Goal: Task Accomplishment & Management: Use online tool/utility

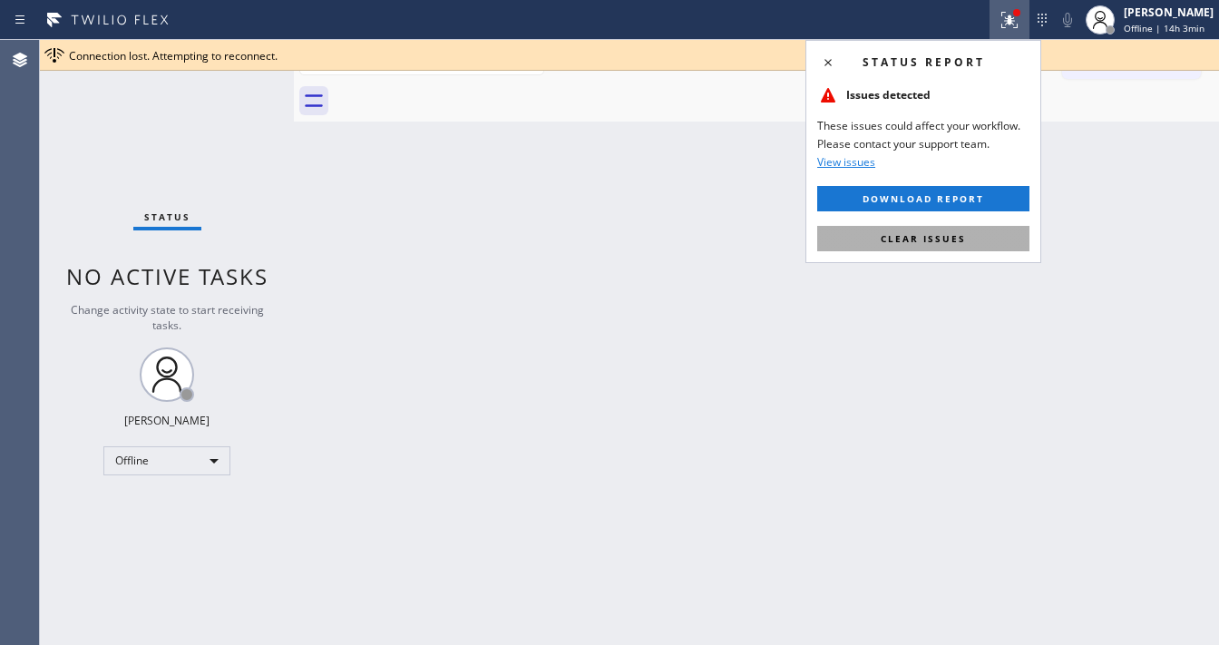
click at [977, 236] on div "Status report Issues detected These issues could affect your workflow. Please c…" at bounding box center [923, 151] width 236 height 223
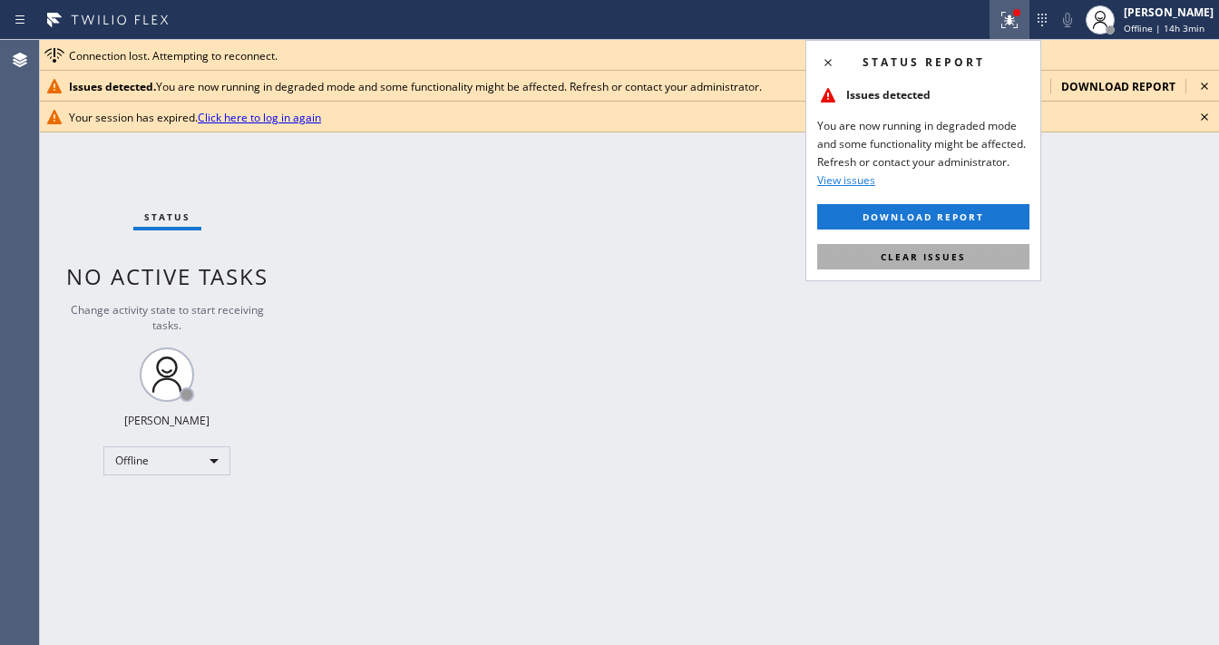
click at [952, 257] on span "Clear issues" at bounding box center [923, 256] width 85 height 13
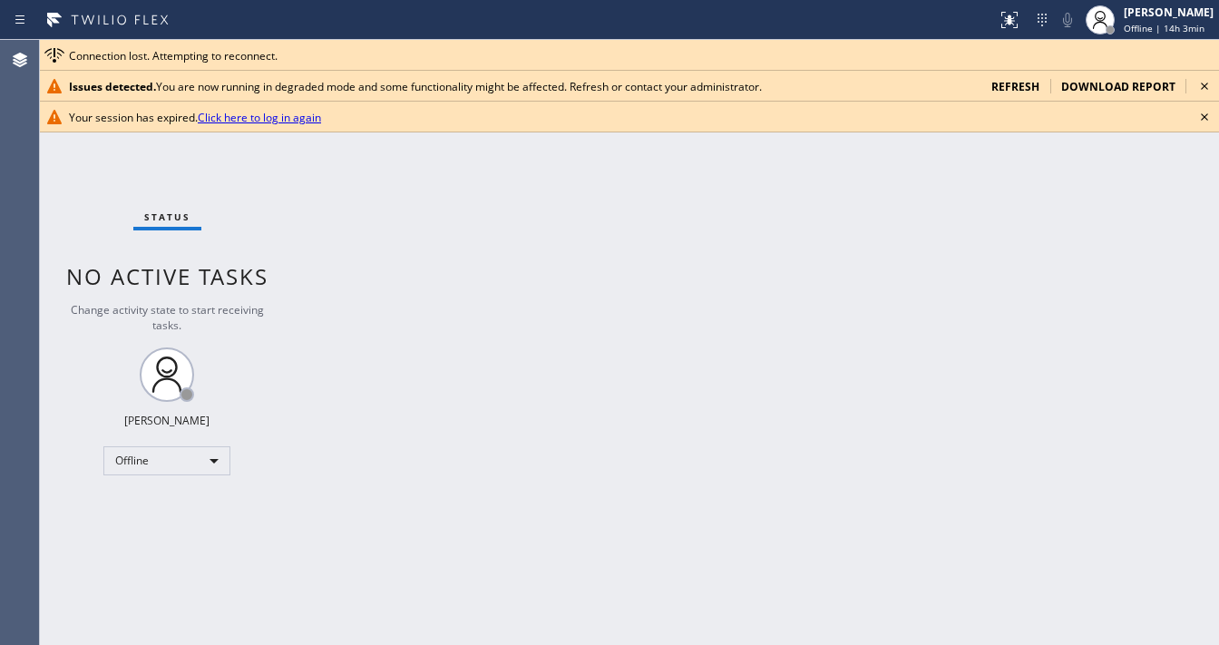
click at [1025, 77] on div "Issues detected. You are now running in degraded mode and some functionality mi…" at bounding box center [629, 86] width 1179 height 31
click at [1116, 32] on div at bounding box center [1110, 30] width 13 height 13
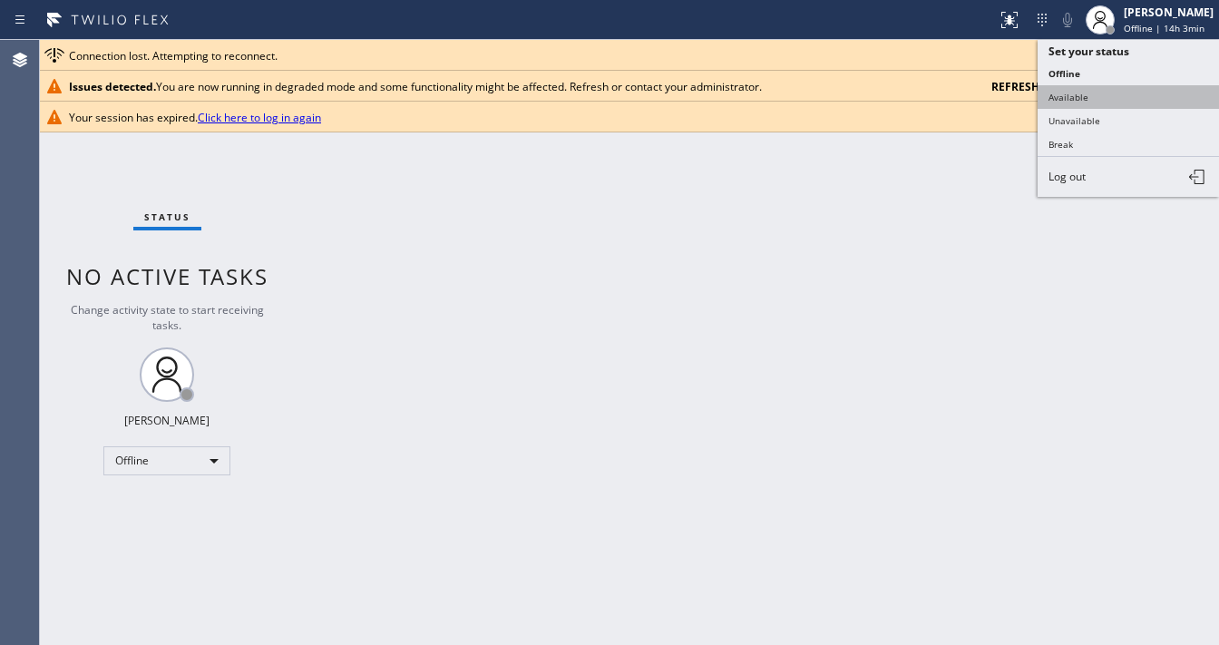
click at [1095, 87] on button "Available" at bounding box center [1127, 97] width 181 height 24
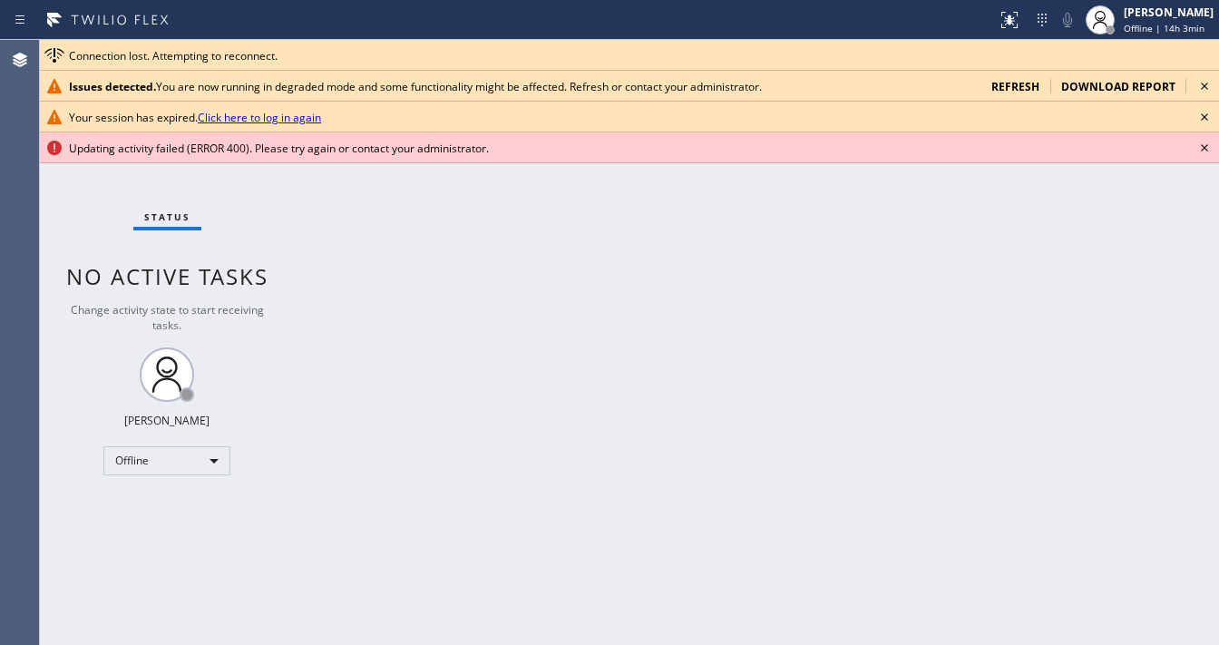
click at [1018, 85] on span "refresh" at bounding box center [1015, 86] width 48 height 15
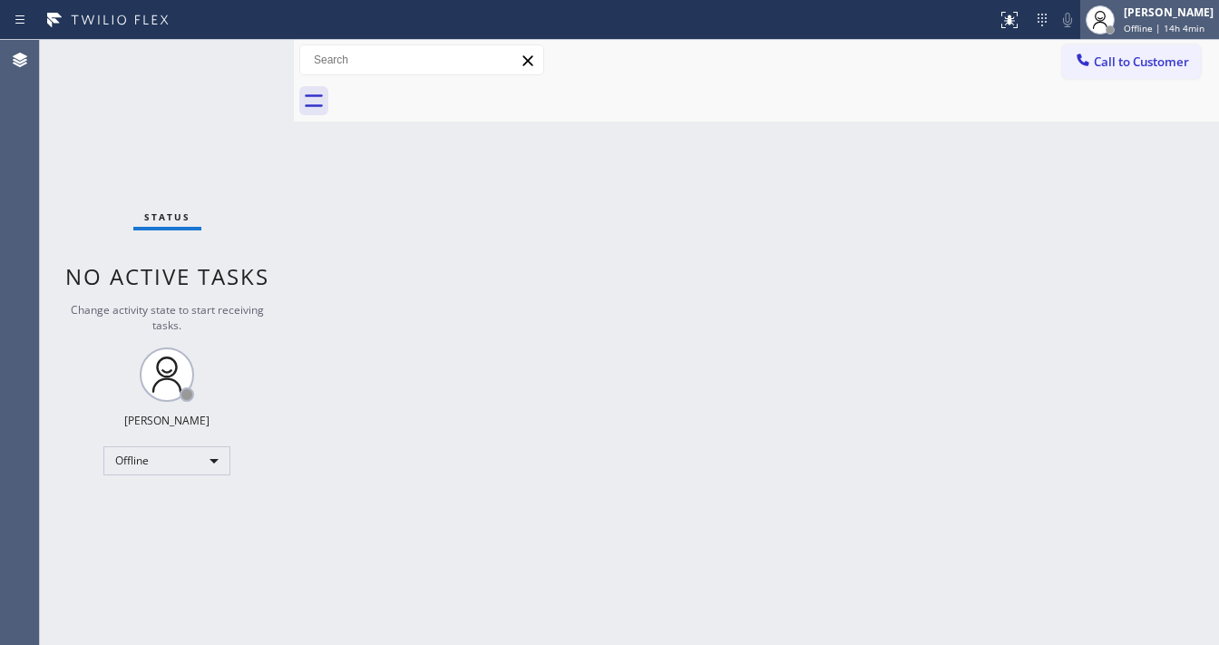
click at [1183, 17] on div "[PERSON_NAME]" at bounding box center [1169, 12] width 90 height 15
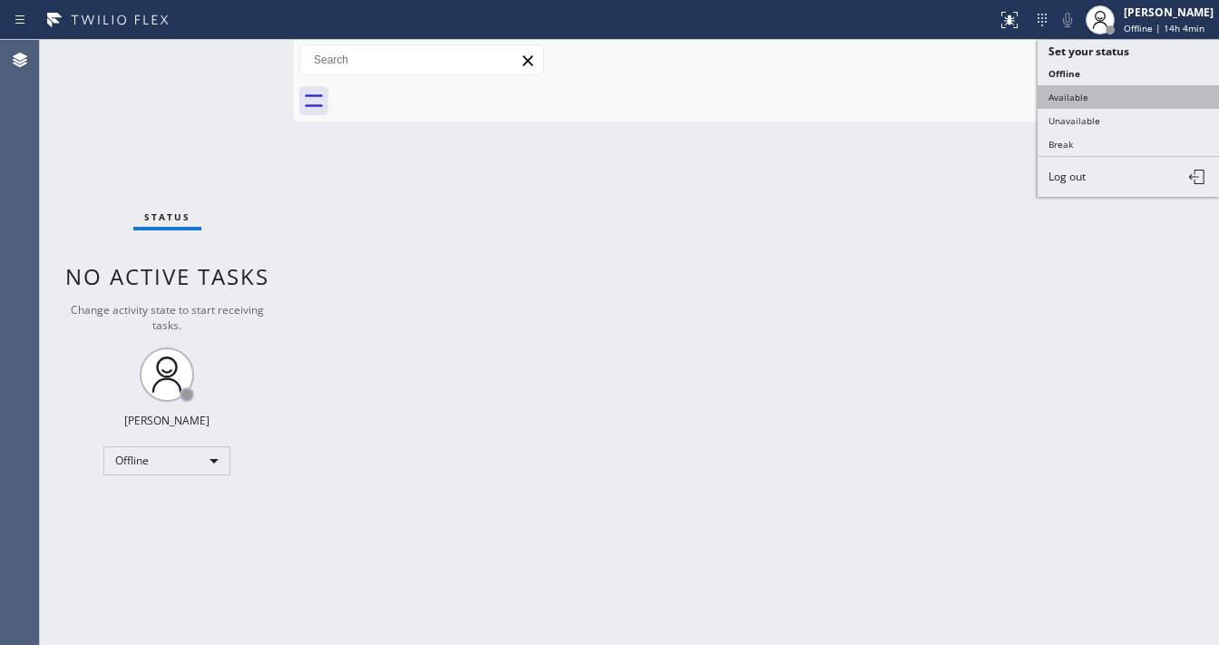
click at [1097, 95] on button "Available" at bounding box center [1127, 97] width 181 height 24
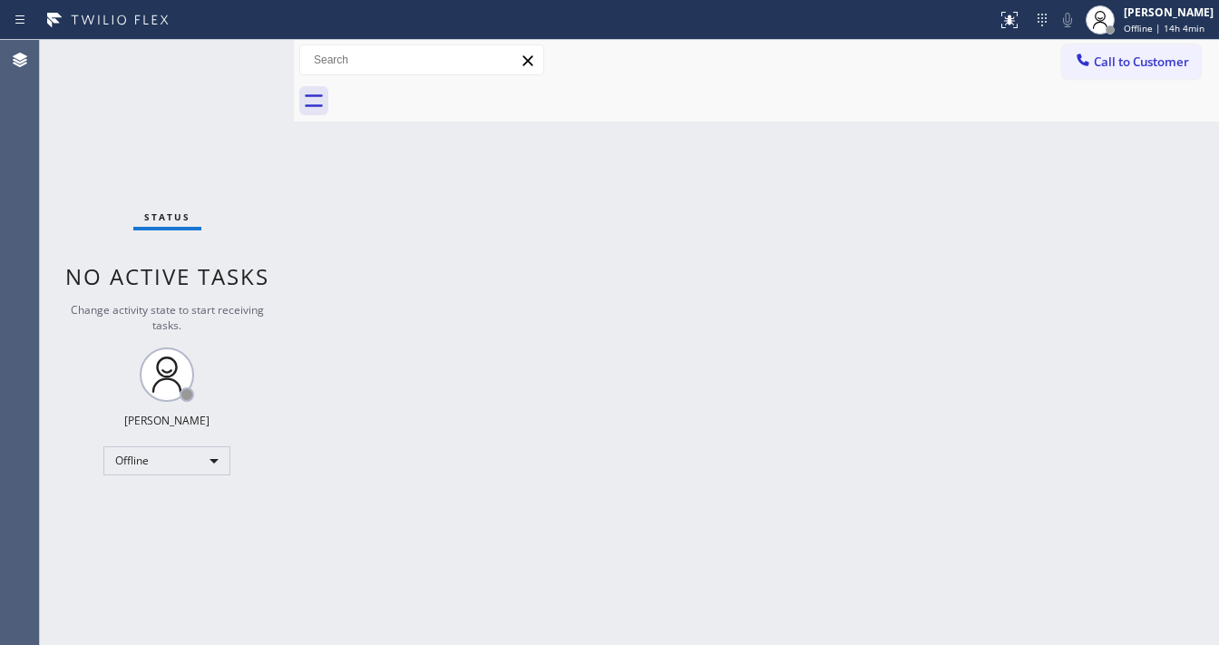
click at [707, 230] on div "Back to Dashboard Change Sender ID Customers Technicians Select a contact Outbo…" at bounding box center [756, 342] width 925 height 605
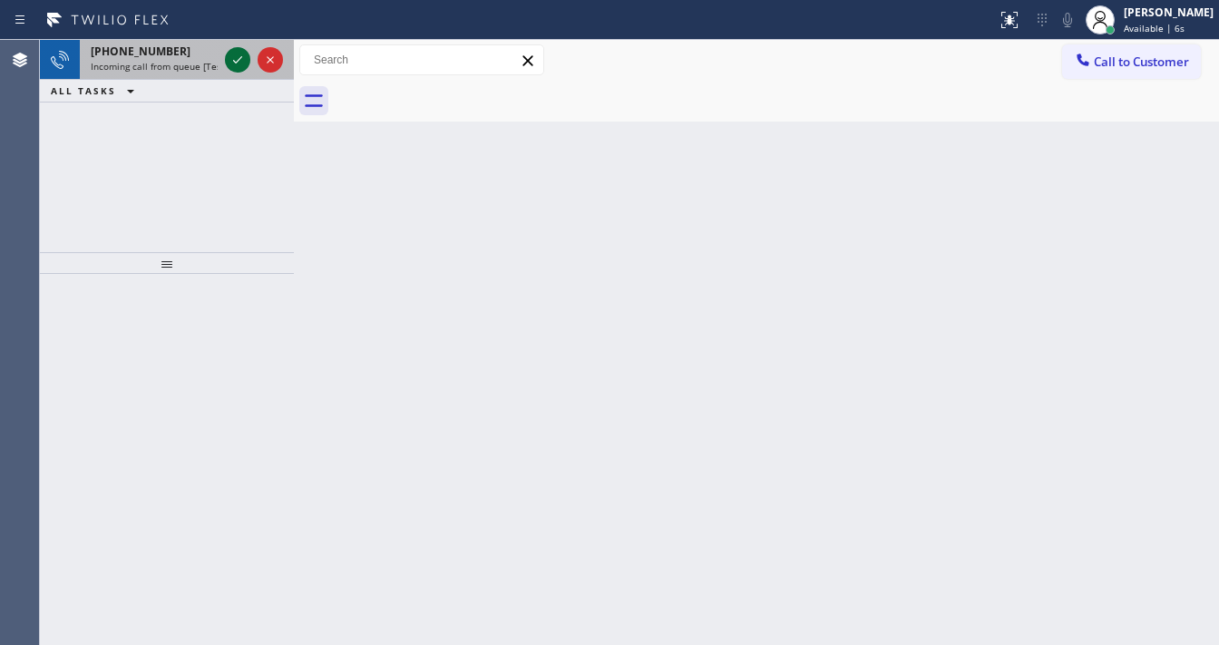
click at [230, 60] on icon at bounding box center [238, 60] width 22 height 22
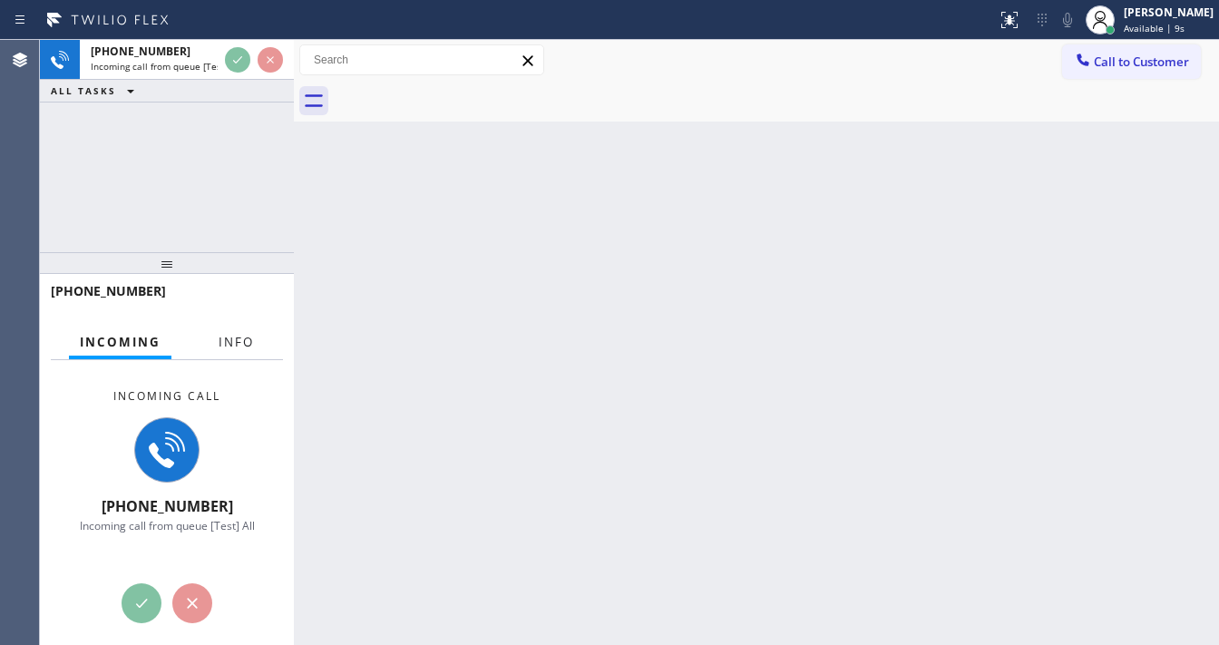
click at [233, 346] on span "Info" at bounding box center [236, 342] width 35 height 16
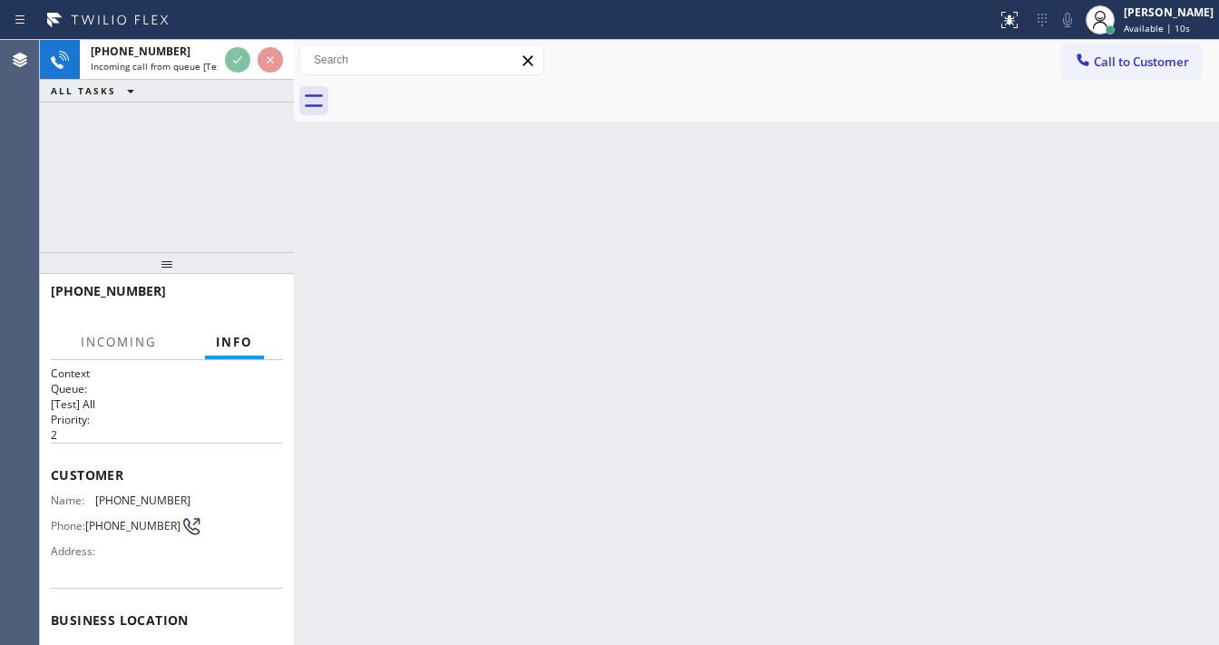
click at [205, 179] on div "+14082207444 Incoming call from queue [Test] All ALL TASKS ALL TASKS ACTIVE TAS…" at bounding box center [167, 146] width 254 height 212
click at [39, 199] on div "Agent Desktop" at bounding box center [20, 342] width 40 height 605
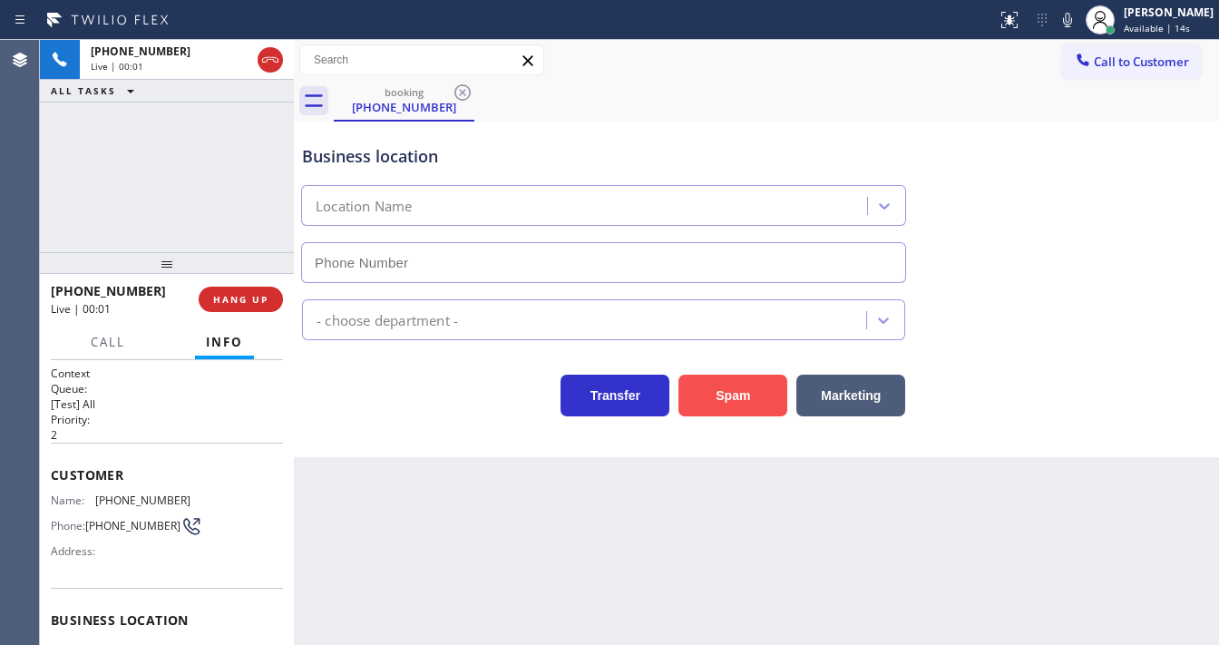
type input "(408) 676-2946"
click at [720, 392] on button "Spam" at bounding box center [732, 396] width 109 height 42
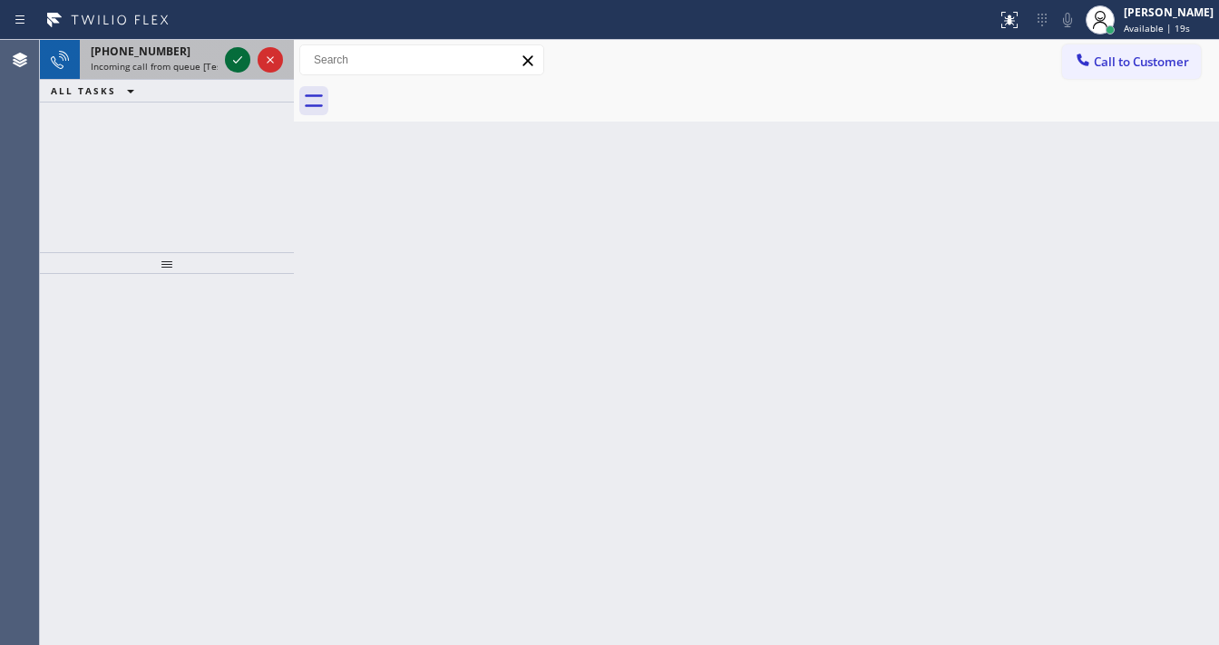
click at [235, 60] on icon at bounding box center [238, 60] width 22 height 22
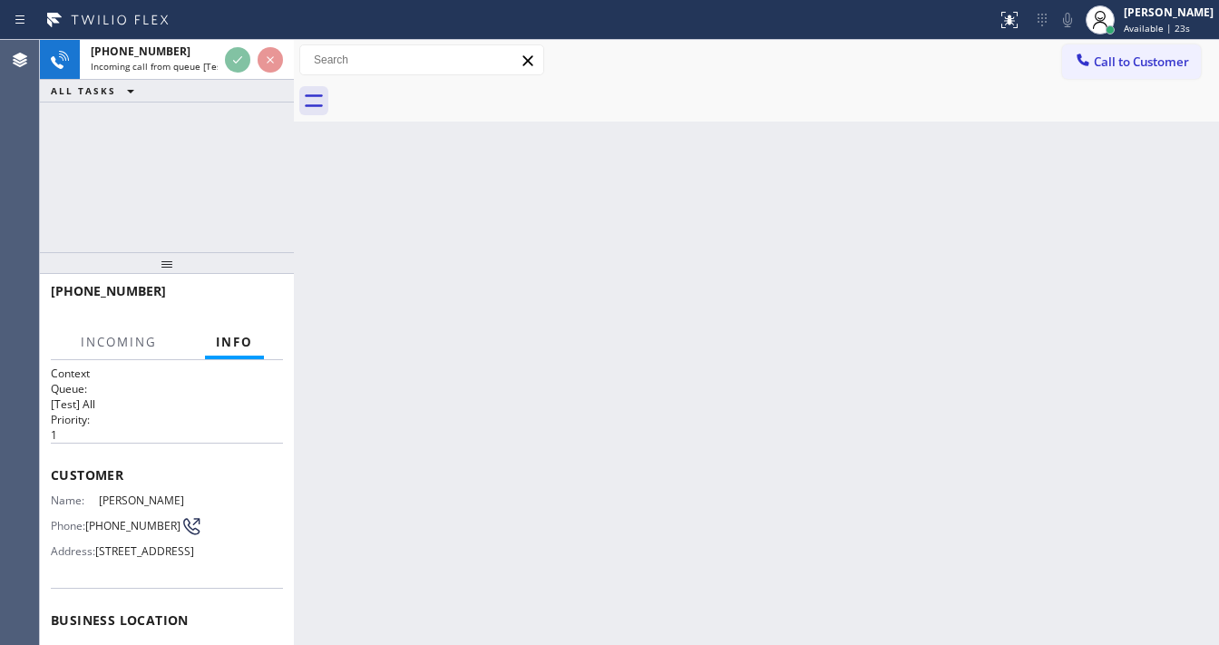
click at [112, 156] on div "+13054508022 Incoming call from queue [Test] All ALL TASKS ALL TASKS ACTIVE TAS…" at bounding box center [167, 146] width 254 height 212
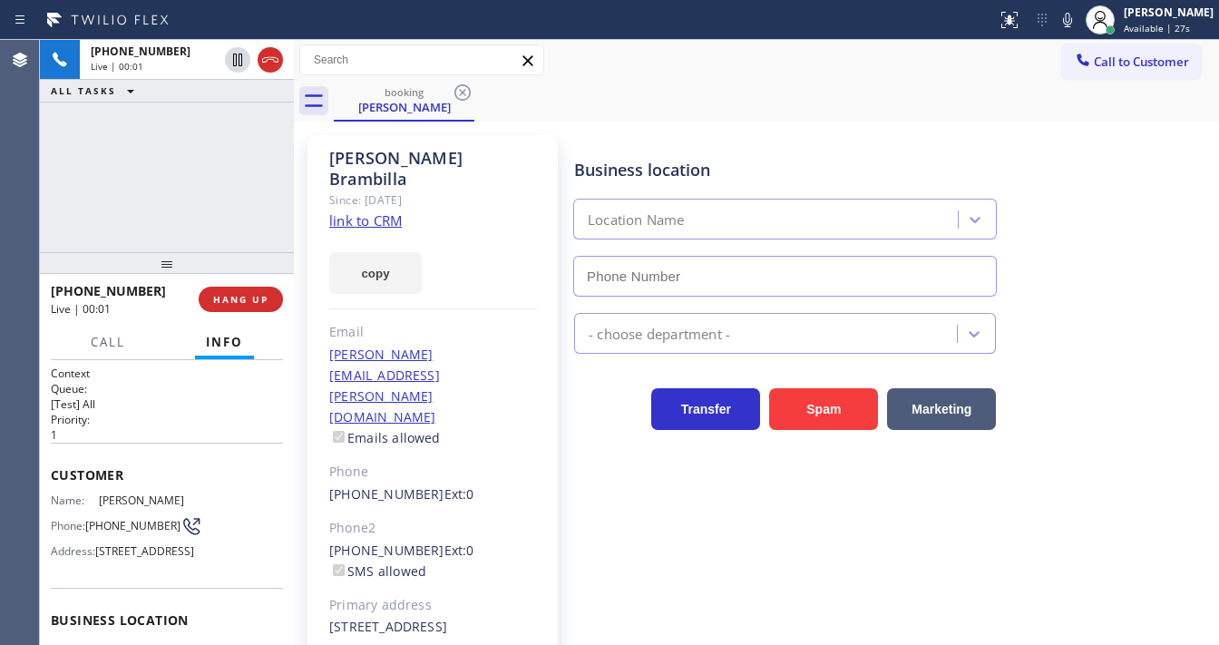
type input "[PHONE_NUMBER]"
click at [1078, 15] on icon at bounding box center [1068, 20] width 22 height 22
click at [1078, 24] on icon at bounding box center [1068, 20] width 22 height 22
click at [13, 201] on div "Agent Desktop" at bounding box center [19, 342] width 39 height 605
click at [377, 211] on link "link to CRM" at bounding box center [365, 220] width 73 height 18
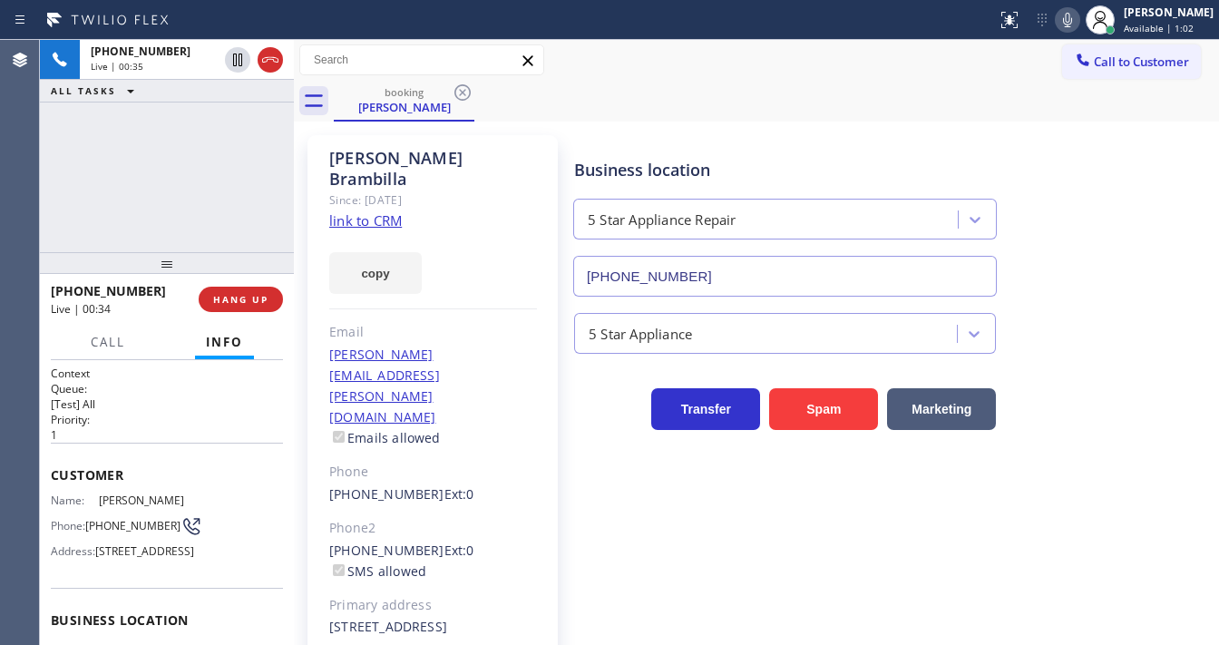
click at [51, 170] on div "+13054508022 Live | 00:35 ALL TASKS ALL TASKS ACTIVE TASKS TASKS IN WRAP UP" at bounding box center [167, 146] width 254 height 212
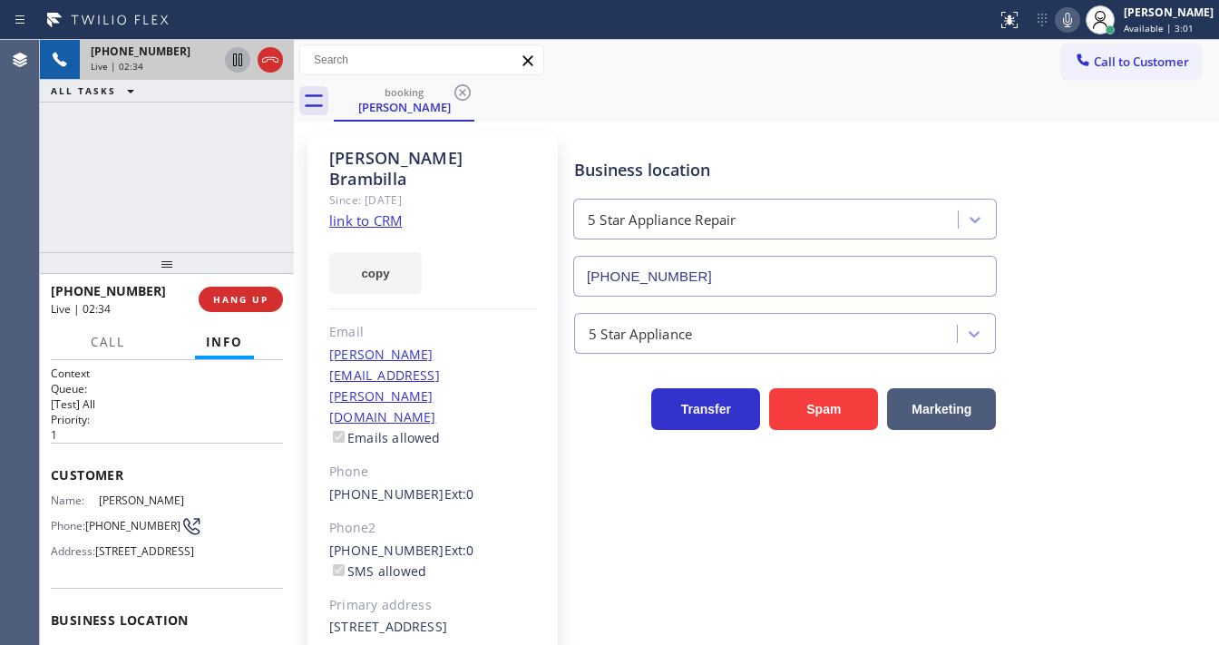
click at [244, 61] on icon at bounding box center [238, 60] width 22 height 22
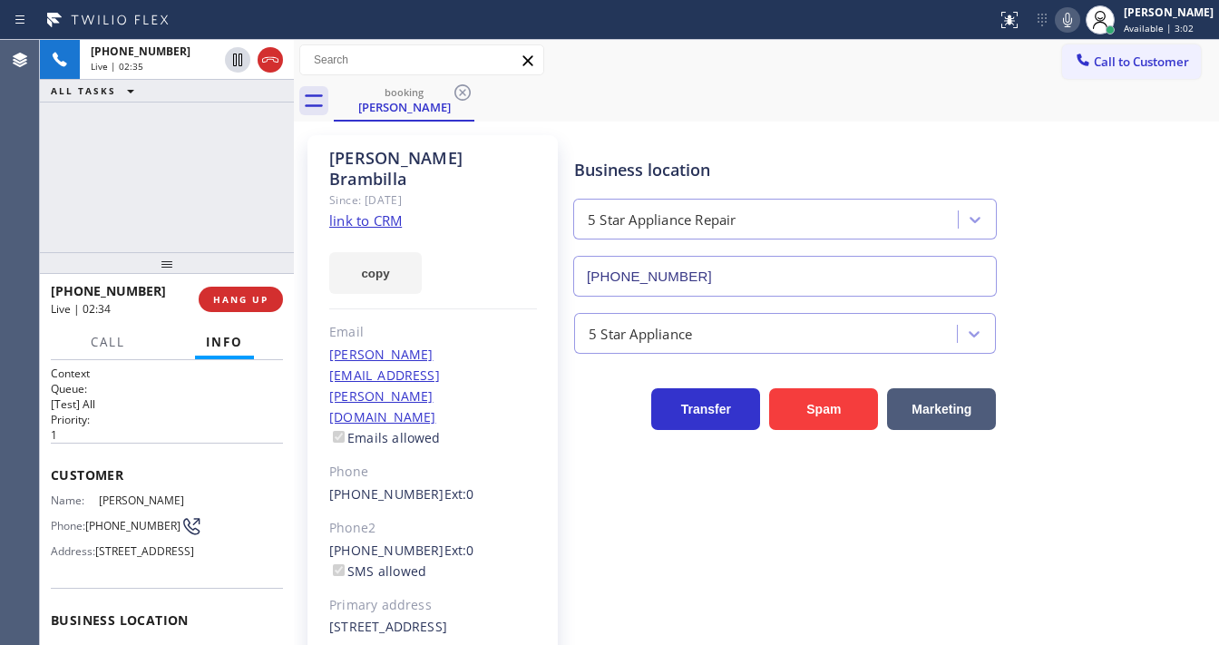
click at [1070, 22] on icon at bounding box center [1068, 20] width 22 height 22
drag, startPoint x: 235, startPoint y: 204, endPoint x: 251, endPoint y: 5, distance: 199.3
click at [236, 200] on div "+13054508022 Live | 02:35 ALL TASKS ALL TASKS ACTIVE TASKS TASKS IN WRAP UP" at bounding box center [167, 146] width 254 height 212
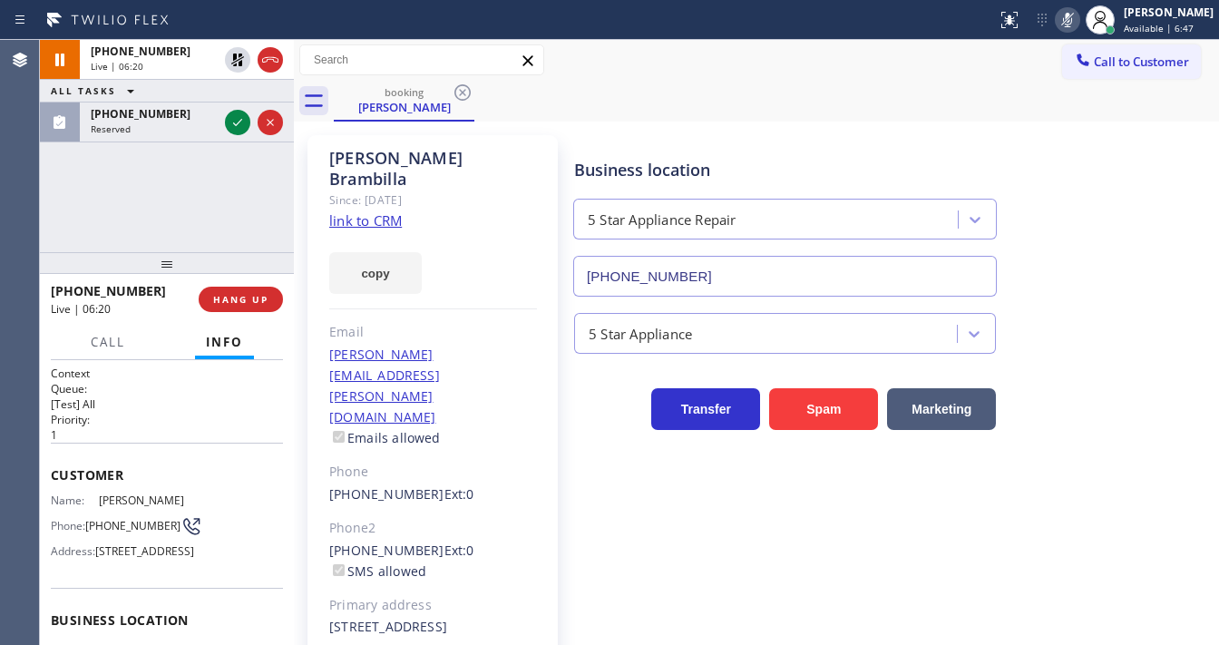
click at [43, 237] on div "+13054508022 Live | 06:20 ALL TASKS ALL TASKS ACTIVE TASKS TASKS IN WRAP UP (81…" at bounding box center [167, 146] width 254 height 212
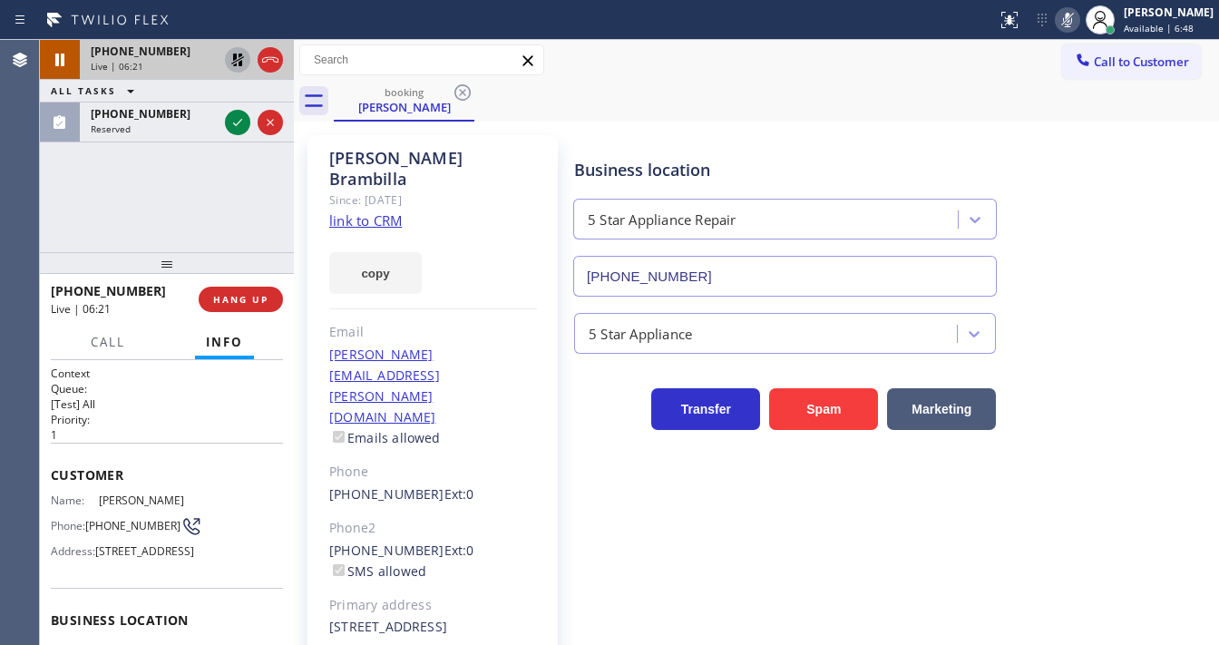
click at [232, 62] on icon at bounding box center [238, 60] width 22 height 22
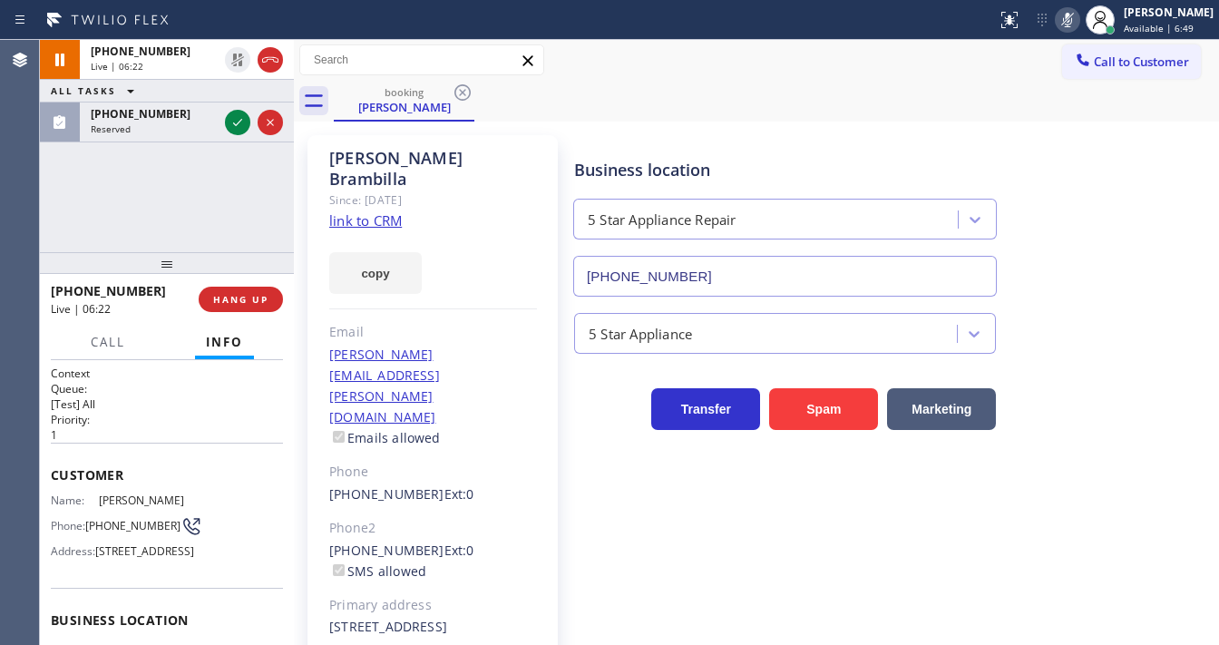
click at [1077, 17] on icon at bounding box center [1068, 20] width 22 height 22
click at [612, 42] on div "Call to Customer Outbound call Location Search location Your caller id phone nu…" at bounding box center [756, 60] width 925 height 41
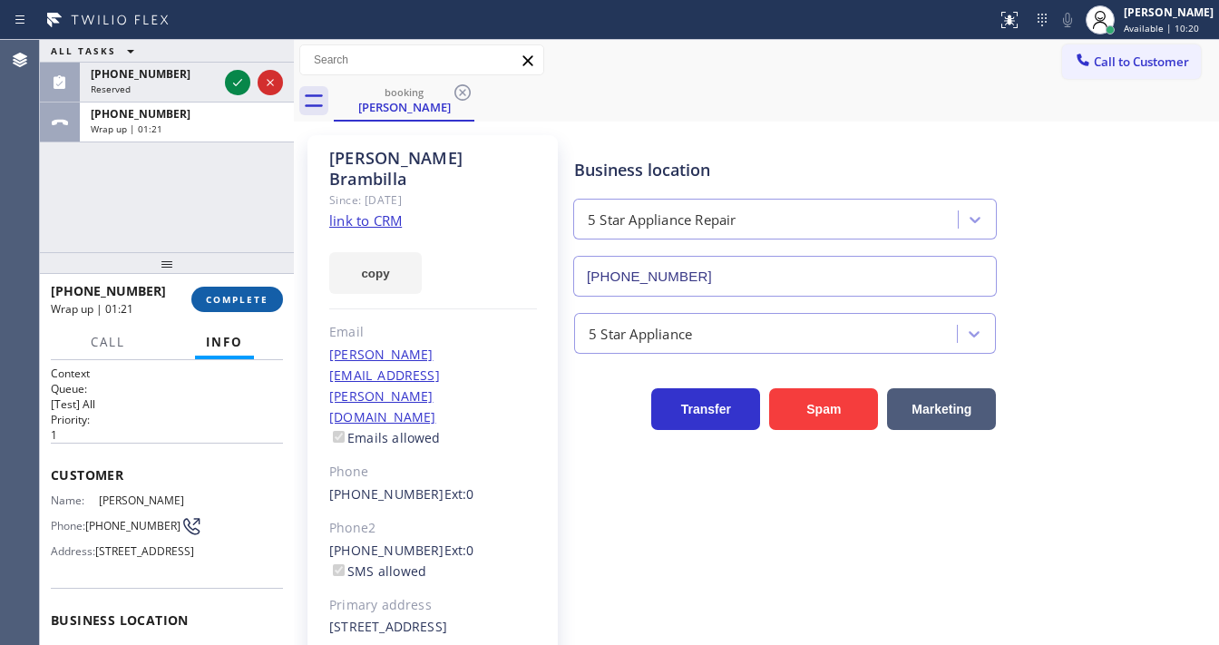
click at [240, 309] on button "COMPLETE" at bounding box center [237, 299] width 92 height 25
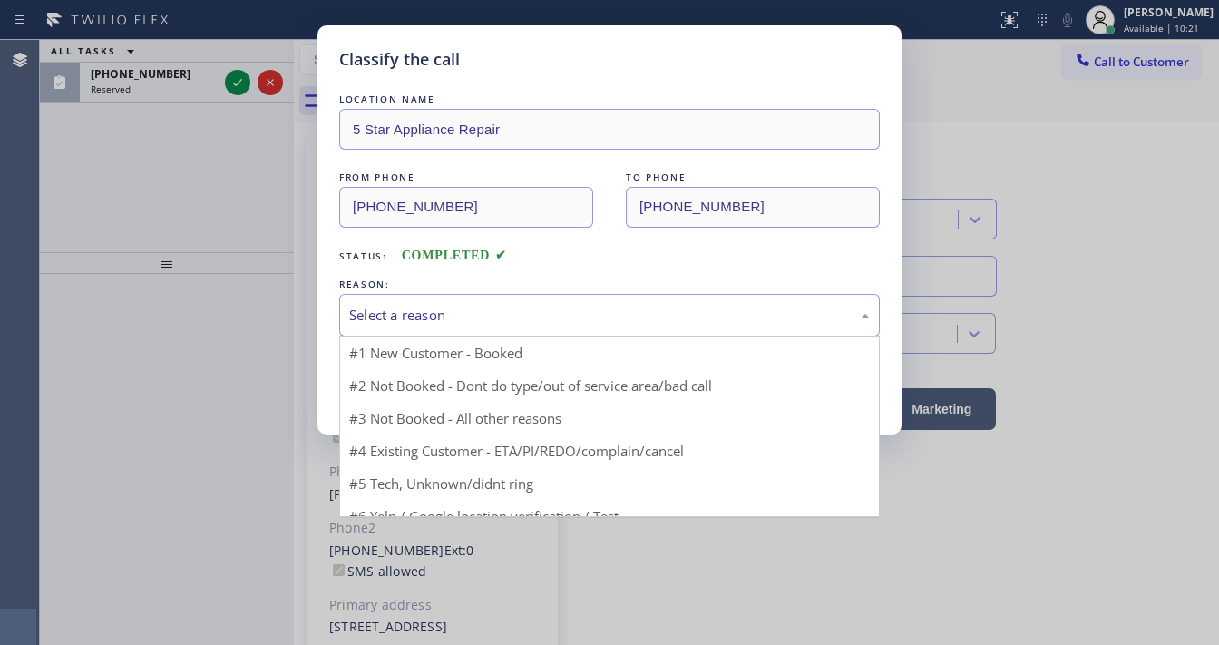
click at [464, 313] on div "Select a reason" at bounding box center [609, 315] width 521 height 21
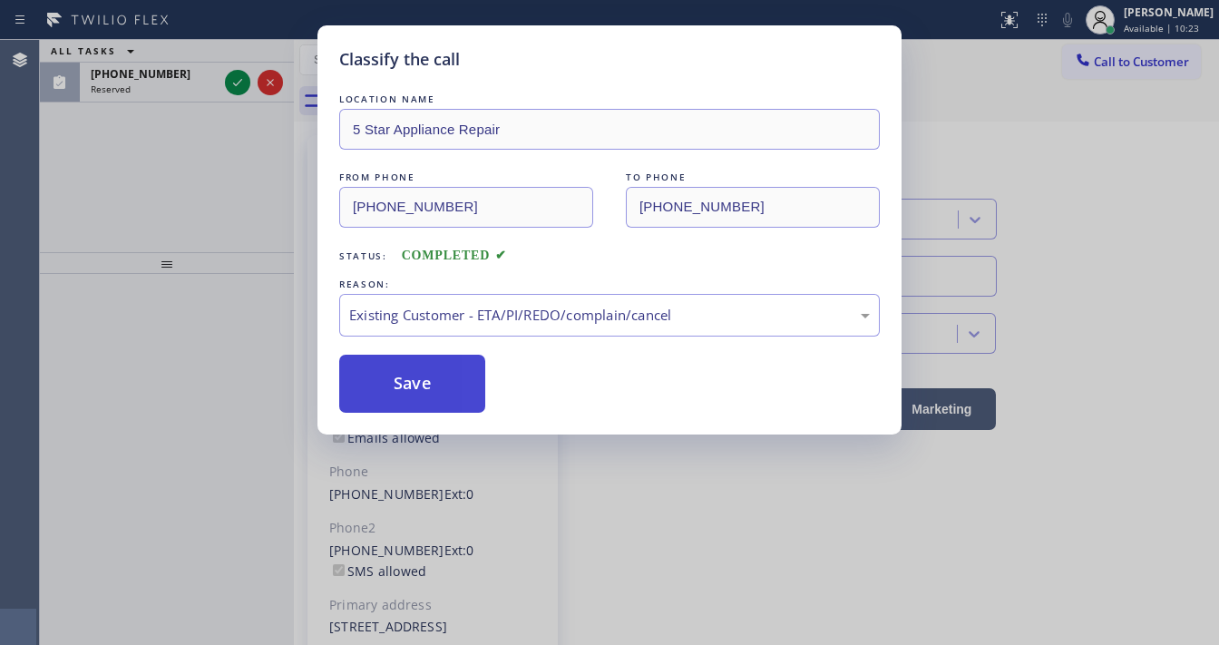
click at [424, 390] on button "Save" at bounding box center [412, 384] width 146 height 58
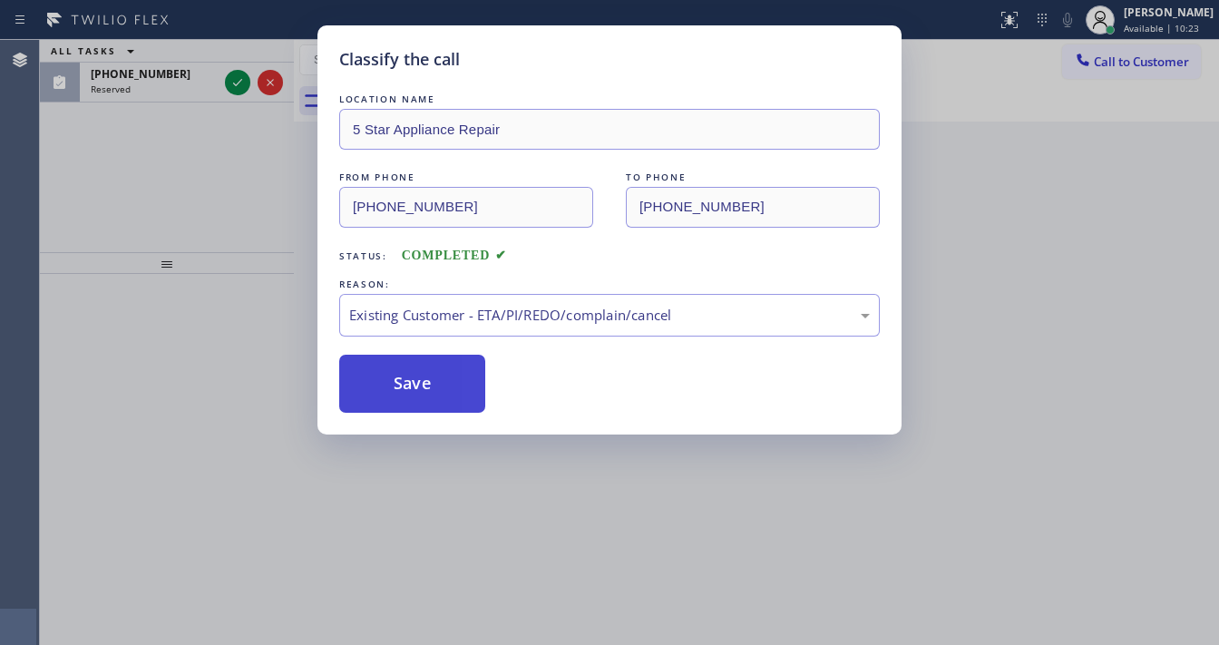
drag, startPoint x: 424, startPoint y: 390, endPoint x: 406, endPoint y: 363, distance: 32.7
click at [424, 385] on button "Save" at bounding box center [412, 384] width 146 height 58
click at [141, 199] on div "Classify the call LOCATION NAME 5 Star Appliance Repair FROM PHONE (305) 450-80…" at bounding box center [609, 322] width 1219 height 645
click at [230, 82] on div "Classify the call LOCATION NAME 5 Star Appliance Repair FROM PHONE (305) 450-80…" at bounding box center [629, 342] width 1179 height 605
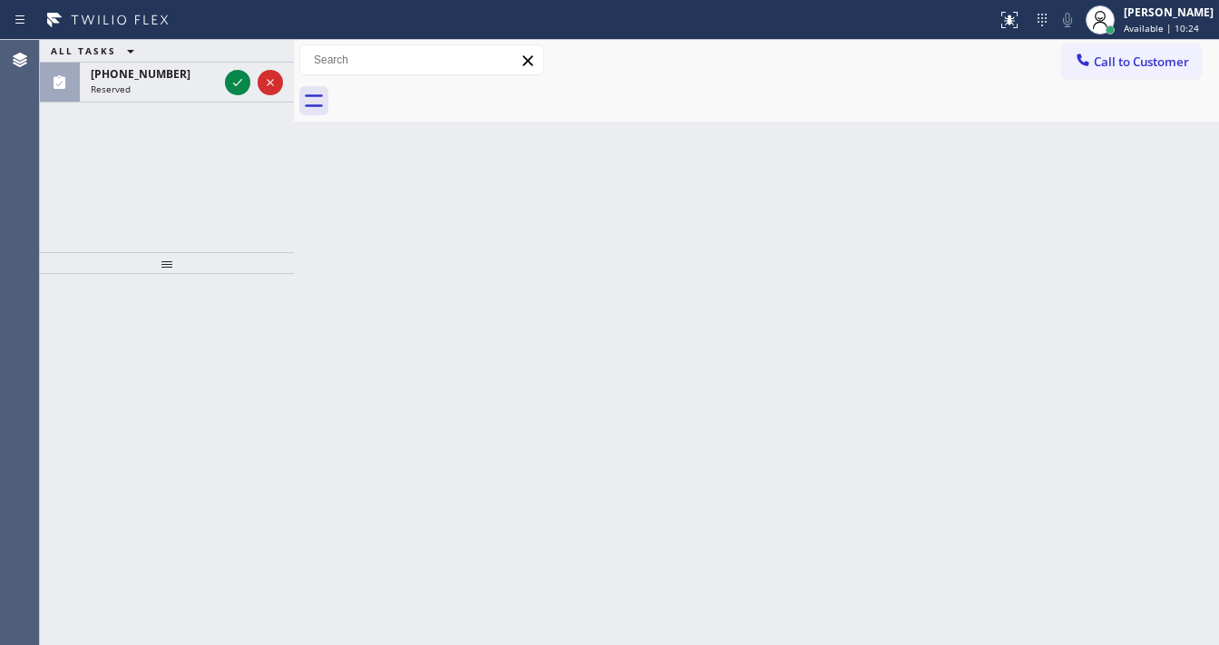
click at [230, 82] on icon at bounding box center [238, 83] width 22 height 22
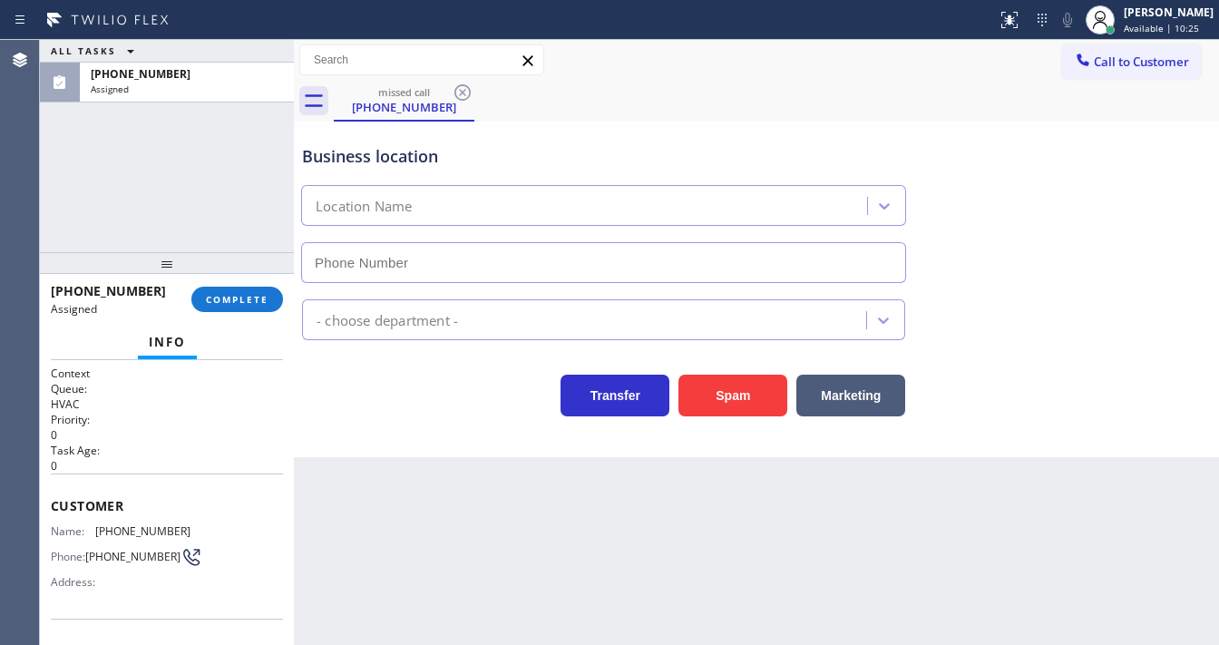
scroll to position [145, 0]
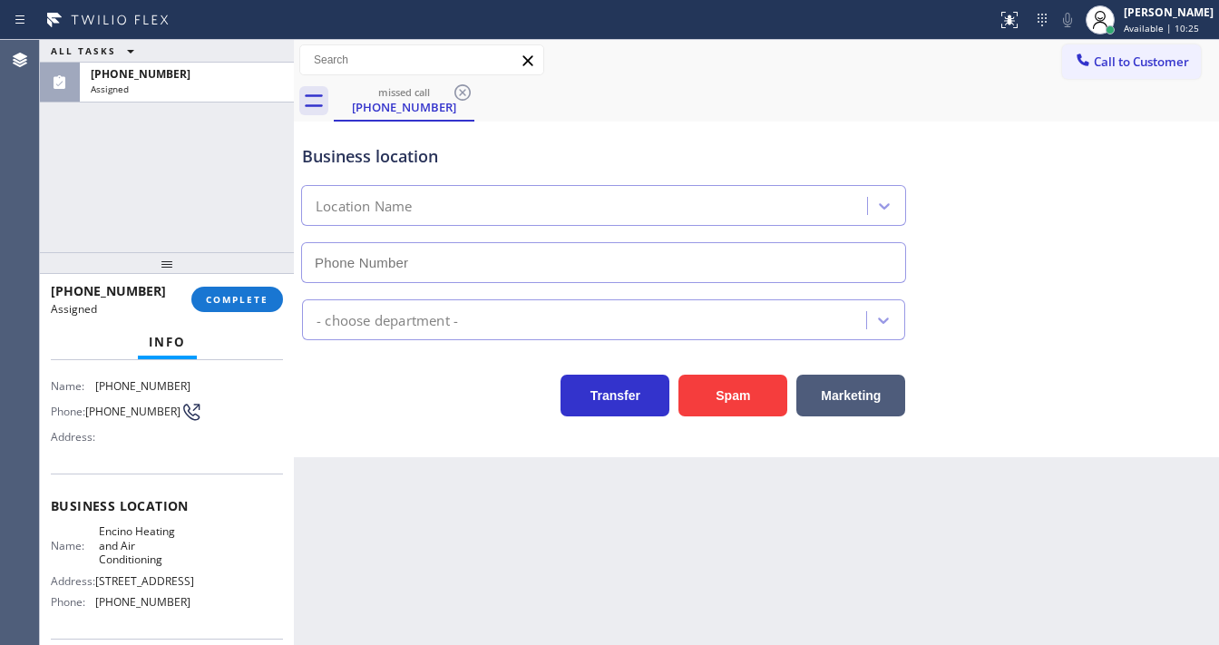
type input "[PHONE_NUMBER]"
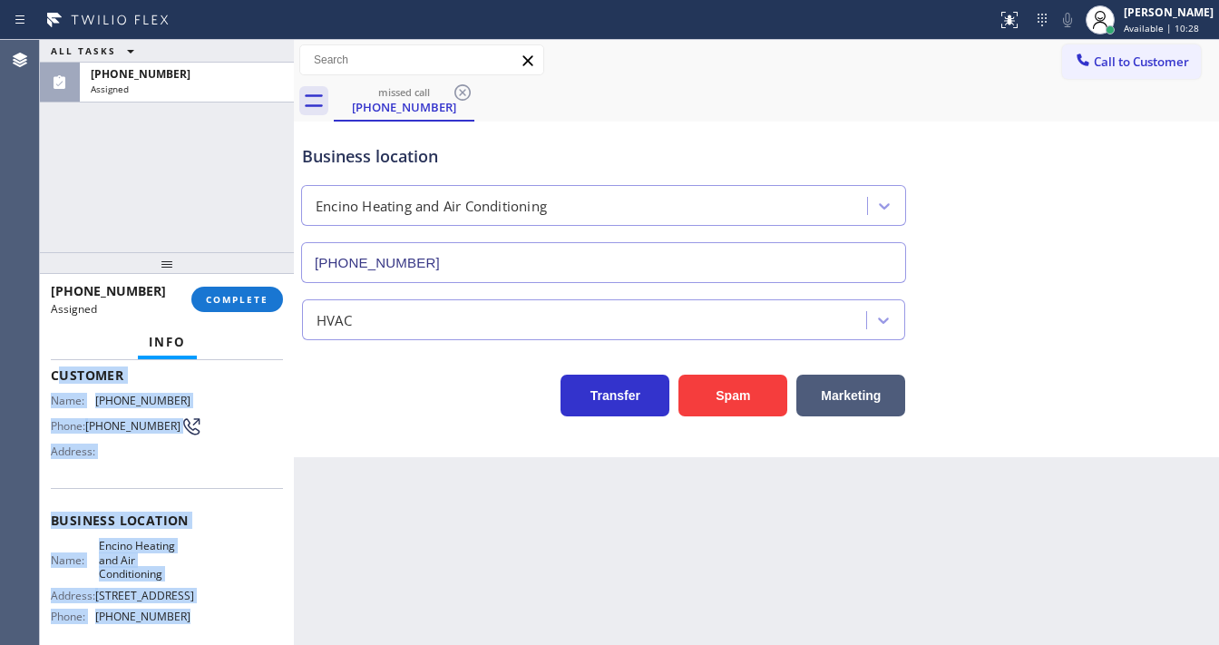
scroll to position [290, 0]
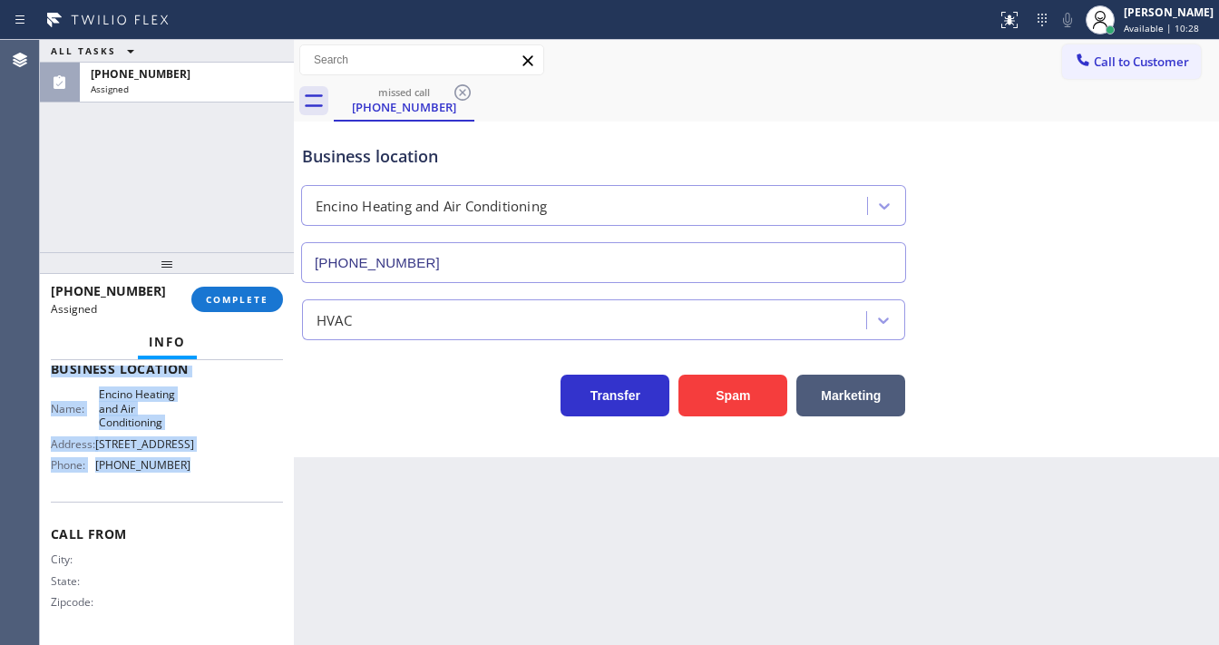
drag, startPoint x: 55, startPoint y: 424, endPoint x: 236, endPoint y: 324, distance: 206.6
click at [185, 479] on div "Context Queue: HVAC Priority: 0 Task Age: 6 minute(s) Customer Name: (818) 205-…" at bounding box center [167, 361] width 232 height 556
copy div "ustomer Name: (818) 205-9079 Phone: (818) 205-9079 Address: Business location N…"
click at [239, 301] on span "COMPLETE" at bounding box center [237, 299] width 63 height 13
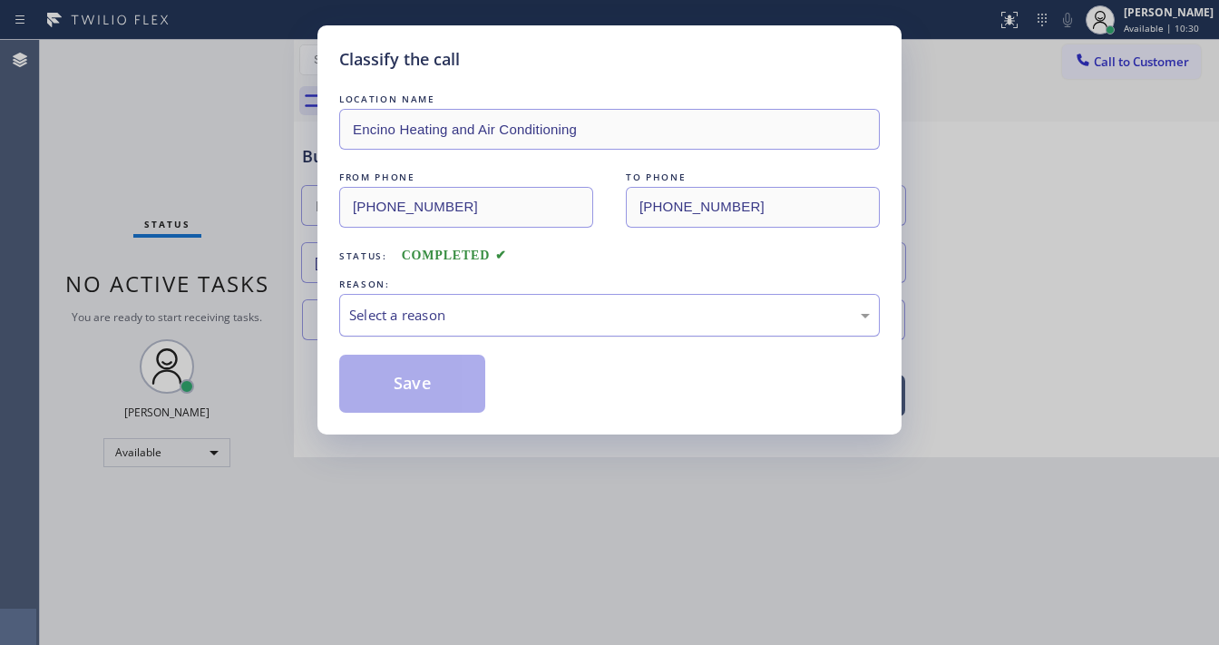
click at [467, 315] on div "Select a reason" at bounding box center [609, 315] width 521 height 21
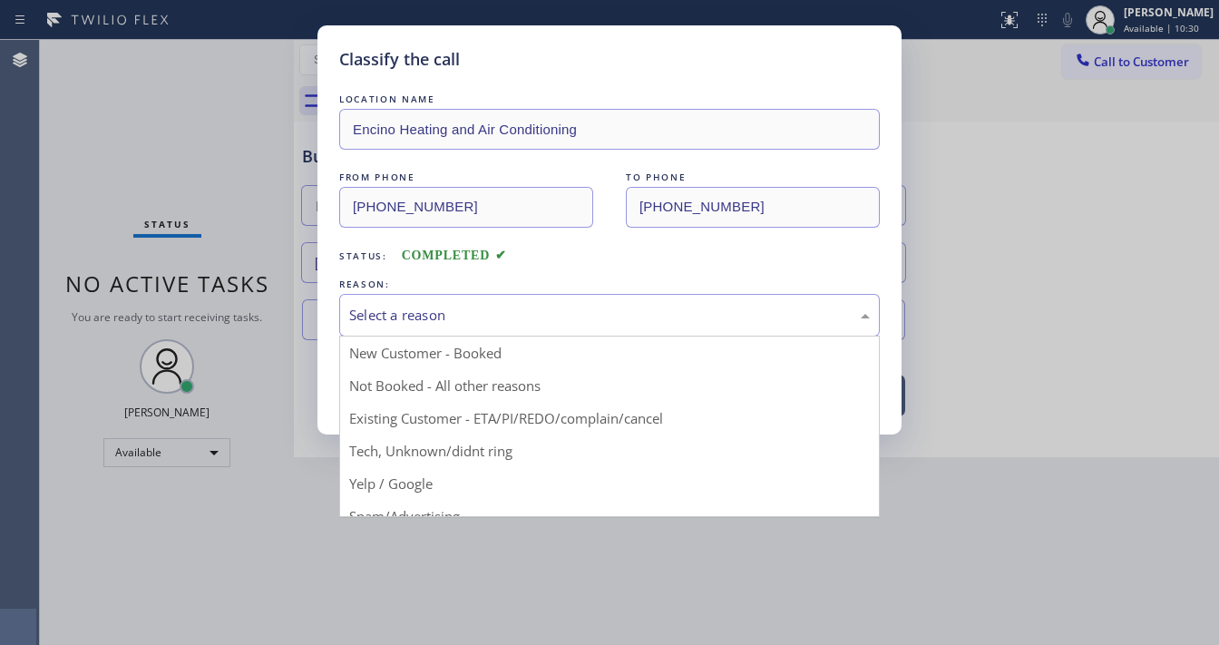
drag, startPoint x: 455, startPoint y: 444, endPoint x: 432, endPoint y: 370, distance: 78.0
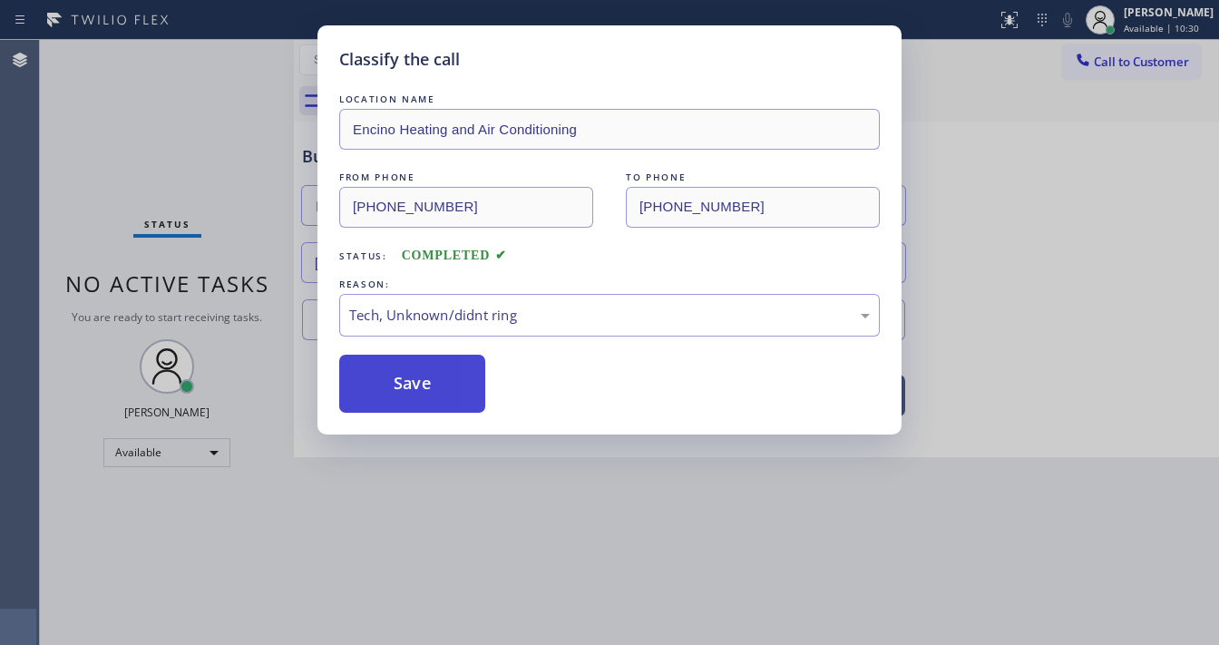
click at [432, 370] on button "Save" at bounding box center [412, 384] width 146 height 58
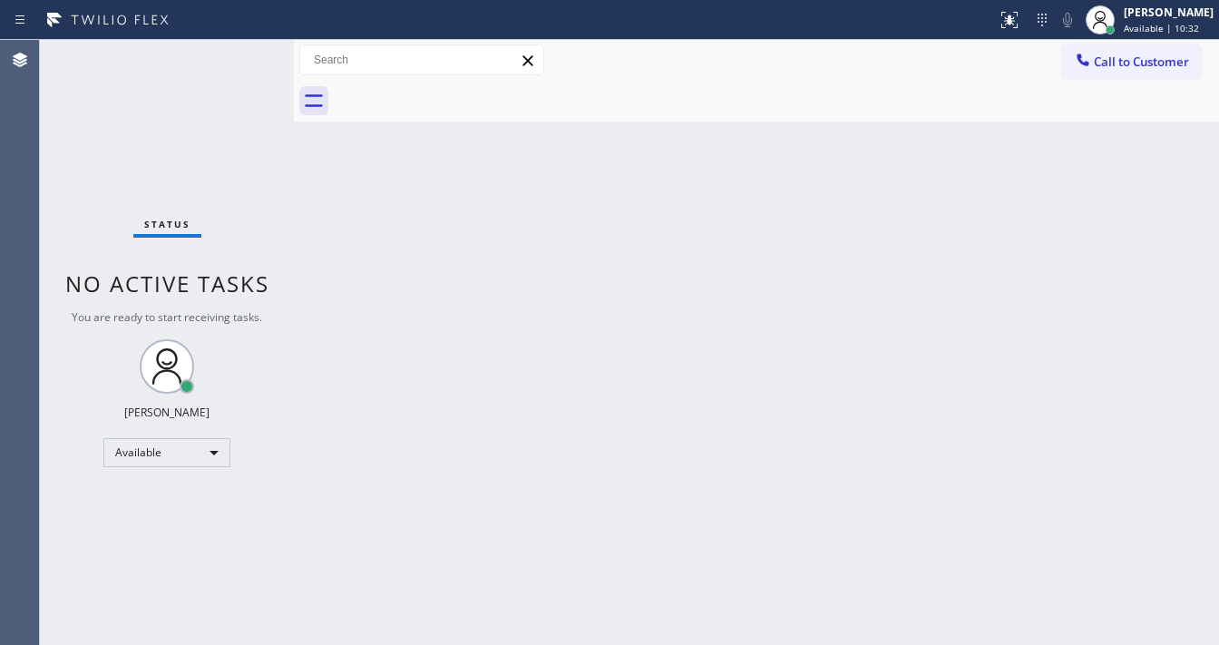
drag, startPoint x: 131, startPoint y: 229, endPoint x: 141, endPoint y: 221, distance: 13.6
click at [133, 228] on div "Status No active tasks You are ready to start receiving tasks. [PERSON_NAME]" at bounding box center [167, 342] width 254 height 605
click at [1105, 76] on button "Call to Customer" at bounding box center [1131, 61] width 139 height 34
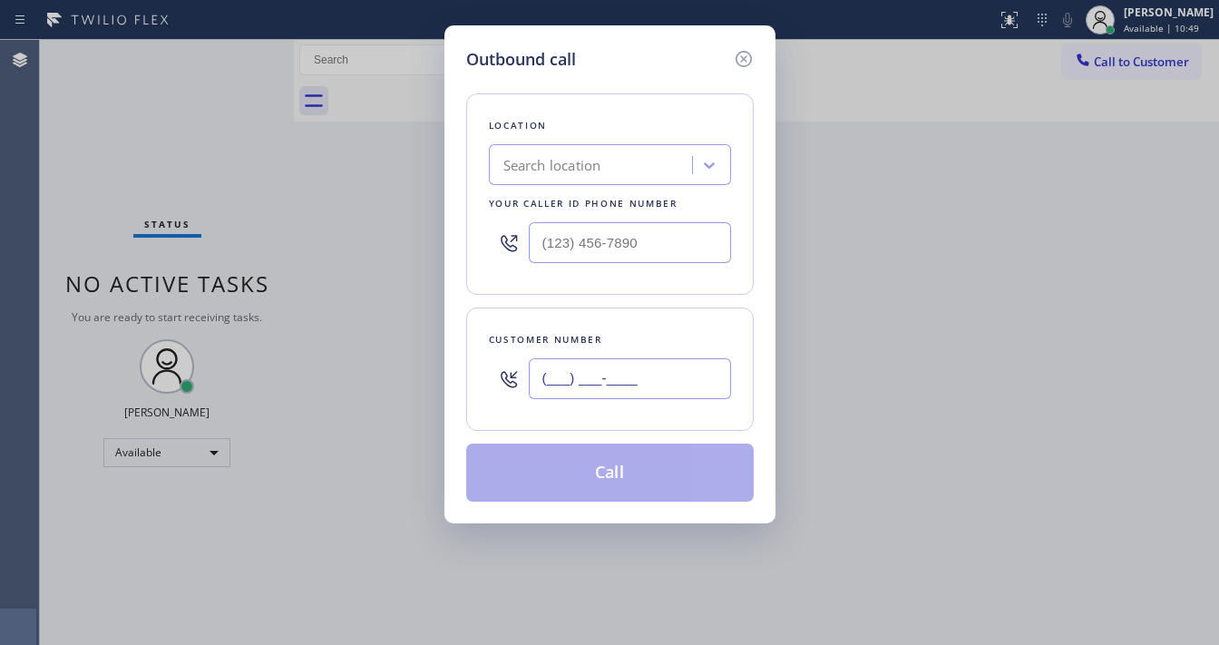
click at [597, 383] on input "(___) ___-____" at bounding box center [630, 378] width 202 height 41
paste input "818) 205-9079"
type input "[PHONE_NUMBER]"
type input "(___) ___-____"
click at [628, 252] on input "(___) ___-____" at bounding box center [630, 242] width 202 height 41
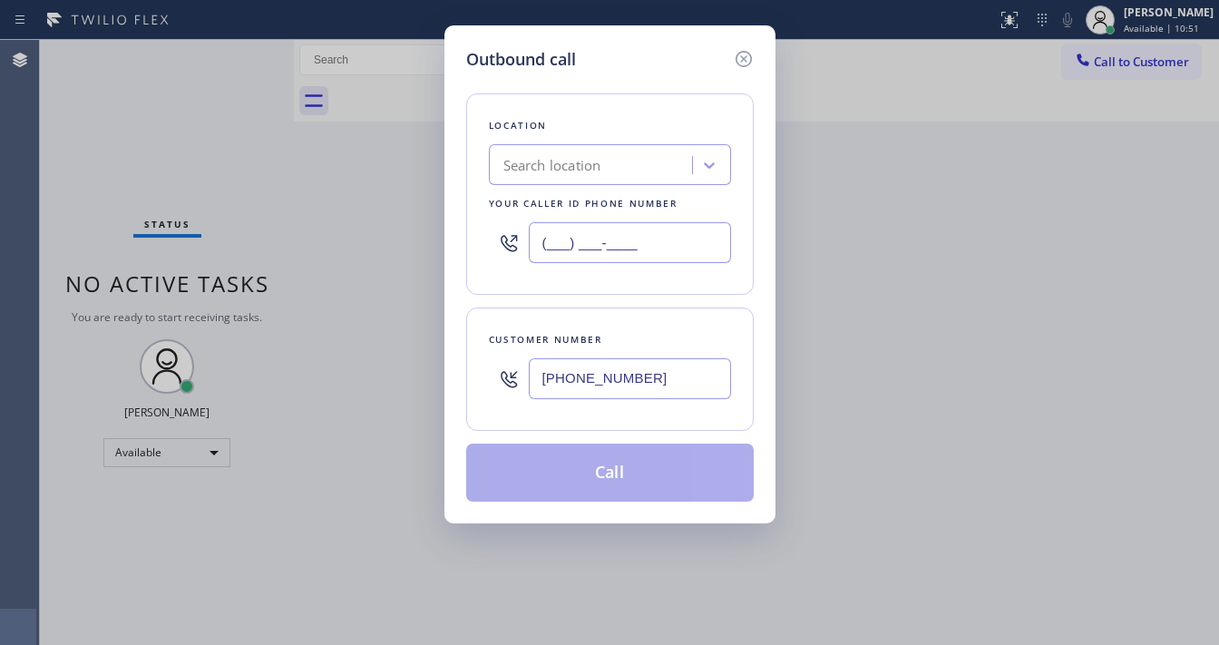
paste input "818) 210-4617"
type input "[PHONE_NUMBER]"
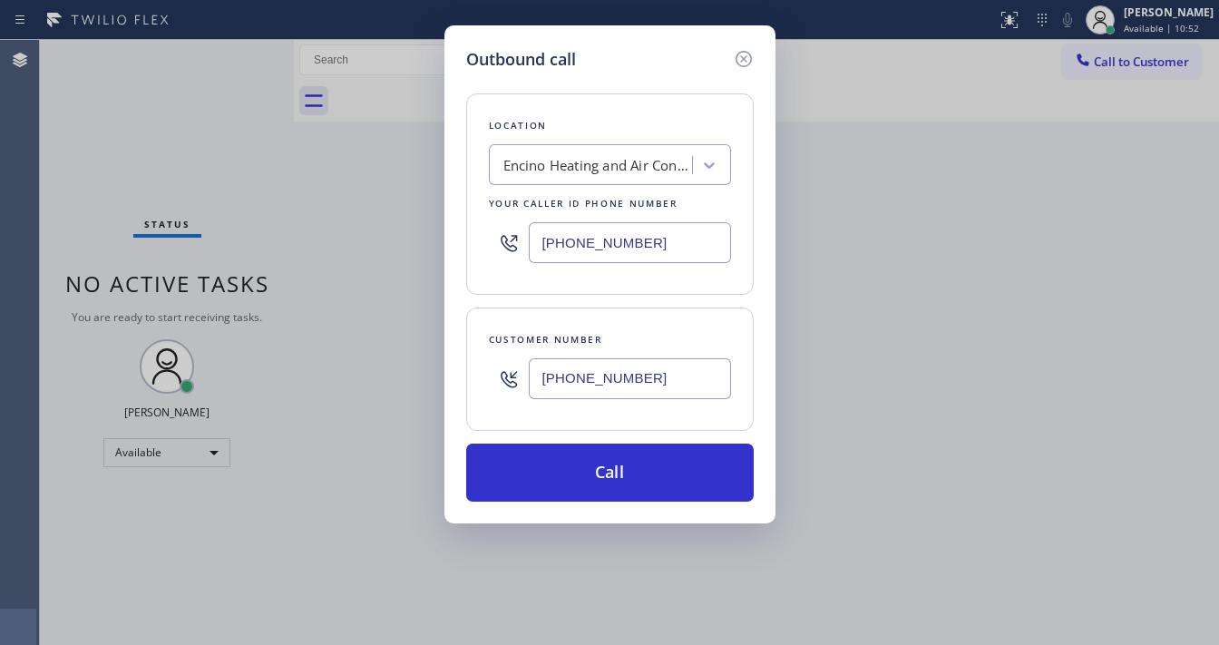
click at [585, 307] on div "Customer number (818) 205-9079" at bounding box center [609, 368] width 287 height 123
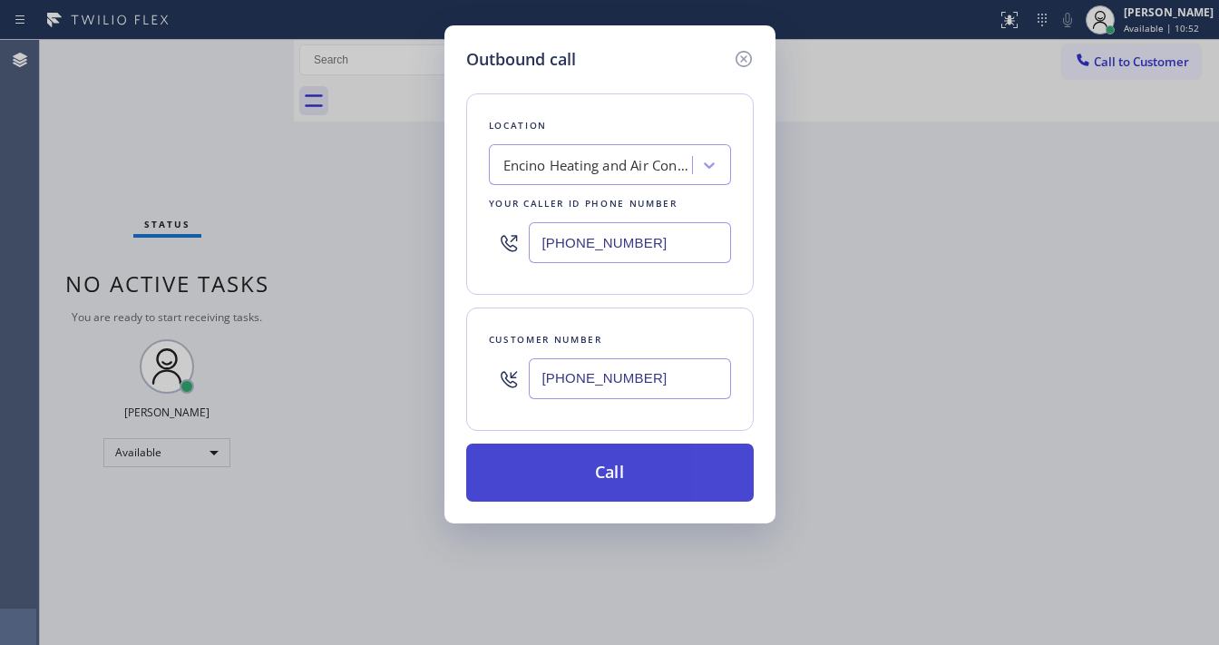
click at [608, 482] on button "Call" at bounding box center [609, 472] width 287 height 58
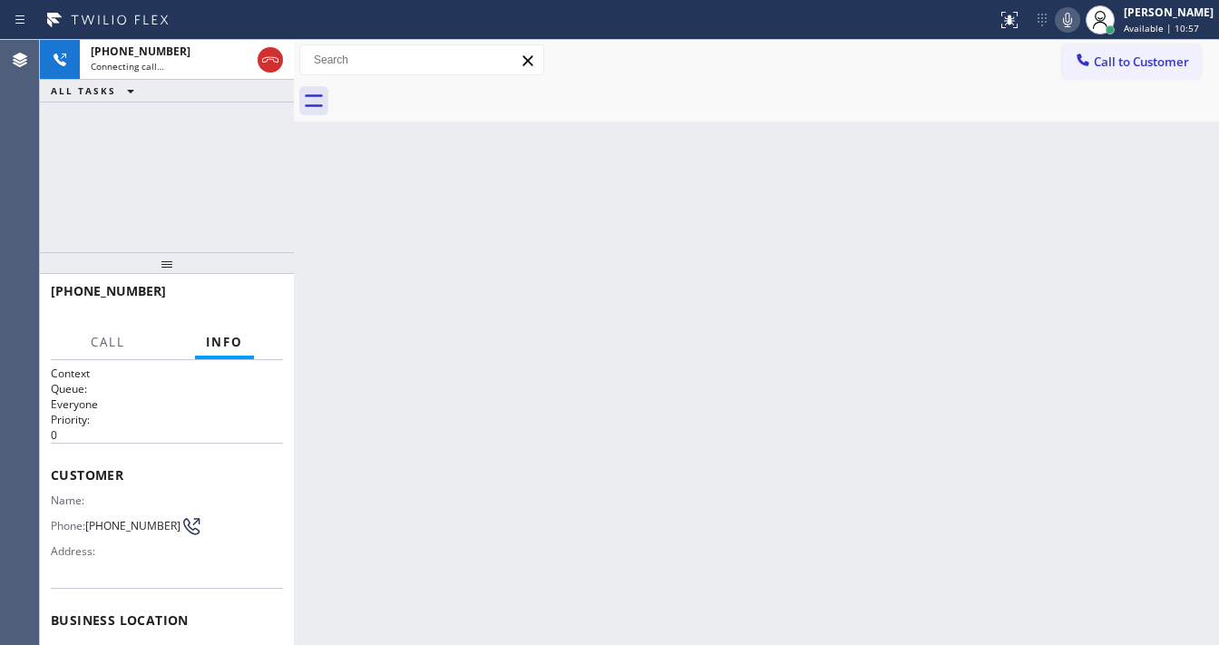
click at [1075, 19] on icon at bounding box center [1068, 20] width 22 height 22
click at [1075, 21] on icon at bounding box center [1068, 20] width 22 height 22
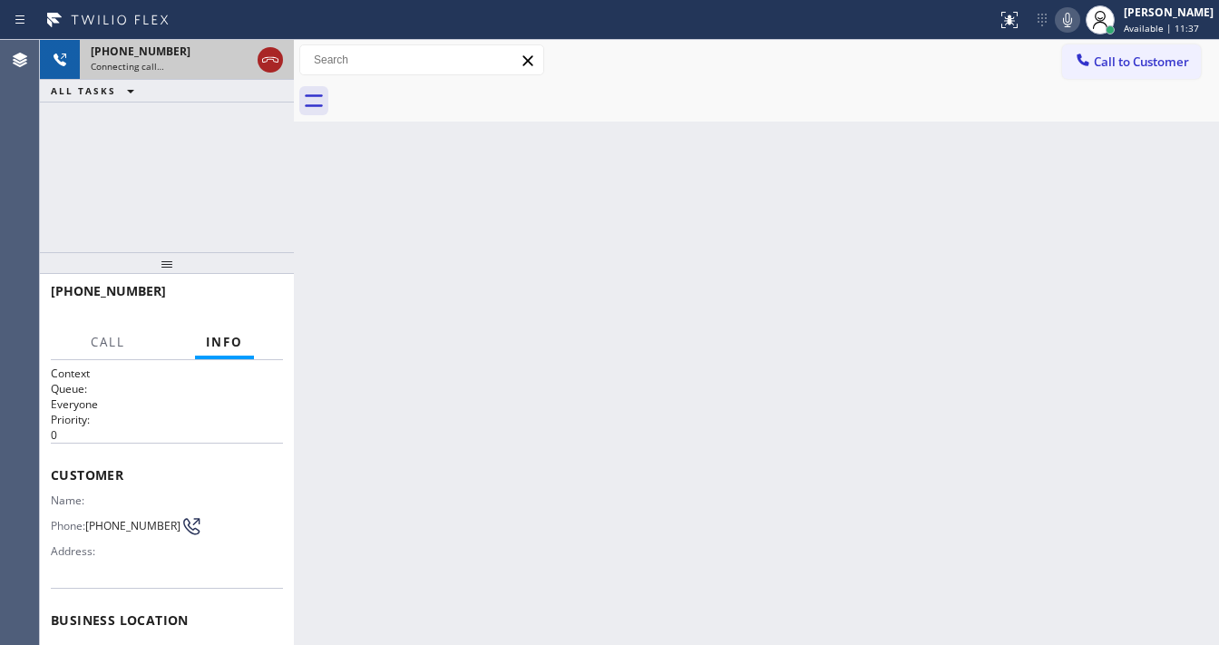
click at [274, 54] on icon at bounding box center [270, 60] width 22 height 22
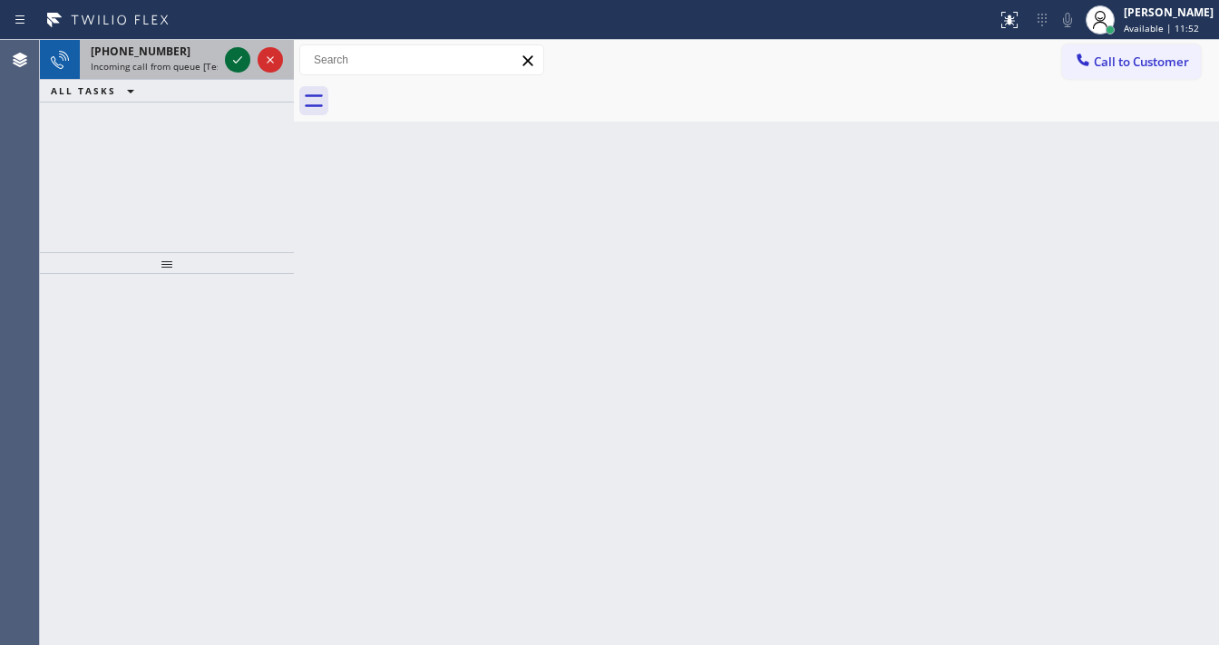
click at [236, 58] on icon at bounding box center [238, 60] width 22 height 22
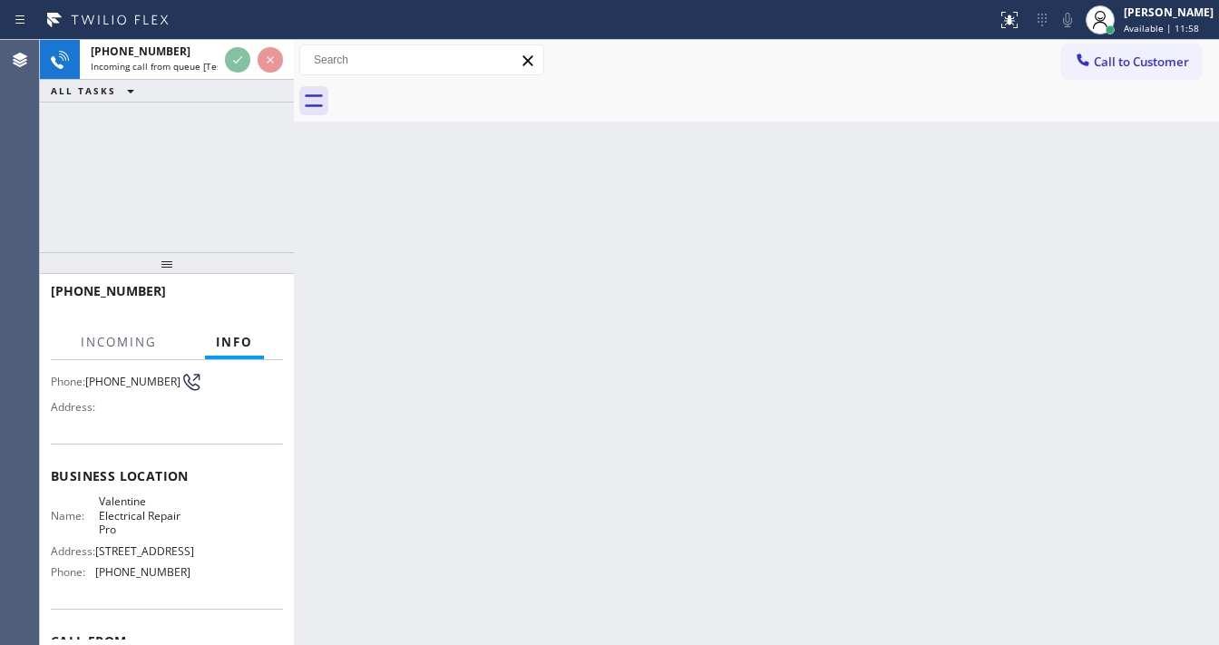
scroll to position [145, 0]
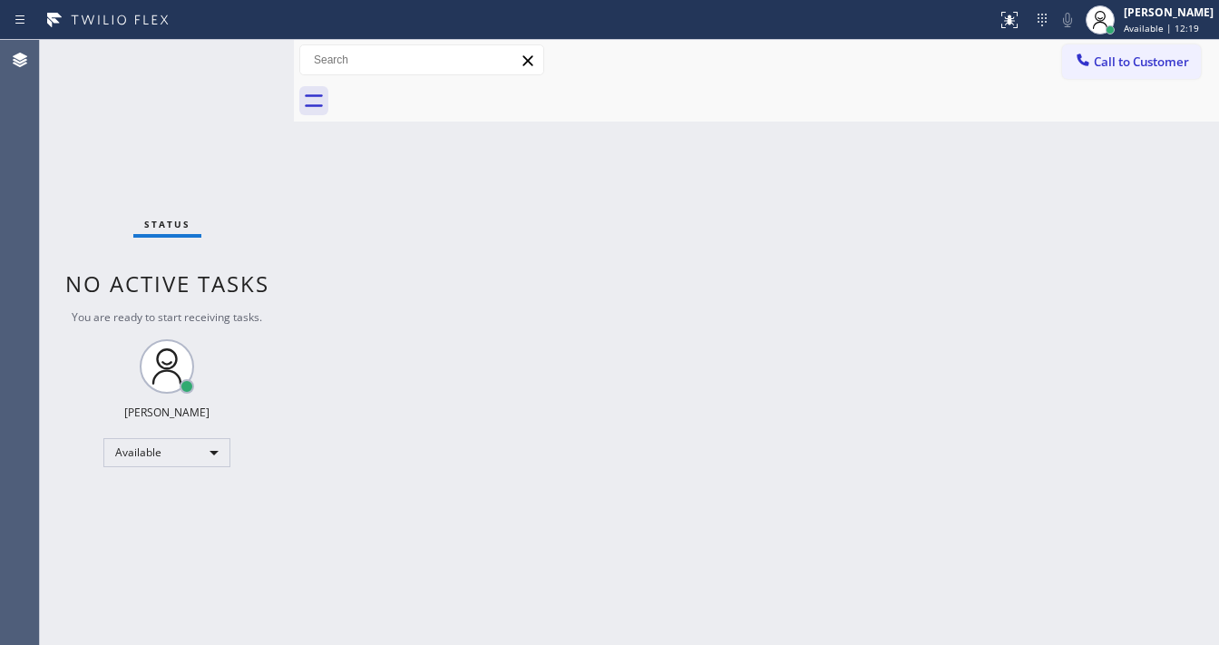
click at [482, 637] on div "Back to Dashboard Change Sender ID Customers Technicians Select a contact Outbo…" at bounding box center [756, 342] width 925 height 605
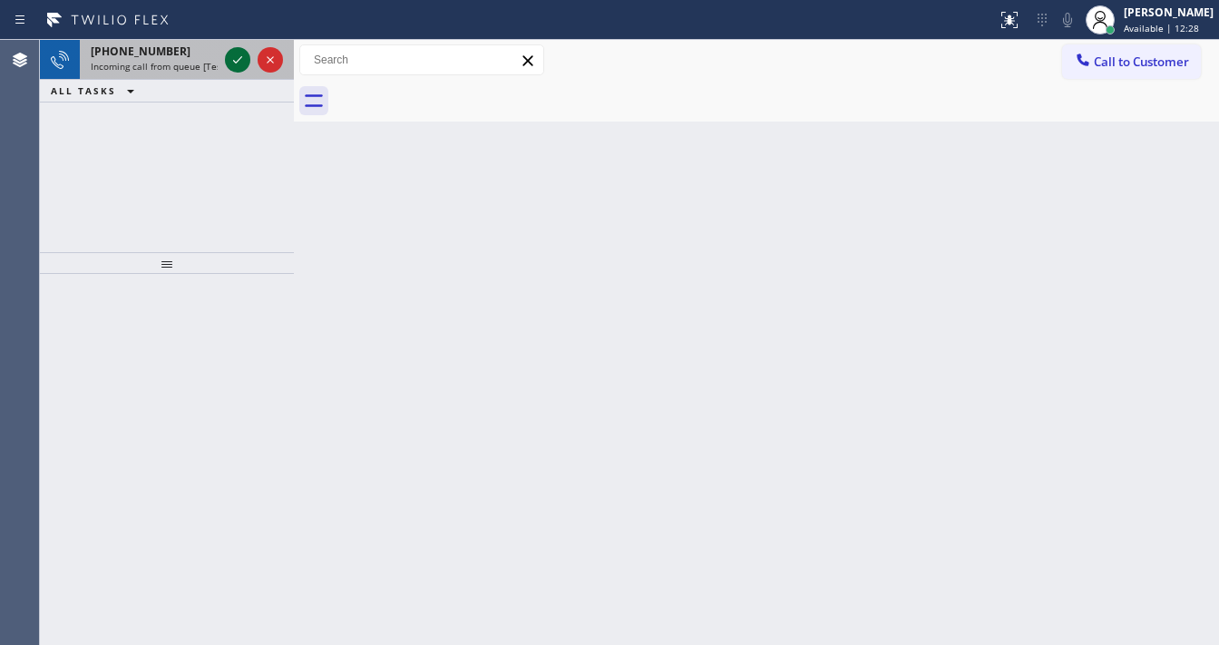
click at [237, 58] on icon at bounding box center [238, 60] width 22 height 22
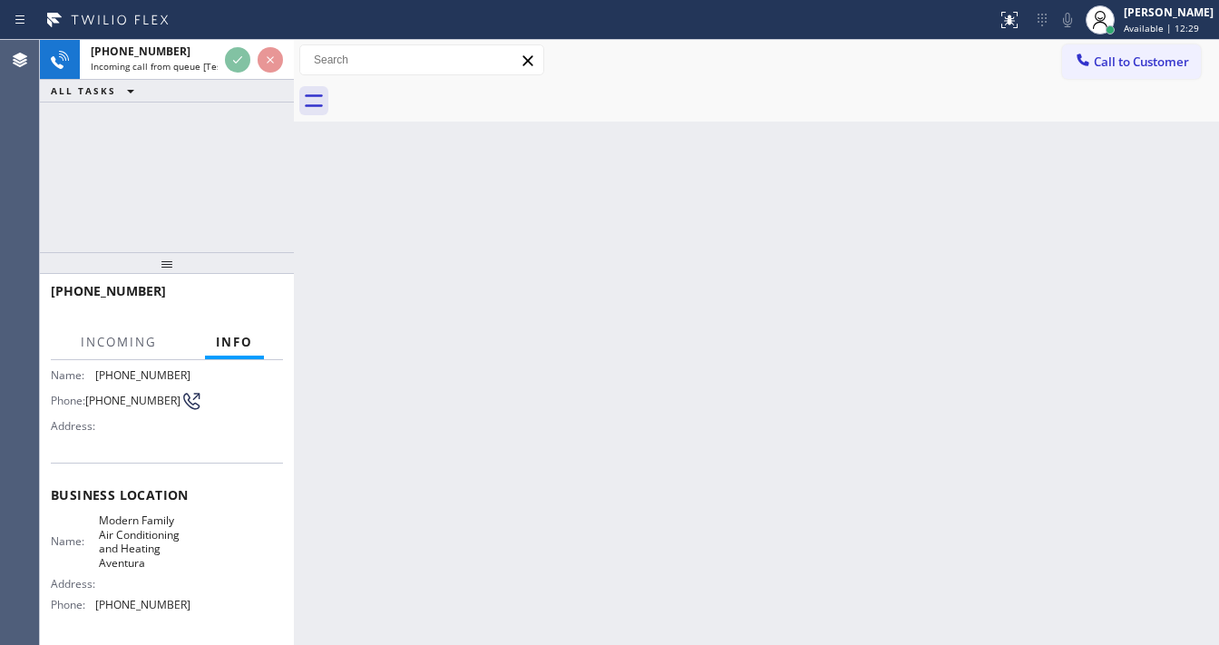
scroll to position [266, 0]
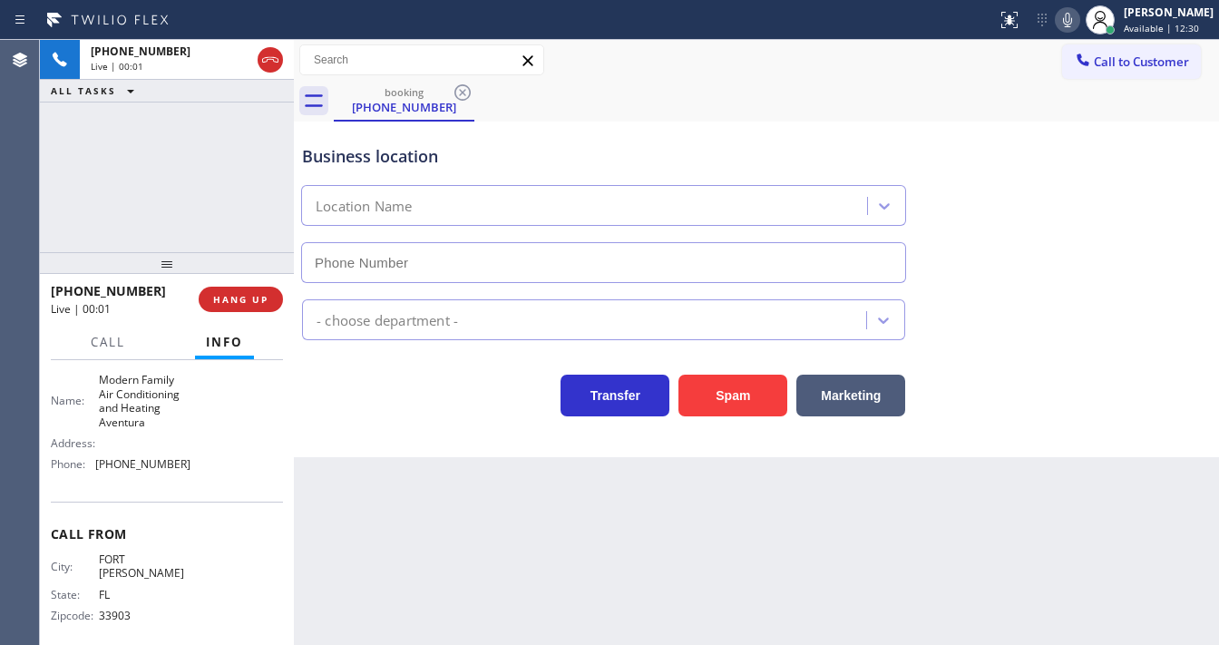
type input "(786) 305-6433"
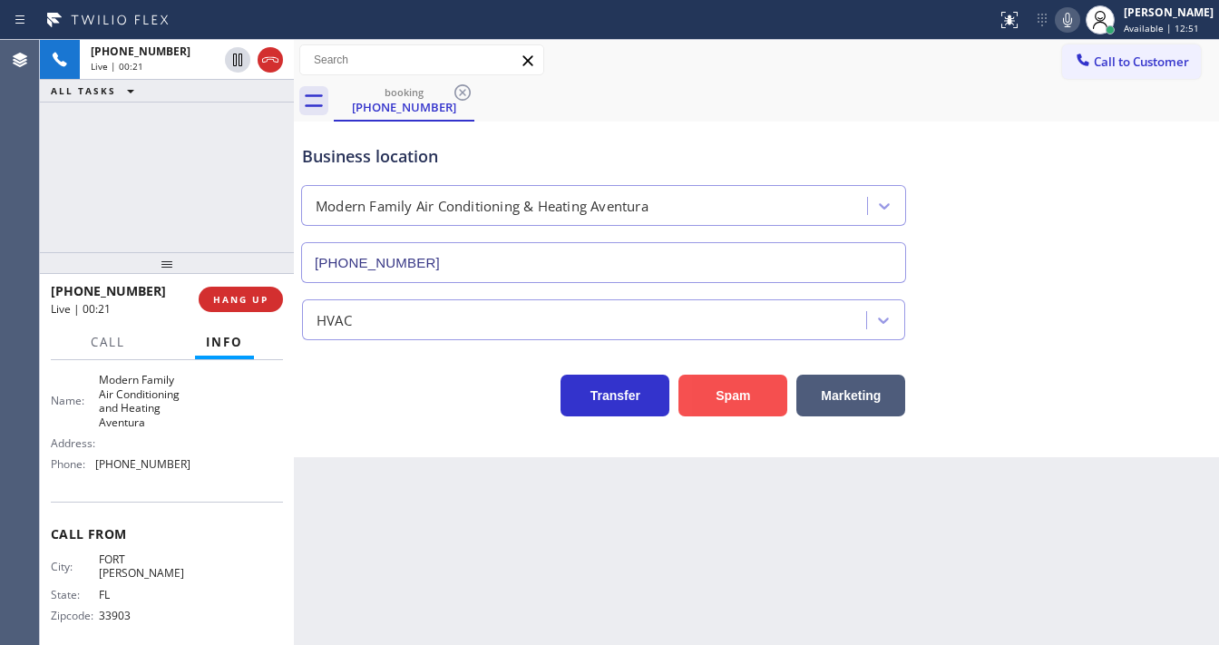
click at [755, 395] on button "Spam" at bounding box center [732, 396] width 109 height 42
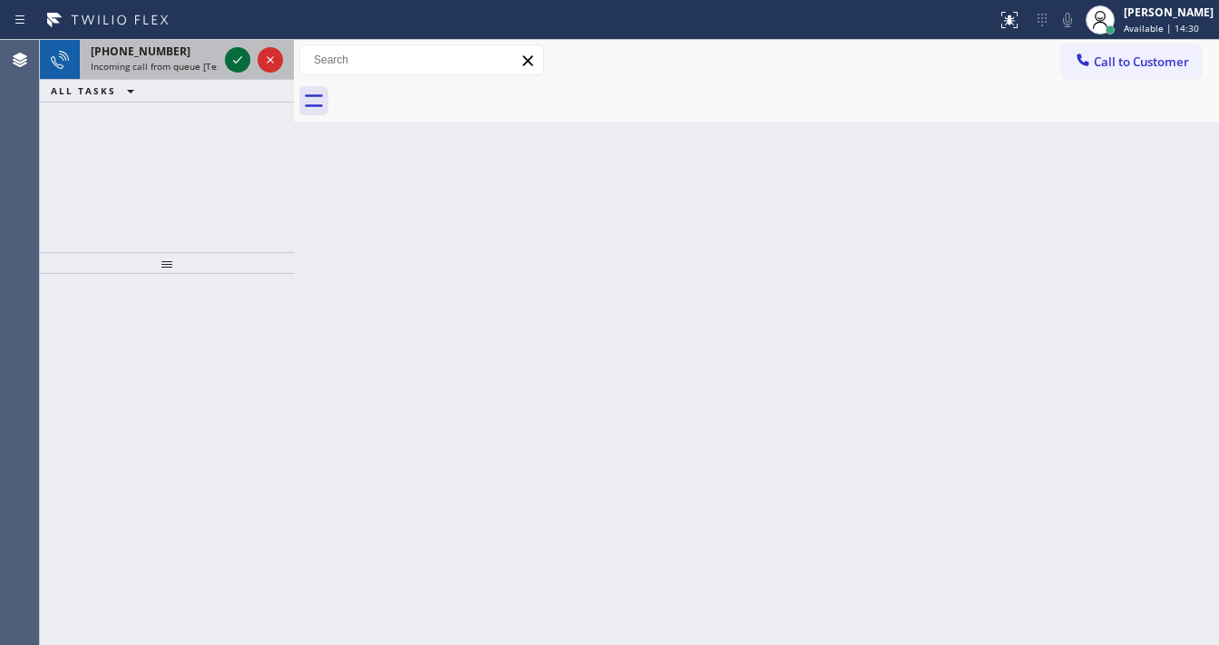
click at [237, 65] on icon at bounding box center [238, 60] width 22 height 22
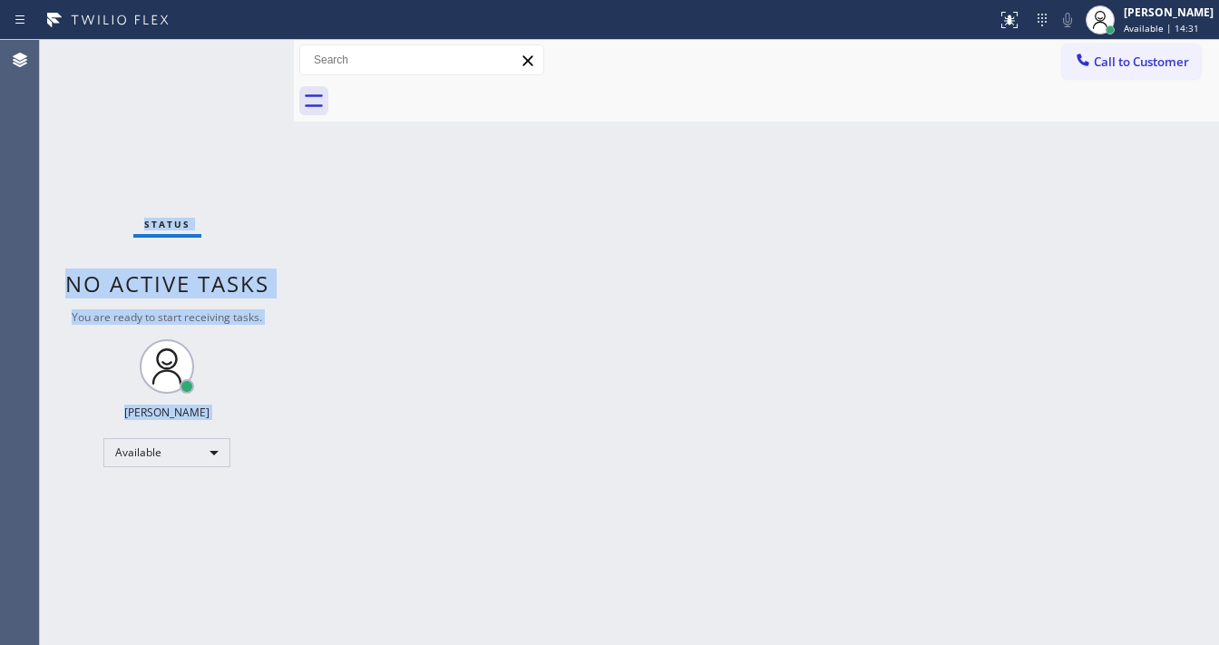
click at [237, 65] on div "Status No active tasks You are ready to start receiving tasks. [PERSON_NAME]" at bounding box center [167, 342] width 254 height 605
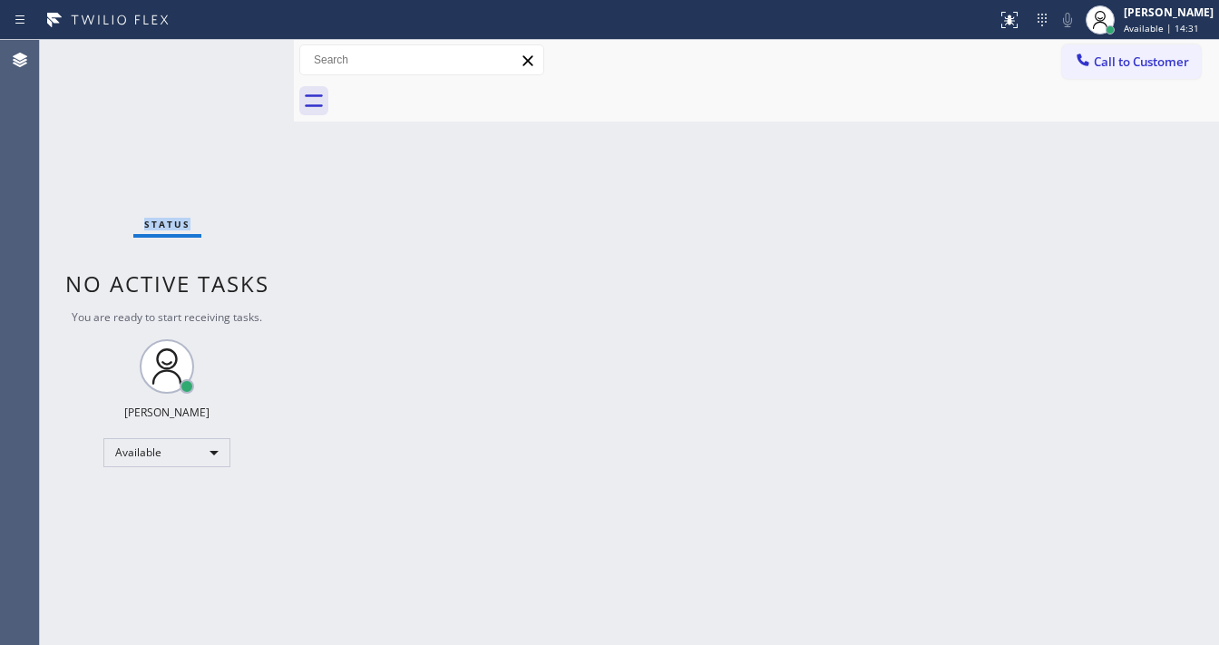
click at [237, 65] on div "Status No active tasks You are ready to start receiving tasks. [PERSON_NAME]" at bounding box center [167, 342] width 254 height 605
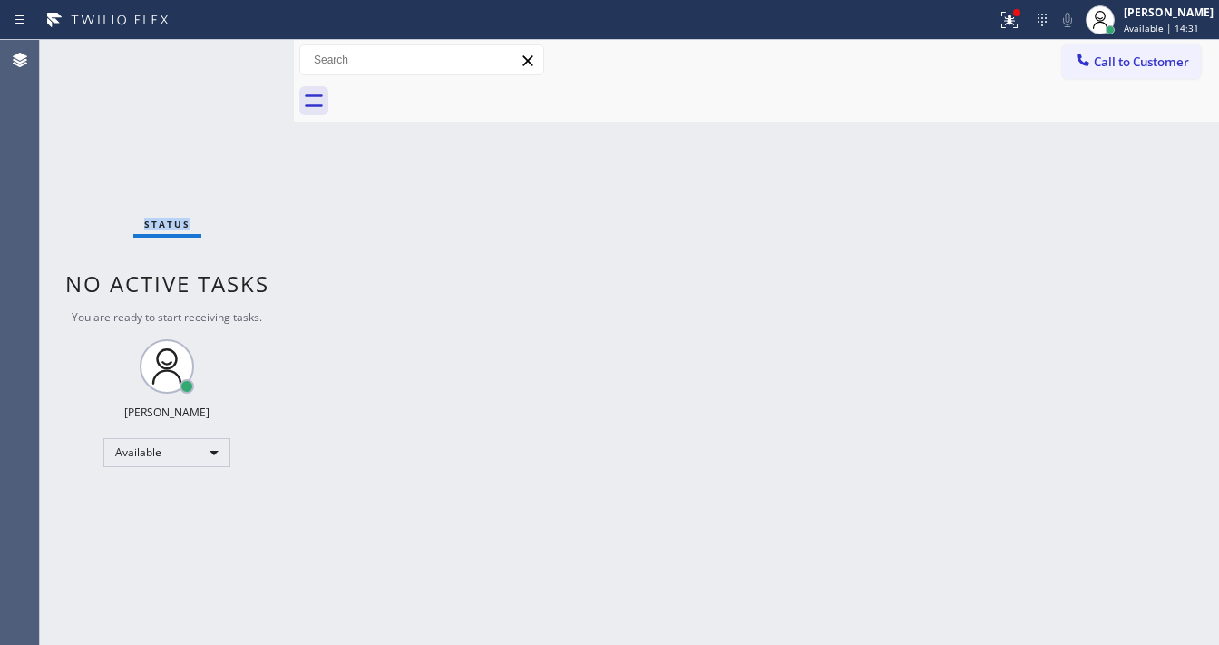
click at [237, 65] on div "Status No active tasks You are ready to start receiving tasks. [PERSON_NAME]" at bounding box center [167, 342] width 254 height 605
click at [1011, 25] on icon at bounding box center [1009, 20] width 22 height 22
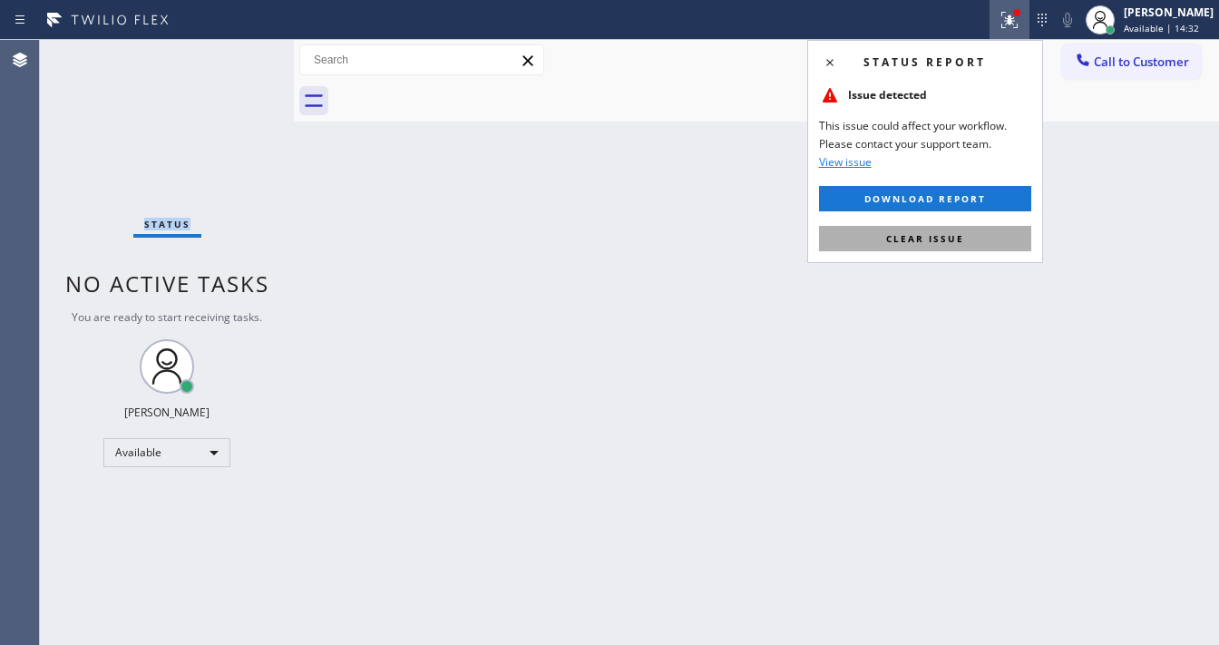
click at [947, 229] on button "Clear issue" at bounding box center [925, 238] width 212 height 25
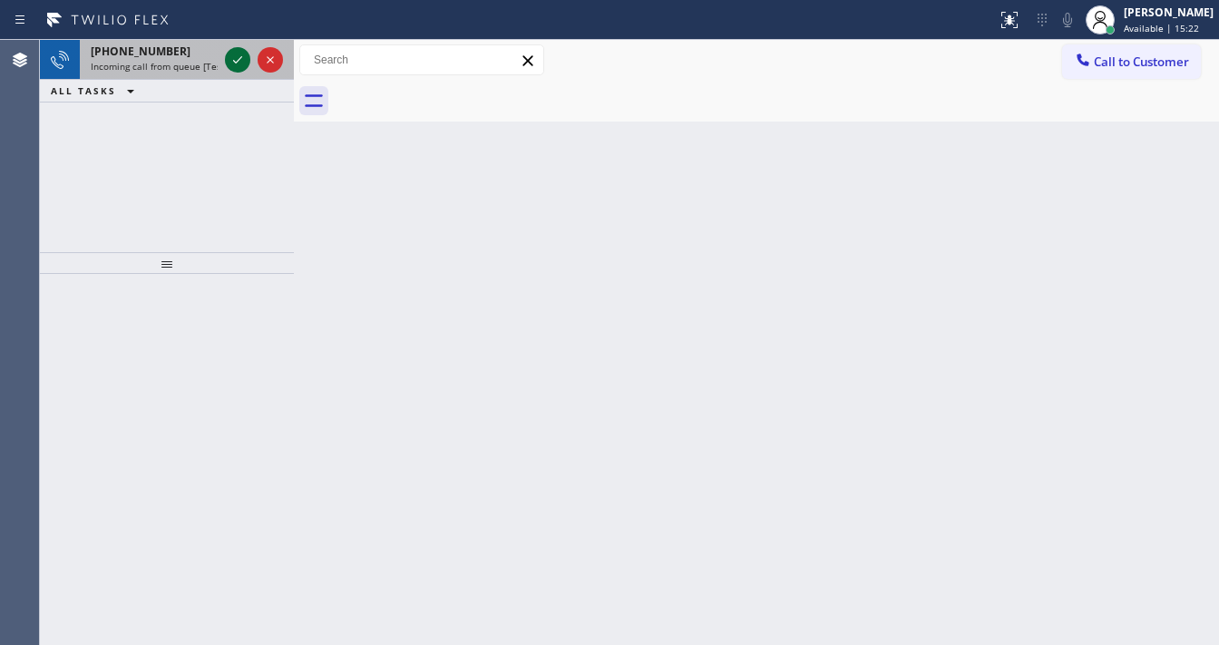
click at [228, 59] on div at bounding box center [237, 60] width 25 height 22
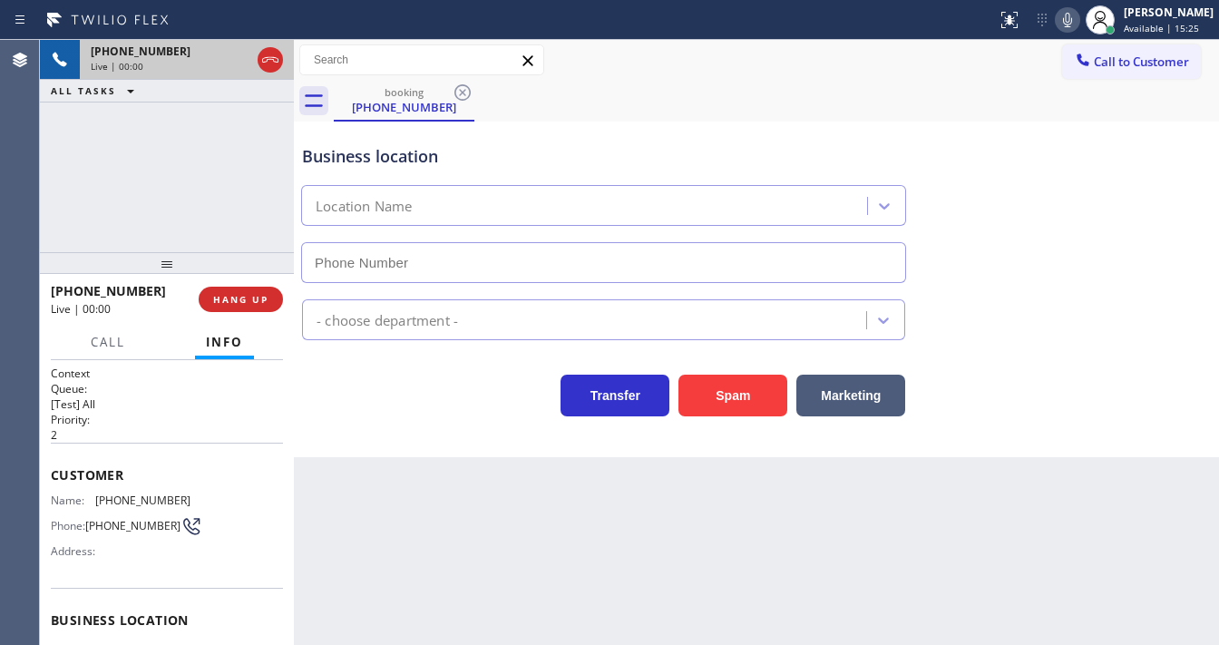
type input "[PHONE_NUMBER]"
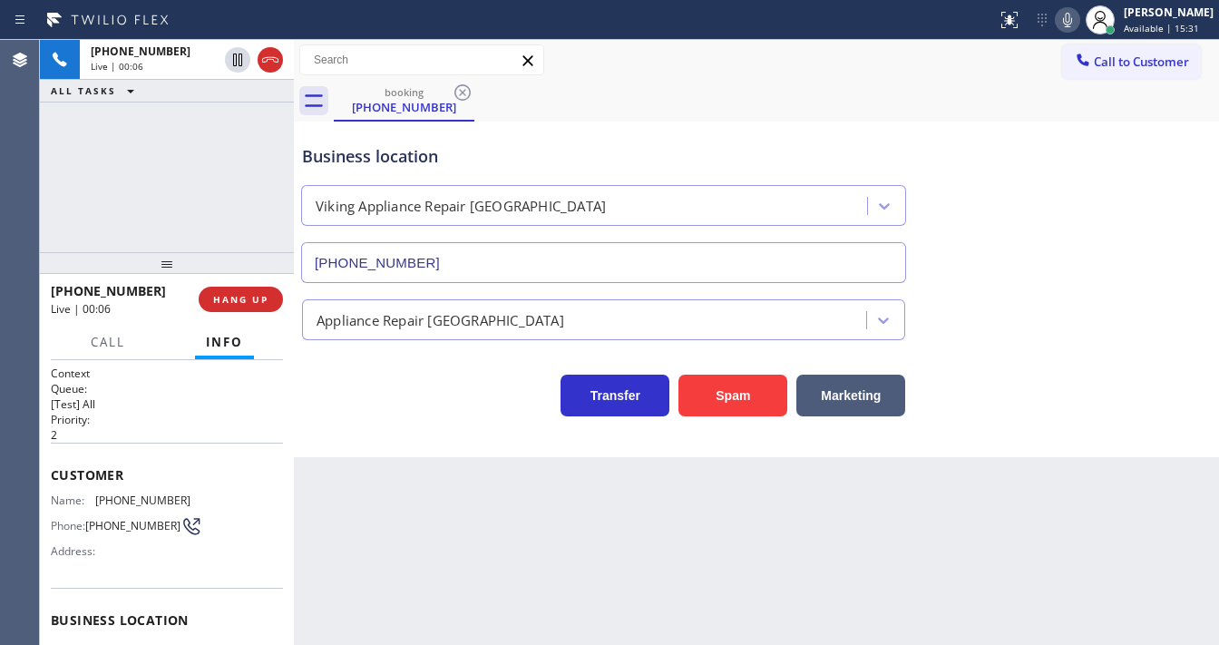
click at [1070, 24] on icon at bounding box center [1068, 20] width 22 height 22
click at [1072, 19] on icon at bounding box center [1068, 20] width 22 height 22
drag, startPoint x: 76, startPoint y: 469, endPoint x: 57, endPoint y: 469, distance: 19.0
click at [73, 469] on span "Customer" at bounding box center [167, 474] width 232 height 17
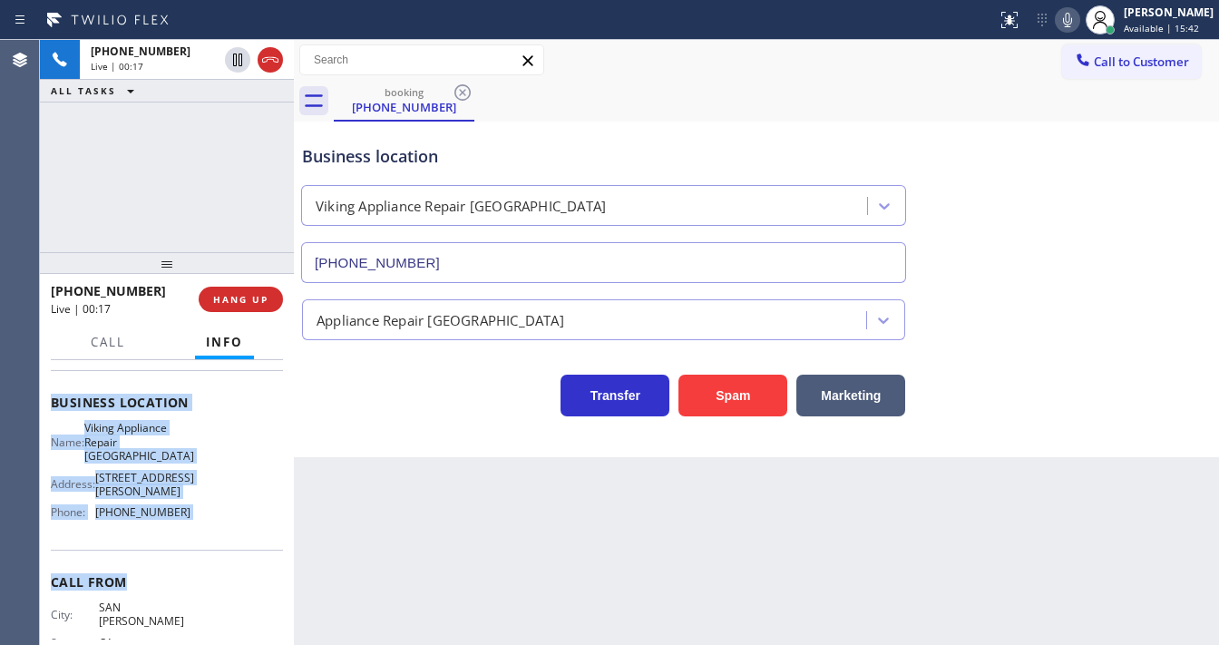
scroll to position [252, 0]
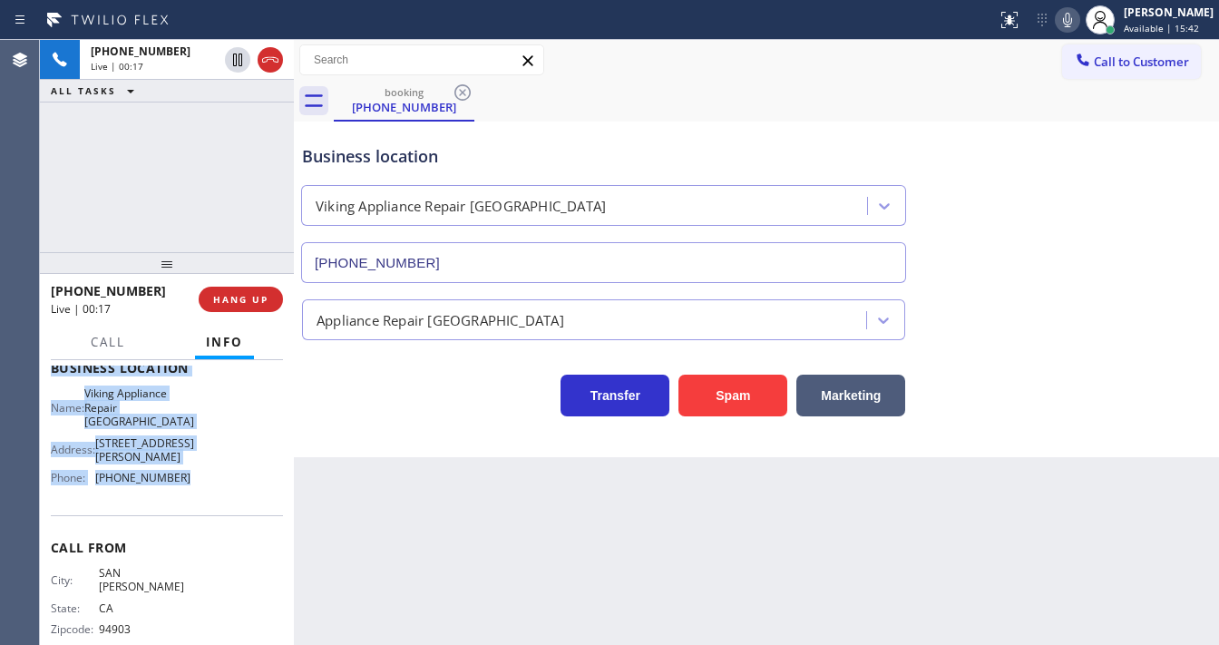
drag, startPoint x: 44, startPoint y: 469, endPoint x: 204, endPoint y: 487, distance: 160.6
click at [204, 487] on div "Context Queue: [Test] All Priority: 2 Customer Name: (415) 450-8300 Phone: (415…" at bounding box center [167, 502] width 254 height 285
copy div "Customer Name: (415) 450-8300 Phone: (415) 450-8300 Address: Business location …"
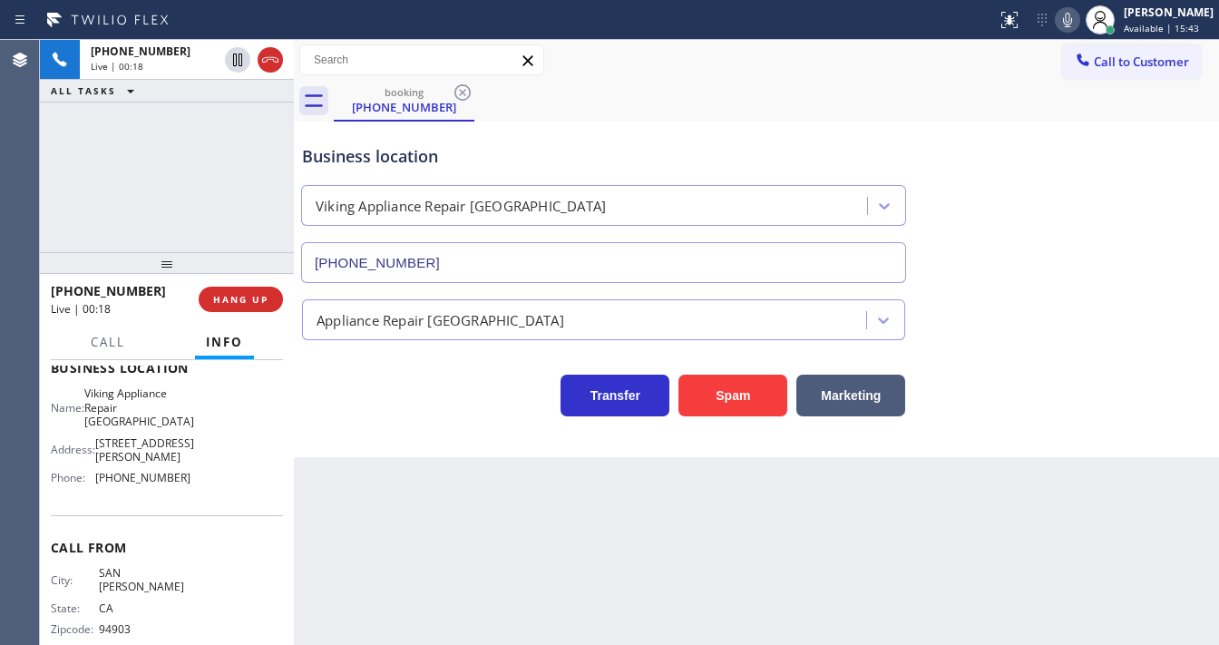
click at [207, 215] on div "+14154508300 Live | 00:18 ALL TASKS ALL TASKS ACTIVE TASKS TASKS IN WRAP UP" at bounding box center [167, 146] width 254 height 212
click at [1072, 23] on icon at bounding box center [1067, 20] width 9 height 15
click at [206, 177] on div "+14154508300 Live | 02:28 ALL TASKS ALL TASKS ACTIVE TASKS TASKS IN WRAP UP" at bounding box center [167, 146] width 254 height 212
click at [1072, 26] on icon at bounding box center [1067, 20] width 9 height 15
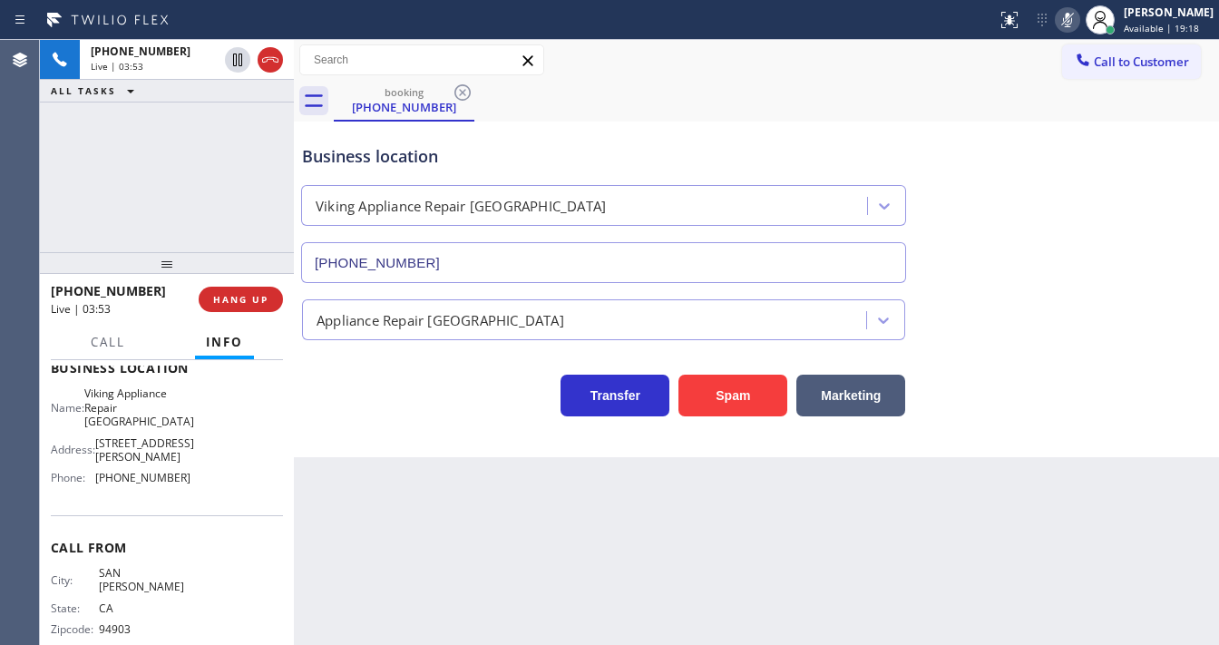
click at [1072, 26] on icon at bounding box center [1067, 20] width 9 height 15
click at [217, 204] on div "+14154508300 Live | 03:54 ALL TASKS ALL TASKS ACTIVE TASKS TASKS IN WRAP UP" at bounding box center [167, 146] width 254 height 212
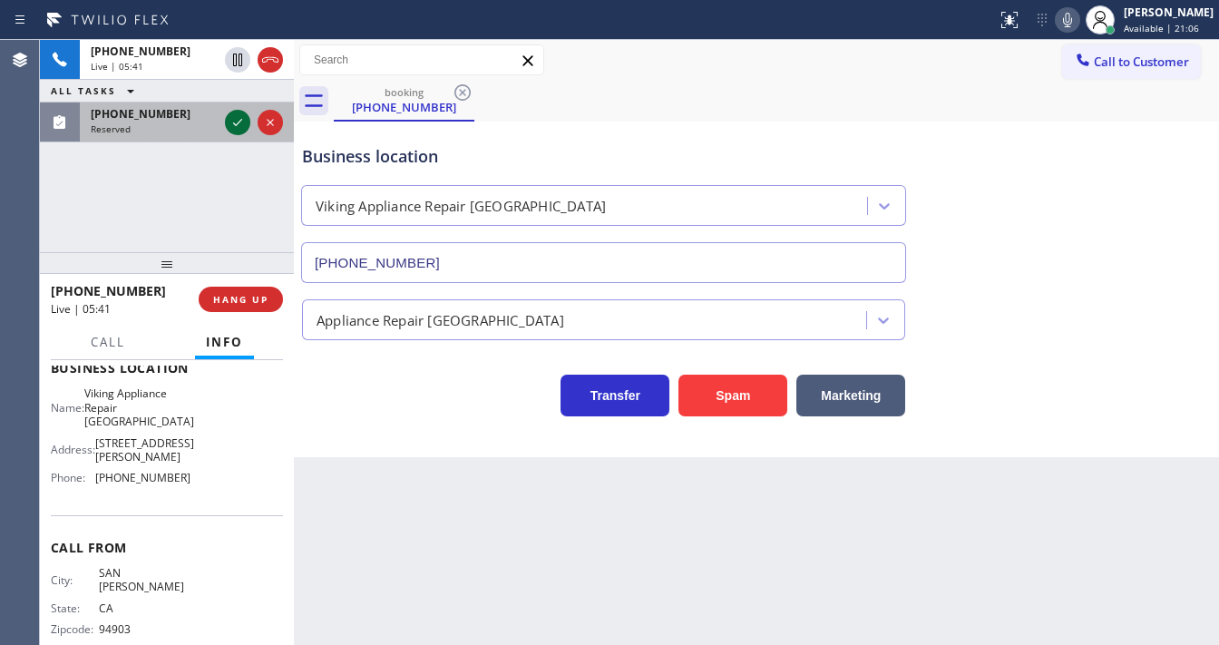
click at [231, 123] on icon at bounding box center [238, 123] width 22 height 22
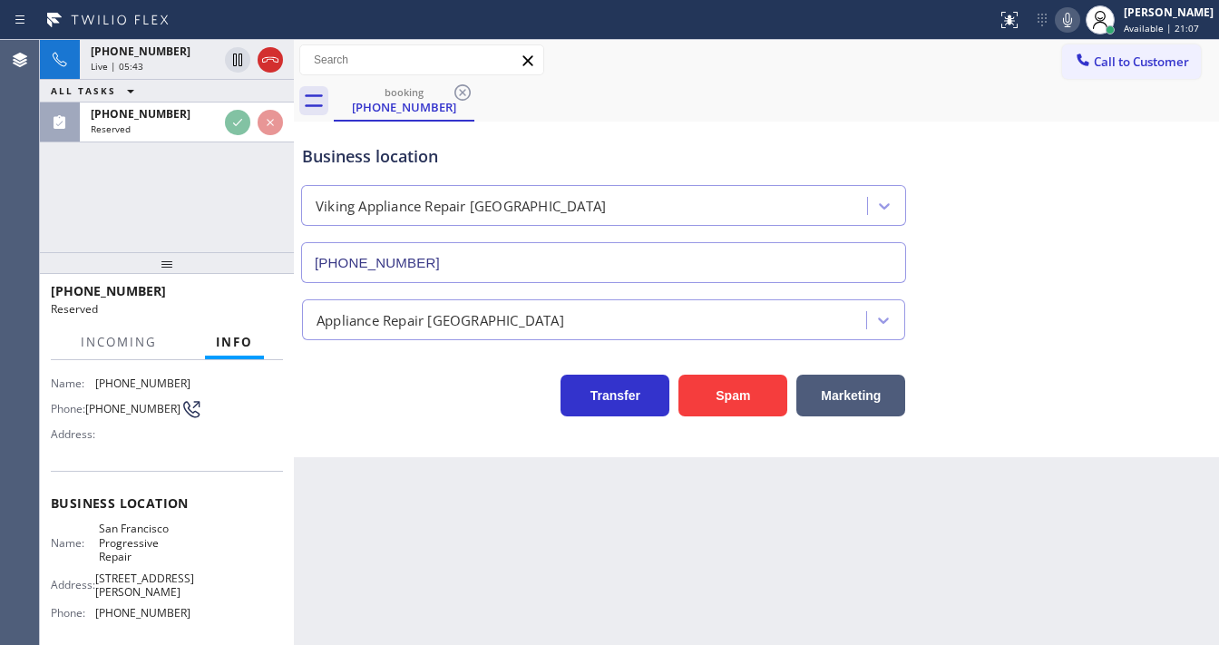
scroll to position [136, 0]
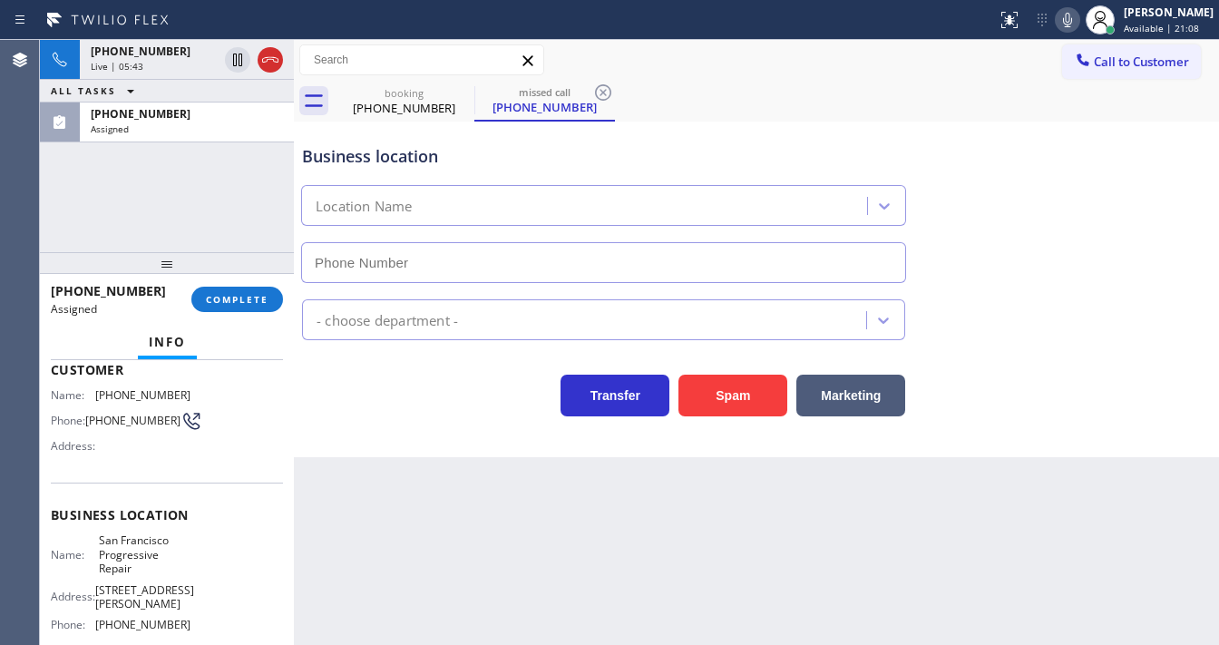
type input "[PHONE_NUMBER]"
click at [278, 51] on icon at bounding box center [270, 60] width 22 height 22
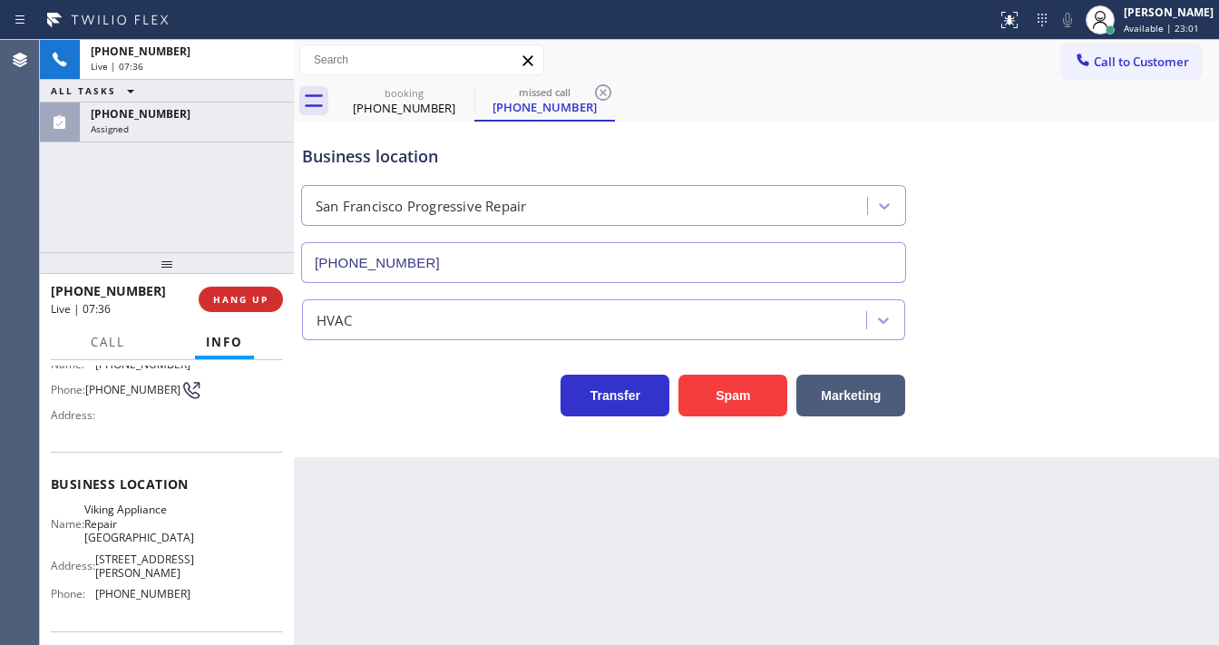
scroll to position [107, 0]
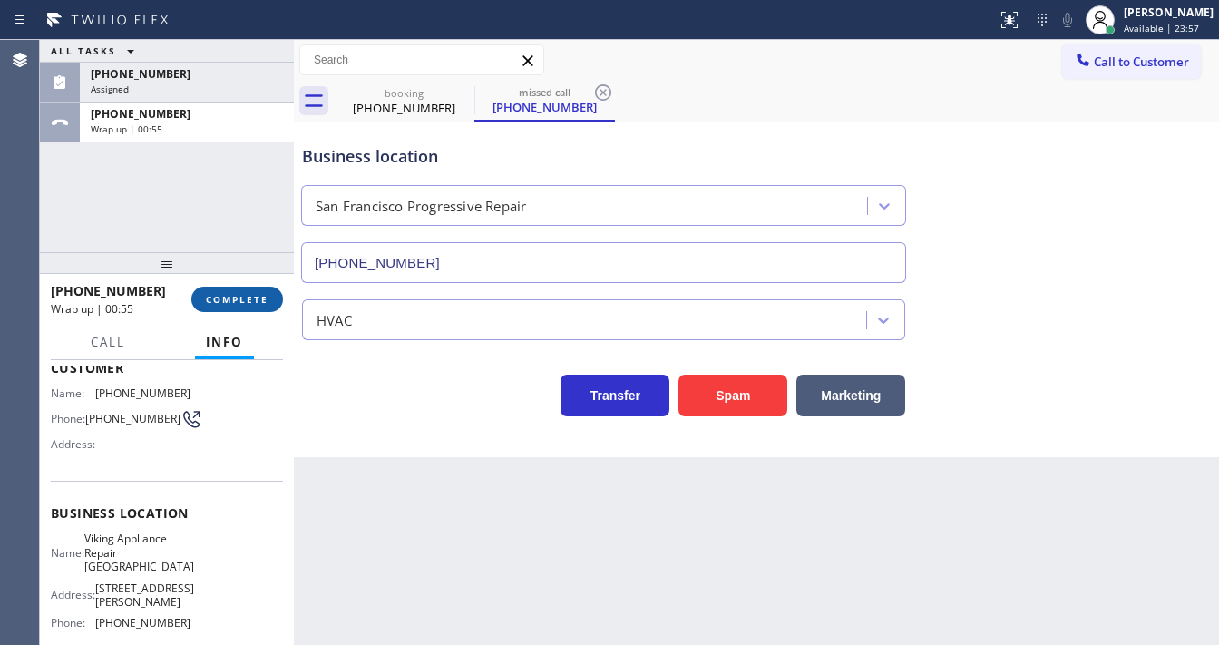
click at [248, 308] on button "COMPLETE" at bounding box center [237, 299] width 92 height 25
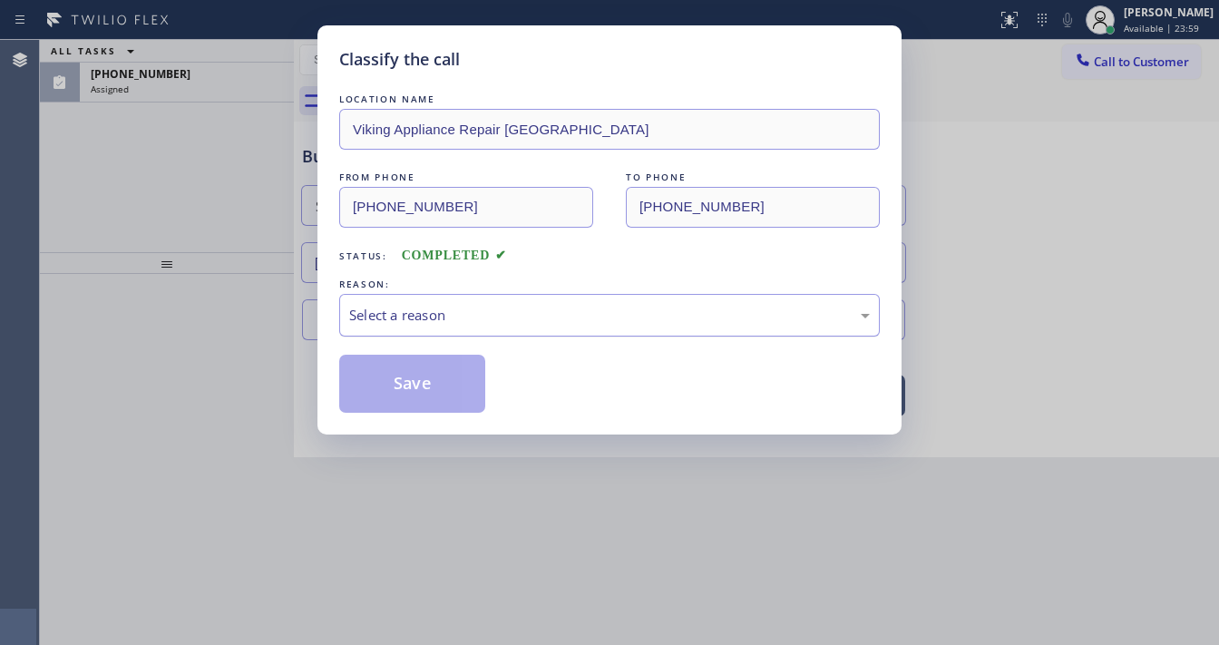
click at [427, 316] on div "Select a reason" at bounding box center [609, 315] width 521 height 21
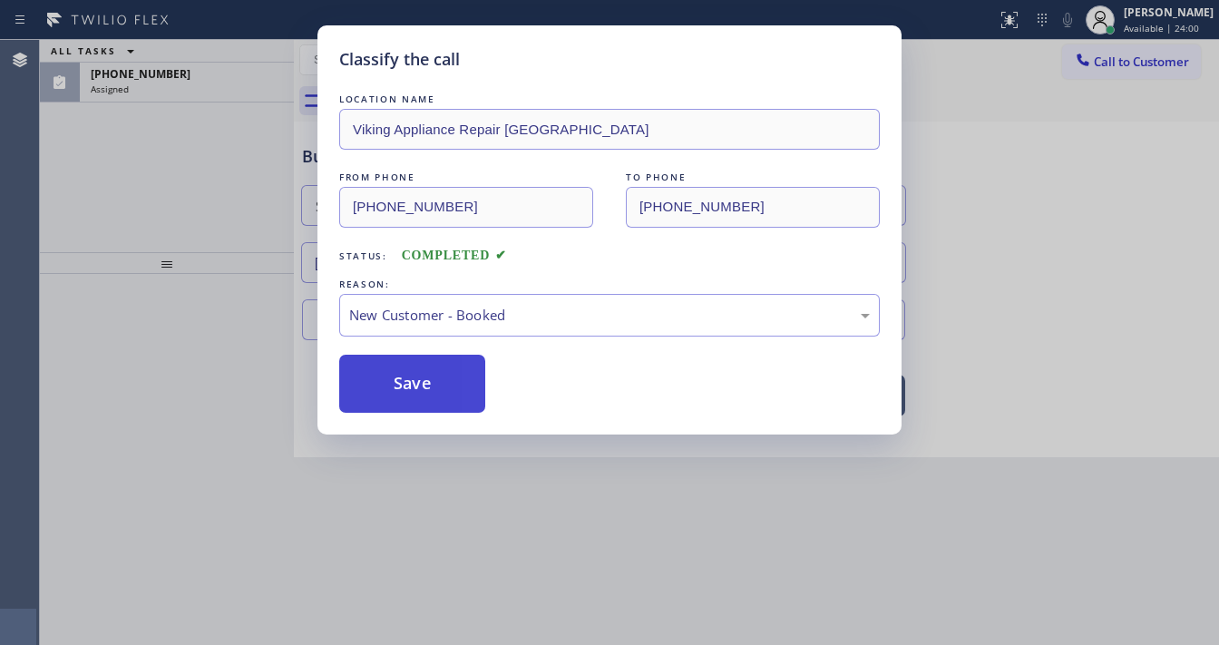
click at [409, 375] on button "Save" at bounding box center [412, 384] width 146 height 58
click at [409, 376] on button "Save" at bounding box center [412, 384] width 146 height 58
click at [189, 225] on div "Classify the call LOCATION NAME Viking Appliance Repair San Francisco FROM PHON…" at bounding box center [609, 322] width 1219 height 645
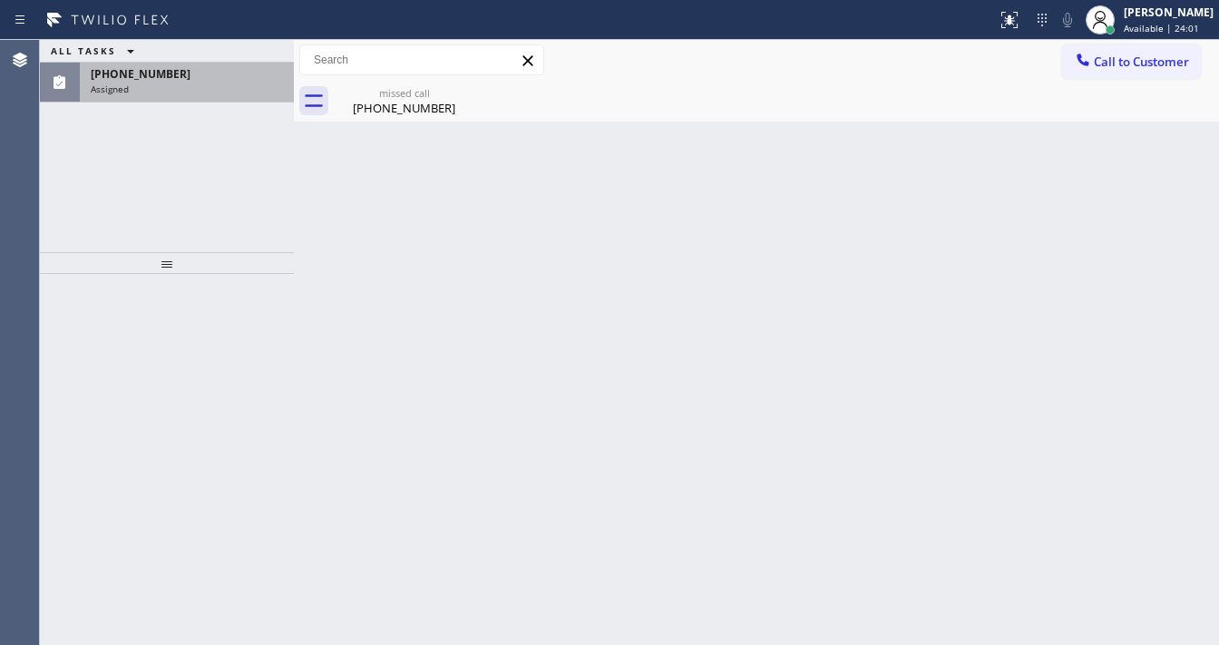
click at [206, 94] on div "(647) 365-2880 Assigned" at bounding box center [183, 83] width 207 height 40
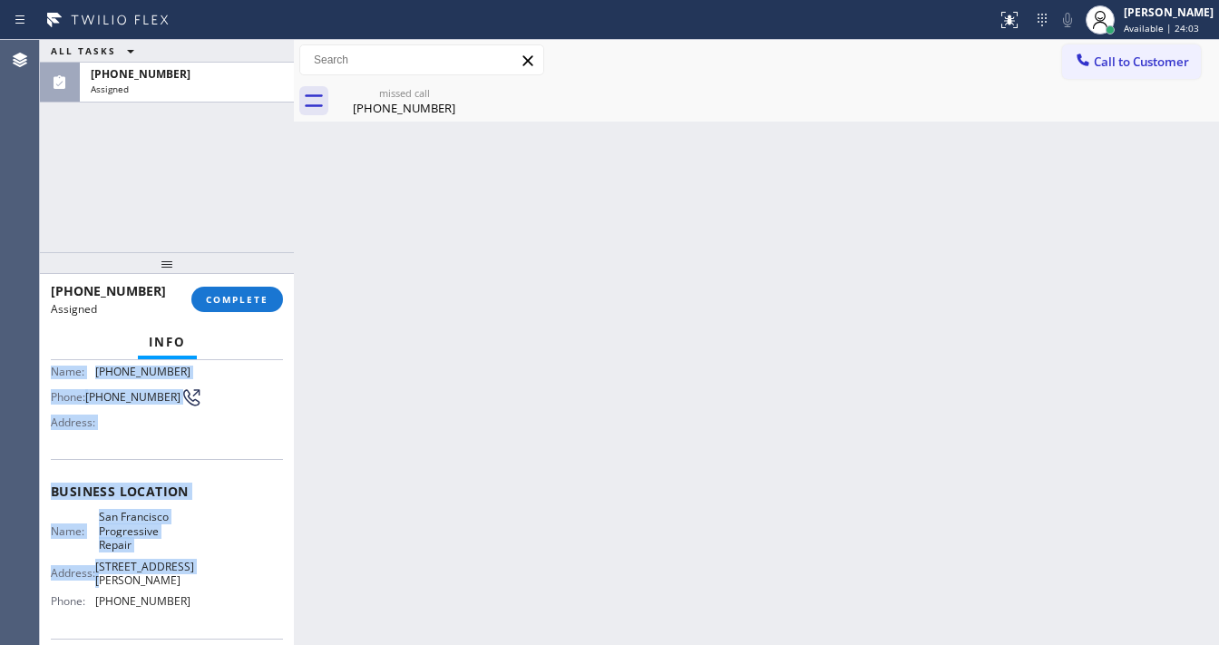
scroll to position [218, 0]
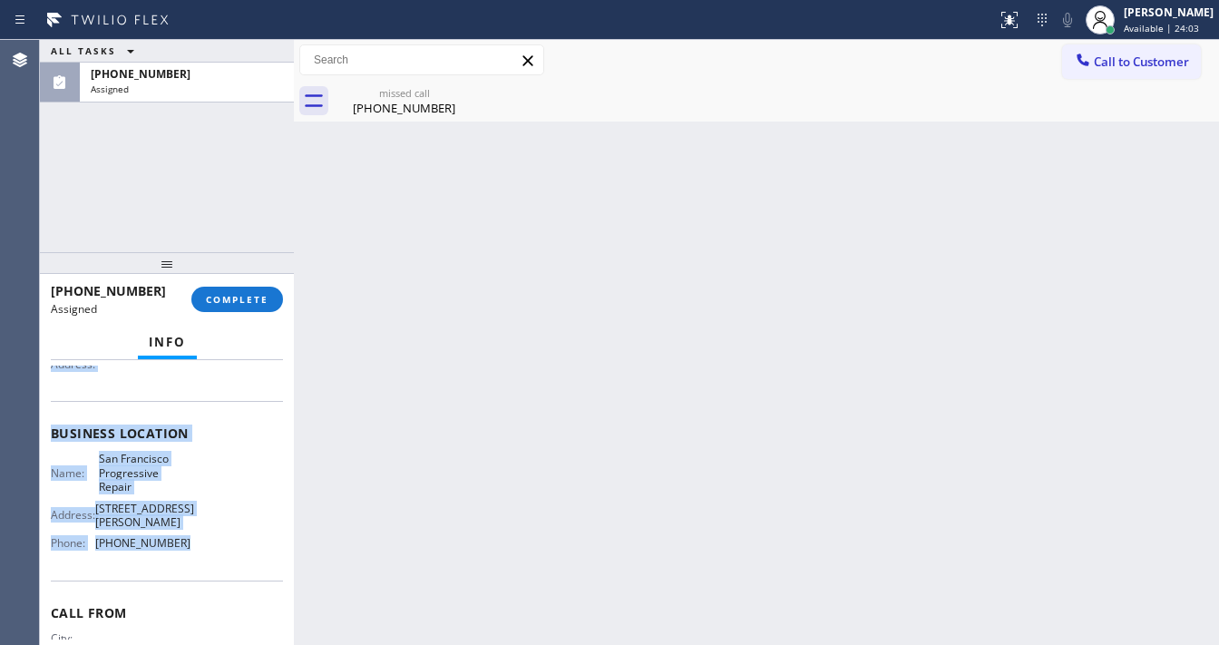
drag, startPoint x: 51, startPoint y: 492, endPoint x: 254, endPoint y: 466, distance: 204.8
click at [207, 537] on div "Context Queue: HVAC Priority: 0 Task Age: 4 minute(s) Customer Name: (647) 365-…" at bounding box center [167, 433] width 232 height 570
copy div "Customer Name: (647) 365-2880 Phone: (647) 365-2880 Address: Business location …"
click at [247, 300] on span "COMPLETE" at bounding box center [237, 299] width 63 height 13
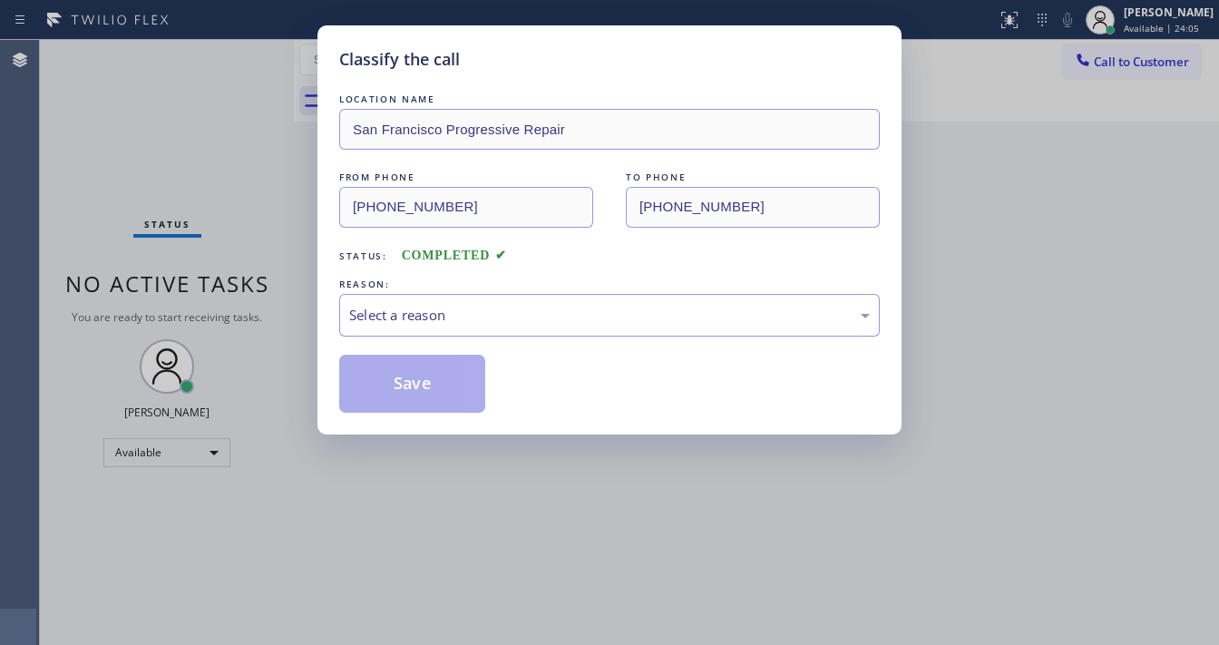
click at [452, 313] on div "Select a reason" at bounding box center [609, 315] width 521 height 21
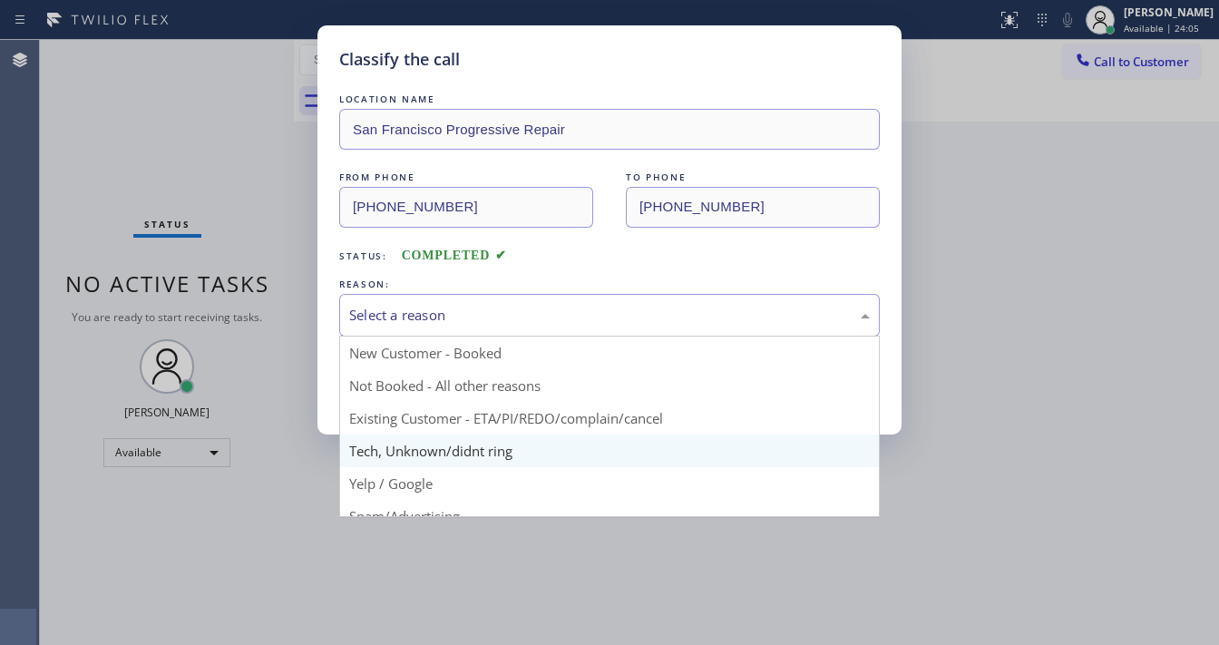
drag, startPoint x: 422, startPoint y: 451, endPoint x: 423, endPoint y: 386, distance: 64.4
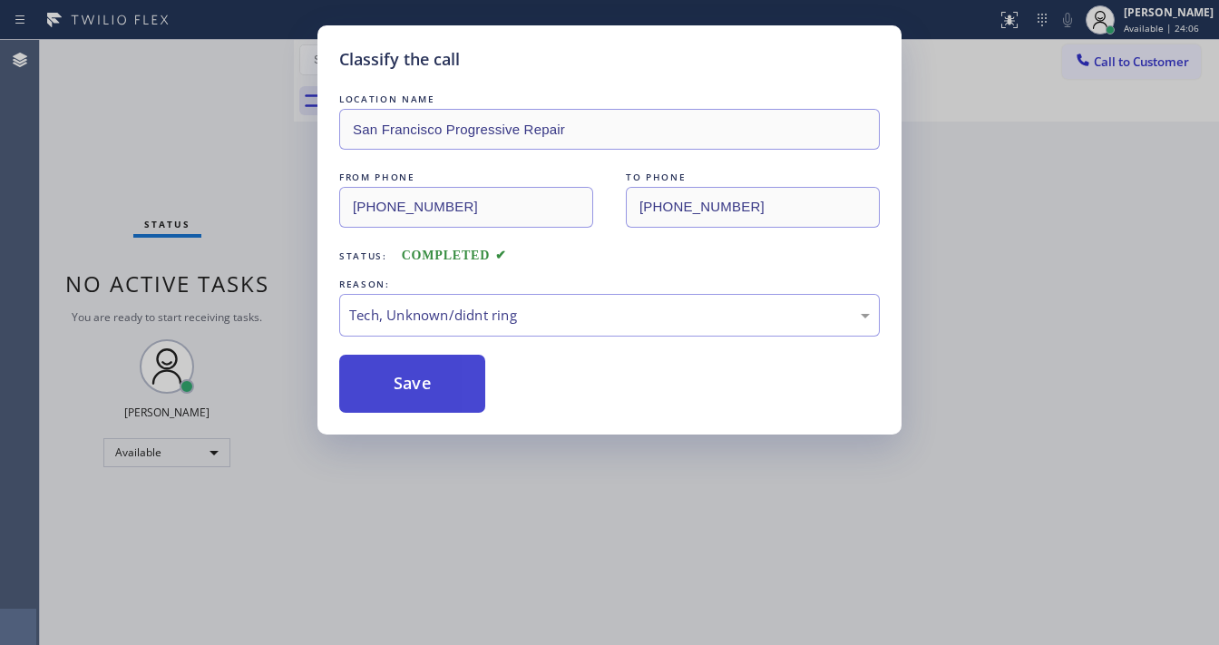
click at [423, 386] on button "Save" at bounding box center [412, 384] width 146 height 58
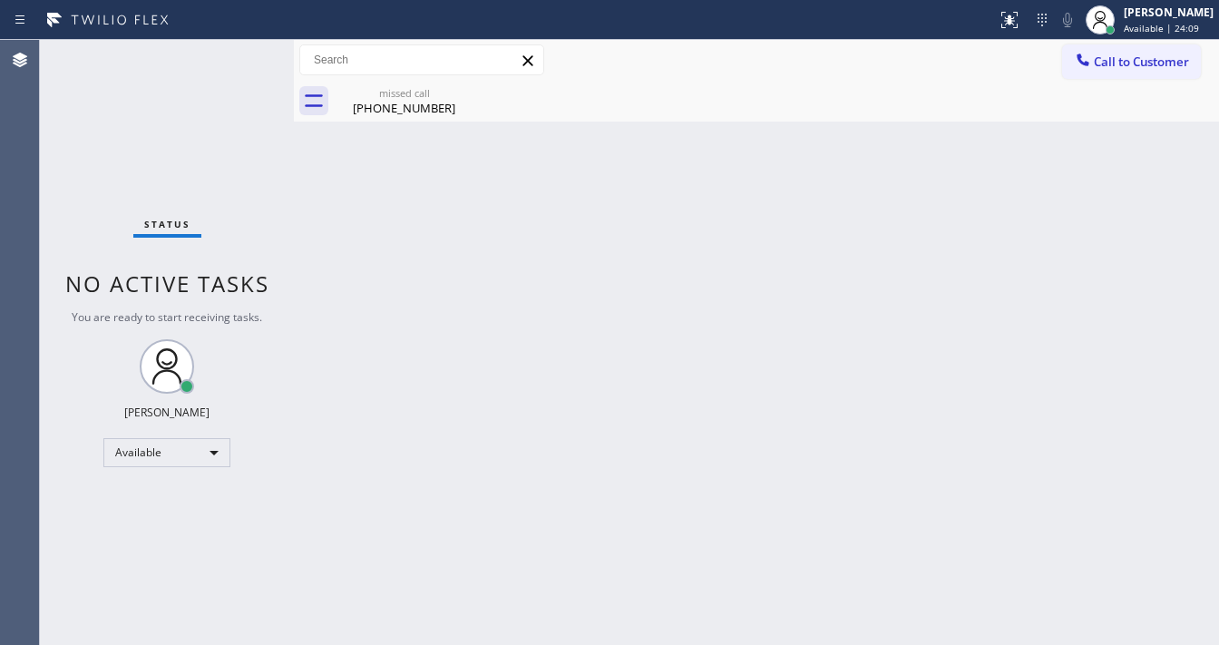
drag, startPoint x: 141, startPoint y: 105, endPoint x: 193, endPoint y: 9, distance: 109.1
click at [141, 102] on div "Status No active tasks You are ready to start receiving tasks. [PERSON_NAME]" at bounding box center [167, 342] width 254 height 605
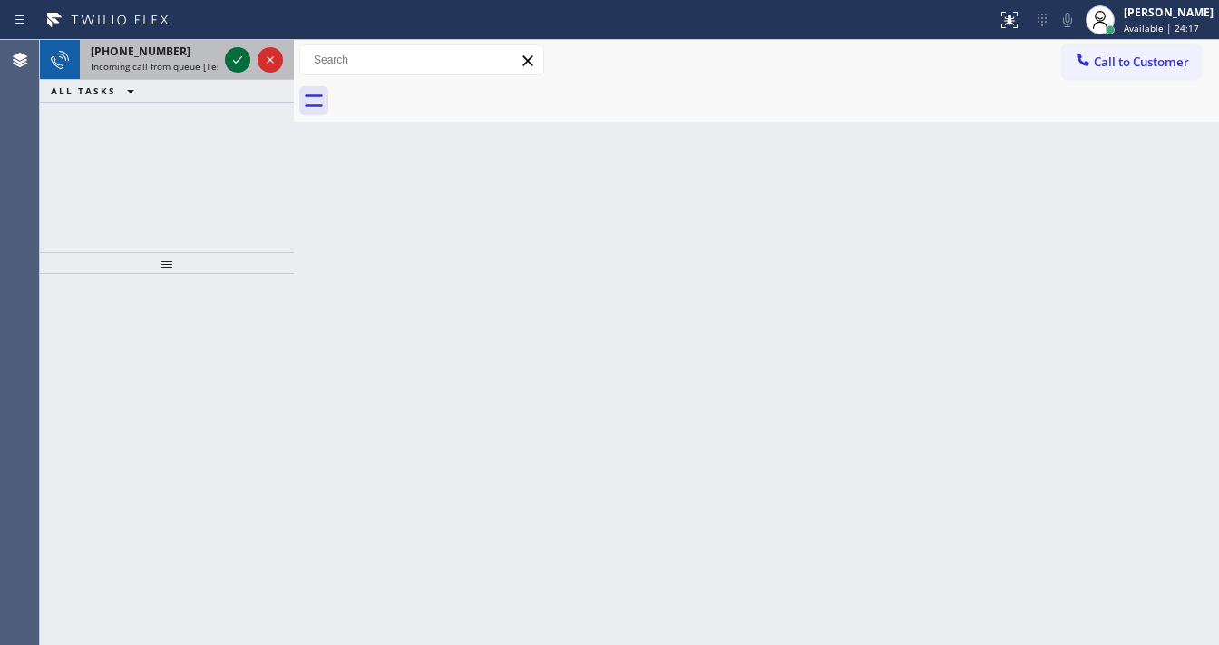
click at [232, 58] on icon at bounding box center [238, 60] width 22 height 22
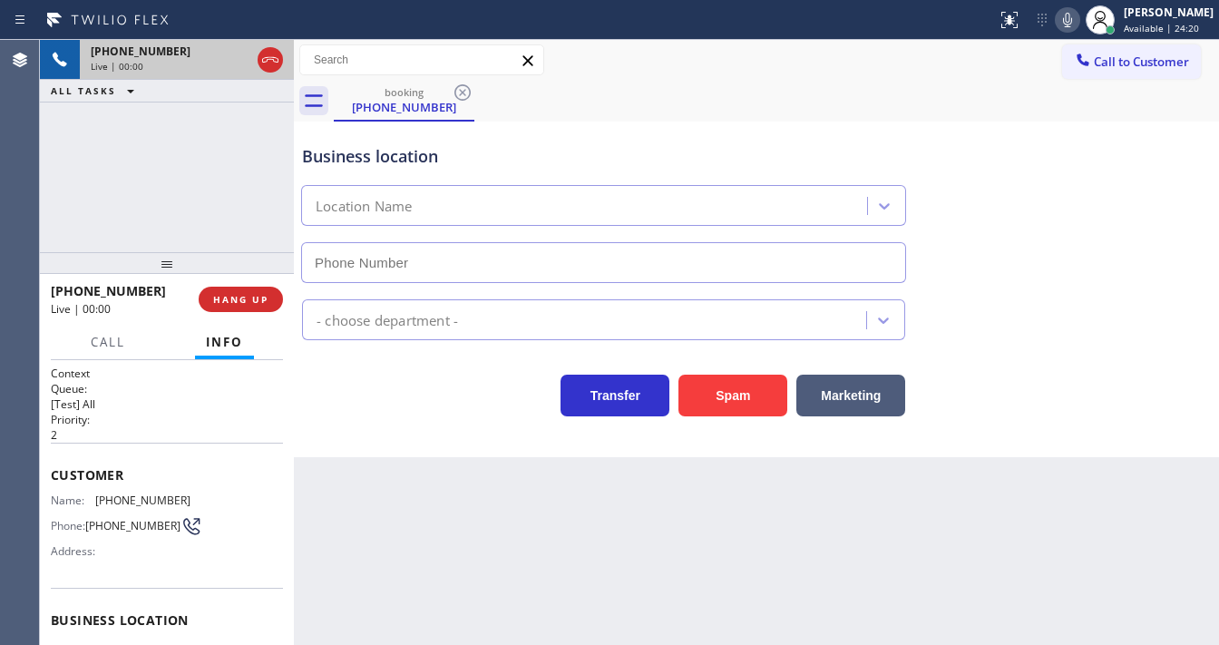
type input "[PHONE_NUMBER]"
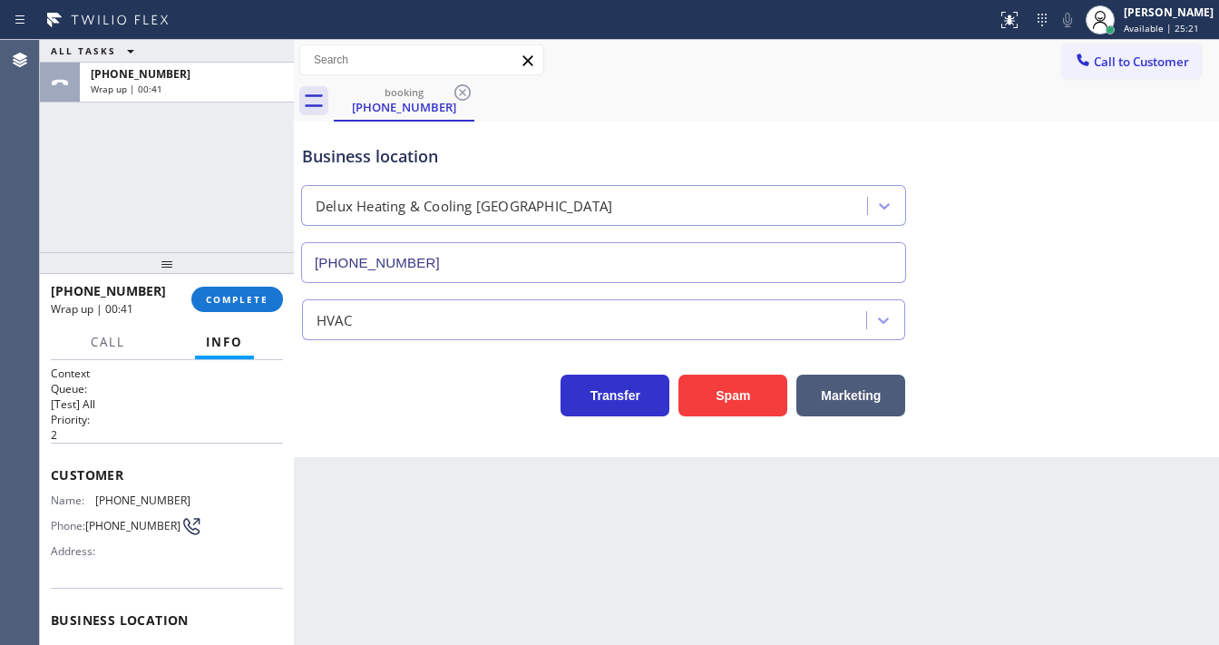
click at [239, 282] on div "+15102140834 Wrap up | 00:41 COMPLETE" at bounding box center [167, 299] width 232 height 47
click at [240, 293] on span "COMPLETE" at bounding box center [237, 299] width 63 height 13
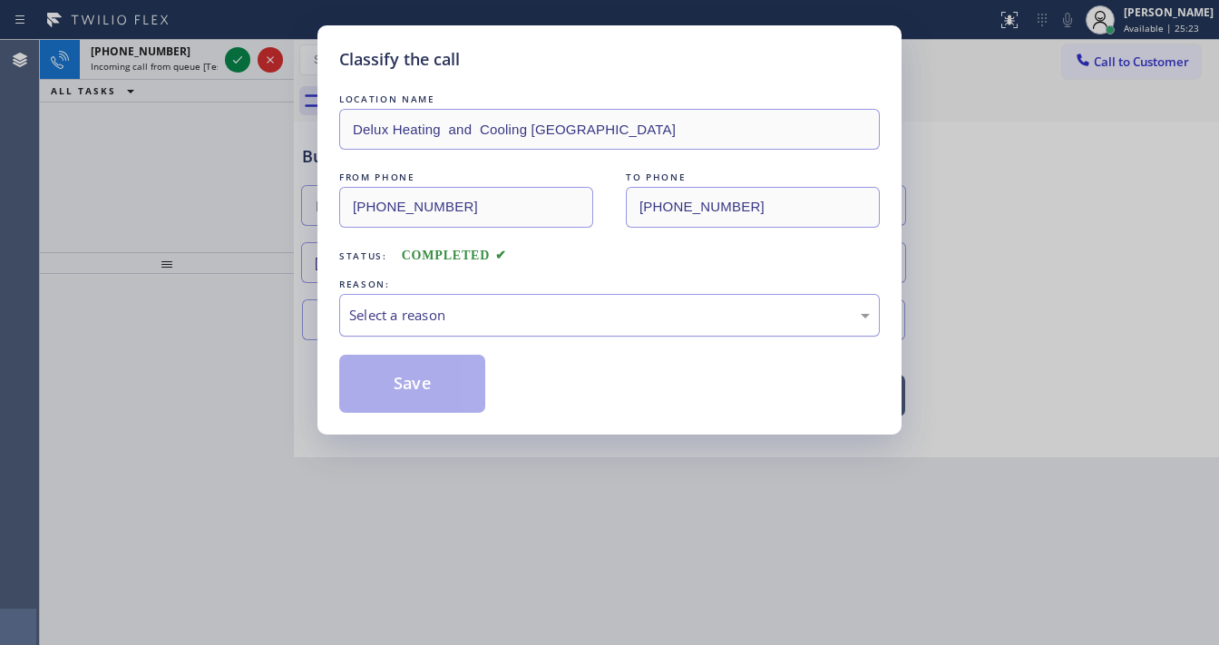
click at [444, 319] on div "Select a reason" at bounding box center [609, 315] width 521 height 21
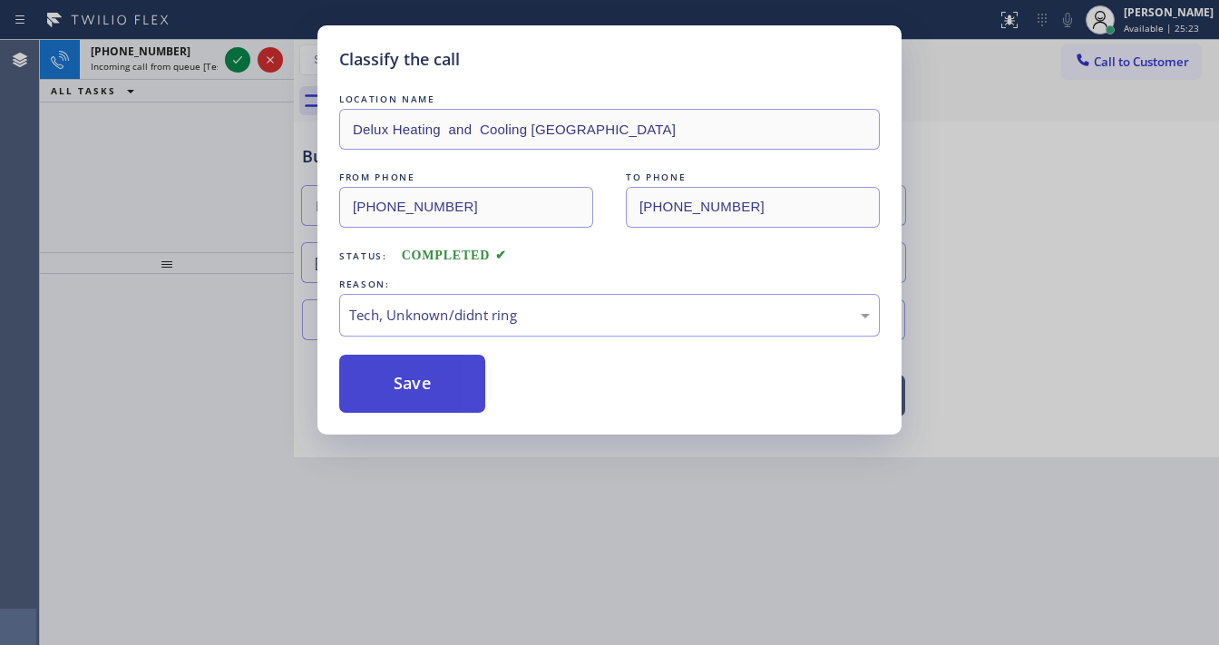
click at [424, 366] on button "Save" at bounding box center [412, 384] width 146 height 58
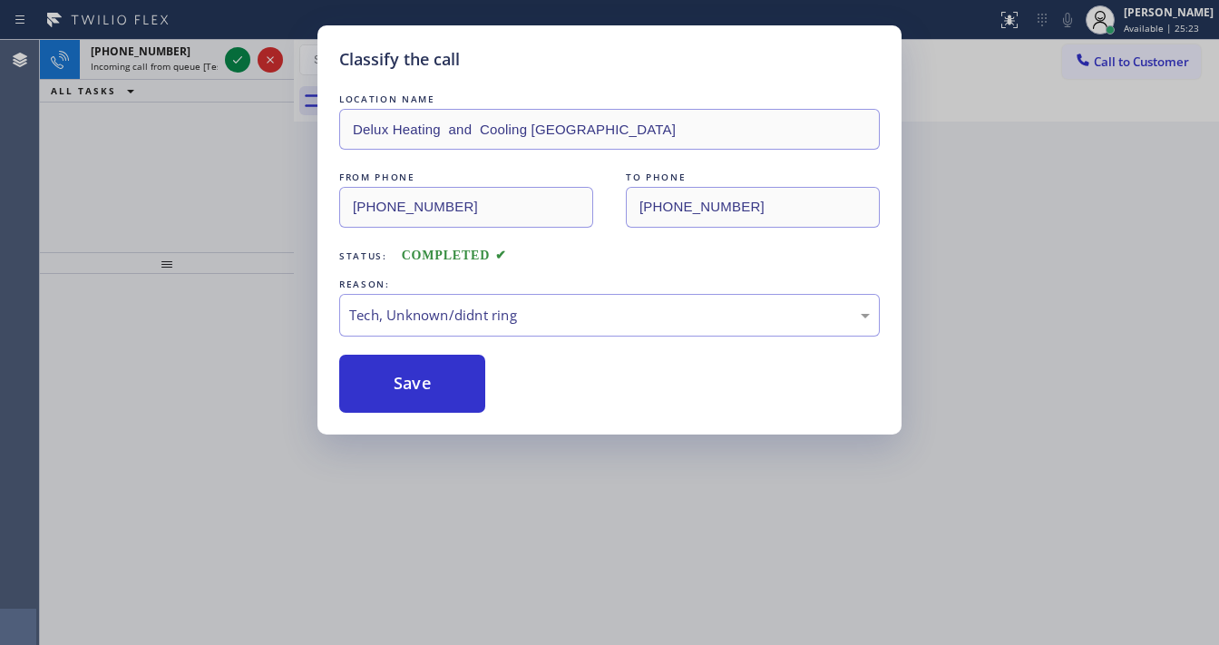
click at [221, 89] on div "Classify the call LOCATION NAME Delux Heating and Cooling San Leandro FROM PHON…" at bounding box center [609, 322] width 1219 height 645
click at [239, 63] on div "Classify the call LOCATION NAME Delux Heating and Cooling San Leandro FROM PHON…" at bounding box center [609, 322] width 1219 height 645
click at [239, 63] on div "Classify the call LOCATION NAME 5 Star Appliance Repair FROM PHONE (305) 450-80…" at bounding box center [629, 342] width 1179 height 605
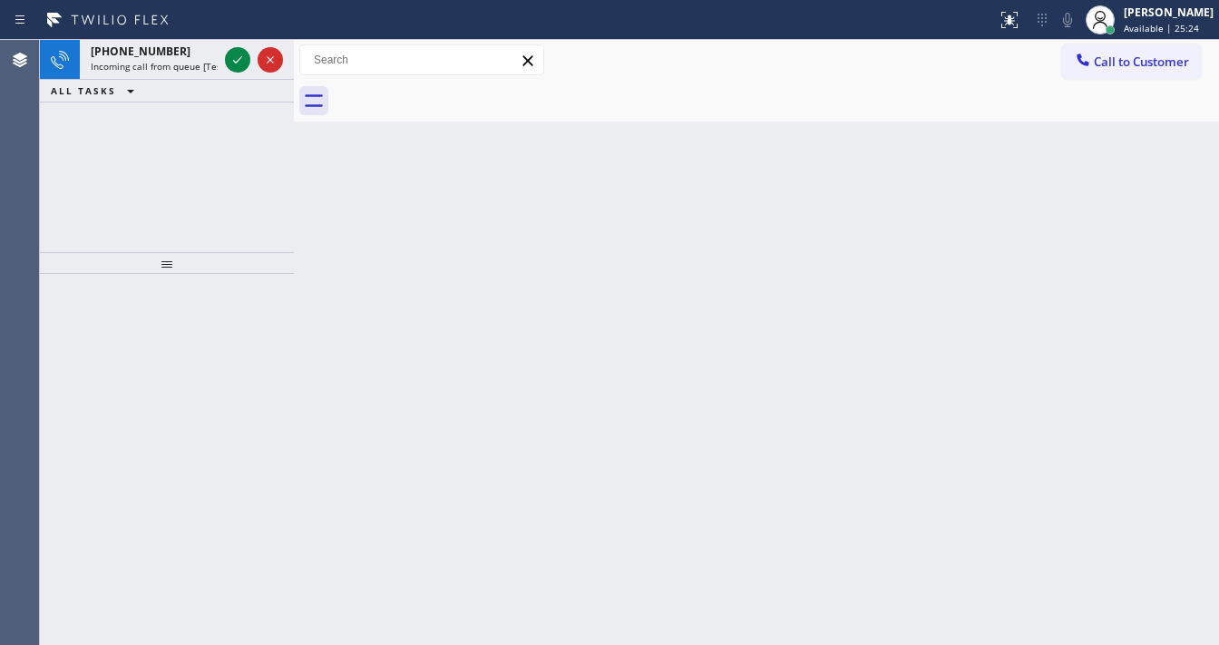
click at [239, 63] on icon at bounding box center [238, 60] width 22 height 22
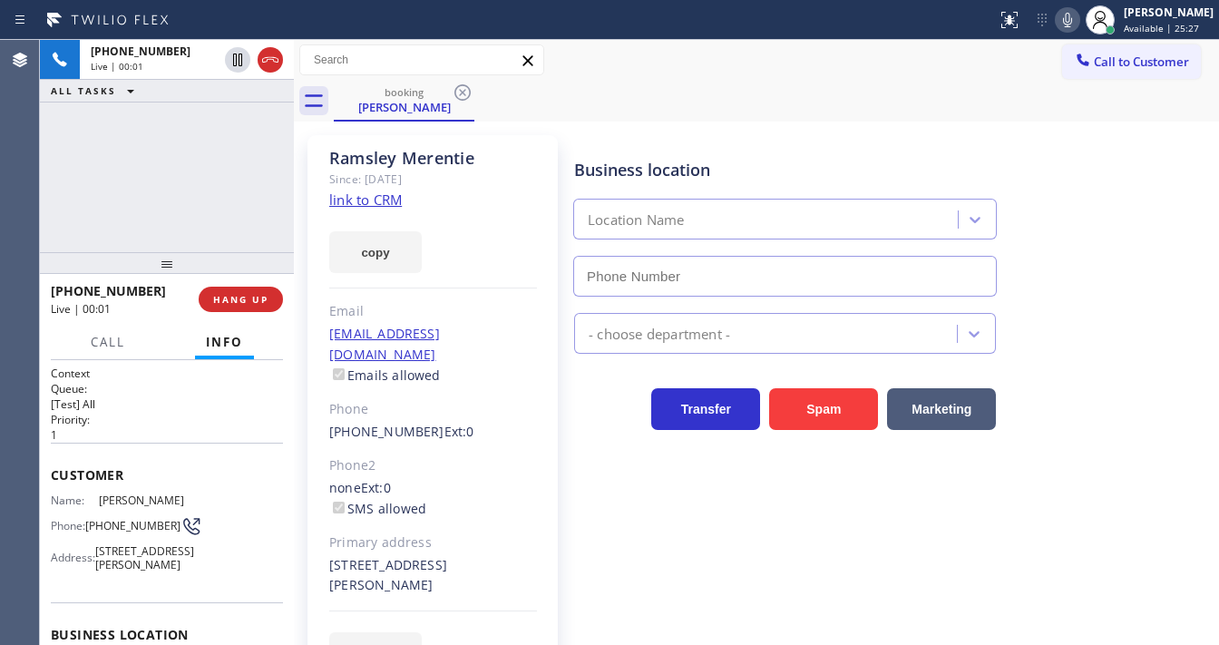
type input "[PHONE_NUMBER]"
click at [216, 153] on div "+12242353106 Live | 00:03 ALL TASKS ALL TASKS ACTIVE TASKS TASKS IN WRAP UP" at bounding box center [167, 146] width 254 height 212
click at [200, 167] on div "+12242353106 Live | 00:04 ALL TASKS ALL TASKS ACTIVE TASKS TASKS IN WRAP UP" at bounding box center [167, 146] width 254 height 212
click at [182, 258] on div at bounding box center [167, 263] width 254 height 22
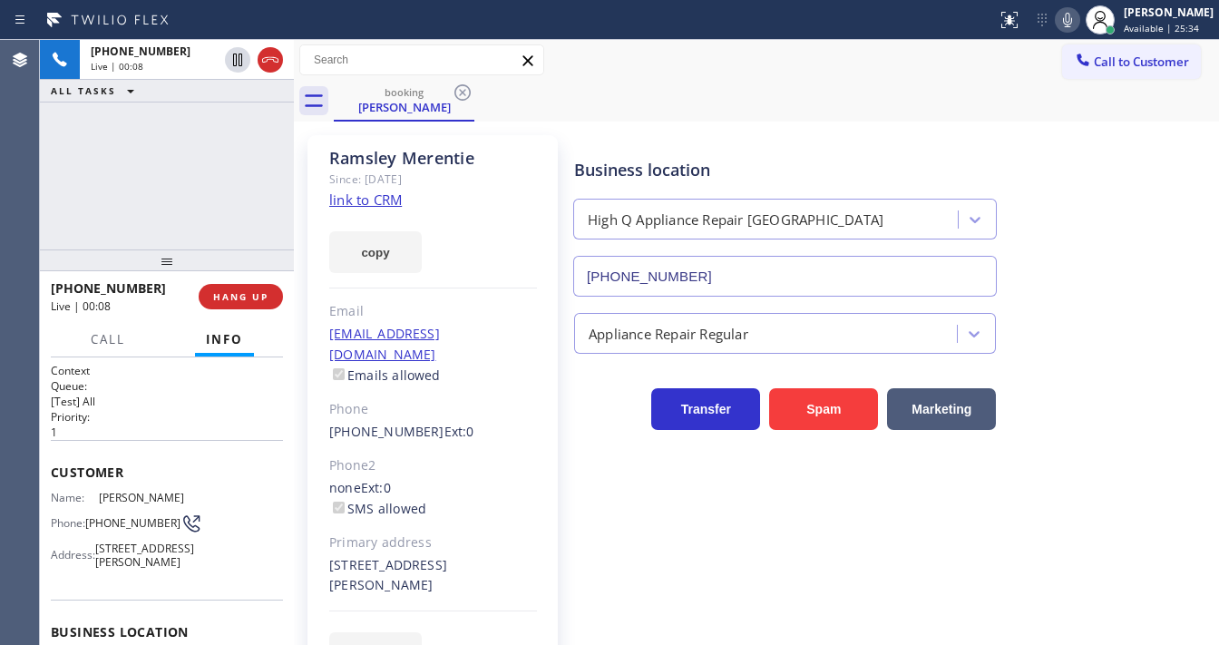
click at [1074, 18] on icon at bounding box center [1068, 20] width 22 height 22
click at [363, 198] on link "link to CRM" at bounding box center [365, 199] width 73 height 18
click at [239, 146] on div "+12242353106 Live | 00:21 ALL TASKS ALL TASKS ACTIVE TASKS TASKS IN WRAP UP" at bounding box center [167, 144] width 254 height 209
click at [1074, 22] on icon at bounding box center [1068, 20] width 22 height 22
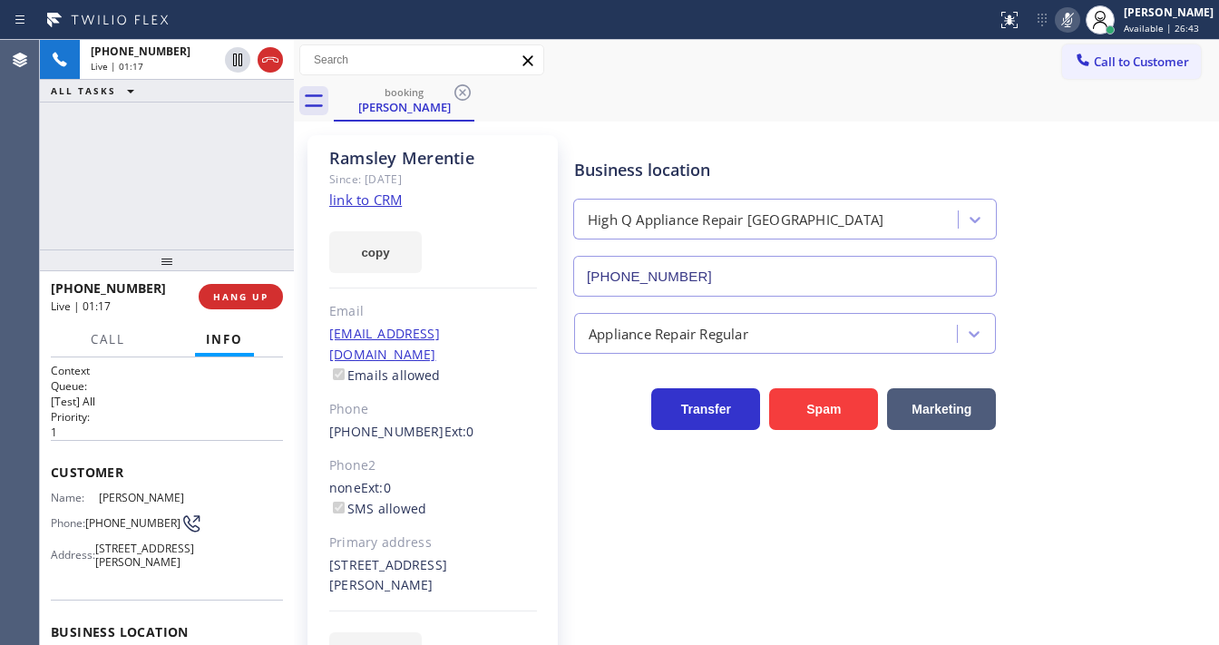
drag, startPoint x: 254, startPoint y: 160, endPoint x: 247, endPoint y: 110, distance: 50.4
click at [254, 159] on div "+12242353106 Live | 01:17 ALL TASKS ALL TASKS ACTIVE TASKS TASKS IN WRAP UP" at bounding box center [167, 144] width 254 height 209
drag, startPoint x: 243, startPoint y: 61, endPoint x: 236, endPoint y: 32, distance: 29.9
click at [243, 61] on icon at bounding box center [238, 60] width 22 height 22
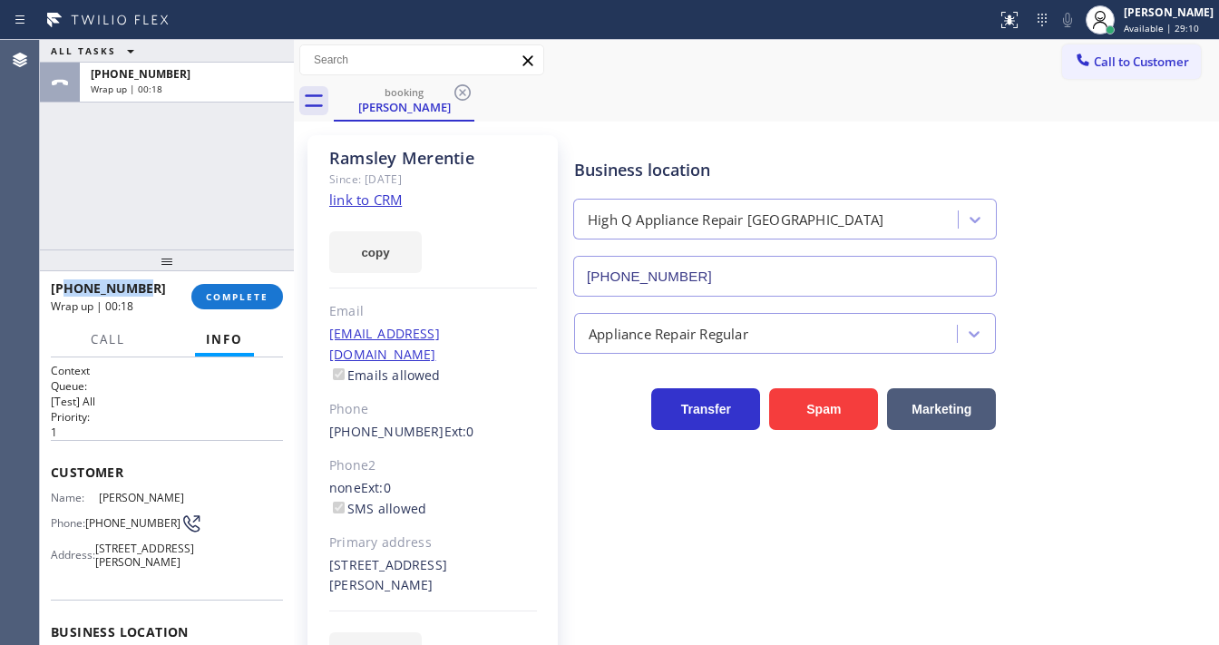
drag, startPoint x: 141, startPoint y: 290, endPoint x: 194, endPoint y: 290, distance: 52.6
click at [63, 290] on div "+12242353106" at bounding box center [115, 287] width 128 height 17
copy span "2242353106"
click at [232, 293] on span "COMPLETE" at bounding box center [237, 296] width 63 height 13
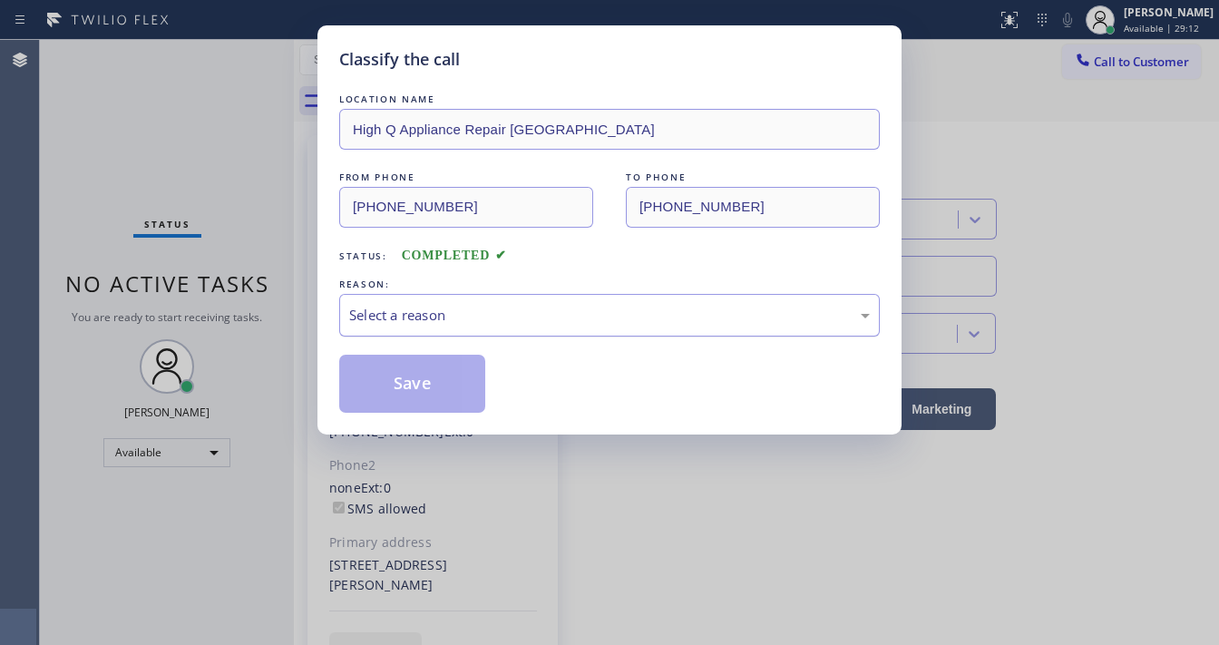
click at [400, 308] on div "Select a reason" at bounding box center [609, 315] width 521 height 21
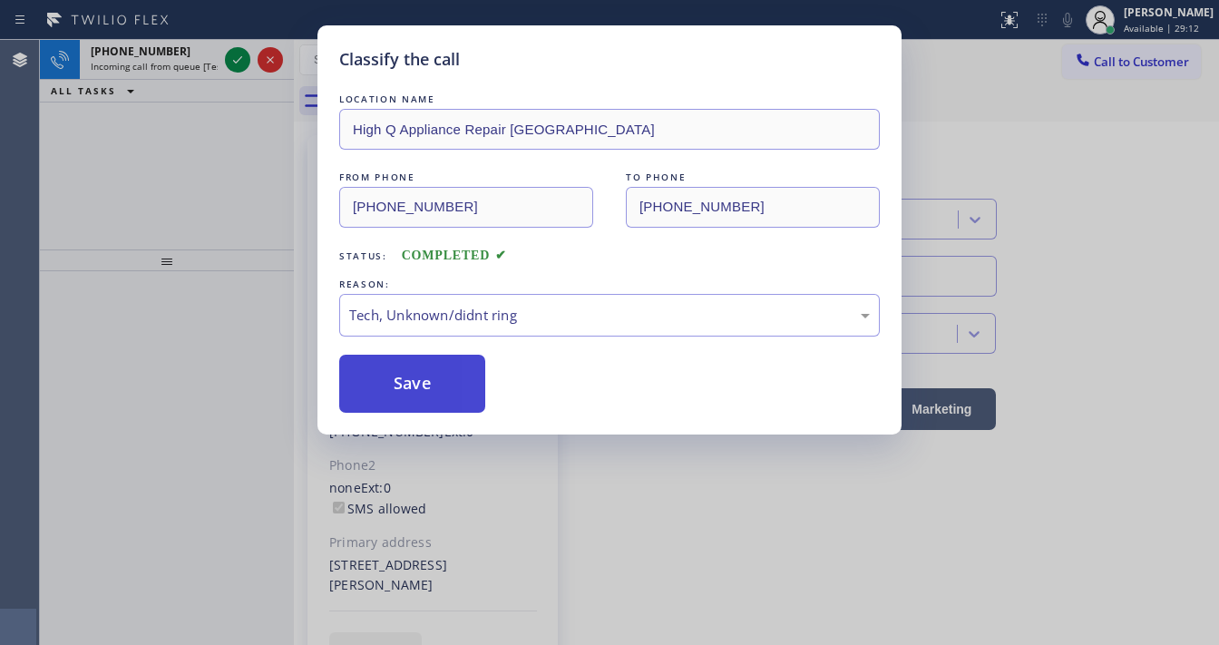
click at [410, 390] on button "Save" at bounding box center [412, 384] width 146 height 58
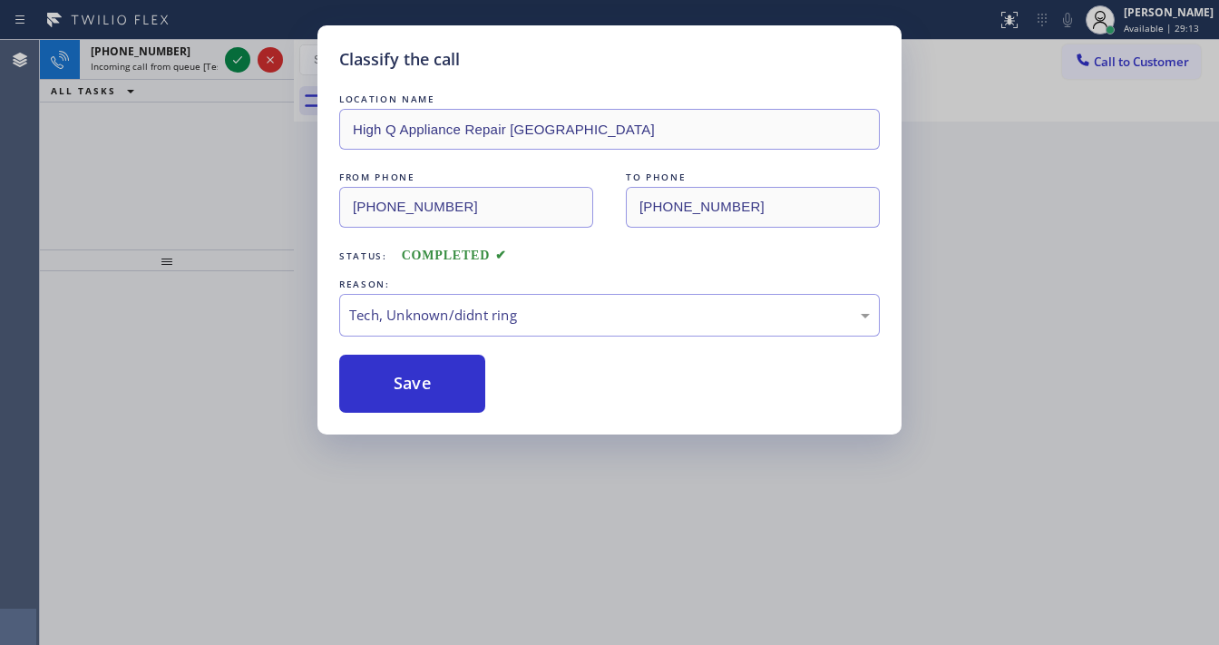
click at [235, 63] on div "Classify the call LOCATION NAME High Q Appliance Repair Chicago FROM PHONE (224…" at bounding box center [609, 322] width 1219 height 645
click at [235, 62] on div "Classify the call LOCATION NAME High Q Appliance Repair Chicago FROM PHONE (224…" at bounding box center [609, 322] width 1219 height 645
click at [235, 62] on icon at bounding box center [237, 59] width 9 height 7
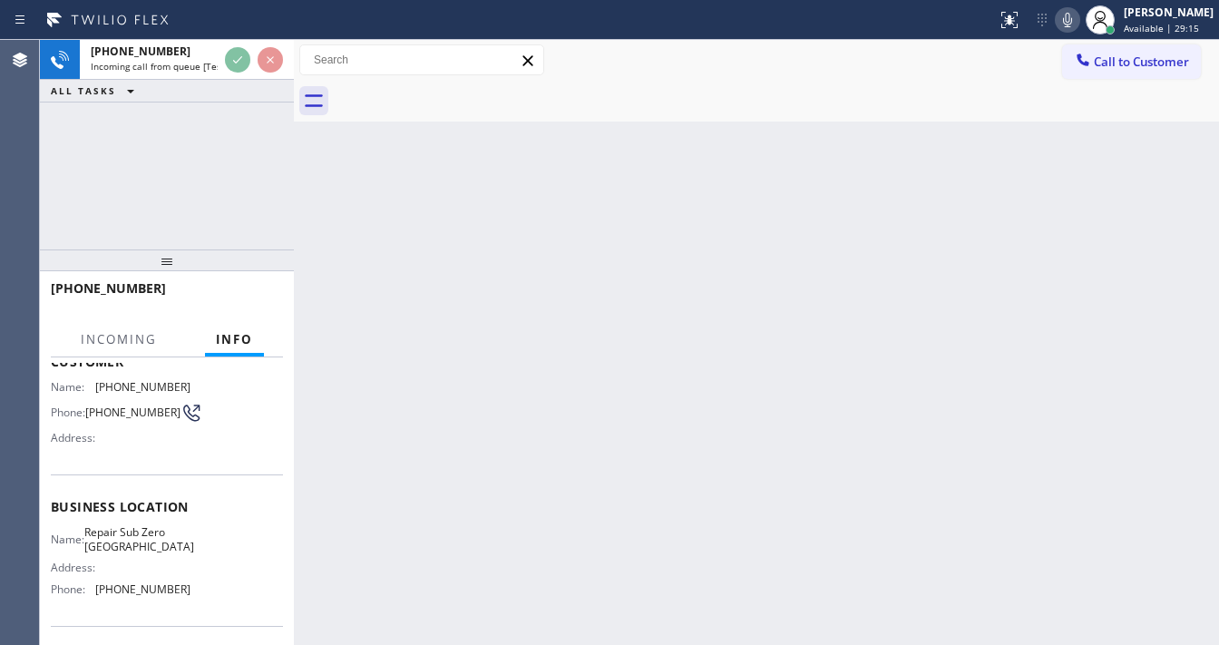
scroll to position [145, 0]
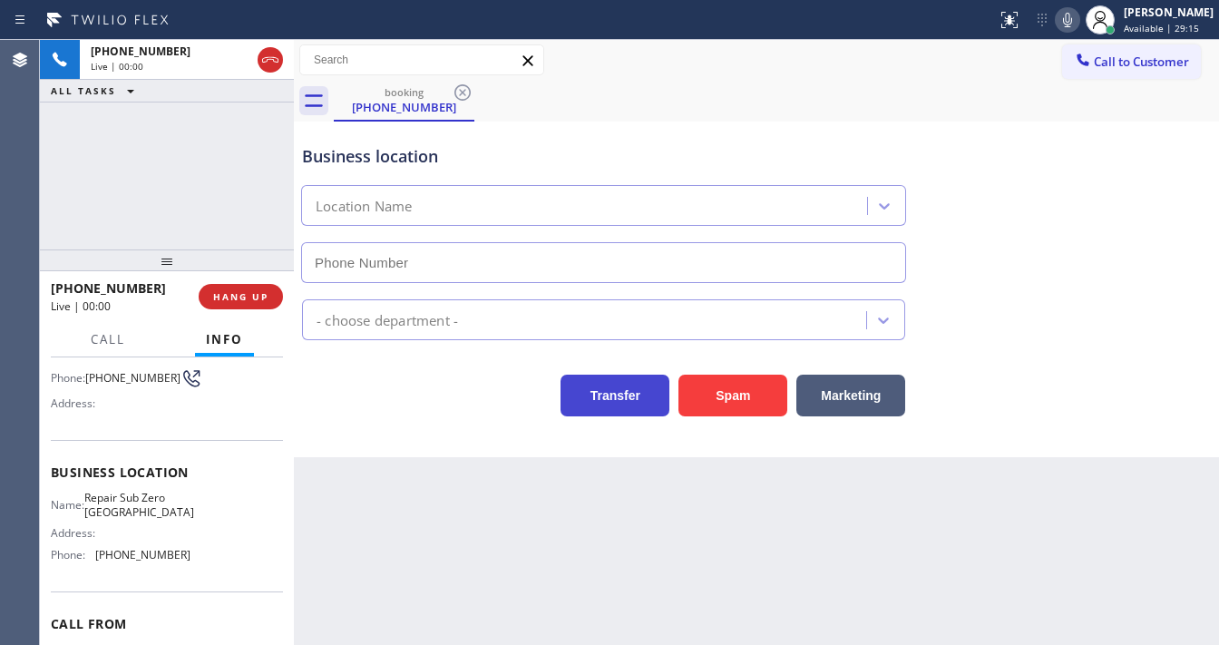
type input "(415) 231-1846"
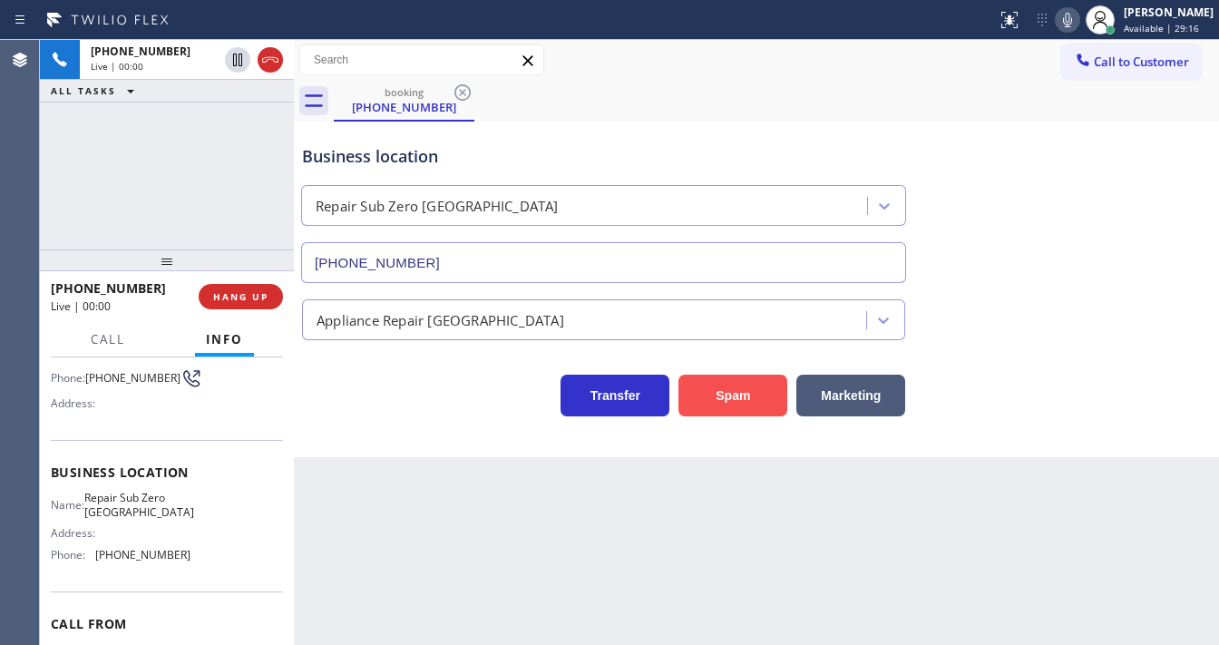
click at [757, 402] on button "Spam" at bounding box center [732, 396] width 109 height 42
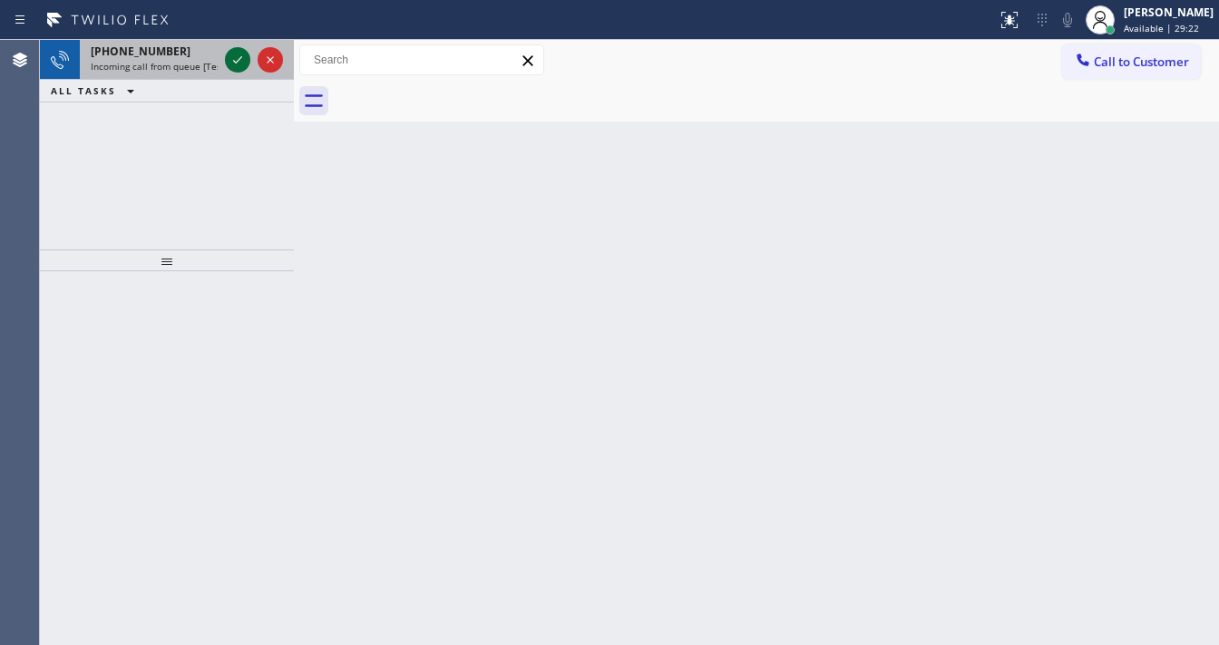
click at [235, 65] on icon at bounding box center [238, 60] width 22 height 22
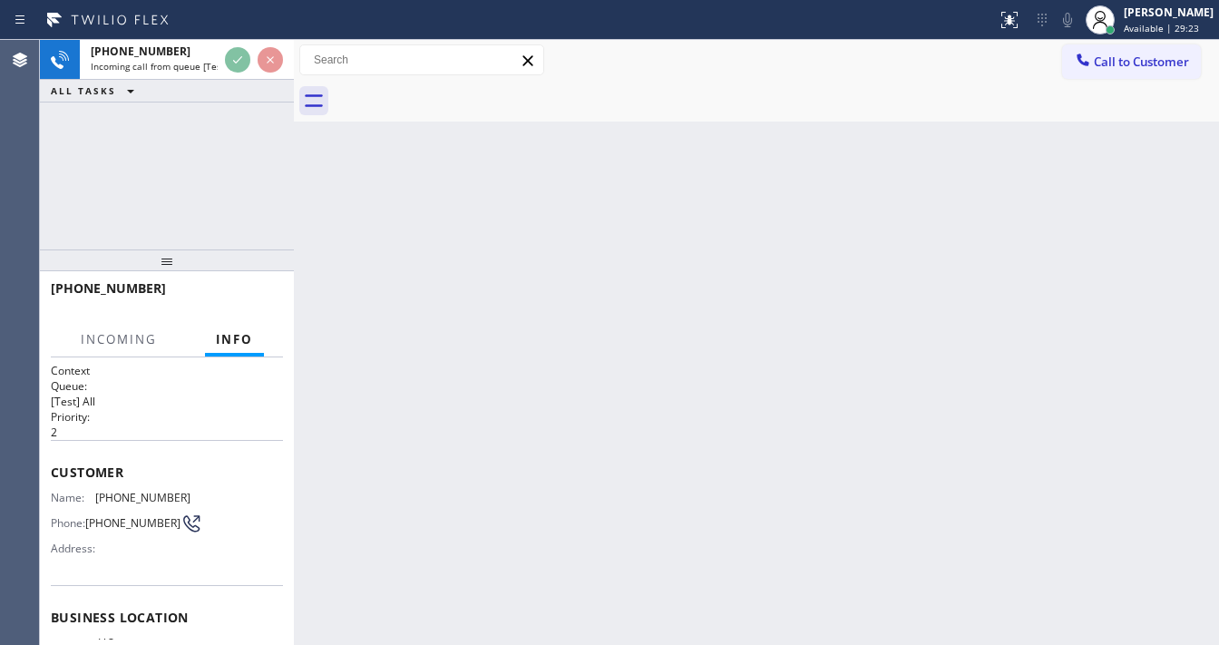
scroll to position [218, 0]
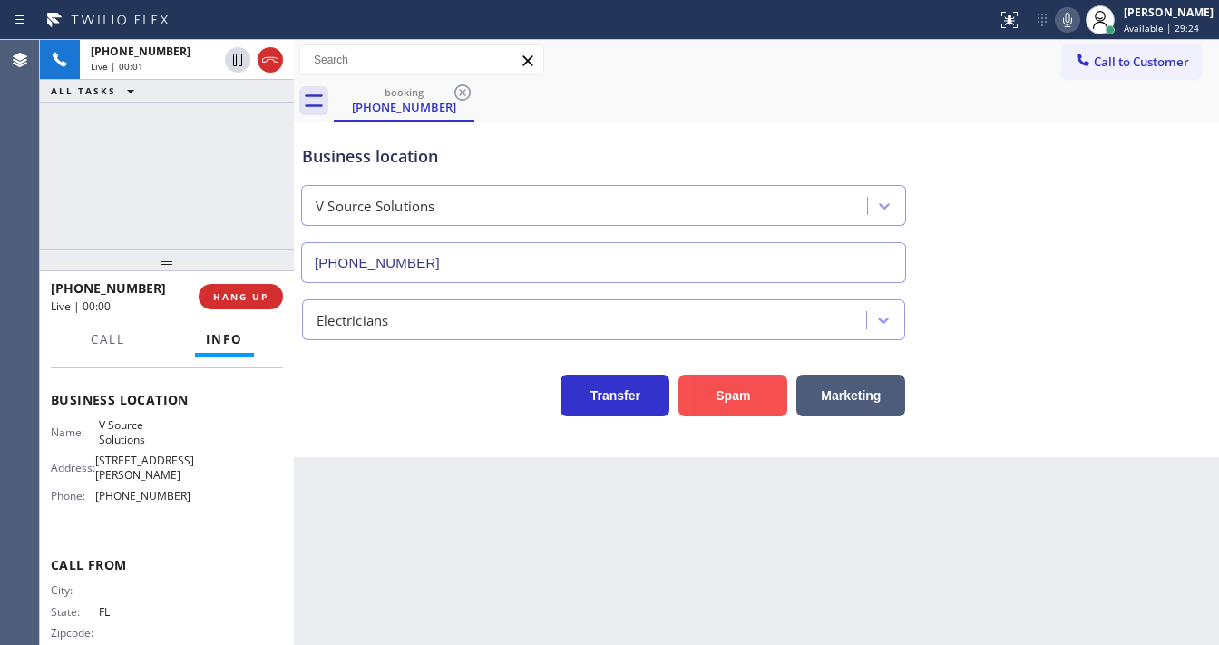
type input "(813) 285-4905"
click at [774, 395] on button "Spam" at bounding box center [732, 396] width 109 height 42
click at [1114, 65] on span "Call to Customer" at bounding box center [1141, 62] width 95 height 16
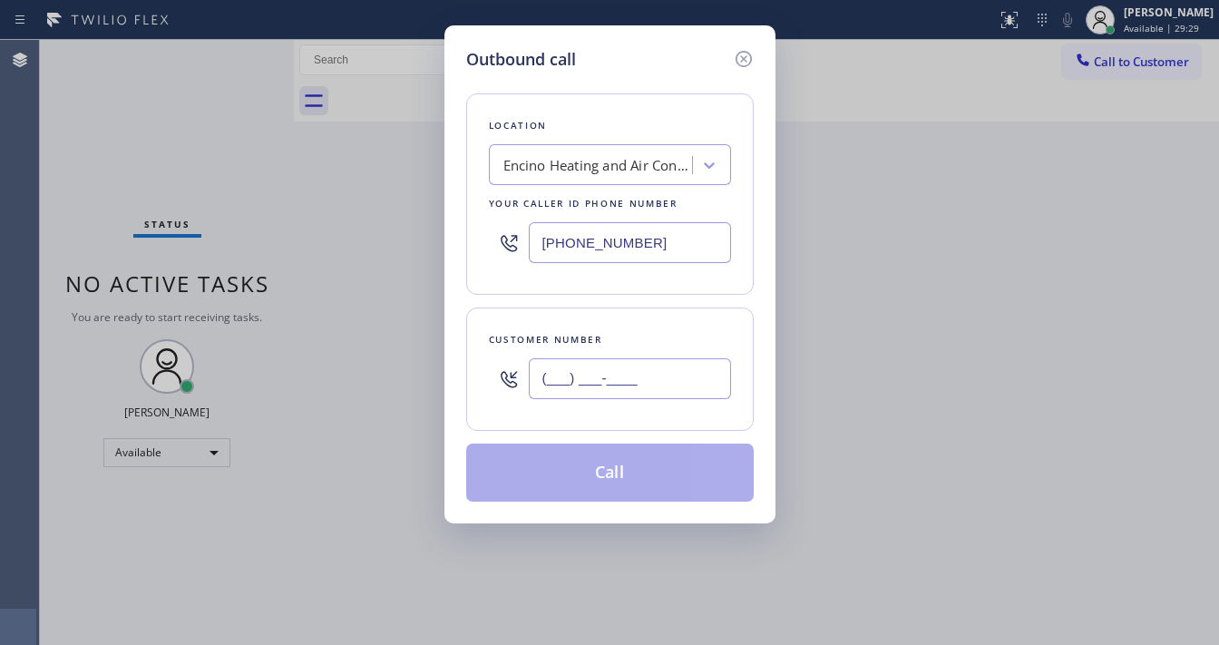
click at [595, 381] on input "(___) ___-____" at bounding box center [630, 378] width 202 height 41
paste input "647) 365-2880"
type input "[PHONE_NUMBER]"
click at [639, 272] on div "Location Encino Heating and Air Conditioning Your caller id phone number (818) …" at bounding box center [609, 193] width 287 height 201
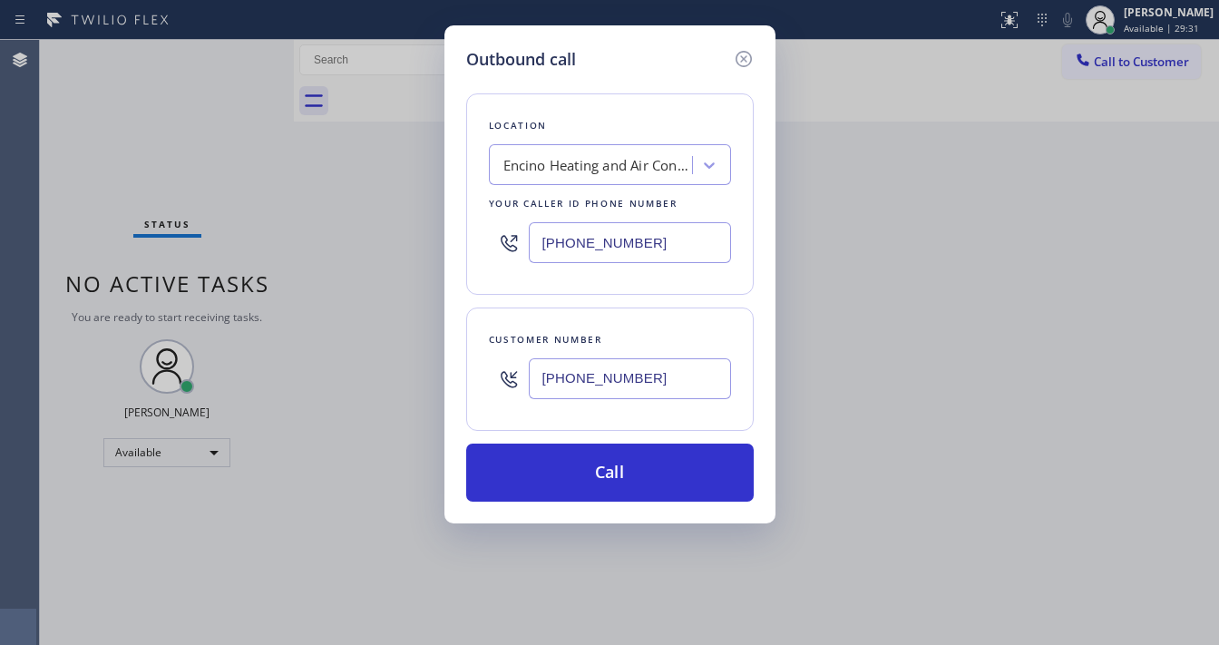
click at [612, 233] on input "[PHONE_NUMBER]" at bounding box center [630, 242] width 202 height 41
paste input "415) 980-6855"
type input "[PHONE_NUMBER]"
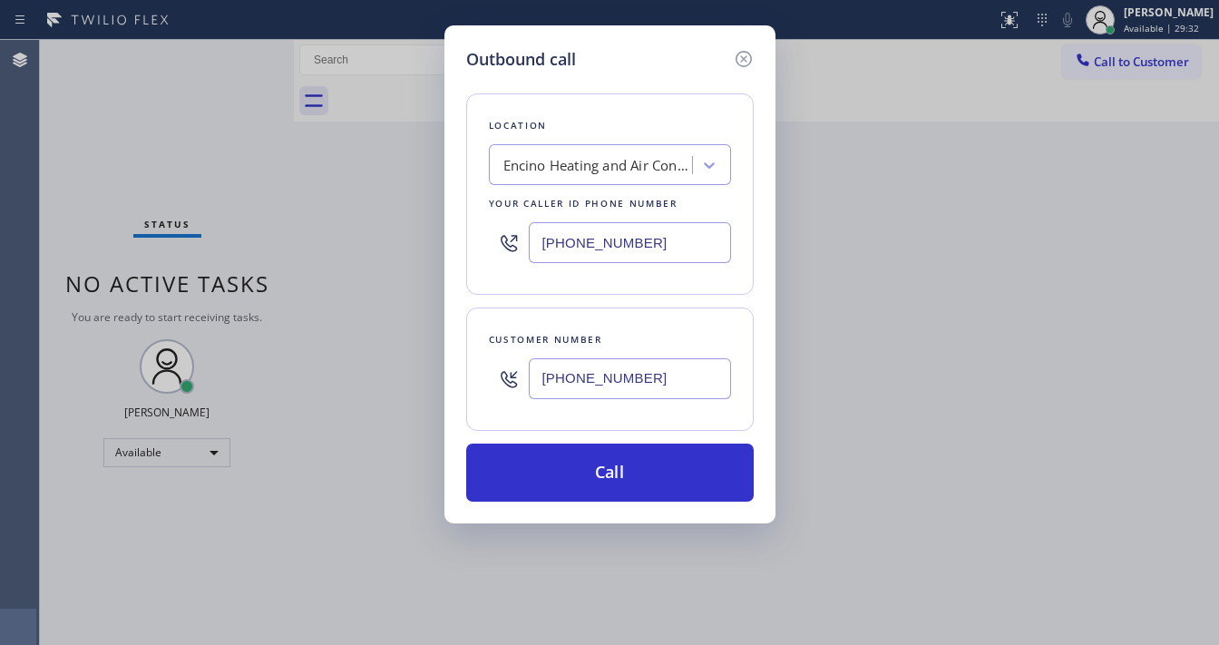
click at [608, 290] on div "Location Encino Heating and Air Conditioning Your caller id phone number (415) …" at bounding box center [609, 193] width 287 height 201
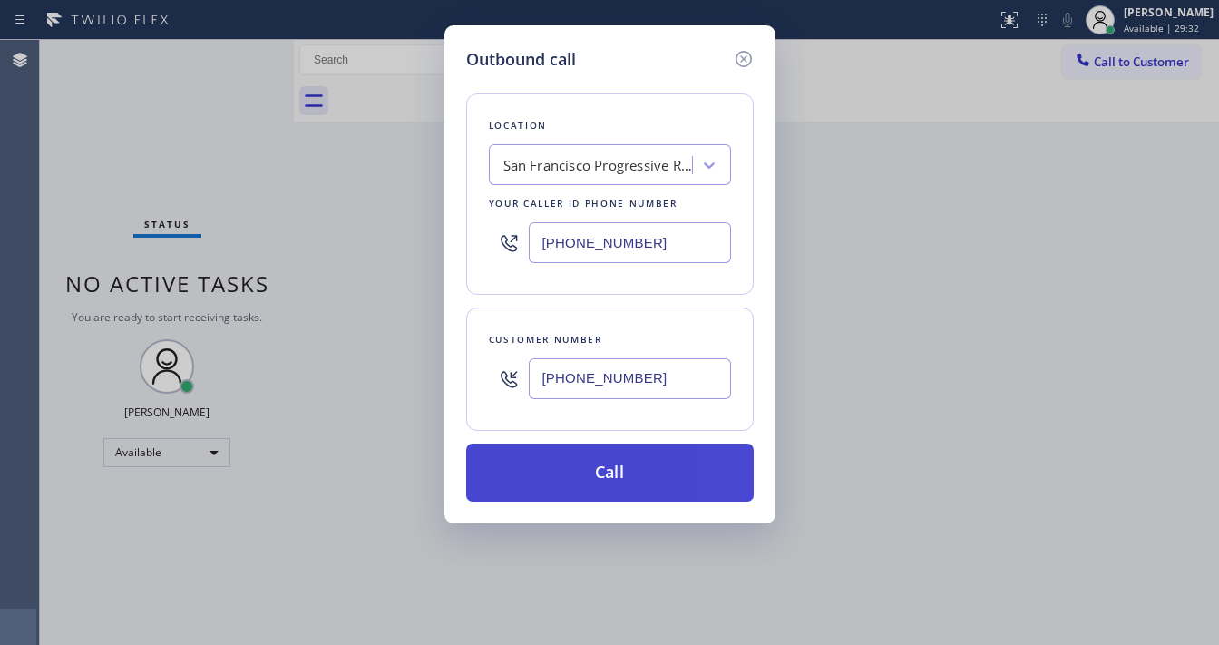
click at [608, 455] on button "Call" at bounding box center [609, 472] width 287 height 58
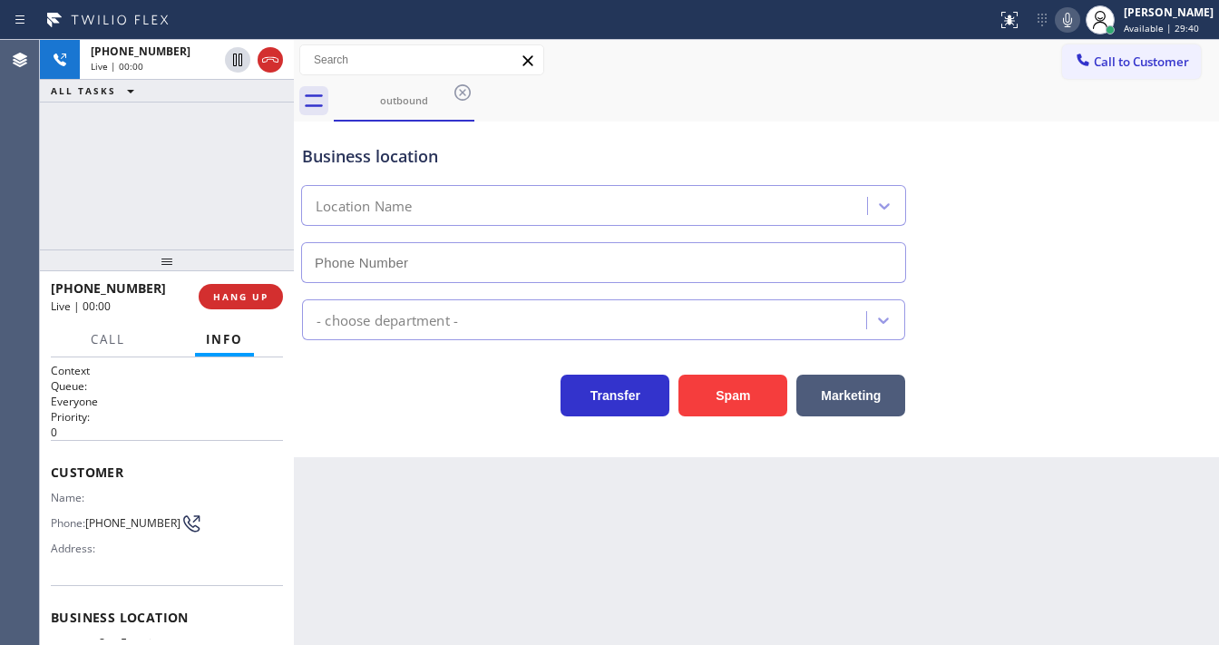
type input "[PHONE_NUMBER]"
click at [63, 204] on div "+16473652880 Live | 00:01 ALL TASKS ALL TASKS ACTIVE TASKS TASKS IN WRAP UP" at bounding box center [167, 144] width 254 height 209
click at [42, 196] on div "Agent Desktop Classify the call LOCATION NAME 5 Star Appliance Repair FROM PHON…" at bounding box center [609, 342] width 1219 height 605
click at [239, 290] on span "HANG UP" at bounding box center [240, 296] width 55 height 13
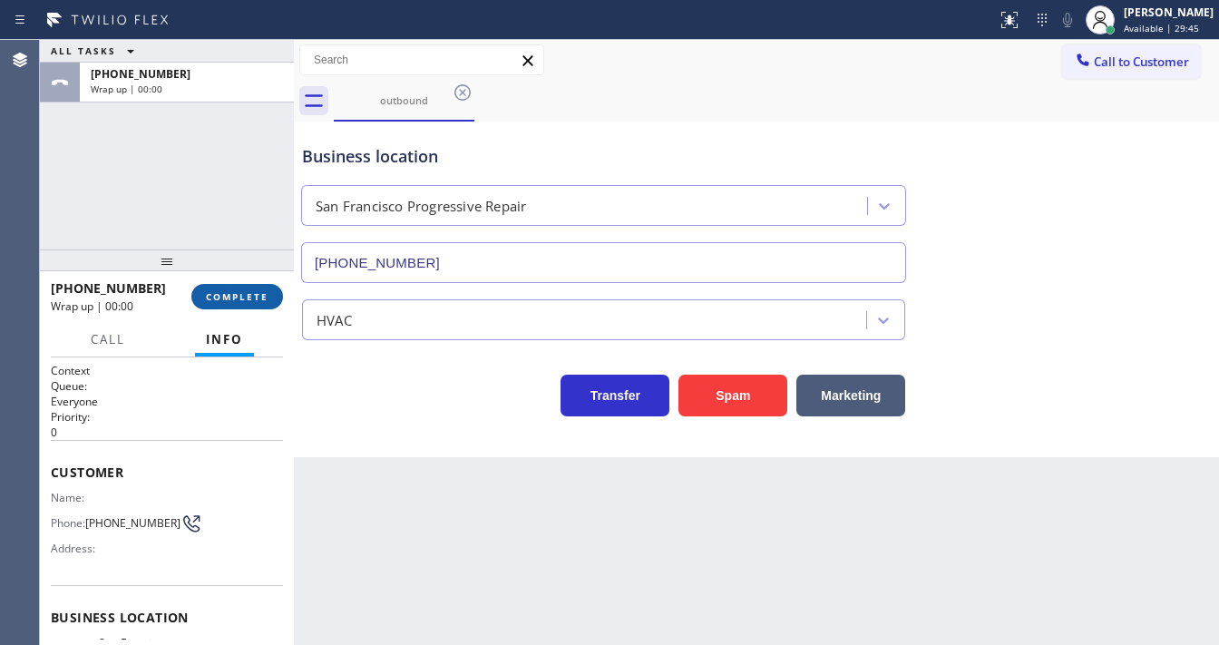
click at [239, 290] on span "COMPLETE" at bounding box center [237, 296] width 63 height 13
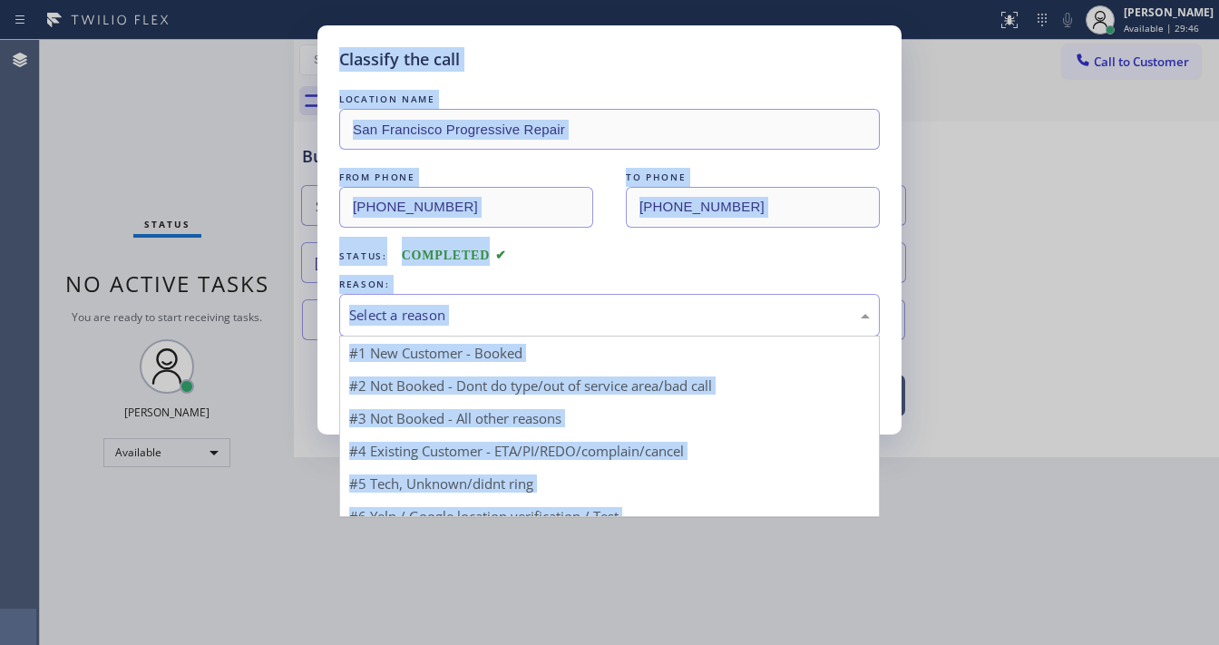
click at [428, 313] on div "Select a reason" at bounding box center [609, 315] width 521 height 21
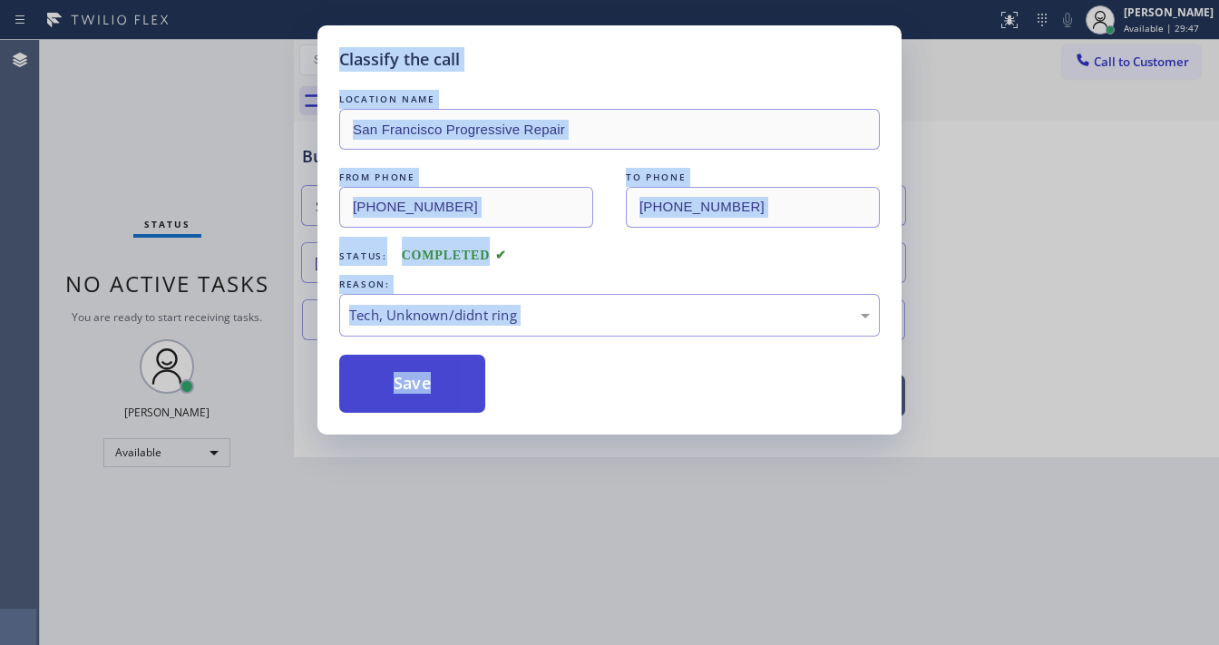
click at [418, 375] on button "Save" at bounding box center [412, 384] width 146 height 58
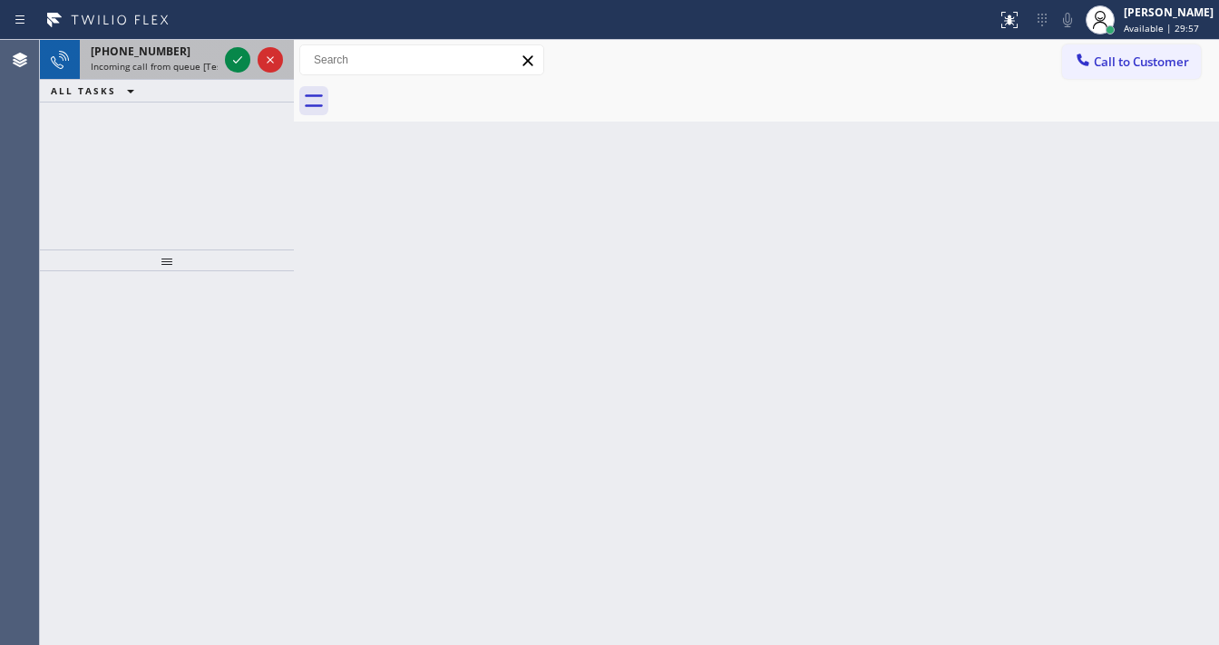
drag, startPoint x: 184, startPoint y: 62, endPoint x: 221, endPoint y: 69, distance: 37.9
click at [184, 62] on span "Incoming call from queue [Test] All" at bounding box center [166, 66] width 151 height 13
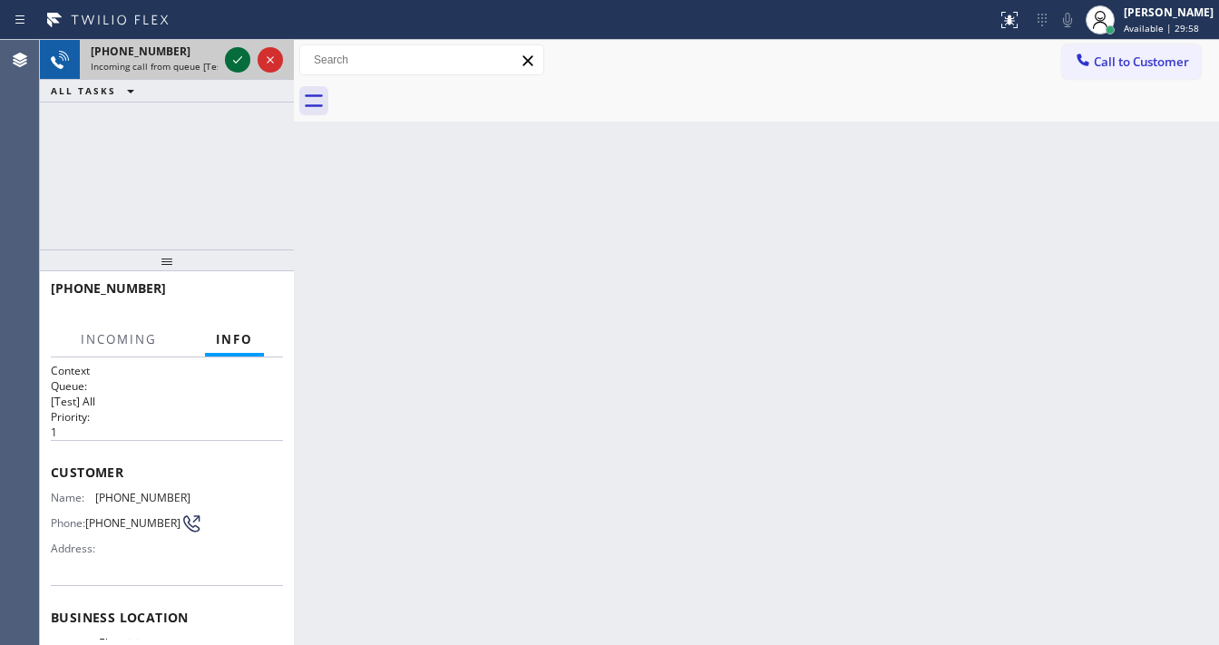
click at [229, 64] on icon at bounding box center [238, 60] width 22 height 22
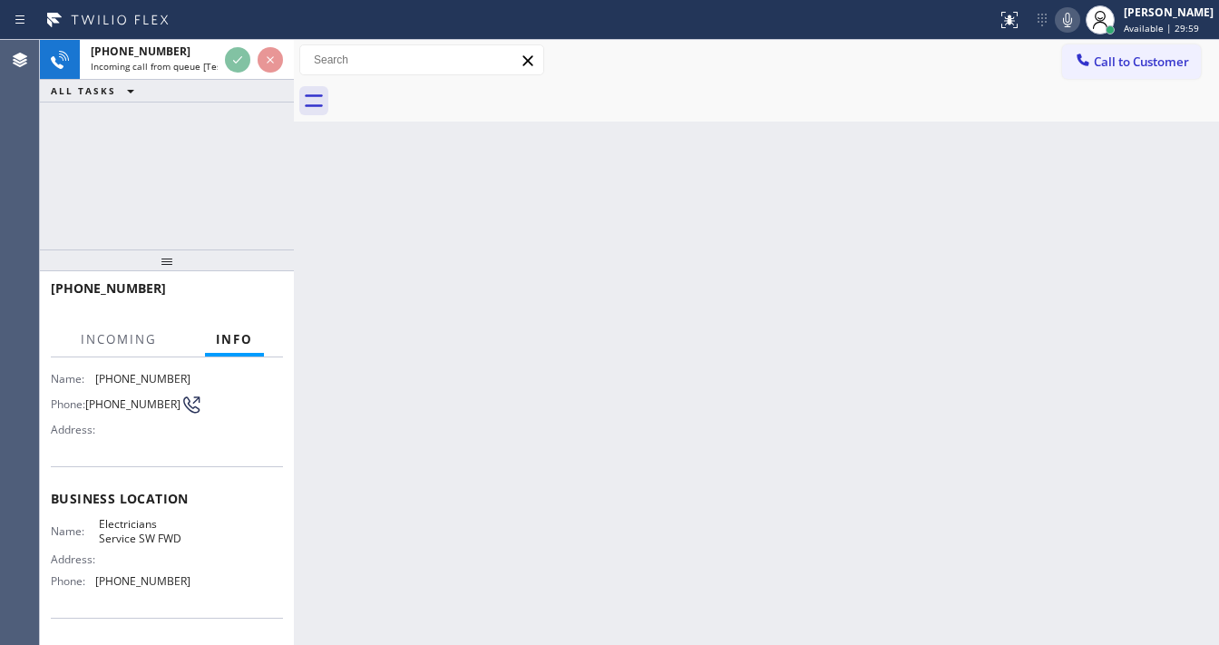
scroll to position [145, 0]
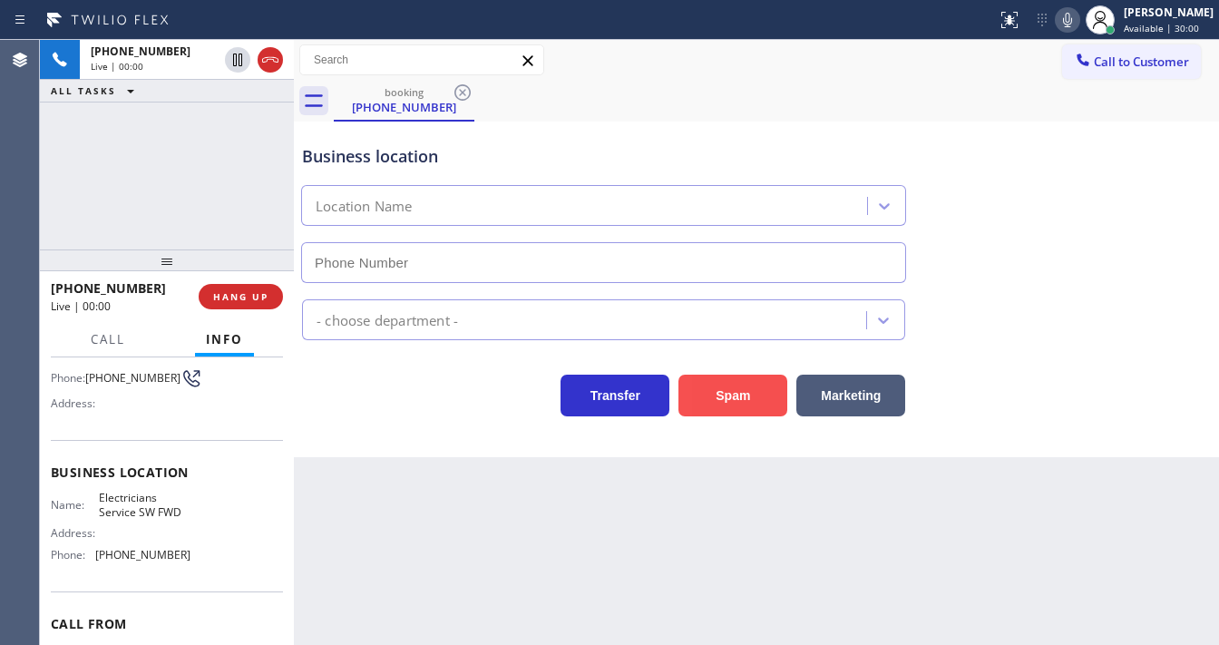
type input "[PHONE_NUMBER]"
click at [758, 391] on button "Spam" at bounding box center [732, 396] width 109 height 42
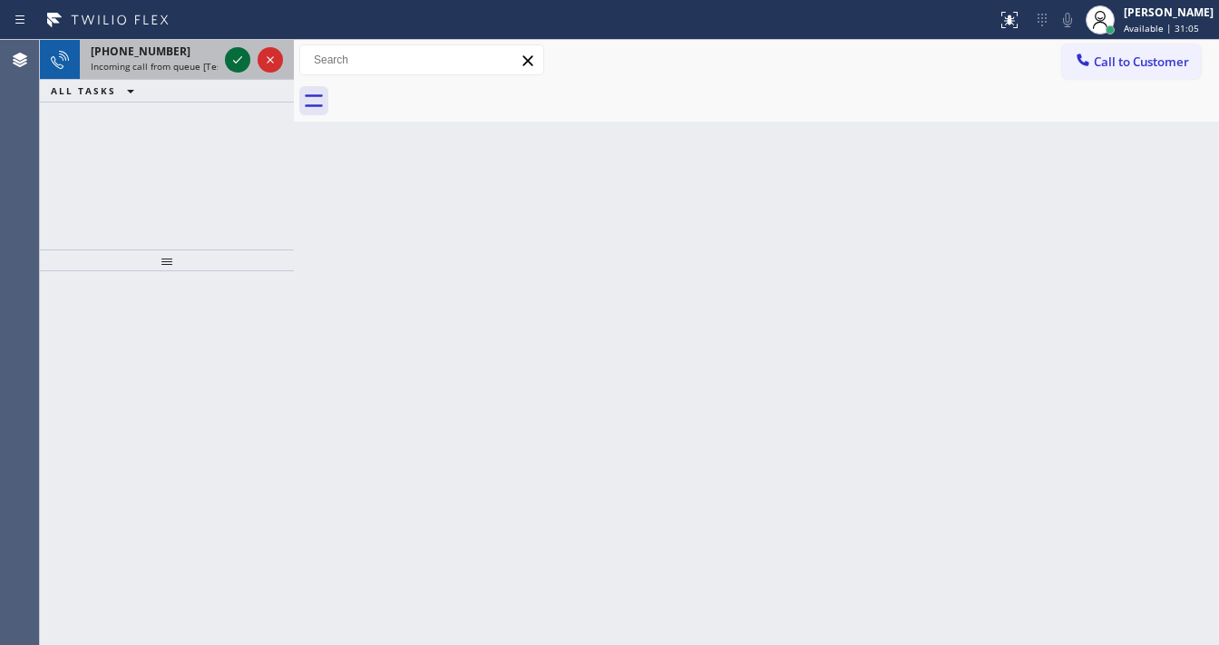
click at [229, 55] on icon at bounding box center [238, 60] width 22 height 22
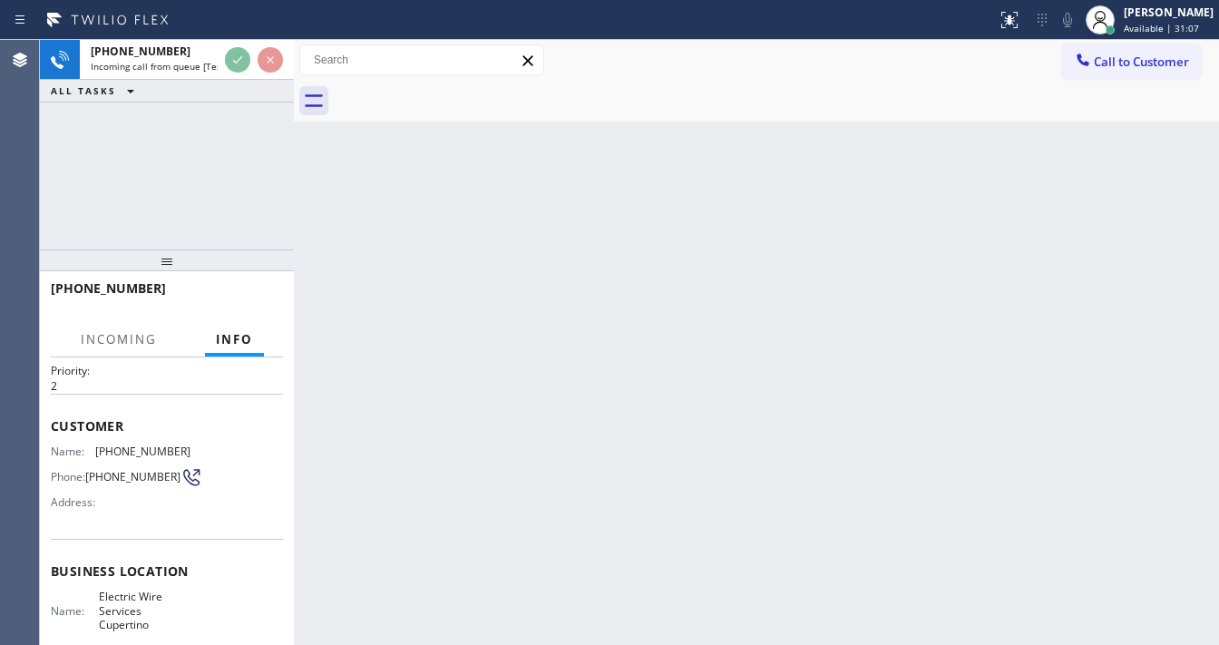
scroll to position [73, 0]
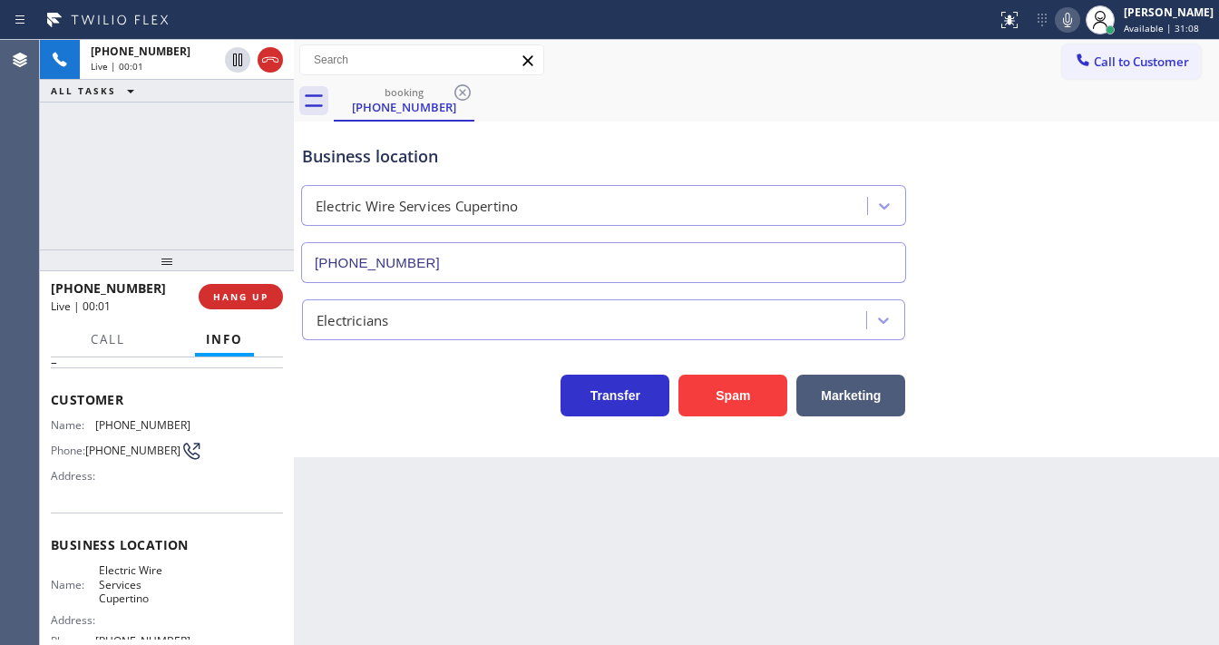
type input "[PHONE_NUMBER]"
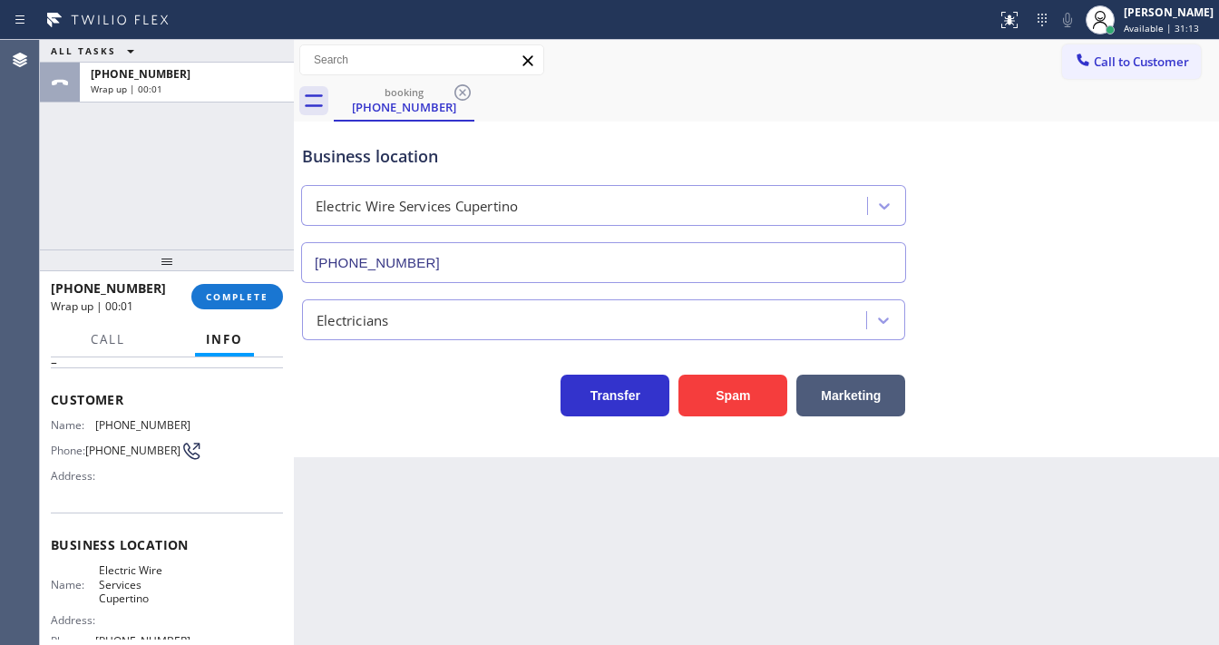
click at [127, 161] on div "ALL TASKS ALL TASKS ACTIVE TASKS TASKS IN WRAP UP +14085161643 Wrap up | 00:01" at bounding box center [167, 144] width 254 height 209
click at [248, 299] on span "COMPLETE" at bounding box center [237, 296] width 63 height 13
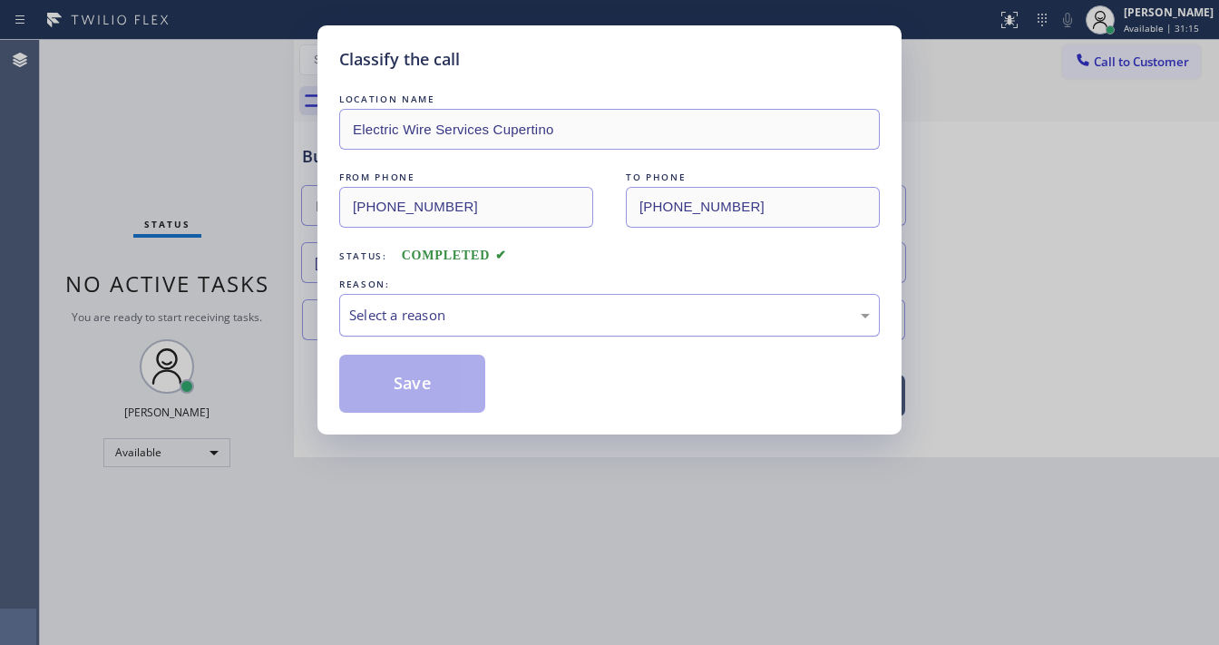
click at [418, 316] on div "Select a reason" at bounding box center [609, 315] width 521 height 21
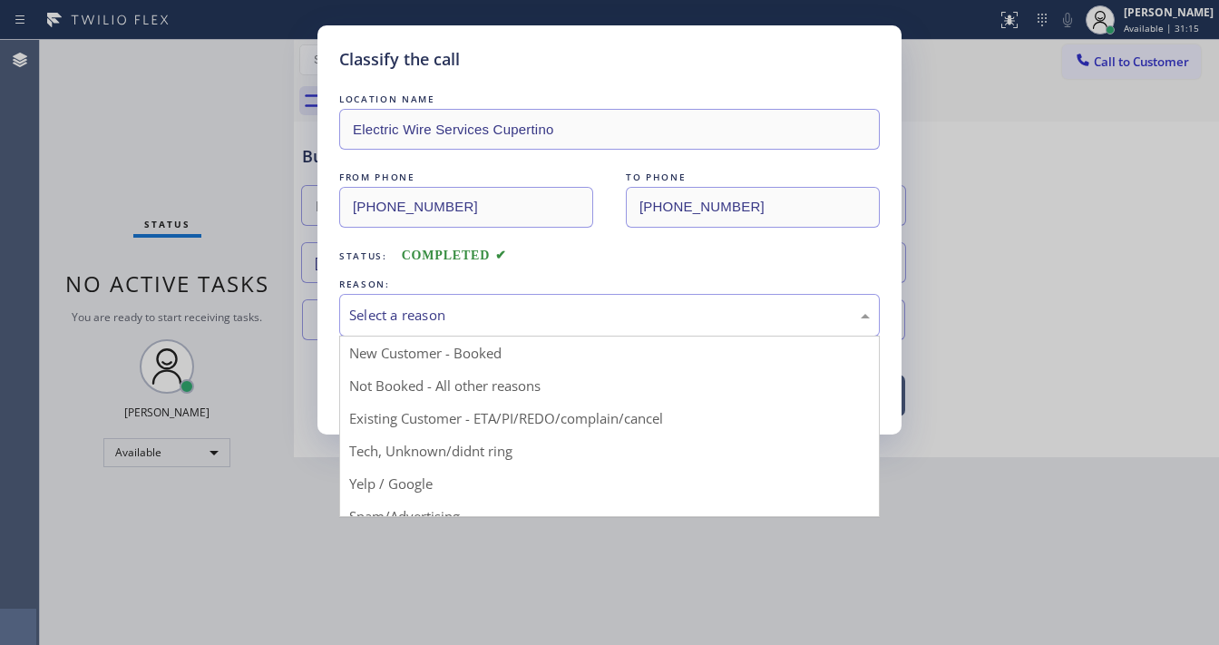
drag, startPoint x: 406, startPoint y: 455, endPoint x: 404, endPoint y: 403, distance: 52.6
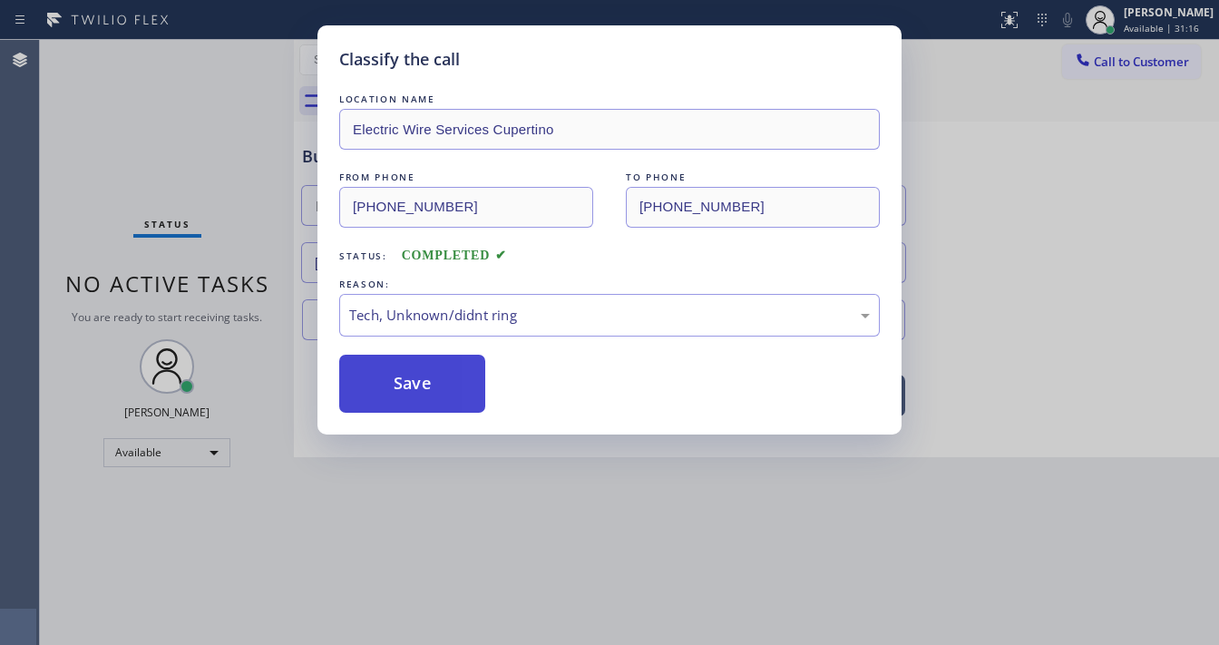
click at [404, 403] on button "Save" at bounding box center [412, 384] width 146 height 58
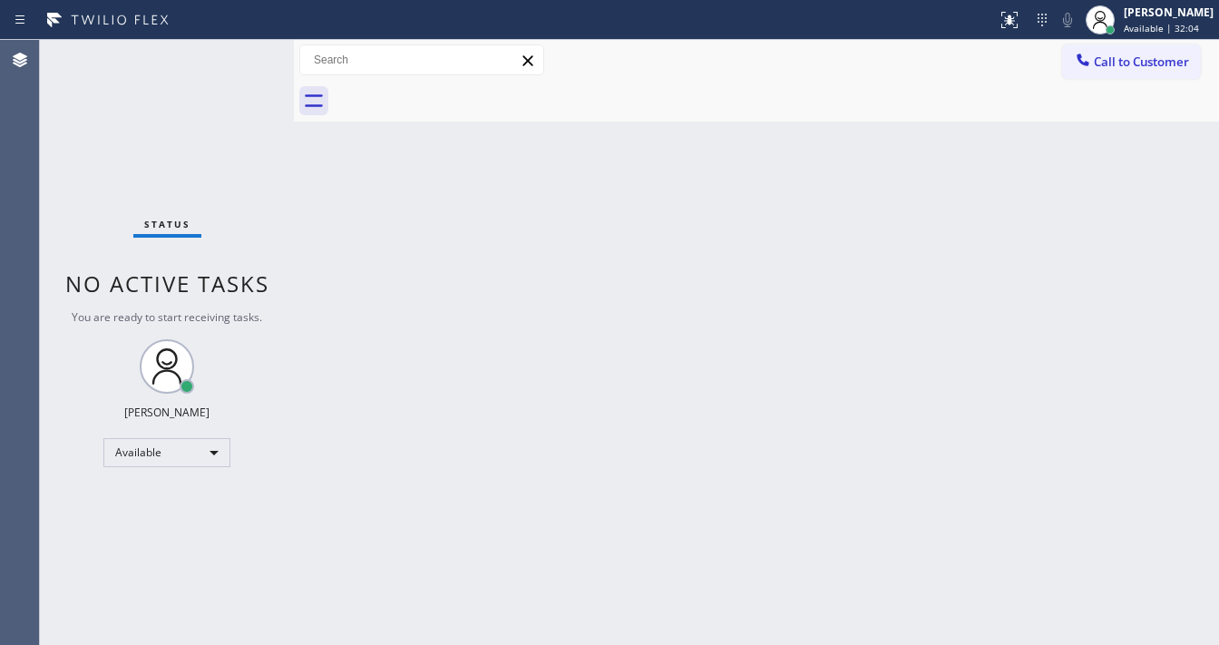
click at [239, 64] on div "Status No active tasks You are ready to start receiving tasks. [PERSON_NAME]" at bounding box center [167, 342] width 254 height 605
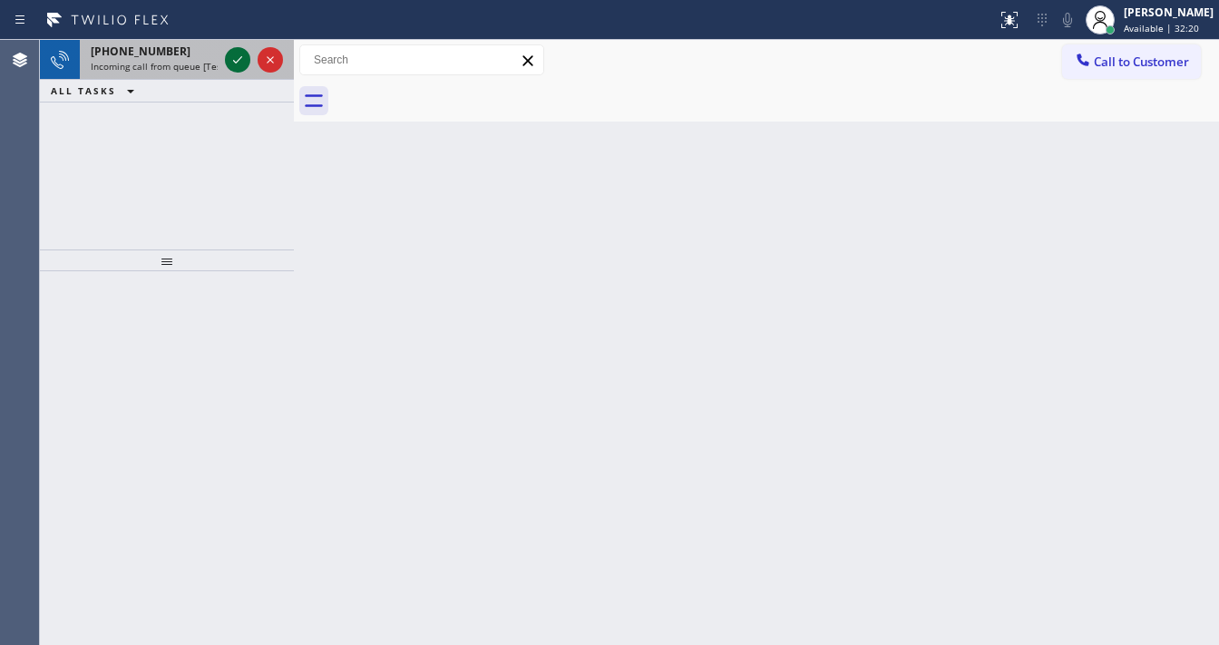
click at [233, 51] on icon at bounding box center [238, 60] width 22 height 22
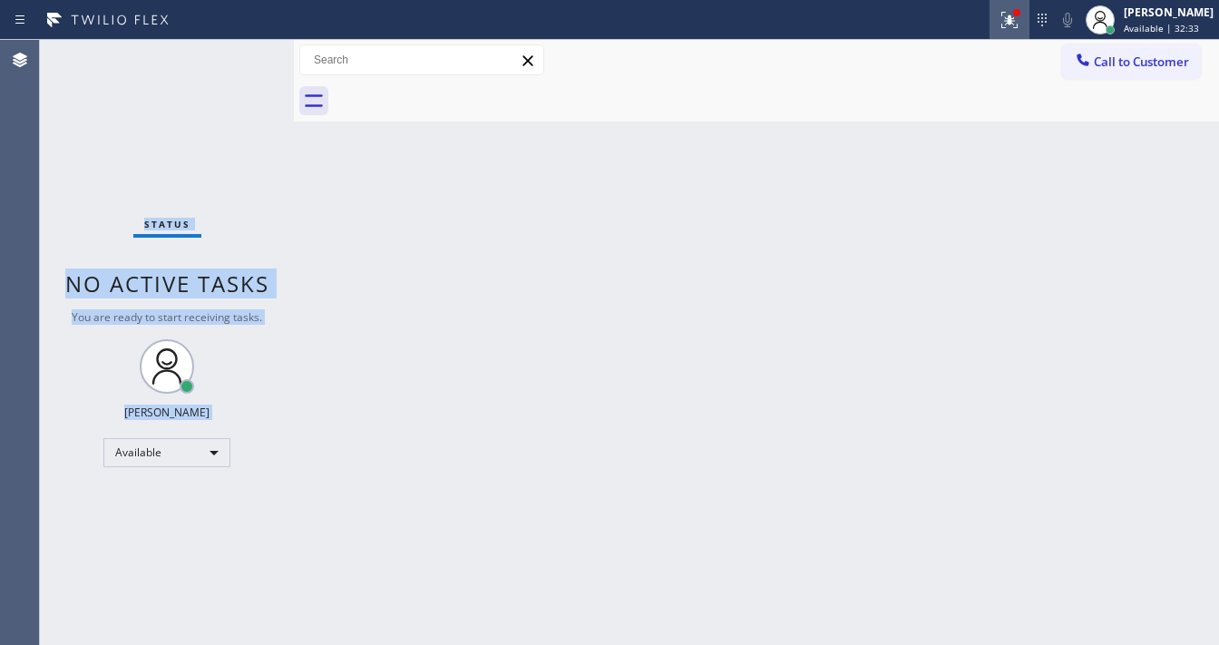
click at [1008, 15] on div at bounding box center [1009, 20] width 40 height 22
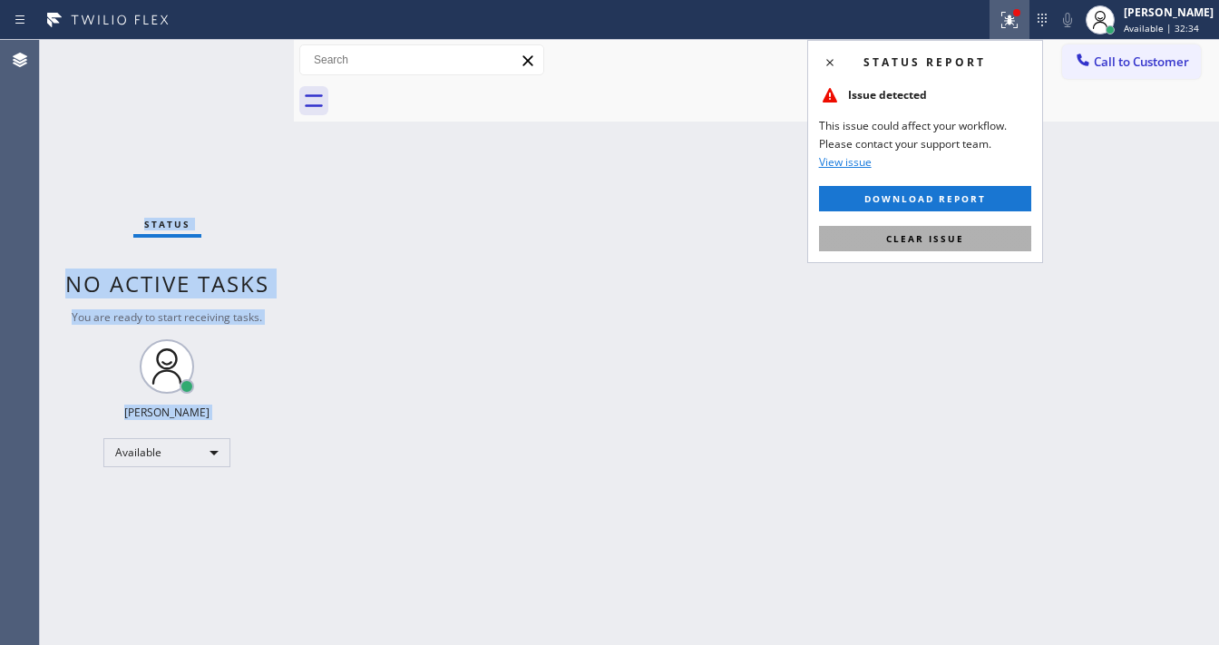
click at [929, 244] on button "Clear issue" at bounding box center [925, 238] width 212 height 25
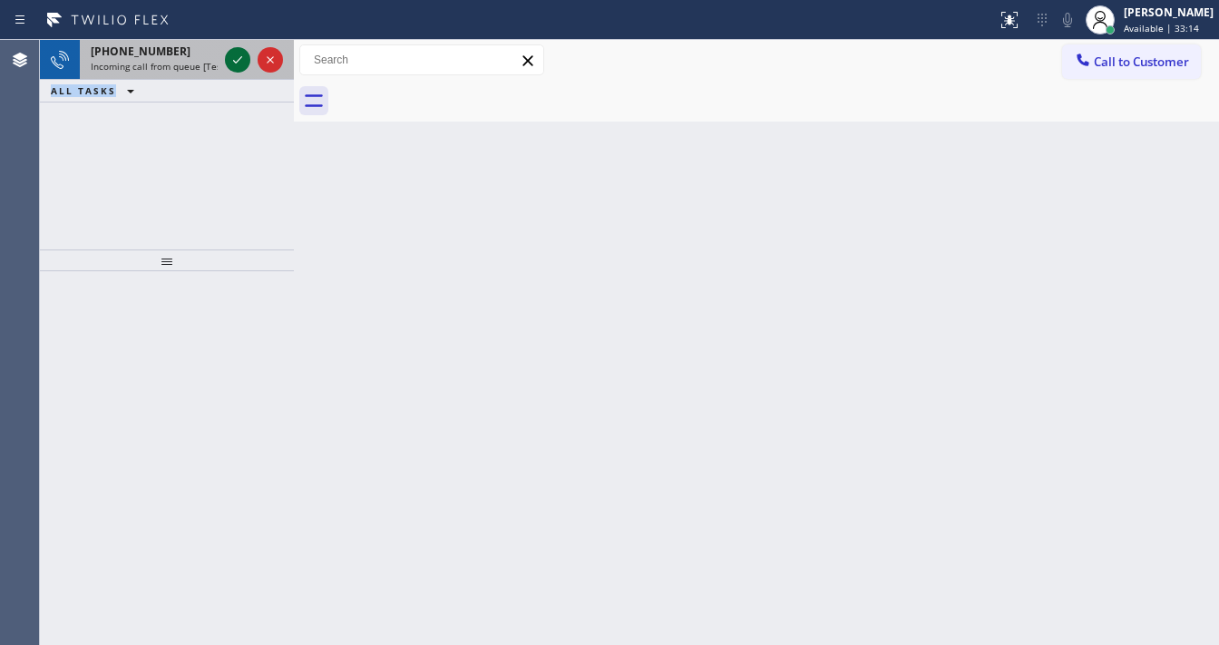
click at [236, 62] on icon at bounding box center [237, 59] width 9 height 7
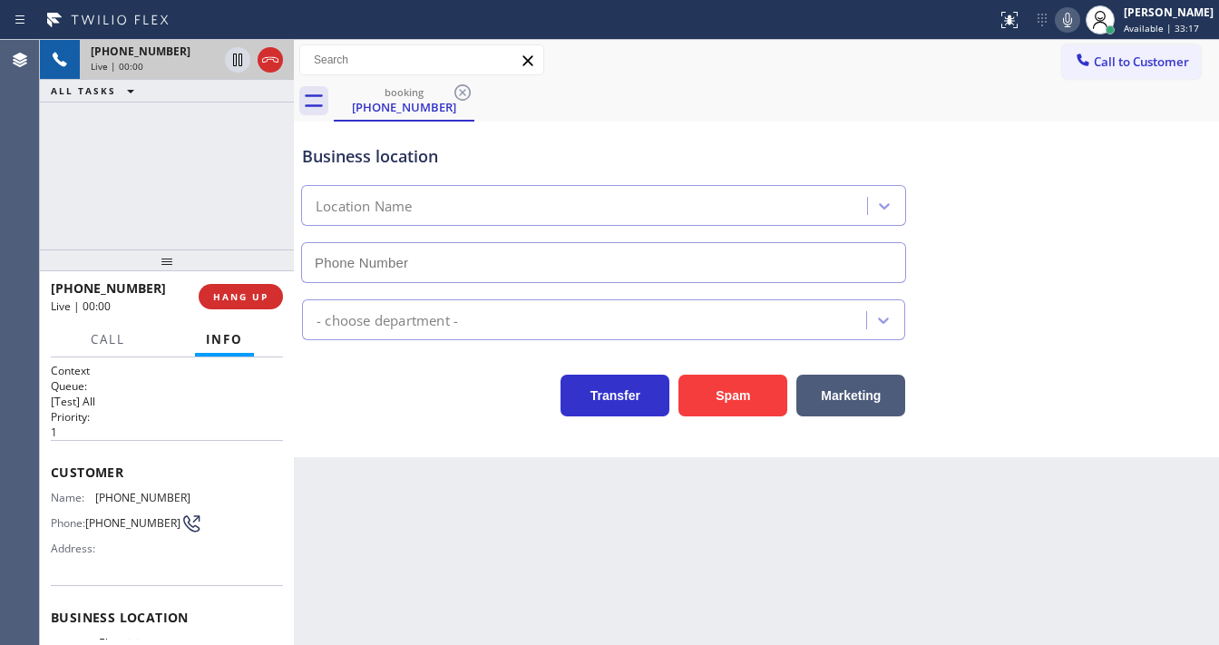
type input "[PHONE_NUMBER]"
click at [62, 215] on div "+15642000197 Live | 00:13 ALL TASKS ALL TASKS ACTIVE TASKS TASKS IN WRAP UP" at bounding box center [167, 144] width 254 height 209
click at [715, 389] on button "Spam" at bounding box center [732, 396] width 109 height 42
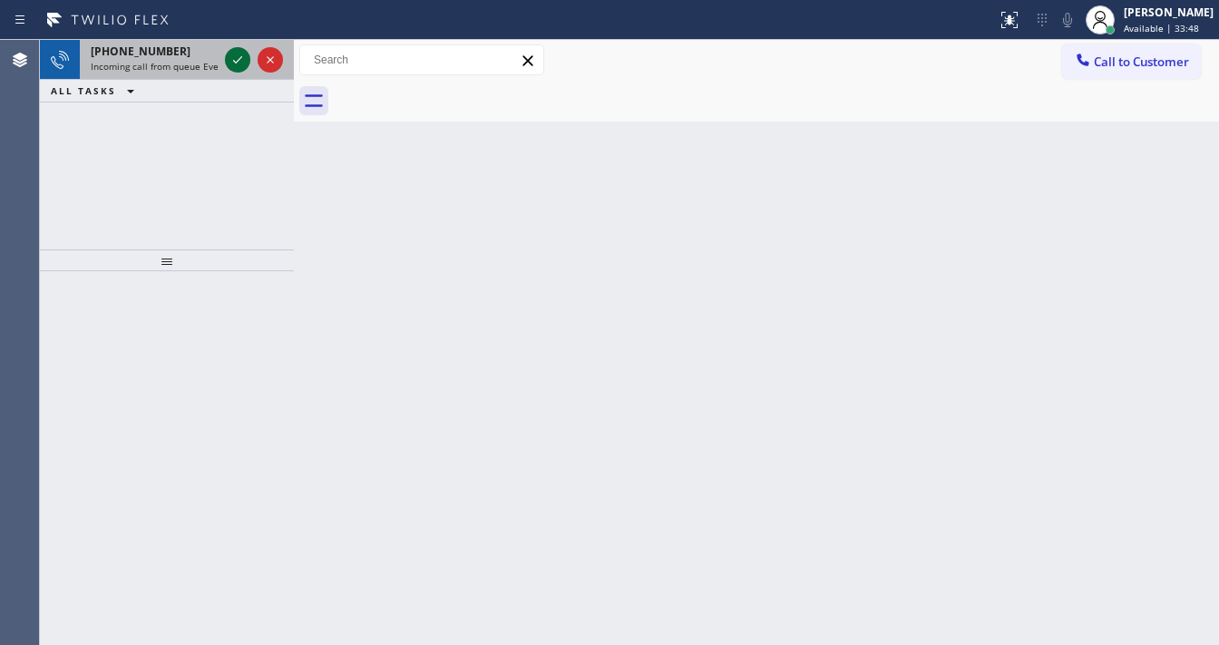
click at [240, 68] on icon at bounding box center [238, 60] width 22 height 22
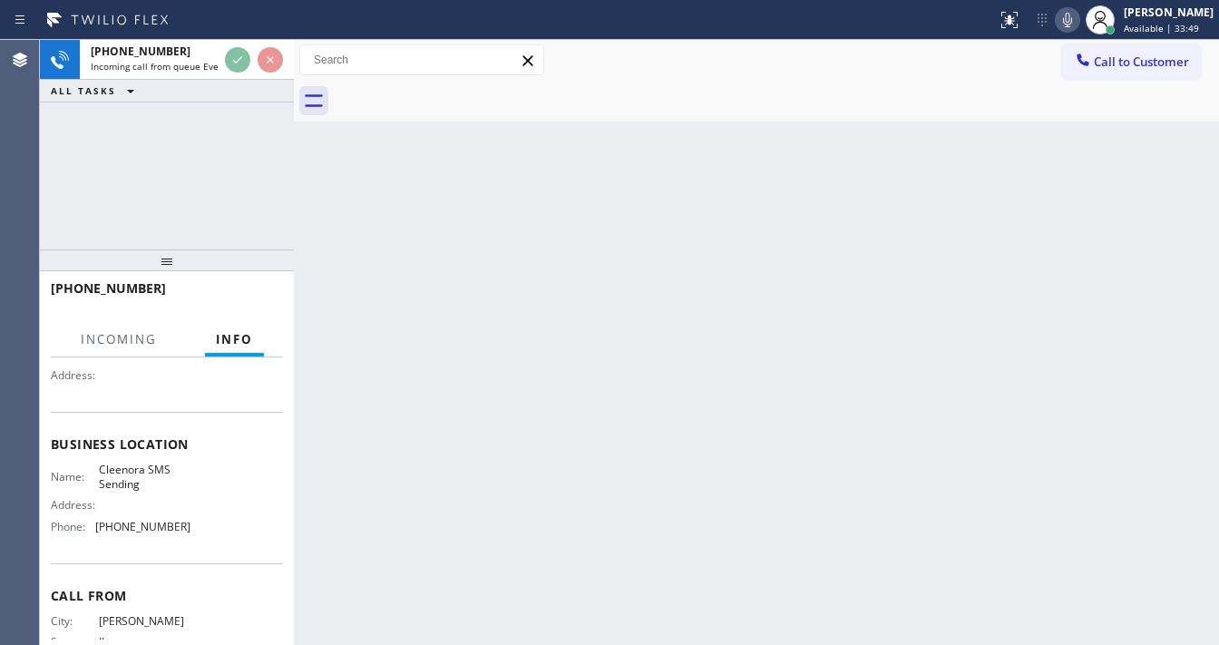
scroll to position [218, 0]
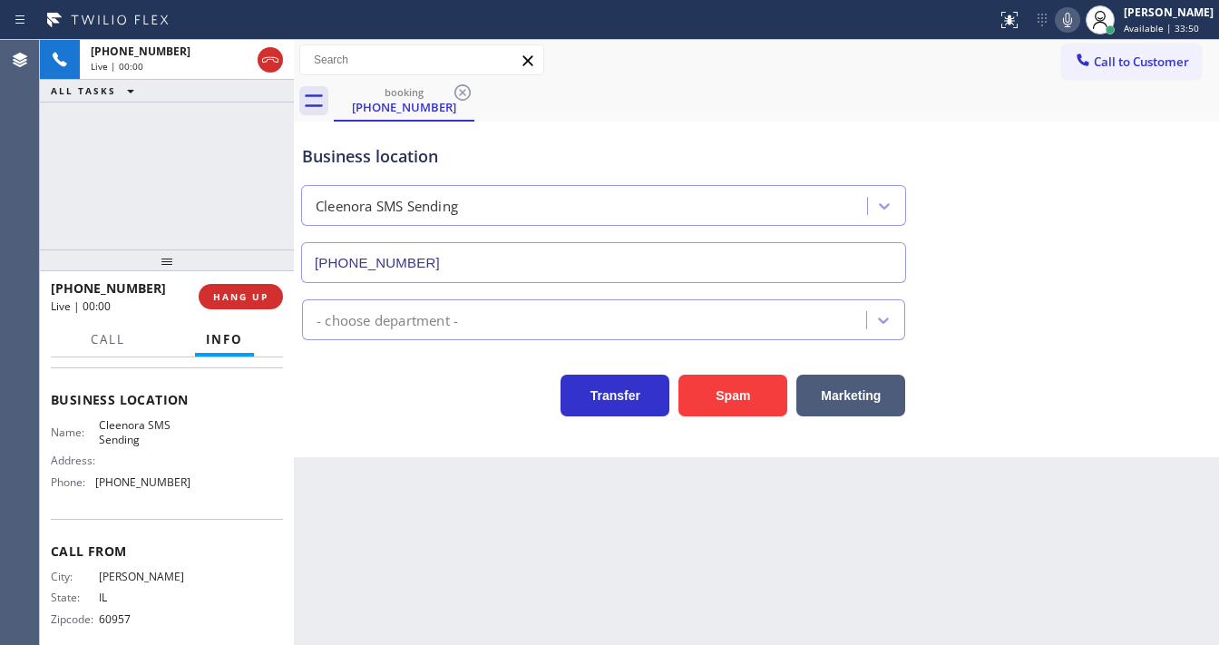
type input "(833) 900-0369"
click at [716, 403] on button "Spam" at bounding box center [732, 396] width 109 height 42
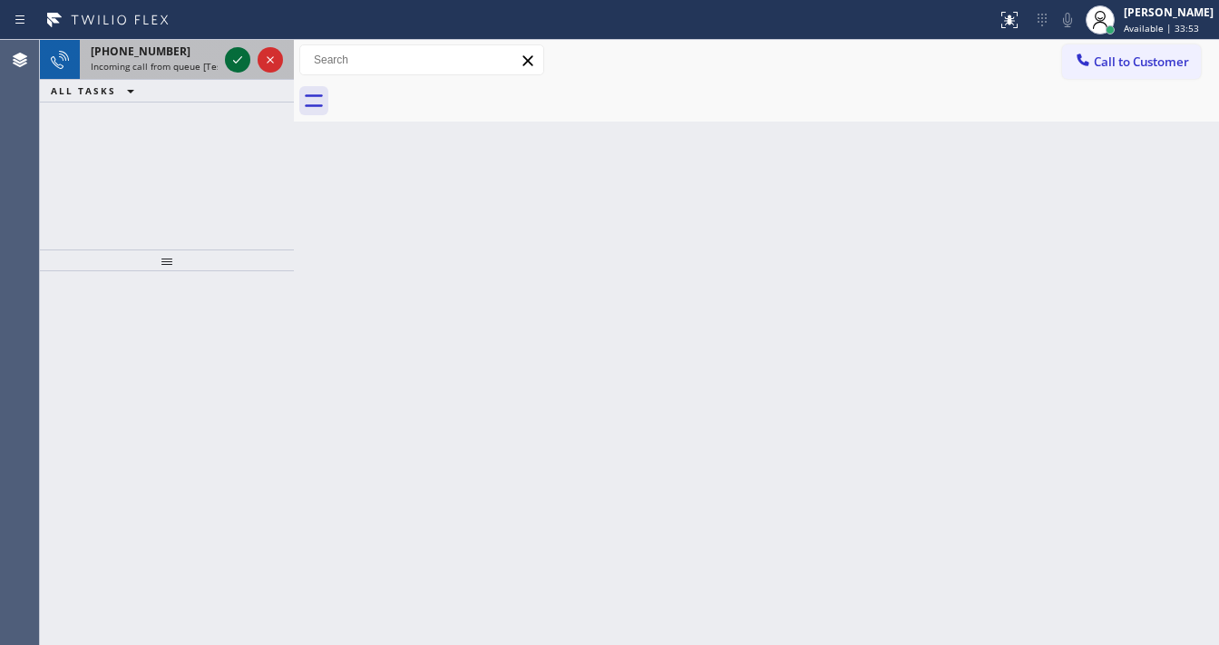
click at [236, 63] on icon at bounding box center [237, 59] width 9 height 7
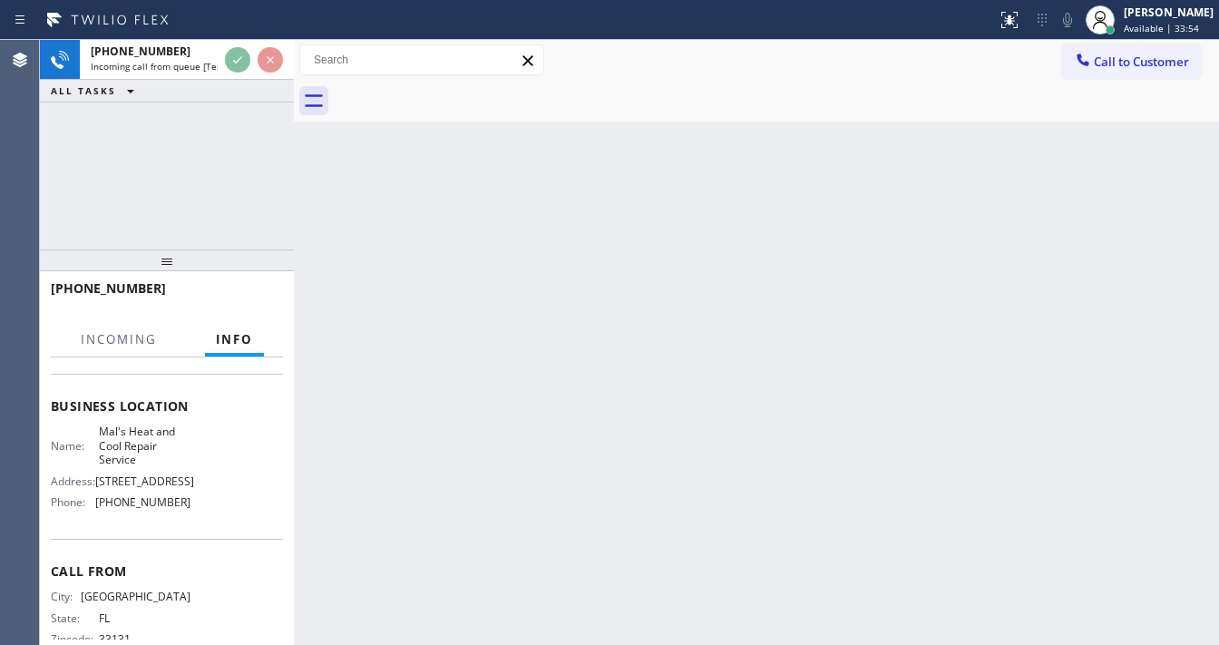
scroll to position [218, 0]
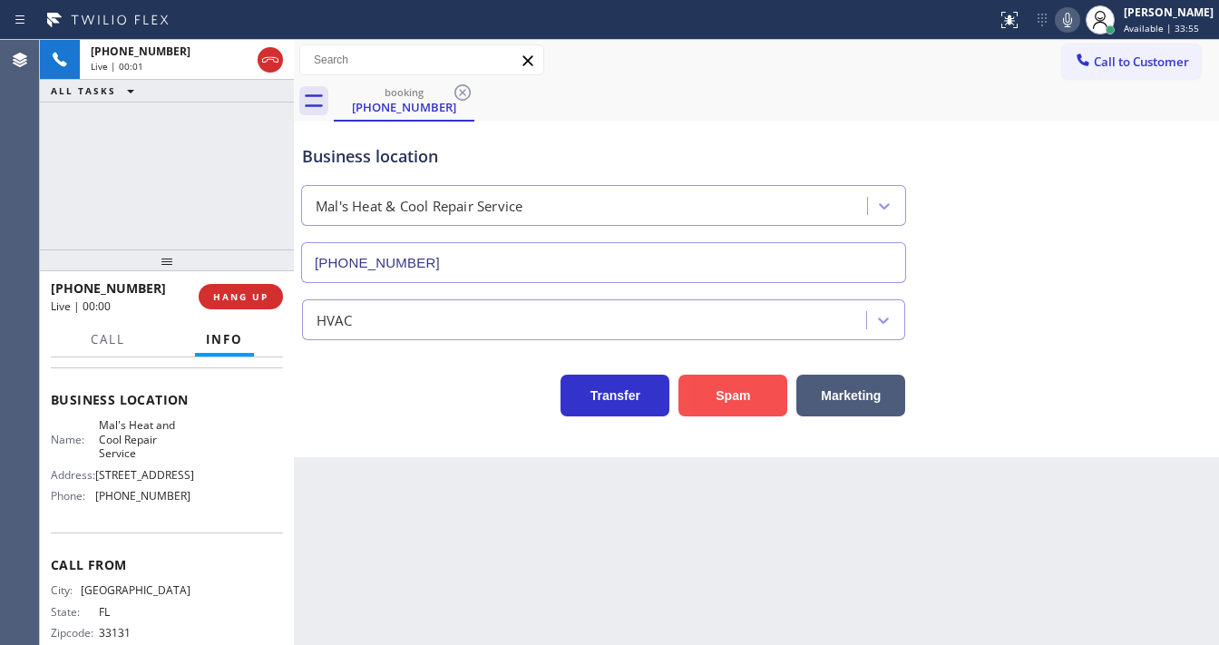
type input "[PHONE_NUMBER]"
click at [76, 214] on div "+17865976172 Live | 00:10 ALL TASKS ALL TASKS ACTIVE TASKS TASKS IN WRAP UP" at bounding box center [167, 144] width 254 height 209
click at [252, 294] on span "HANG UP" at bounding box center [240, 296] width 55 height 13
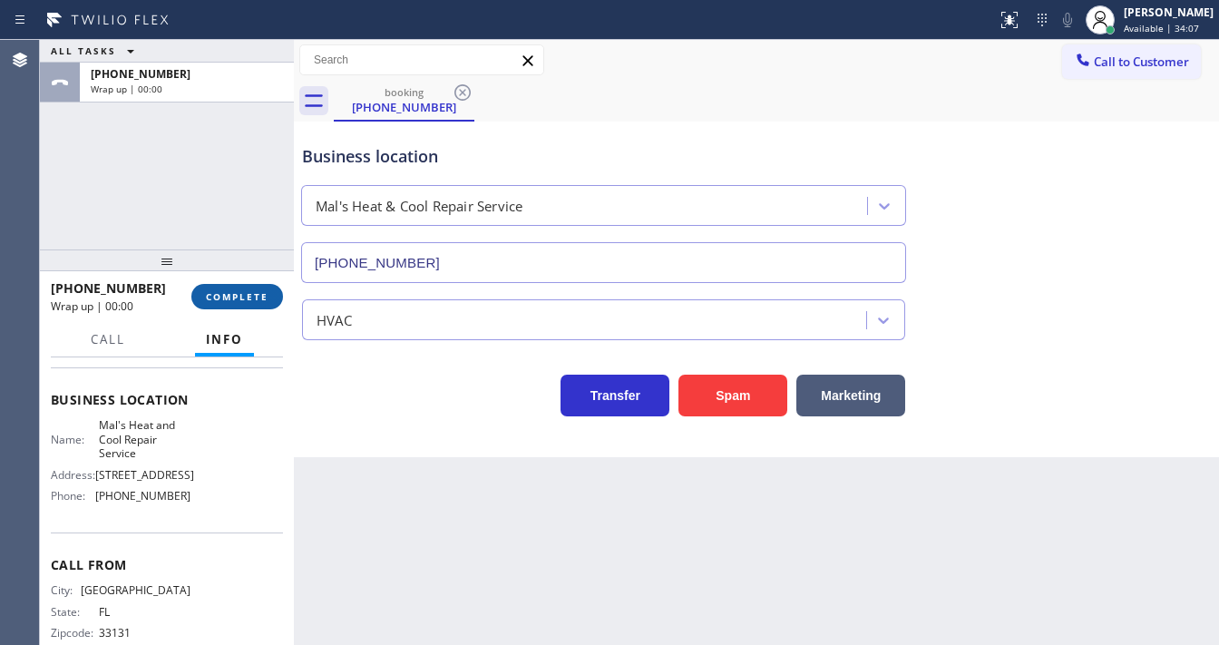
click at [253, 294] on span "COMPLETE" at bounding box center [237, 296] width 63 height 13
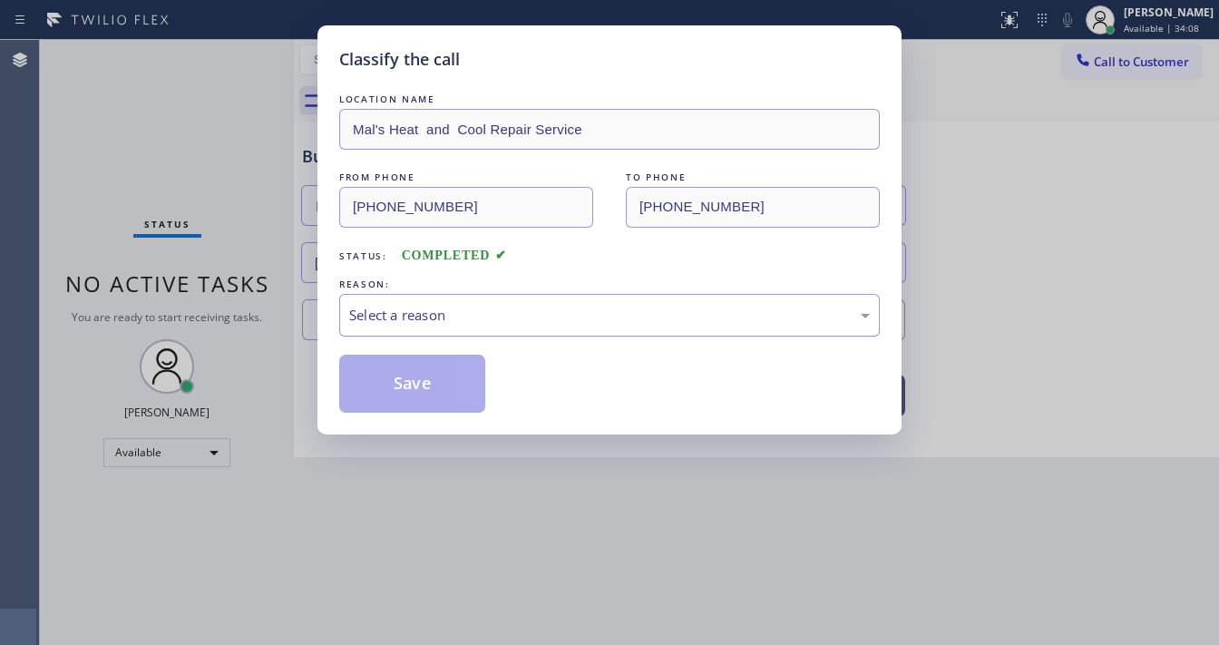
click at [433, 308] on div "Select a reason" at bounding box center [609, 315] width 521 height 21
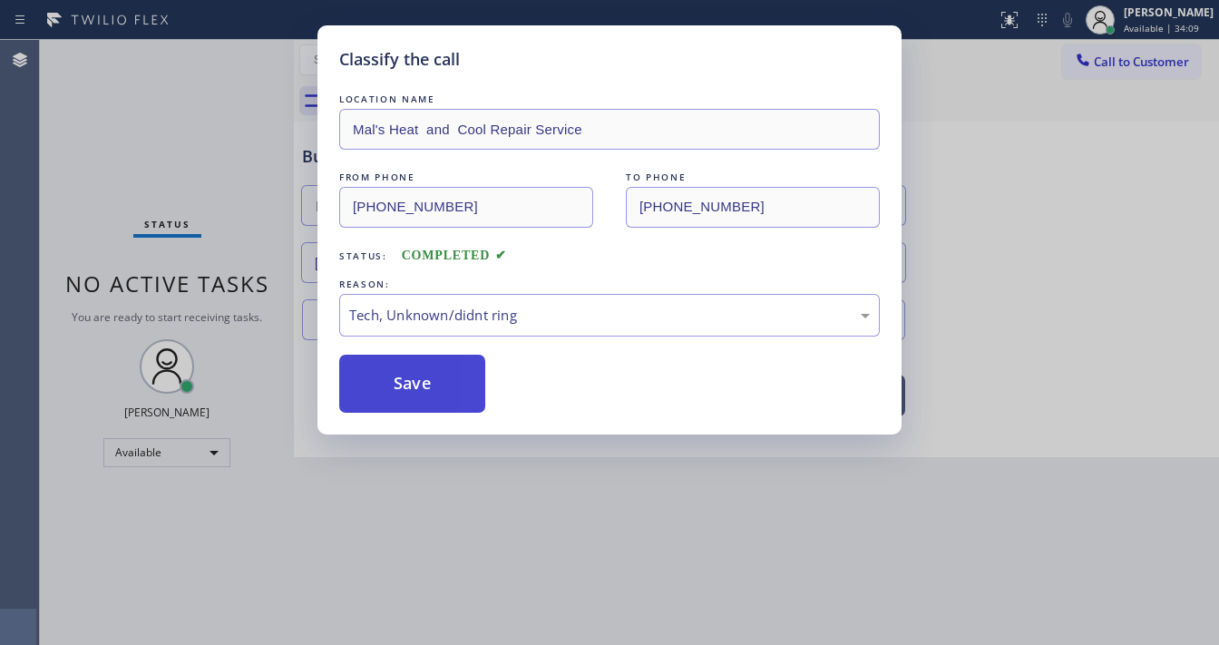
click at [408, 375] on button "Save" at bounding box center [412, 384] width 146 height 58
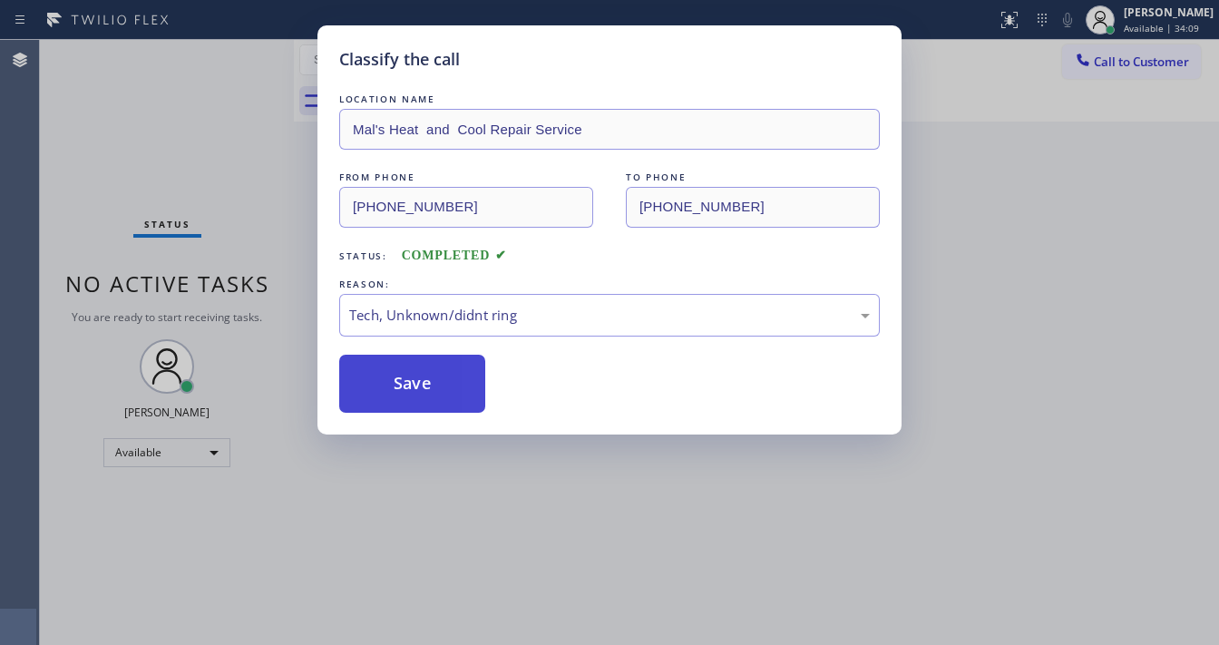
click at [408, 375] on button "Save" at bounding box center [412, 384] width 146 height 58
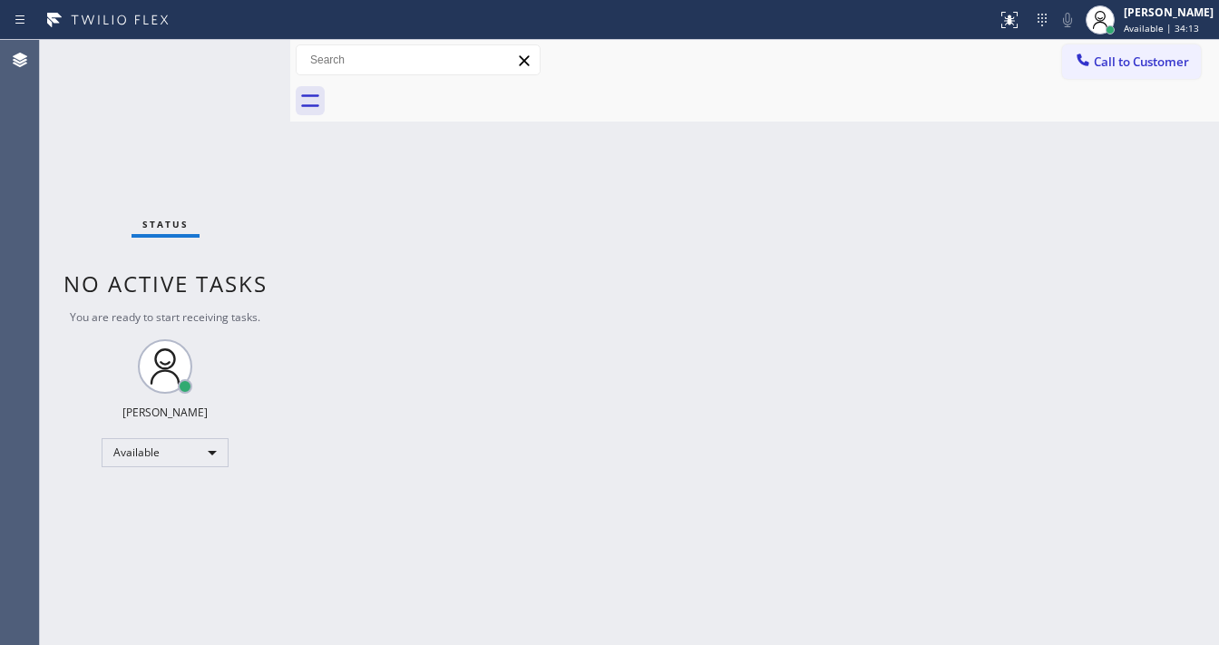
drag, startPoint x: 265, startPoint y: 65, endPoint x: 225, endPoint y: 56, distance: 40.9
click at [225, 56] on div "Status No active tasks You are ready to start receiving tasks. Michael Javier A…" at bounding box center [629, 342] width 1179 height 605
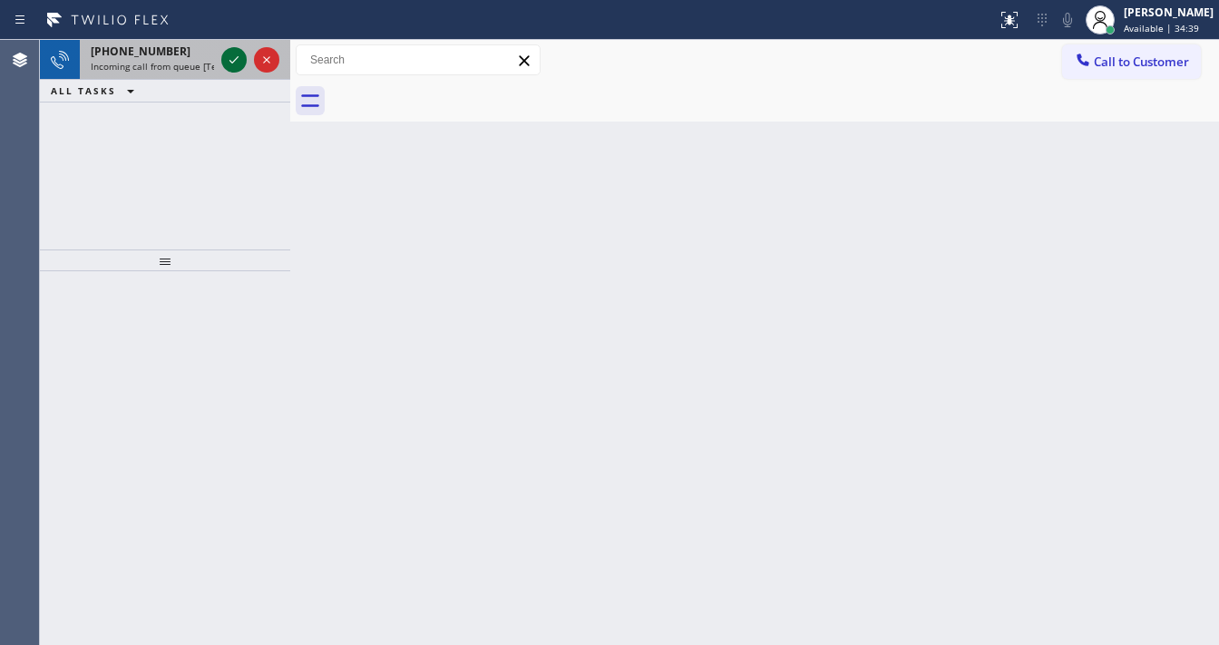
click at [233, 63] on icon at bounding box center [234, 60] width 22 height 22
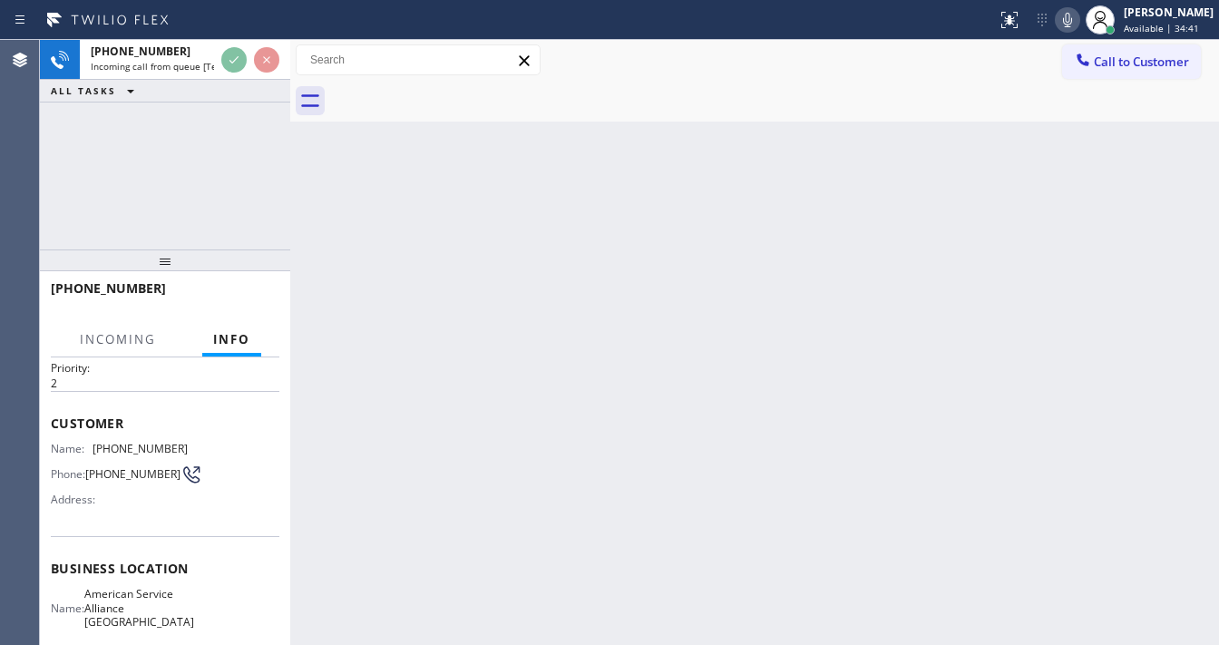
scroll to position [145, 0]
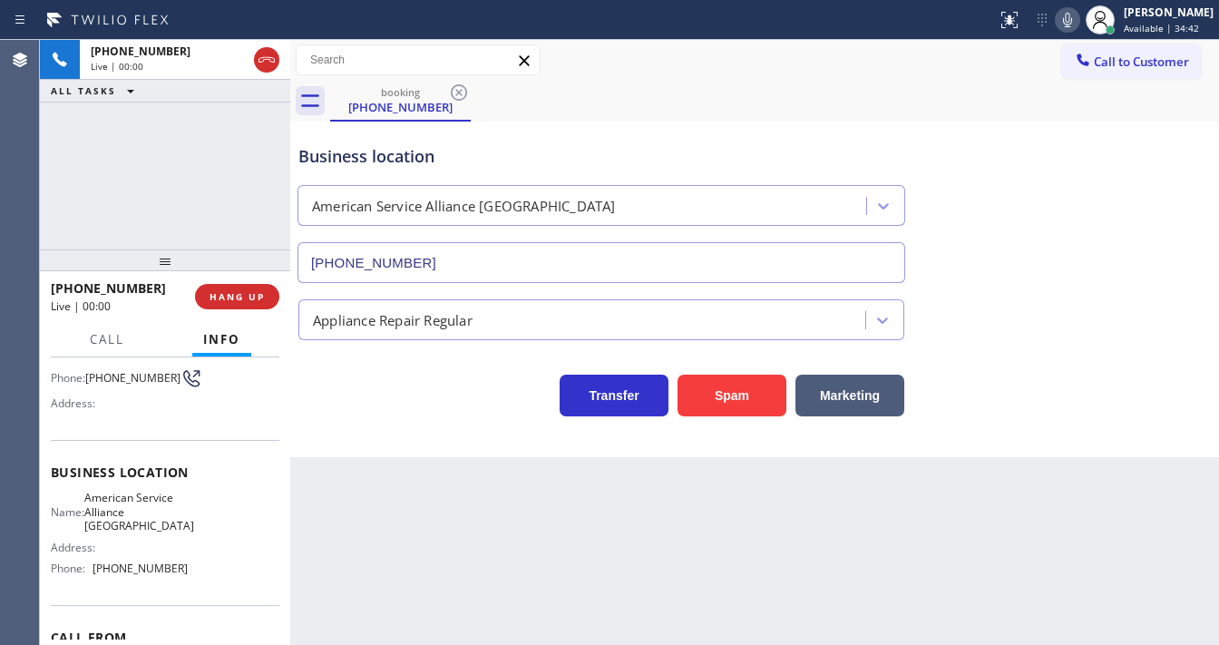
type input "(510) 319-1981"
click at [708, 406] on button "Spam" at bounding box center [731, 396] width 109 height 42
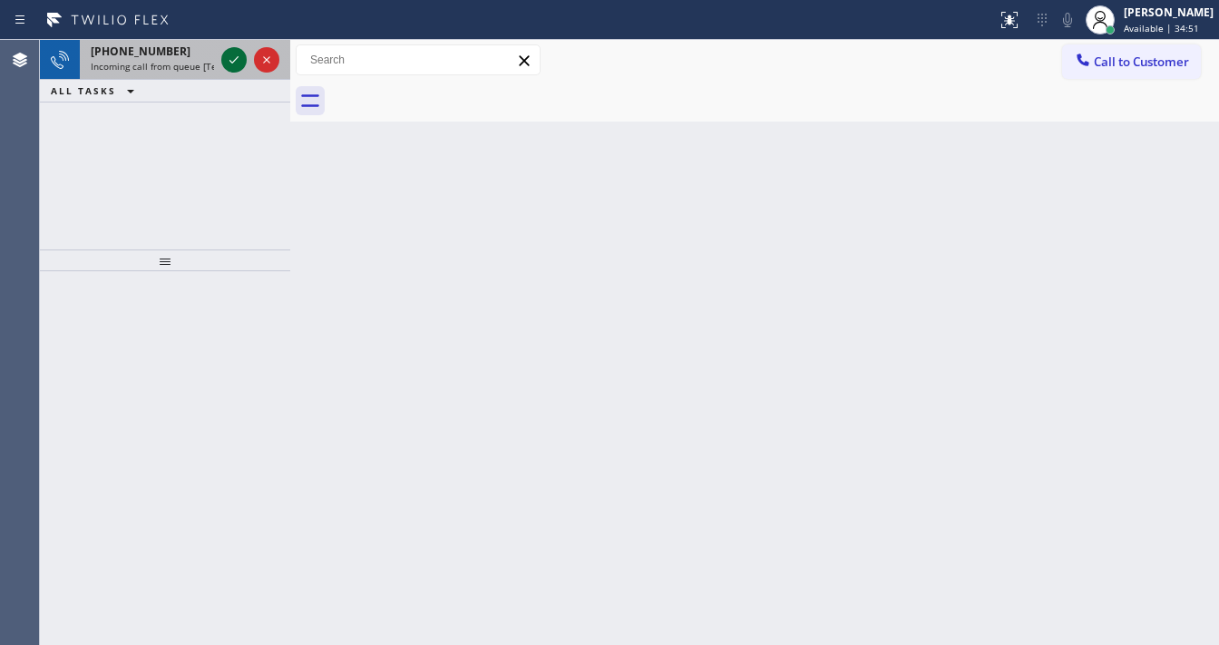
click at [236, 57] on icon at bounding box center [234, 60] width 22 height 22
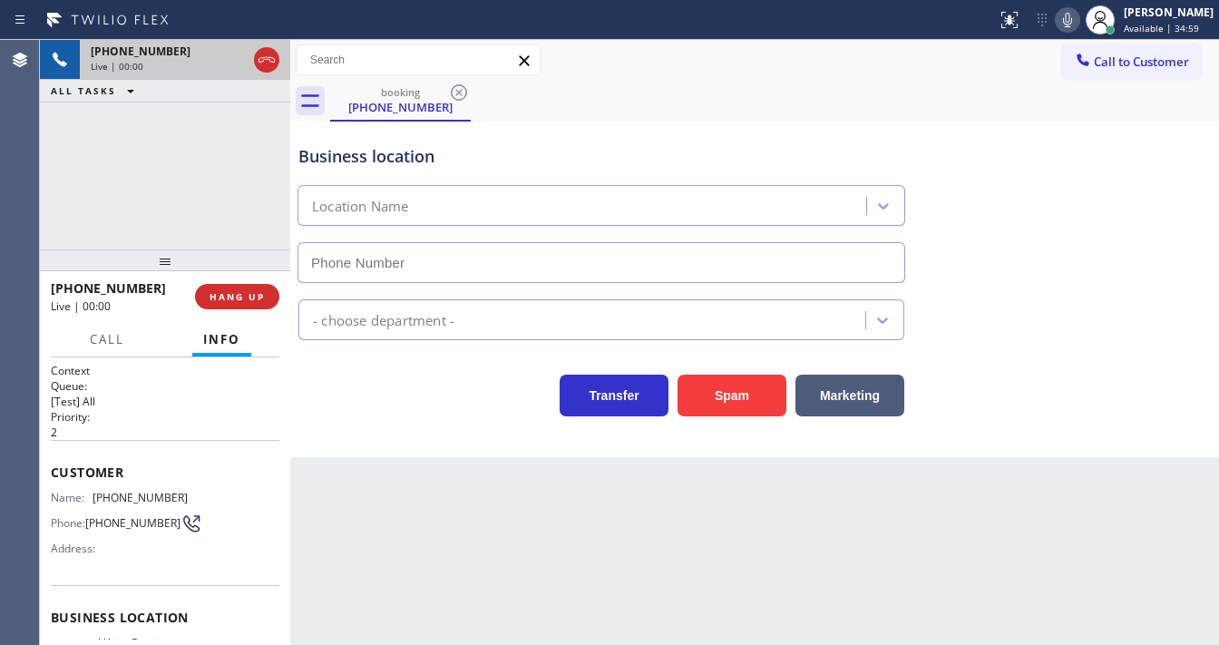
type input "[PHONE_NUMBER]"
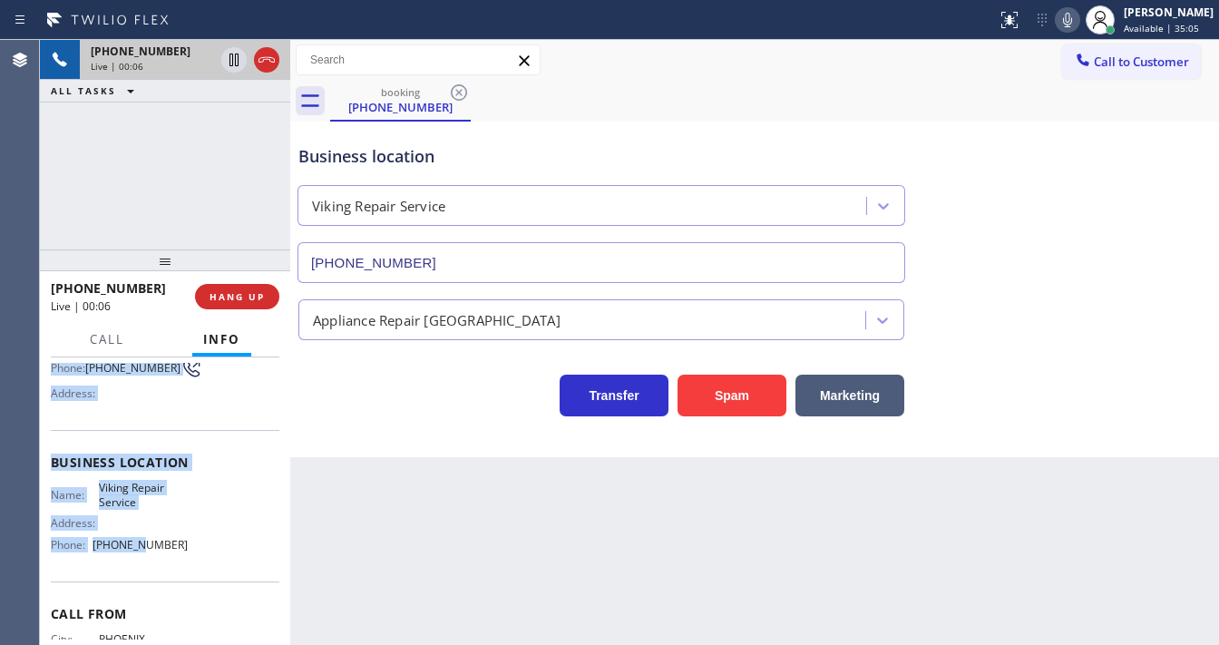
scroll to position [218, 0]
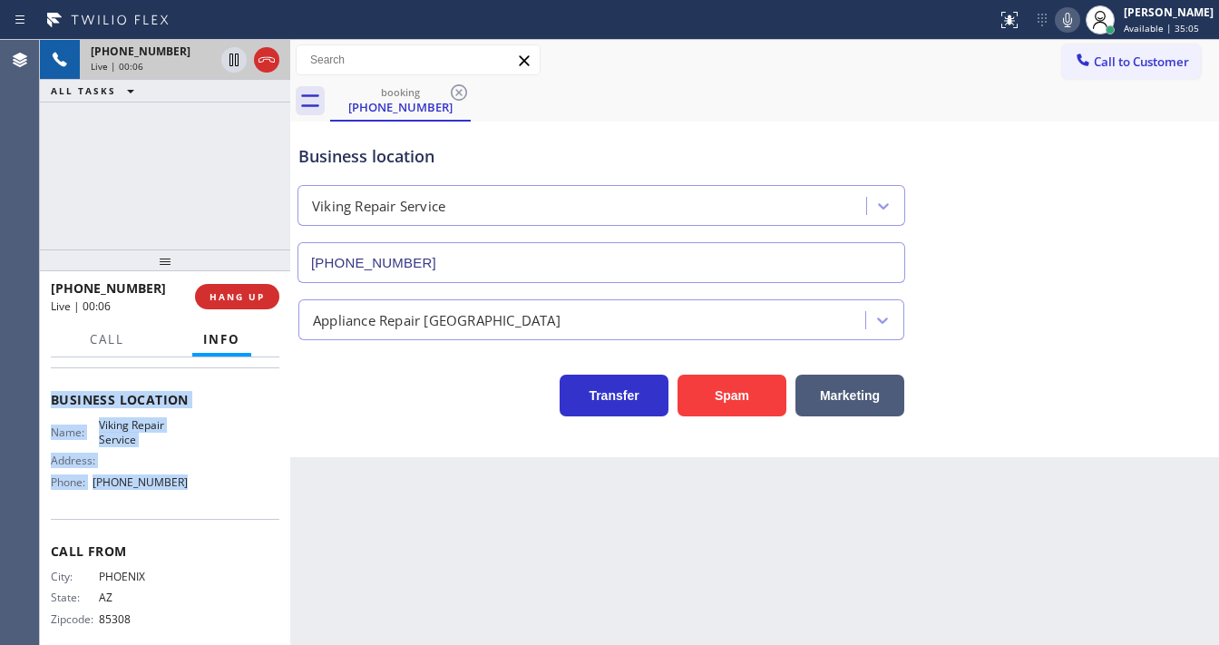
drag, startPoint x: 51, startPoint y: 463, endPoint x: 176, endPoint y: 486, distance: 127.4
click at [176, 490] on div "Context Queue: [Test] All Priority: 2 Customer Name: (602) 487-2736 Phone: (602…" at bounding box center [165, 400] width 229 height 511
copy div "Customer Name: (602) 487-2736 Phone: (602) 487-2736 Address: Business location …"
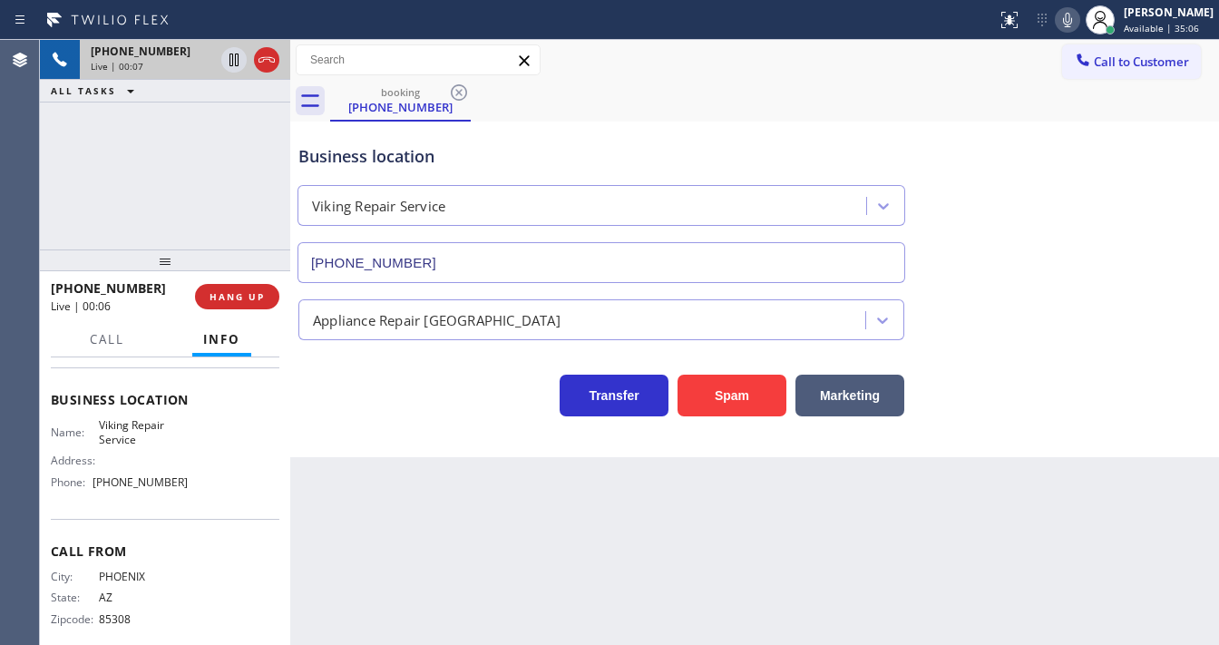
click at [180, 200] on div "+16024872736 Live | 00:07 ALL TASKS ALL TASKS ACTIVE TASKS TASKS IN WRAP UP" at bounding box center [165, 144] width 250 height 209
click at [221, 169] on div "+16024872736 Live | 01:02 ALL TASKS ALL TASKS ACTIVE TASKS TASKS IN WRAP UP" at bounding box center [165, 144] width 250 height 209
click at [274, 59] on icon at bounding box center [266, 59] width 16 height 5
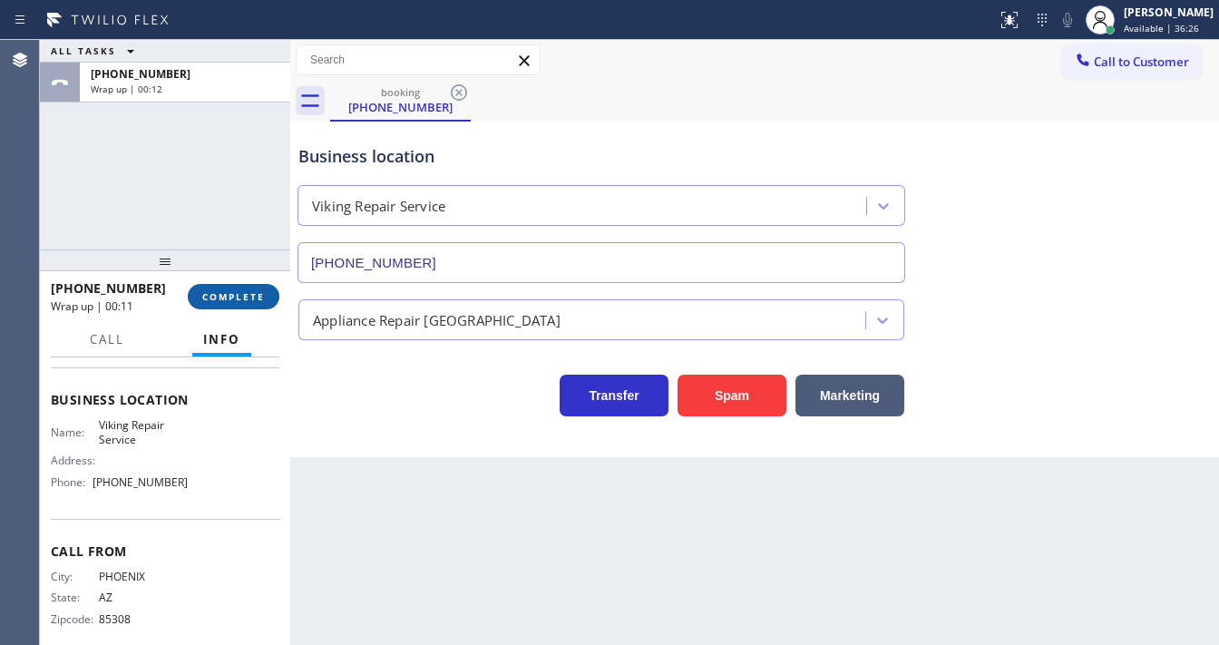
click at [243, 305] on button "COMPLETE" at bounding box center [234, 296] width 92 height 25
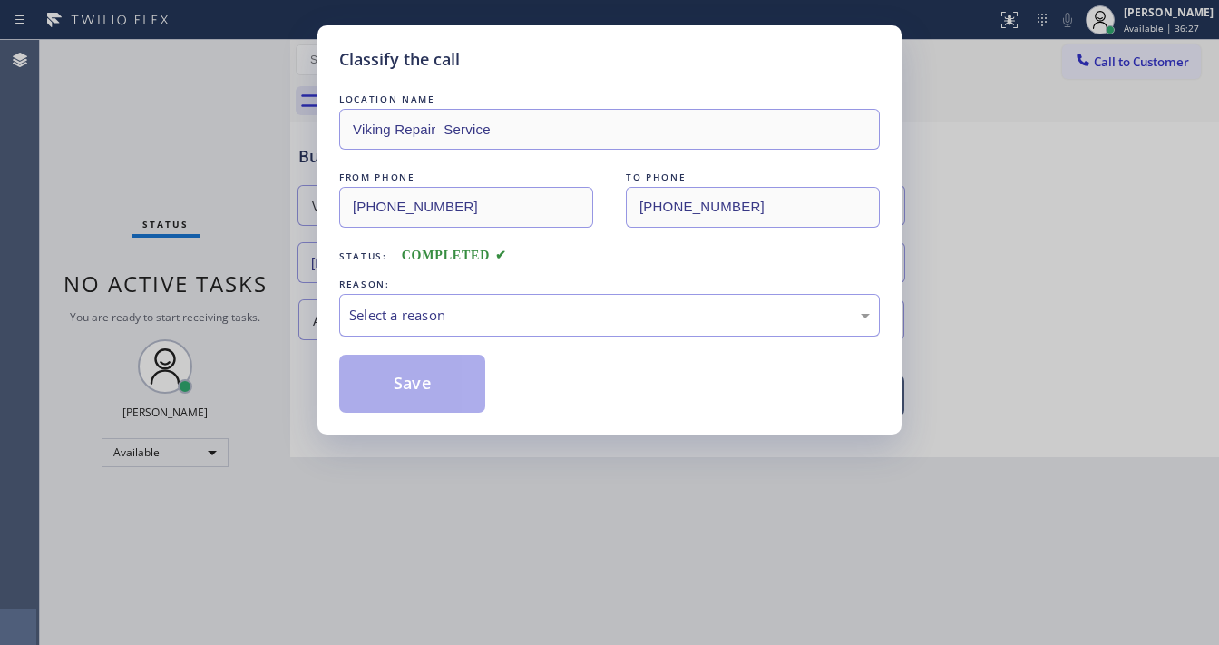
click at [493, 313] on div "Select a reason" at bounding box center [609, 315] width 521 height 21
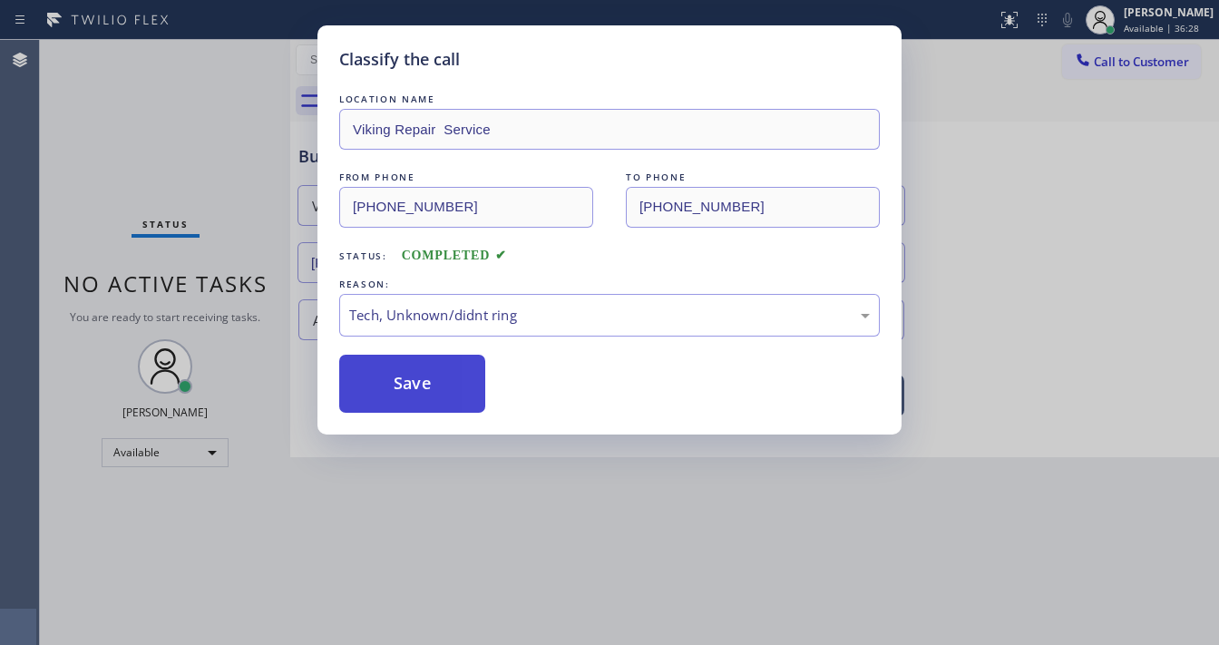
click at [450, 395] on button "Save" at bounding box center [412, 384] width 146 height 58
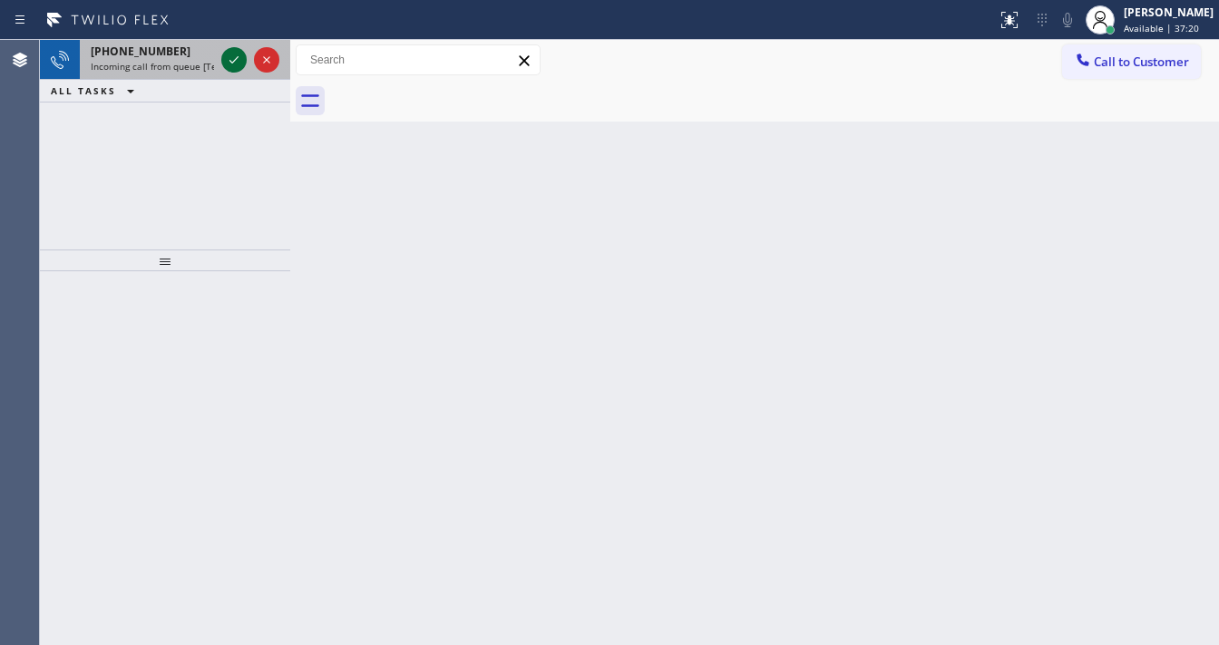
click at [236, 59] on icon at bounding box center [233, 59] width 9 height 7
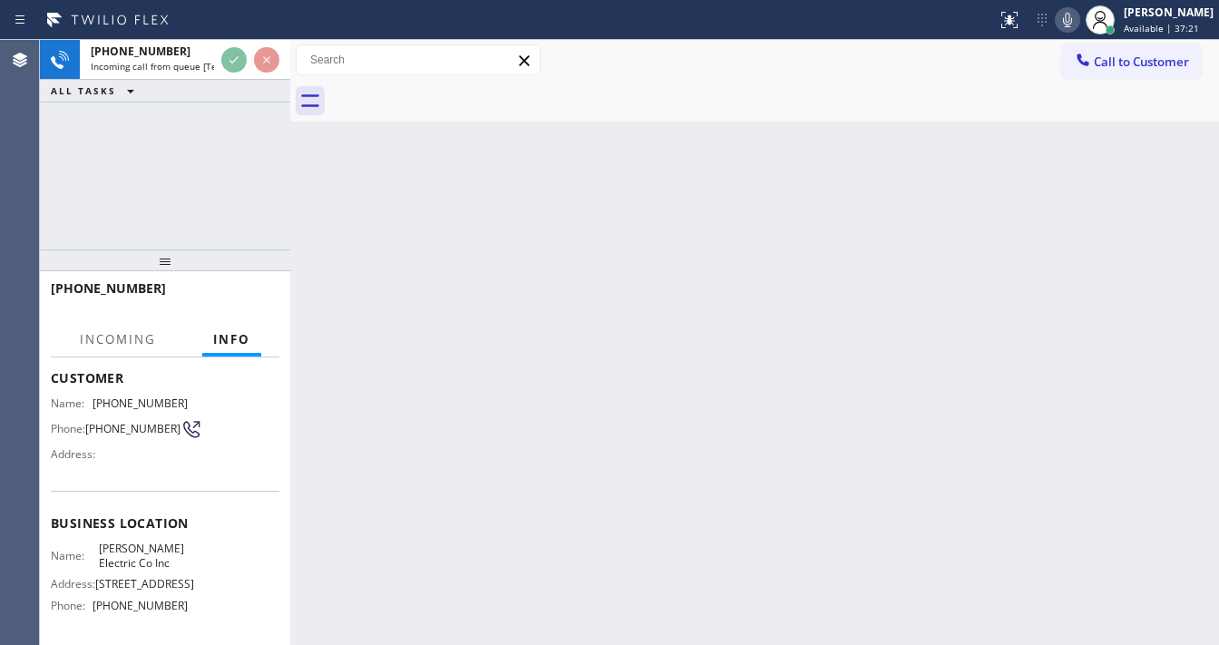
scroll to position [145, 0]
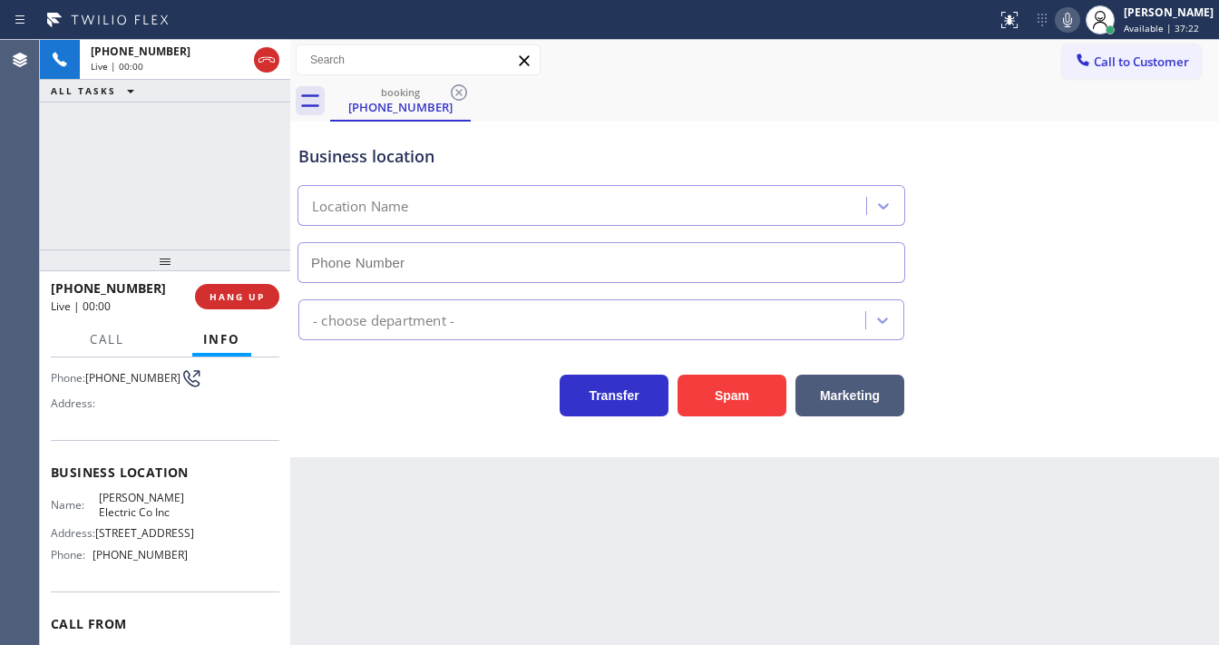
type input "[PHONE_NUMBER]"
drag, startPoint x: 705, startPoint y: 390, endPoint x: 268, endPoint y: 114, distance: 516.8
click at [294, 206] on div "+17187090750 Live | 00:06 ALL TASKS ALL TASKS ACTIVE TASKS TASKS IN WRAP UP +17…" at bounding box center [629, 342] width 1179 height 605
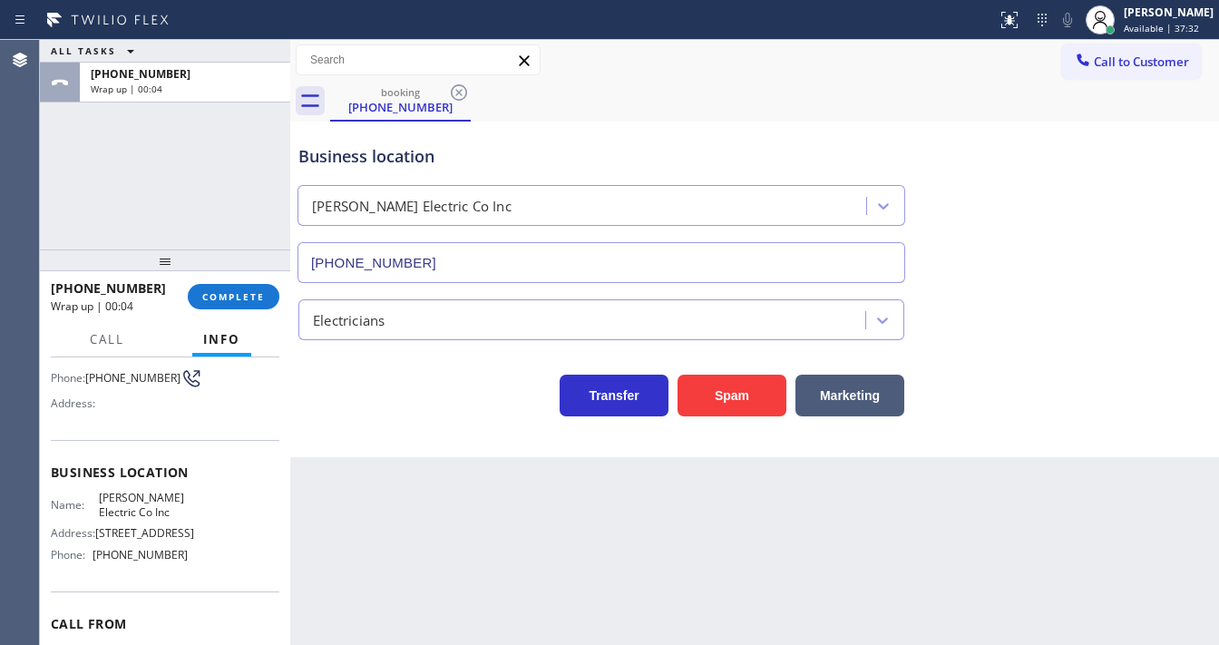
drag, startPoint x: 1137, startPoint y: 24, endPoint x: 1125, endPoint y: 95, distance: 71.9
click at [1139, 24] on span "Available | 37:32" at bounding box center [1161, 28] width 75 height 13
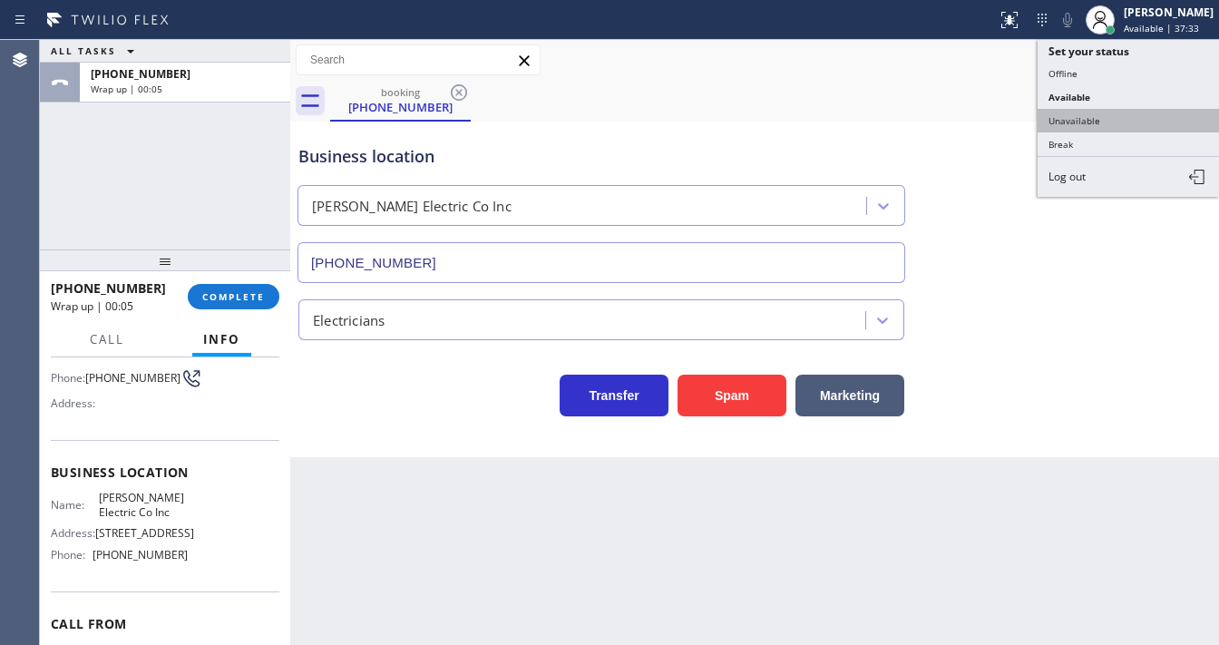
click at [1094, 120] on button "Unavailable" at bounding box center [1127, 121] width 181 height 24
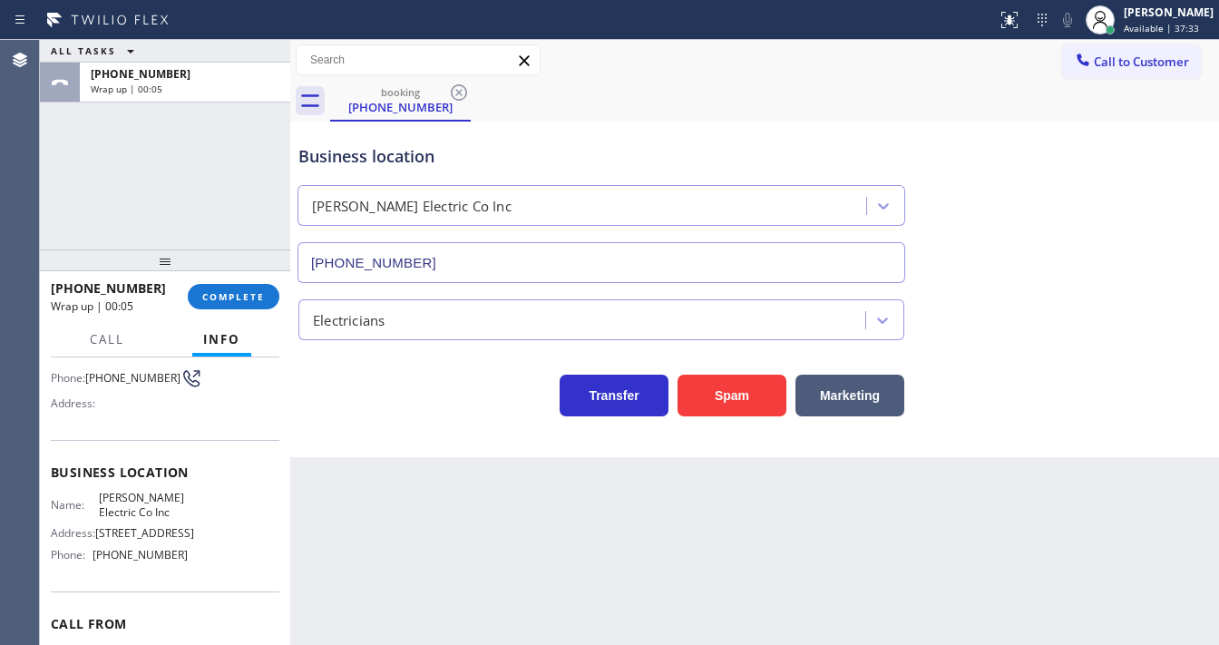
click at [179, 190] on div "ALL TASKS ALL TASKS ACTIVE TASKS TASKS IN WRAP UP +17187090750 Wrap up | 00:05" at bounding box center [165, 144] width 250 height 209
click at [236, 290] on span "COMPLETE" at bounding box center [233, 296] width 63 height 13
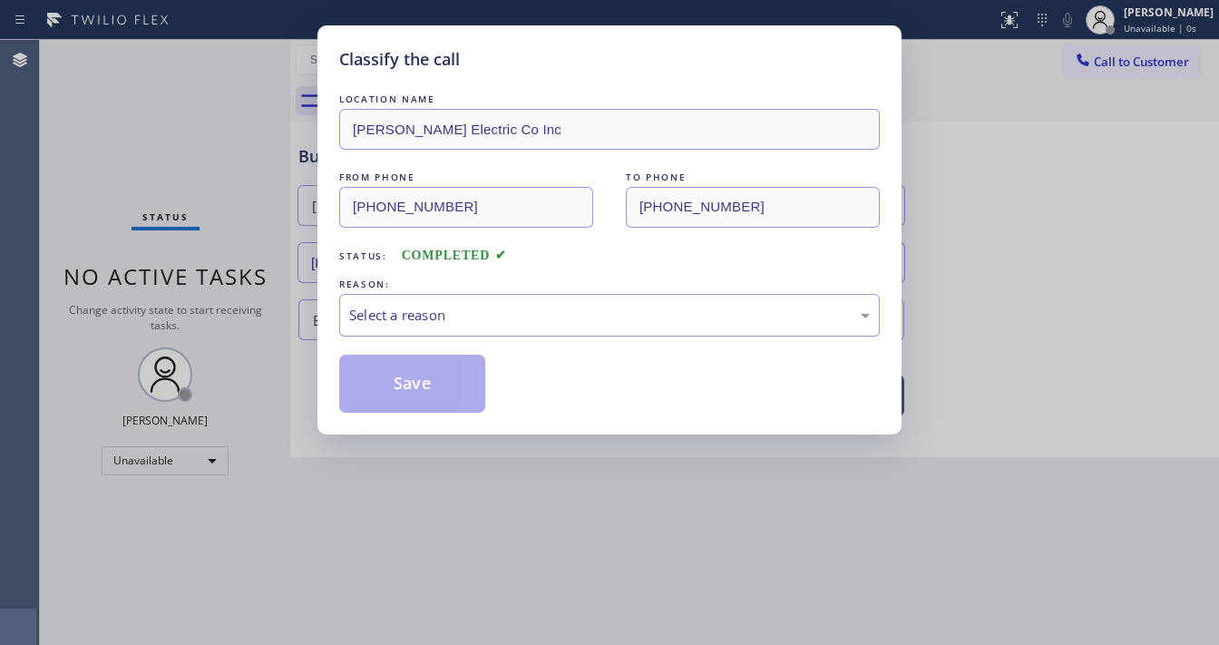
drag, startPoint x: 400, startPoint y: 317, endPoint x: 417, endPoint y: 326, distance: 19.5
click at [404, 317] on div "Select a reason" at bounding box center [609, 315] width 521 height 21
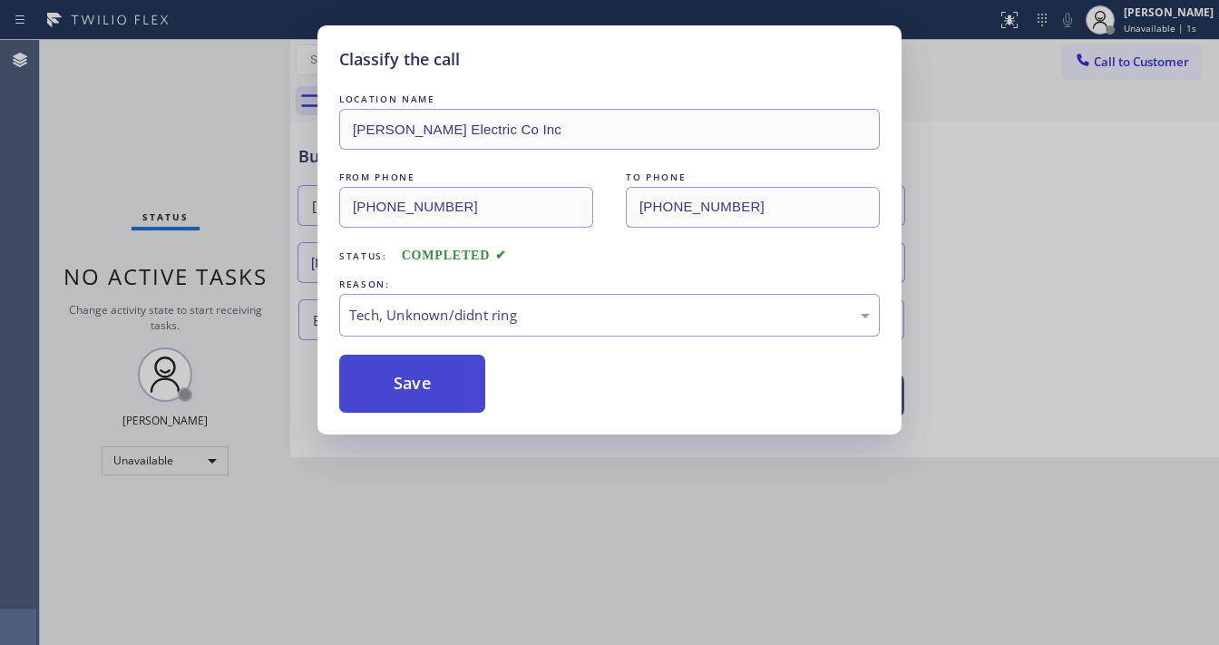
click at [403, 391] on button "Save" at bounding box center [412, 384] width 146 height 58
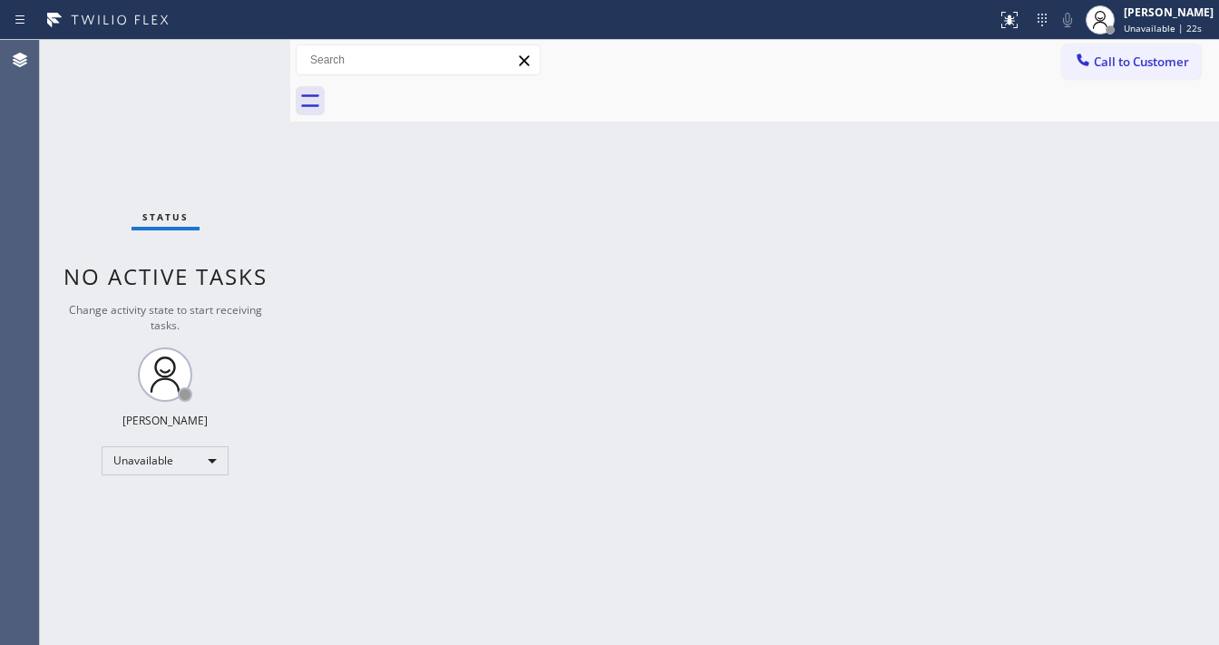
click at [1146, 74] on button "Call to Customer" at bounding box center [1131, 61] width 139 height 34
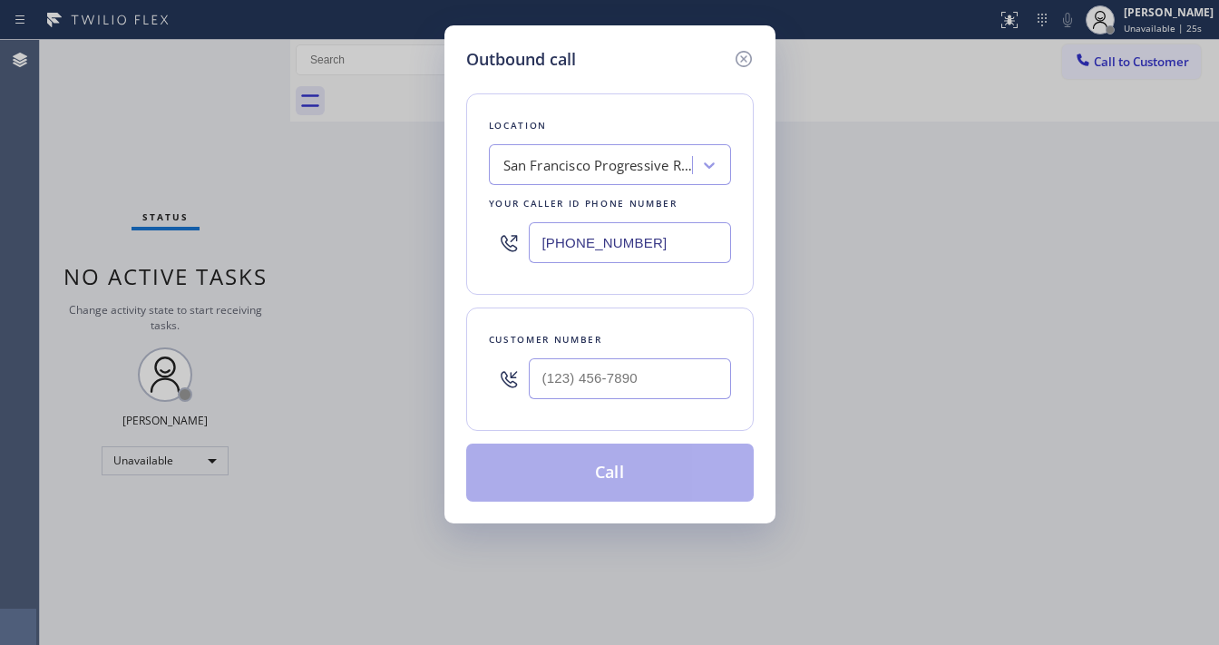
click at [583, 240] on input "[PHONE_NUMBER]" at bounding box center [630, 242] width 202 height 41
paste input "602) 487-2736"
click at [584, 241] on input "[PHONE_NUMBER]" at bounding box center [630, 242] width 202 height 41
click at [577, 305] on div "Location San Francisco Progressive Repair Your caller id phone number (602) 487…" at bounding box center [609, 287] width 287 height 430
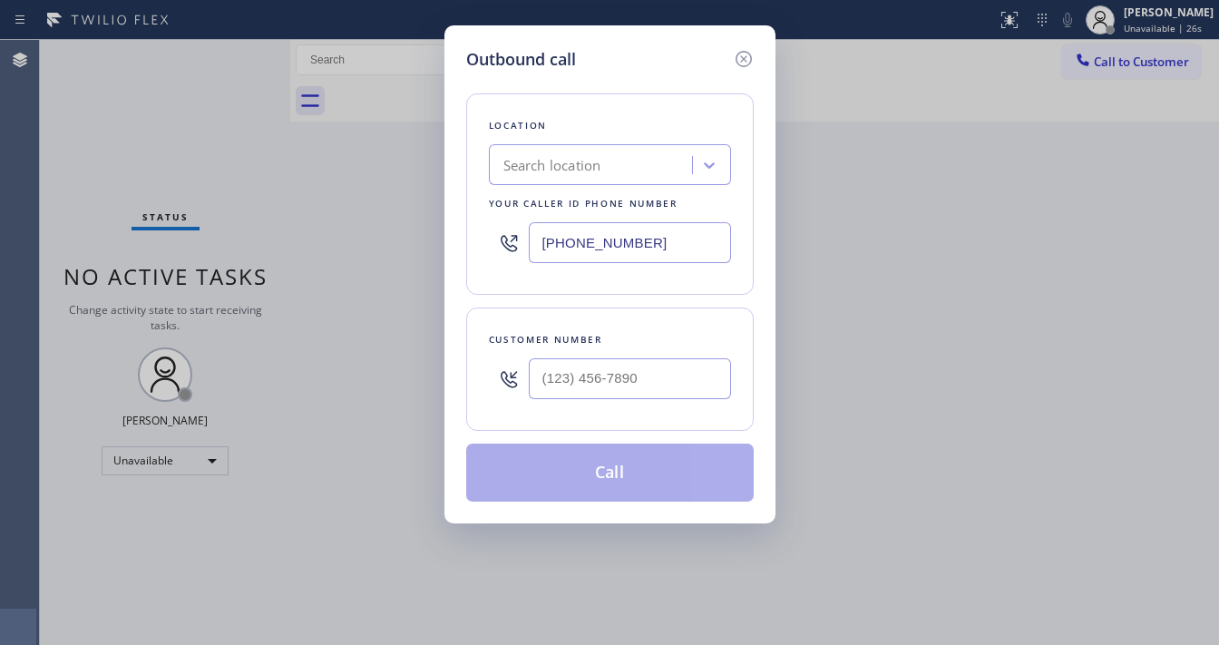
type input "[PHONE_NUMBER]"
click at [579, 375] on input "(___) ___-____" at bounding box center [630, 378] width 202 height 41
paste input "602) 487-2736"
type input "[PHONE_NUMBER]"
drag, startPoint x: 619, startPoint y: 330, endPoint x: 348, endPoint y: 356, distance: 271.4
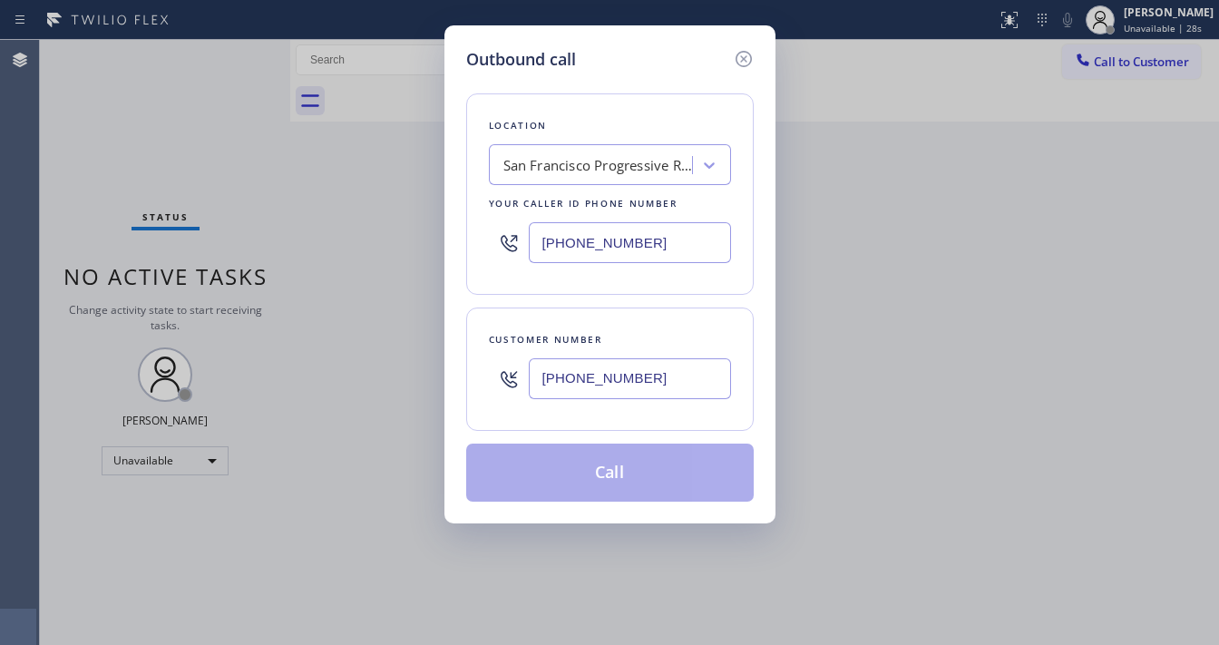
click at [619, 330] on div "Customer number" at bounding box center [610, 339] width 242 height 19
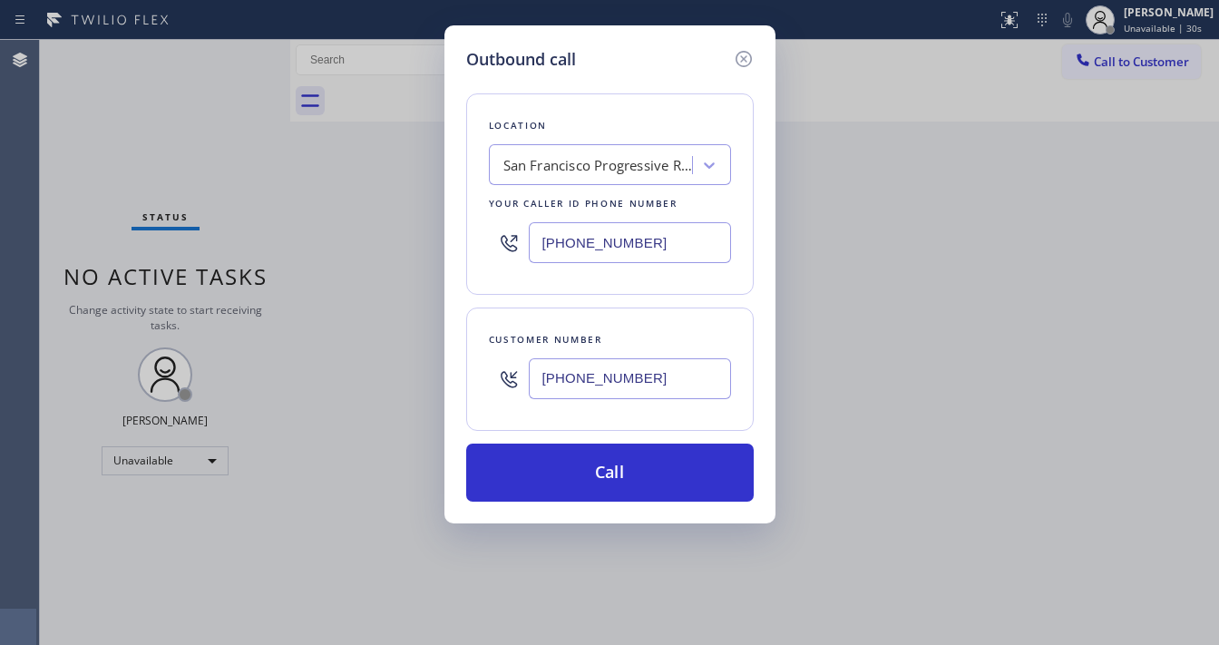
click at [590, 247] on input "[PHONE_NUMBER]" at bounding box center [630, 242] width 202 height 41
paste input "602) 878-4370"
type input "[PHONE_NUMBER]"
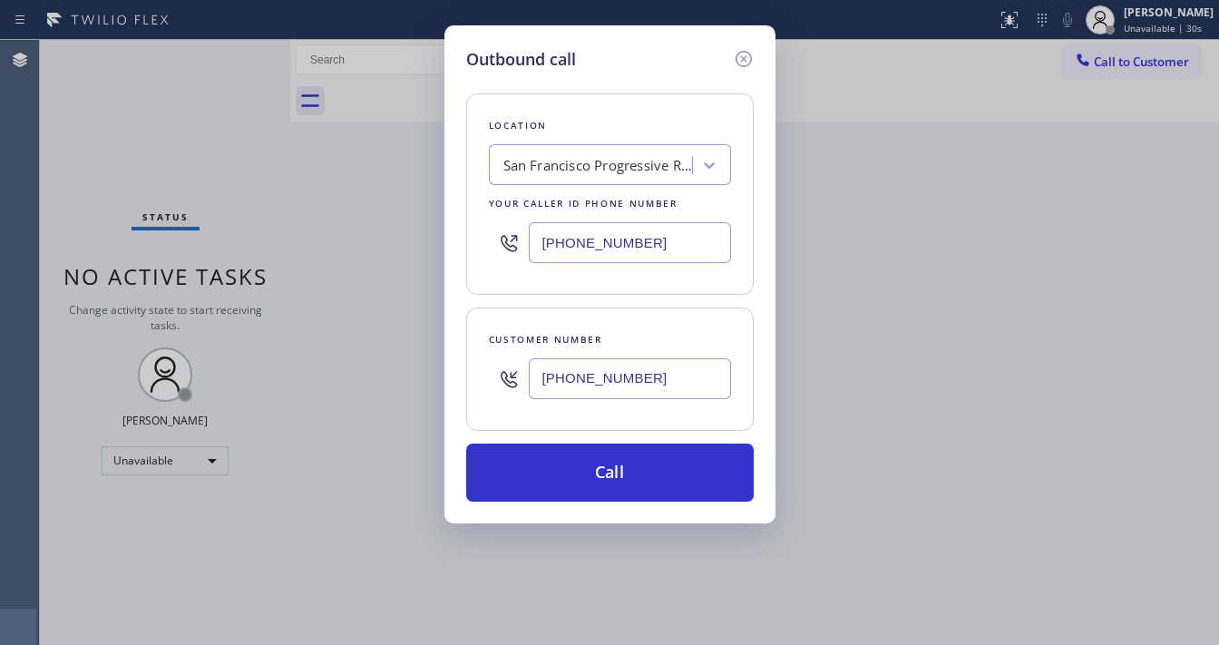
click at [580, 296] on div "Location San Francisco Progressive Repair Your caller id phone number (602) 878…" at bounding box center [609, 287] width 287 height 430
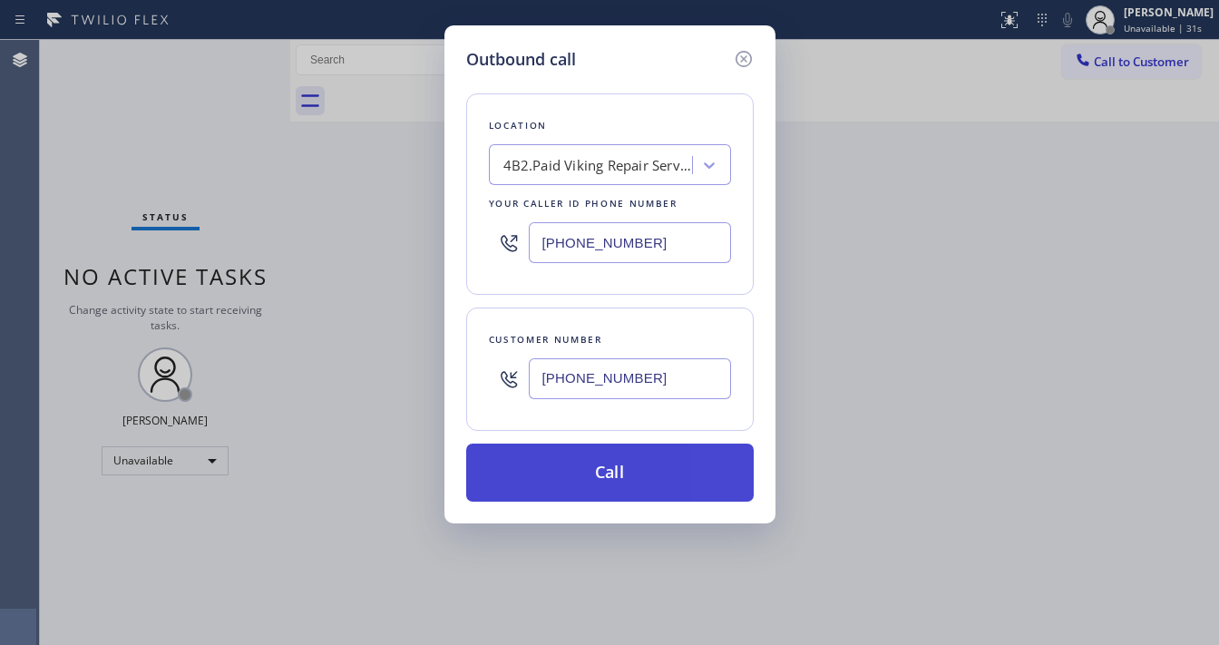
click at [598, 446] on button "Call" at bounding box center [609, 472] width 287 height 58
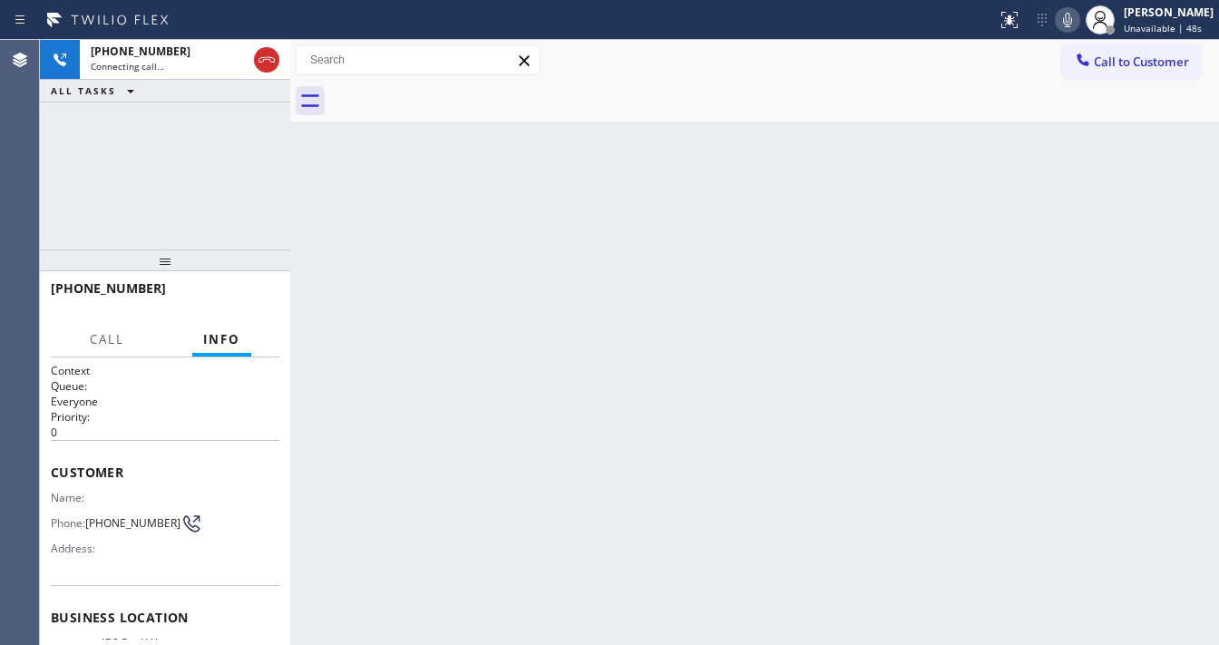
click at [1071, 19] on icon at bounding box center [1068, 20] width 22 height 22
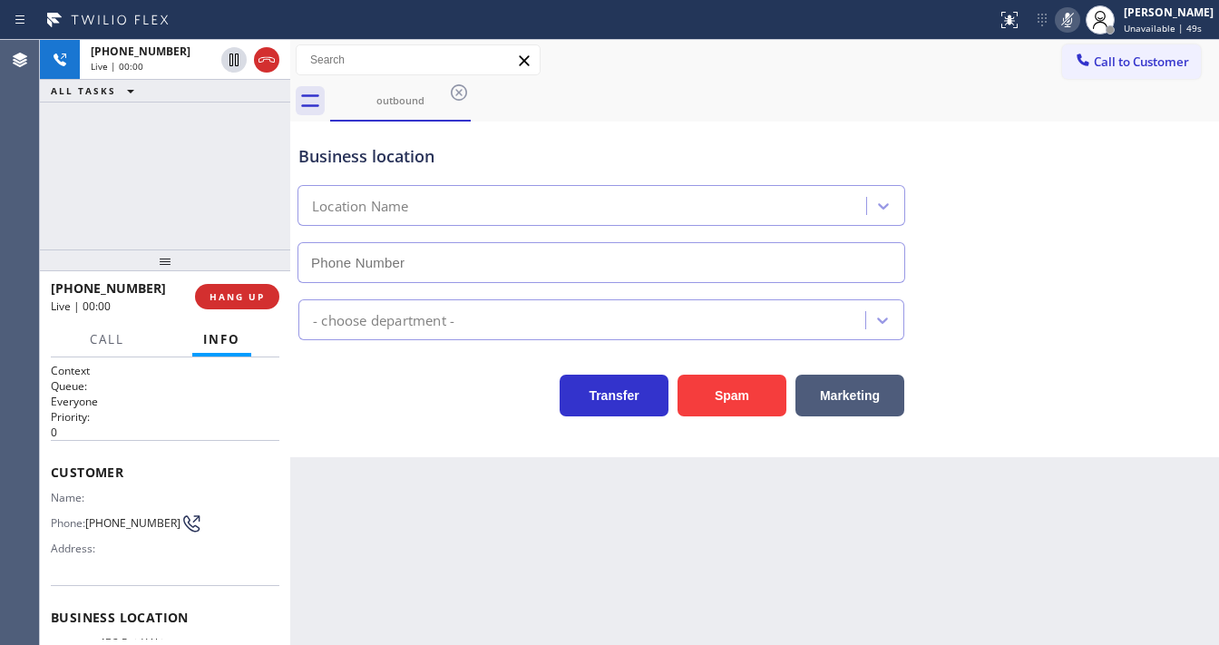
type input "[PHONE_NUMBER]"
click at [1071, 19] on icon at bounding box center [1068, 20] width 22 height 22
click at [73, 214] on div "+16024872736 Live | 00:06 ALL TASKS ALL TASKS ACTIVE TASKS TASKS IN WRAP UP" at bounding box center [165, 144] width 250 height 209
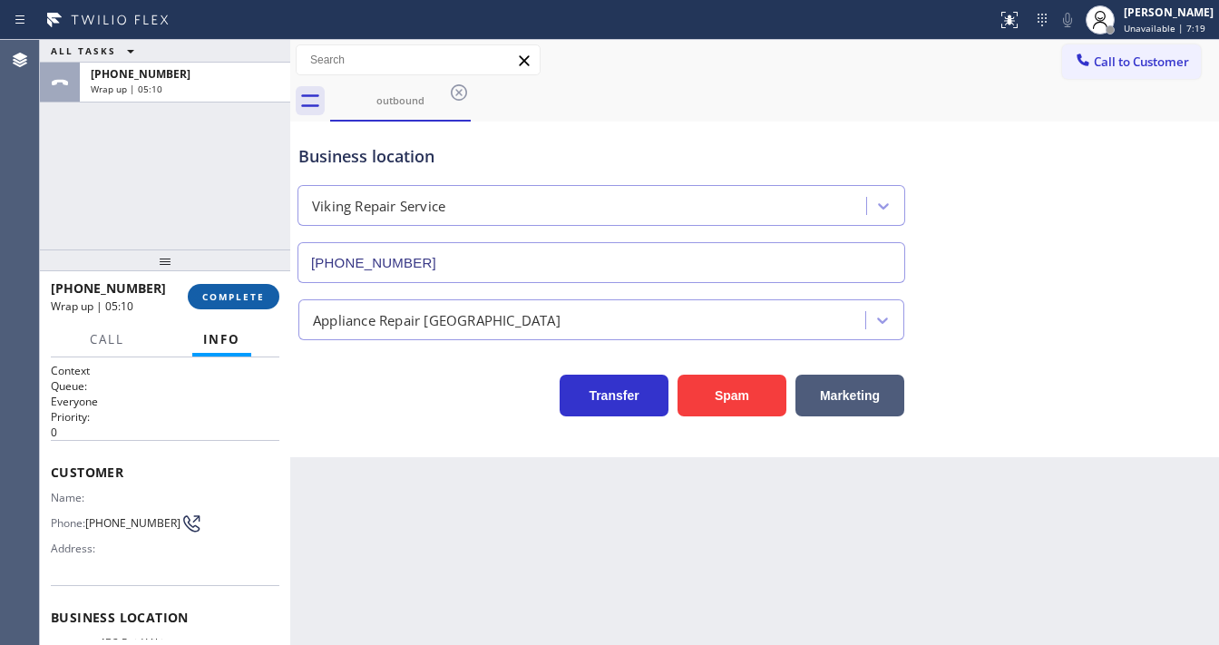
click at [239, 294] on span "COMPLETE" at bounding box center [233, 296] width 63 height 13
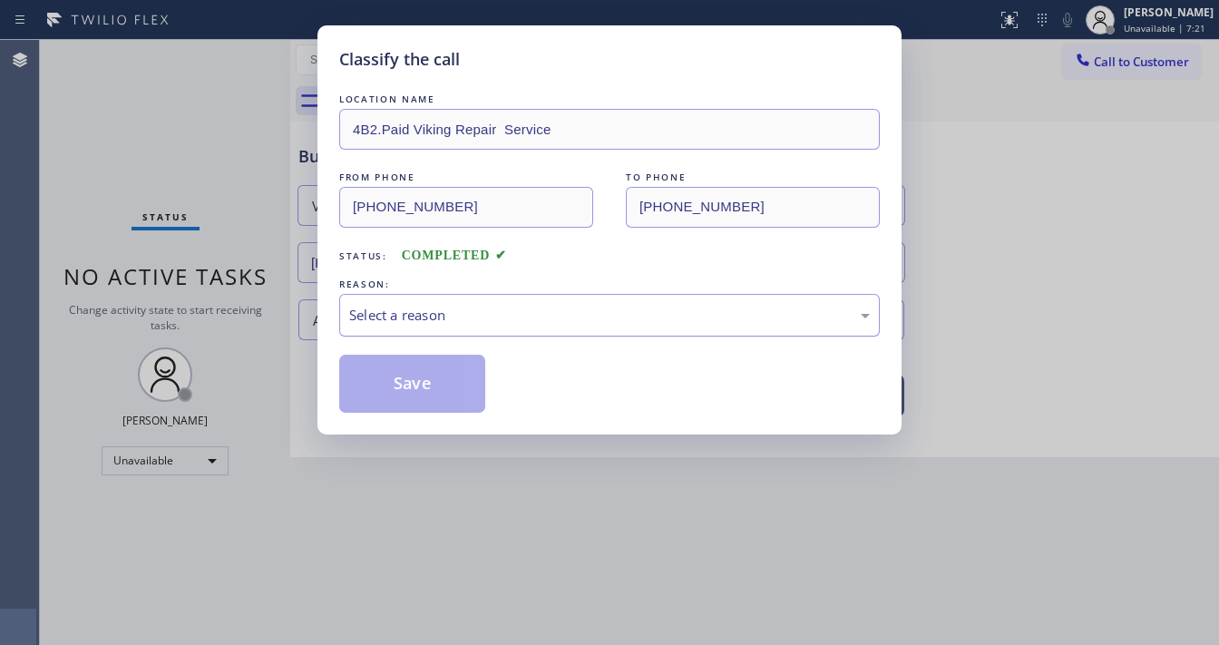
click at [419, 329] on div "Select a reason" at bounding box center [609, 315] width 541 height 43
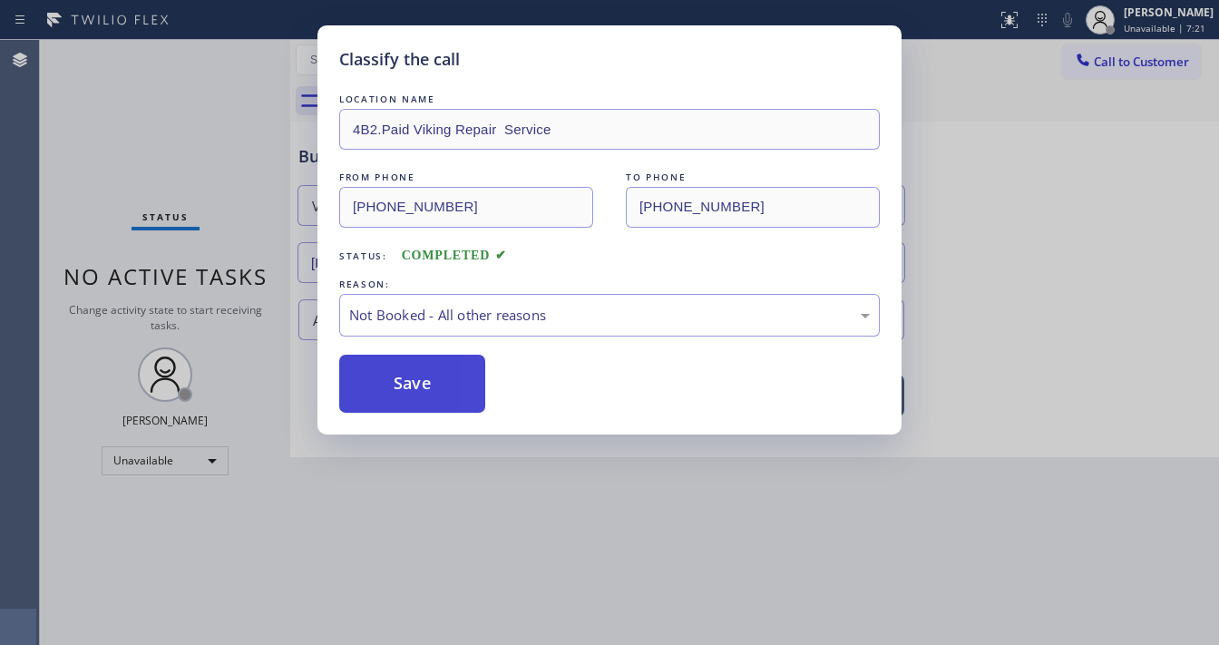
click at [416, 382] on button "Save" at bounding box center [412, 384] width 146 height 58
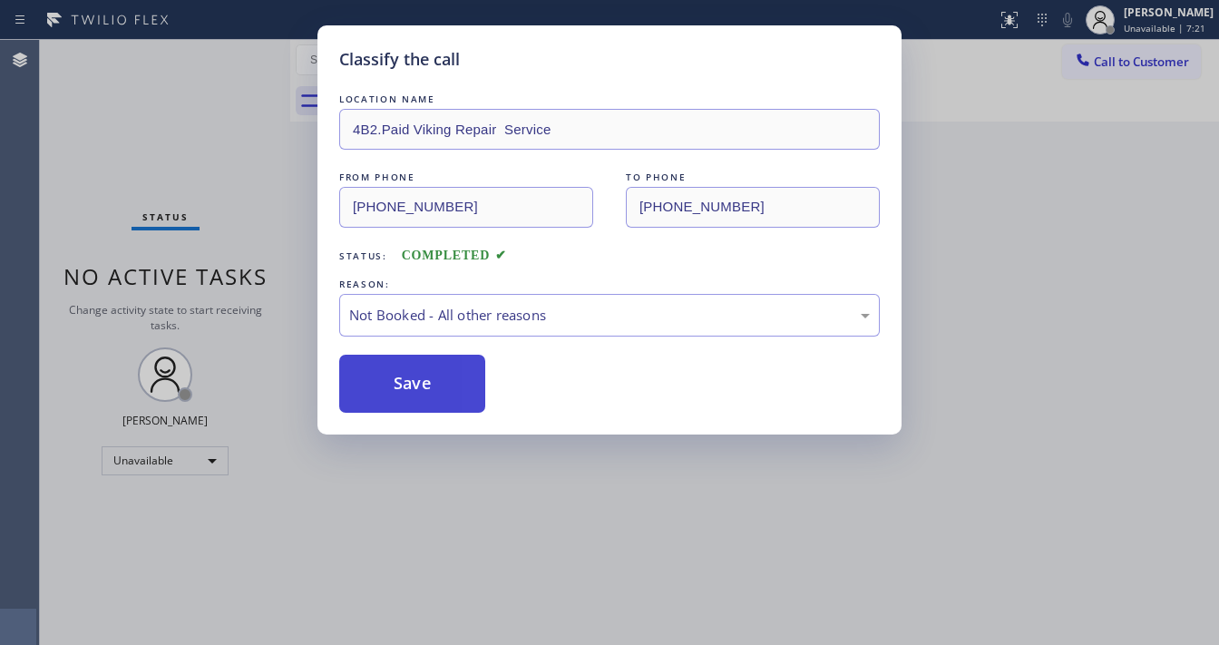
click at [416, 382] on button "Save" at bounding box center [412, 384] width 146 height 58
click at [142, 222] on div "Classify the call LOCATION NAME 4B2.Paid Viking Repair Service FROM PHONE (602)…" at bounding box center [609, 322] width 1219 height 645
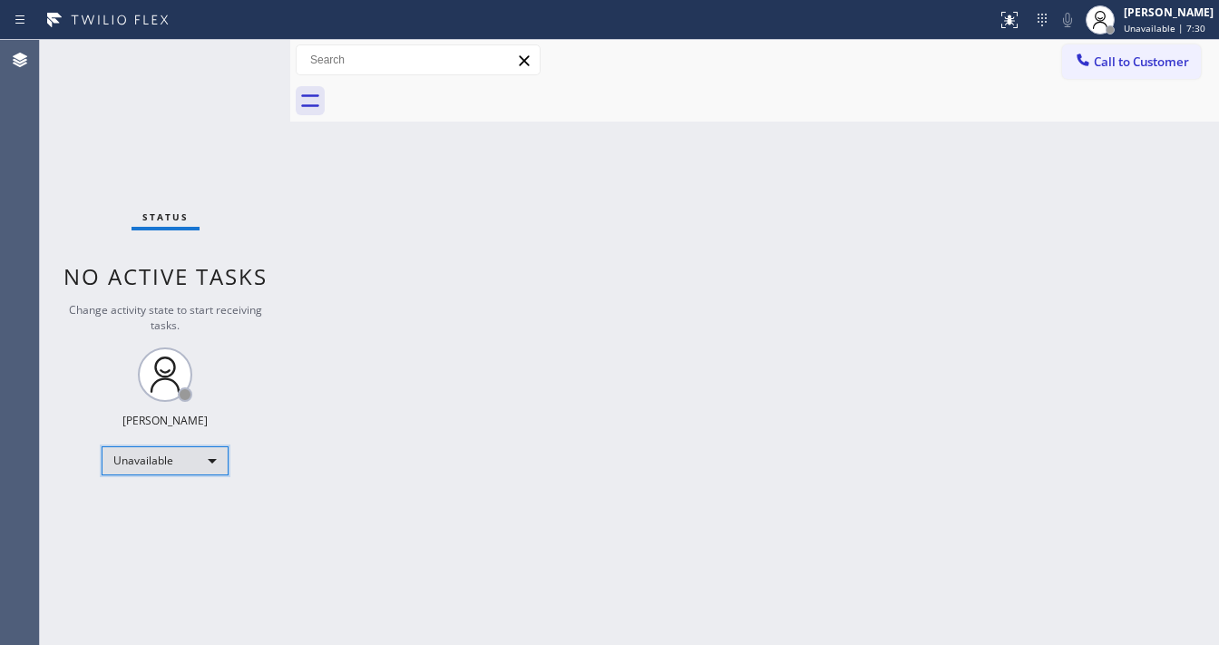
click at [152, 463] on div "Unavailable" at bounding box center [165, 460] width 127 height 29
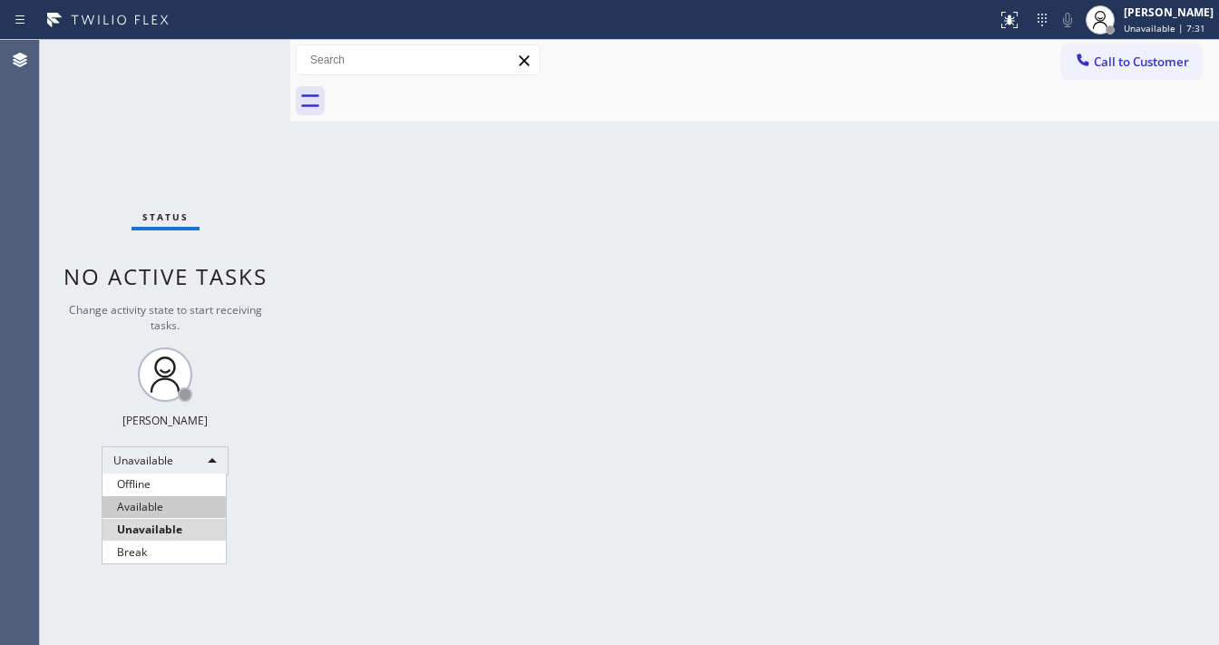
click at [146, 506] on li "Available" at bounding box center [163, 507] width 123 height 22
click at [250, 422] on div "Status No active tasks Change activity state to start receiving tasks. Michael …" at bounding box center [165, 342] width 250 height 605
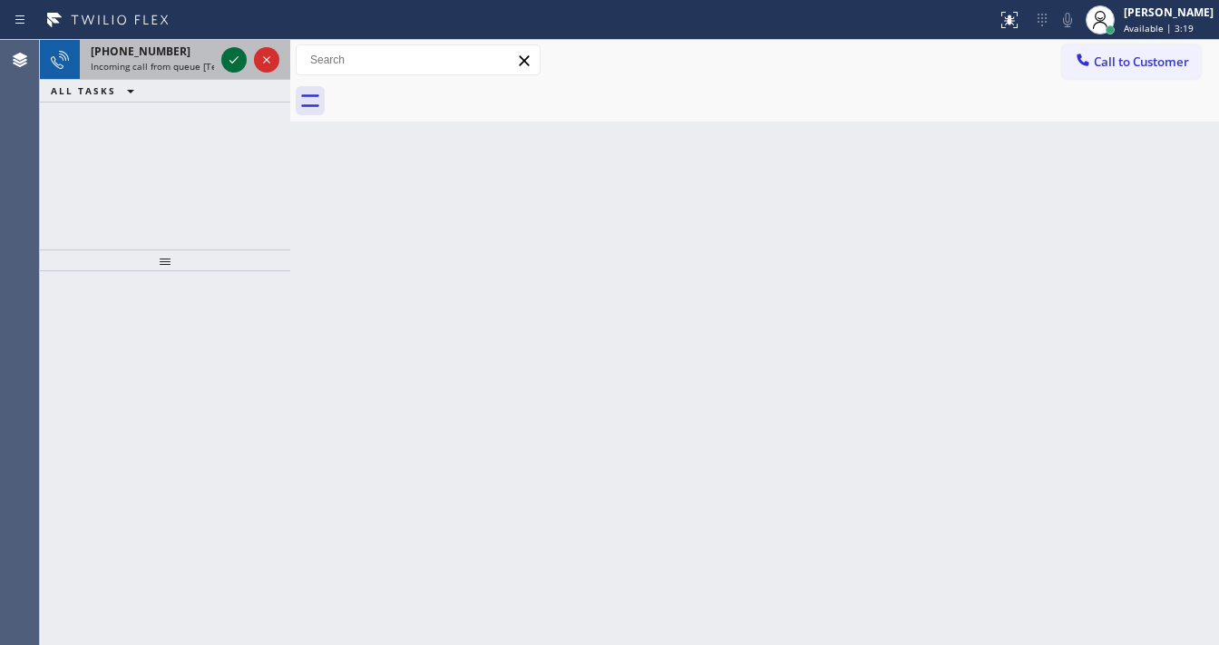
click at [232, 51] on icon at bounding box center [234, 60] width 22 height 22
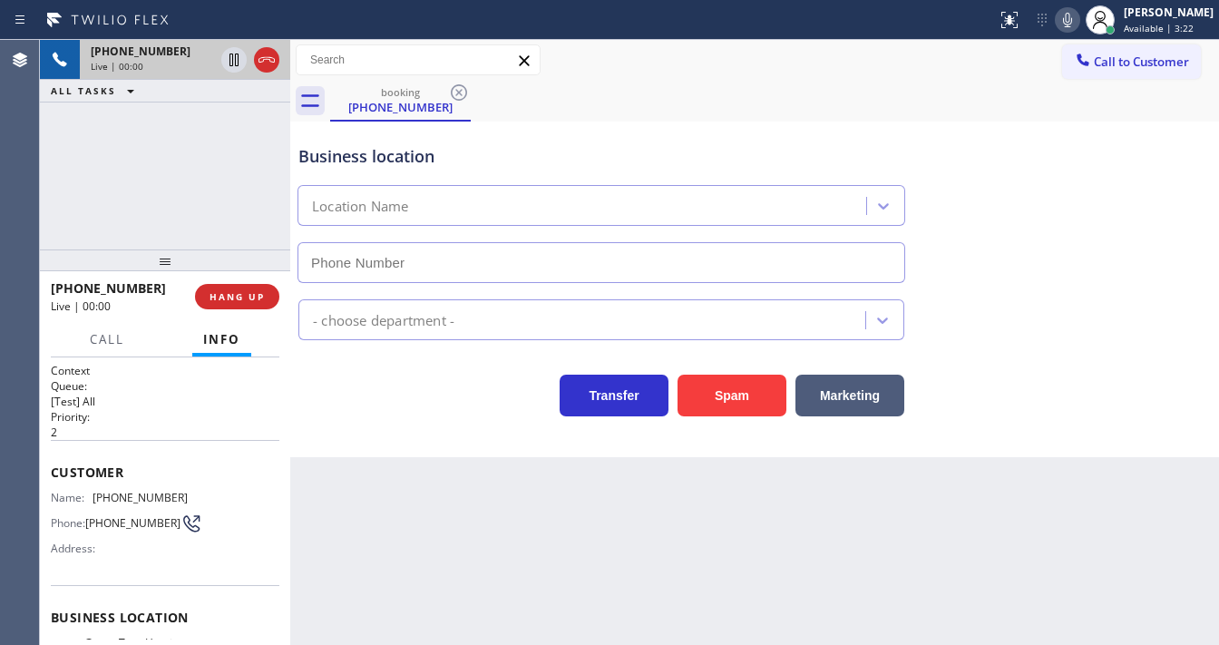
type input "(650) 381-1110"
click at [44, 207] on div "+16502046781 Live | 00:15 ALL TASKS ALL TASKS ACTIVE TASKS TASKS IN WRAP UP" at bounding box center [165, 144] width 250 height 209
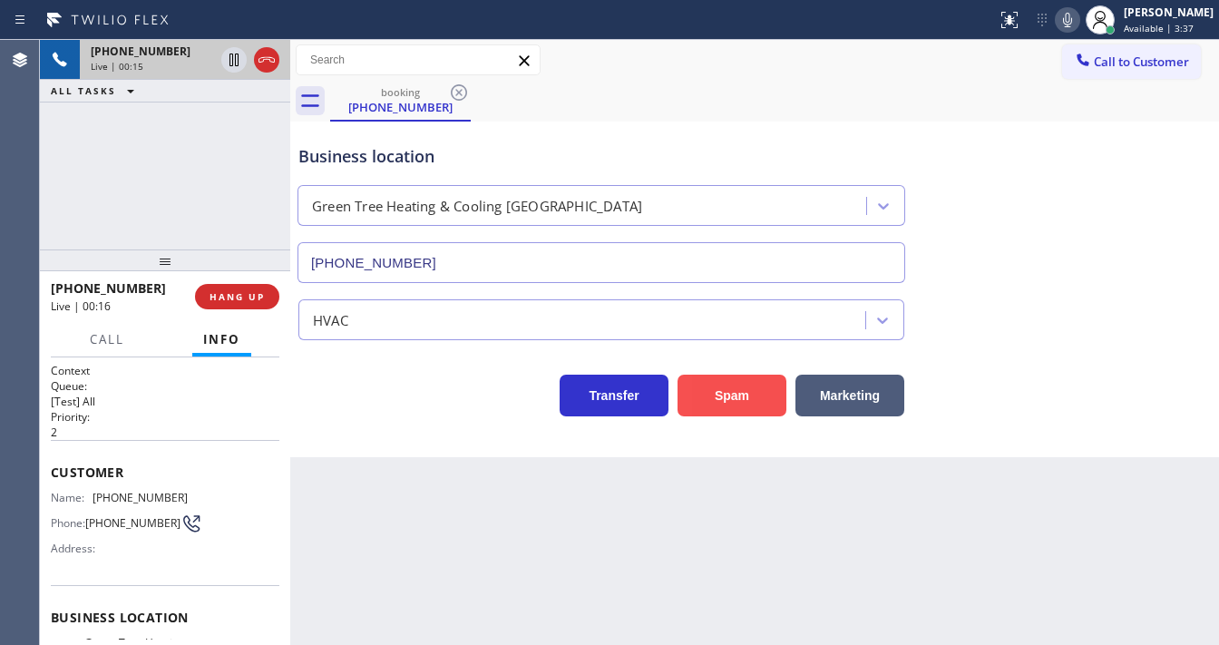
click at [694, 385] on button "Spam" at bounding box center [731, 396] width 109 height 42
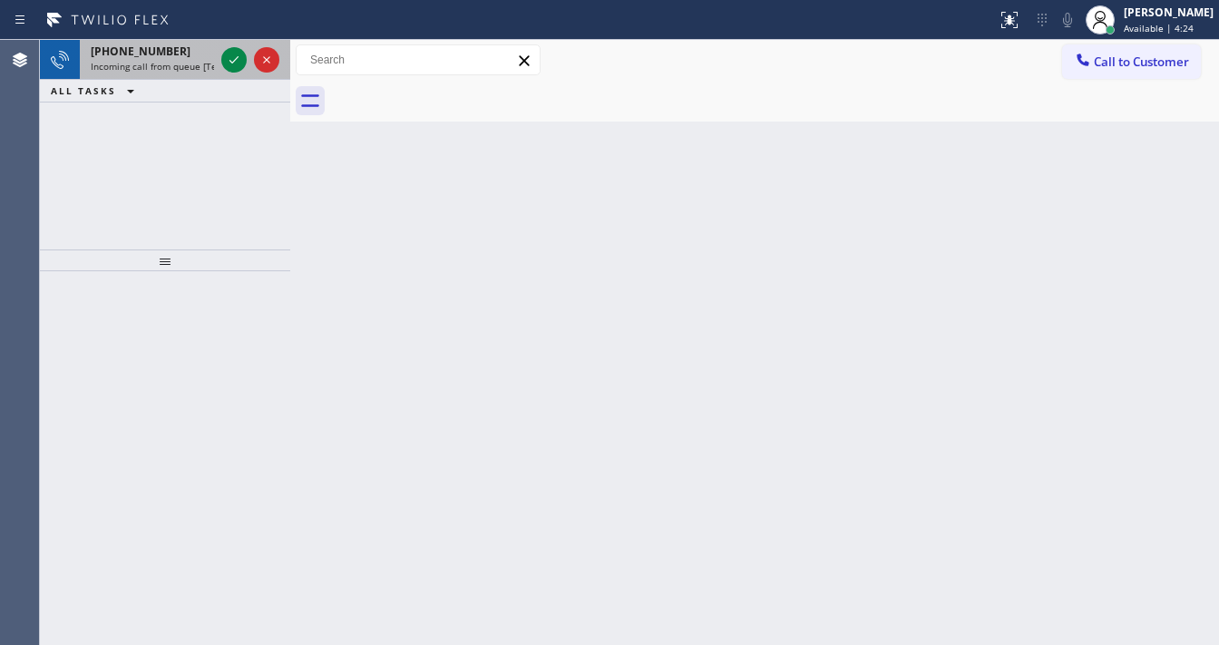
drag, startPoint x: 230, startPoint y: 44, endPoint x: 226, endPoint y: 63, distance: 19.6
click at [229, 44] on div at bounding box center [250, 60] width 65 height 40
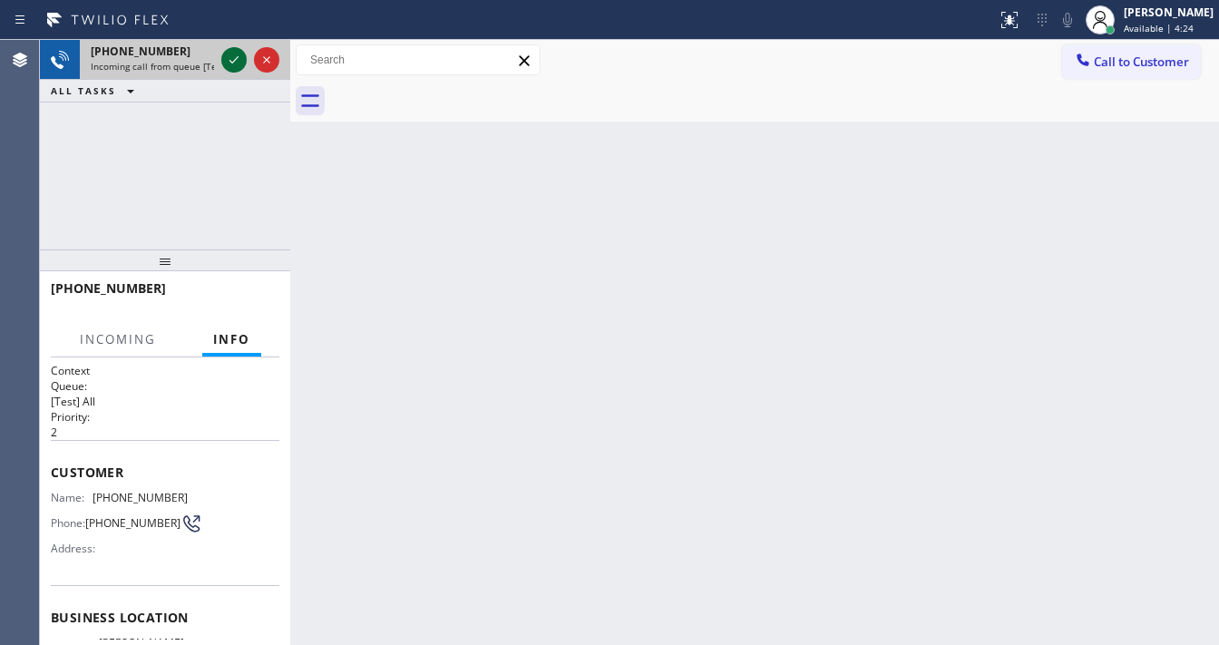
click at [226, 63] on icon at bounding box center [234, 60] width 22 height 22
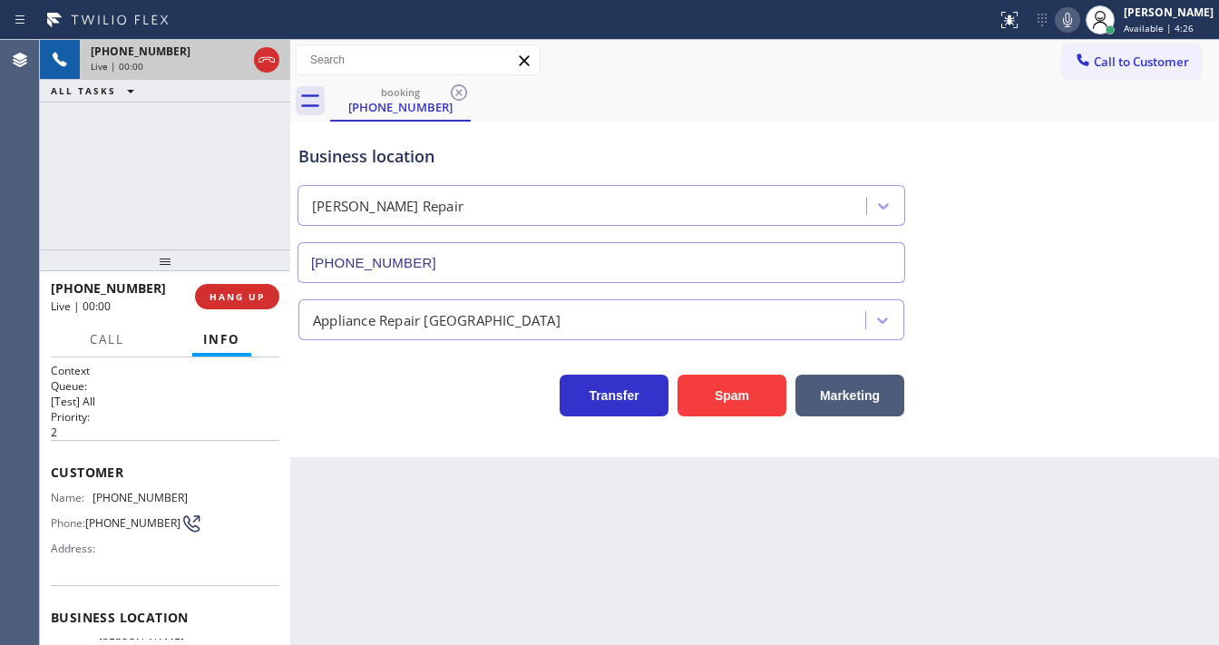
type input "[PHONE_NUMBER]"
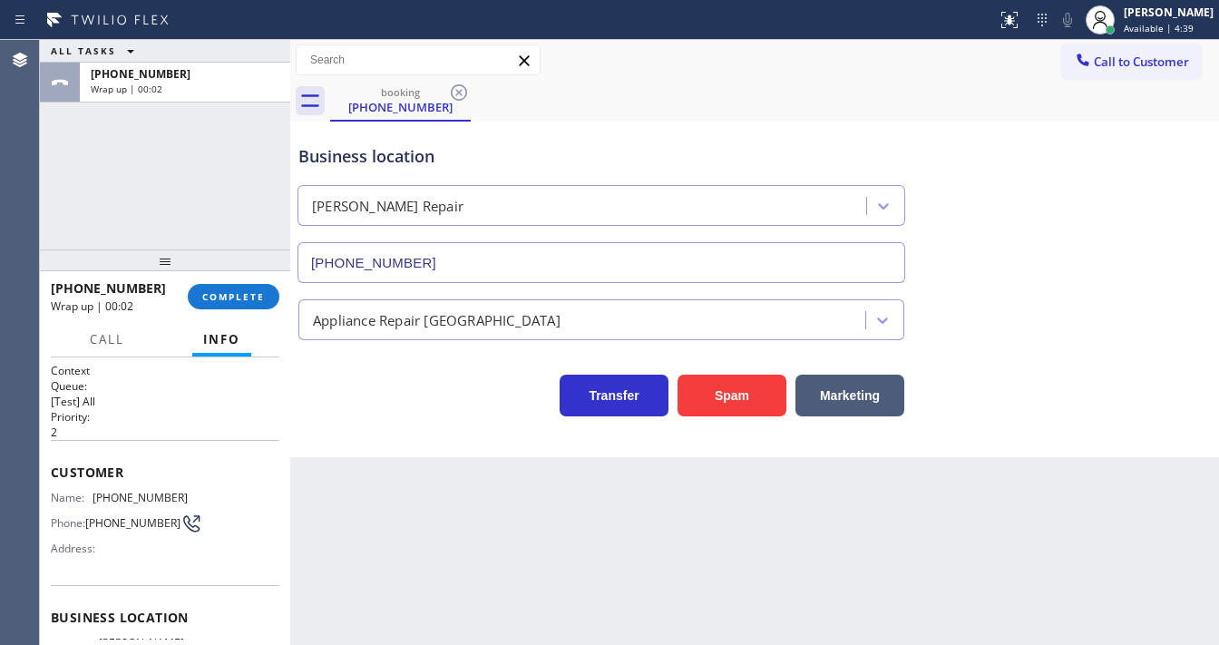
click at [68, 214] on div "ALL TASKS ALL TASKS ACTIVE TASKS TASKS IN WRAP UP +14087801617 Wrap up | 00:02" at bounding box center [165, 144] width 250 height 209
click at [254, 305] on button "COMPLETE" at bounding box center [234, 296] width 92 height 25
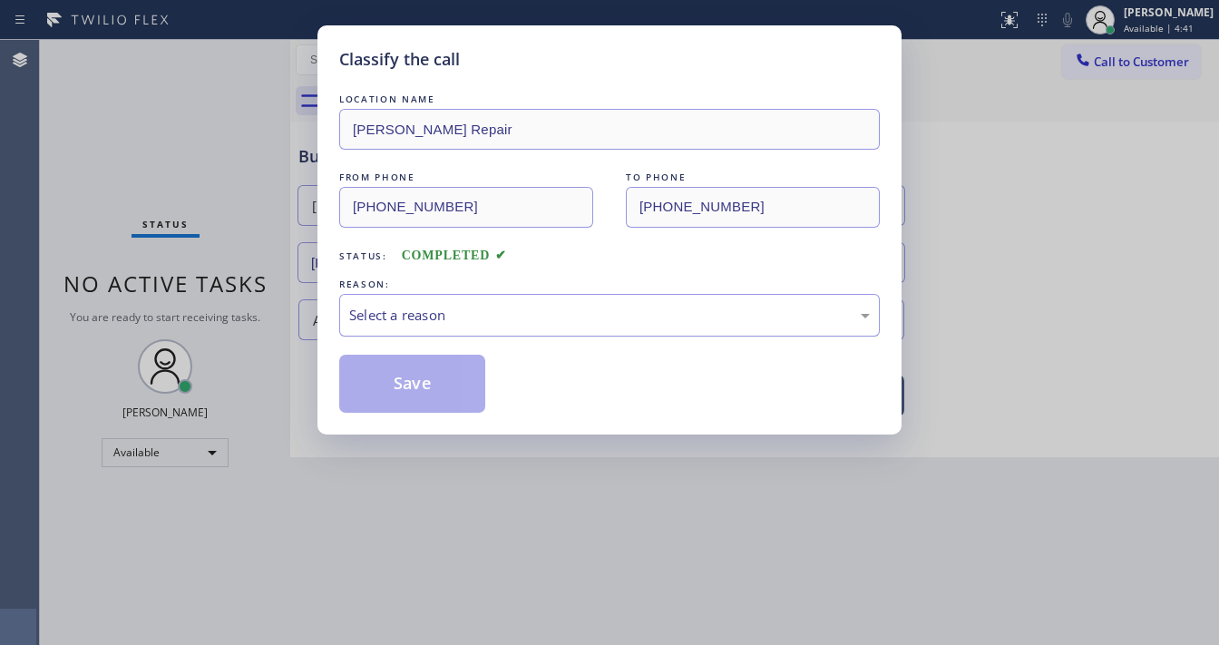
click at [388, 308] on div "Select a reason" at bounding box center [609, 315] width 521 height 21
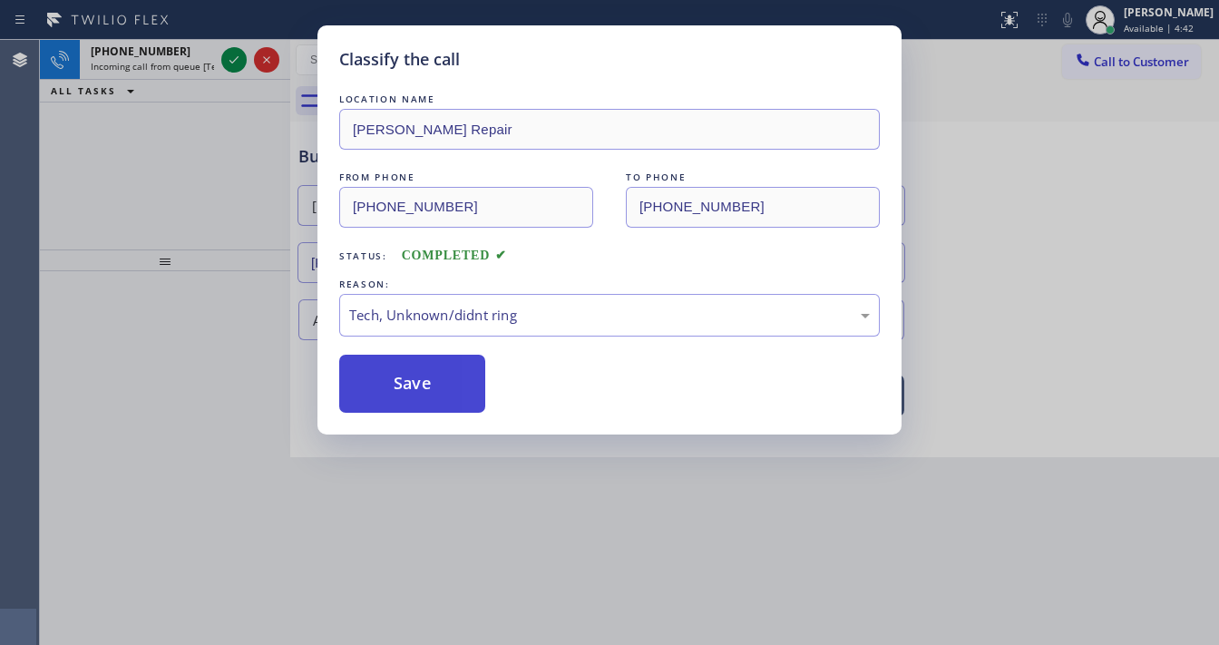
click at [394, 373] on button "Save" at bounding box center [412, 384] width 146 height 58
click at [398, 373] on button "Save" at bounding box center [412, 384] width 146 height 58
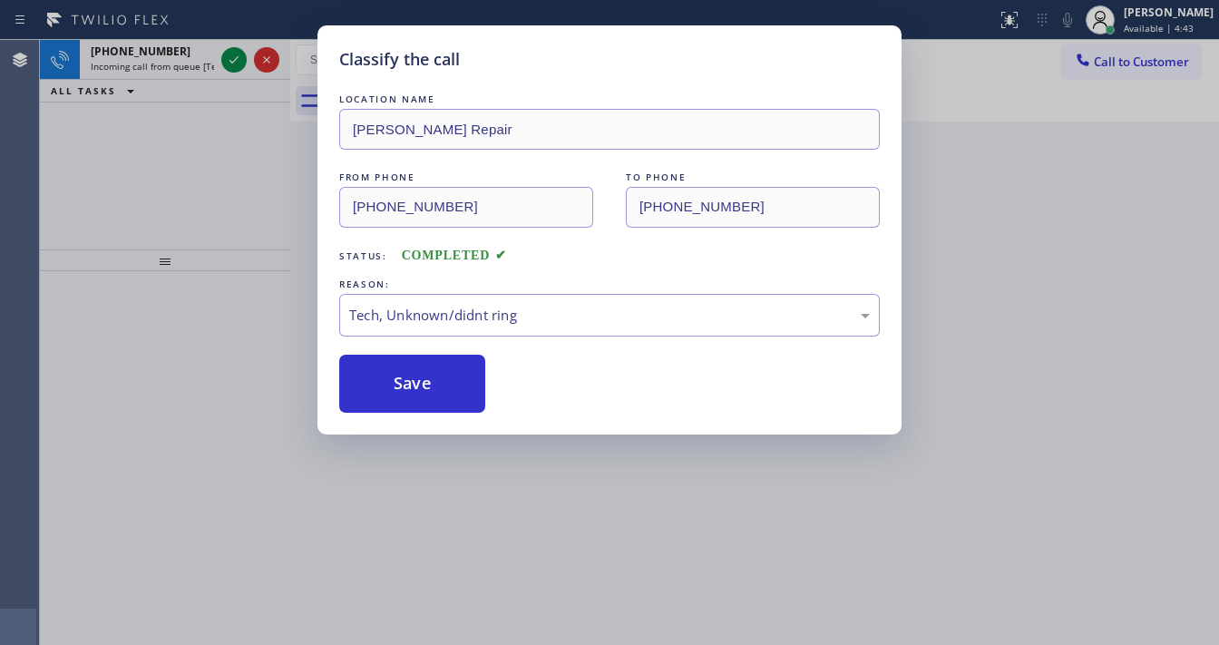
click at [231, 66] on div "Classify the call LOCATION NAME Wolf Torres Repair FROM PHONE (408) 780-1617 TO…" at bounding box center [609, 322] width 1219 height 645
click at [231, 65] on div "Classify the call LOCATION NAME Wolf Torres Repair FROM PHONE (408) 780-1617 TO…" at bounding box center [609, 322] width 1219 height 645
click at [231, 65] on icon at bounding box center [234, 60] width 22 height 22
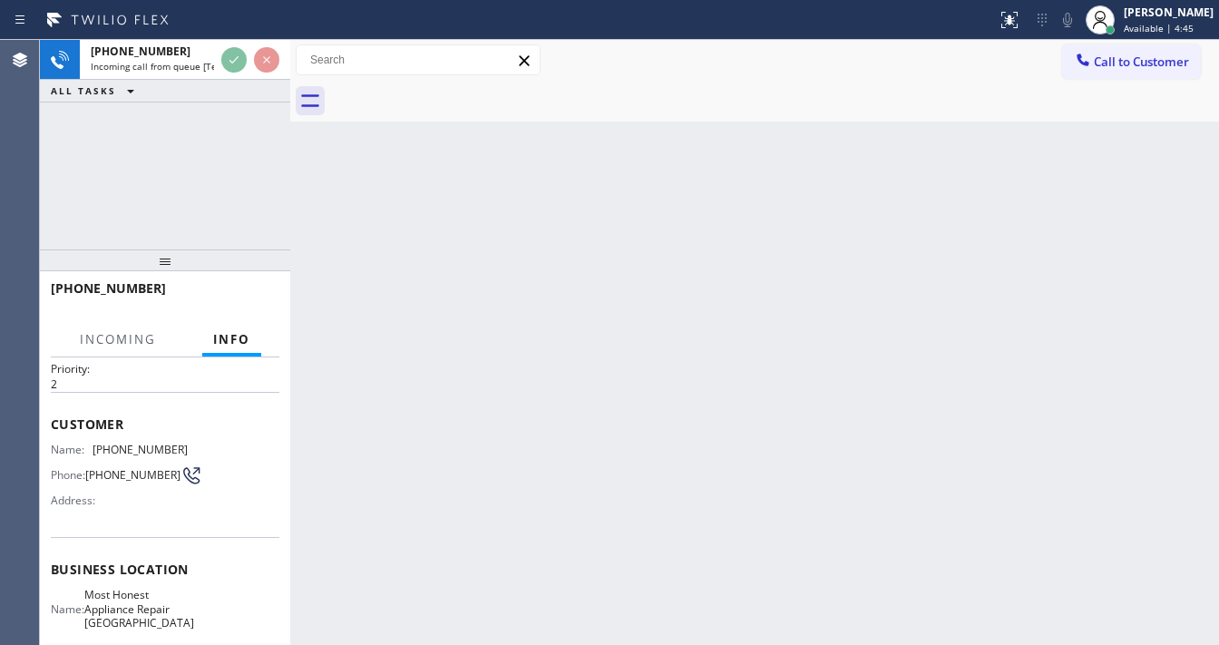
scroll to position [73, 0]
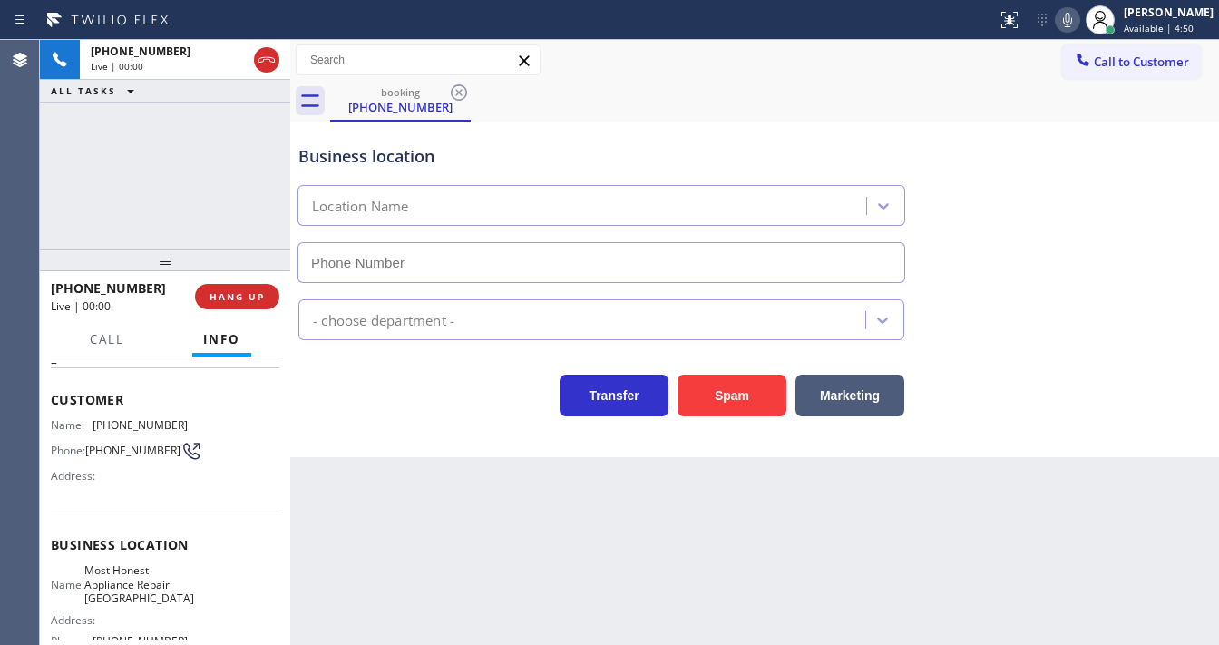
type input "[PHONE_NUMBER]"
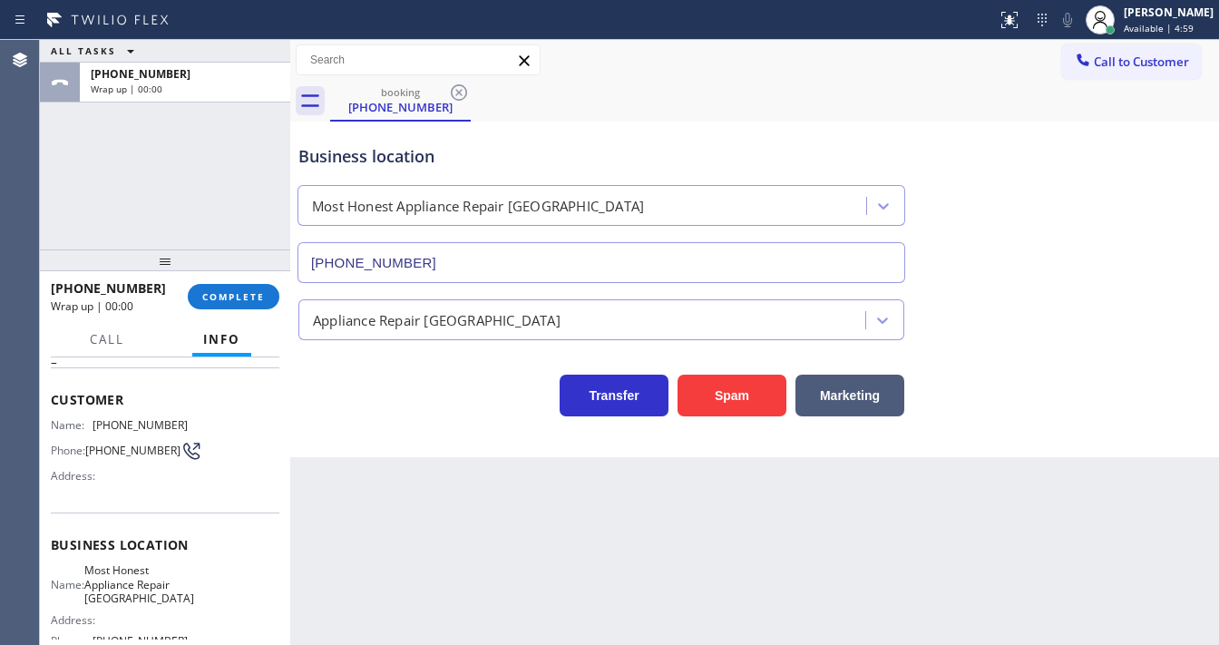
click at [54, 199] on div "ALL TASKS ALL TASKS ACTIVE TASKS TASKS IN WRAP UP +17542616838 Wrap up | 00:00" at bounding box center [165, 144] width 250 height 209
click at [243, 291] on span "COMPLETE" at bounding box center [233, 296] width 63 height 13
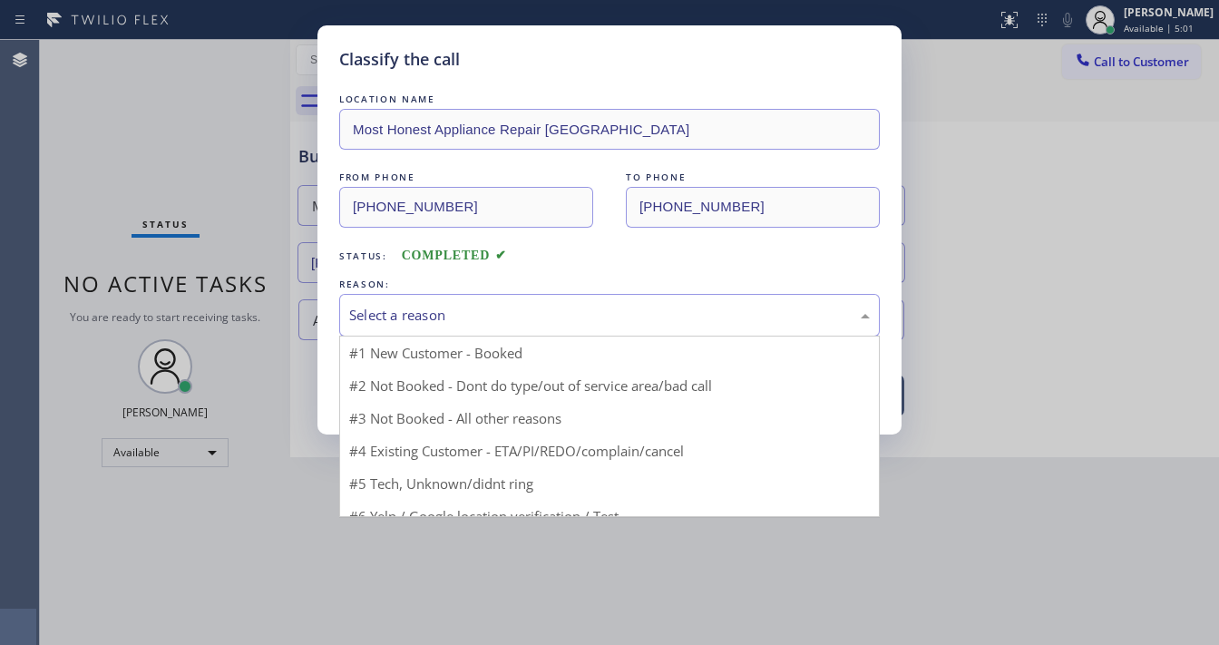
click at [507, 301] on div "Select a reason" at bounding box center [609, 315] width 541 height 43
drag, startPoint x: 463, startPoint y: 450, endPoint x: 454, endPoint y: 372, distance: 78.4
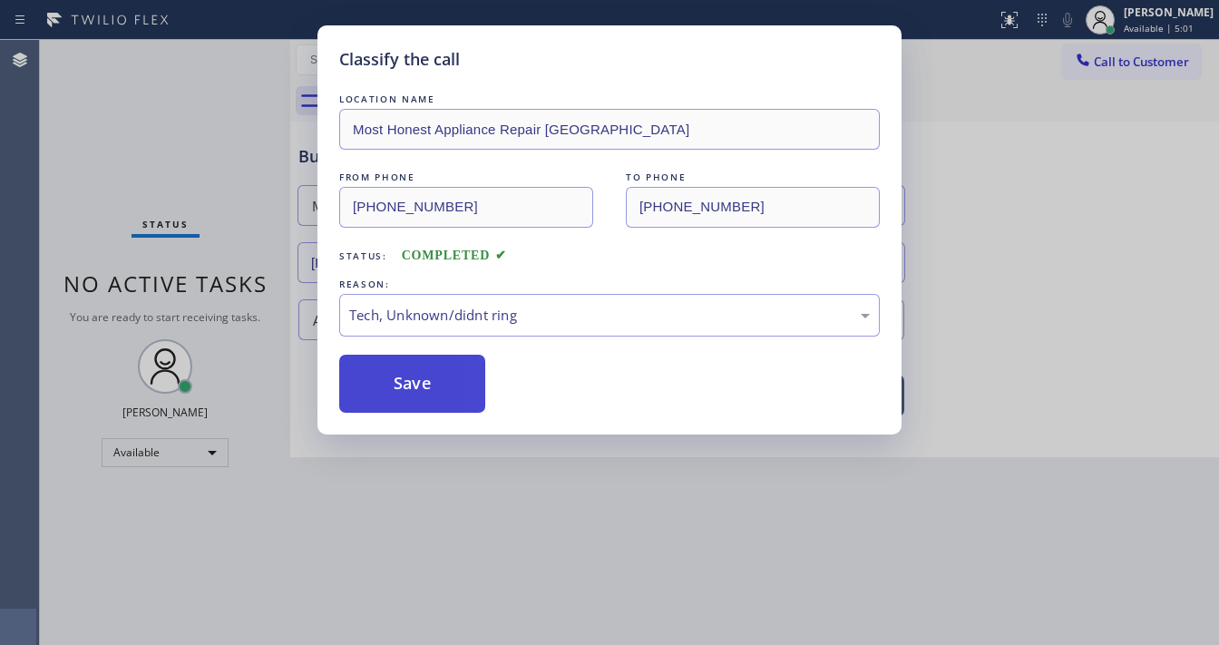
click at [453, 369] on button "Save" at bounding box center [412, 384] width 146 height 58
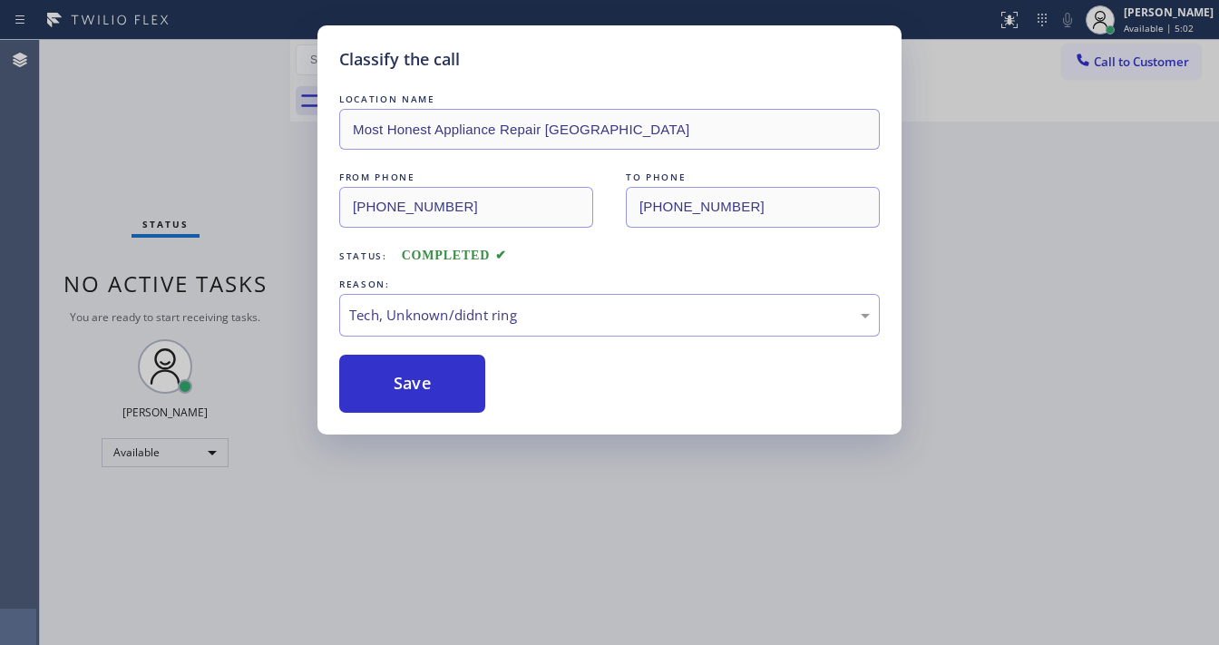
click at [468, 629] on div "Classify the call LOCATION NAME Most Honest Appliance Repair Pompano Beach FROM…" at bounding box center [609, 322] width 1219 height 645
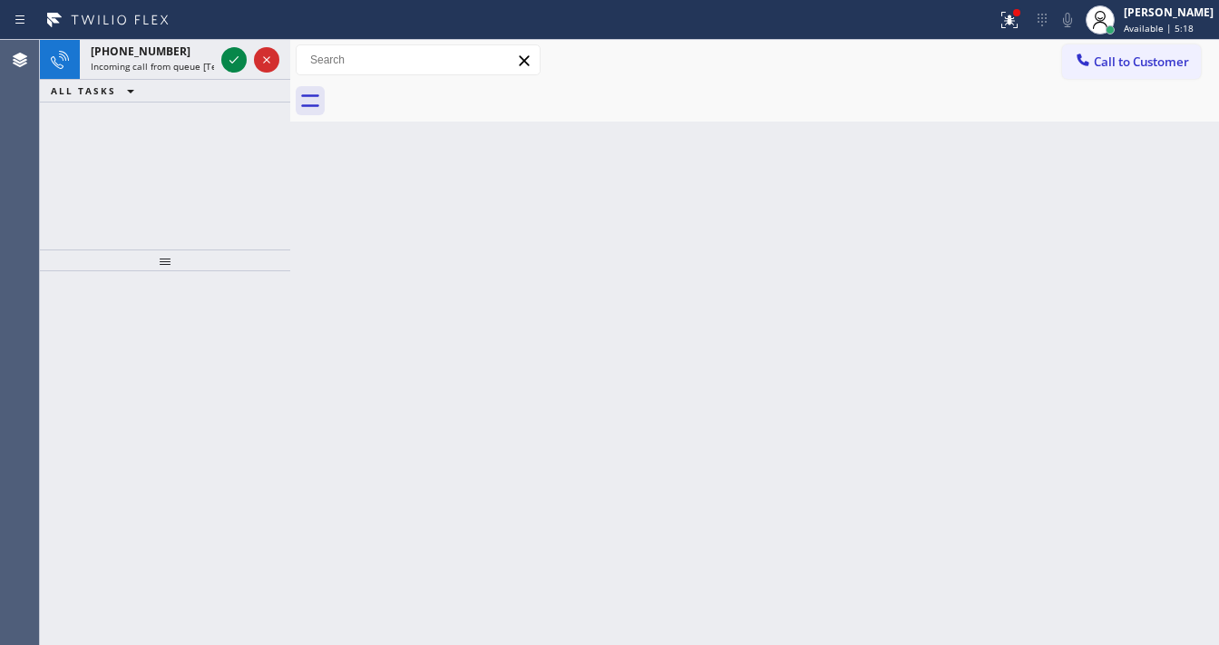
drag, startPoint x: 227, startPoint y: 58, endPoint x: 435, endPoint y: 362, distance: 368.5
click at [227, 59] on icon at bounding box center [234, 60] width 22 height 22
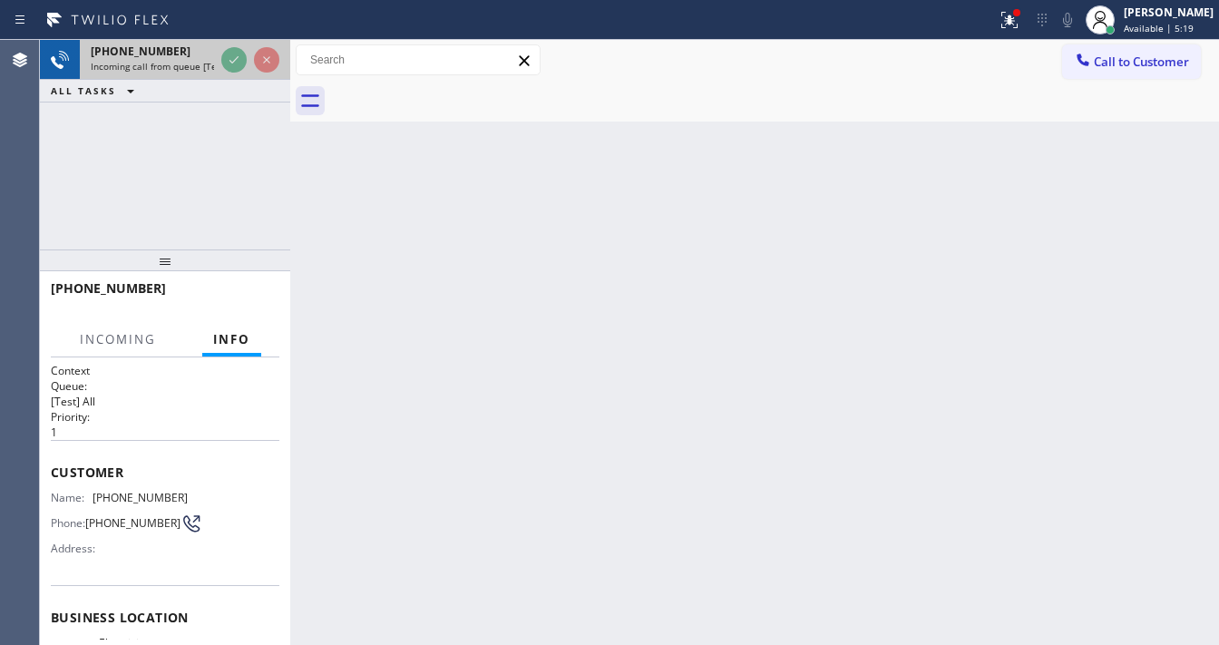
click at [238, 78] on div at bounding box center [250, 60] width 65 height 40
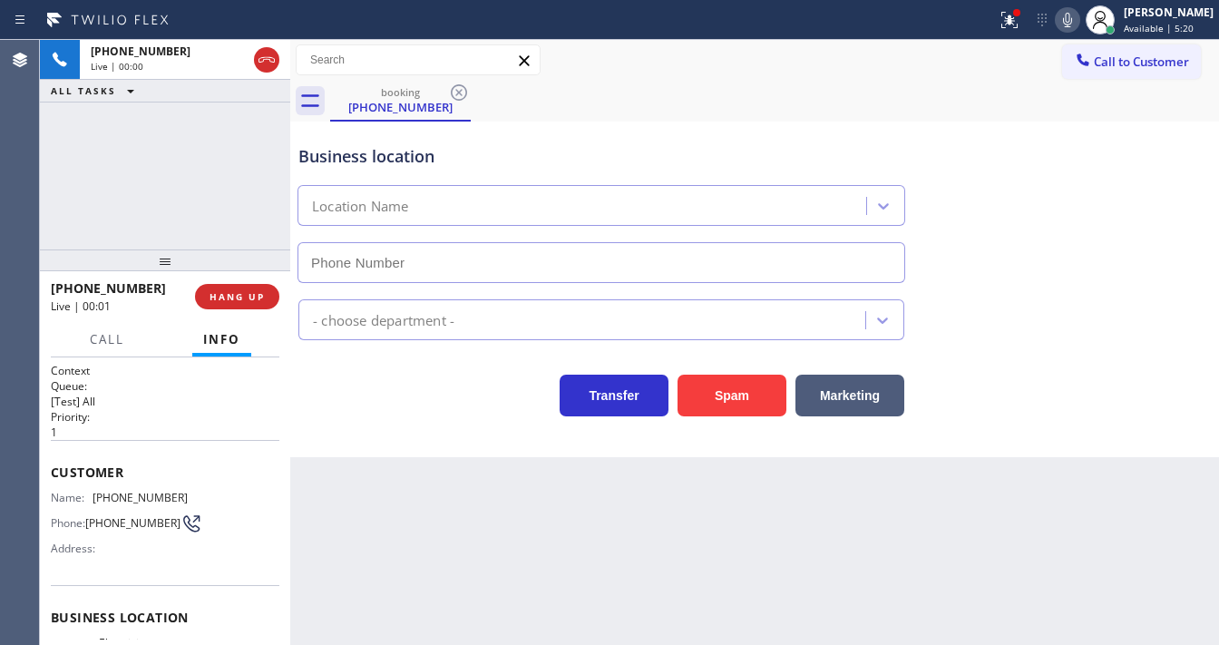
type input "[PHONE_NUMBER]"
click at [1020, 10] on icon at bounding box center [1009, 20] width 22 height 22
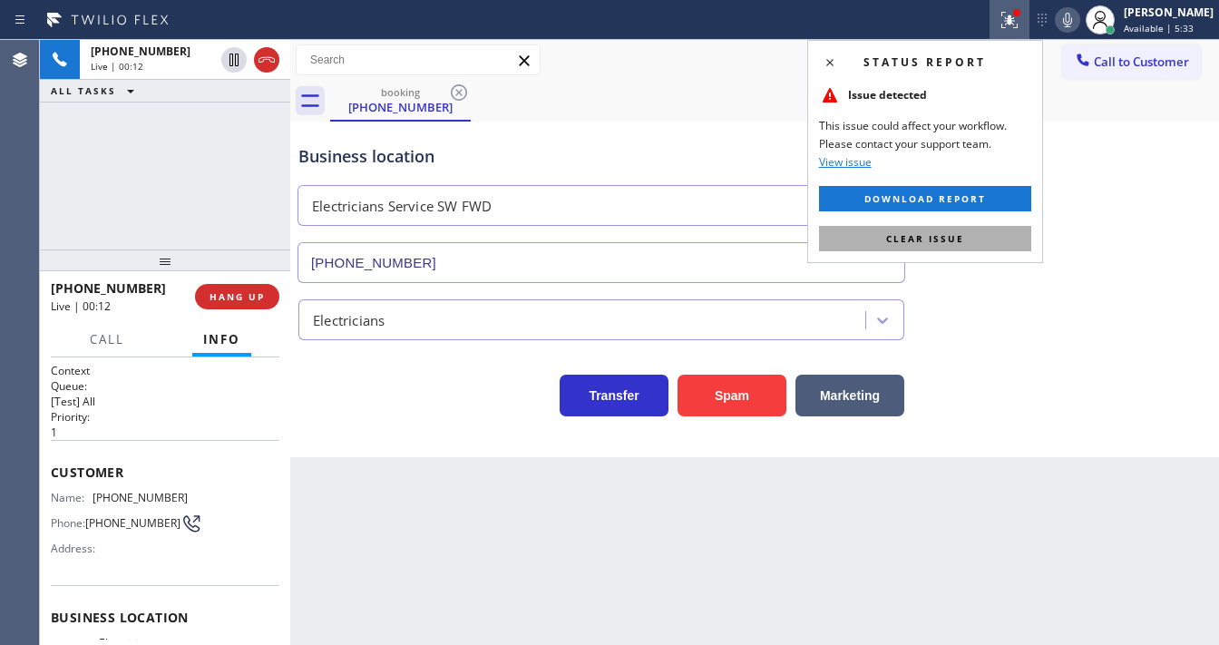
click at [959, 226] on button "Clear issue" at bounding box center [925, 238] width 212 height 25
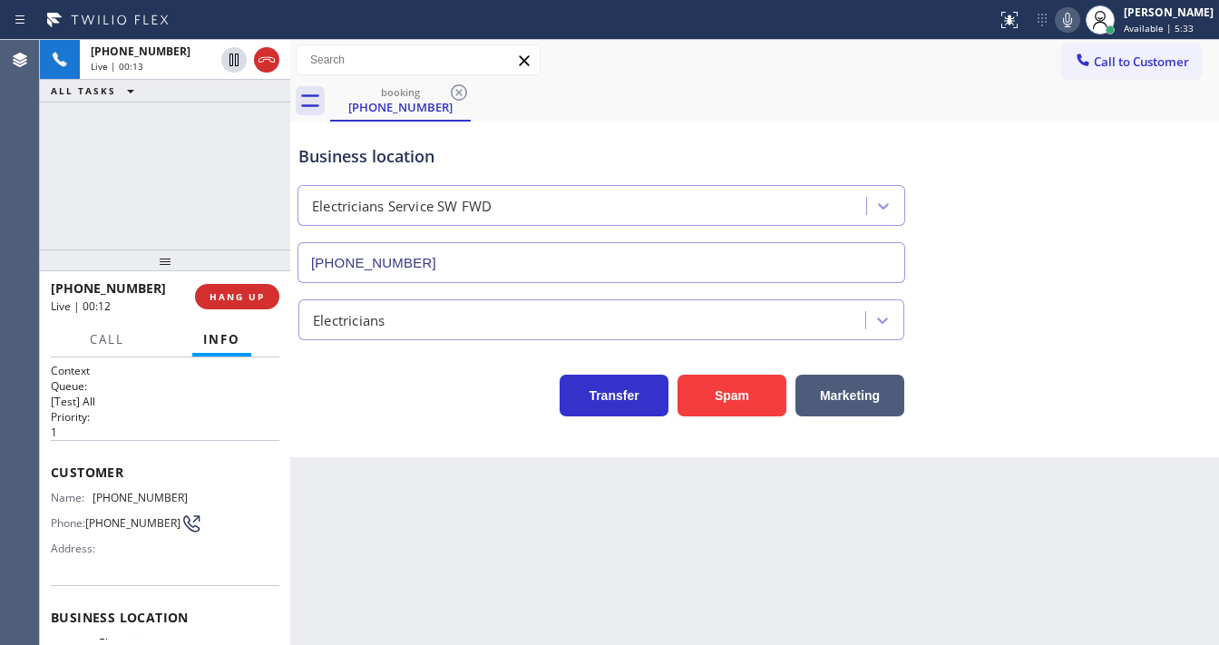
drag, startPoint x: 1016, startPoint y: 287, endPoint x: 1016, endPoint y: 277, distance: 10.0
click at [1016, 283] on div "Electricians" at bounding box center [755, 311] width 920 height 57
click at [607, 63] on div "Call to Customer Outbound call Location Viking Repair Service Your caller id ph…" at bounding box center [754, 60] width 929 height 32
click at [744, 393] on button "Spam" at bounding box center [731, 396] width 109 height 42
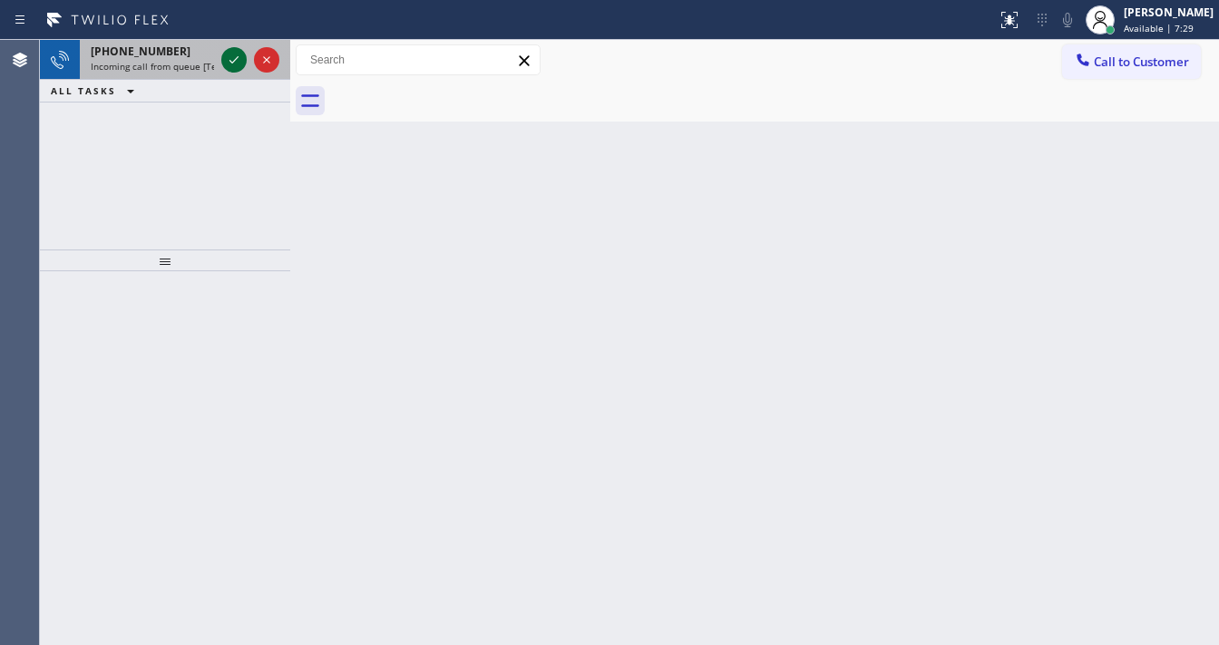
click at [229, 62] on icon at bounding box center [234, 60] width 22 height 22
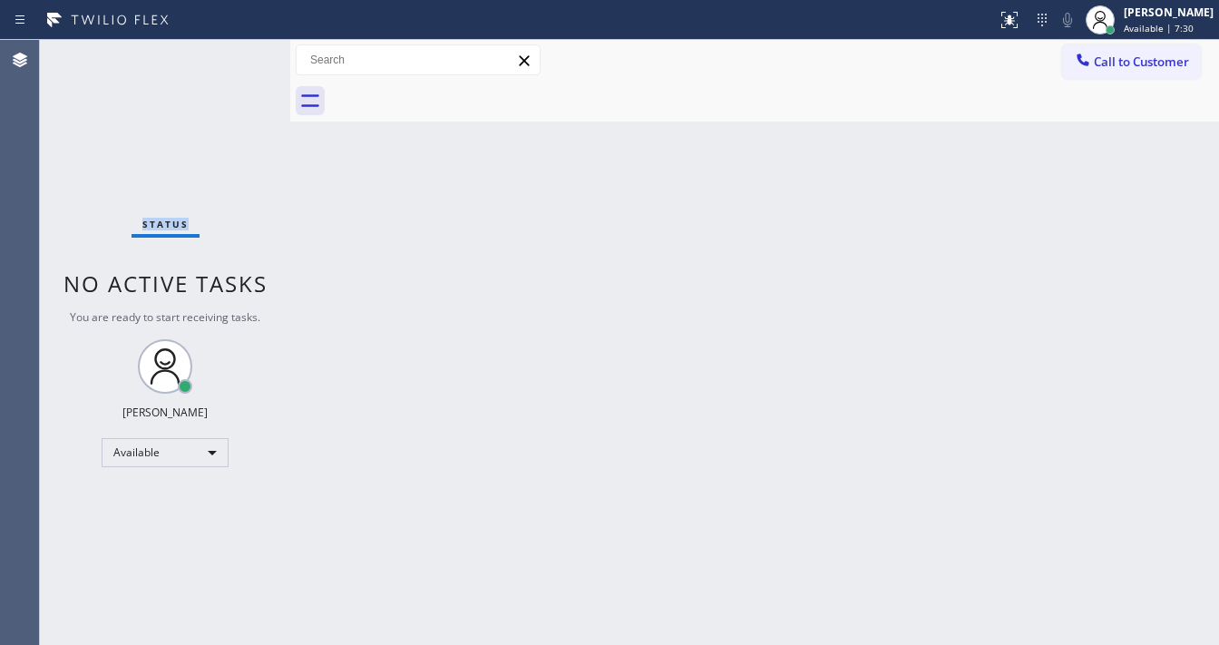
click at [230, 62] on div "Status No active tasks You are ready to start receiving tasks. [PERSON_NAME]" at bounding box center [165, 342] width 250 height 605
click at [1019, 33] on button at bounding box center [1009, 20] width 40 height 40
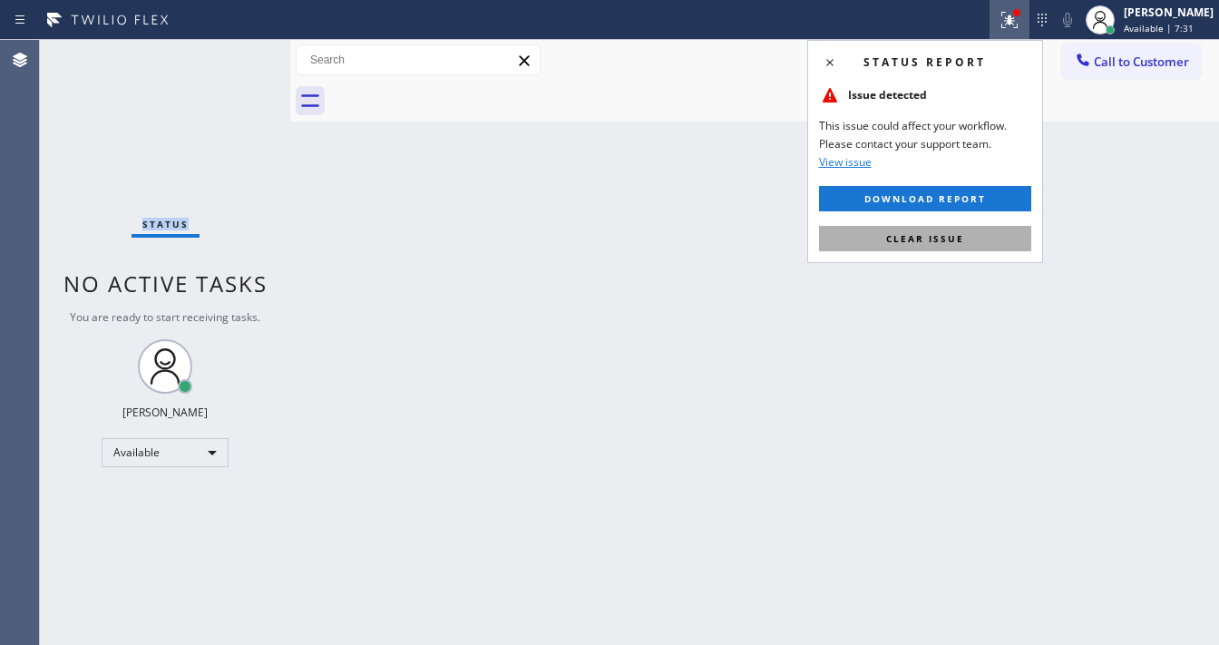
click at [994, 236] on button "Clear issue" at bounding box center [925, 238] width 212 height 25
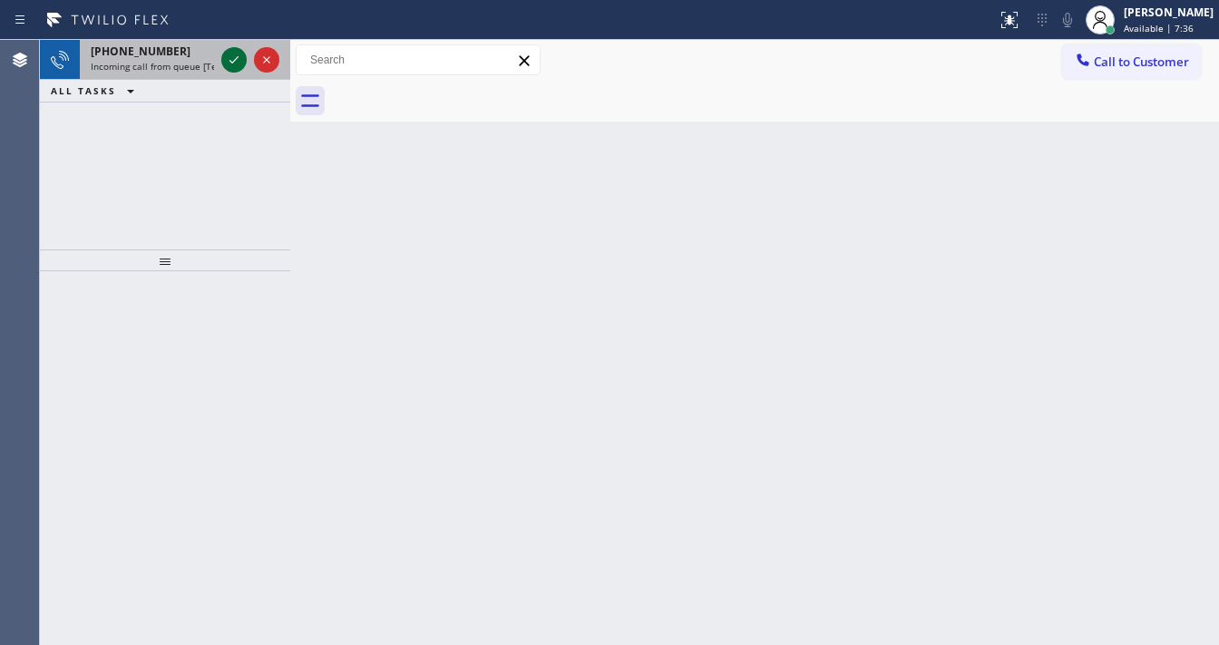
click at [221, 58] on div "+16092100795 Incoming call from queue [Test] All" at bounding box center [165, 60] width 250 height 40
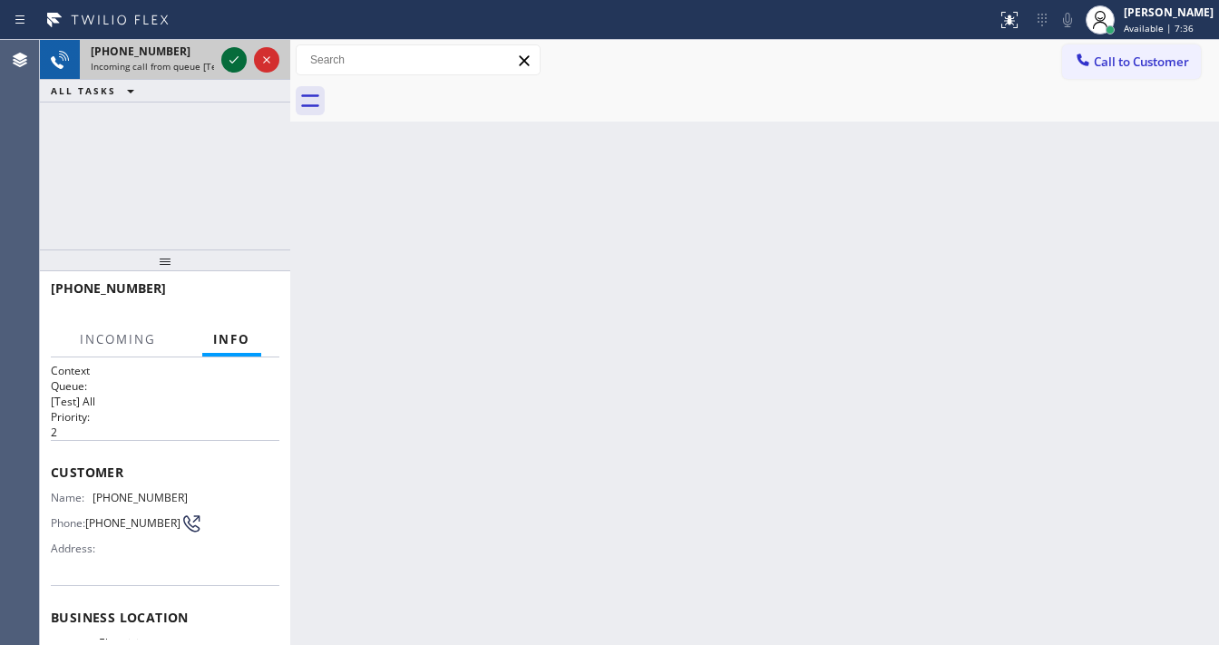
click at [236, 62] on icon at bounding box center [234, 60] width 22 height 22
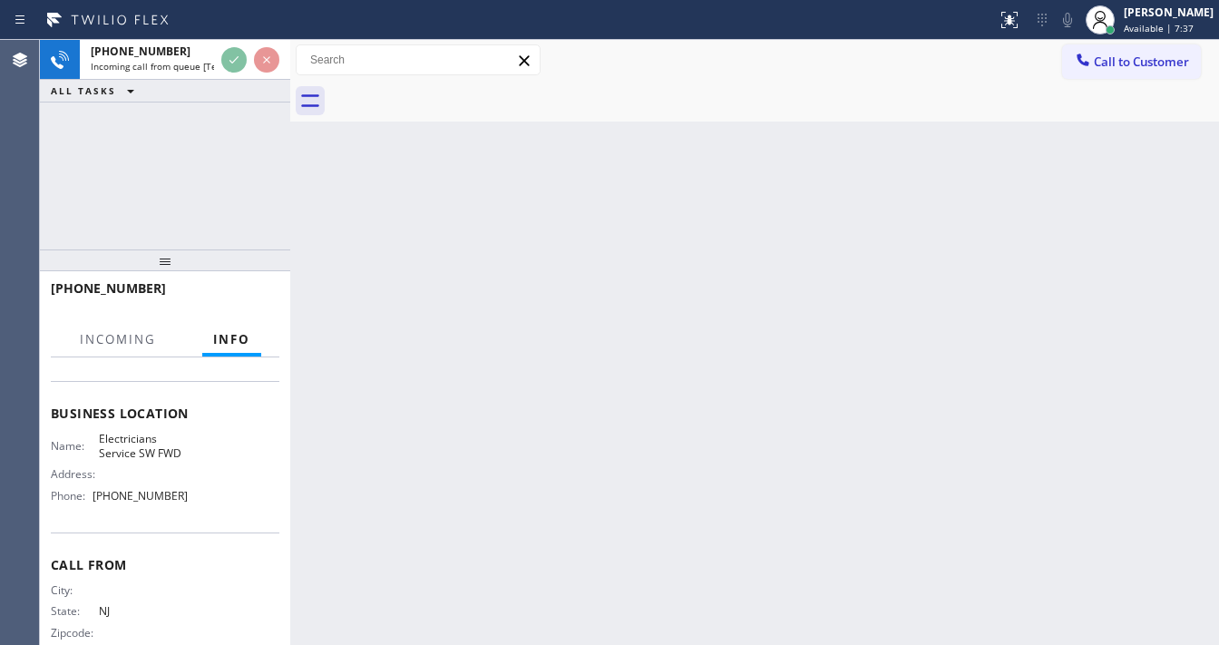
scroll to position [218, 0]
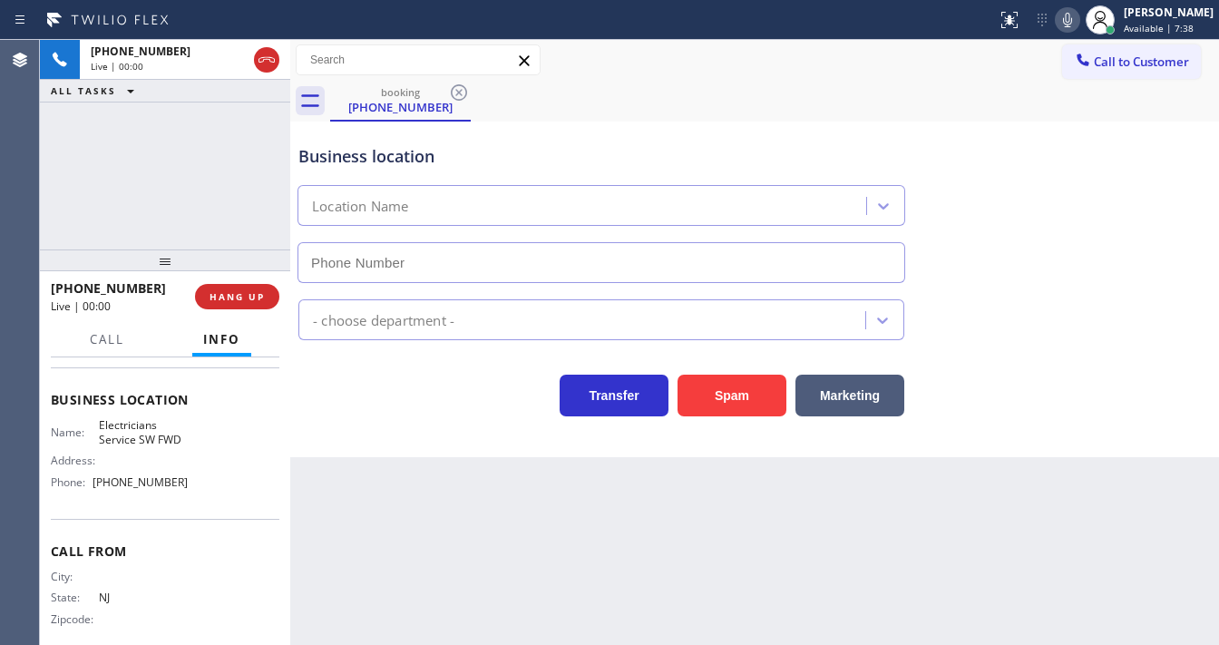
type input "[PHONE_NUMBER]"
click at [731, 365] on div "Spam" at bounding box center [727, 390] width 118 height 51
click at [725, 399] on button "Spam" at bounding box center [731, 396] width 109 height 42
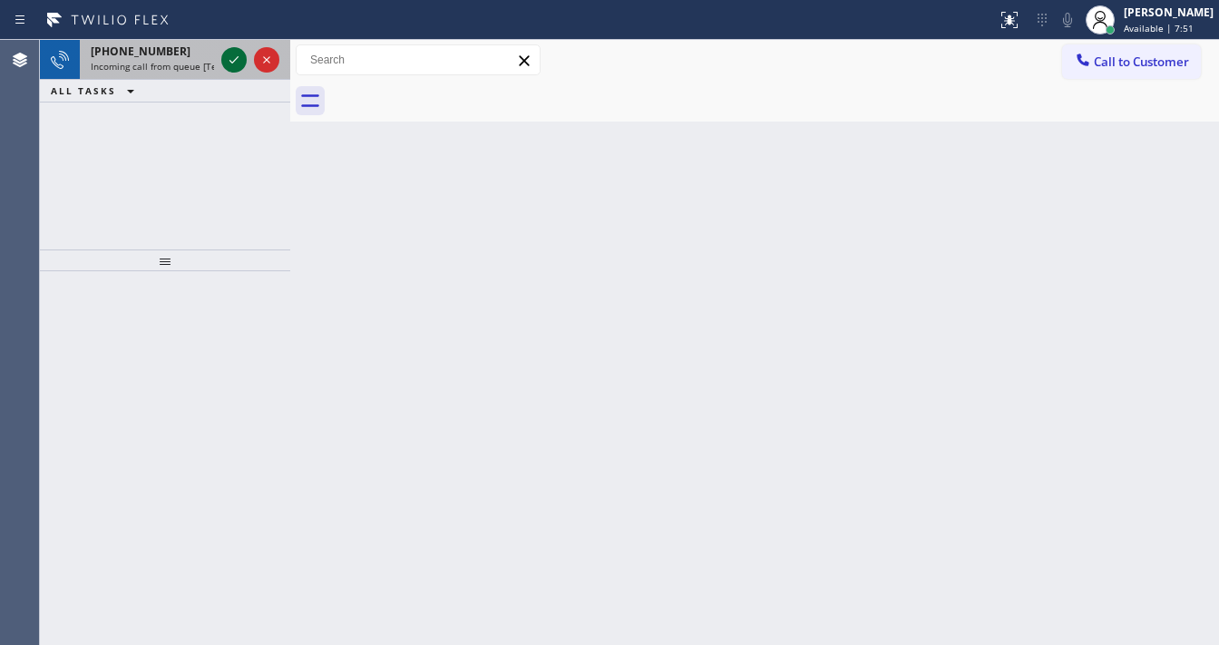
click at [226, 57] on icon at bounding box center [234, 60] width 22 height 22
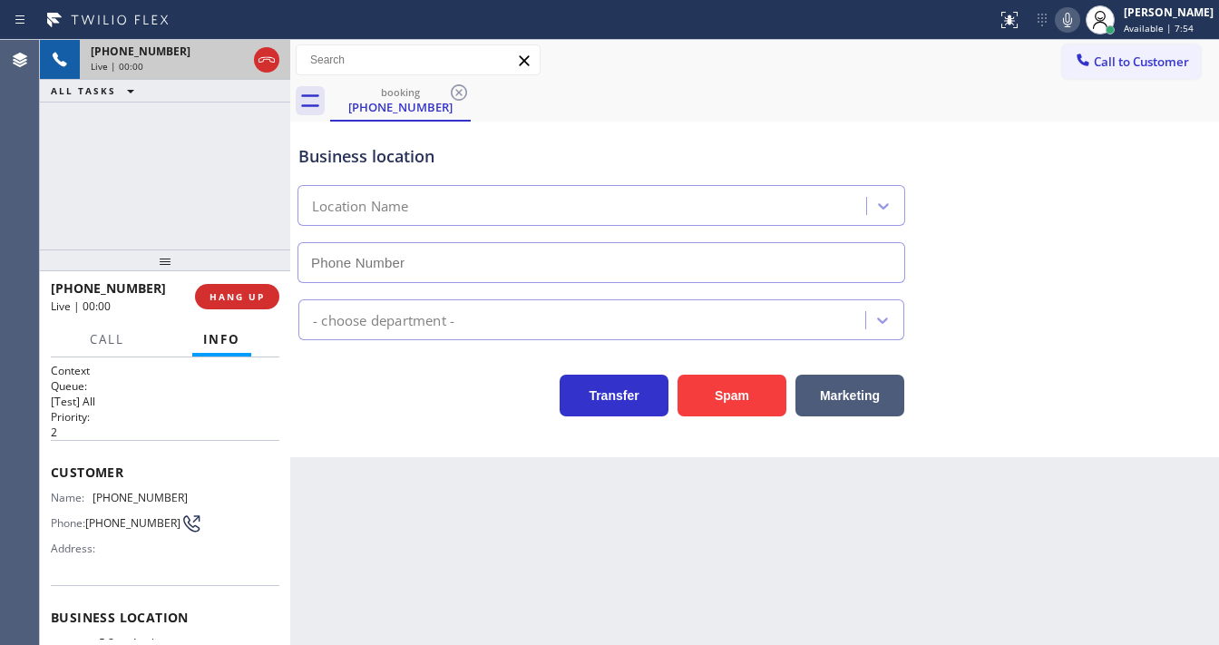
type input "(805) 519-8906"
click at [46, 214] on div "+18052043351 Live | 00:04 ALL TASKS ALL TASKS ACTIVE TASKS TASKS IN WRAP UP" at bounding box center [165, 144] width 250 height 209
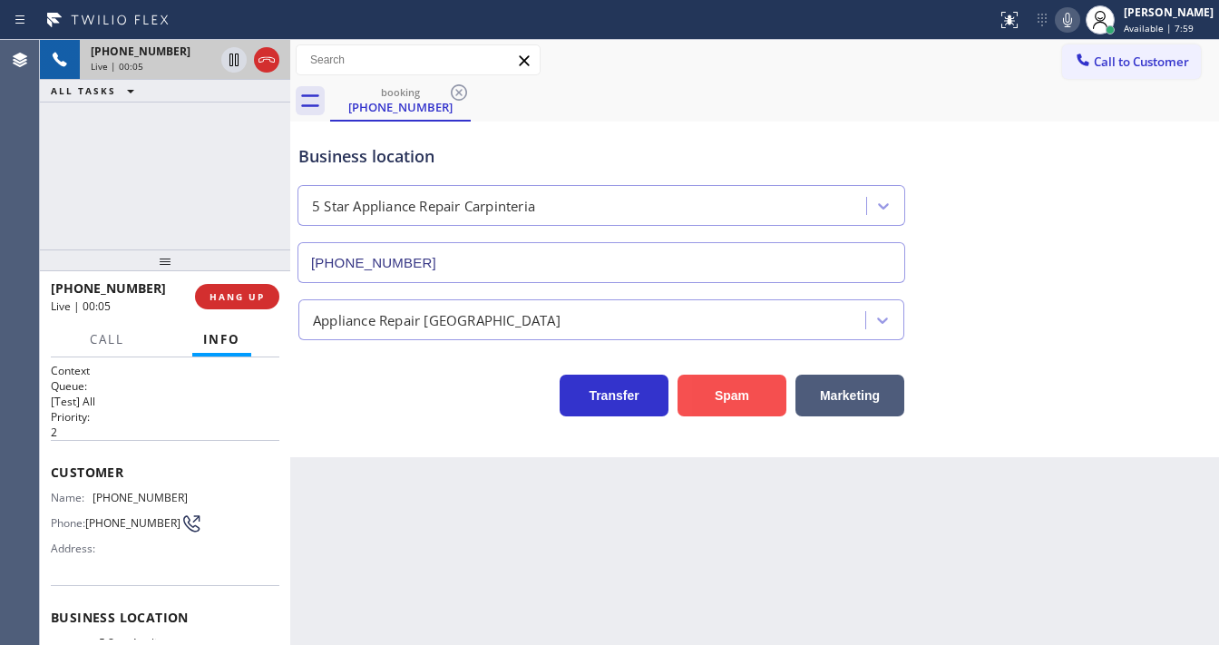
click at [730, 403] on button "Spam" at bounding box center [731, 396] width 109 height 42
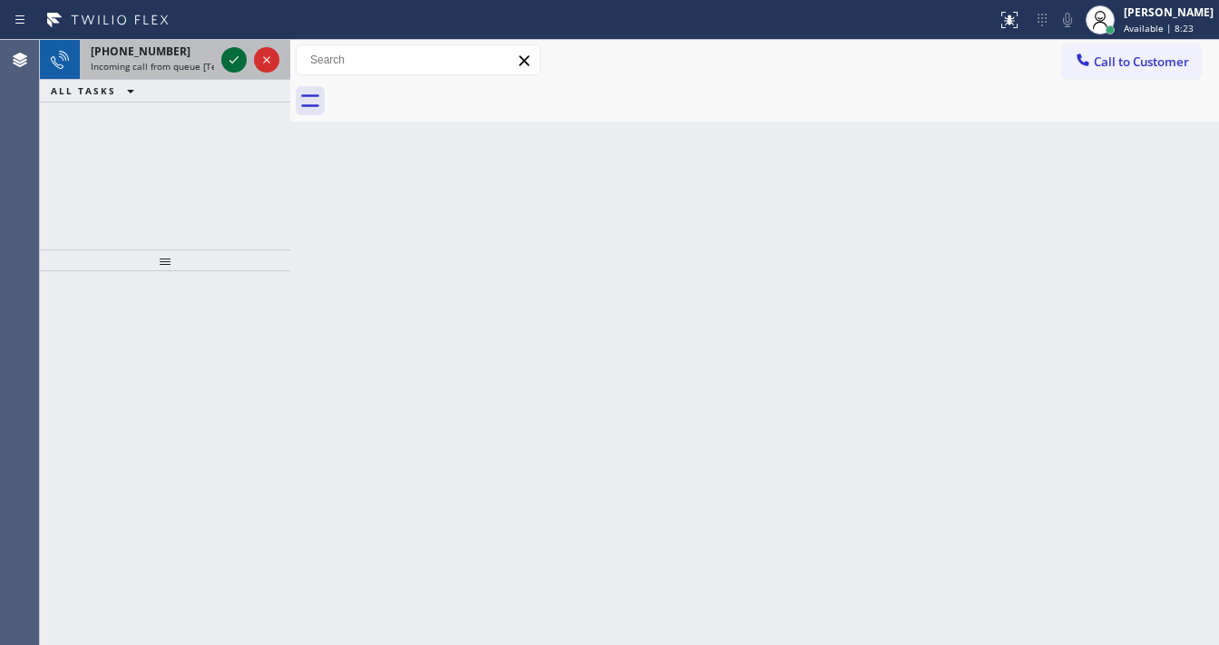
click at [233, 67] on icon at bounding box center [234, 60] width 22 height 22
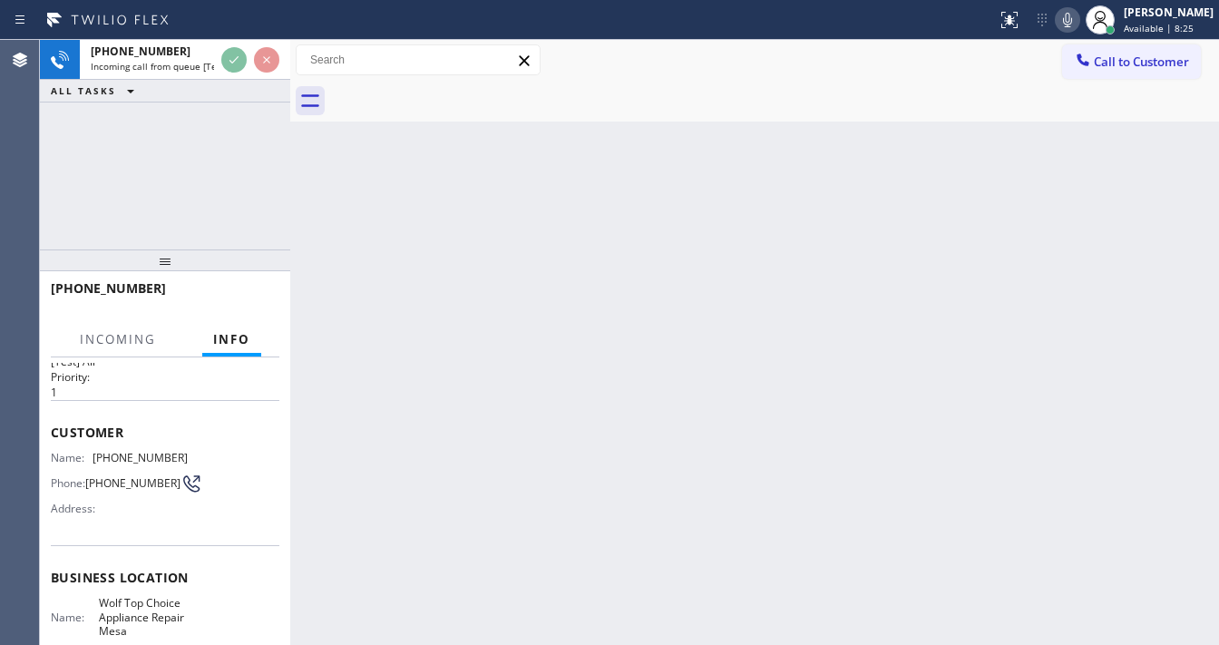
scroll to position [145, 0]
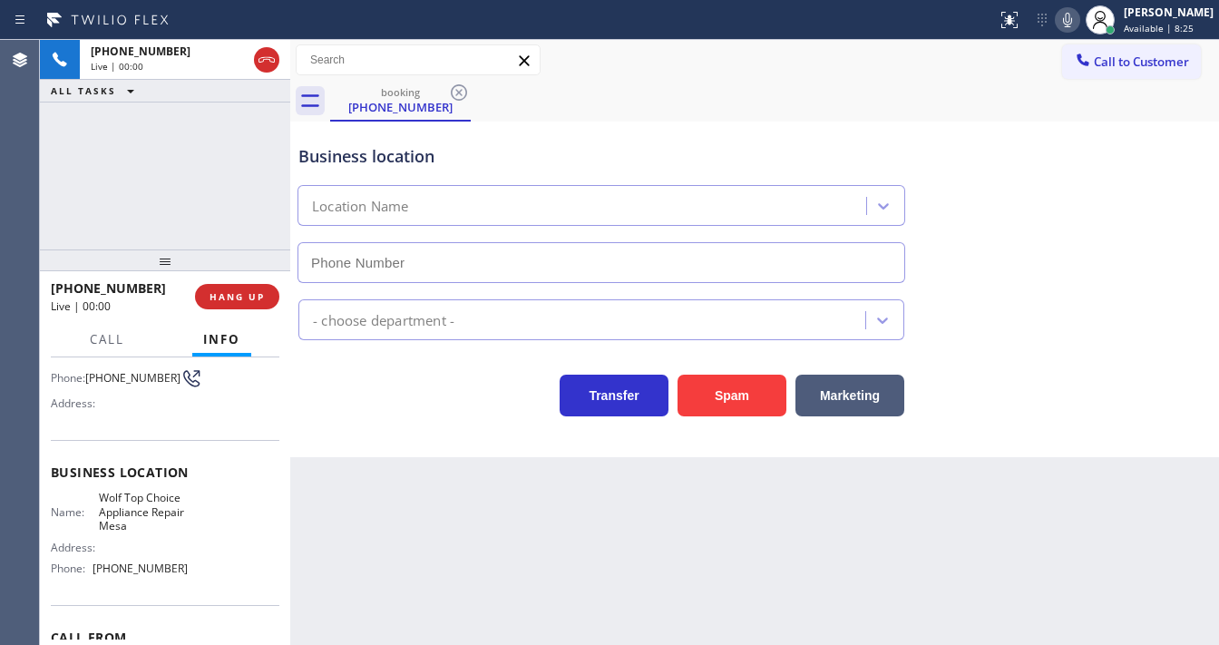
type input "[PHONE_NUMBER]"
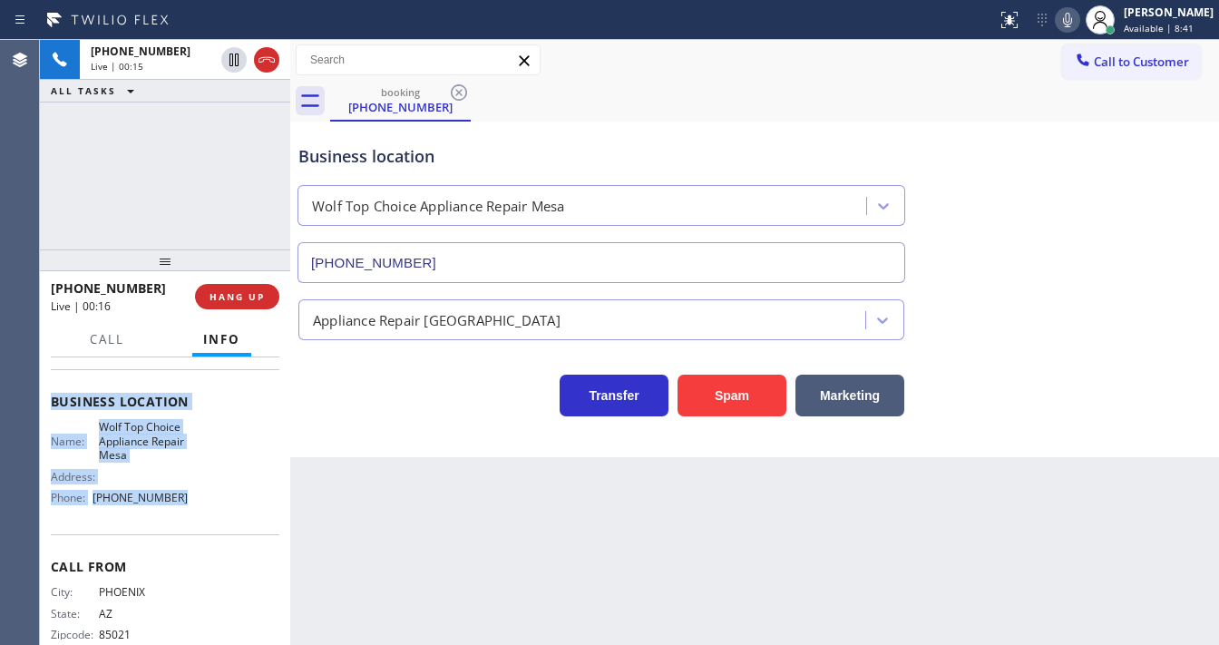
scroll to position [218, 0]
drag, startPoint x: 47, startPoint y: 392, endPoint x: 189, endPoint y: 497, distance: 176.3
click at [189, 497] on div "Context Queue: [Test] All Priority: 1 Customer Name: (480) 220-6028 Phone: (480…" at bounding box center [165, 500] width 250 height 287
copy div "Customer Name: (480) 220-6028 Phone: (480) 220-6028 Address: Business location …"
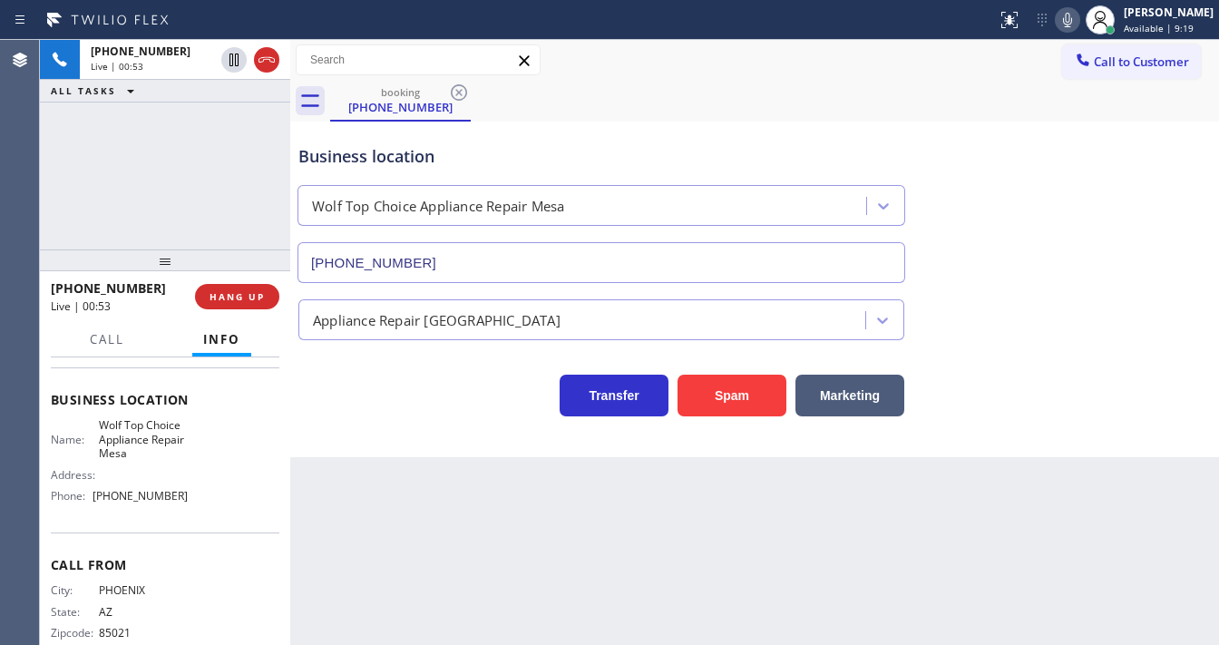
click at [215, 178] on div "+14802206028 Live | 00:53 ALL TASKS ALL TASKS ACTIVE TASKS TASKS IN WRAP UP" at bounding box center [165, 144] width 250 height 209
click at [163, 166] on div "+14802206028 Live | 01:52 ALL TASKS ALL TASKS ACTIVE TASKS TASKS IN WRAP UP" at bounding box center [165, 144] width 250 height 209
click at [73, 200] on div "+14802206028 Live | 02:01 ALL TASKS ALL TASKS ACTIVE TASKS TASKS IN WRAP UP" at bounding box center [165, 144] width 250 height 209
drag, startPoint x: 1050, startPoint y: 110, endPoint x: 1062, endPoint y: 47, distance: 63.7
click at [1050, 108] on div "booking (480) 220-6028" at bounding box center [774, 101] width 889 height 41
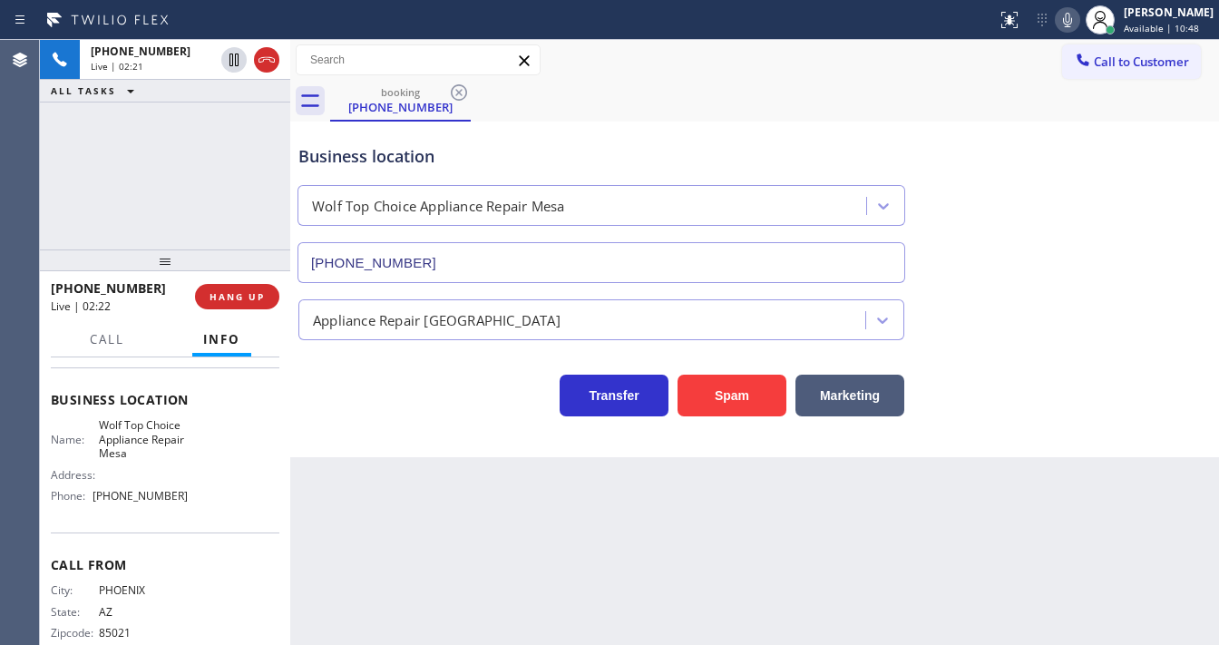
click at [1073, 19] on icon at bounding box center [1068, 20] width 22 height 22
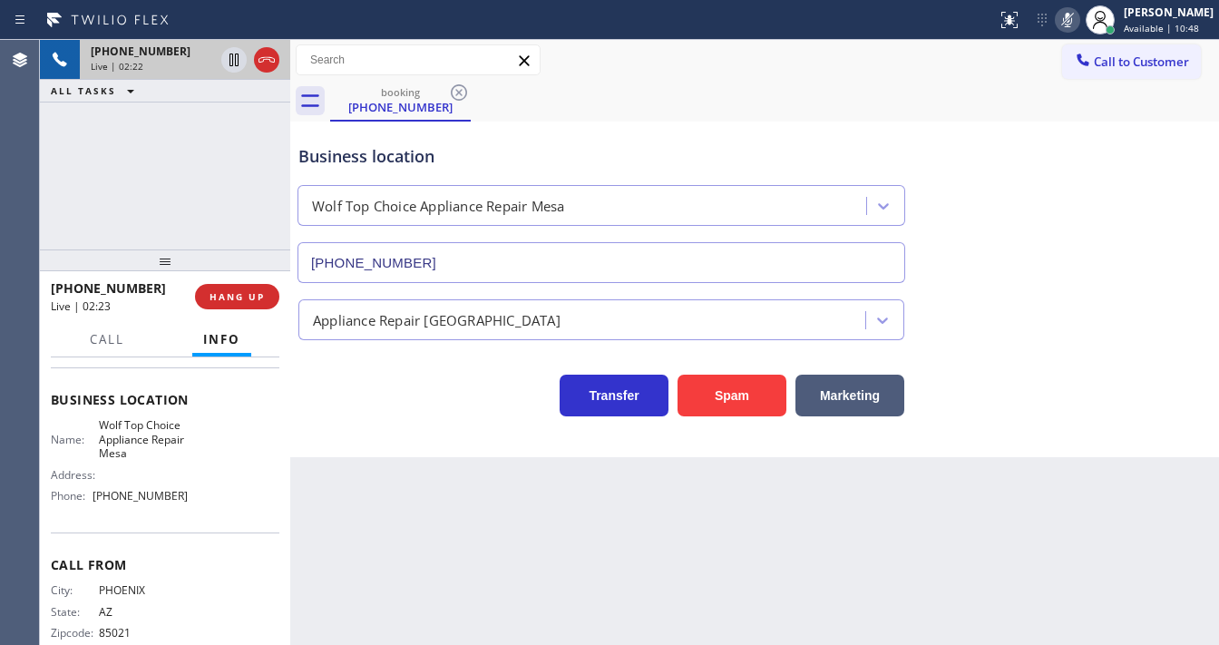
drag, startPoint x: 145, startPoint y: 108, endPoint x: 199, endPoint y: 70, distance: 65.7
click at [146, 108] on div "+14802206028 Live | 02:22 ALL TASKS ALL TASKS ACTIVE TASKS TASKS IN WRAP UP" at bounding box center [165, 144] width 250 height 209
click at [233, 62] on icon at bounding box center [234, 60] width 22 height 22
click at [241, 62] on icon at bounding box center [234, 60] width 22 height 22
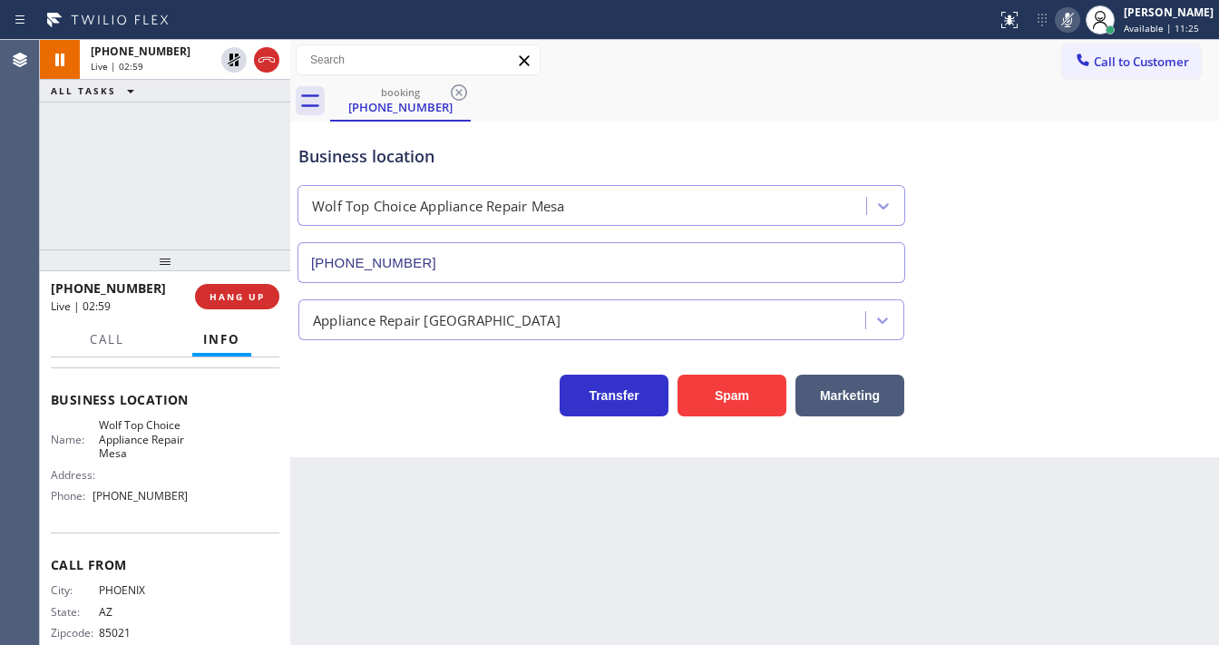
click at [1061, 33] on div "Status report No issues detected If you experience an issue, please download th…" at bounding box center [1103, 20] width 229 height 40
click at [1069, 25] on icon at bounding box center [1068, 20] width 22 height 22
click at [221, 141] on div "+14802206028 Live | 03:00 ALL TASKS ALL TASKS ACTIVE TASKS TASKS IN WRAP UP" at bounding box center [165, 144] width 250 height 209
click at [160, 181] on div "+14802206028 Live | 04:05 ALL TASKS ALL TASKS ACTIVE TASKS TASKS IN WRAP UP" at bounding box center [165, 144] width 250 height 209
click at [250, 290] on span "HANG UP" at bounding box center [236, 296] width 55 height 13
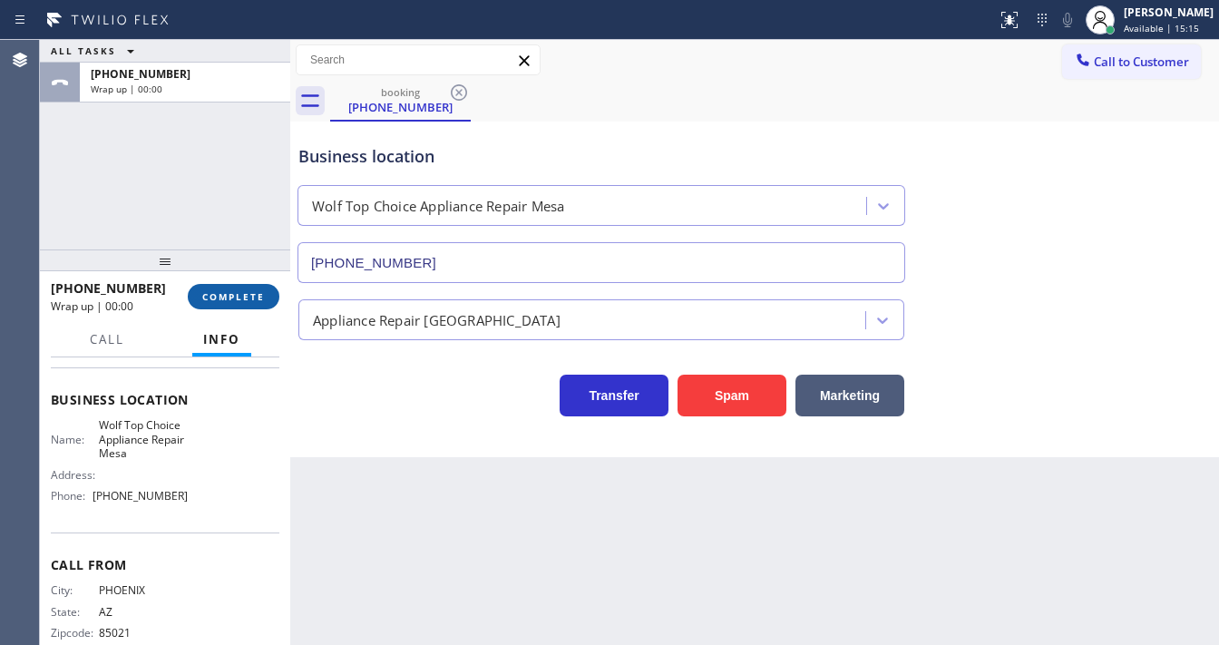
click at [252, 284] on button "COMPLETE" at bounding box center [234, 296] width 92 height 25
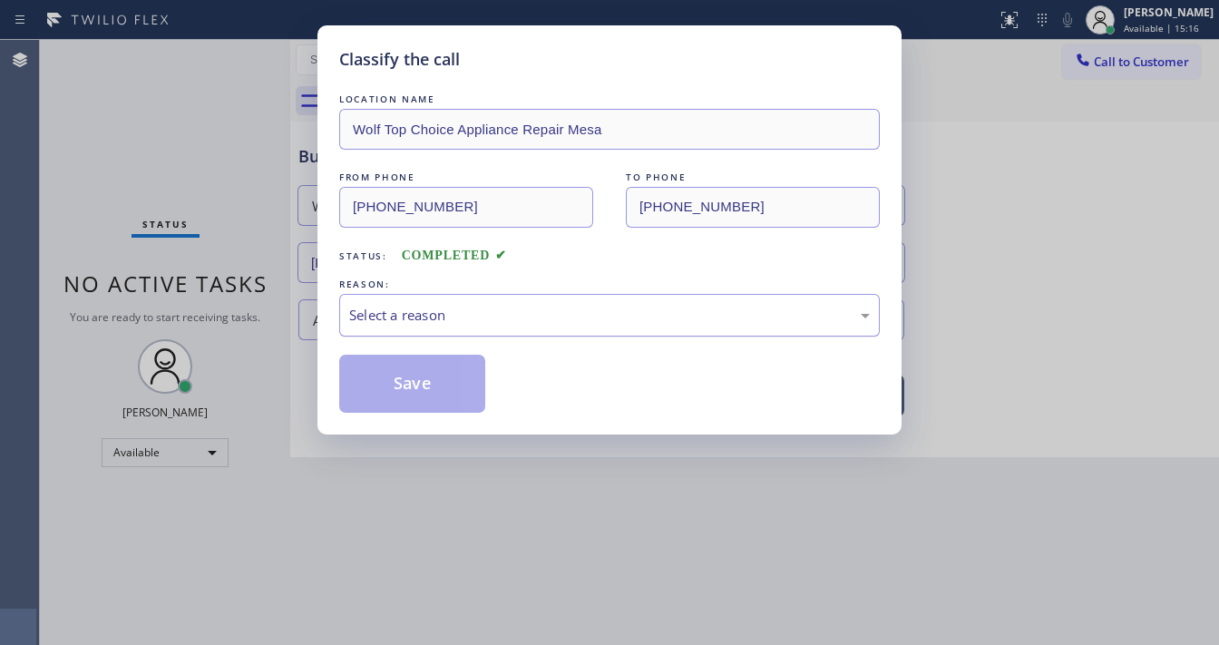
click at [410, 308] on div "Select a reason" at bounding box center [609, 315] width 521 height 21
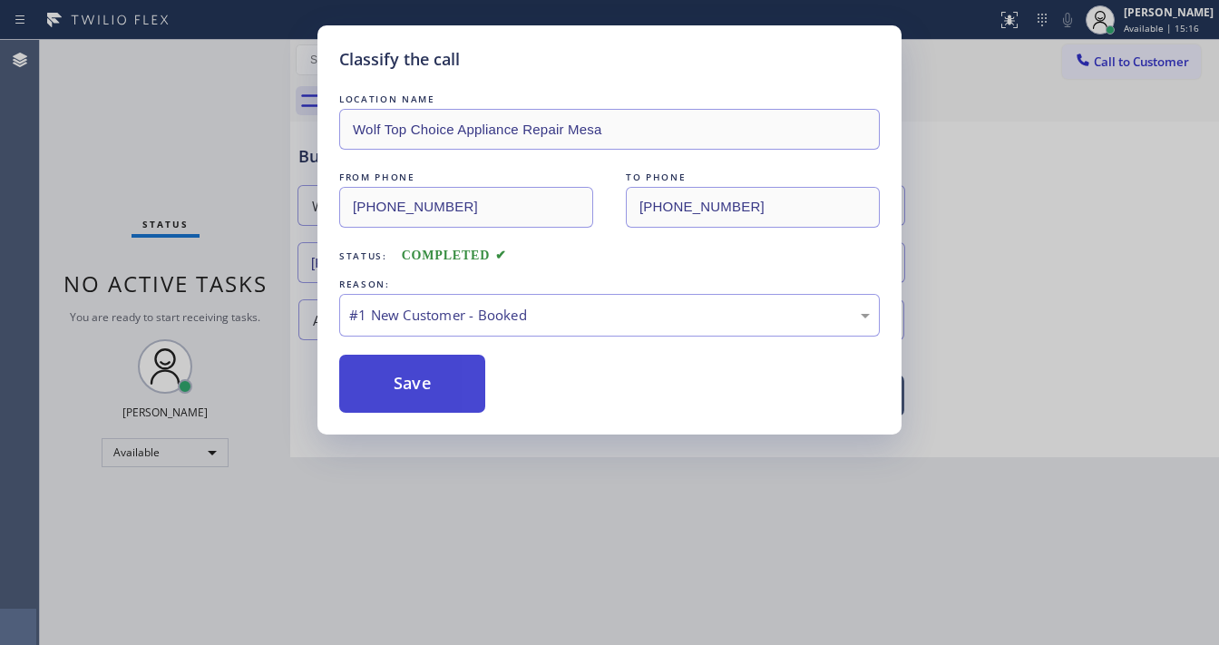
click at [399, 387] on button "Save" at bounding box center [412, 384] width 146 height 58
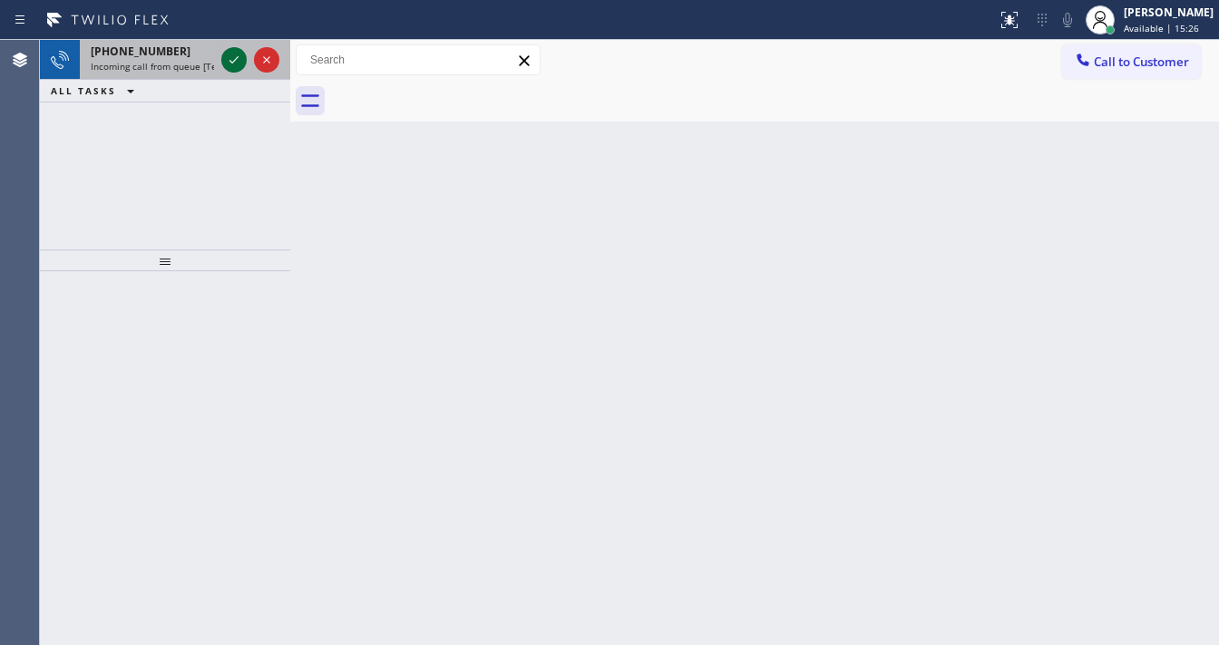
drag, startPoint x: 238, startPoint y: 58, endPoint x: 222, endPoint y: 59, distance: 15.4
click at [232, 59] on icon at bounding box center [234, 60] width 22 height 22
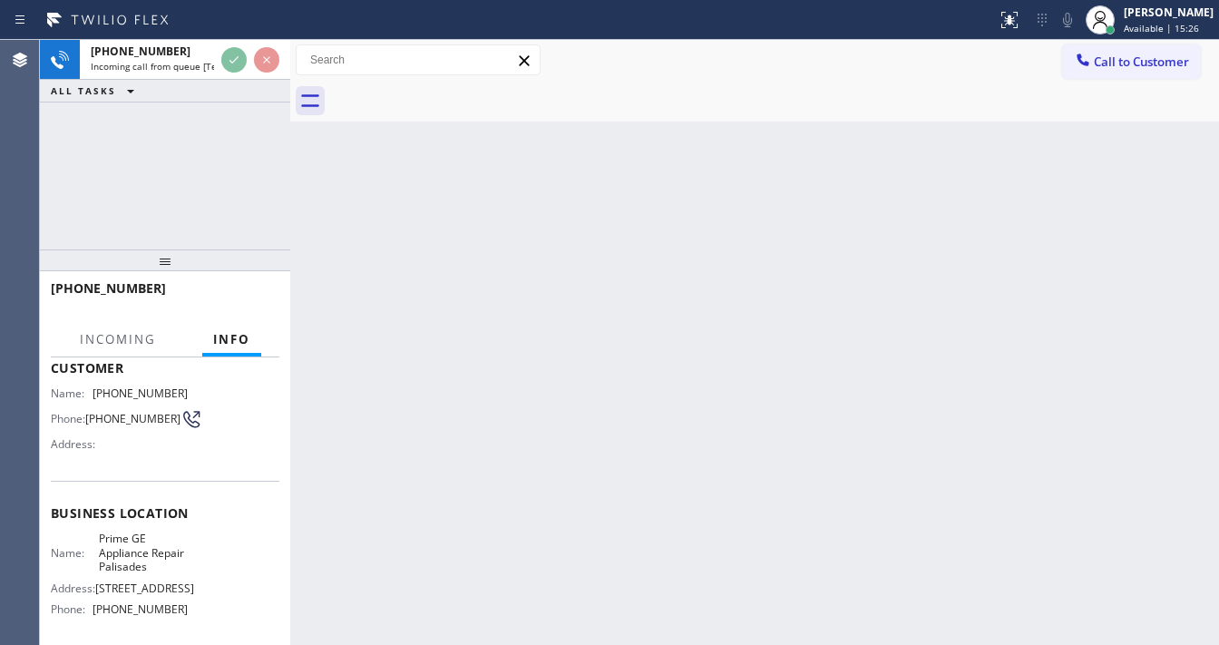
scroll to position [263, 0]
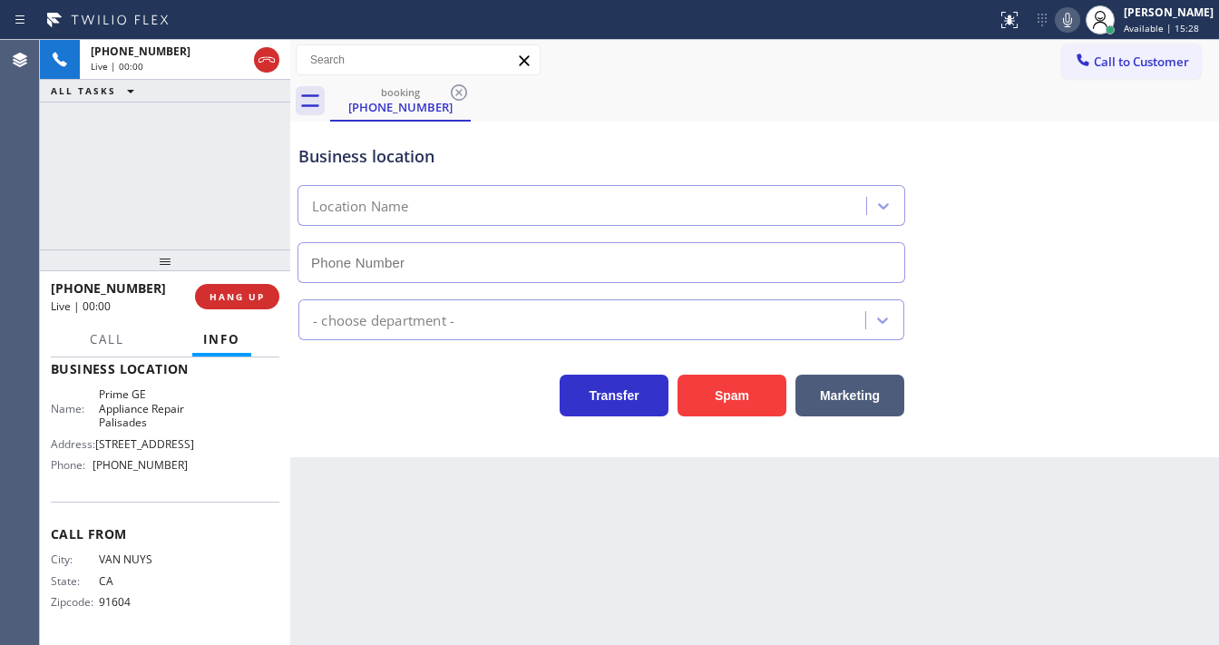
type input "[PHONE_NUMBER]"
click at [157, 190] on div "+18184066985 Live | 00:04 ALL TASKS ALL TASKS ACTIVE TASKS TASKS IN WRAP UP" at bounding box center [165, 144] width 250 height 209
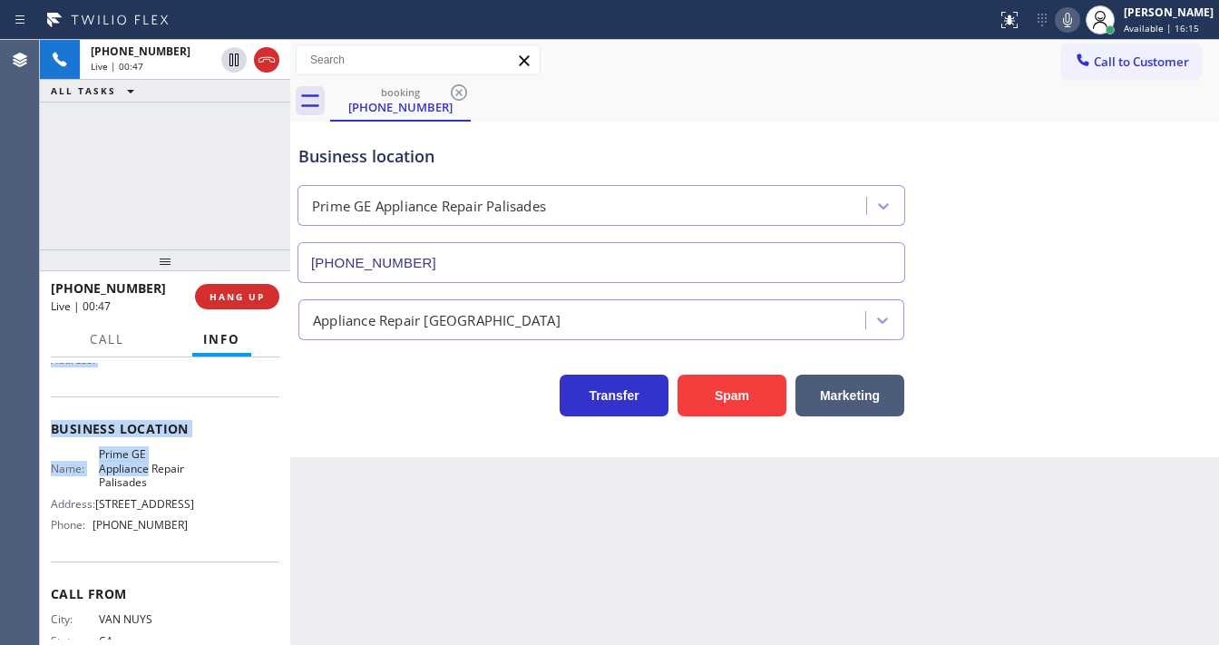
scroll to position [190, 0]
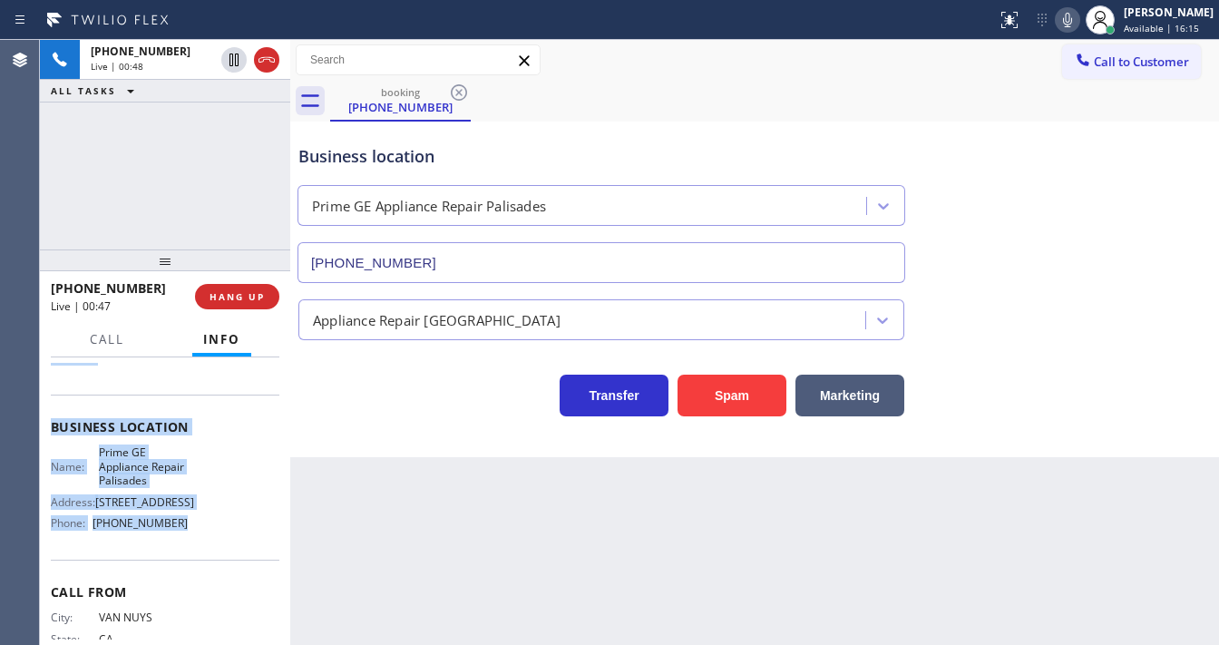
drag, startPoint x: 51, startPoint y: 417, endPoint x: 184, endPoint y: 525, distance: 171.5
click at [184, 529] on div "Context Queue: [Test] All Priority: 1 Customer Name: (818) 406-6985 Phone: (818…" at bounding box center [165, 434] width 229 height 525
copy div "Customer Name: (818) 406-6985 Phone: (818) 406-6985 Address: Business location …"
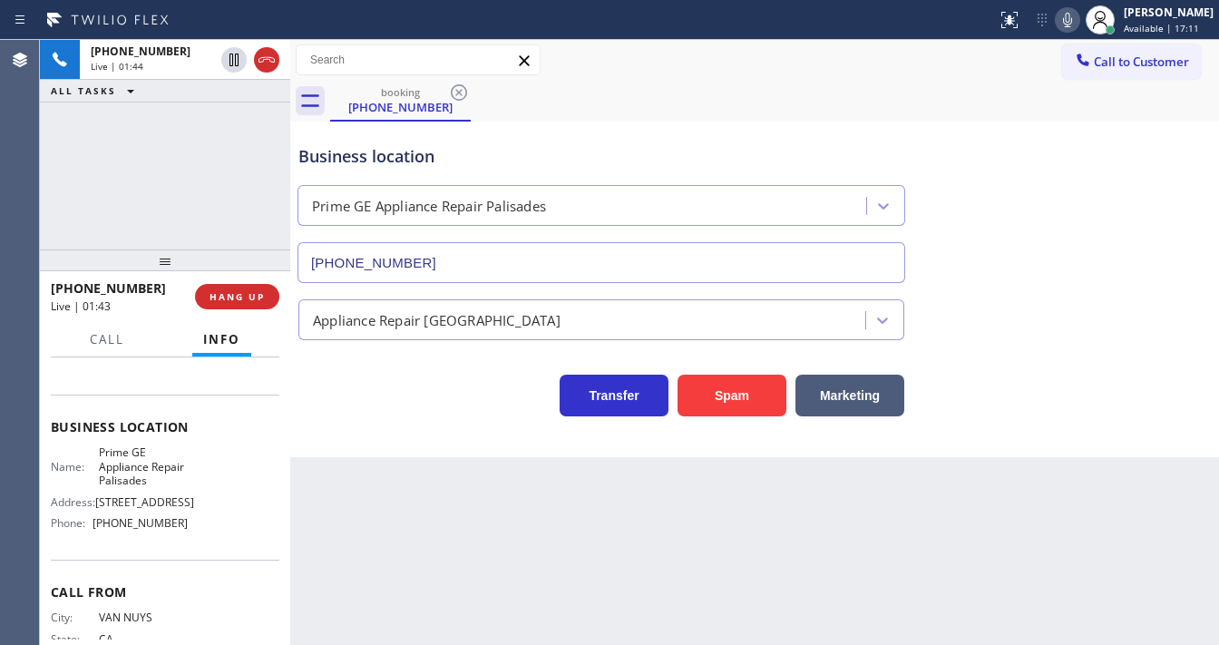
click at [664, 144] on div "Business location" at bounding box center [601, 156] width 606 height 24
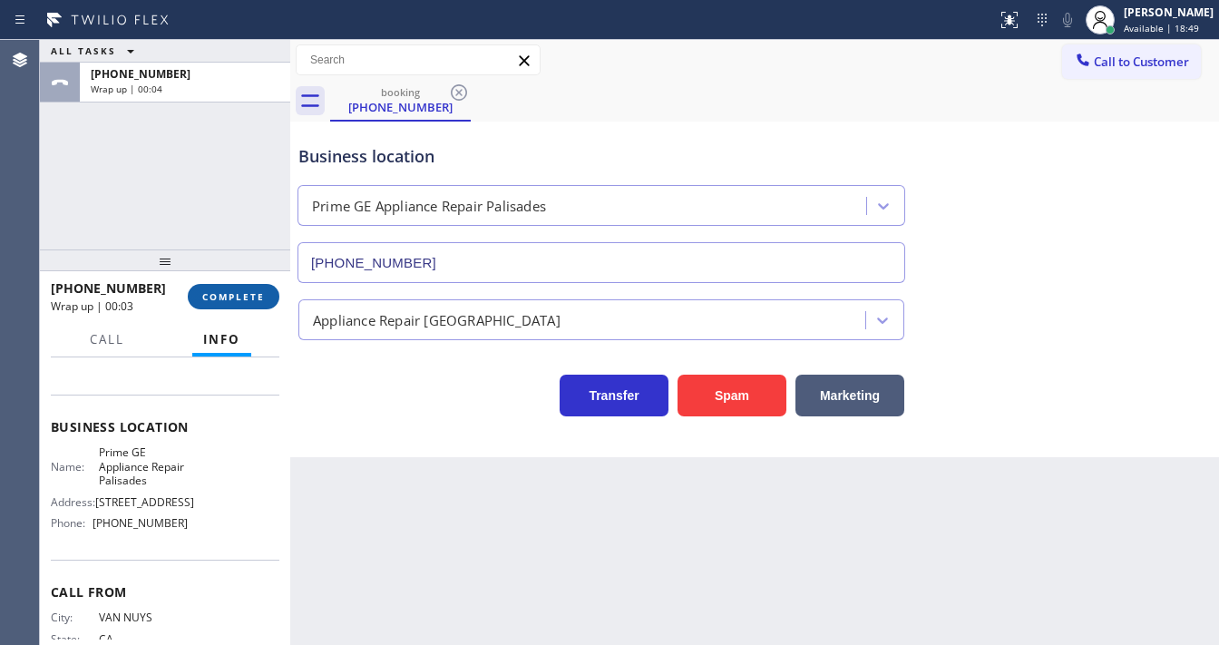
click at [251, 304] on button "COMPLETE" at bounding box center [234, 296] width 92 height 25
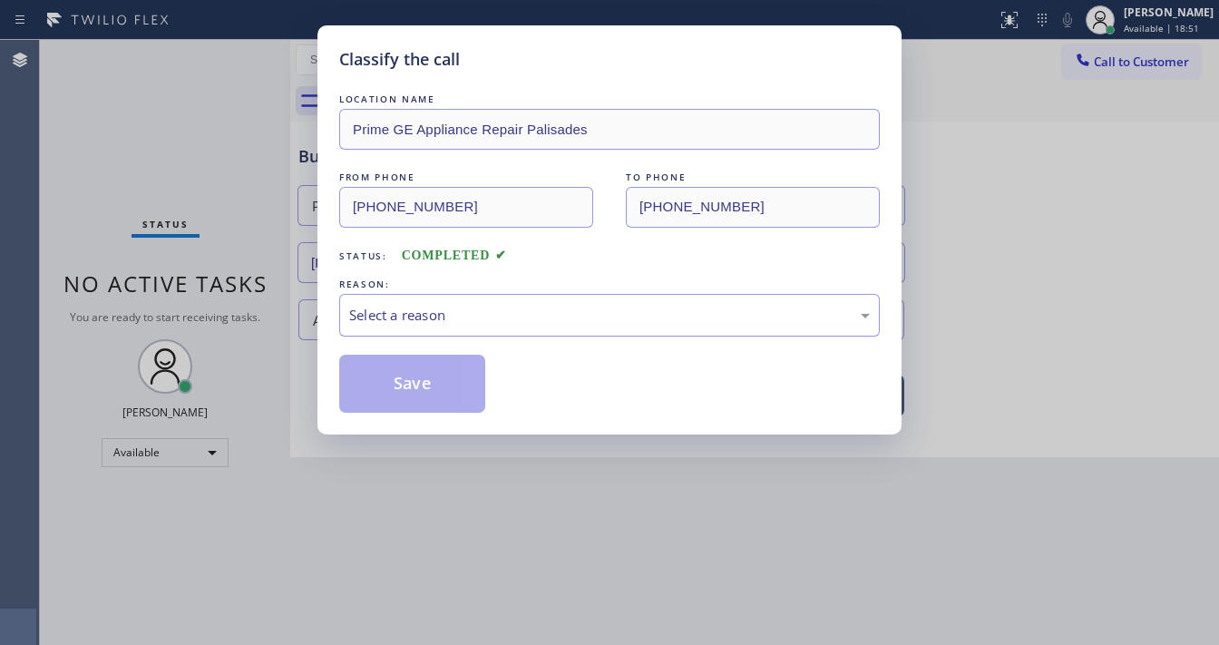
click at [499, 323] on div "Select a reason" at bounding box center [609, 315] width 521 height 21
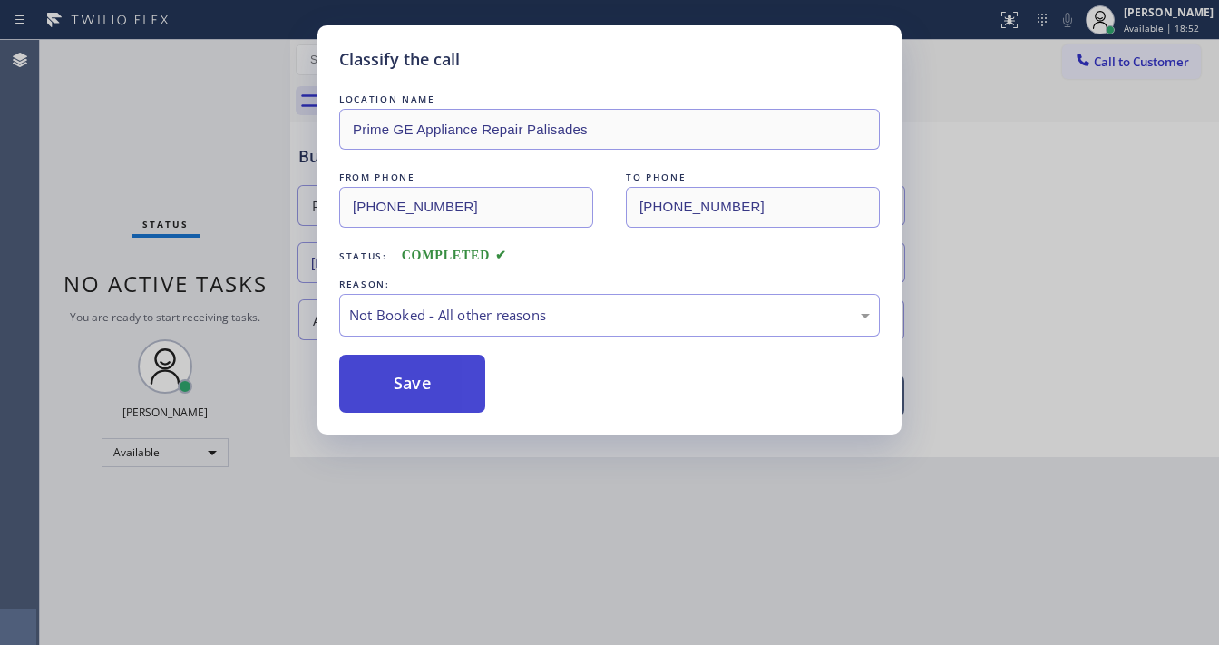
click at [436, 377] on button "Save" at bounding box center [412, 384] width 146 height 58
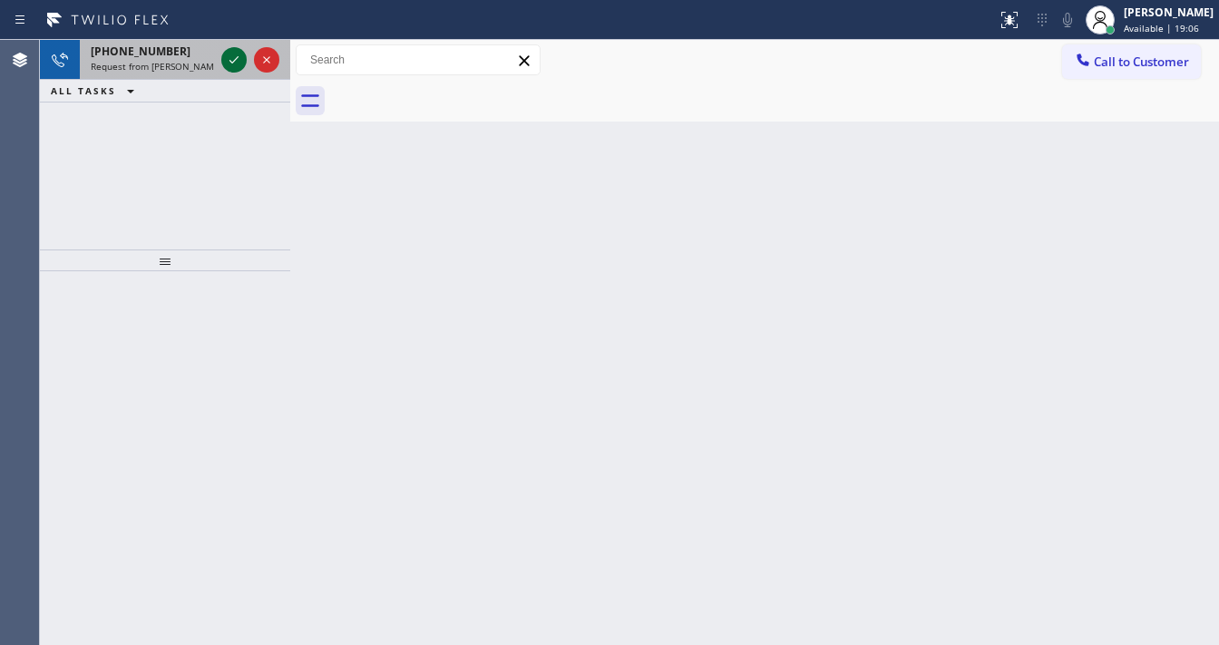
click at [228, 57] on icon at bounding box center [234, 60] width 22 height 22
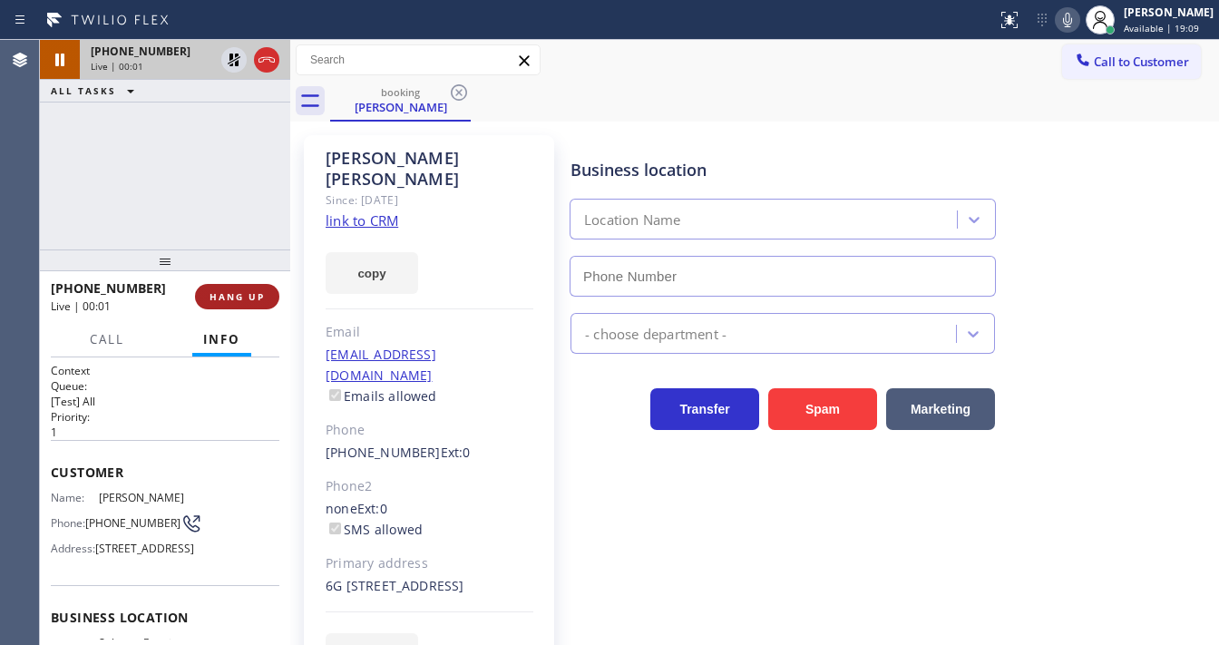
type input "[PHONE_NUMBER]"
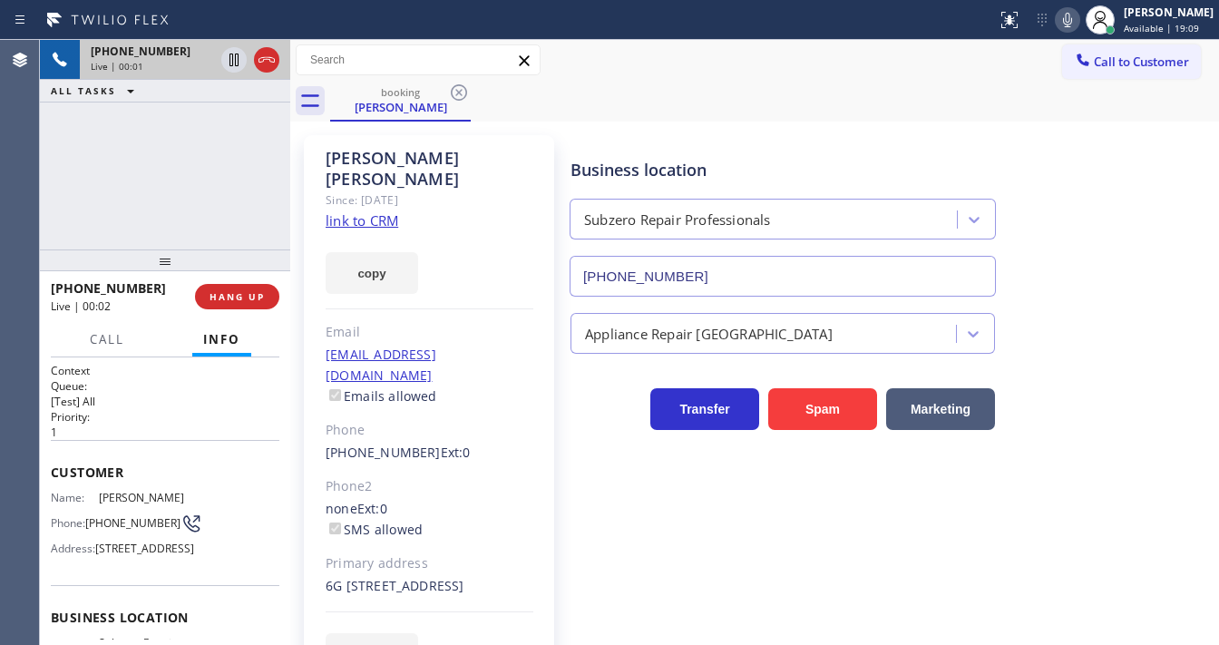
click at [369, 211] on link "link to CRM" at bounding box center [362, 220] width 73 height 18
click at [1077, 13] on icon at bounding box center [1068, 20] width 22 height 22
click at [1074, 17] on icon at bounding box center [1068, 20] width 22 height 22
click at [205, 132] on div "+19175183499 Live | 00:15 ALL TASKS ALL TASKS ACTIVE TASKS TASKS IN WRAP UP" at bounding box center [165, 144] width 250 height 209
click at [247, 299] on span "HANG UP" at bounding box center [236, 296] width 55 height 13
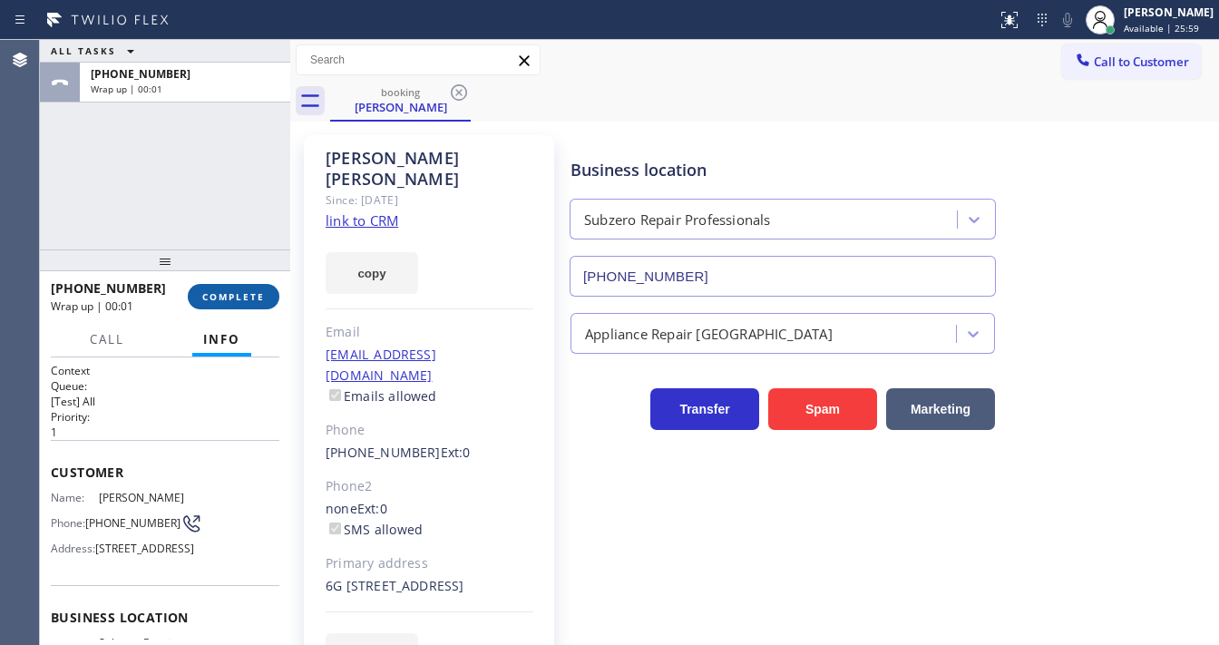
click at [254, 287] on button "COMPLETE" at bounding box center [234, 296] width 92 height 25
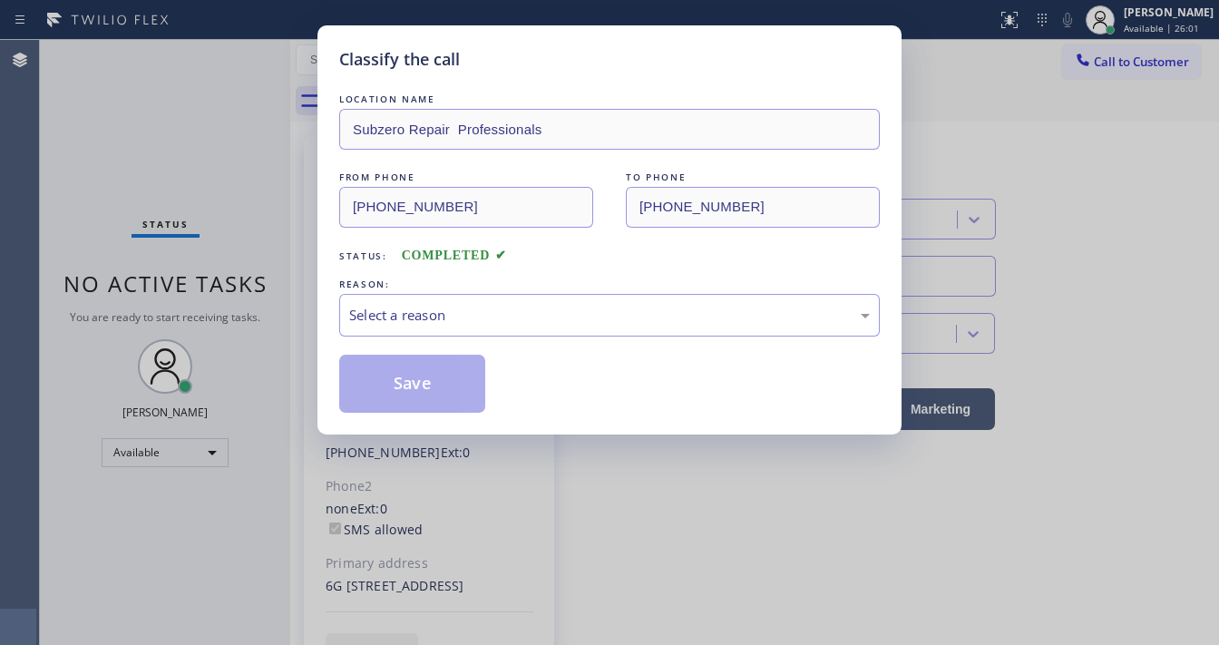
click at [468, 301] on div "Select a reason" at bounding box center [609, 315] width 541 height 43
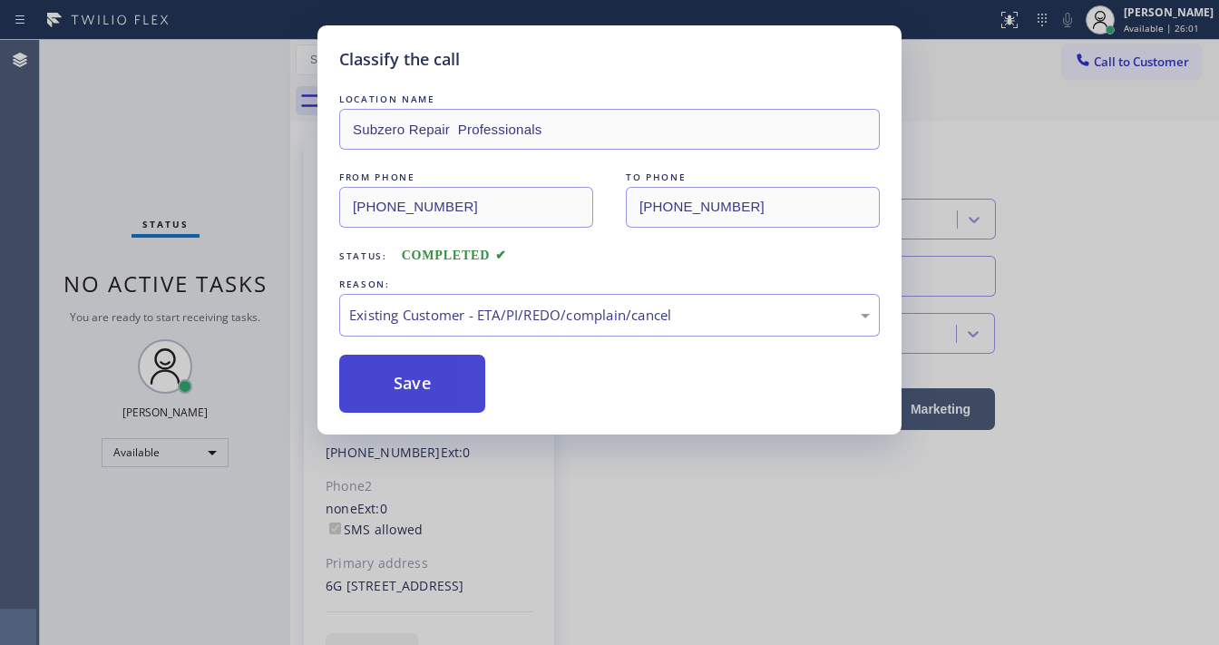
click at [430, 391] on button "Save" at bounding box center [412, 384] width 146 height 58
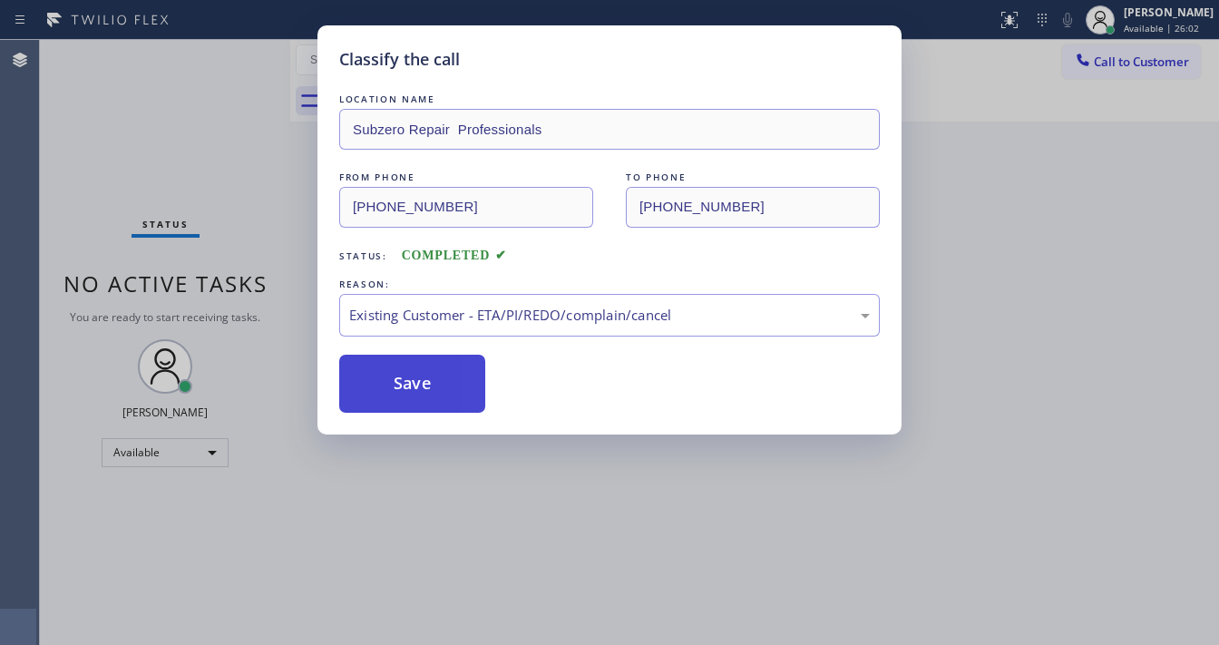
click at [429, 390] on button "Save" at bounding box center [412, 384] width 146 height 58
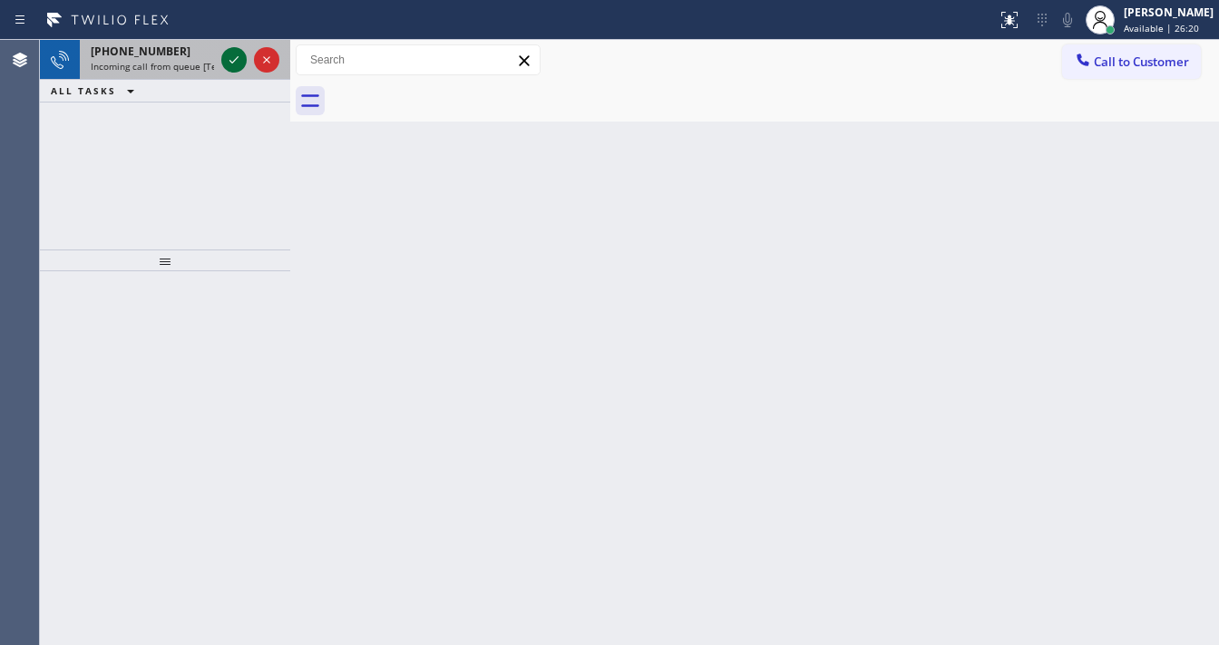
click at [225, 55] on div at bounding box center [250, 60] width 65 height 40
click at [227, 54] on icon at bounding box center [234, 60] width 22 height 22
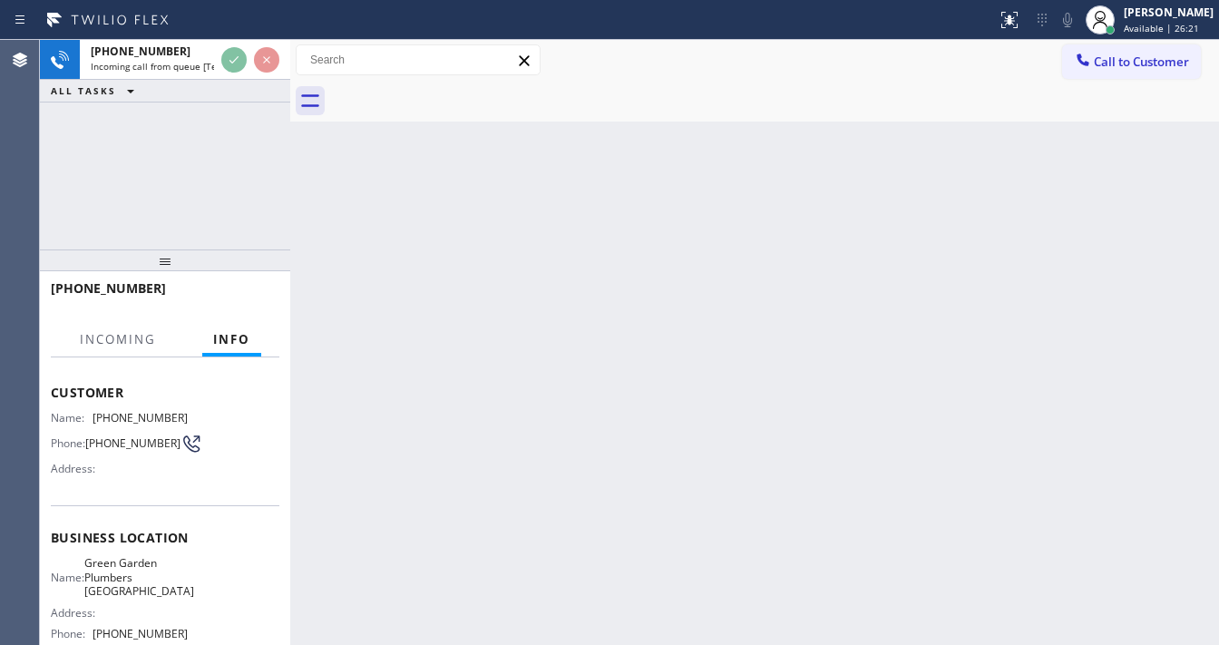
scroll to position [218, 0]
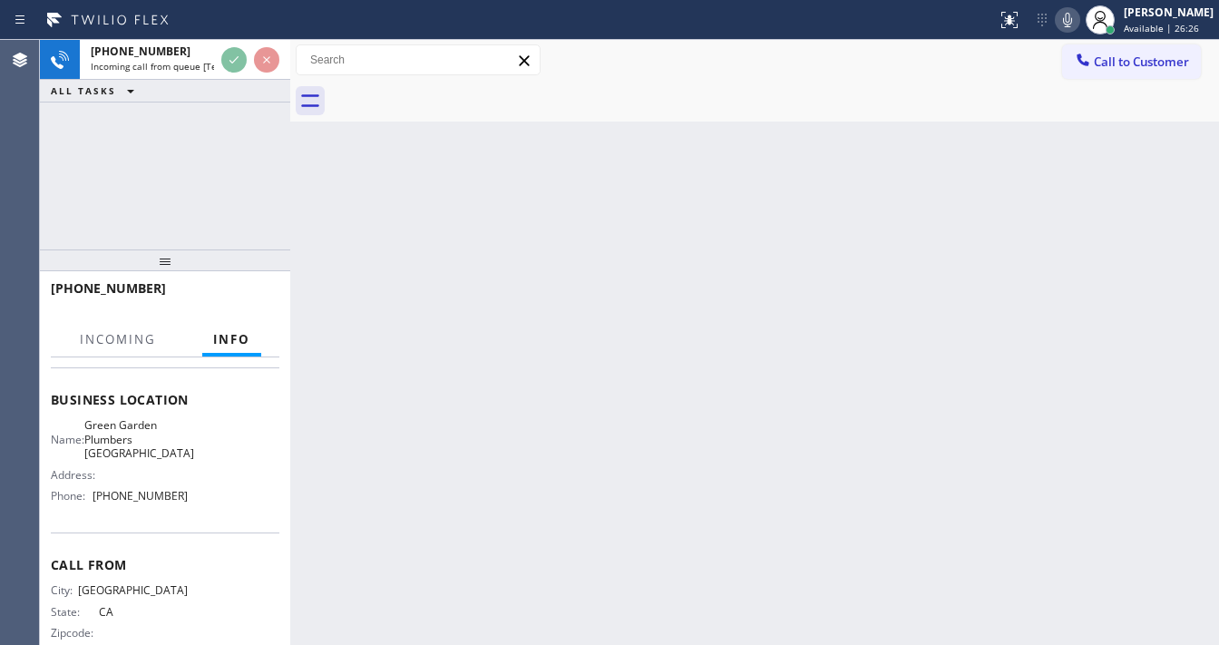
click at [16, 156] on div "Agent Desktop" at bounding box center [19, 342] width 39 height 605
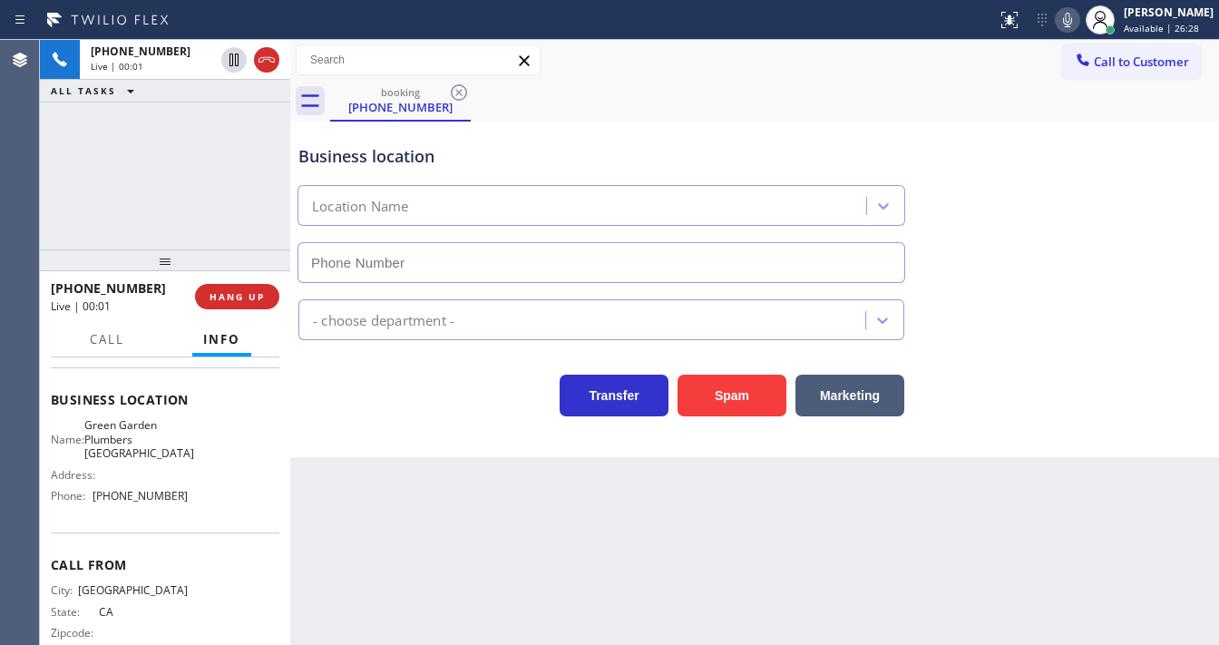
type input "(949) 635-4744"
click at [192, 192] on div "+13412272354 Live | 00:03 ALL TASKS ALL TASKS ACTIVE TASKS TASKS IN WRAP UP" at bounding box center [165, 144] width 250 height 209
click at [72, 225] on div "+13412272354 Live | 00:14 ALL TASKS ALL TASKS ACTIVE TASKS TASKS IN WRAP UP" at bounding box center [165, 144] width 250 height 209
click at [719, 381] on button "Spam" at bounding box center [731, 396] width 109 height 42
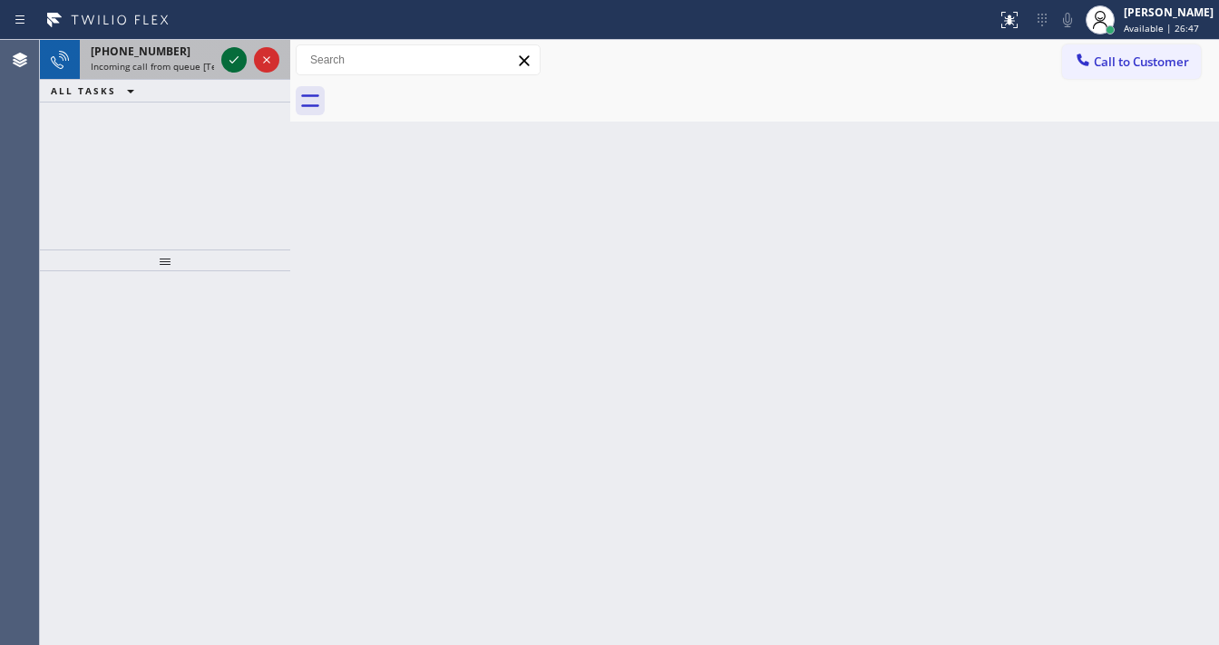
click at [225, 60] on icon at bounding box center [234, 60] width 22 height 22
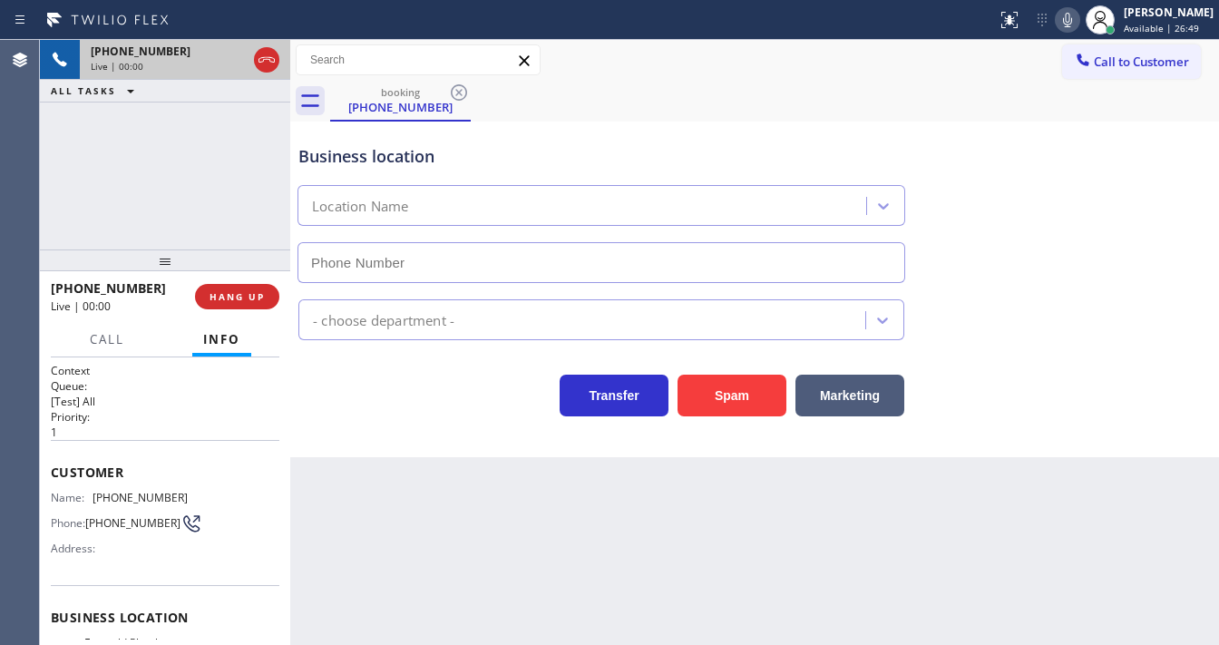
type input "(949) 334-2525"
click at [215, 97] on div "ALL TASKS ALL TASKS ACTIVE TASKS TASKS IN WRAP UP" at bounding box center [165, 91] width 250 height 23
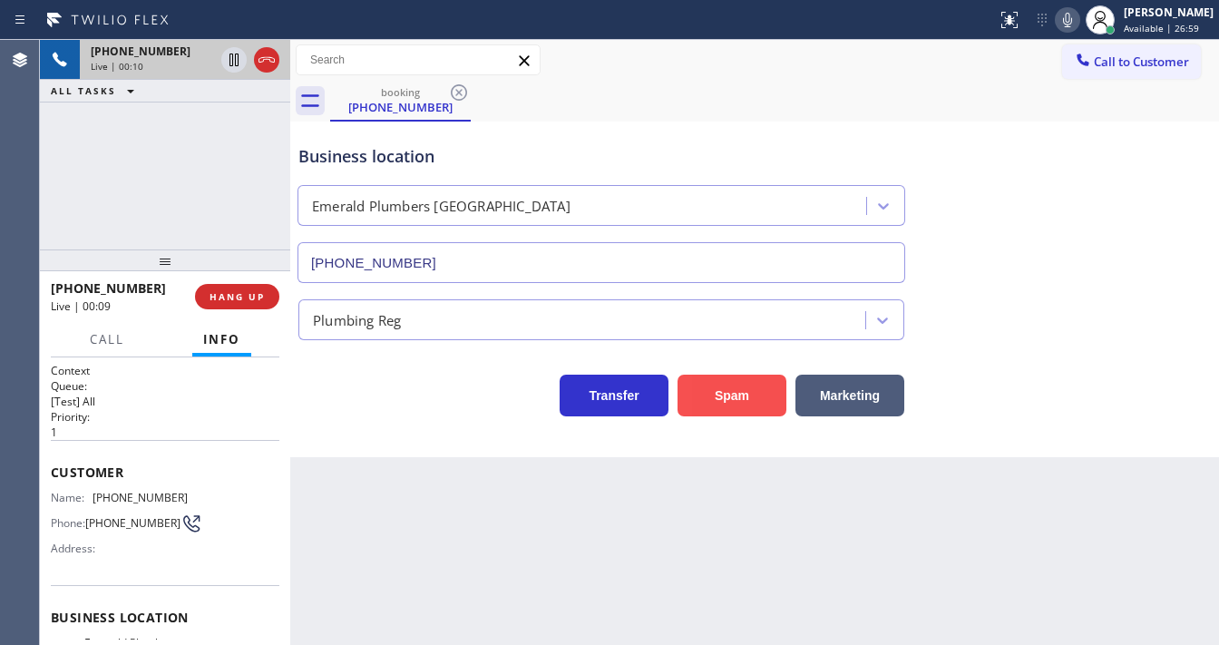
click at [715, 381] on button "Spam" at bounding box center [731, 396] width 109 height 42
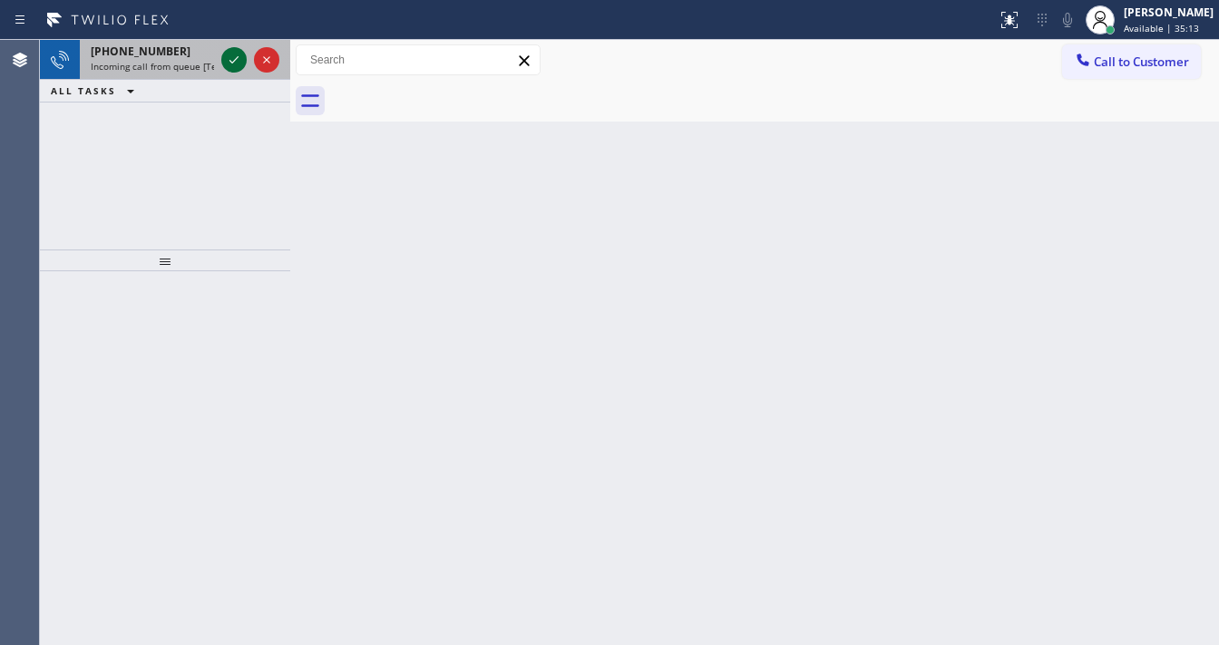
click at [236, 76] on div at bounding box center [250, 60] width 65 height 40
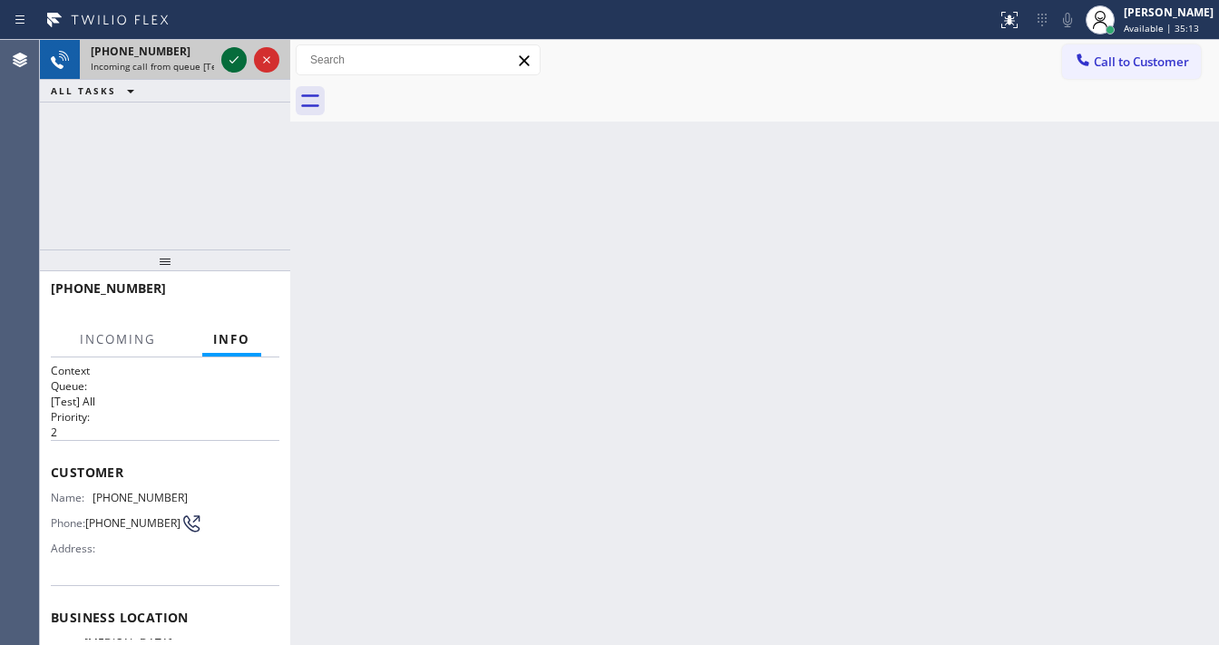
click at [237, 71] on div at bounding box center [250, 60] width 65 height 40
click at [237, 70] on icon at bounding box center [234, 60] width 22 height 22
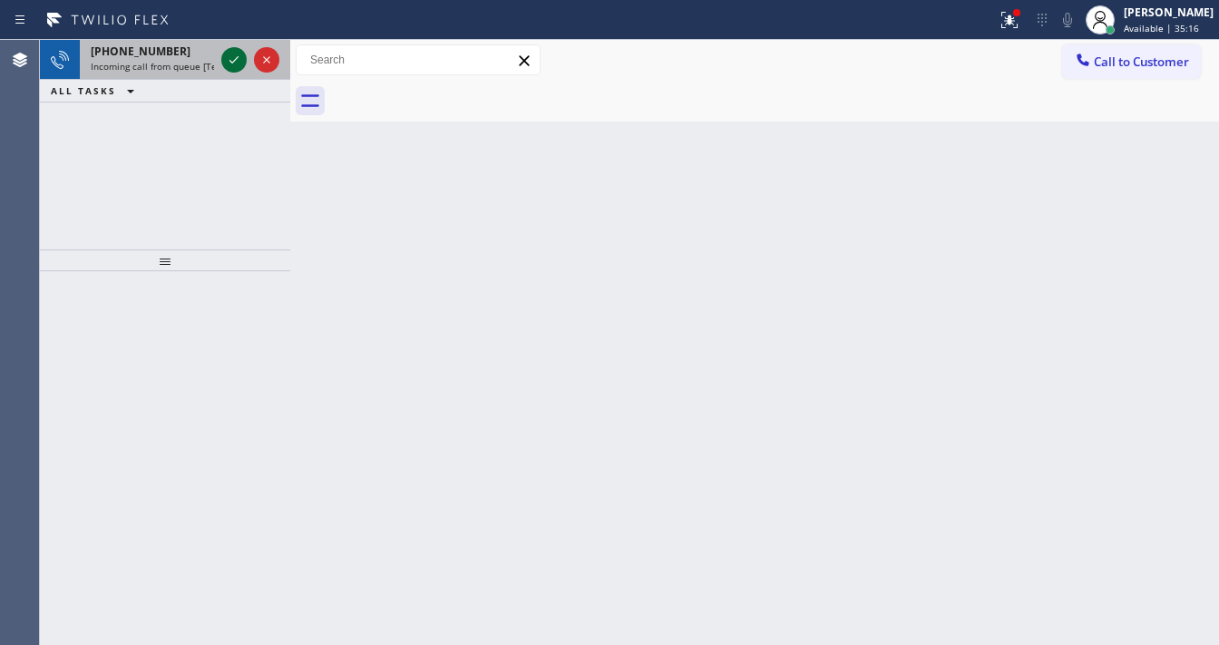
click at [225, 62] on icon at bounding box center [234, 60] width 22 height 22
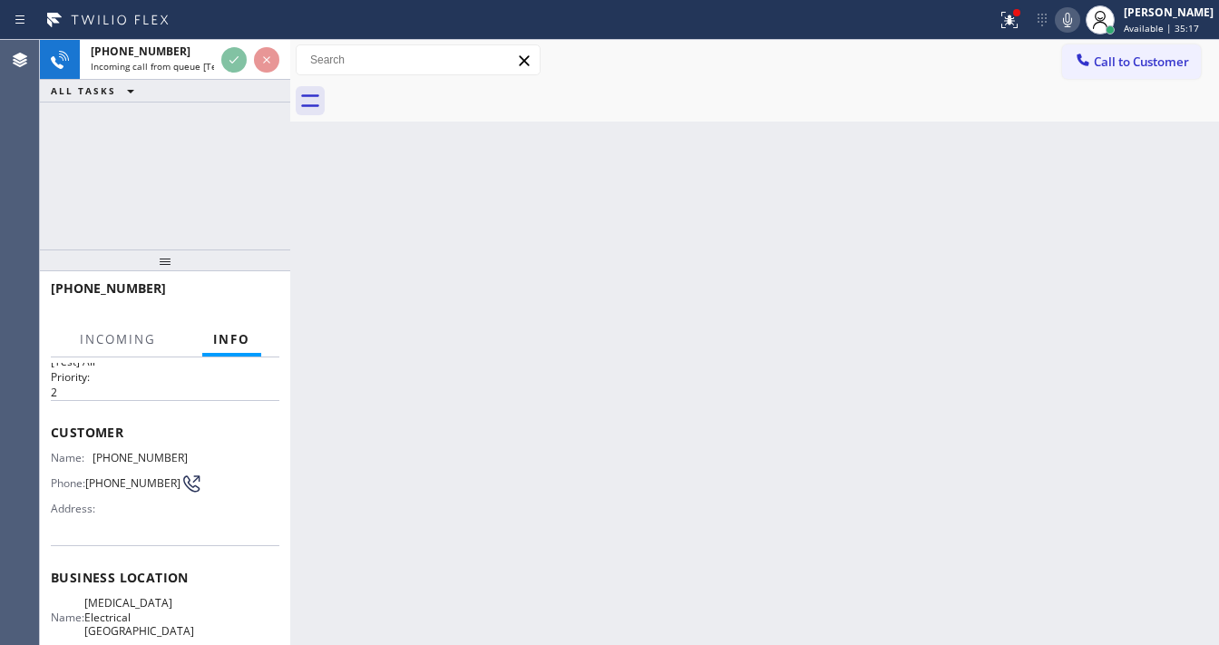
scroll to position [73, 0]
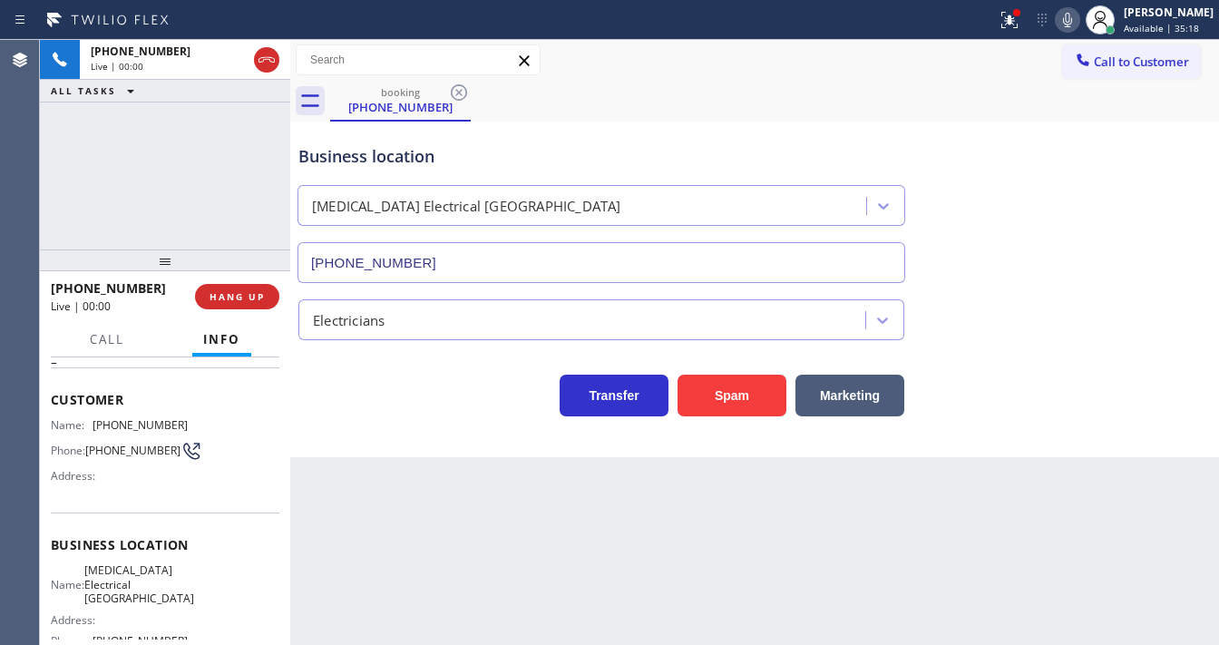
type input "[PHONE_NUMBER]"
click at [1017, 22] on icon at bounding box center [1009, 20] width 22 height 22
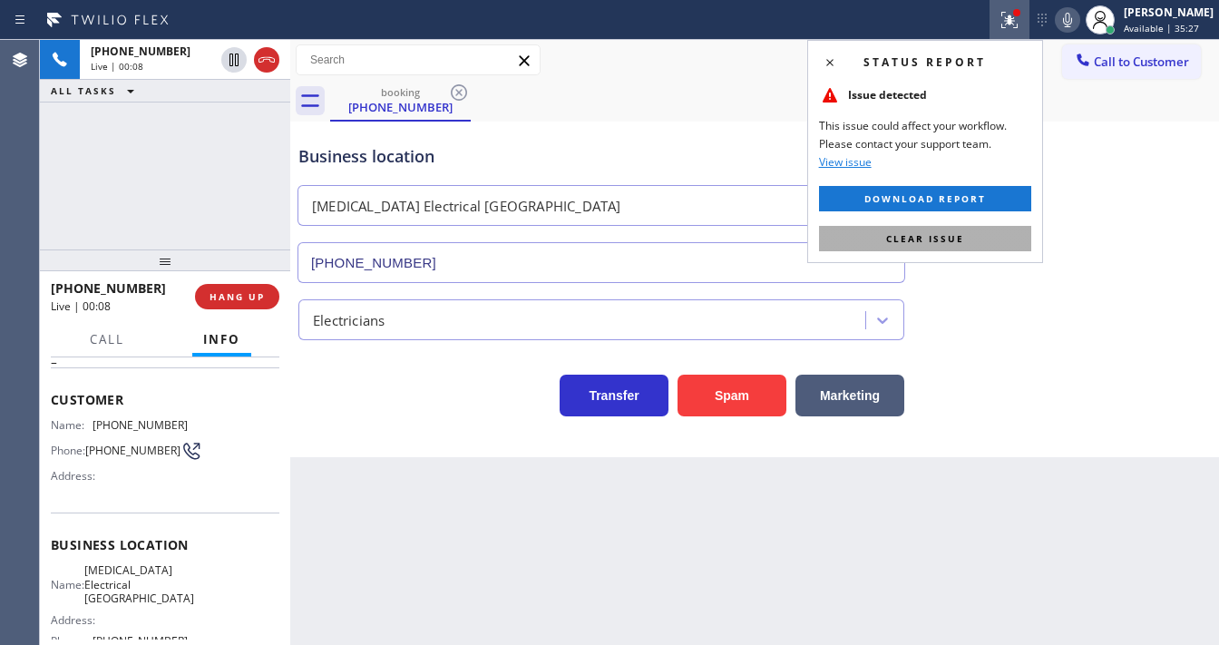
click at [904, 239] on span "Clear issue" at bounding box center [925, 238] width 78 height 13
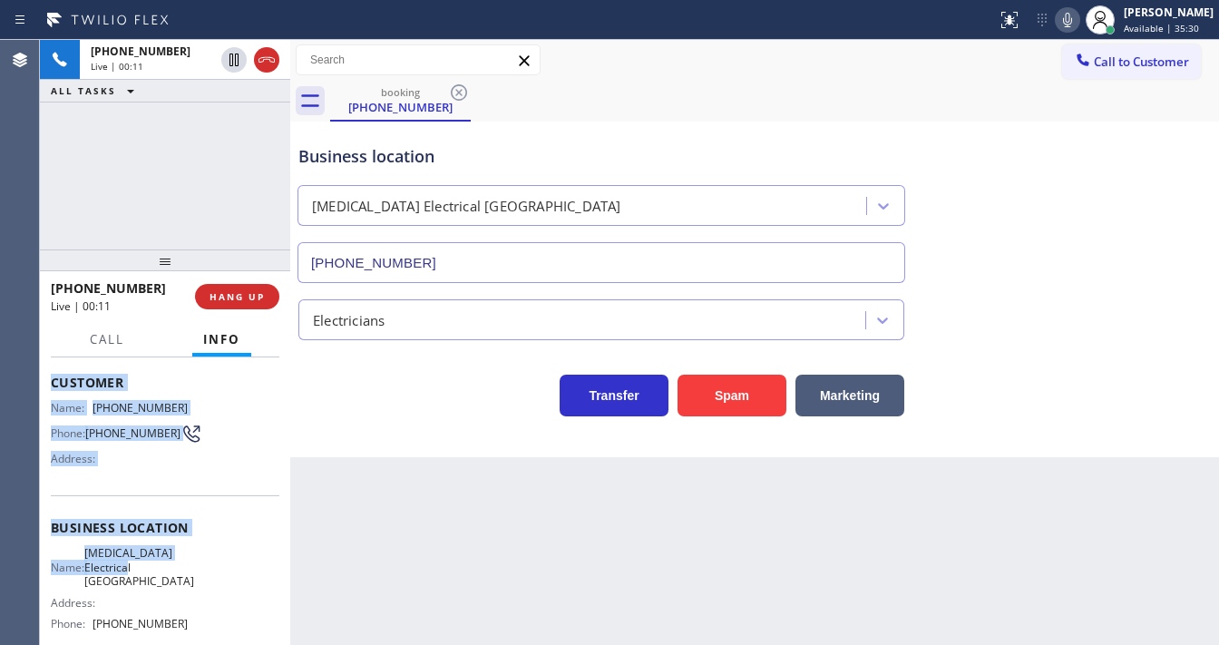
scroll to position [249, 0]
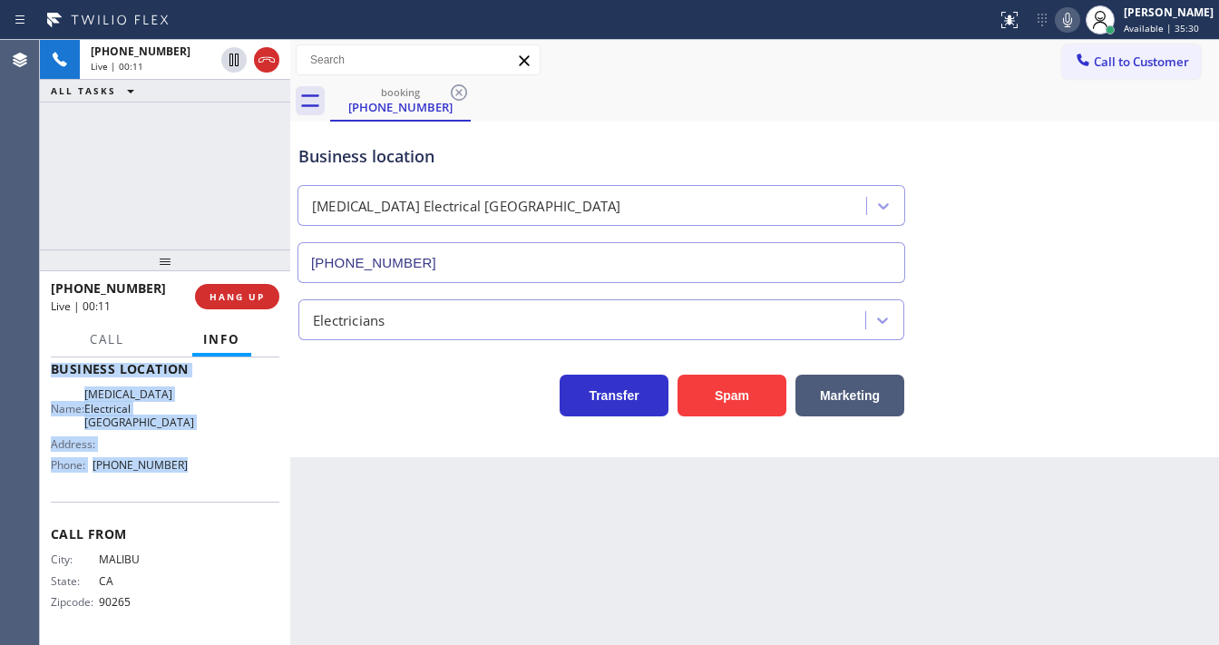
drag, startPoint x: 86, startPoint y: 424, endPoint x: 210, endPoint y: 404, distance: 125.7
click at [205, 475] on div "Context Queue: [Test] All Priority: 2 Customer Name: (310) 359-5689 Phone: (310…" at bounding box center [165, 500] width 250 height 287
copy div "Customer Name: (310) 359-5689 Phone: (310) 359-5689 Address: Business location …"
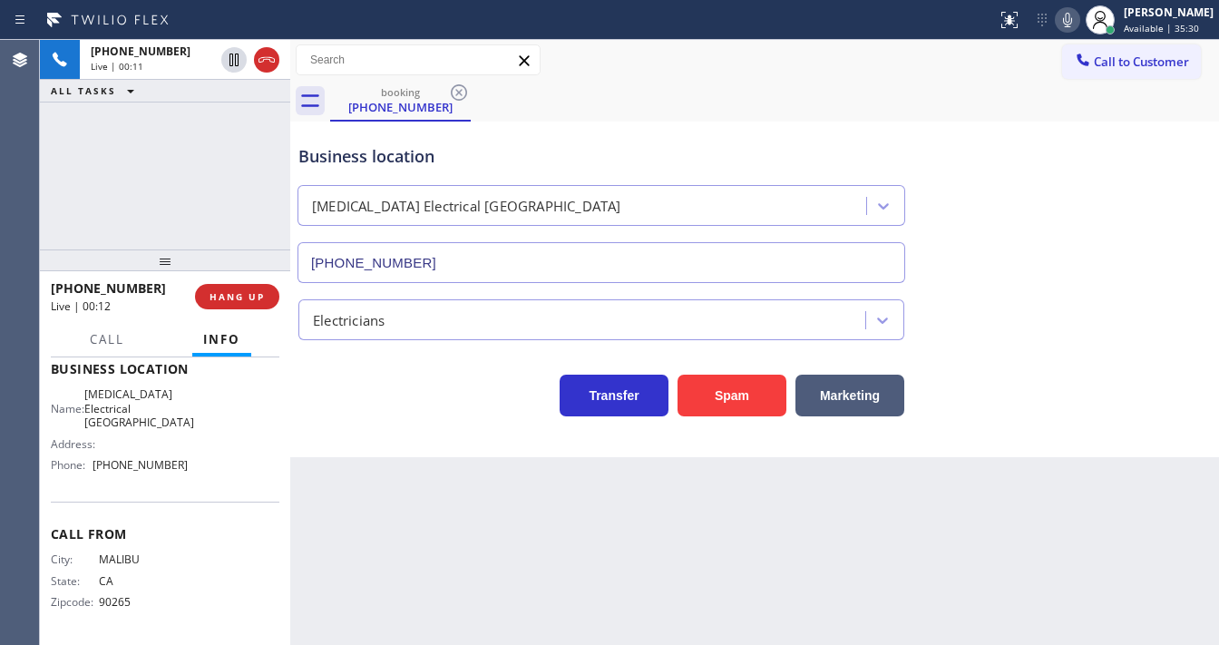
click at [206, 200] on div "+13103595689 Live | 00:11 ALL TASKS ALL TASKS ACTIVE TASKS TASKS IN WRAP UP" at bounding box center [165, 144] width 250 height 209
click at [66, 210] on div "+13103595689 Live | 00:31 ALL TASKS ALL TASKS ACTIVE TASKS TASKS IN WRAP UP" at bounding box center [165, 144] width 250 height 209
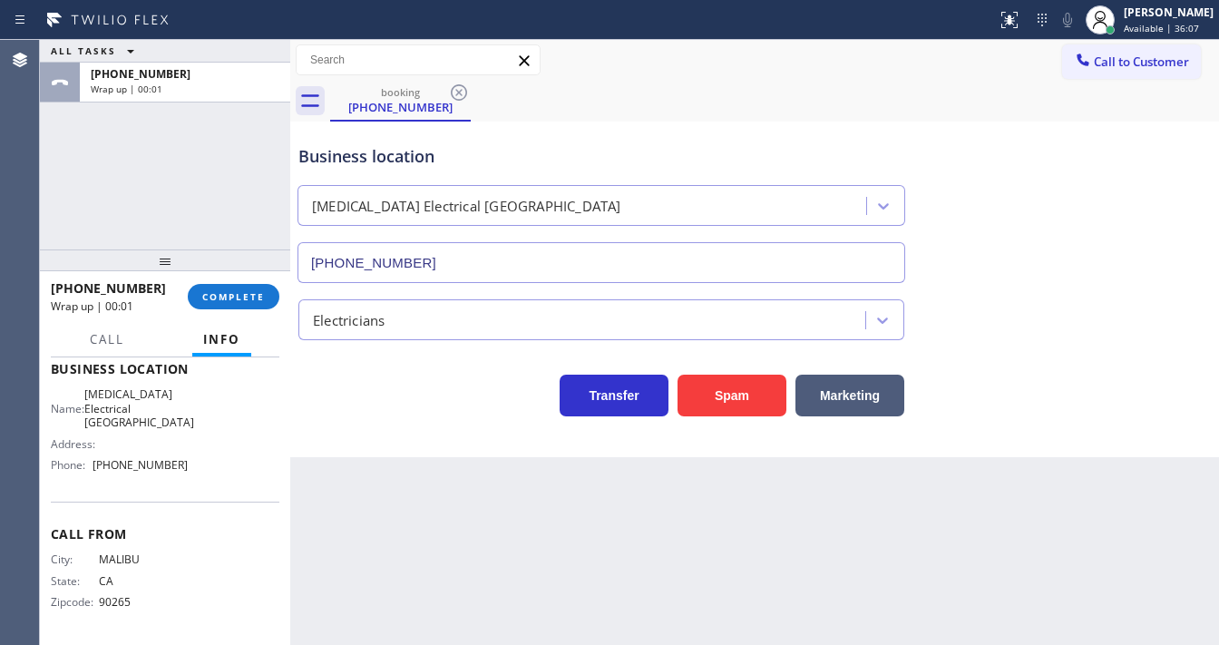
click at [203, 219] on div "ALL TASKS ALL TASKS ACTIVE TASKS TASKS IN WRAP UP +13103595689 Wrap up | 00:01" at bounding box center [165, 144] width 250 height 209
click at [209, 219] on div "ALL TASKS ALL TASKS ACTIVE TASKS TASKS IN WRAP UP +13103595689 Wrap up | 00:02" at bounding box center [165, 144] width 250 height 209
click at [261, 293] on span "COMPLETE" at bounding box center [233, 296] width 63 height 13
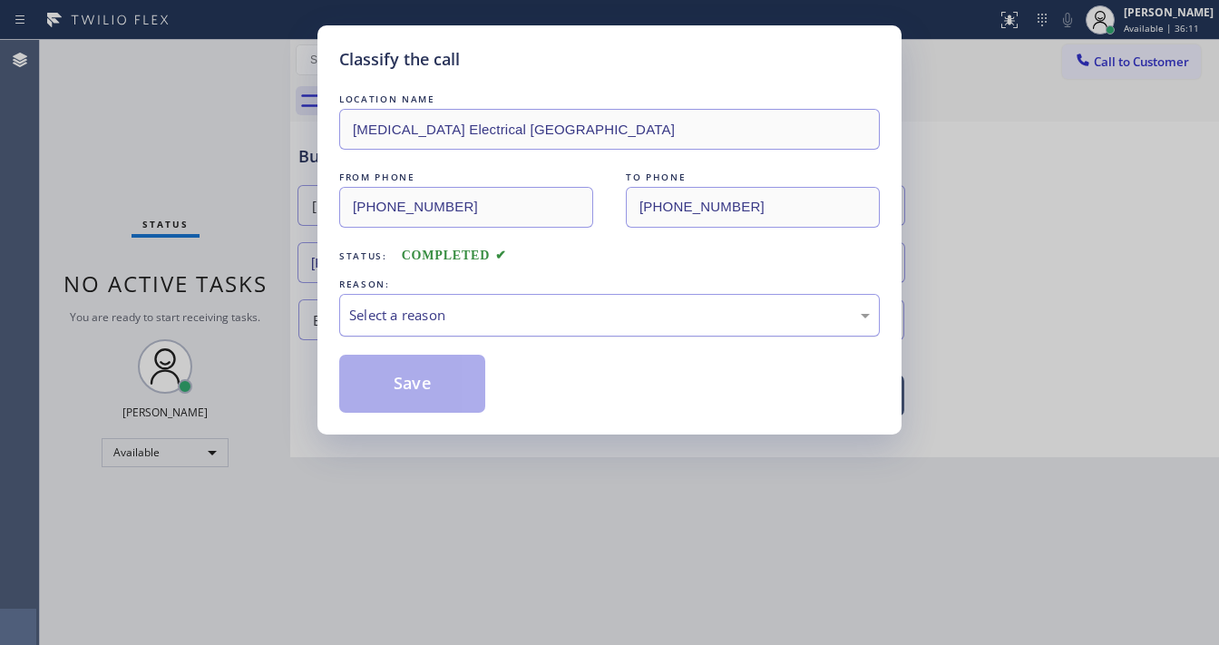
click at [406, 320] on div "Select a reason" at bounding box center [609, 315] width 521 height 21
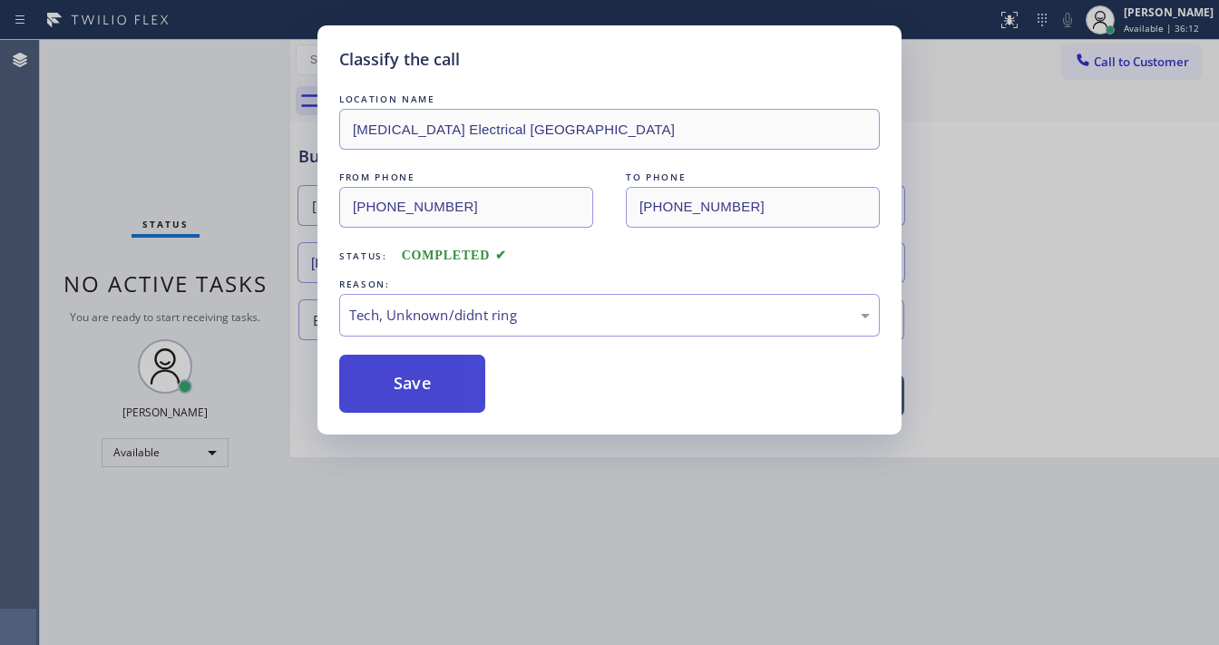
click at [438, 385] on button "Save" at bounding box center [412, 384] width 146 height 58
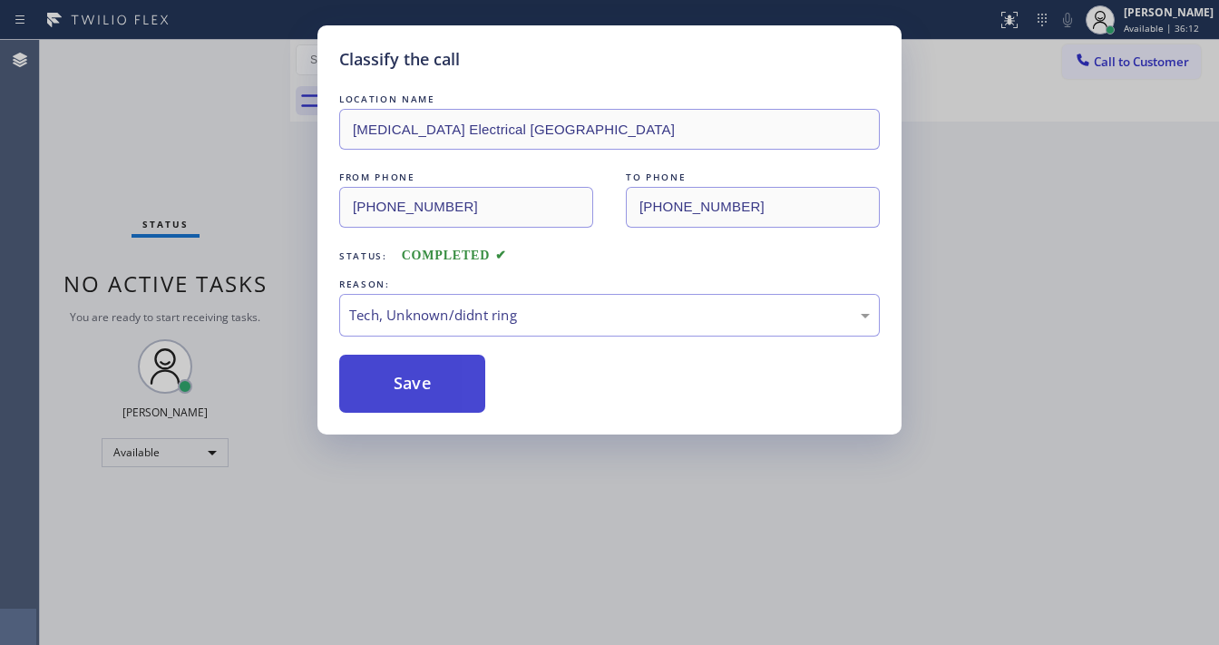
click at [438, 385] on button "Save" at bounding box center [412, 384] width 146 height 58
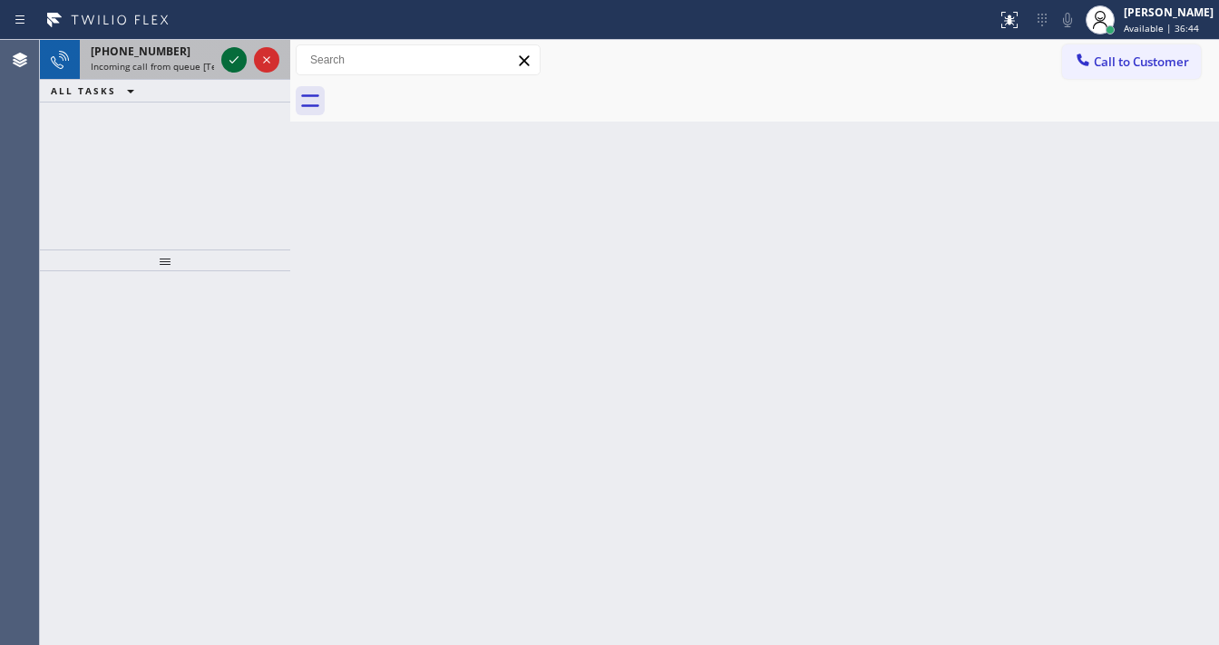
click at [229, 58] on icon at bounding box center [234, 60] width 22 height 22
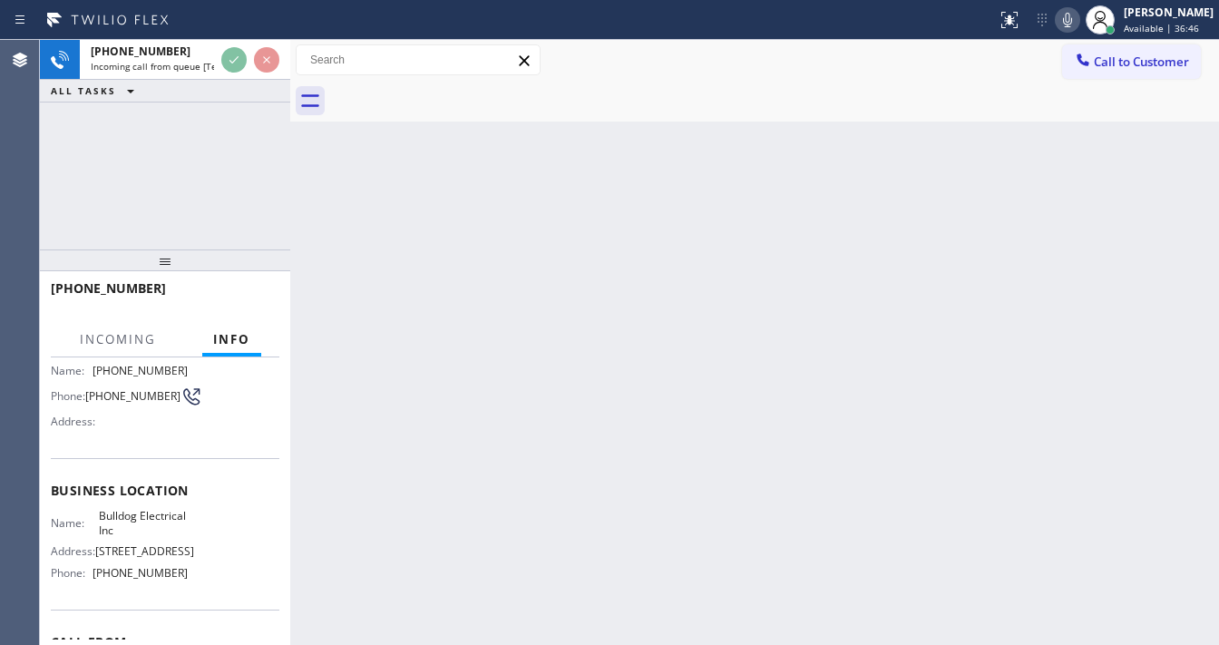
scroll to position [145, 0]
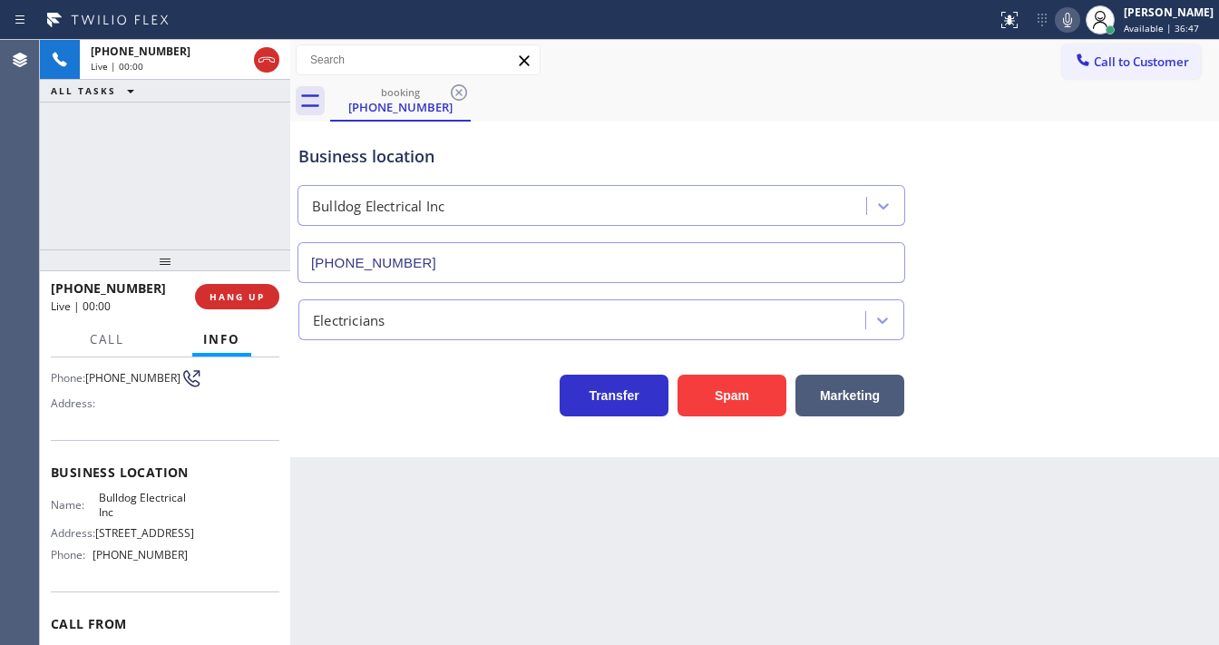
type input "(848) 371-0378"
click at [718, 402] on button "Spam" at bounding box center [731, 396] width 109 height 42
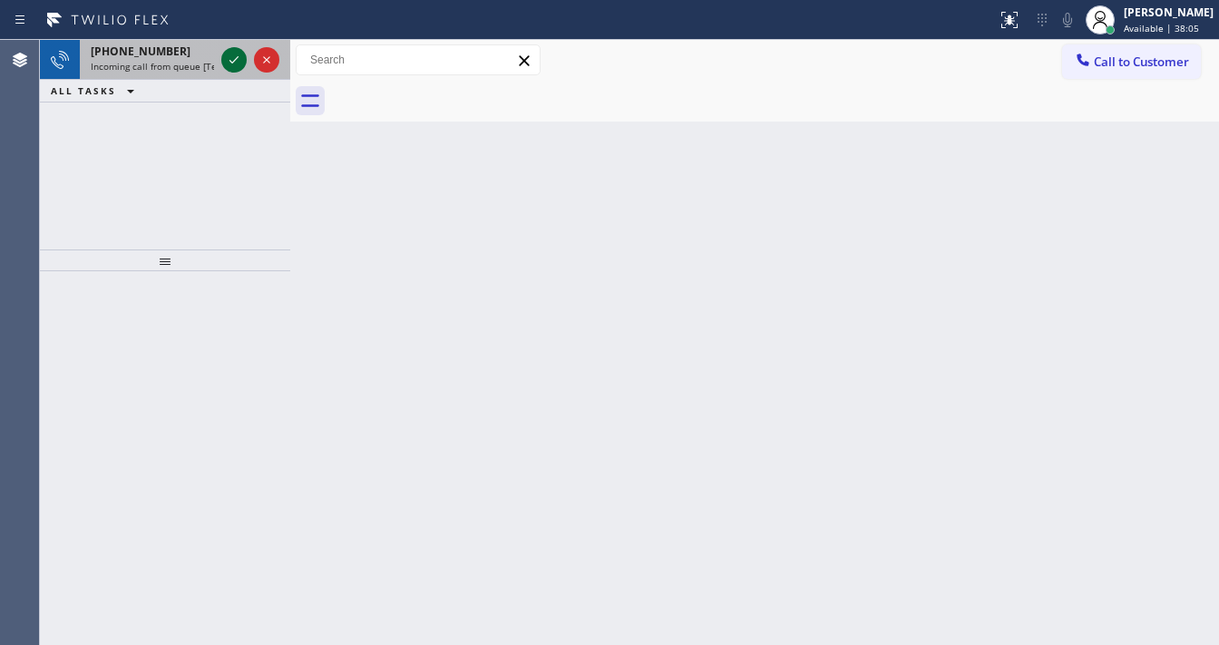
click at [221, 56] on div at bounding box center [233, 60] width 25 height 22
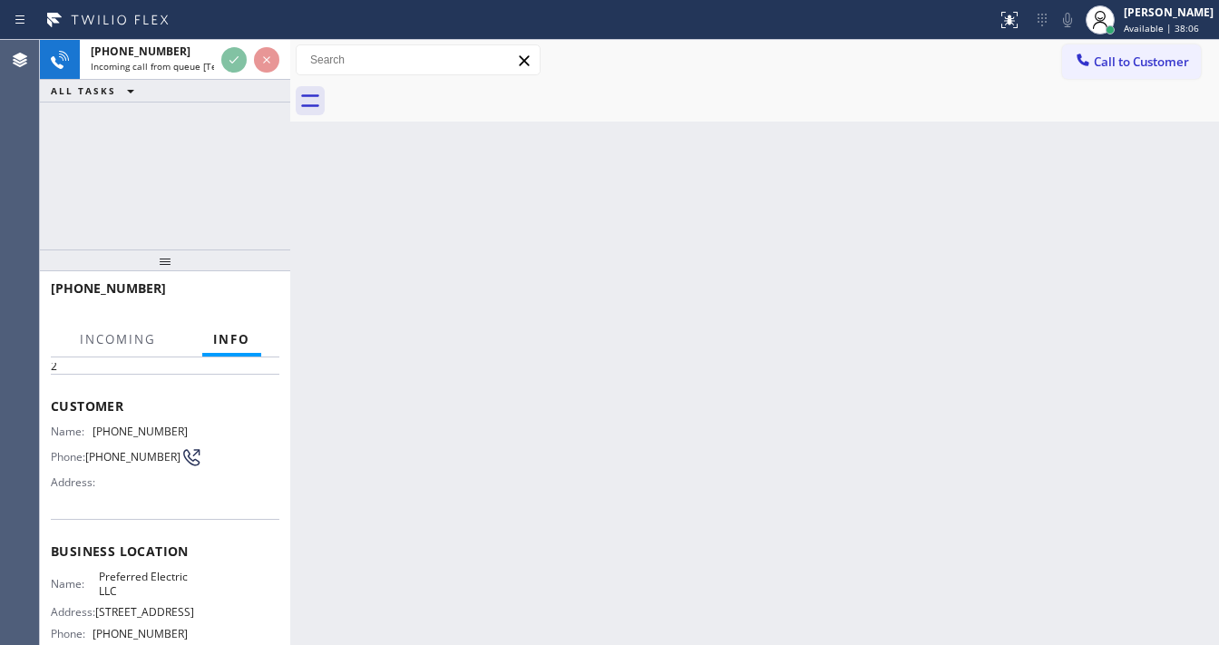
scroll to position [73, 0]
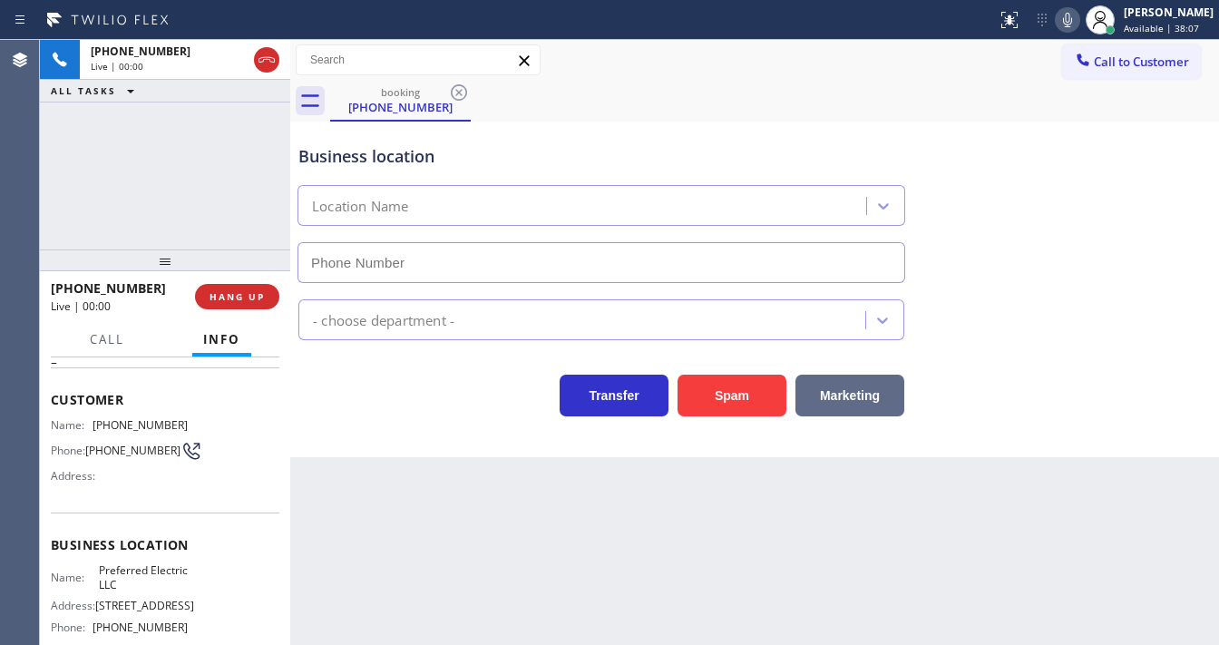
type input "(848) 360-5267"
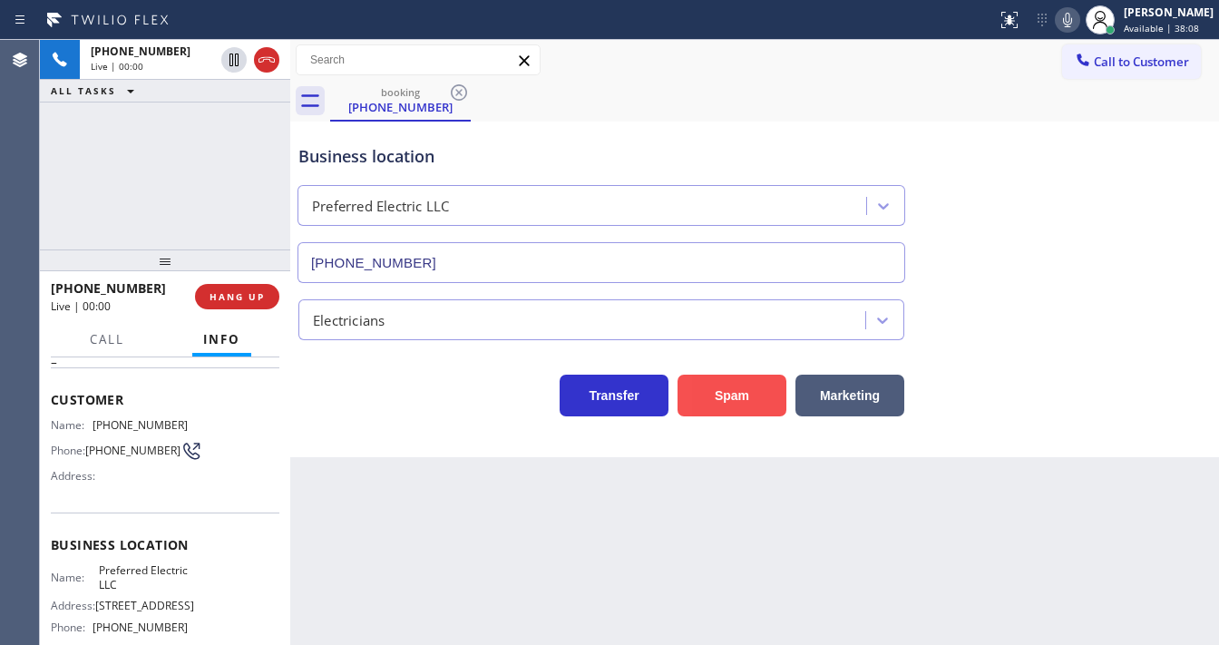
click at [756, 413] on button "Spam" at bounding box center [731, 396] width 109 height 42
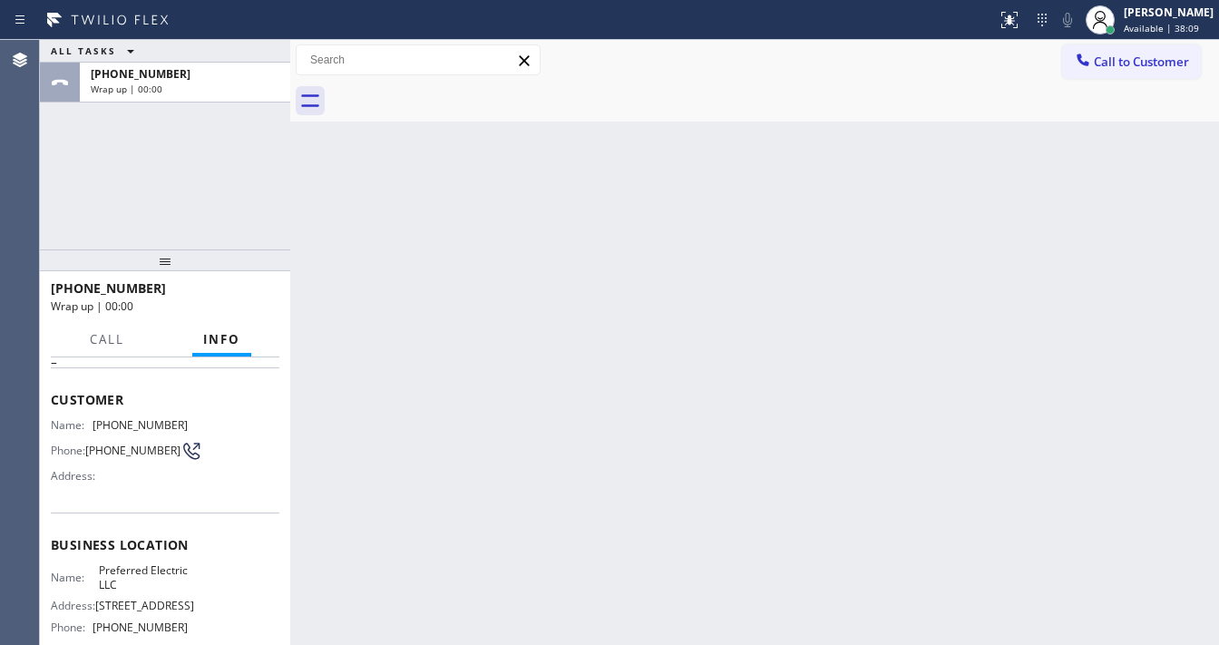
click at [1133, 60] on span "Call to Customer" at bounding box center [1141, 62] width 95 height 16
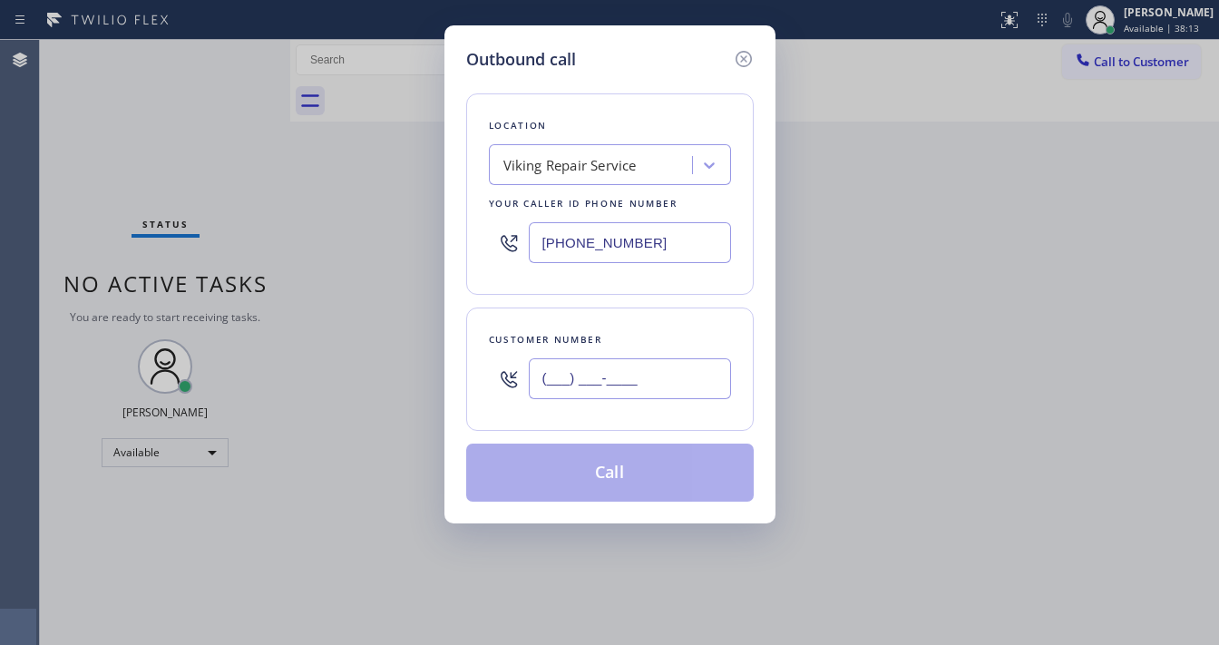
drag, startPoint x: 577, startPoint y: 370, endPoint x: 595, endPoint y: 306, distance: 66.9
click at [577, 371] on input "(___) ___-____" at bounding box center [630, 378] width 202 height 41
paste input "310) 359-5689"
type input "[PHONE_NUMBER]"
click at [623, 260] on input "[PHONE_NUMBER]" at bounding box center [630, 242] width 202 height 41
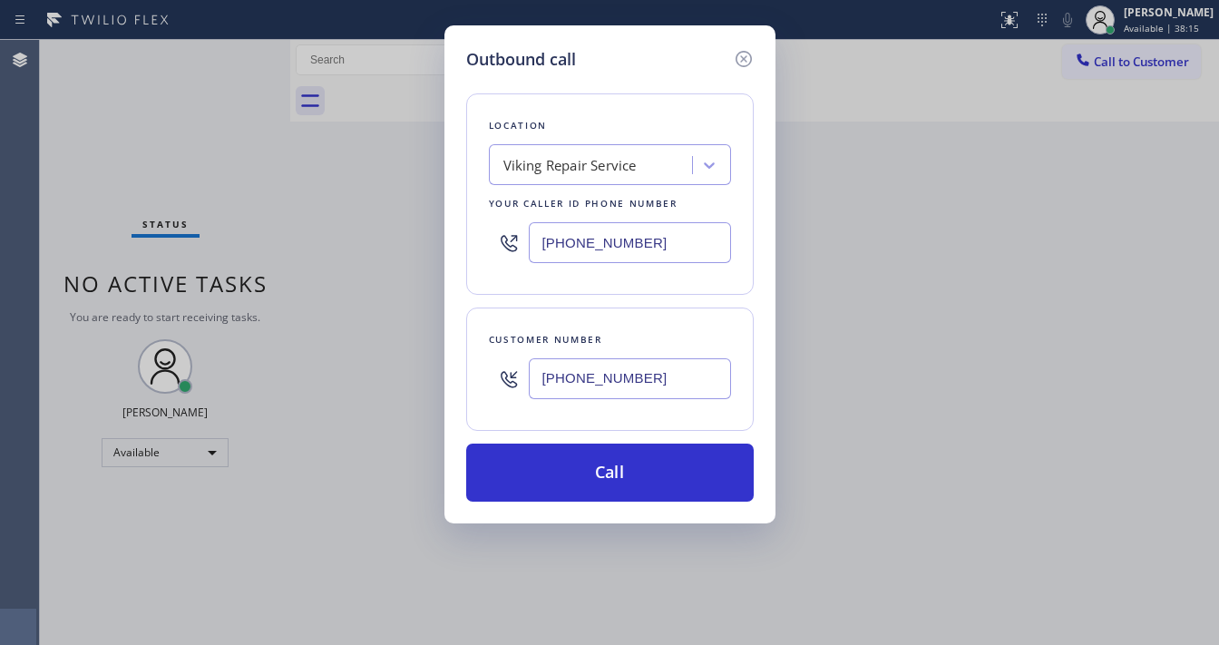
paste input "310) 388-3749"
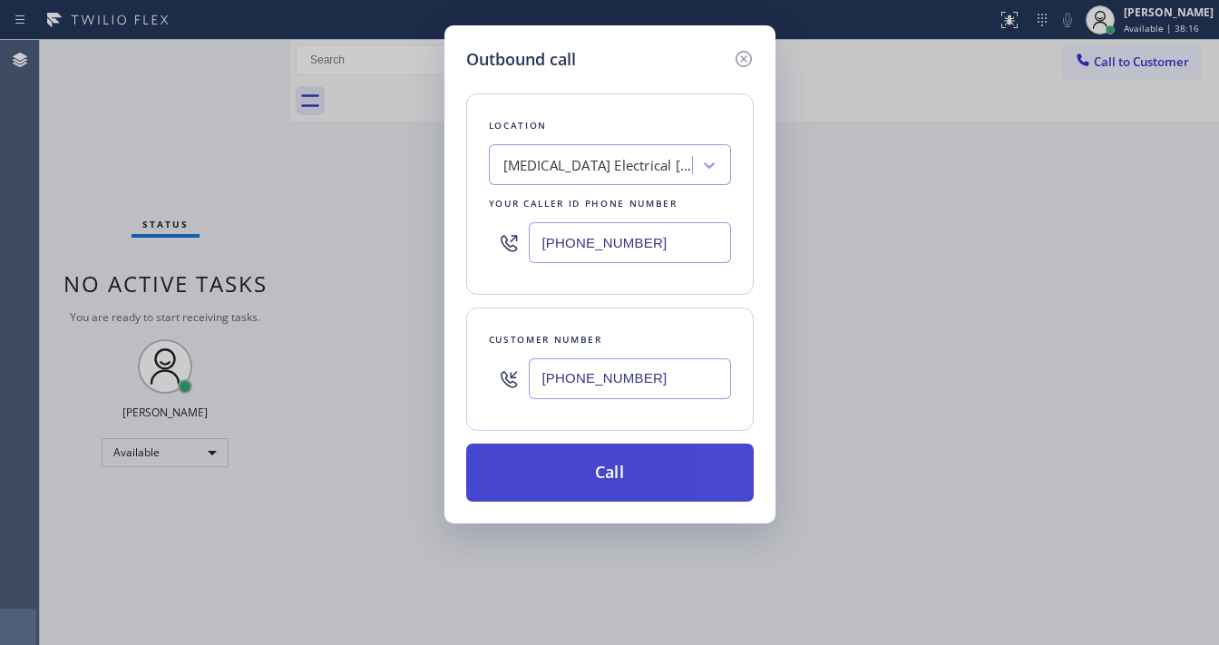
type input "[PHONE_NUMBER]"
click at [614, 467] on button "Call" at bounding box center [609, 472] width 287 height 58
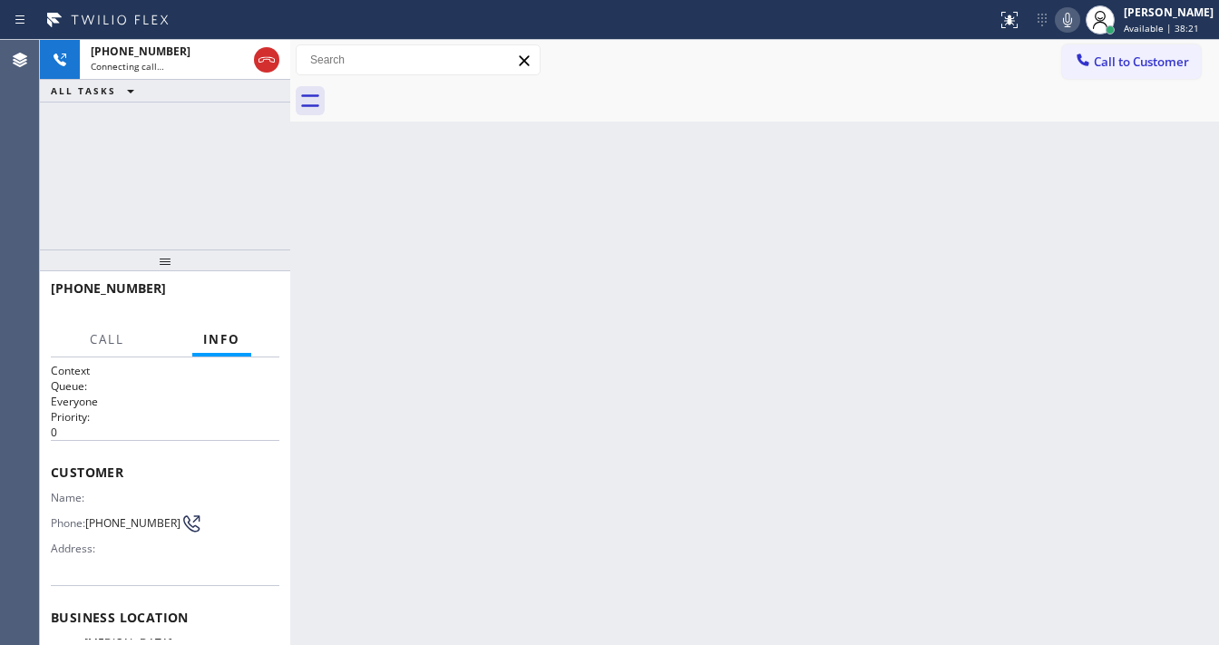
click at [112, 239] on div "+13103595689 Connecting call… ALL TASKS ALL TASKS ACTIVE TASKS TASKS IN WRAP UP" at bounding box center [165, 144] width 250 height 209
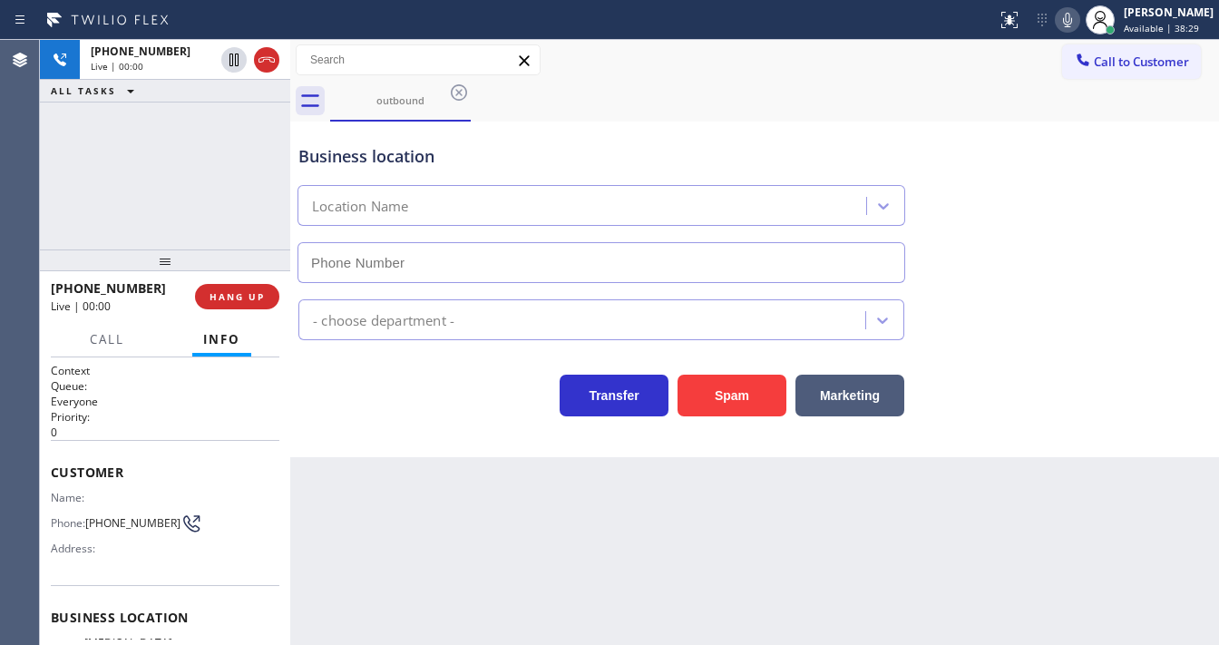
type input "[PHONE_NUMBER]"
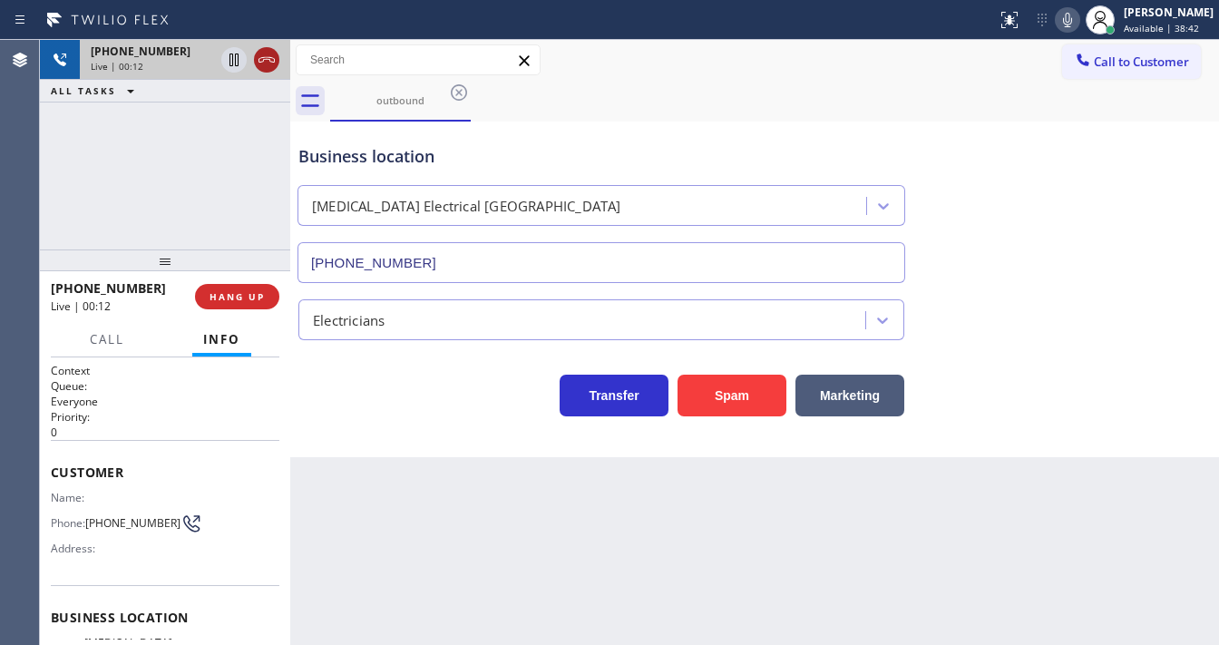
click at [265, 65] on icon at bounding box center [267, 60] width 22 height 22
click at [214, 65] on div "Live | 00:12" at bounding box center [152, 66] width 123 height 13
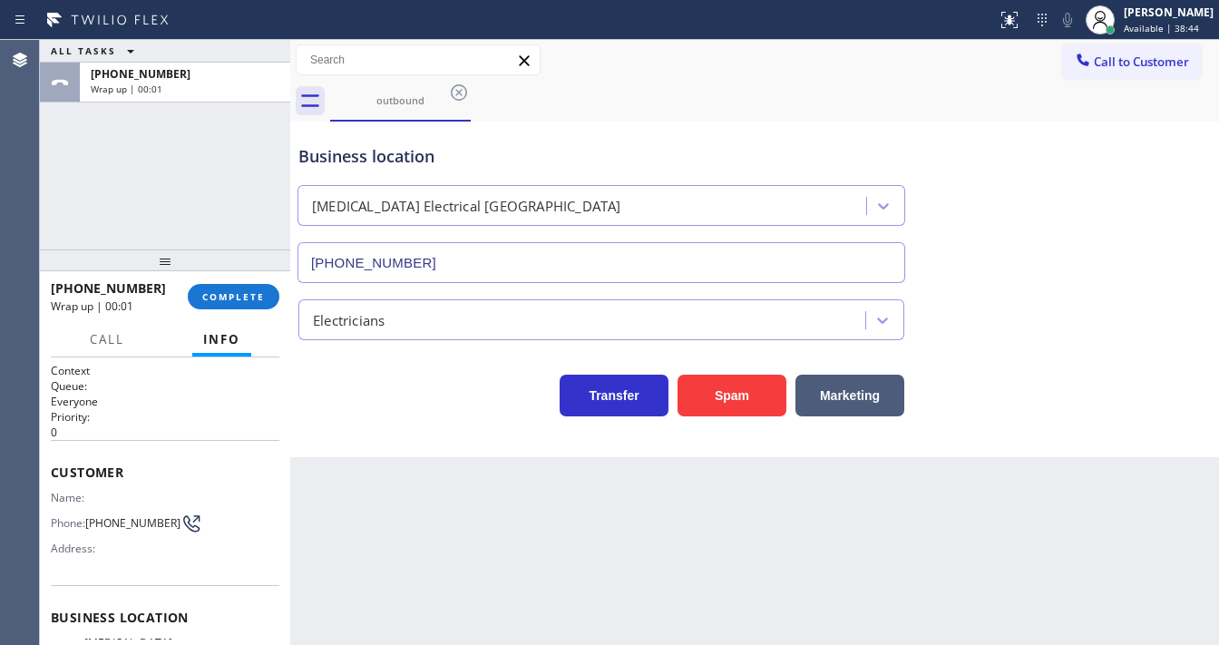
click at [236, 312] on div "+13103595689 Wrap up | 00:01 COMPLETE" at bounding box center [165, 296] width 229 height 47
click at [243, 305] on button "COMPLETE" at bounding box center [234, 296] width 92 height 25
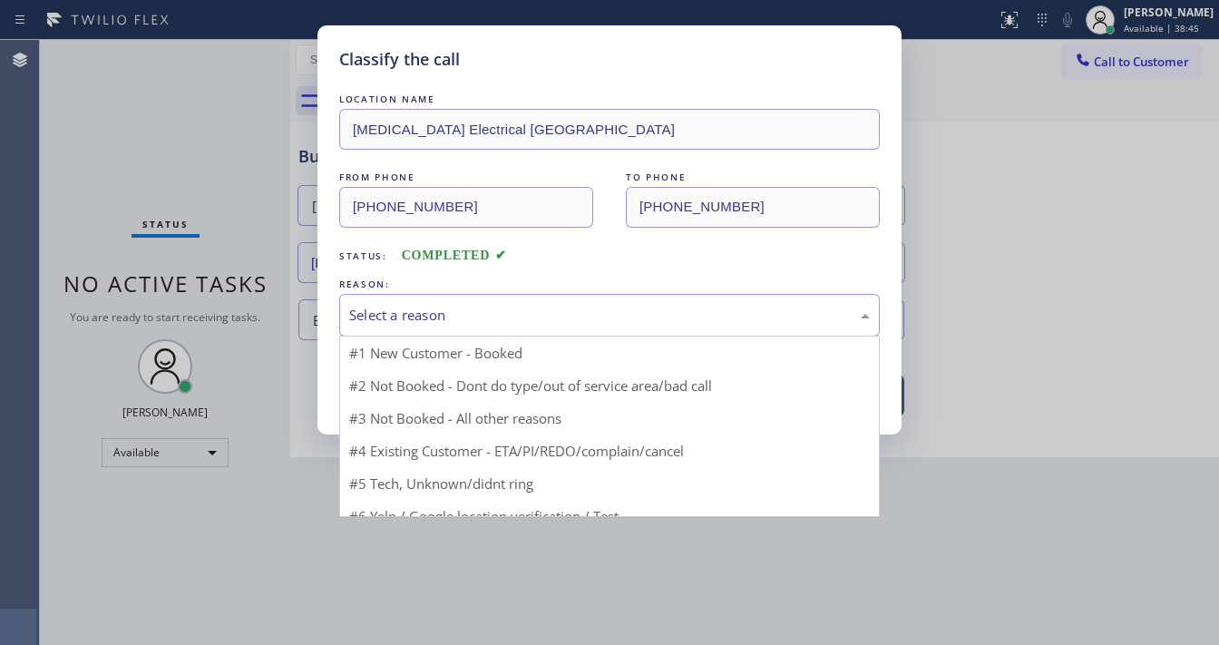
click at [435, 326] on div "Select a reason" at bounding box center [609, 315] width 541 height 43
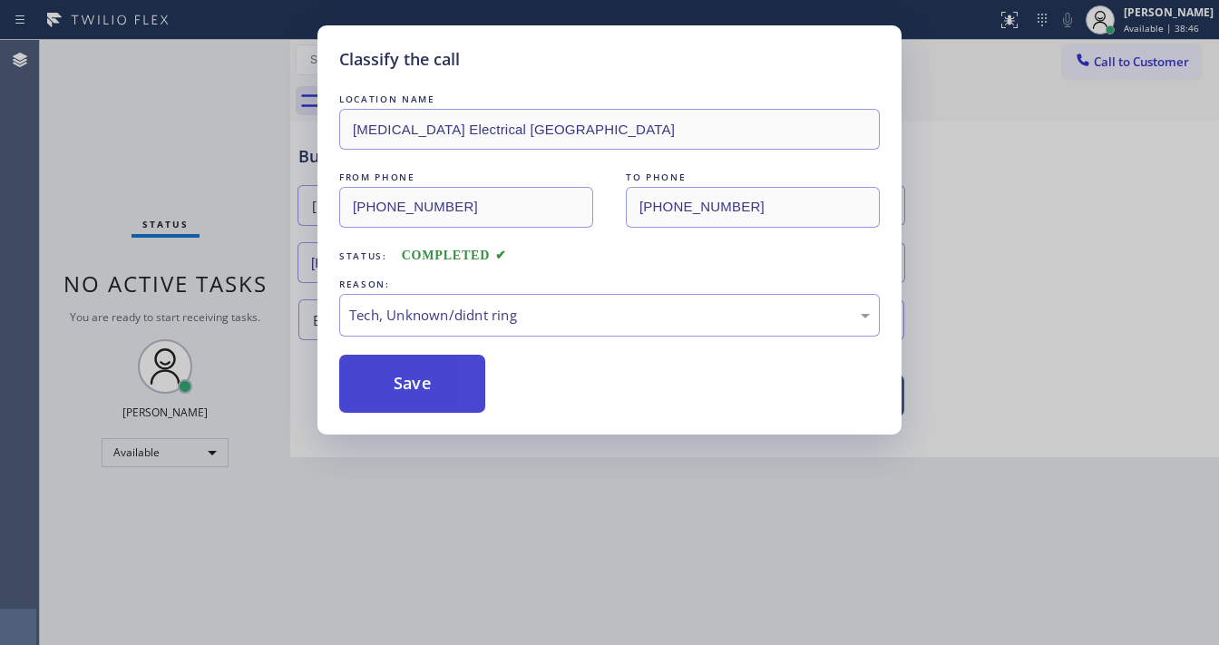
click at [423, 394] on button "Save" at bounding box center [412, 384] width 146 height 58
click at [424, 394] on button "Save" at bounding box center [412, 384] width 146 height 58
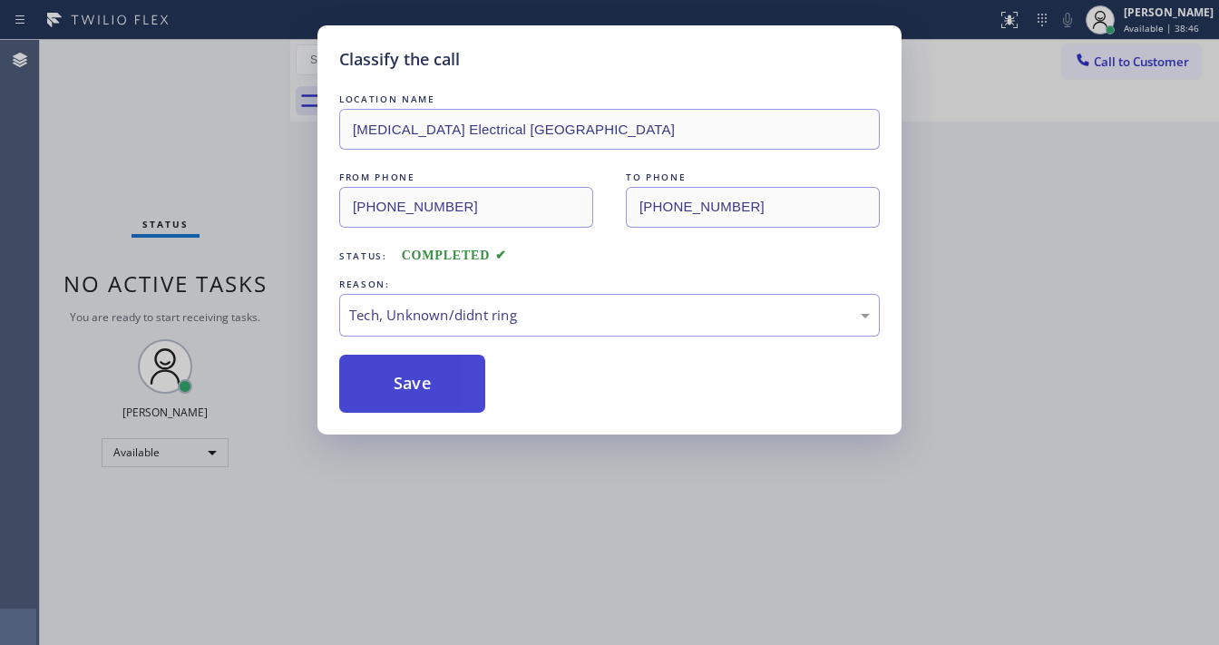
click at [424, 394] on button "Save" at bounding box center [412, 384] width 146 height 58
click at [496, 642] on div "Classify the call LOCATION NAME High Voltage Electrical Playa Vista FROM PHONE …" at bounding box center [609, 322] width 1219 height 645
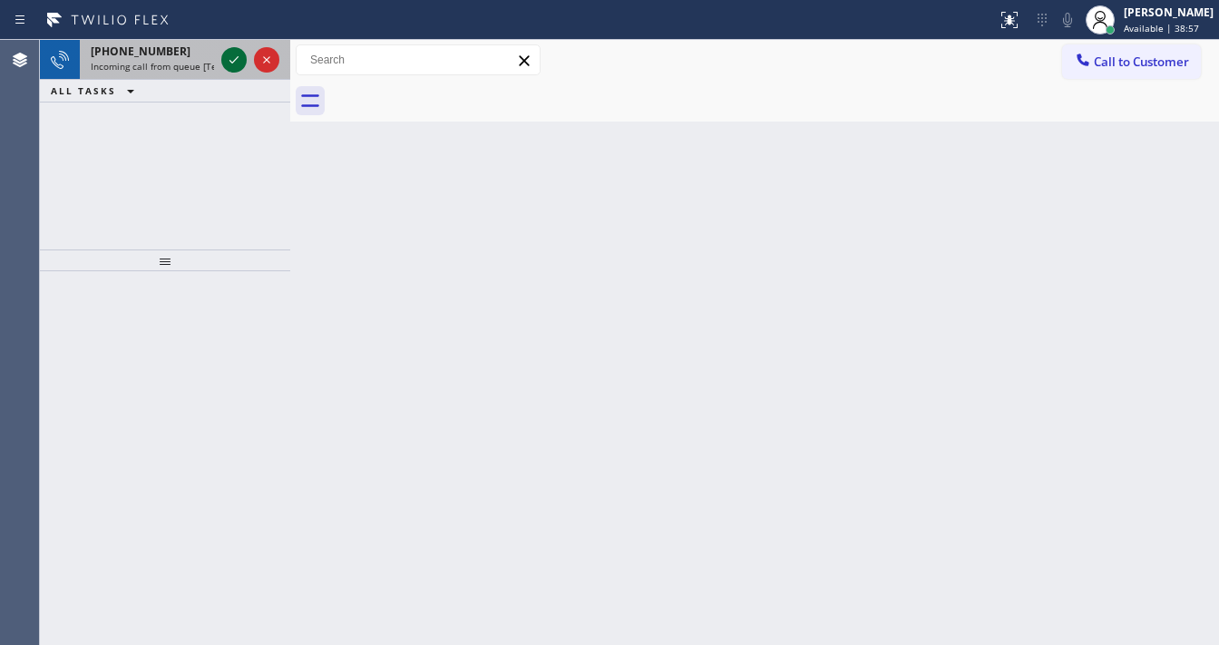
click at [229, 62] on icon at bounding box center [234, 60] width 22 height 22
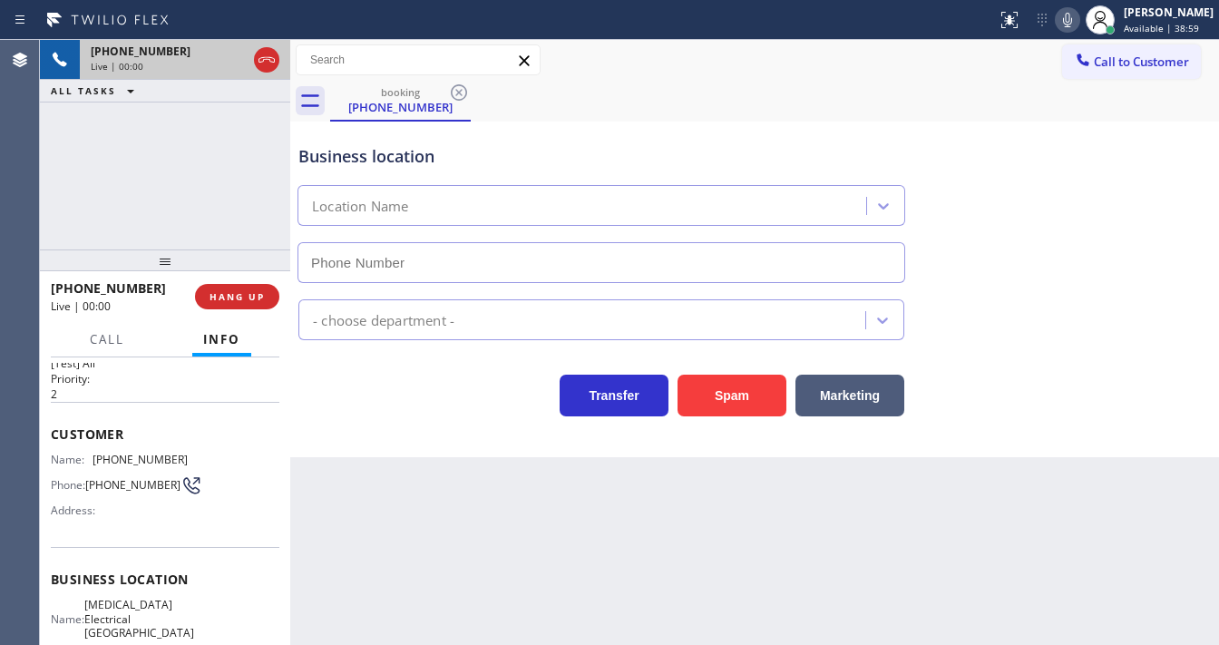
scroll to position [73, 0]
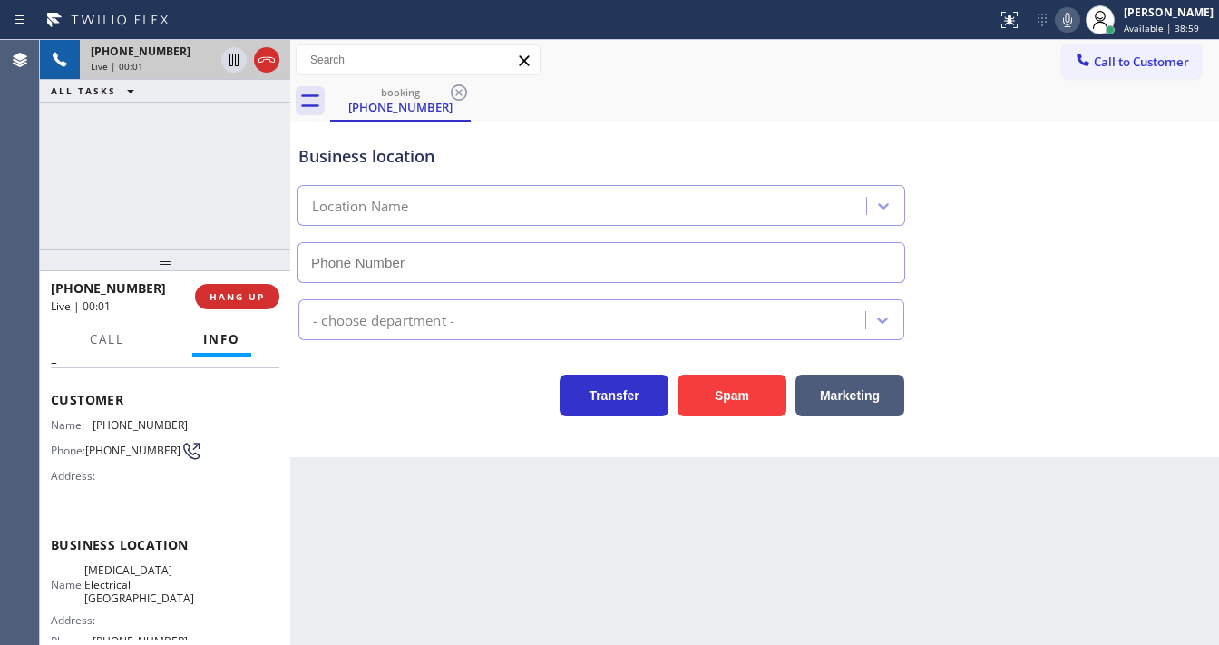
type input "[PHONE_NUMBER]"
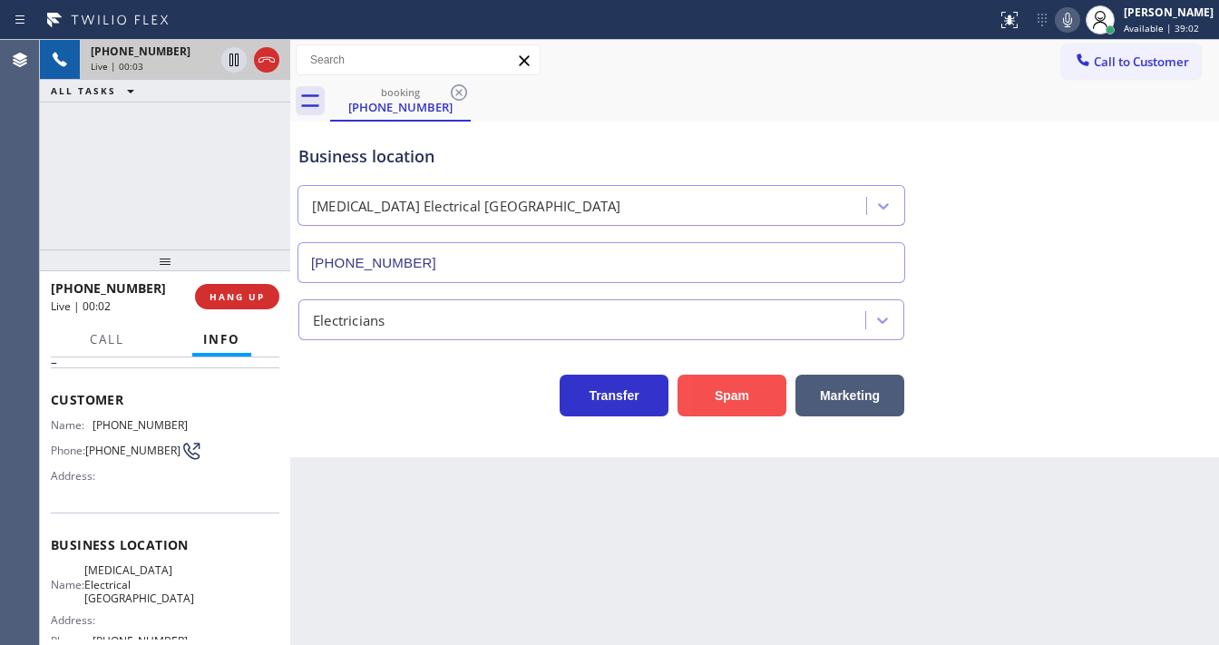
click at [735, 393] on button "Spam" at bounding box center [731, 396] width 109 height 42
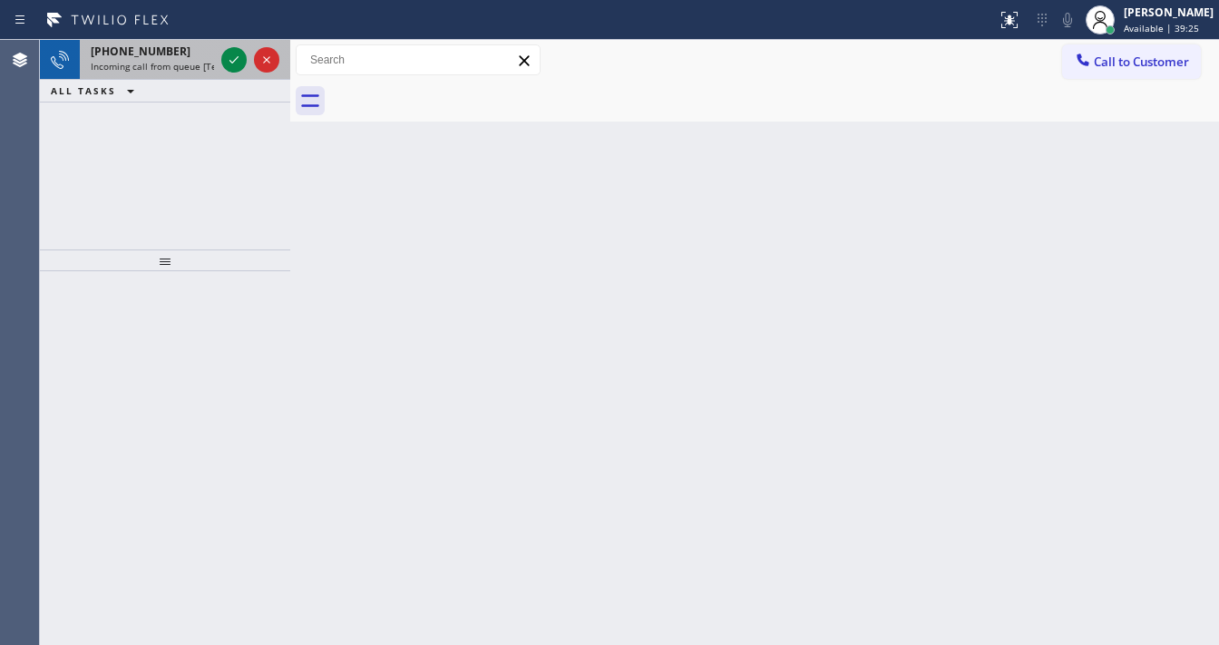
click at [159, 54] on span "+18095368643" at bounding box center [141, 51] width 100 height 15
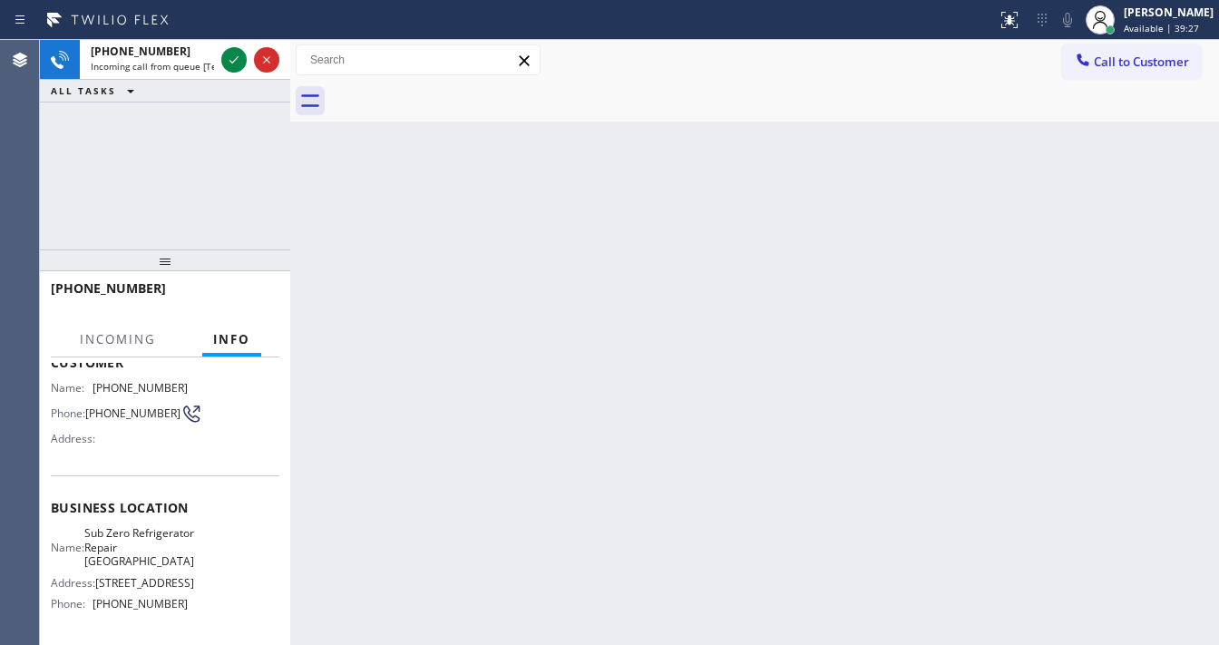
scroll to position [145, 0]
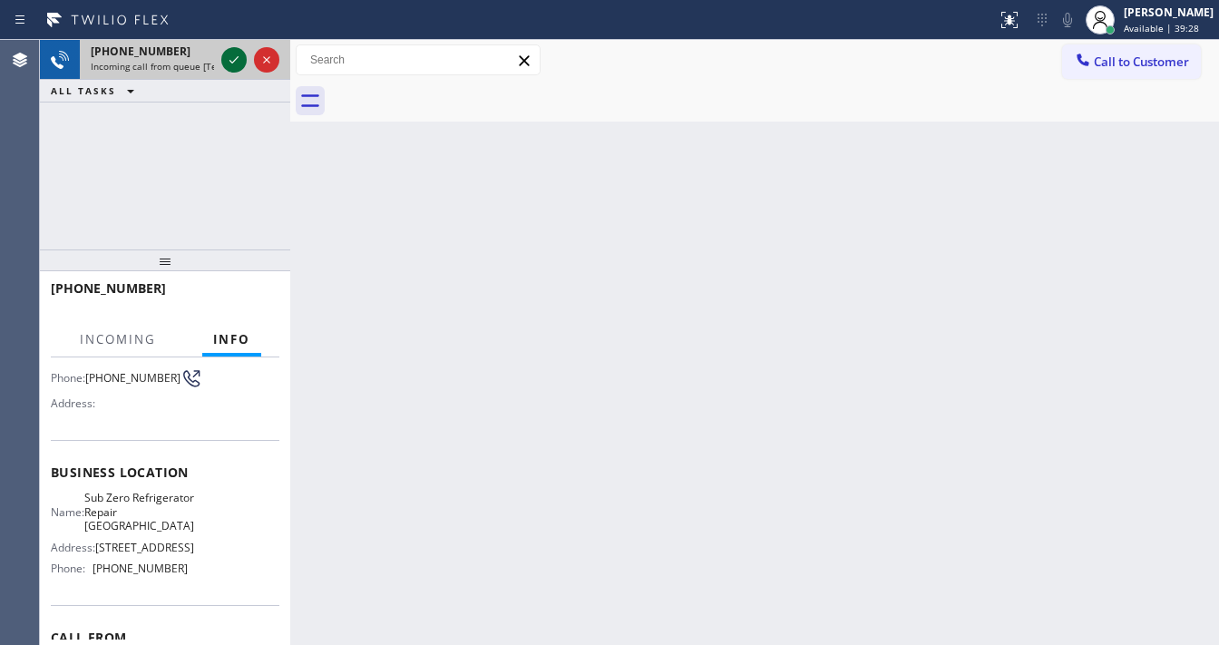
click at [225, 62] on icon at bounding box center [234, 60] width 22 height 22
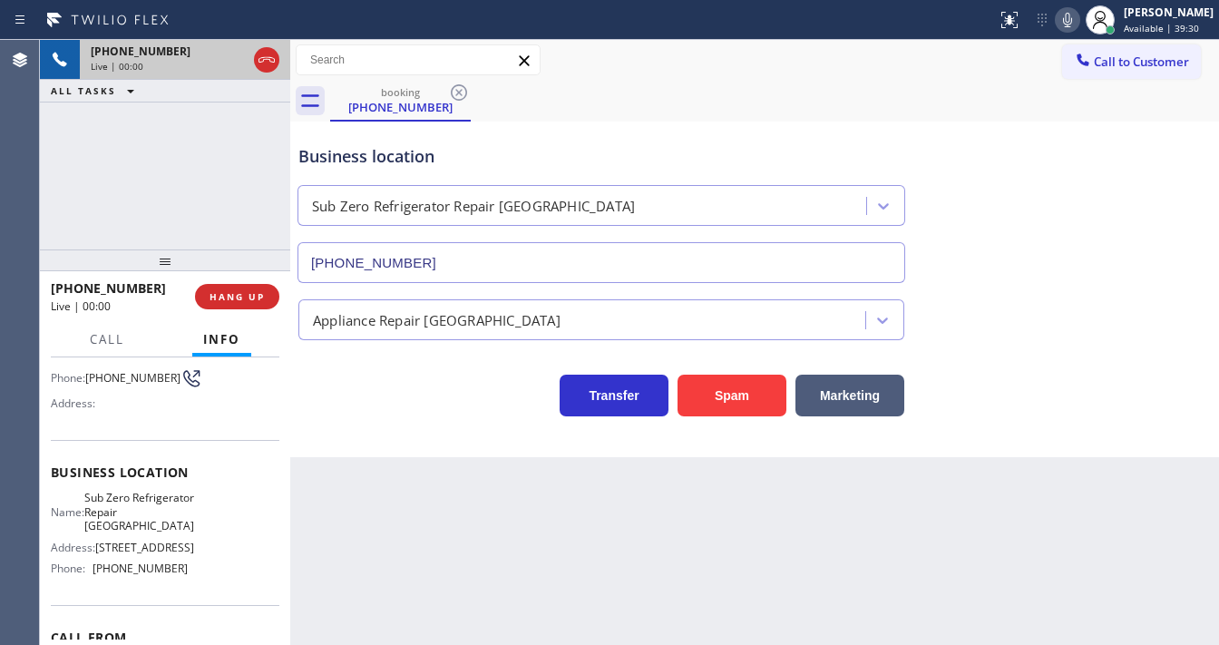
type input "(773) 917-0590"
click at [733, 392] on button "Spam" at bounding box center [731, 396] width 109 height 42
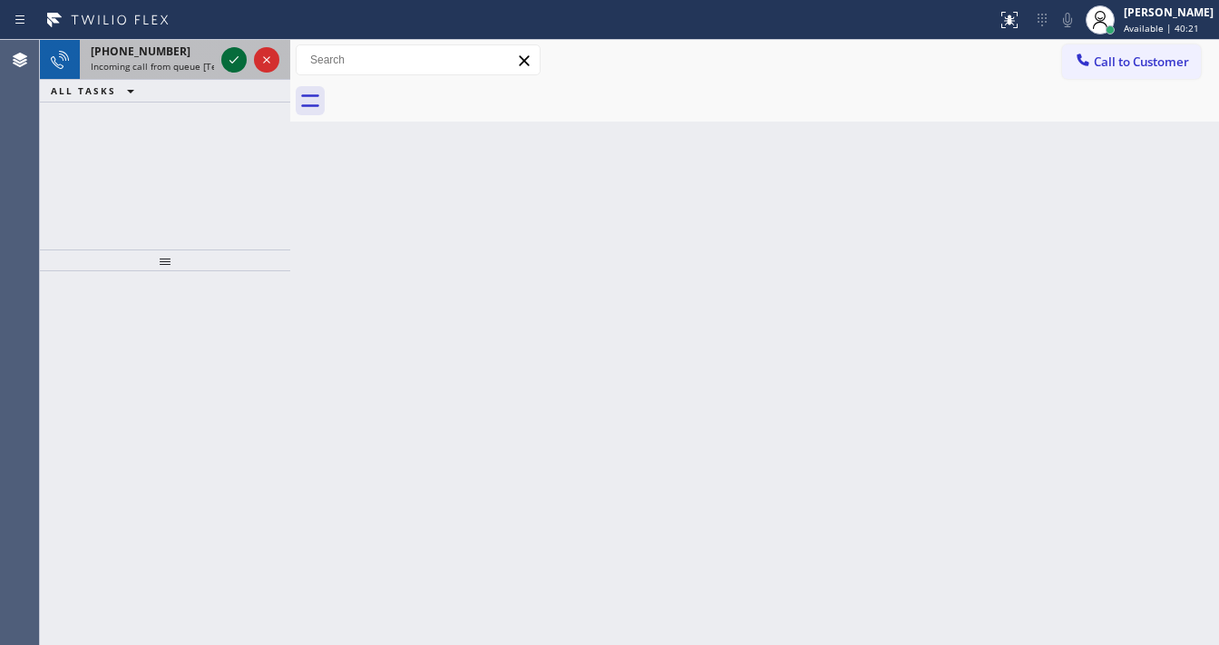
click at [227, 57] on icon at bounding box center [234, 60] width 22 height 22
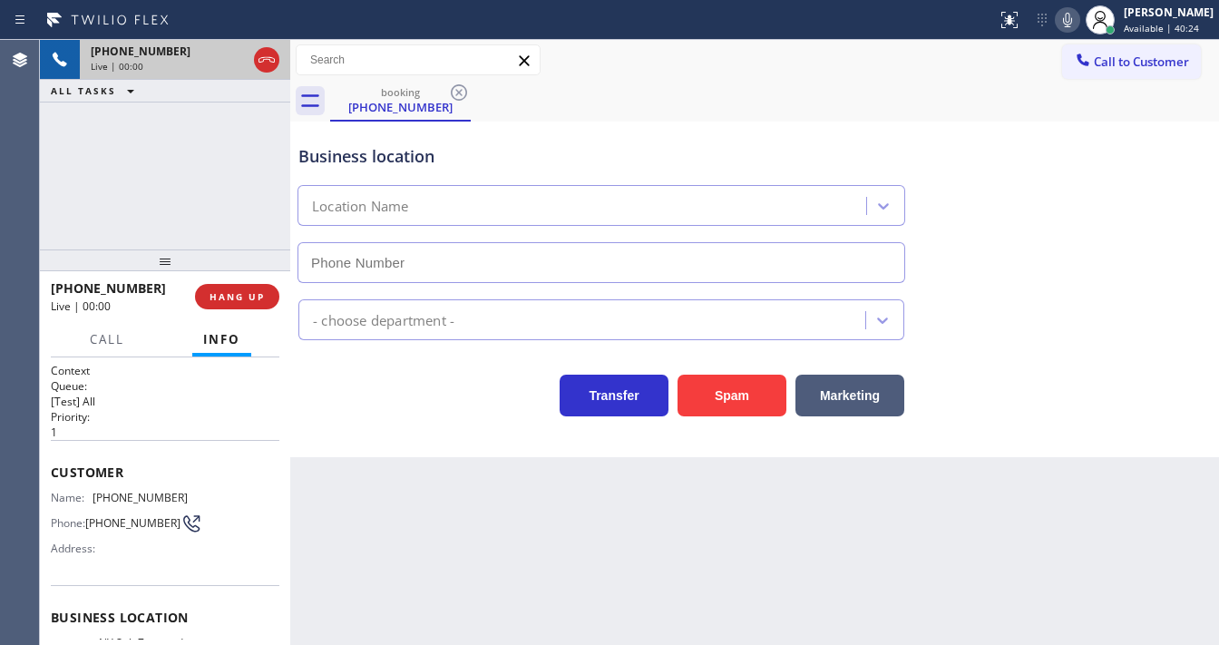
type input "(646) 661-7498"
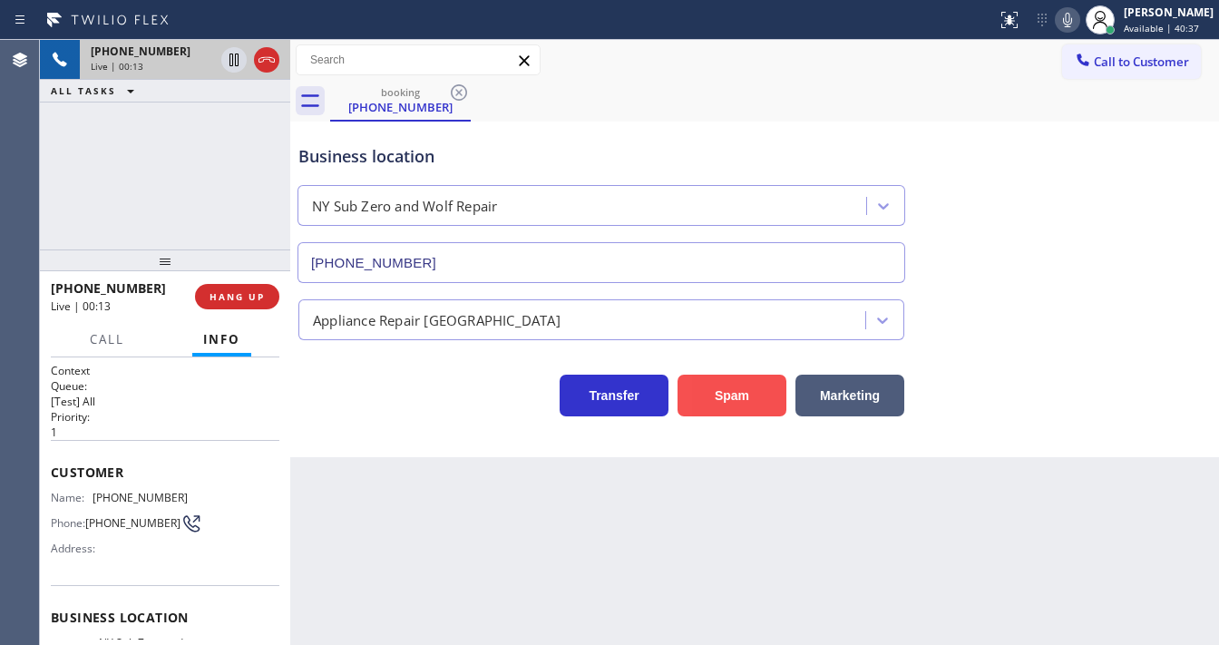
click at [707, 396] on button "Spam" at bounding box center [731, 396] width 109 height 42
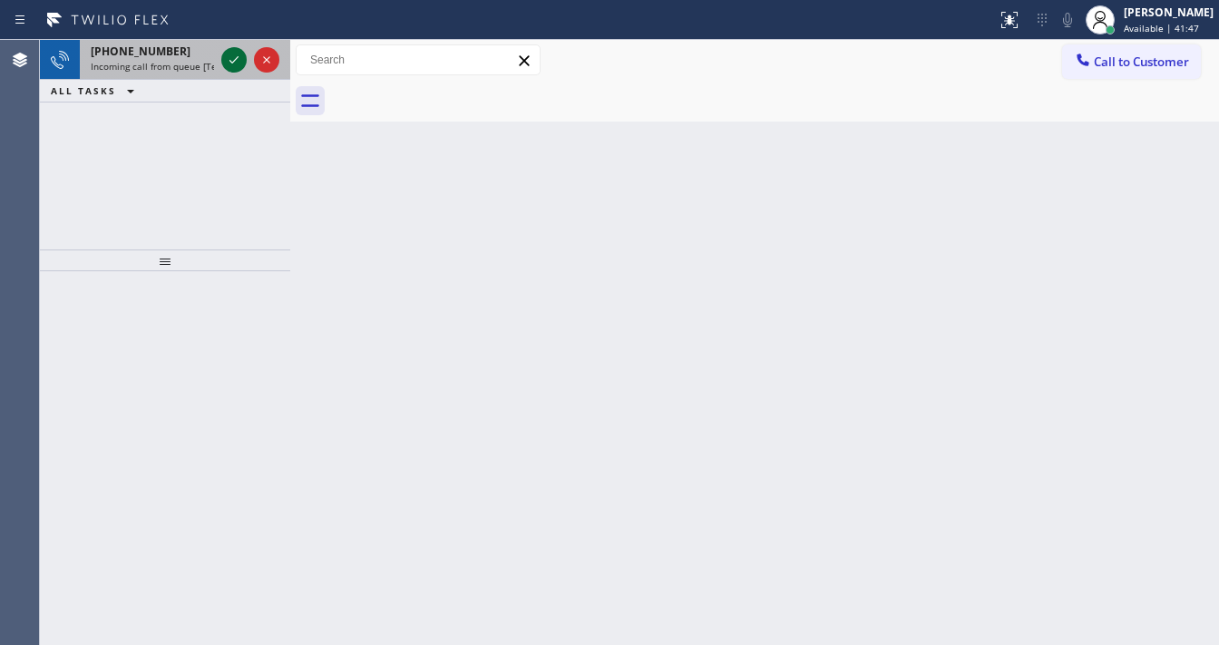
click at [236, 57] on icon at bounding box center [234, 60] width 22 height 22
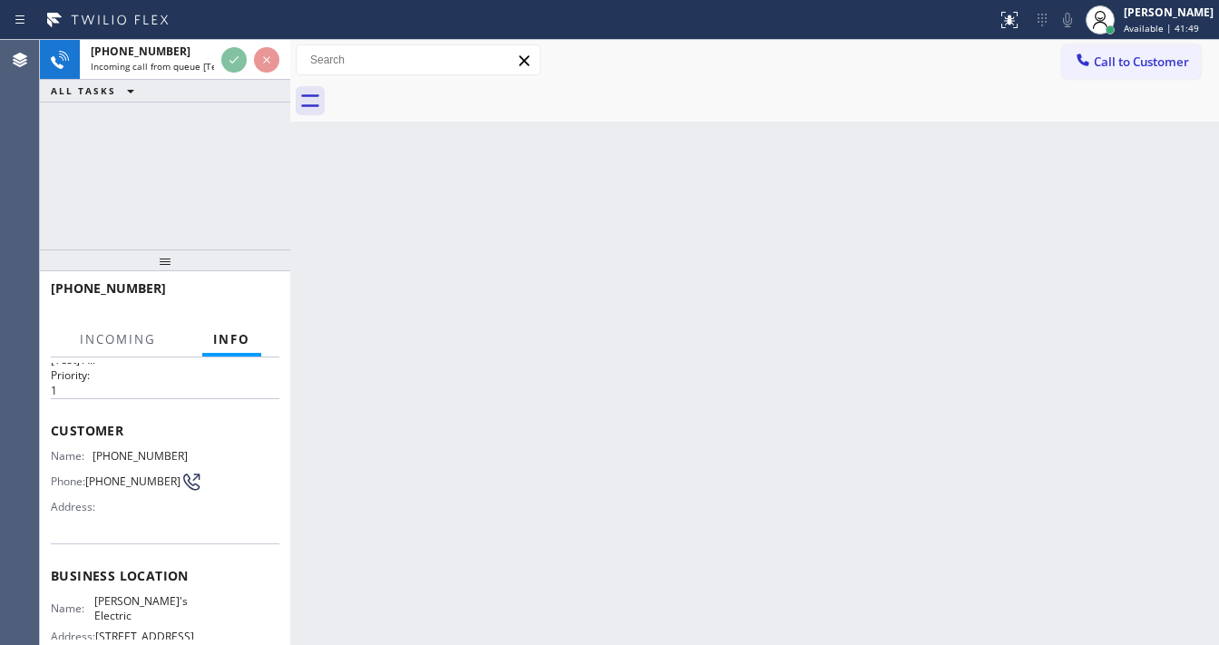
scroll to position [145, 0]
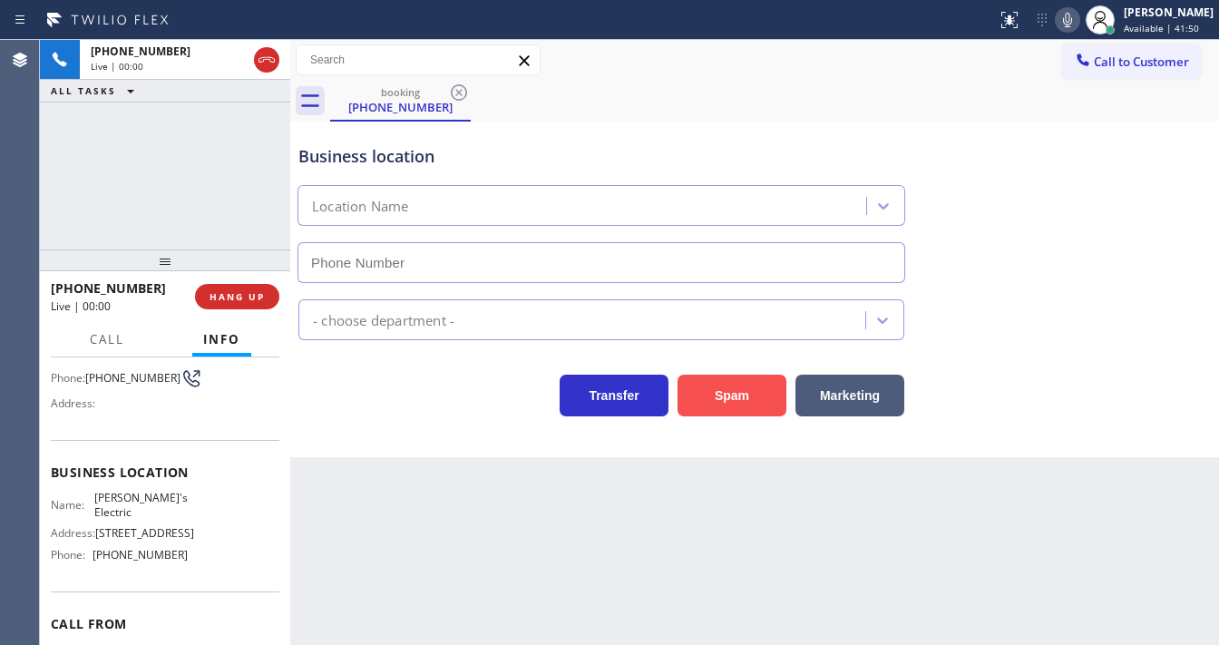
type input "[PHONE_NUMBER]"
click at [714, 387] on button "Spam" at bounding box center [731, 396] width 109 height 42
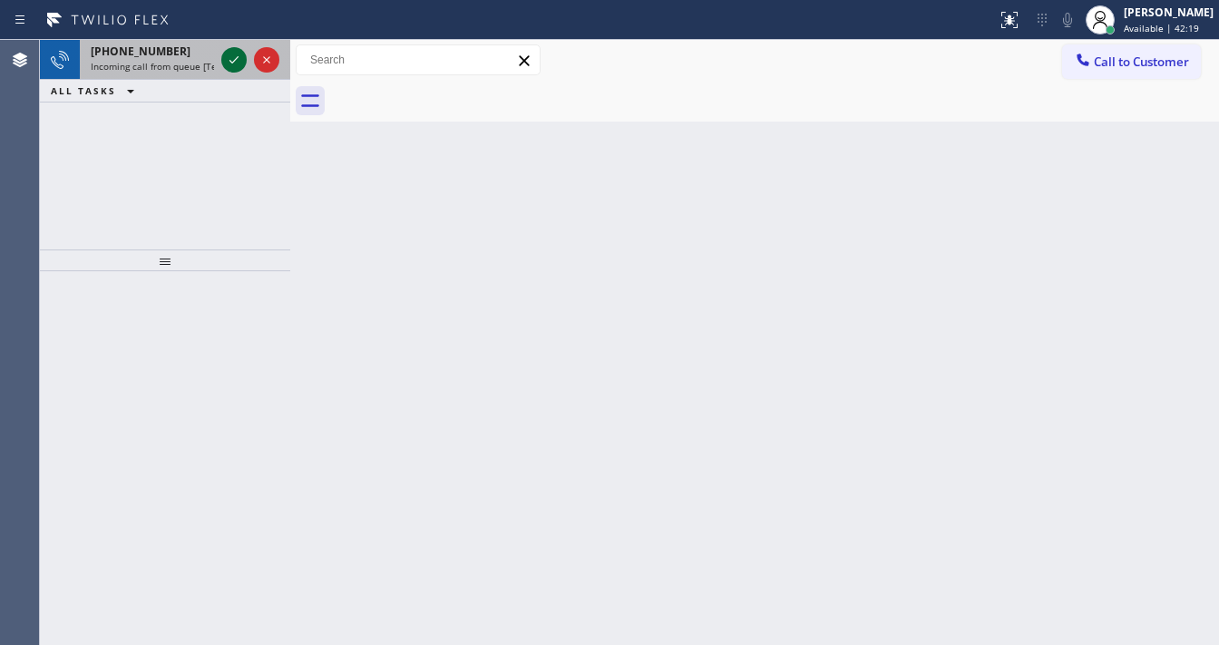
click at [225, 53] on icon at bounding box center [234, 60] width 22 height 22
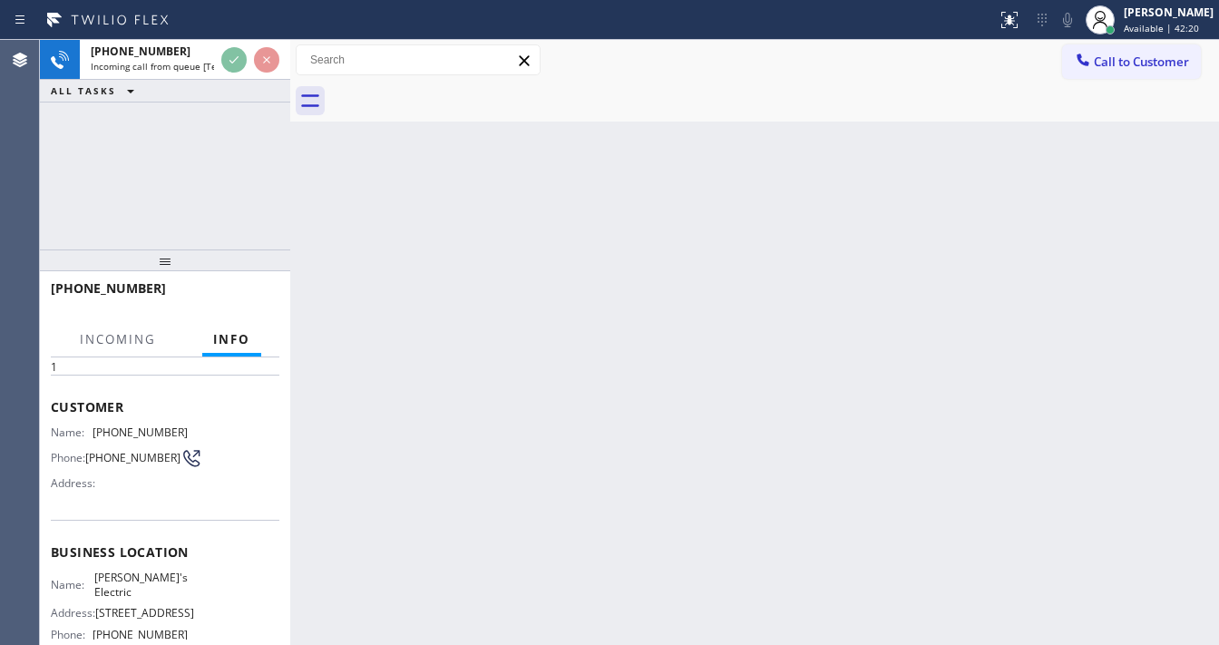
scroll to position [145, 0]
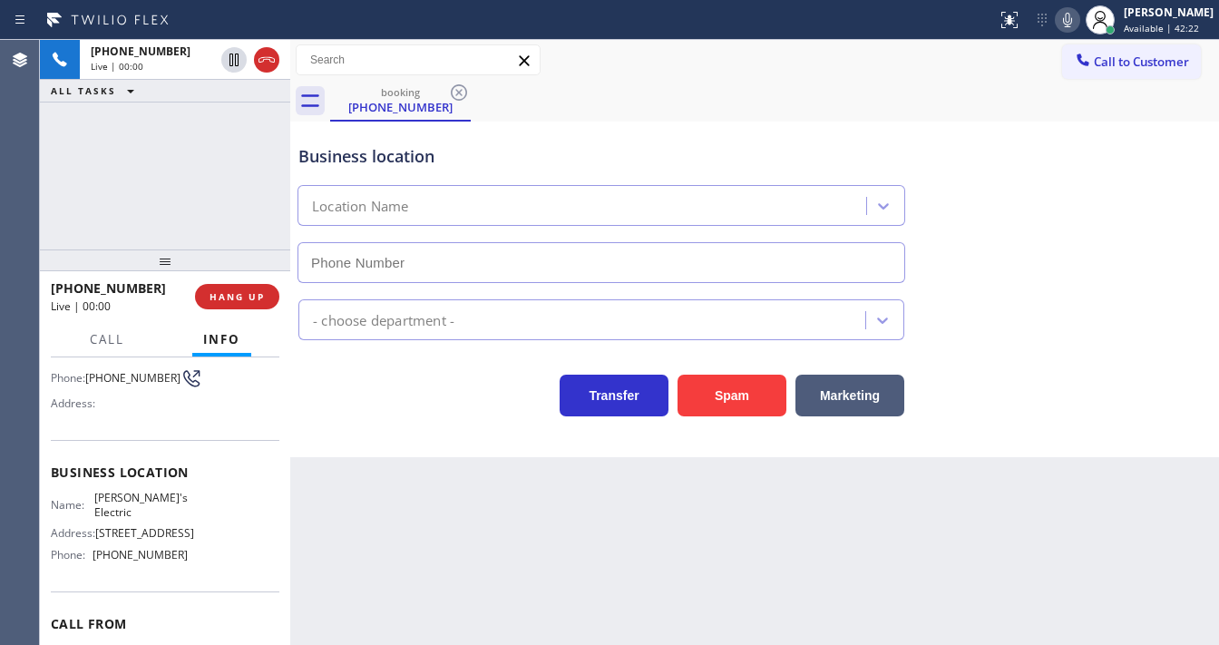
type input "[PHONE_NUMBER]"
click at [161, 194] on div "+19082421177 Live | 00:01 ALL TASKS ALL TASKS ACTIVE TASKS TASKS IN WRAP UP" at bounding box center [165, 144] width 250 height 209
click at [102, 453] on div "Business location Name: Jimmy's Electric Address: 2405 Beech St, Point Pleasant…" at bounding box center [165, 515] width 229 height 151
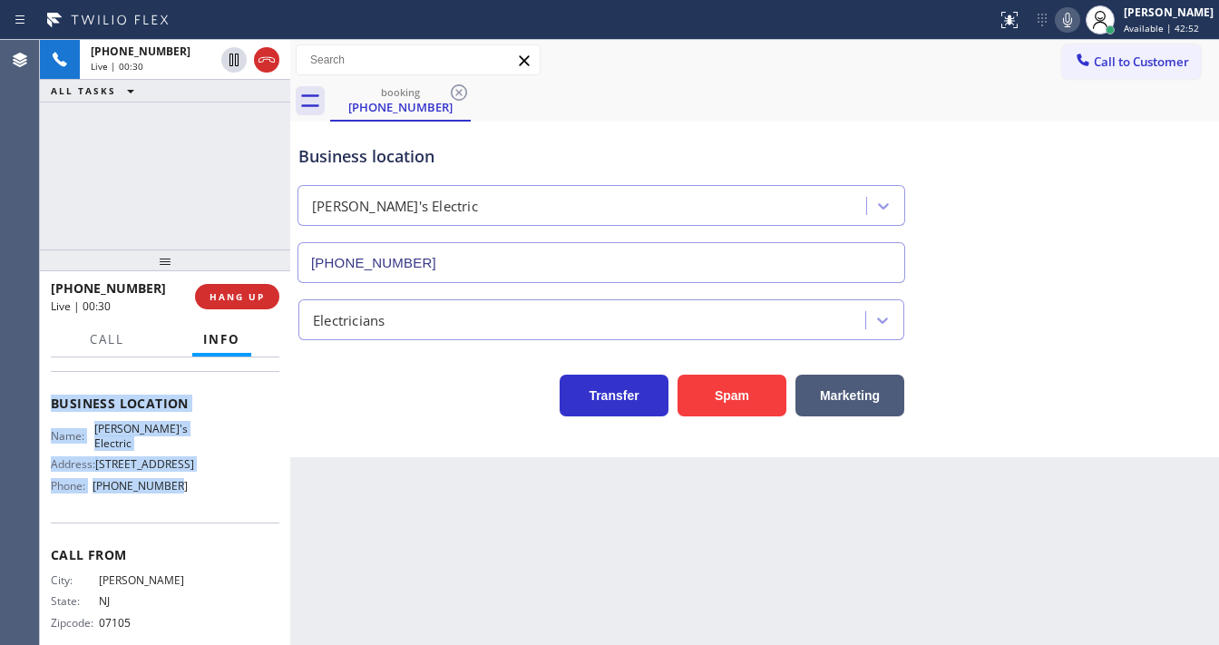
scroll to position [263, 0]
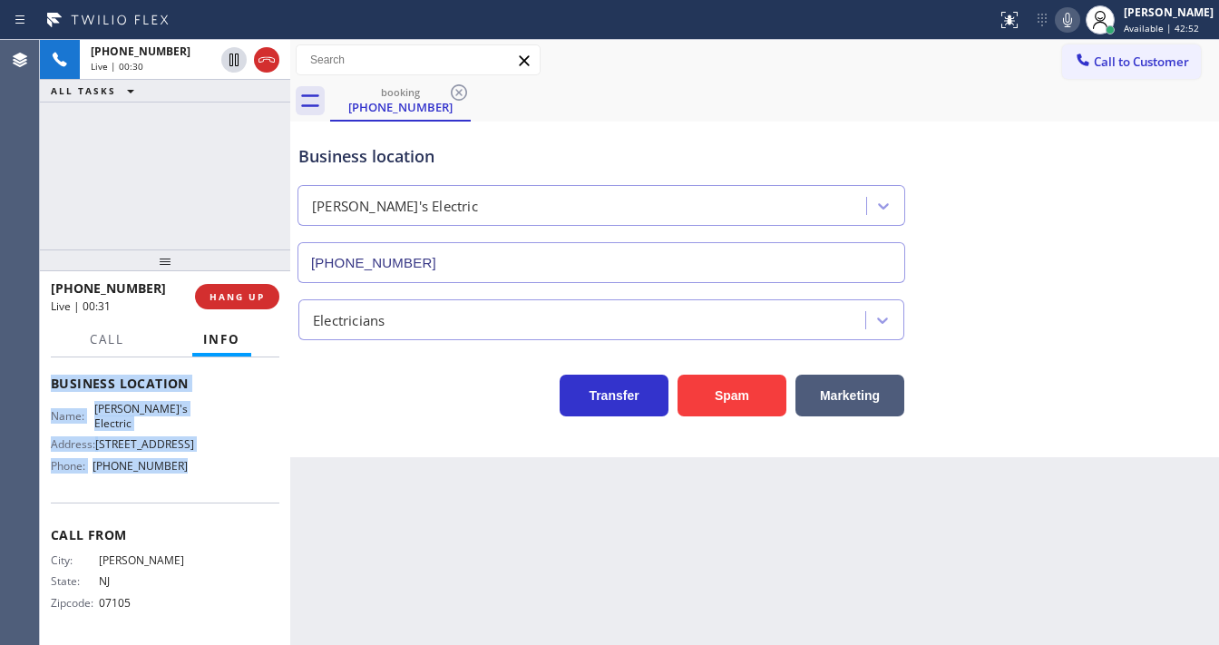
drag, startPoint x: 52, startPoint y: 392, endPoint x: 190, endPoint y: 482, distance: 165.8
click at [190, 482] on div "Context Queue: [Test] All Priority: 1 Customer Name: (908) 242-1177 Phone: (908…" at bounding box center [165, 384] width 229 height 511
copy div "Customer Name: (908) 242-1177 Phone: (908) 242-1177 Address: Business location …"
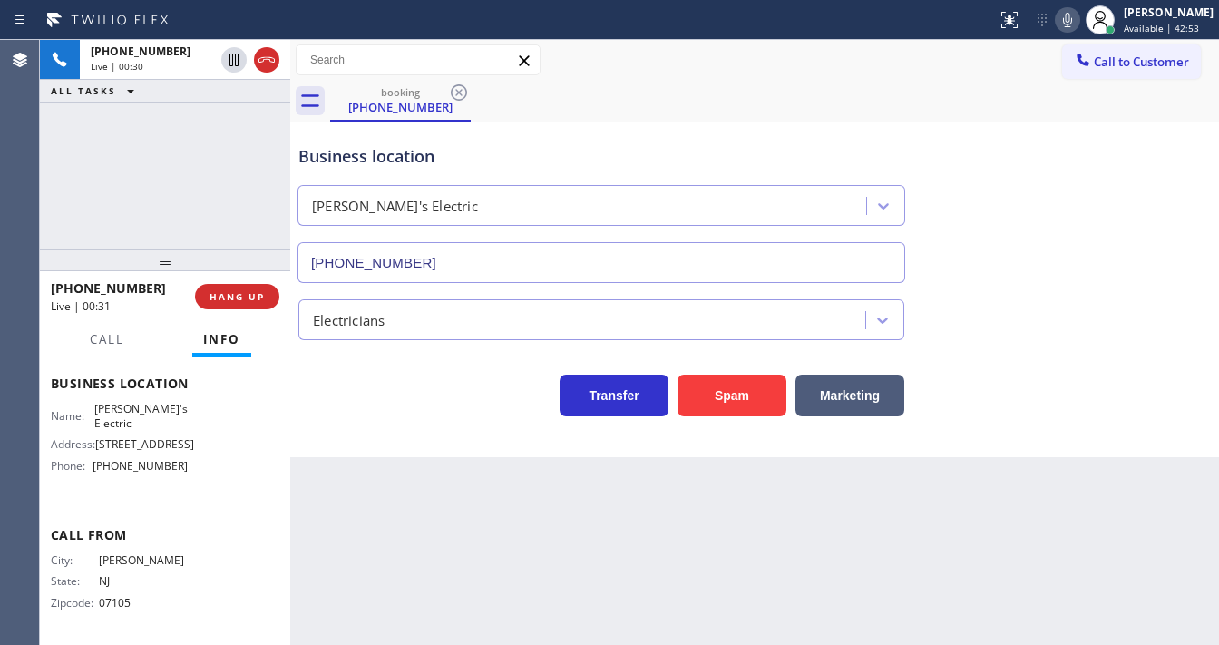
click at [174, 222] on div "+19082421177 Live | 00:30 ALL TASKS ALL TASKS ACTIVE TASKS TASKS IN WRAP UP" at bounding box center [165, 144] width 250 height 209
click at [174, 218] on div "+19082421177 Live | 01:01 ALL TASKS ALL TASKS ACTIVE TASKS TASKS IN WRAP UP" at bounding box center [165, 144] width 250 height 209
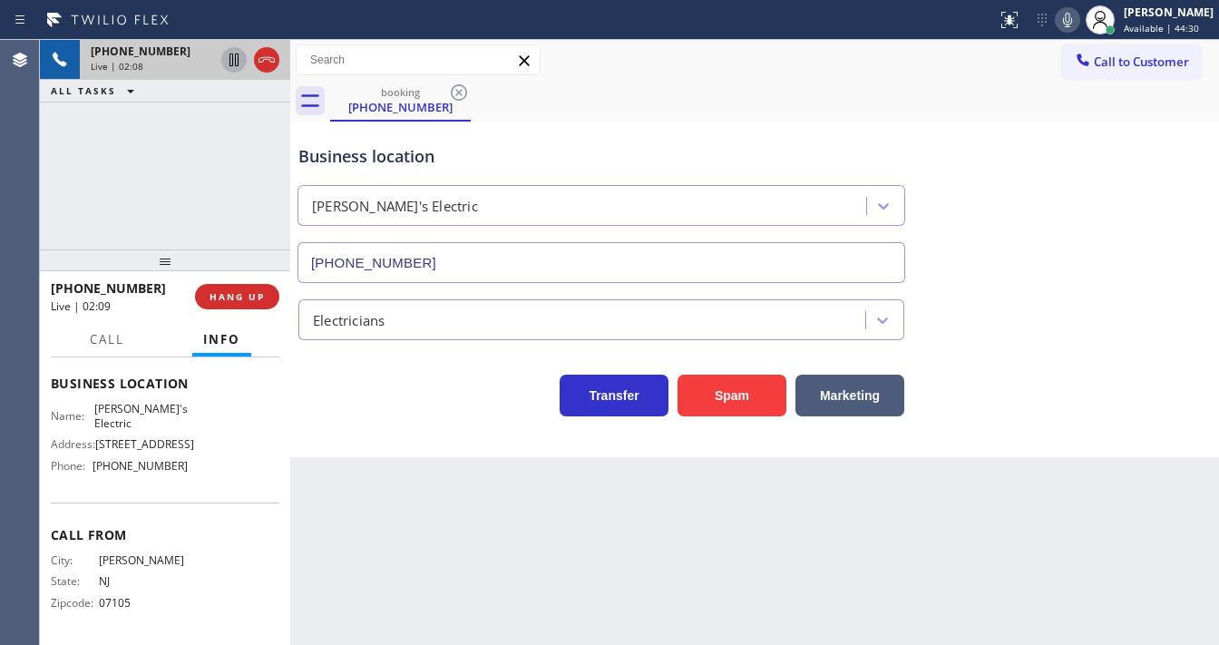
click at [239, 58] on icon at bounding box center [234, 60] width 22 height 22
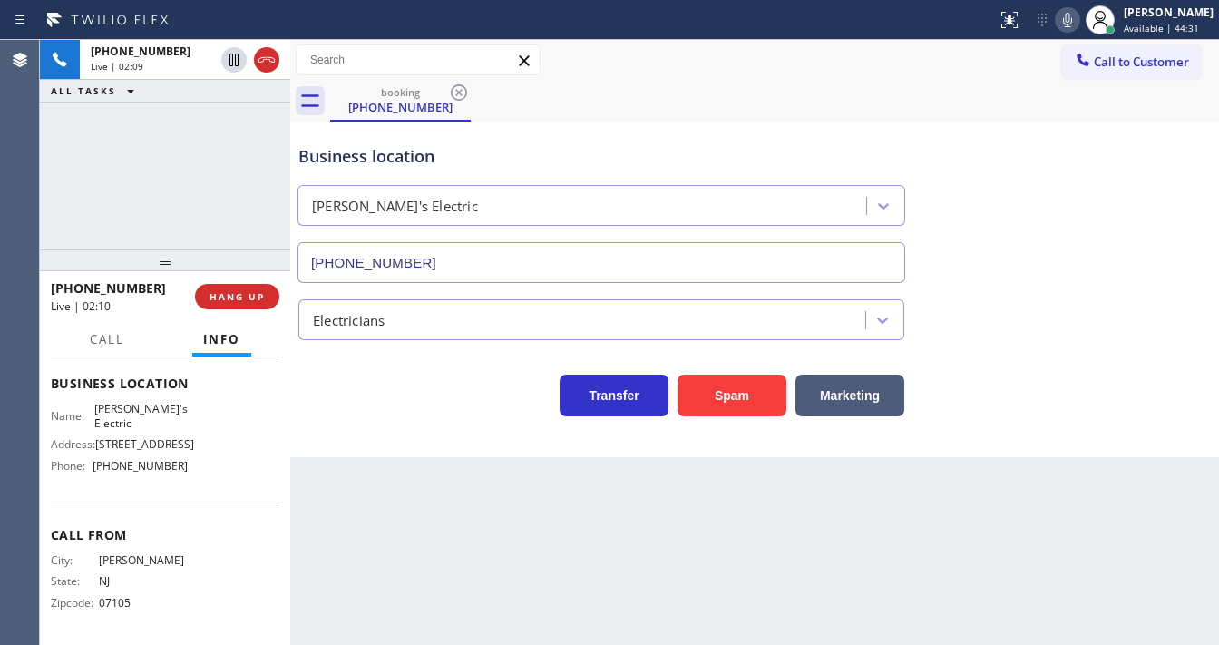
click at [1072, 26] on icon at bounding box center [1067, 20] width 9 height 15
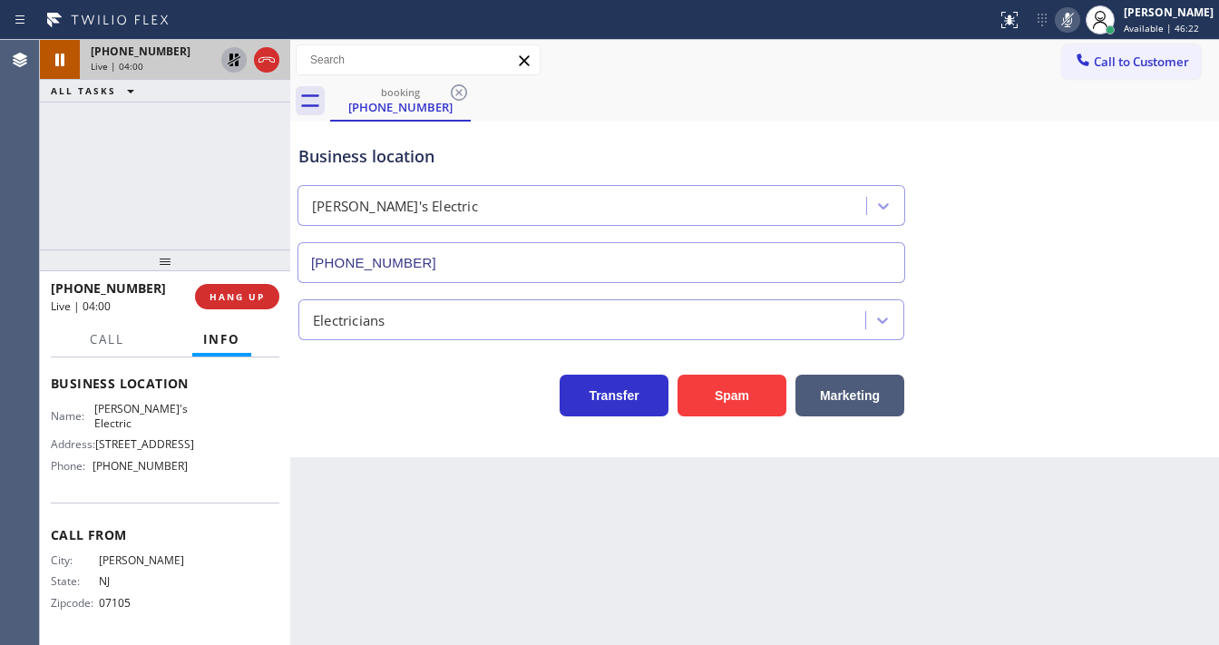
click at [242, 52] on icon at bounding box center [234, 60] width 22 height 22
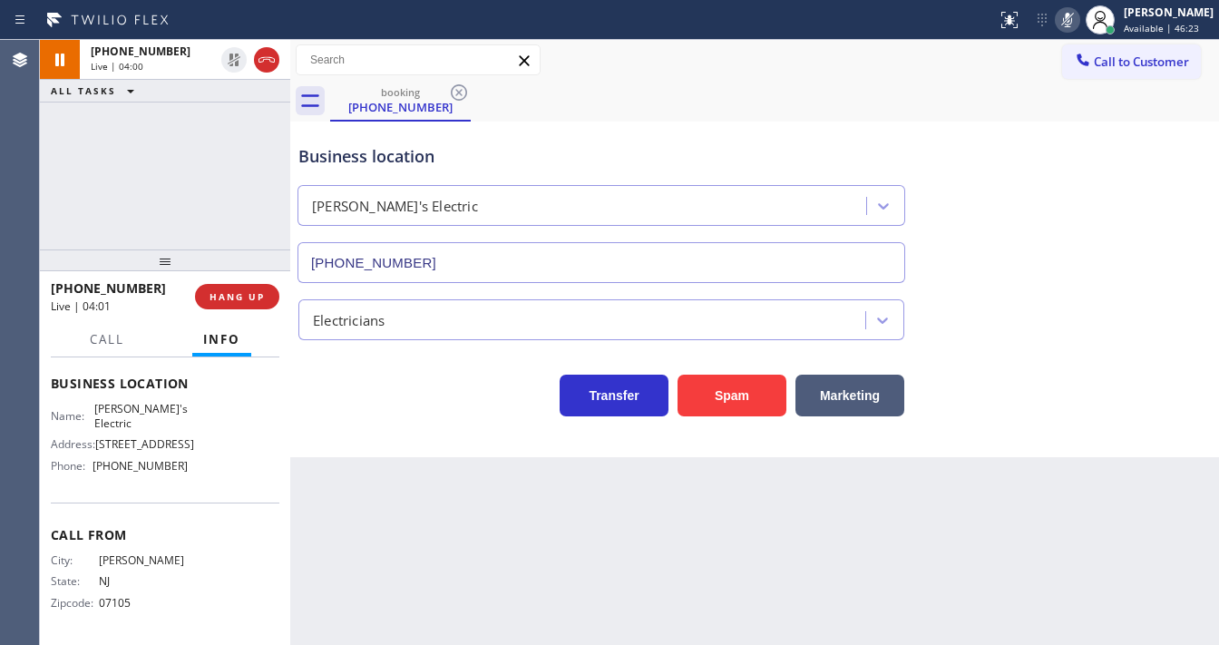
click at [1078, 18] on icon at bounding box center [1068, 20] width 22 height 22
click at [209, 138] on div "+19082421177 Live | 04:02 ALL TASKS ALL TASKS ACTIVE TASKS TASKS IN WRAP UP" at bounding box center [165, 144] width 250 height 209
click at [34, 214] on div "Agent Desktop" at bounding box center [19, 342] width 39 height 605
drag, startPoint x: 117, startPoint y: 337, endPoint x: 121, endPoint y: 383, distance: 45.5
click at [116, 338] on span "Call" at bounding box center [107, 339] width 34 height 16
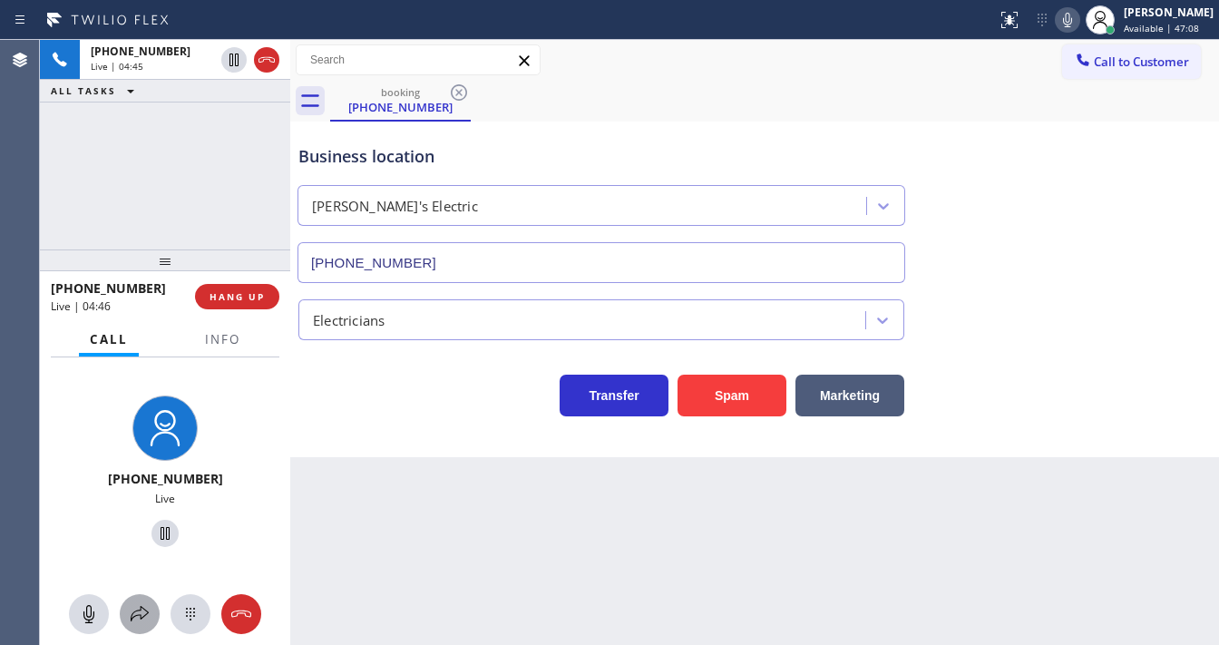
click at [150, 605] on icon at bounding box center [140, 614] width 22 height 22
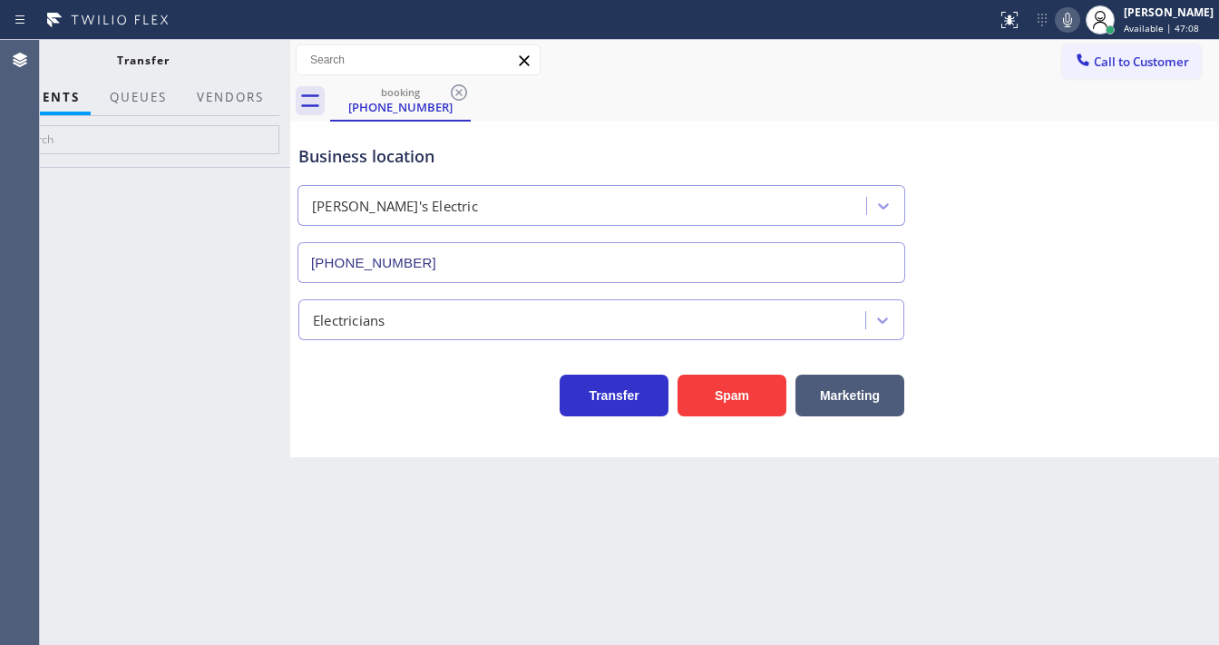
click at [221, 112] on div at bounding box center [230, 114] width 89 height 4
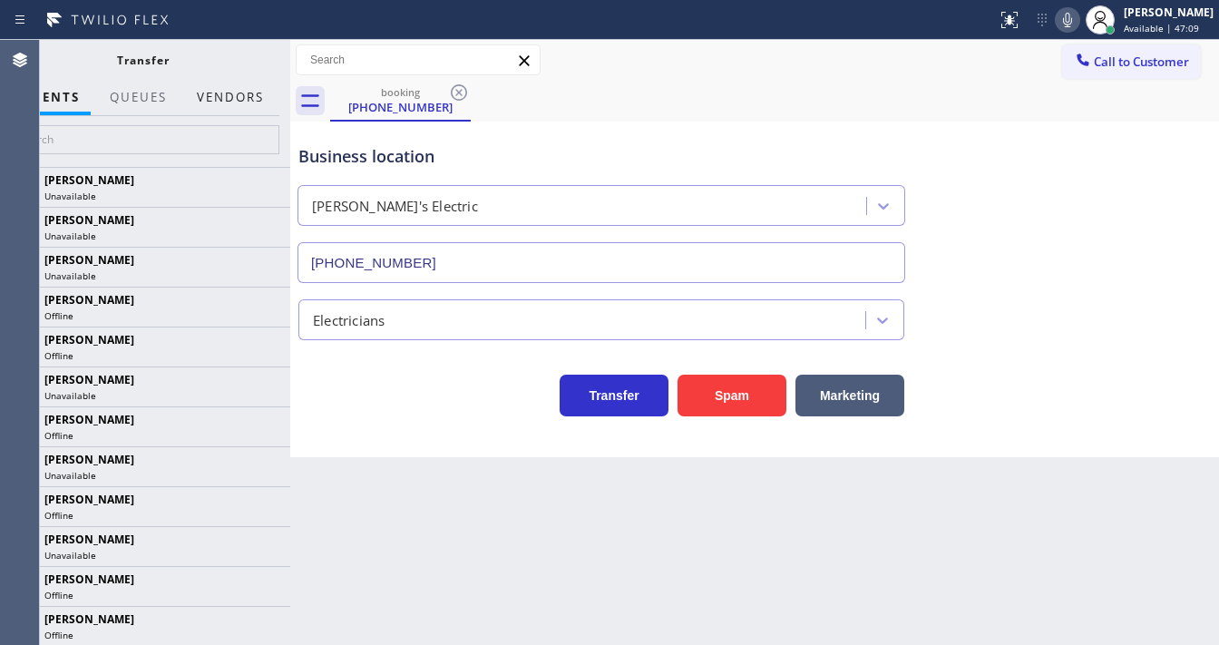
click at [241, 96] on button "Vendors" at bounding box center [230, 97] width 89 height 35
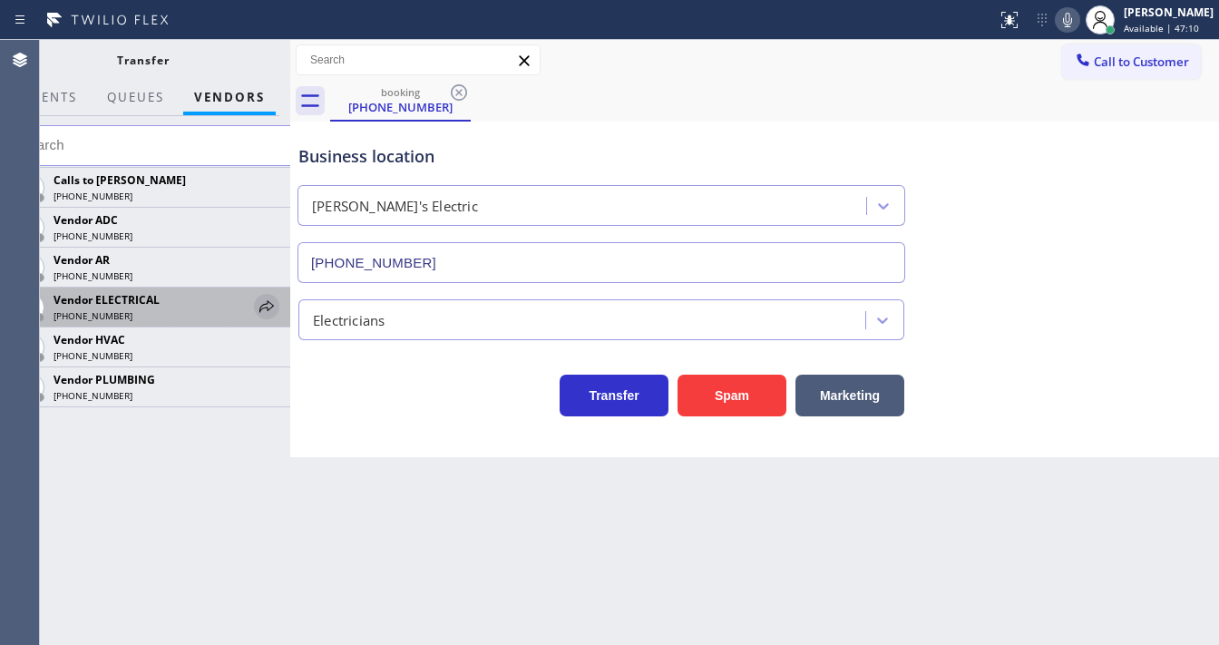
click at [268, 305] on icon at bounding box center [267, 307] width 22 height 22
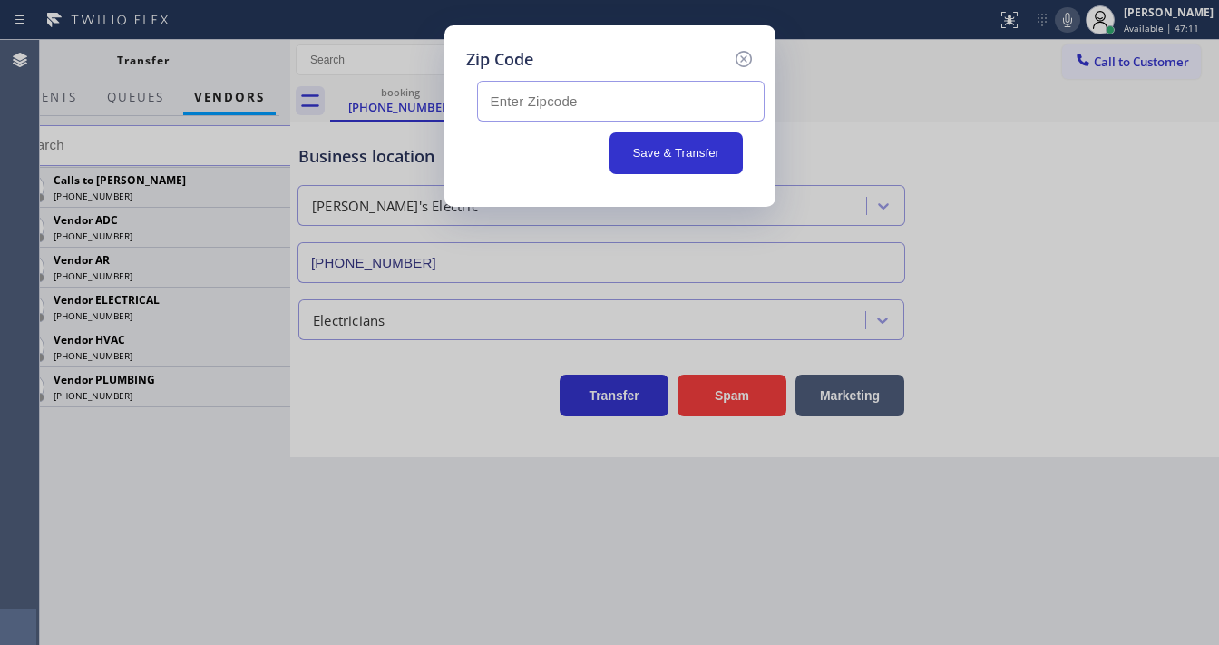
click at [530, 85] on input "text" at bounding box center [620, 101] width 287 height 41
paste input "08742"
type input "08742"
click at [688, 156] on button "Save & Transfer" at bounding box center [675, 153] width 133 height 42
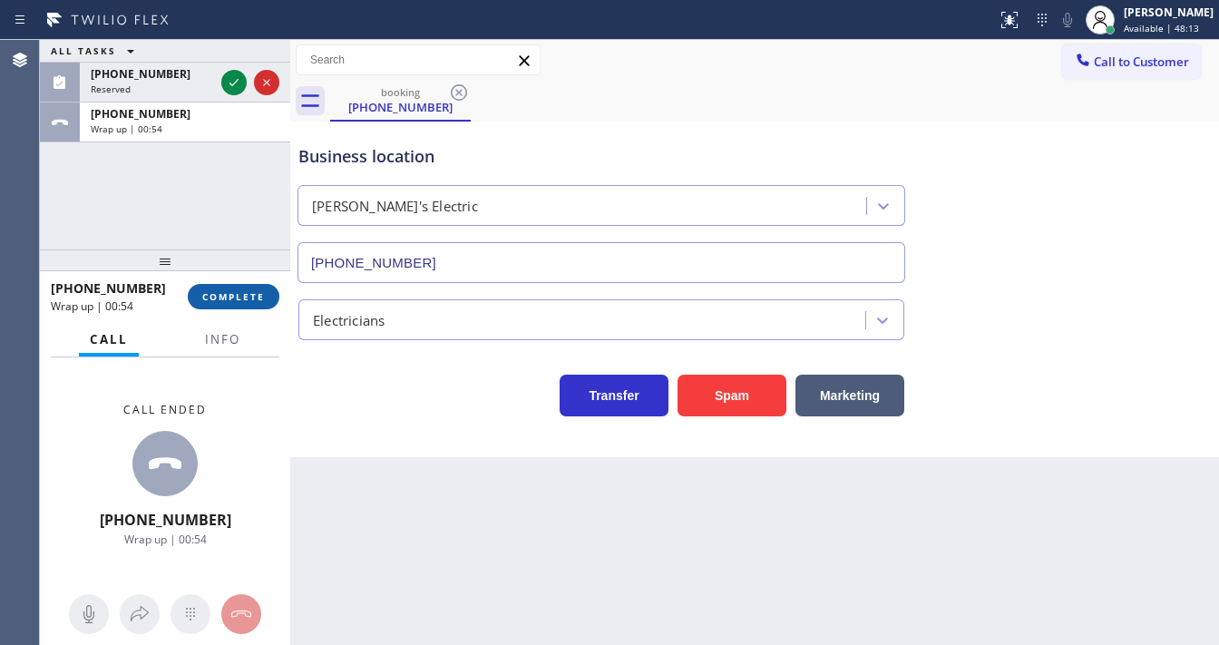
click at [245, 290] on span "COMPLETE" at bounding box center [233, 296] width 63 height 13
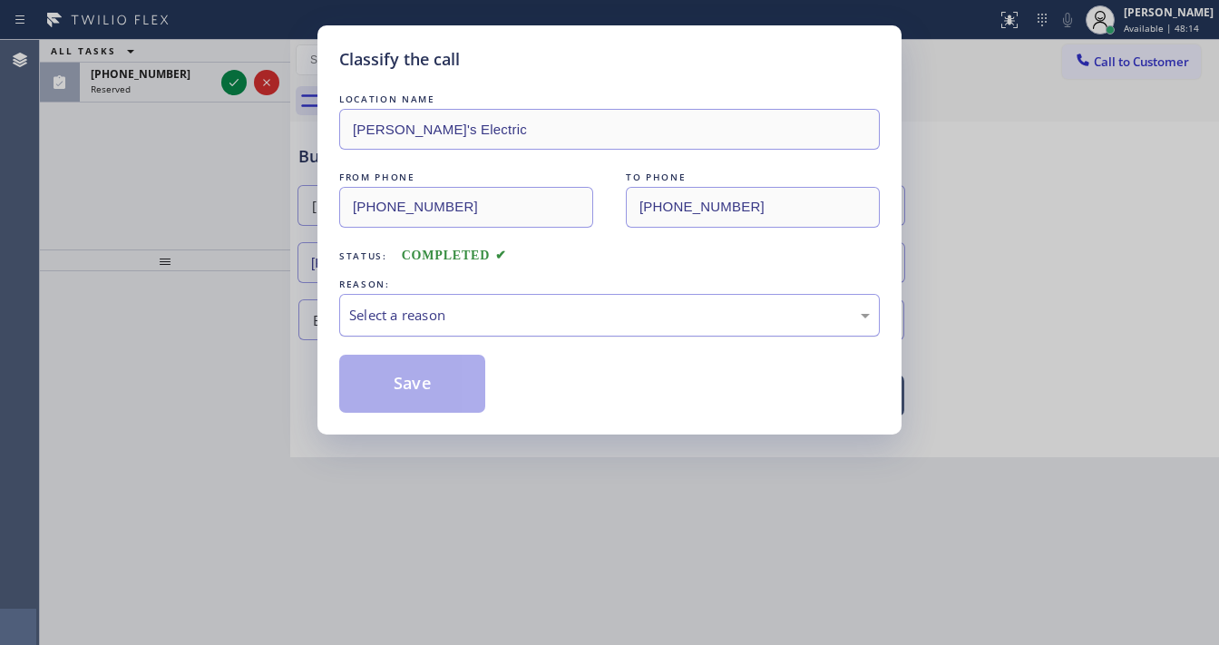
drag, startPoint x: 418, startPoint y: 312, endPoint x: 428, endPoint y: 313, distance: 10.0
click at [420, 312] on div "Select a reason" at bounding box center [609, 315] width 521 height 21
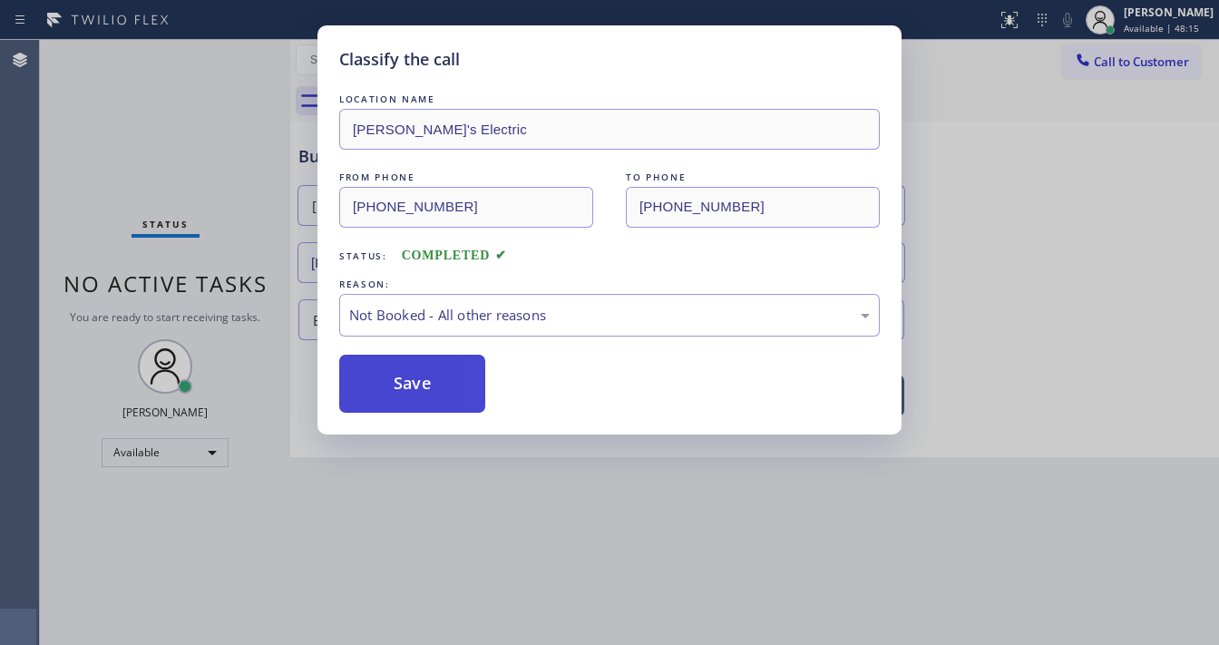
drag, startPoint x: 426, startPoint y: 377, endPoint x: 435, endPoint y: 370, distance: 11.6
click at [426, 376] on button "Save" at bounding box center [412, 384] width 146 height 58
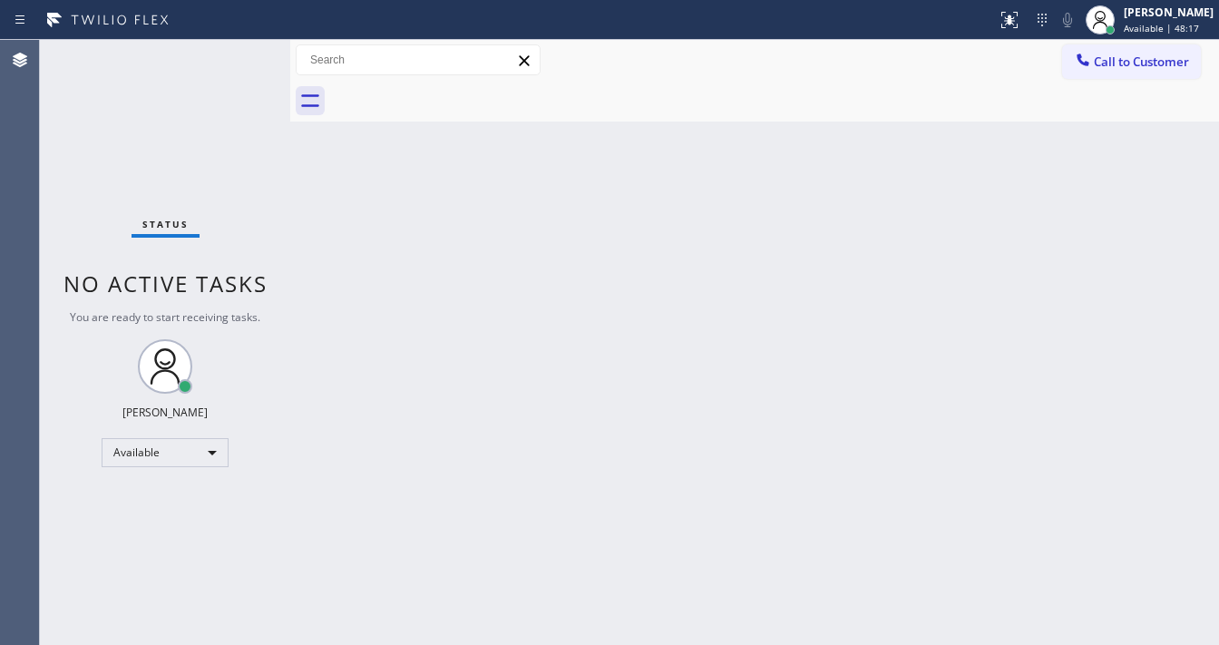
click at [185, 105] on div "Status No active tasks You are ready to start receiving tasks. [PERSON_NAME]" at bounding box center [165, 342] width 250 height 605
click at [245, 53] on div "Status No active tasks You are ready to start receiving tasks. [PERSON_NAME]" at bounding box center [165, 342] width 250 height 605
click at [219, 63] on div "Status No active tasks You are ready to start receiving tasks. [PERSON_NAME]" at bounding box center [165, 342] width 250 height 605
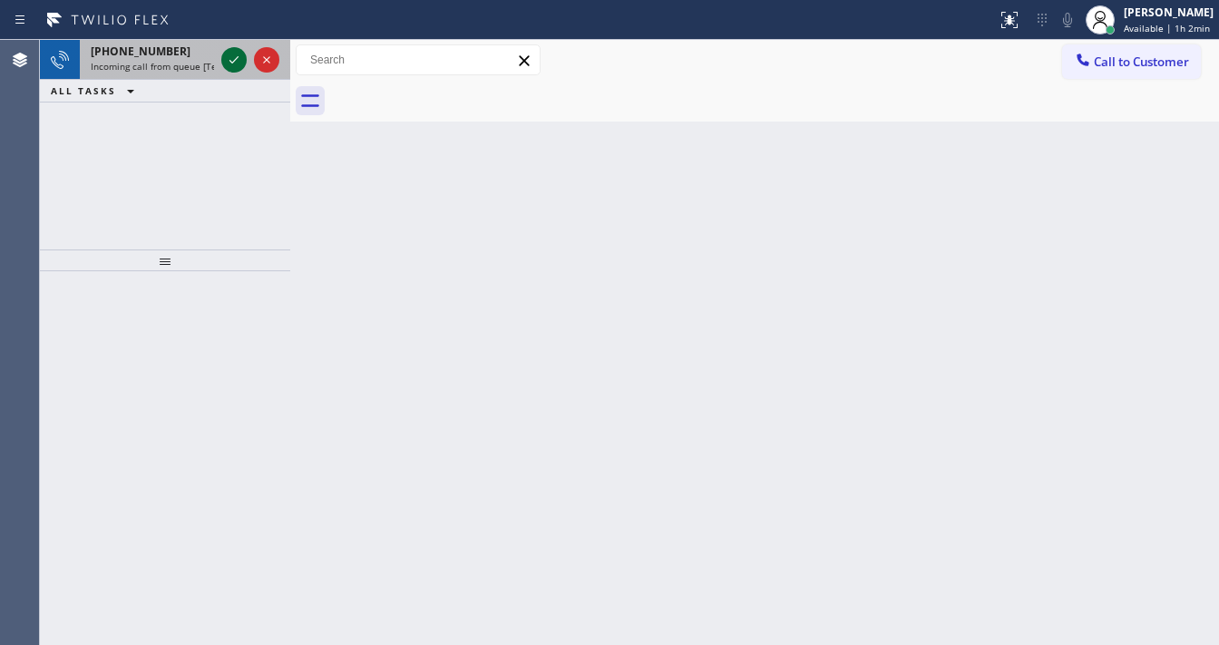
click at [232, 66] on icon at bounding box center [234, 60] width 22 height 22
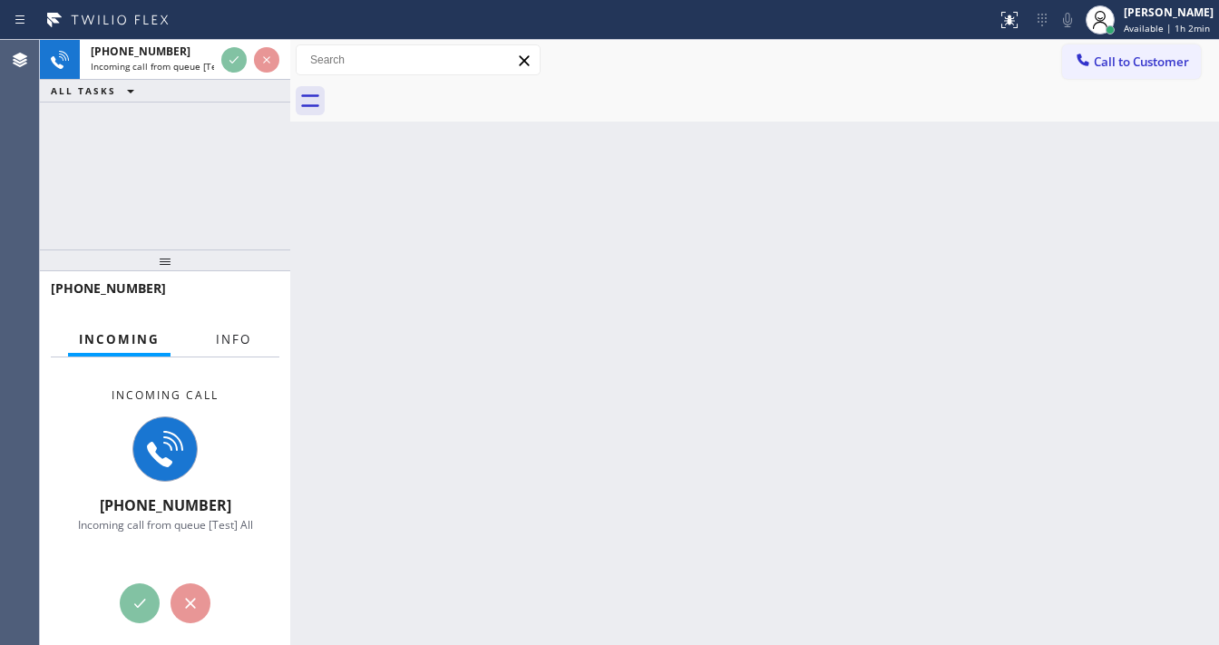
click at [234, 334] on span "Info" at bounding box center [233, 339] width 35 height 16
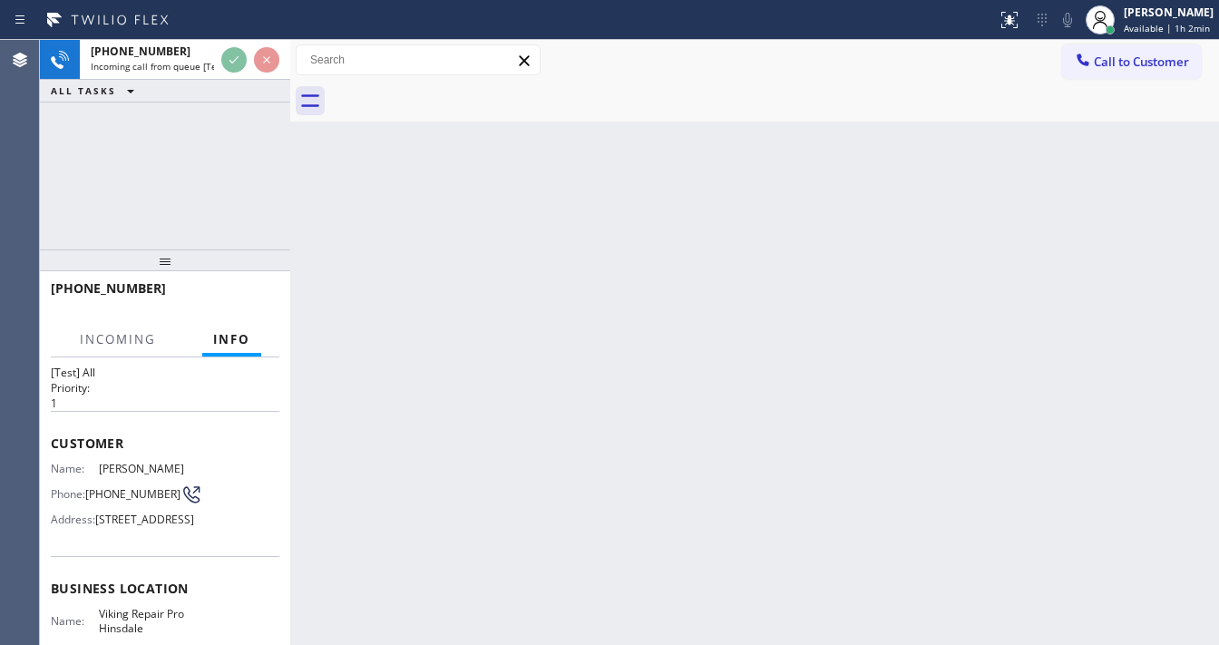
scroll to position [73, 0]
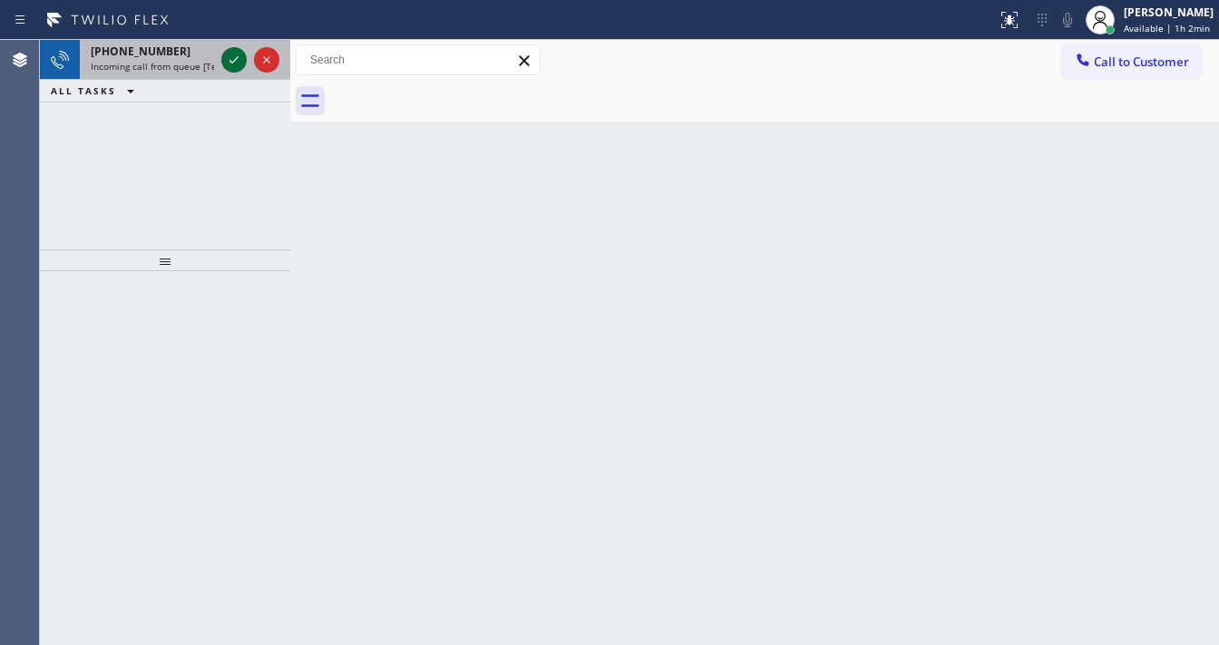
click at [236, 63] on icon at bounding box center [234, 60] width 22 height 22
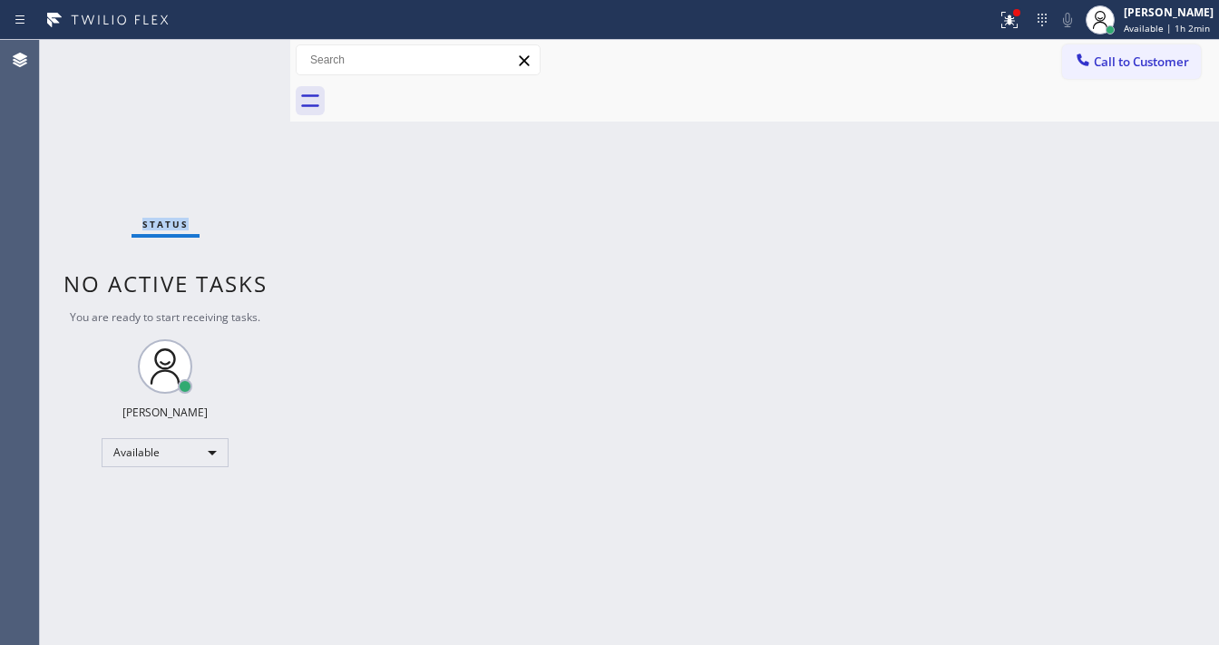
click at [236, 63] on div "Status No active tasks You are ready to start receiving tasks. [PERSON_NAME]" at bounding box center [165, 342] width 250 height 605
click at [1011, 29] on icon at bounding box center [1009, 20] width 22 height 22
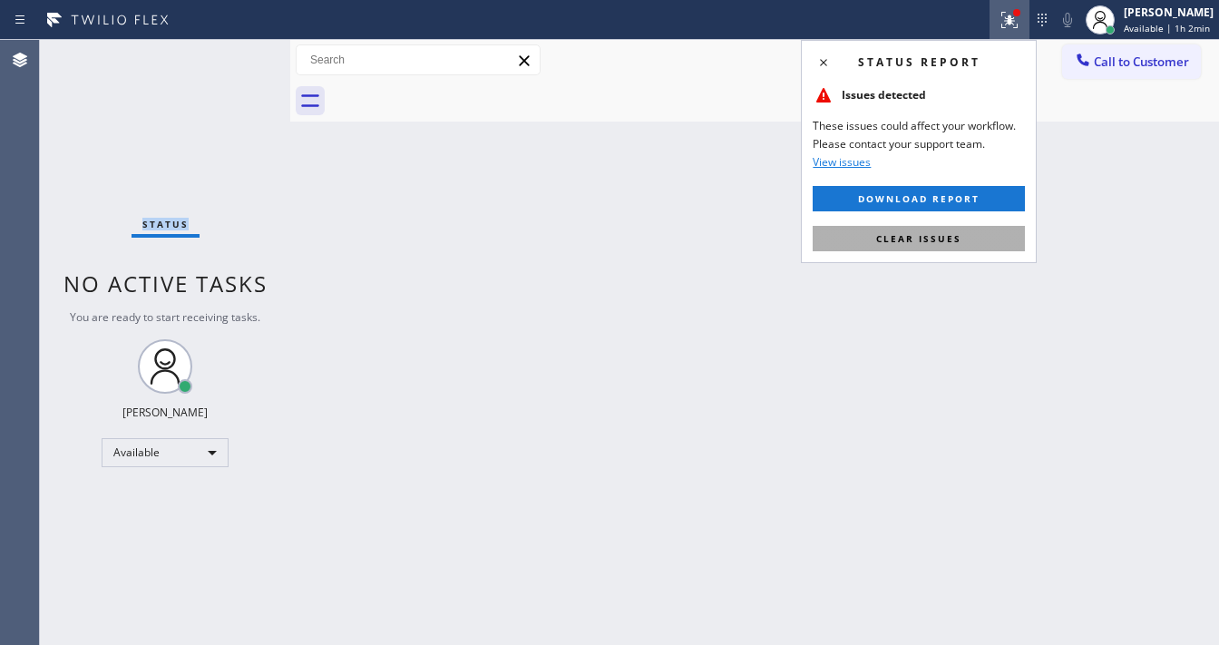
click at [941, 239] on span "Clear issues" at bounding box center [918, 238] width 85 height 13
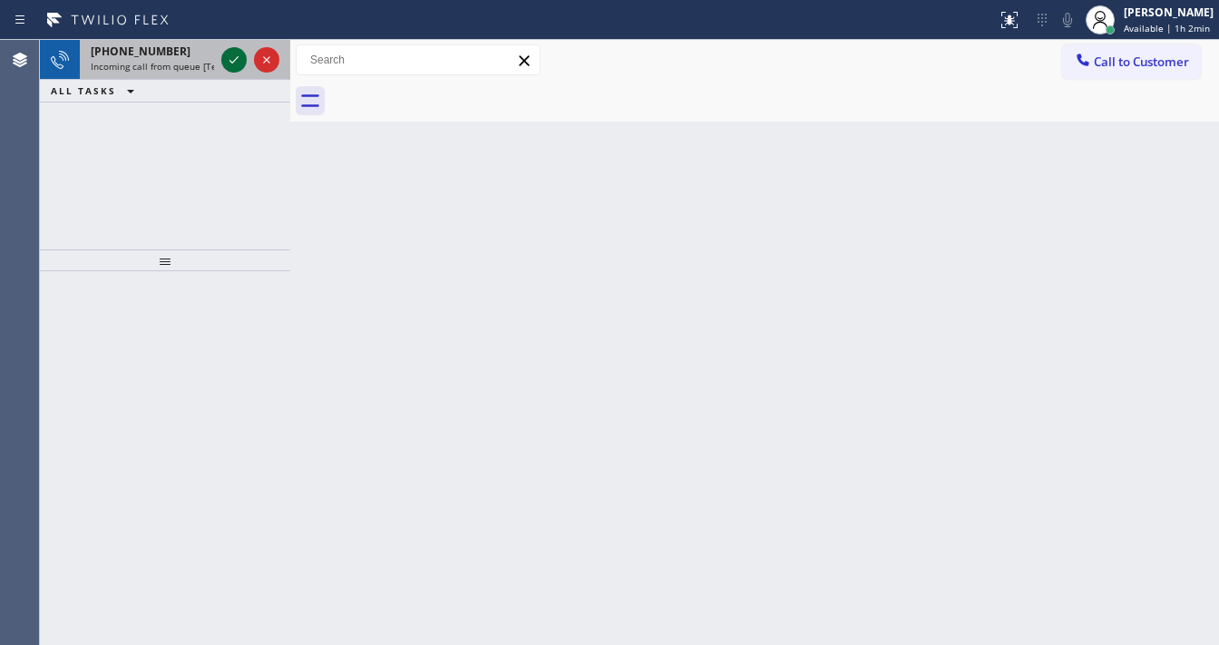
drag, startPoint x: 234, startPoint y: 65, endPoint x: 233, endPoint y: 54, distance: 10.9
click at [234, 61] on icon at bounding box center [234, 60] width 22 height 22
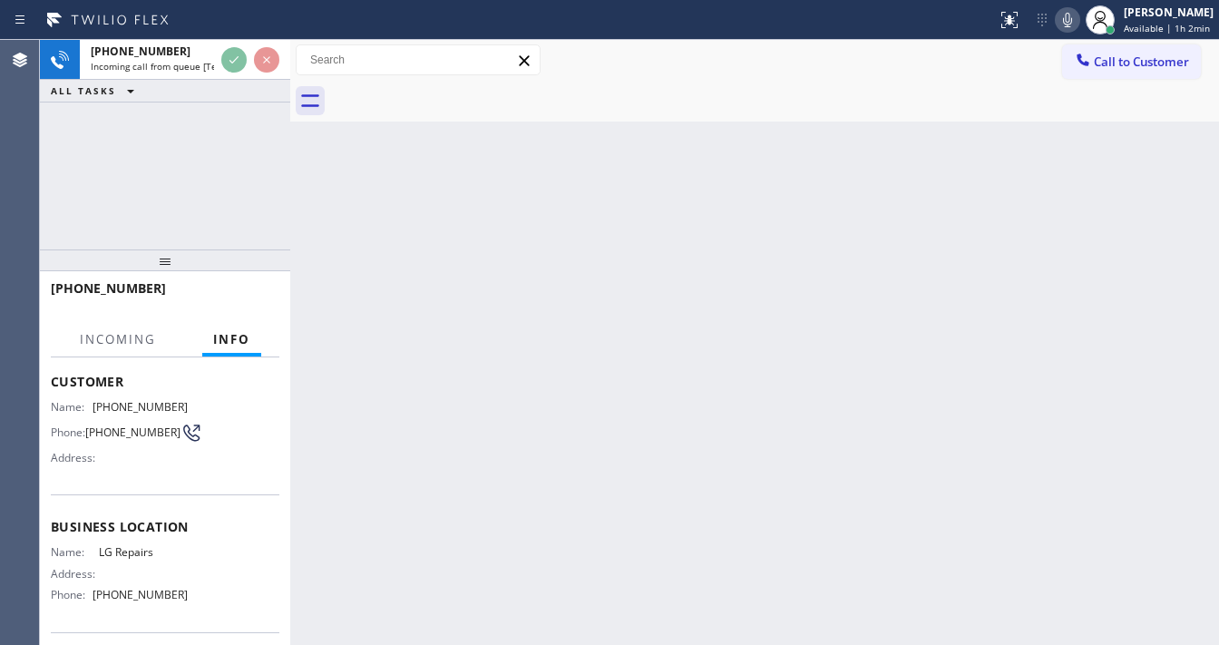
scroll to position [145, 0]
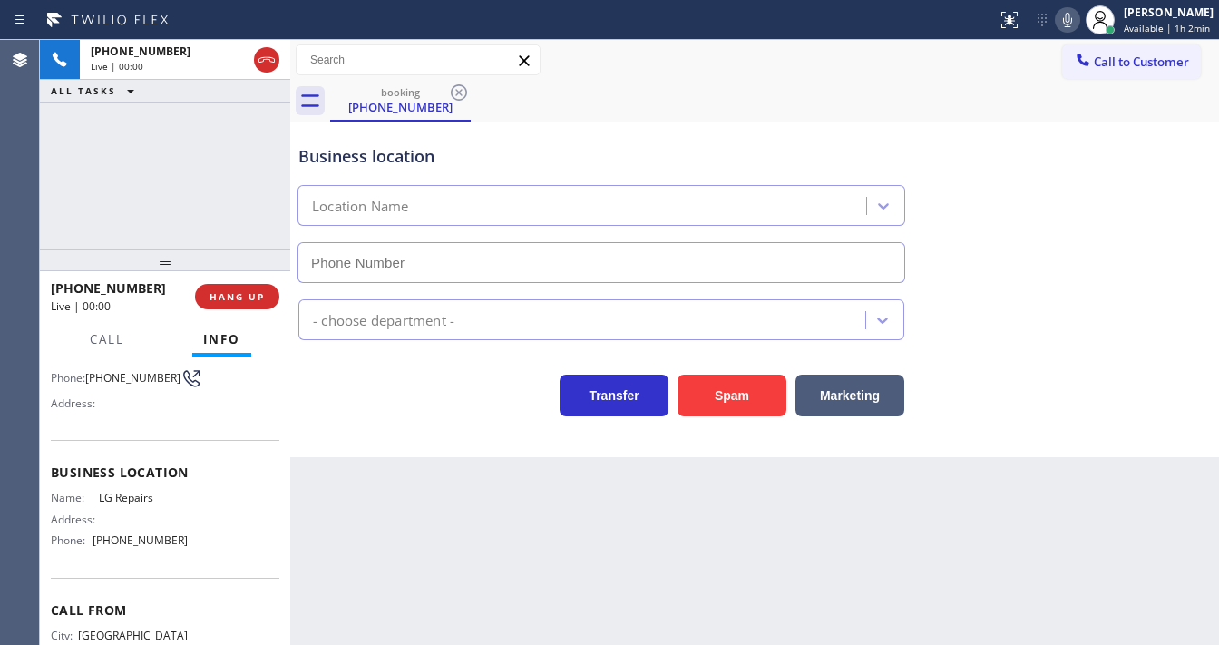
type input "[PHONE_NUMBER]"
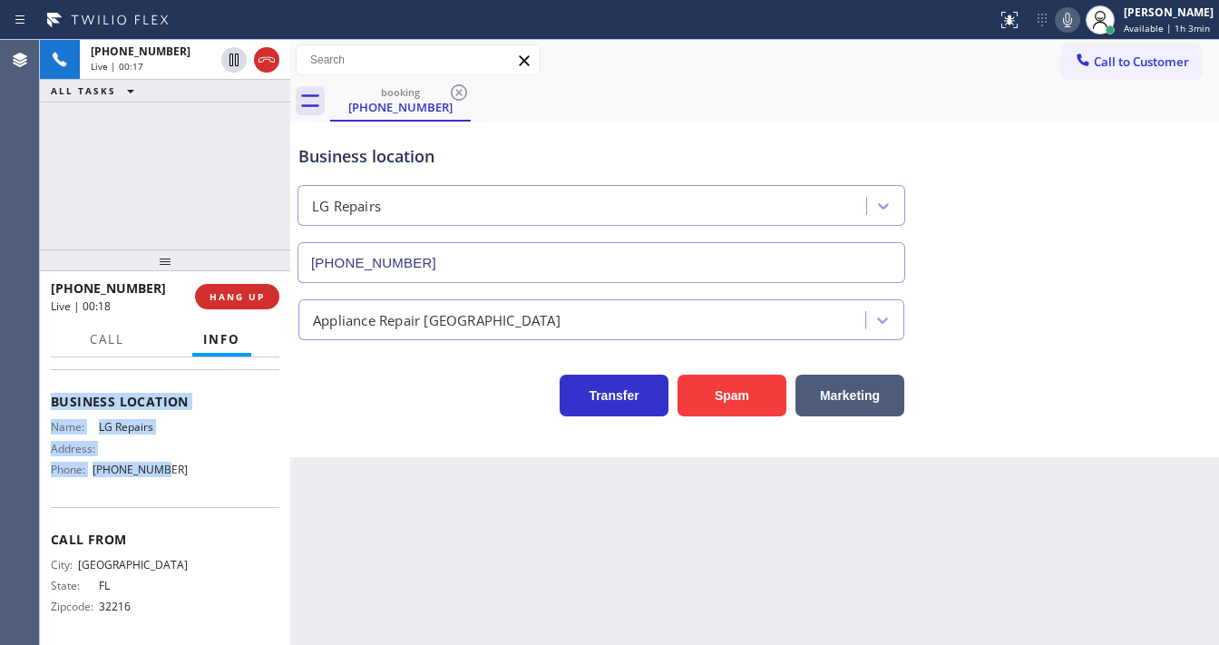
scroll to position [218, 0]
drag, startPoint x: 51, startPoint y: 401, endPoint x: 151, endPoint y: 272, distance: 163.5
click at [190, 501] on div "Context Queue: [Test] All Priority: 1 Customer Name: (904) 502-7676 Phone: (904…" at bounding box center [165, 393] width 229 height 497
copy div "Customer Name: (904) 502-7676 Phone: (904) 502-7676 Address: Business location …"
click at [156, 200] on div "+19045027676 Live | 00:18 ALL TASKS ALL TASKS ACTIVE TASKS TASKS IN WRAP UP" at bounding box center [165, 144] width 250 height 209
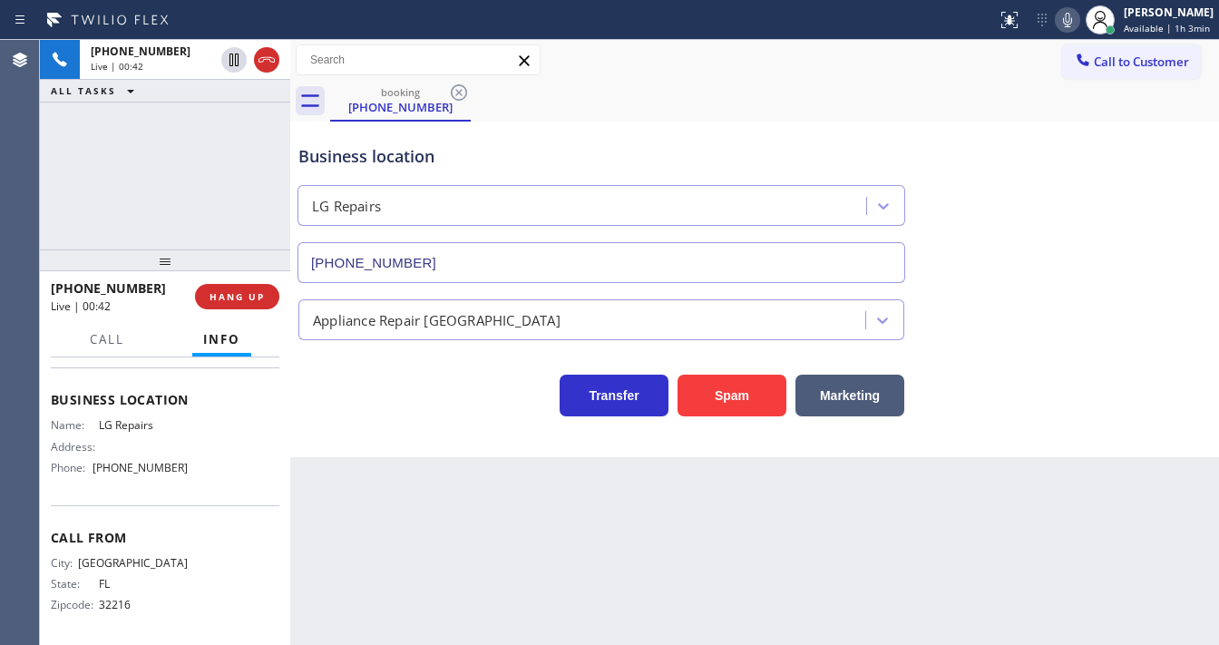
click at [51, 226] on div "+19045027676 Live | 00:42 ALL TASKS ALL TASKS ACTIVE TASKS TASKS IN WRAP UP" at bounding box center [165, 144] width 250 height 209
drag, startPoint x: 25, startPoint y: 212, endPoint x: 38, endPoint y: 210, distance: 12.8
click at [26, 212] on div "Agent Desktop" at bounding box center [19, 342] width 39 height 605
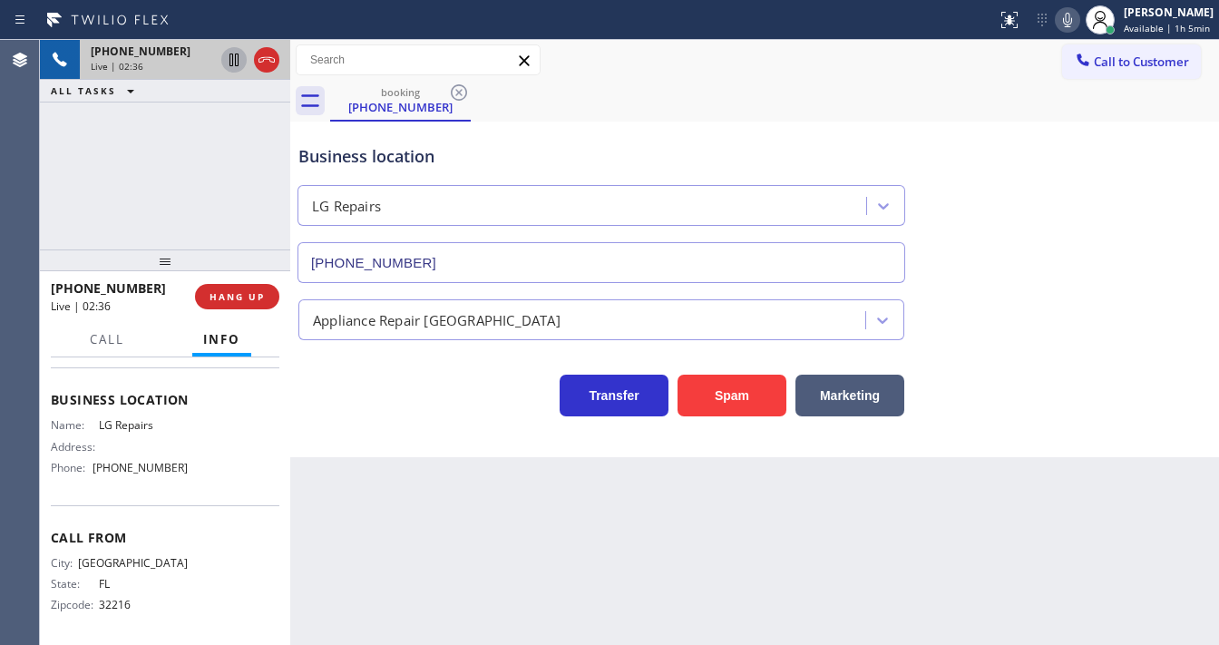
click at [235, 58] on icon at bounding box center [233, 60] width 9 height 13
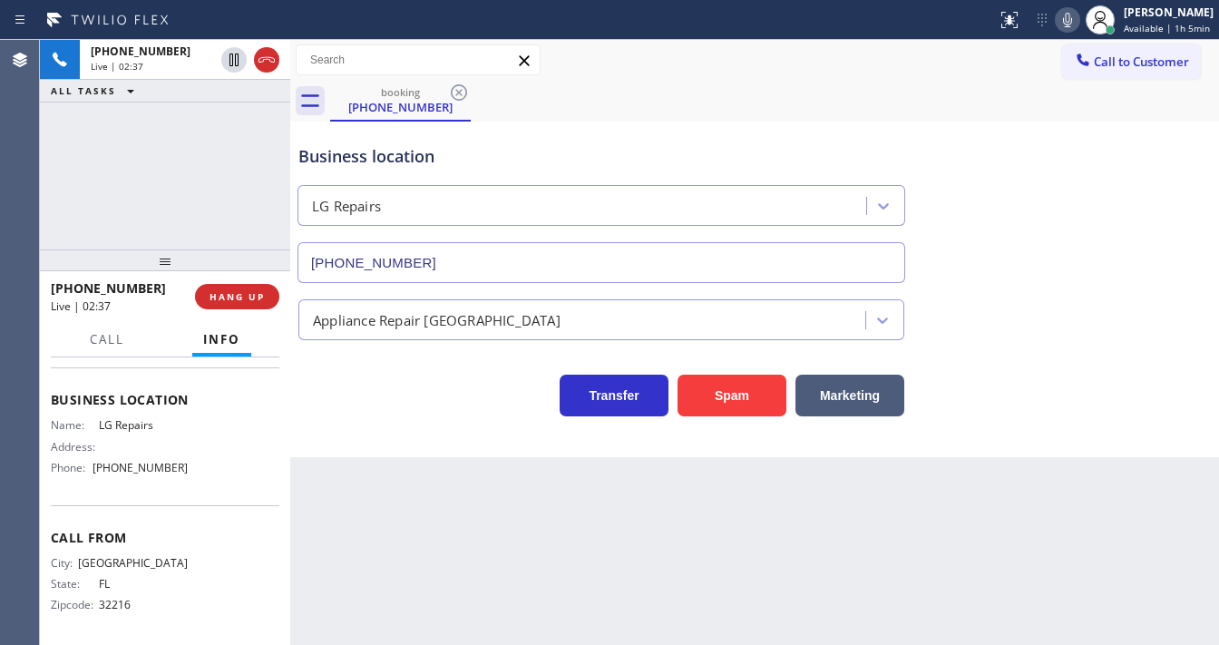
click at [1072, 19] on icon at bounding box center [1067, 20] width 9 height 15
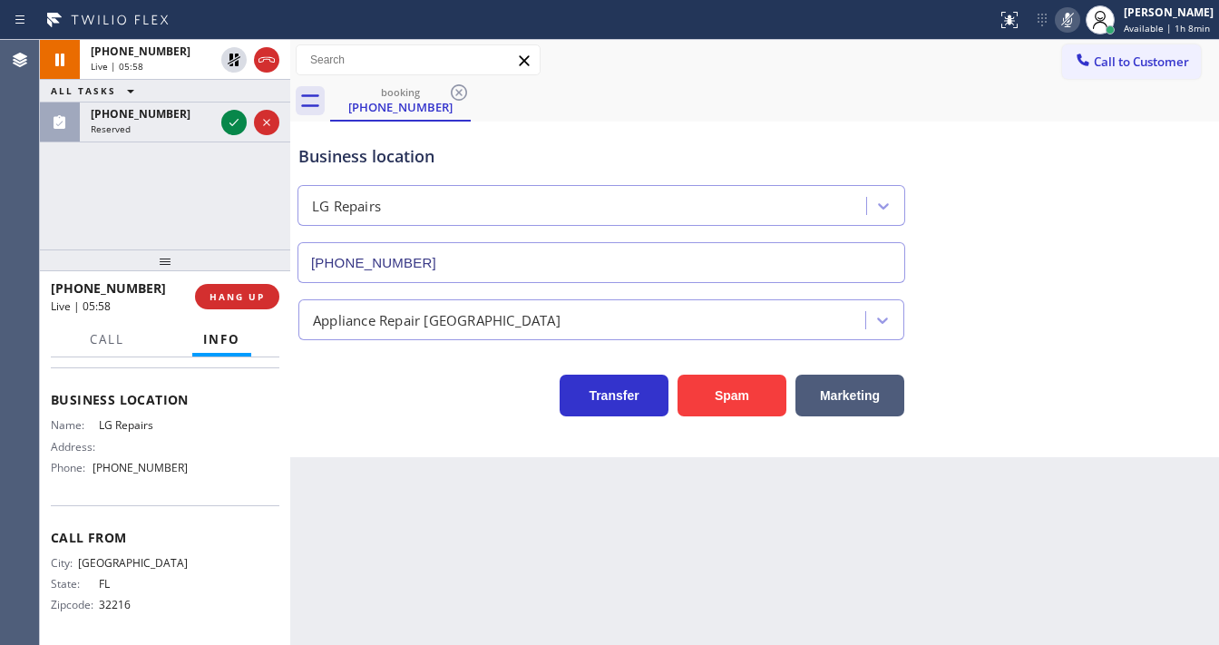
click at [1070, 25] on icon at bounding box center [1068, 20] width 22 height 22
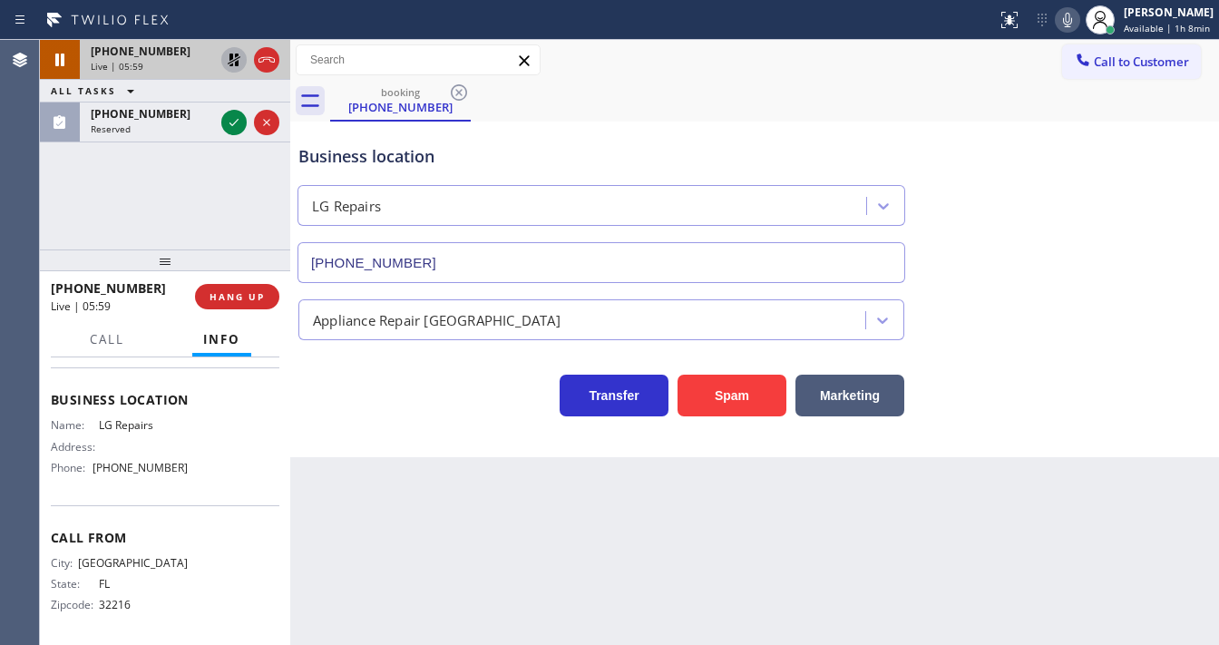
click at [232, 64] on icon at bounding box center [234, 60] width 13 height 13
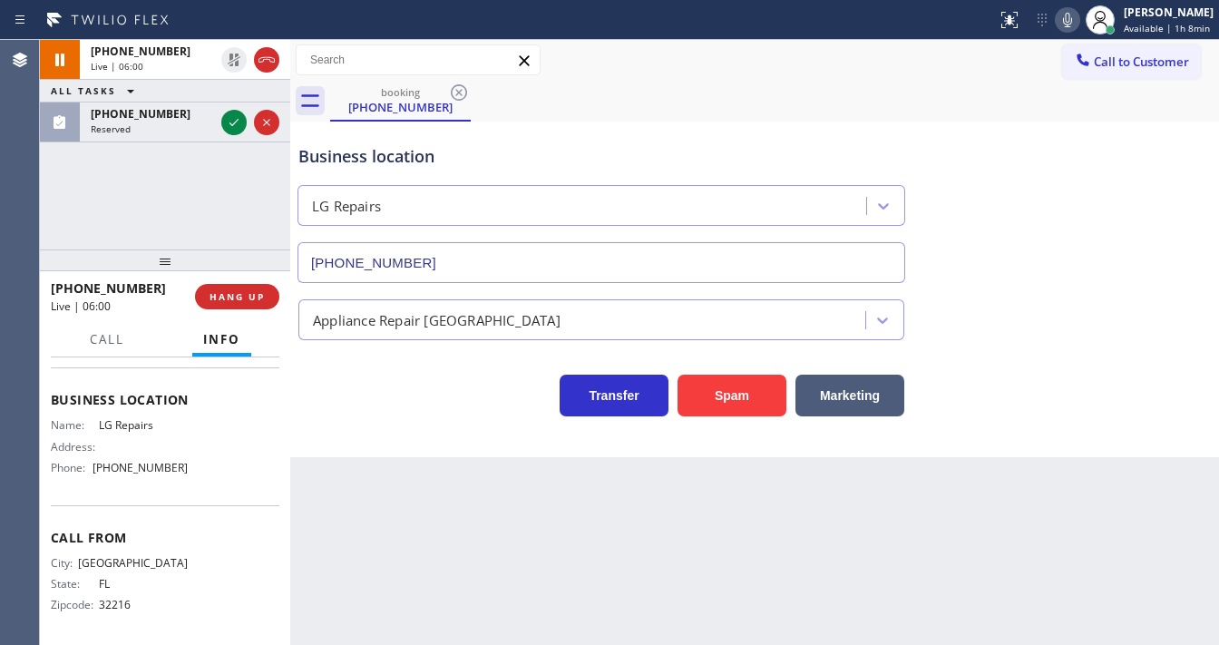
click at [161, 216] on div "+19045027676 Live | 06:00 ALL TASKS ALL TASKS ACTIVE TASKS TASKS IN WRAP UP (77…" at bounding box center [165, 144] width 250 height 209
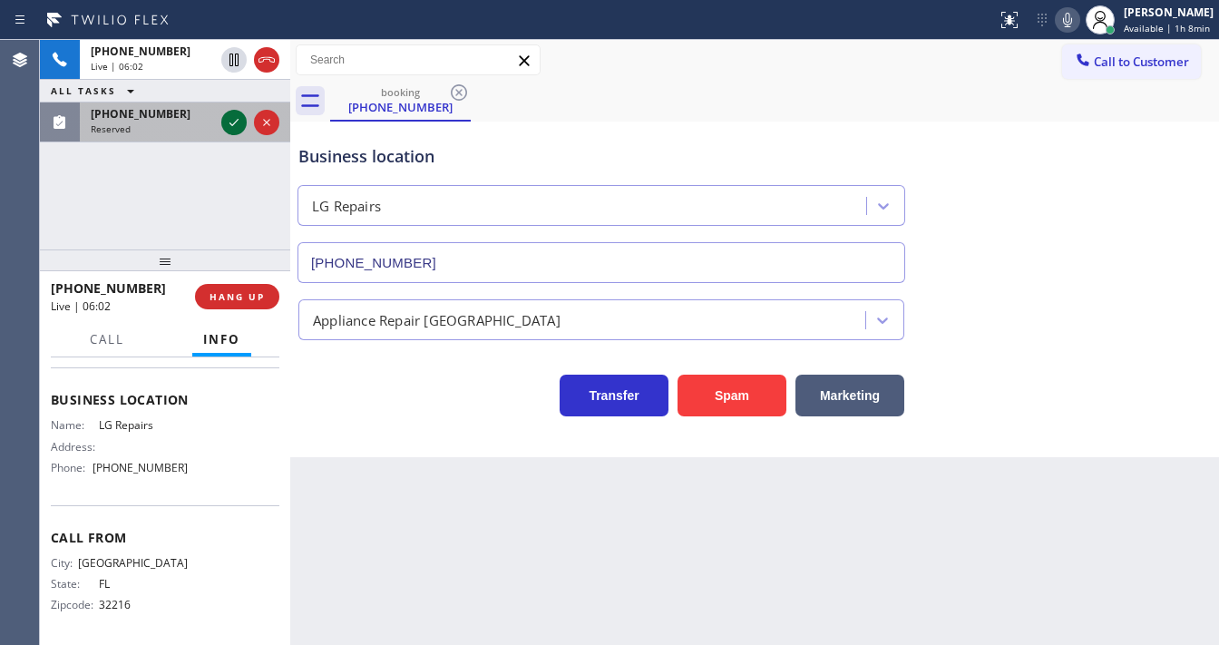
click at [232, 127] on icon at bounding box center [234, 123] width 22 height 22
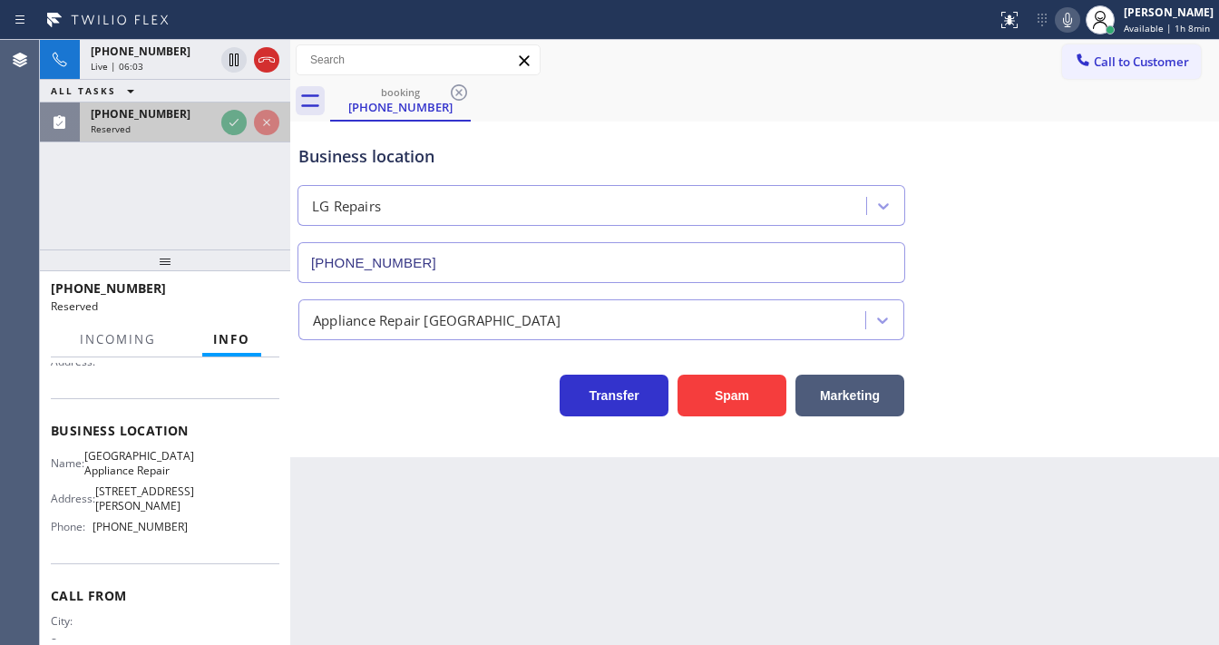
scroll to position [247, 0]
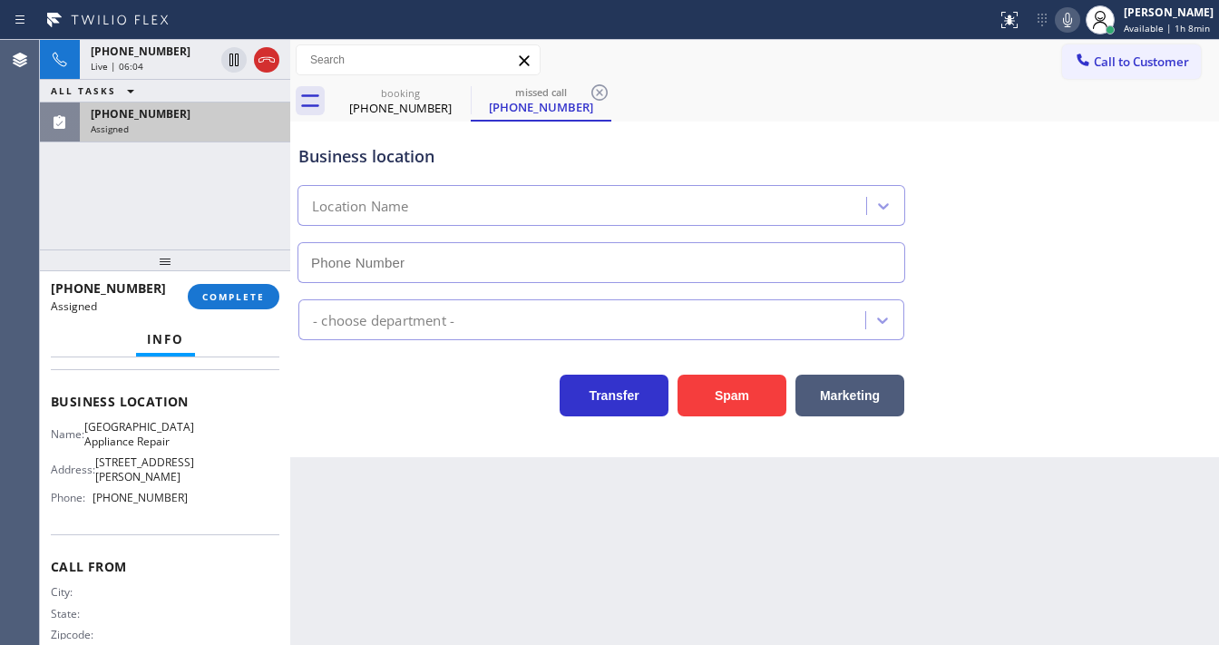
type input "[PHONE_NUMBER]"
click at [76, 243] on div "+19045027676 Live | 06:25 ALL TASKS ALL TASKS ACTIVE TASKS TASKS IN WRAP UP (77…" at bounding box center [165, 144] width 250 height 209
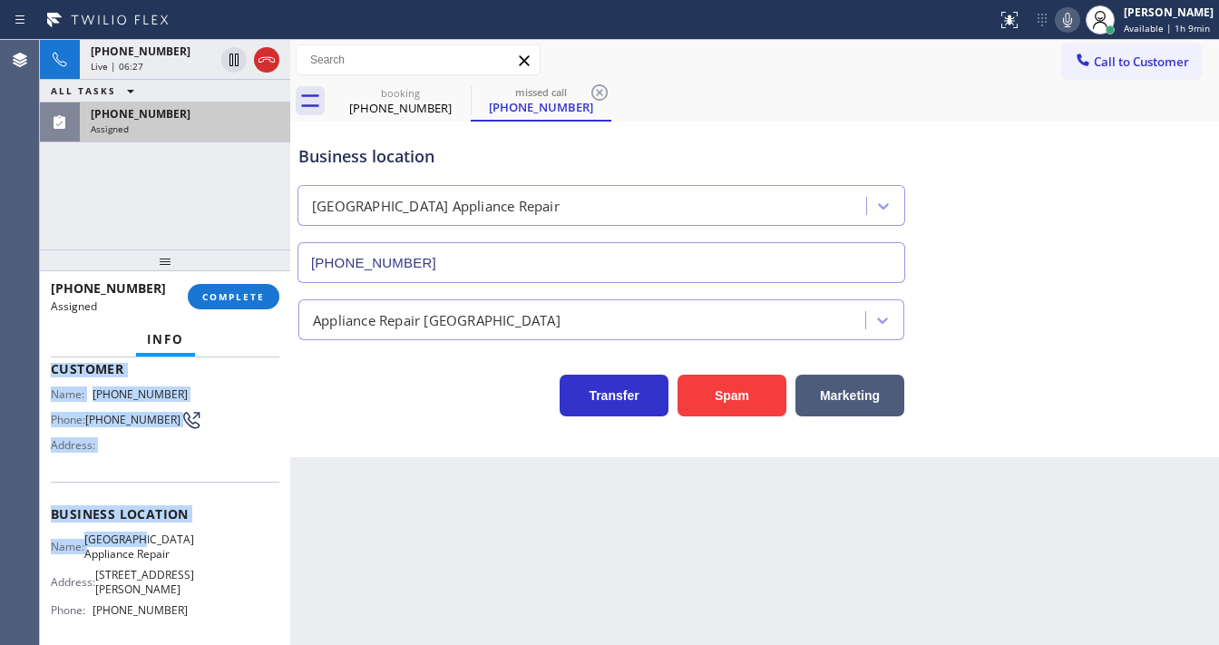
scroll to position [292, 0]
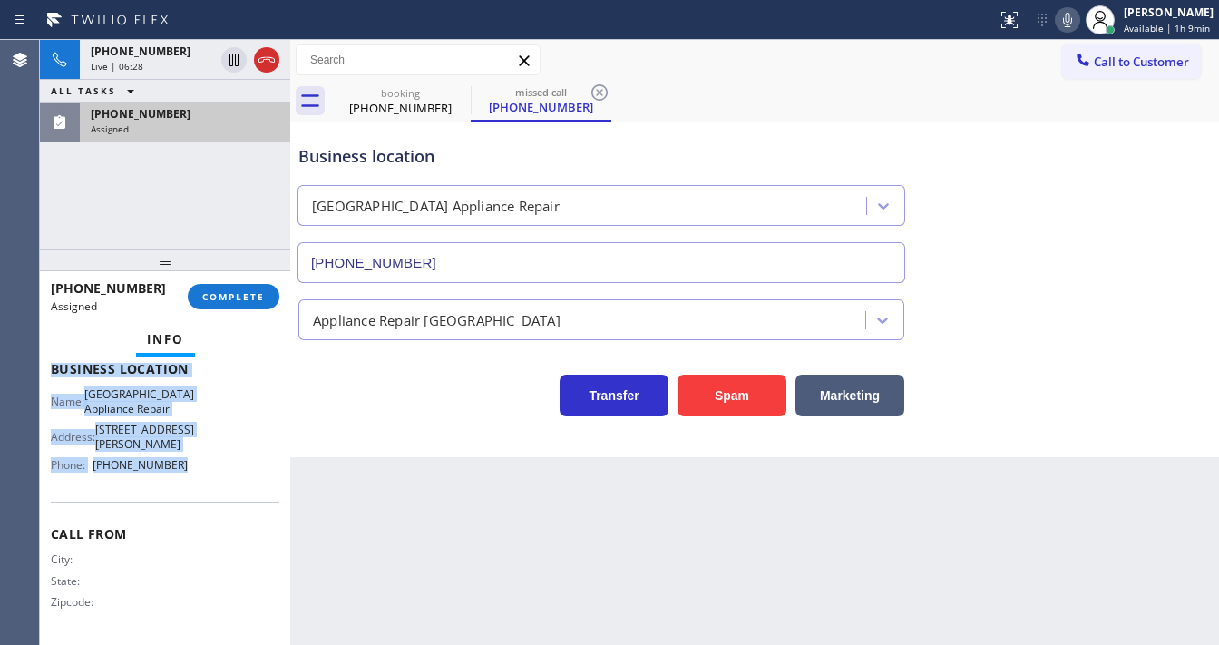
drag, startPoint x: 77, startPoint y: 410, endPoint x: 235, endPoint y: 410, distance: 157.8
click at [193, 463] on div "Context Queue: Appliance Repair High End Priority: 0 Task Age: 2 minute(s) Cust…" at bounding box center [165, 361] width 229 height 556
click at [250, 295] on span "COMPLETE" at bounding box center [233, 296] width 63 height 13
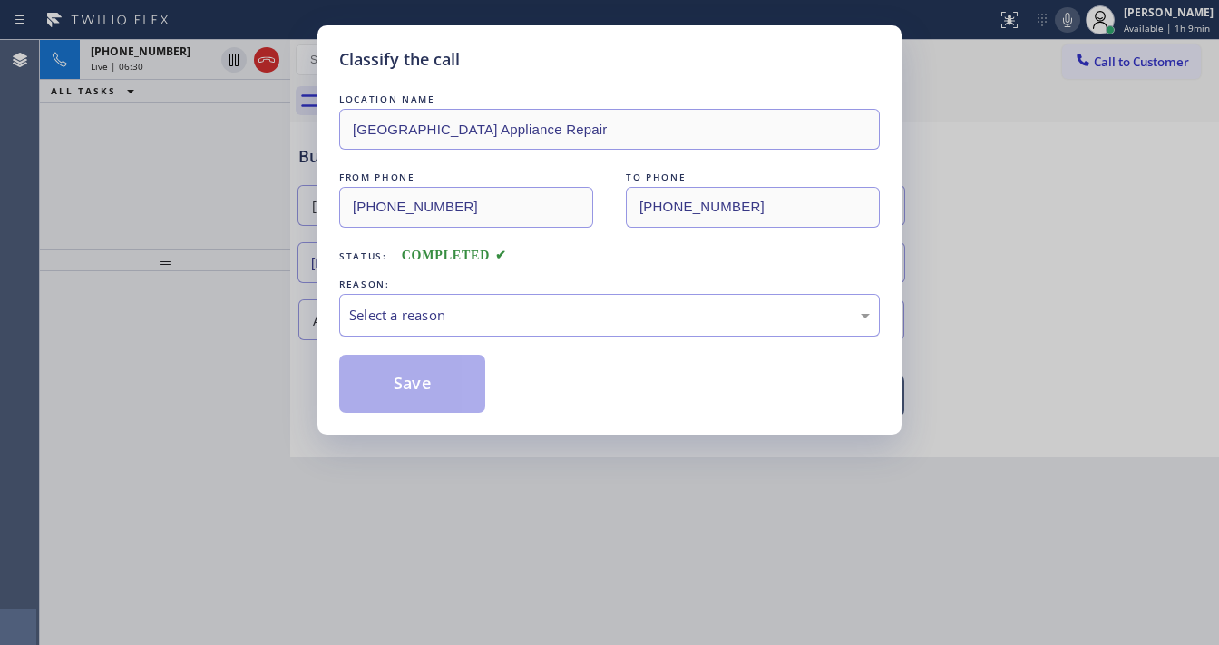
click at [493, 328] on div "Select a reason" at bounding box center [609, 315] width 541 height 43
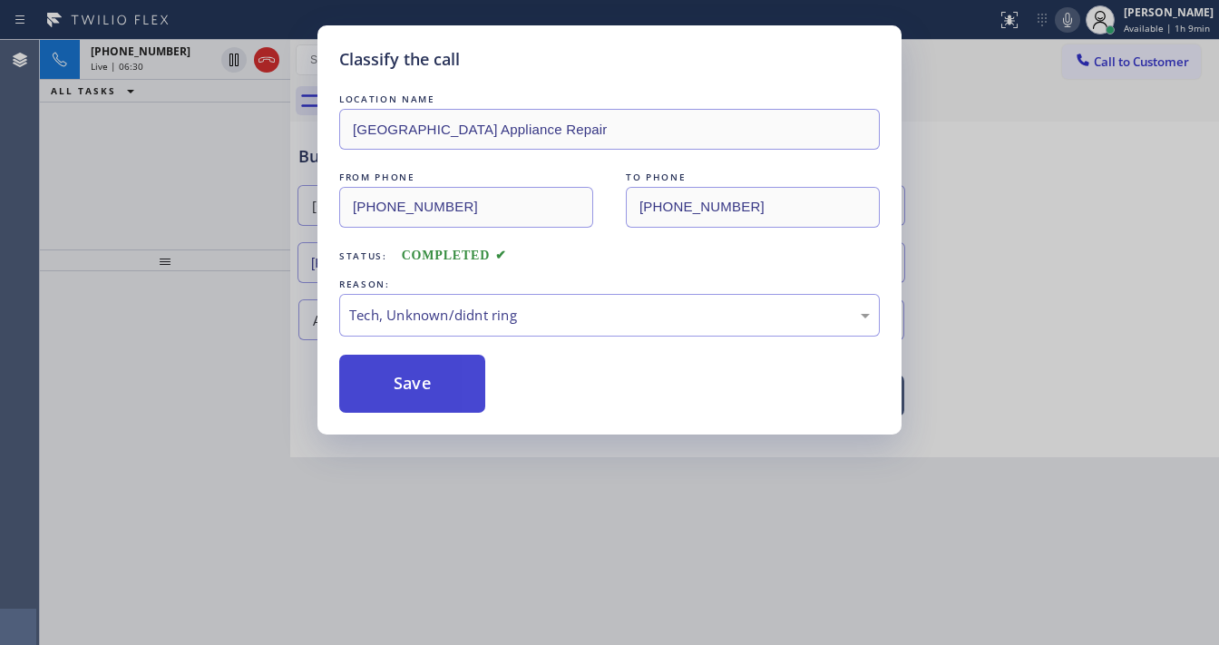
click at [424, 385] on button "Save" at bounding box center [412, 384] width 146 height 58
click at [171, 222] on div "Classify the call LOCATION NAME Calumet Heights Appliance Repair FROM PHONE (77…" at bounding box center [609, 322] width 1219 height 645
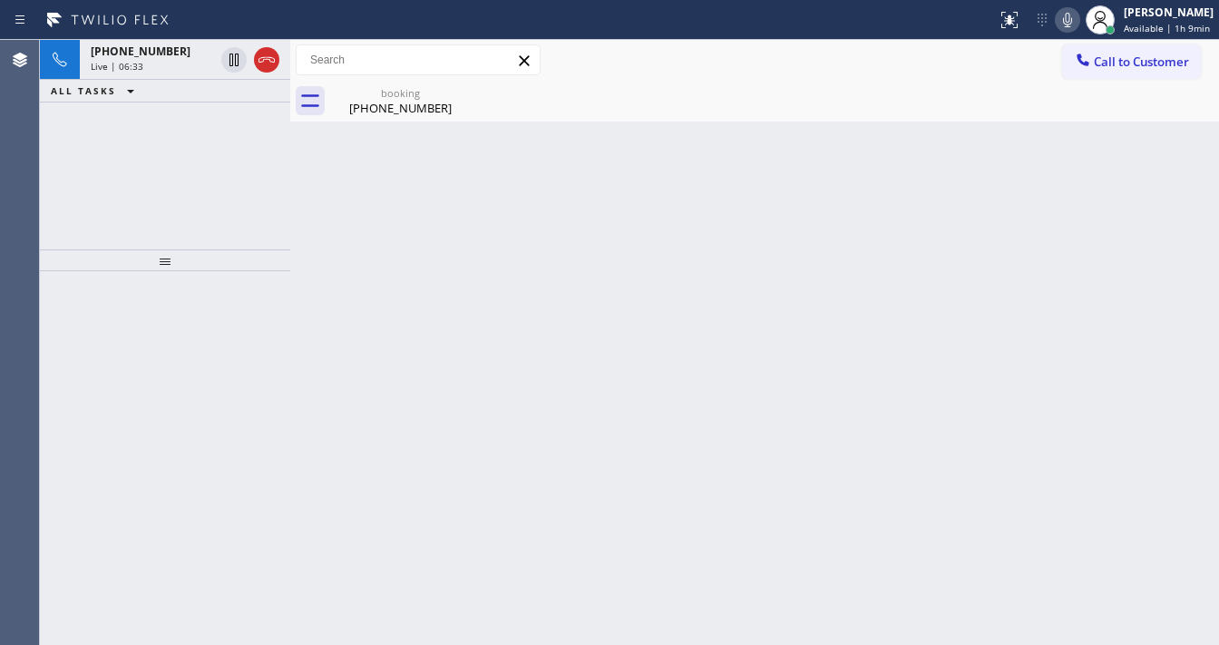
click at [190, 249] on div at bounding box center [165, 260] width 250 height 22
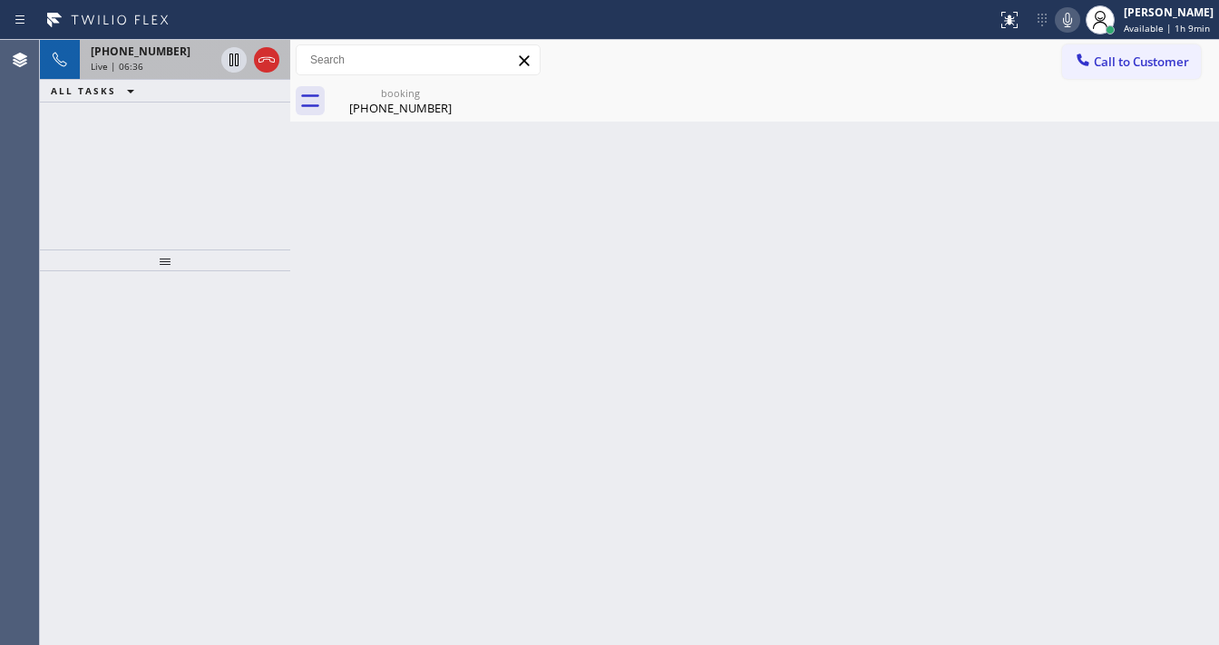
click at [151, 61] on div "Live | 06:36" at bounding box center [152, 66] width 123 height 13
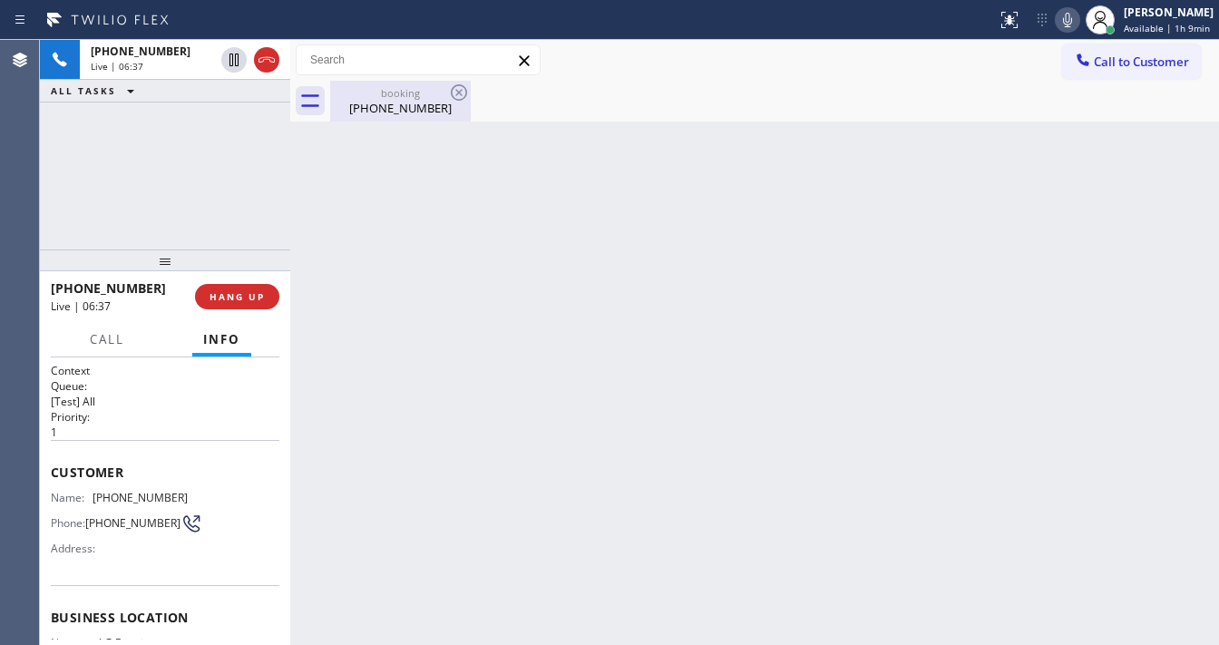
click at [374, 106] on div "[PHONE_NUMBER]" at bounding box center [400, 108] width 137 height 16
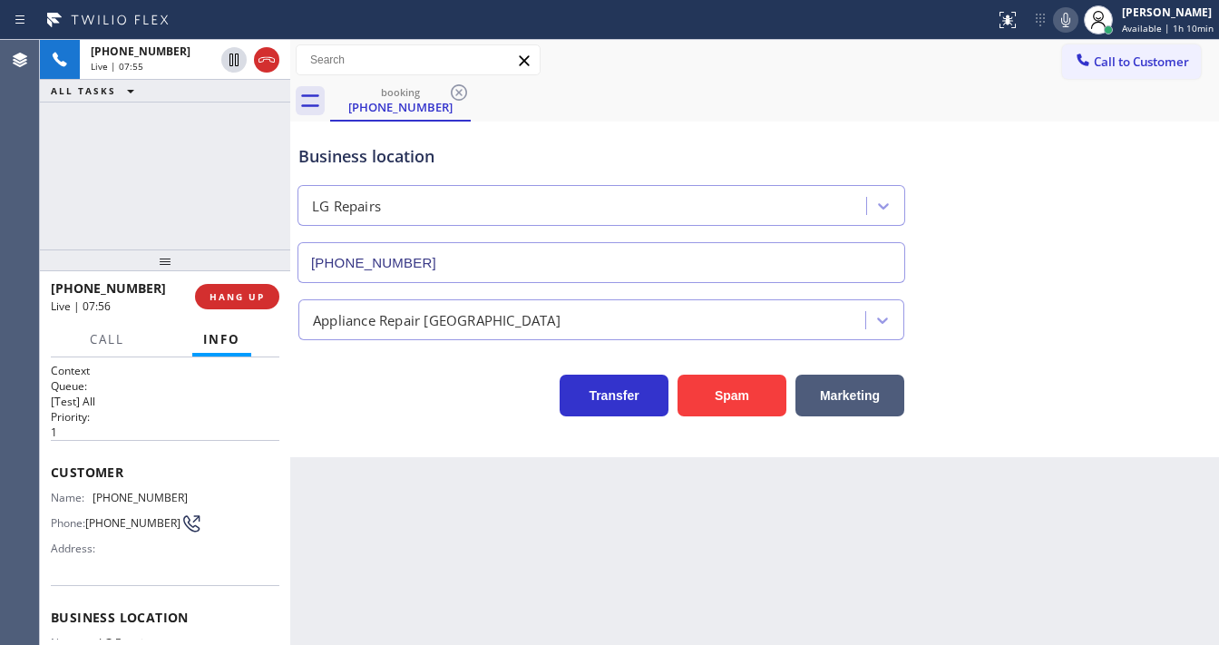
click at [107, 137] on div "+19045027676 Live | 07:55 ALL TASKS ALL TASKS ACTIVE TASKS TASKS IN WRAP UP" at bounding box center [165, 144] width 250 height 209
click at [638, 115] on div "booking (904) 502-7676" at bounding box center [774, 101] width 889 height 41
click at [706, 83] on div "booking (904) 502-7676" at bounding box center [774, 101] width 889 height 41
click at [1062, 22] on icon at bounding box center [1066, 20] width 22 height 22
click at [123, 149] on div "+19045027676 Live | 09:48 ALL TASKS ALL TASKS ACTIVE TASKS TASKS IN WRAP UP" at bounding box center [165, 144] width 250 height 209
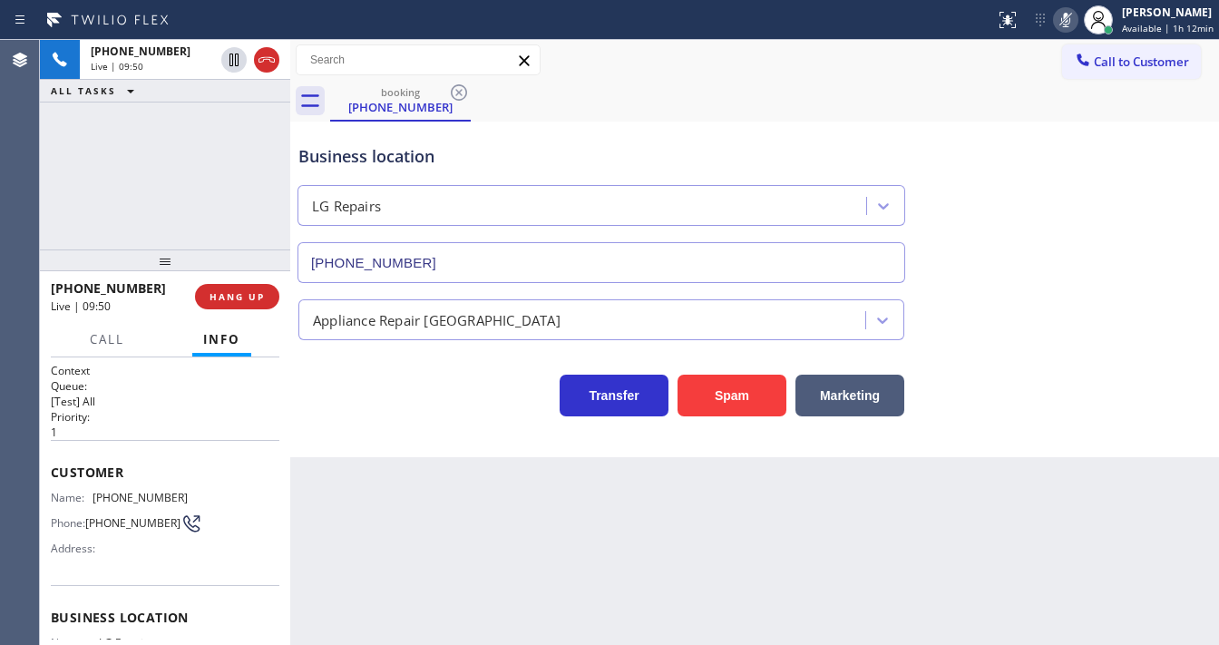
drag, startPoint x: 1070, startPoint y: 22, endPoint x: 1057, endPoint y: 45, distance: 27.2
click at [1070, 22] on icon at bounding box center [1065, 20] width 9 height 15
click at [1036, 87] on div "booking (904) 502-7676" at bounding box center [774, 101] width 889 height 41
click at [1067, 22] on icon at bounding box center [1066, 20] width 22 height 22
click at [1063, 19] on icon at bounding box center [1066, 20] width 22 height 22
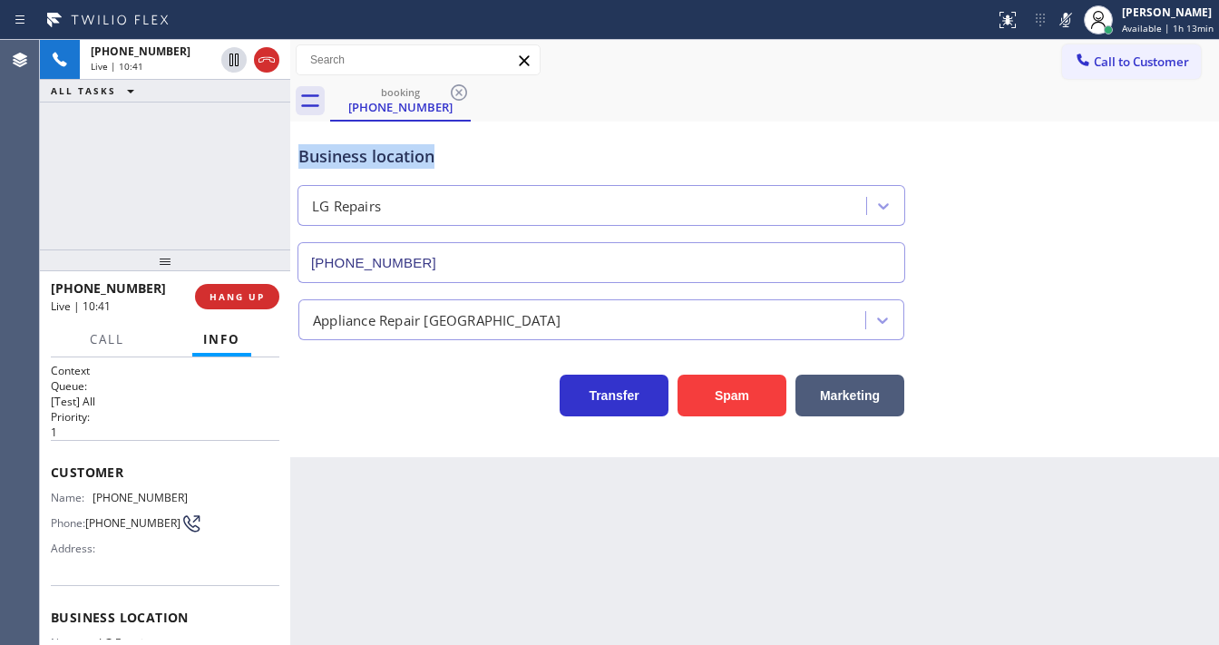
click at [1047, 118] on div "booking (904) 502-7676 Call to Customer Outbound call Location High Voltage Ele…" at bounding box center [754, 248] width 929 height 417
click at [219, 192] on div "+19045027676 Live | 11:25 ALL TASKS ALL TASKS ACTIVE TASKS TASKS IN WRAP UP" at bounding box center [165, 144] width 250 height 209
click at [217, 178] on div "+19045027676 Live | 12:57 ALL TASKS ALL TASKS ACTIVE TASKS TASKS IN WRAP UP" at bounding box center [165, 144] width 250 height 209
click at [200, 173] on div "+19045027676 Live | 13:00 ALL TASKS ALL TASKS ACTIVE TASKS TASKS IN WRAP UP" at bounding box center [165, 144] width 250 height 209
click at [180, 187] on div "+19045027676 Live | 13:01 ALL TASKS ALL TASKS ACTIVE TASKS TASKS IN WRAP UP" at bounding box center [165, 144] width 250 height 209
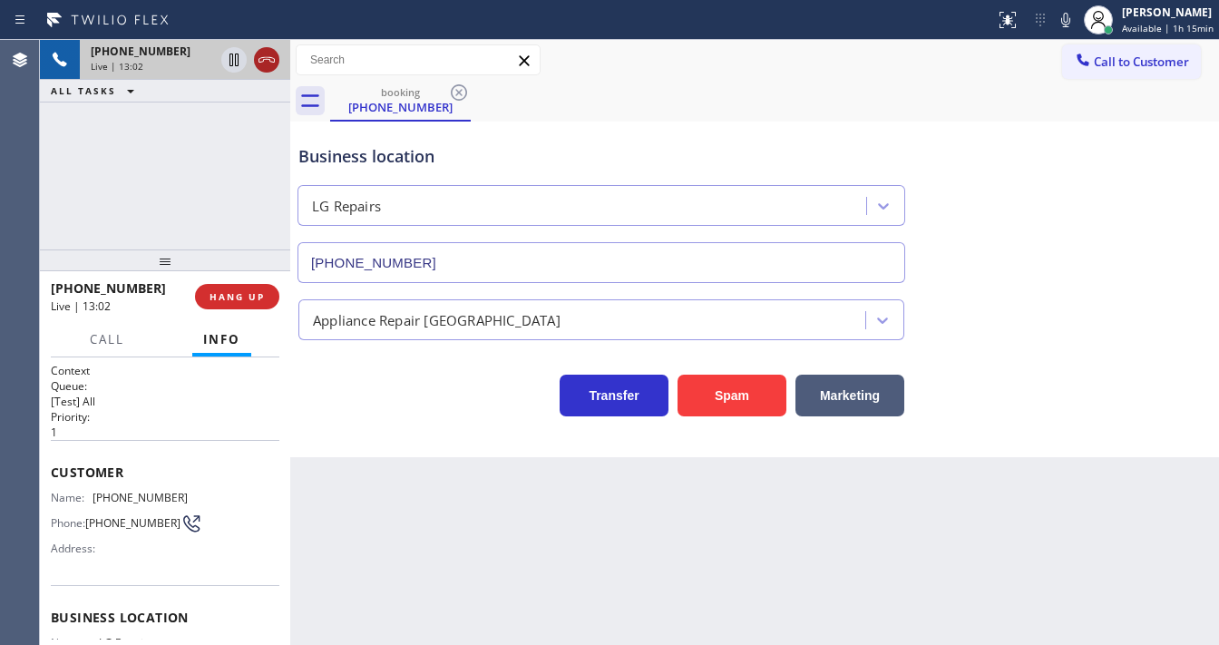
click at [266, 65] on icon at bounding box center [267, 60] width 22 height 22
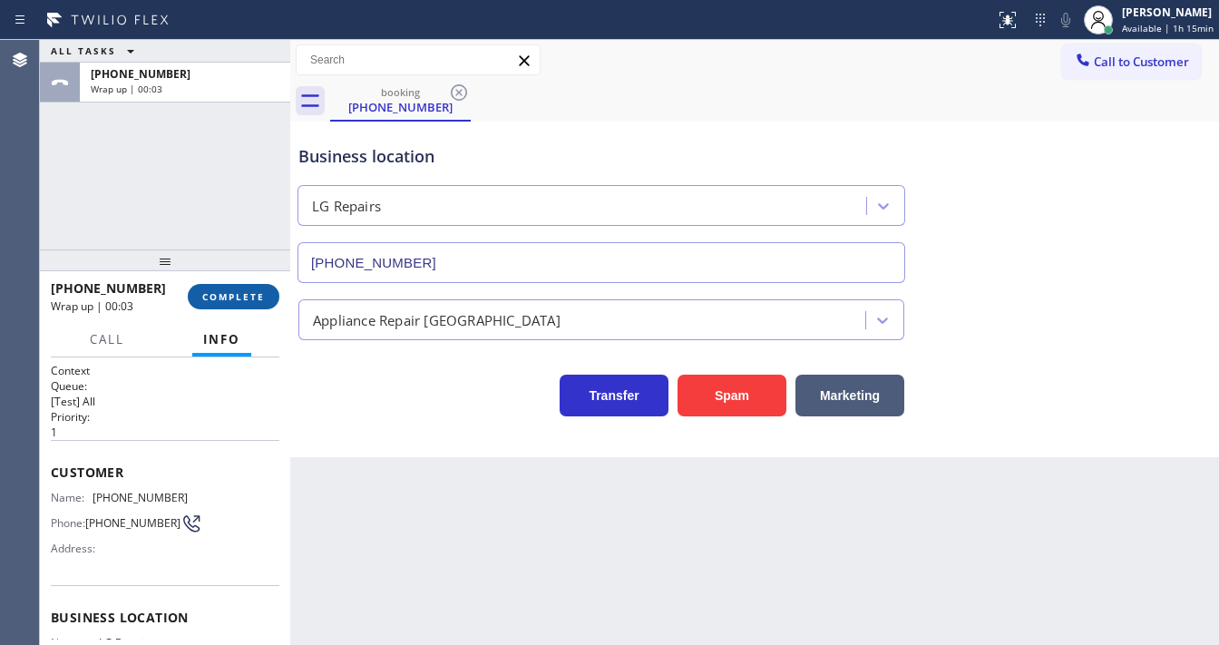
click at [247, 300] on span "COMPLETE" at bounding box center [233, 296] width 63 height 13
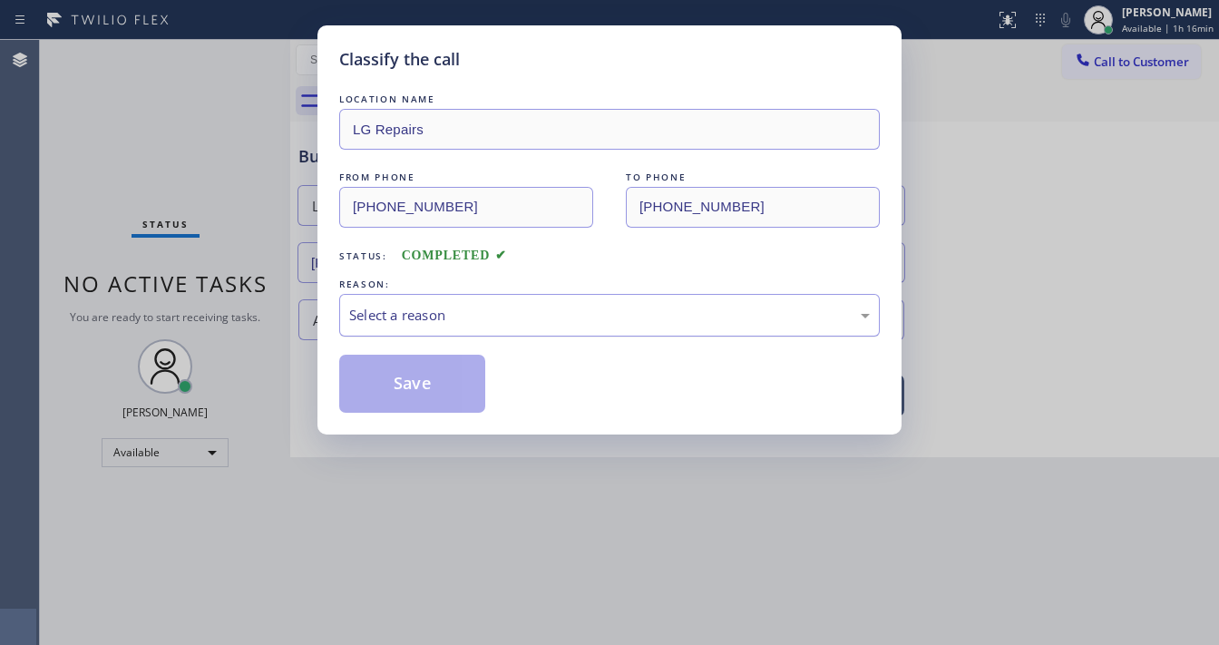
click at [399, 330] on div "Select a reason" at bounding box center [609, 315] width 541 height 43
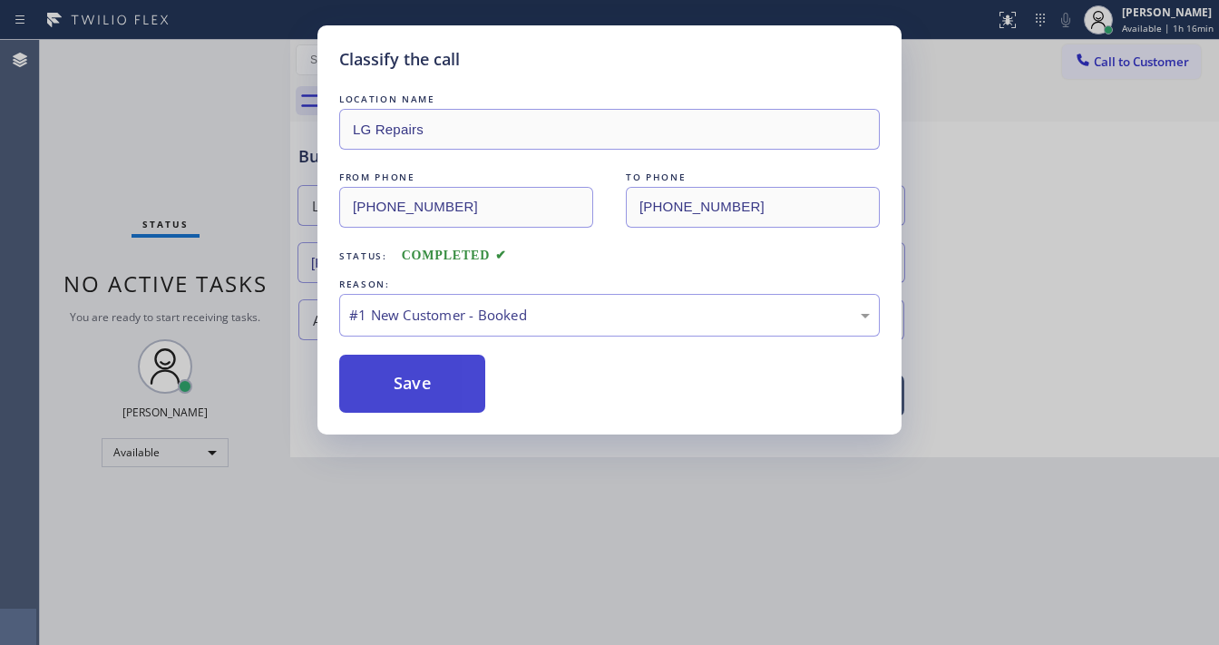
click at [406, 366] on button "Save" at bounding box center [412, 384] width 146 height 58
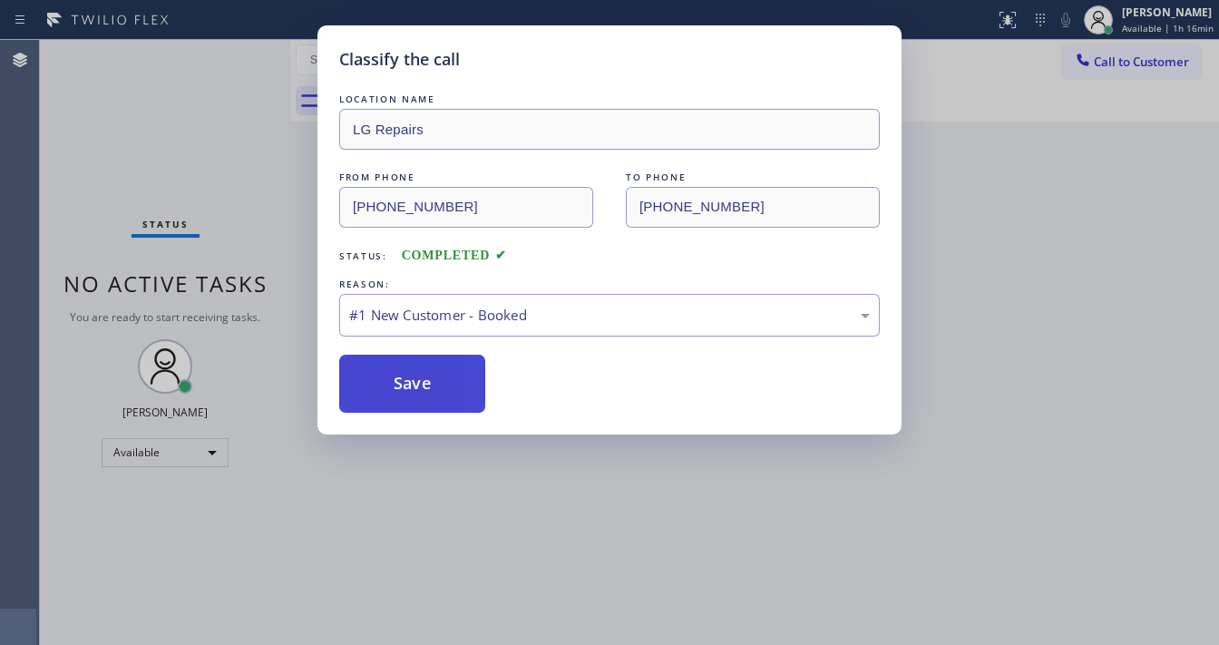
click at [406, 366] on button "Save" at bounding box center [412, 384] width 146 height 58
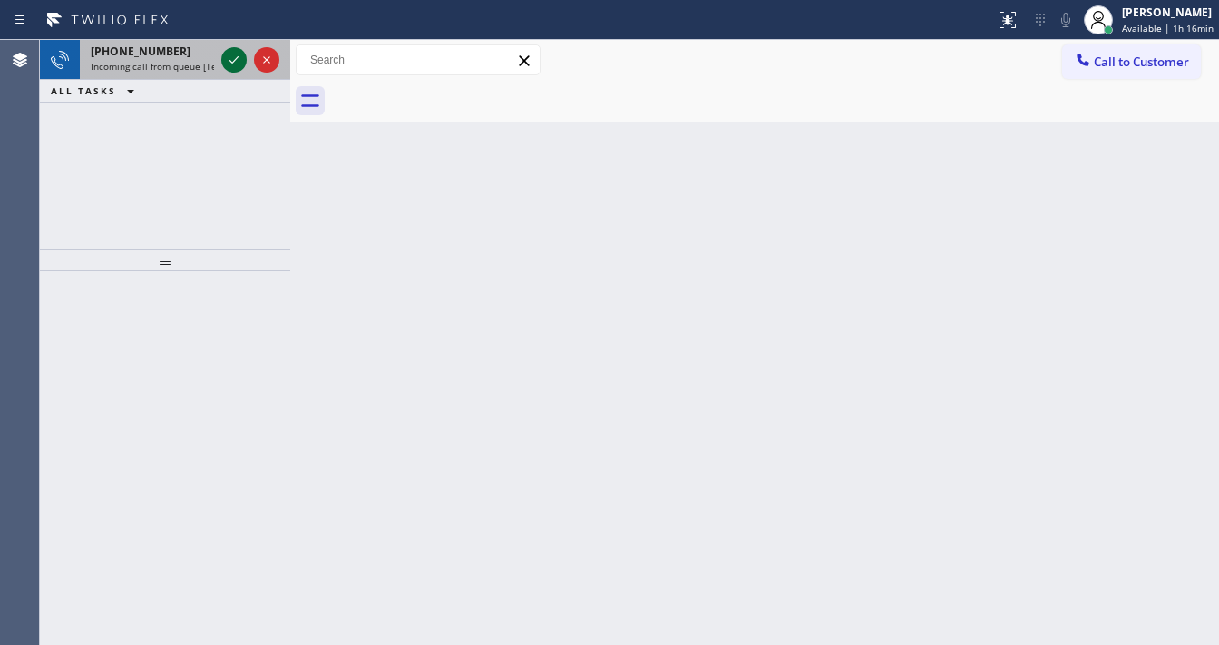
click at [228, 58] on icon at bounding box center [234, 60] width 22 height 22
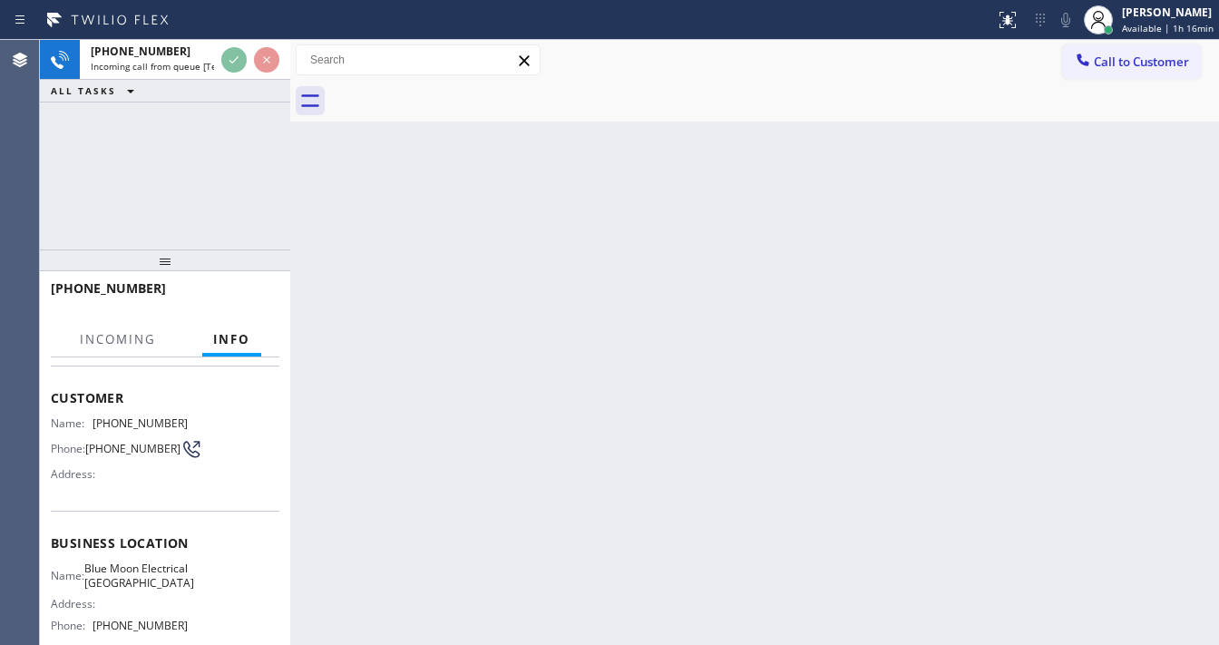
scroll to position [218, 0]
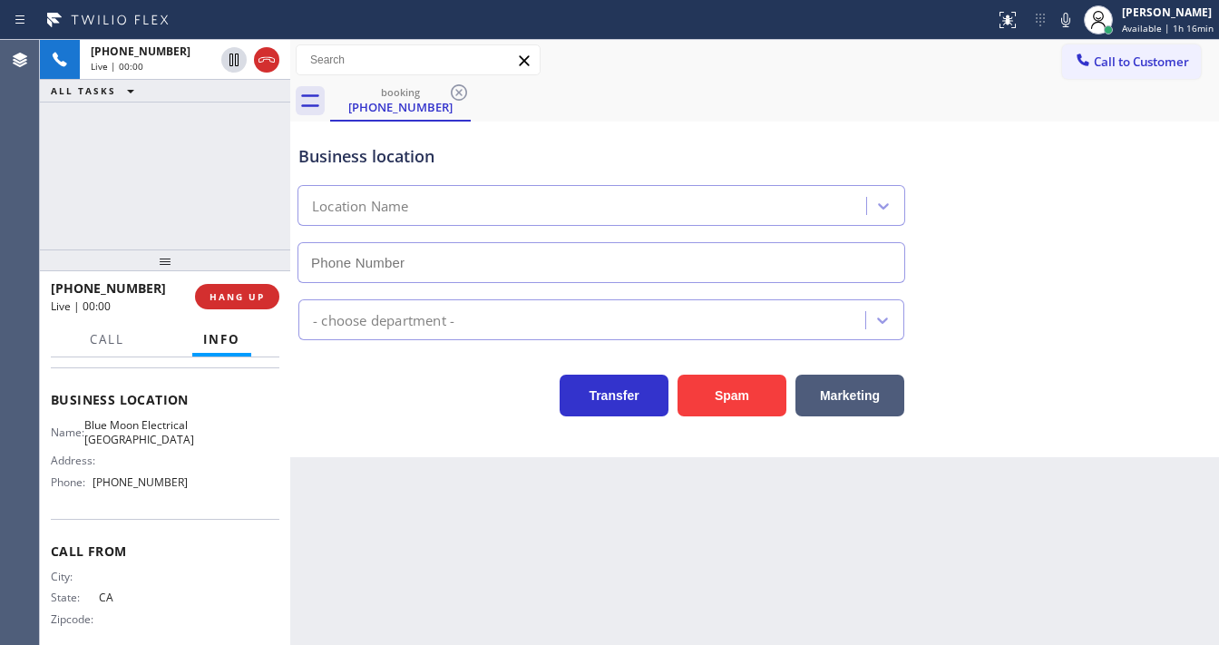
type input "[PHONE_NUMBER]"
click at [174, 152] on div "+19495626669 Live | 00:01 ALL TASKS ALL TASKS ACTIVE TASKS TASKS IN WRAP UP" at bounding box center [165, 144] width 250 height 209
click at [174, 152] on div "+19495626669 Live | 00:02 ALL TASKS ALL TASKS ACTIVE TASKS TASKS IN WRAP UP" at bounding box center [165, 144] width 250 height 209
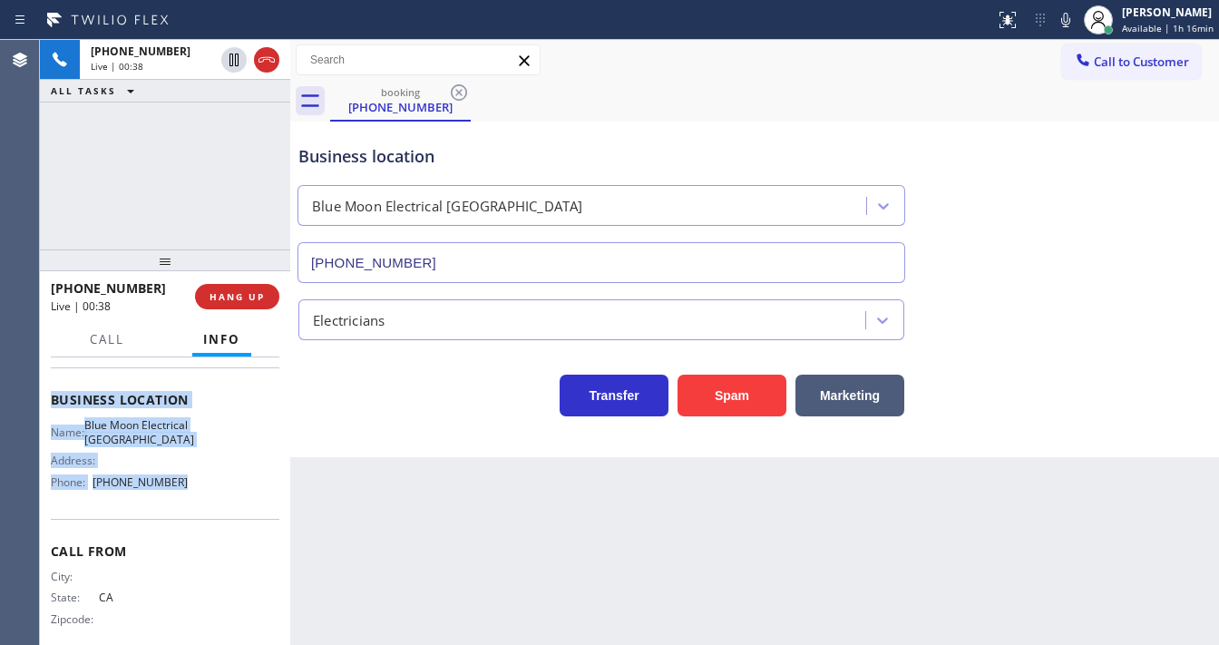
drag, startPoint x: 46, startPoint y: 465, endPoint x: 196, endPoint y: 501, distance: 153.8
click at [196, 501] on div "Context Queue: [Test] All Priority: 1 Customer Name: (949) 562-6669 Phone: (949…" at bounding box center [165, 500] width 250 height 287
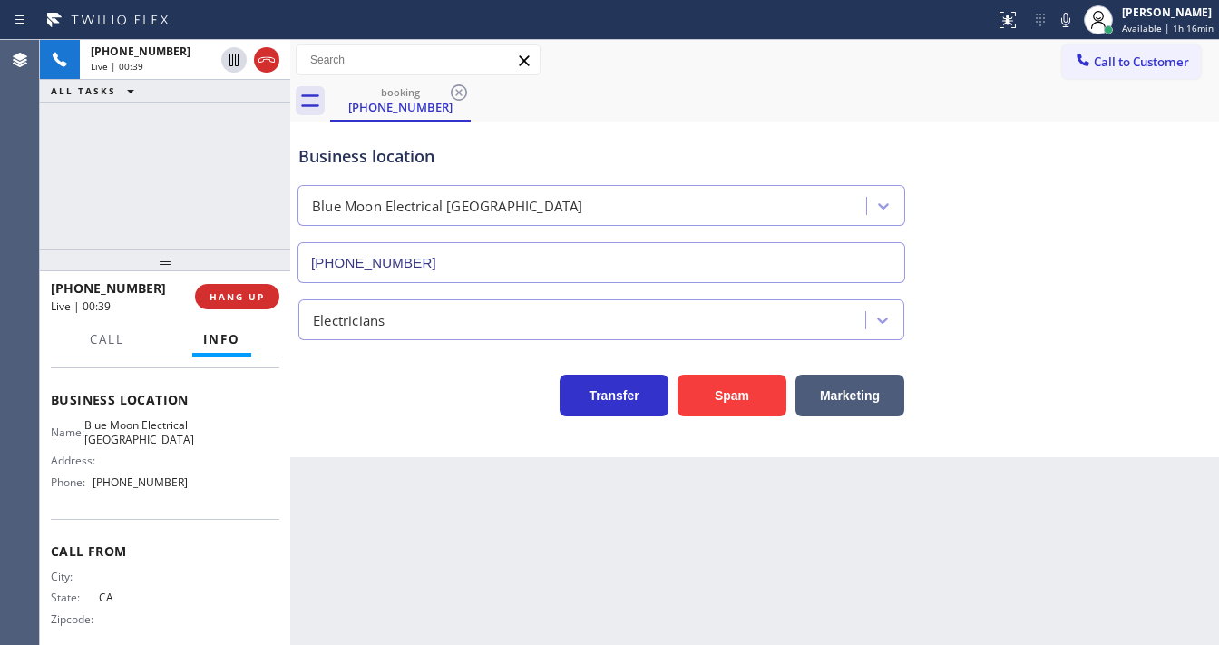
click at [202, 184] on div "+19495626669 Live | 00:39 ALL TASKS ALL TASKS ACTIVE TASKS TASKS IN WRAP UP" at bounding box center [165, 144] width 250 height 209
click at [135, 165] on div "+19495626669 Live | 00:40 ALL TASKS ALL TASKS ACTIVE TASKS TASKS IN WRAP UP" at bounding box center [165, 144] width 250 height 209
click at [239, 62] on icon at bounding box center [234, 60] width 22 height 22
click at [1066, 22] on icon at bounding box center [1065, 20] width 9 height 15
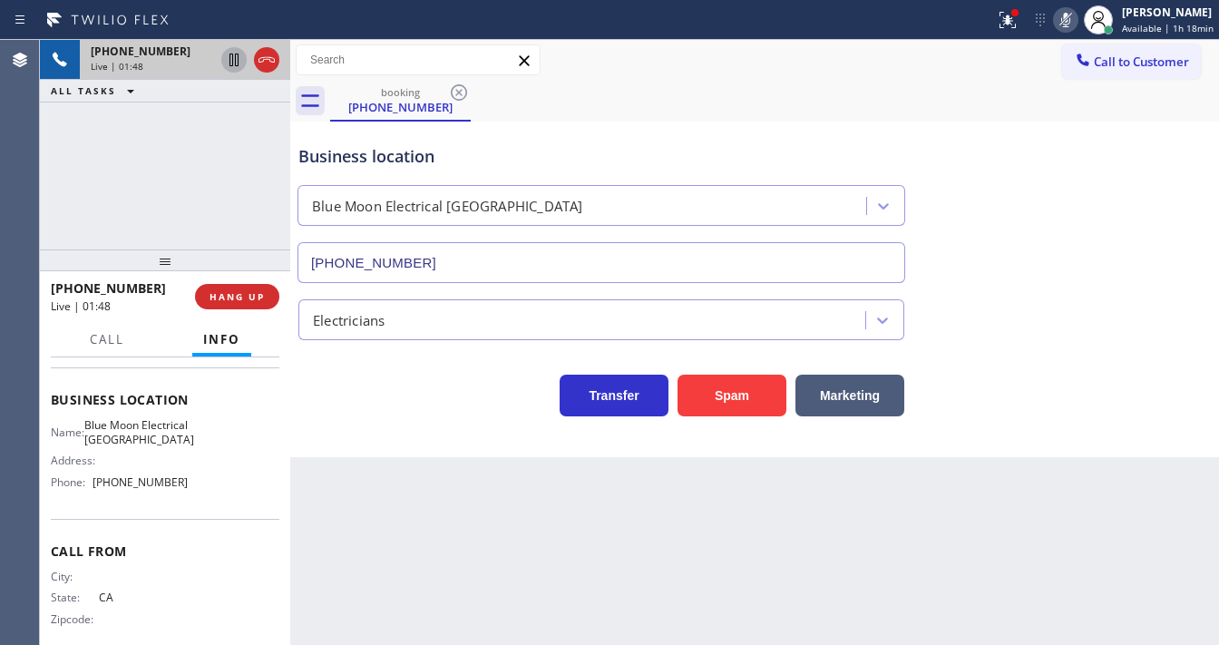
click at [232, 67] on icon at bounding box center [234, 60] width 22 height 22
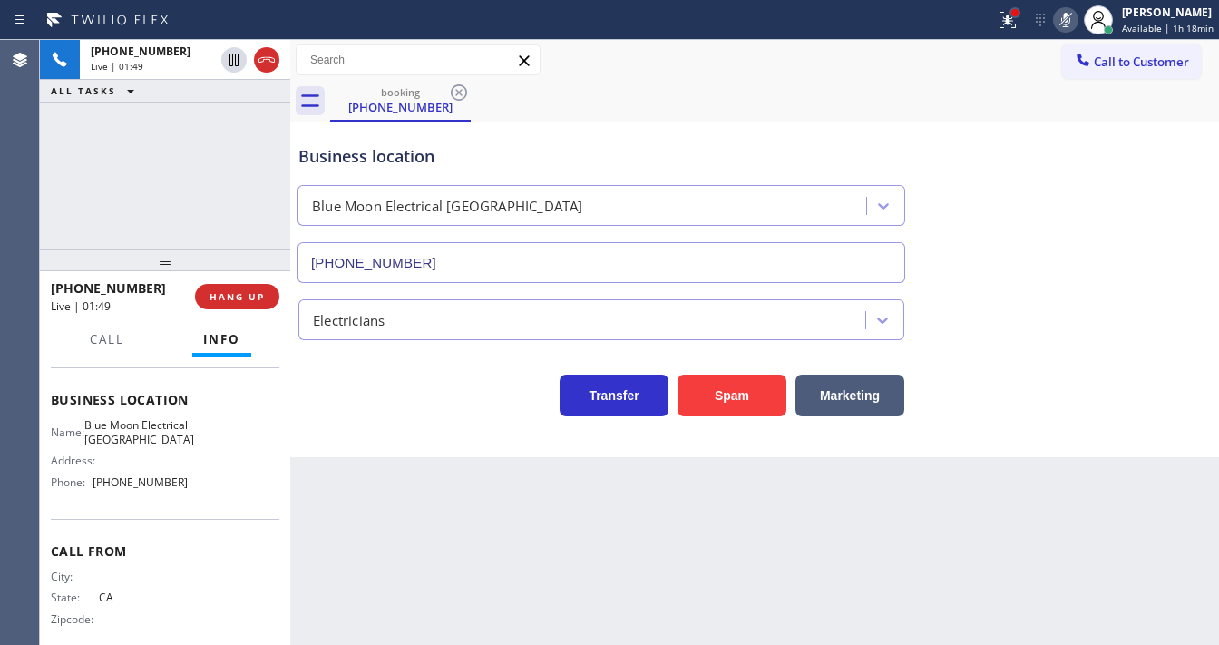
click at [1020, 11] on div at bounding box center [1014, 12] width 11 height 11
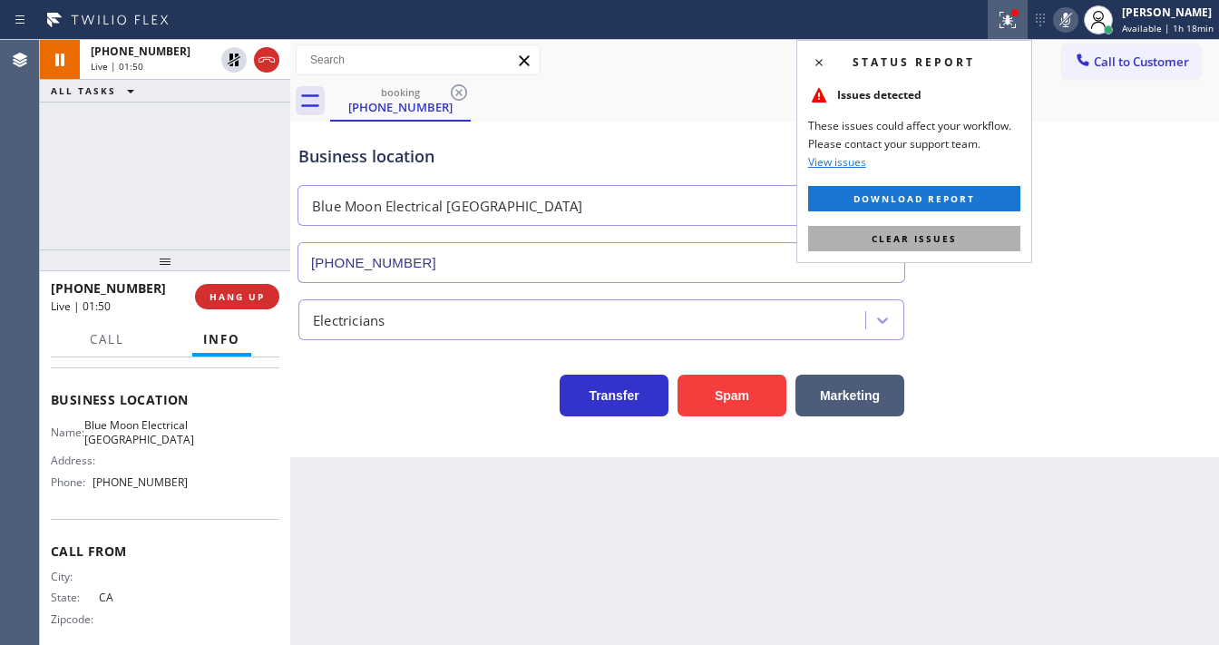
click at [950, 239] on span "Clear issues" at bounding box center [914, 238] width 85 height 13
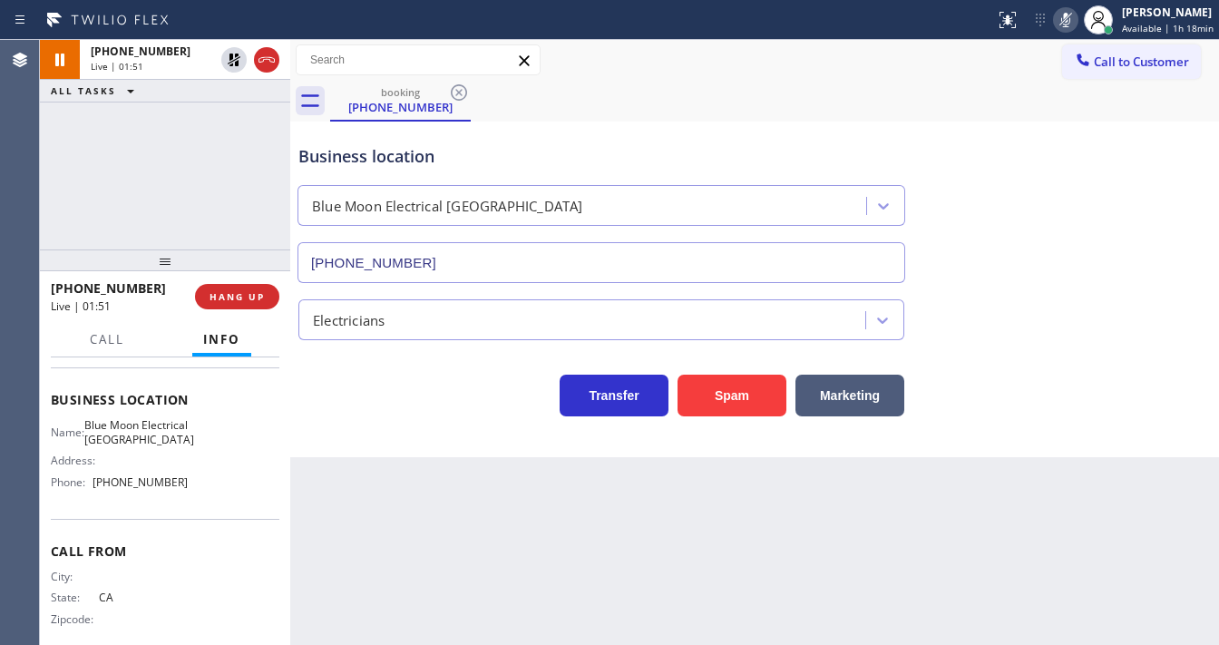
click at [987, 243] on div "Business location Blue Moon Electrical Orange County (562) 372-6050" at bounding box center [755, 201] width 920 height 164
click at [62, 190] on div "+19495626669 Live | 03:42 ALL TASKS ALL TASKS ACTIVE TASKS TASKS IN WRAP UP" at bounding box center [165, 144] width 250 height 209
click at [1064, 22] on icon at bounding box center [1066, 20] width 22 height 22
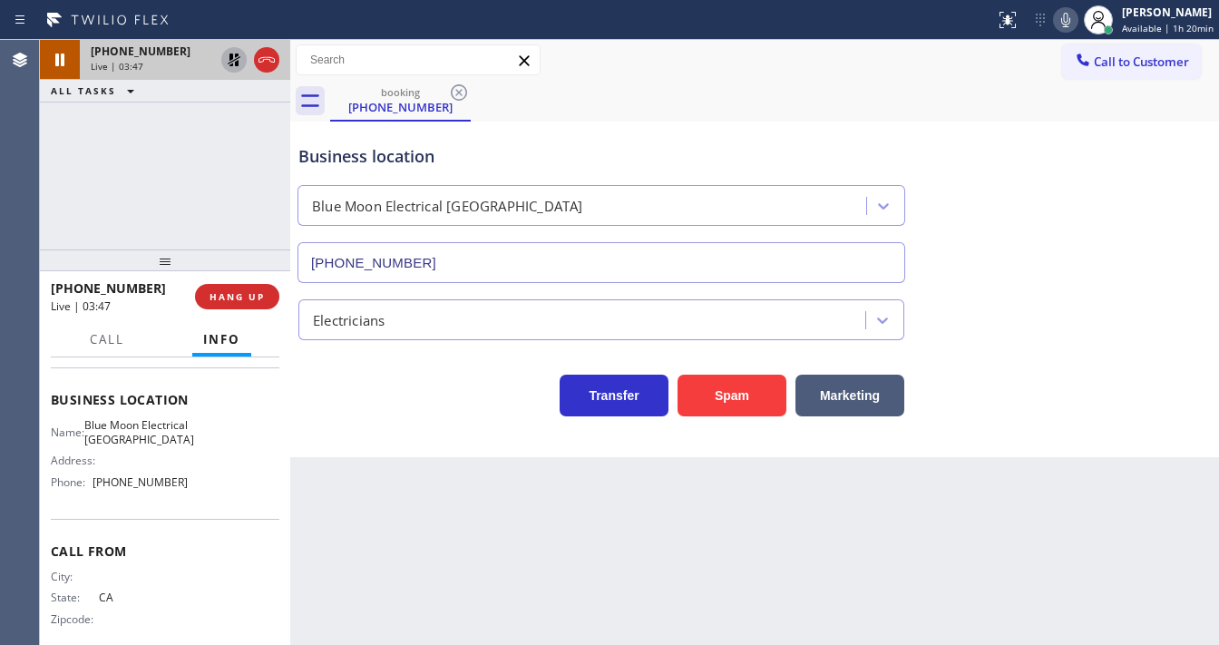
click at [226, 61] on icon at bounding box center [234, 60] width 22 height 22
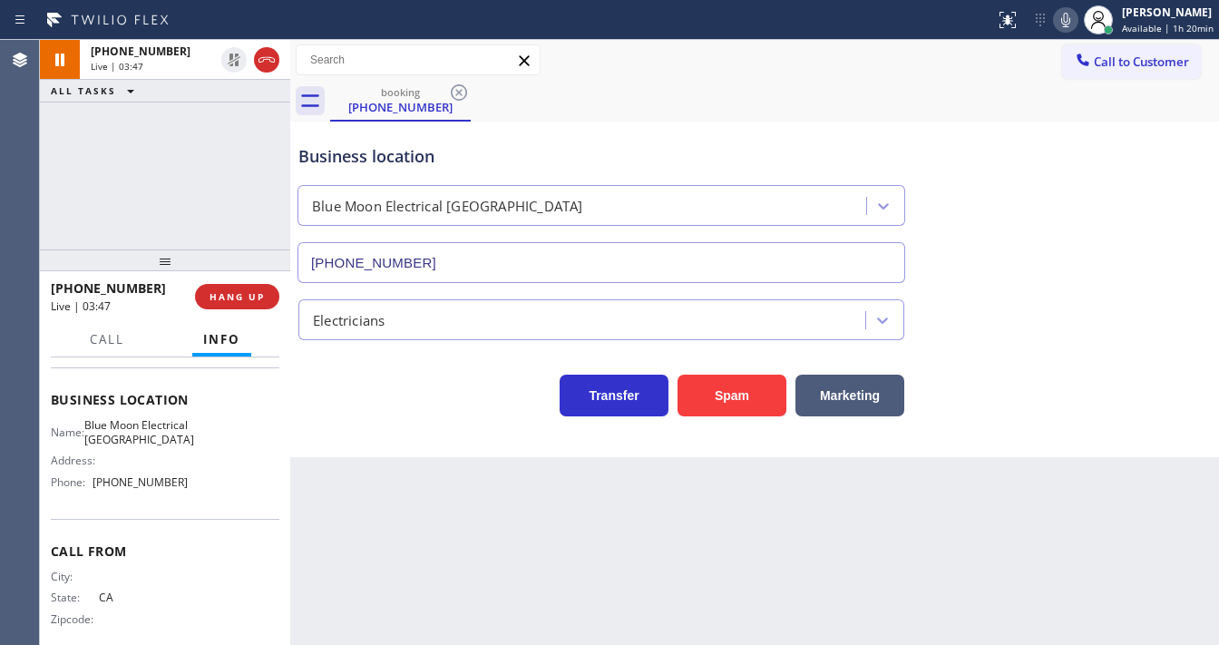
click at [207, 190] on div "+19495626669 Live | 03:47 ALL TASKS ALL TASKS ACTIVE TASKS TASKS IN WRAP UP" at bounding box center [165, 144] width 250 height 209
click at [1070, 22] on icon at bounding box center [1066, 20] width 22 height 22
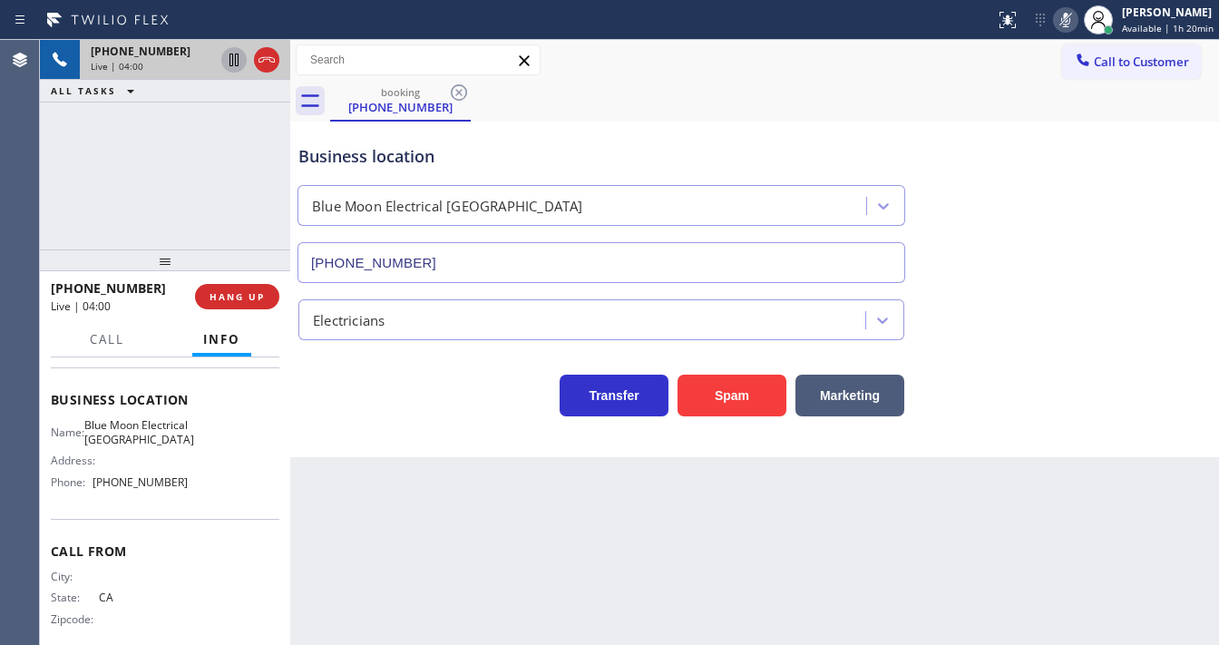
click at [232, 62] on icon at bounding box center [233, 60] width 9 height 13
drag, startPoint x: 1067, startPoint y: 19, endPoint x: 659, endPoint y: 91, distance: 413.4
click at [1067, 19] on icon at bounding box center [1066, 20] width 22 height 22
drag, startPoint x: 227, startPoint y: 58, endPoint x: 239, endPoint y: 123, distance: 66.5
click at [229, 60] on icon at bounding box center [234, 60] width 22 height 22
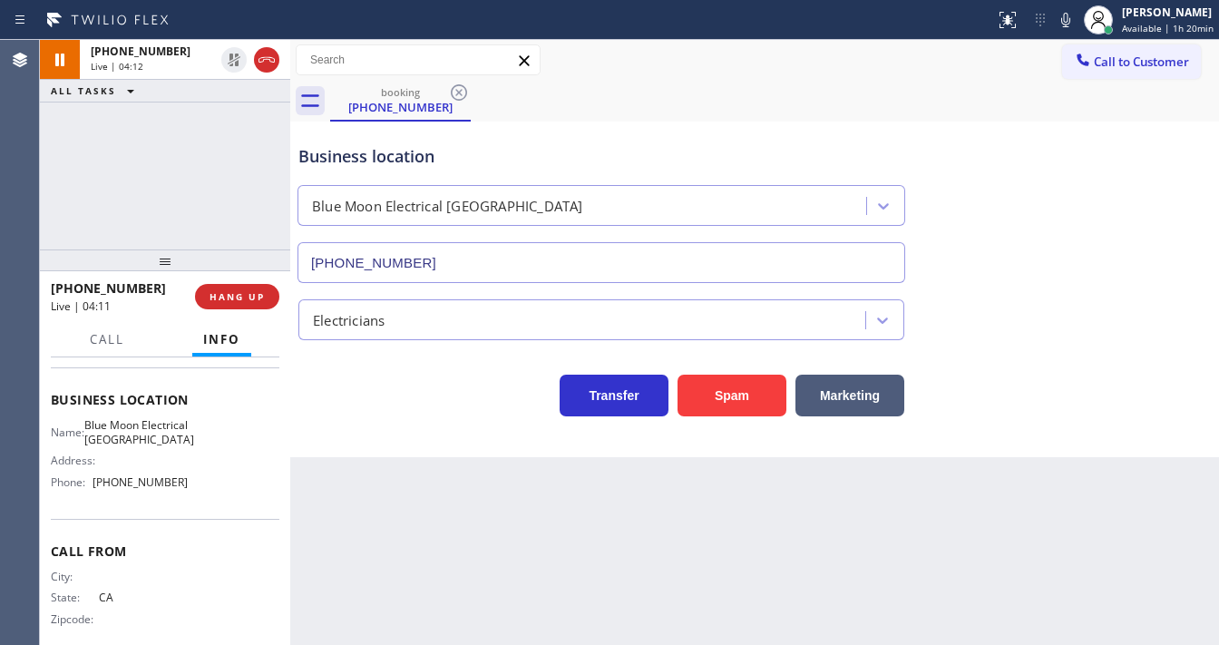
click at [239, 123] on div "+19495626669 Live | 04:12 ALL TASKS ALL TASKS ACTIVE TASKS TASKS IN WRAP UP" at bounding box center [165, 144] width 250 height 209
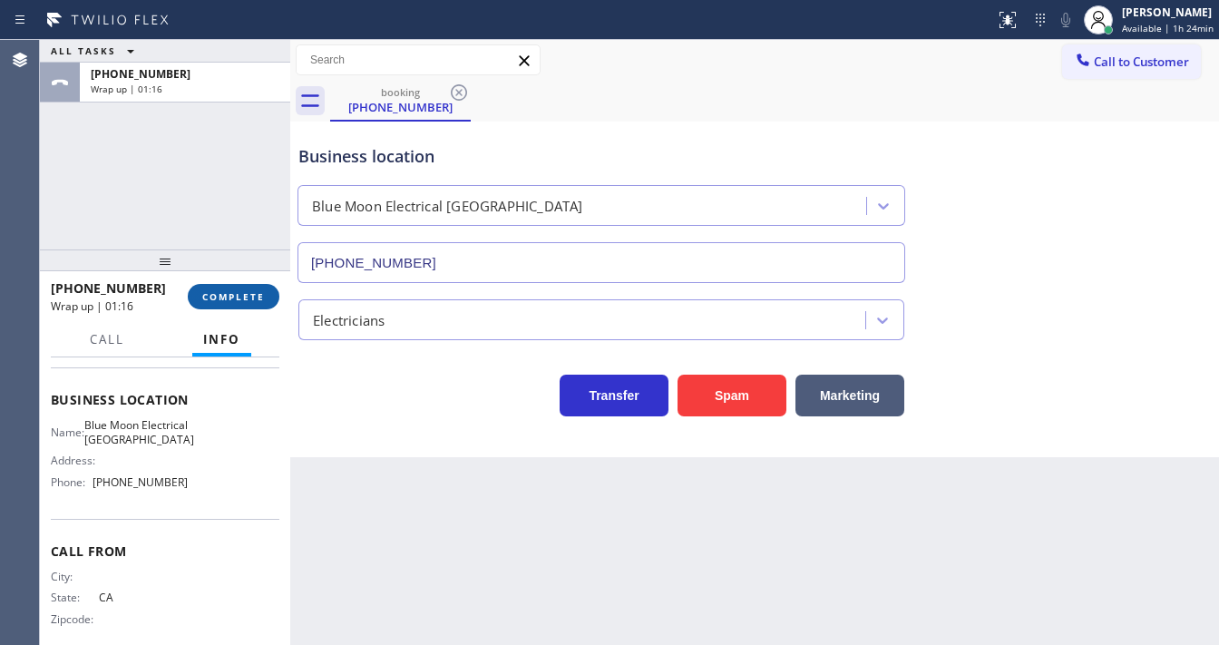
click at [216, 302] on button "COMPLETE" at bounding box center [234, 296] width 92 height 25
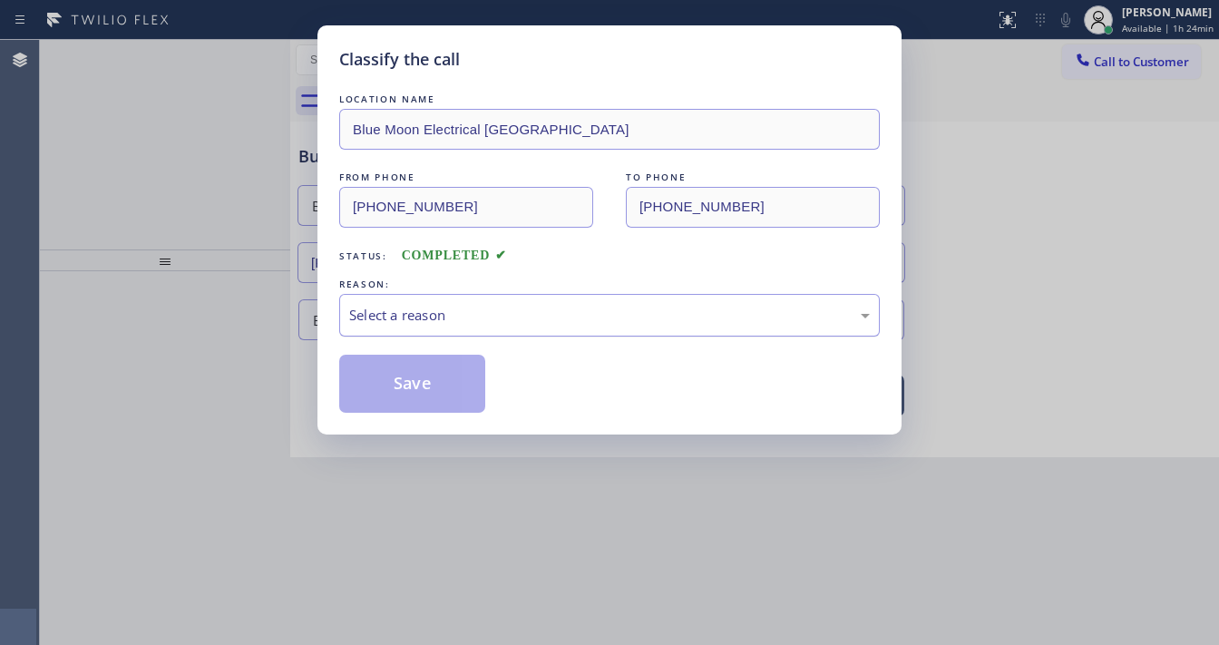
click at [377, 317] on div "Select a reason" at bounding box center [609, 315] width 521 height 21
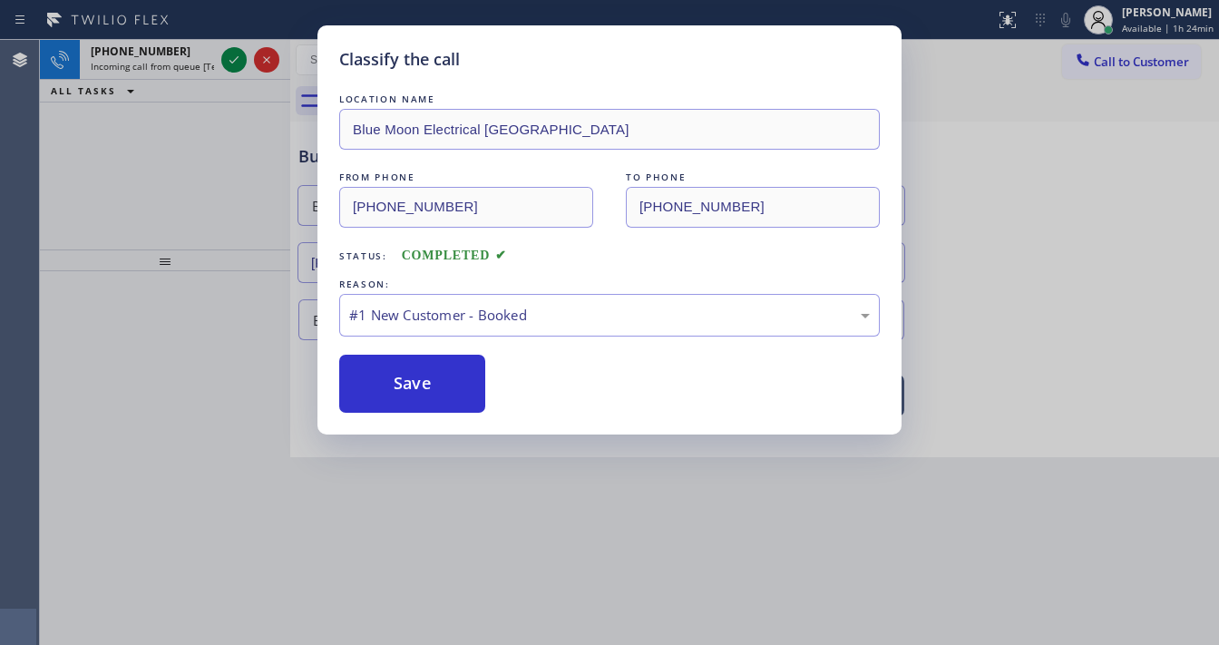
drag, startPoint x: 383, startPoint y: 372, endPoint x: 204, endPoint y: 190, distance: 255.2
click at [384, 374] on button "Save" at bounding box center [412, 384] width 146 height 58
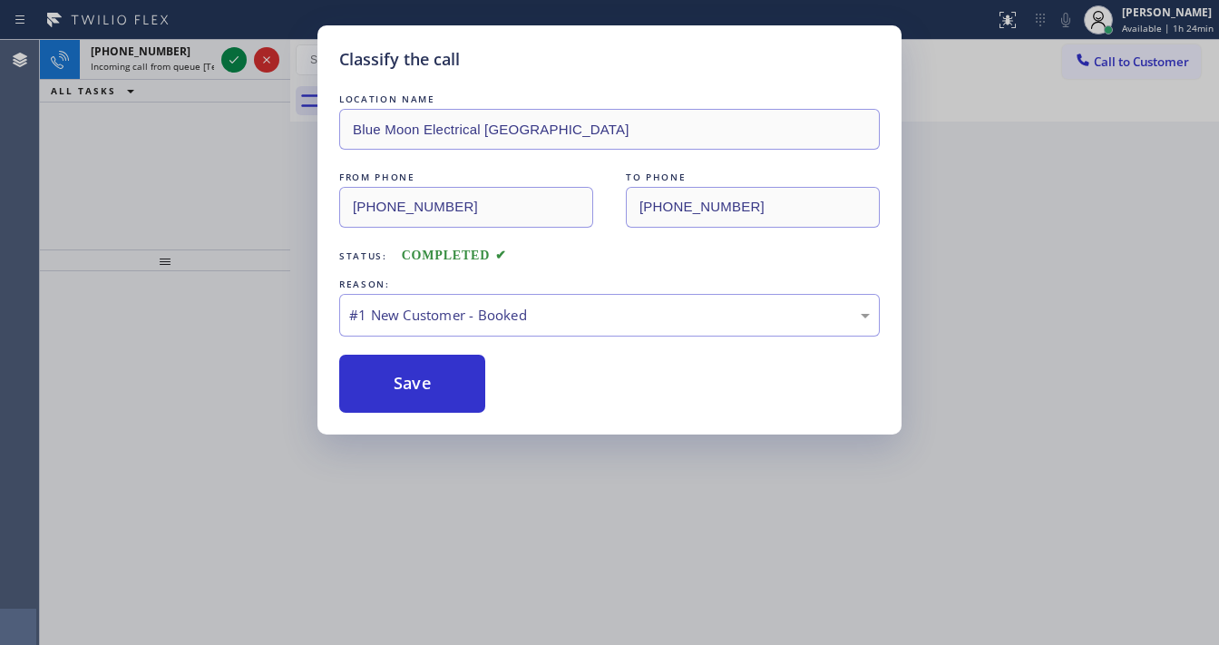
click at [203, 189] on div "Classify the call LOCATION NAME Blue Moon Electrical Orange County FROM PHONE (…" at bounding box center [609, 322] width 1219 height 645
click at [226, 80] on div "Classify the call LOCATION NAME Blue Moon Electrical Orange County FROM PHONE (…" at bounding box center [609, 322] width 1219 height 645
click at [230, 69] on div "Classify the call LOCATION NAME Blue Moon Electrical Orange County FROM PHONE (…" at bounding box center [609, 322] width 1219 height 645
click at [230, 69] on div "Classify the call LOCATION NAME 5 Star Appliance Repair FROM PHONE (305) 450-80…" at bounding box center [629, 342] width 1179 height 605
click at [230, 69] on icon at bounding box center [234, 60] width 22 height 22
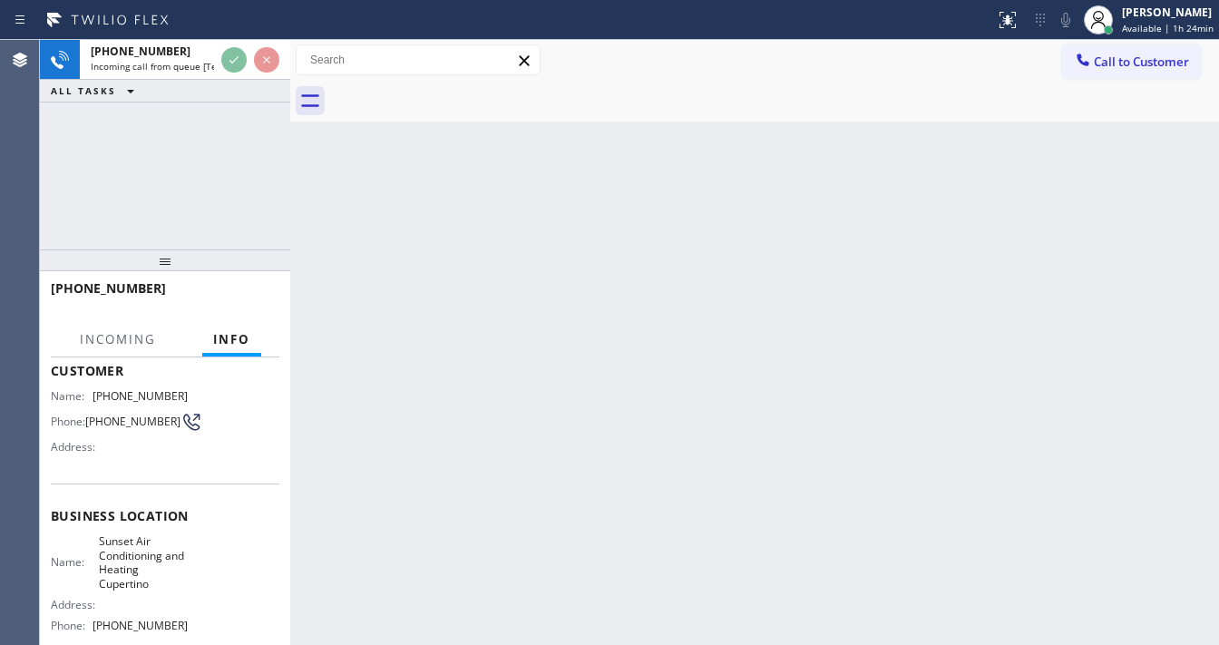
scroll to position [145, 0]
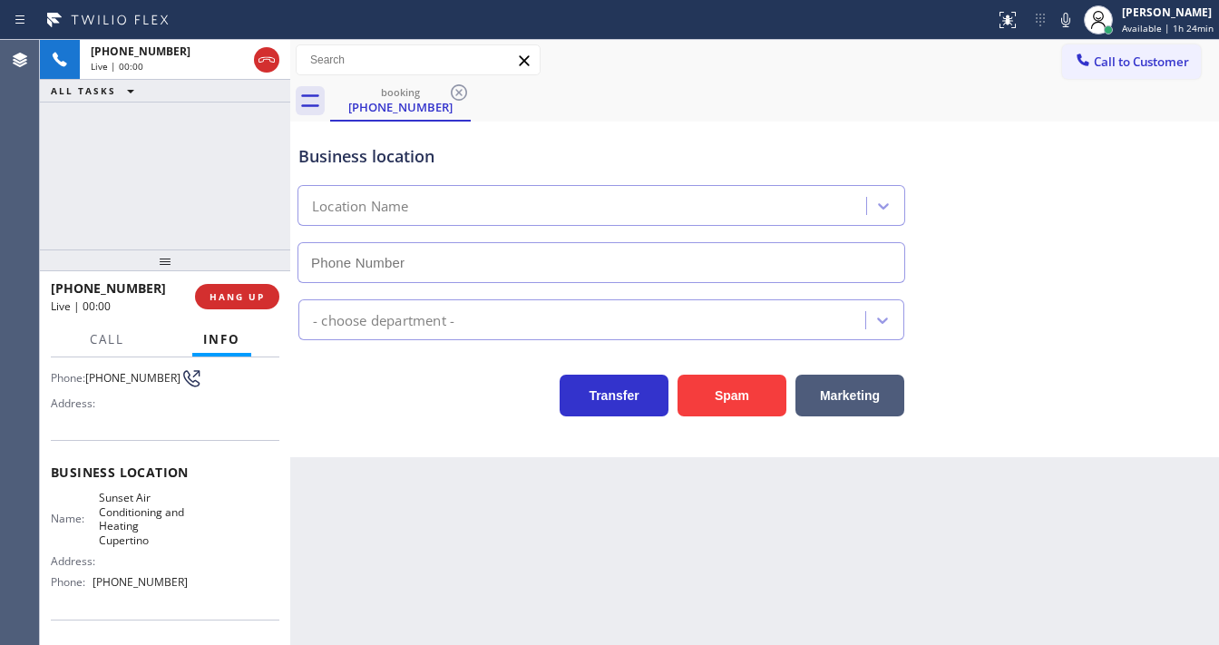
type input "(408) 676-2729"
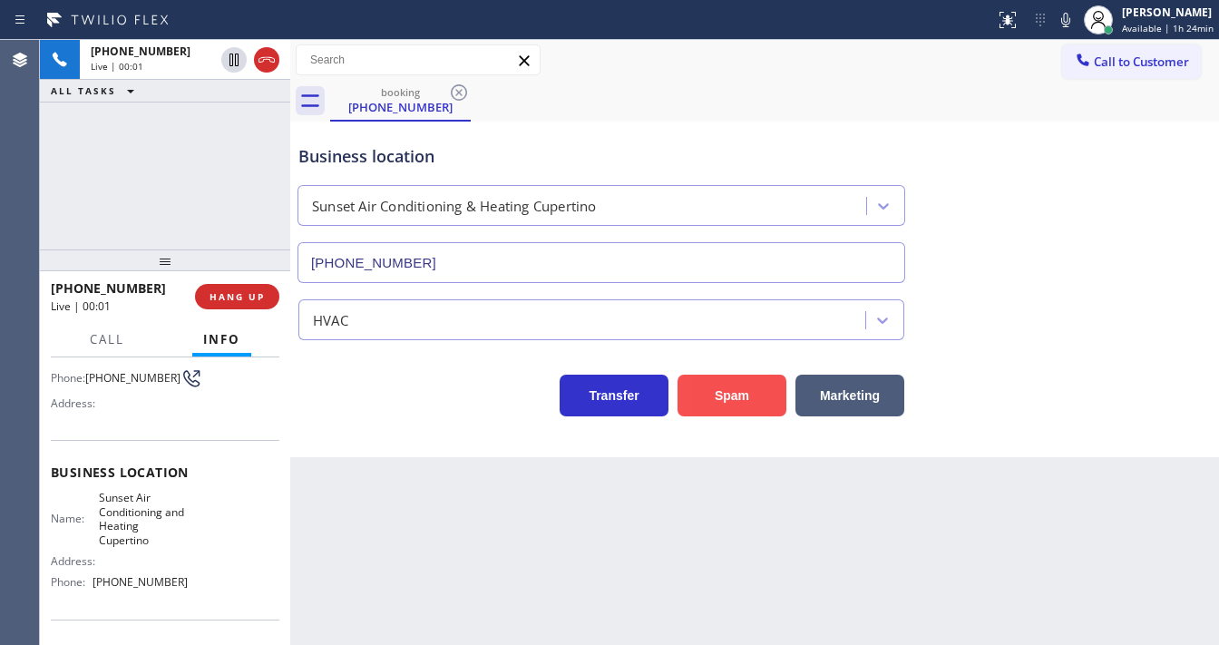
click at [706, 385] on button "Spam" at bounding box center [731, 396] width 109 height 42
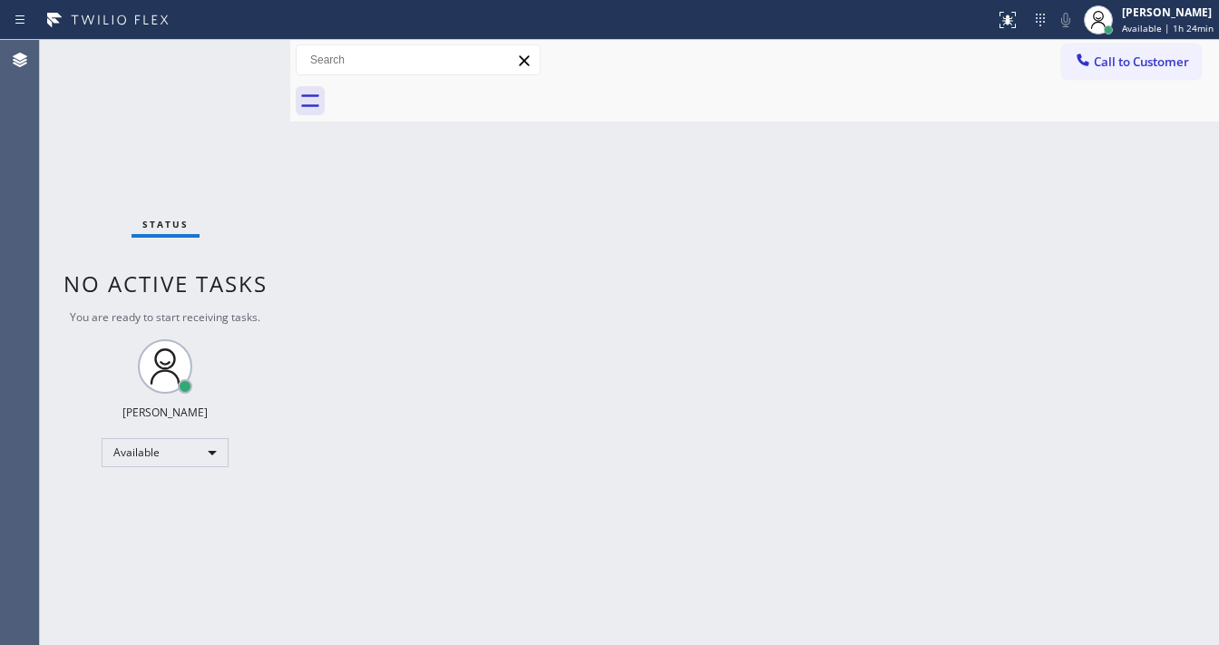
click at [191, 156] on div "Status No active tasks You are ready to start receiving tasks. [PERSON_NAME]" at bounding box center [165, 342] width 250 height 605
click at [1141, 24] on span "Available | 1h 24min" at bounding box center [1168, 28] width 92 height 13
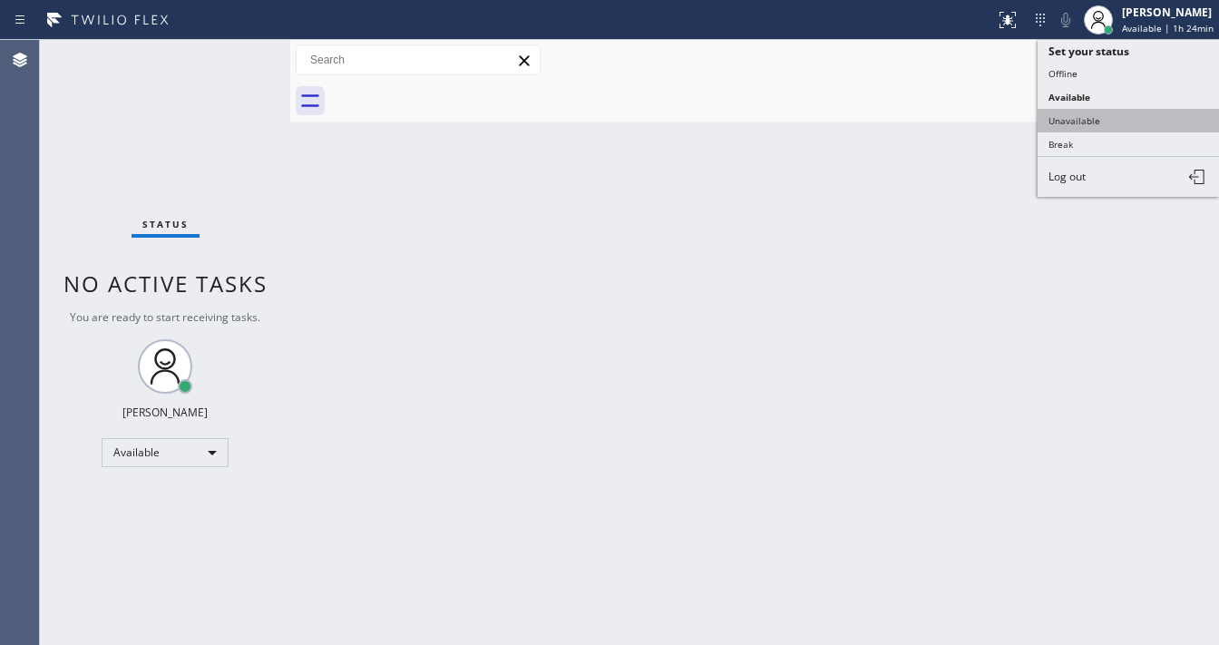
drag, startPoint x: 1077, startPoint y: 112, endPoint x: 740, endPoint y: 139, distance: 338.4
click at [1074, 112] on button "Unavailable" at bounding box center [1127, 121] width 181 height 24
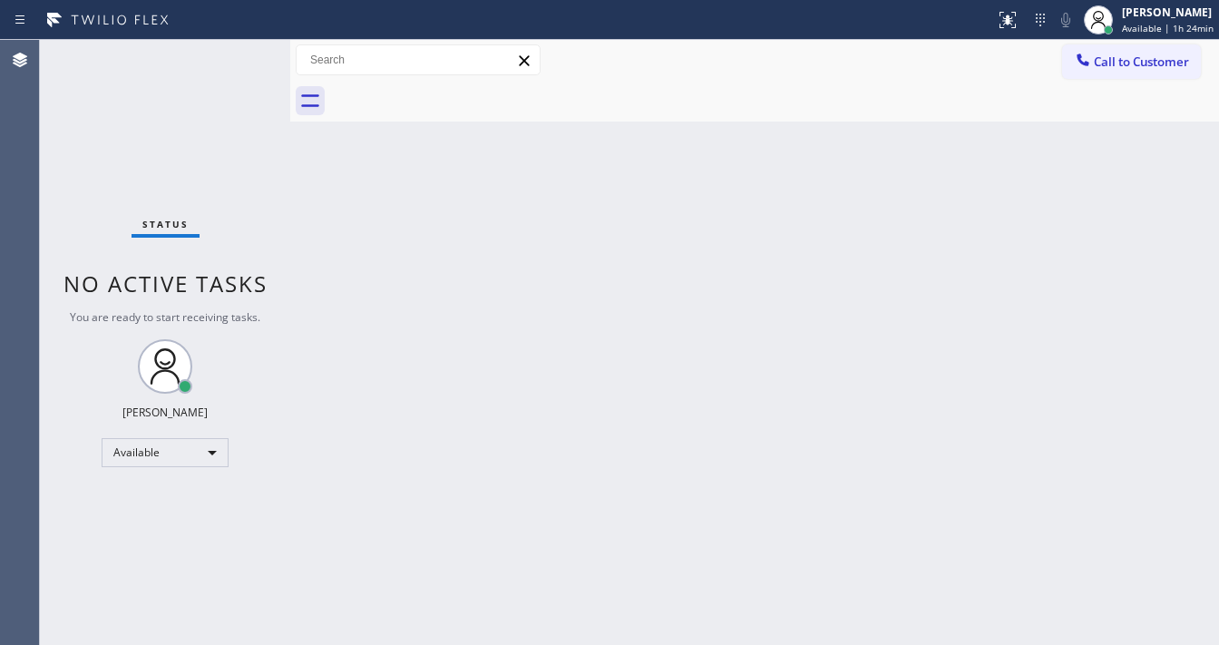
click at [740, 140] on div "Back to Dashboard Change Sender ID Customers Technicians Select a contact Outbo…" at bounding box center [754, 342] width 929 height 605
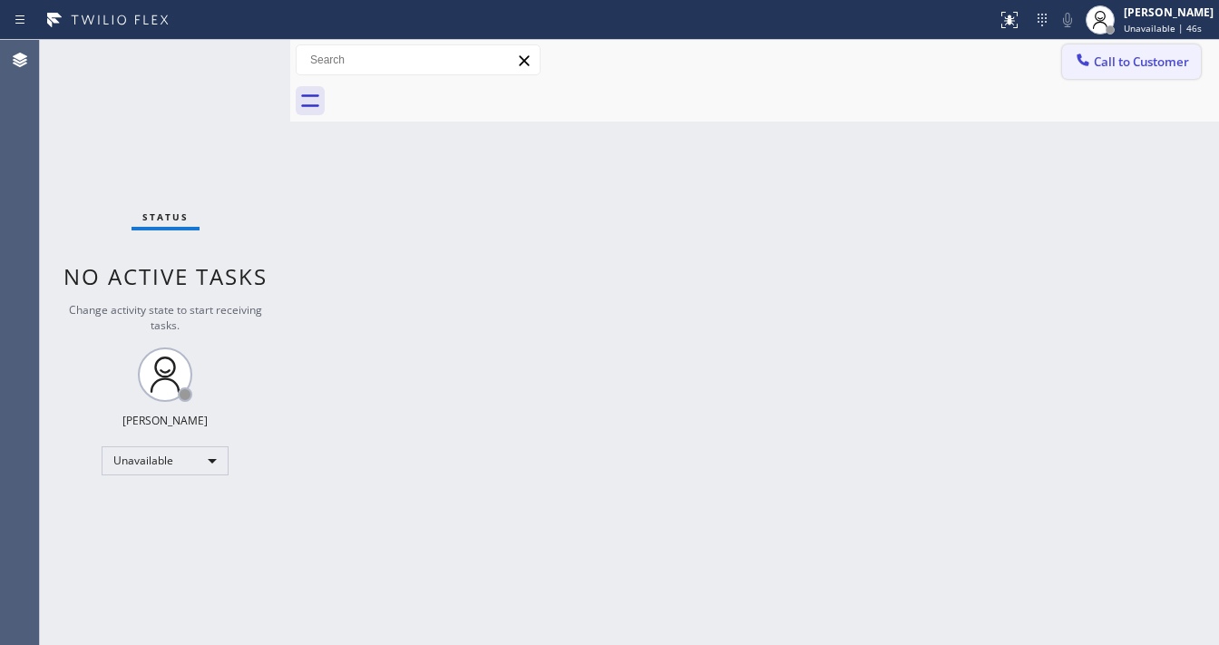
click at [1130, 64] on span "Call to Customer" at bounding box center [1141, 62] width 95 height 16
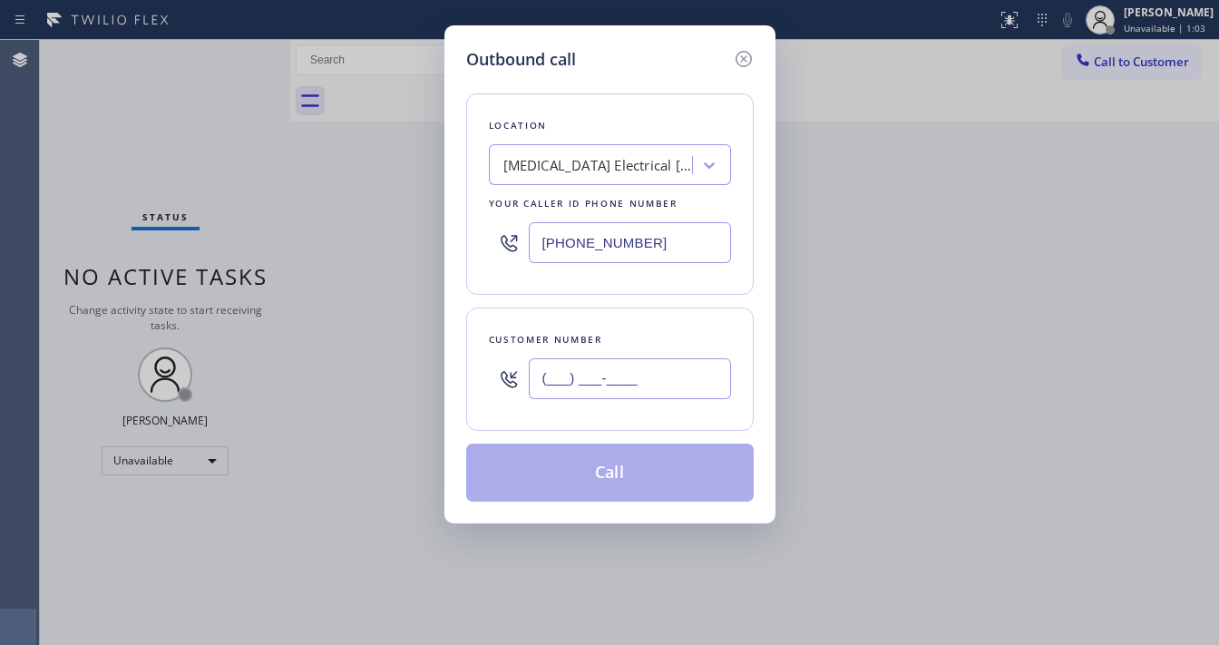
click at [570, 391] on input "(___) ___-____" at bounding box center [630, 378] width 202 height 41
paste input "773) 673-3343"
type input "[PHONE_NUMBER]"
click at [631, 255] on input "[PHONE_NUMBER]" at bounding box center [630, 242] width 202 height 41
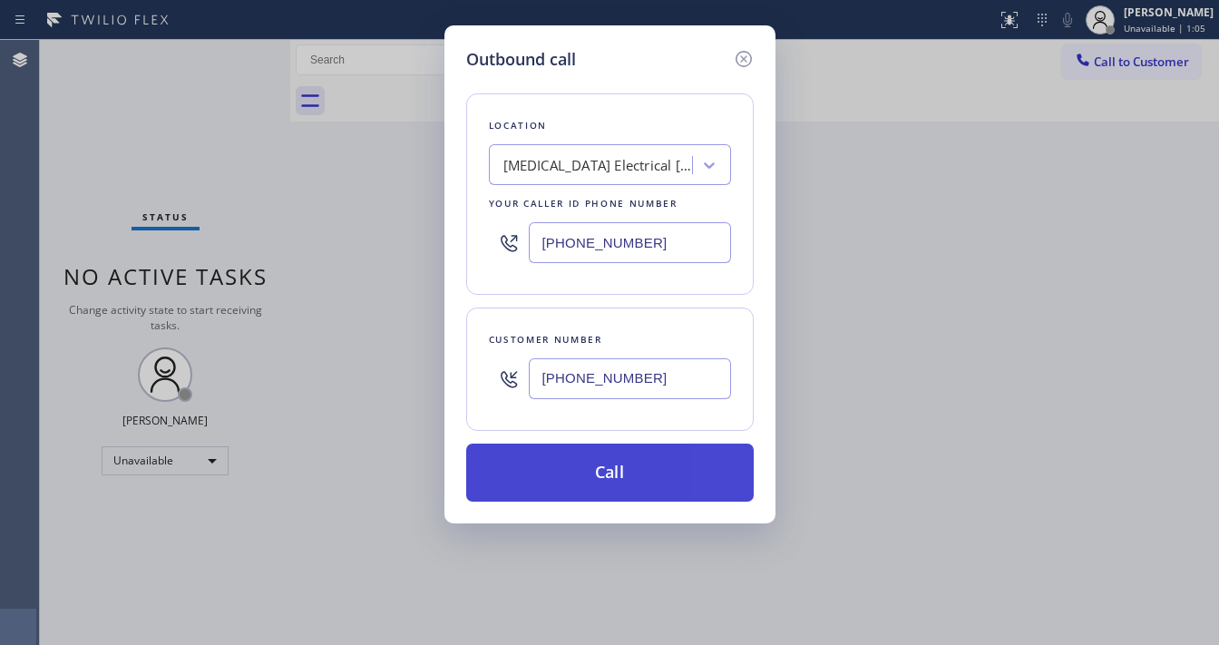
paste input "773) 830-4668"
type input "[PHONE_NUMBER]"
click at [602, 460] on button "Call" at bounding box center [609, 472] width 287 height 58
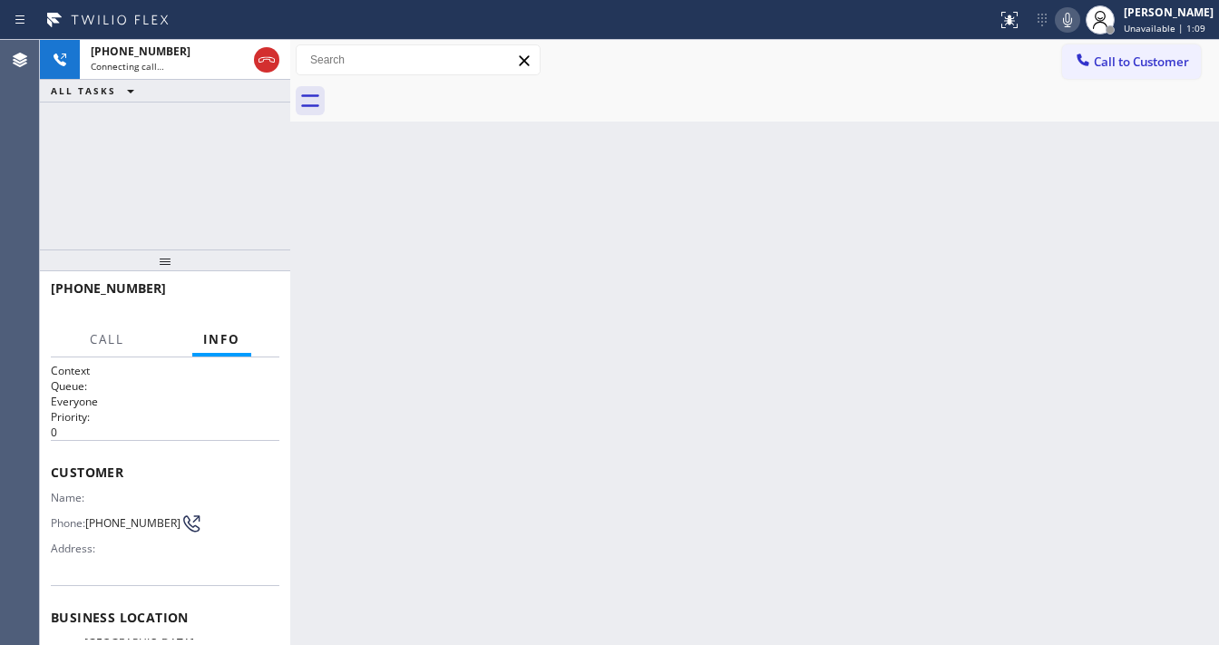
click at [1074, 16] on icon at bounding box center [1068, 20] width 22 height 22
click at [1072, 22] on icon at bounding box center [1067, 20] width 9 height 15
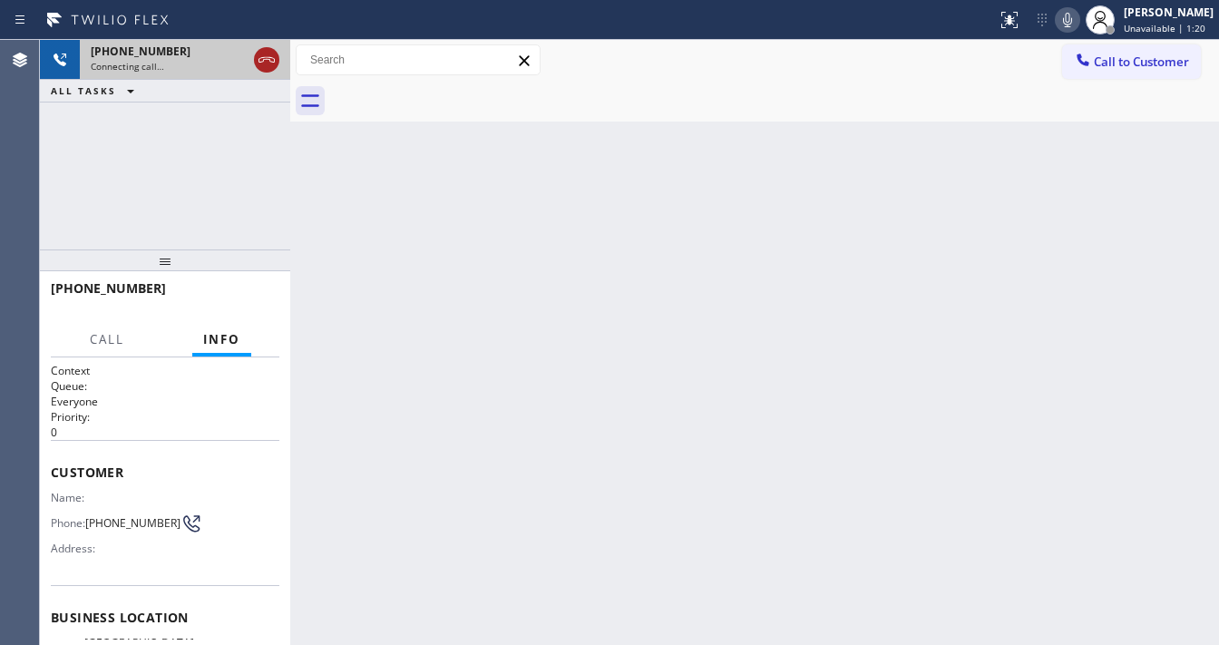
click at [269, 65] on icon at bounding box center [267, 60] width 22 height 22
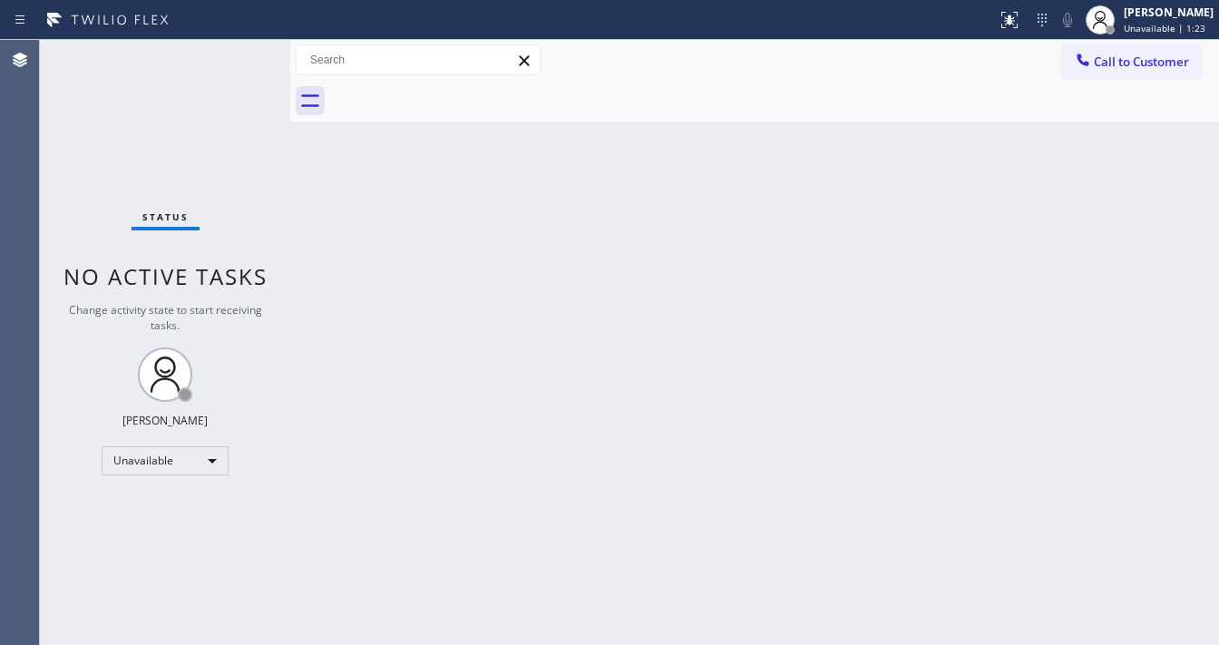
click at [115, 120] on div "Status No active tasks Change activity state to start receiving tasks. Michael …" at bounding box center [165, 342] width 250 height 605
click at [602, 317] on div "Back to Dashboard Change Sender ID Customers Technicians Select a contact Outbo…" at bounding box center [754, 342] width 929 height 605
click at [183, 468] on div "Unavailable" at bounding box center [165, 460] width 127 height 29
click at [153, 505] on li "Available" at bounding box center [163, 507] width 123 height 22
click at [341, 391] on div "Back to Dashboard Change Sender ID Customers Technicians Select a contact Outbo…" at bounding box center [754, 342] width 929 height 605
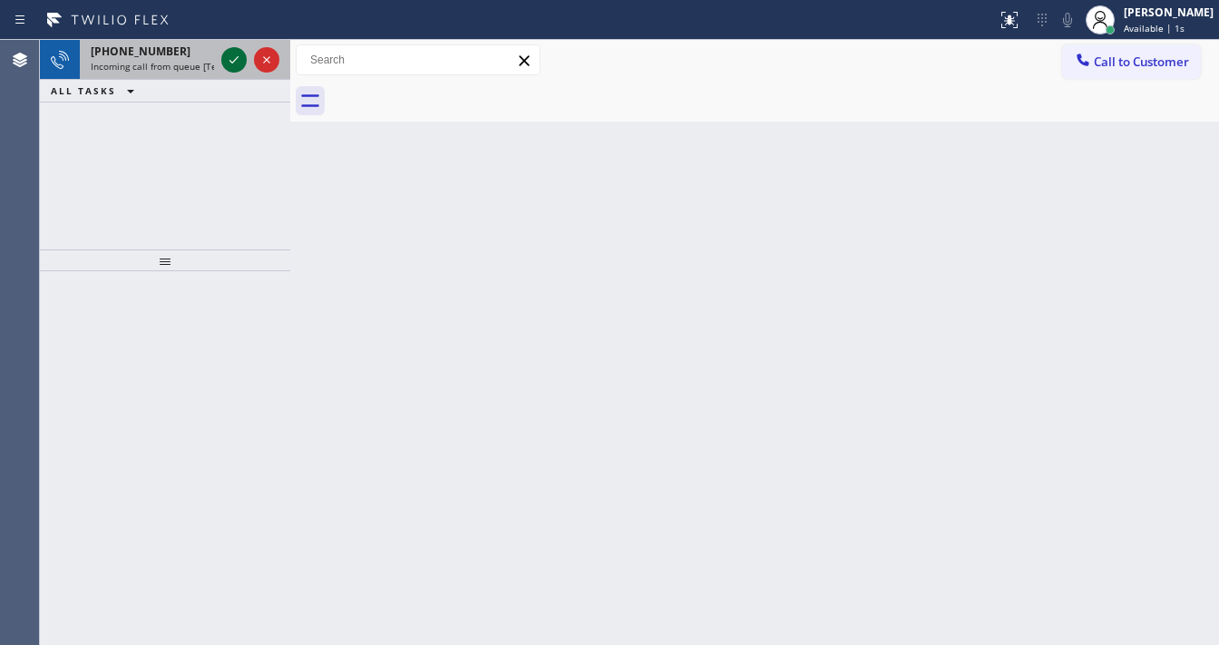
click at [234, 61] on icon at bounding box center [233, 59] width 9 height 7
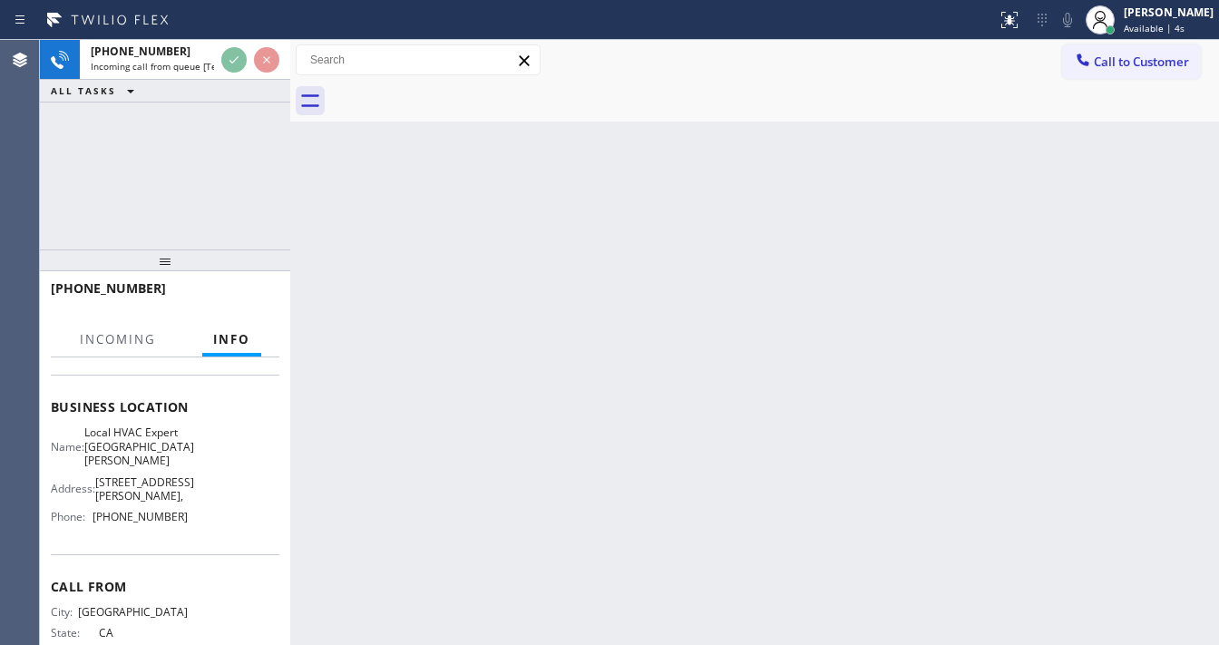
scroll to position [218, 0]
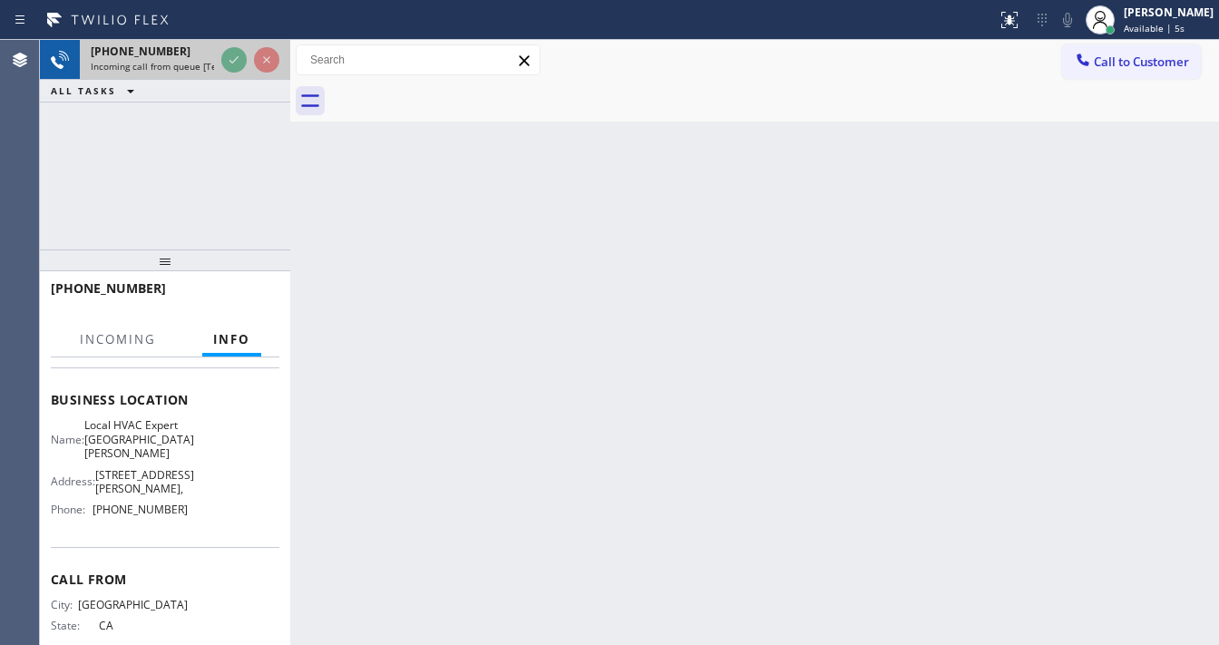
click at [227, 72] on div at bounding box center [250, 60] width 65 height 40
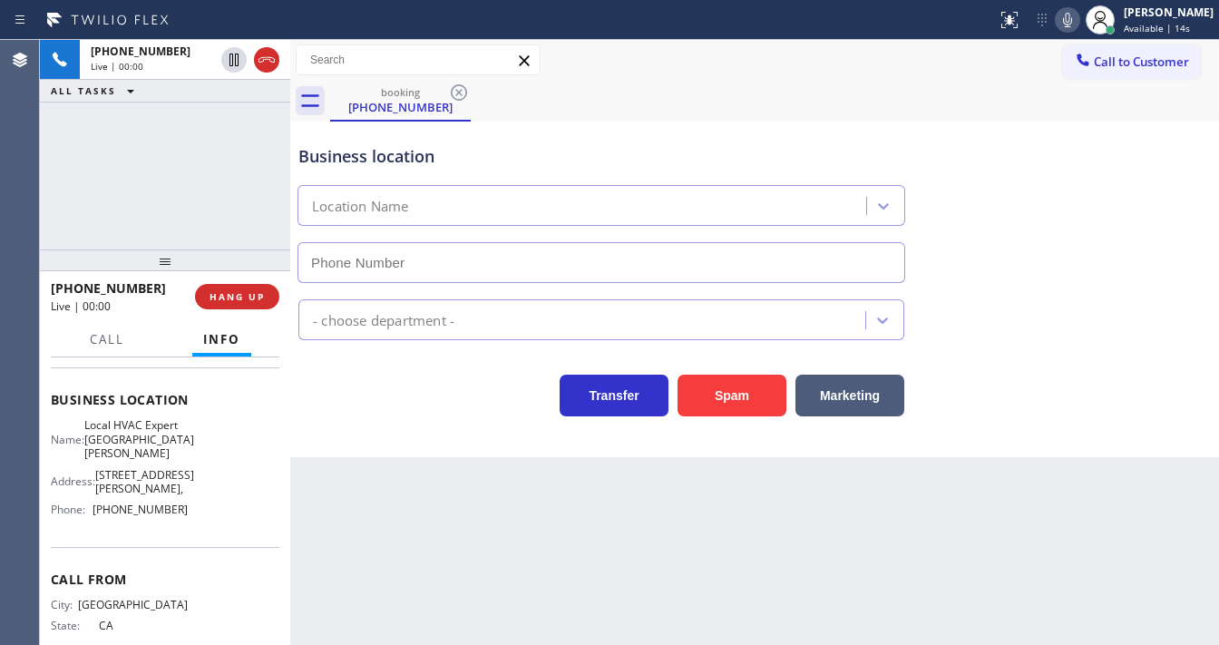
type input "(805) 608-4313"
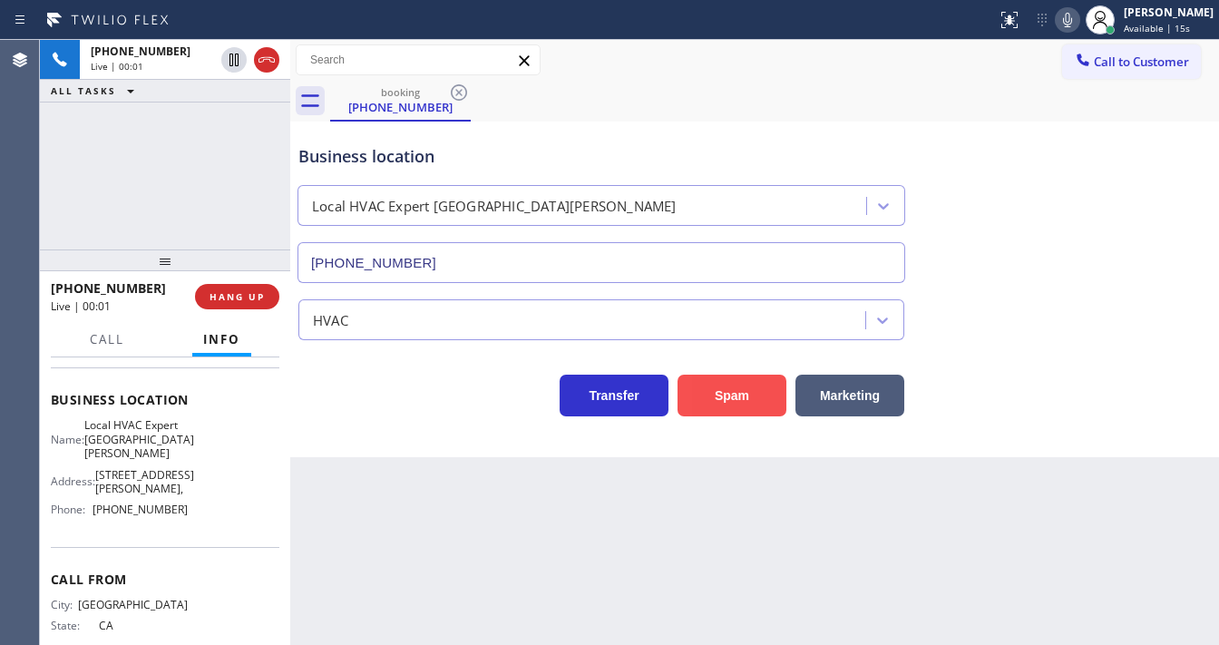
click at [746, 406] on button "Spam" at bounding box center [731, 396] width 109 height 42
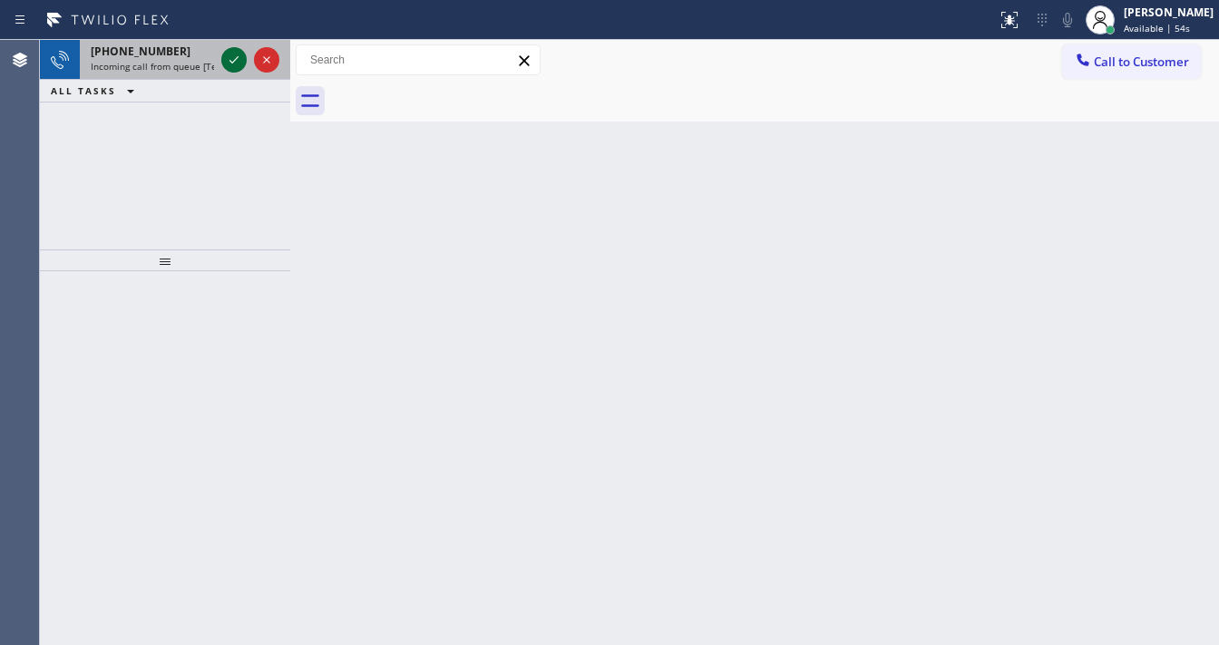
click at [236, 63] on icon at bounding box center [234, 60] width 22 height 22
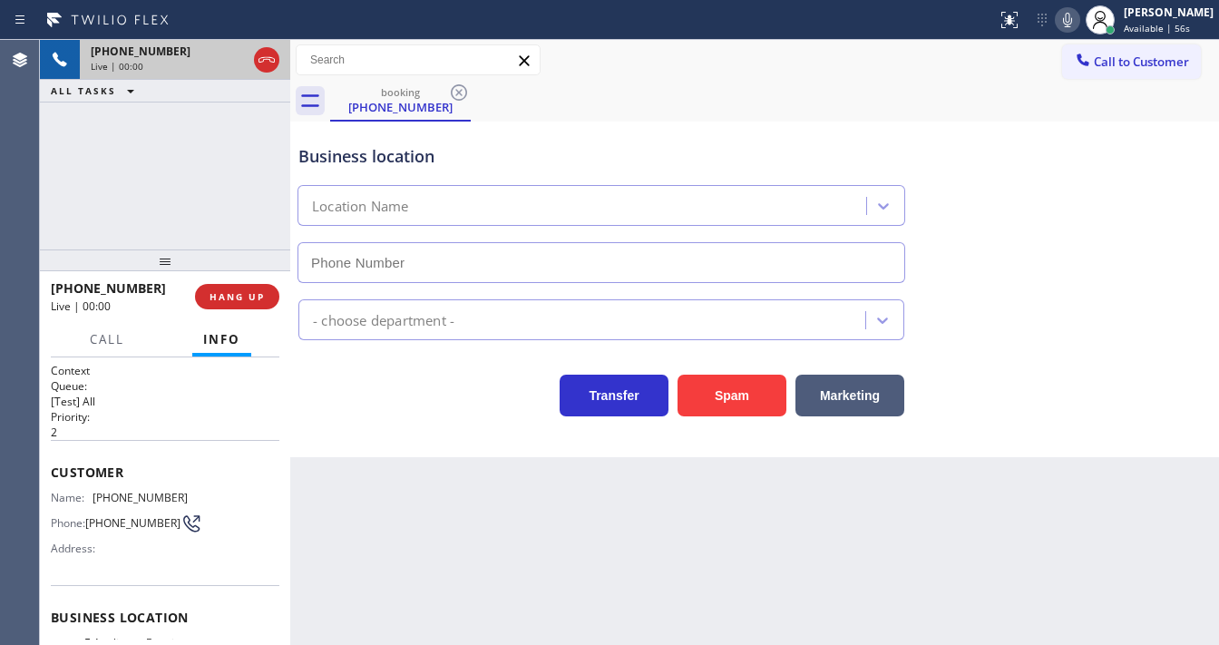
type input "(469) 489-3257"
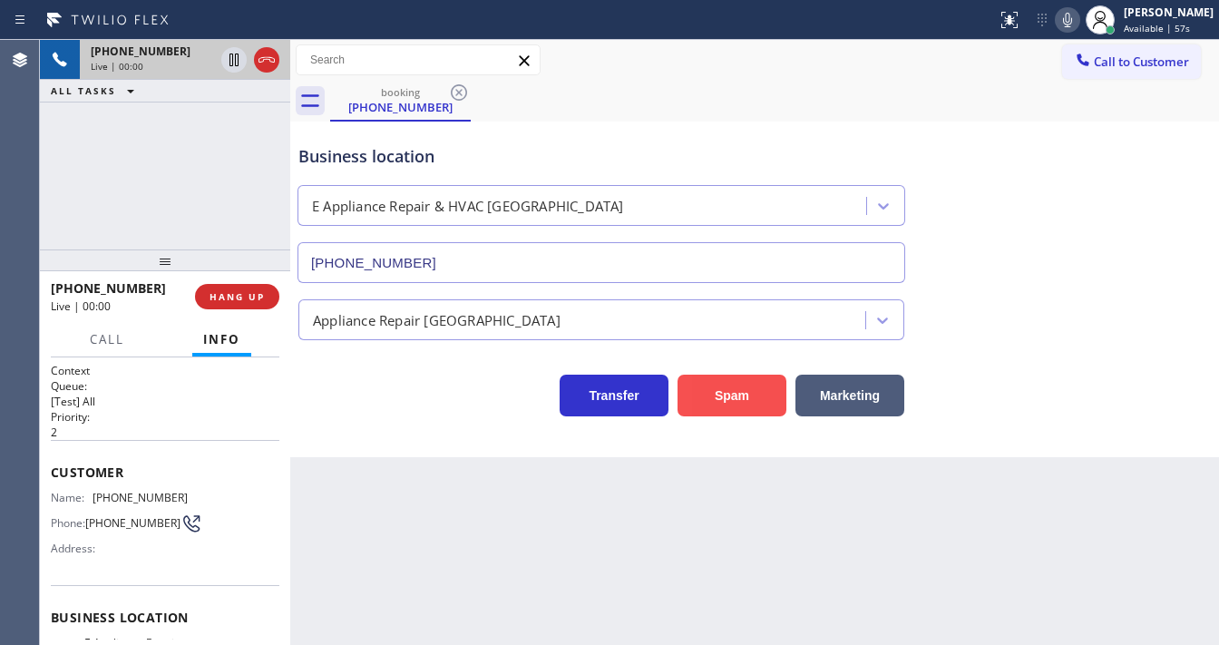
click at [717, 386] on button "Spam" at bounding box center [731, 396] width 109 height 42
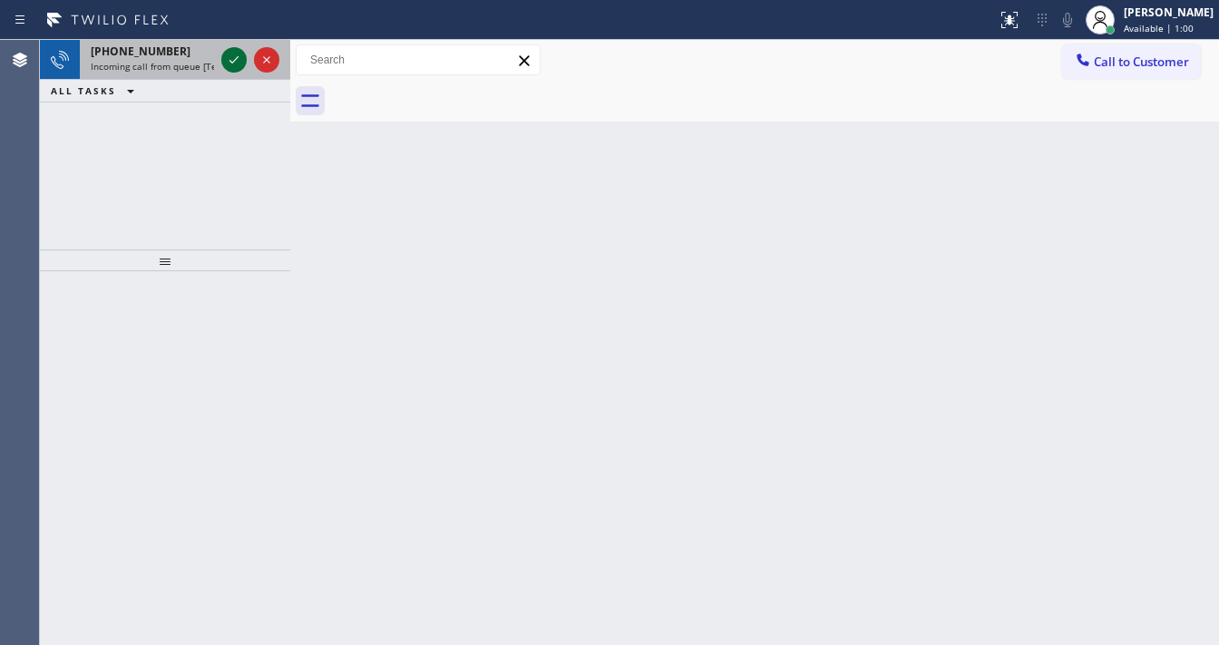
click at [232, 56] on icon at bounding box center [234, 60] width 22 height 22
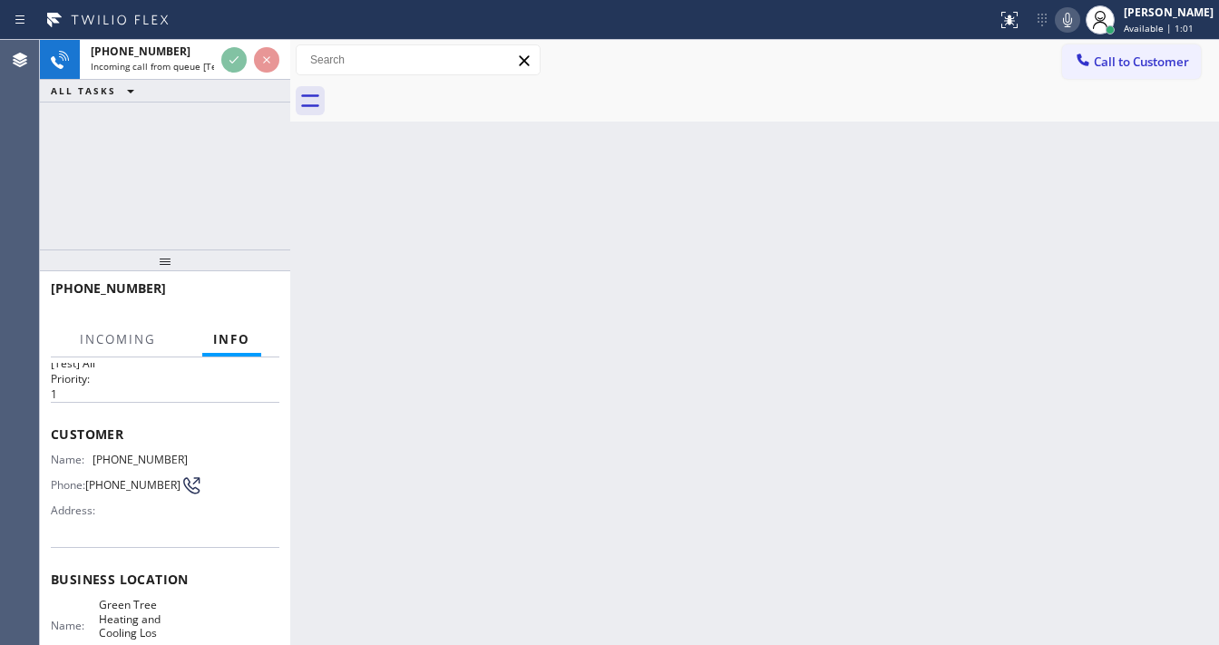
scroll to position [145, 0]
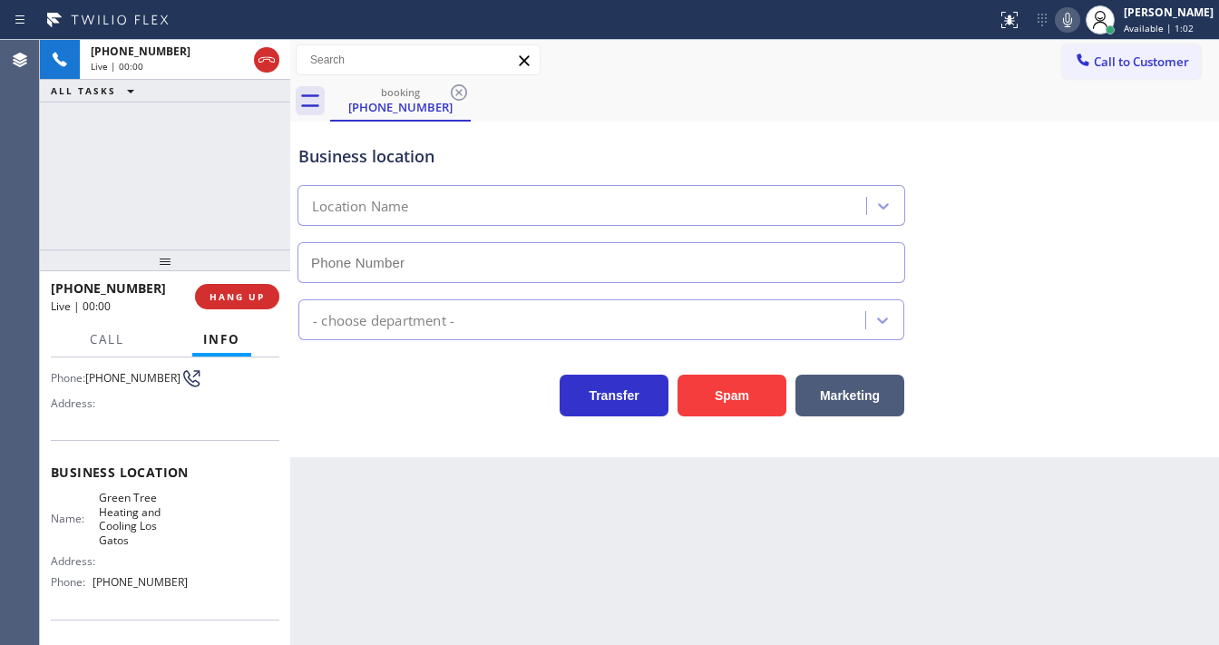
type input "(408) 900-6511"
click at [203, 134] on div "+12097906791 Live | 00:03 ALL TASKS ALL TASKS ACTIVE TASKS TASKS IN WRAP UP" at bounding box center [165, 144] width 250 height 209
click at [32, 221] on div "Agent Desktop" at bounding box center [19, 342] width 39 height 605
click at [727, 385] on button "Spam" at bounding box center [731, 396] width 109 height 42
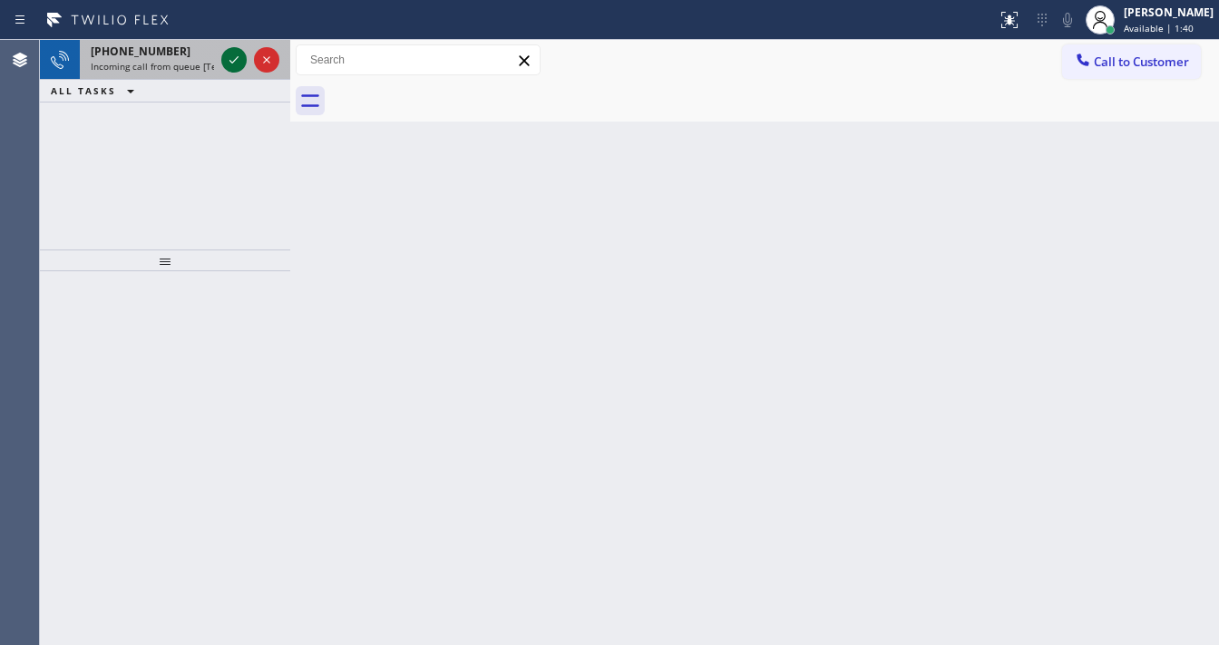
click at [233, 51] on icon at bounding box center [234, 60] width 22 height 22
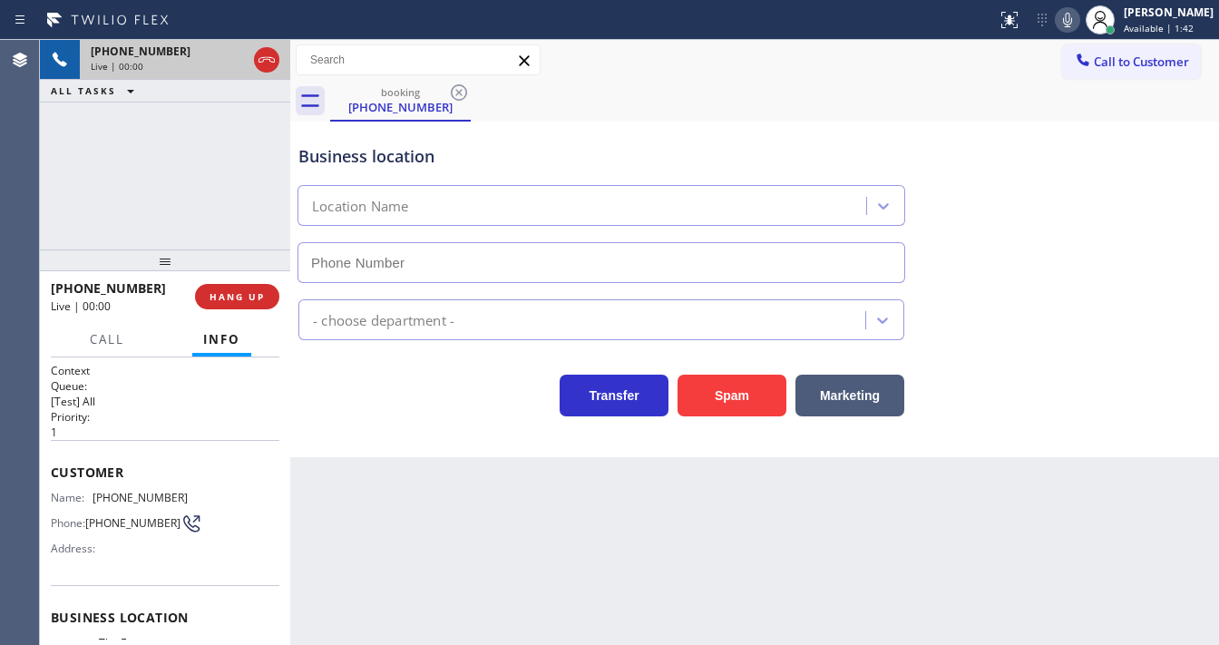
type input "(866) 540-7291"
click at [742, 388] on button "Spam" at bounding box center [731, 396] width 109 height 42
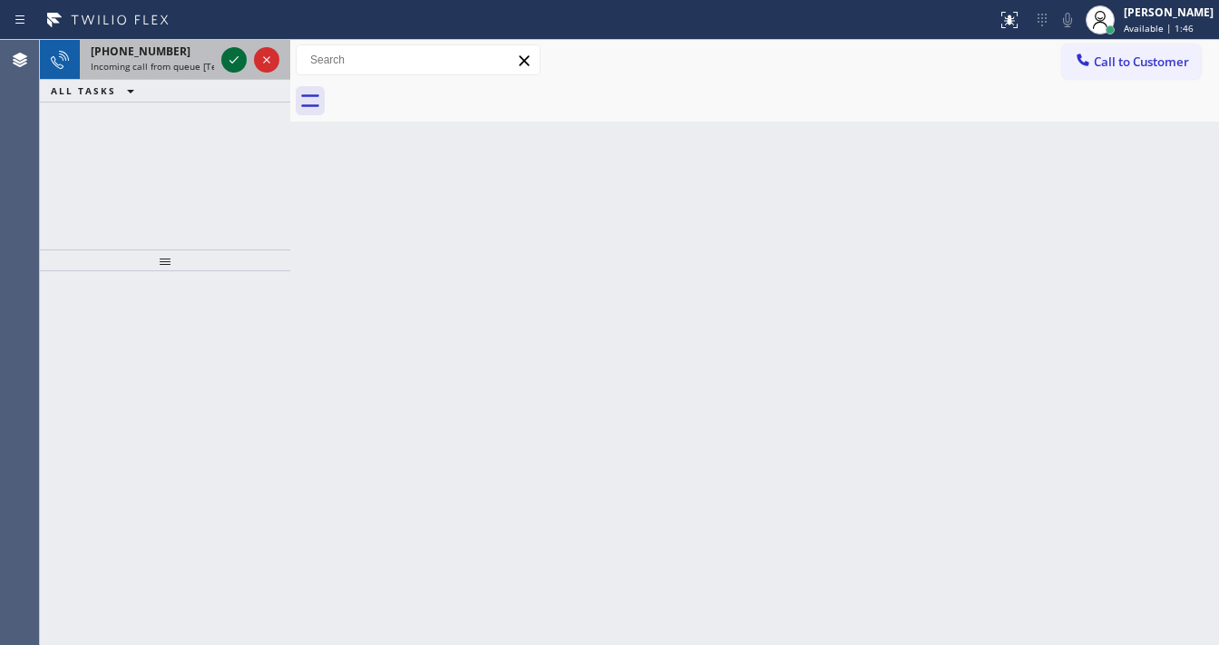
click at [235, 51] on icon at bounding box center [234, 60] width 22 height 22
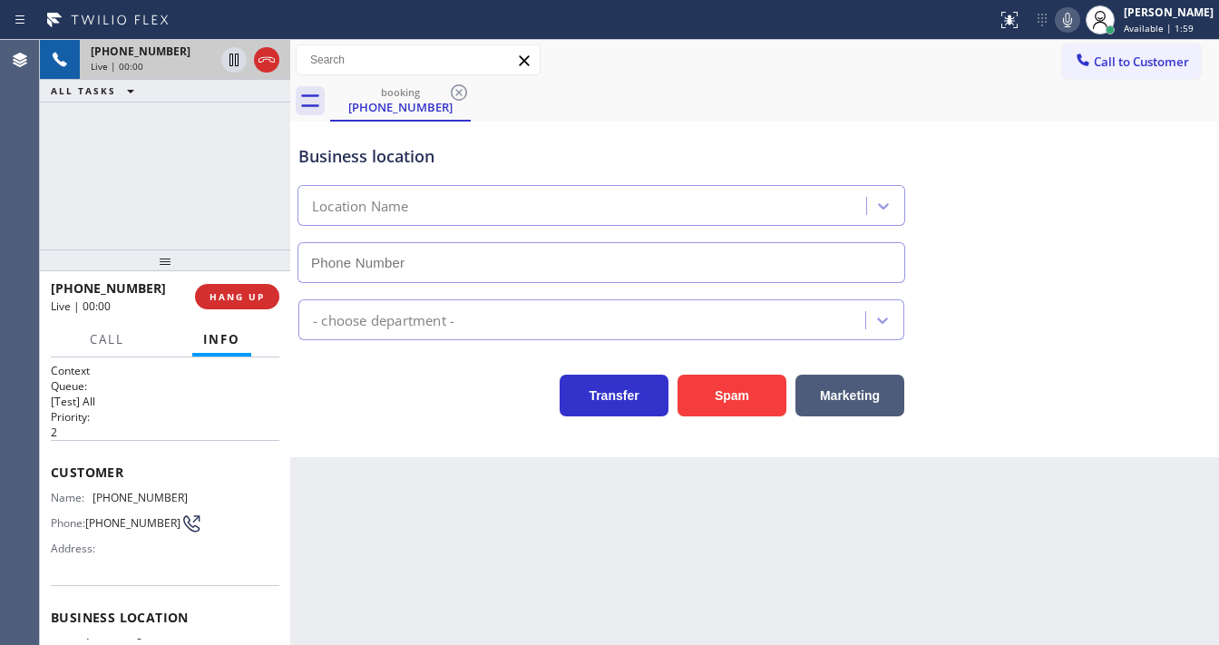
click at [62, 221] on div "+16502134698 Live | 00:00 ALL TASKS ALL TASKS ACTIVE TASKS TASKS IN WRAP UP" at bounding box center [165, 144] width 250 height 209
type input "(650) 750-0545"
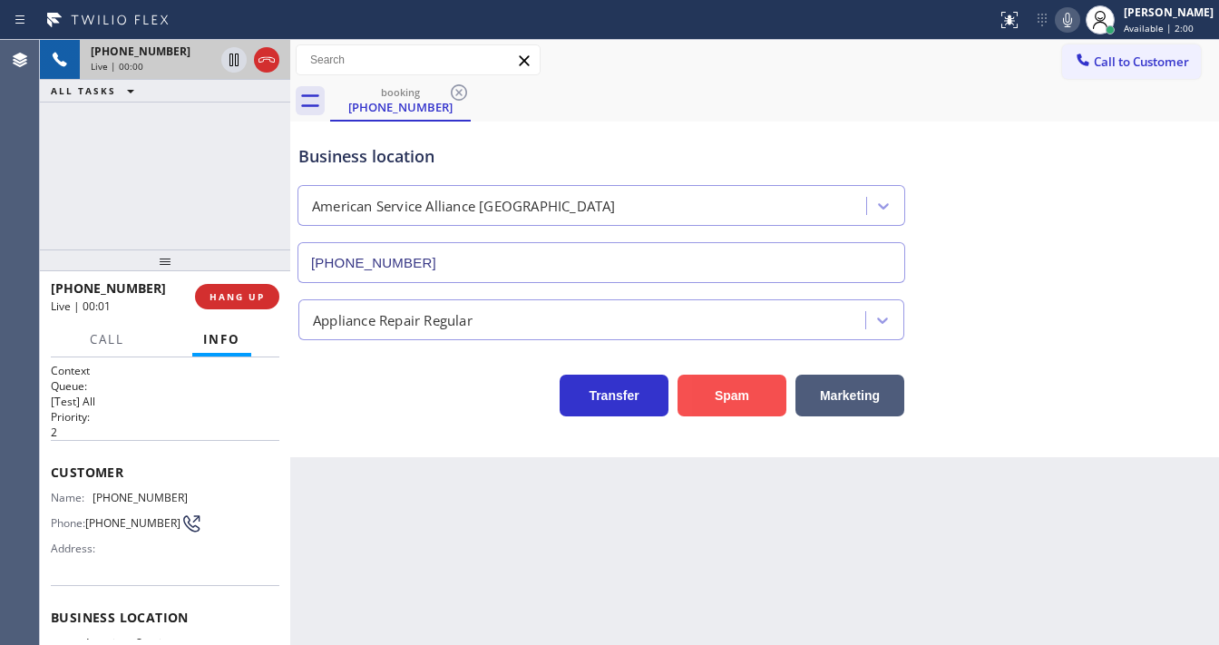
click at [774, 387] on button "Spam" at bounding box center [731, 396] width 109 height 42
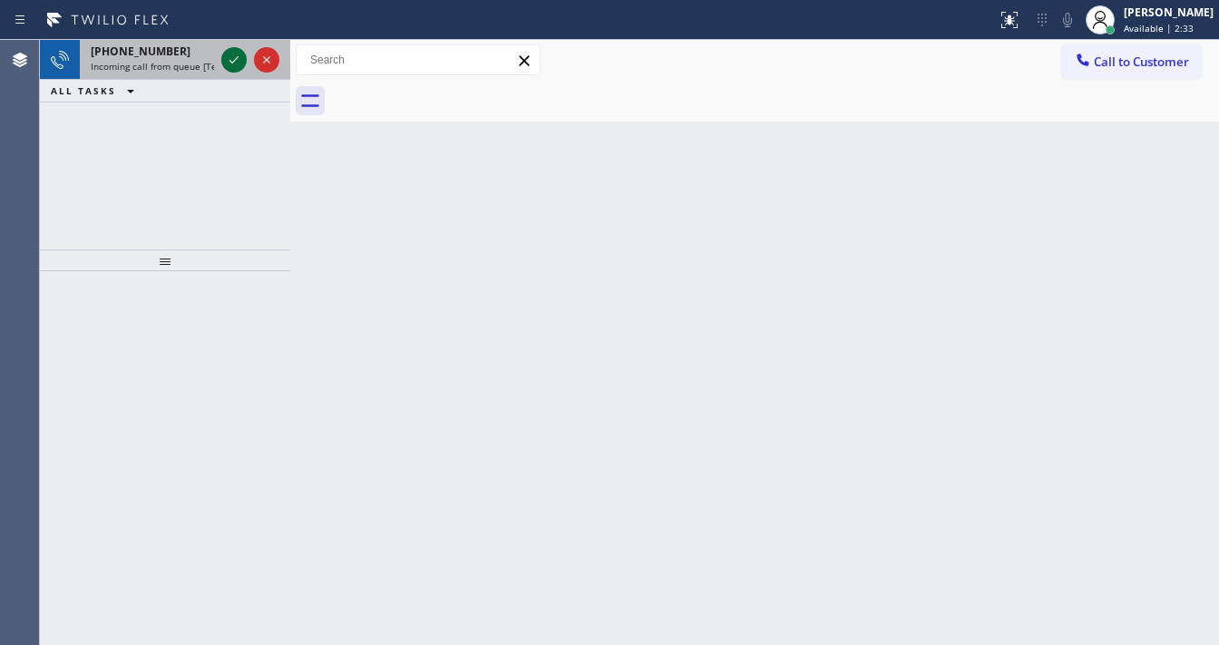
click at [235, 63] on icon at bounding box center [234, 60] width 22 height 22
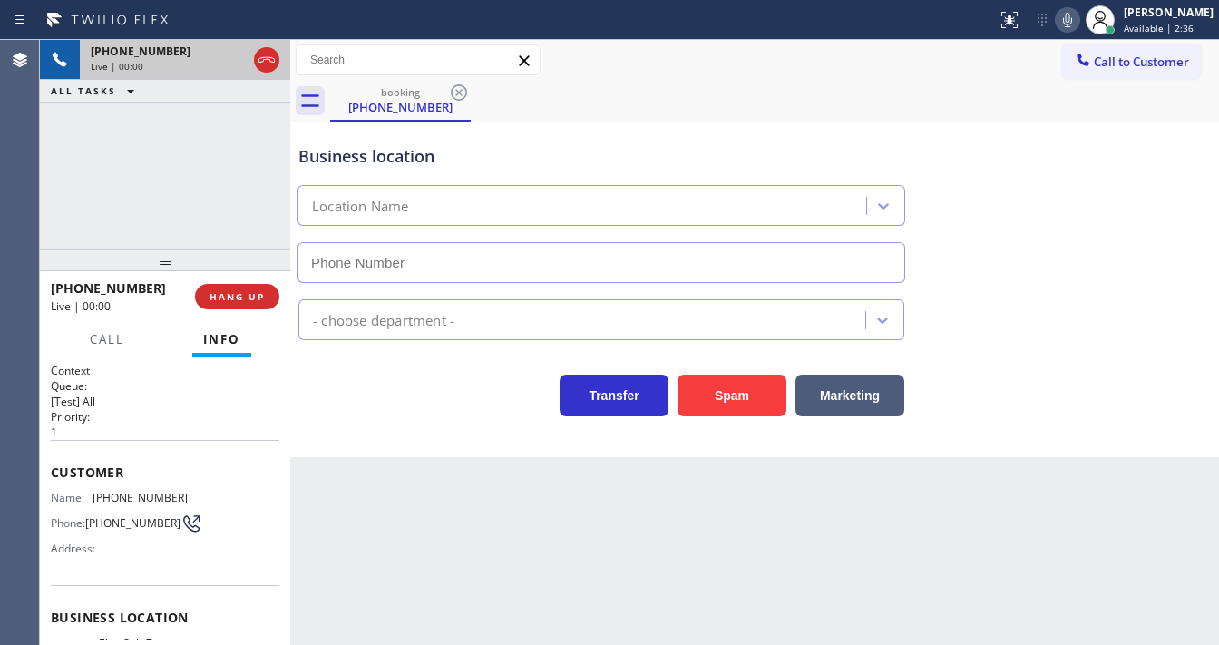
type input "[PHONE_NUMBER]"
click at [1007, 65] on div "Call to Customer Outbound call Location Calumet Heights Appliance Repair Your c…" at bounding box center [754, 60] width 929 height 32
click at [1078, 22] on icon at bounding box center [1068, 20] width 22 height 22
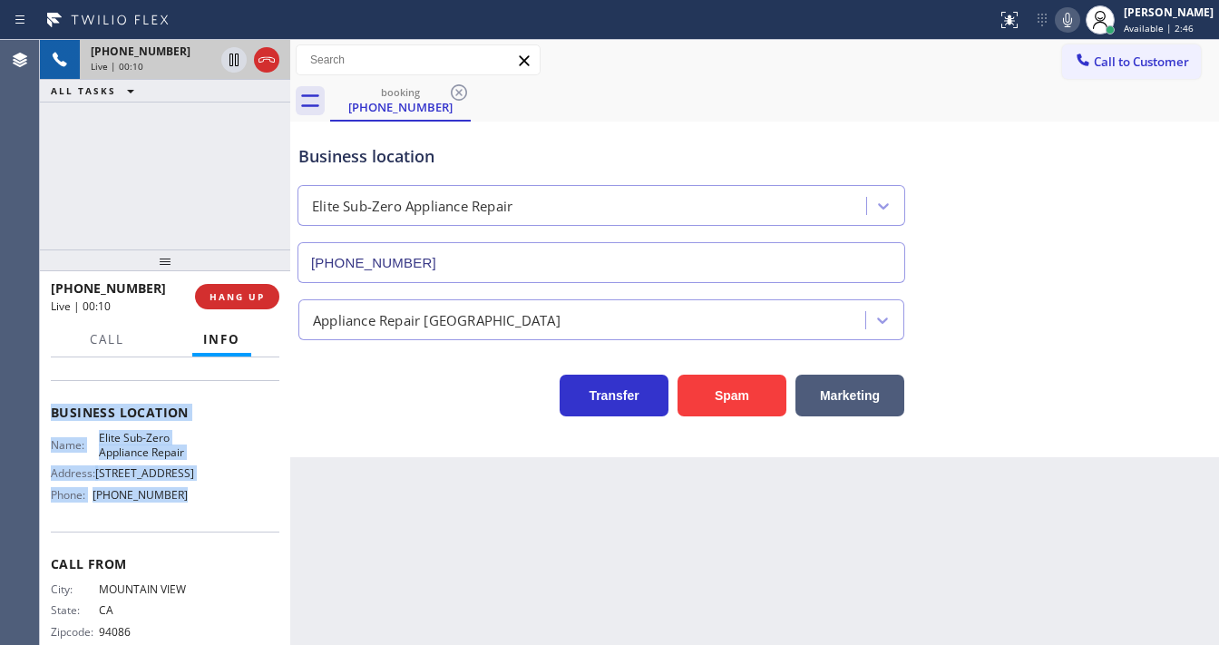
scroll to position [218, 0]
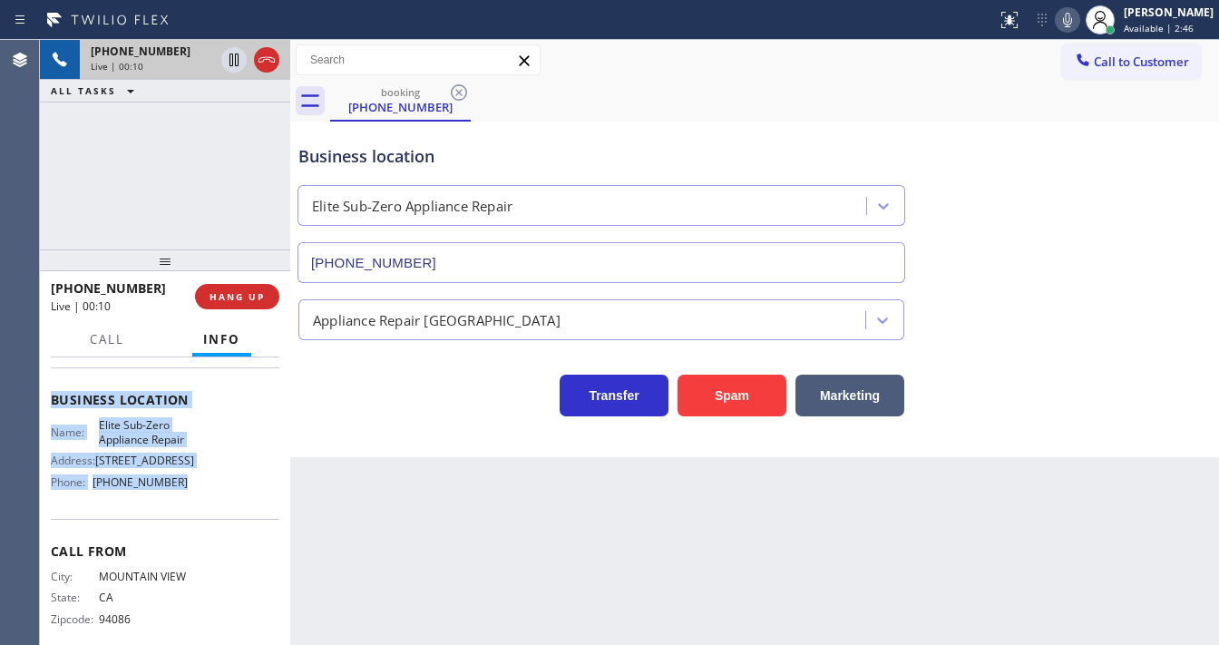
drag, startPoint x: 48, startPoint y: 461, endPoint x: 181, endPoint y: 300, distance: 208.7
click at [185, 511] on div "Context Queue: [Test] All Priority: 1 Customer Name: (650) 968-2751 Phone: (650…" at bounding box center [165, 500] width 250 height 287
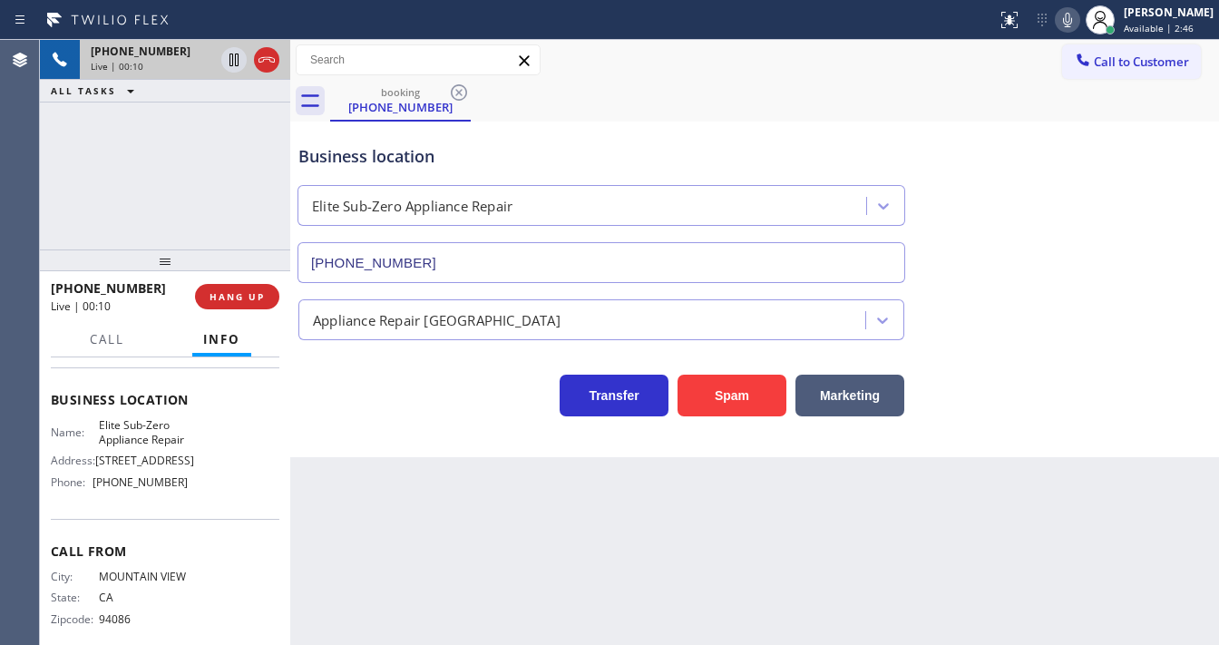
click at [185, 209] on div "+16509682751 Live | 00:10 ALL TASKS ALL TASKS ACTIVE TASKS TASKS IN WRAP UP" at bounding box center [165, 144] width 250 height 209
click at [115, 211] on div "+16509682751 Live | 00:51 ALL TASKS ALL TASKS ACTIVE TASKS TASKS IN WRAP UP" at bounding box center [165, 144] width 250 height 209
click at [209, 191] on div "+16509682751 Live | 00:52 ALL TASKS ALL TASKS ACTIVE TASKS TASKS IN WRAP UP" at bounding box center [165, 144] width 250 height 209
drag, startPoint x: 155, startPoint y: 211, endPoint x: 279, endPoint y: 12, distance: 235.0
click at [154, 210] on div "+16509682751 Live | 01:01 ALL TASKS ALL TASKS ACTIVE TASKS TASKS IN WRAP UP" at bounding box center [165, 144] width 250 height 209
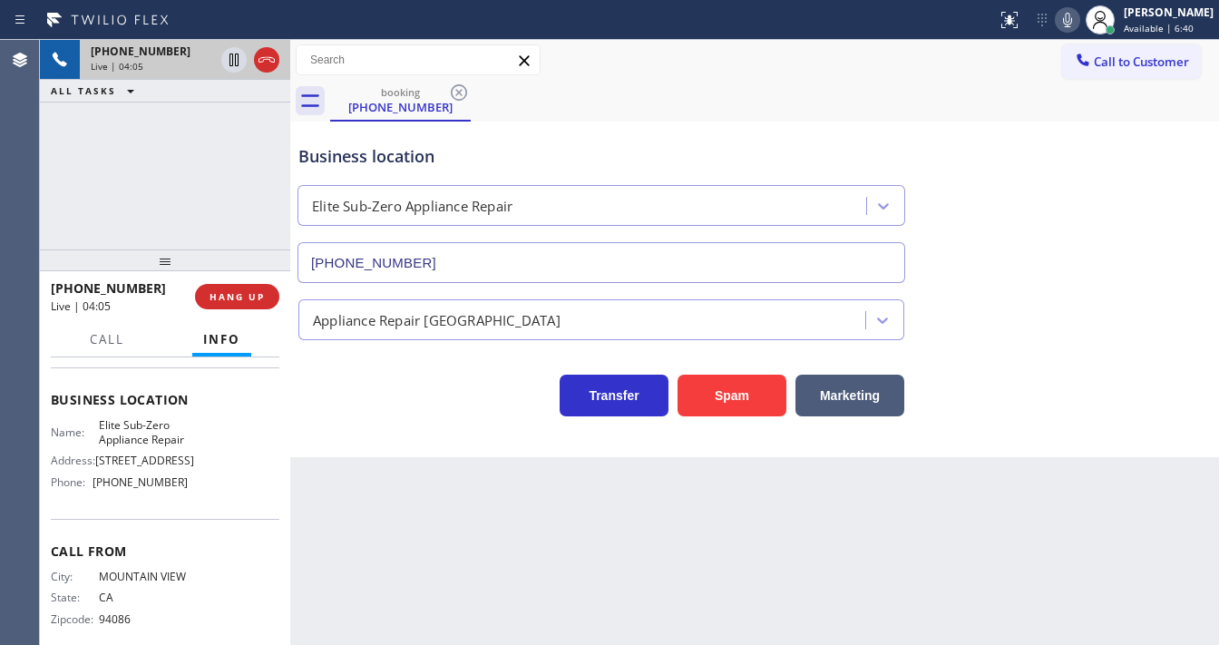
click at [559, 141] on div "Business location Elite Sub-Zero Appliance Repair (415) 965-3694" at bounding box center [601, 204] width 613 height 157
click at [181, 170] on div "+16509682751 Live | 04:05 ALL TASKS ALL TASKS ACTIVE TASKS TASKS IN WRAP UP" at bounding box center [165, 144] width 250 height 209
drag, startPoint x: 514, startPoint y: 153, endPoint x: 394, endPoint y: 153, distance: 120.6
click at [500, 153] on div "Business location" at bounding box center [601, 156] width 606 height 24
drag, startPoint x: 200, startPoint y: 159, endPoint x: 439, endPoint y: 159, distance: 238.5
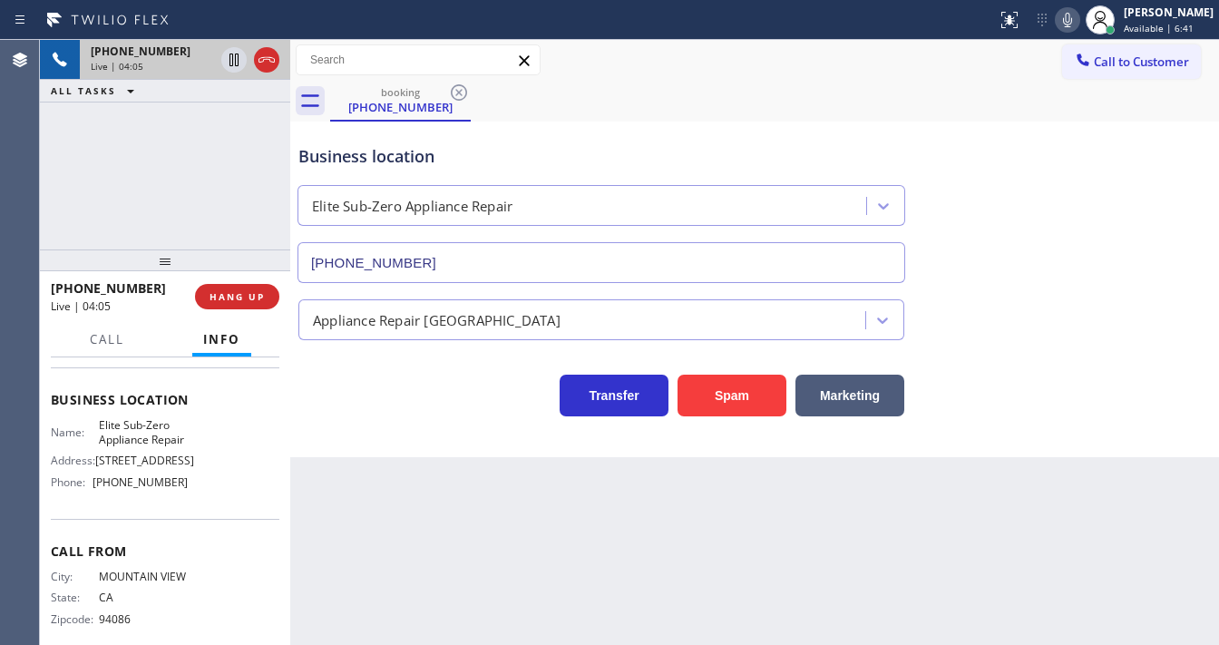
click at [229, 159] on div "+16509682751 Live | 04:05 ALL TASKS ALL TASKS ACTIVE TASKS TASKS IN WRAP UP" at bounding box center [165, 144] width 250 height 209
click at [599, 159] on div "Business location" at bounding box center [601, 156] width 606 height 24
click at [366, 155] on div "Business location" at bounding box center [601, 156] width 606 height 24
click at [450, 157] on div "Business location" at bounding box center [601, 156] width 606 height 24
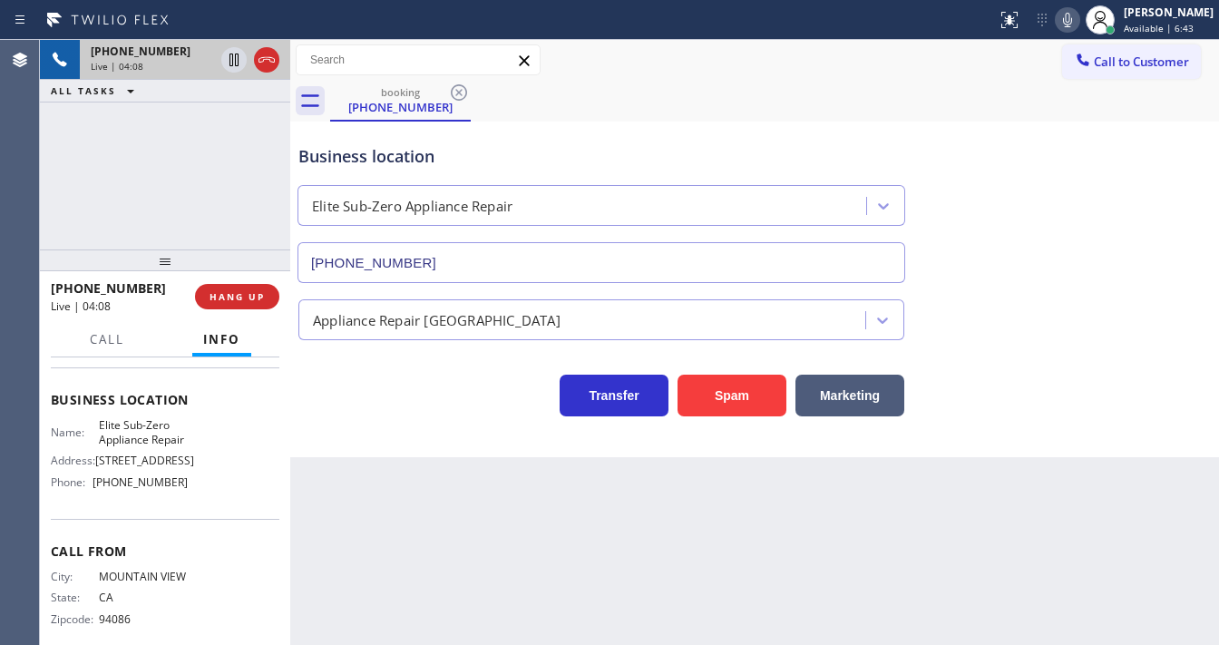
click at [435, 157] on div "Business location" at bounding box center [601, 156] width 606 height 24
click at [433, 161] on div "Business location" at bounding box center [601, 156] width 606 height 24
click at [366, 153] on div "Business location" at bounding box center [601, 156] width 606 height 24
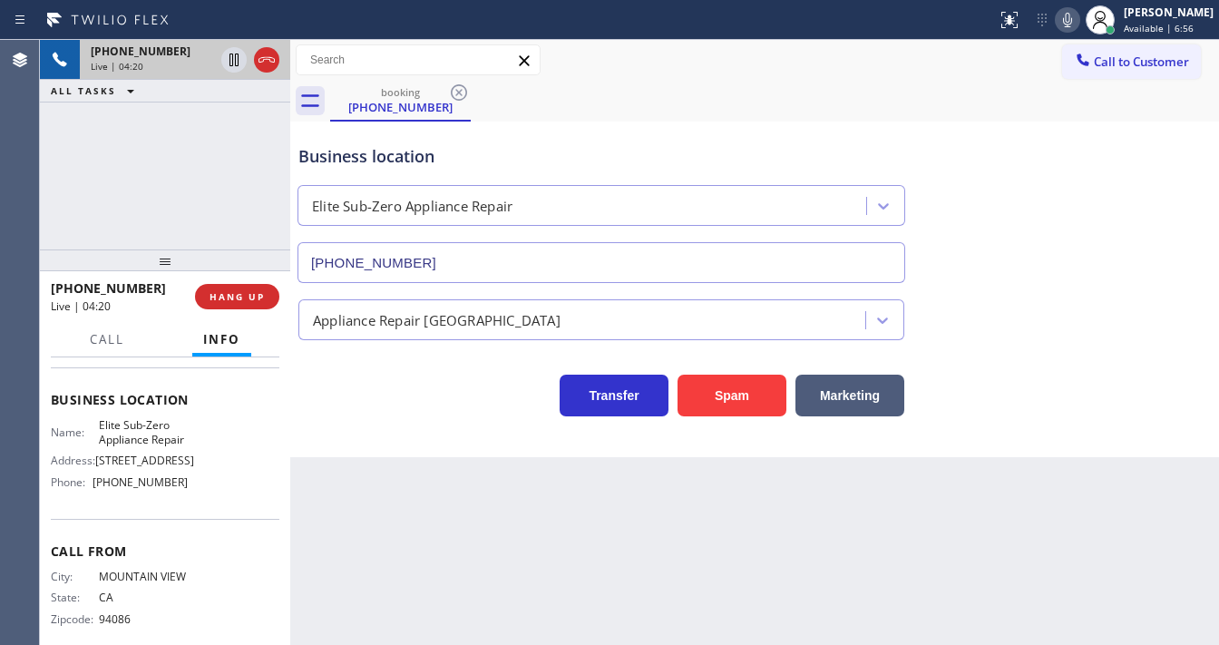
click at [377, 141] on div "Business location Elite Sub-Zero Appliance Repair (415) 965-3694" at bounding box center [601, 204] width 613 height 157
click at [368, 152] on div "Business location" at bounding box center [601, 156] width 606 height 24
click at [235, 190] on div "+16509682751 Live | 04:28 ALL TASKS ALL TASKS ACTIVE TASKS TASKS IN WRAP UP" at bounding box center [165, 144] width 250 height 209
click at [692, 74] on div "Call to Customer Outbound call Location Calumet Heights Appliance Repair Your c…" at bounding box center [754, 60] width 929 height 32
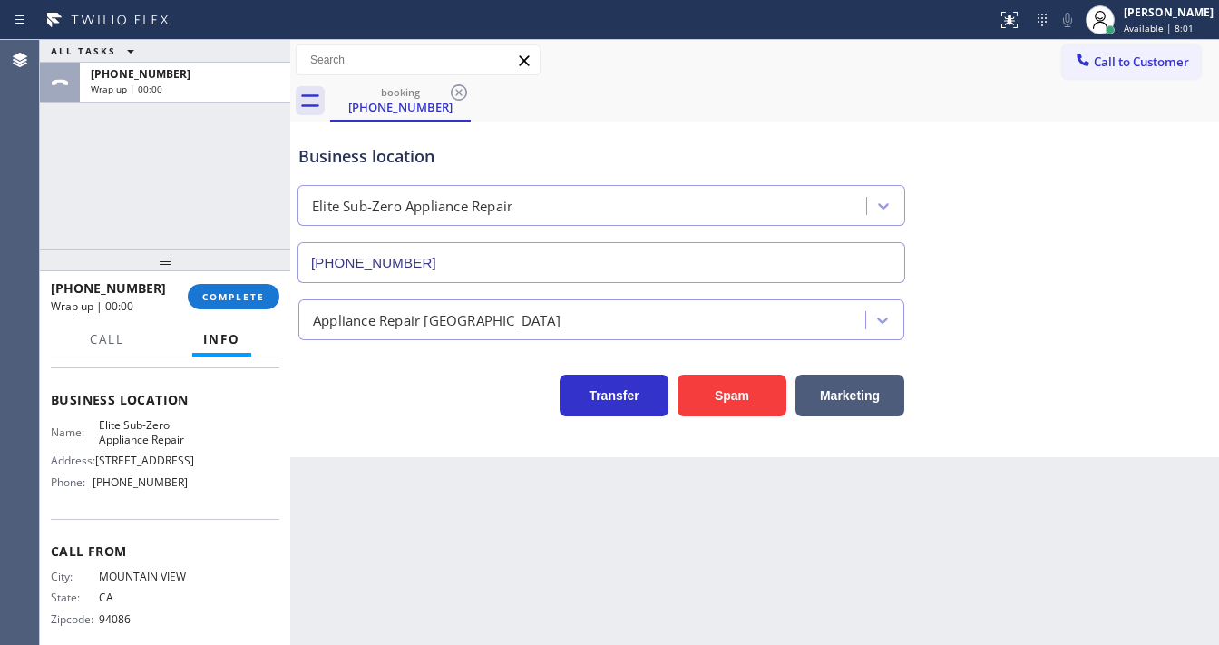
click at [670, 87] on div "booking (650) 968-2751" at bounding box center [774, 101] width 889 height 41
click at [193, 170] on div "ALL TASKS ALL TASKS ACTIVE TASKS TASKS IN WRAP UP +16509682751 Wrap up | 00:47" at bounding box center [165, 144] width 250 height 209
click at [248, 293] on span "COMPLETE" at bounding box center [233, 296] width 63 height 13
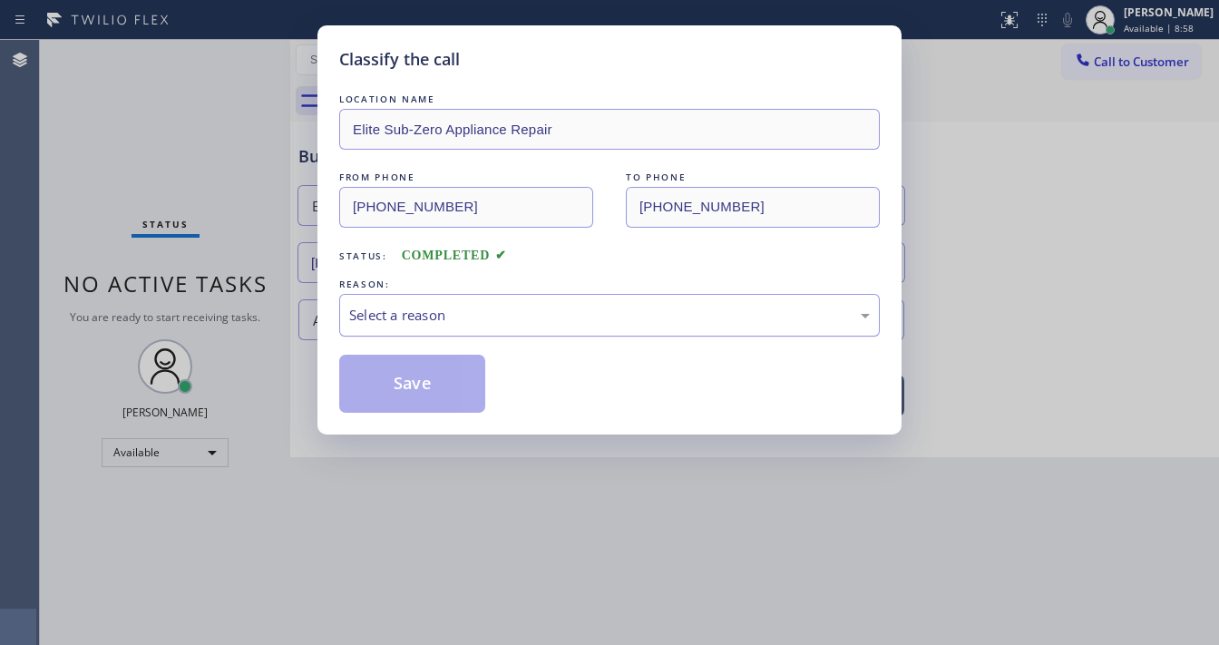
click at [451, 316] on div "Select a reason" at bounding box center [609, 315] width 521 height 21
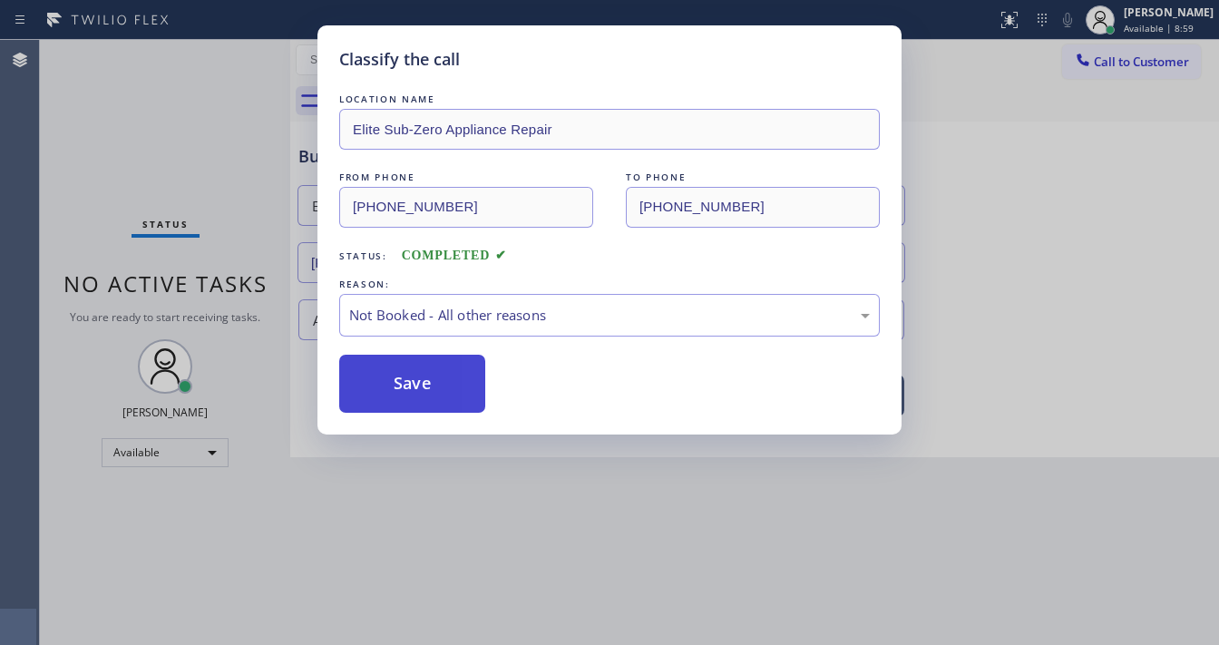
click at [426, 383] on button "Save" at bounding box center [412, 384] width 146 height 58
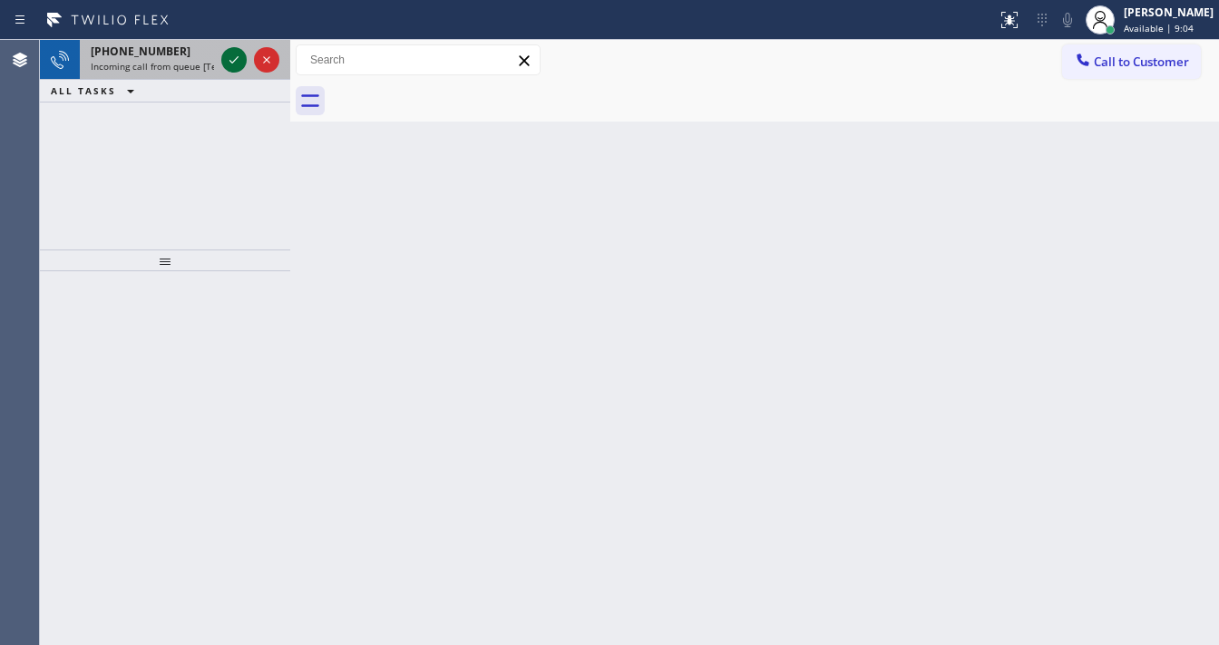
click at [221, 55] on div at bounding box center [233, 60] width 25 height 22
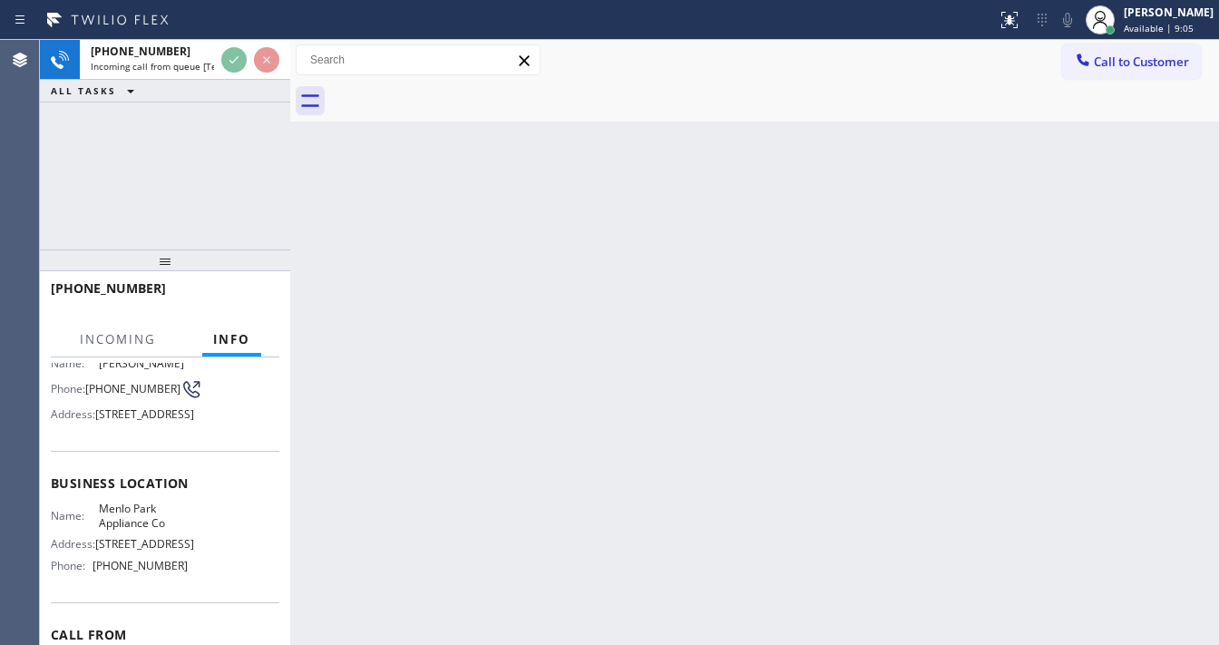
scroll to position [145, 0]
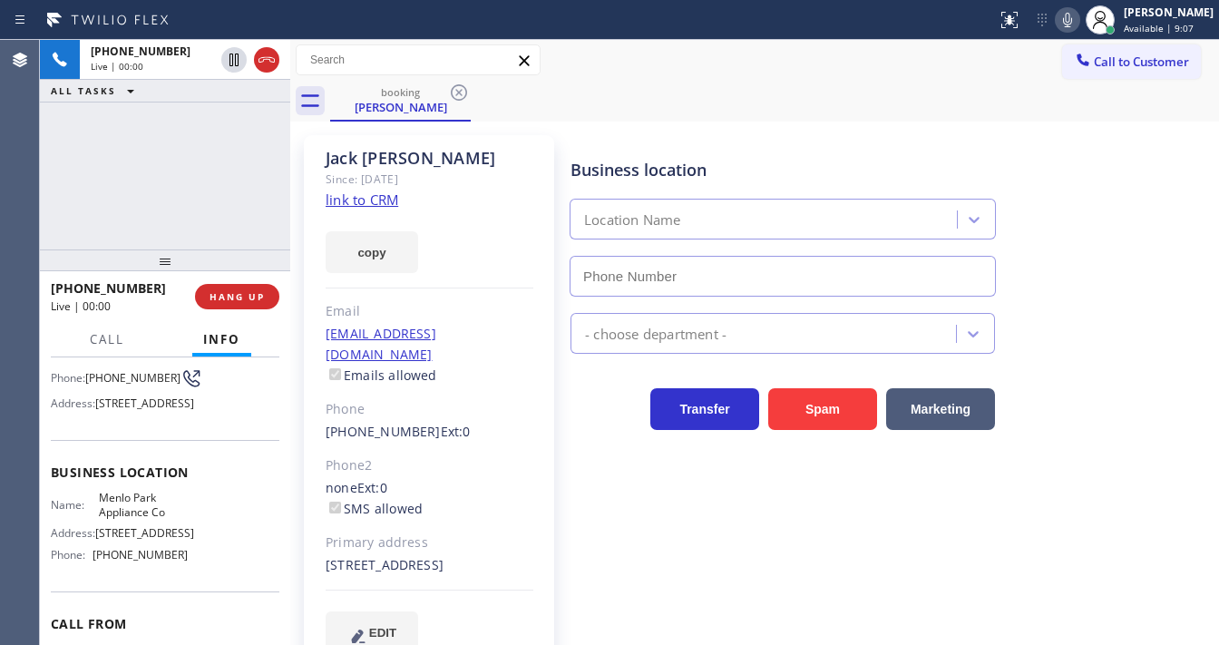
type input "[PHONE_NUMBER]"
click at [197, 211] on div "+16502228150 Live | 00:03 ALL TASKS ALL TASKS ACTIVE TASKS TASKS IN WRAP UP" at bounding box center [165, 144] width 250 height 209
click at [382, 200] on link "link to CRM" at bounding box center [362, 199] width 73 height 18
drag, startPoint x: 61, startPoint y: 236, endPoint x: 201, endPoint y: 167, distance: 156.6
click at [62, 236] on div "+16502228150 Live | 02:04 ALL TASKS ALL TASKS ACTIVE TASKS TASKS IN WRAP UP" at bounding box center [165, 144] width 250 height 209
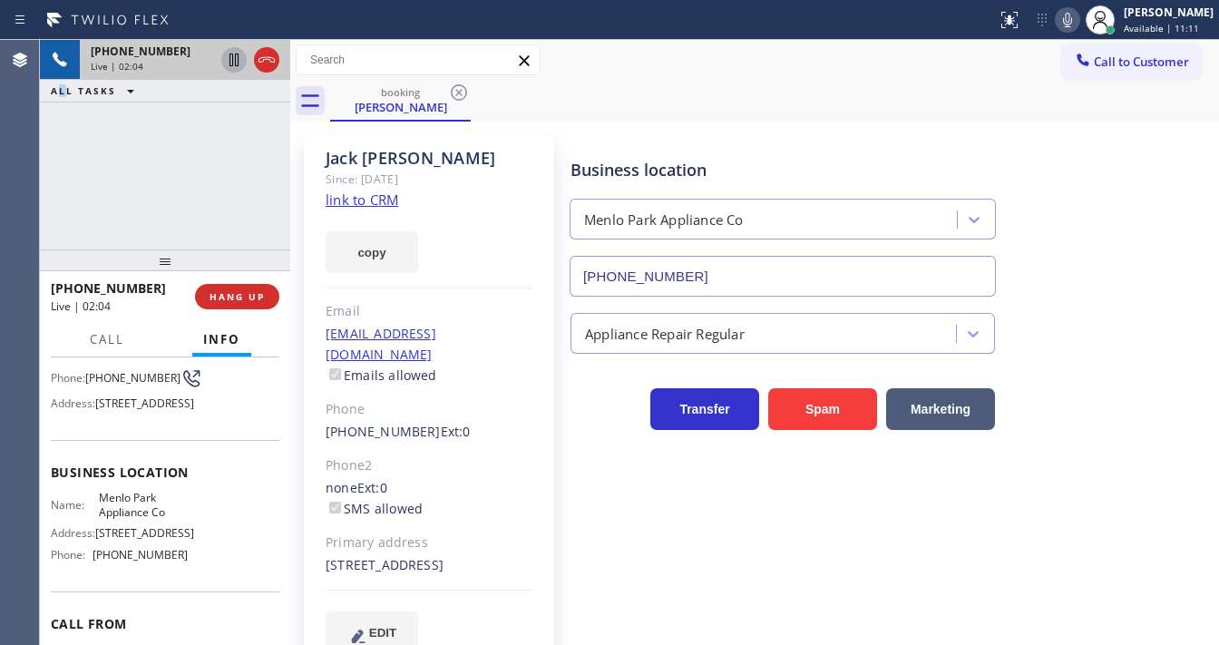
click at [231, 63] on icon at bounding box center [234, 60] width 22 height 22
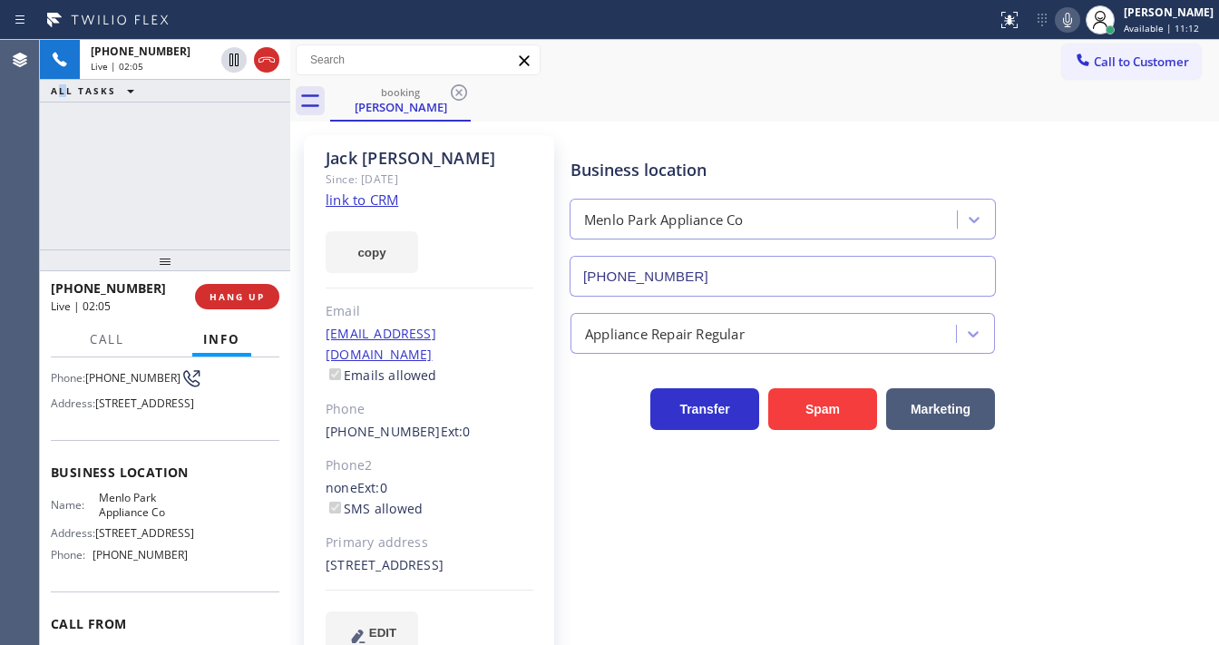
click at [1078, 22] on icon at bounding box center [1068, 20] width 22 height 22
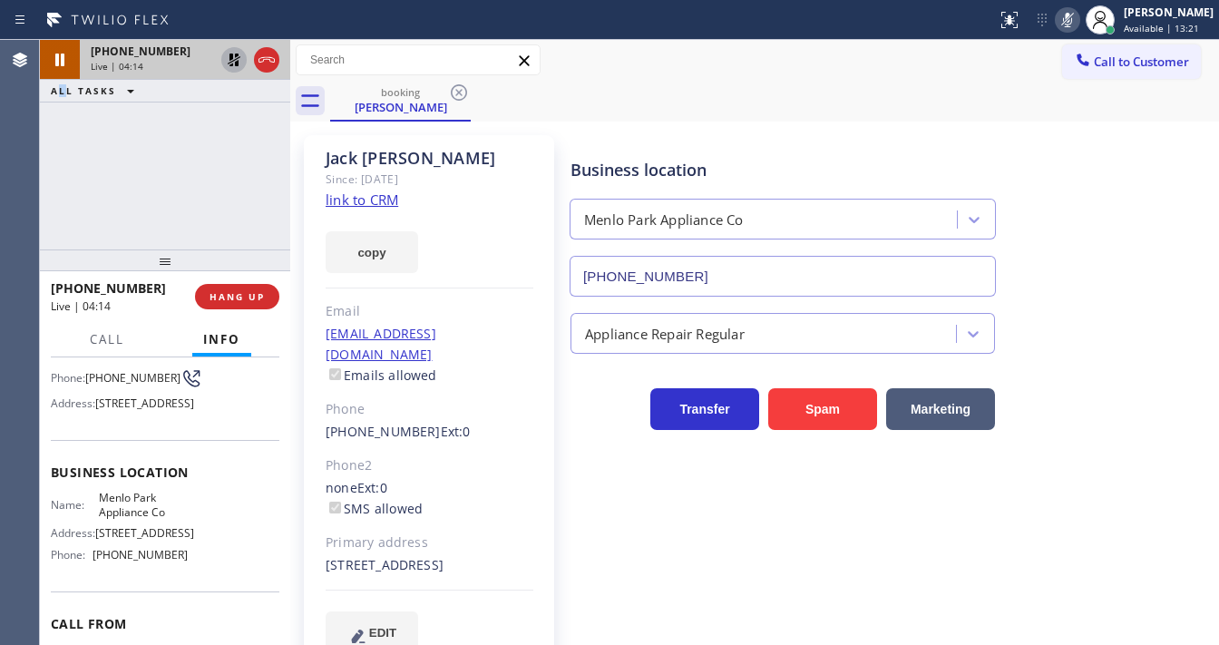
click at [224, 62] on icon at bounding box center [234, 60] width 22 height 22
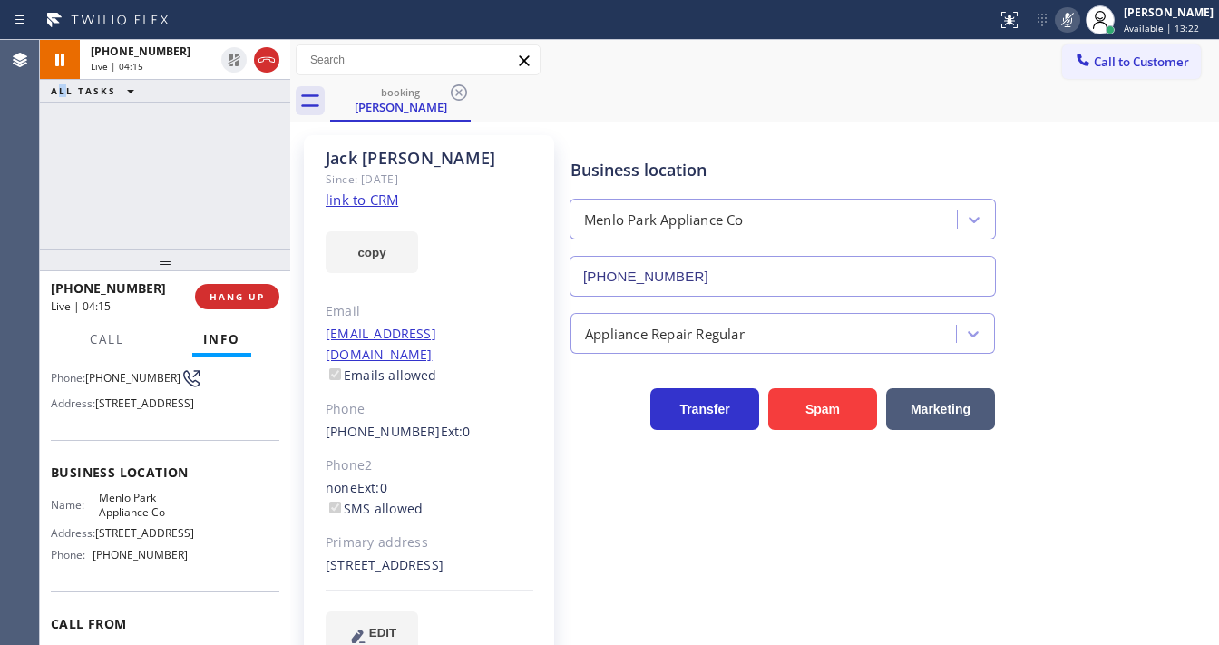
click at [1070, 18] on icon at bounding box center [1068, 20] width 22 height 22
click at [939, 91] on div "booking Jack Liebau" at bounding box center [774, 101] width 889 height 41
click at [239, 155] on div "+16502228150 Live | 04:16 ALL TASKS ALL TASKS ACTIVE TASKS TASKS IN WRAP UP" at bounding box center [165, 144] width 250 height 209
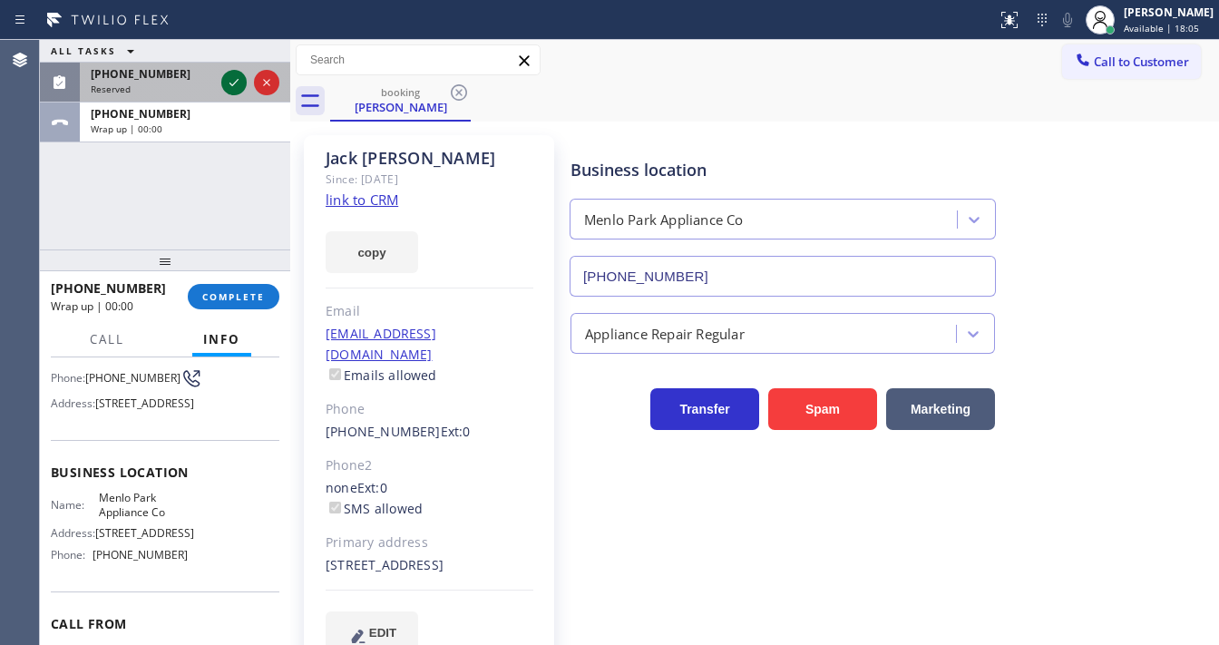
click at [225, 89] on icon at bounding box center [234, 83] width 22 height 22
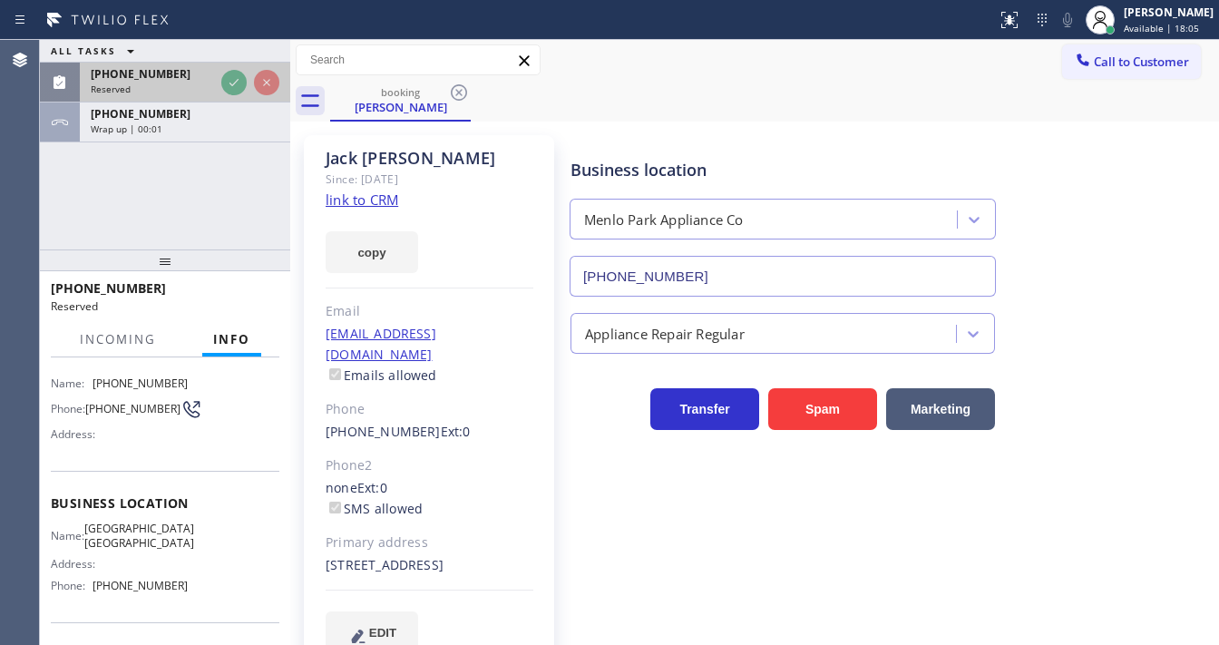
scroll to position [174, 0]
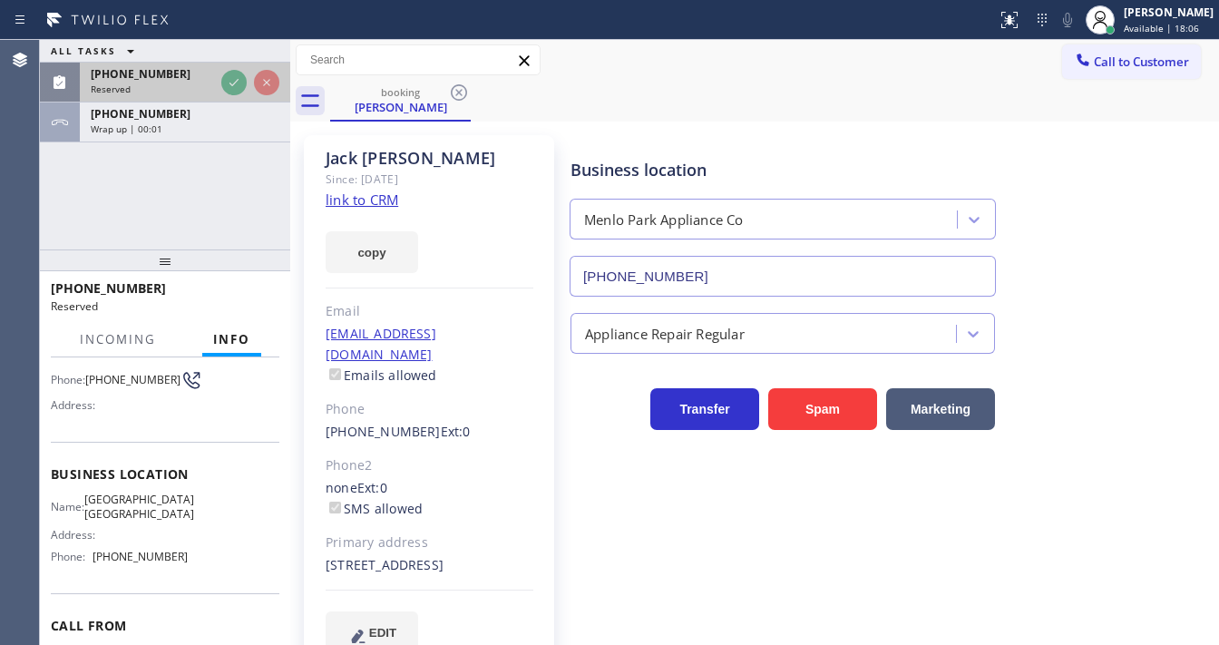
click at [214, 86] on div "Reserved" at bounding box center [152, 89] width 123 height 13
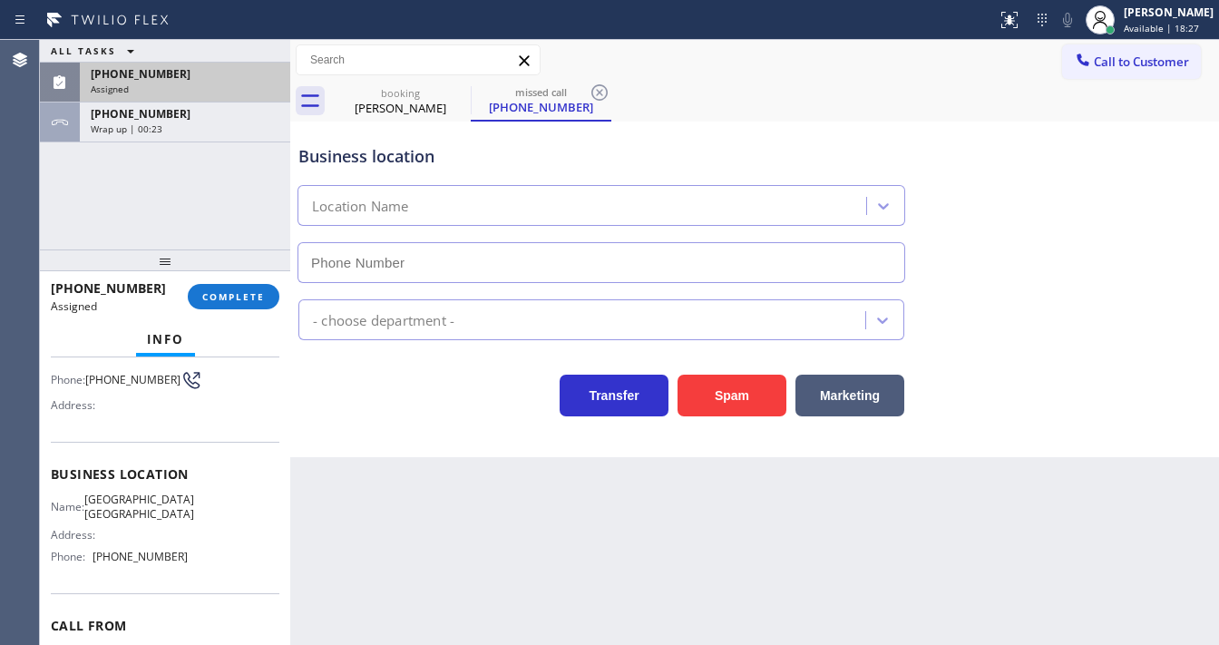
type input "[PHONE_NUMBER]"
click at [239, 290] on span "COMPLETE" at bounding box center [233, 296] width 63 height 13
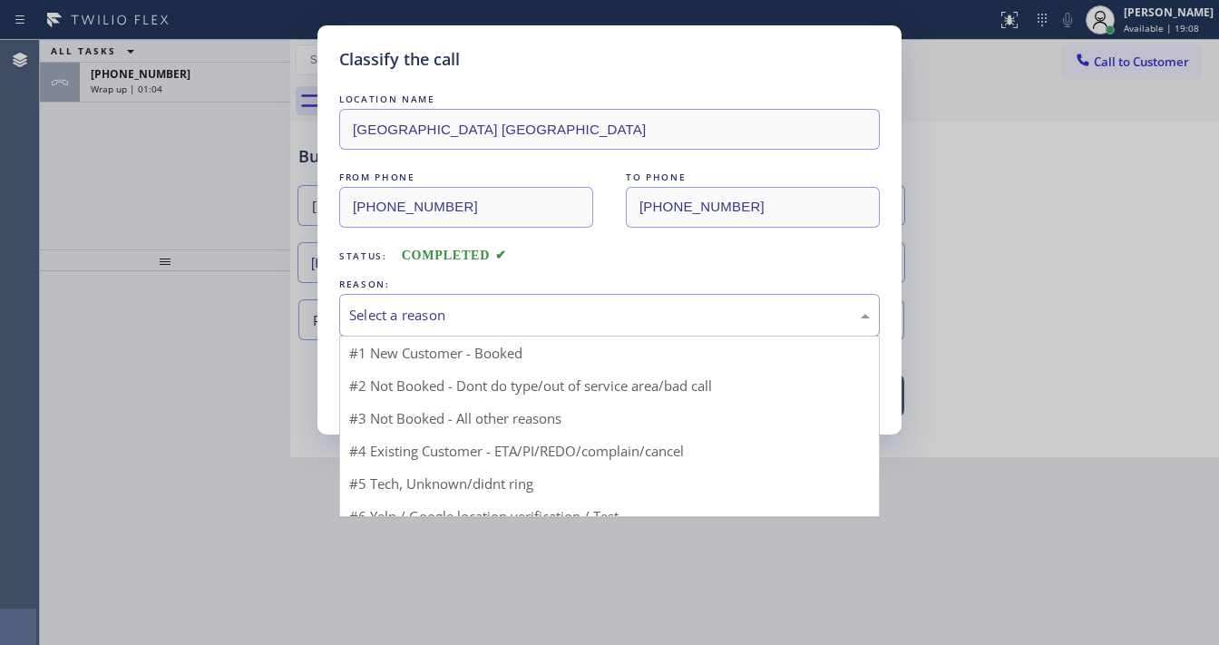
click at [454, 314] on div "Select a reason" at bounding box center [609, 315] width 521 height 21
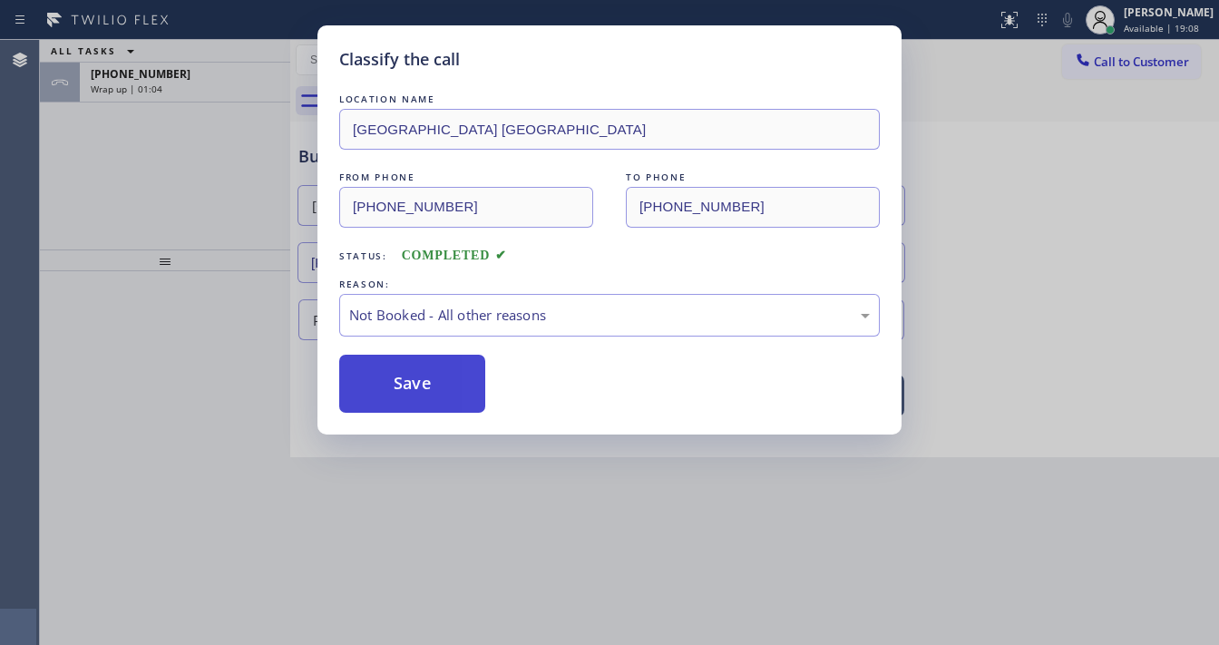
click at [428, 372] on button "Save" at bounding box center [412, 384] width 146 height 58
type input "[PHONE_NUMBER]"
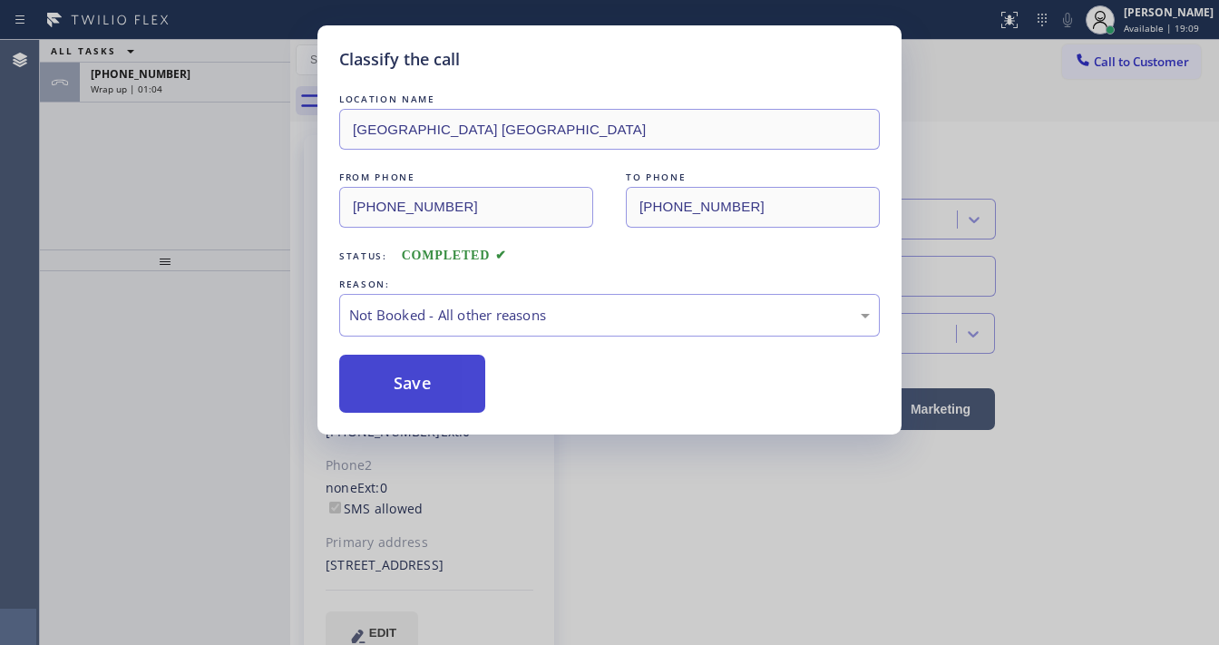
drag, startPoint x: 428, startPoint y: 372, endPoint x: 404, endPoint y: 363, distance: 25.3
click at [424, 372] on button "Save" at bounding box center [412, 384] width 146 height 58
drag, startPoint x: 190, startPoint y: 215, endPoint x: 203, endPoint y: 135, distance: 81.0
click at [194, 206] on div "Classify the call LOCATION NAME South Park Plumbers Lake Forest FROM PHONE (646…" at bounding box center [609, 322] width 1219 height 645
click at [211, 83] on div "Classify the call LOCATION NAME South Park Plumbers Lake Forest FROM PHONE (646…" at bounding box center [609, 322] width 1219 height 645
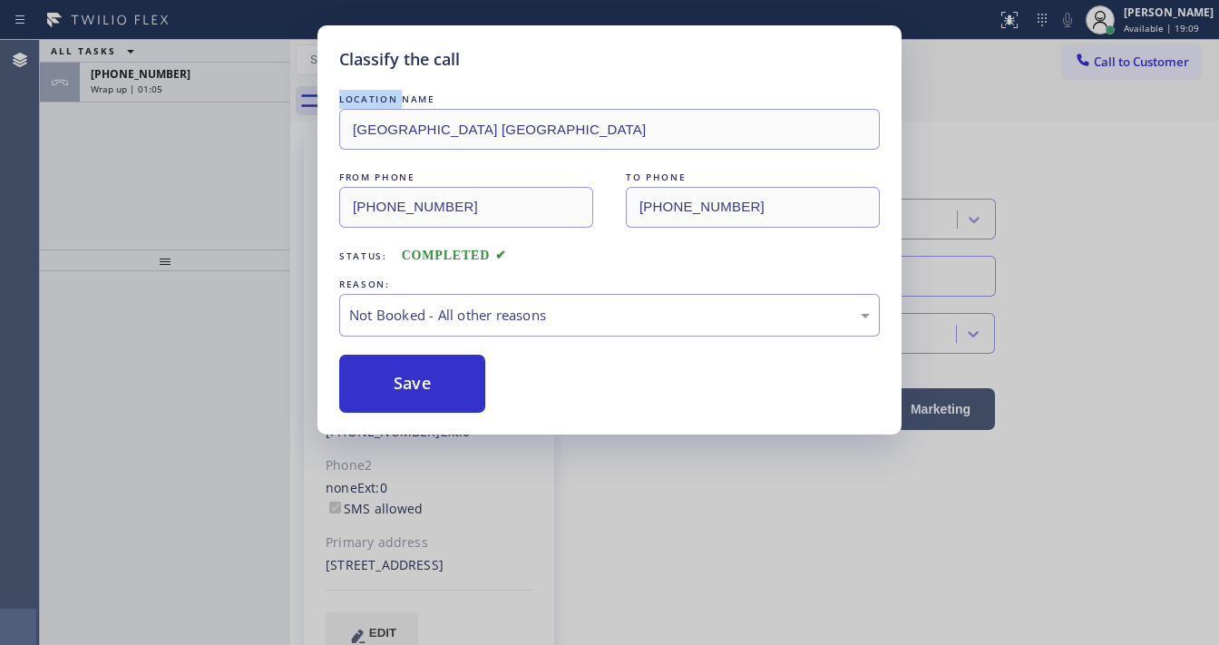
click at [211, 83] on div "Classify the call LOCATION NAME South Park Plumbers Lake Forest FROM PHONE (646…" at bounding box center [609, 322] width 1219 height 645
click at [211, 83] on div "Wrap up | 01:05" at bounding box center [185, 89] width 189 height 13
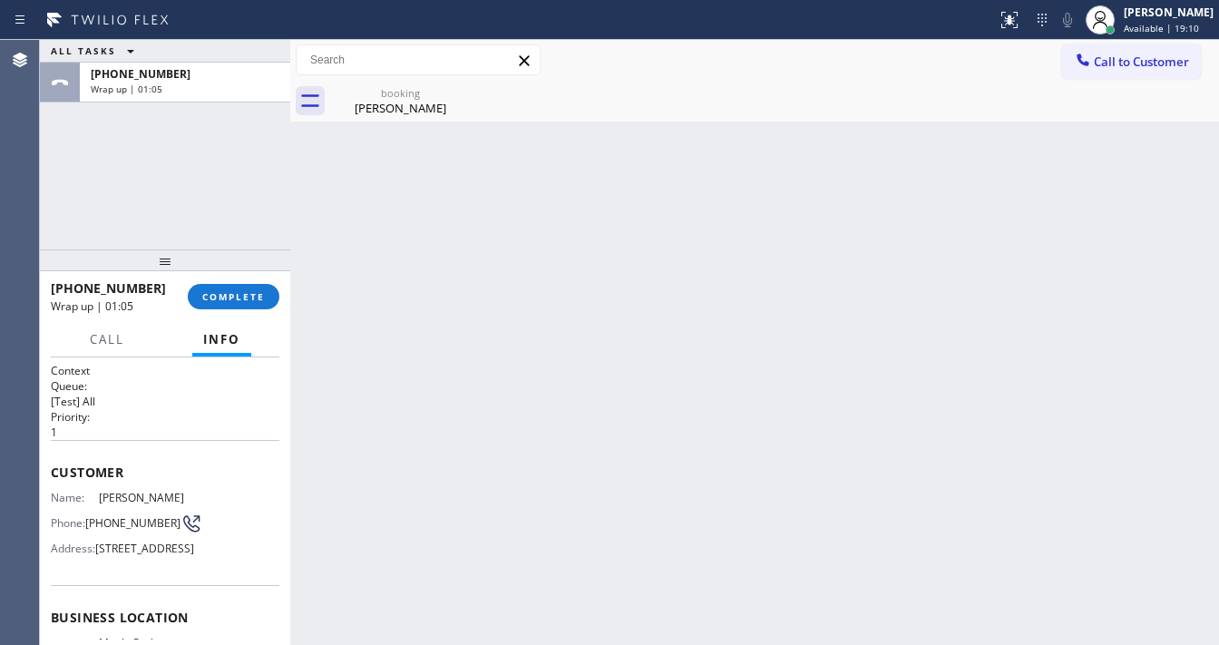
click at [211, 83] on div "Wrap up | 01:05" at bounding box center [185, 89] width 189 height 13
click at [211, 83] on div "Wrap up | 01:06" at bounding box center [185, 89] width 189 height 13
click at [229, 282] on div "+16502228150 Wrap up | 01:05 COMPLETE" at bounding box center [165, 296] width 229 height 47
click at [232, 301] on span "COMPLETE" at bounding box center [233, 296] width 63 height 13
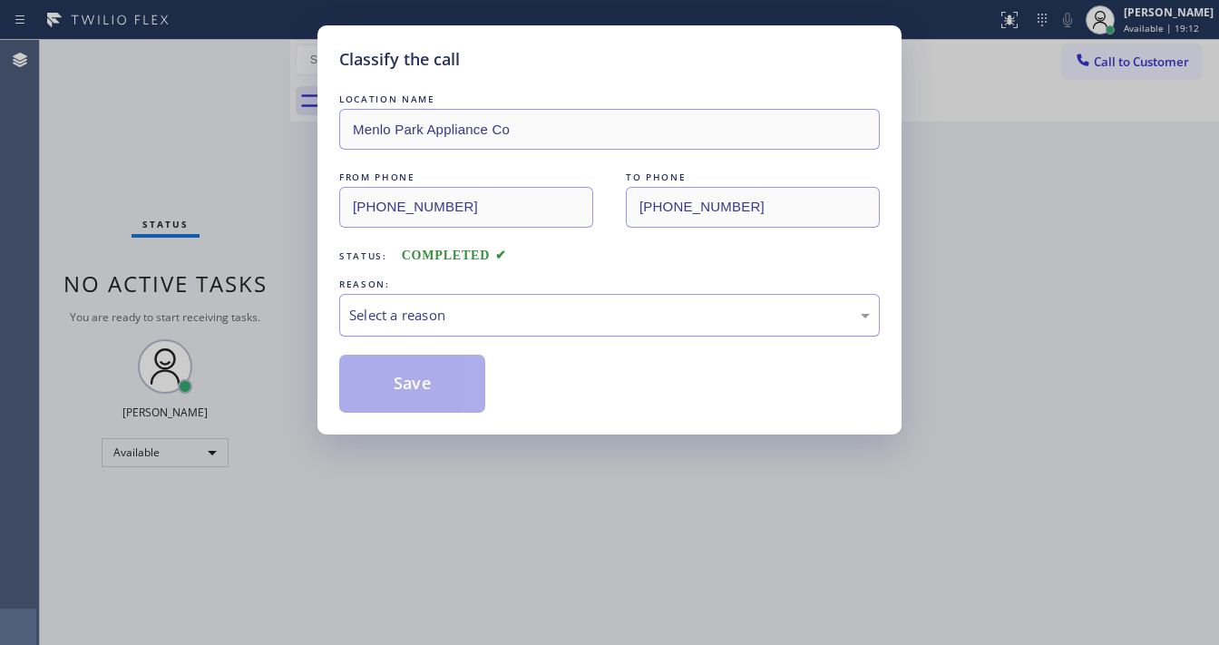
click at [443, 323] on div "Select a reason" at bounding box center [609, 315] width 521 height 21
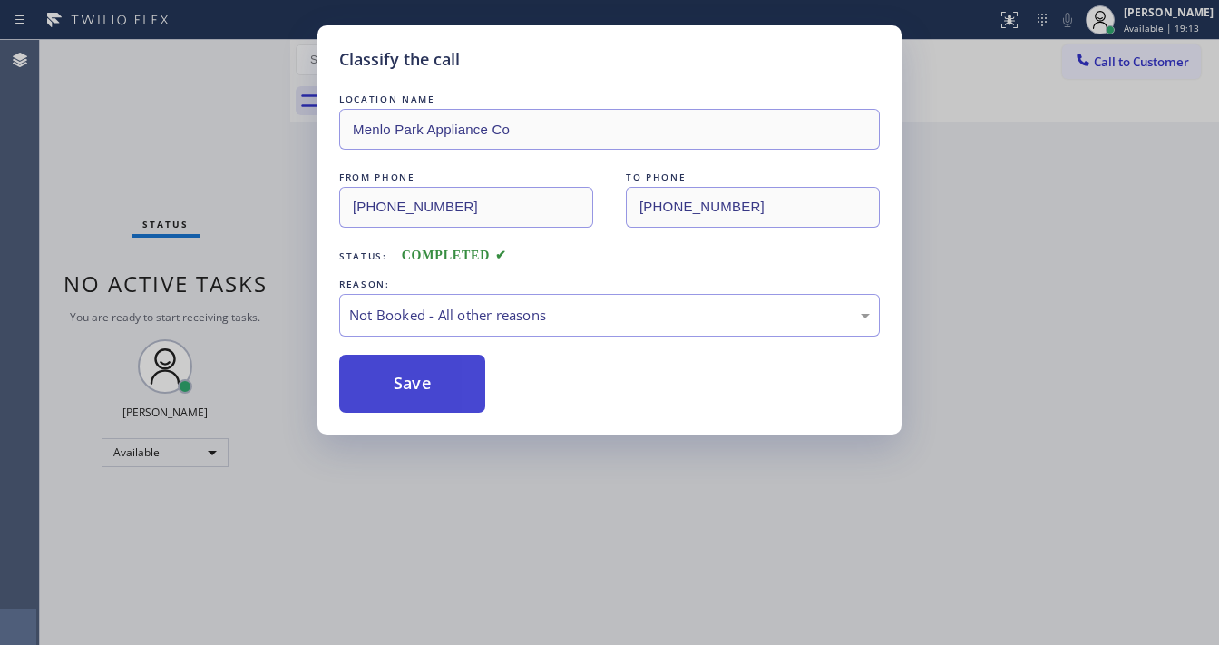
click at [424, 383] on button "Save" at bounding box center [412, 384] width 146 height 58
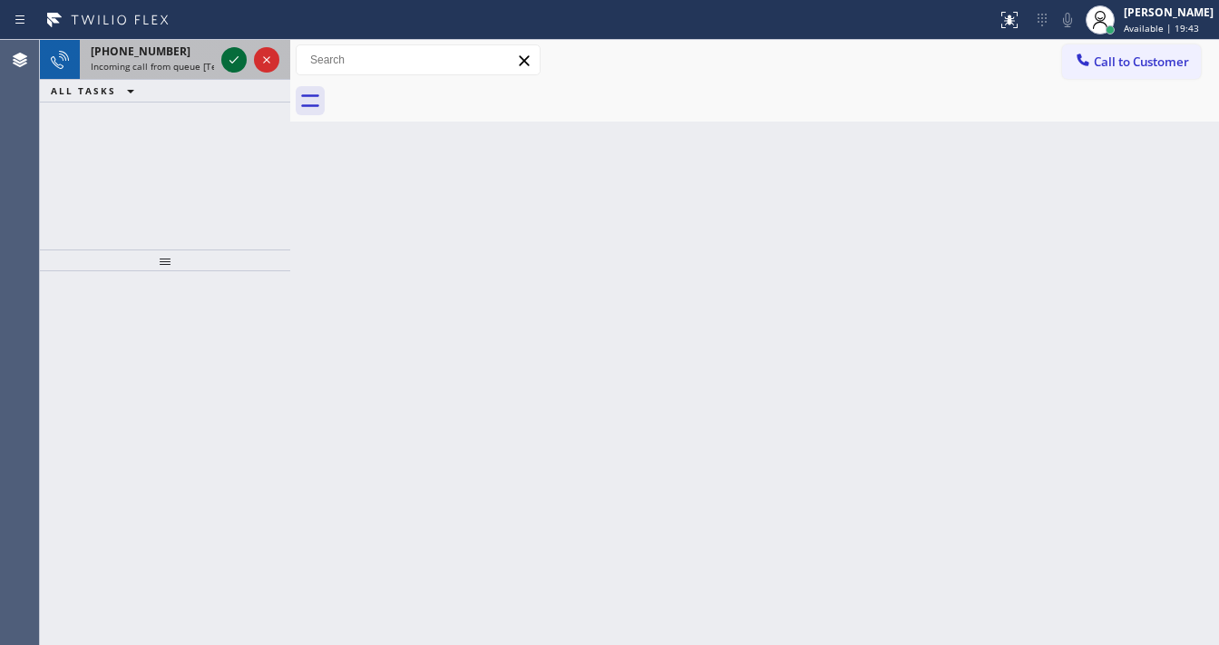
click at [231, 51] on icon at bounding box center [234, 60] width 22 height 22
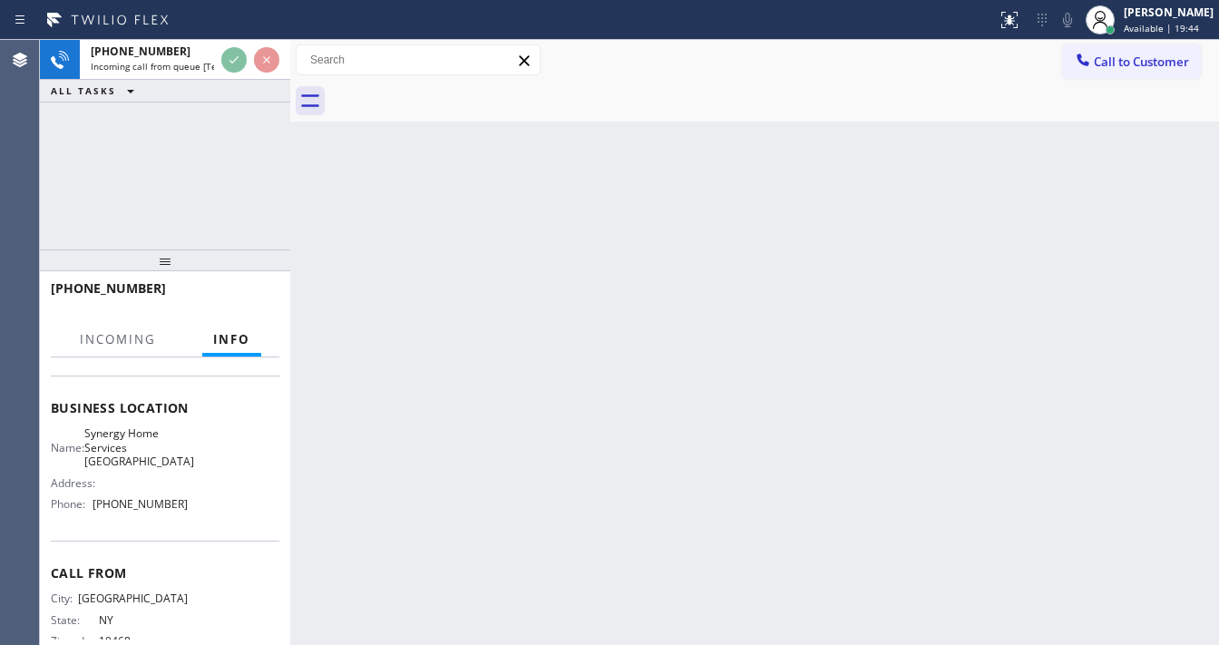
scroll to position [218, 0]
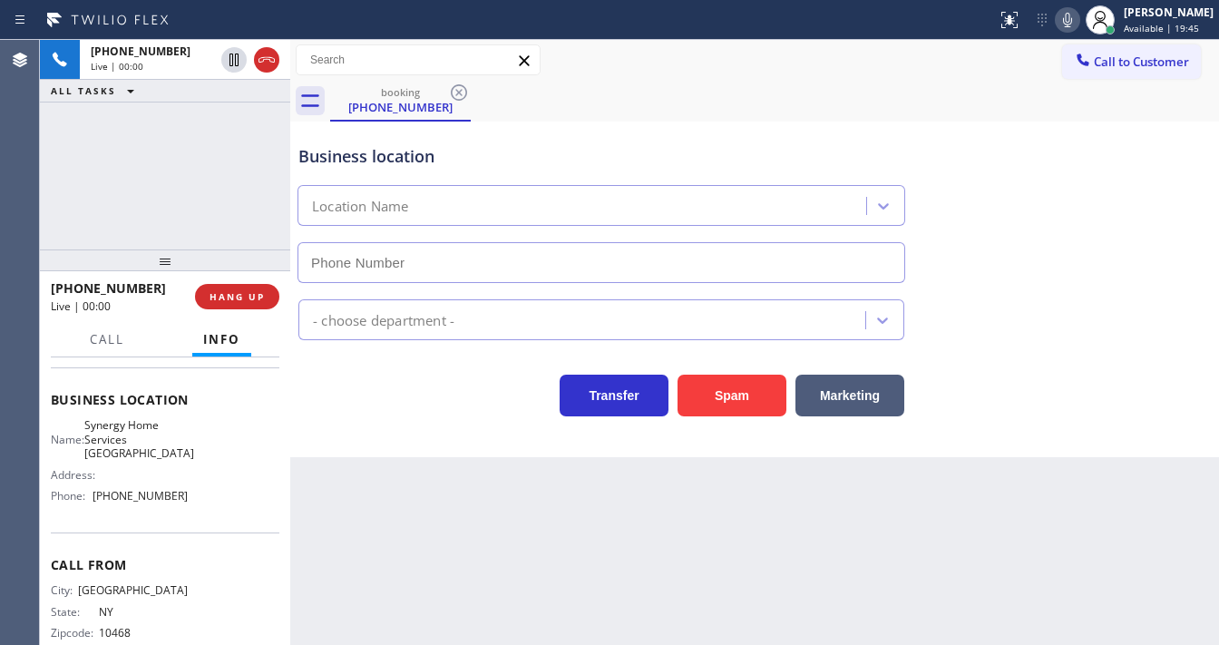
type input "[PHONE_NUMBER]"
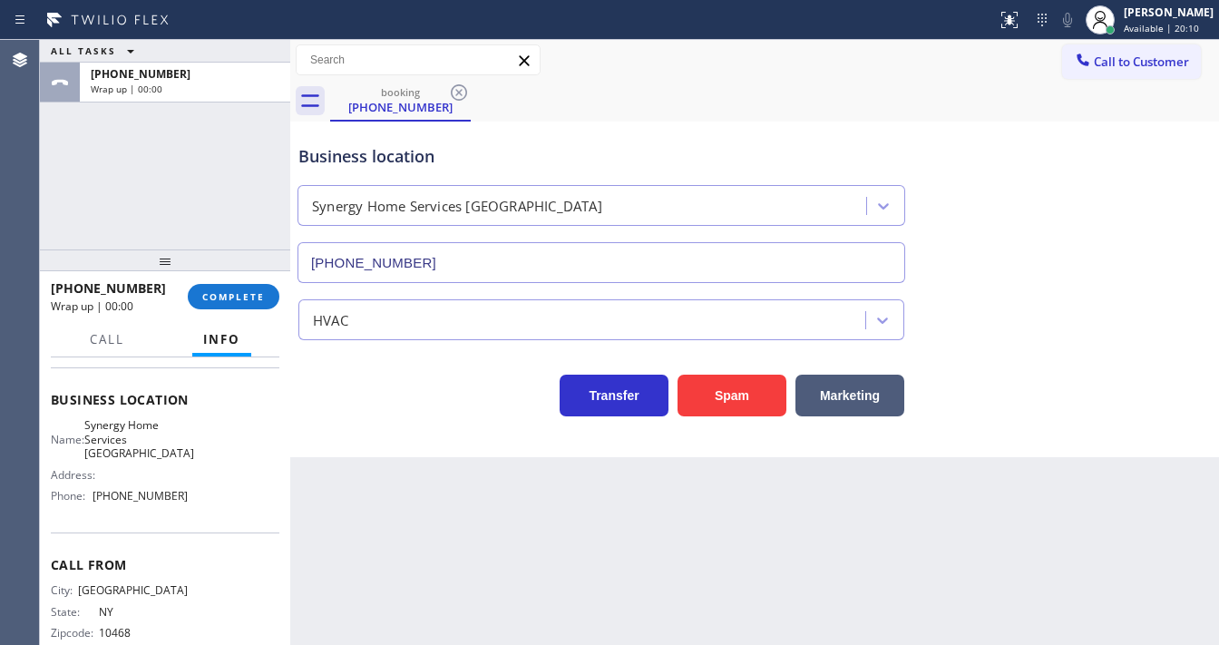
click at [67, 197] on div "ALL TASKS ALL TASKS ACTIVE TASKS TASKS IN WRAP UP +17189609000 Wrap up | 00:00" at bounding box center [165, 144] width 250 height 209
click at [1150, 29] on span "Available | 20:11" at bounding box center [1161, 28] width 75 height 13
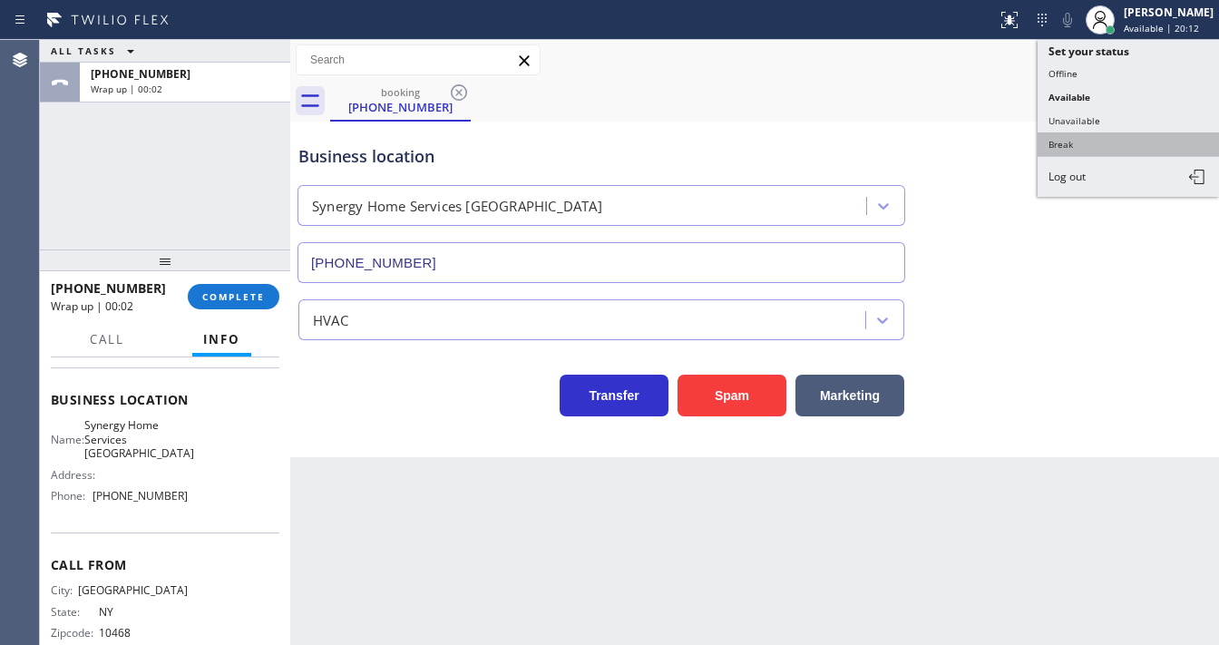
click at [1069, 138] on button "Break" at bounding box center [1127, 144] width 181 height 24
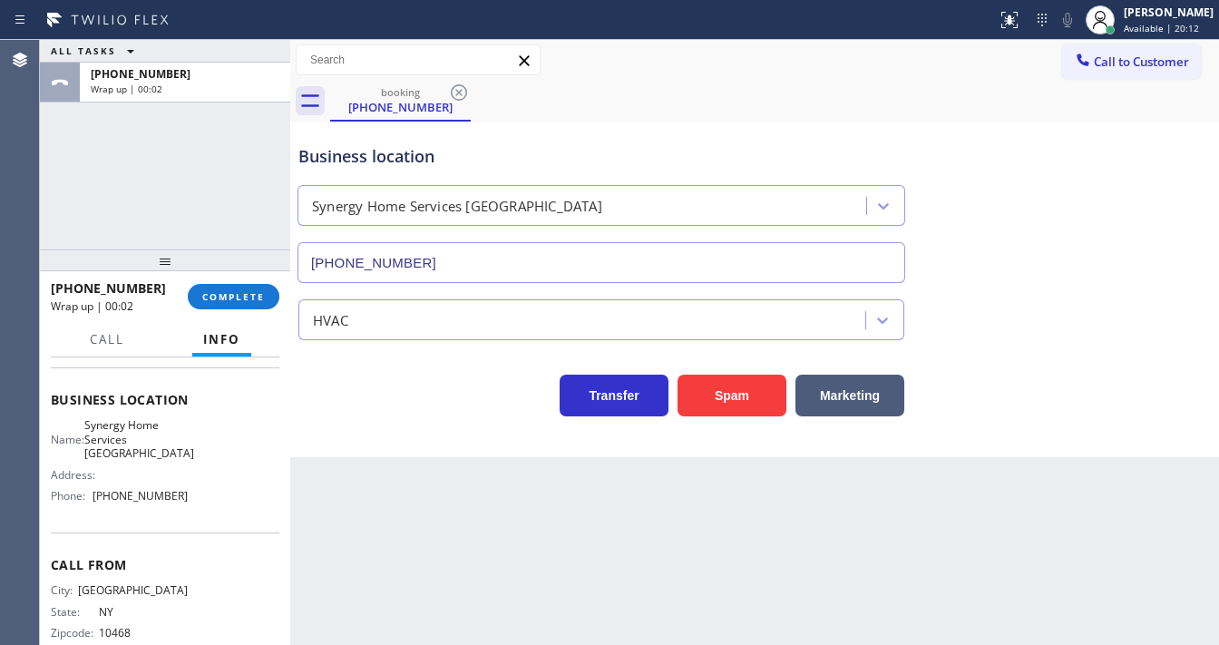
drag, startPoint x: 225, startPoint y: 217, endPoint x: 225, endPoint y: 269, distance: 52.6
click at [224, 217] on div "ALL TASKS ALL TASKS ACTIVE TASKS TASKS IN WRAP UP +17189609000 Wrap up | 00:02" at bounding box center [165, 144] width 250 height 209
click at [233, 293] on span "COMPLETE" at bounding box center [233, 296] width 63 height 13
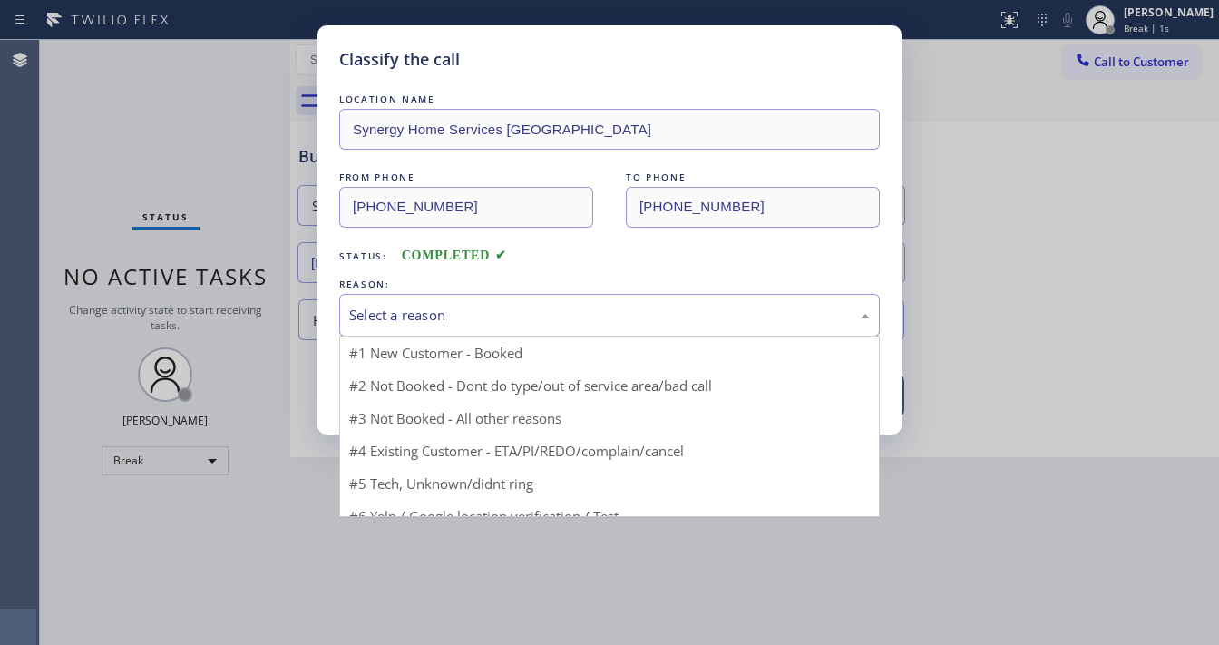
click at [446, 326] on div "Select a reason" at bounding box center [609, 315] width 541 height 43
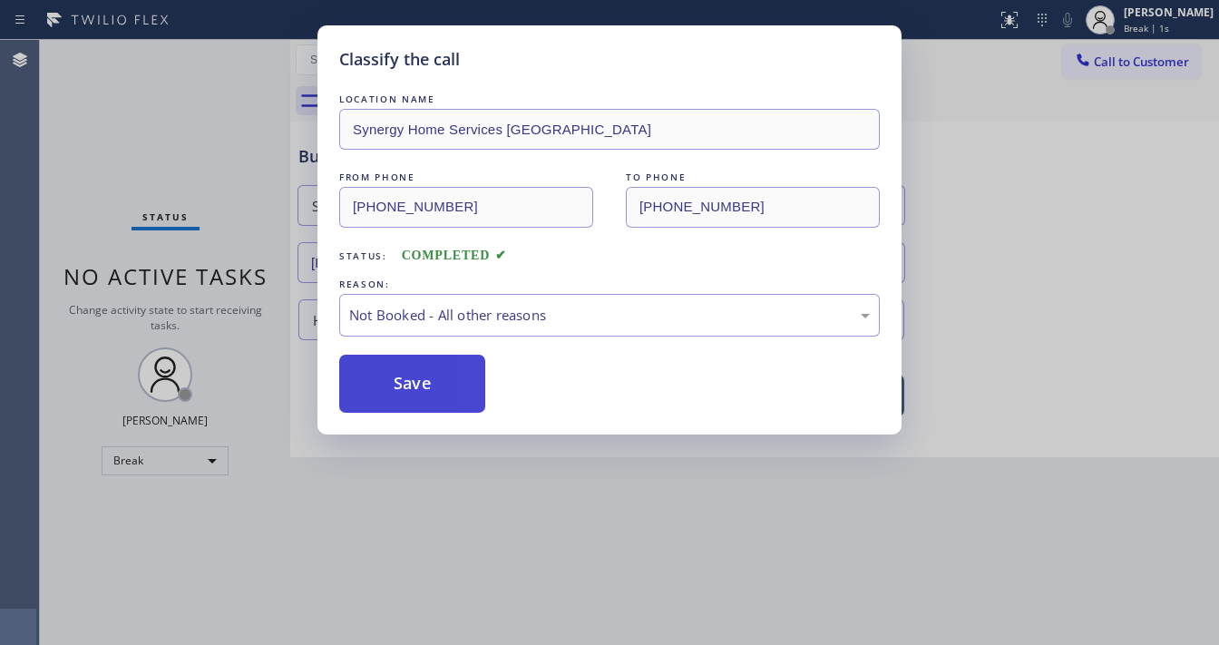
click at [398, 377] on button "Save" at bounding box center [412, 384] width 146 height 58
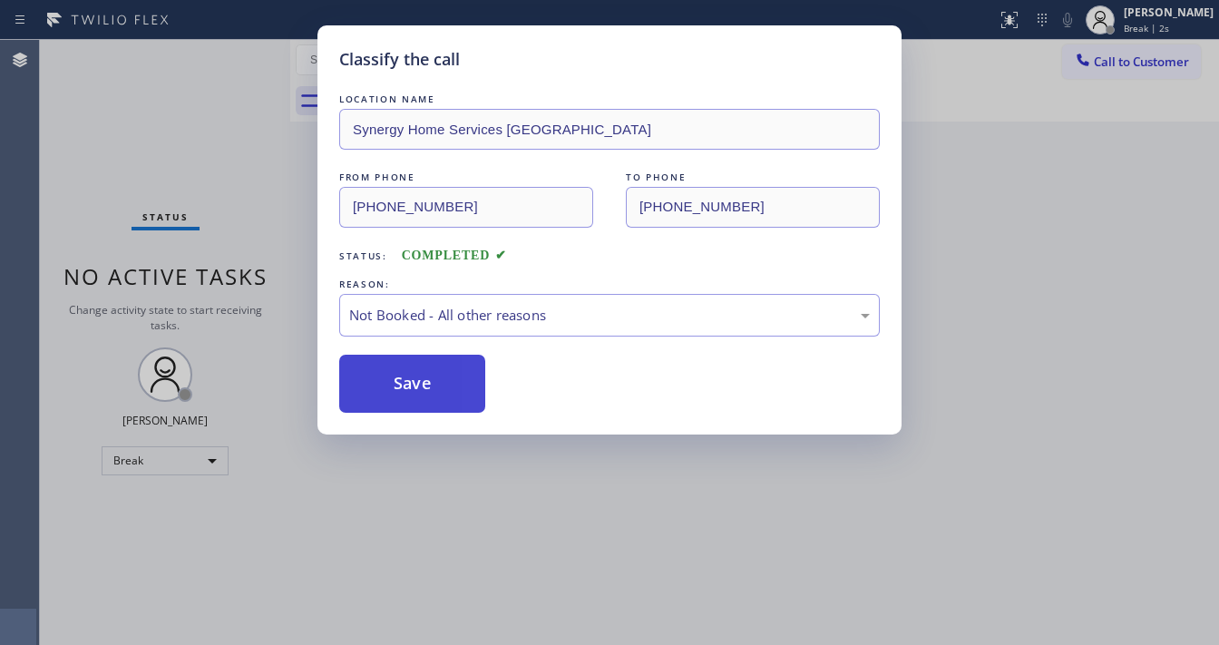
click at [398, 377] on button "Save" at bounding box center [412, 384] width 146 height 58
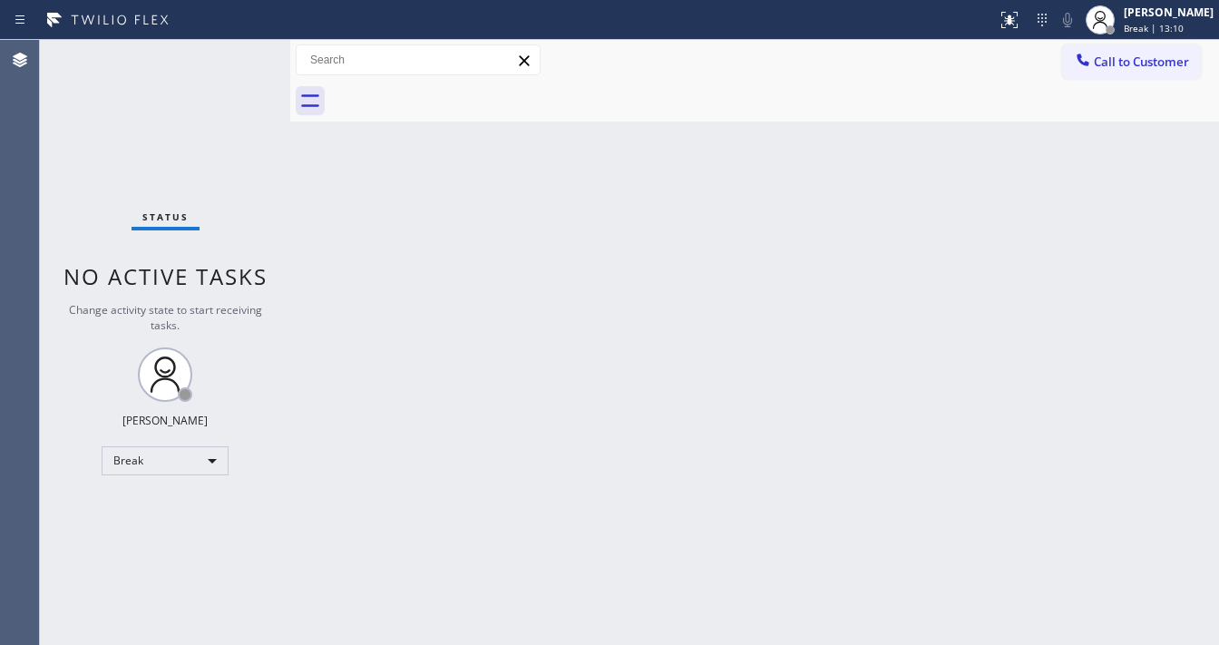
click at [49, 229] on div "Status No active tasks Change activity state to start receiving tasks. Michael …" at bounding box center [165, 342] width 250 height 605
click at [52, 362] on div "Status No active tasks Change activity state to start receiving tasks. Michael …" at bounding box center [165, 342] width 250 height 605
click at [165, 470] on div "Break" at bounding box center [165, 460] width 127 height 29
click at [175, 506] on li "Available" at bounding box center [163, 507] width 123 height 22
drag, startPoint x: 310, startPoint y: 499, endPoint x: 318, endPoint y: 512, distance: 15.9
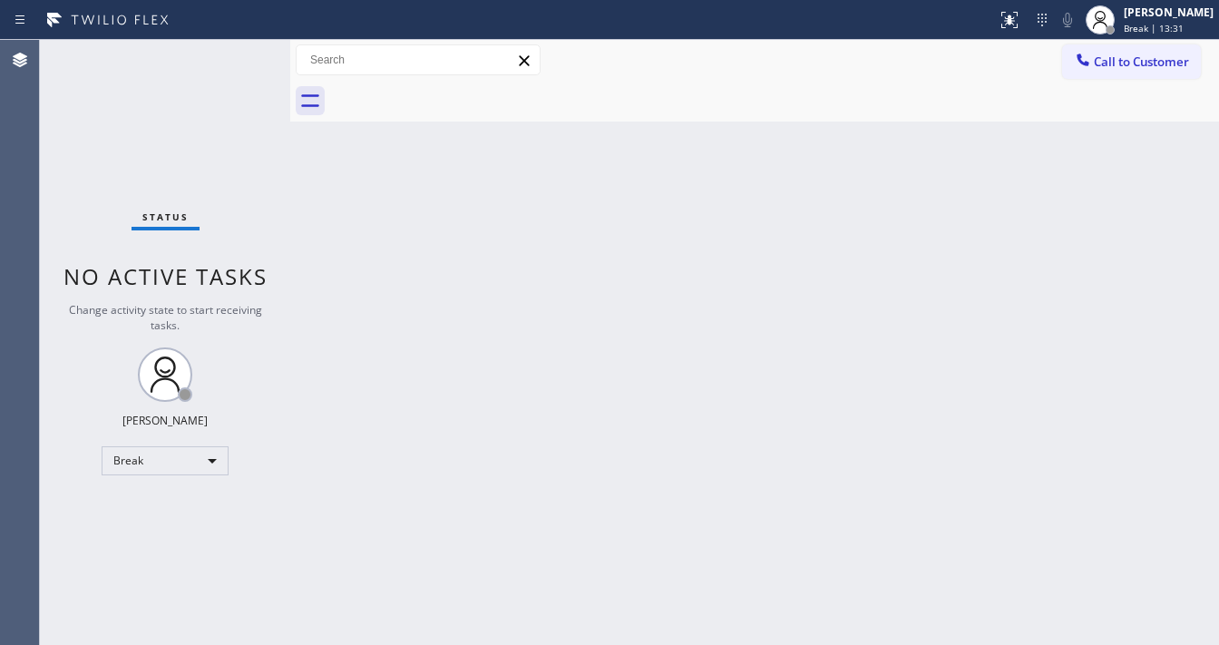
click at [312, 501] on div "Back to Dashboard Change Sender ID Customers Technicians Select a contact Outbo…" at bounding box center [754, 342] width 929 height 605
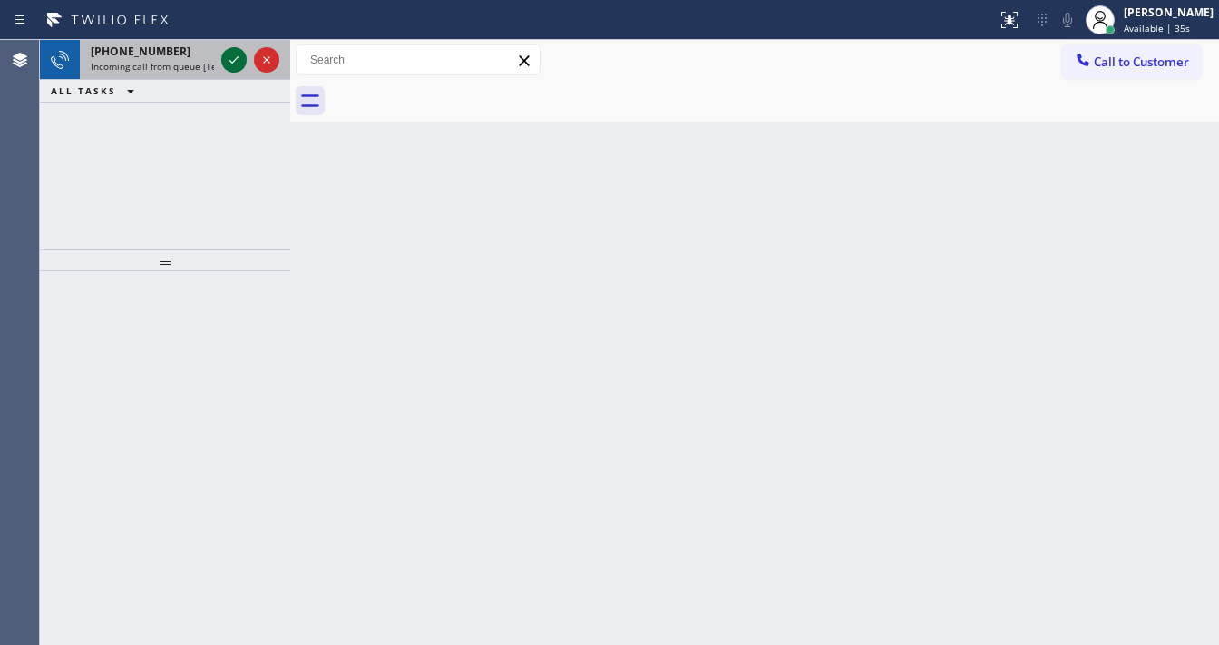
click at [242, 52] on icon at bounding box center [234, 60] width 22 height 22
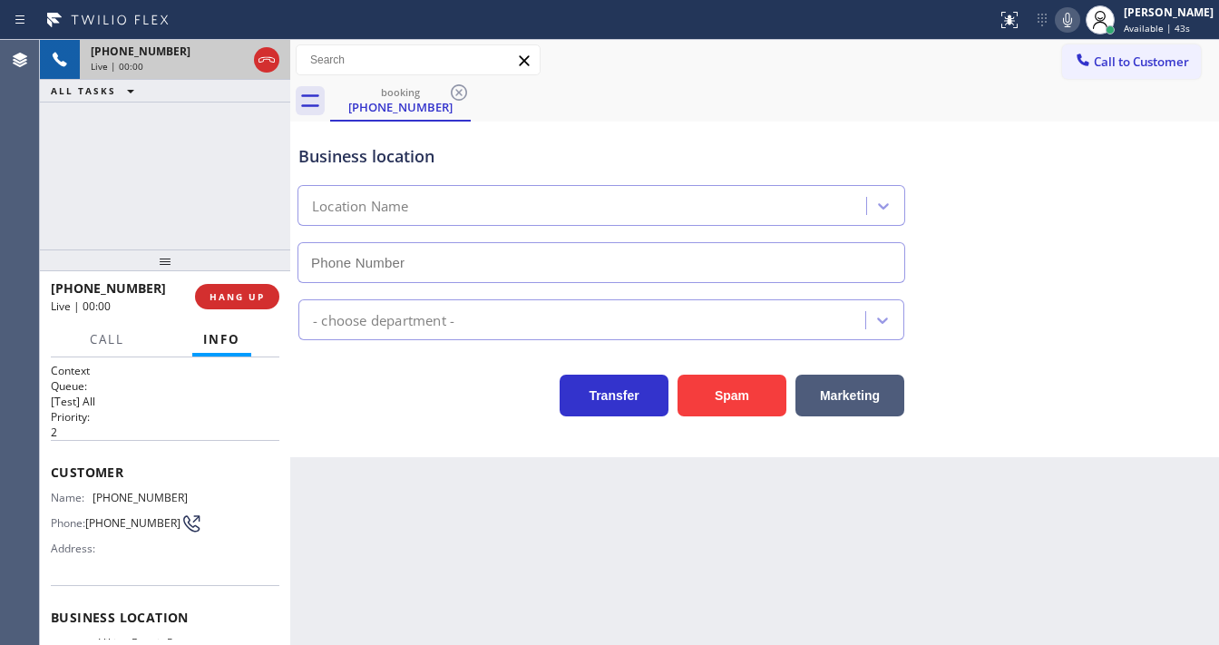
type input "(253) 303-5543"
click at [759, 393] on button "Spam" at bounding box center [731, 396] width 109 height 42
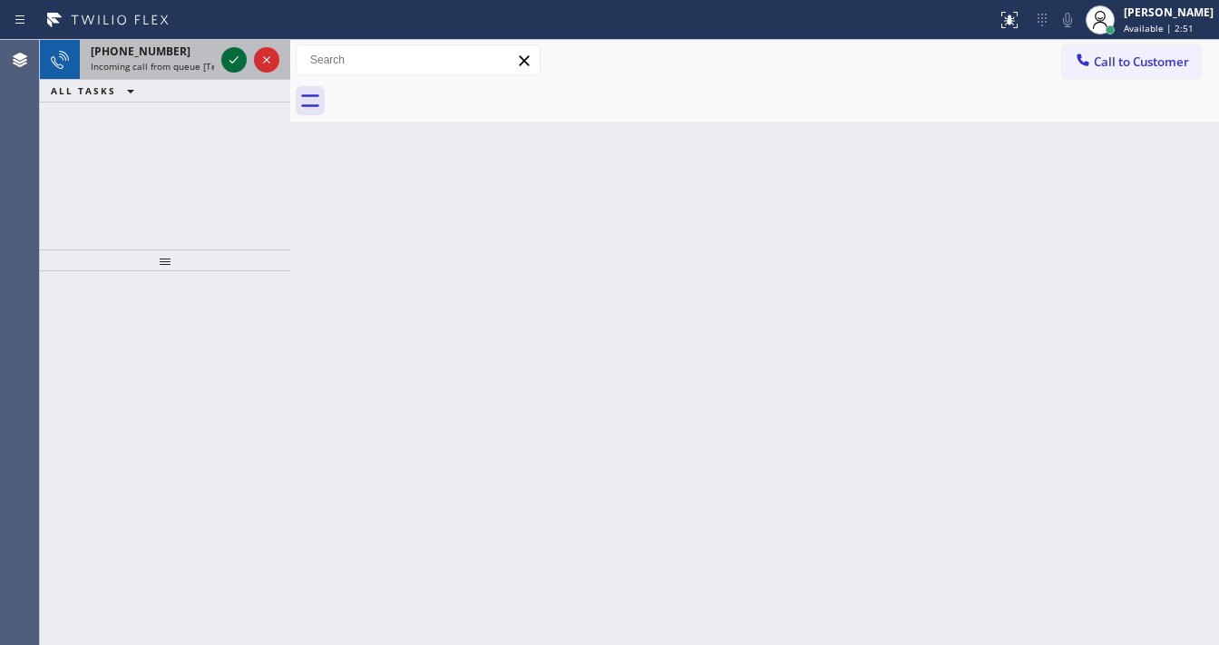
click at [232, 61] on icon at bounding box center [234, 60] width 22 height 22
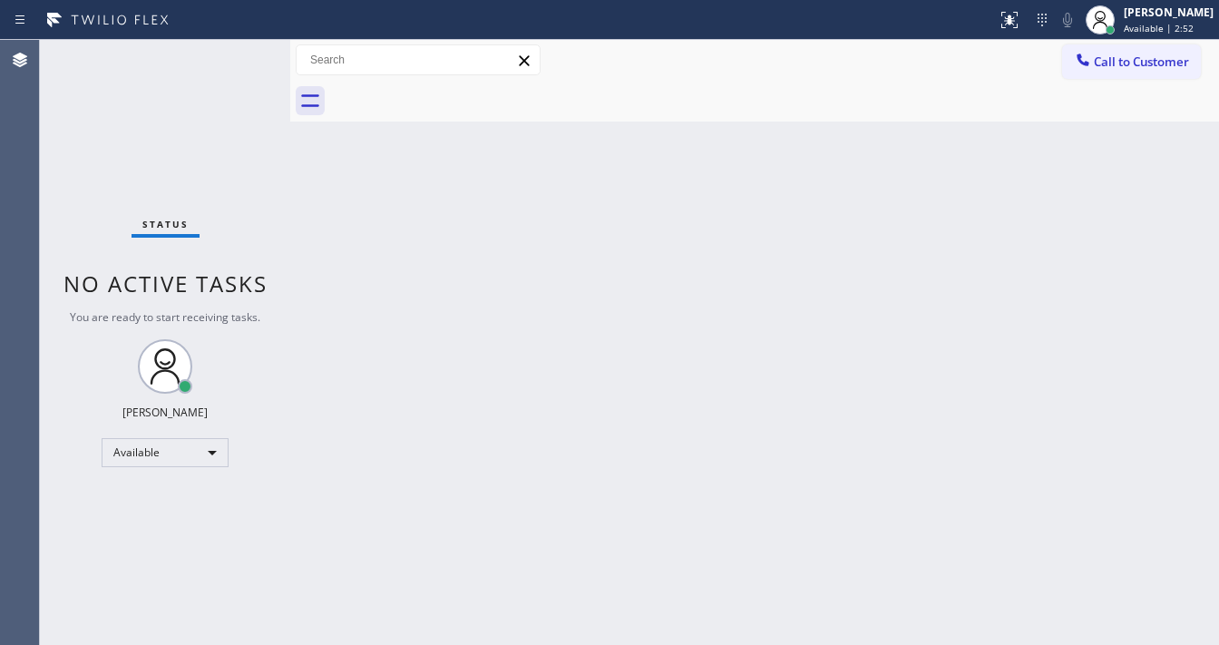
click at [232, 61] on div "Status No active tasks You are ready to start receiving tasks. [PERSON_NAME]" at bounding box center [165, 342] width 250 height 605
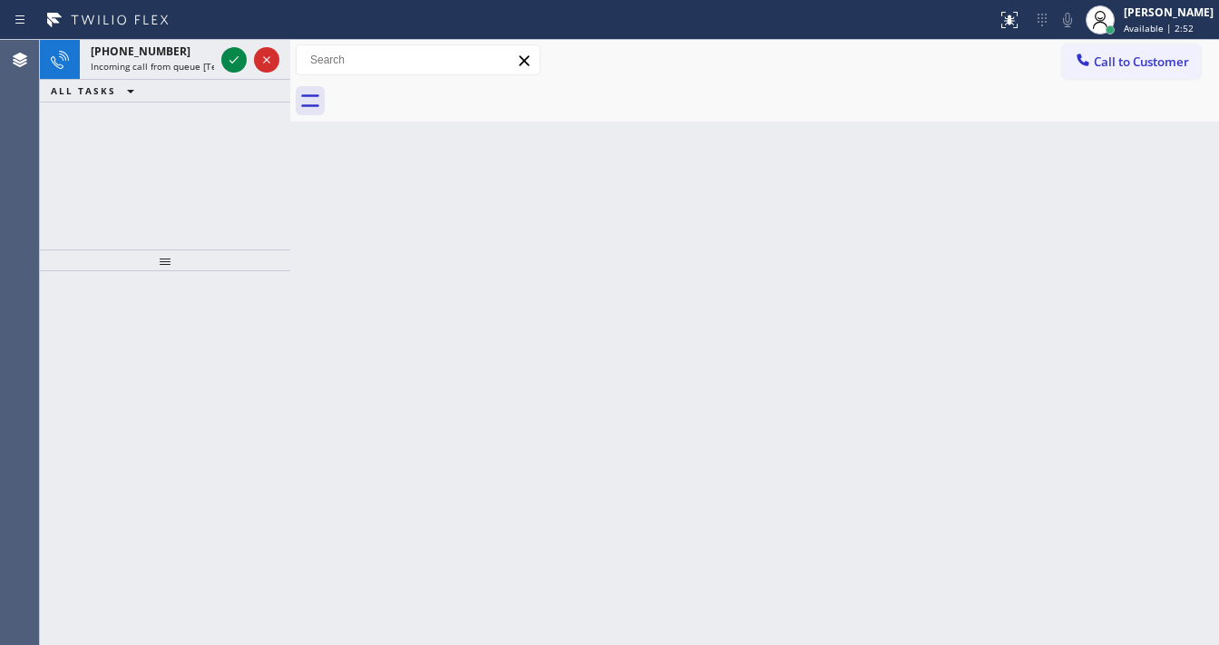
click at [232, 61] on icon at bounding box center [234, 60] width 22 height 22
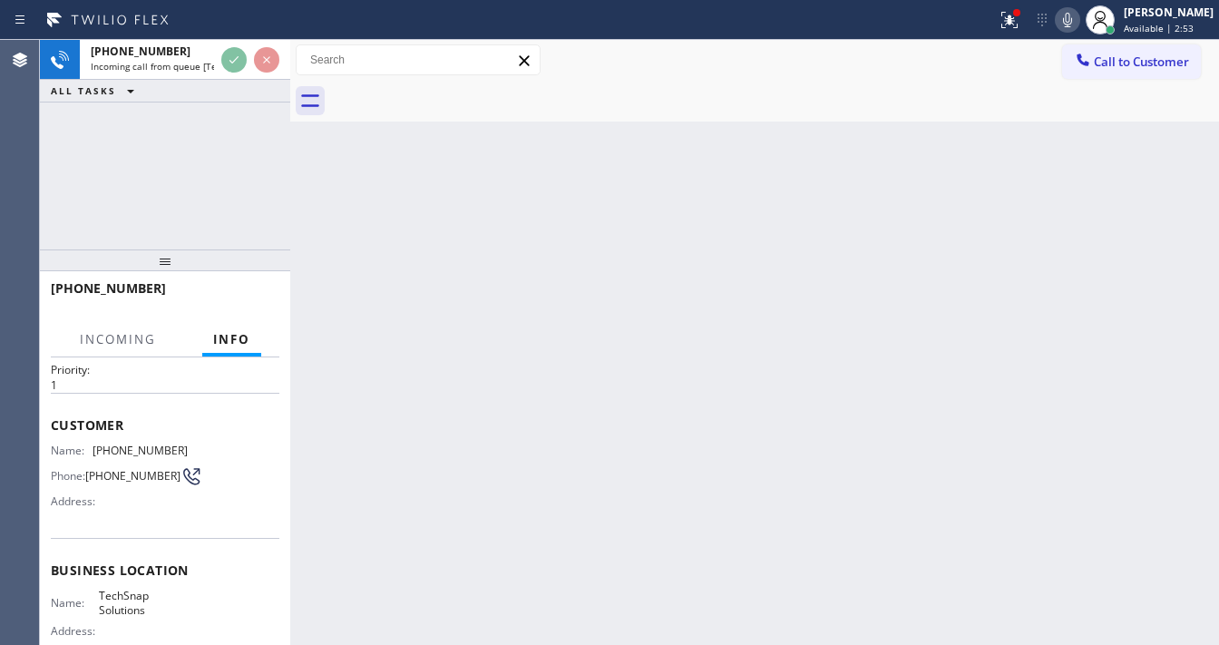
scroll to position [73, 0]
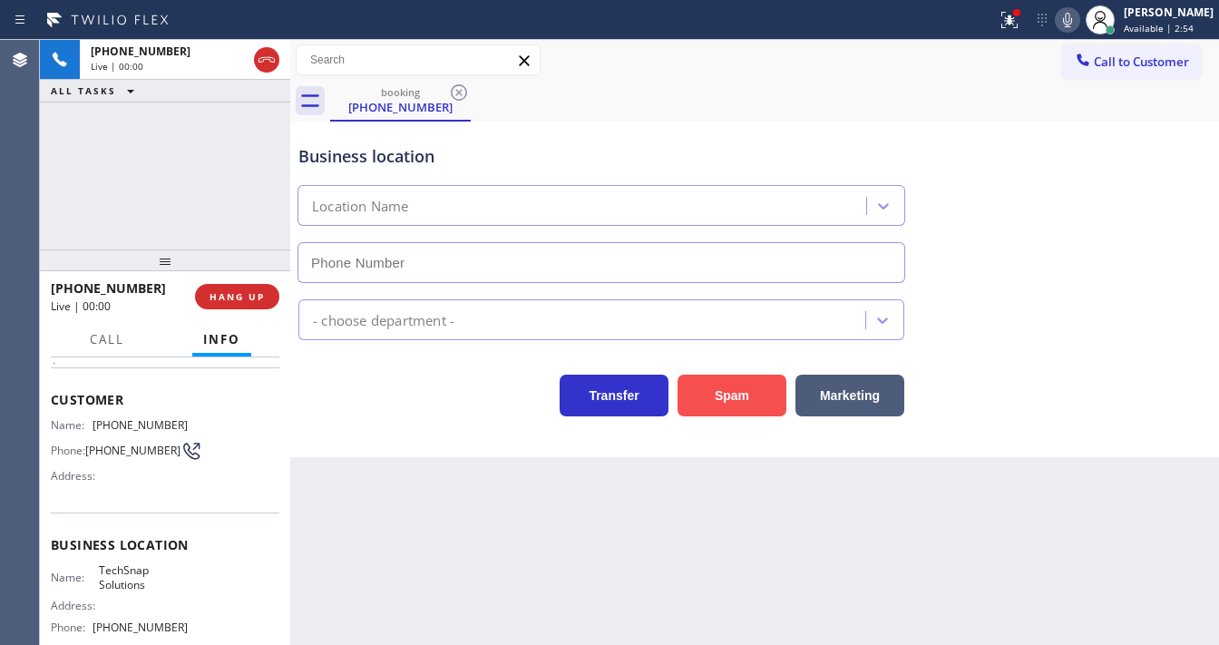
type input "(786) 474-9718"
click at [731, 387] on button "Spam" at bounding box center [731, 396] width 109 height 42
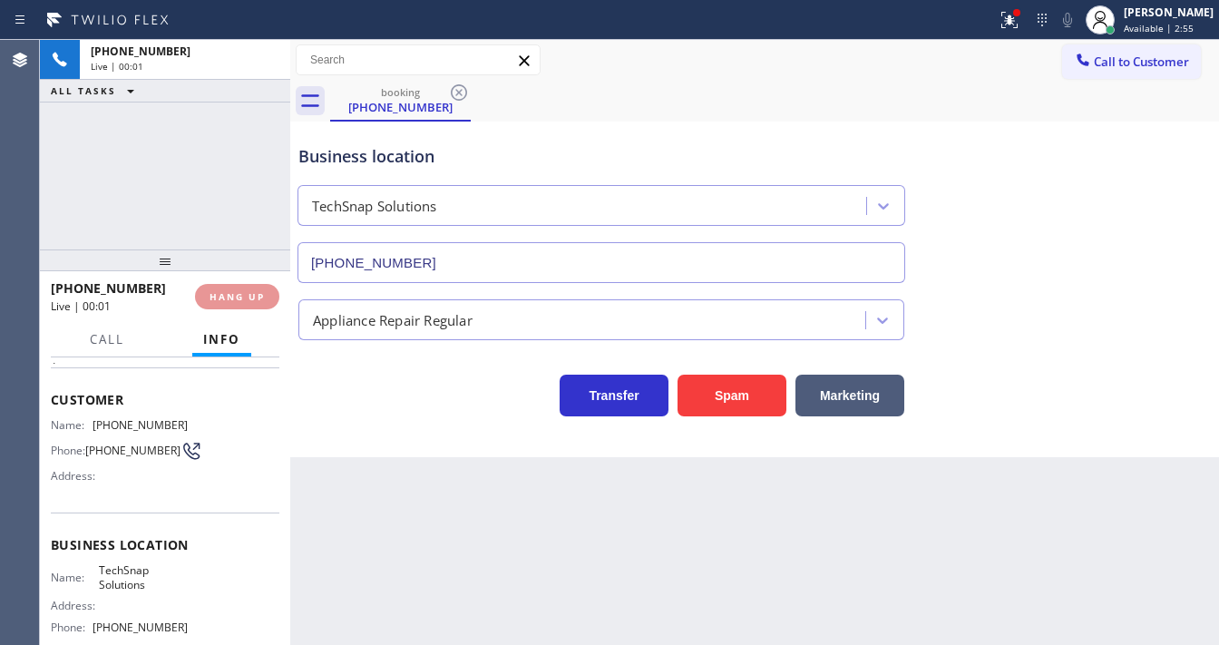
click at [1016, 9] on icon at bounding box center [1009, 20] width 22 height 22
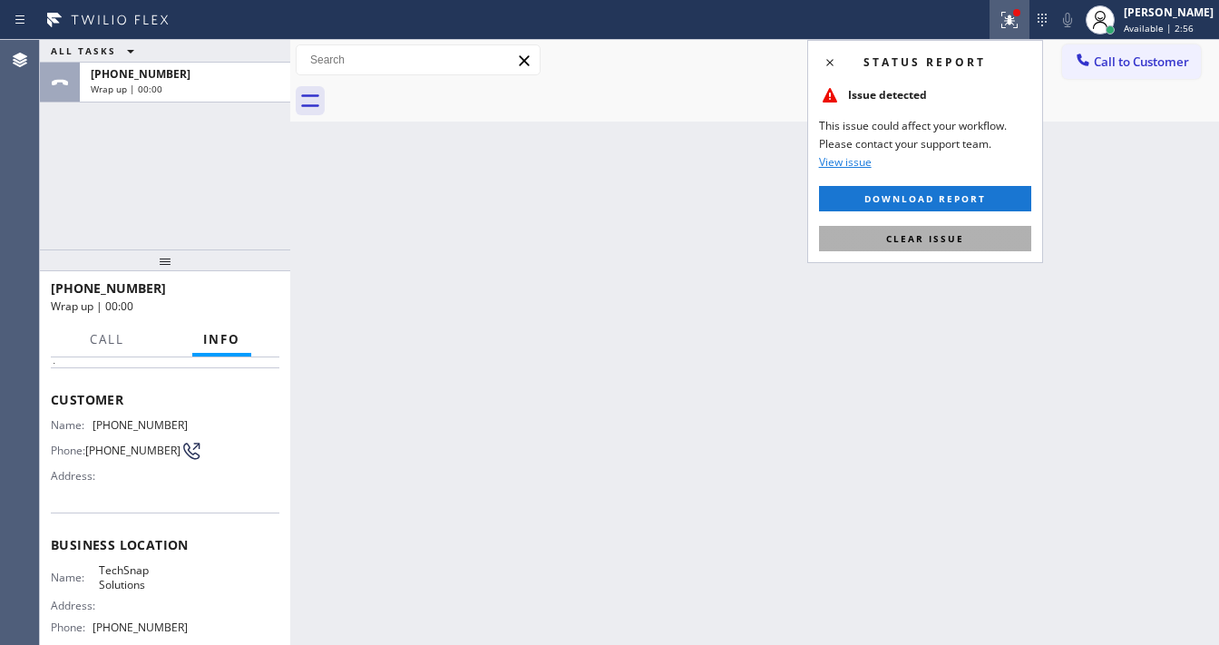
click at [950, 239] on span "Clear issue" at bounding box center [925, 238] width 78 height 13
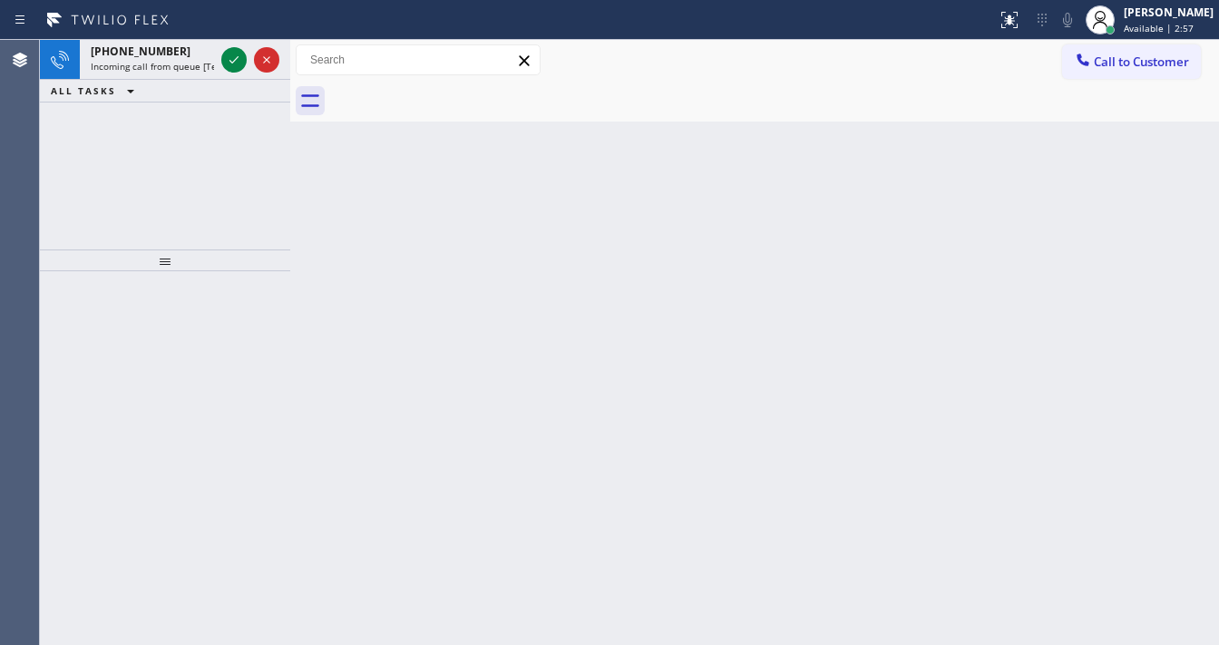
click at [950, 279] on div "Back to Dashboard Change Sender ID Customers Technicians Select a contact Outbo…" at bounding box center [754, 342] width 929 height 605
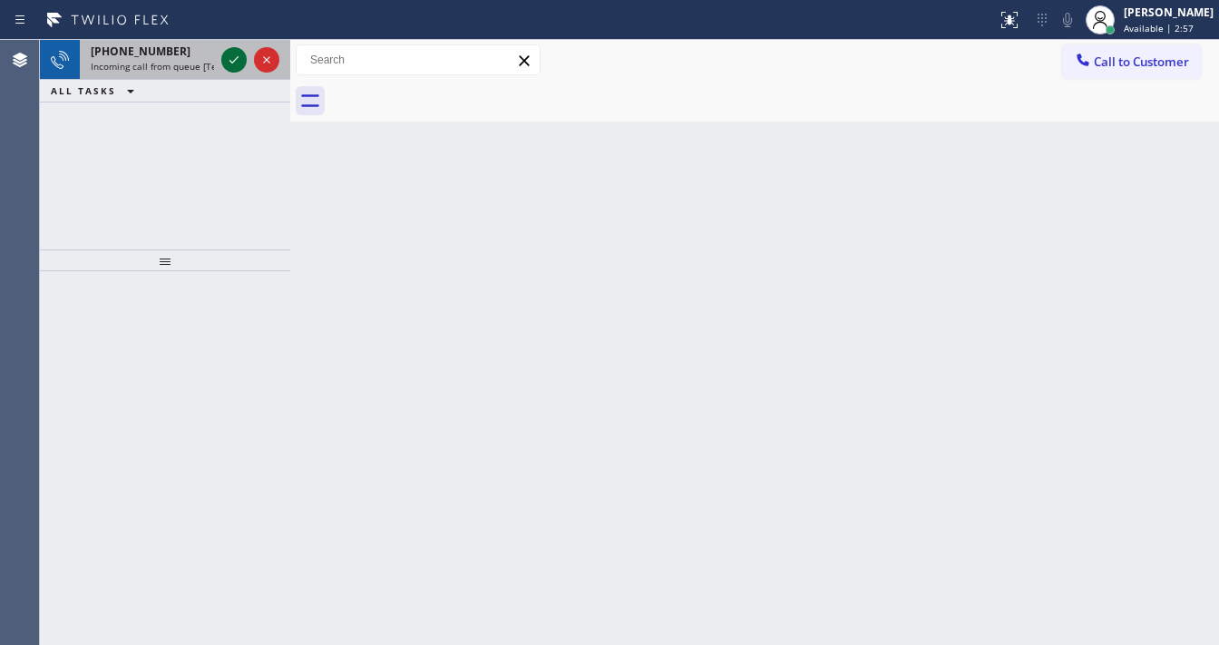
drag, startPoint x: 221, startPoint y: 63, endPoint x: 232, endPoint y: 58, distance: 12.2
click at [223, 61] on div at bounding box center [233, 60] width 25 height 22
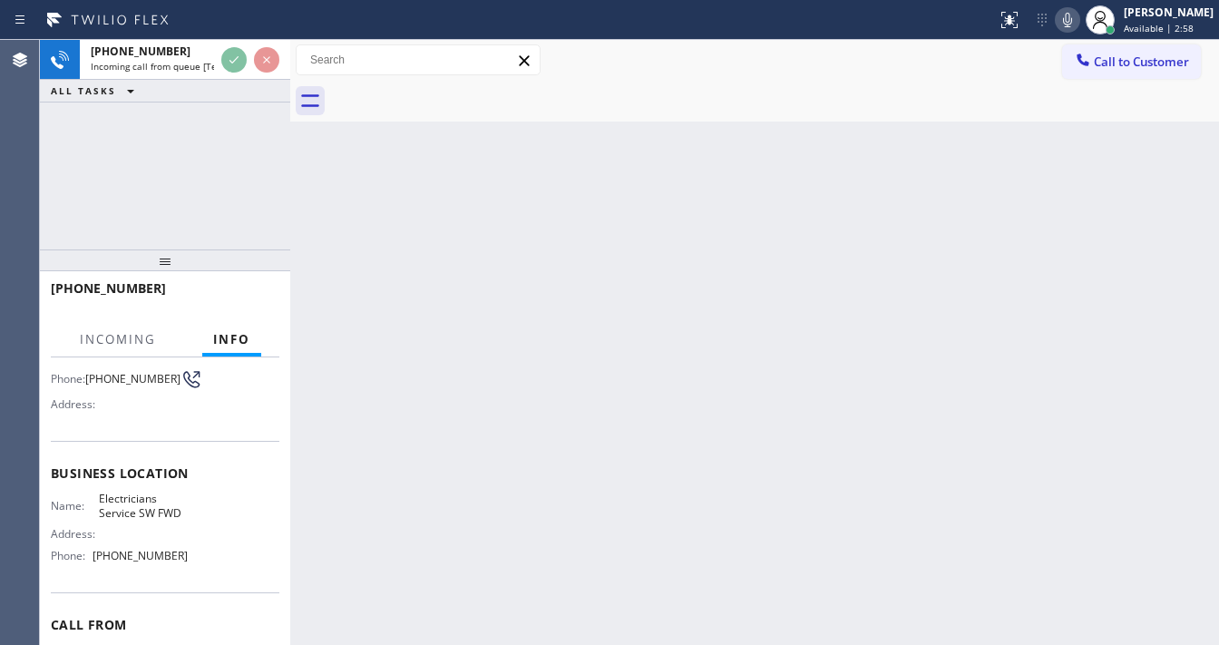
scroll to position [145, 0]
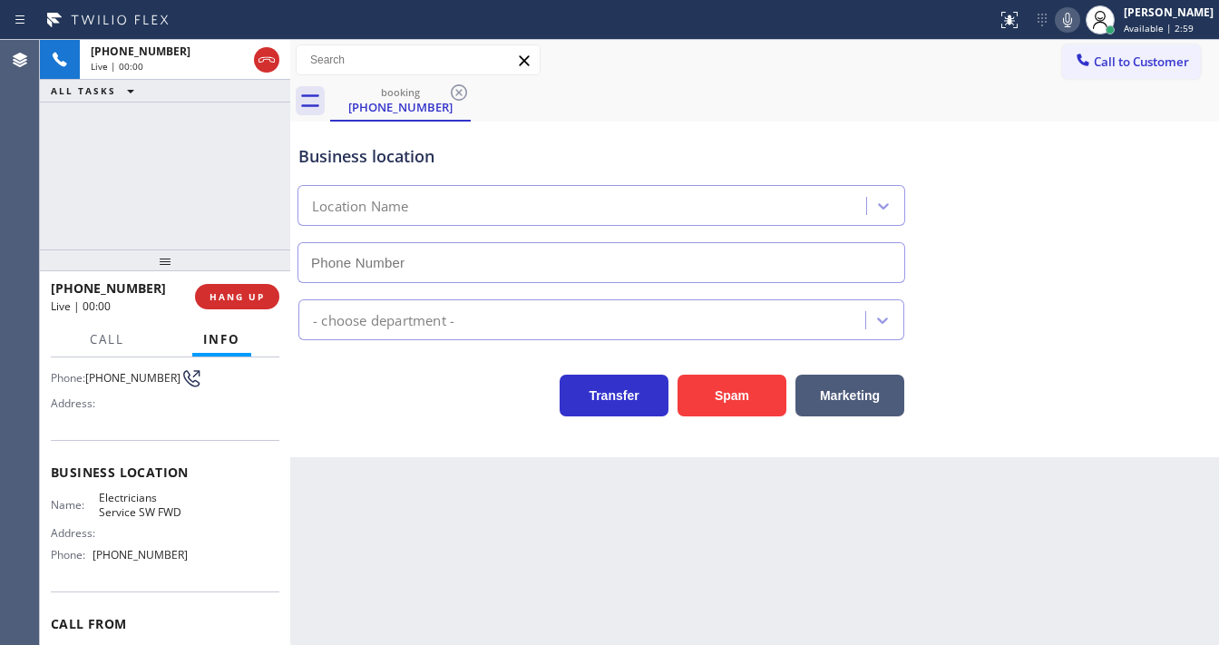
type input "[PHONE_NUMBER]"
click at [744, 395] on button "Spam" at bounding box center [731, 396] width 109 height 42
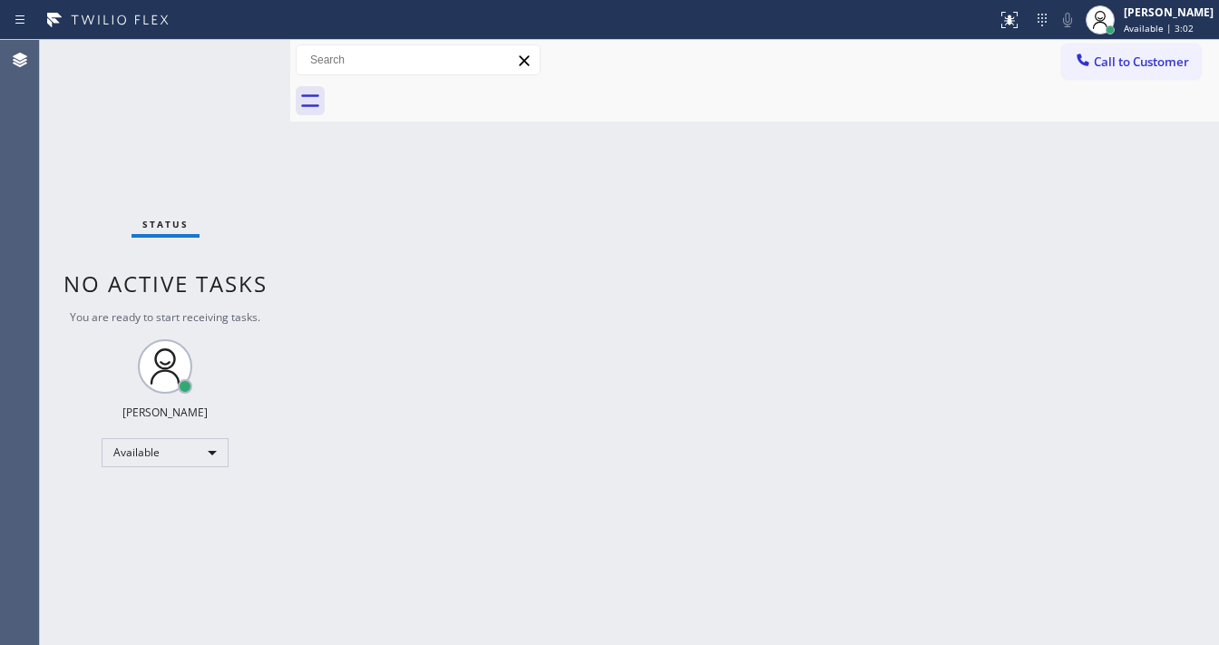
click at [239, 54] on div "Status No active tasks You are ready to start receiving tasks. [PERSON_NAME]" at bounding box center [165, 342] width 250 height 605
click at [238, 54] on div "Status No active tasks You are ready to start receiving tasks. [PERSON_NAME]" at bounding box center [165, 342] width 250 height 605
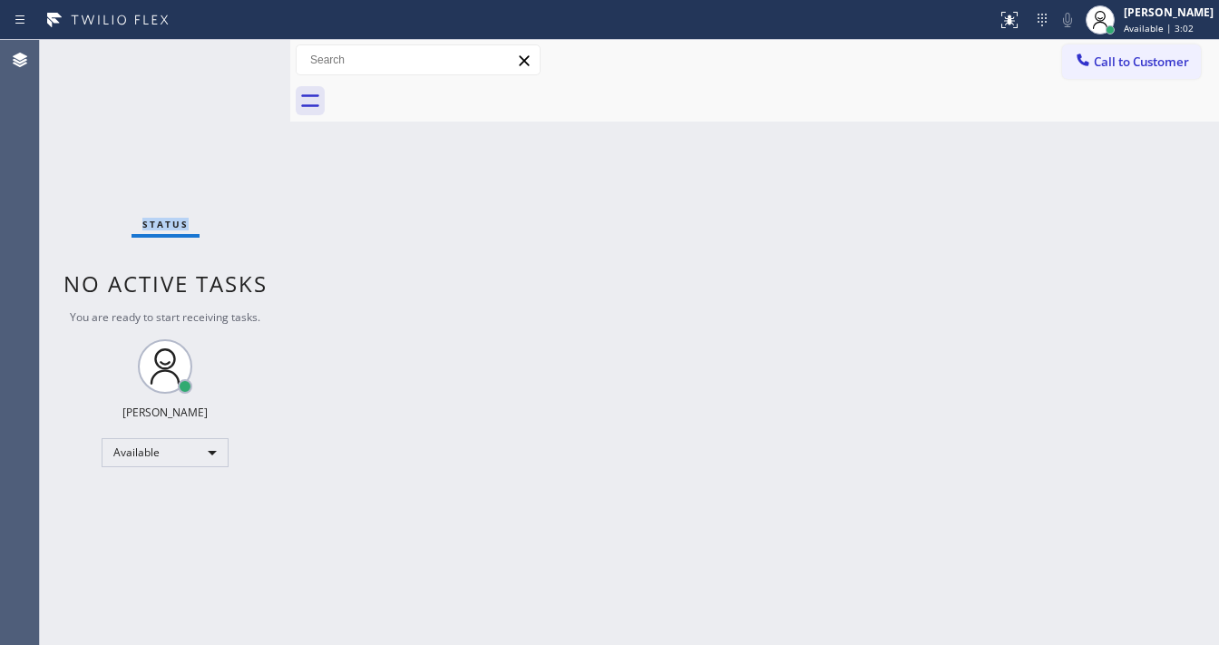
click at [237, 54] on div "Status No active tasks You are ready to start receiving tasks. [PERSON_NAME]" at bounding box center [165, 342] width 250 height 605
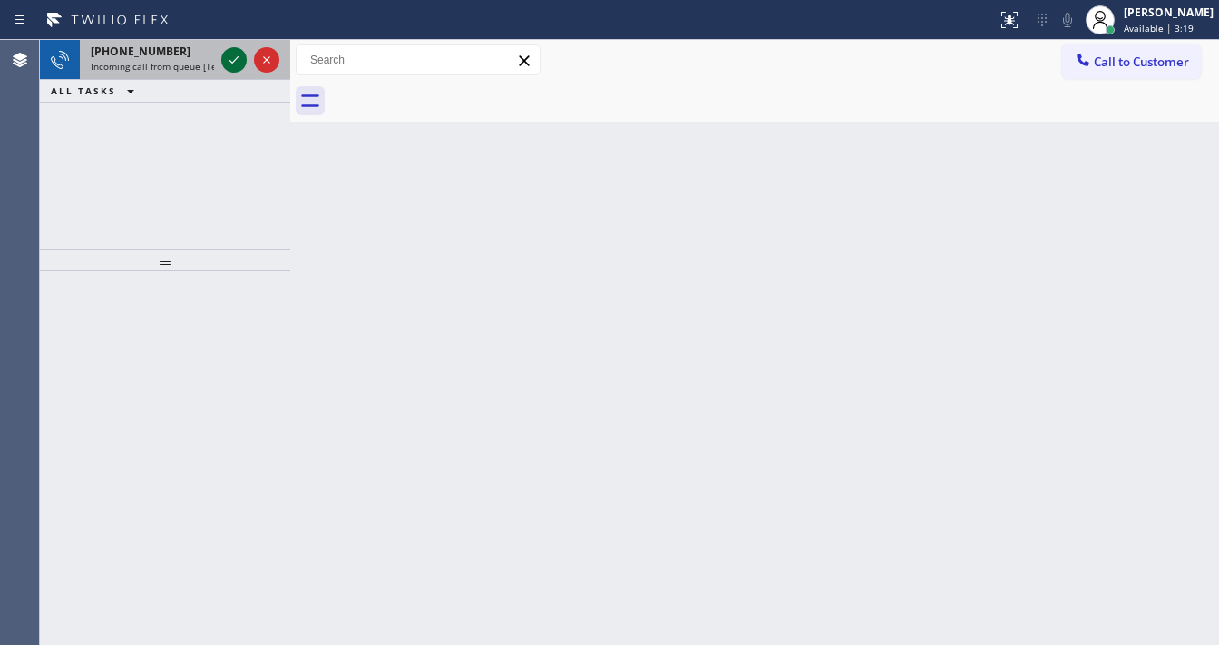
click at [237, 54] on icon at bounding box center [234, 60] width 22 height 22
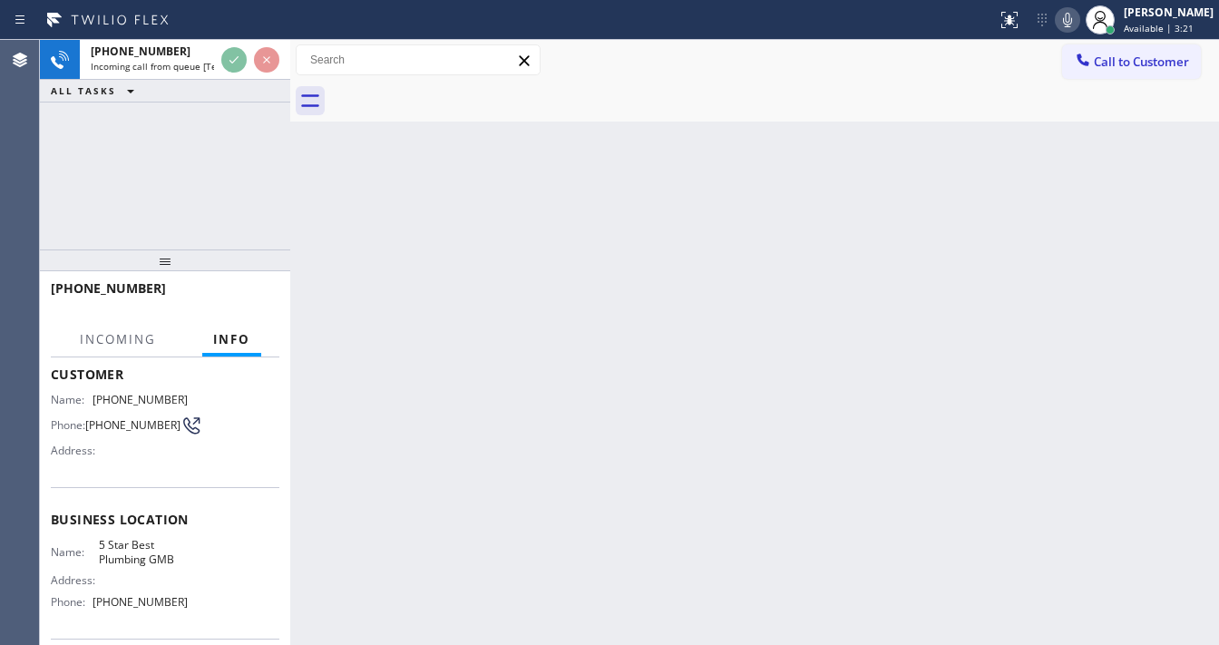
scroll to position [145, 0]
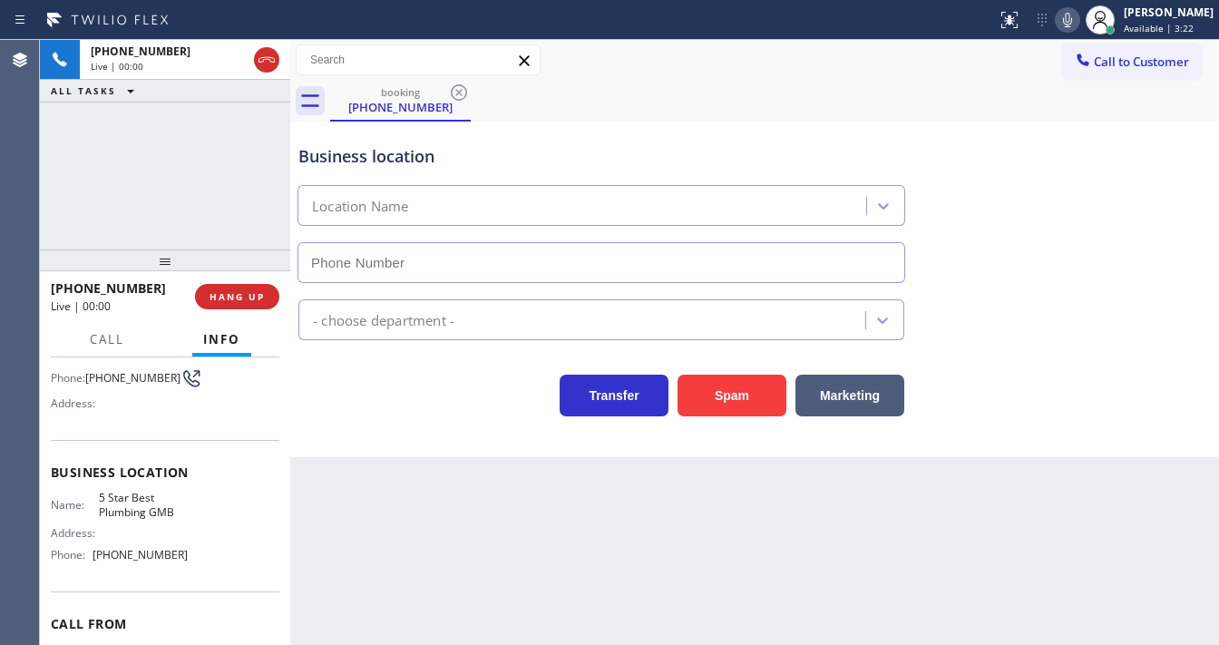
type input "[PHONE_NUMBER]"
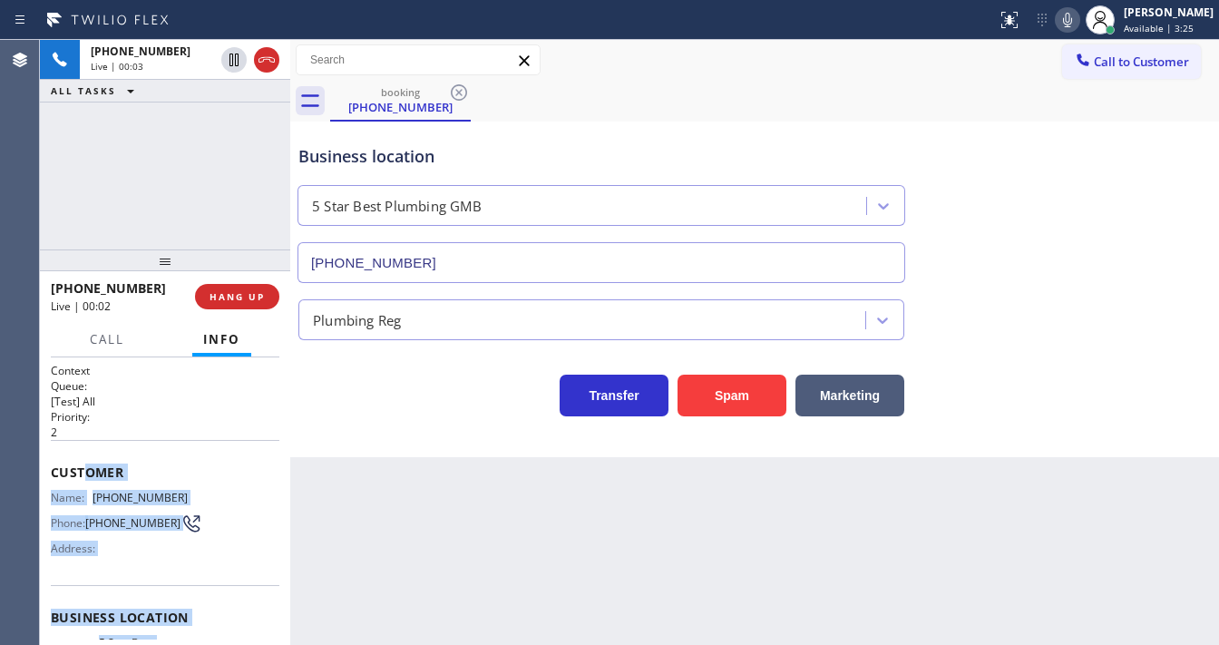
scroll to position [0, 0]
drag, startPoint x: 184, startPoint y: 552, endPoint x: 112, endPoint y: 200, distance: 360.0
click at [51, 466] on div "Context Queue: [Test] All Priority: 2 Customer Name: (213) 398-8704 Phone: (213…" at bounding box center [165, 618] width 229 height 511
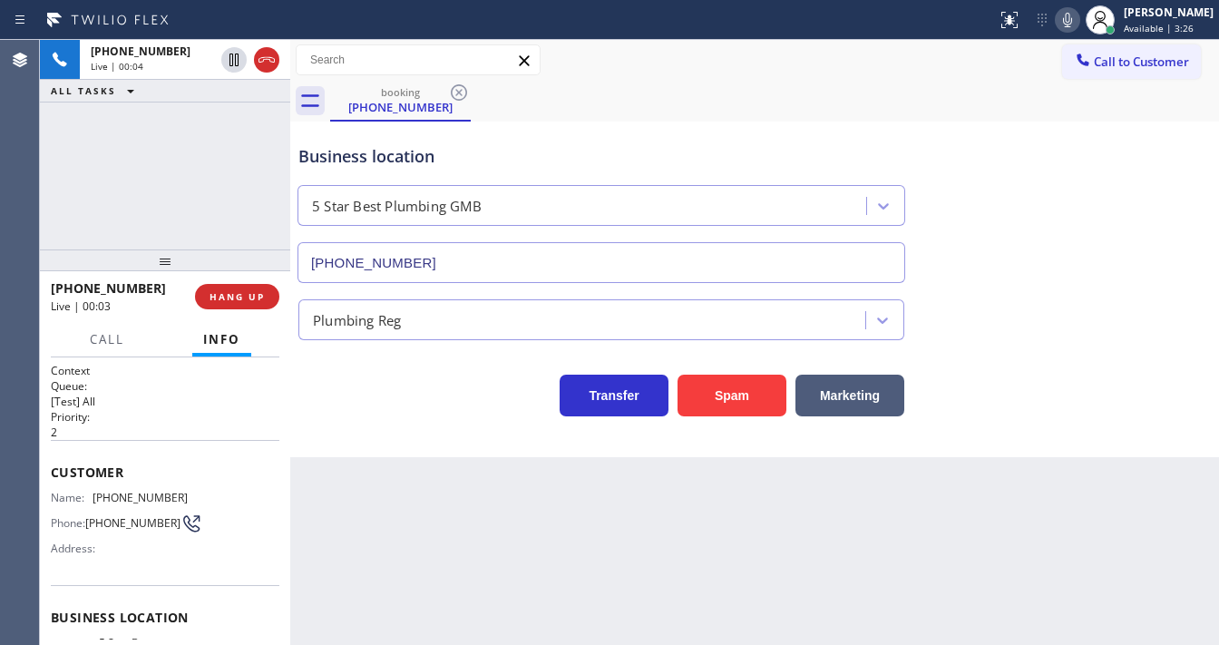
click at [151, 174] on div "+12133988704 Live | 00:04 ALL TASKS ALL TASKS ACTIVE TASKS TASKS IN WRAP UP" at bounding box center [165, 144] width 250 height 209
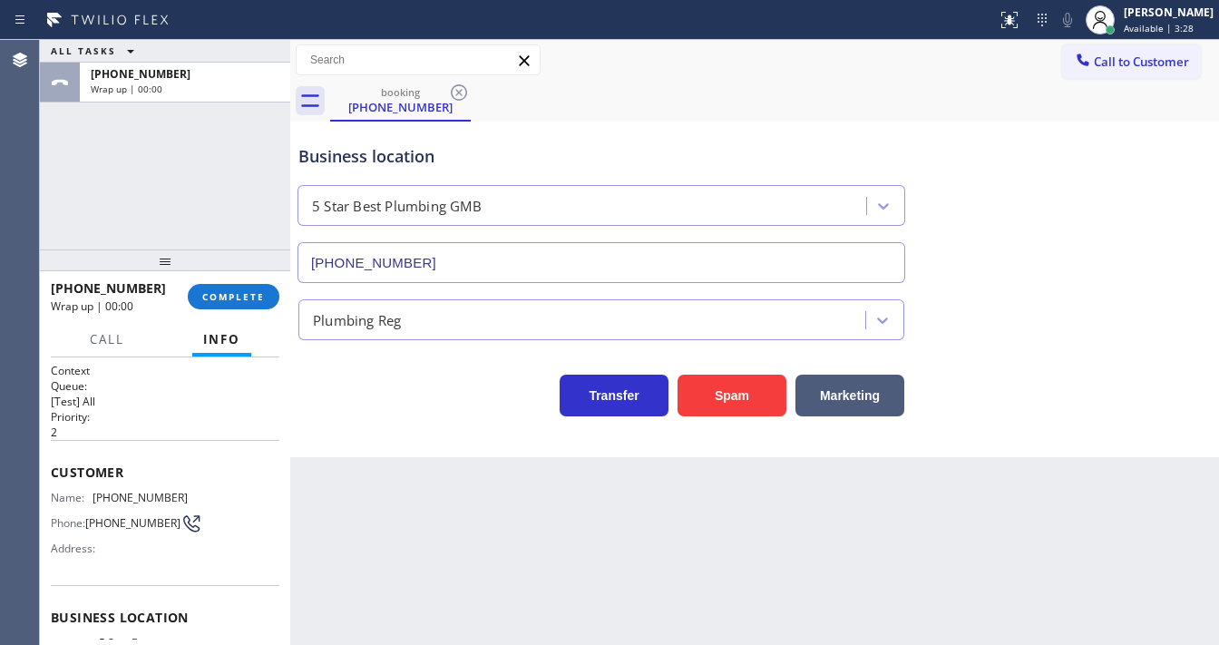
drag, startPoint x: 193, startPoint y: 247, endPoint x: 229, endPoint y: 276, distance: 45.8
click at [195, 249] on div at bounding box center [165, 260] width 250 height 22
click at [229, 294] on span "COMPLETE" at bounding box center [233, 296] width 63 height 13
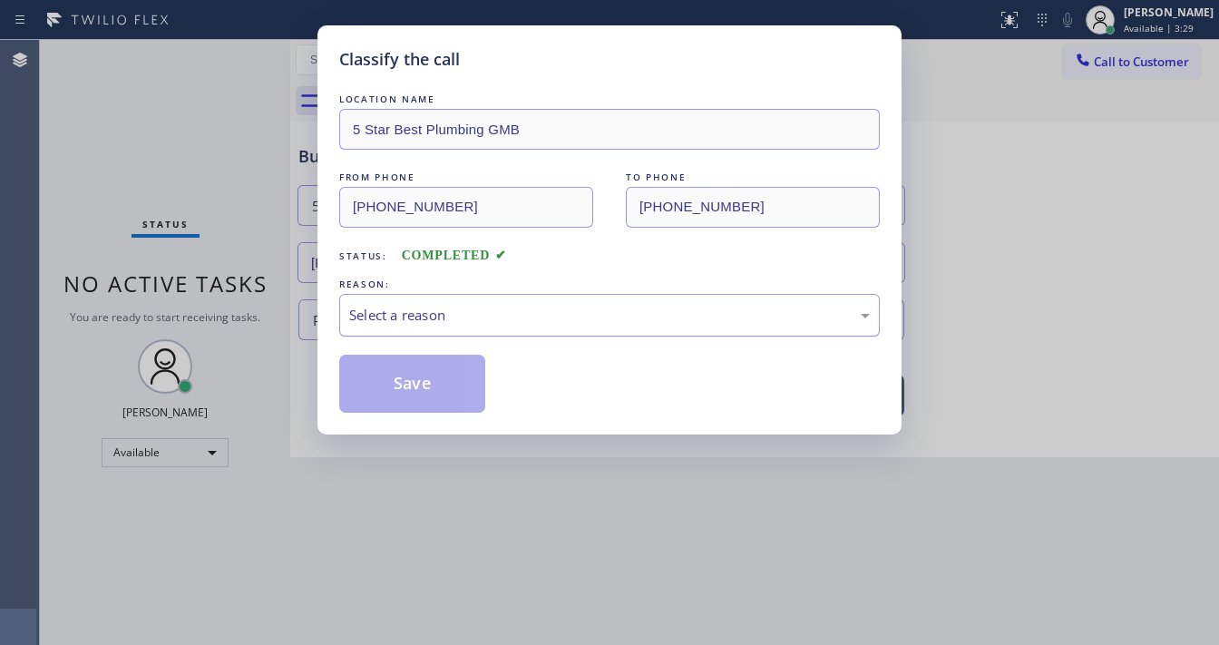
click at [437, 312] on div "Select a reason" at bounding box center [609, 315] width 521 height 21
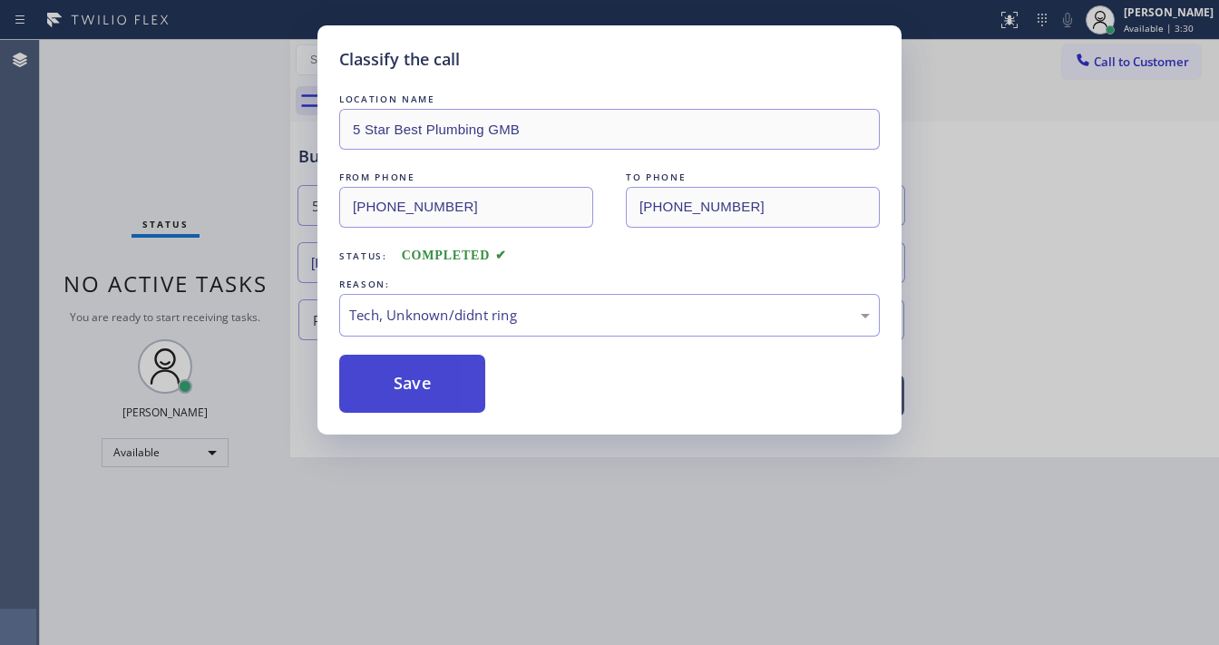
click at [406, 378] on button "Save" at bounding box center [412, 384] width 146 height 58
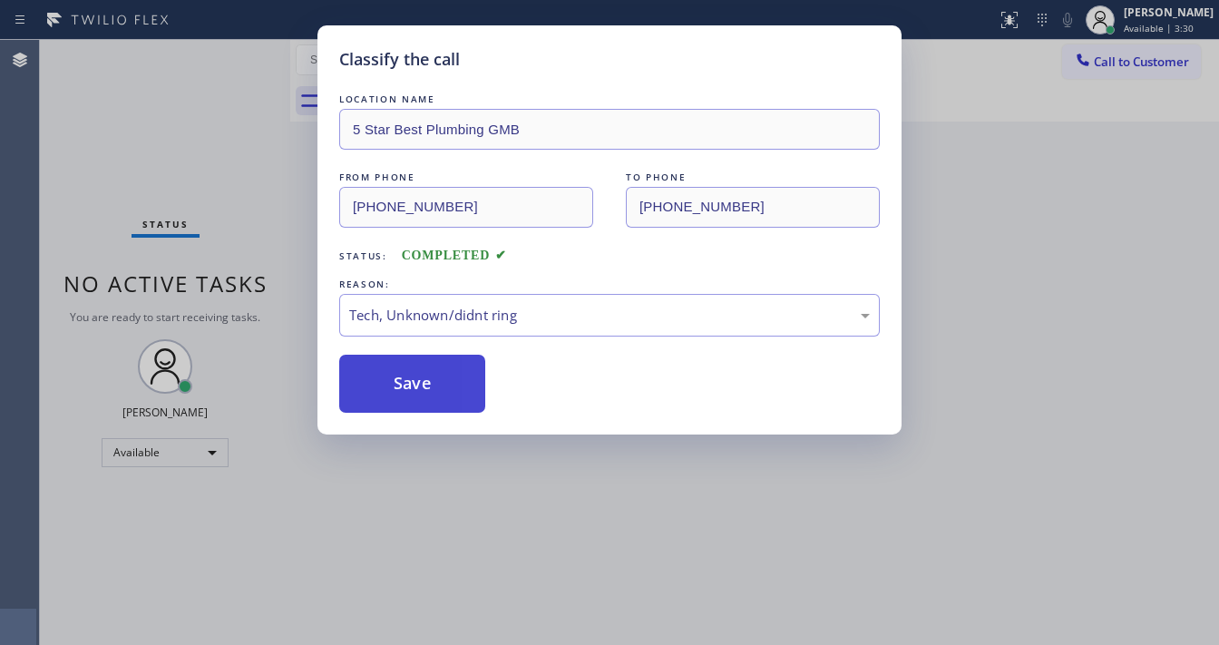
click at [406, 378] on button "Save" at bounding box center [412, 384] width 146 height 58
click at [184, 174] on div "Classify the call LOCATION NAME 5 Star Best Plumbing GMB FROM PHONE (213) 398-8…" at bounding box center [609, 322] width 1219 height 645
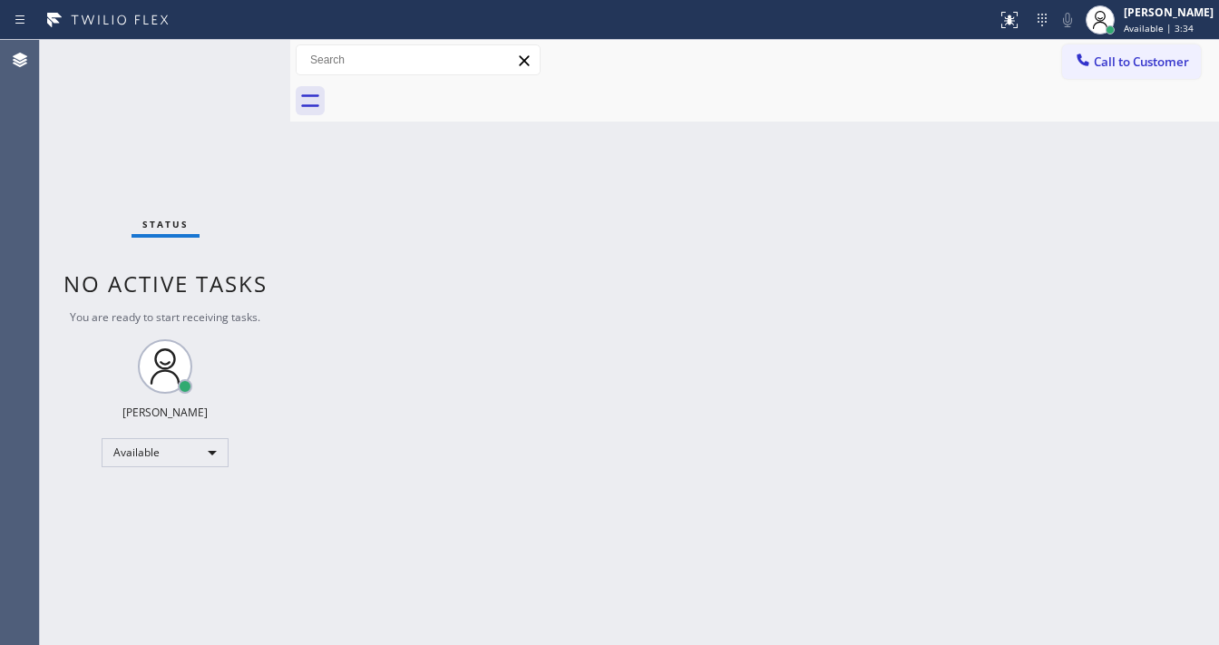
click at [1125, 82] on div at bounding box center [774, 101] width 889 height 41
click at [1126, 73] on button "Call to Customer" at bounding box center [1131, 61] width 139 height 34
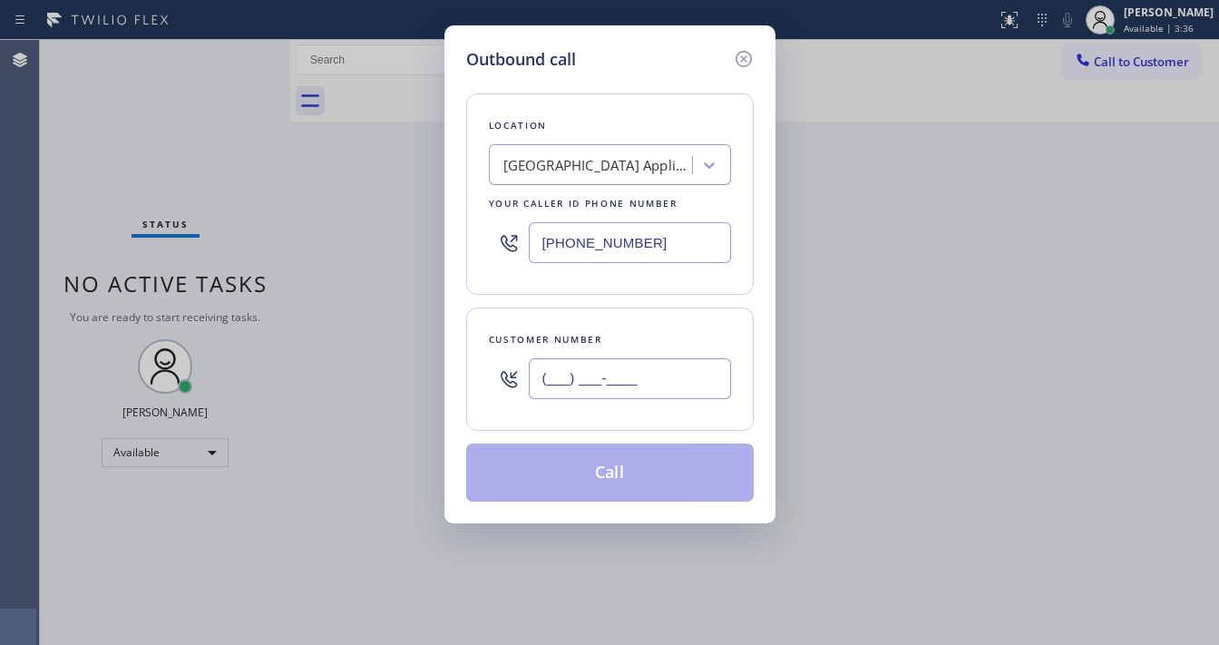
click at [617, 374] on input "(___) ___-____" at bounding box center [630, 378] width 202 height 41
paste input "213) 398-8704"
type input "[PHONE_NUMBER]"
click at [671, 255] on input "[PHONE_NUMBER]" at bounding box center [630, 242] width 202 height 41
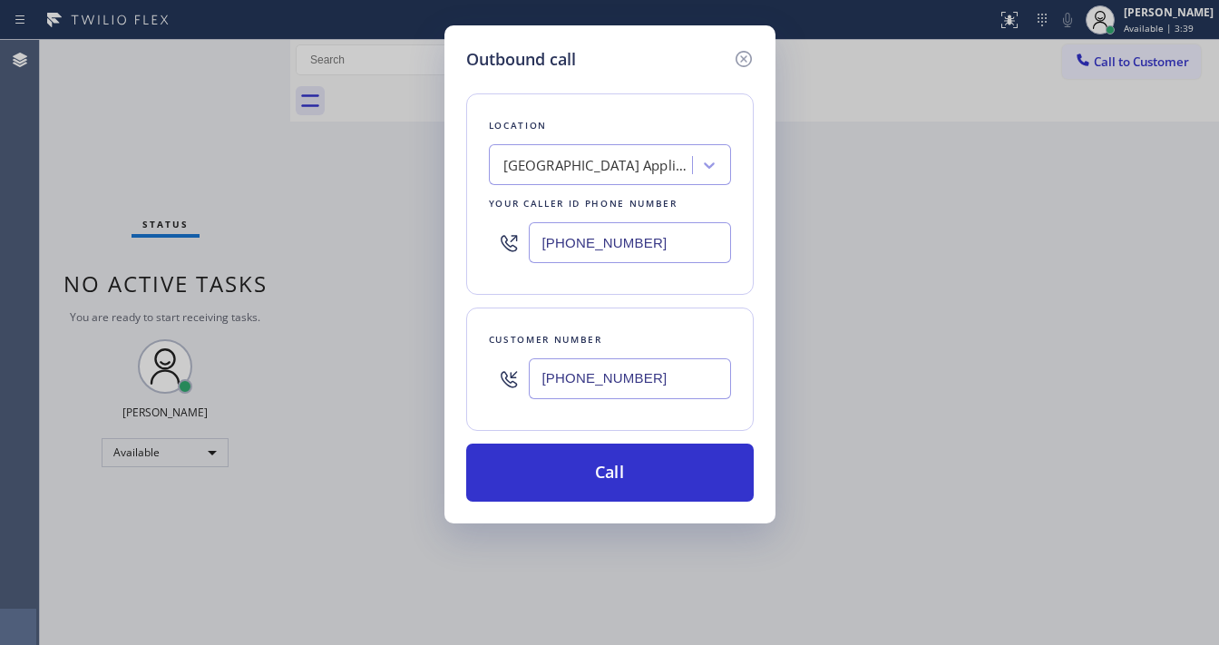
paste input "213) 600-7224"
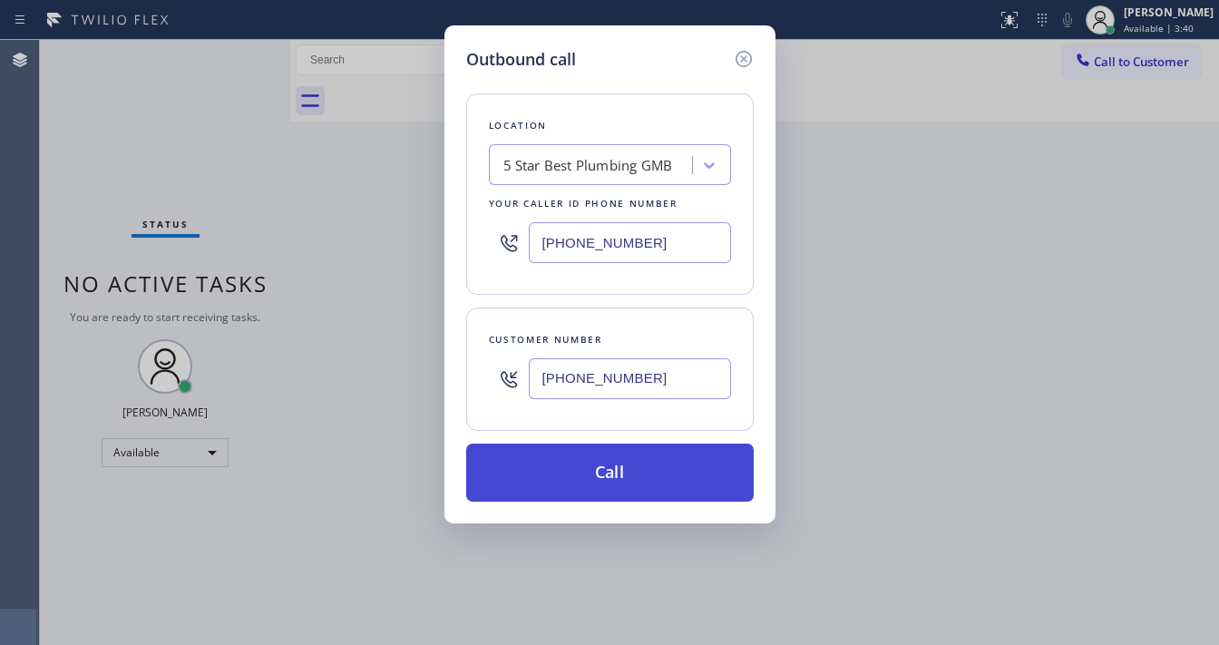
type input "[PHONE_NUMBER]"
click at [628, 475] on button "Call" at bounding box center [609, 472] width 287 height 58
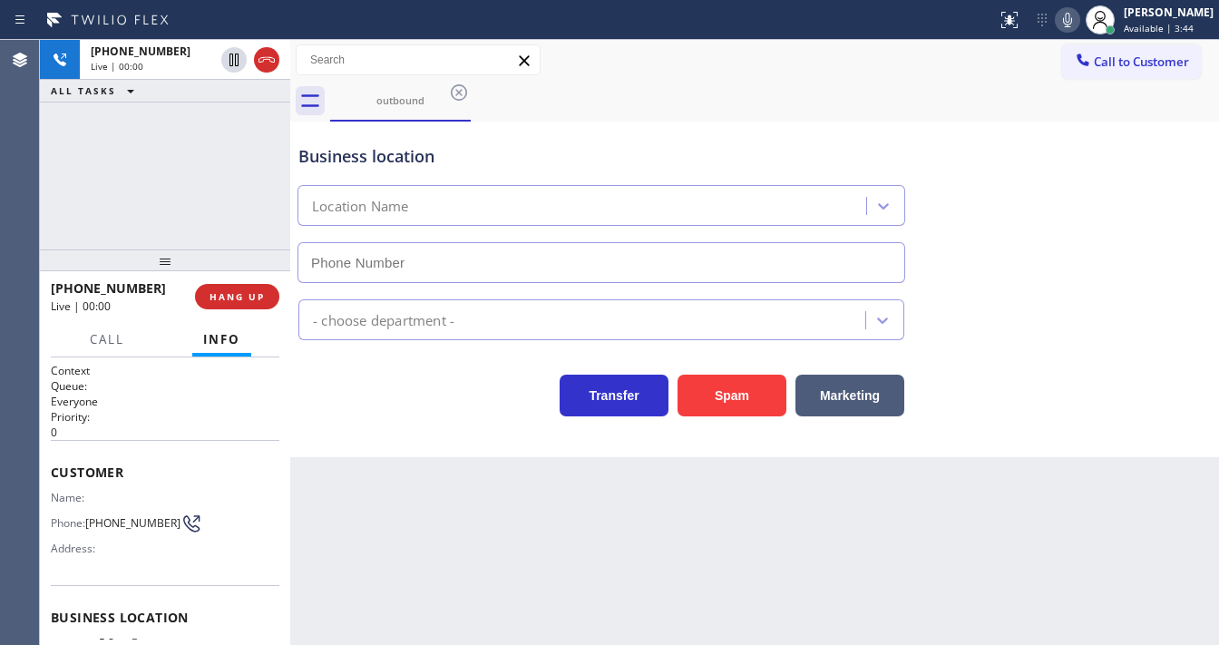
type input "[PHONE_NUMBER]"
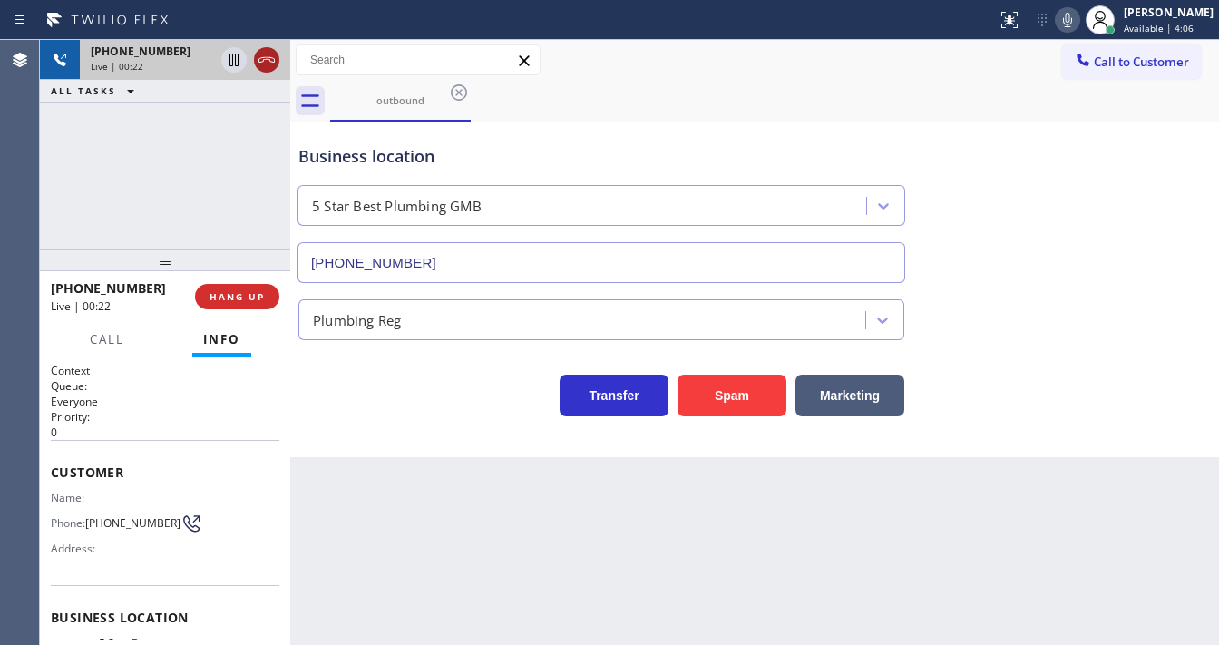
click at [263, 58] on icon at bounding box center [267, 60] width 22 height 22
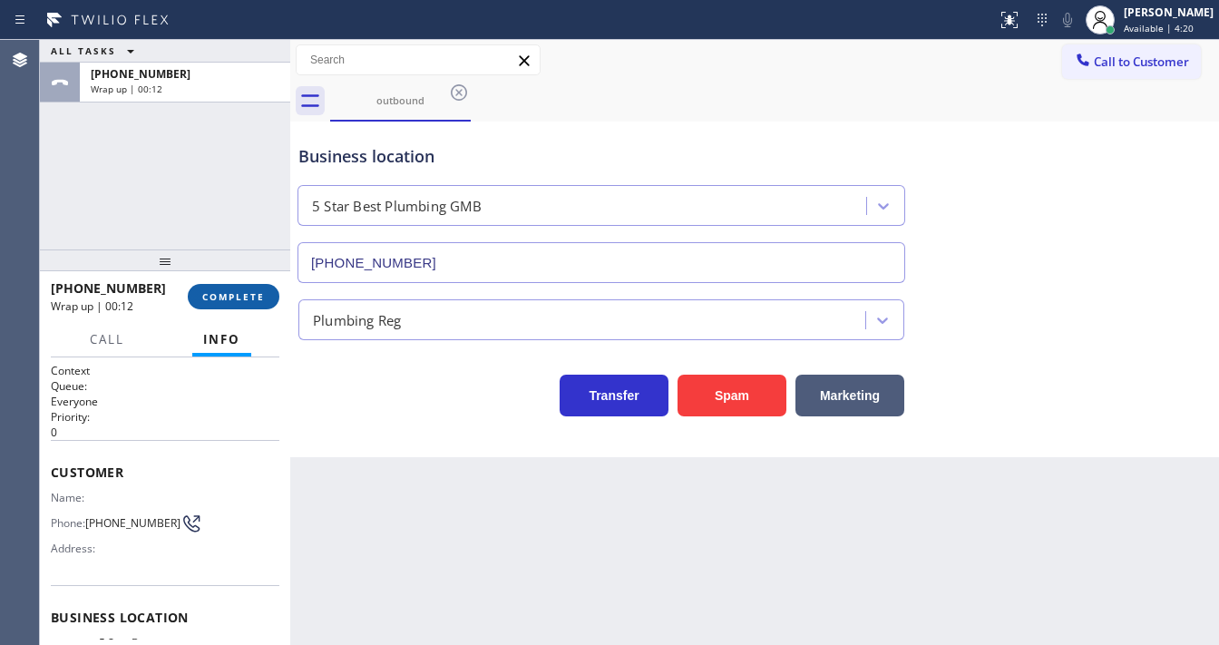
click at [243, 283] on div "+12133988704 Wrap up | 00:12 COMPLETE" at bounding box center [165, 296] width 229 height 47
click at [244, 282] on div "+12133988704 Wrap up | 00:13 COMPLETE" at bounding box center [165, 296] width 229 height 47
click at [241, 287] on button "COMPLETE" at bounding box center [234, 296] width 92 height 25
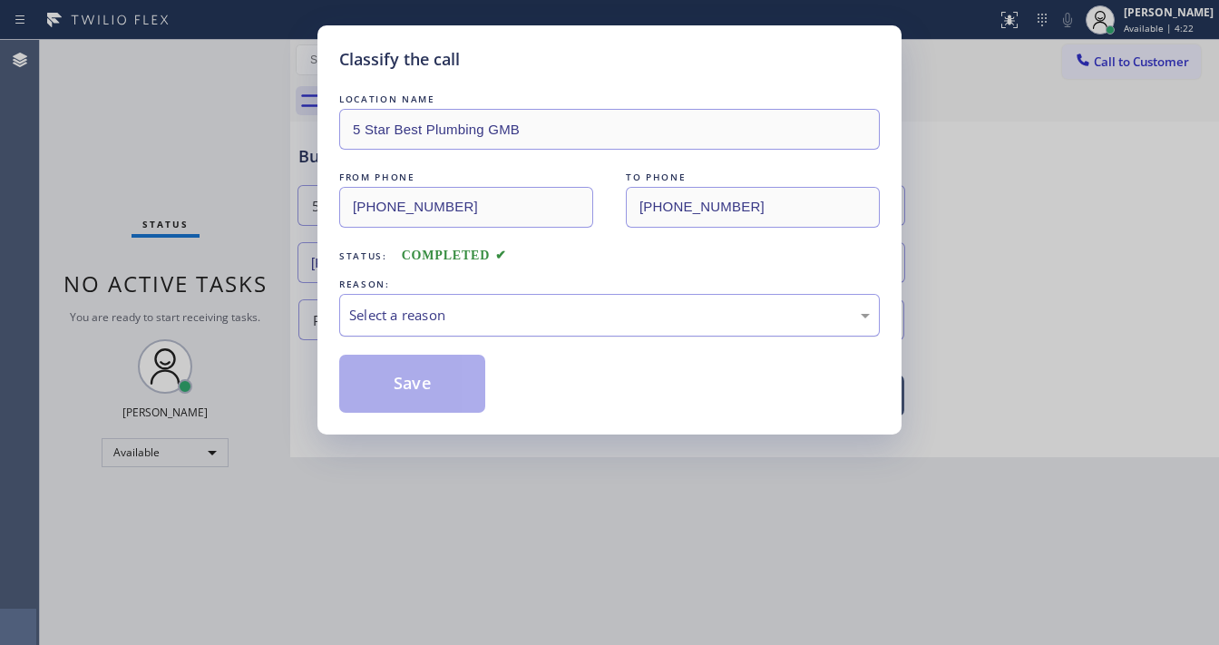
drag, startPoint x: 458, startPoint y: 321, endPoint x: 479, endPoint y: 323, distance: 20.9
click at [464, 320] on div "Select a reason" at bounding box center [609, 315] width 521 height 21
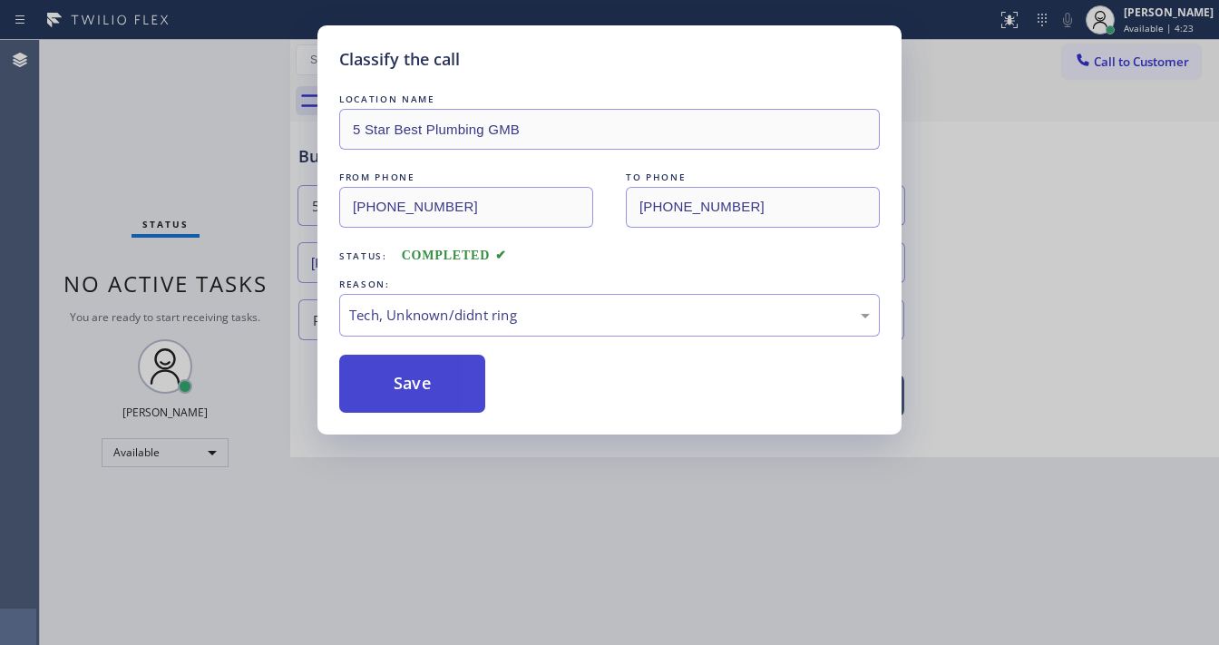
click at [413, 384] on button "Save" at bounding box center [412, 384] width 146 height 58
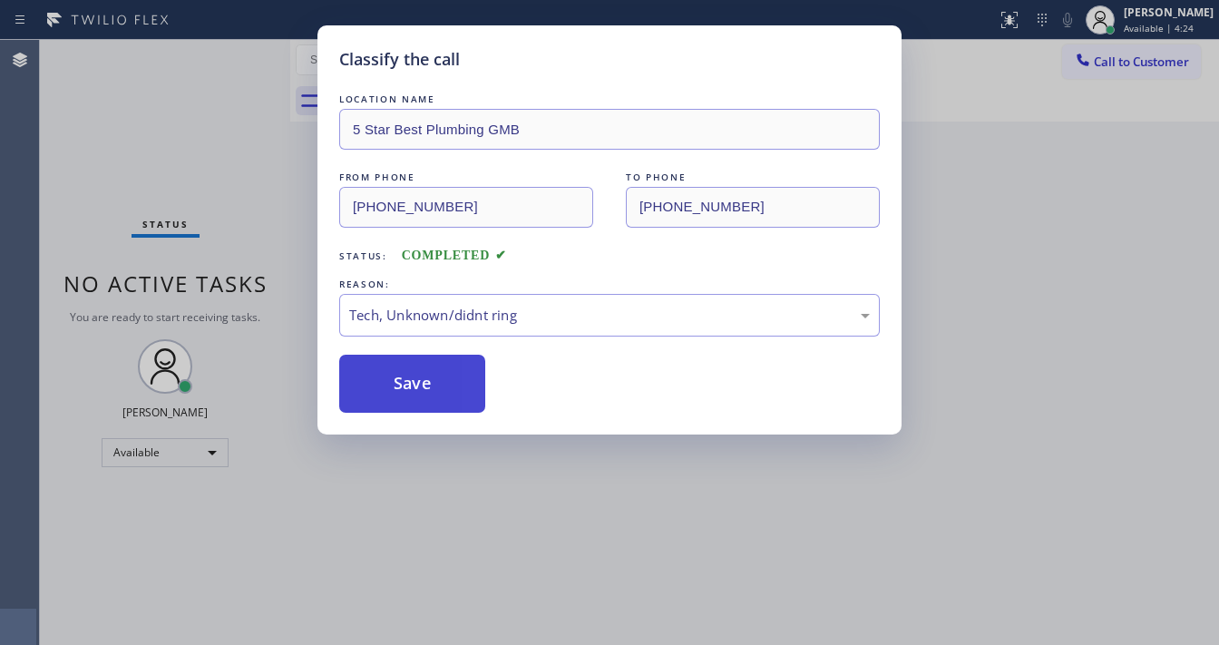
click at [413, 384] on button "Save" at bounding box center [412, 384] width 146 height 58
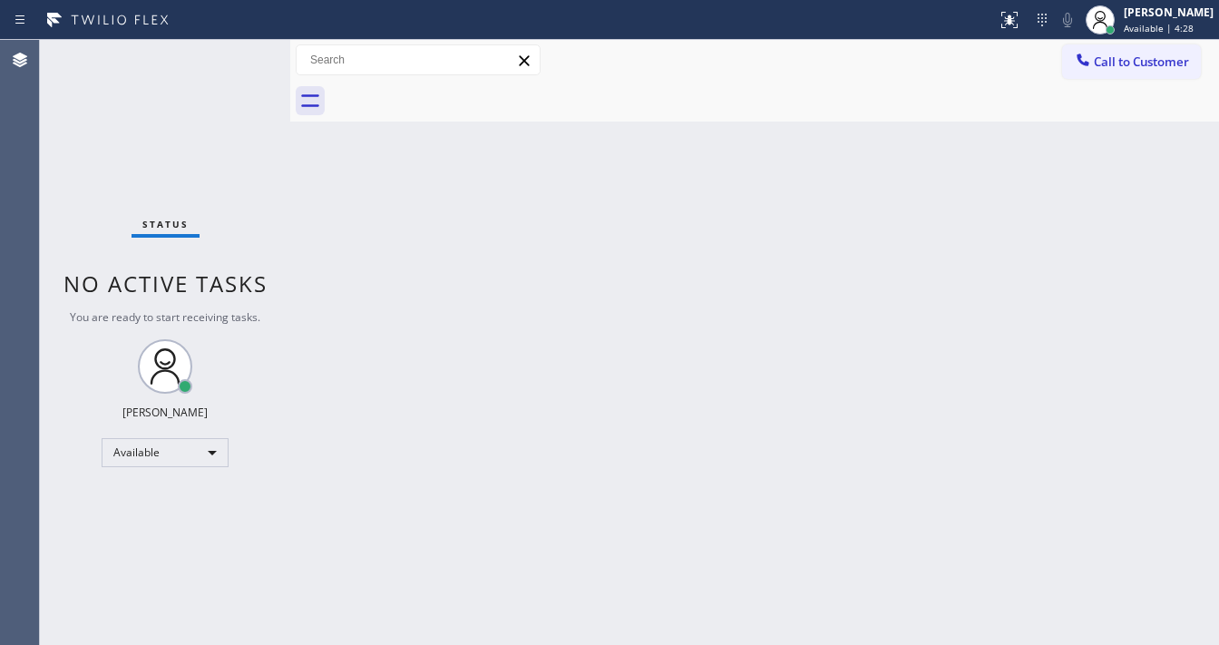
click at [217, 54] on div "Status No active tasks You are ready to start receiving tasks. [PERSON_NAME]" at bounding box center [165, 342] width 250 height 605
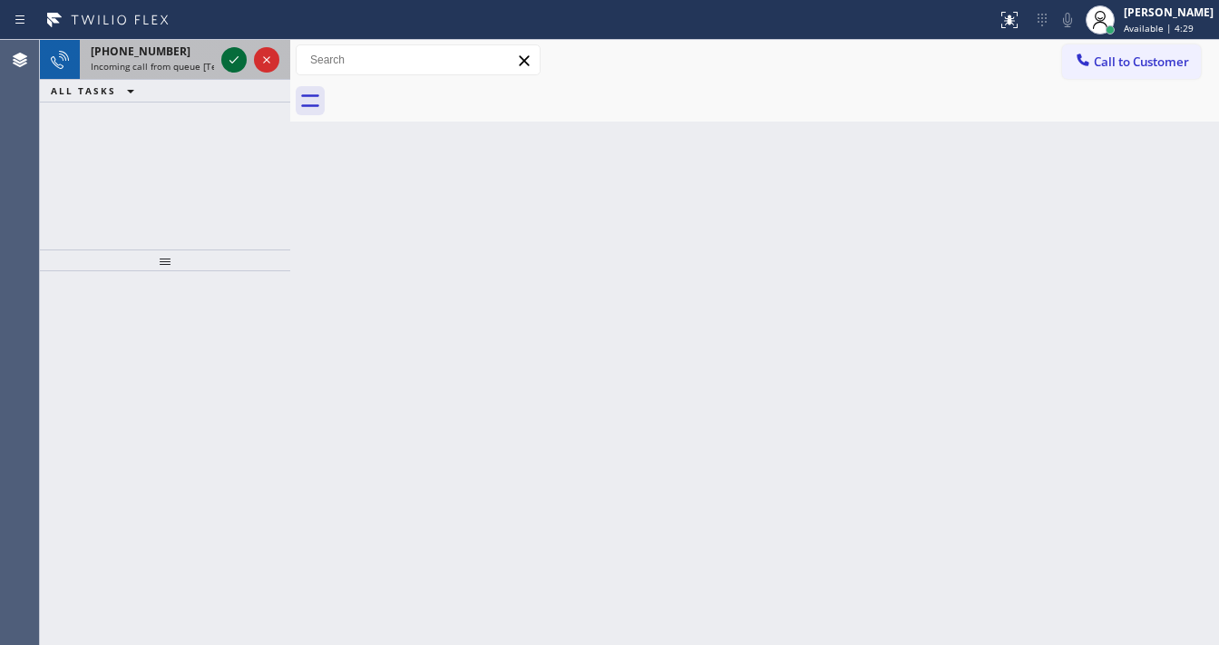
click at [221, 58] on div at bounding box center [250, 60] width 65 height 40
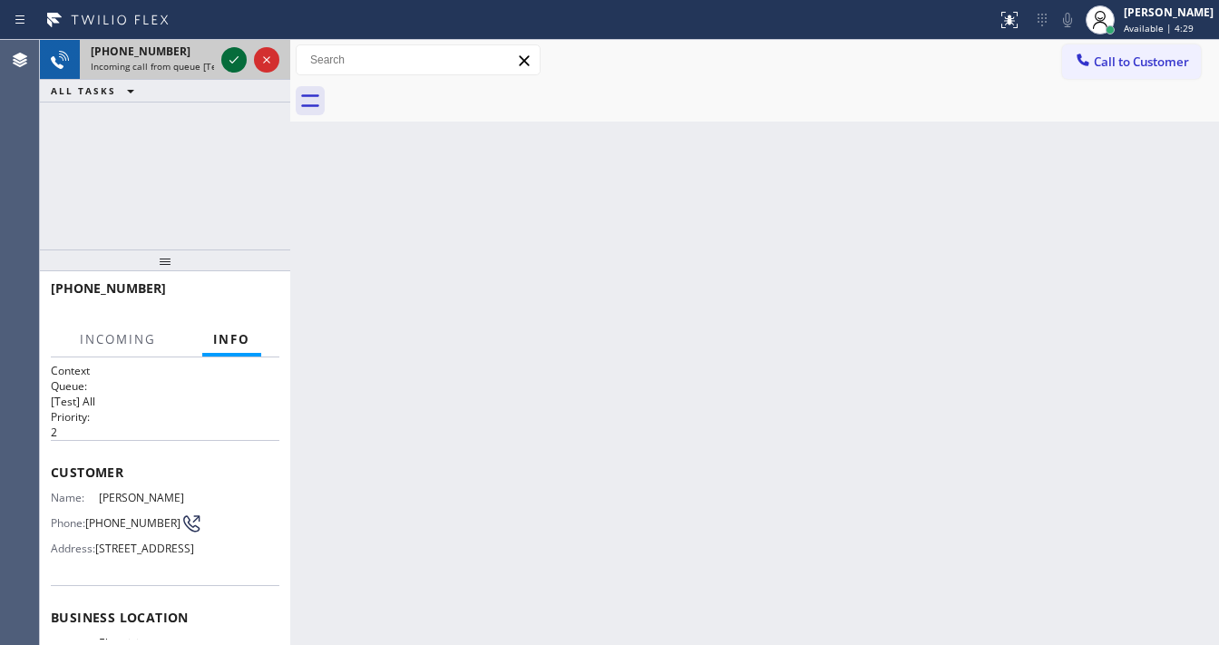
click at [229, 55] on icon at bounding box center [234, 60] width 22 height 22
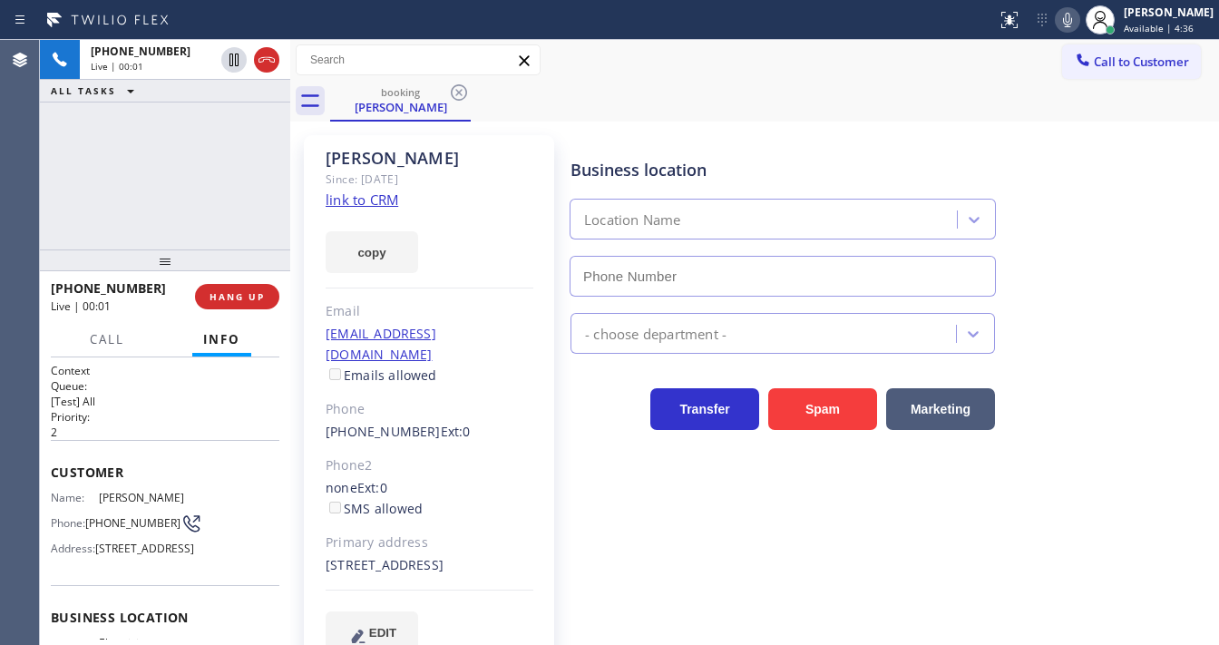
type input "[PHONE_NUMBER]"
click at [208, 162] on div "+16266163746 Live | 00:02 ALL TASKS ALL TASKS ACTIVE TASKS TASKS IN WRAP UP" at bounding box center [165, 144] width 250 height 209
click at [375, 192] on link "link to CRM" at bounding box center [362, 199] width 73 height 18
click at [1072, 25] on icon at bounding box center [1067, 20] width 9 height 15
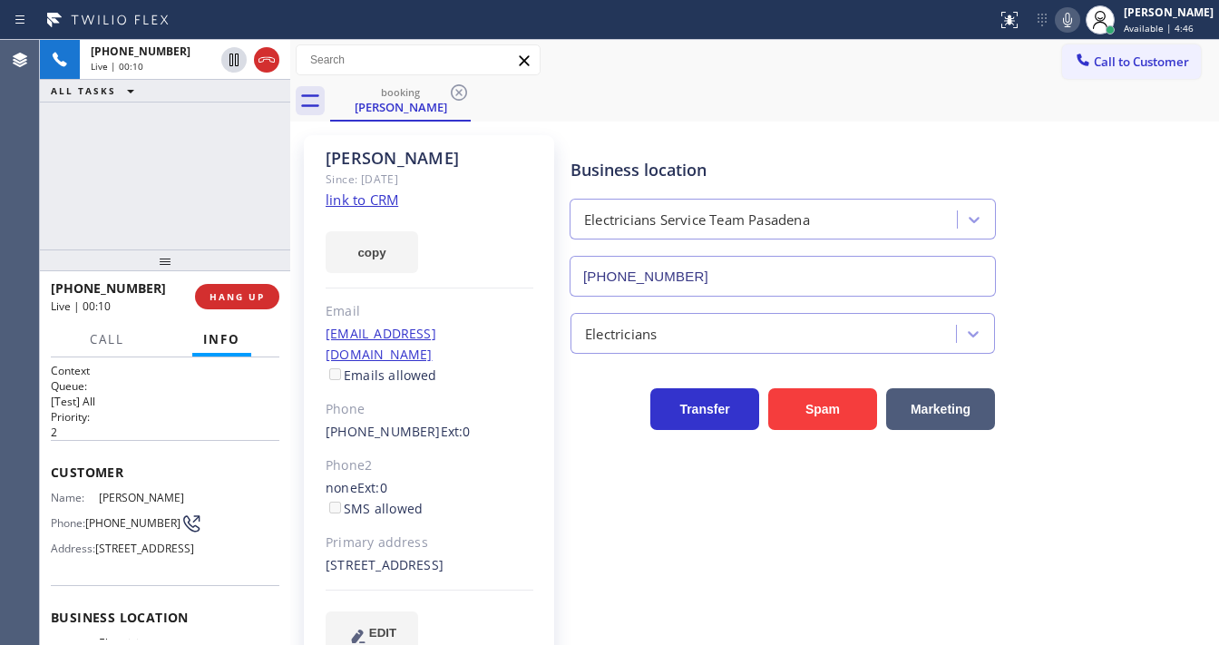
drag, startPoint x: 208, startPoint y: 176, endPoint x: 239, endPoint y: 2, distance: 176.8
click at [208, 172] on div "+16266163746 Live | 00:10 ALL TASKS ALL TASKS ACTIVE TASKS TASKS IN WRAP UP" at bounding box center [165, 144] width 250 height 209
click at [111, 167] on div "+16266163746 Live | 01:21 ALL TASKS ALL TASKS ACTIVE TASKS TASKS IN WRAP UP" at bounding box center [165, 144] width 250 height 209
click at [640, 132] on div "Business location Electricians Service Team Pasadena (626) 240-5464" at bounding box center [891, 214] width 648 height 164
click at [1078, 25] on icon at bounding box center [1068, 20] width 22 height 22
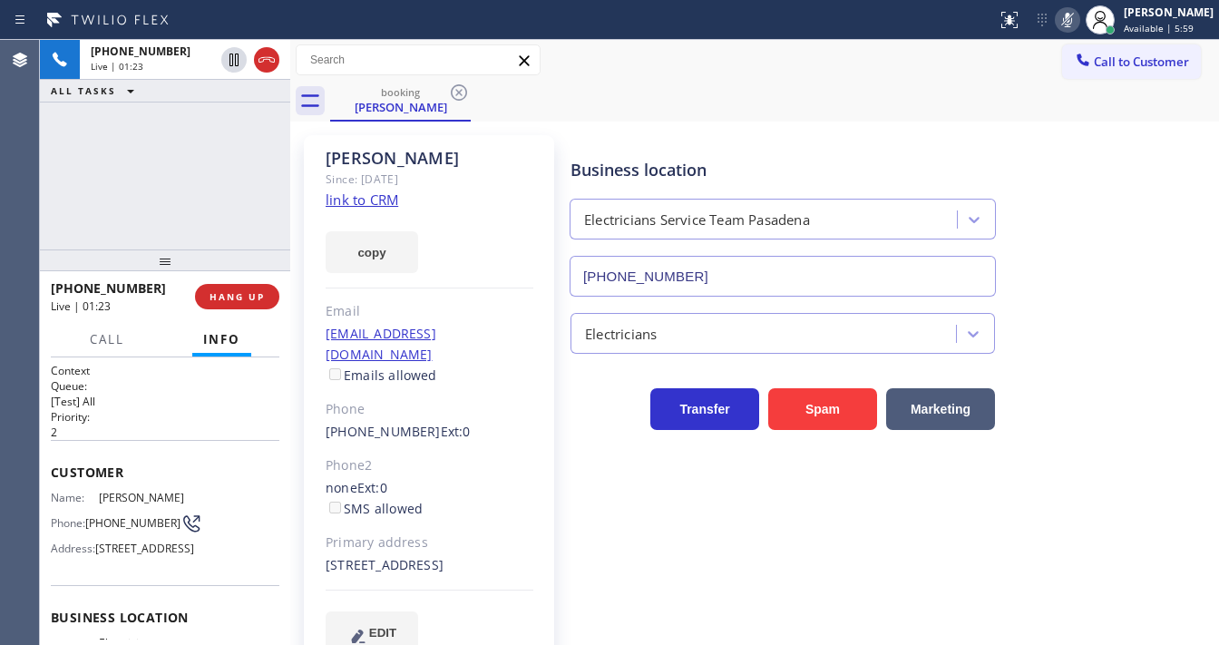
click at [214, 176] on div "+16266163746 Live | 01:23 ALL TASKS ALL TASKS ACTIVE TASKS TASKS IN WRAP UP" at bounding box center [165, 144] width 250 height 209
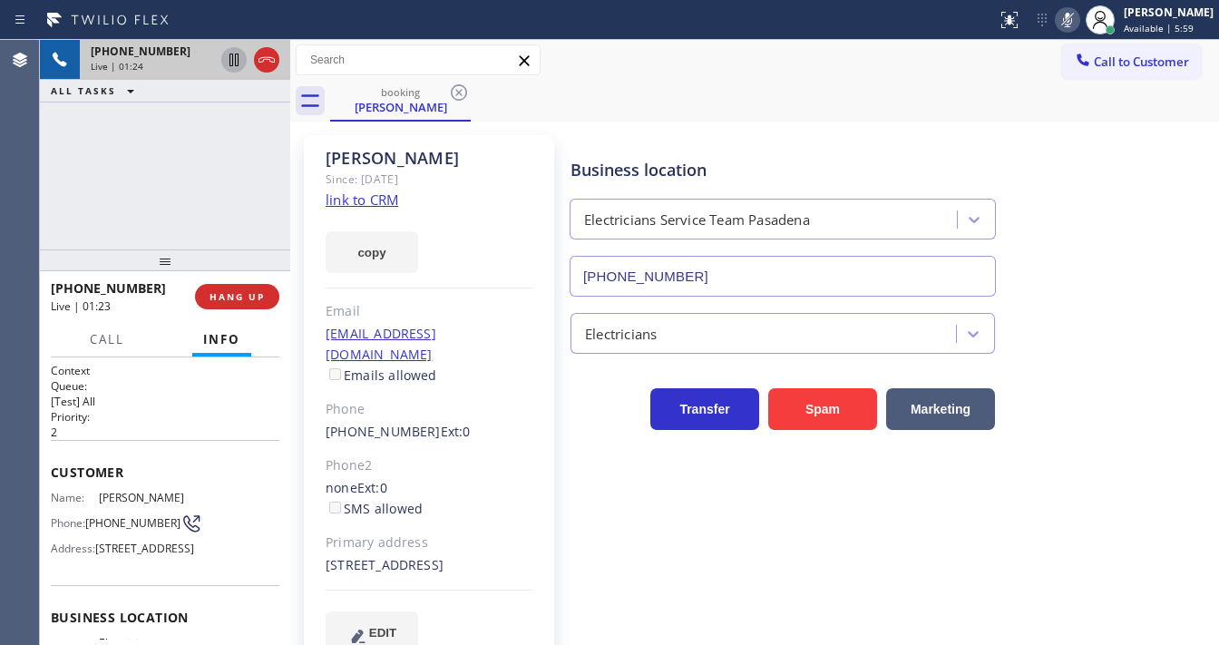
click at [229, 66] on icon at bounding box center [234, 60] width 22 height 22
click at [862, 49] on div "Call to Customer Outbound call Location 5 Star Best Plumbing GMB Your caller id…" at bounding box center [754, 60] width 929 height 32
click at [1078, 22] on icon at bounding box center [1068, 20] width 22 height 22
click at [184, 136] on div "+16266163746 Live | 03:08 ALL TASKS ALL TASKS ACTIVE TASKS TASKS IN WRAP UP" at bounding box center [165, 144] width 250 height 209
click at [232, 54] on icon at bounding box center [234, 60] width 13 height 13
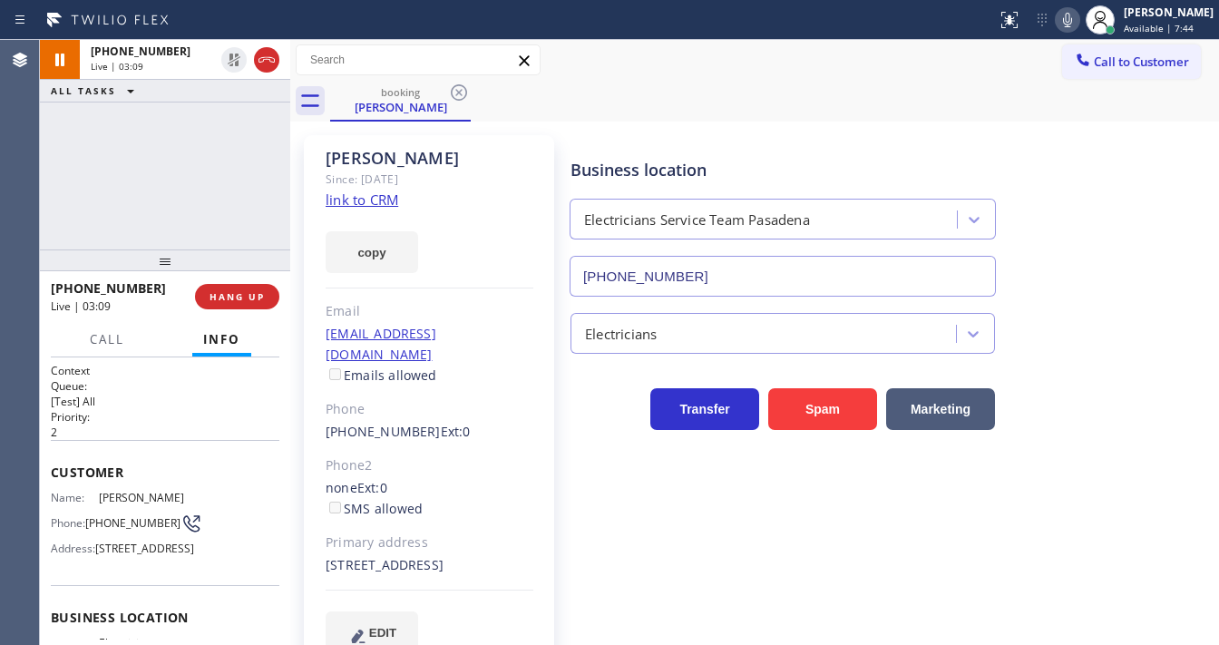
click at [214, 133] on div "+16266163746 Live | 03:09 ALL TASKS ALL TASKS ACTIVE TASKS TASKS IN WRAP UP" at bounding box center [165, 144] width 250 height 209
click at [180, 201] on div "+16266163746 Live | 03:12 ALL TASKS ALL TASKS ACTIVE TASKS TASKS IN WRAP UP" at bounding box center [165, 144] width 250 height 209
click at [60, 188] on div "+16266163746 Live | 03:17 ALL TASKS ALL TASKS ACTIVE TASKS TASKS IN WRAP UP" at bounding box center [165, 144] width 250 height 209
click at [117, 359] on div "Context Queue: [Test] All Priority: 2 Customer Name: Mohammad Phone: (626) 616-…" at bounding box center [165, 500] width 250 height 287
click at [109, 345] on span "Call" at bounding box center [107, 339] width 34 height 16
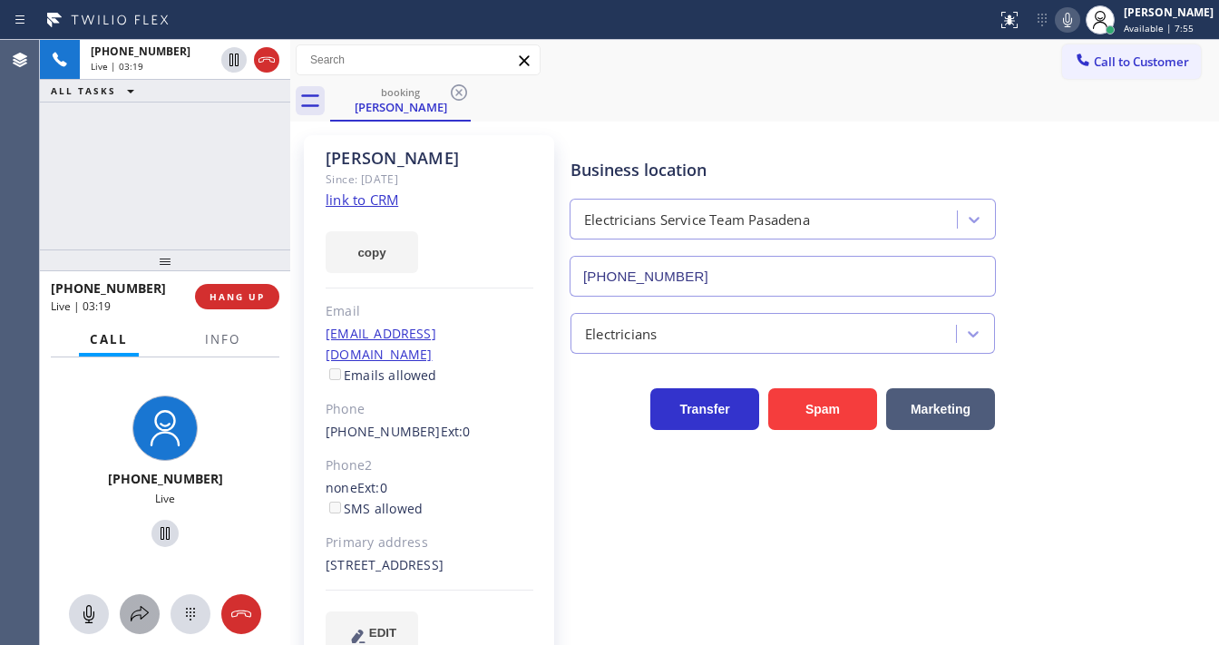
click at [141, 612] on icon at bounding box center [140, 614] width 22 height 22
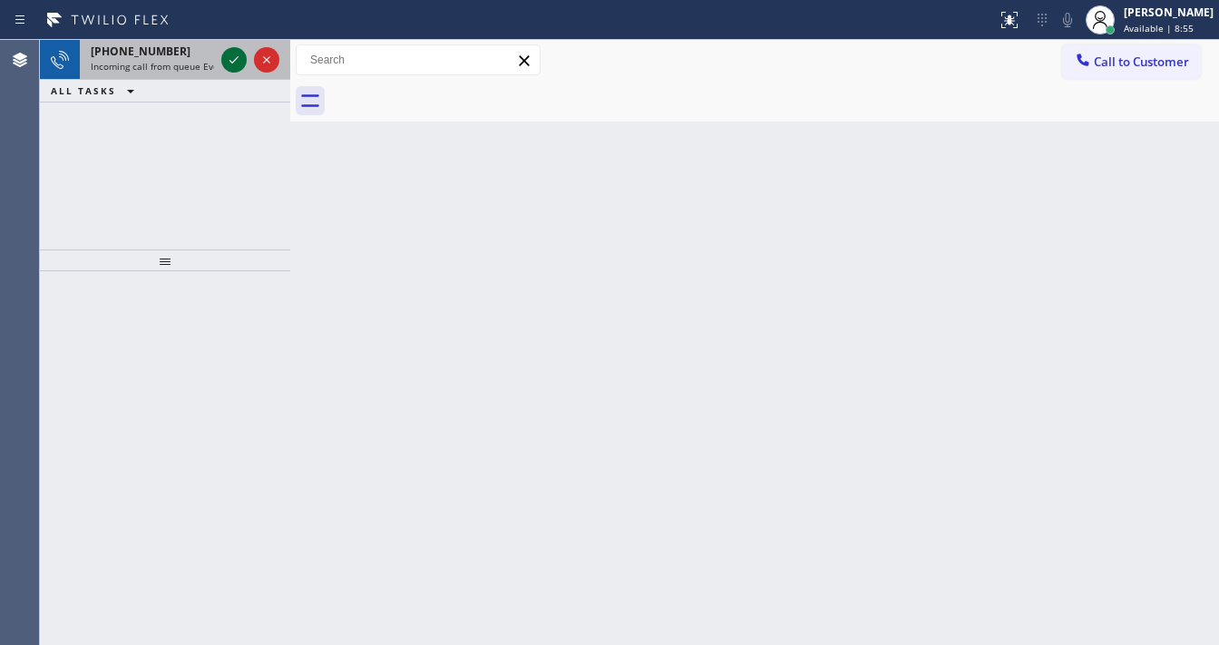
click at [229, 63] on icon at bounding box center [234, 60] width 22 height 22
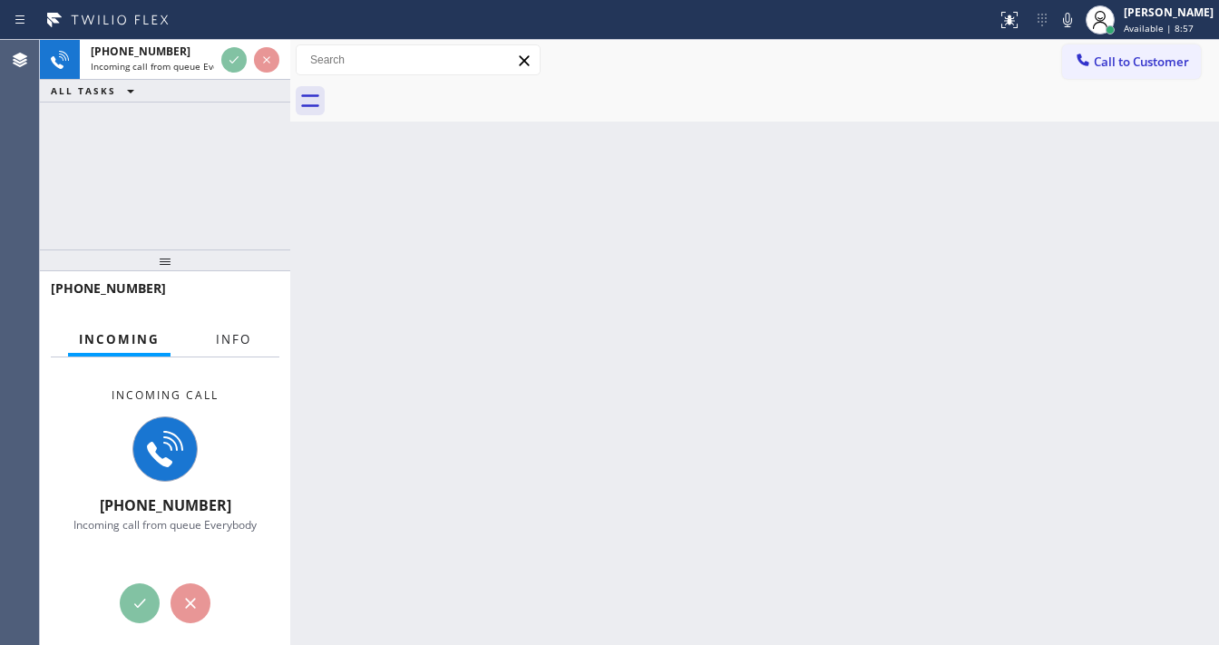
click at [241, 348] on button "Info" at bounding box center [233, 339] width 57 height 35
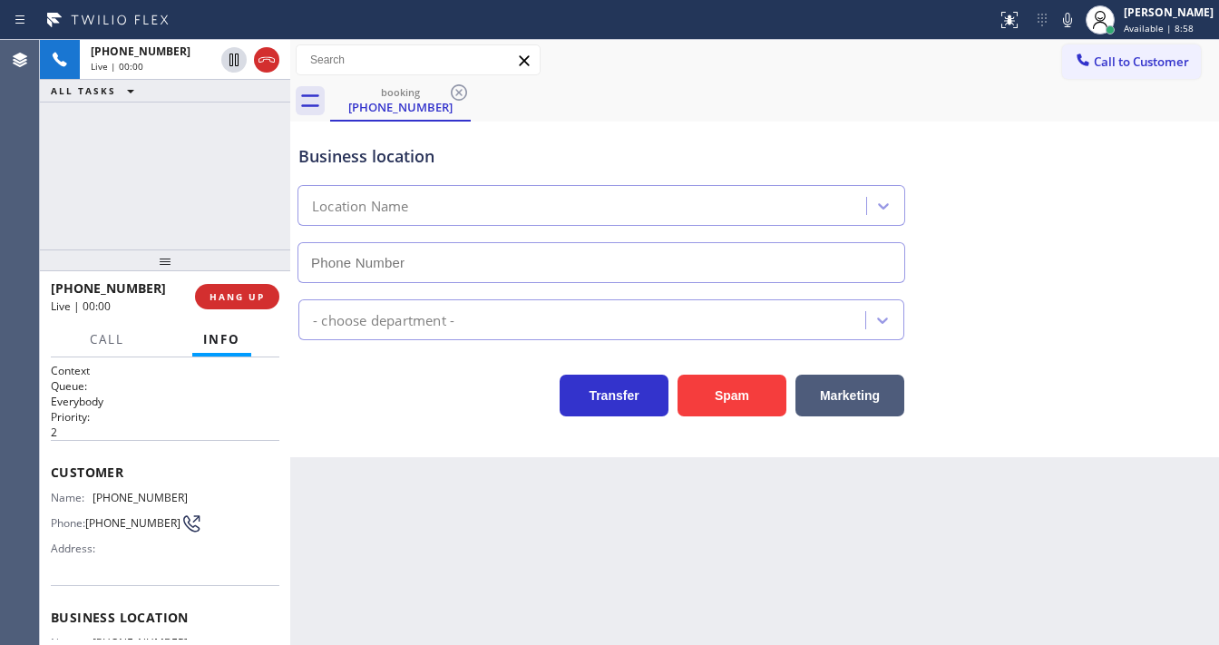
scroll to position [73, 0]
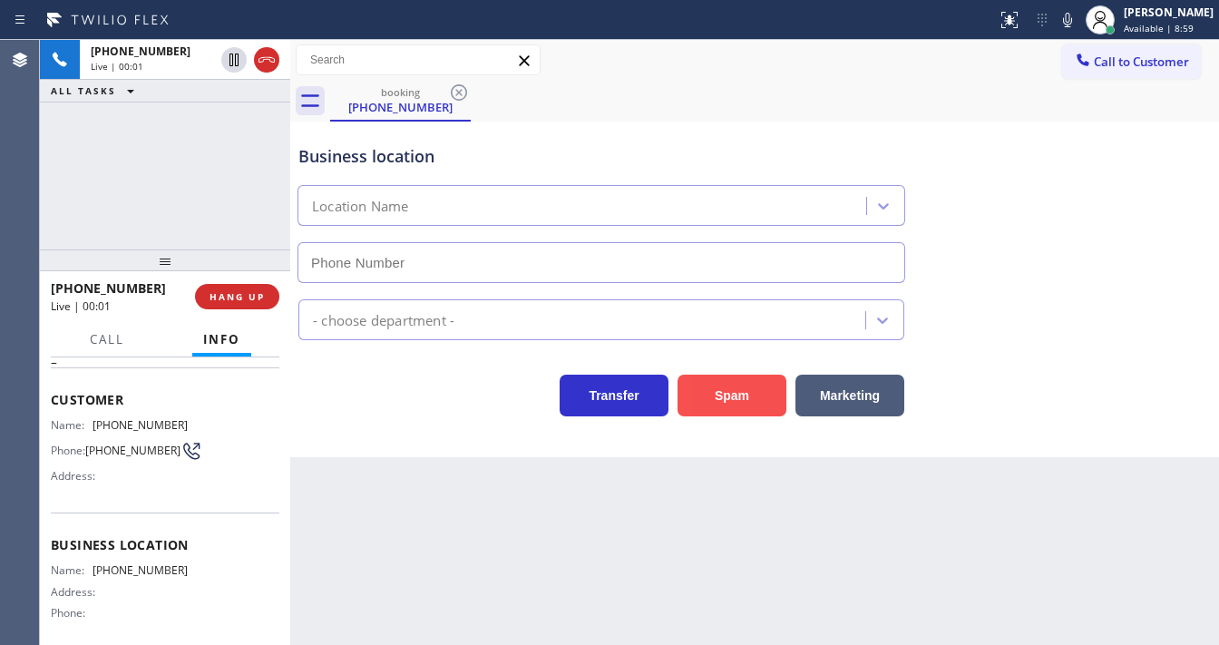
click at [760, 387] on button "Spam" at bounding box center [731, 396] width 109 height 42
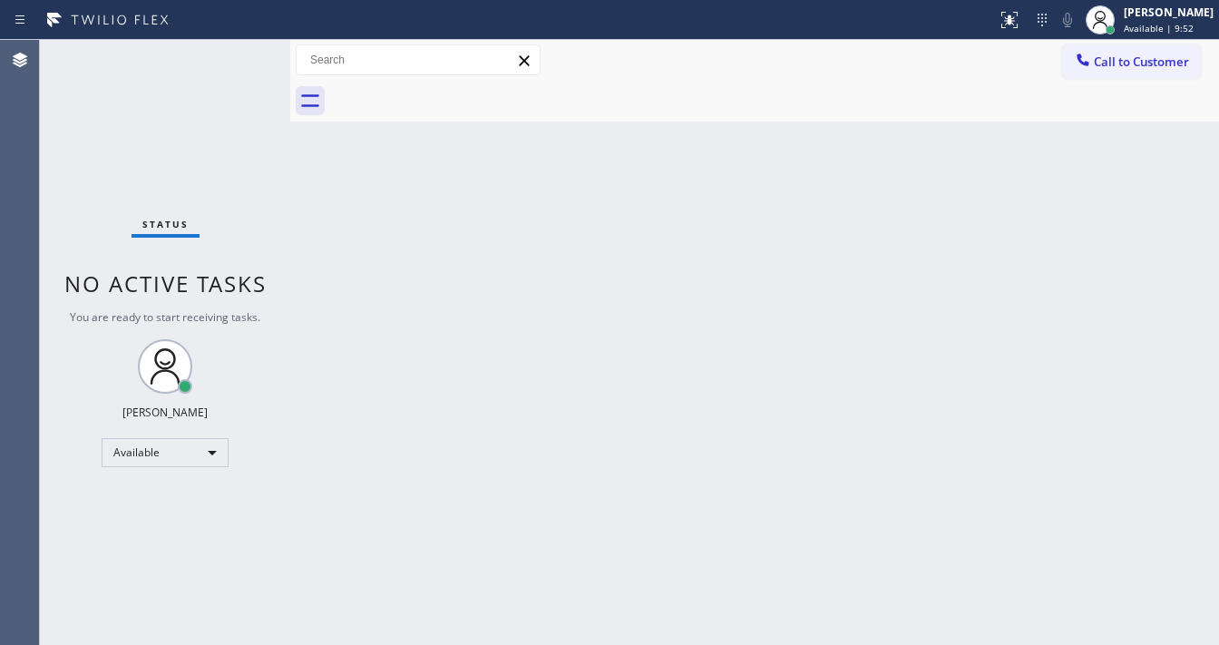
click at [238, 58] on div "Status No active tasks You are ready to start receiving tasks. [PERSON_NAME]" at bounding box center [165, 342] width 250 height 605
click at [234, 70] on div "Status No active tasks You are ready to start receiving tasks. [PERSON_NAME]" at bounding box center [165, 342] width 250 height 605
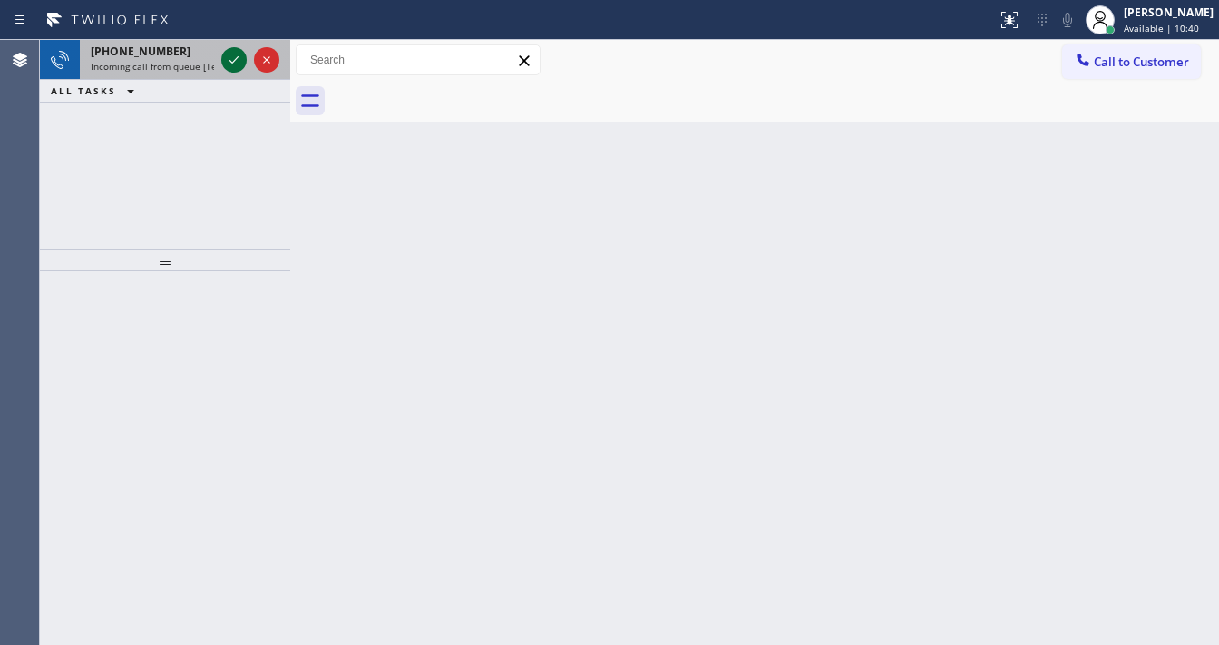
click at [228, 61] on icon at bounding box center [234, 60] width 22 height 22
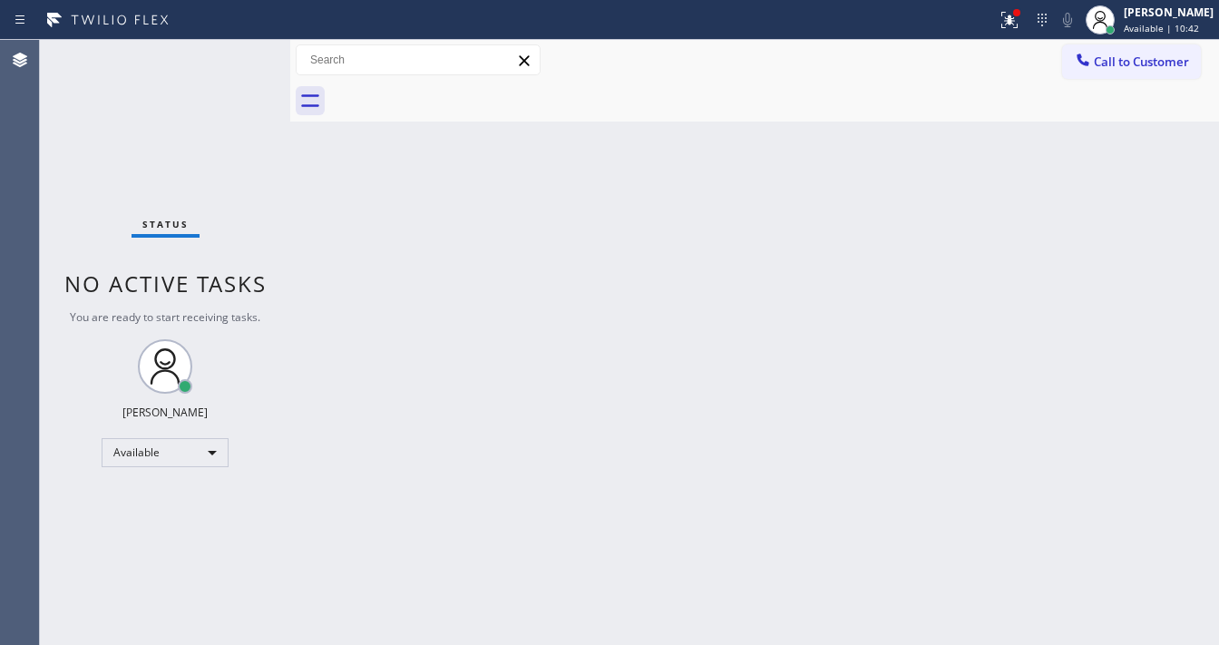
click at [229, 60] on div "Status No active tasks You are ready to start receiving tasks. [PERSON_NAME]" at bounding box center [165, 342] width 250 height 605
click at [1019, 11] on icon at bounding box center [1009, 20] width 22 height 22
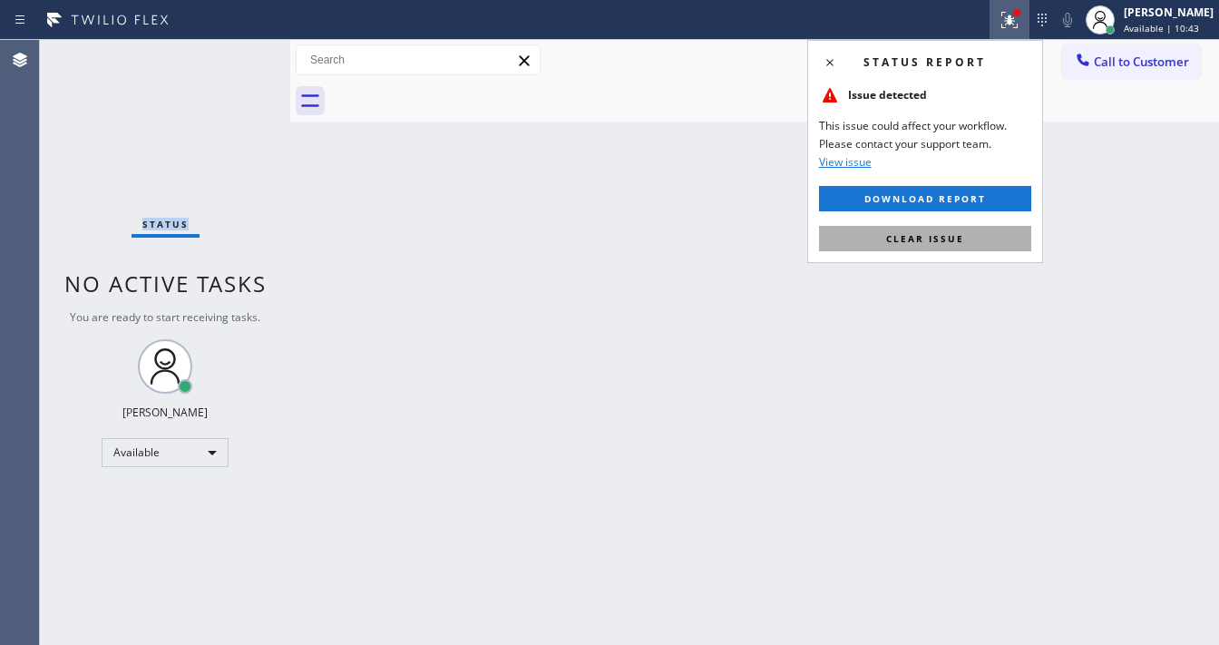
click at [977, 229] on button "Clear issue" at bounding box center [925, 238] width 212 height 25
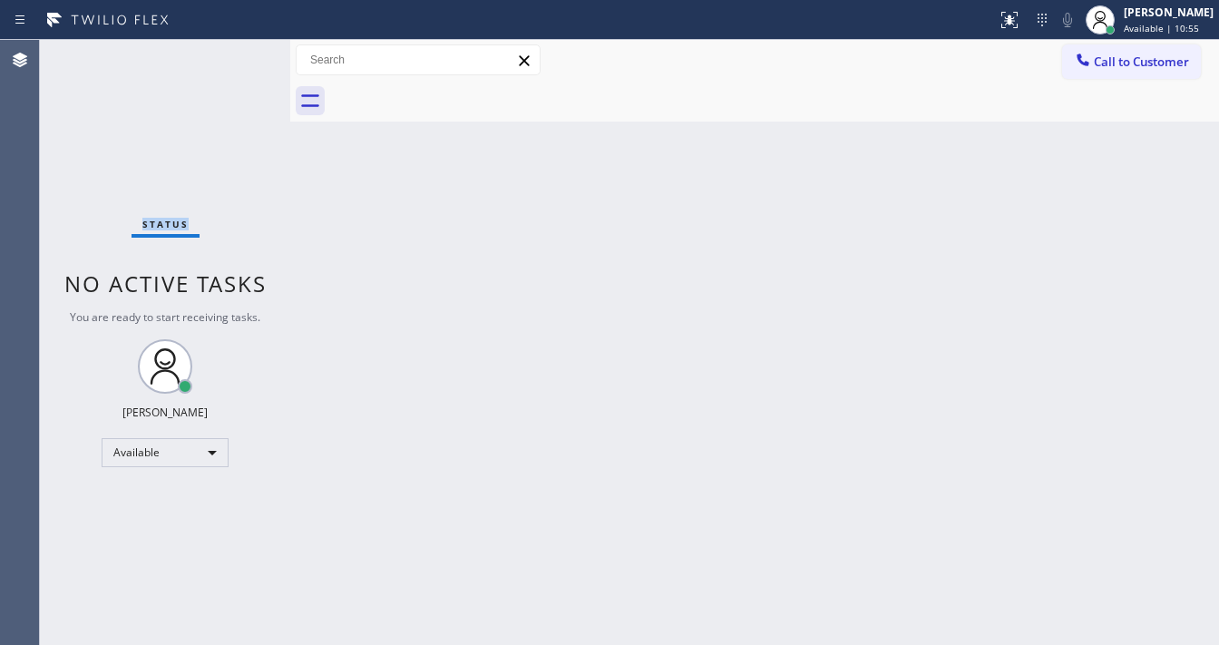
click at [242, 51] on div "Status No active tasks You are ready to start receiving tasks. [PERSON_NAME]" at bounding box center [165, 342] width 250 height 605
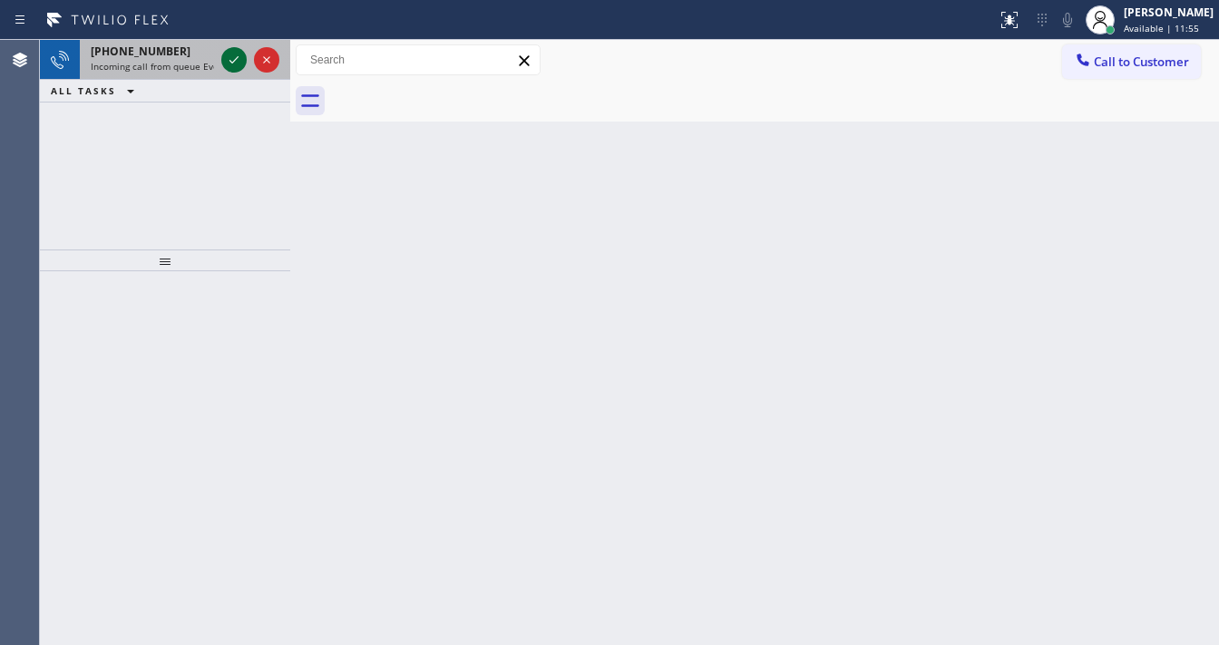
click at [239, 64] on icon at bounding box center [234, 60] width 22 height 22
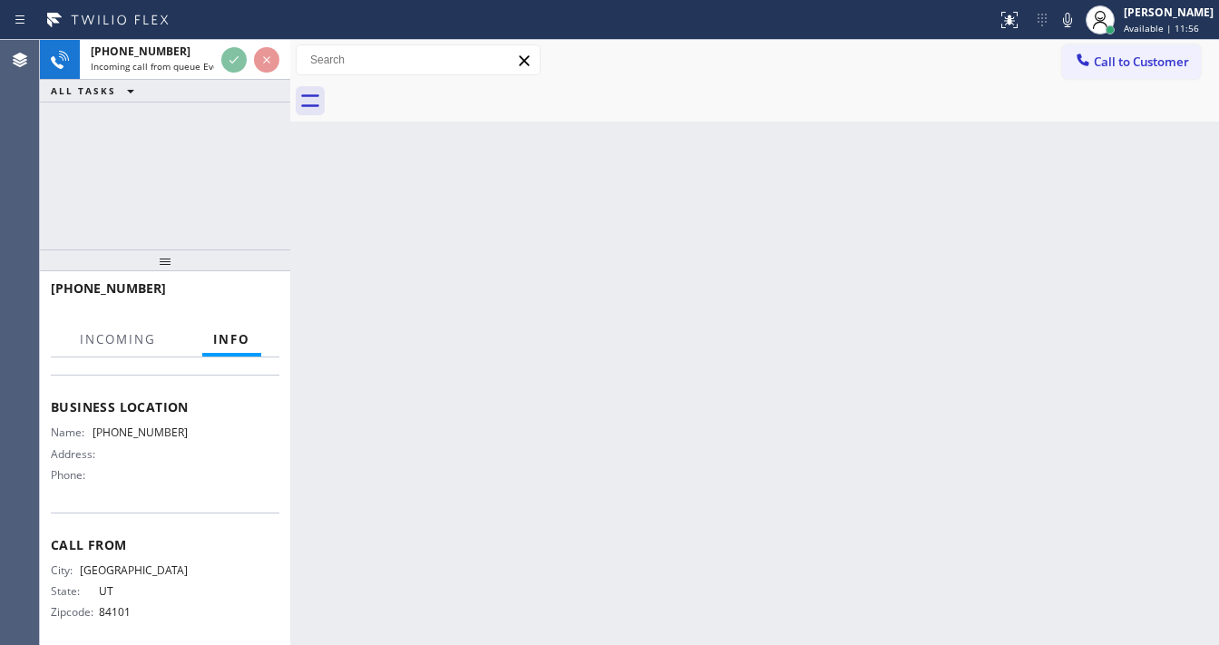
scroll to position [218, 0]
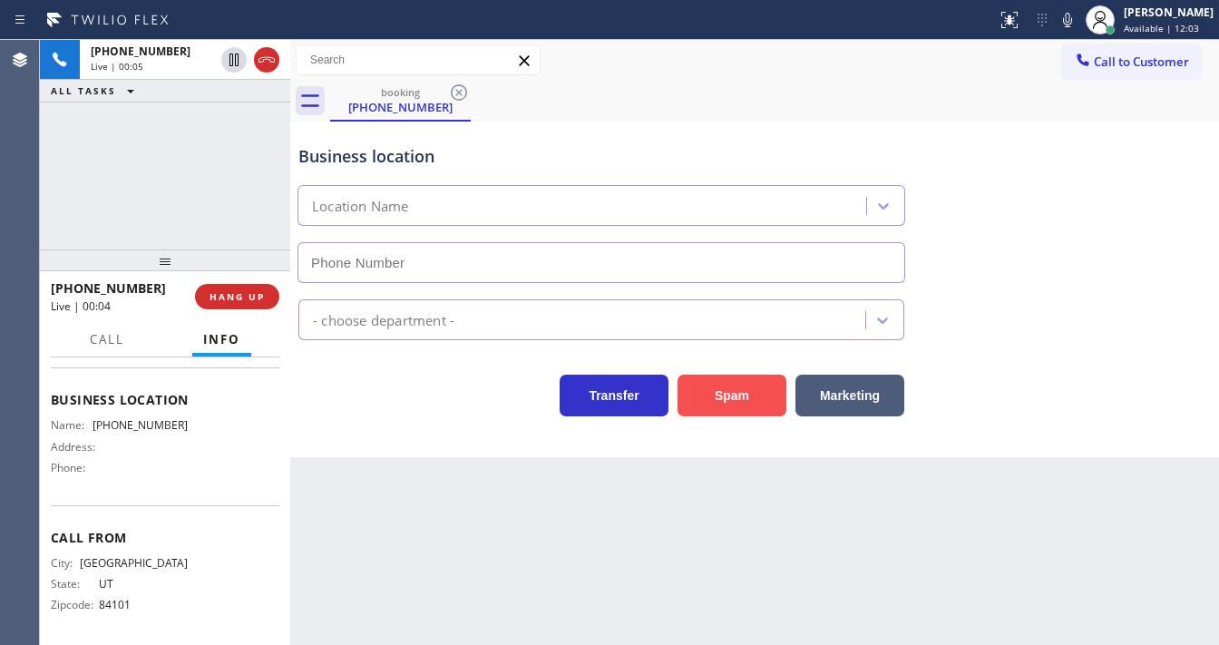
click at [733, 392] on button "Spam" at bounding box center [731, 396] width 109 height 42
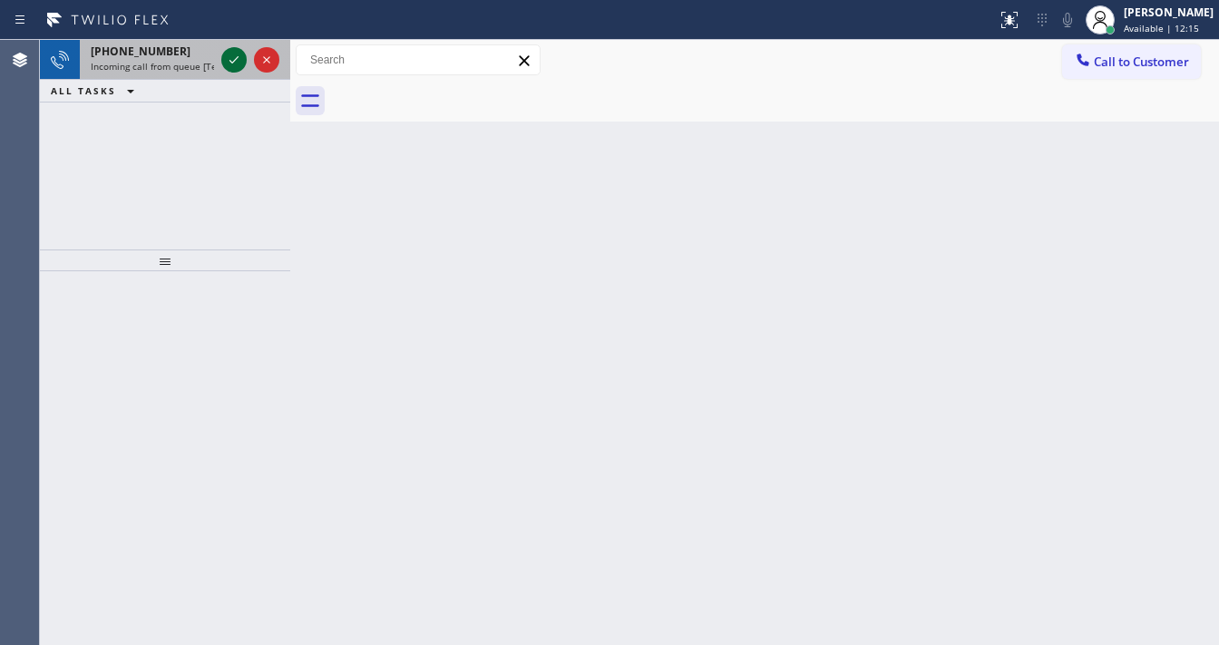
click at [234, 51] on icon at bounding box center [234, 60] width 22 height 22
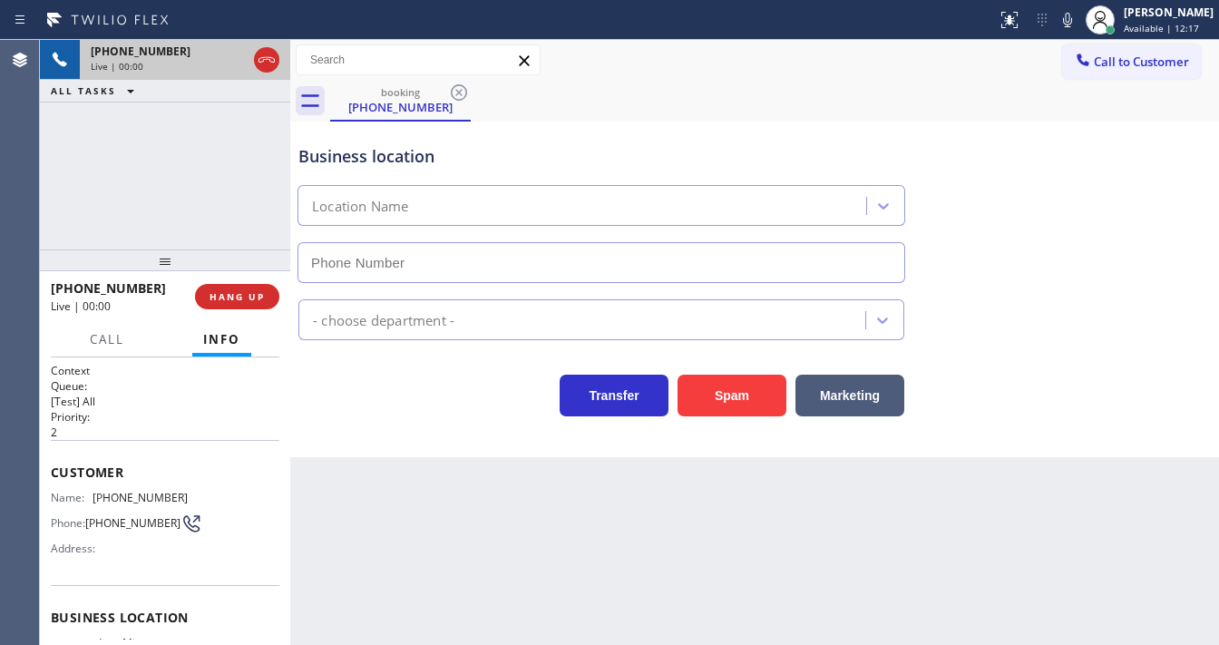
type input "[PHONE_NUMBER]"
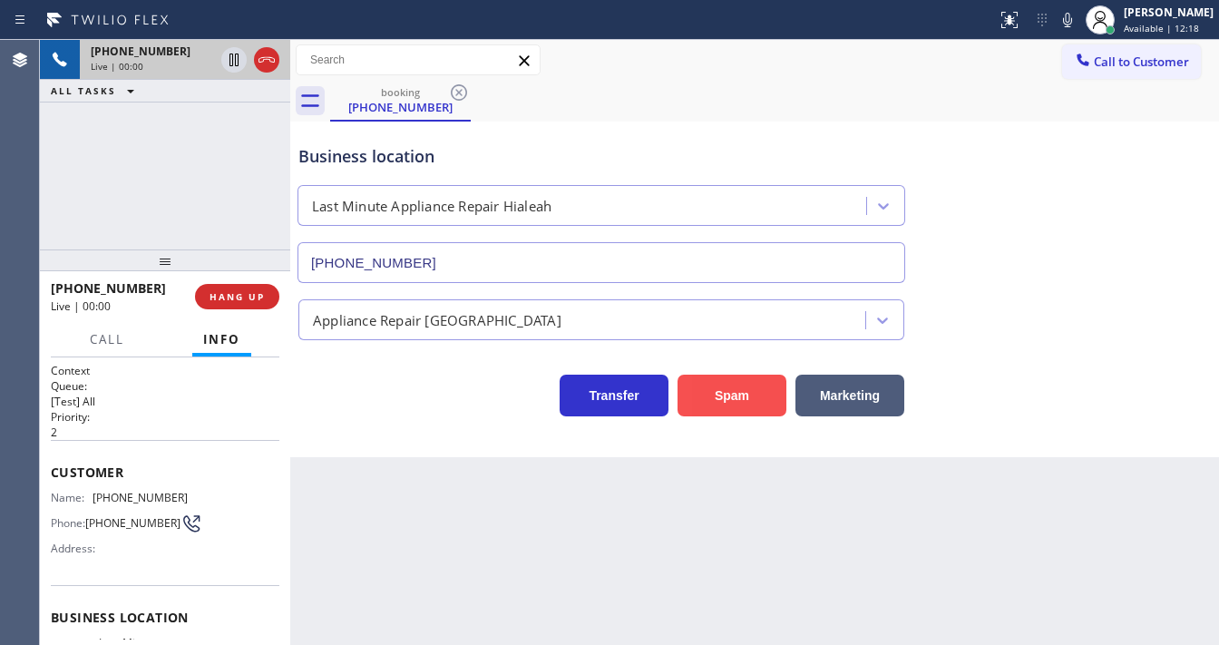
click at [749, 391] on button "Spam" at bounding box center [731, 396] width 109 height 42
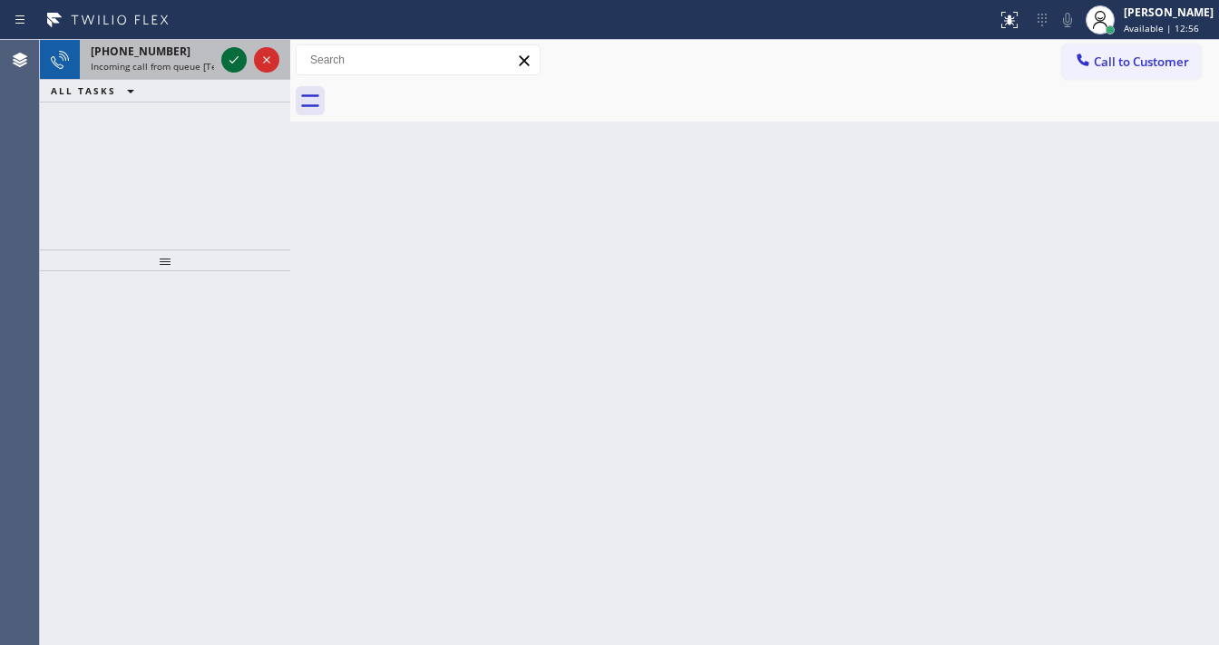
click at [235, 63] on icon at bounding box center [234, 60] width 22 height 22
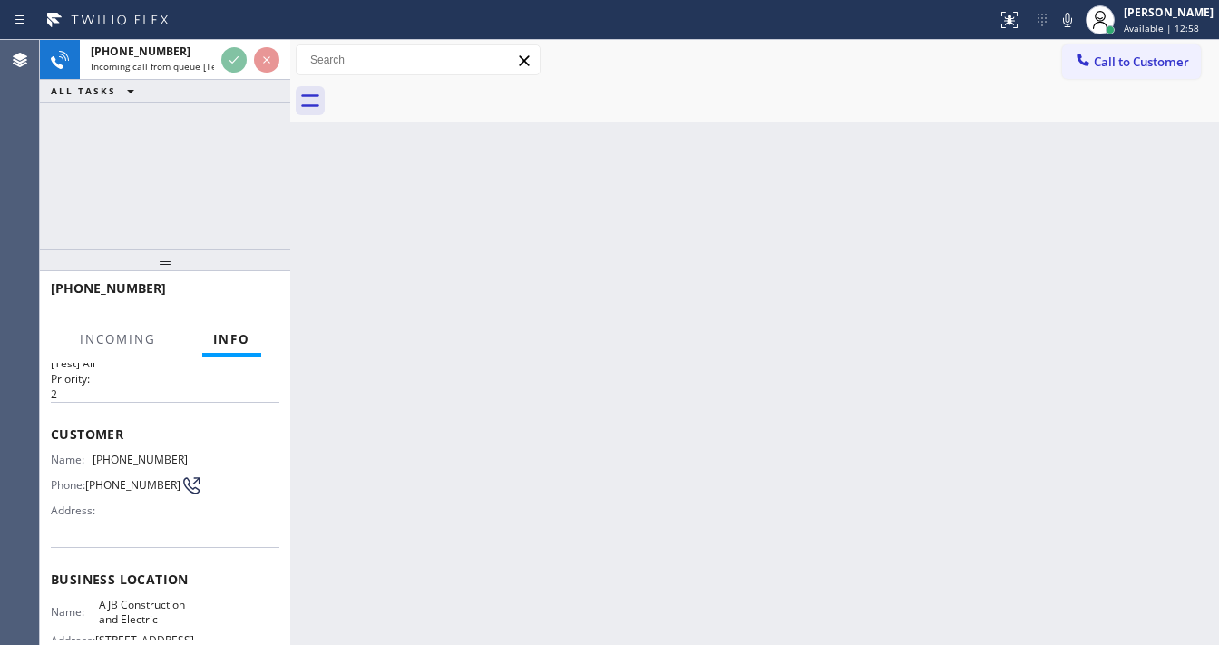
scroll to position [73, 0]
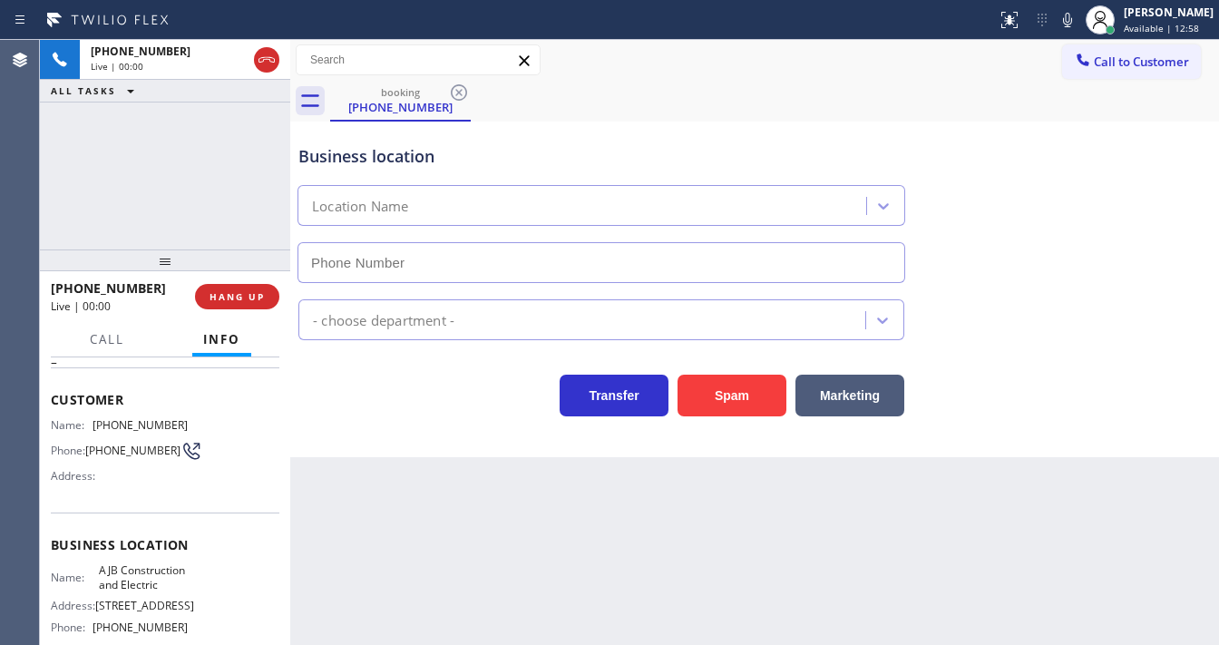
type input "[PHONE_NUMBER]"
click at [726, 398] on button "Spam" at bounding box center [731, 396] width 109 height 42
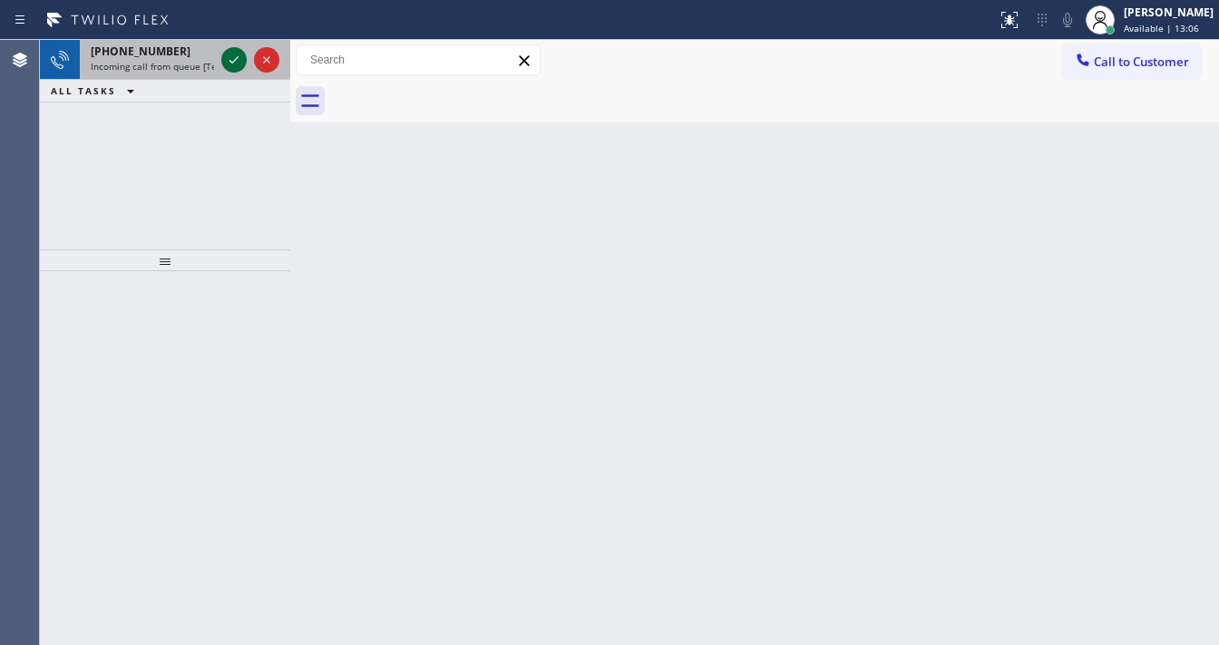
click at [238, 64] on icon at bounding box center [234, 60] width 22 height 22
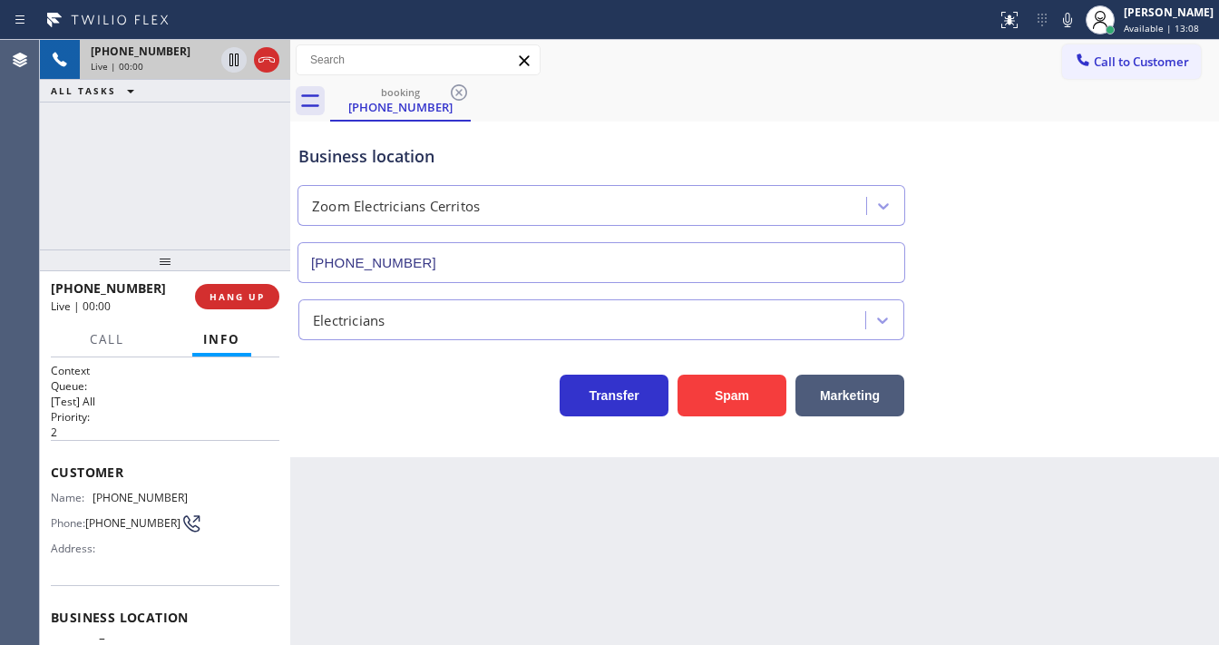
type input "[PHONE_NUMBER]"
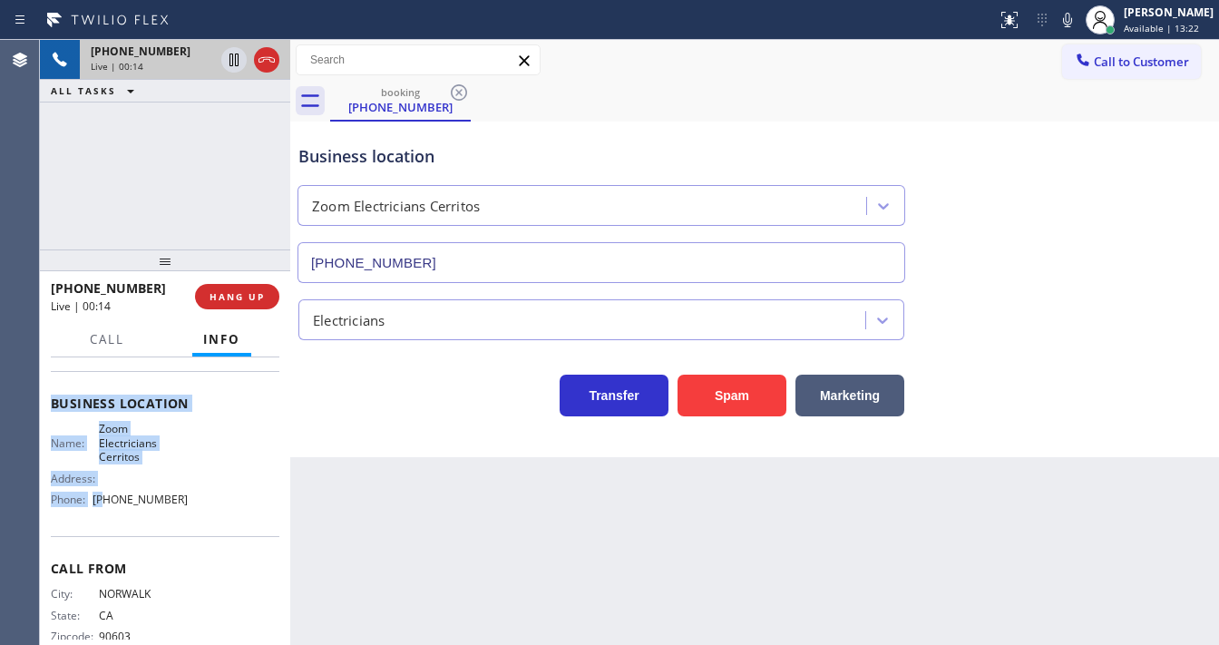
scroll to position [218, 0]
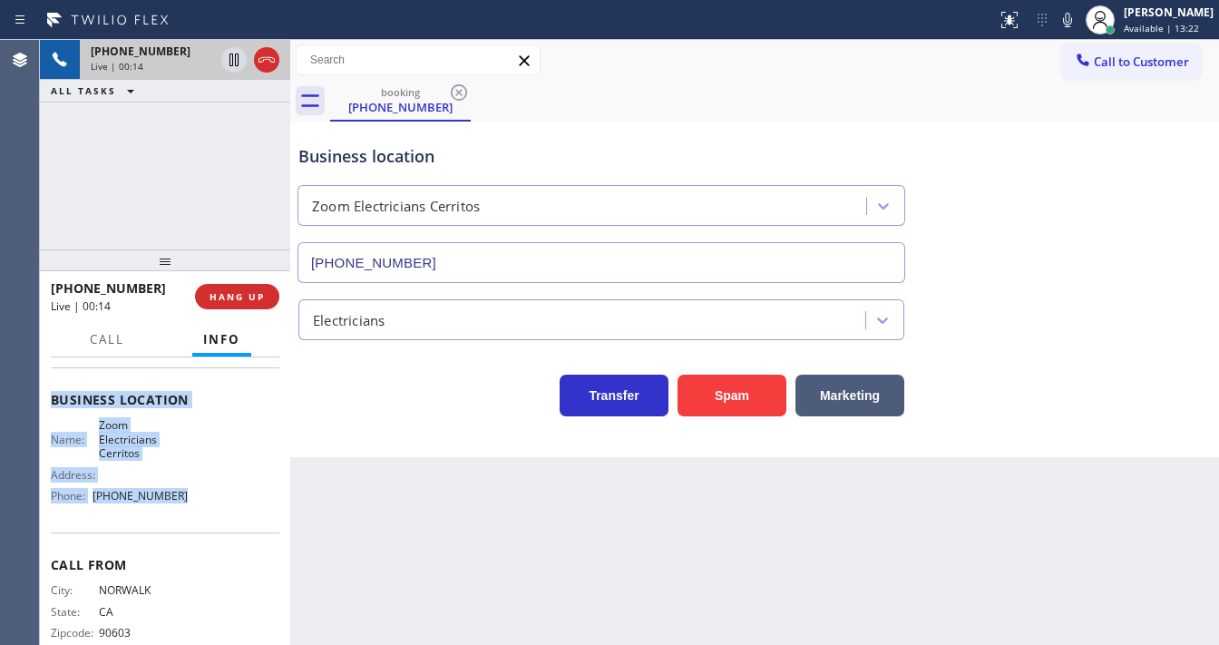
drag, startPoint x: 54, startPoint y: 472, endPoint x: 201, endPoint y: 511, distance: 152.0
click at [201, 511] on div "Context Queue: [Test] All Priority: 2 Customer Name: [PHONE_NUMBER] Phone: [PHO…" at bounding box center [165, 500] width 250 height 287
copy div "Customer Name: [PHONE_NUMBER] Phone: [PHONE_NUMBER] Address: Business location …"
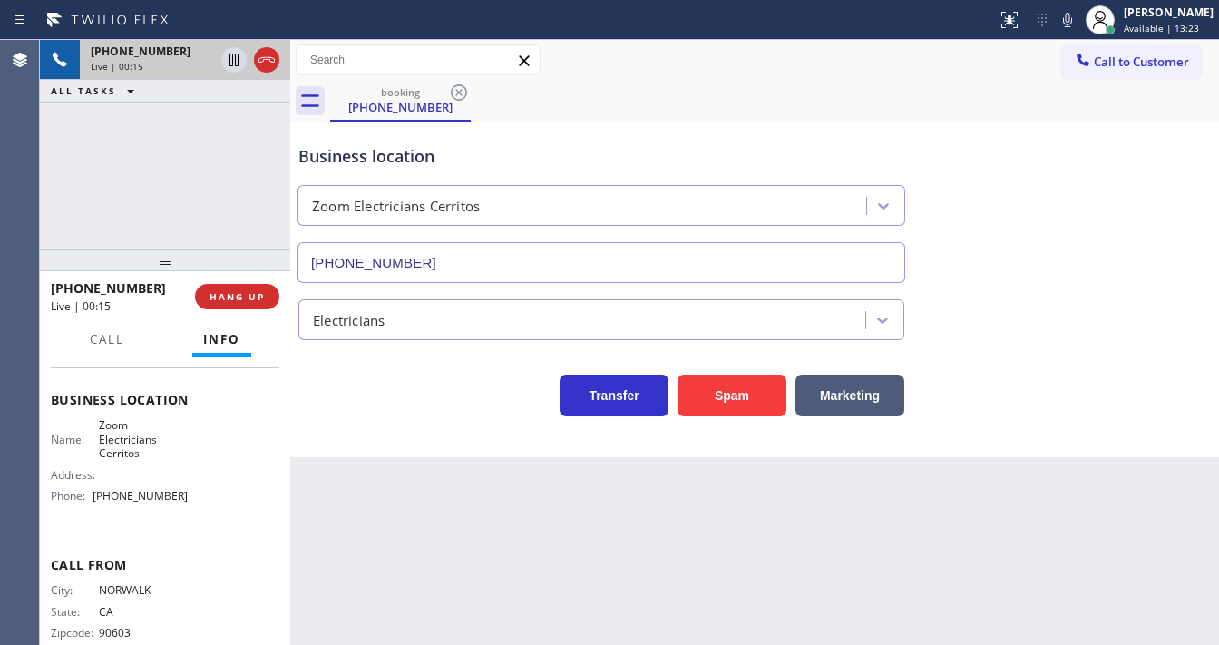
click at [119, 162] on div "[PHONE_NUMBER] Live | 00:15 ALL TASKS ALL TASKS ACTIVE TASKS TASKS IN WRAP UP" at bounding box center [165, 144] width 250 height 209
click at [170, 135] on div "[PHONE_NUMBER] Live | 02:29 ALL TASKS ALL TASKS ACTIVE TASKS TASKS IN WRAP UP" at bounding box center [165, 144] width 250 height 209
click at [178, 215] on div "[PHONE_NUMBER] Live | 03:29 ALL TASKS ALL TASKS ACTIVE TASKS TASKS IN WRAP UP" at bounding box center [165, 144] width 250 height 209
click at [182, 207] on div "[PHONE_NUMBER] Live | 03:31 ALL TASKS ALL TASKS ACTIVE TASKS TASKS IN WRAP UP" at bounding box center [165, 144] width 250 height 209
click at [171, 184] on div "[PHONE_NUMBER] Live | 03:32 ALL TASKS ALL TASKS ACTIVE TASKS TASKS IN WRAP UP" at bounding box center [165, 144] width 250 height 209
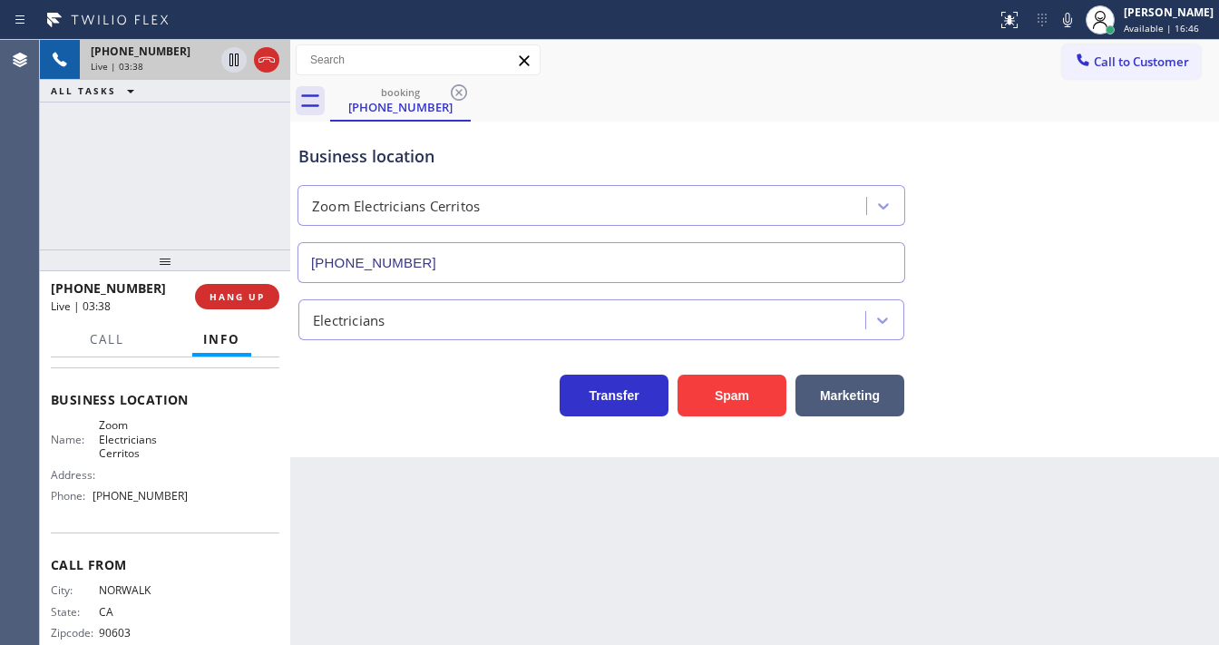
click at [171, 184] on div "[PHONE_NUMBER] Live | 03:38 ALL TASKS ALL TASKS ACTIVE TASKS TASKS IN WRAP UP" at bounding box center [165, 144] width 250 height 209
click at [171, 184] on div "[PHONE_NUMBER] Live | 03:40 ALL TASKS ALL TASKS ACTIVE TASKS TASKS IN WRAP UP" at bounding box center [165, 144] width 250 height 209
click at [81, 235] on div "[PHONE_NUMBER] Live | 04:00 ALL TASKS ALL TASKS ACTIVE TASKS TASKS IN WRAP UP" at bounding box center [165, 144] width 250 height 209
click at [794, 75] on div "Call to Customer Outbound call Location Search location Your caller id phone nu…" at bounding box center [754, 60] width 929 height 32
click at [181, 212] on div "[PHONE_NUMBER] Live | 05:03 ALL TASKS ALL TASKS ACTIVE TASKS TASKS IN WRAP UP" at bounding box center [165, 144] width 250 height 209
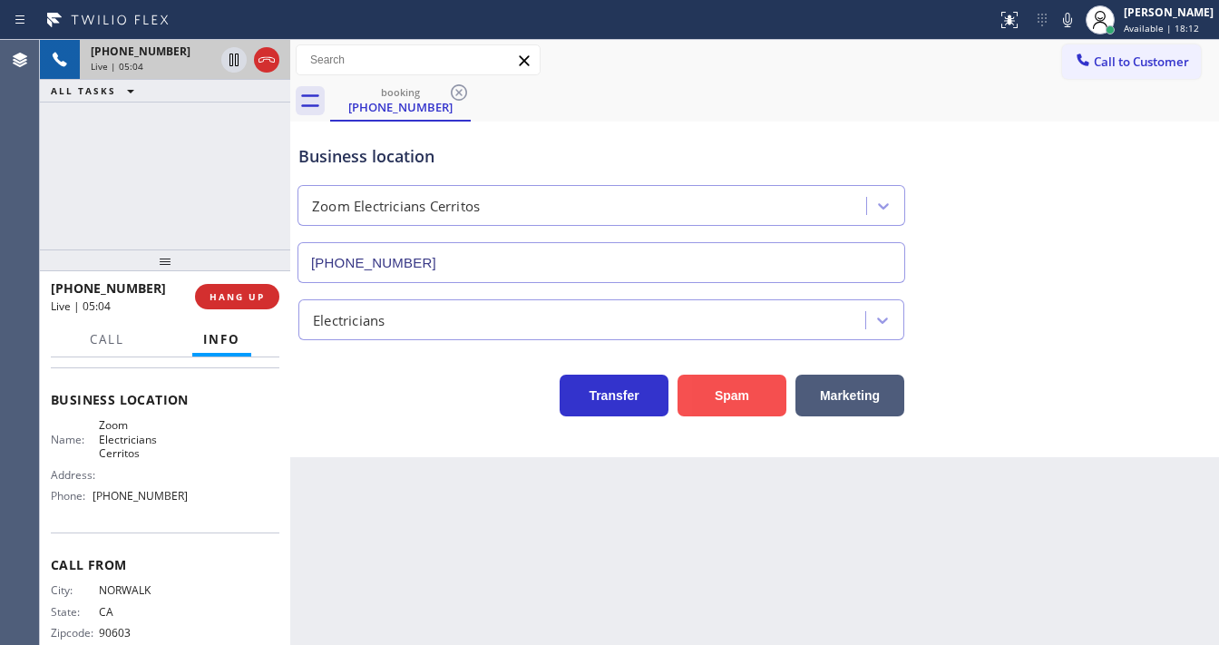
drag, startPoint x: 755, startPoint y: 386, endPoint x: 744, endPoint y: 388, distance: 11.0
click at [744, 388] on button "Spam" at bounding box center [731, 396] width 109 height 42
click at [742, 388] on button "Spam" at bounding box center [731, 396] width 109 height 42
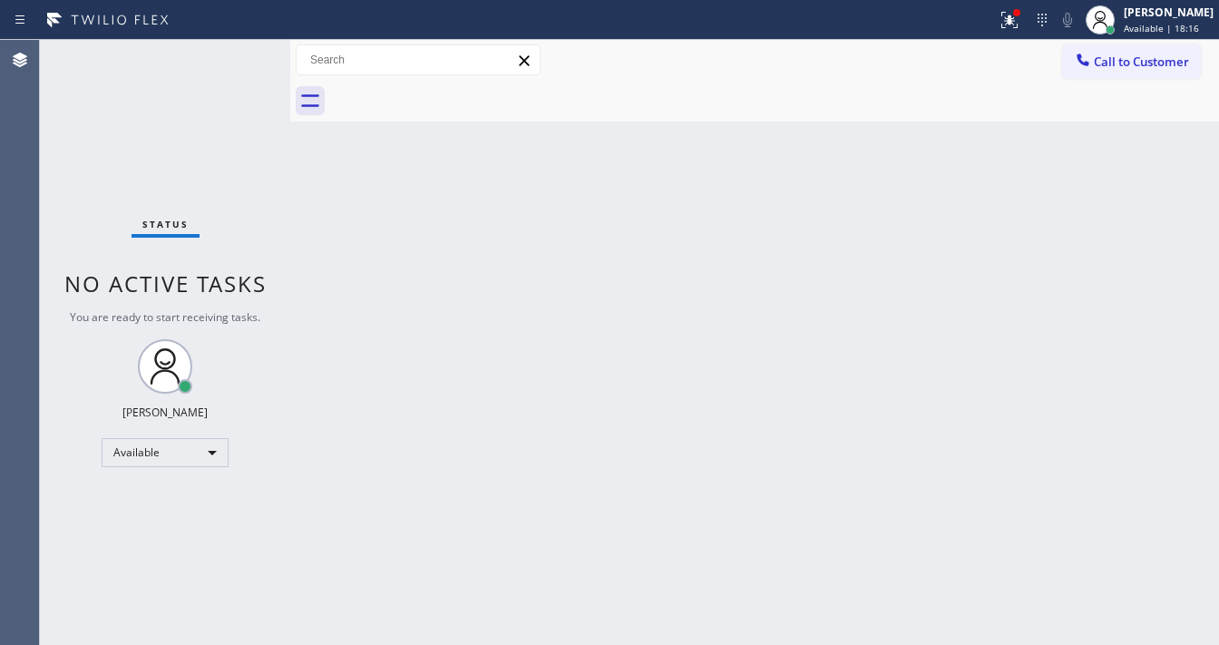
click at [127, 160] on div "Status No active tasks You are ready to start receiving tasks. [PERSON_NAME]" at bounding box center [165, 342] width 250 height 605
click at [863, 66] on div "Call to Customer Outbound call Location Search location Your caller id phone nu…" at bounding box center [754, 60] width 929 height 32
drag, startPoint x: 1128, startPoint y: 11, endPoint x: 1134, endPoint y: 26, distance: 16.3
click at [1120, 13] on div at bounding box center [1100, 20] width 40 height 40
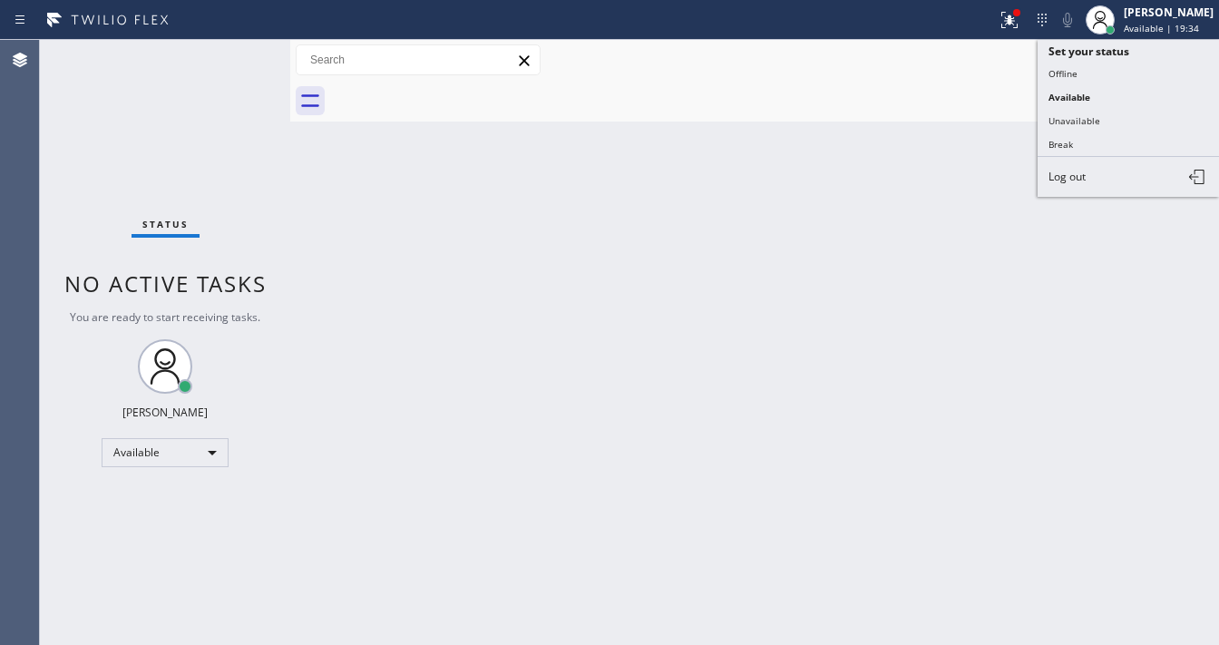
click at [1090, 109] on button "Unavailable" at bounding box center [1127, 121] width 181 height 24
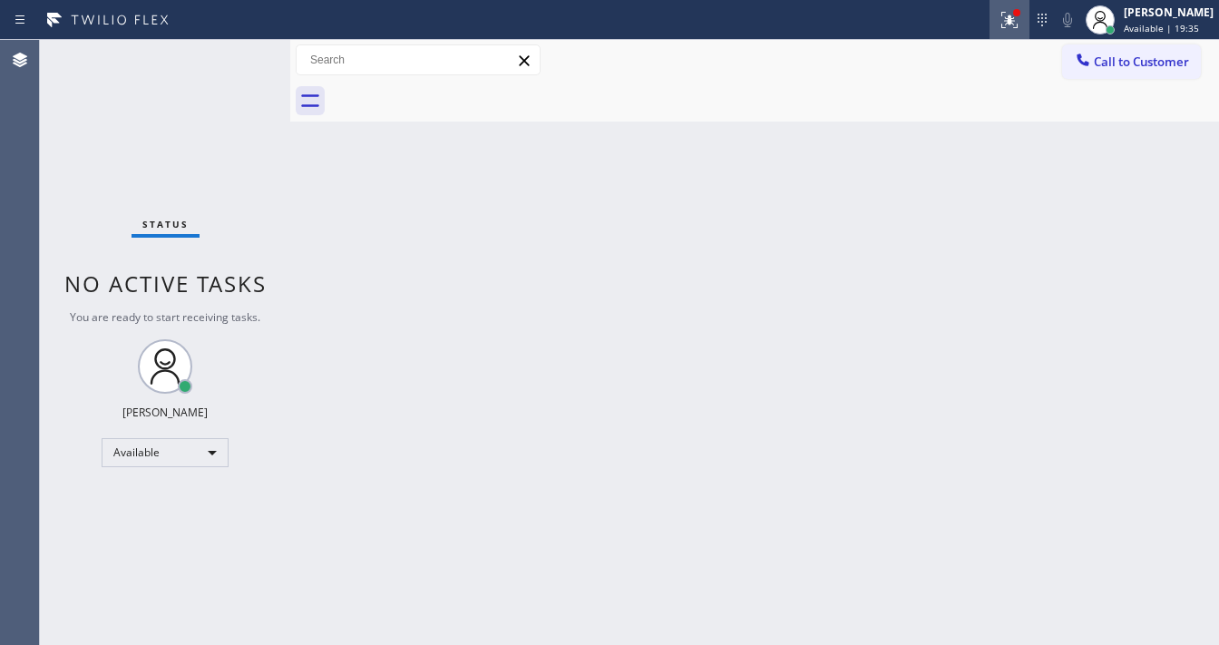
click at [1015, 22] on icon at bounding box center [1009, 20] width 22 height 22
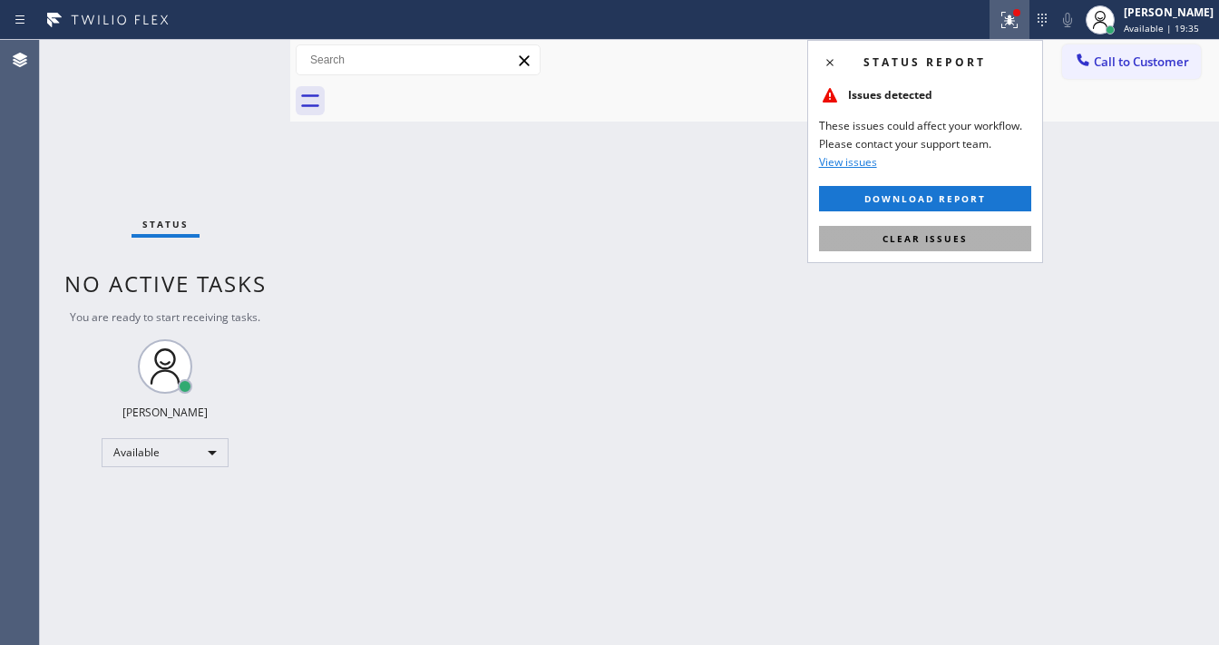
click at [971, 225] on div "Status report Issues detected These issues could affect your workflow. Please c…" at bounding box center [925, 151] width 236 height 223
click at [969, 232] on button "Clear issues" at bounding box center [925, 238] width 212 height 25
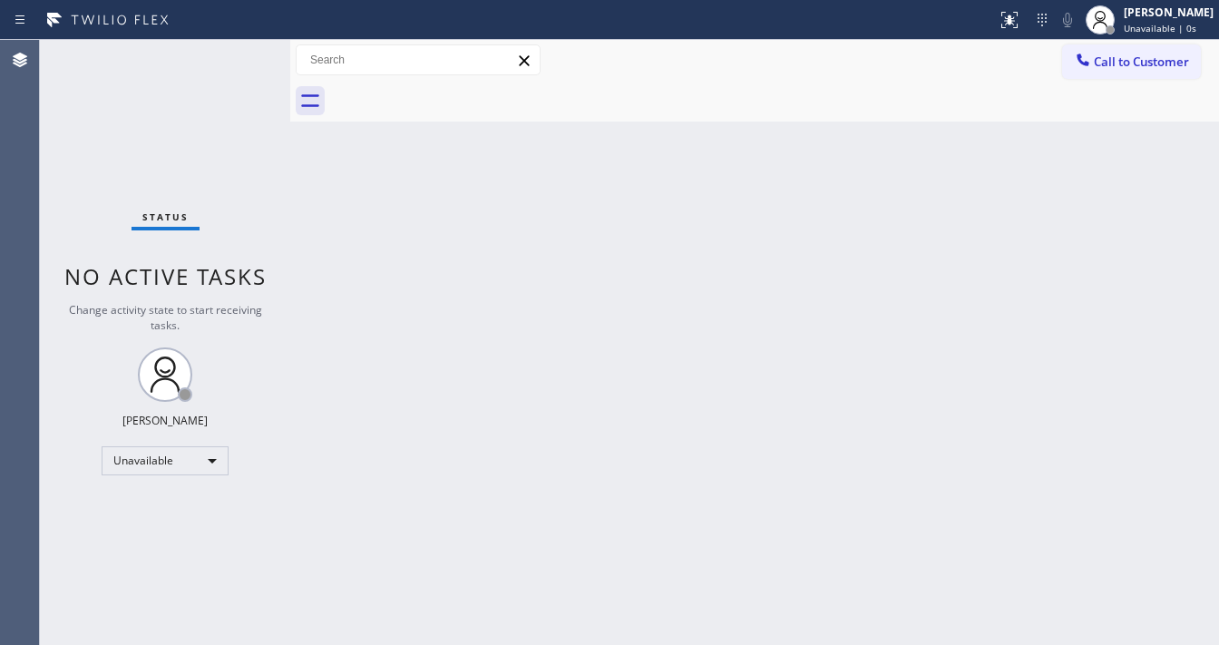
click at [860, 248] on div "Back to Dashboard Change Sender ID Customers Technicians Select a contact Outbo…" at bounding box center [754, 342] width 929 height 605
click at [868, 40] on div "Call to Customer Outbound call Location Search location Your caller id phone nu…" at bounding box center [754, 60] width 929 height 41
click at [1153, 29] on span "Unavailable | 2:19" at bounding box center [1165, 28] width 82 height 13
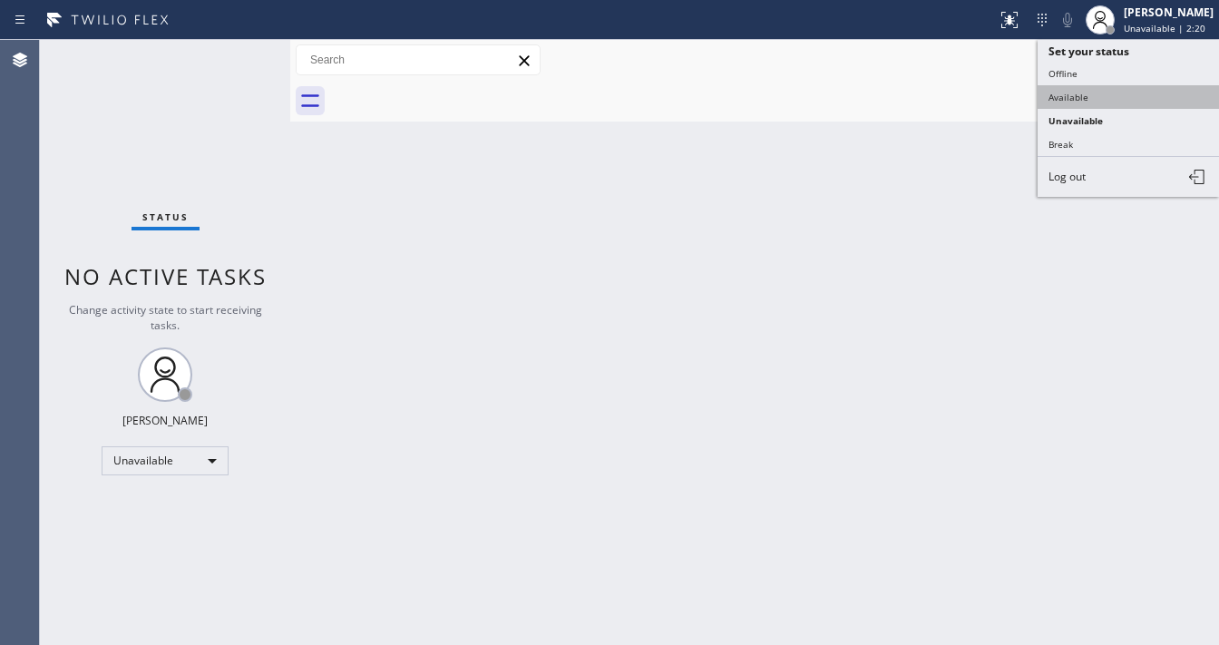
click at [1077, 99] on button "Available" at bounding box center [1127, 97] width 181 height 24
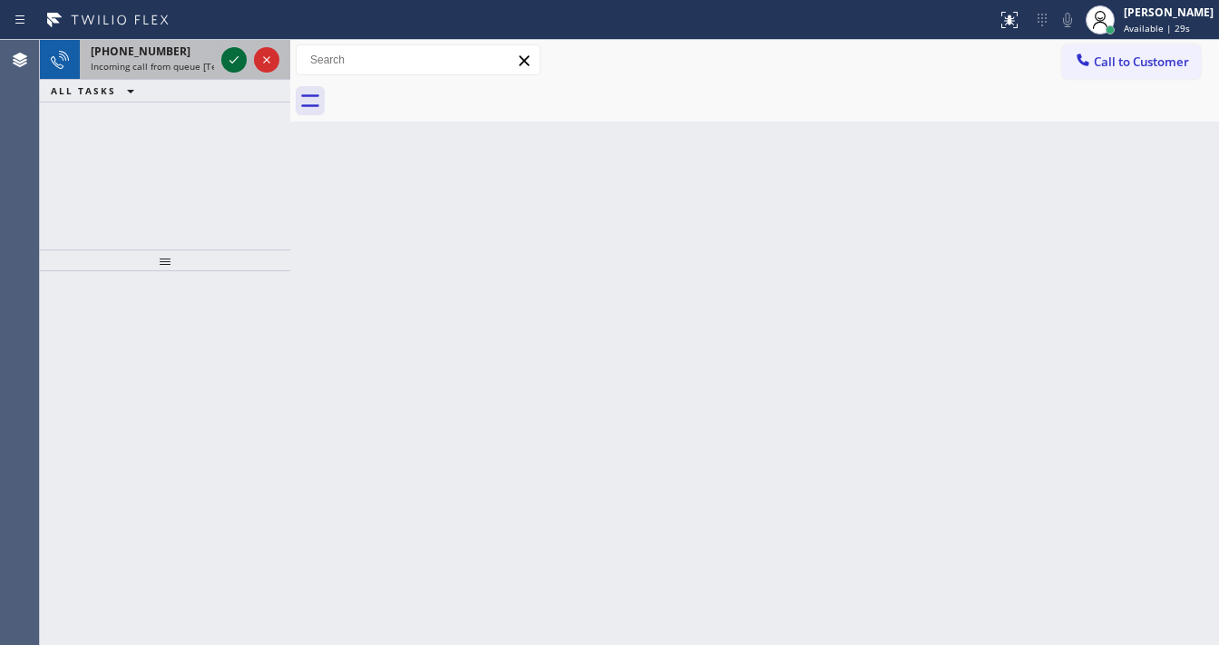
click at [233, 59] on icon at bounding box center [234, 60] width 22 height 22
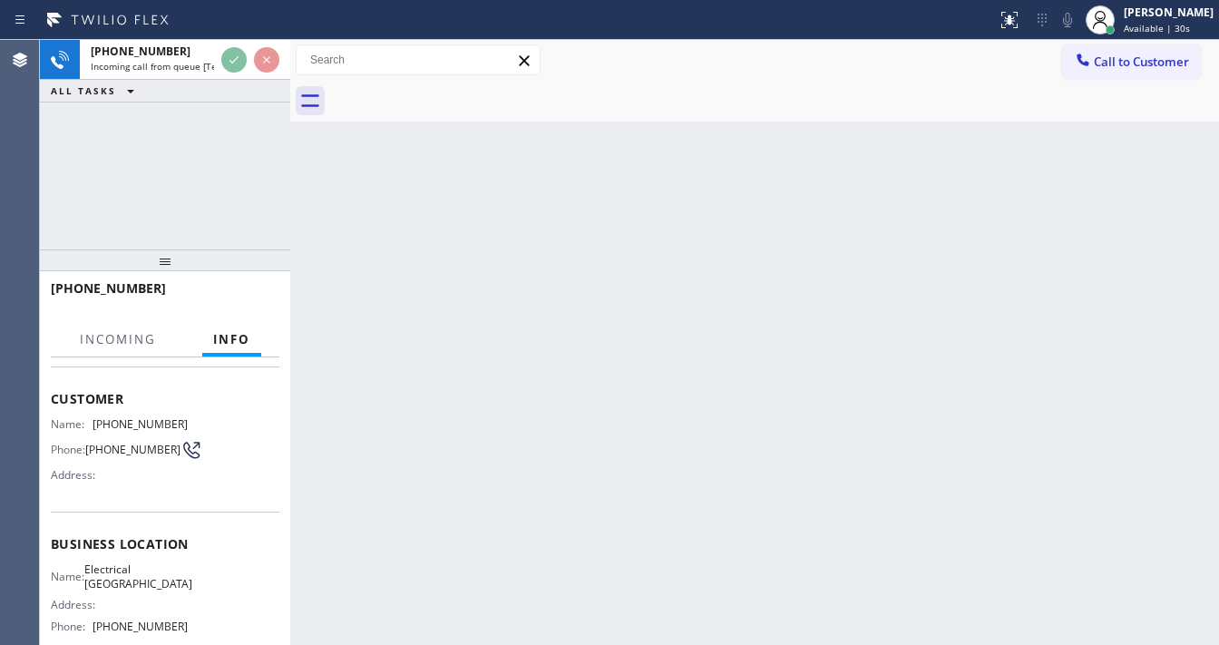
scroll to position [145, 0]
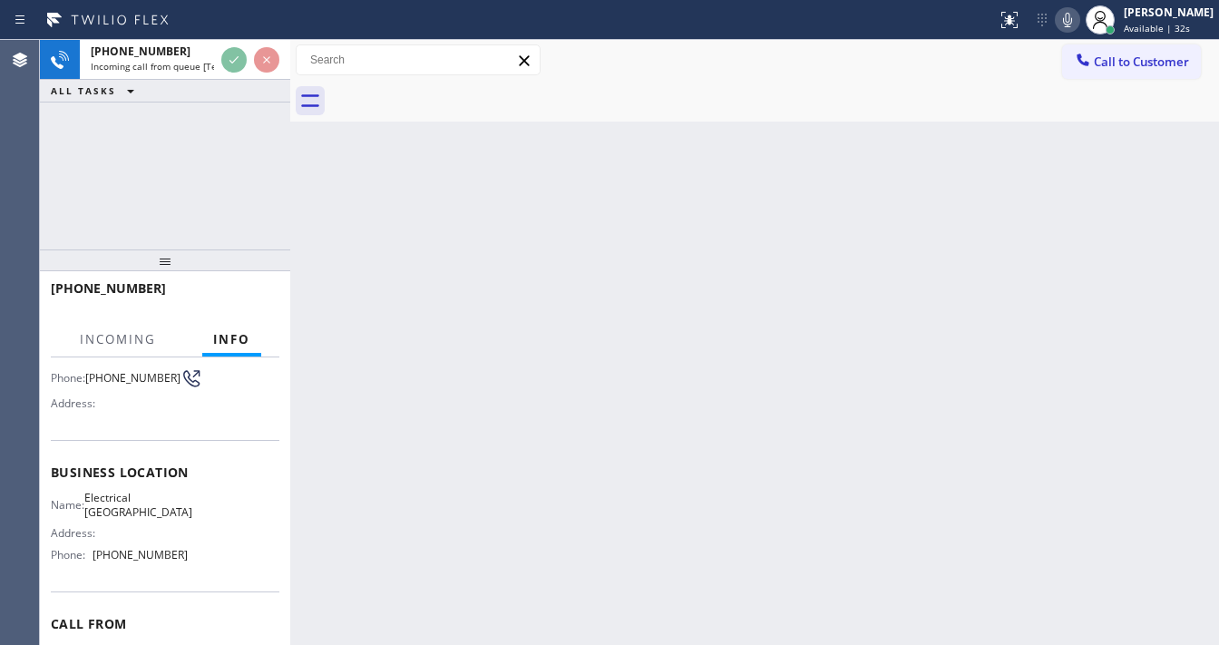
click at [1072, 22] on icon at bounding box center [1068, 20] width 22 height 22
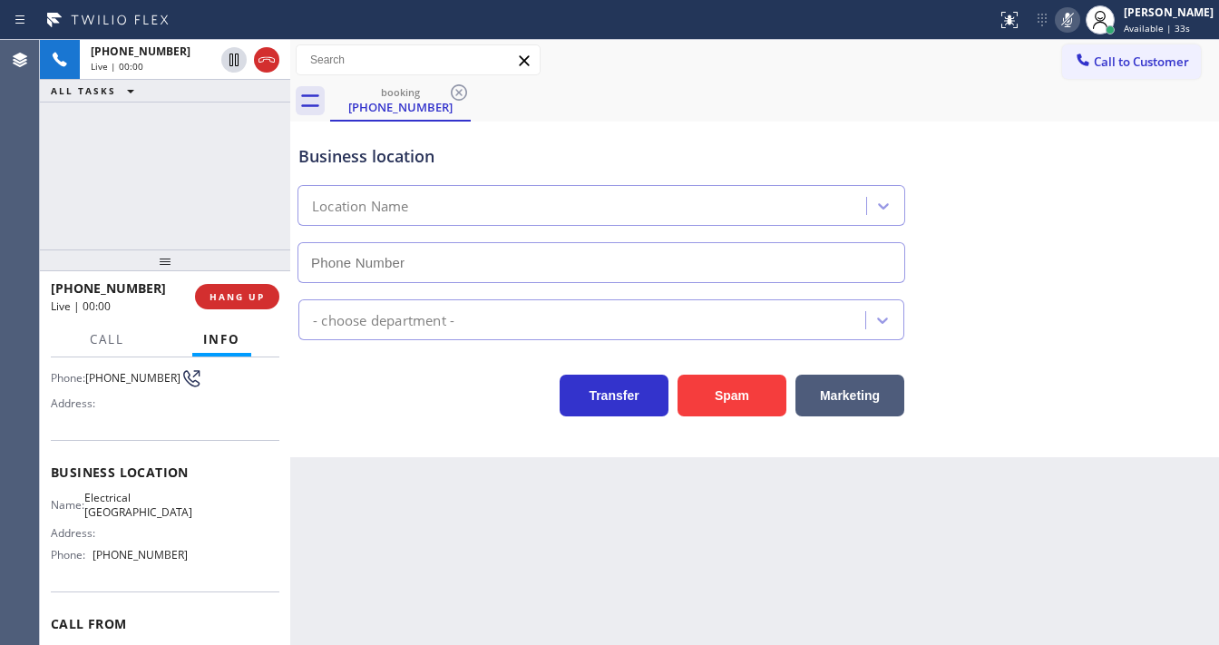
type input "[PHONE_NUMBER]"
click at [1073, 22] on icon at bounding box center [1068, 20] width 22 height 22
click at [163, 225] on div "[PHONE_NUMBER] Live | 00:03 ALL TASKS ALL TASKS ACTIVE TASKS TASKS IN WRAP UP" at bounding box center [165, 144] width 250 height 209
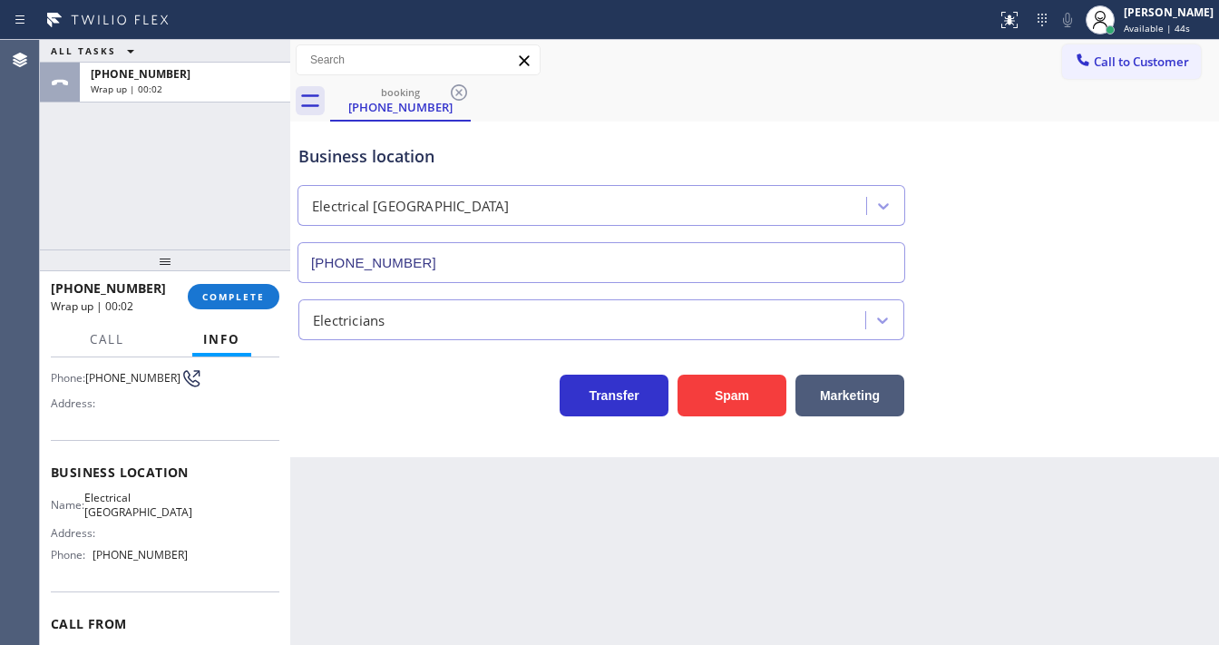
click at [54, 230] on div "ALL TASKS ALL TASKS ACTIVE TASKS TASKS IN WRAP UP [PHONE_NUMBER] Wrap up | 00:02" at bounding box center [165, 144] width 250 height 209
click at [241, 306] on button "COMPLETE" at bounding box center [234, 296] width 92 height 25
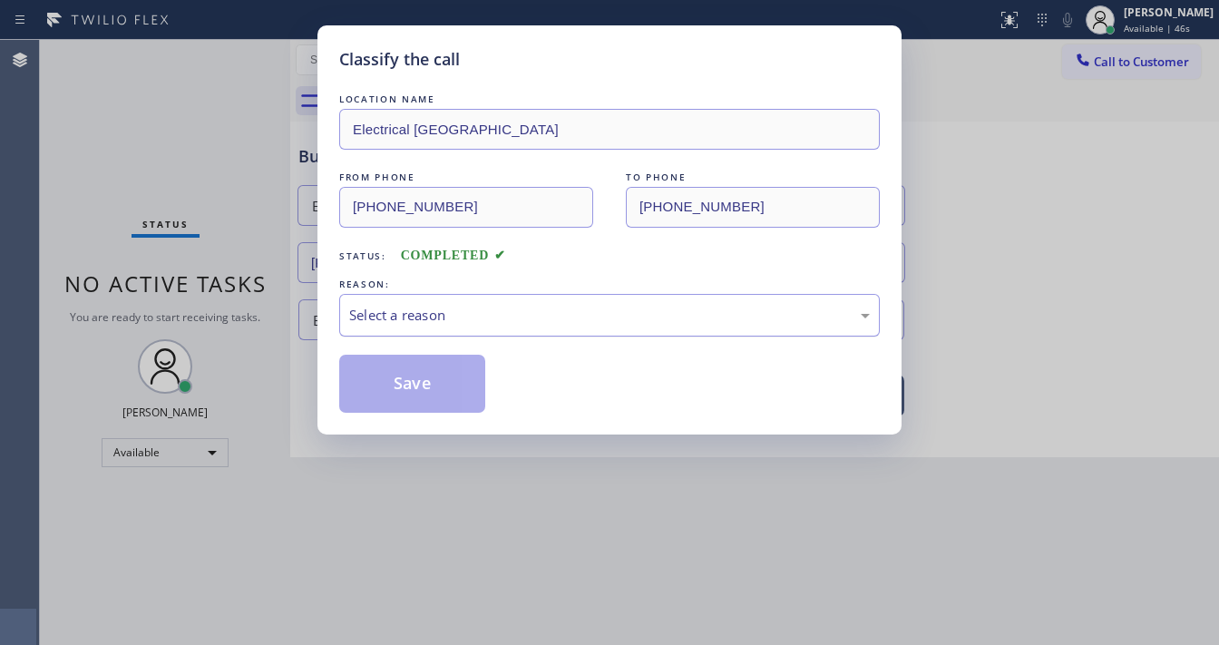
click at [449, 316] on div "Select a reason" at bounding box center [609, 315] width 521 height 21
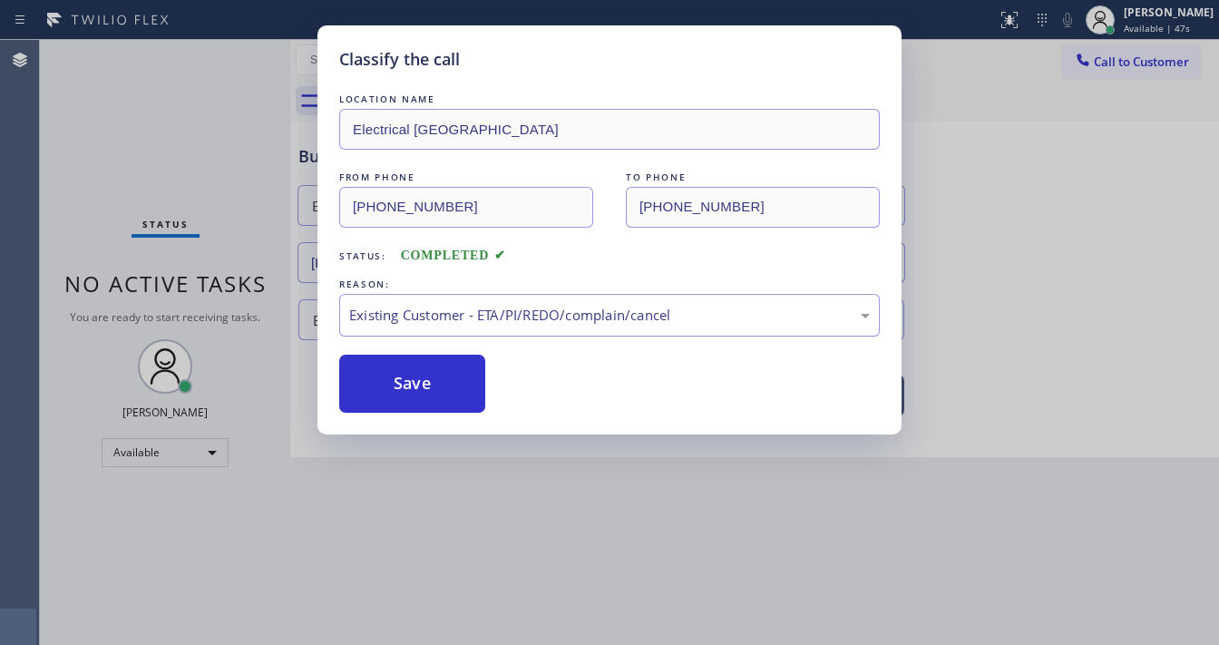
click at [427, 326] on div "Existing Customer - ETA/PI/REDO/complain/cancel" at bounding box center [609, 315] width 541 height 43
click at [430, 414] on div "Classify the call LOCATION NAME Electrical Garage Northridge FROM PHONE [PHONE_…" at bounding box center [609, 229] width 584 height 409
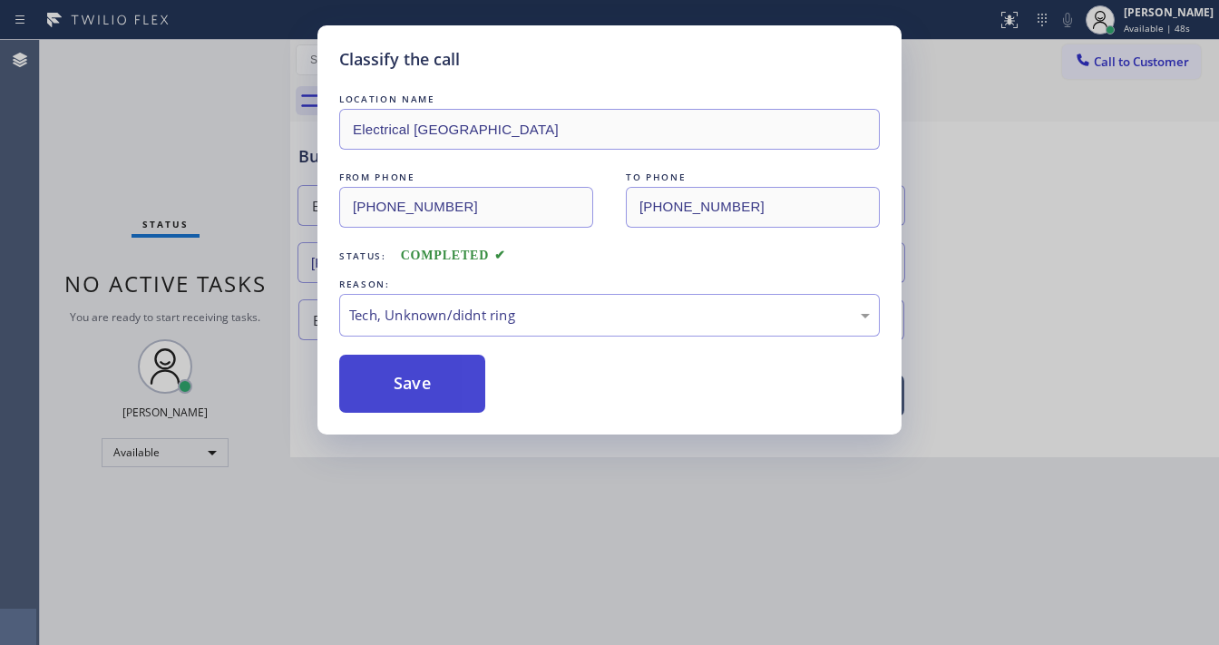
drag, startPoint x: 429, startPoint y: 395, endPoint x: 429, endPoint y: 385, distance: 10.9
click at [429, 385] on button "Save" at bounding box center [412, 384] width 146 height 58
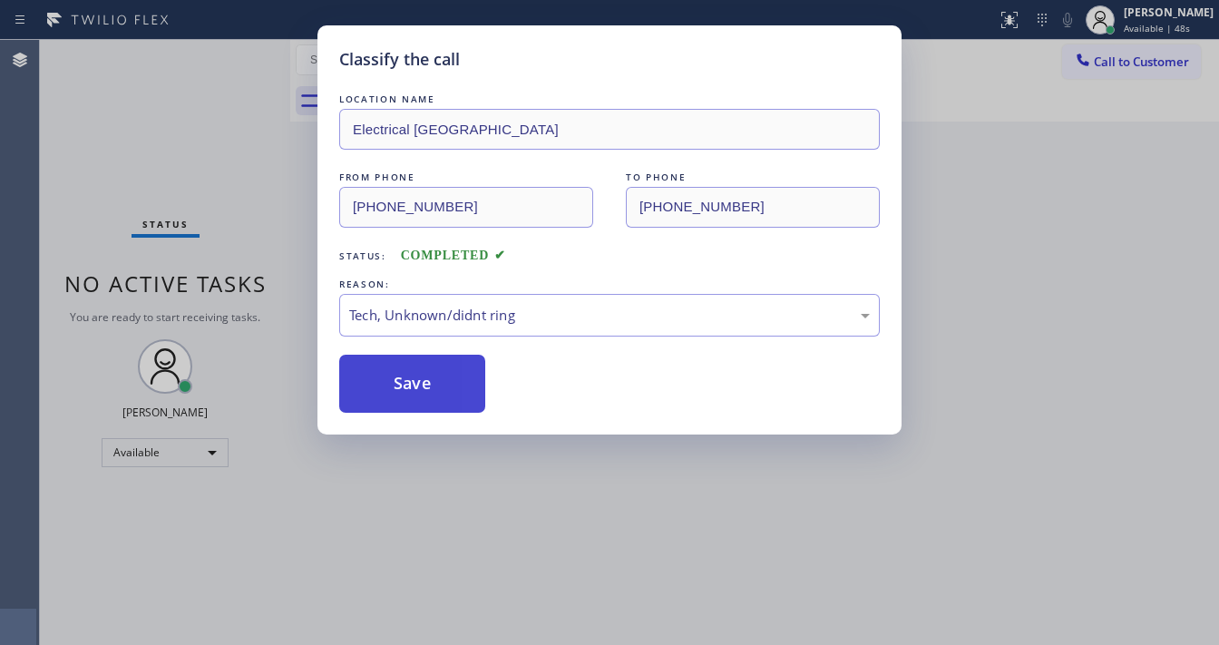
click at [429, 385] on button "Save" at bounding box center [412, 384] width 146 height 58
drag, startPoint x: 429, startPoint y: 385, endPoint x: 284, endPoint y: 338, distance: 152.3
click at [429, 384] on button "Save" at bounding box center [412, 384] width 146 height 58
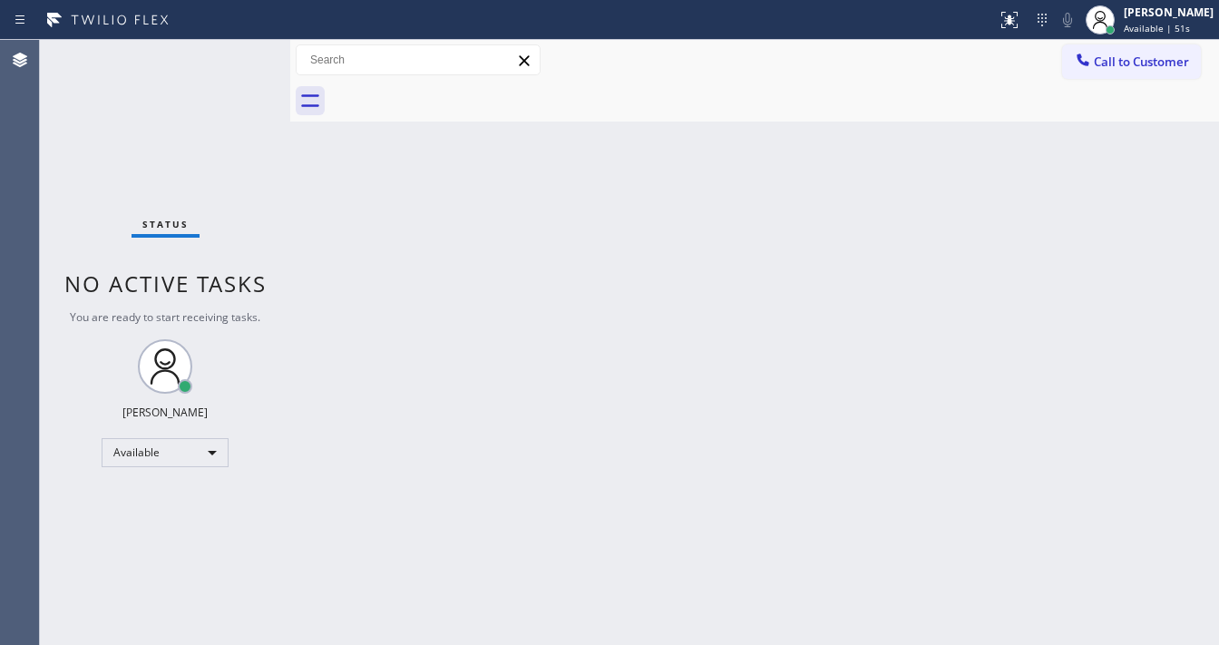
click at [896, 25] on div at bounding box center [498, 19] width 982 height 29
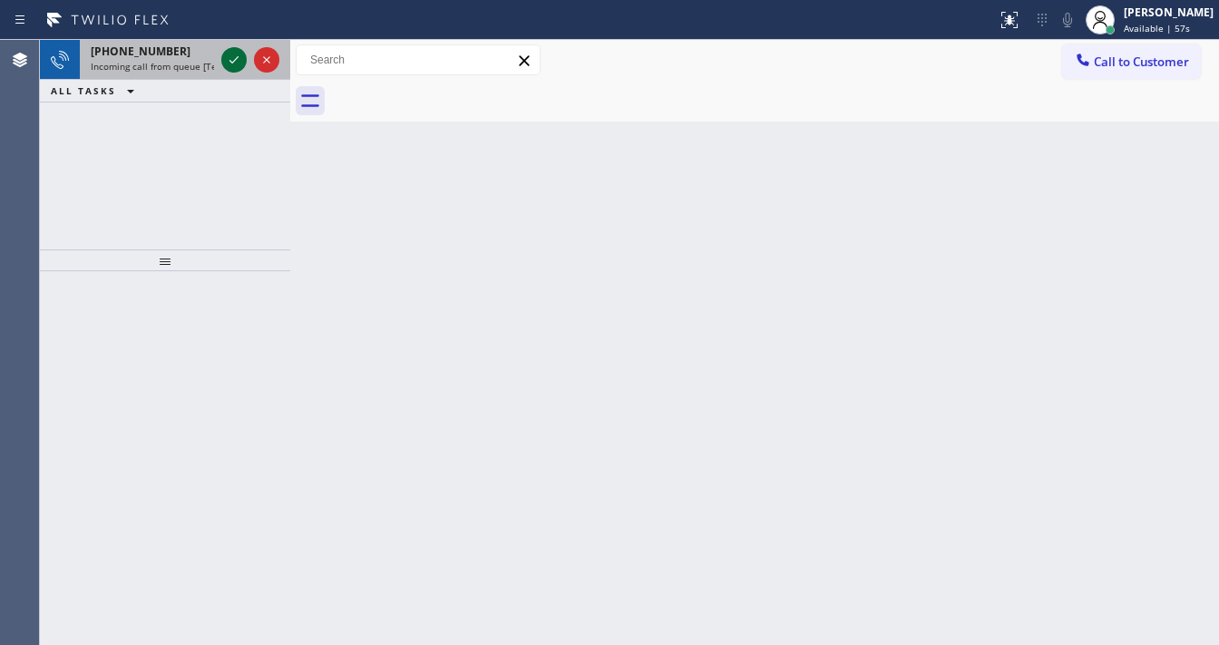
click at [223, 61] on div at bounding box center [233, 60] width 25 height 22
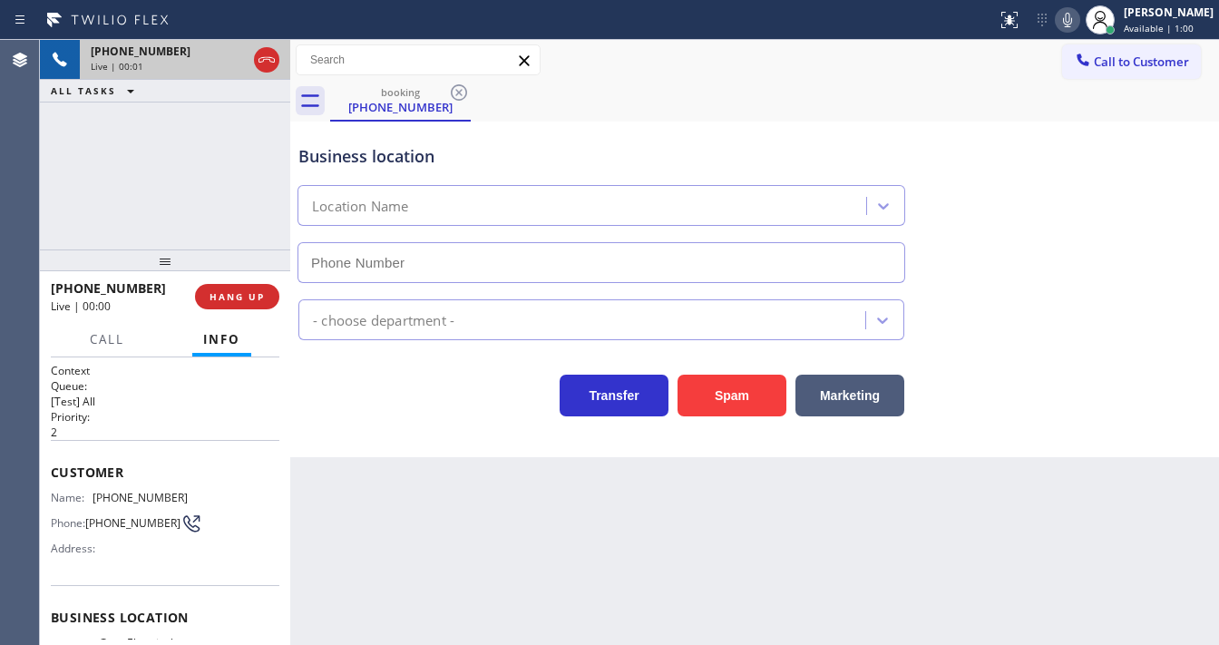
type input "[PHONE_NUMBER]"
click at [63, 186] on div "[PHONE_NUMBER] Live | 00:01 ALL TASKS ALL TASKS ACTIVE TASKS TASKS IN WRAP UP" at bounding box center [165, 144] width 250 height 209
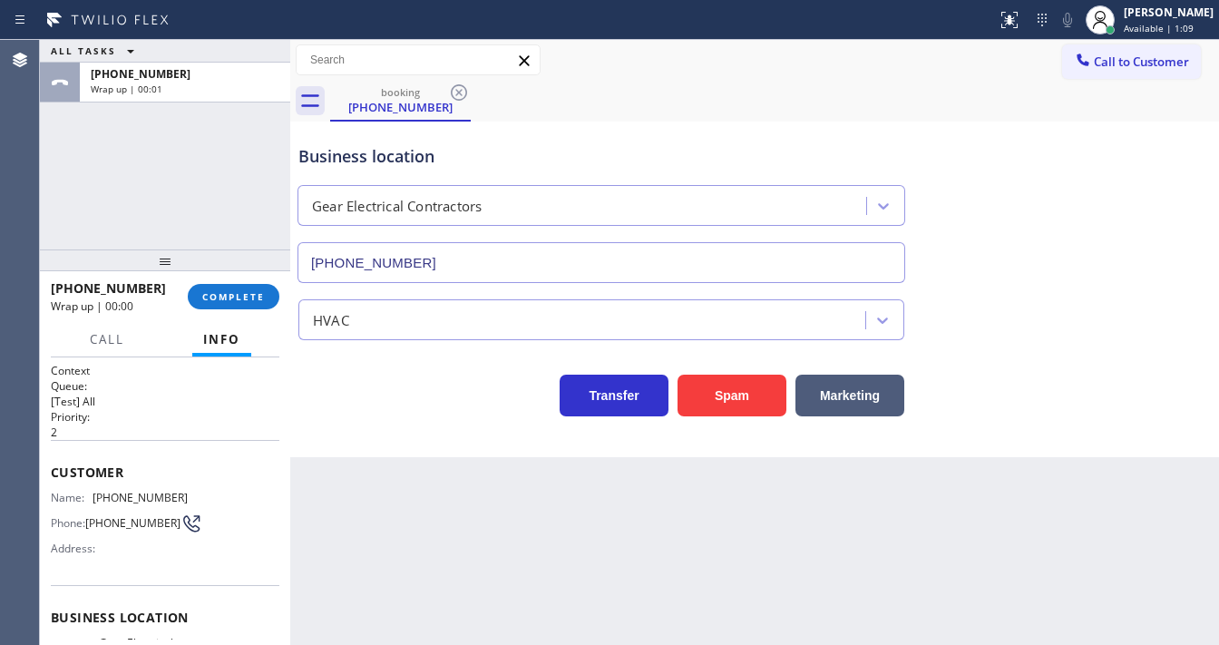
click at [28, 205] on div "Agent Desktop" at bounding box center [19, 342] width 39 height 605
click at [236, 290] on span "COMPLETE" at bounding box center [233, 296] width 63 height 13
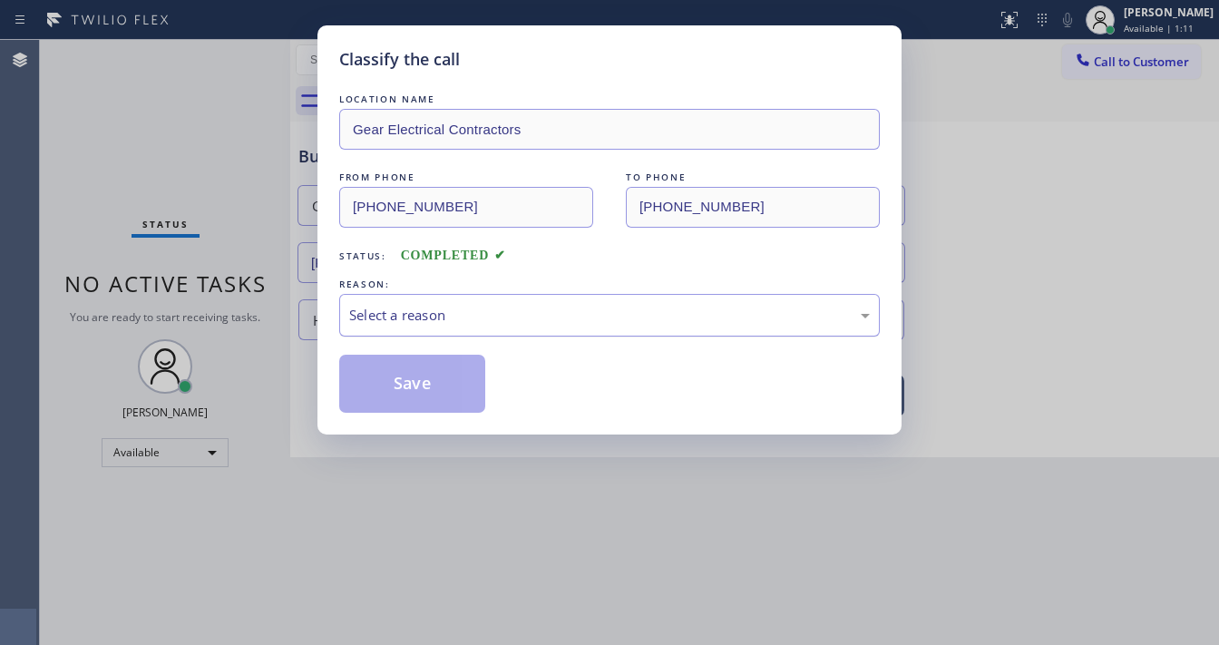
drag, startPoint x: 424, startPoint y: 322, endPoint x: 434, endPoint y: 319, distance: 10.3
click at [427, 319] on div "Select a reason" at bounding box center [609, 315] width 521 height 21
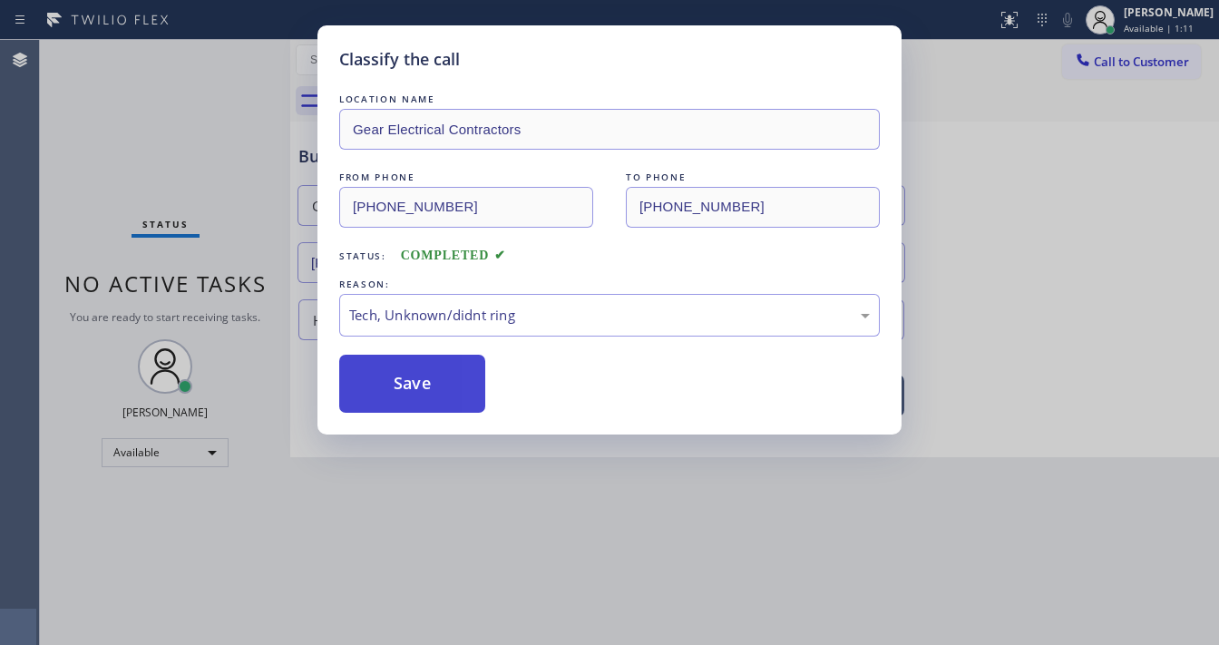
click at [432, 369] on button "Save" at bounding box center [412, 384] width 146 height 58
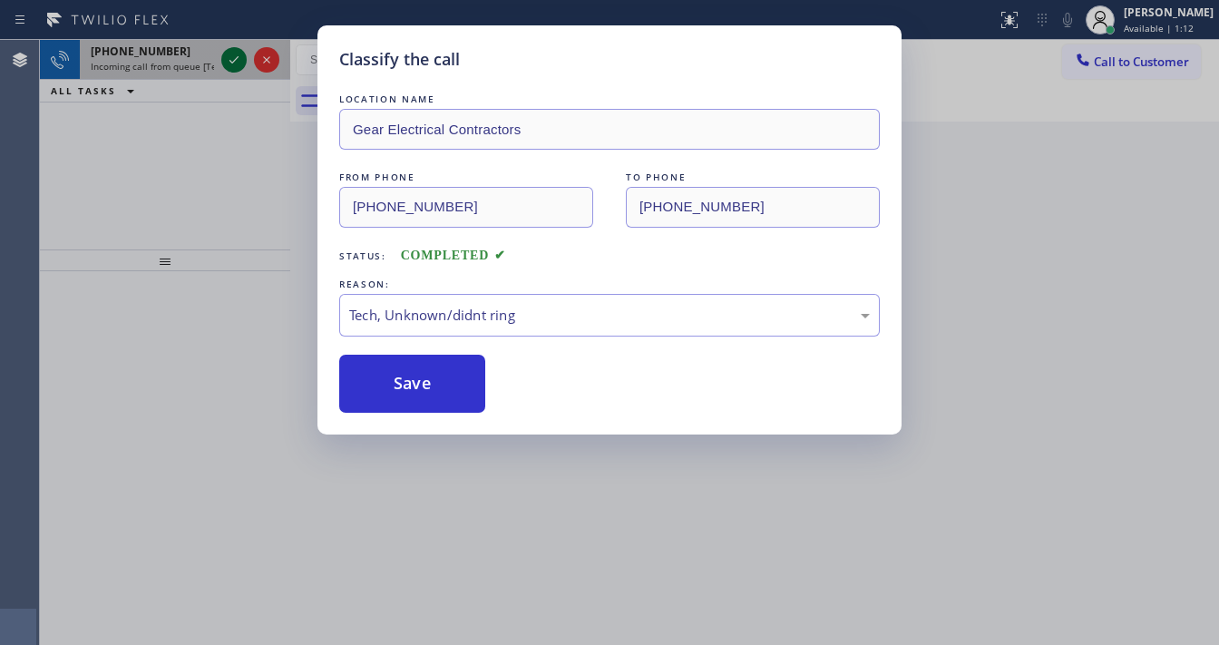
click at [232, 62] on icon at bounding box center [233, 59] width 9 height 7
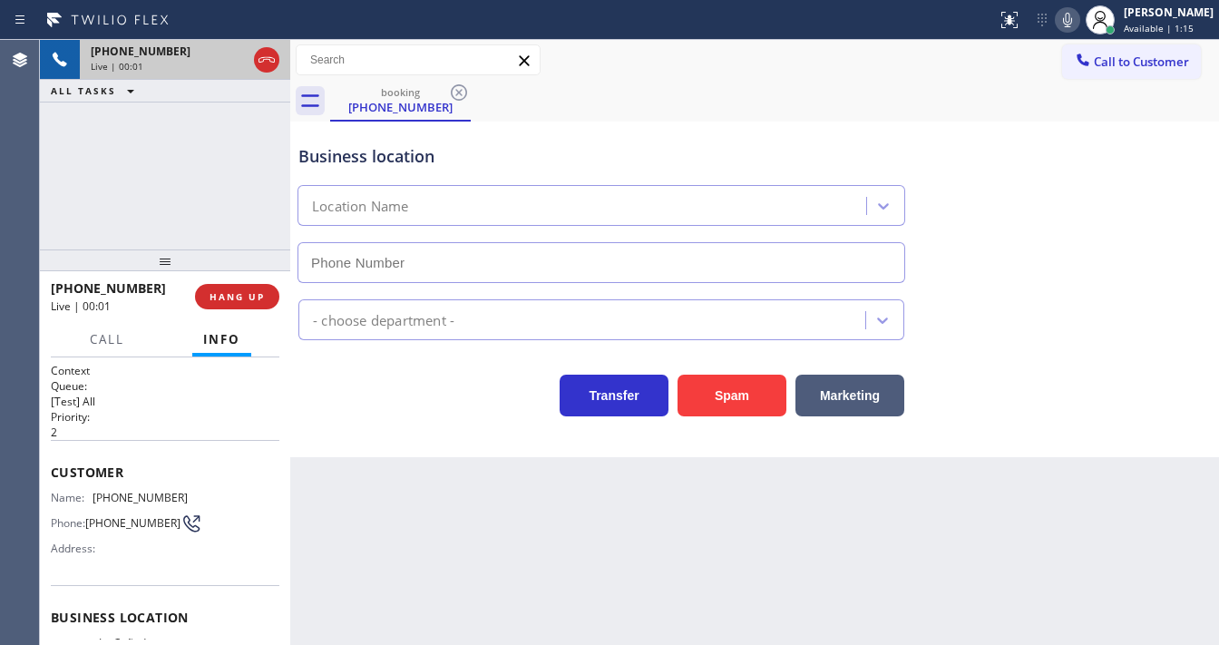
type input "[PHONE_NUMBER]"
click at [68, 207] on div "[PHONE_NUMBER] Live | 00:01 ALL TASKS ALL TASKS ACTIVE TASKS TASKS IN WRAP UP" at bounding box center [165, 144] width 250 height 209
click at [448, 501] on div "Back to Dashboard Change Sender ID Customers Technicians Select a contact Outbo…" at bounding box center [754, 342] width 929 height 605
click at [1078, 23] on icon at bounding box center [1068, 20] width 22 height 22
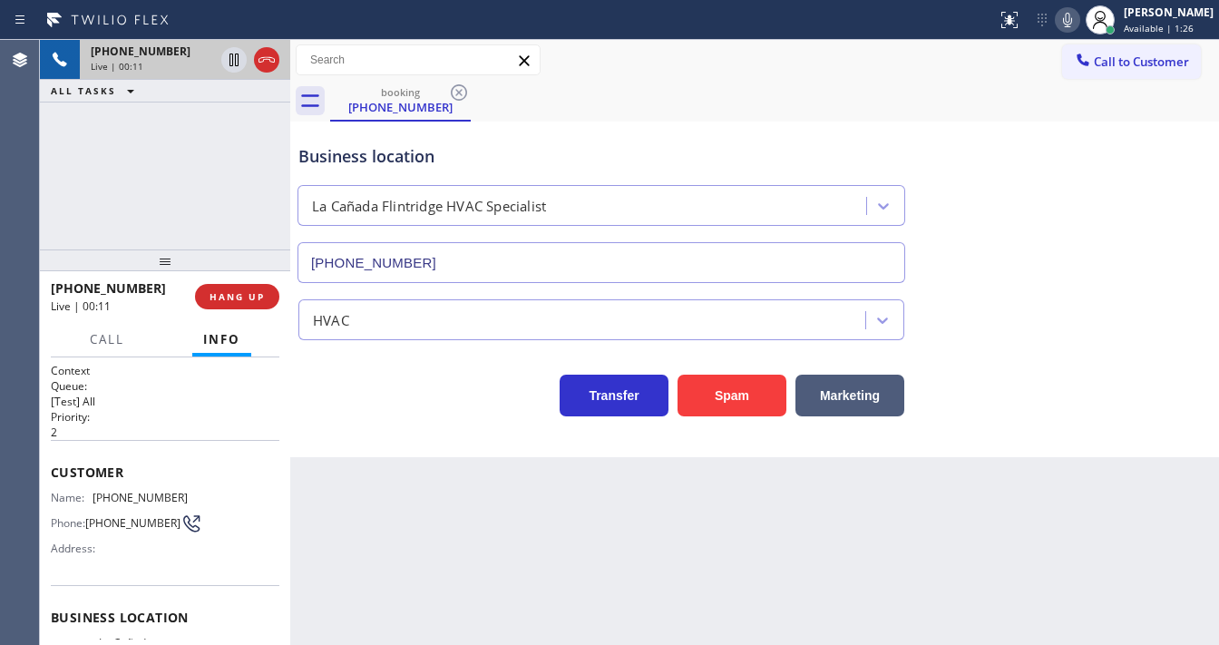
click at [735, 403] on button "Spam" at bounding box center [731, 396] width 109 height 42
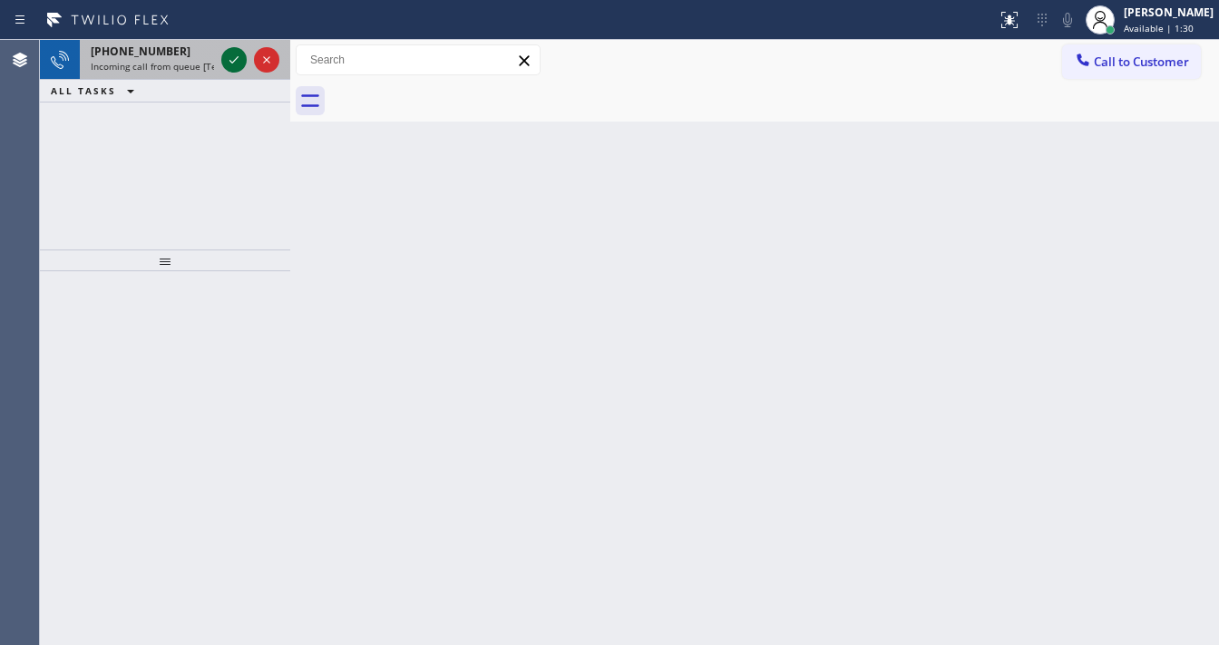
click at [231, 61] on icon at bounding box center [234, 60] width 22 height 22
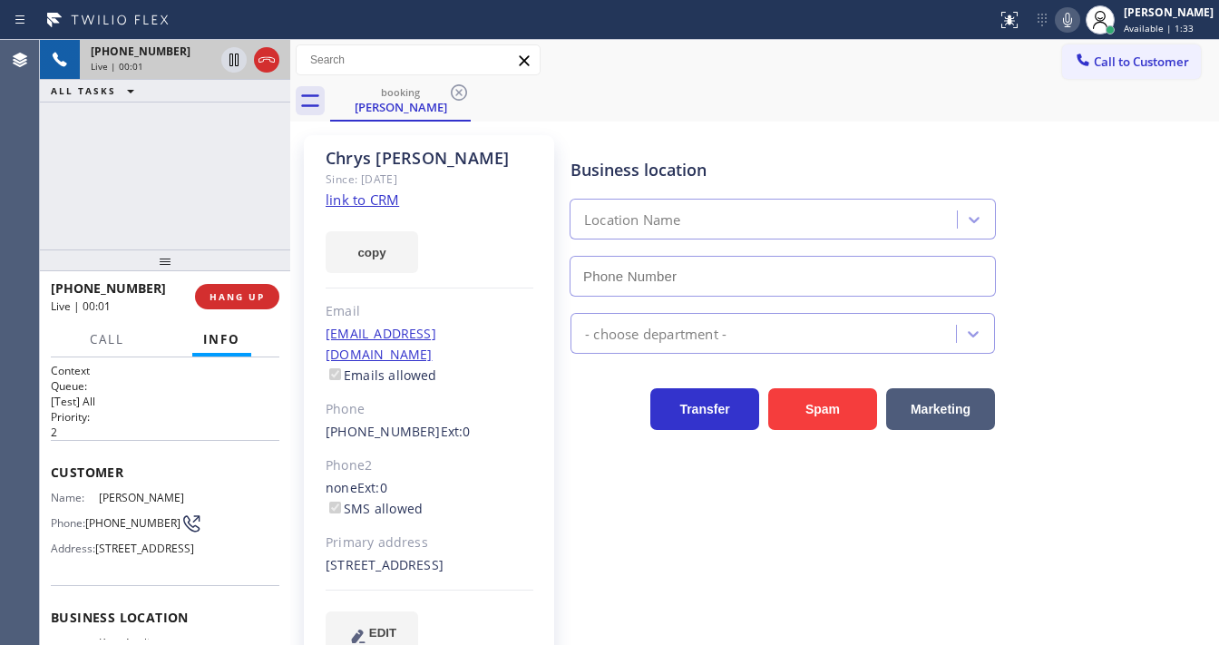
type input "[PHONE_NUMBER]"
click at [381, 200] on link "link to CRM" at bounding box center [362, 199] width 73 height 18
click at [141, 166] on div "[PHONE_NUMBER] Live | 00:34 ALL TASKS ALL TASKS ACTIVE TASKS TASKS IN WRAP UP" at bounding box center [165, 144] width 250 height 209
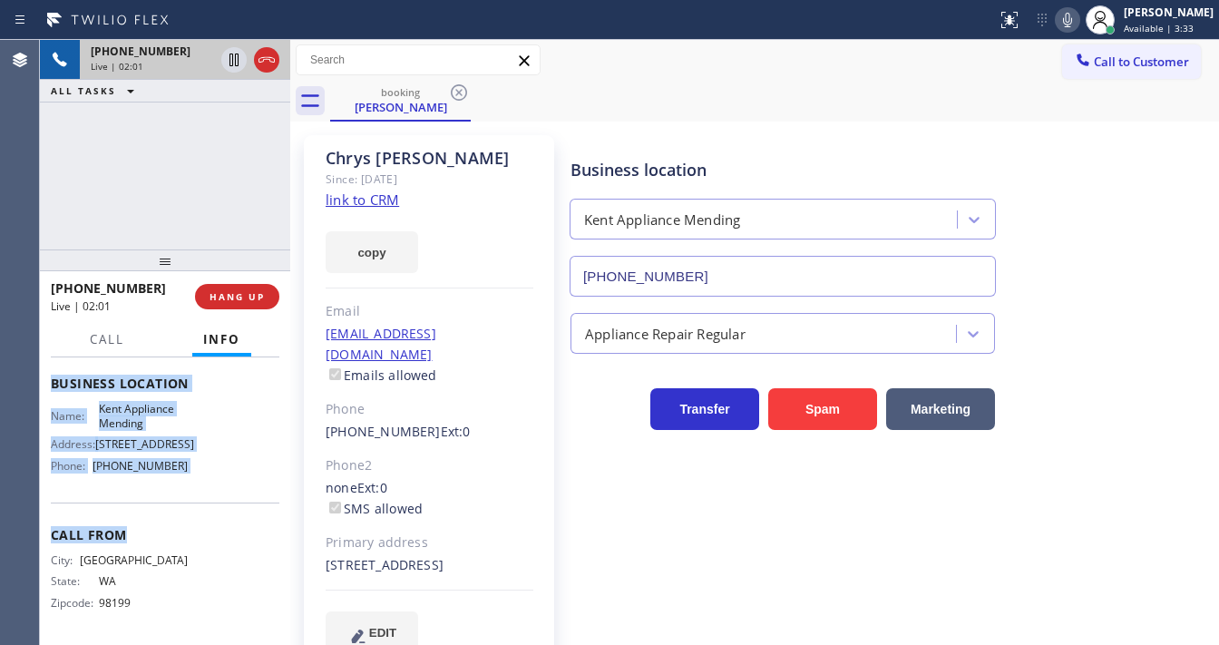
scroll to position [278, 0]
drag, startPoint x: 54, startPoint y: 470, endPoint x: 180, endPoint y: 330, distance: 188.1
click at [207, 472] on div "Context Queue: [Test] All Priority: 2 Customer Name: [PERSON_NAME] Phone: [PHON…" at bounding box center [165, 384] width 229 height 511
copy div "Customer Name: [PERSON_NAME] Phone: [PHONE_NUMBER] Address: [STREET_ADDRESS] Bu…"
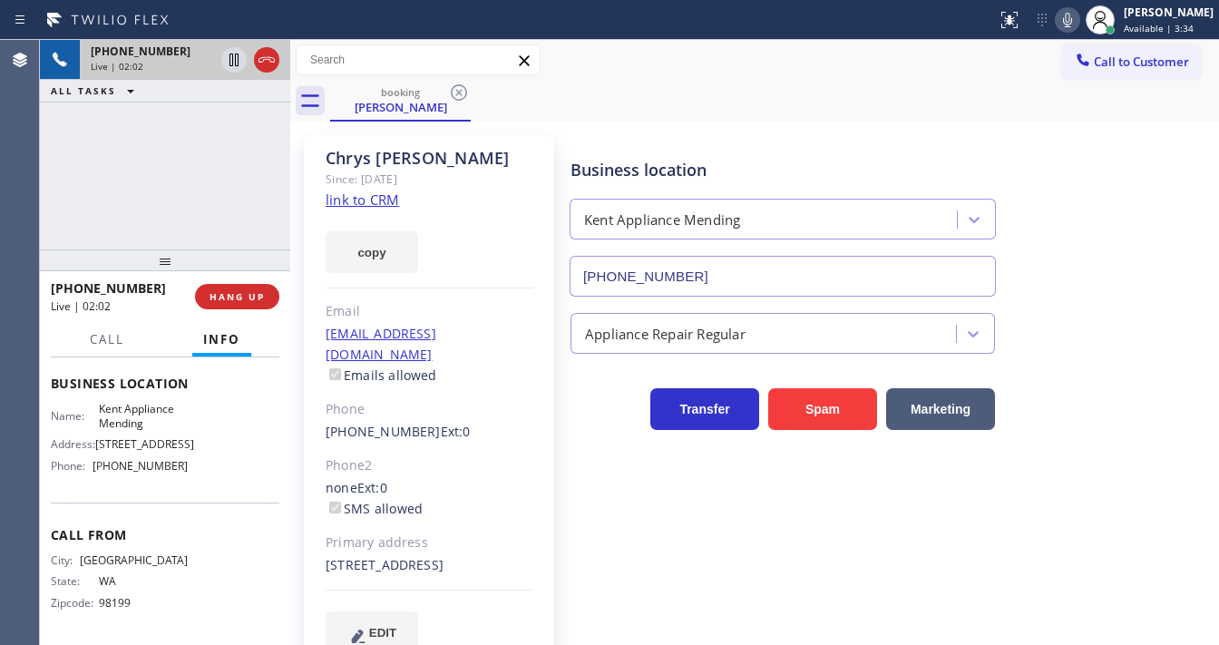
click at [177, 232] on div "[PHONE_NUMBER] Live | 02:02 ALL TASKS ALL TASKS ACTIVE TASKS TASKS IN WRAP UP" at bounding box center [165, 144] width 250 height 209
click at [155, 149] on div "[PHONE_NUMBER] Live | 02:08 ALL TASKS ALL TASKS ACTIVE TASKS TASKS IN WRAP UP" at bounding box center [165, 144] width 250 height 209
click at [122, 337] on span "Call" at bounding box center [107, 339] width 34 height 16
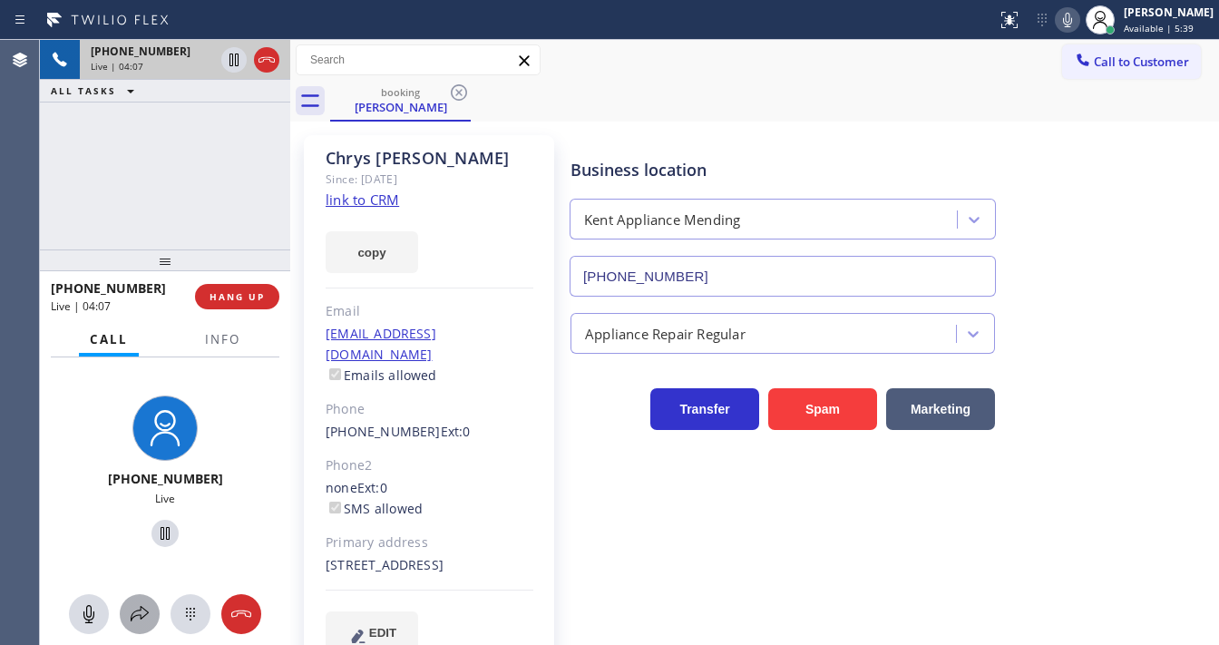
click at [145, 605] on icon at bounding box center [140, 614] width 22 height 22
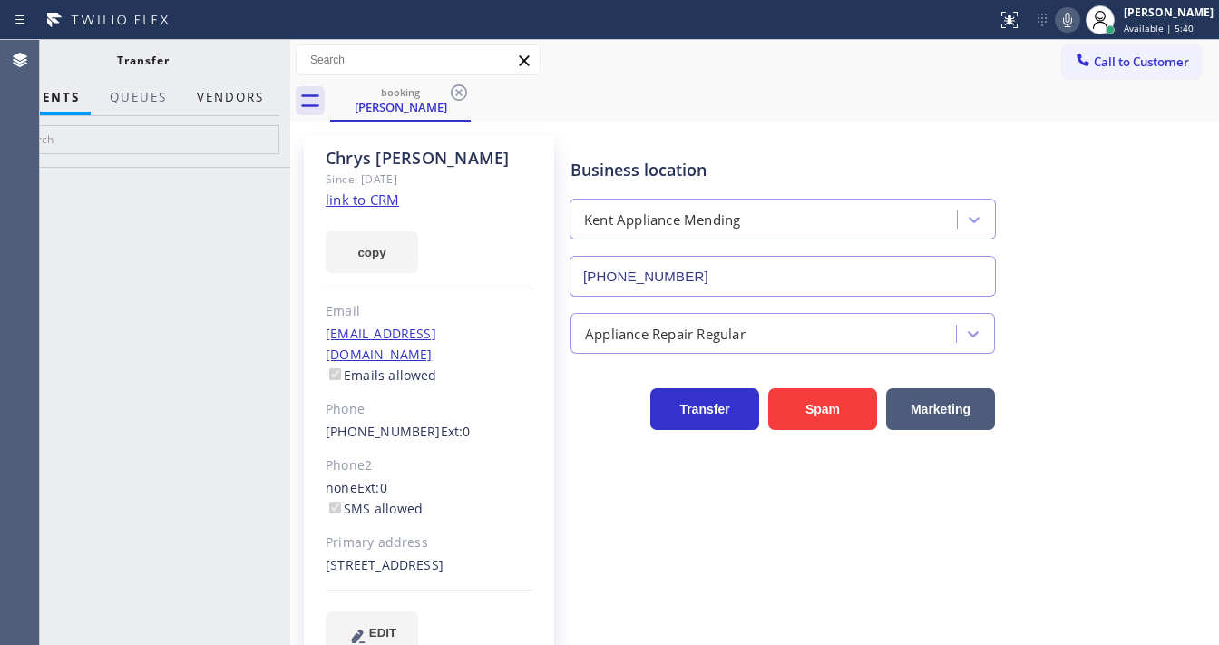
click at [231, 95] on button "Vendors" at bounding box center [230, 97] width 89 height 35
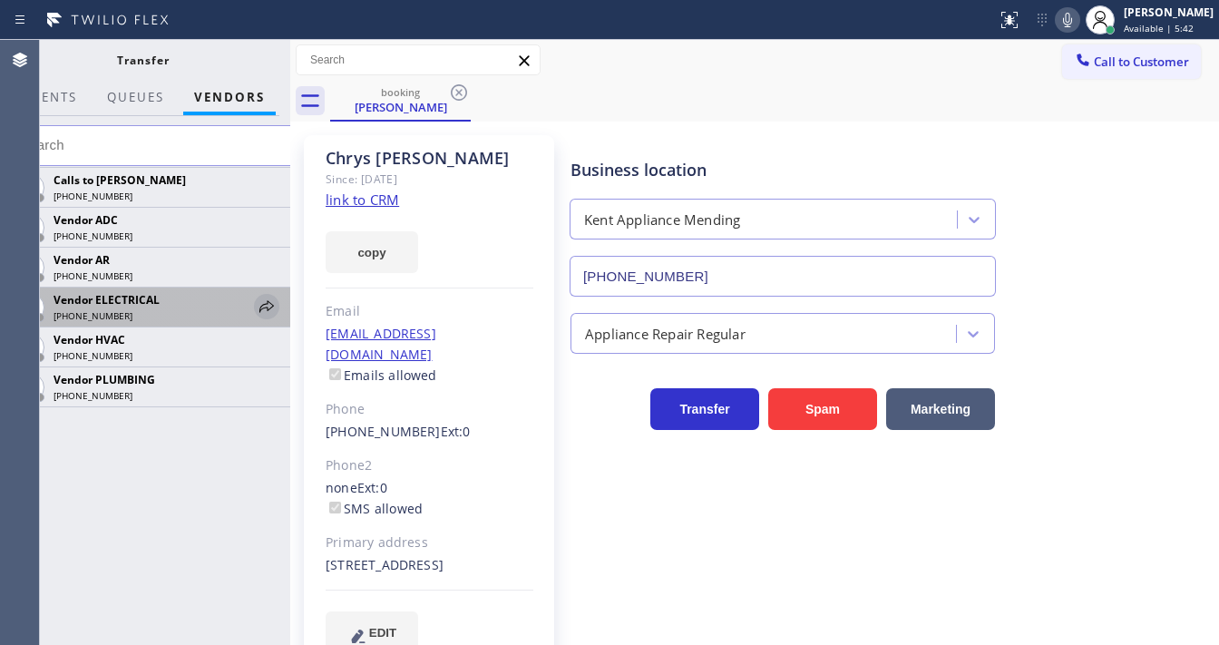
click at [265, 306] on icon at bounding box center [267, 307] width 22 height 22
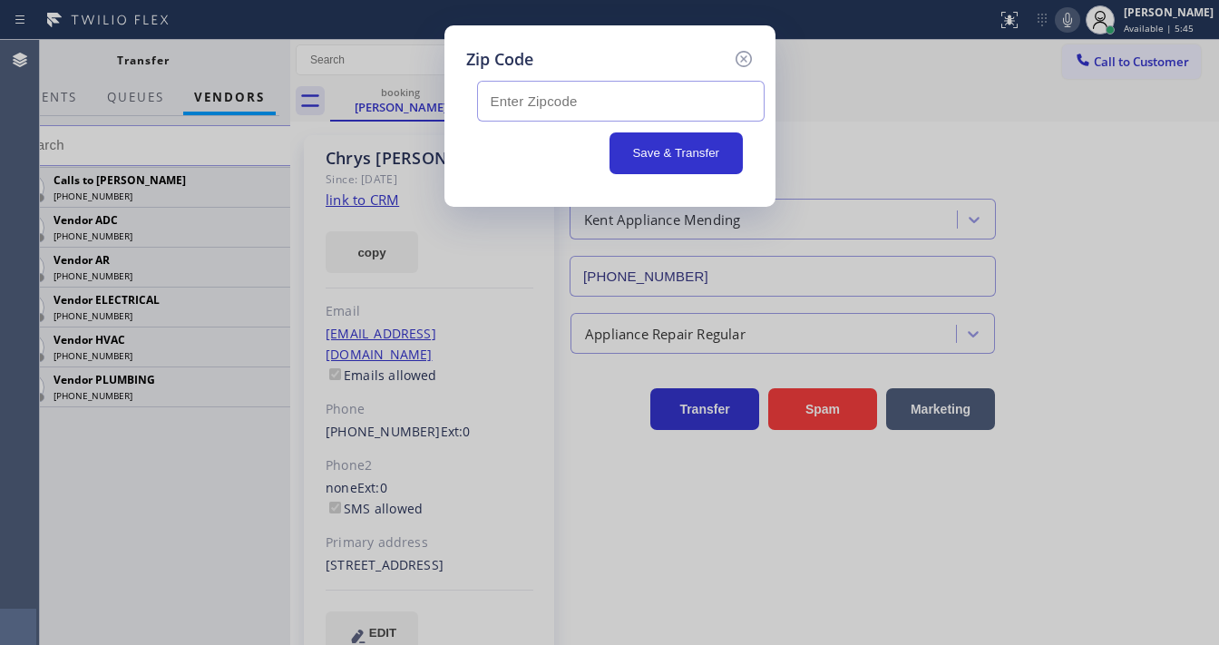
click at [538, 102] on input "text" at bounding box center [620, 101] width 287 height 41
paste input "98042"
type input "98042"
click at [538, 140] on div "Save & Transfer" at bounding box center [610, 153] width 266 height 42
click at [580, 68] on div "Zip Code" at bounding box center [609, 59] width 287 height 24
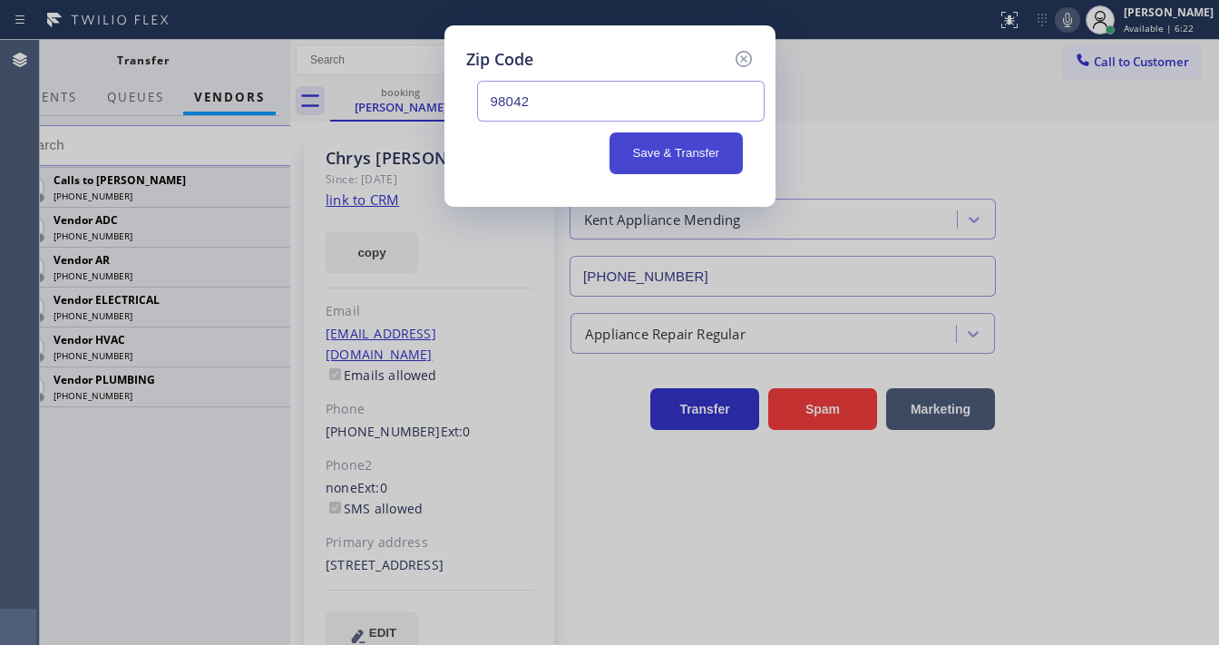
click at [649, 155] on button "Save & Transfer" at bounding box center [675, 153] width 133 height 42
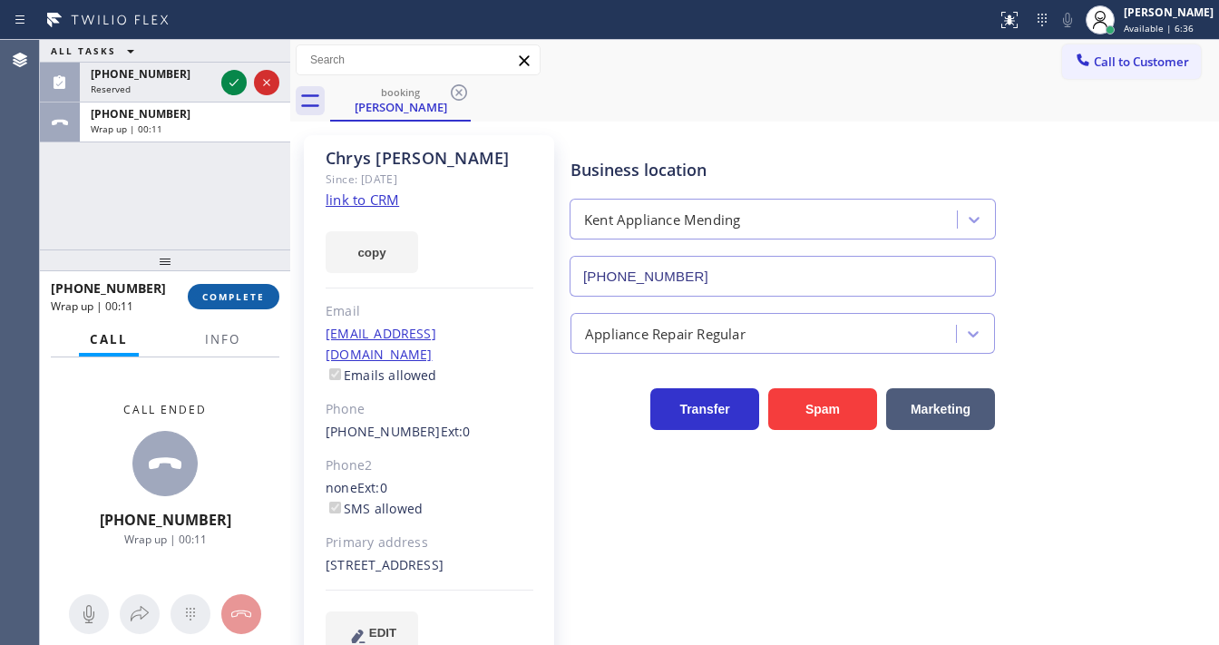
click at [239, 280] on div "ALL TASKS ALL TASKS ACTIVE TASKS TASKS IN WRAP UP [PHONE_NUMBER] Reserved [PHON…" at bounding box center [165, 342] width 250 height 605
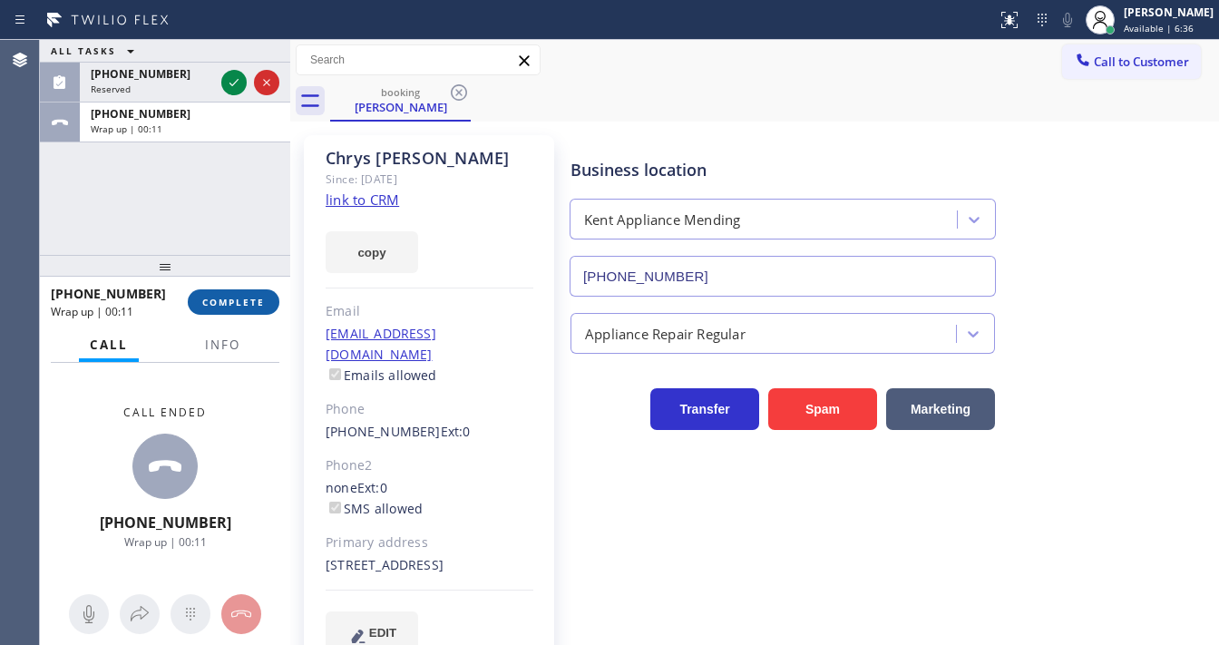
click at [240, 298] on span "COMPLETE" at bounding box center [233, 302] width 63 height 13
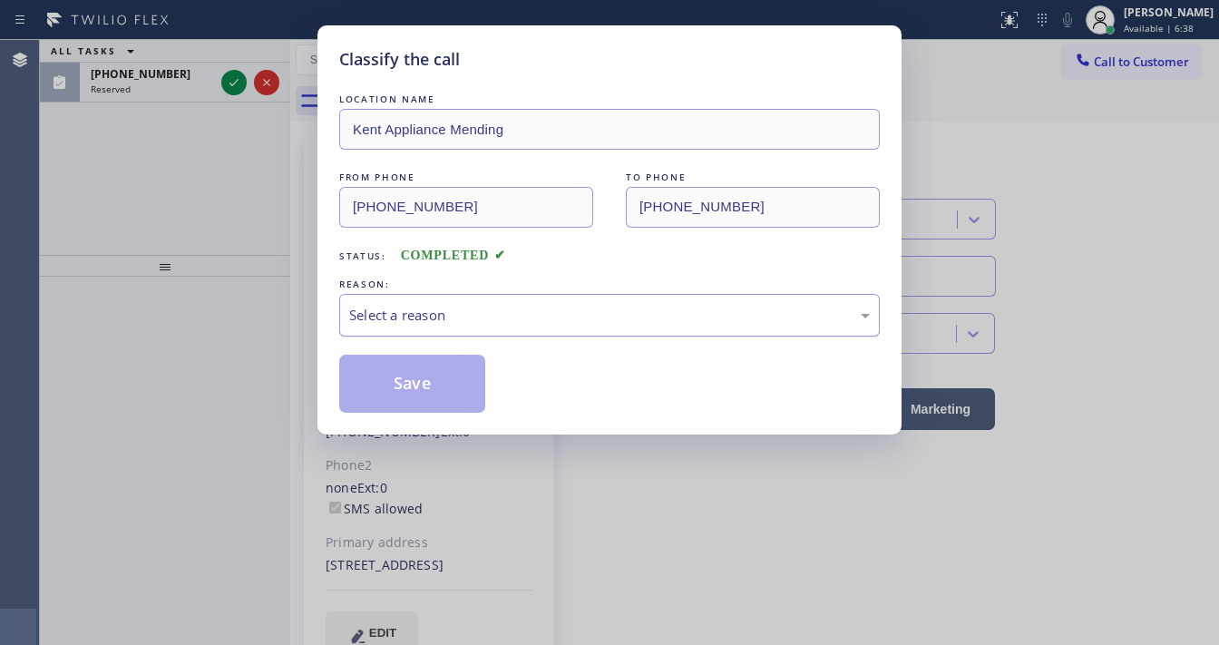
click at [439, 316] on div "Select a reason" at bounding box center [609, 315] width 521 height 21
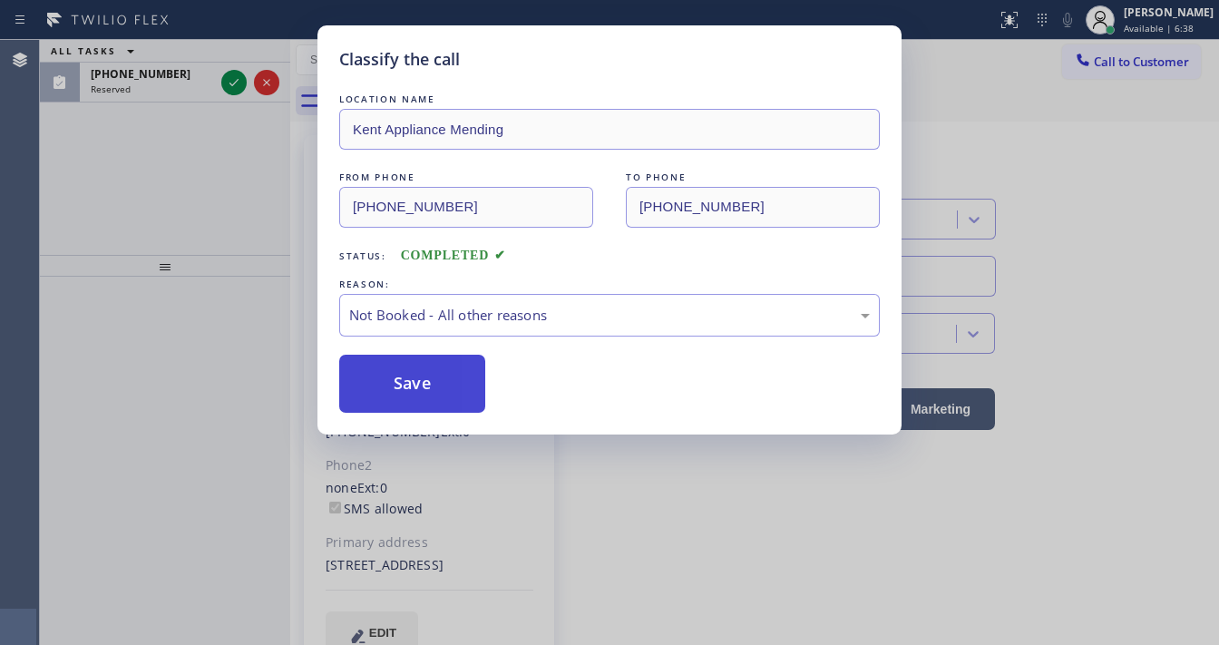
click at [415, 385] on button "Save" at bounding box center [412, 384] width 146 height 58
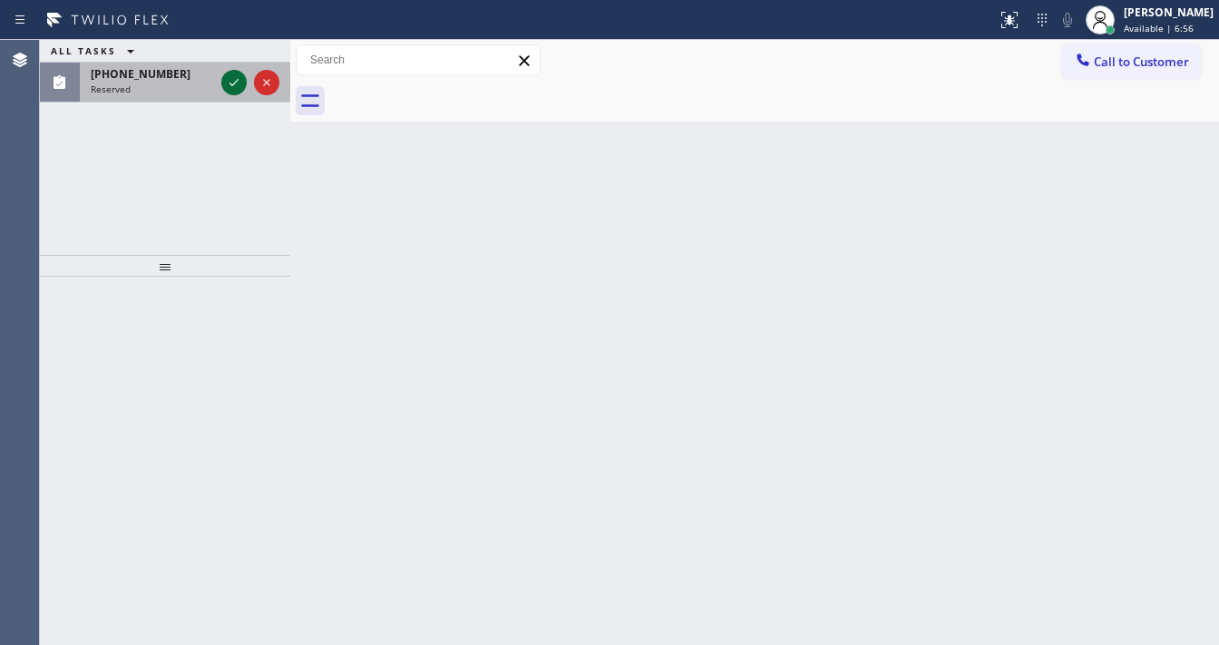
drag, startPoint x: 235, startPoint y: 88, endPoint x: 226, endPoint y: 81, distance: 11.6
click at [231, 83] on icon at bounding box center [234, 83] width 22 height 22
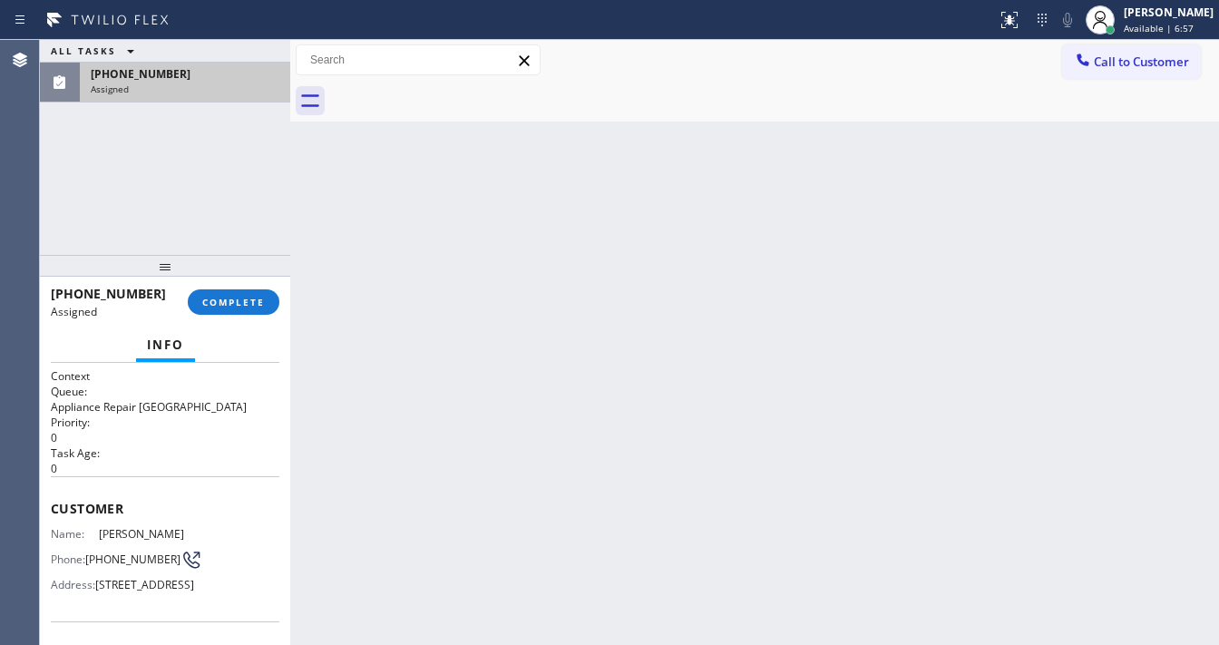
click at [236, 353] on div "Info" at bounding box center [165, 345] width 229 height 36
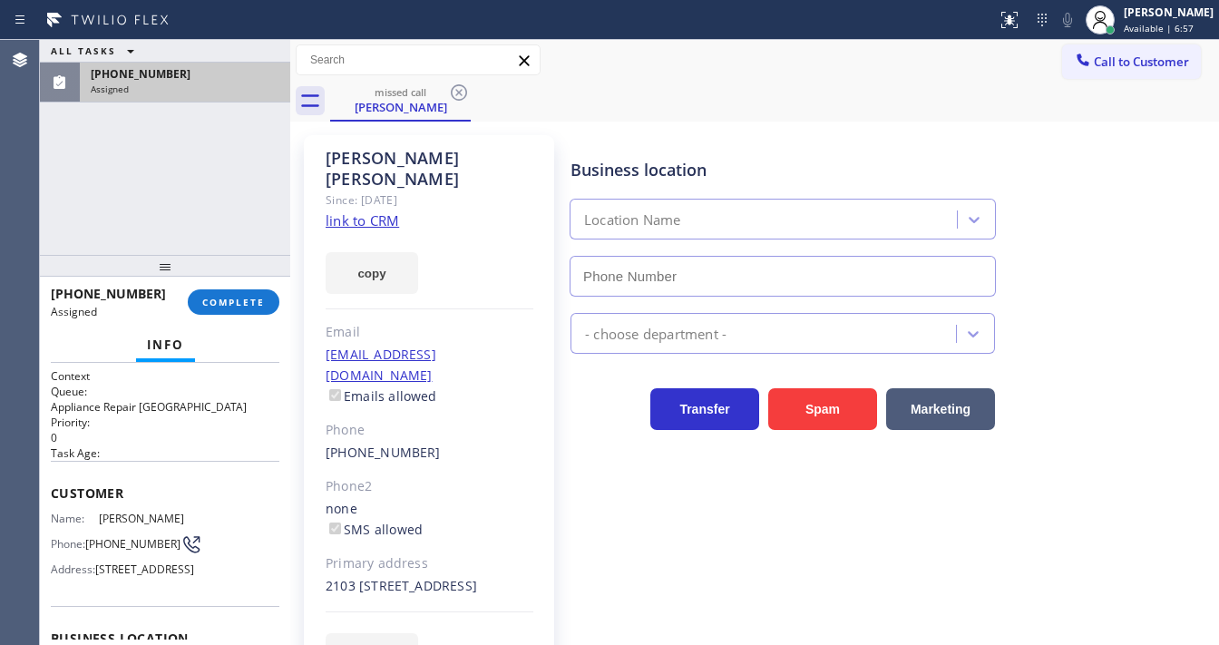
type input "[PHONE_NUMBER]"
click at [377, 211] on link "link to CRM" at bounding box center [362, 220] width 73 height 18
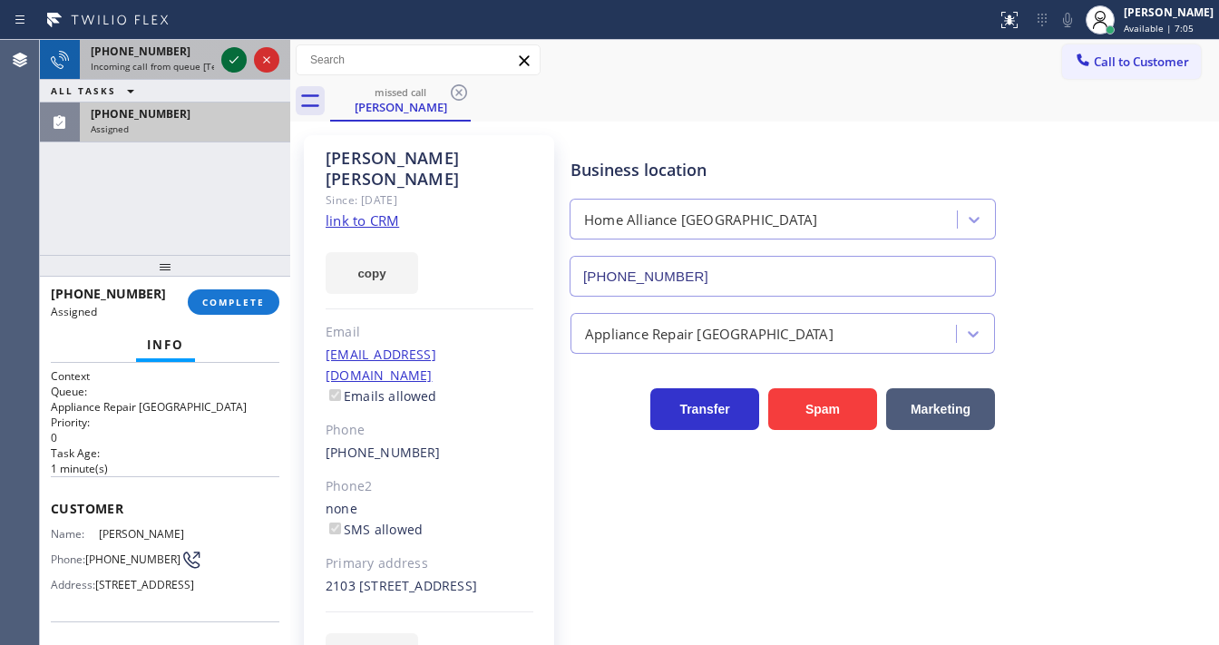
click at [235, 63] on icon at bounding box center [234, 60] width 22 height 22
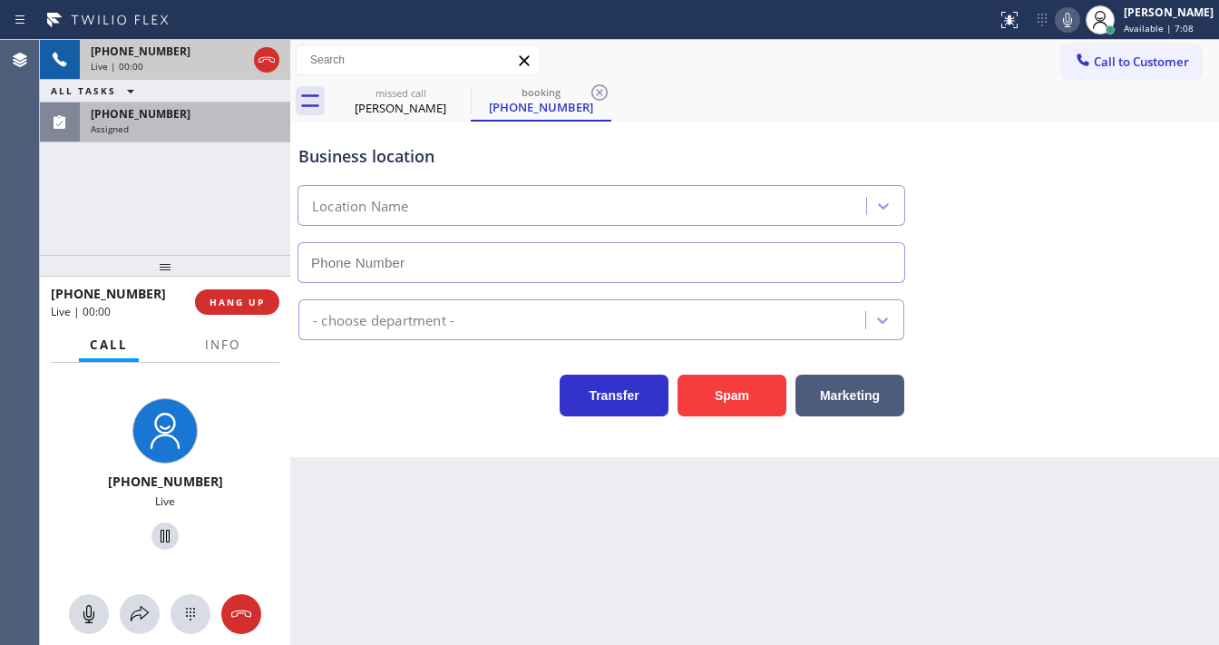
type input "[PHONE_NUMBER]"
click at [218, 120] on div "[PHONE_NUMBER]" at bounding box center [185, 113] width 189 height 15
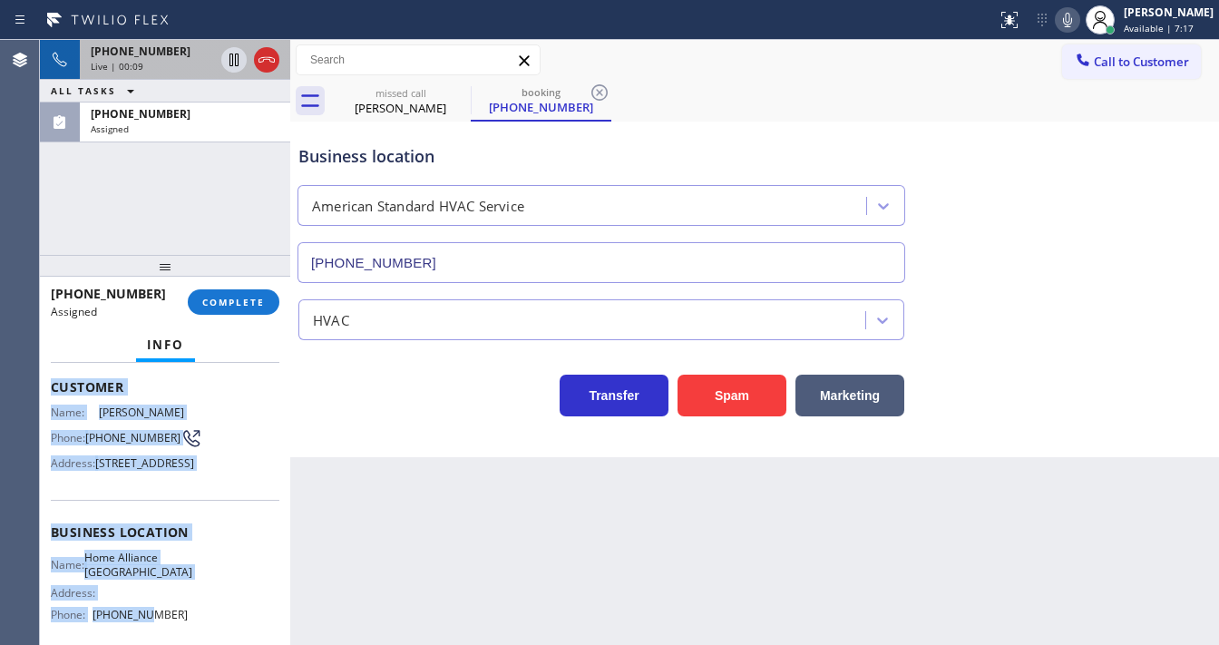
scroll to position [290, 0]
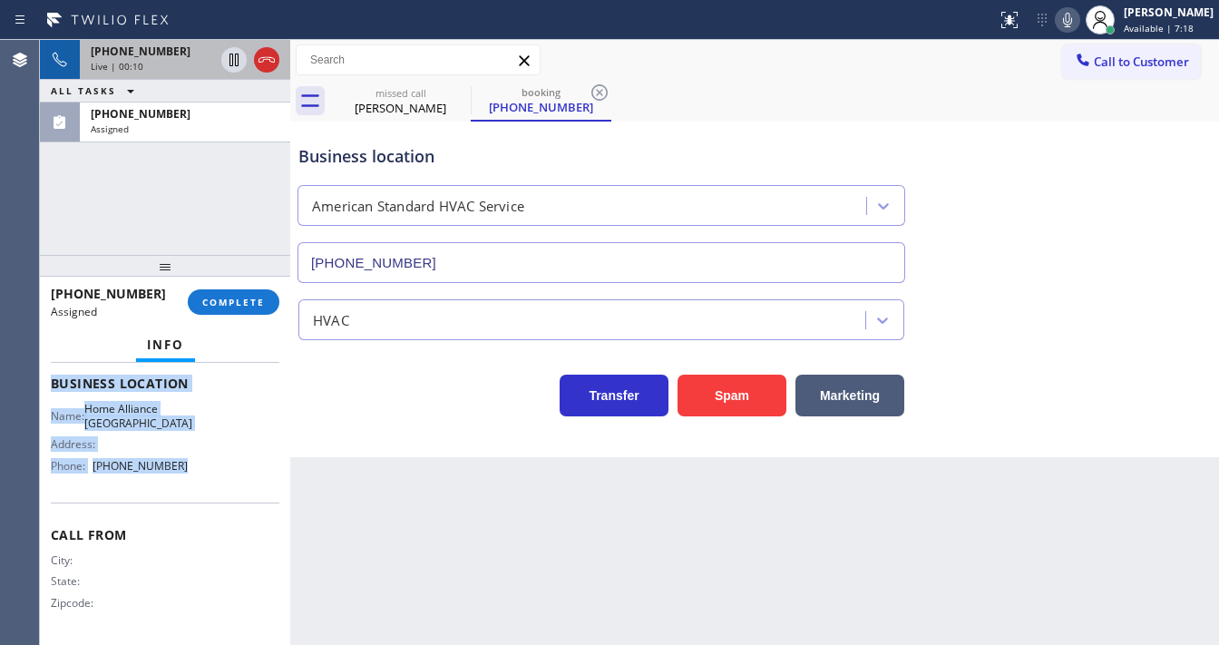
drag, startPoint x: 54, startPoint y: 501, endPoint x: 200, endPoint y: 518, distance: 147.0
click at [200, 518] on div "Context Queue: Appliance Repair High End Priority: 0 Task Age: [DEMOGRAPHIC_DAT…" at bounding box center [165, 368] width 229 height 541
click at [243, 308] on button "COMPLETE" at bounding box center [234, 301] width 92 height 25
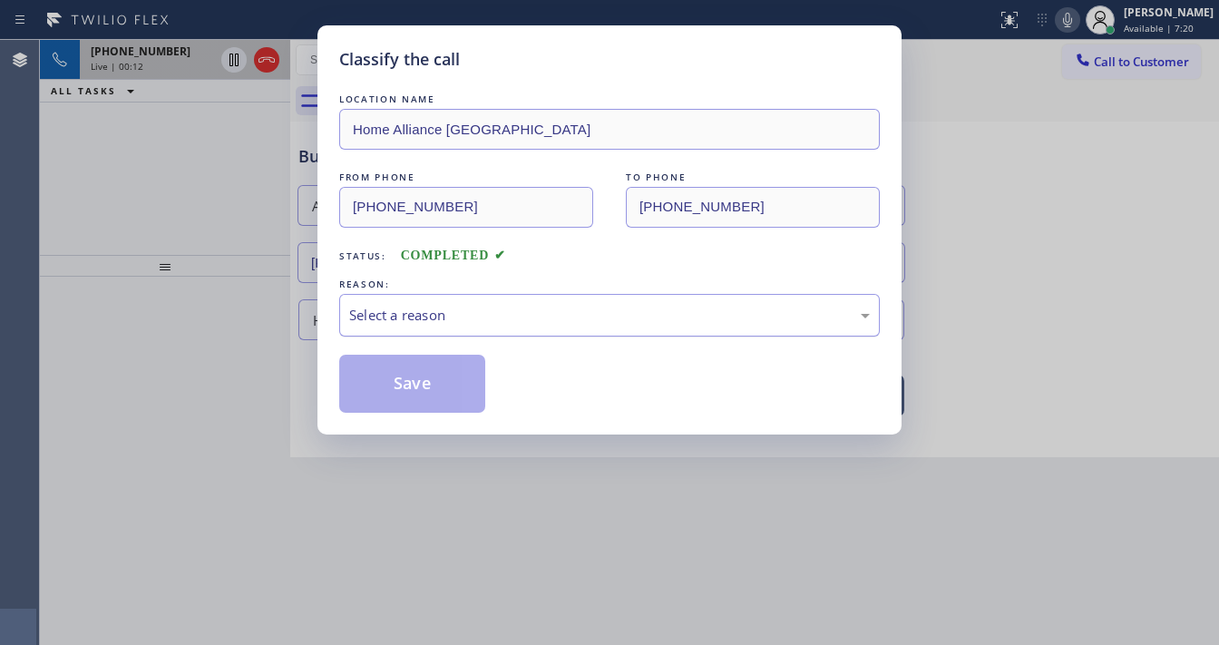
click at [463, 326] on div "Select a reason" at bounding box center [609, 315] width 541 height 43
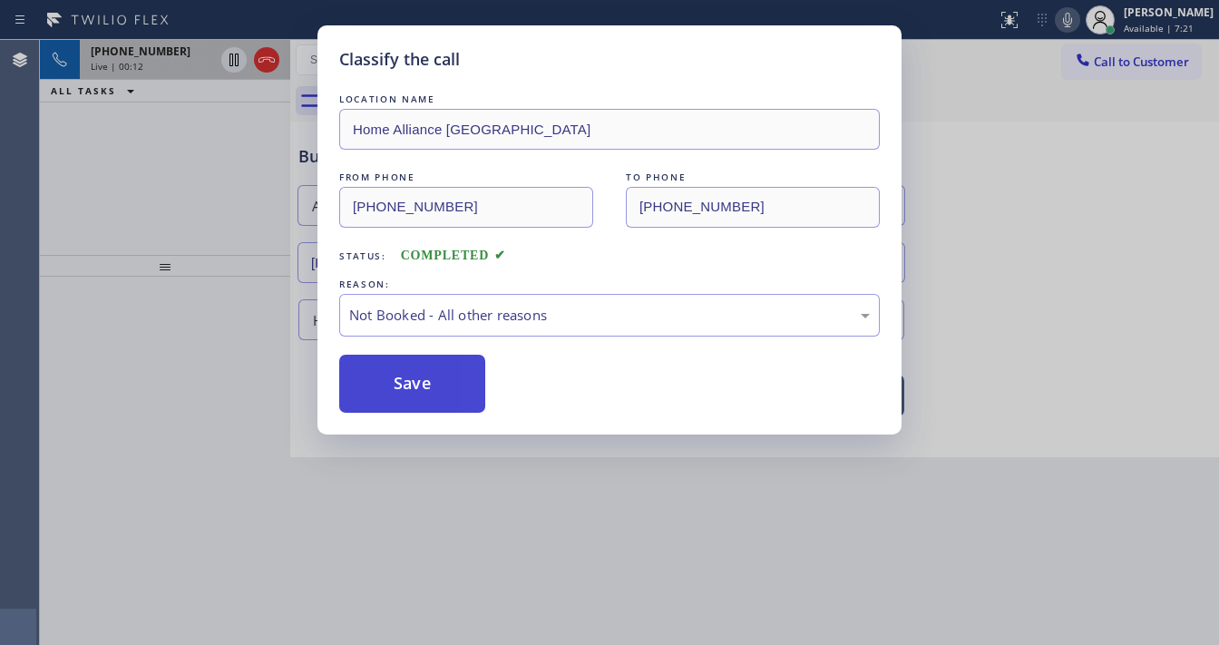
click at [414, 385] on button "Save" at bounding box center [412, 384] width 146 height 58
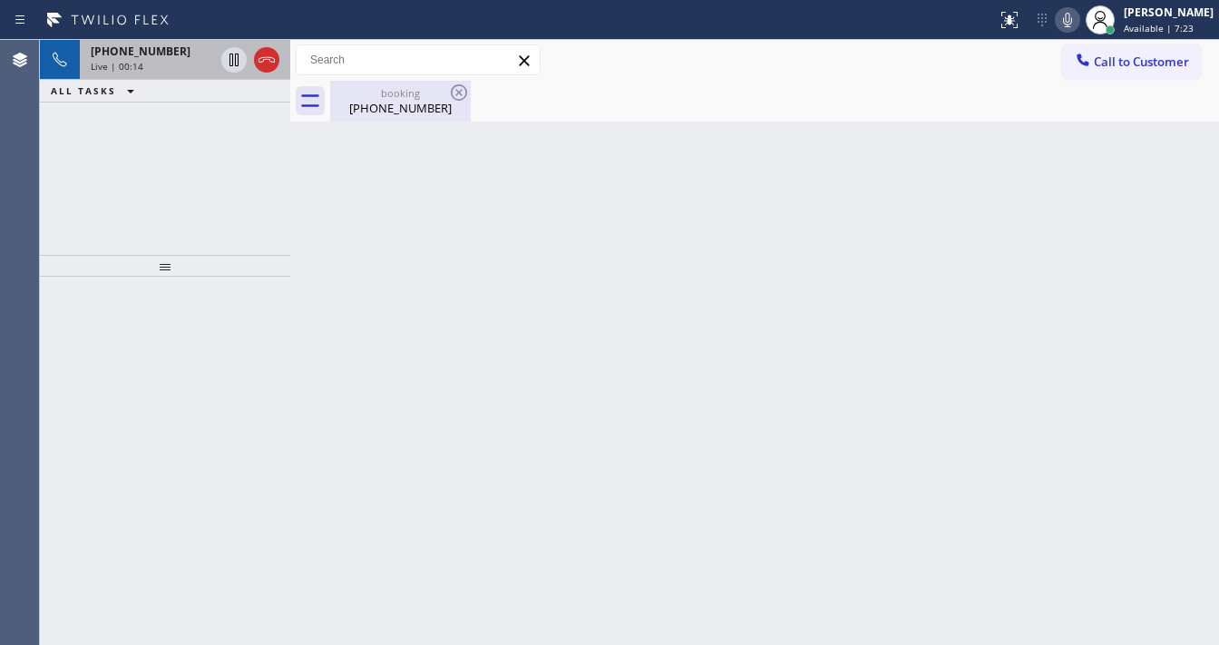
click at [388, 102] on div "[PHONE_NUMBER]" at bounding box center [400, 108] width 137 height 16
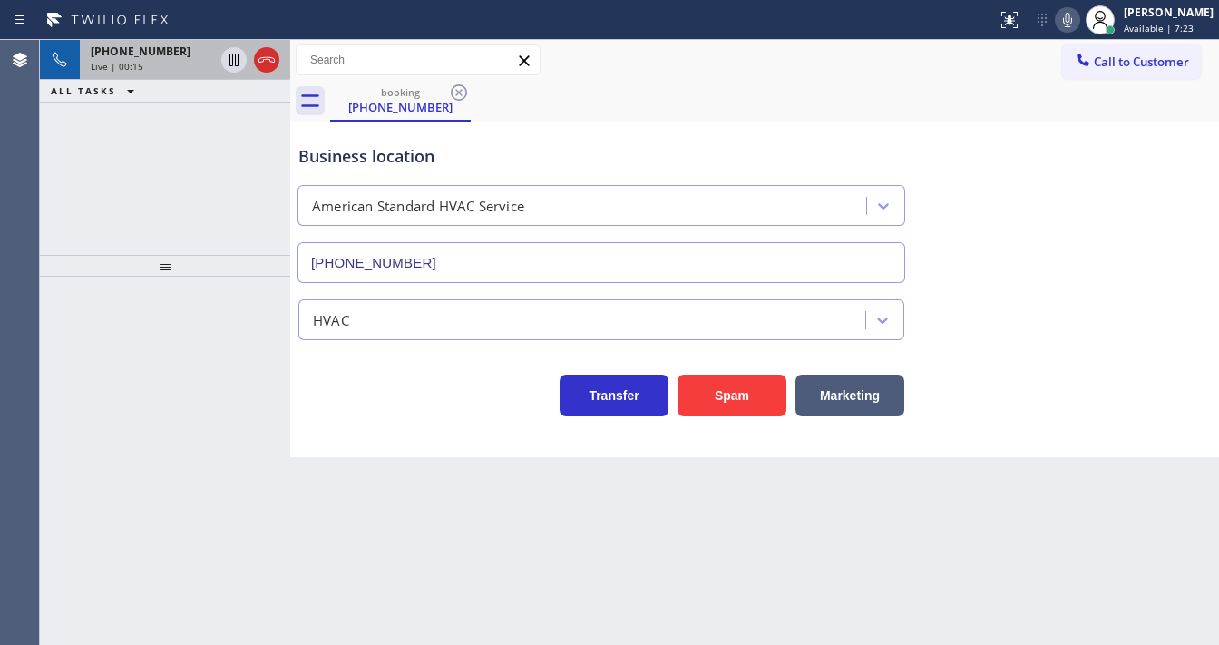
click at [177, 62] on div "Live | 00:15" at bounding box center [152, 66] width 123 height 13
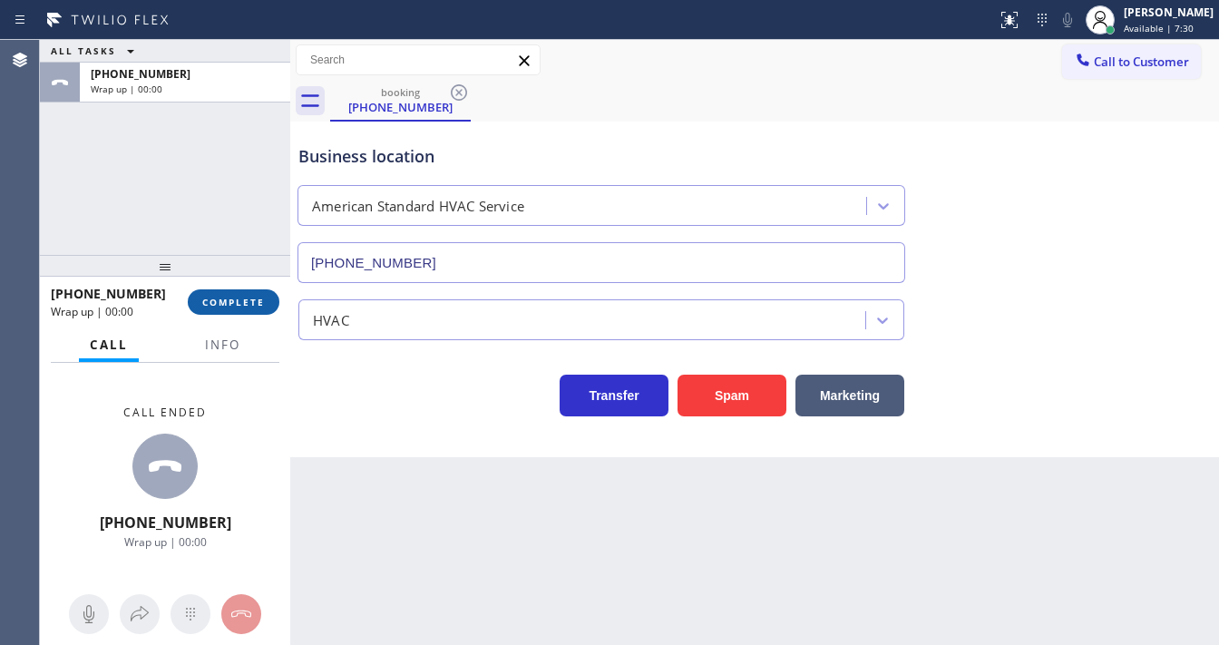
click at [253, 301] on span "COMPLETE" at bounding box center [233, 302] width 63 height 13
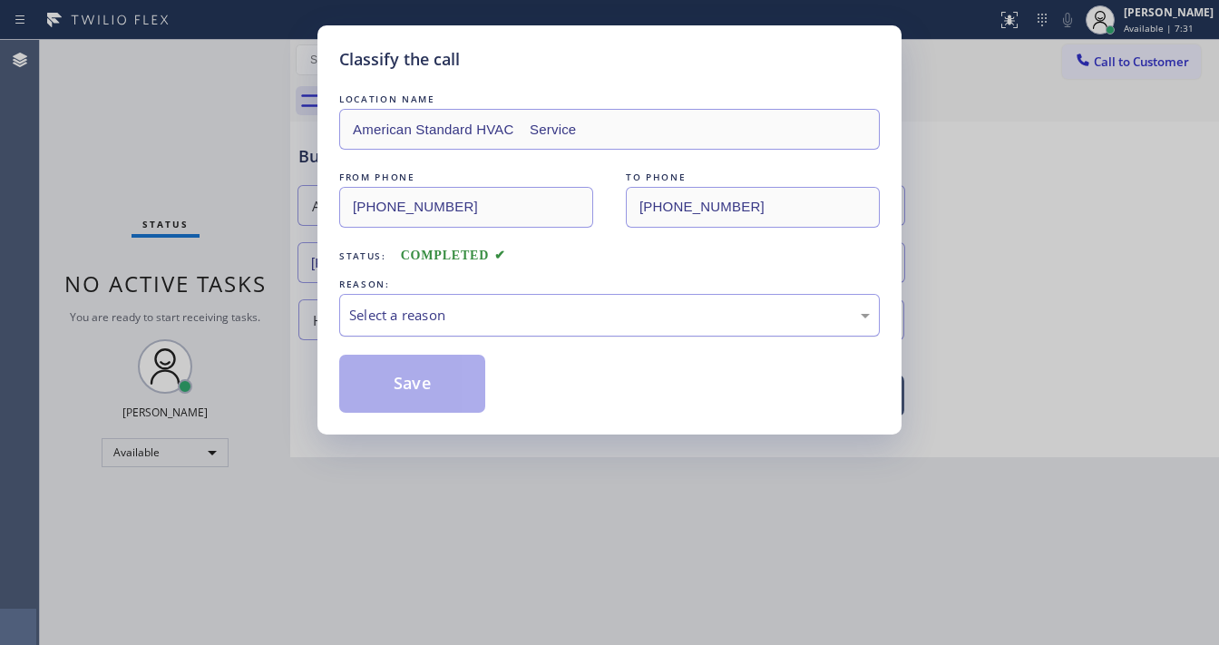
click at [439, 316] on div "Select a reason" at bounding box center [609, 315] width 521 height 21
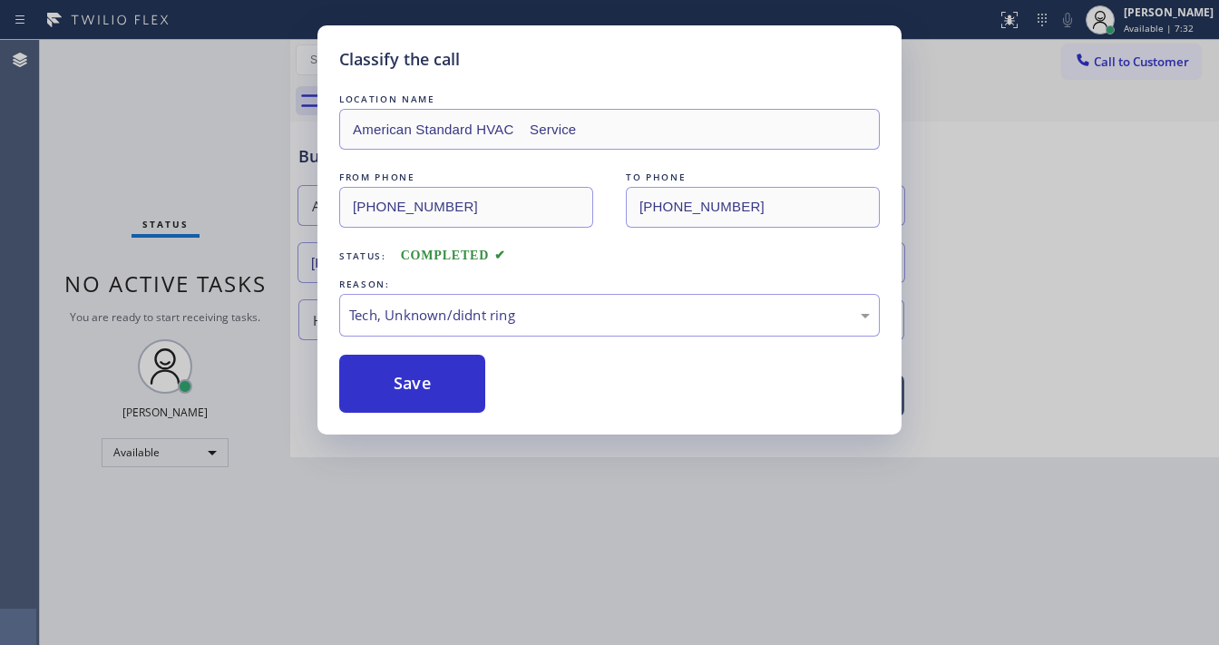
drag, startPoint x: 412, startPoint y: 446, endPoint x: 423, endPoint y: 392, distance: 55.5
drag, startPoint x: 428, startPoint y: 380, endPoint x: 433, endPoint y: 371, distance: 10.1
click at [430, 376] on button "Save" at bounding box center [412, 384] width 146 height 58
click at [434, 371] on button "Save" at bounding box center [412, 384] width 146 height 58
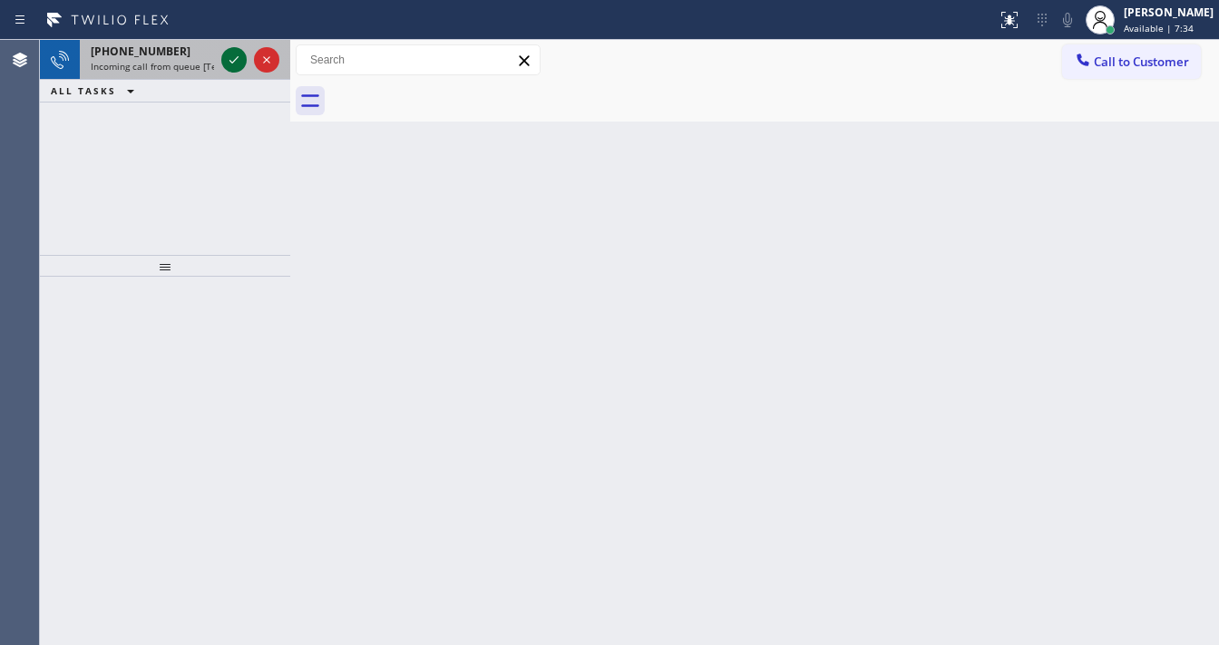
click at [232, 62] on icon at bounding box center [233, 59] width 9 height 7
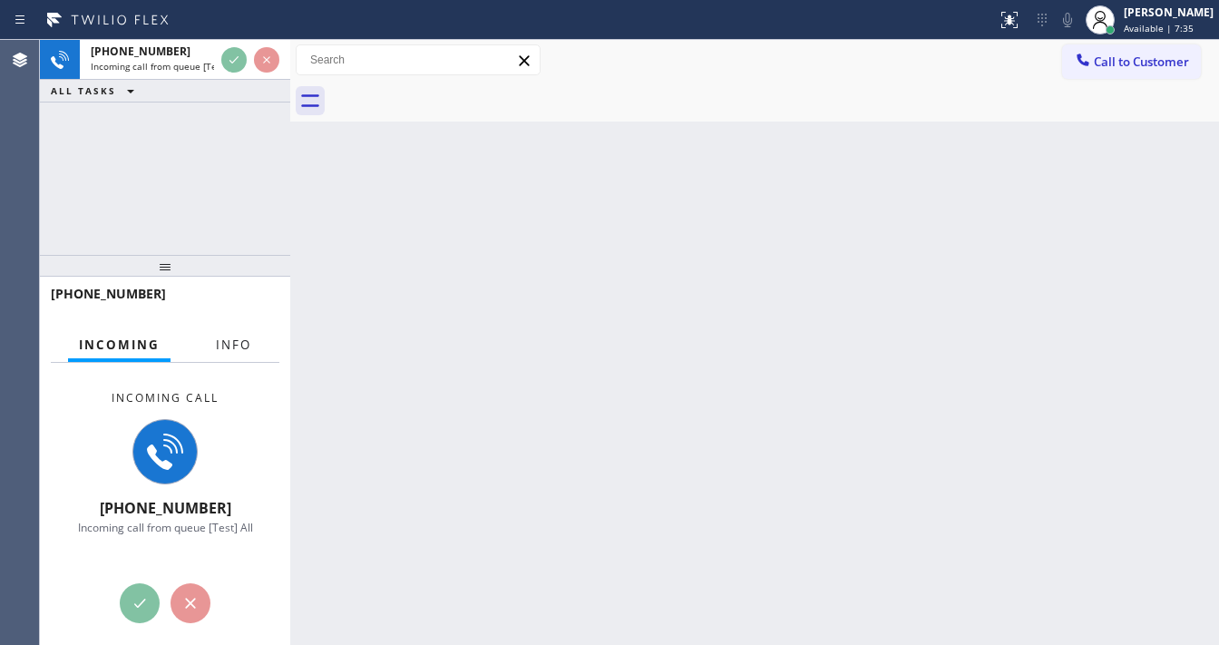
click at [227, 337] on span "Info" at bounding box center [233, 344] width 35 height 16
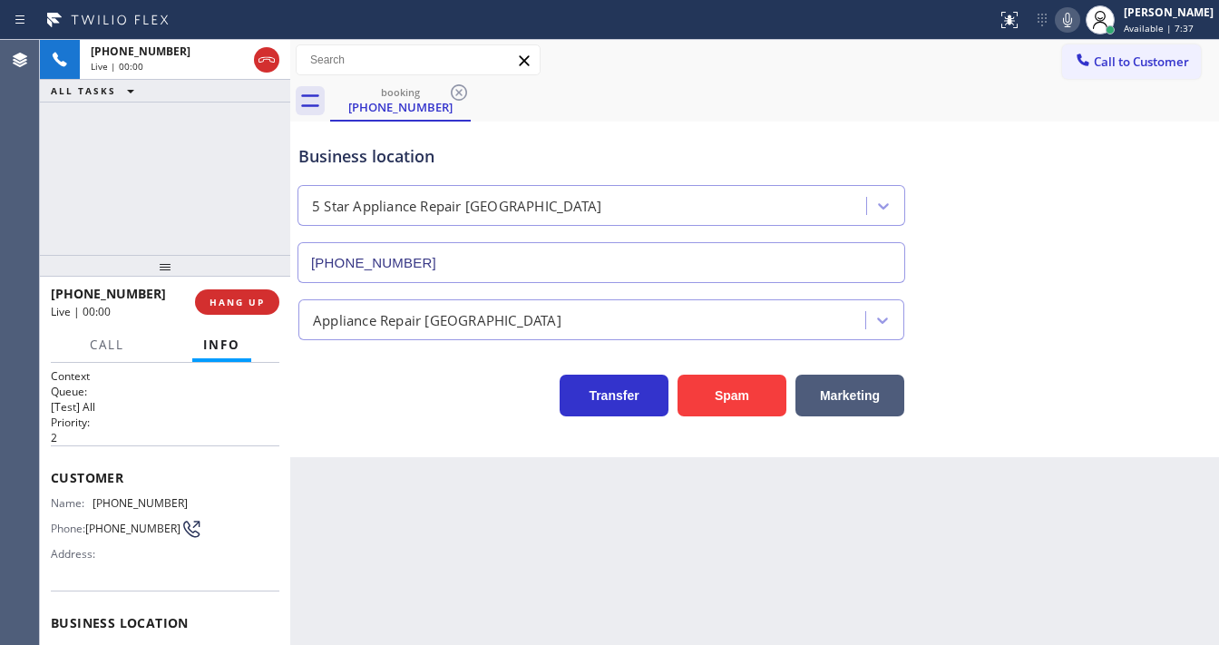
type input "[PHONE_NUMBER]"
click at [722, 643] on div "Back to Dashboard Change Sender ID Customers Technicians Select a contact Outbo…" at bounding box center [754, 342] width 929 height 605
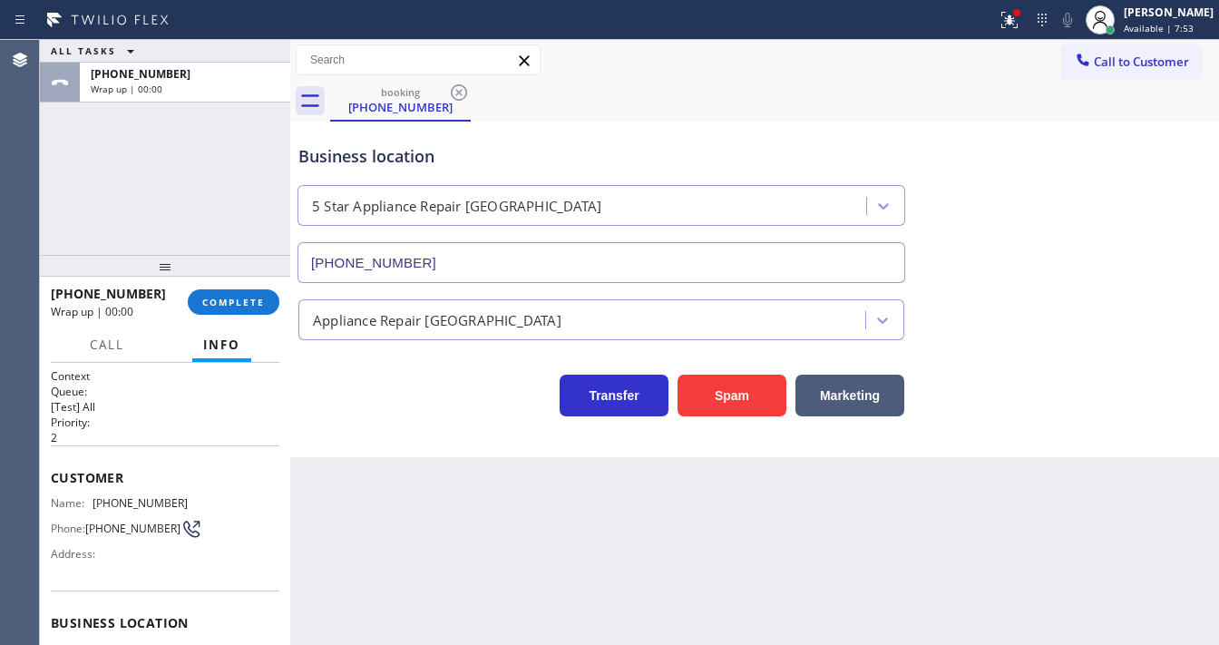
click at [114, 160] on div "ALL TASKS ALL TASKS ACTIVE TASKS TASKS IN WRAP UP [PHONE_NUMBER] Wrap up | 00:00" at bounding box center [165, 147] width 250 height 215
click at [244, 319] on div "[PHONE_NUMBER] Wrap up | 00:01 COMPLETE" at bounding box center [165, 301] width 229 height 47
click at [245, 308] on button "COMPLETE" at bounding box center [234, 301] width 92 height 25
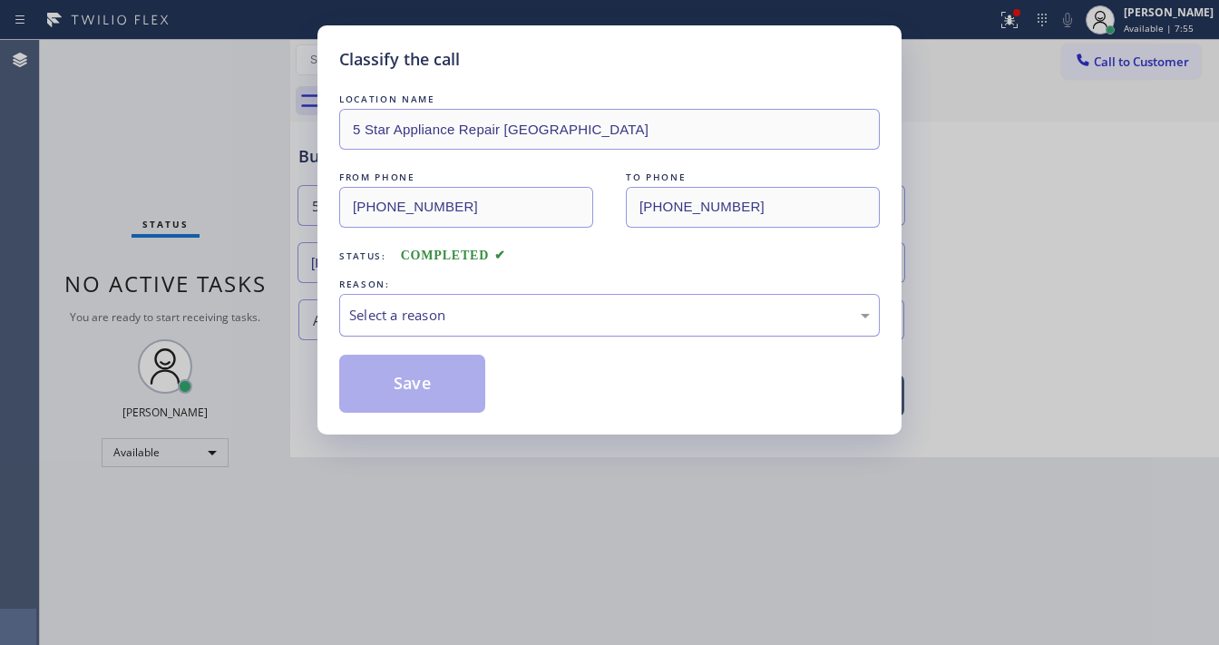
click at [453, 305] on div "Select a reason" at bounding box center [609, 315] width 521 height 21
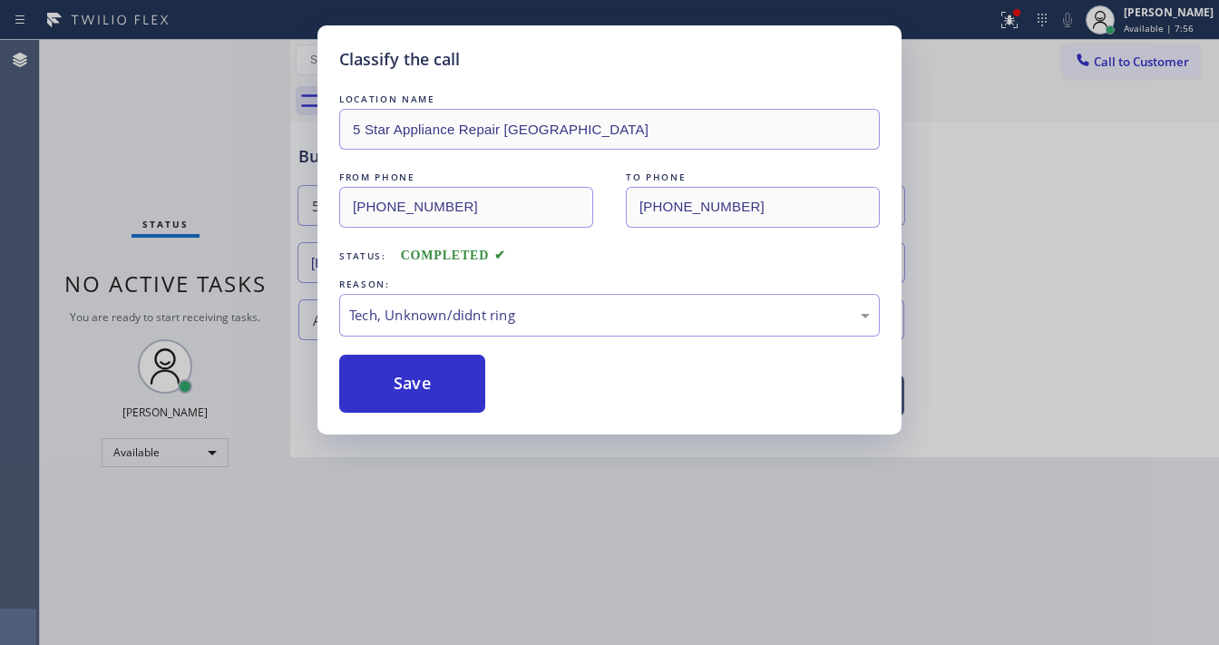
drag, startPoint x: 435, startPoint y: 444, endPoint x: 435, endPoint y: 417, distance: 27.2
click at [435, 387] on button "Save" at bounding box center [412, 384] width 146 height 58
click at [436, 387] on button "Save" at bounding box center [412, 384] width 146 height 58
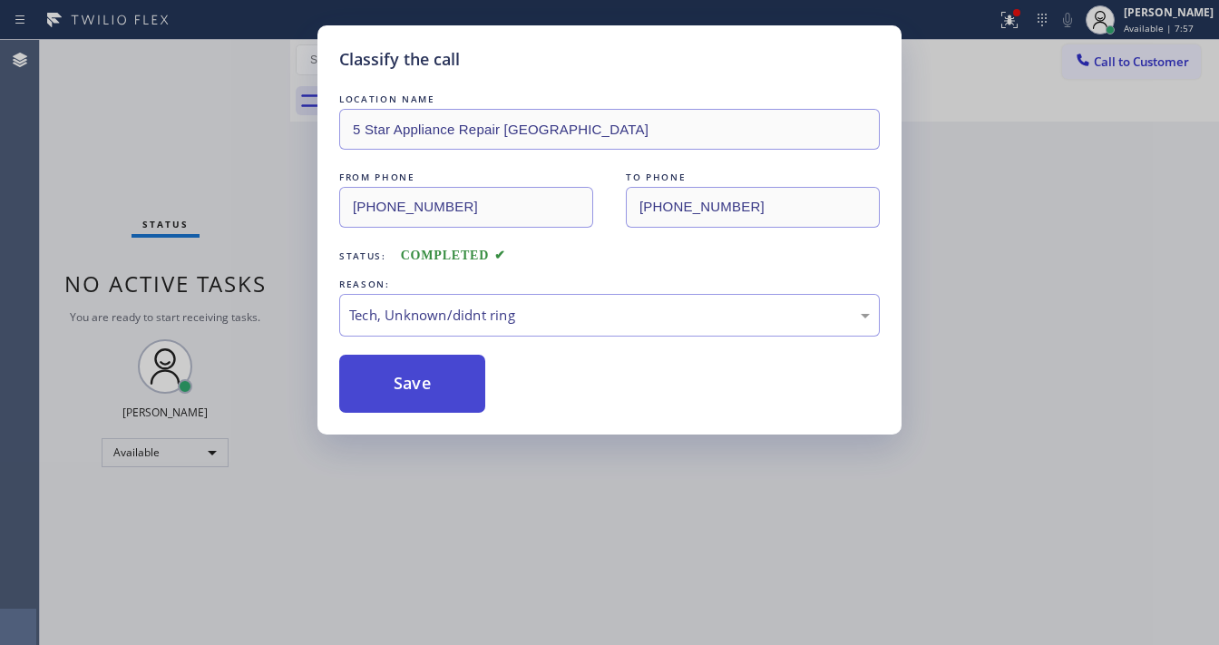
click at [436, 387] on button "Save" at bounding box center [412, 384] width 146 height 58
drag, startPoint x: 1047, startPoint y: 149, endPoint x: 1052, endPoint y: 112, distance: 36.6
click at [1048, 145] on div "Classify the call LOCATION NAME 5 Star Appliance Repair [GEOGRAPHIC_DATA] FROM …" at bounding box center [609, 322] width 1219 height 645
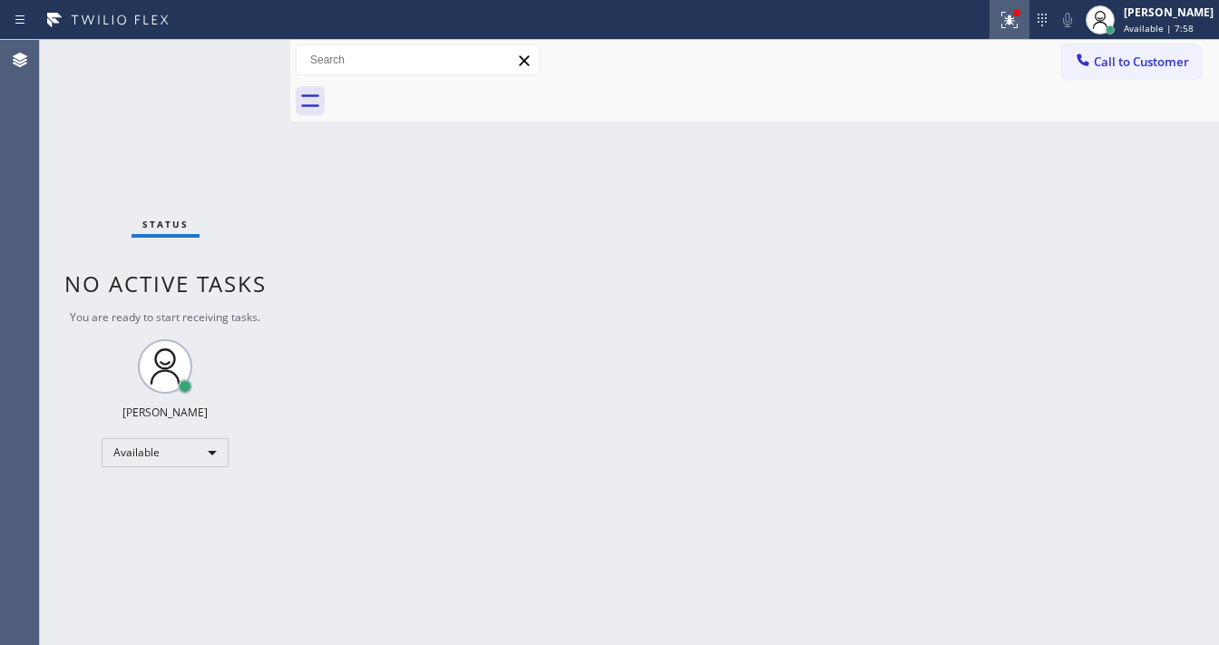
click at [1021, 36] on button at bounding box center [1009, 20] width 40 height 40
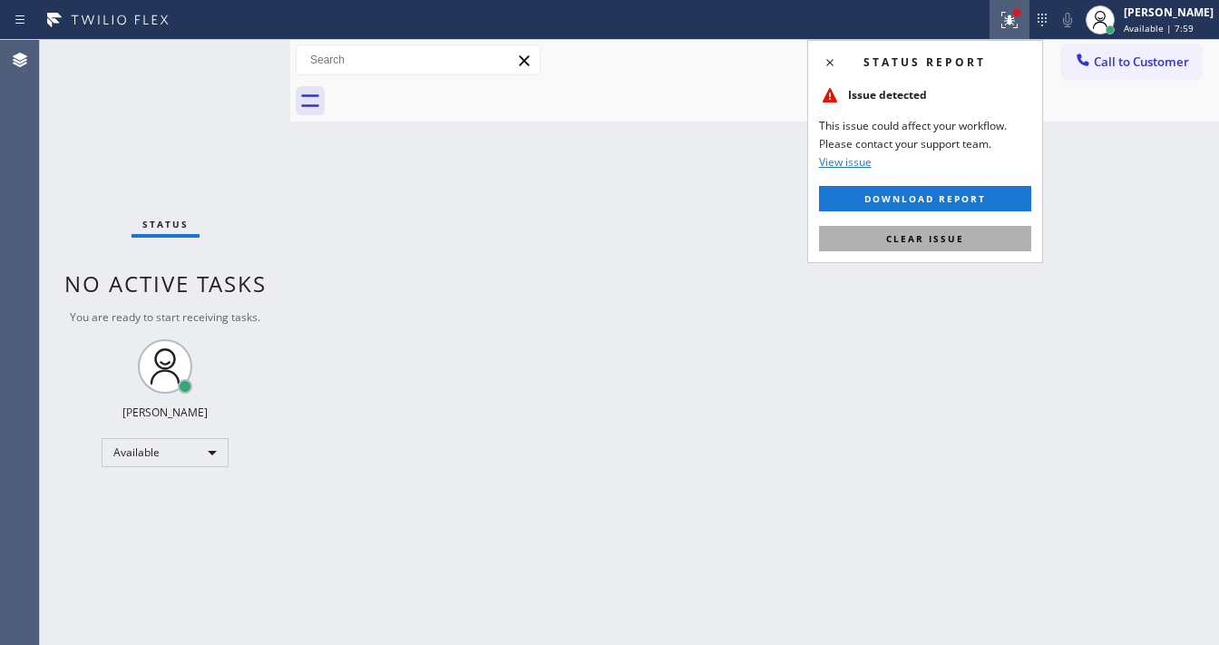
click at [960, 247] on button "Clear issue" at bounding box center [925, 238] width 212 height 25
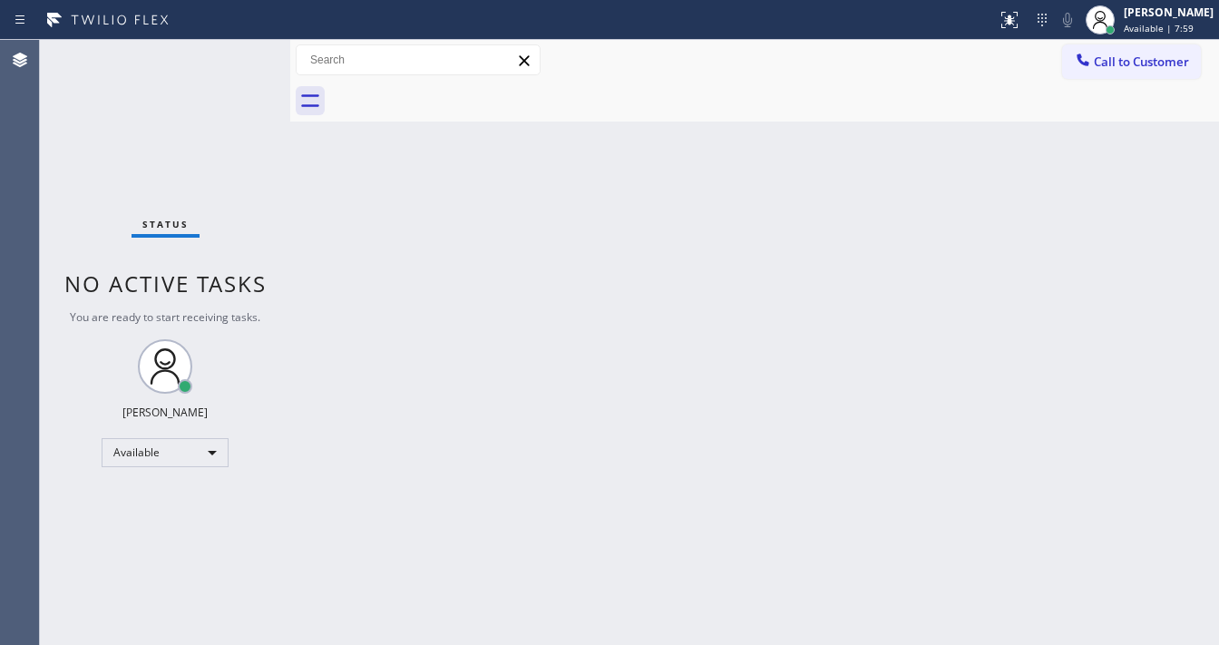
click at [544, 275] on div "Back to Dashboard Change Sender ID Customers Technicians Select a contact Outbo…" at bounding box center [754, 342] width 929 height 605
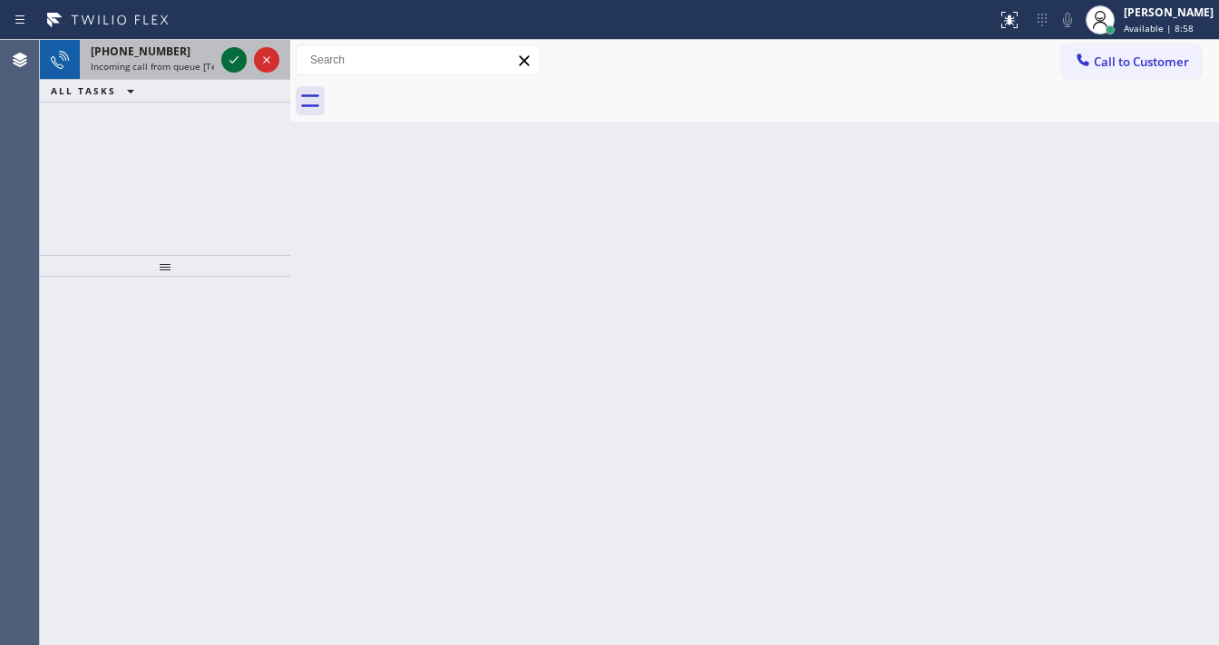
click at [231, 62] on icon at bounding box center [233, 59] width 9 height 7
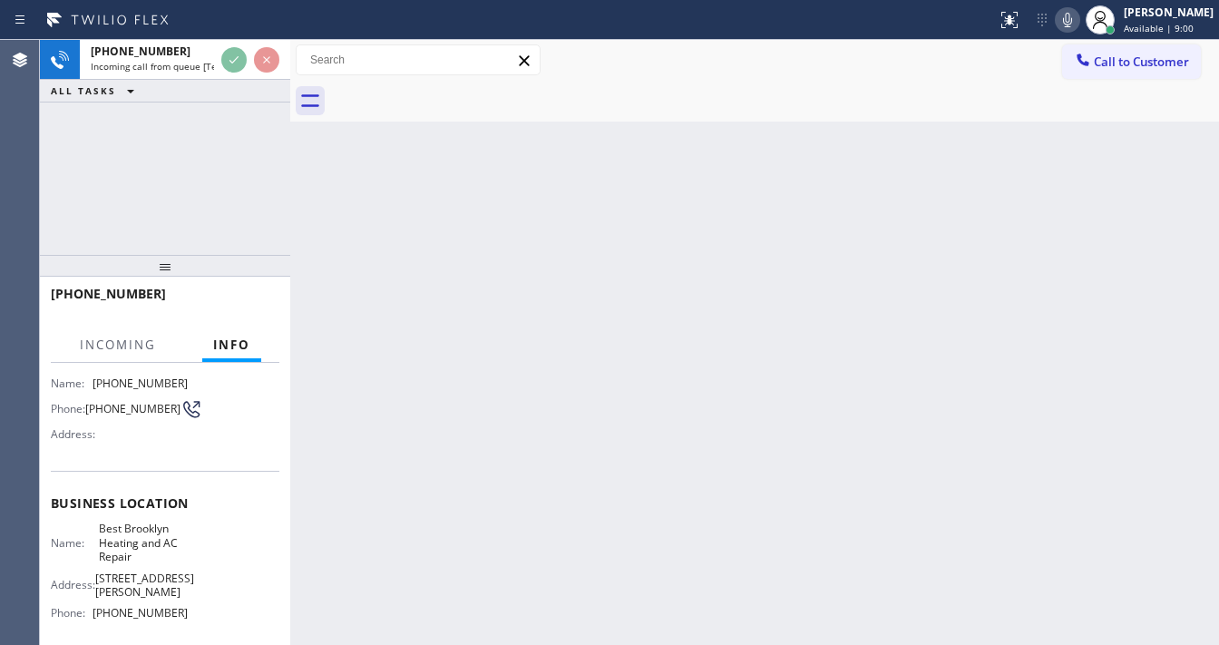
scroll to position [145, 0]
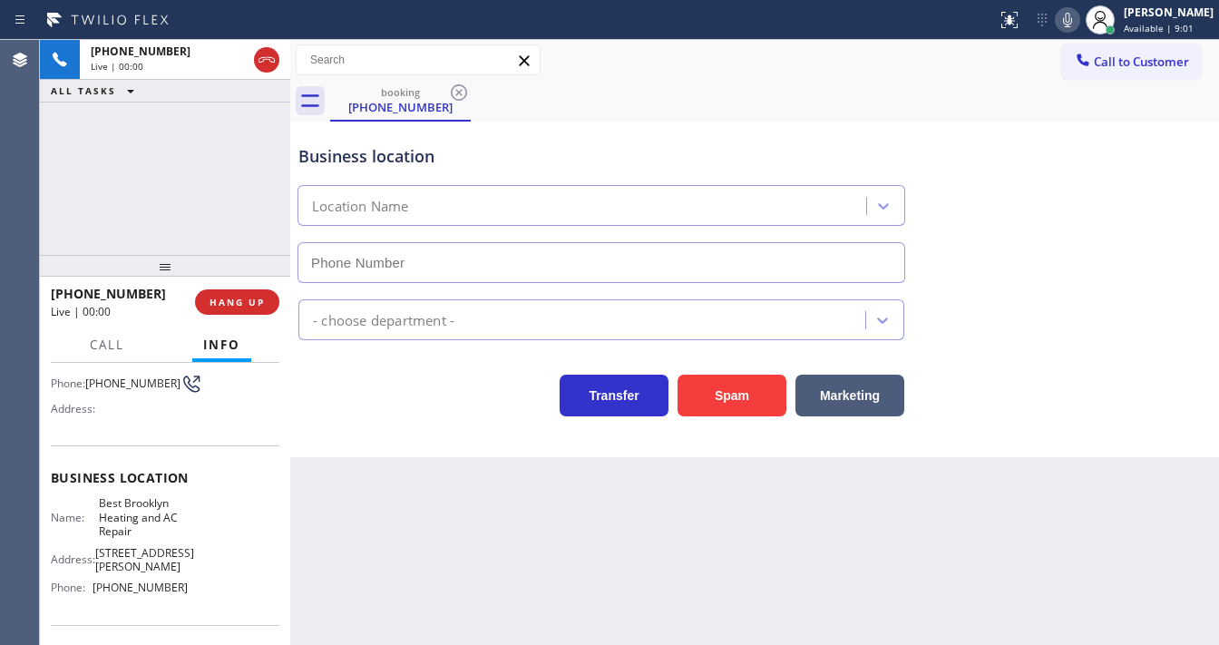
type input "[PHONE_NUMBER]"
click at [1078, 21] on icon at bounding box center [1068, 20] width 22 height 22
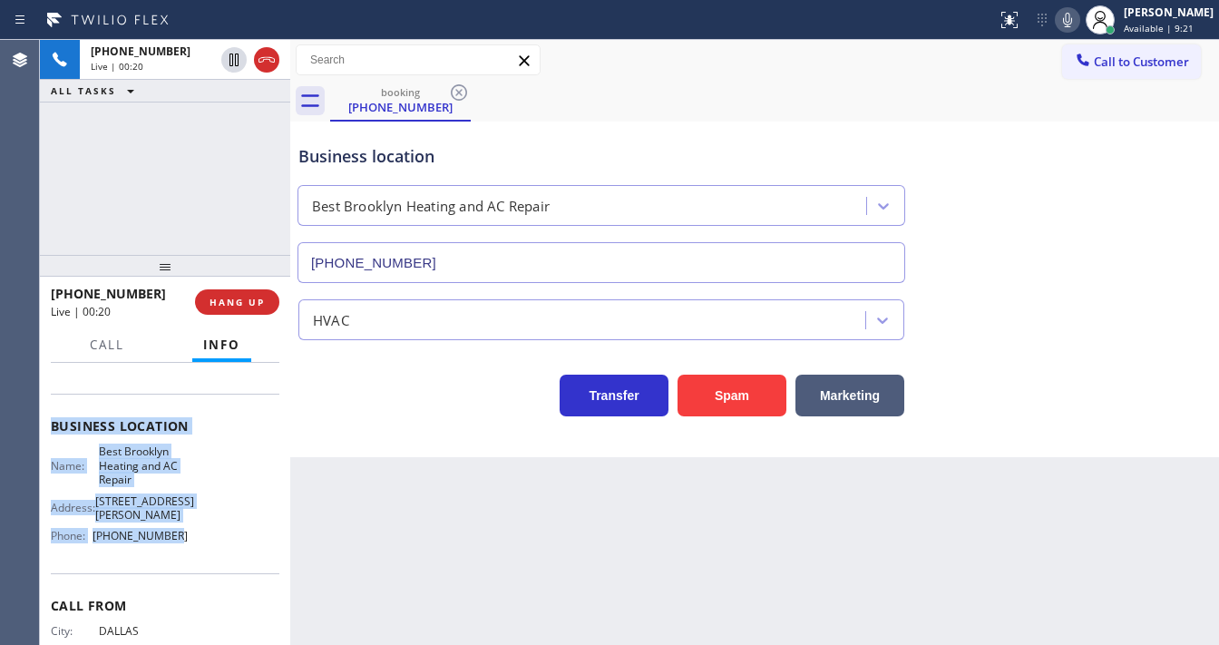
scroll to position [218, 0]
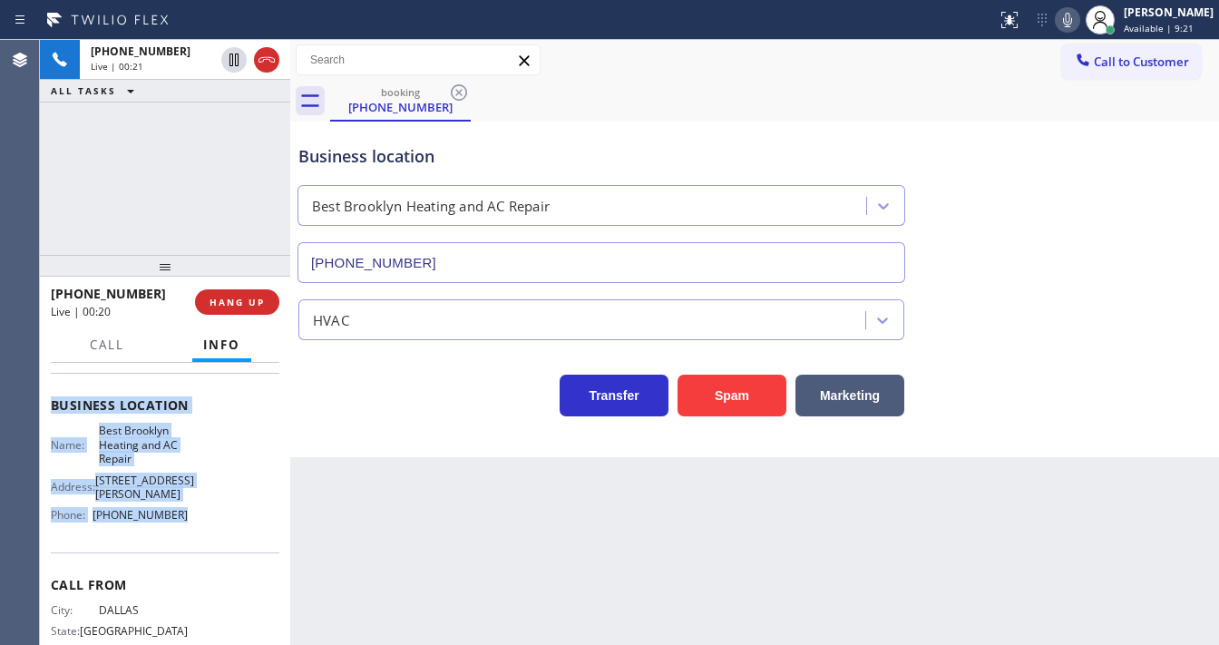
drag, startPoint x: 50, startPoint y: 397, endPoint x: 196, endPoint y: 508, distance: 183.2
click at [196, 508] on div "Context Queue: [Test] All Priority: 1 Customer Name: [PHONE_NUMBER] Phone: [PHO…" at bounding box center [165, 504] width 250 height 282
copy div "Customer Name: [PHONE_NUMBER] Phone: [PHONE_NUMBER] Address: Business location …"
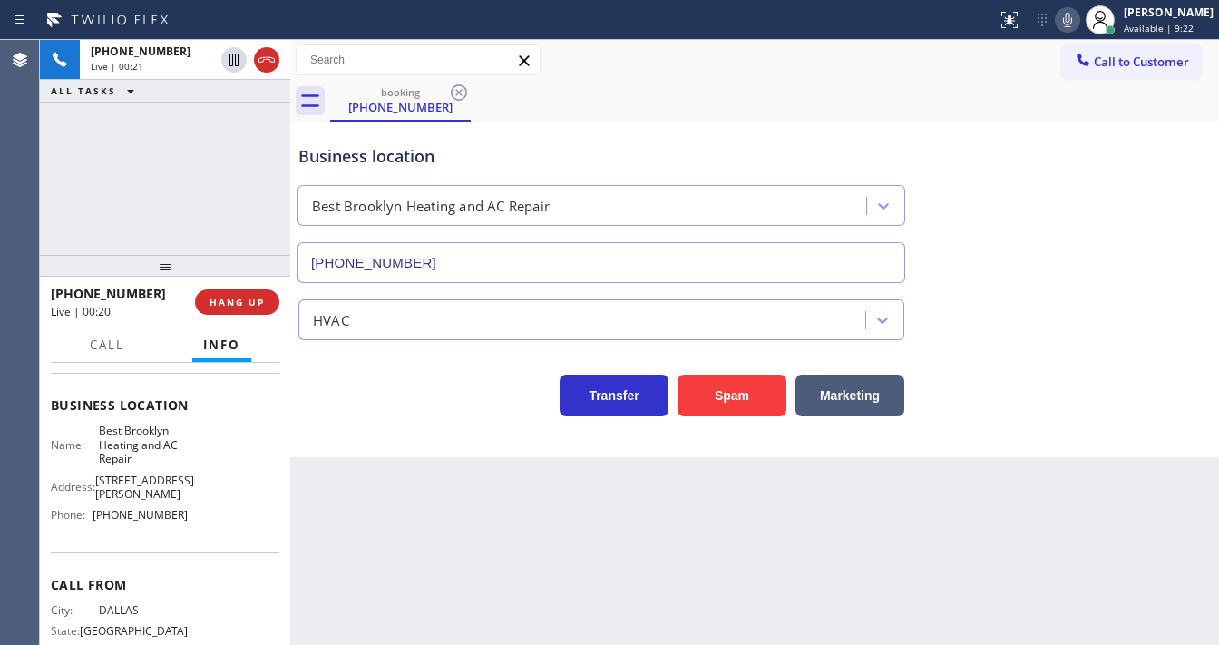
click at [136, 180] on div "[PHONE_NUMBER] Live | 00:21 ALL TASKS ALL TASKS ACTIVE TASKS TASKS IN WRAP UP" at bounding box center [165, 147] width 250 height 215
click at [173, 223] on div "[PHONE_NUMBER] Live | 01:16 ALL TASKS ALL TASKS ACTIVE TASKS TASKS IN WRAP UP" at bounding box center [165, 147] width 250 height 215
click at [186, 217] on div "[PHONE_NUMBER] Live | 01:17 ALL TASKS ALL TASKS ACTIVE TASKS TASKS IN WRAP UP" at bounding box center [165, 147] width 250 height 215
click at [170, 188] on div "[PHONE_NUMBER] Live | 01:34 ALL TASKS ALL TASKS ACTIVE TASKS TASKS IN WRAP UP" at bounding box center [165, 147] width 250 height 215
click at [950, 116] on div "booking [PHONE_NUMBER]" at bounding box center [774, 101] width 889 height 41
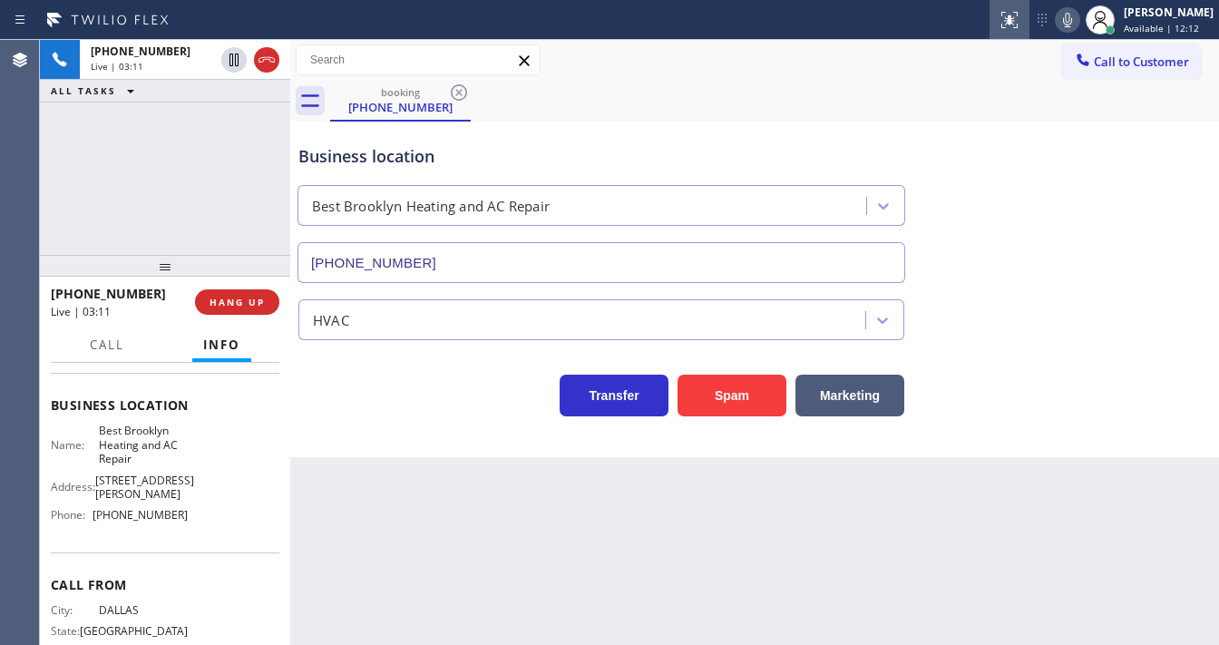
click at [1073, 25] on icon at bounding box center [1068, 20] width 22 height 22
drag, startPoint x: 203, startPoint y: 148, endPoint x: 203, endPoint y: 133, distance: 14.5
click at [203, 138] on div "[PHONE_NUMBER] Live | 03:12 ALL TASKS ALL TASKS ACTIVE TASKS TASKS IN WRAP UP" at bounding box center [165, 147] width 250 height 215
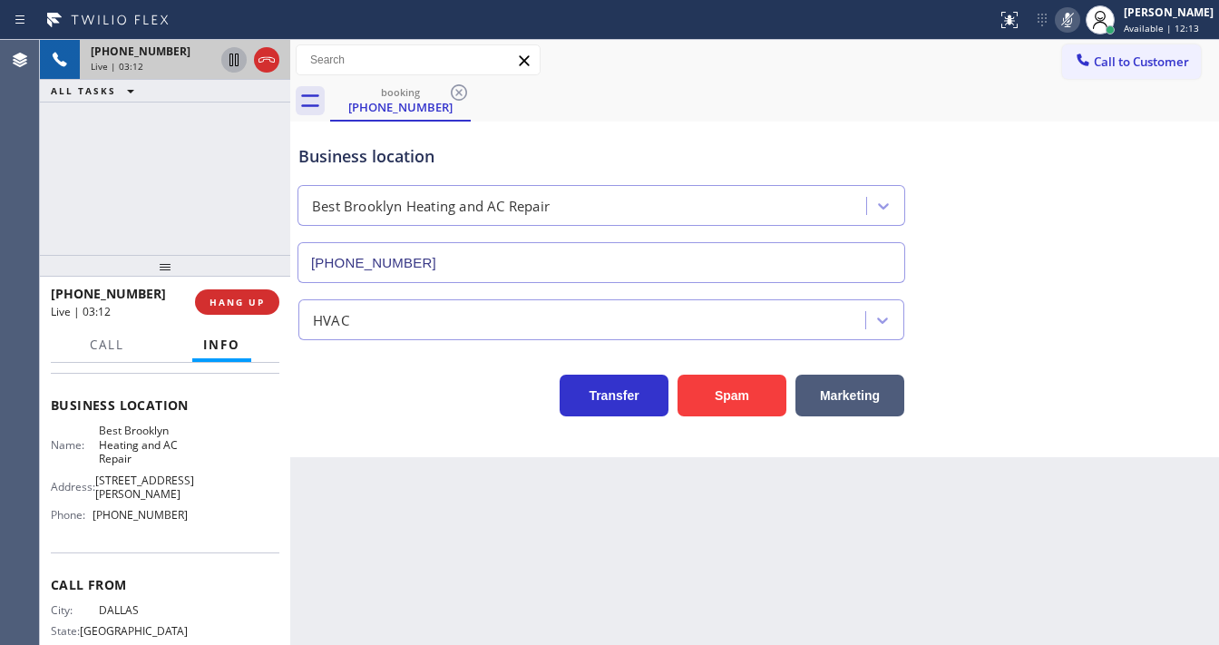
click at [238, 58] on icon at bounding box center [233, 60] width 9 height 13
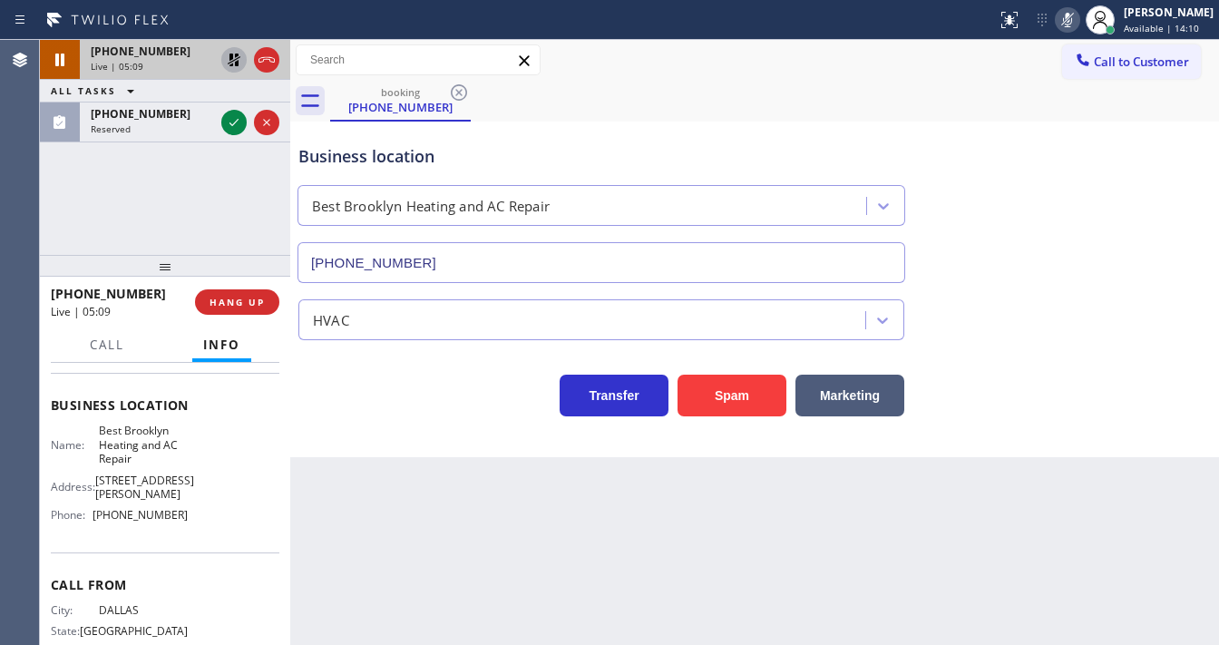
click at [229, 65] on icon at bounding box center [234, 60] width 22 height 22
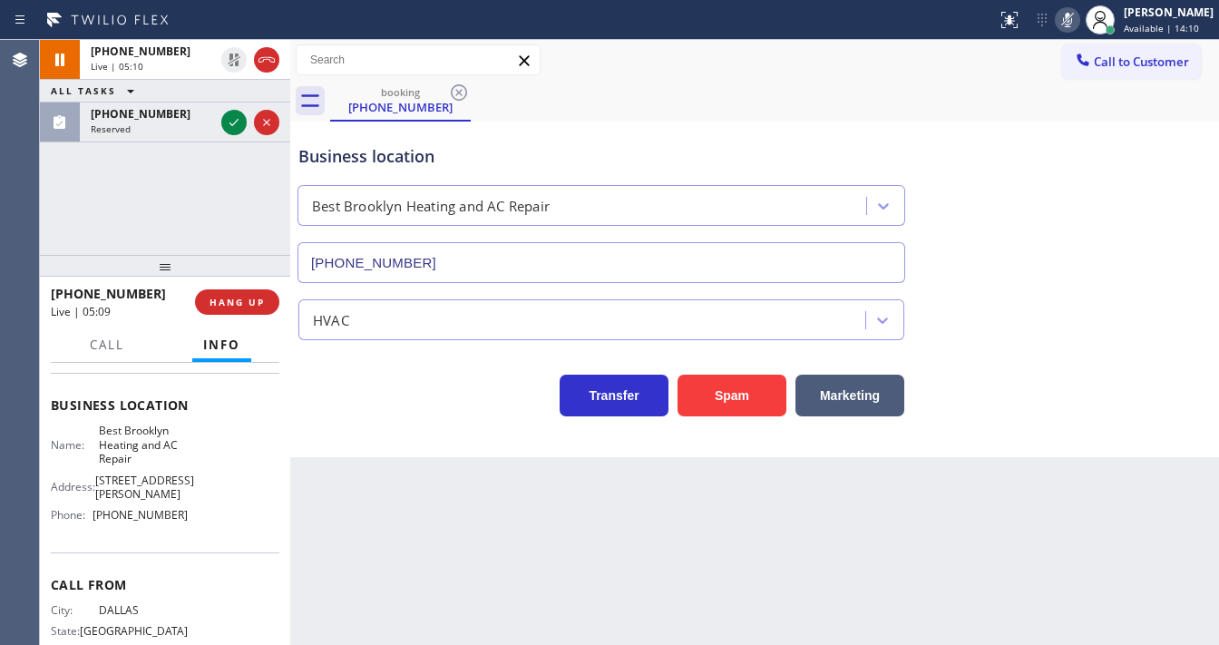
click at [1072, 24] on icon at bounding box center [1068, 20] width 22 height 22
click at [208, 212] on div "[PHONE_NUMBER] Live | 05:10 ALL TASKS ALL TASKS ACTIVE TASKS TASKS IN WRAP UP […" at bounding box center [165, 147] width 250 height 215
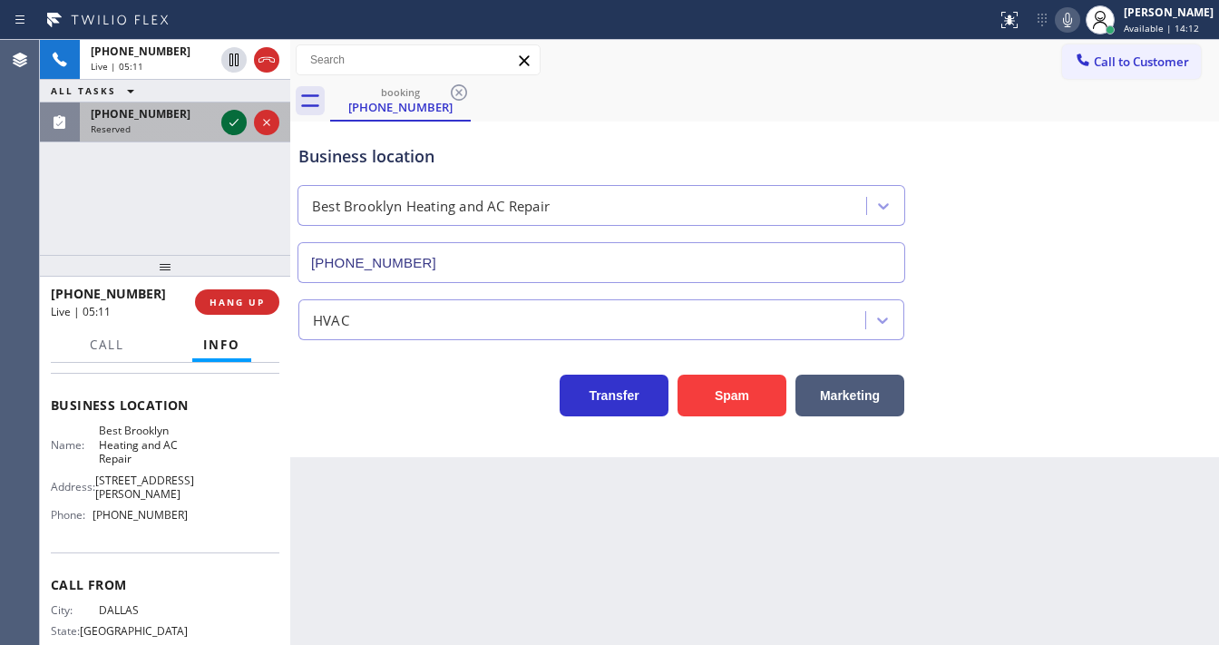
click at [229, 129] on icon at bounding box center [234, 123] width 22 height 22
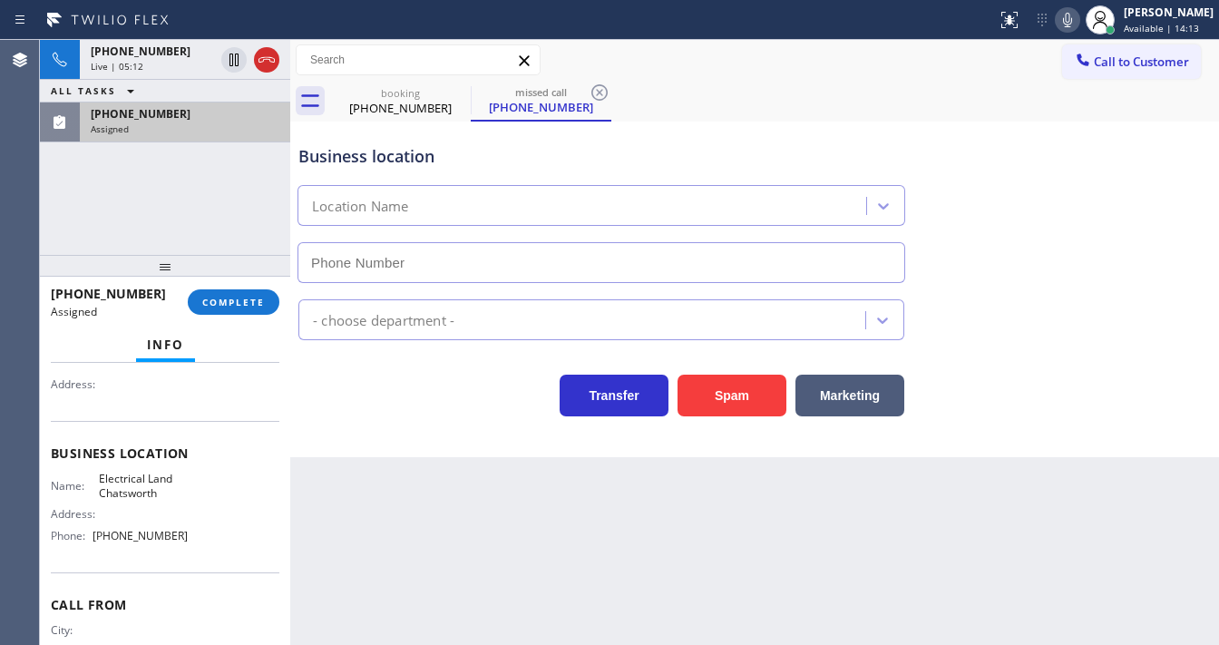
type input "[PHONE_NUMBER]"
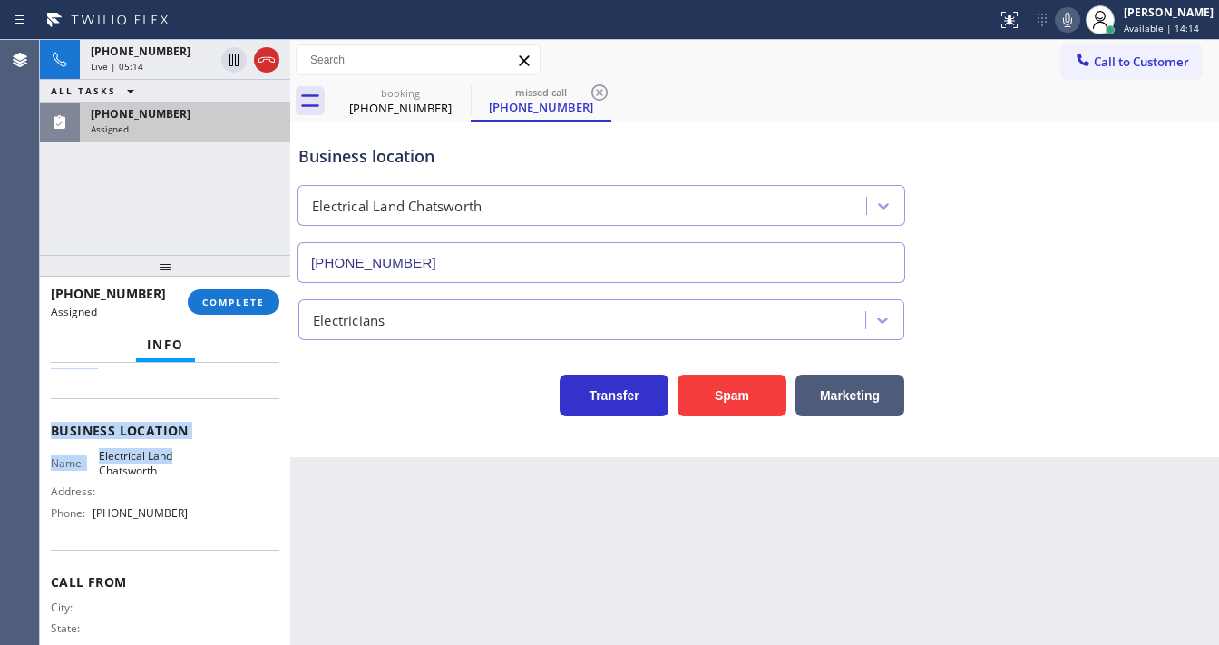
scroll to position [232, 0]
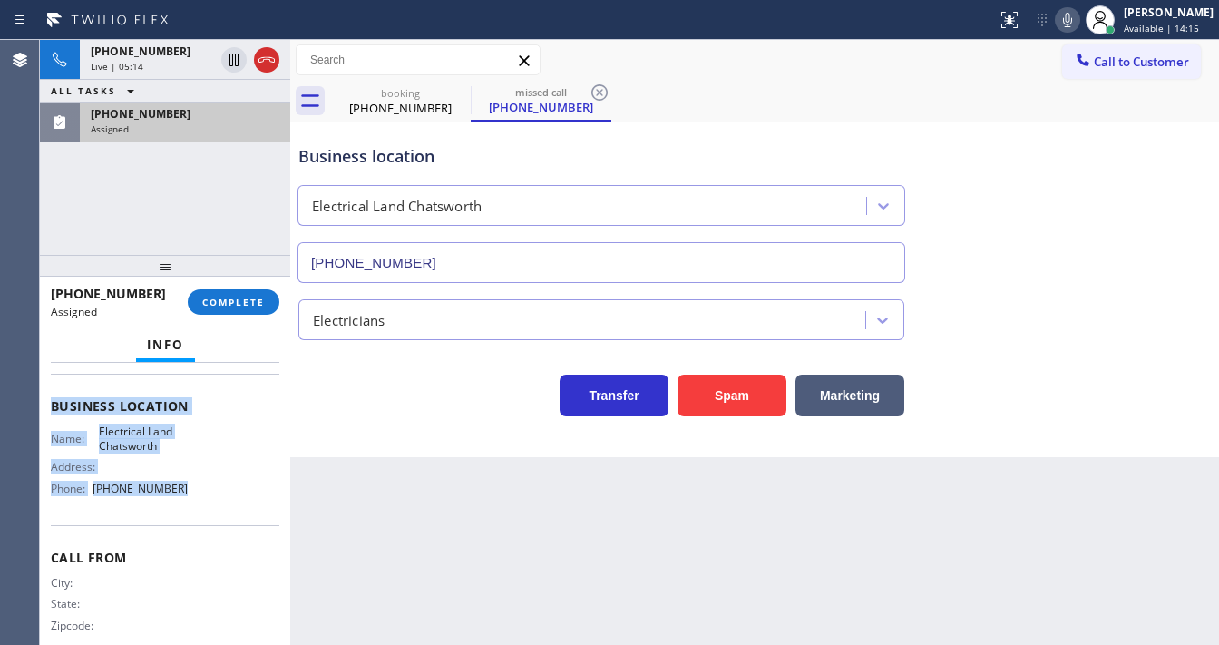
drag, startPoint x: 51, startPoint y: 402, endPoint x: 207, endPoint y: 482, distance: 175.6
click at [207, 482] on div "Context Queue: Electrical Priority: 0 Task Age: Customer Name: [PHONE_NUMBER] P…" at bounding box center [165, 399] width 229 height 526
copy div "Customer Name: [PHONE_NUMBER] Phone: [PHONE_NUMBER] Address: Business location …"
click at [249, 299] on span "COMPLETE" at bounding box center [233, 302] width 63 height 13
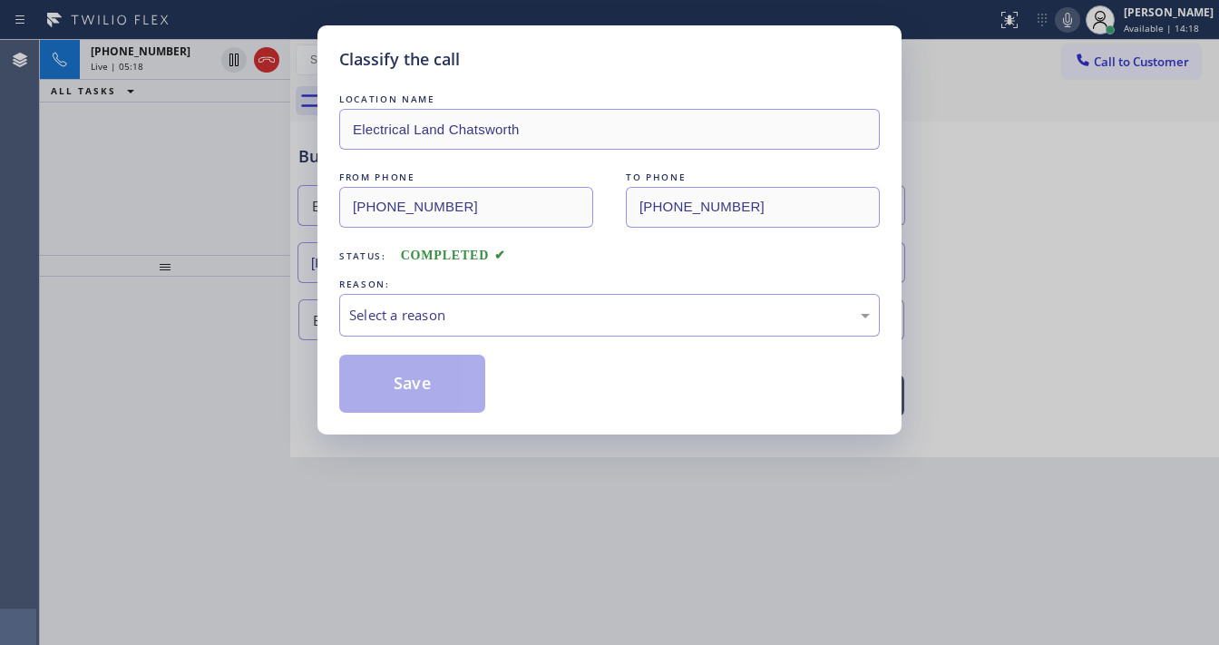
click at [549, 73] on div "LOCATION NAME Electrical Land Chatsworth FROM PHONE [PHONE_NUMBER] TO PHONE [PH…" at bounding box center [609, 242] width 541 height 341
click at [442, 303] on div "Select a reason" at bounding box center [609, 315] width 541 height 43
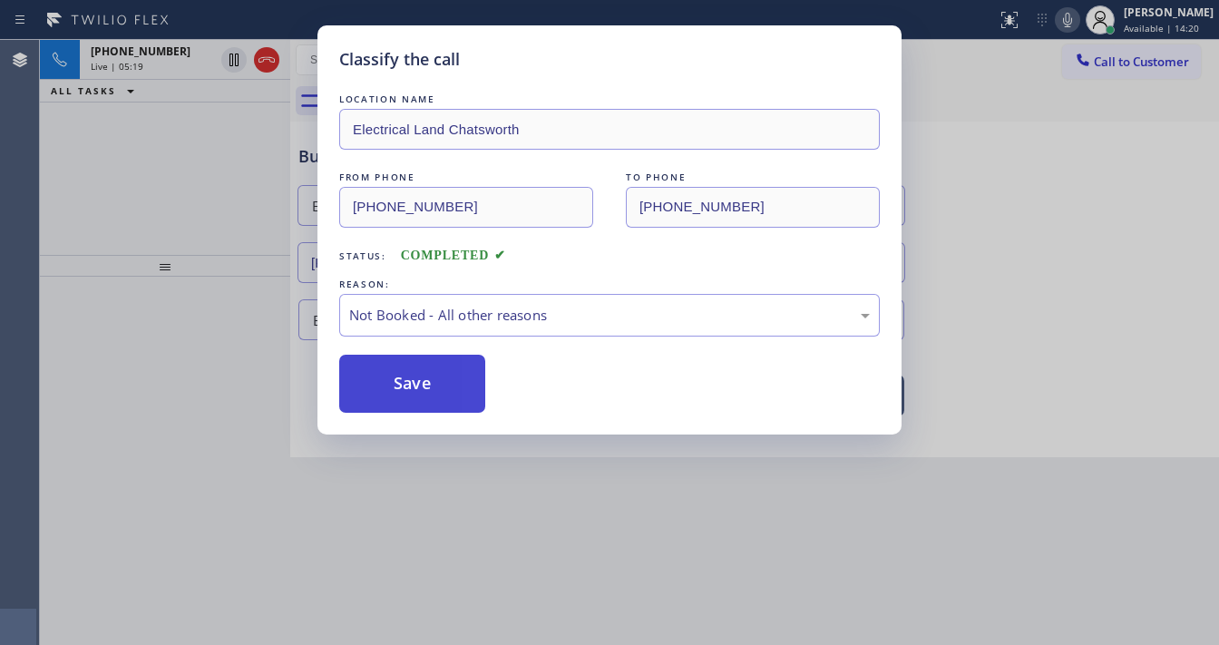
click at [391, 390] on button "Save" at bounding box center [412, 384] width 146 height 58
click at [391, 388] on button "Save" at bounding box center [412, 384] width 146 height 58
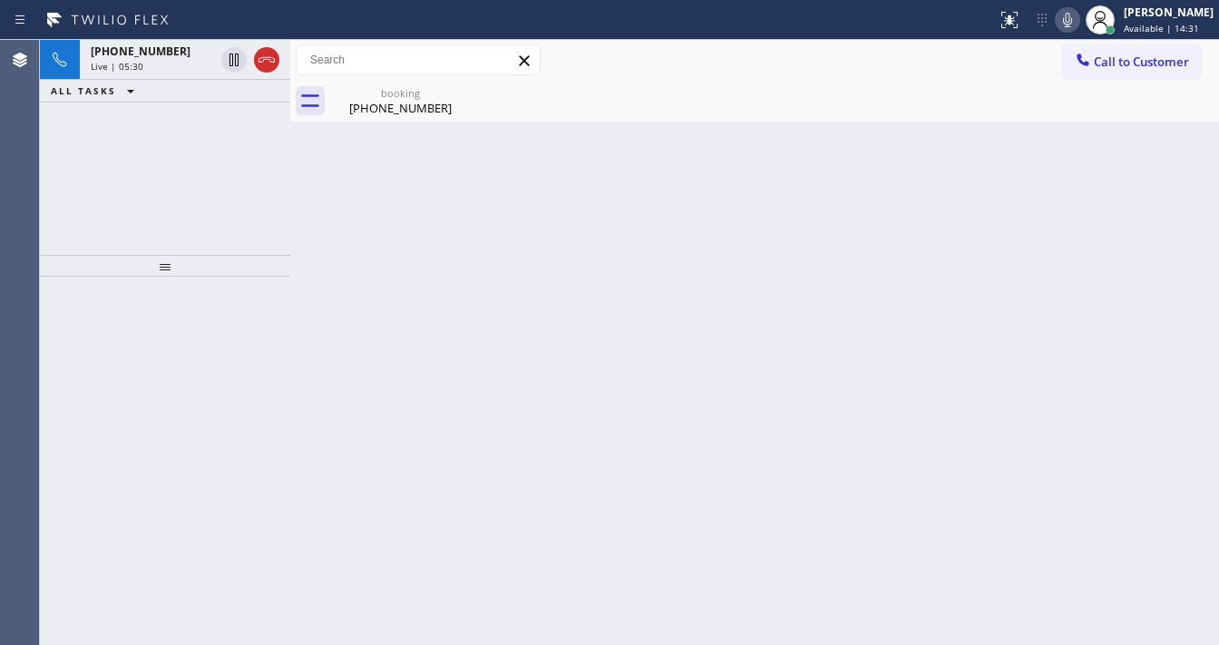
drag, startPoint x: 208, startPoint y: 214, endPoint x: 232, endPoint y: 195, distance: 31.0
click at [208, 214] on div "[PHONE_NUMBER] Live | 05:30 ALL TASKS ALL TASKS ACTIVE TASKS TASKS IN WRAP UP" at bounding box center [165, 147] width 250 height 215
click at [379, 112] on div "[PHONE_NUMBER]" at bounding box center [400, 108] width 137 height 16
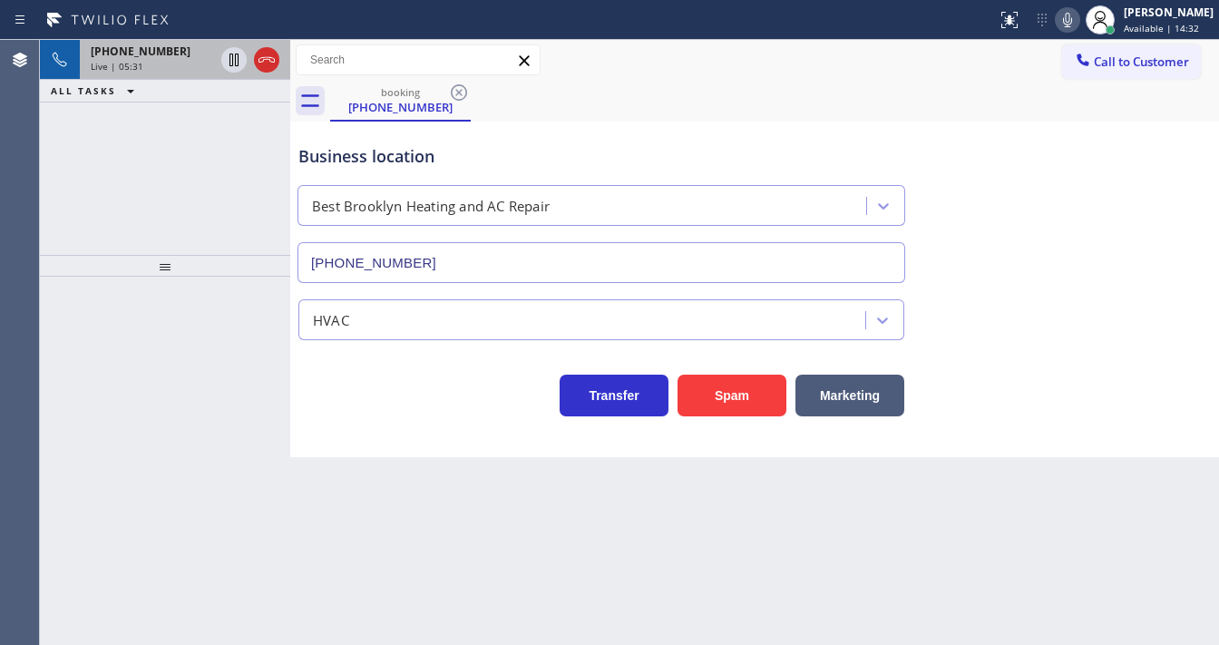
click at [165, 69] on div "Live | 05:31" at bounding box center [152, 66] width 123 height 13
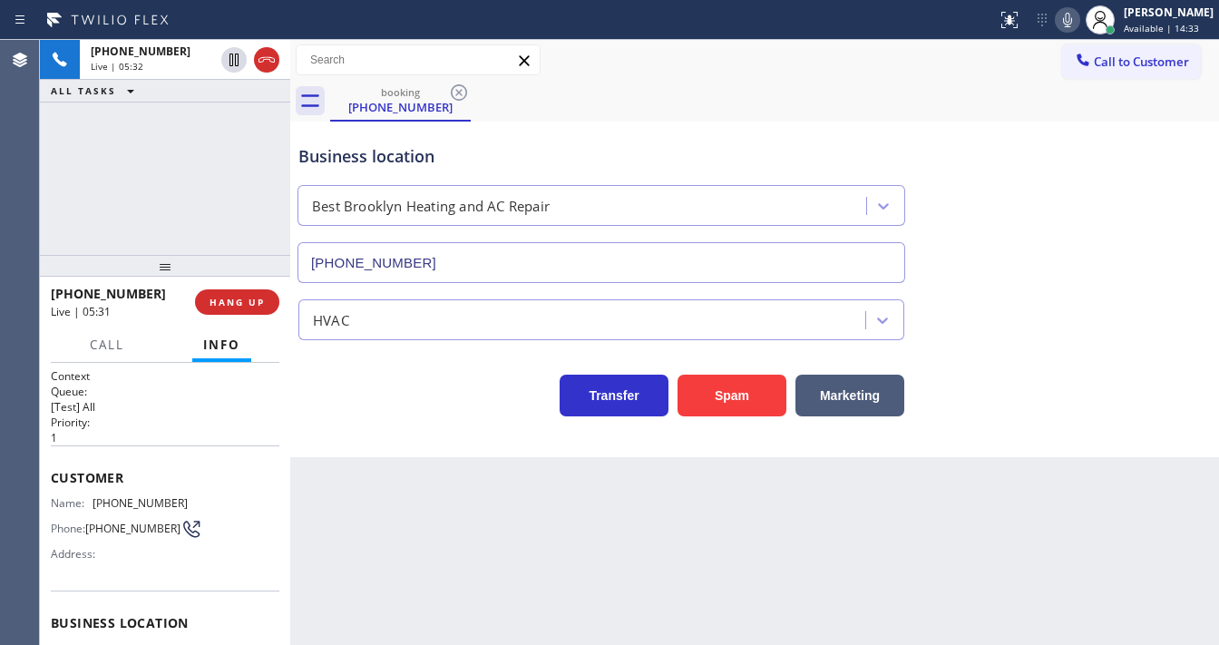
click at [183, 161] on div "[PHONE_NUMBER] Live | 05:32 ALL TASKS ALL TASKS ACTIVE TASKS TASKS IN WRAP UP" at bounding box center [165, 147] width 250 height 215
click at [149, 216] on div "[PHONE_NUMBER] Live | 05:55 ALL TASKS ALL TASKS ACTIVE TASKS TASKS IN WRAP UP" at bounding box center [165, 147] width 250 height 215
click at [111, 337] on span "Call" at bounding box center [107, 344] width 34 height 16
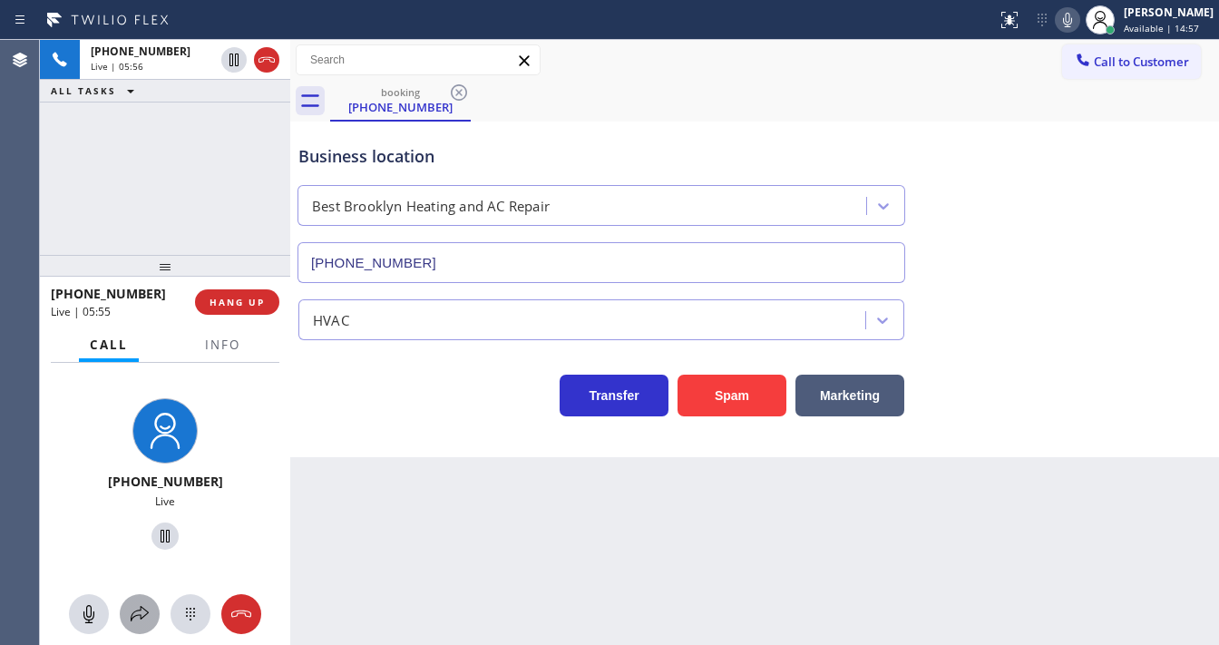
click at [141, 609] on icon at bounding box center [140, 613] width 18 height 15
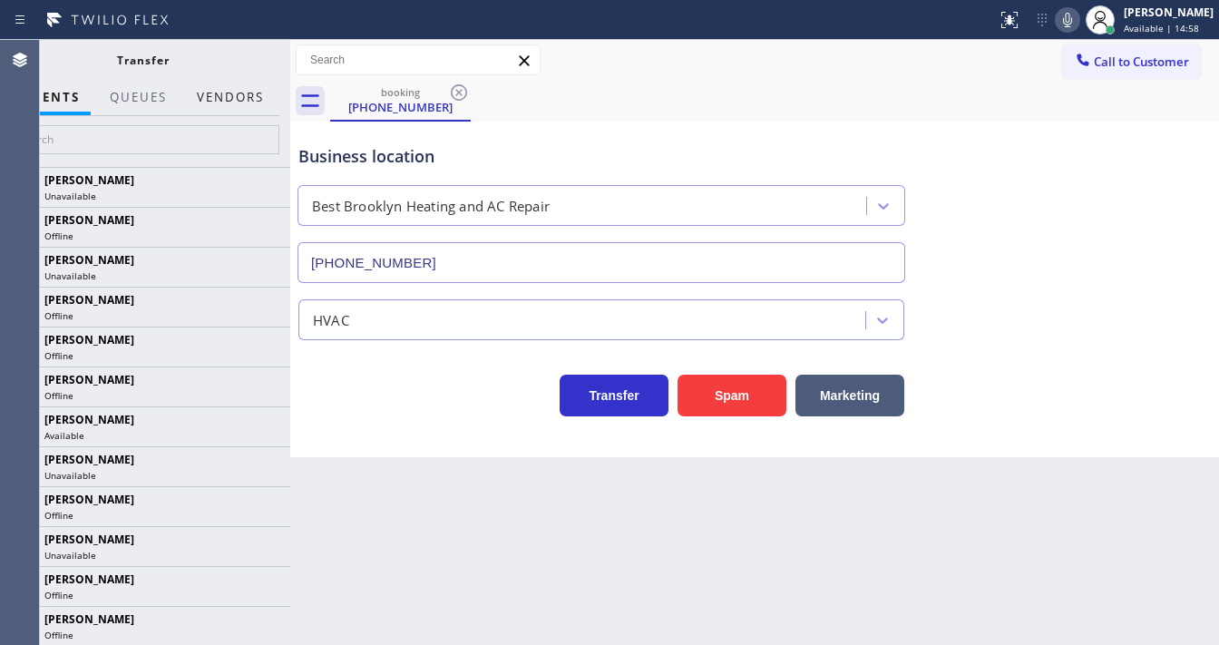
click at [234, 98] on button "Vendors" at bounding box center [230, 97] width 89 height 35
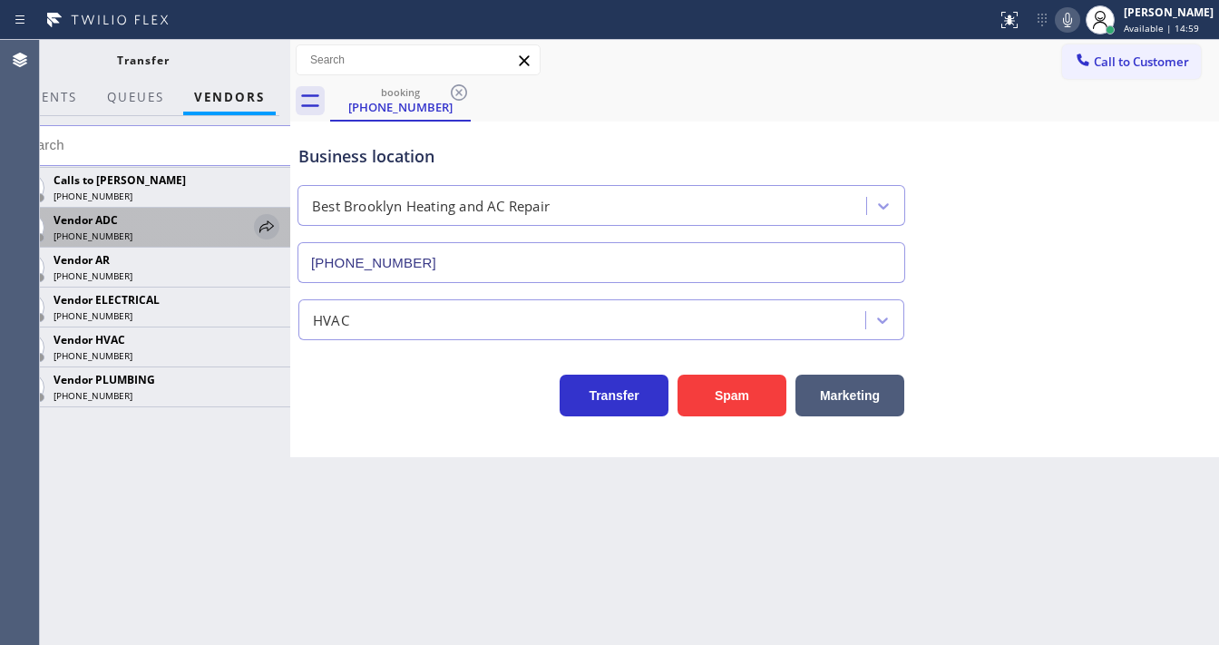
click at [261, 231] on icon at bounding box center [267, 227] width 22 height 22
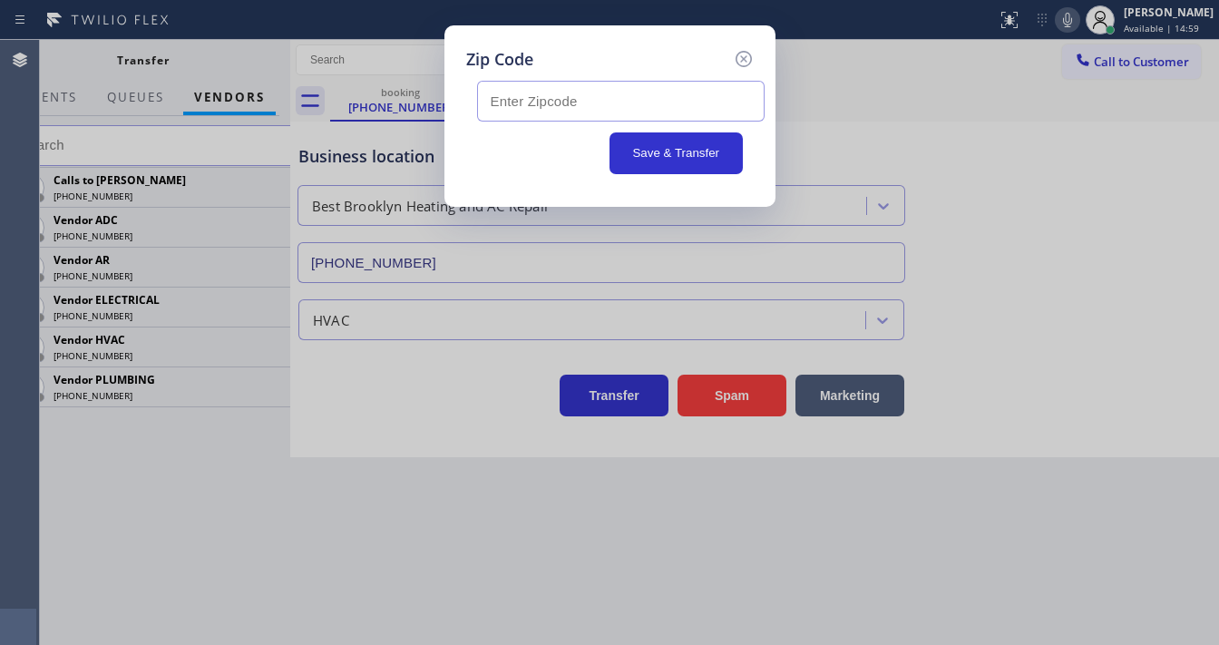
click at [545, 106] on input "text" at bounding box center [620, 101] width 287 height 41
paste input "11225"
drag, startPoint x: 492, startPoint y: 102, endPoint x: 421, endPoint y: 108, distance: 71.0
click at [421, 108] on div "Zip Code 11225 Save & Transfer" at bounding box center [609, 322] width 1219 height 645
type input "11225"
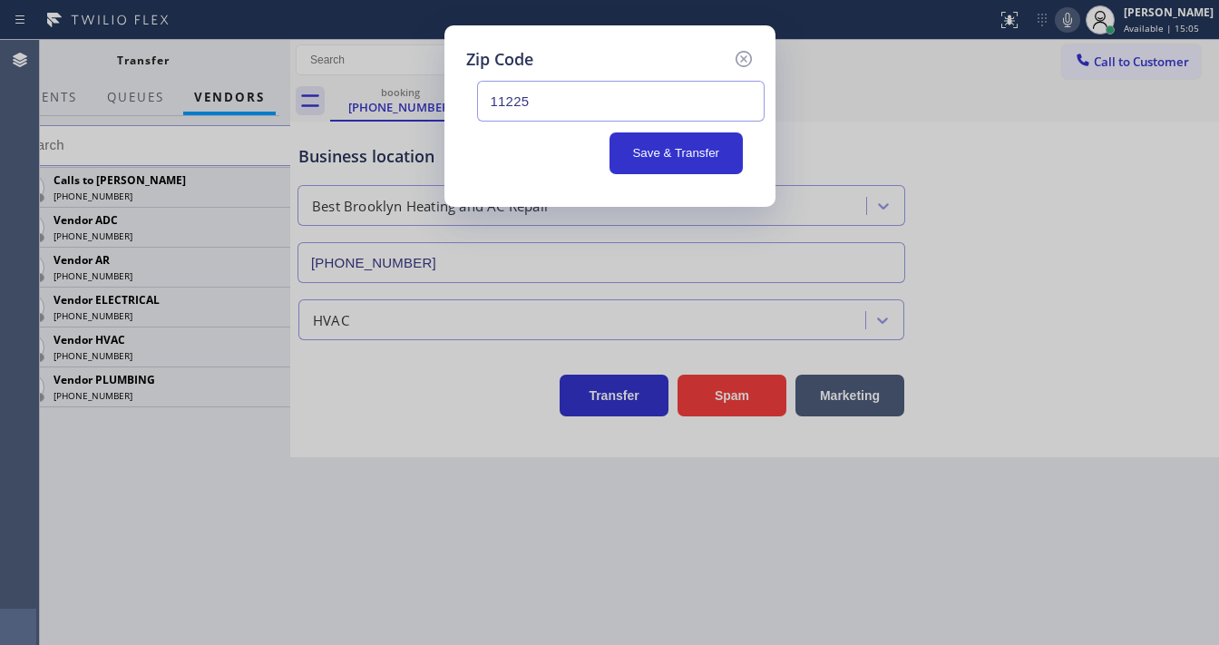
click at [523, 152] on div "Save & Transfer" at bounding box center [610, 153] width 266 height 42
click at [653, 160] on button "Save & Transfer" at bounding box center [675, 153] width 133 height 42
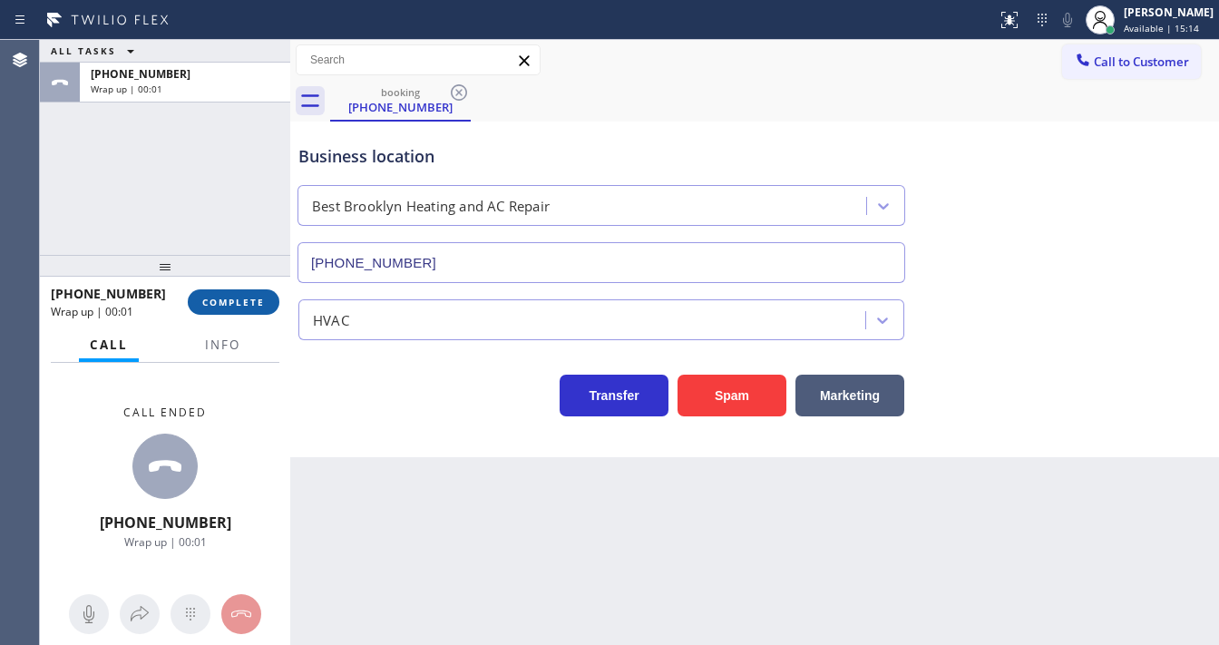
click at [249, 298] on span "COMPLETE" at bounding box center [233, 302] width 63 height 13
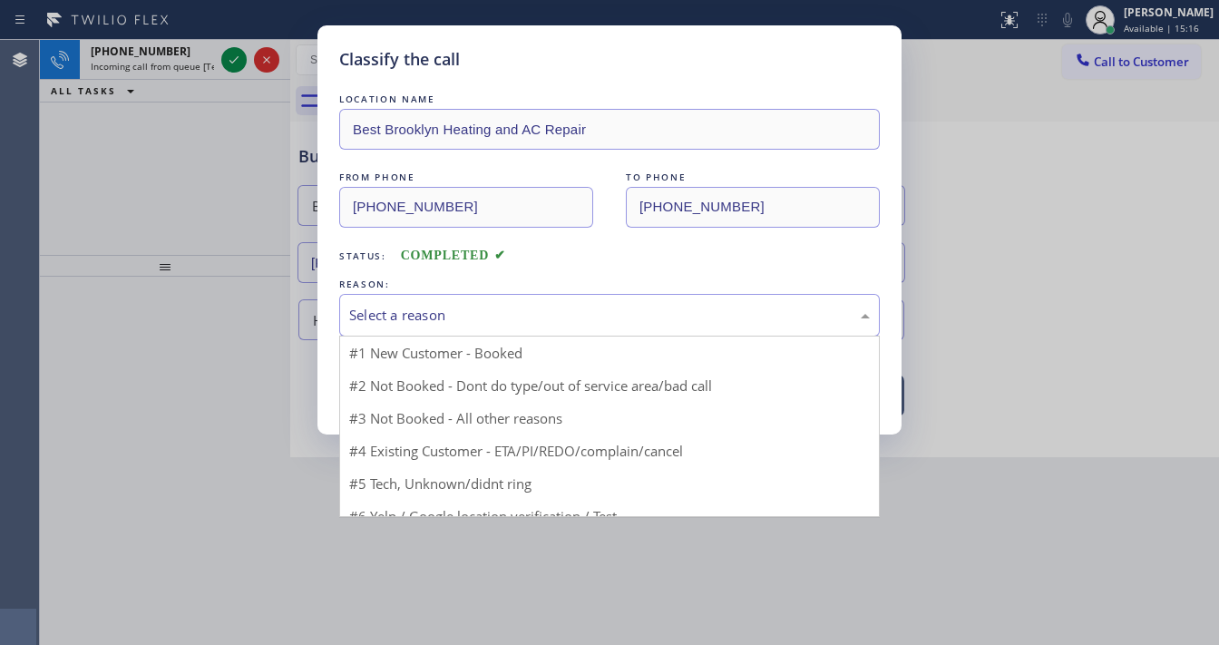
click at [433, 316] on div "Select a reason" at bounding box center [609, 315] width 521 height 21
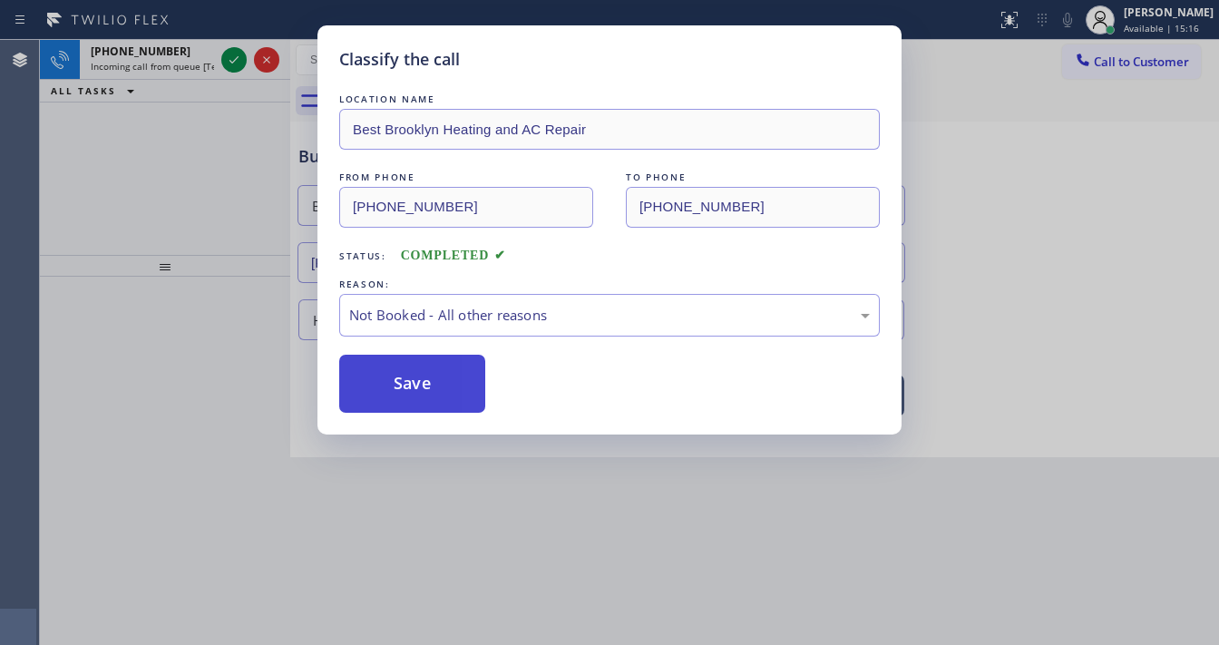
click at [424, 376] on button "Save" at bounding box center [412, 384] width 146 height 58
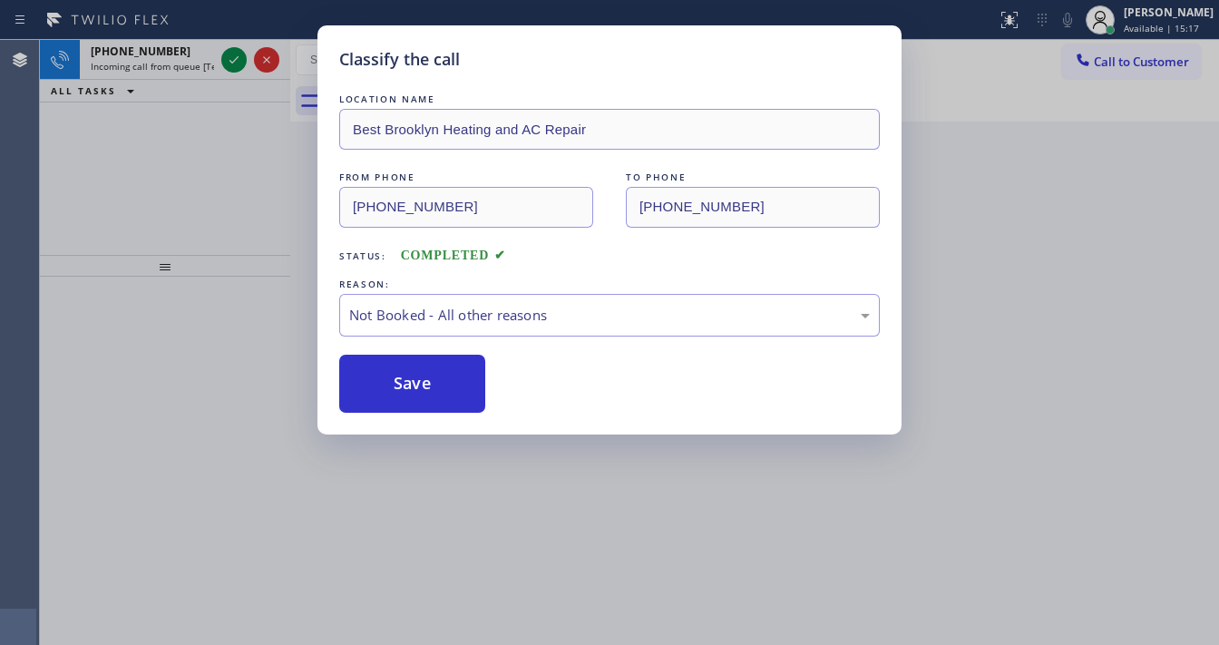
click at [237, 250] on div "Classify the call LOCATION NAME Best Brooklyn Heating and AC Repair FROM PHONE …" at bounding box center [609, 322] width 1219 height 645
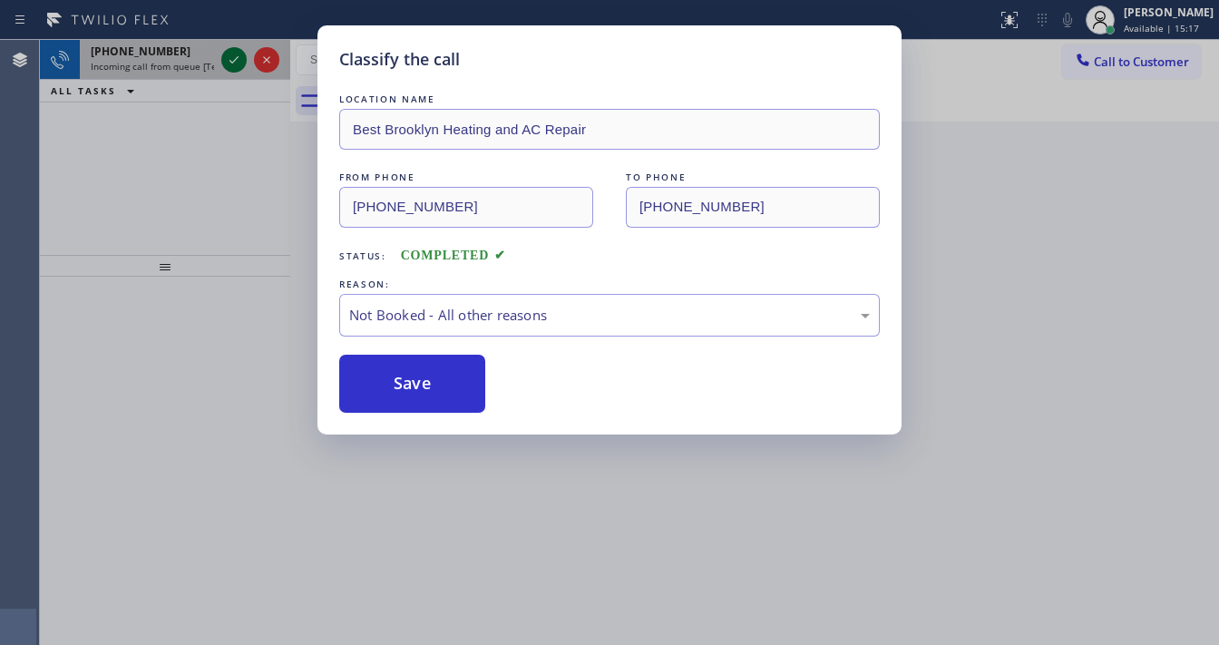
click at [225, 54] on icon at bounding box center [234, 60] width 22 height 22
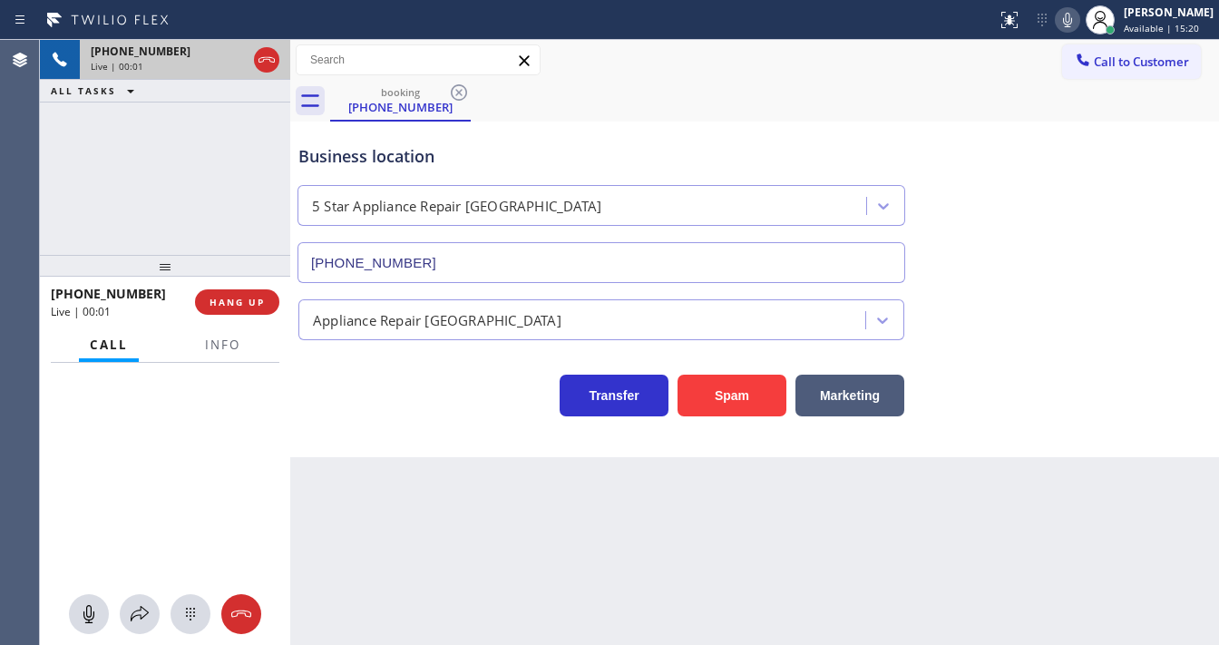
type input "[PHONE_NUMBER]"
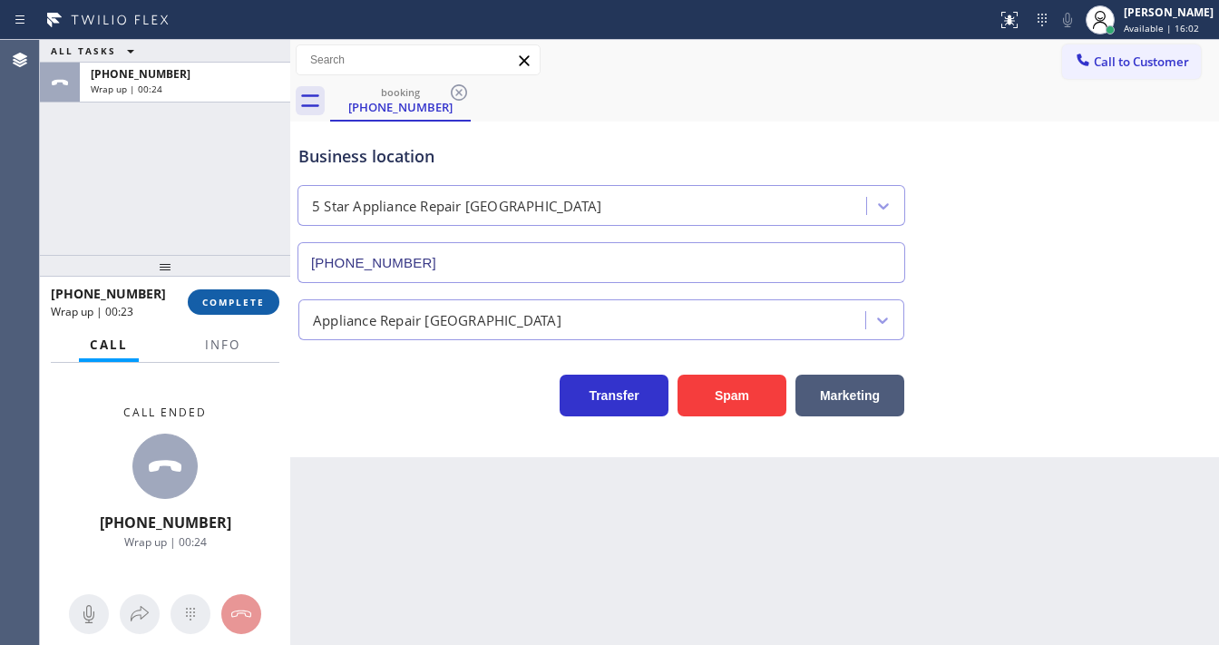
click at [244, 302] on span "COMPLETE" at bounding box center [233, 302] width 63 height 13
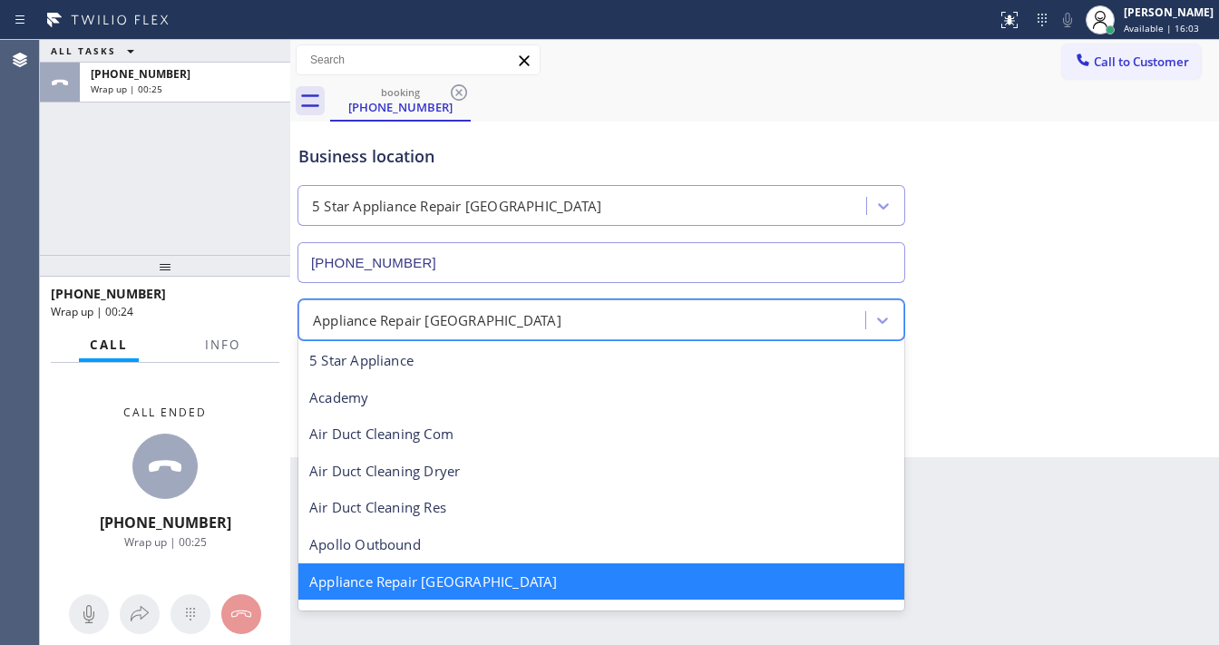
click at [448, 300] on div "Classify the call LOCATION NAME 5 Star Appliance Repair FROM PHONE [PHONE_NUMBE…" at bounding box center [629, 342] width 1179 height 605
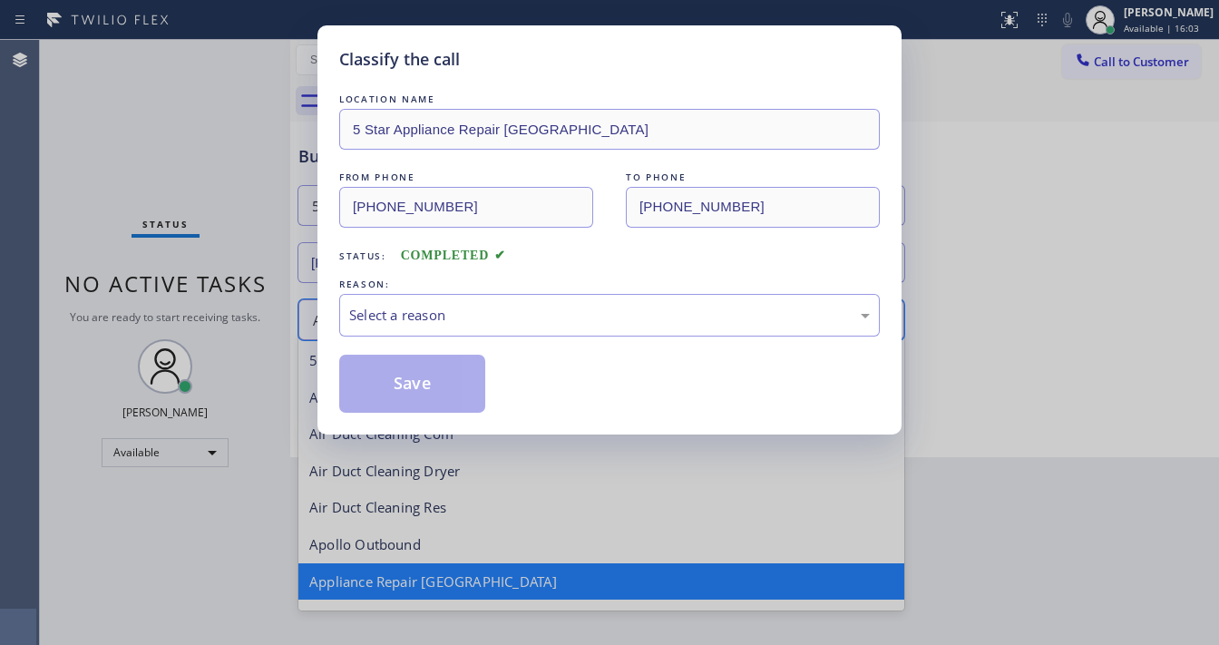
scroll to position [2, 0]
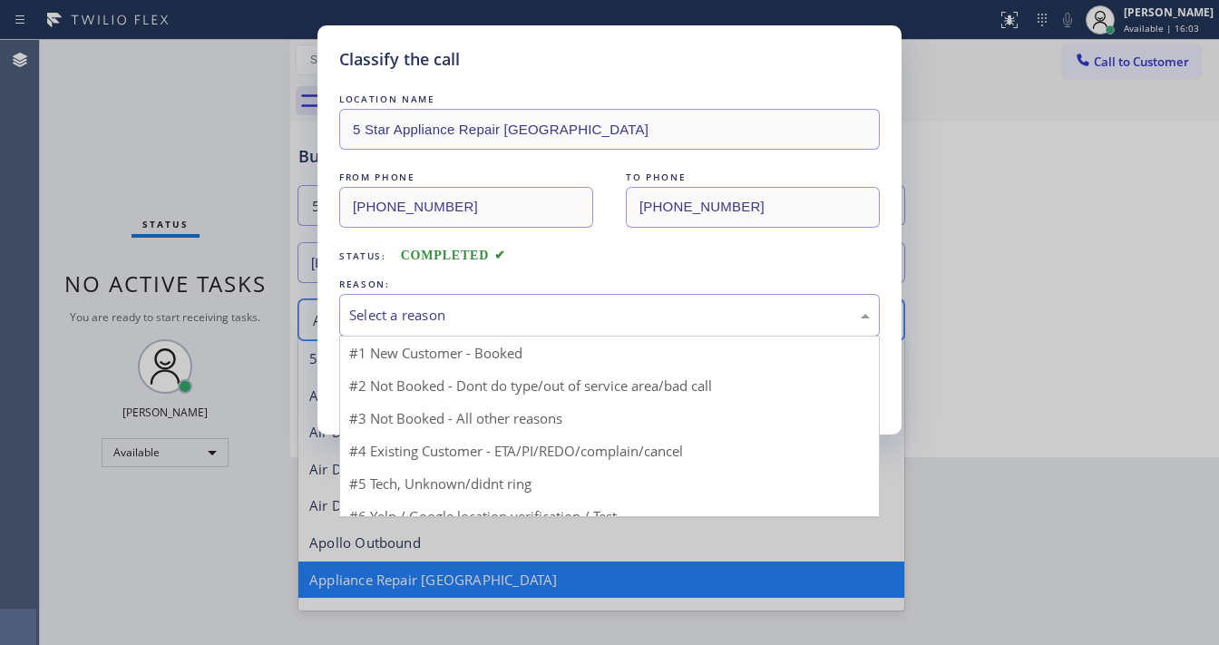
click at [454, 313] on div "Select a reason" at bounding box center [609, 315] width 521 height 21
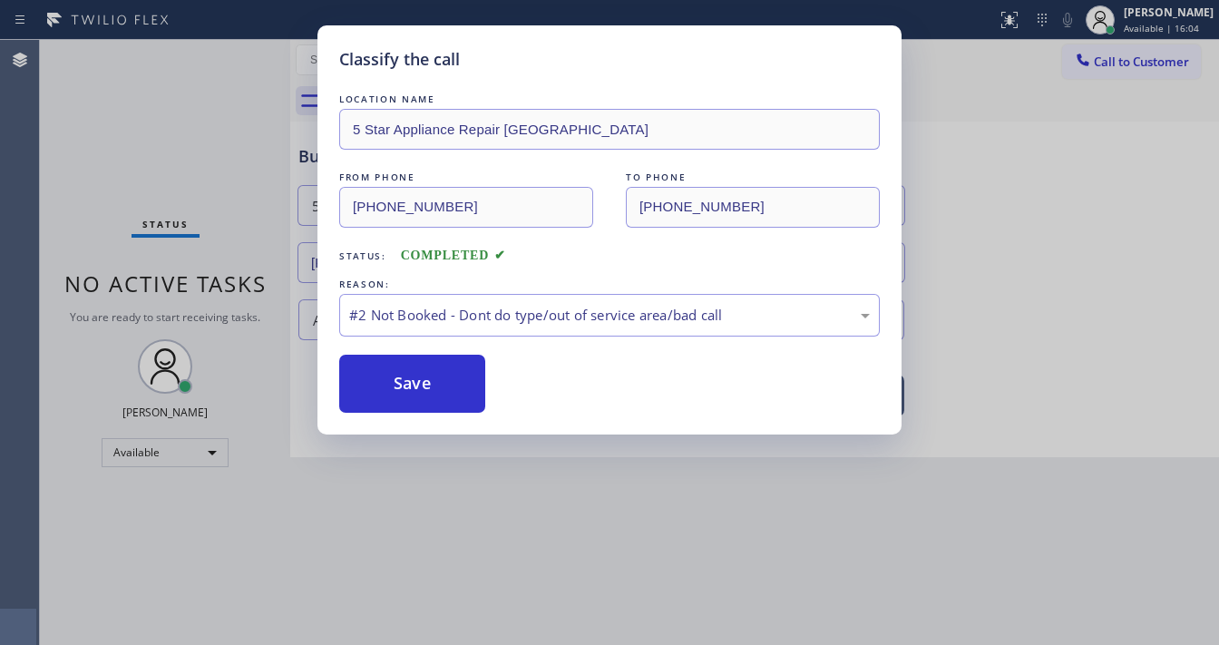
click at [421, 379] on button "Save" at bounding box center [412, 384] width 146 height 58
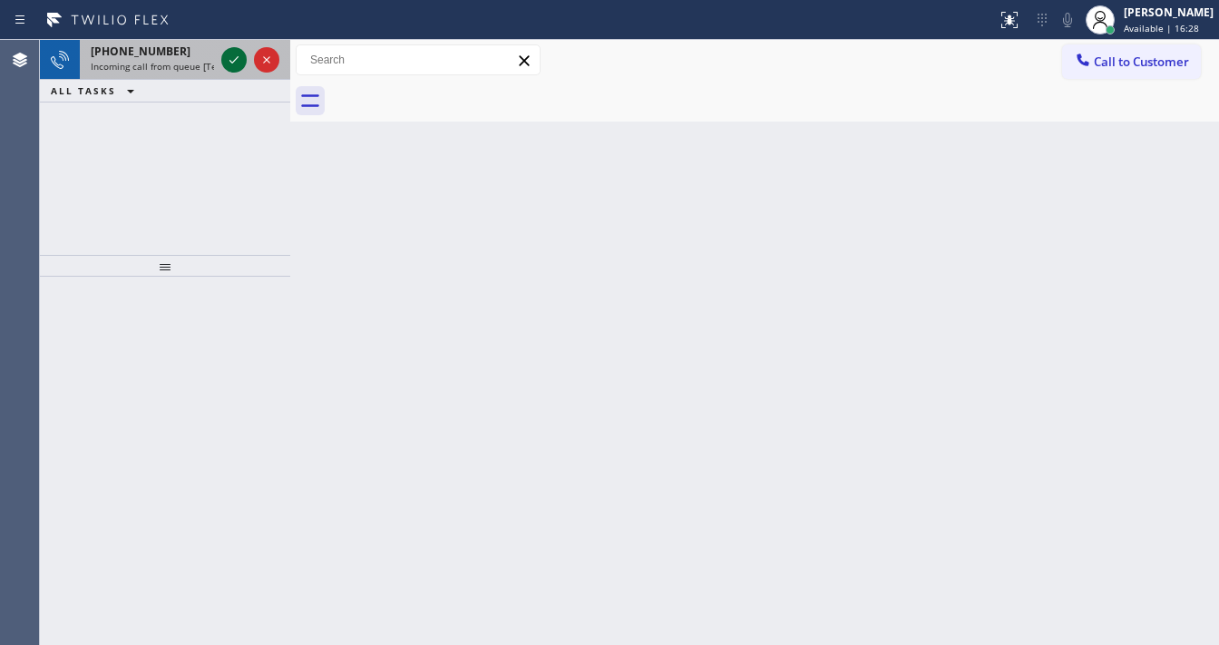
click at [230, 60] on icon at bounding box center [234, 60] width 22 height 22
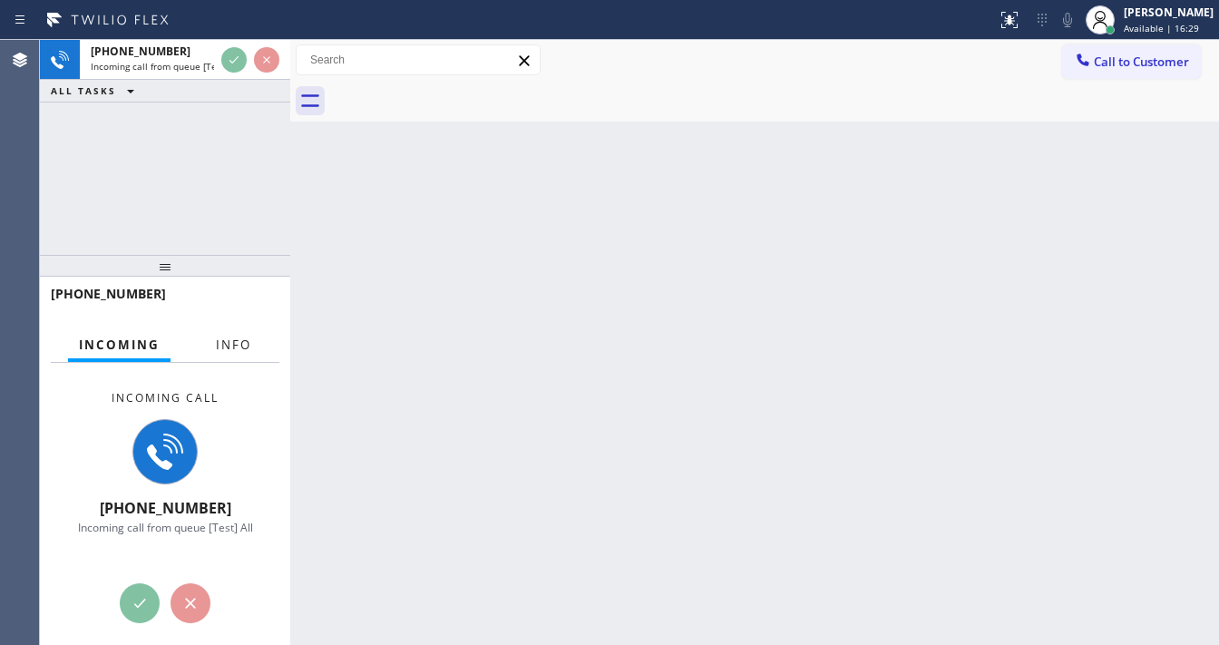
click at [223, 339] on span "Info" at bounding box center [233, 344] width 35 height 16
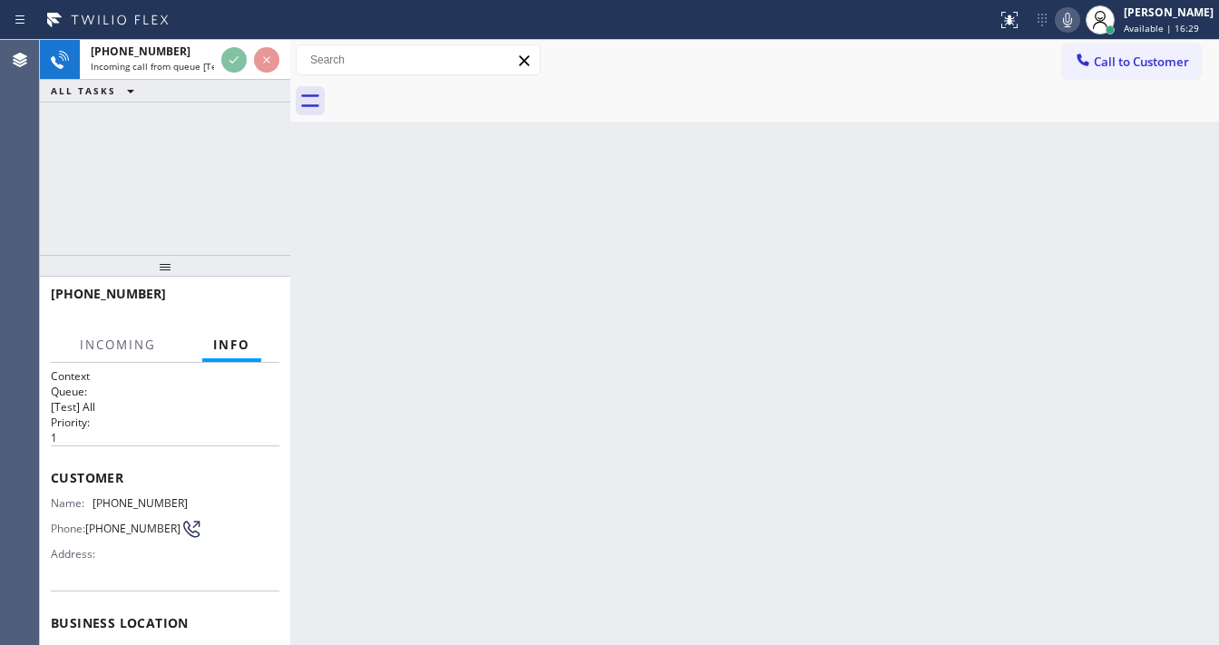
scroll to position [73, 0]
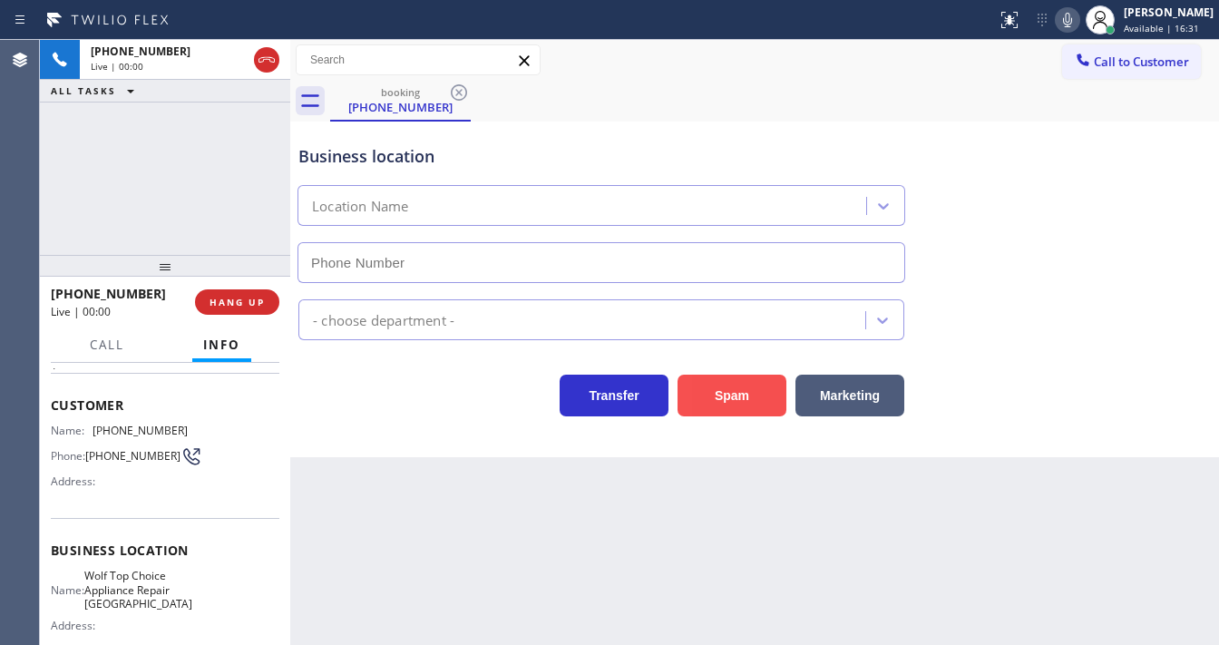
type input "[PHONE_NUMBER]"
click at [733, 412] on button "Spam" at bounding box center [731, 396] width 109 height 42
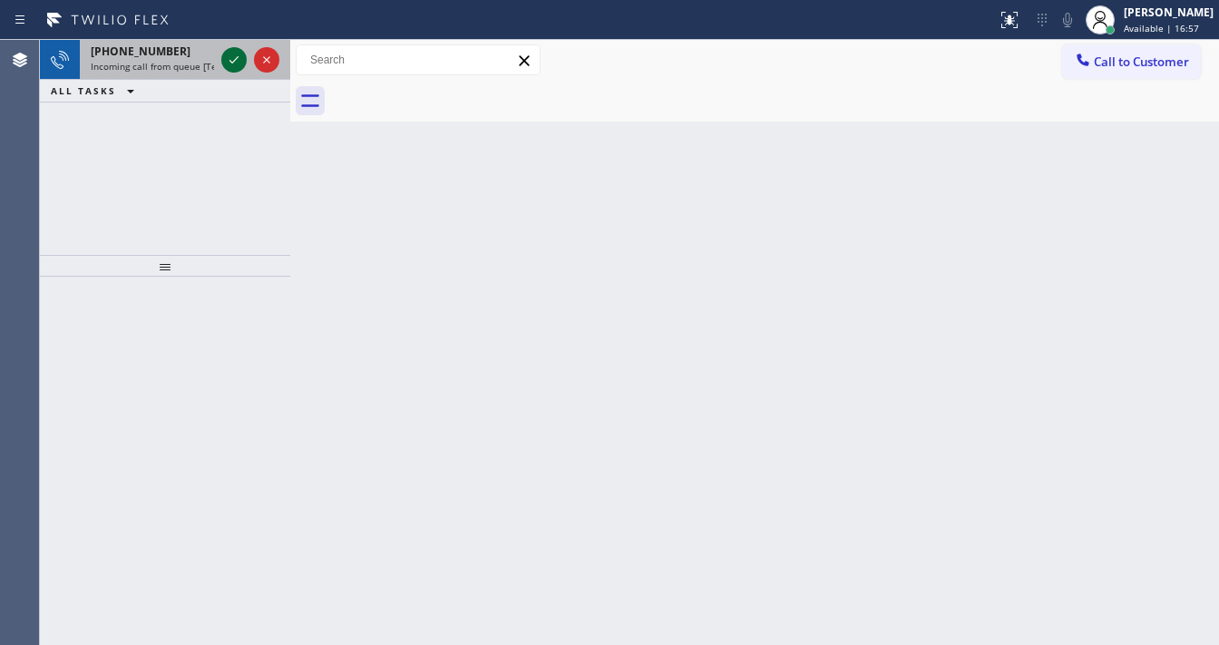
click at [233, 68] on icon at bounding box center [234, 60] width 22 height 22
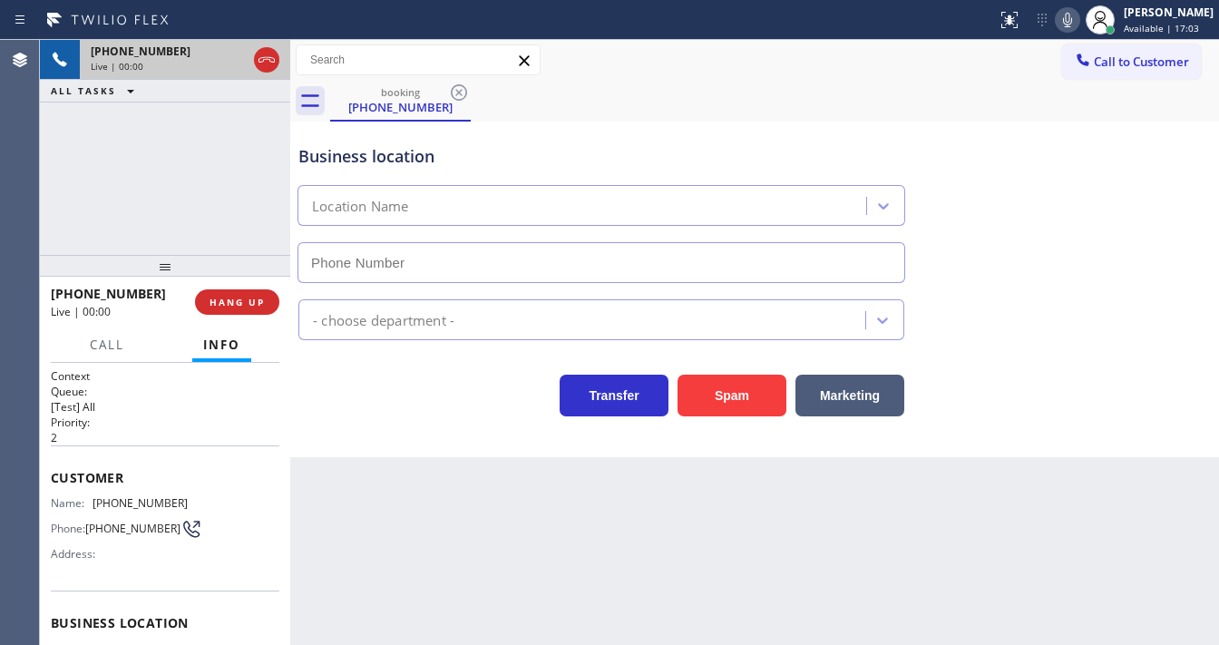
type input "[PHONE_NUMBER]"
click at [764, 370] on div "Spam" at bounding box center [727, 390] width 118 height 51
click at [740, 388] on button "Spam" at bounding box center [731, 396] width 109 height 42
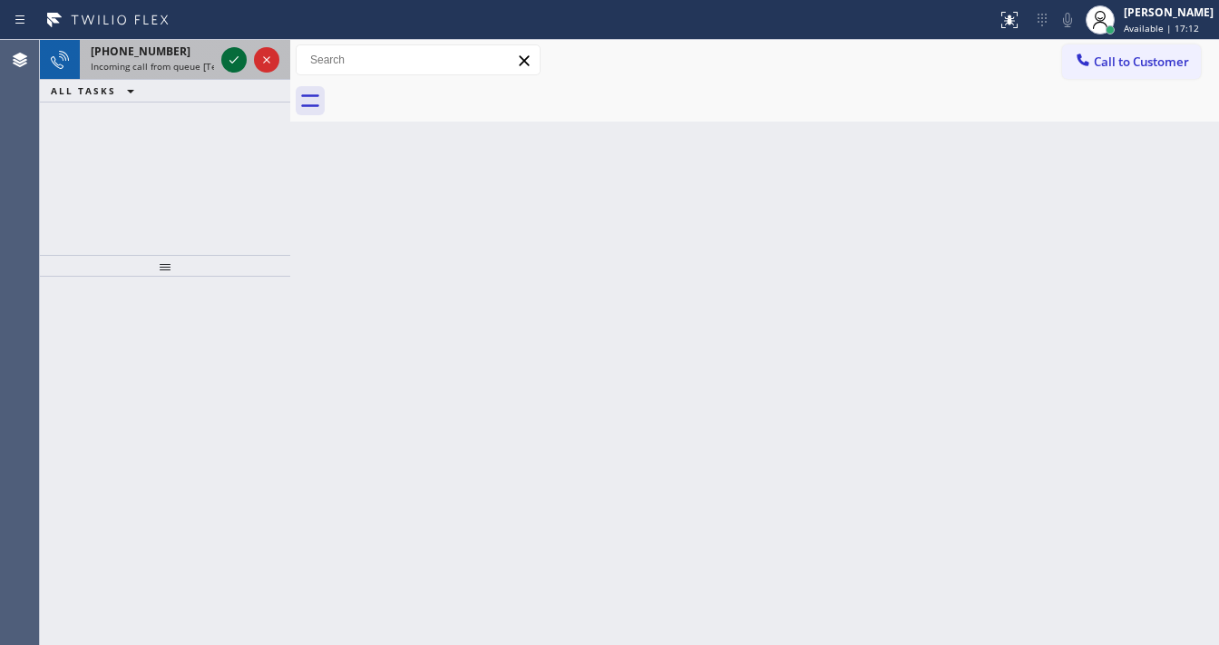
click at [223, 59] on icon at bounding box center [234, 60] width 22 height 22
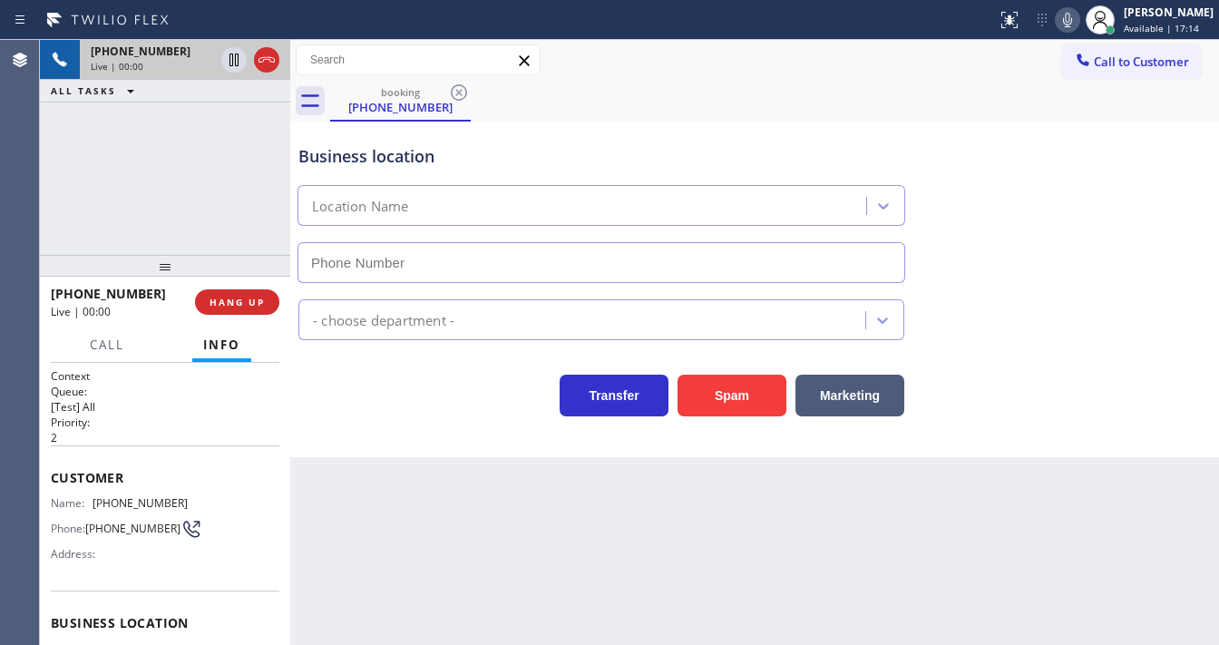
type input "[PHONE_NUMBER]"
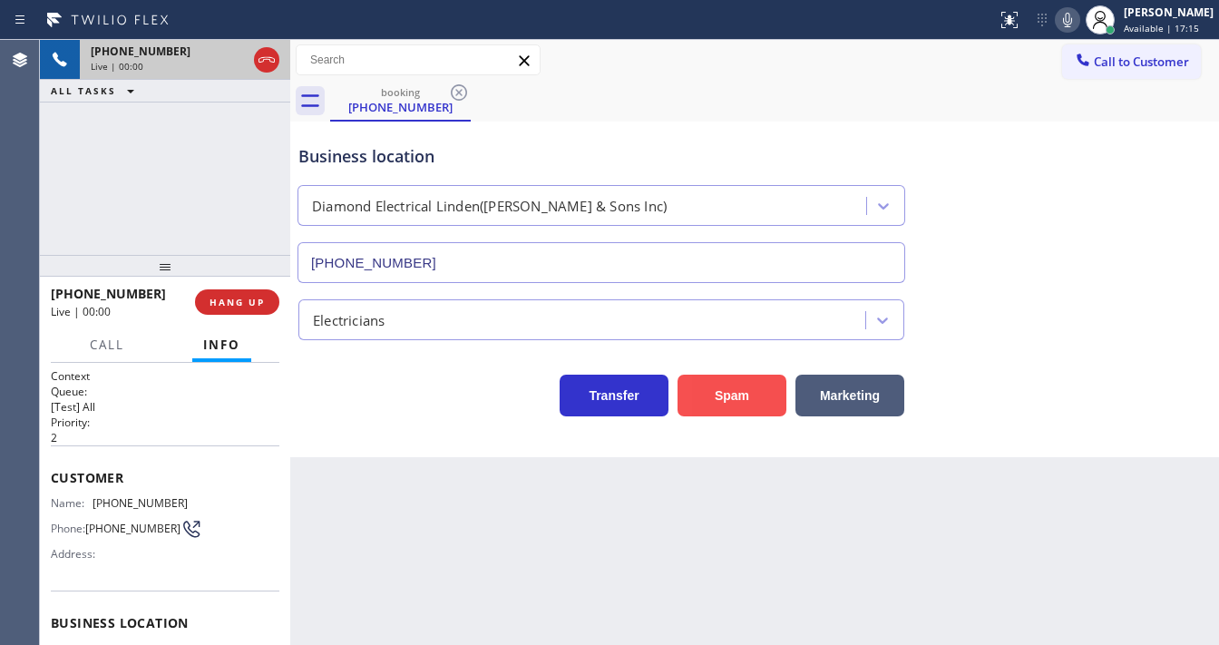
click at [744, 381] on button "Spam" at bounding box center [731, 396] width 109 height 42
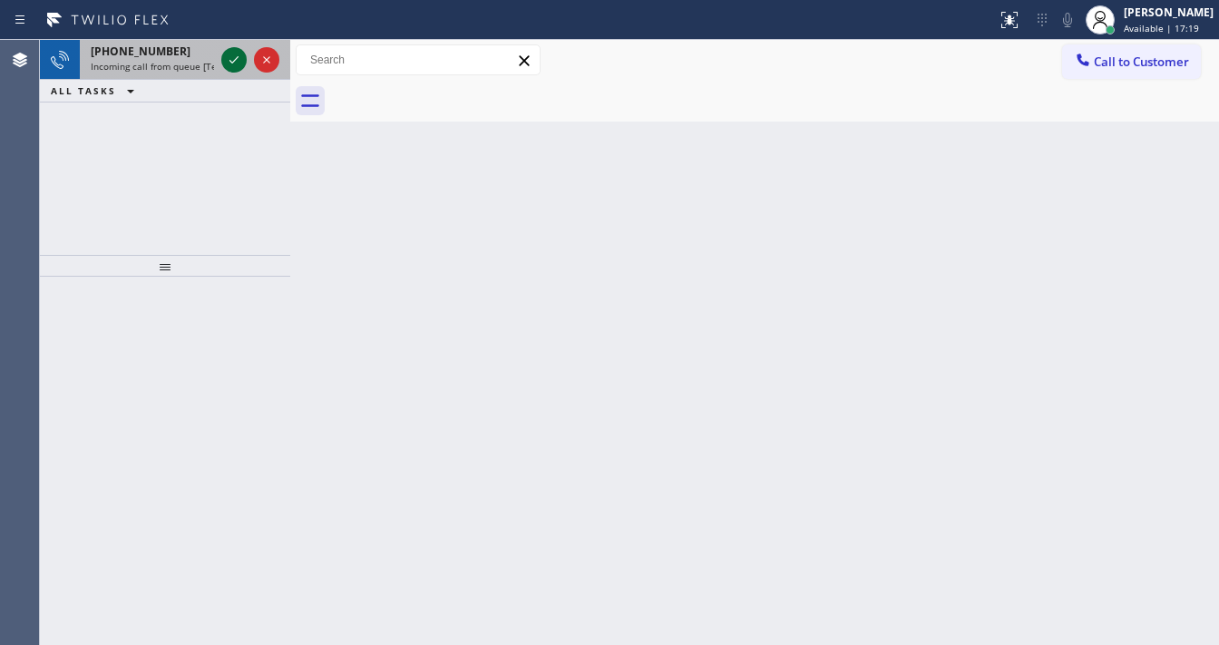
click at [239, 63] on icon at bounding box center [234, 60] width 22 height 22
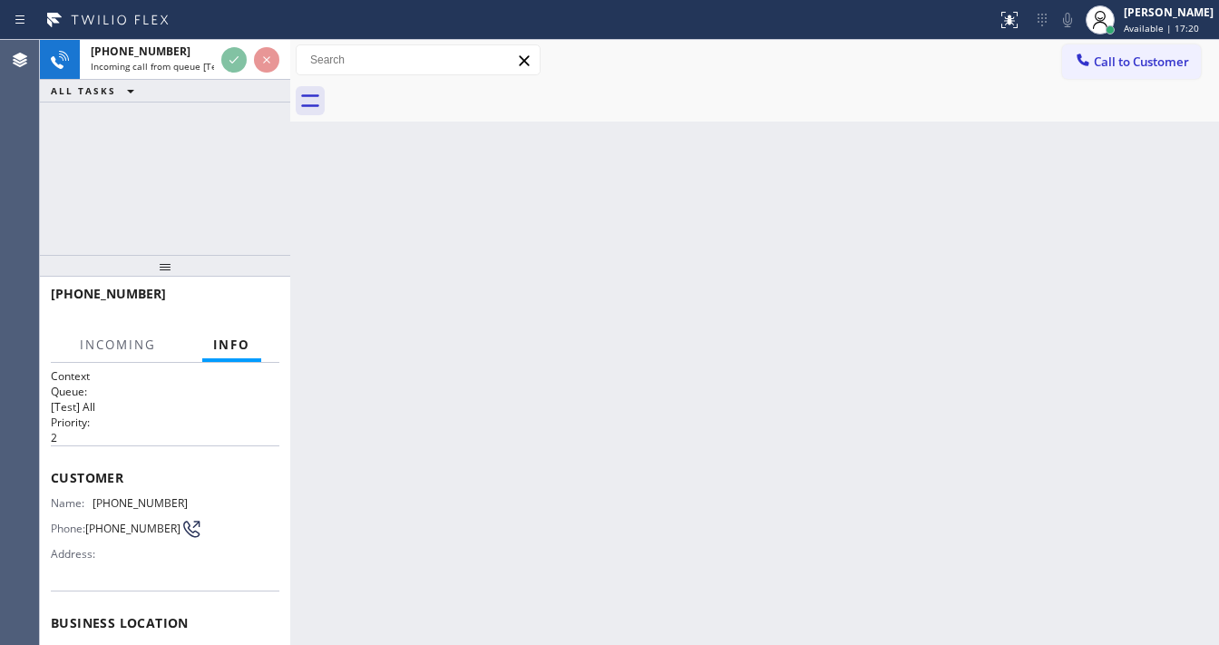
scroll to position [73, 0]
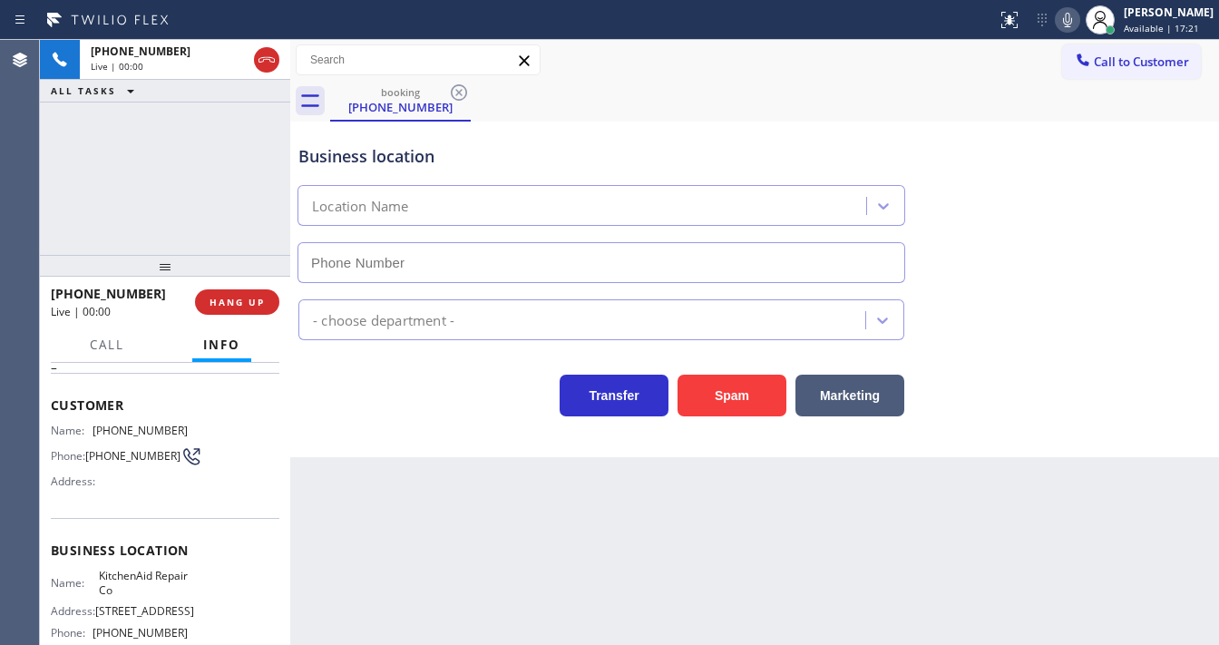
type input "[PHONE_NUMBER]"
click at [93, 208] on div "[PHONE_NUMBER] Live | 00:02 ALL TASKS ALL TASKS ACTIVE TASKS TASKS IN WRAP UP" at bounding box center [165, 147] width 250 height 215
click at [116, 203] on div "[PHONE_NUMBER] Live | 00:05 ALL TASKS ALL TASKS ACTIVE TASKS TASKS IN WRAP UP" at bounding box center [165, 147] width 250 height 215
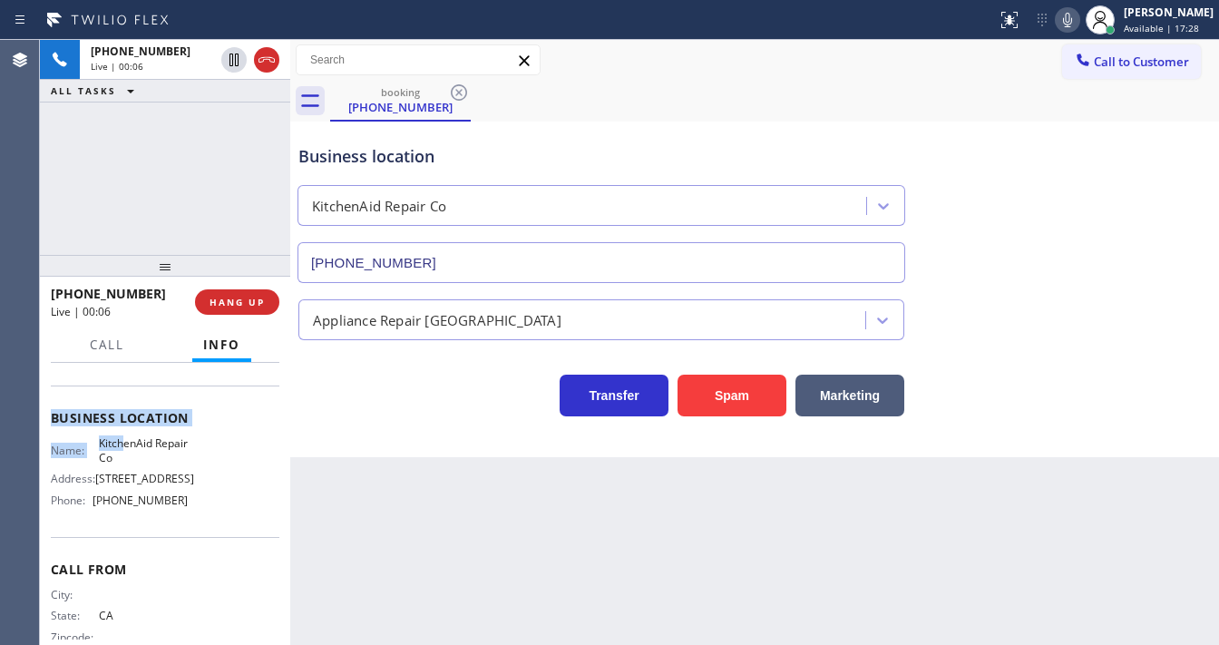
scroll to position [218, 0]
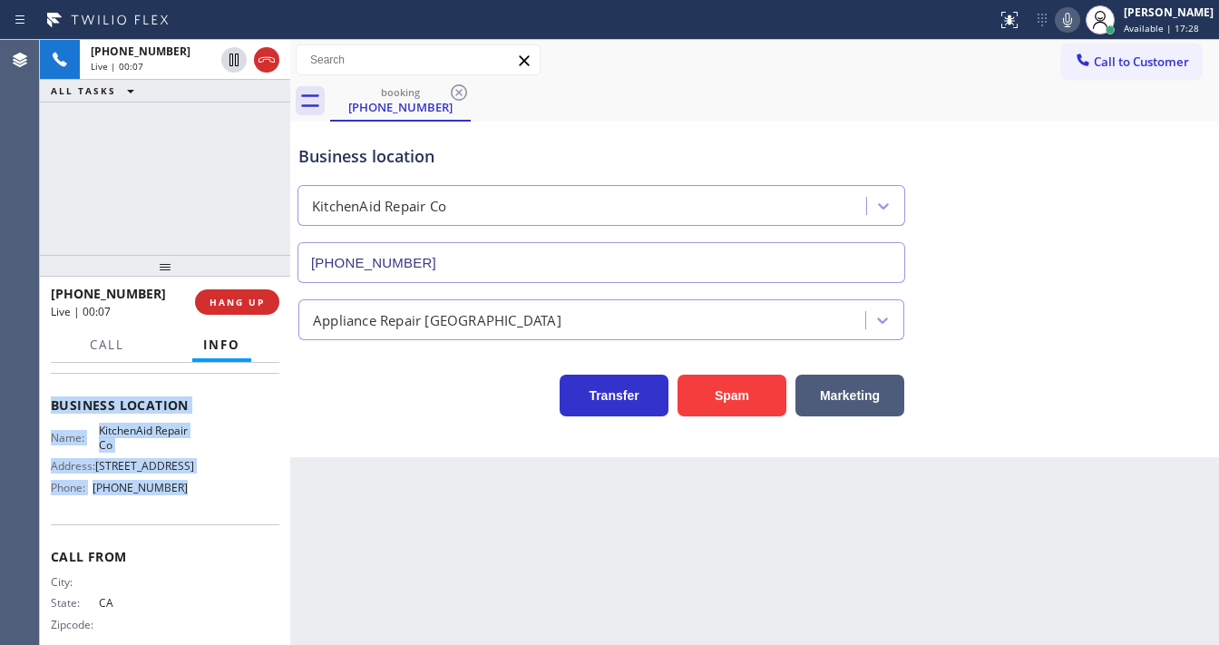
drag, startPoint x: 54, startPoint y: 397, endPoint x: 190, endPoint y: 370, distance: 138.7
click at [184, 490] on div "Context Queue: [Test] All Priority: 2 Customer Name: [PHONE_NUMBER] Phone: [PHO…" at bounding box center [165, 406] width 229 height 511
copy div "Customer Name: [PHONE_NUMBER] Phone: [PHONE_NUMBER] Address: Business location …"
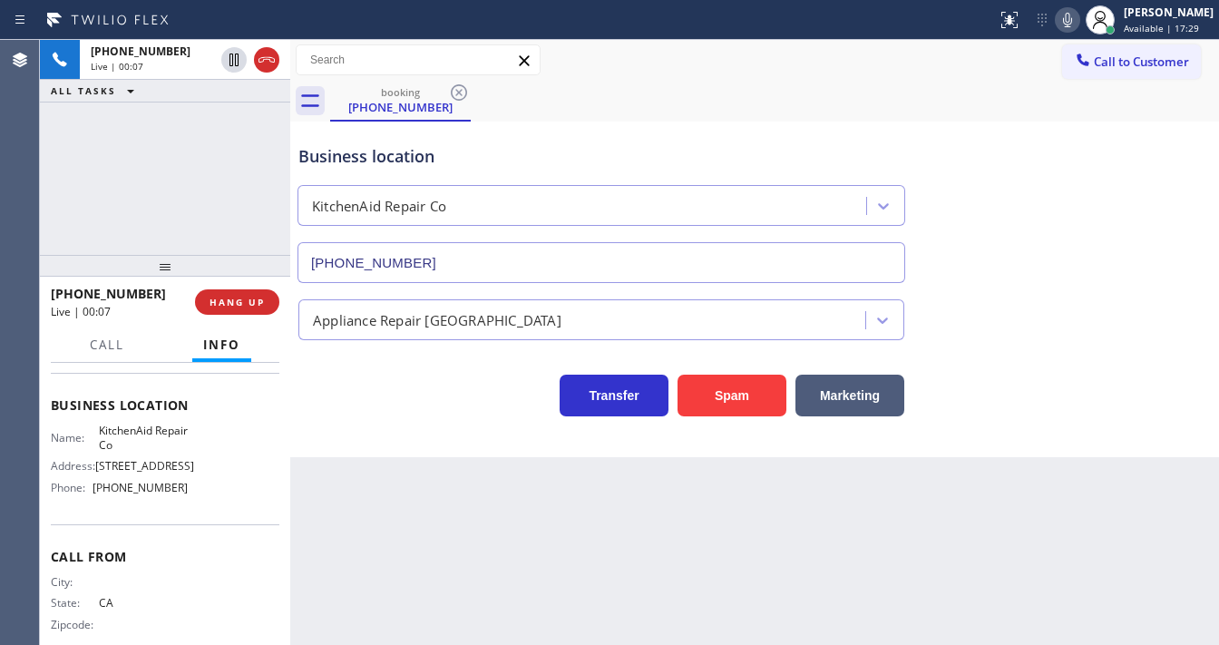
click at [180, 221] on div "[PHONE_NUMBER] Live | 00:07 ALL TASKS ALL TASKS ACTIVE TASKS TASKS IN WRAP UP" at bounding box center [165, 147] width 250 height 215
click at [172, 161] on div "[PHONE_NUMBER] Live | 00:48 ALL TASKS ALL TASKS ACTIVE TASKS TASKS IN WRAP UP" at bounding box center [165, 147] width 250 height 215
click at [206, 178] on div "[PHONE_NUMBER] Live | 00:50 ALL TASKS ALL TASKS ACTIVE TASKS TASKS IN WRAP UP" at bounding box center [165, 147] width 250 height 215
click at [147, 214] on div "[PHONE_NUMBER] Live | 00:53 ALL TASKS ALL TASKS ACTIVE TASKS TASKS IN WRAP UP" at bounding box center [165, 147] width 250 height 215
click at [197, 209] on div "[PHONE_NUMBER] Live | 00:54 ALL TASKS ALL TASKS ACTIVE TASKS TASKS IN WRAP UP" at bounding box center [165, 147] width 250 height 215
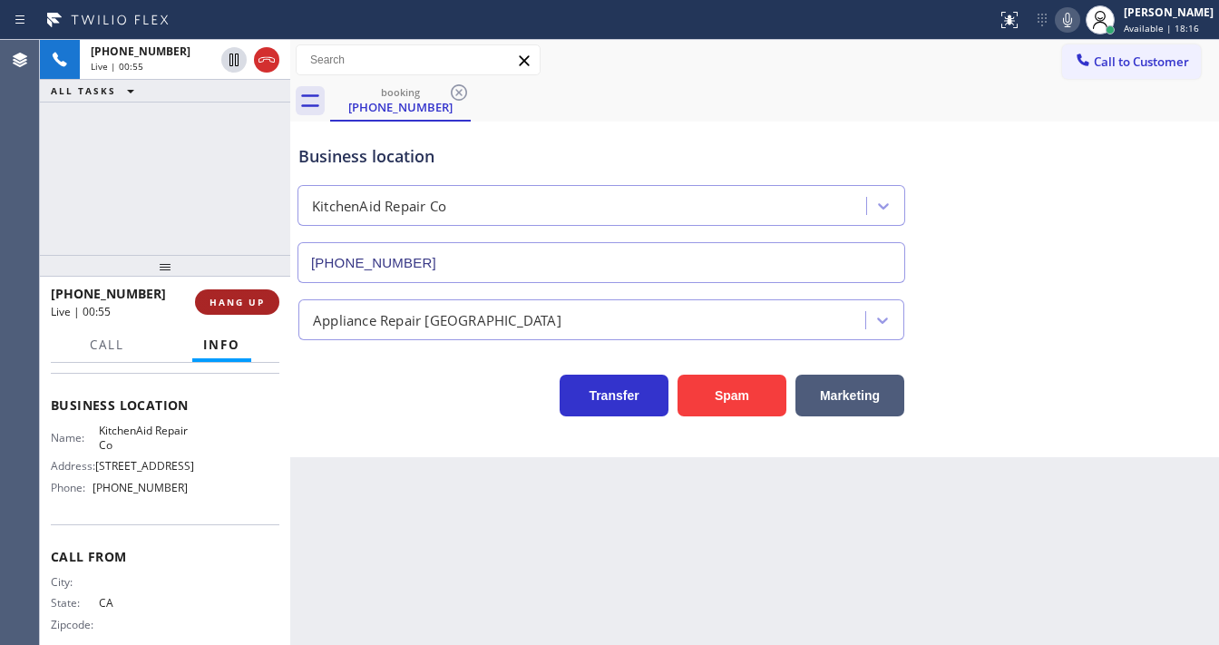
click at [272, 290] on button "HANG UP" at bounding box center [237, 301] width 84 height 25
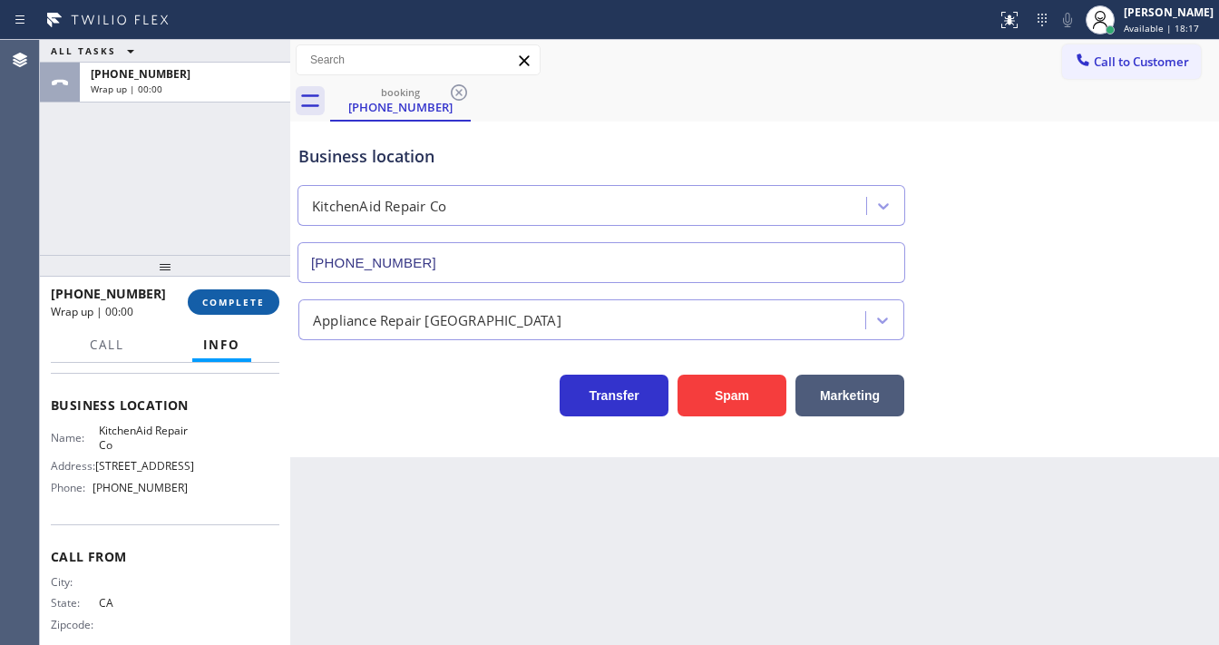
click at [260, 296] on span "COMPLETE" at bounding box center [233, 302] width 63 height 13
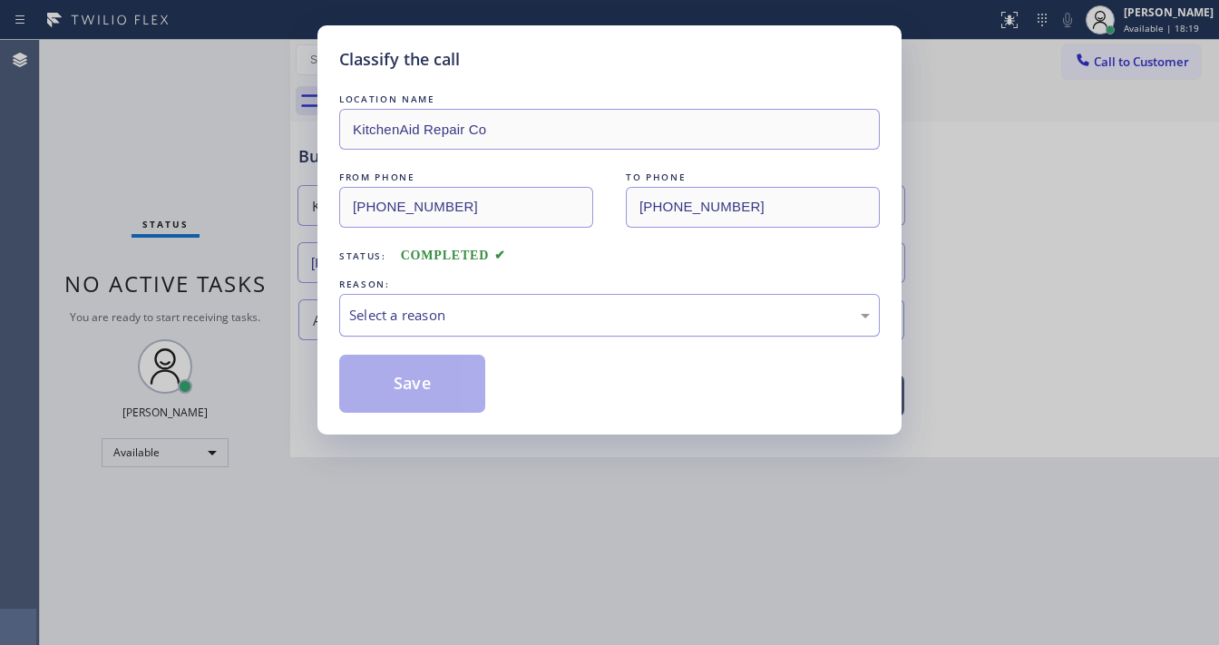
click at [434, 313] on div "Select a reason" at bounding box center [609, 315] width 521 height 21
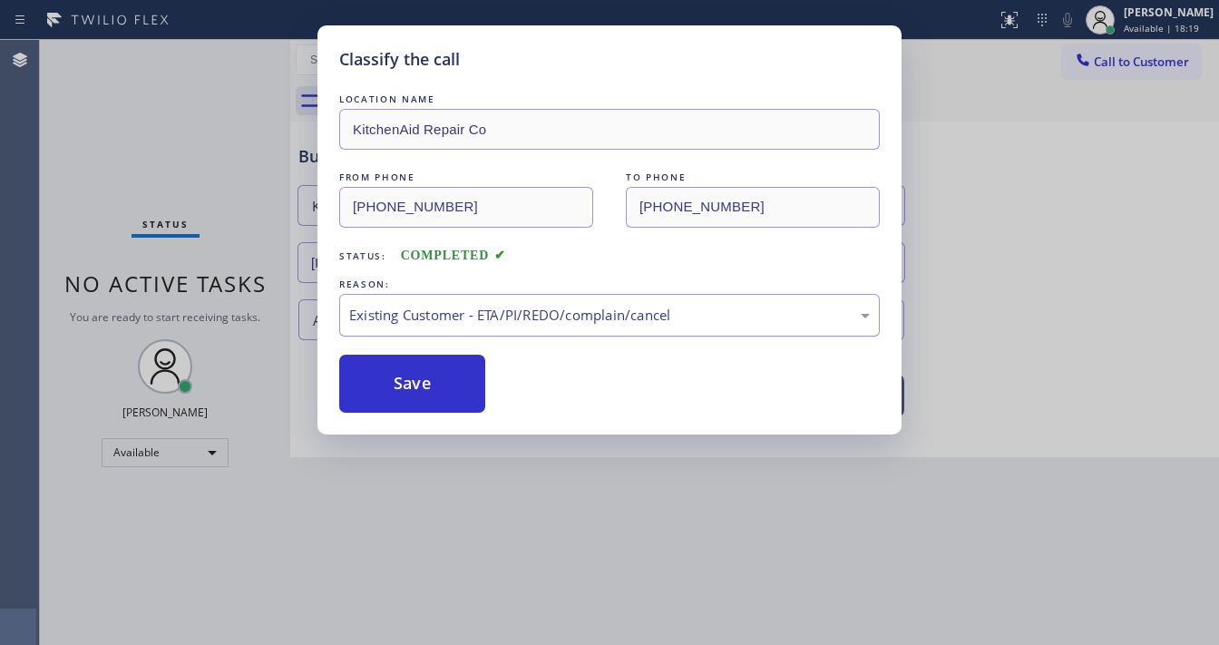
click at [432, 308] on div "Existing Customer - ETA/PI/REDO/complain/cancel" at bounding box center [609, 315] width 521 height 21
click at [448, 316] on div "Tech, Unknown/didnt ring" at bounding box center [609, 315] width 521 height 21
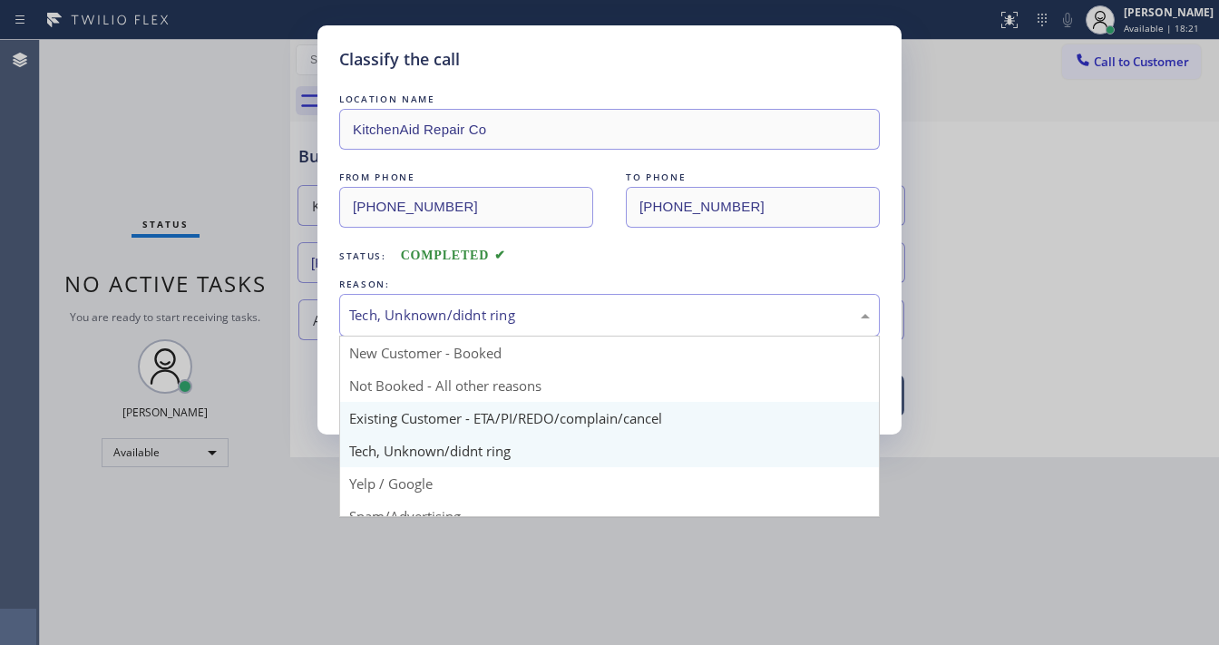
scroll to position [113, 0]
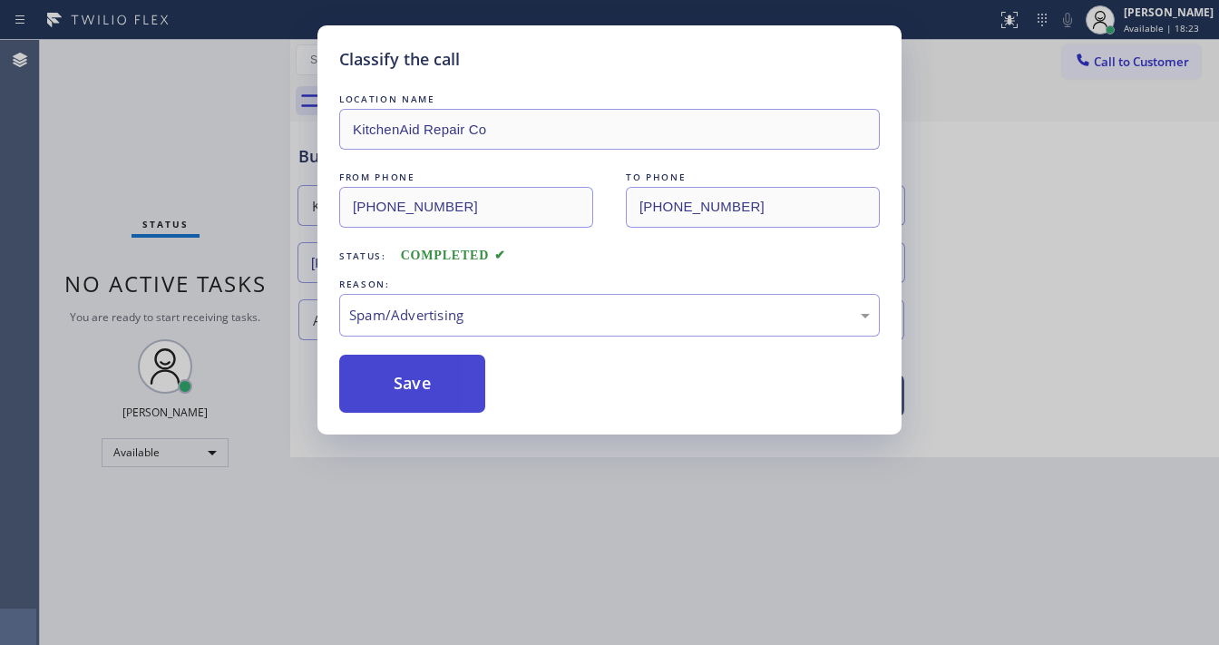
click at [420, 381] on button "Save" at bounding box center [412, 384] width 146 height 58
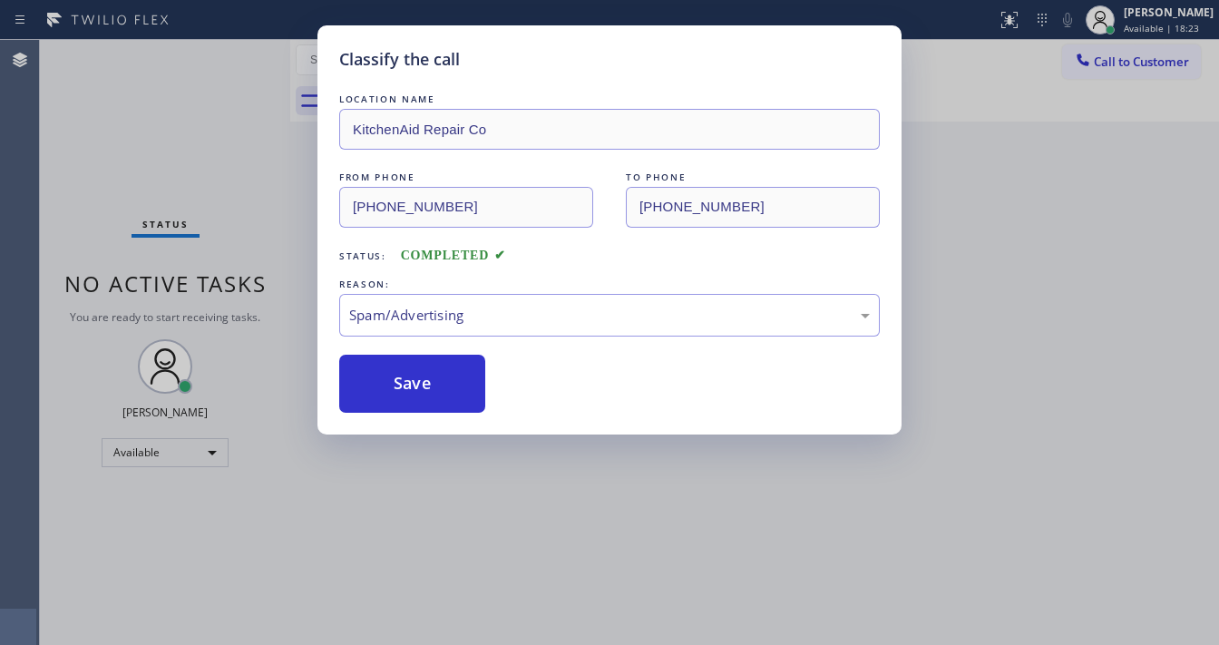
drag, startPoint x: 420, startPoint y: 381, endPoint x: 487, endPoint y: 377, distance: 67.2
click at [421, 382] on button "Save" at bounding box center [412, 384] width 146 height 58
drag, startPoint x: 1032, startPoint y: 247, endPoint x: 1112, endPoint y: 147, distance: 127.8
click at [1042, 233] on div "Classify the call LOCATION NAME KitchenAid Repair Co FROM PHONE [PHONE_NUMBER] …" at bounding box center [609, 322] width 1219 height 645
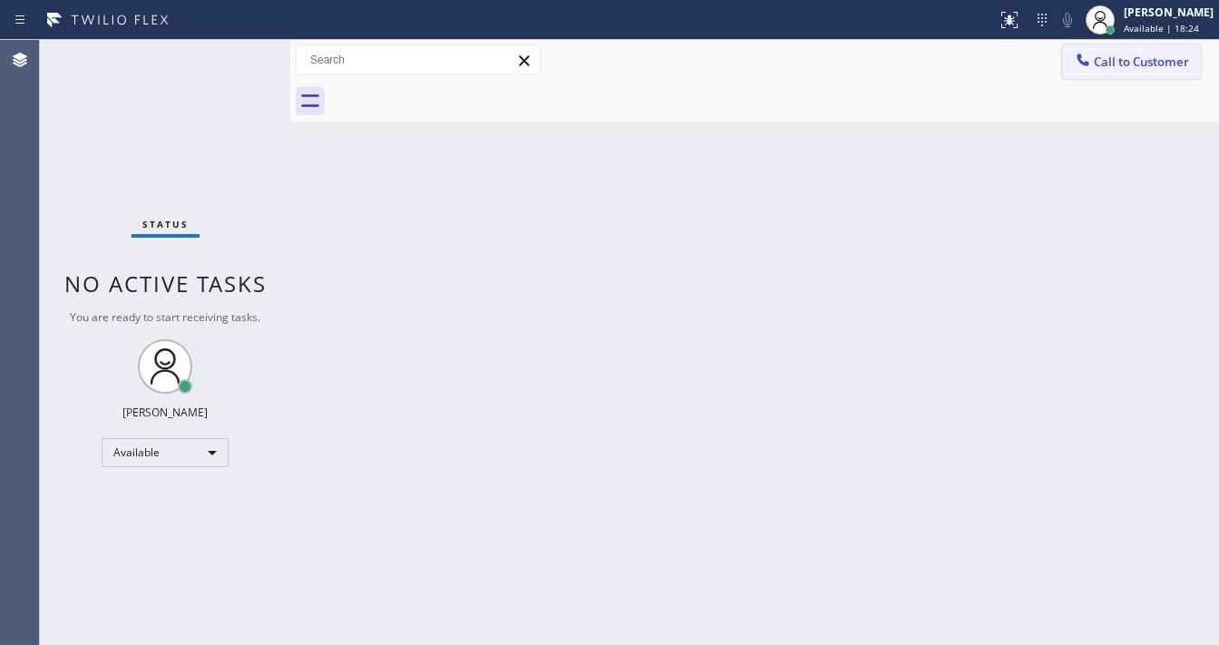
click at [1118, 66] on span "Call to Customer" at bounding box center [1141, 62] width 95 height 16
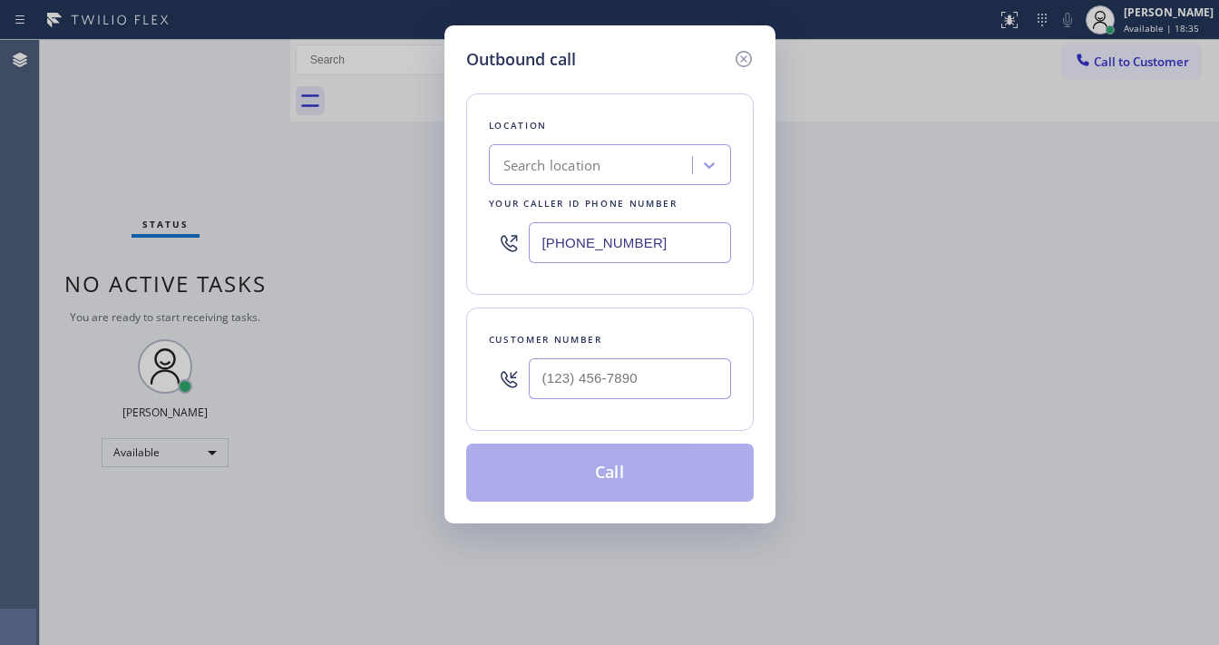
type input "(___) ___-____"
click at [576, 359] on input "(___) ___-____" at bounding box center [630, 378] width 202 height 41
type input "(___) ___-____"
click at [570, 398] on div at bounding box center [630, 378] width 202 height 59
click at [571, 384] on input "(___) ___-____" at bounding box center [630, 378] width 202 height 41
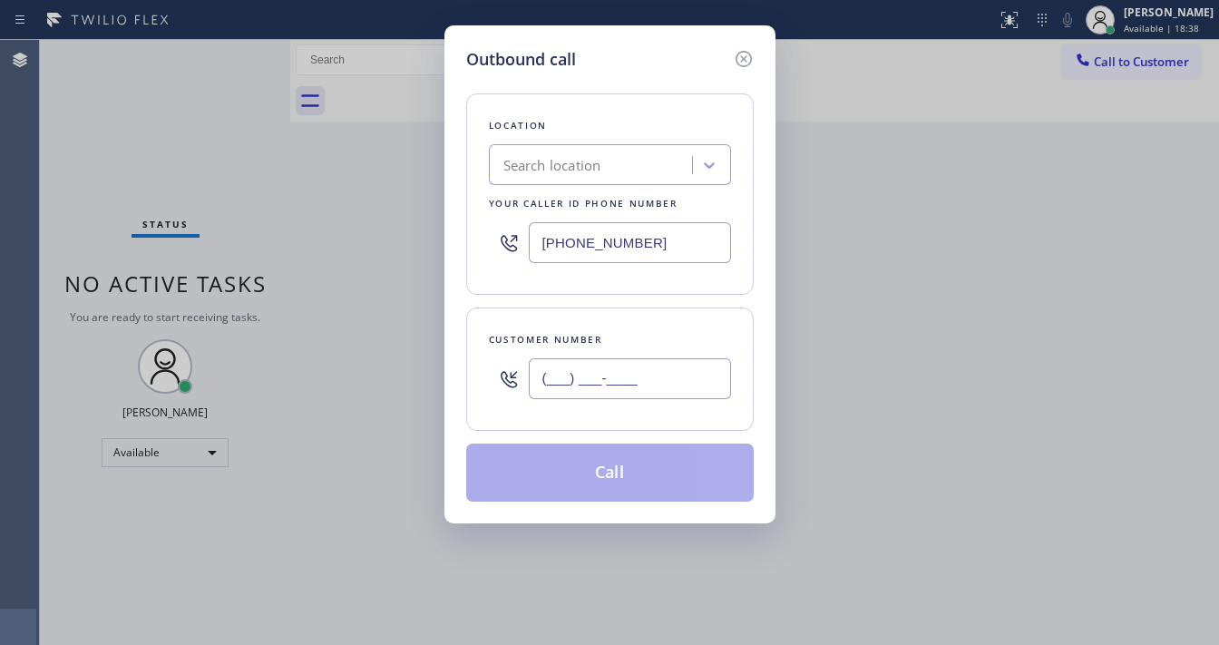
paste input "818) 408-8193"
type input "[PHONE_NUMBER]"
click at [578, 237] on input "[PHONE_NUMBER]" at bounding box center [630, 242] width 202 height 41
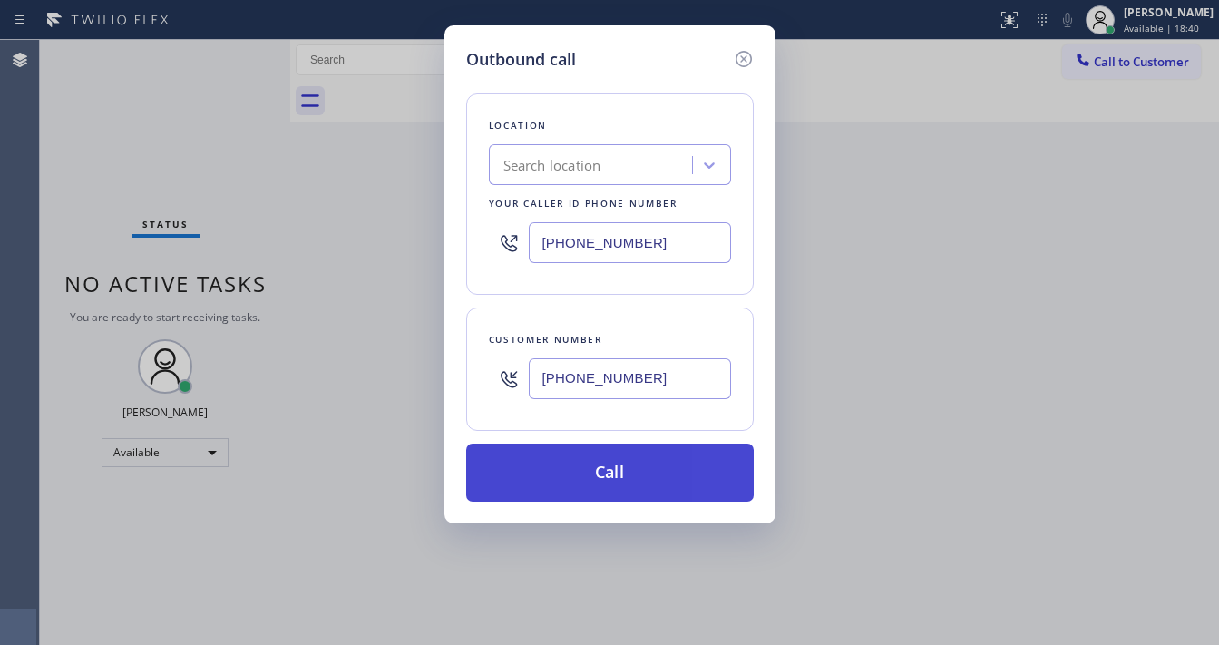
paste input "818) 619-2777"
type input "[PHONE_NUMBER]"
click at [600, 468] on button "Call" at bounding box center [609, 472] width 287 height 58
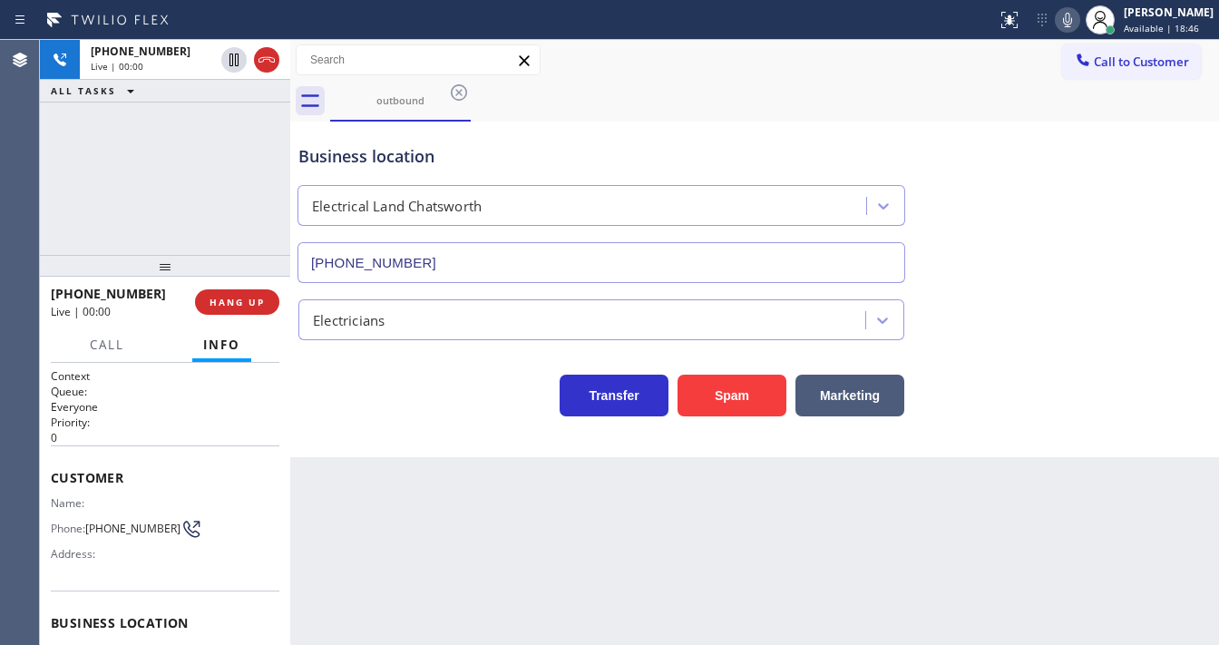
type input "[PHONE_NUMBER]"
click at [258, 307] on button "HANG UP" at bounding box center [237, 301] width 84 height 25
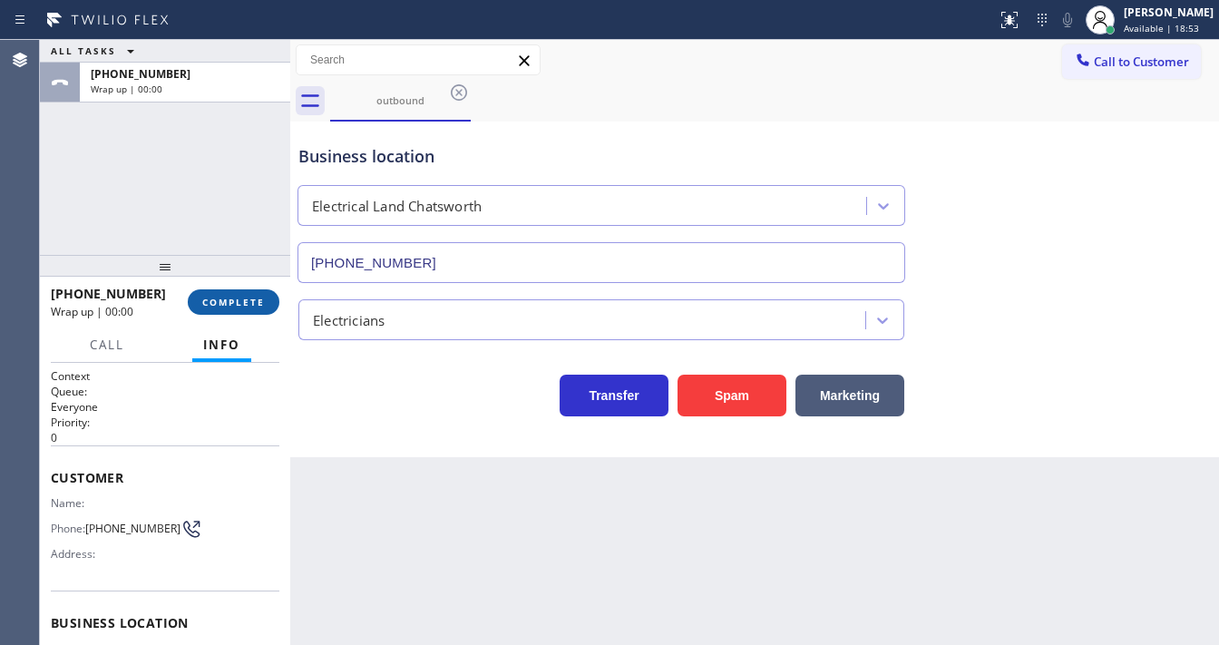
click at [258, 307] on span "COMPLETE" at bounding box center [233, 302] width 63 height 13
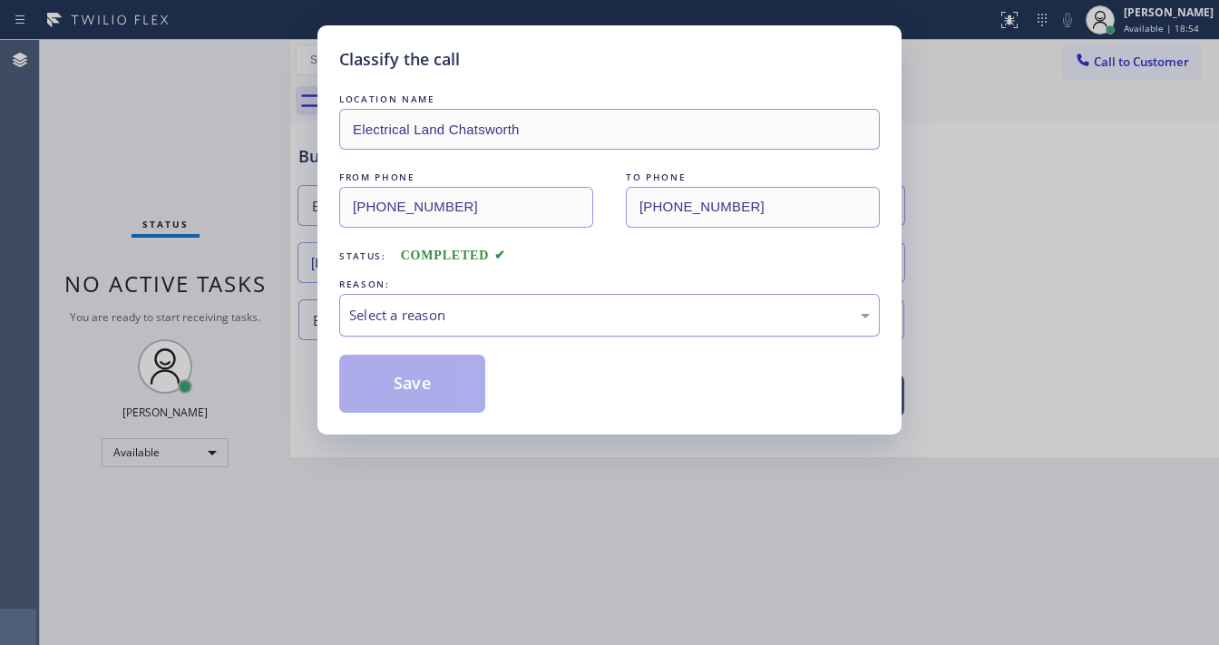
click at [440, 313] on div "Select a reason" at bounding box center [609, 315] width 521 height 21
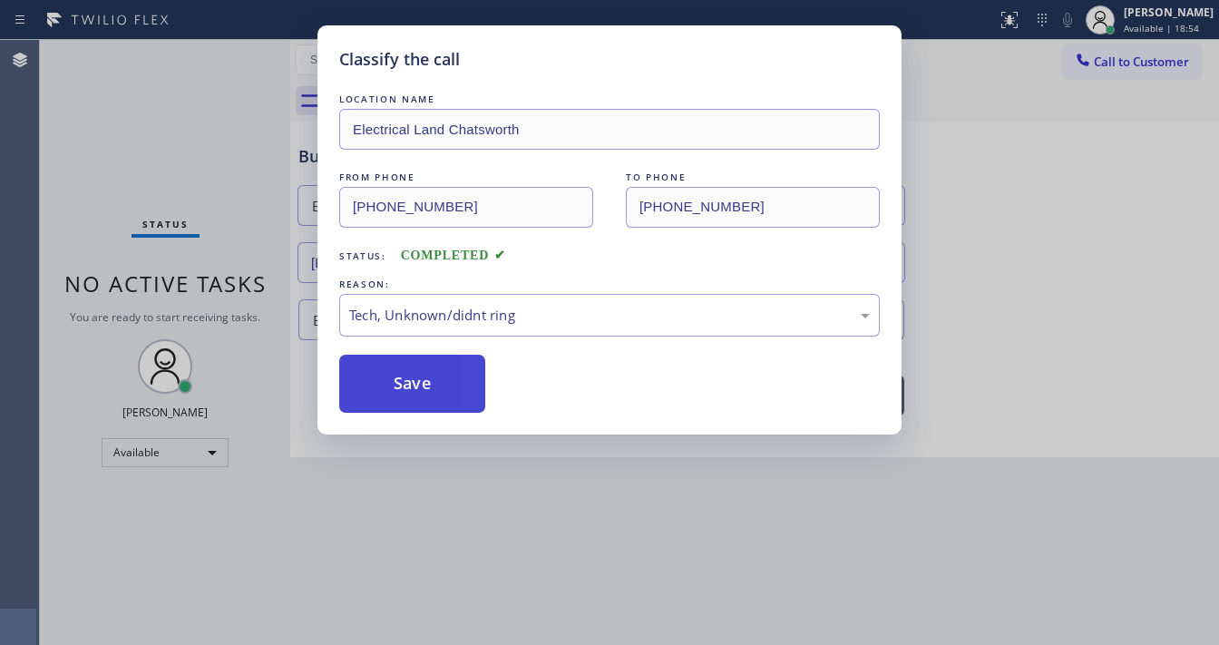
click at [424, 379] on button "Save" at bounding box center [412, 384] width 146 height 58
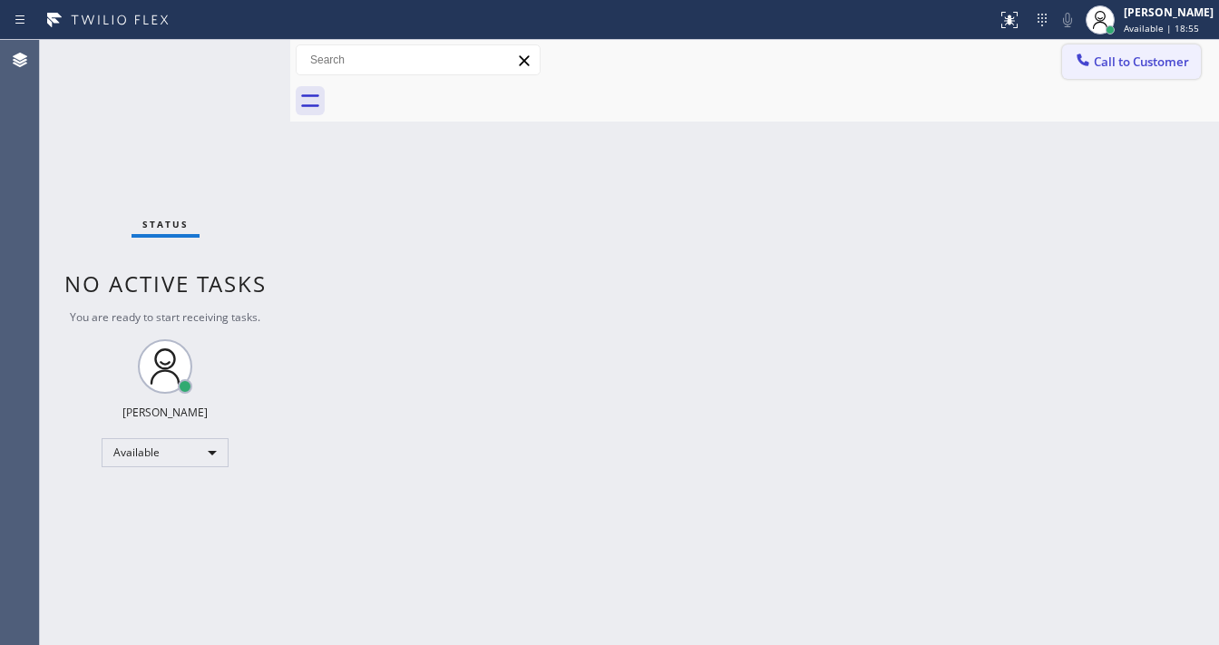
click at [1119, 65] on span "Call to Customer" at bounding box center [1141, 62] width 95 height 16
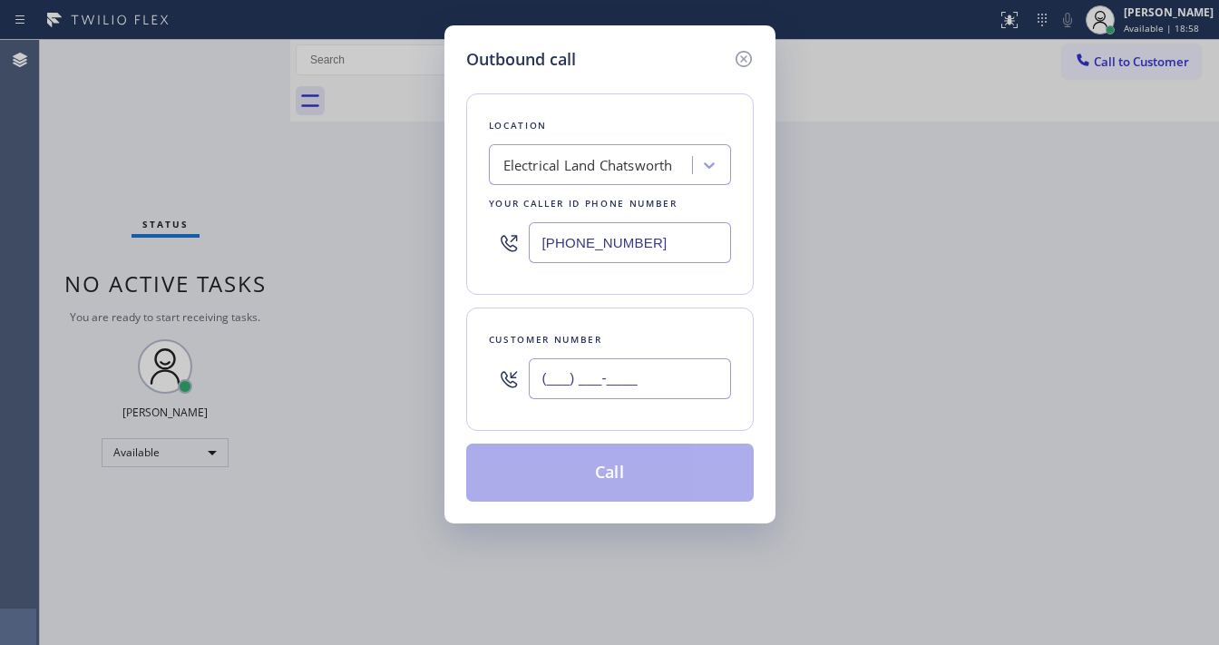
click at [645, 382] on input "(___) ___-____" at bounding box center [630, 378] width 202 height 41
paste input "818) 408-8193"
type input "[PHONE_NUMBER]"
click at [626, 323] on div "Customer number [PHONE_NUMBER]" at bounding box center [609, 368] width 287 height 123
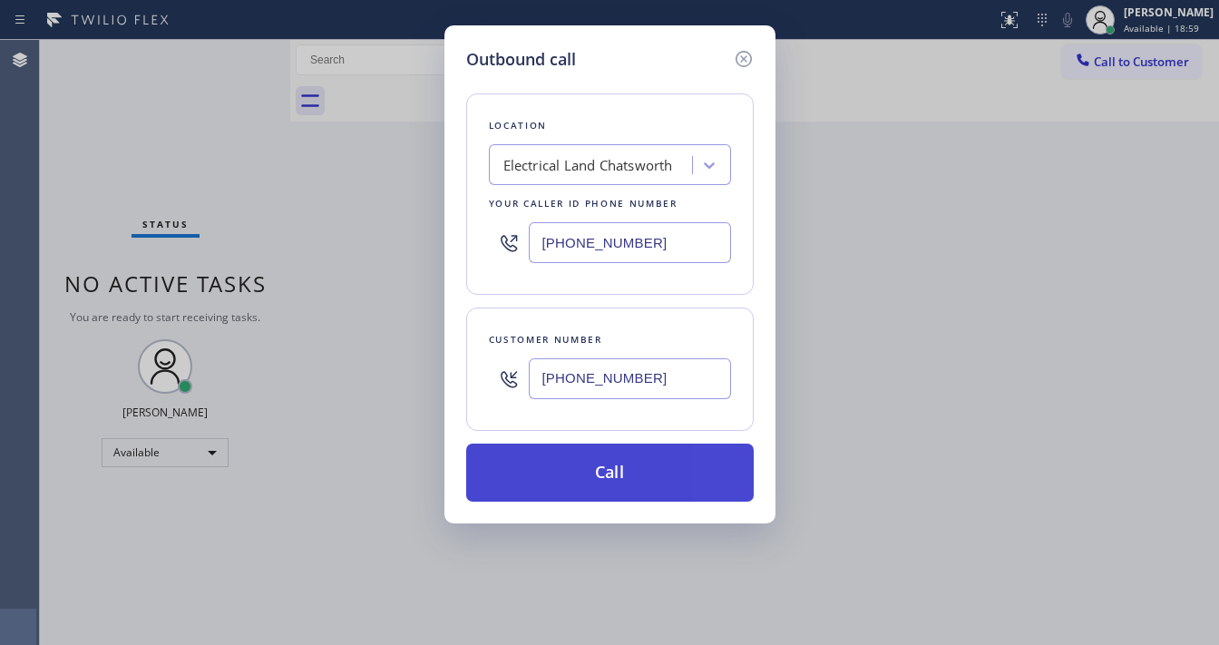
click at [603, 464] on button "Call" at bounding box center [609, 472] width 287 height 58
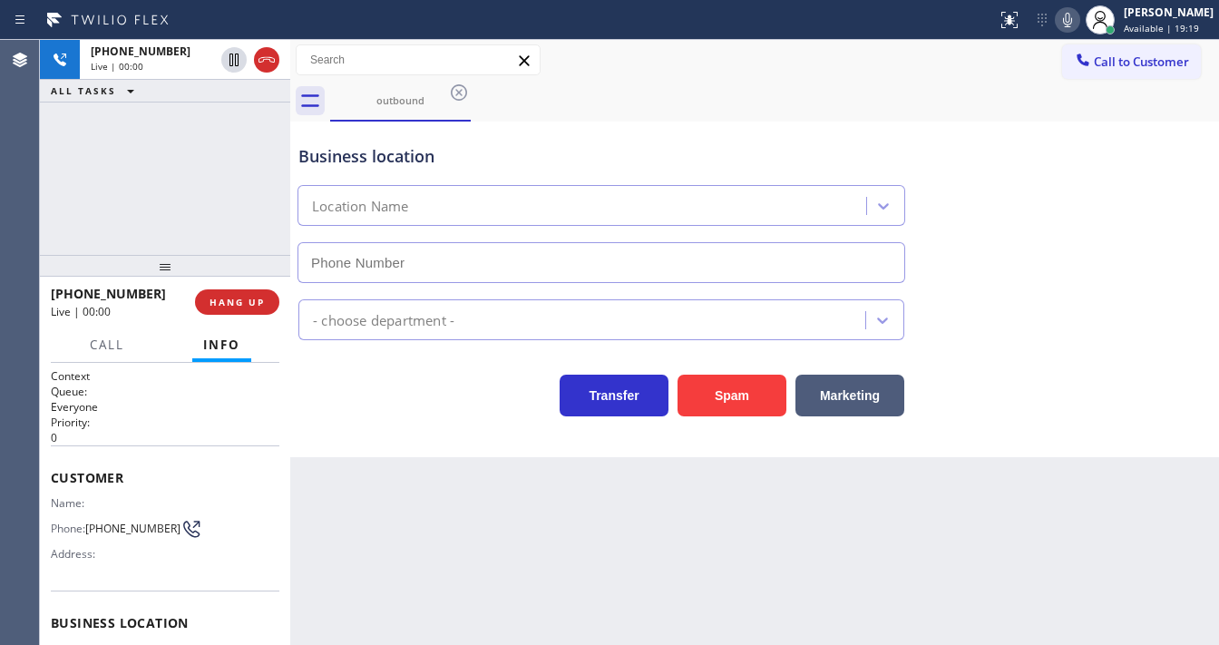
type input "[PHONE_NUMBER]"
click at [270, 301] on button "HANG UP" at bounding box center [237, 301] width 84 height 25
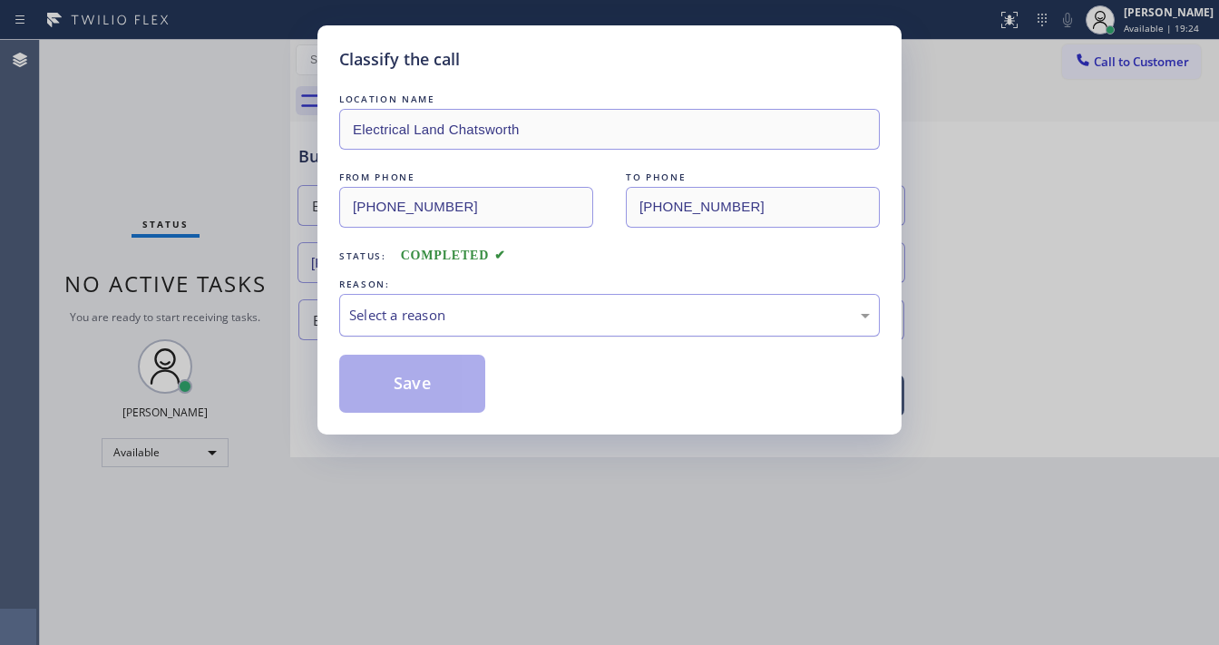
click at [446, 312] on div "Select a reason" at bounding box center [609, 315] width 521 height 21
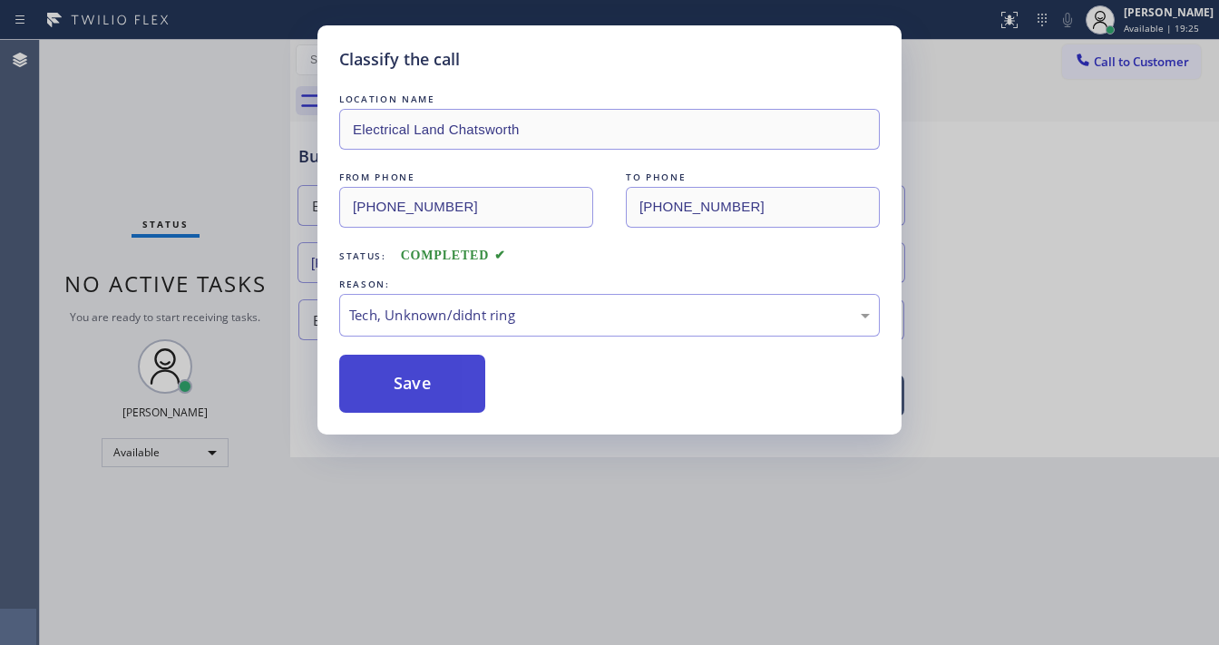
click at [438, 385] on button "Save" at bounding box center [412, 384] width 146 height 58
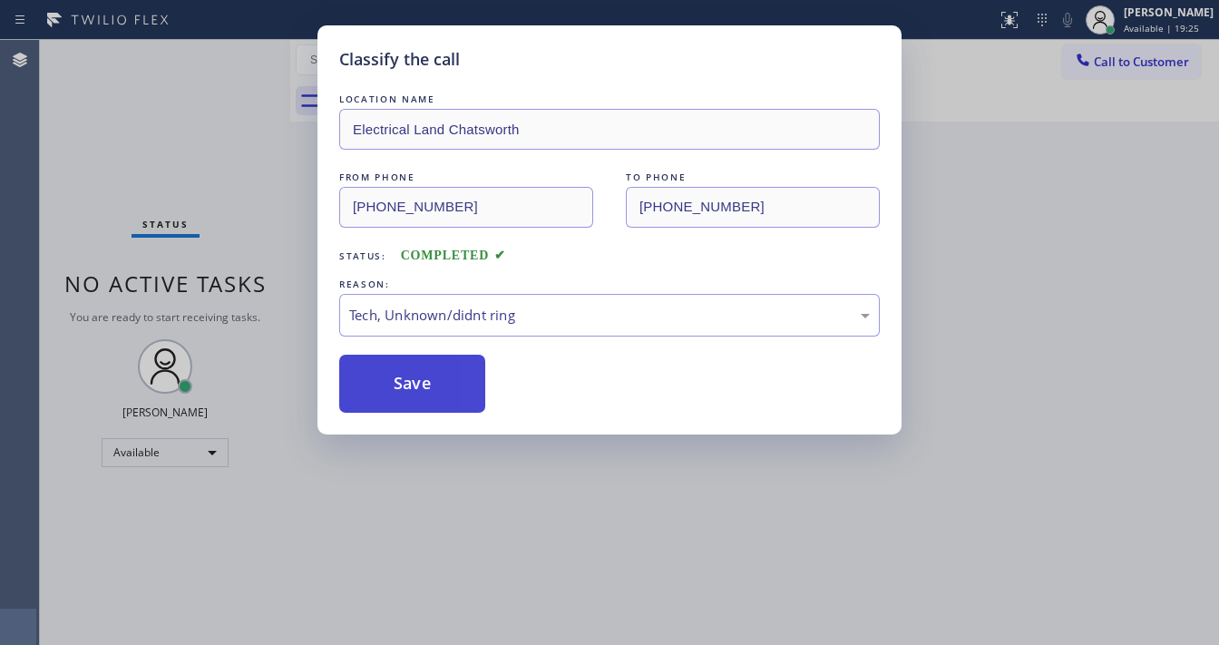
click at [438, 385] on button "Save" at bounding box center [412, 384] width 146 height 58
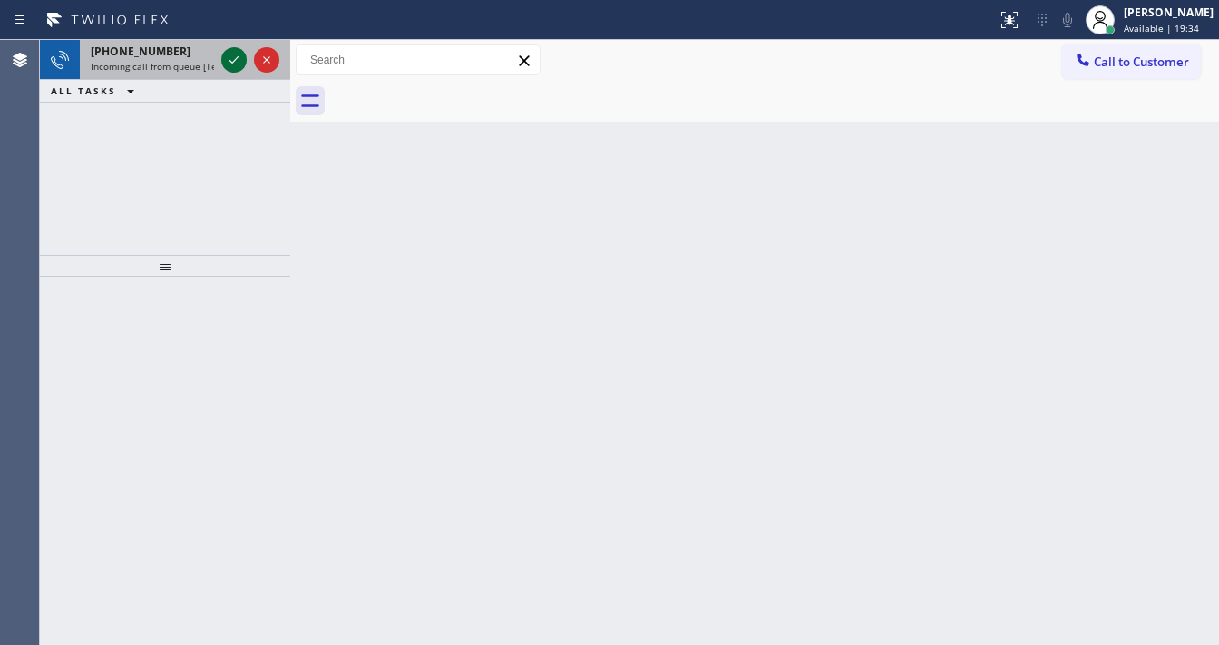
click at [232, 61] on icon at bounding box center [234, 60] width 22 height 22
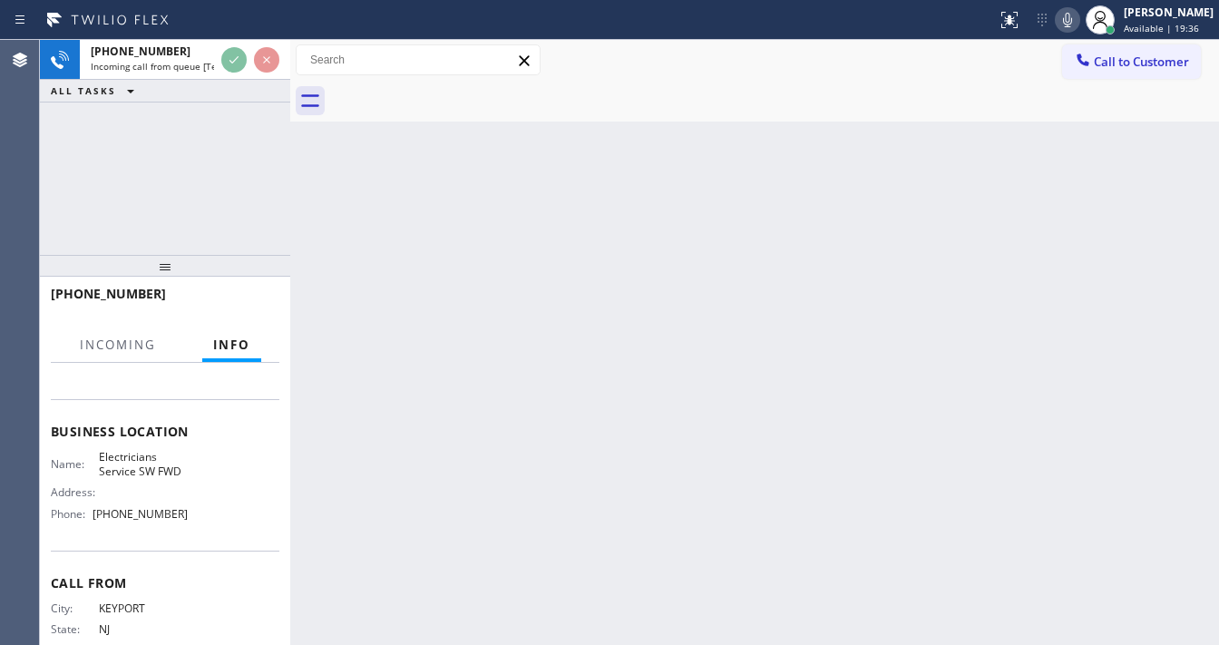
scroll to position [218, 0]
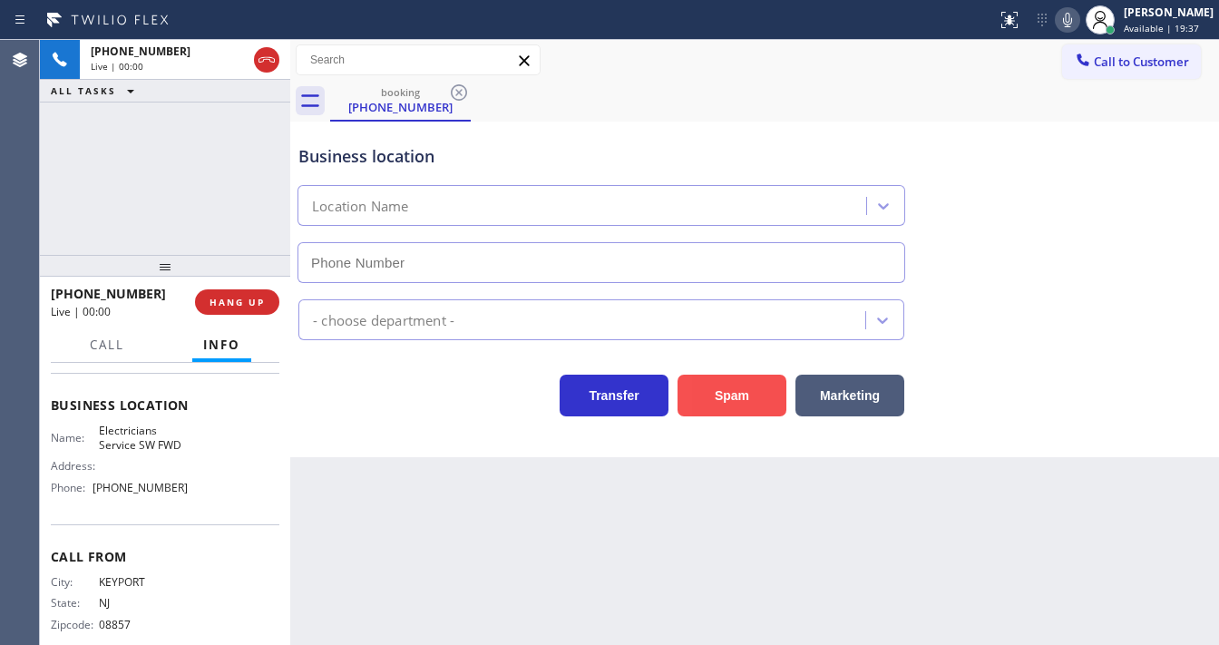
click at [679, 381] on button "Spam" at bounding box center [731, 396] width 109 height 42
type input "[PHONE_NUMBER]"
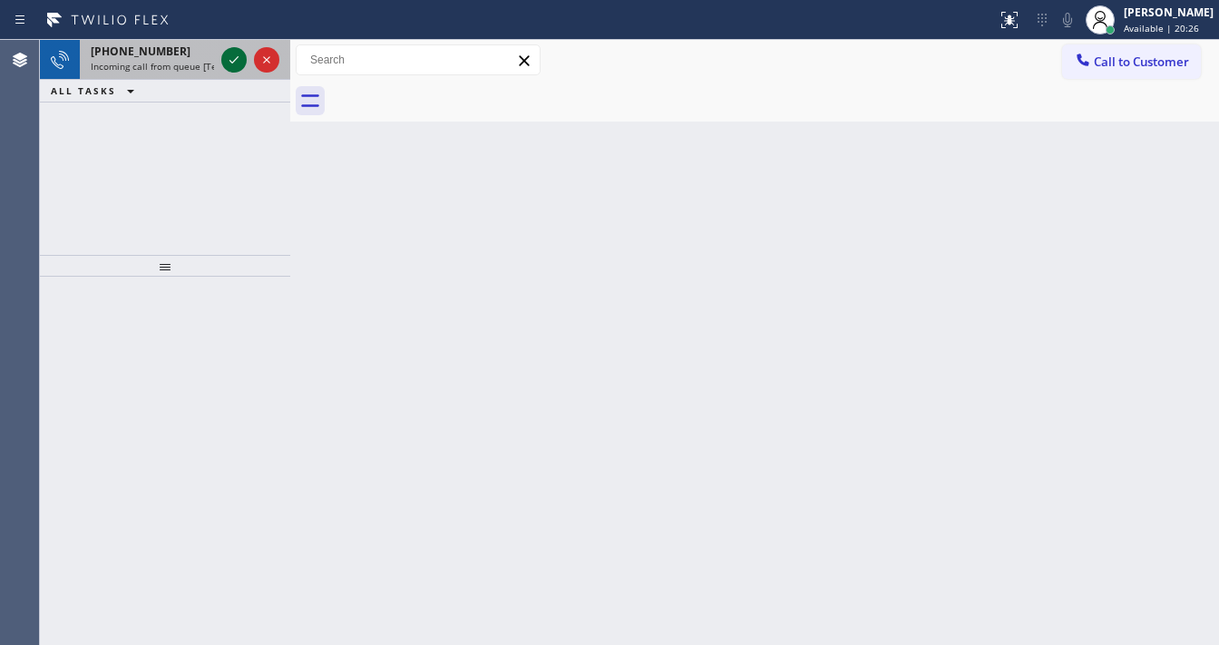
click at [221, 55] on div at bounding box center [233, 60] width 25 height 22
click at [226, 55] on icon at bounding box center [234, 60] width 22 height 22
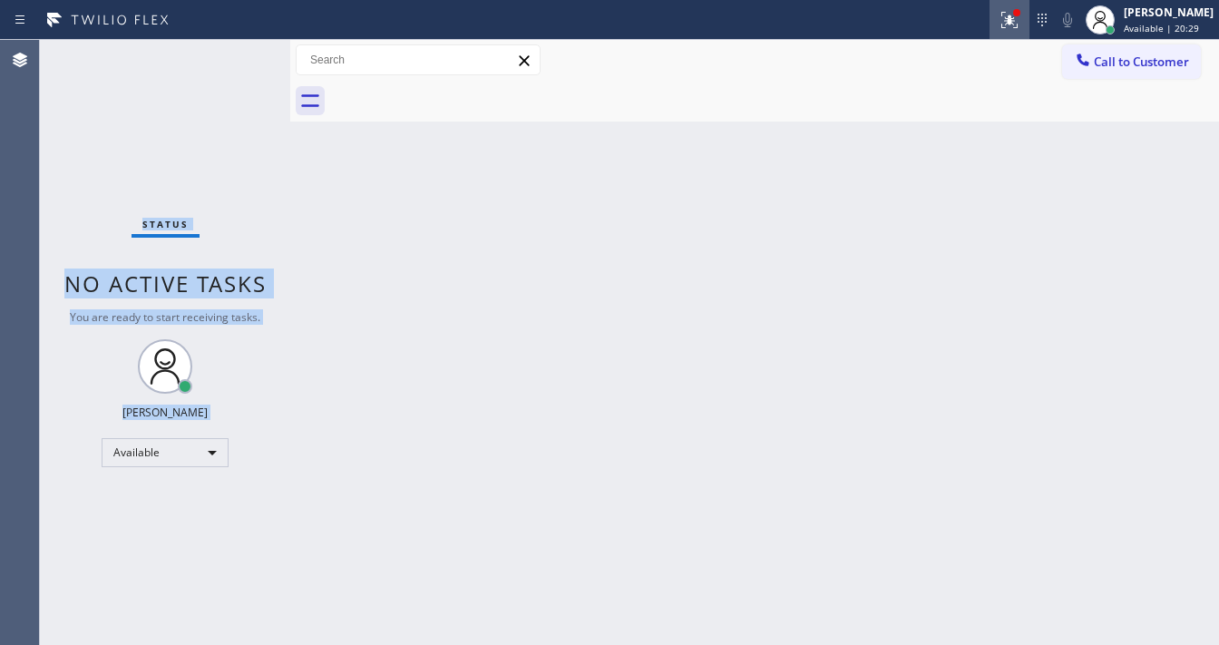
click at [1020, 24] on icon at bounding box center [1009, 20] width 22 height 22
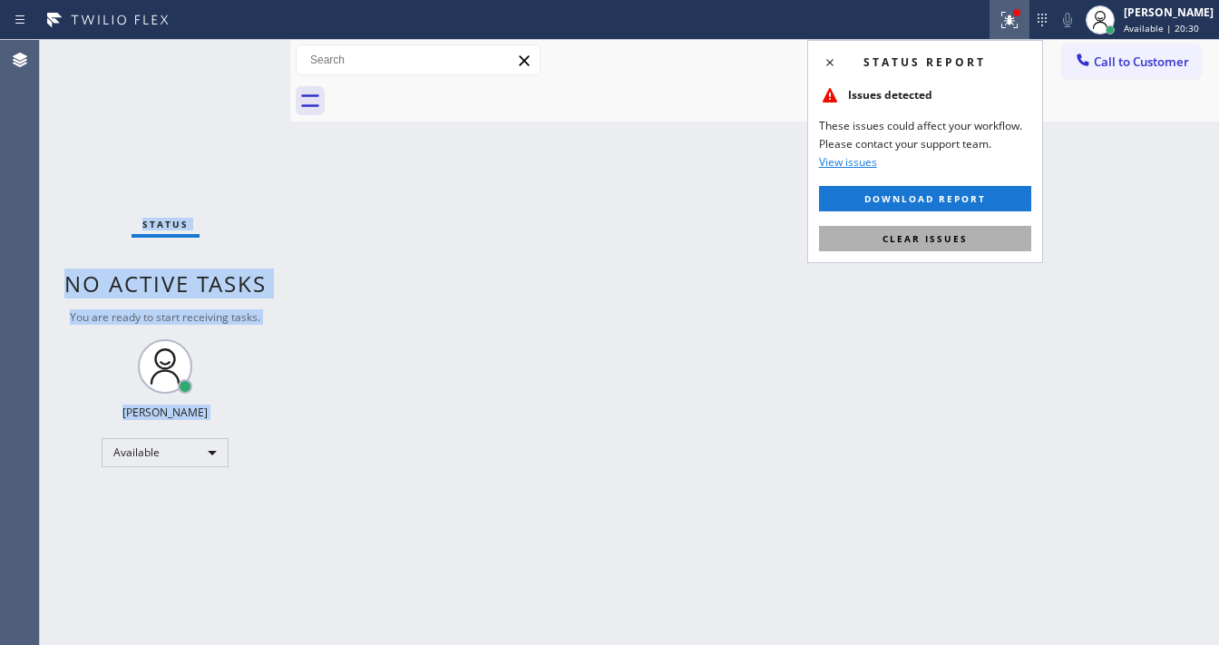
click at [953, 239] on span "Clear issues" at bounding box center [924, 238] width 85 height 13
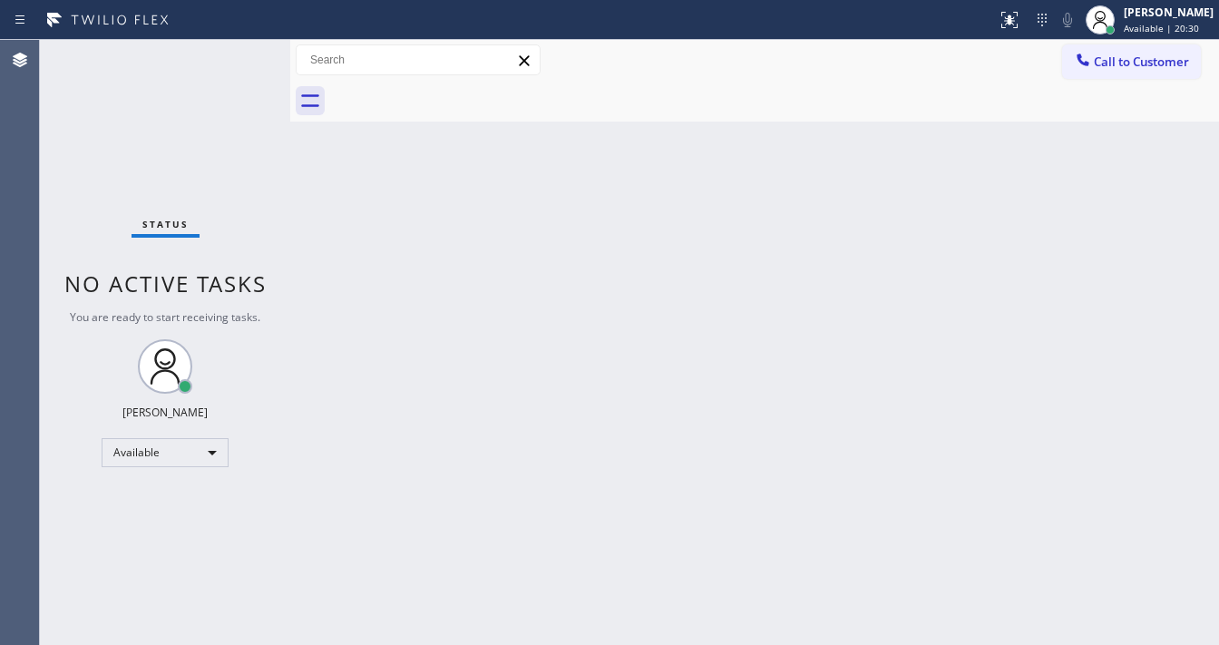
click at [705, 232] on div "Back to Dashboard Change Sender ID Customers Technicians Select a contact Outbo…" at bounding box center [754, 342] width 929 height 605
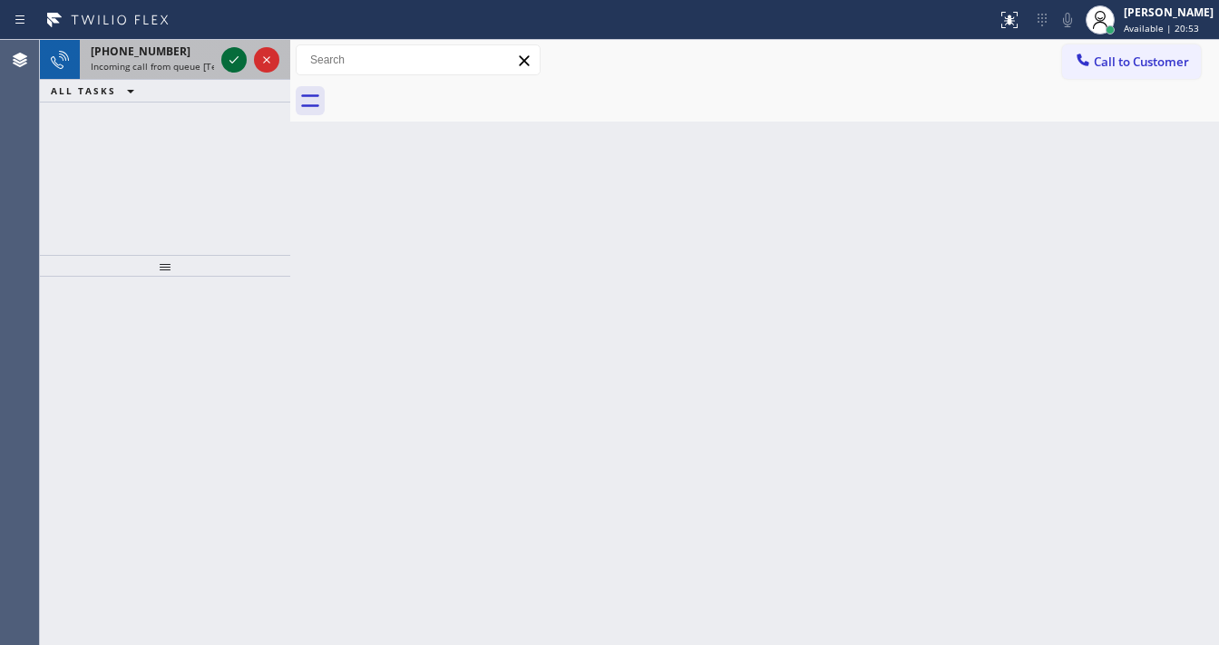
click at [228, 66] on icon at bounding box center [234, 60] width 22 height 22
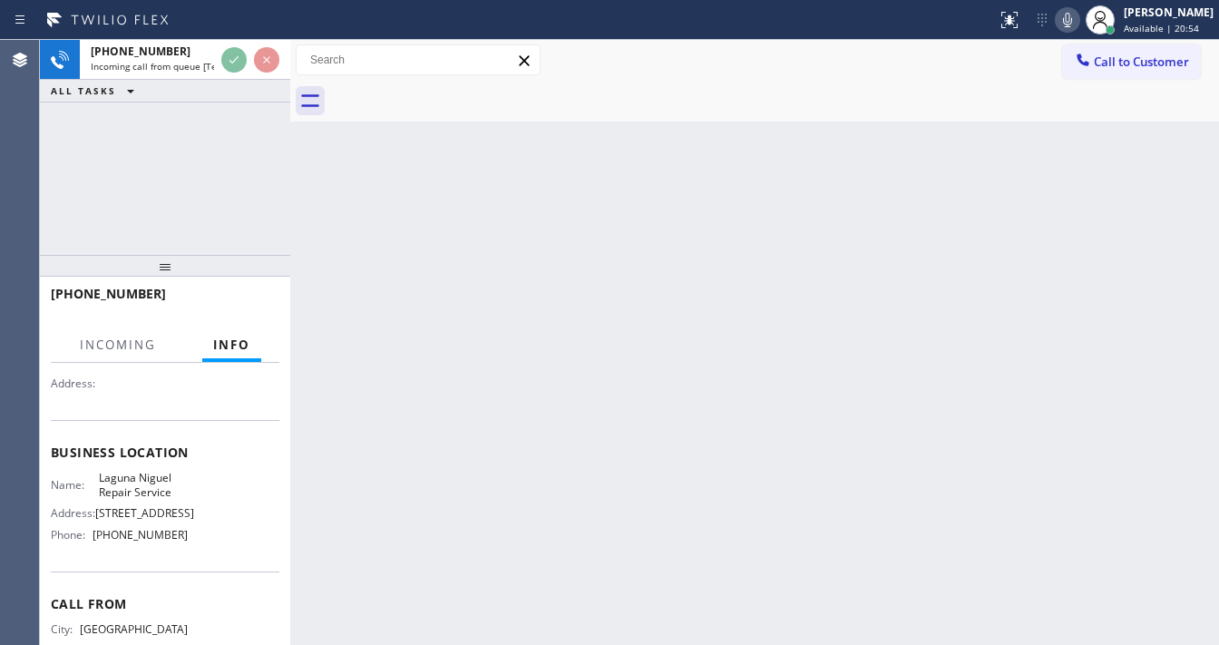
scroll to position [218, 0]
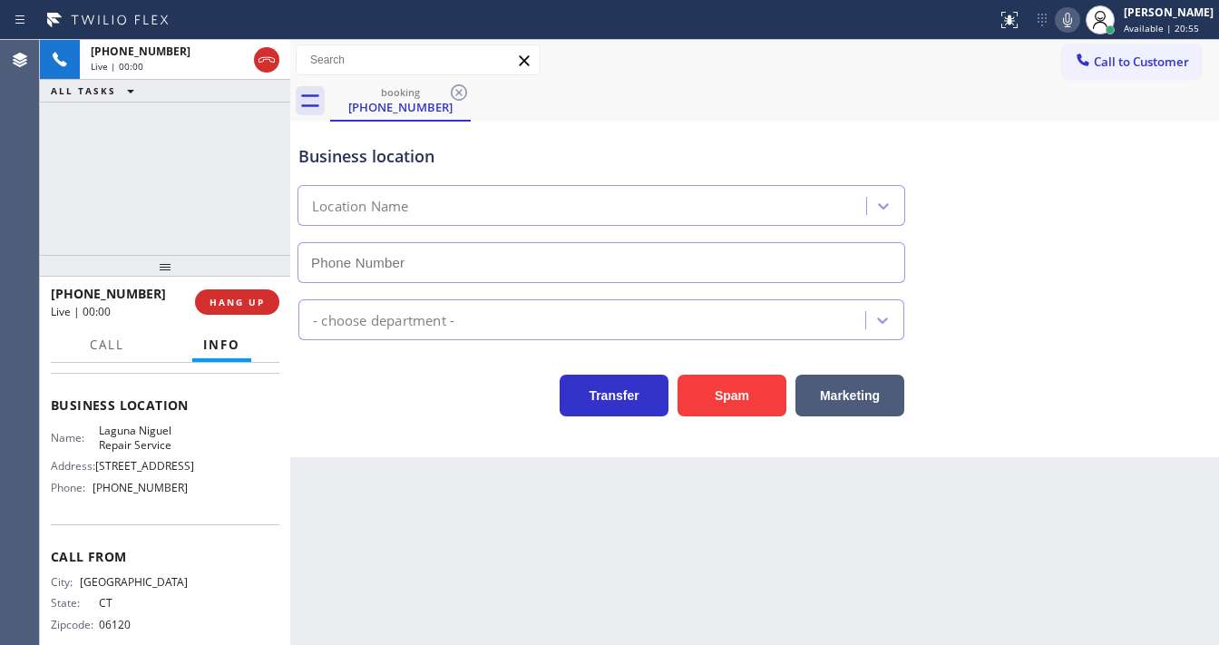
type input "[PHONE_NUMBER]"
click at [210, 198] on div "[PHONE_NUMBER] Live | 00:02 ALL TASKS ALL TASKS ACTIVE TASKS TASKS IN WRAP UP" at bounding box center [165, 147] width 250 height 215
click at [105, 192] on div "[PHONE_NUMBER] Live | 00:07 ALL TASKS ALL TASKS ACTIVE TASKS TASKS IN WRAP UP" at bounding box center [165, 147] width 250 height 215
click at [47, 192] on div "[PHONE_NUMBER] Live | 00:09 ALL TASKS ALL TASKS ACTIVE TASKS TASKS IN WRAP UP" at bounding box center [165, 147] width 250 height 215
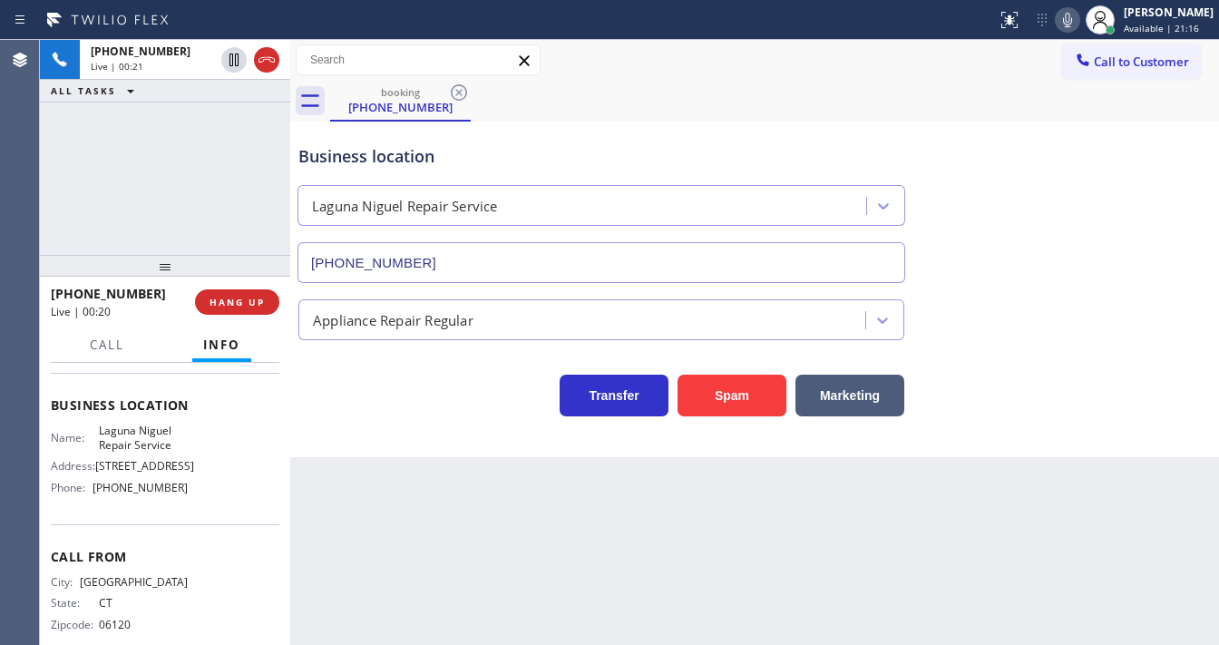
click at [244, 187] on div "[PHONE_NUMBER] Live | 00:21 ALL TASKS ALL TASKS ACTIVE TASKS TASKS IN WRAP UP" at bounding box center [165, 147] width 250 height 215
drag, startPoint x: 189, startPoint y: 227, endPoint x: 219, endPoint y: 7, distance: 221.6
click at [189, 226] on div "[PHONE_NUMBER] Live | 00:23 ALL TASKS ALL TASKS ACTIVE TASKS TASKS IN WRAP UP" at bounding box center [165, 147] width 250 height 215
click at [93, 355] on button "Call" at bounding box center [107, 344] width 56 height 35
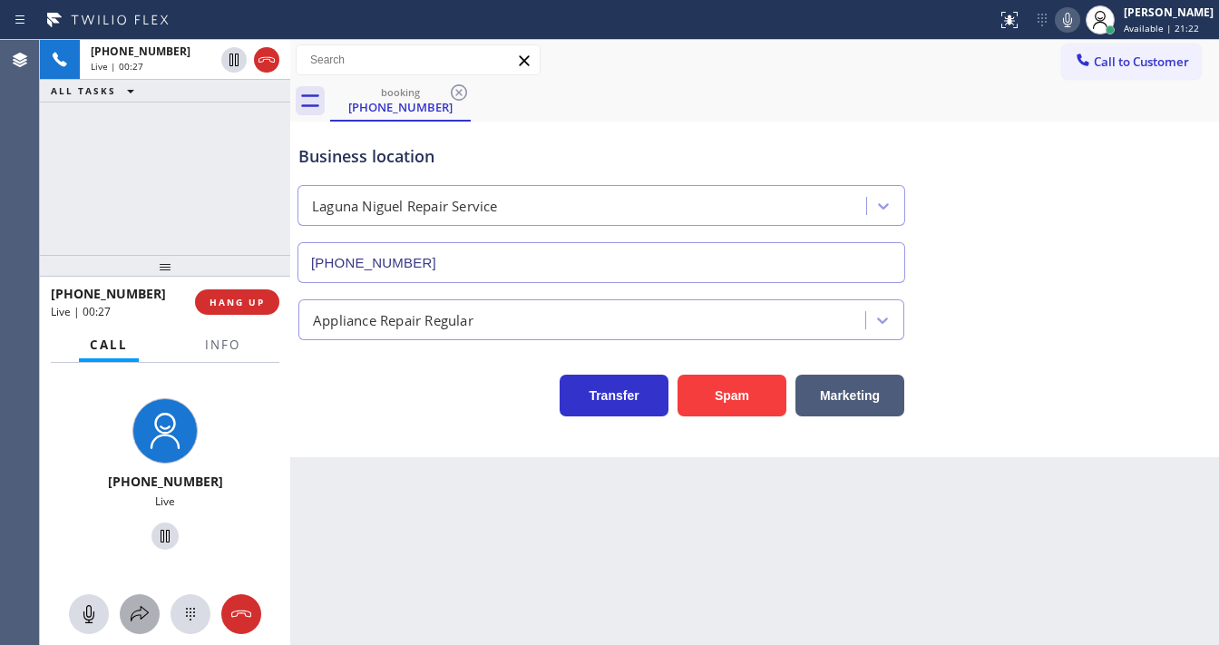
click at [134, 609] on icon at bounding box center [140, 614] width 22 height 22
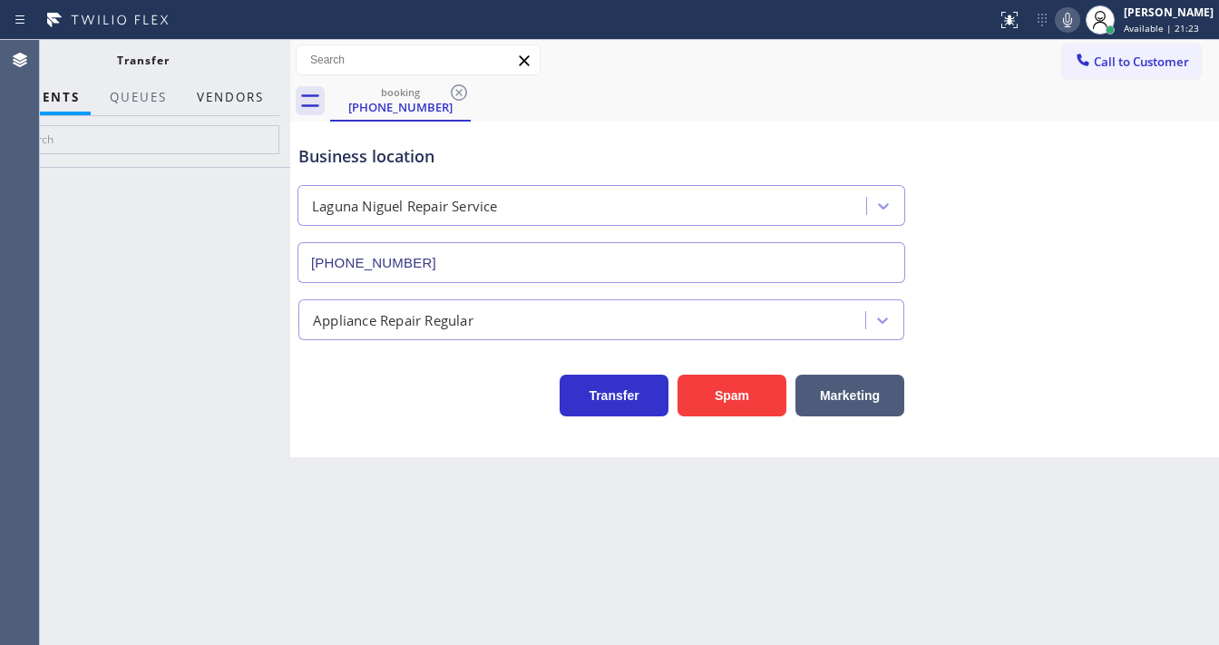
click at [229, 105] on button "Vendors" at bounding box center [230, 97] width 89 height 35
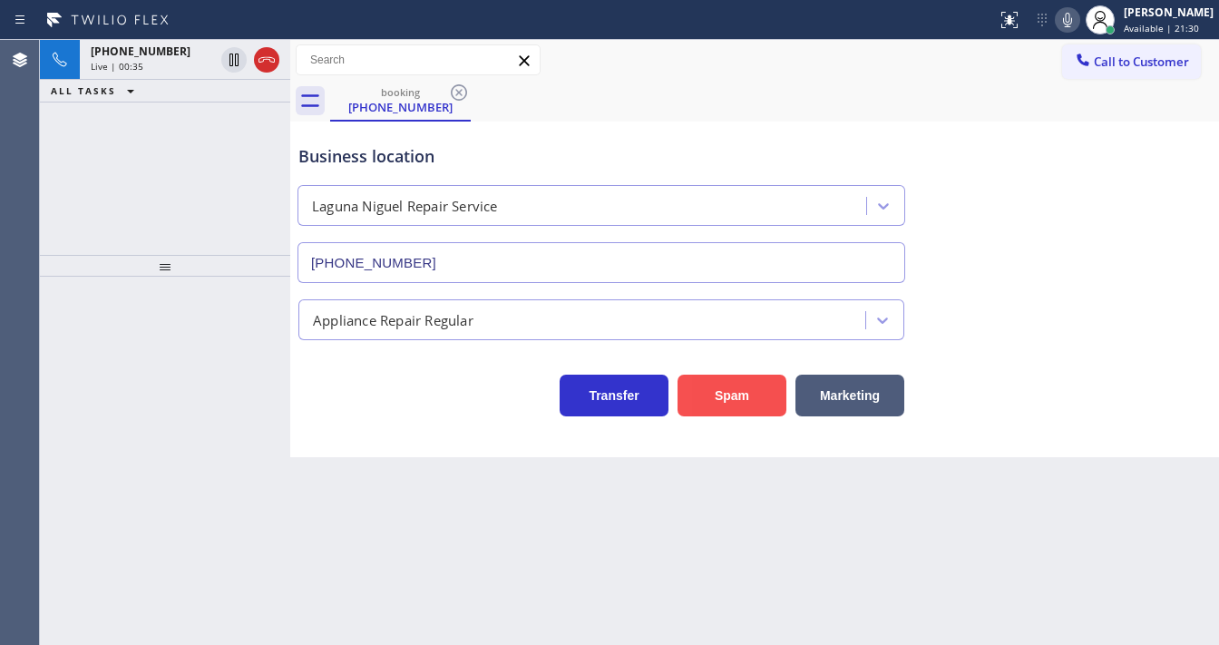
click at [701, 403] on button "Spam" at bounding box center [731, 396] width 109 height 42
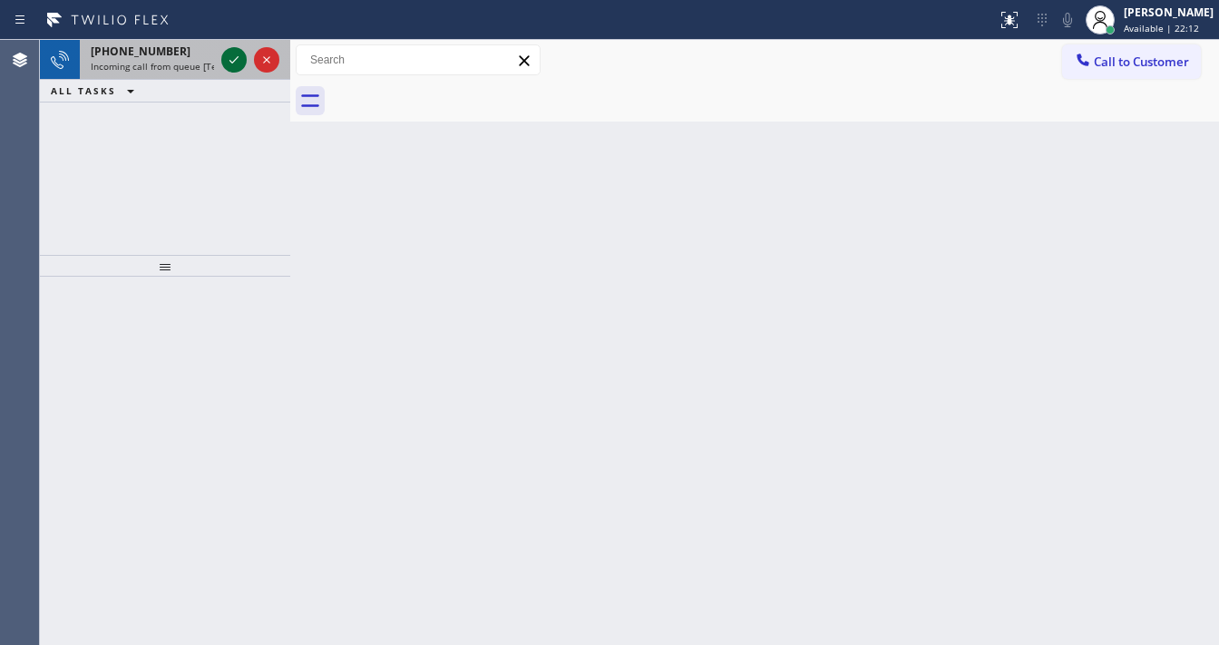
click at [225, 55] on icon at bounding box center [234, 60] width 22 height 22
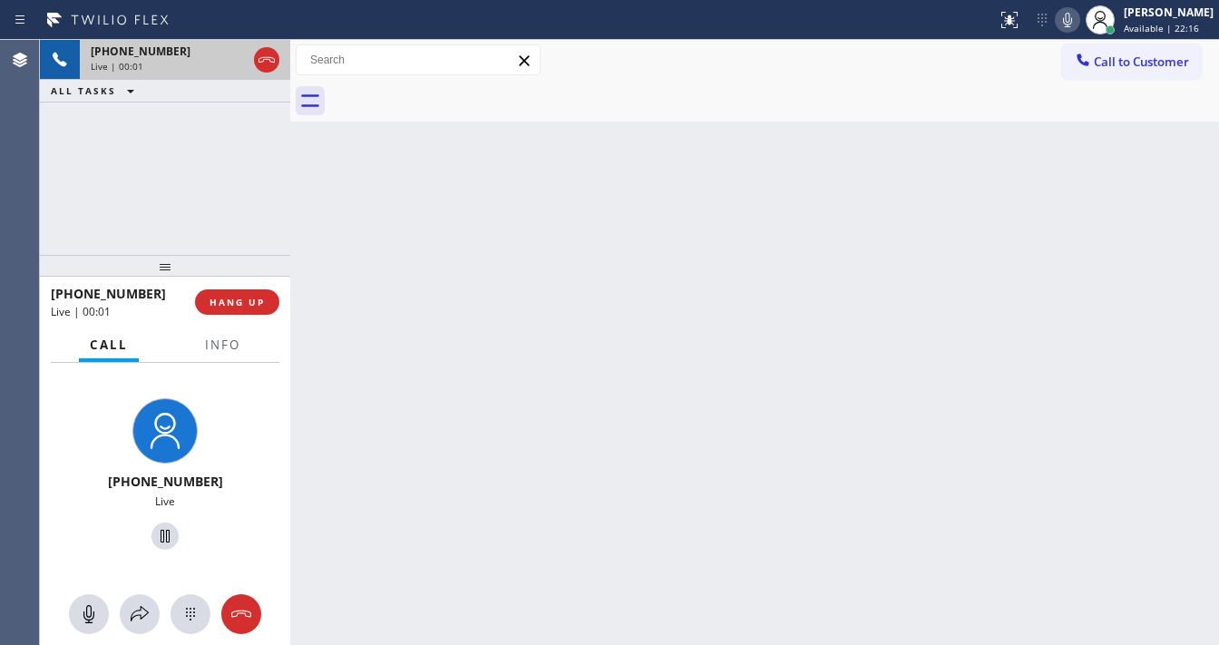
click at [54, 197] on div "[PHONE_NUMBER] Live | 00:01 ALL TASKS ALL TASKS ACTIVE TASKS TASKS IN WRAP UP" at bounding box center [165, 147] width 250 height 215
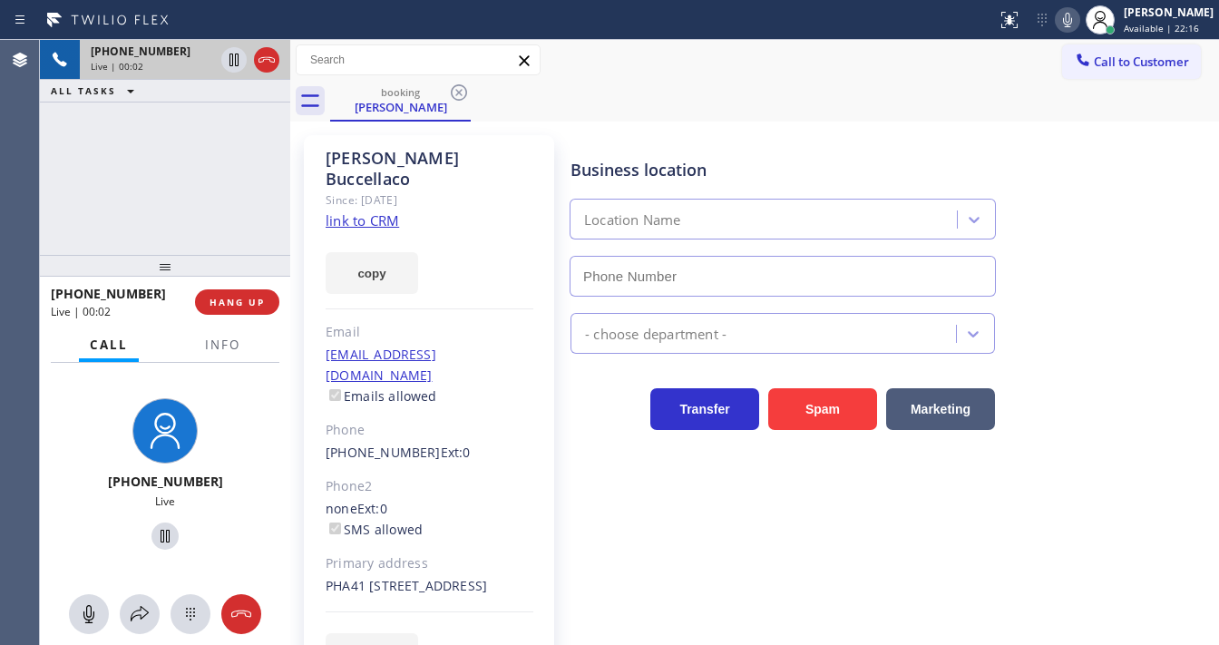
type input "[PHONE_NUMBER]"
click at [192, 223] on div "[PHONE_NUMBER] Live | 00:02 ALL TASKS ALL TASKS ACTIVE TASKS TASKS IN WRAP UP" at bounding box center [165, 147] width 250 height 215
click at [375, 211] on link "link to CRM" at bounding box center [362, 220] width 73 height 18
click at [185, 210] on div "[PHONE_NUMBER] Live | 00:27 ALL TASKS ALL TASKS ACTIVE TASKS TASKS IN WRAP UP" at bounding box center [165, 147] width 250 height 215
click at [1078, 20] on icon at bounding box center [1068, 20] width 22 height 22
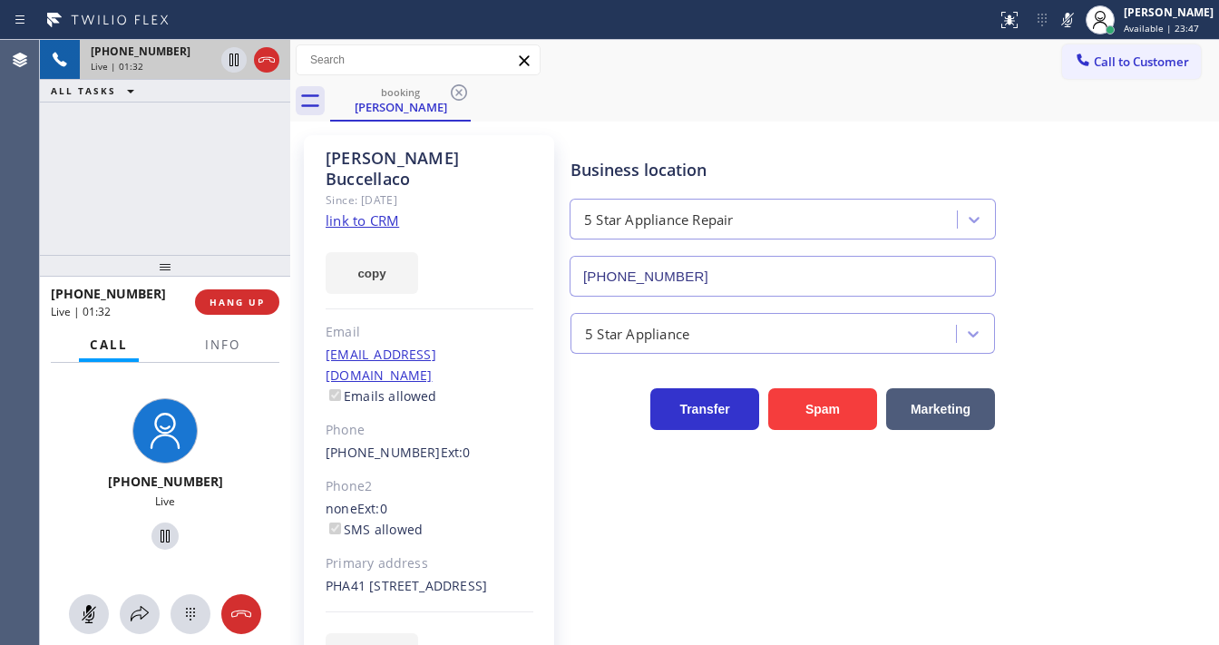
drag, startPoint x: 1080, startPoint y: 22, endPoint x: 1061, endPoint y: 29, distance: 20.4
click at [1078, 22] on icon at bounding box center [1068, 20] width 22 height 22
click at [227, 167] on div "[PHONE_NUMBER] Live | 01:33 ALL TASKS ALL TASKS ACTIVE TASKS TASKS IN WRAP UP" at bounding box center [165, 147] width 250 height 215
click at [212, 176] on div "[PHONE_NUMBER] Live | 01:33 ALL TASKS ALL TASKS ACTIVE TASKS TASKS IN WRAP UP" at bounding box center [165, 147] width 250 height 215
click at [212, 176] on div "[PHONE_NUMBER] Live | 01:34 ALL TASKS ALL TASKS ACTIVE TASKS TASKS IN WRAP UP" at bounding box center [165, 147] width 250 height 215
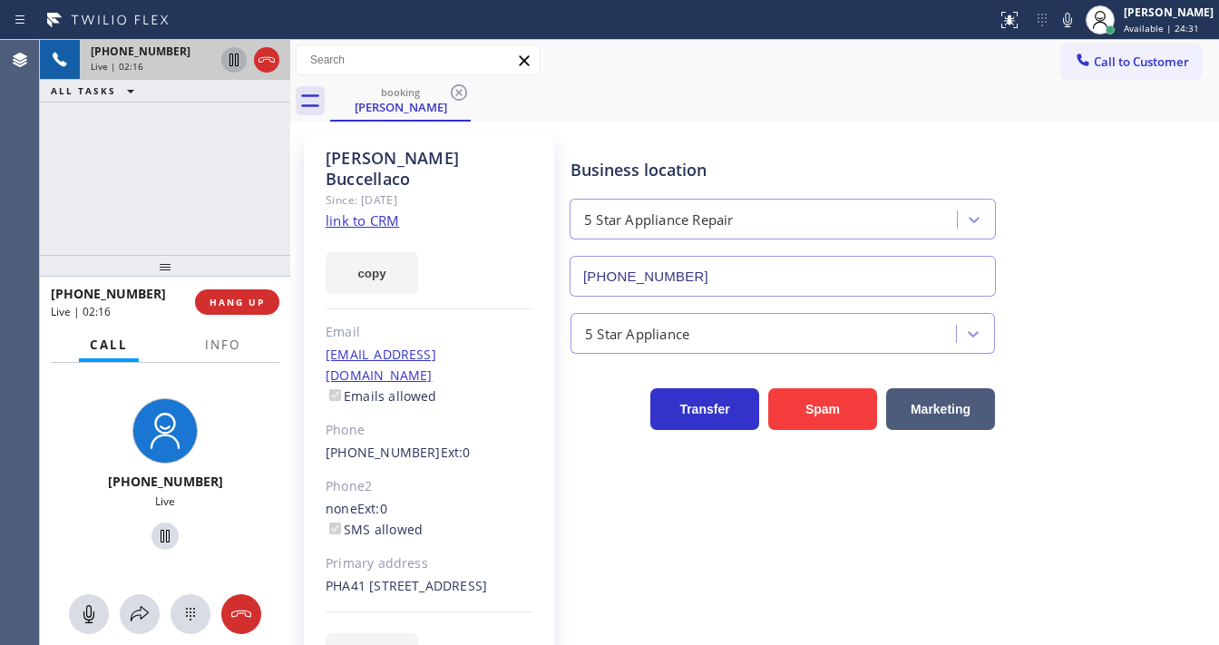
click at [240, 65] on icon at bounding box center [234, 60] width 22 height 22
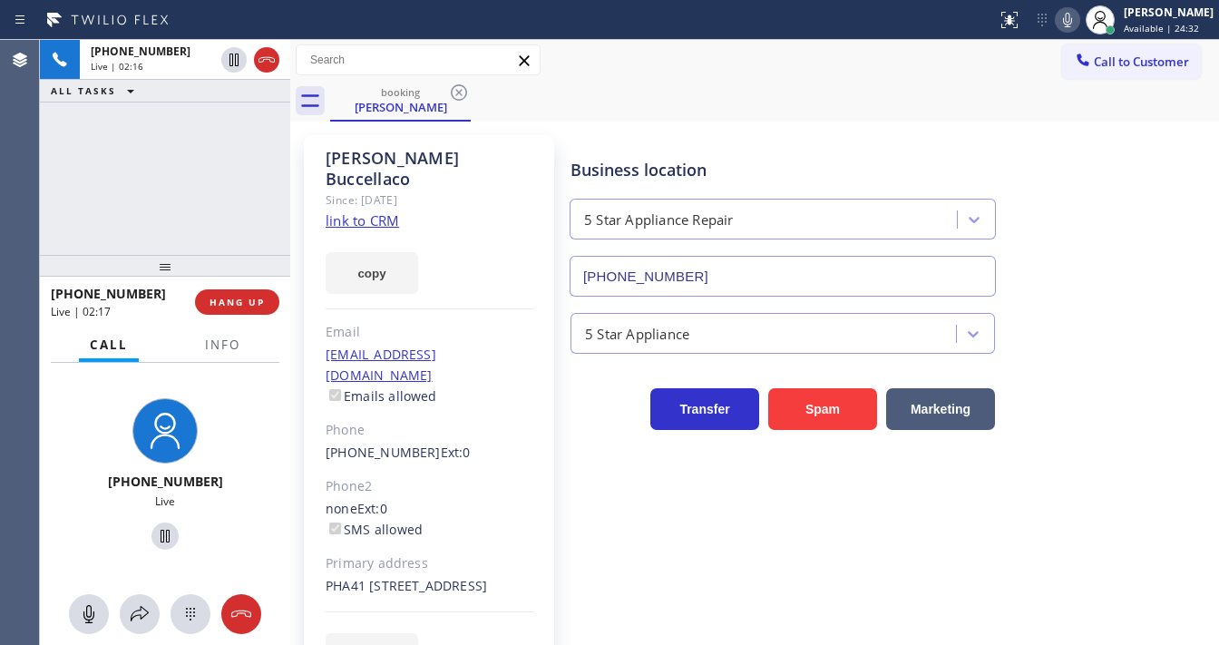
click at [1078, 20] on icon at bounding box center [1068, 20] width 22 height 22
click at [1035, 82] on div "Call to Customer Outbound call Location Electrical Land Chatsworth Your caller …" at bounding box center [754, 81] width 929 height 82
click at [76, 236] on div "[PHONE_NUMBER] Live | 02:33 ALL TASKS ALL TASKS ACTIVE TASKS TASKS IN WRAP UP" at bounding box center [165, 147] width 250 height 215
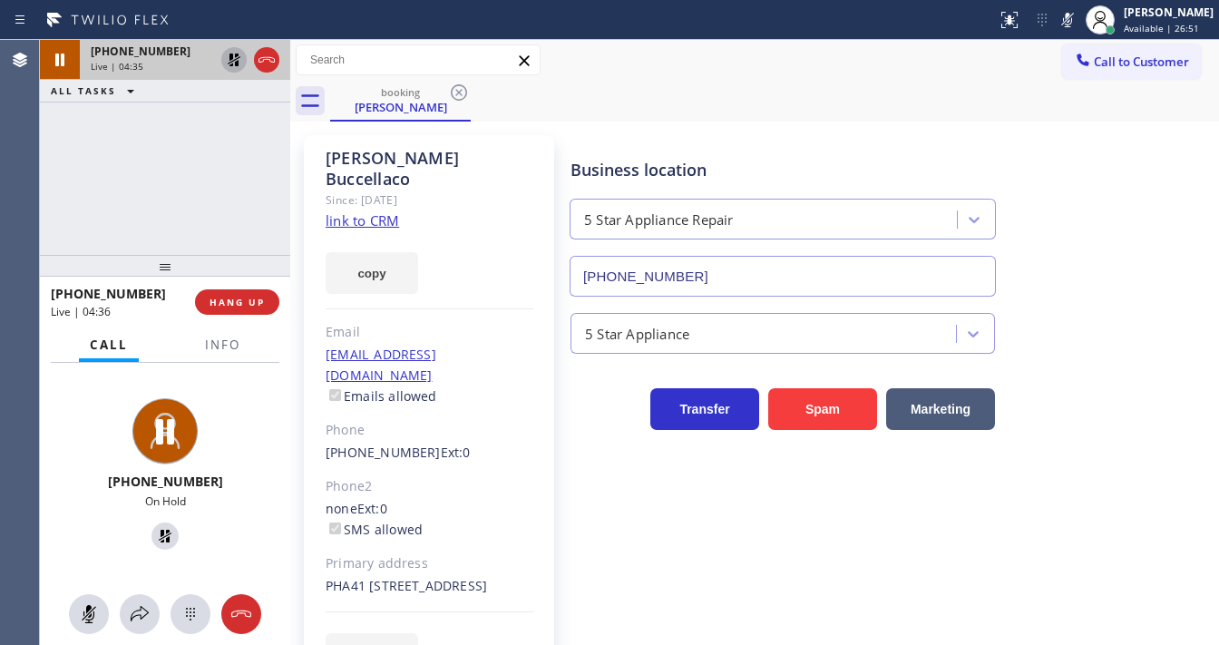
click at [231, 60] on icon at bounding box center [234, 60] width 22 height 22
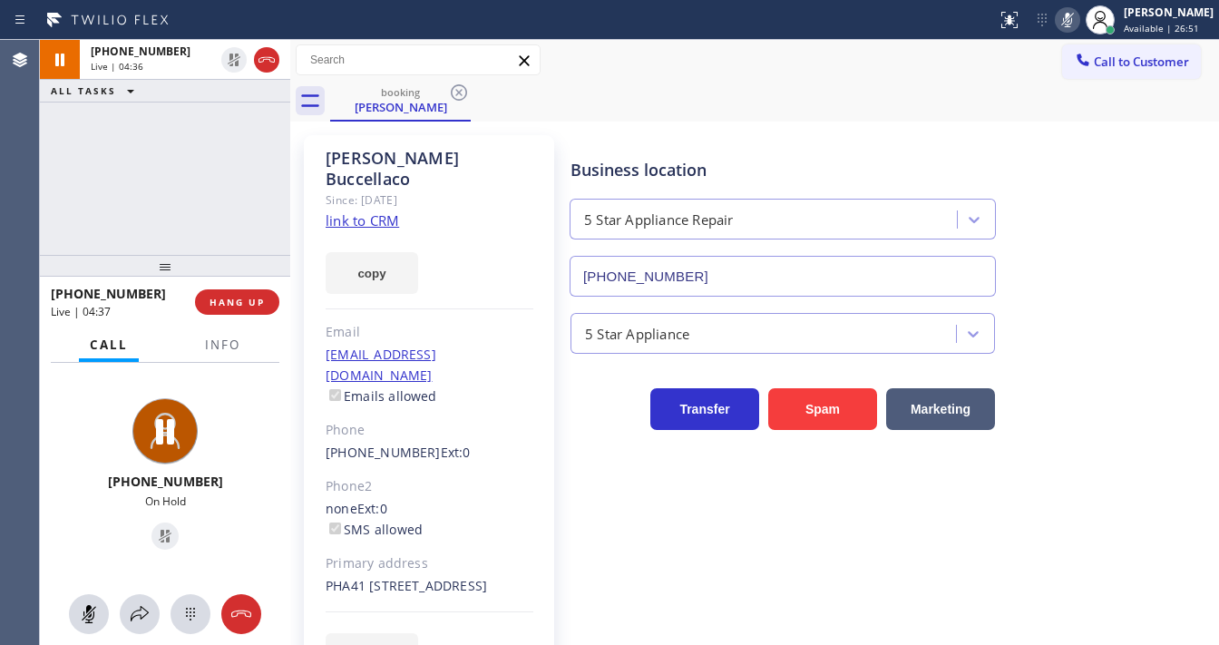
click at [1074, 18] on icon at bounding box center [1068, 20] width 22 height 22
click at [181, 181] on div "[PHONE_NUMBER] Live | 04:37 ALL TASKS ALL TASKS ACTIVE TASKS TASKS IN WRAP UP" at bounding box center [165, 147] width 250 height 215
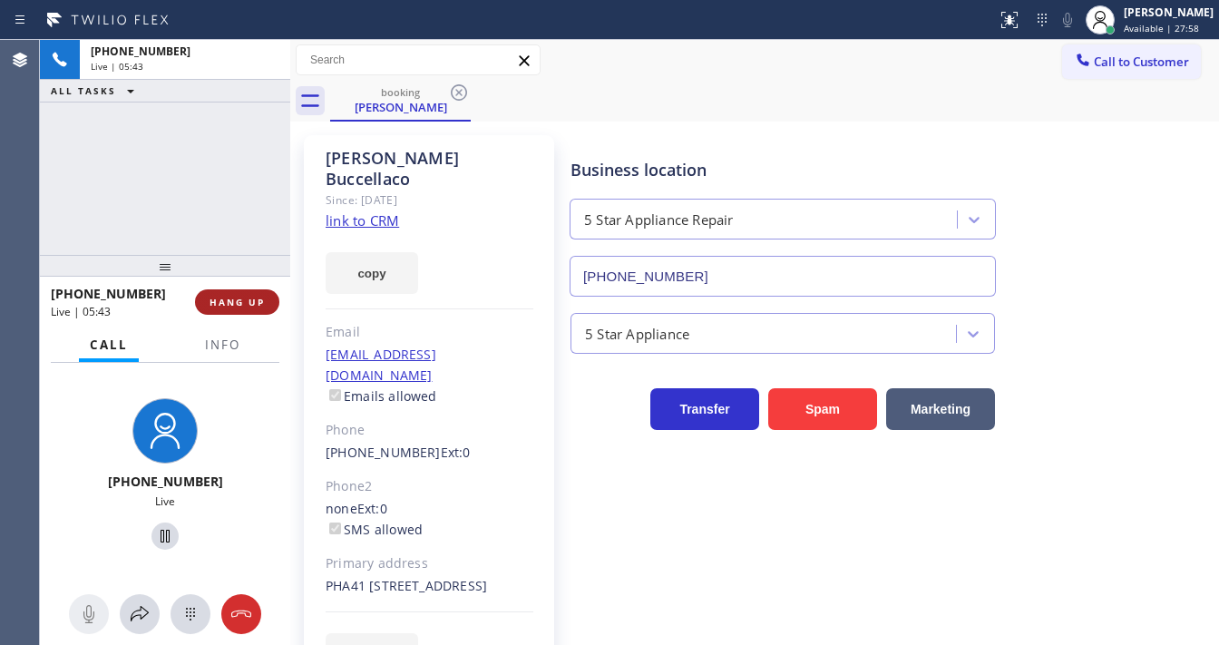
click at [262, 298] on span "HANG UP" at bounding box center [236, 302] width 55 height 13
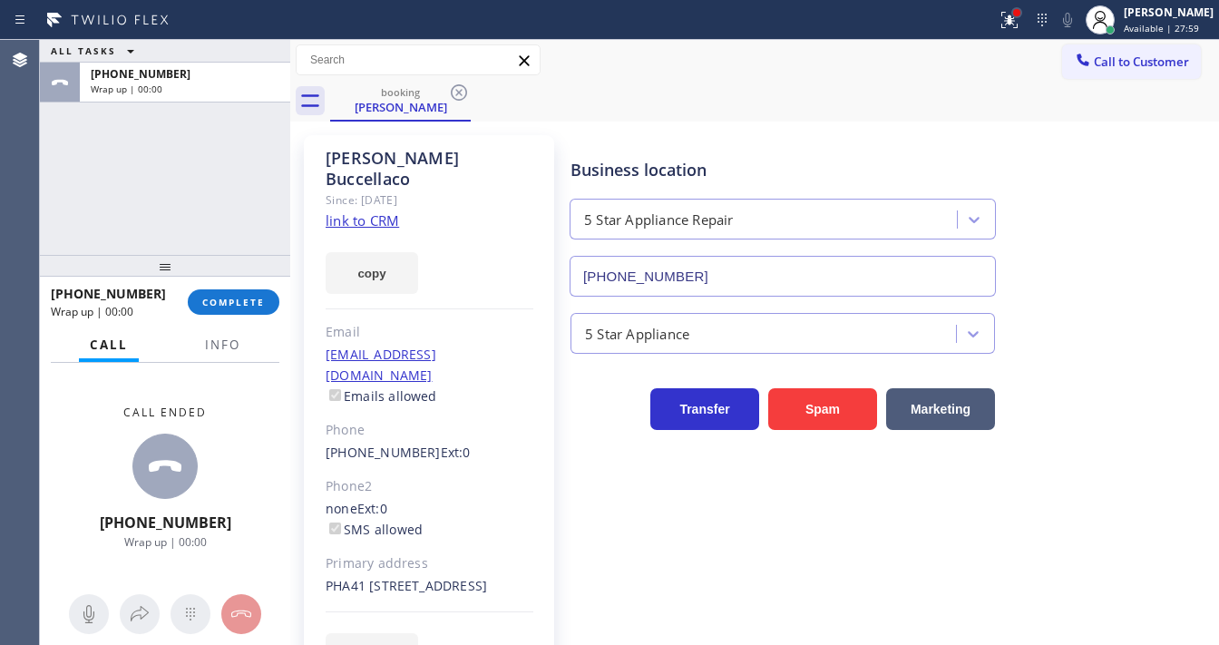
click at [1022, 8] on div at bounding box center [1016, 12] width 11 height 11
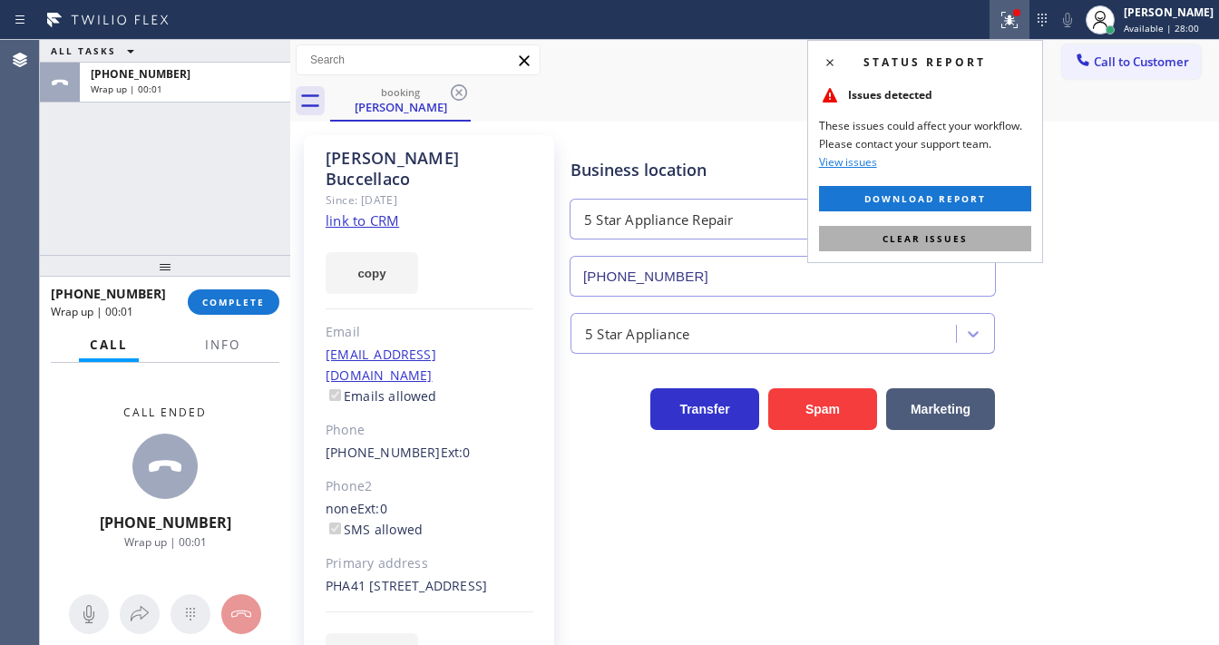
click at [918, 232] on span "Clear issues" at bounding box center [924, 238] width 85 height 13
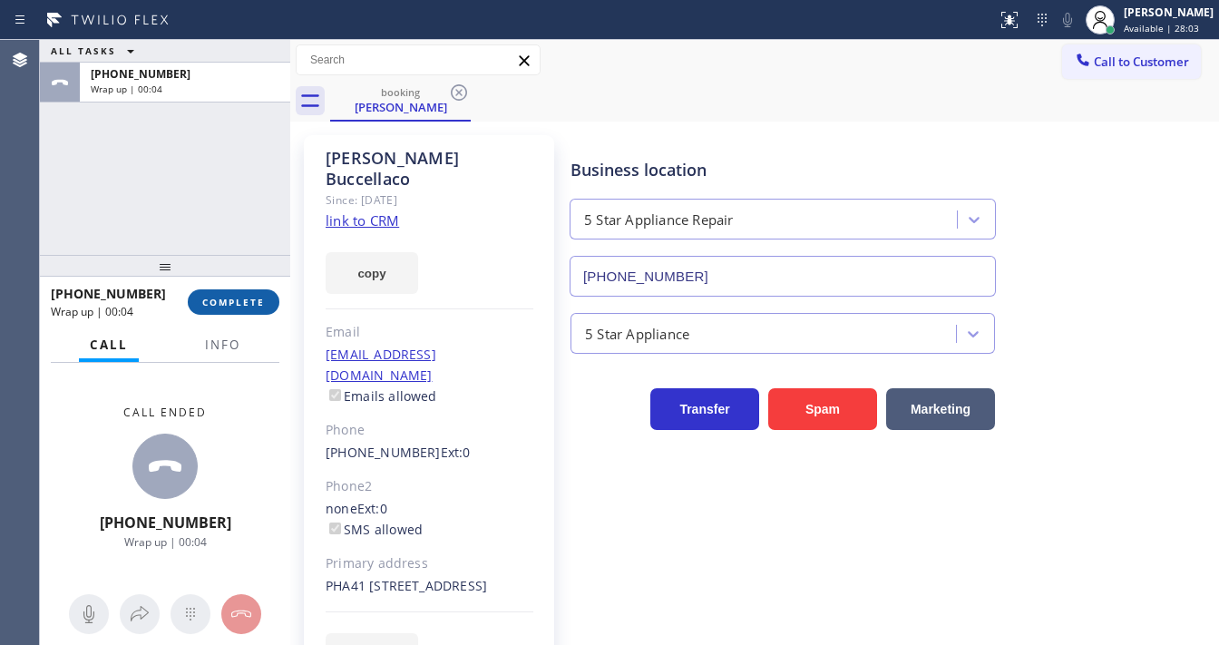
click at [248, 305] on span "COMPLETE" at bounding box center [233, 302] width 63 height 13
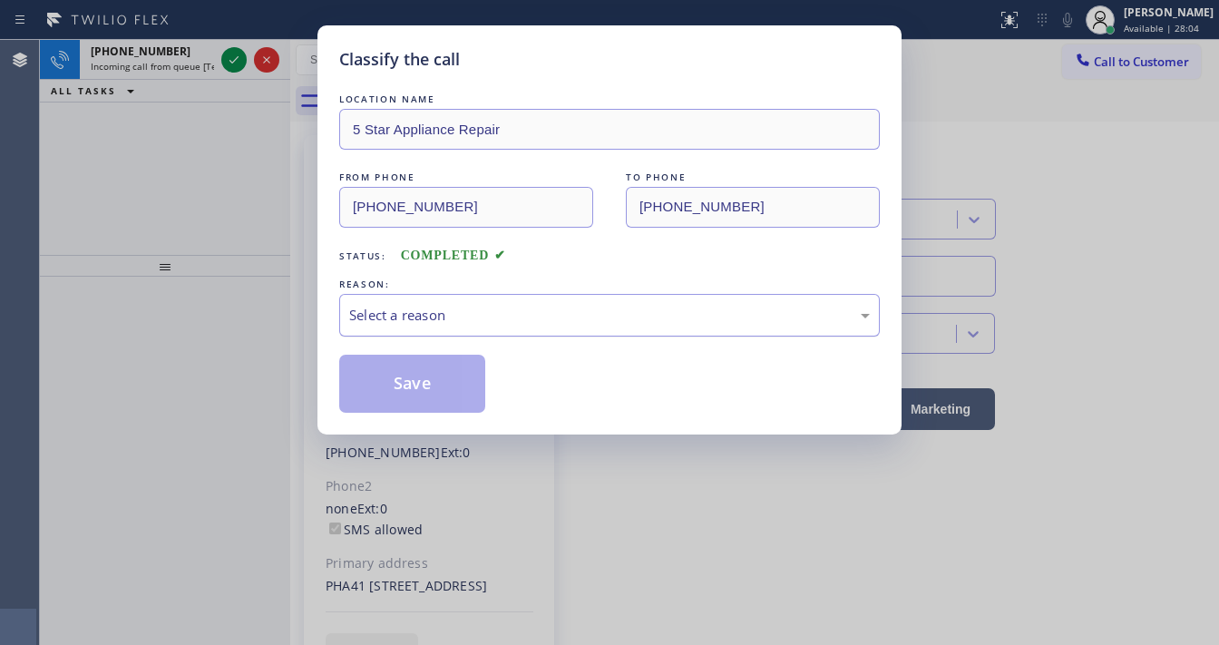
click at [442, 317] on div "Select a reason" at bounding box center [609, 315] width 521 height 21
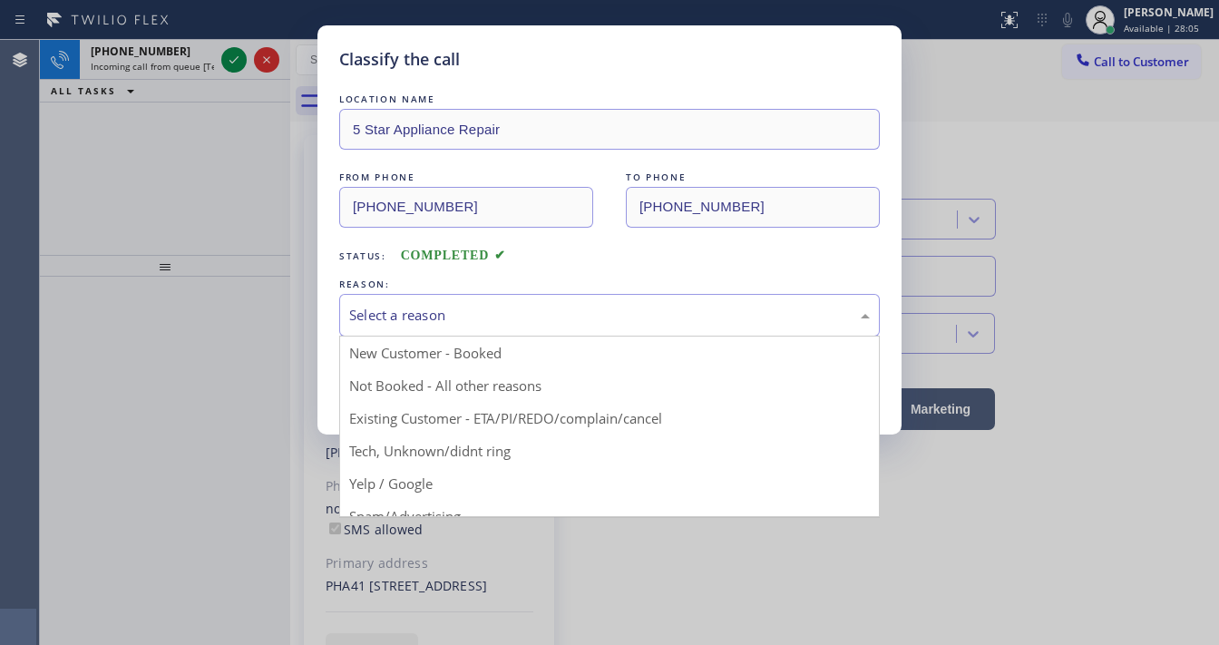
drag, startPoint x: 435, startPoint y: 451, endPoint x: 435, endPoint y: 434, distance: 16.3
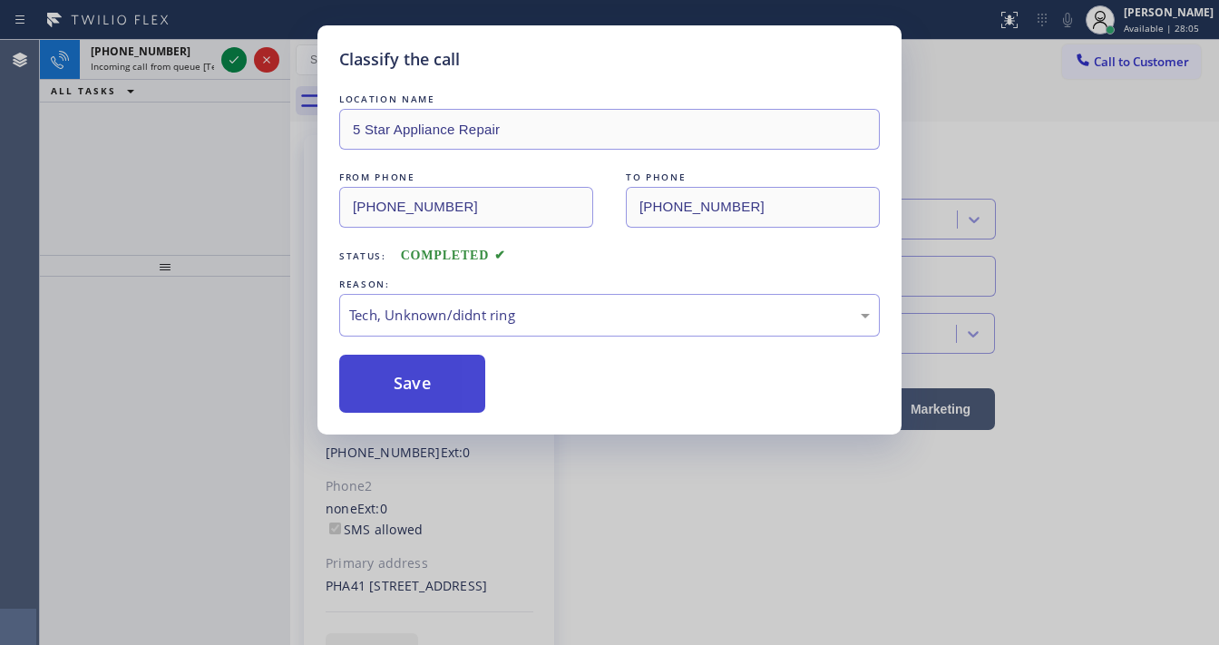
click at [424, 391] on button "Save" at bounding box center [412, 384] width 146 height 58
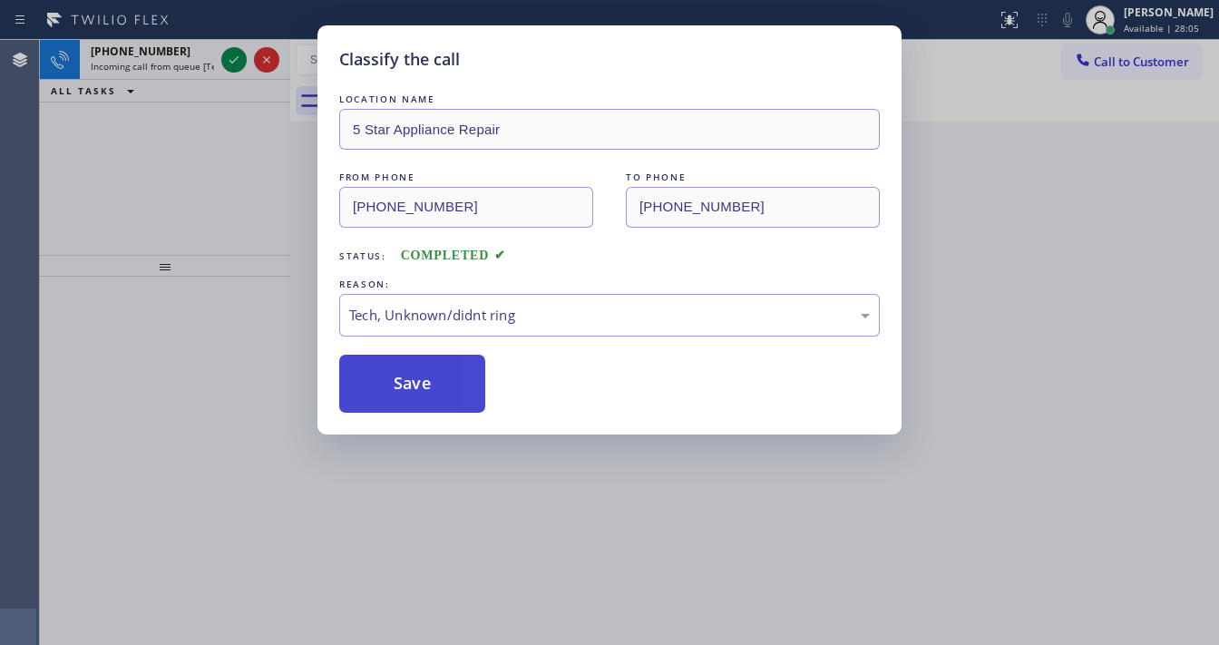
click at [424, 391] on button "Save" at bounding box center [412, 384] width 146 height 58
click at [265, 225] on div "Classify the call LOCATION NAME 5 Star Appliance Repair FROM PHONE [PHONE_NUMBE…" at bounding box center [609, 322] width 1219 height 645
click at [242, 67] on div "Classify the call LOCATION NAME 5 Star Appliance Repair FROM PHONE [PHONE_NUMBE…" at bounding box center [609, 322] width 1219 height 645
click at [242, 67] on icon at bounding box center [234, 60] width 22 height 22
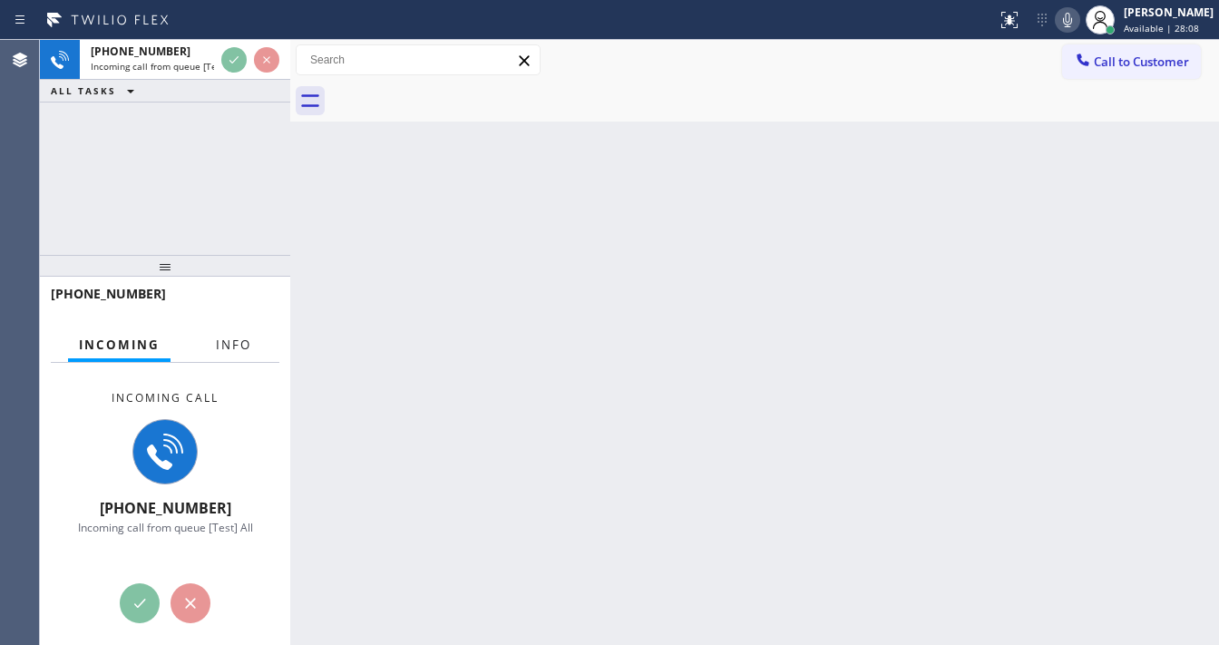
click at [236, 363] on div "Incoming call [PHONE_NUMBER] Incoming call from queue [Test] All" at bounding box center [165, 462] width 250 height 199
click at [236, 342] on span "Info" at bounding box center [233, 344] width 35 height 16
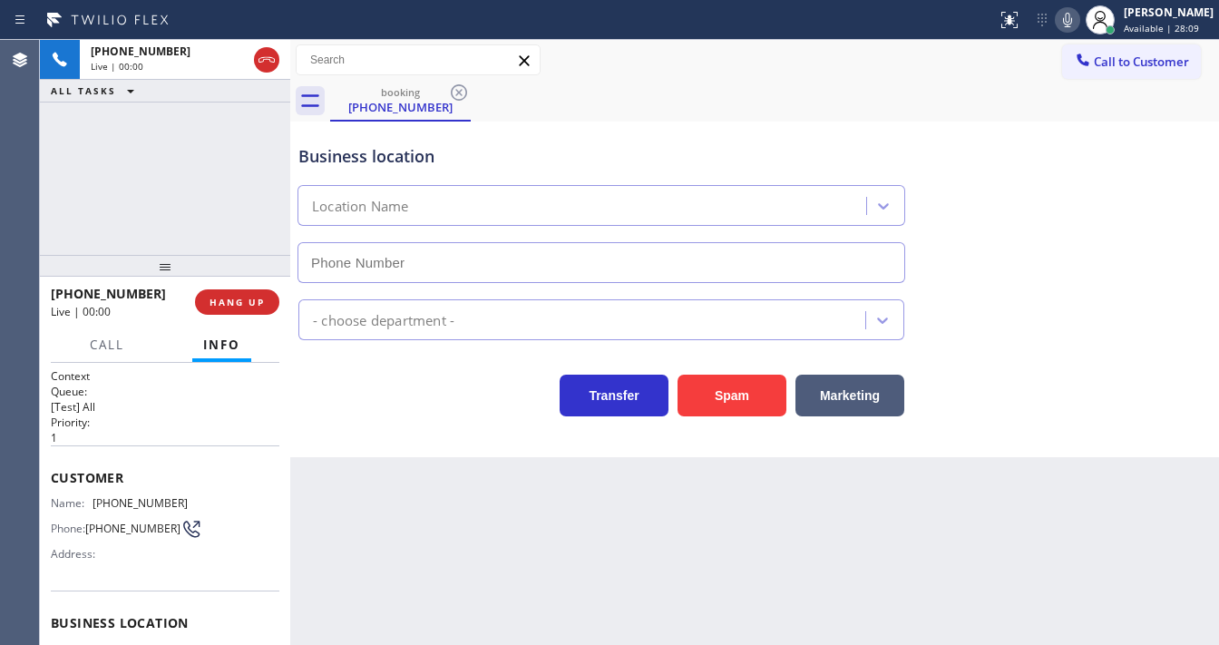
type input "[PHONE_NUMBER]"
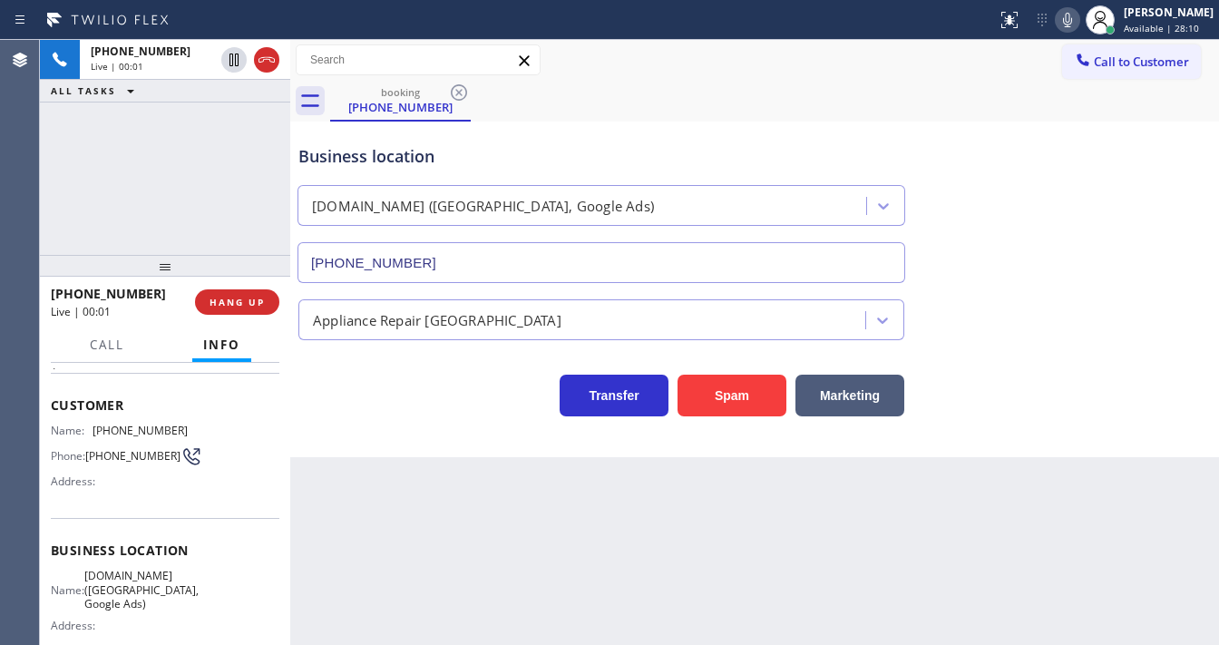
click at [167, 194] on div "[PHONE_NUMBER] Live | 00:01 ALL TASKS ALL TASKS ACTIVE TASKS TASKS IN WRAP UP" at bounding box center [165, 147] width 250 height 215
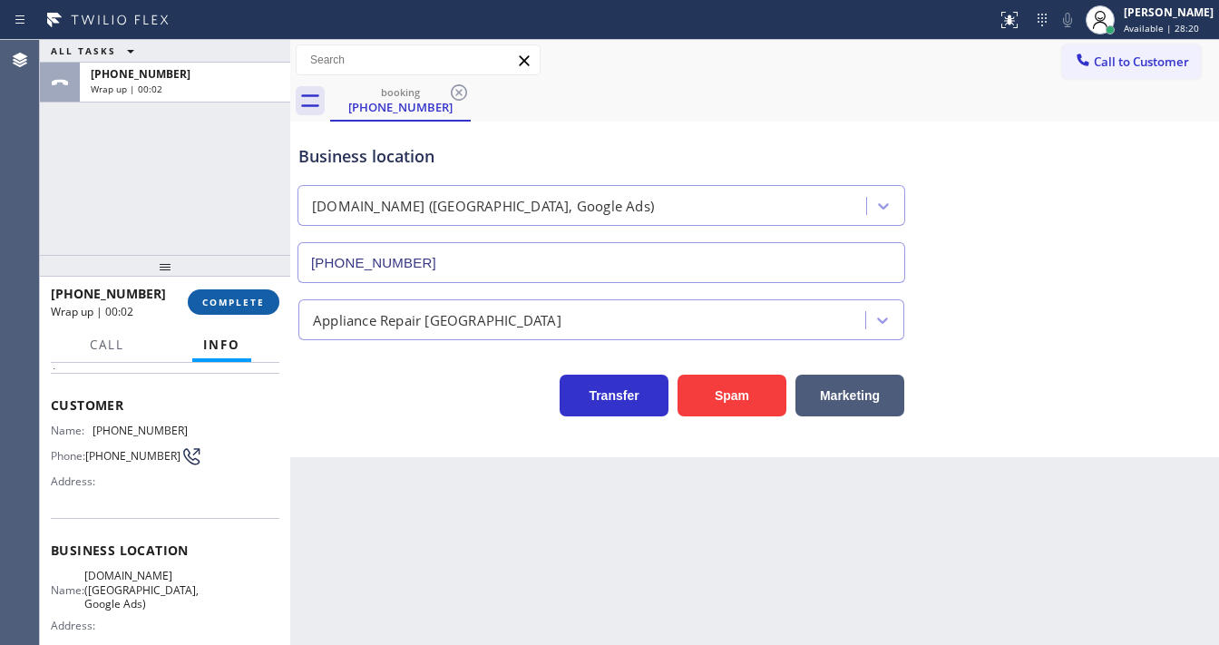
click at [248, 297] on span "COMPLETE" at bounding box center [233, 302] width 63 height 13
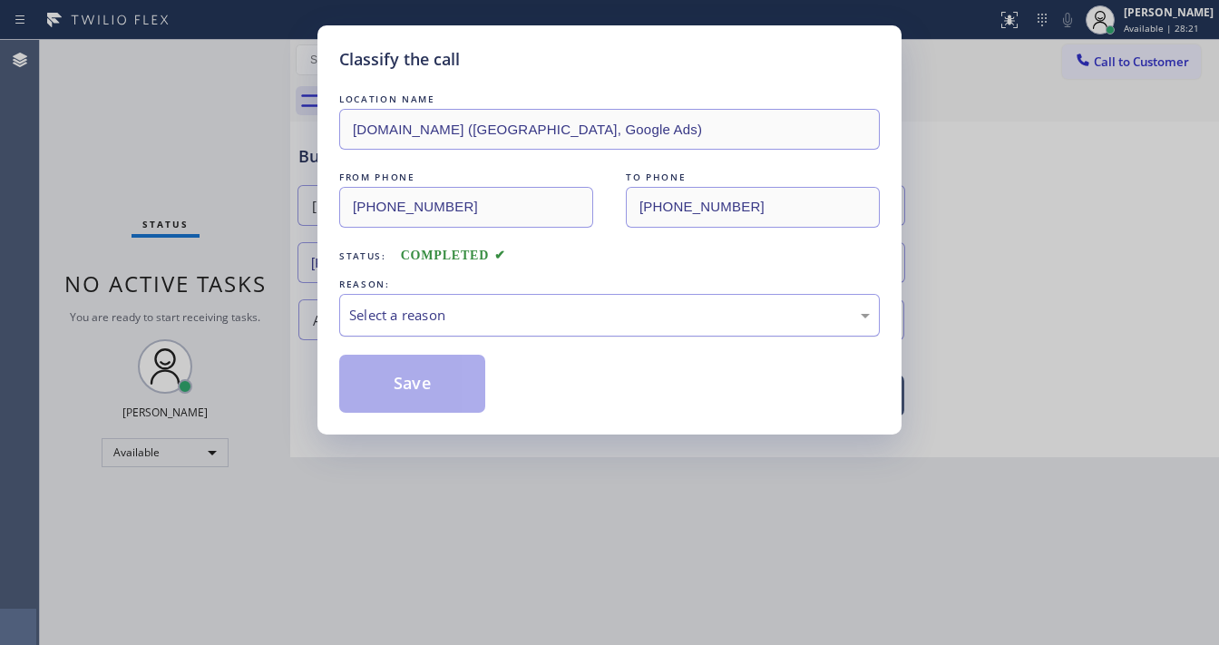
click at [448, 319] on div "Select a reason" at bounding box center [609, 315] width 521 height 21
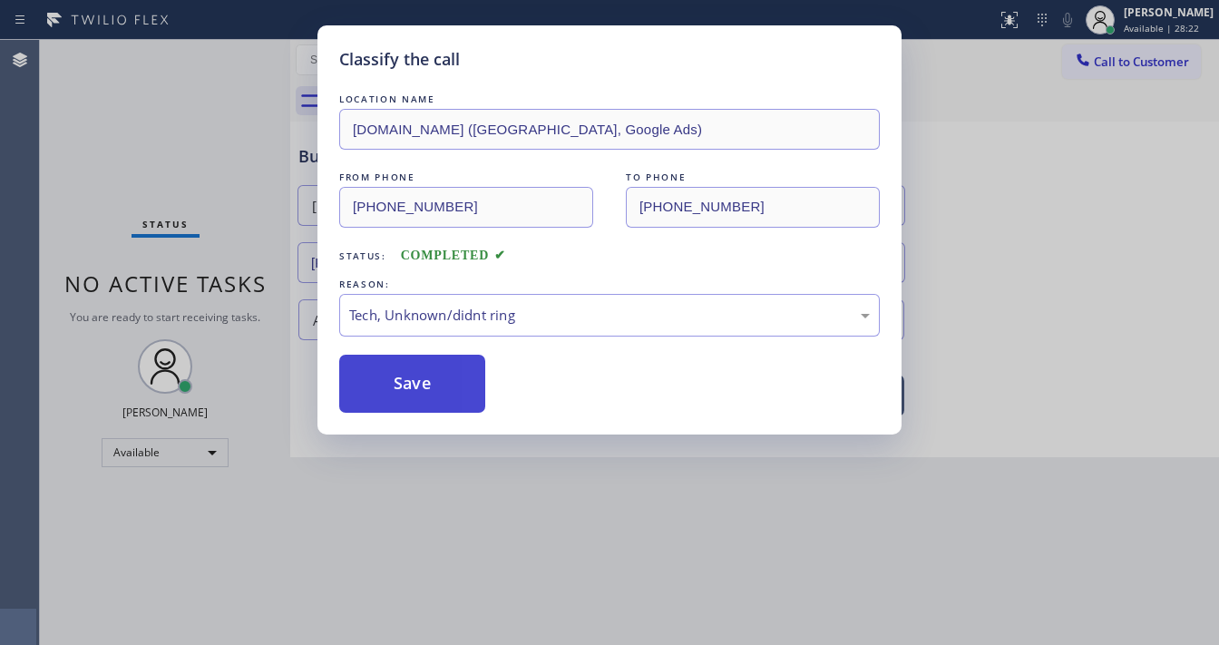
click at [414, 374] on button "Save" at bounding box center [412, 384] width 146 height 58
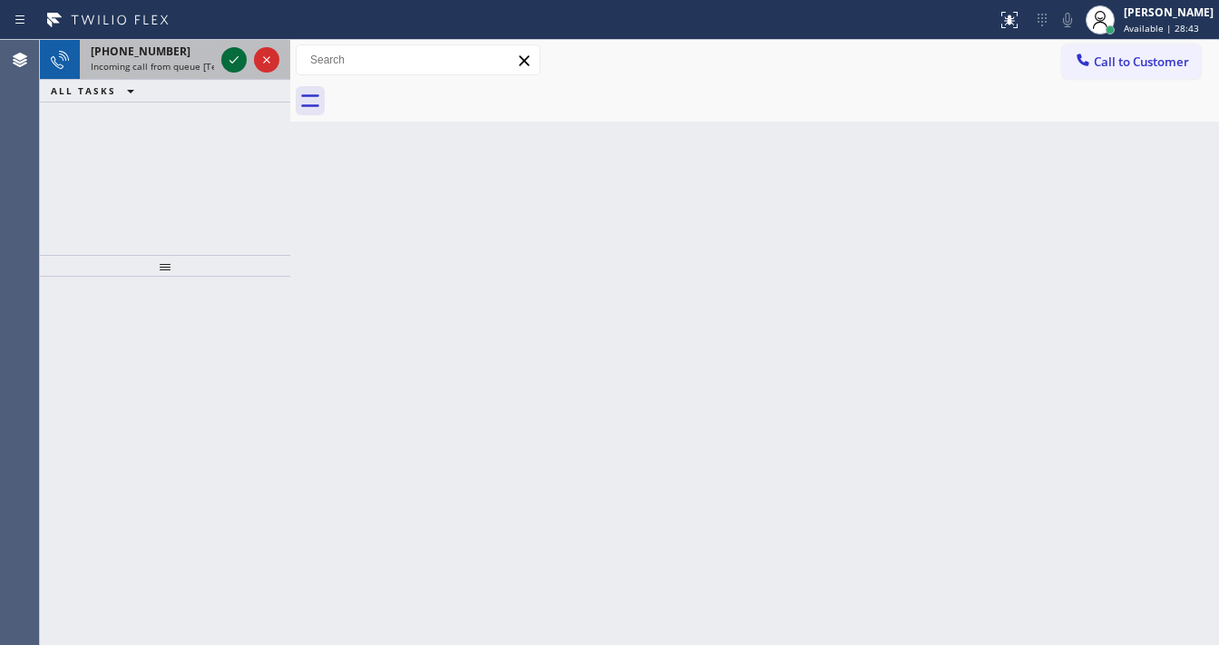
click at [237, 62] on icon at bounding box center [234, 60] width 22 height 22
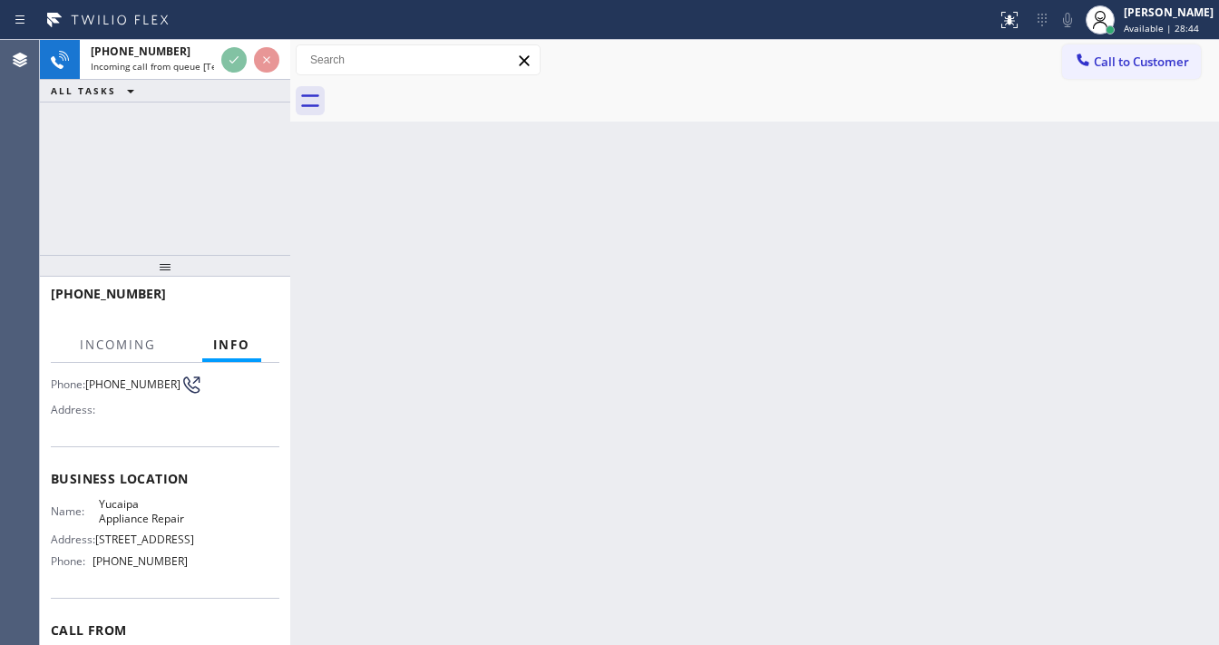
scroll to position [145, 0]
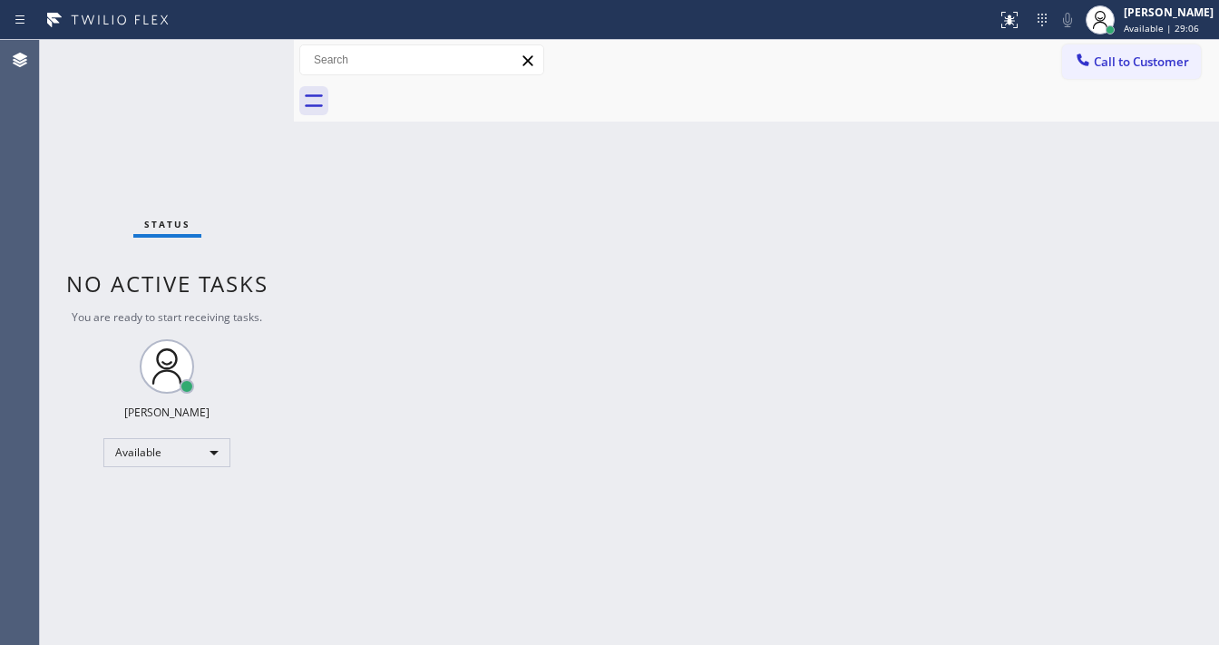
click at [869, 56] on div "Call to Customer Outbound call Location Search location Your caller id phone nu…" at bounding box center [756, 60] width 925 height 32
drag, startPoint x: 930, startPoint y: 53, endPoint x: 1052, endPoint y: 35, distance: 122.7
click at [934, 52] on div "Call to Customer Outbound call Location Search location Your caller id phone nu…" at bounding box center [756, 60] width 925 height 32
click at [1164, 15] on div "[PERSON_NAME]" at bounding box center [1169, 12] width 90 height 15
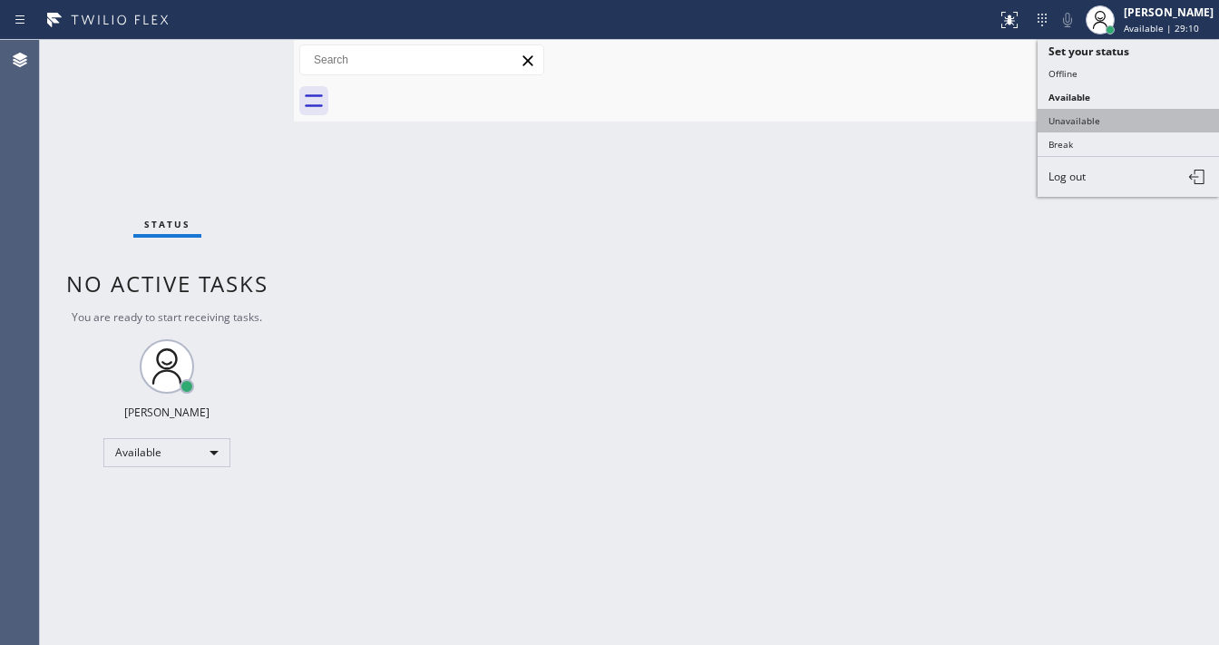
click at [1099, 111] on button "Unavailable" at bounding box center [1127, 121] width 181 height 24
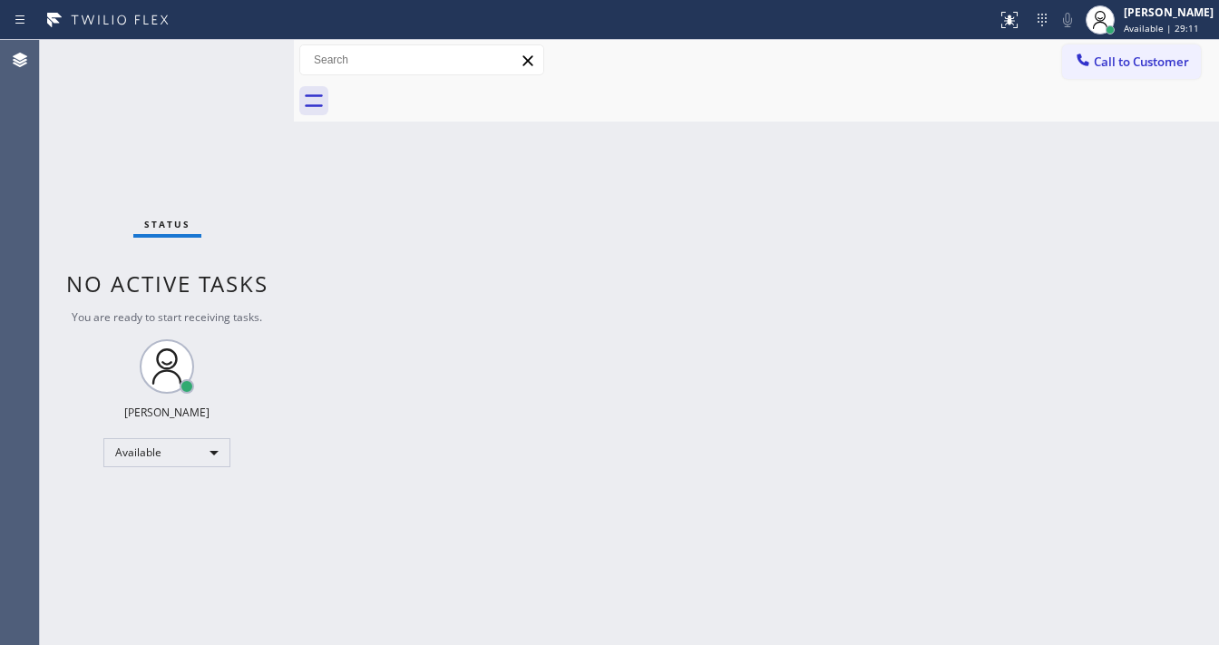
click at [778, 195] on div "Back to Dashboard Change Sender ID Customers Technicians Select a contact Outbo…" at bounding box center [756, 342] width 925 height 605
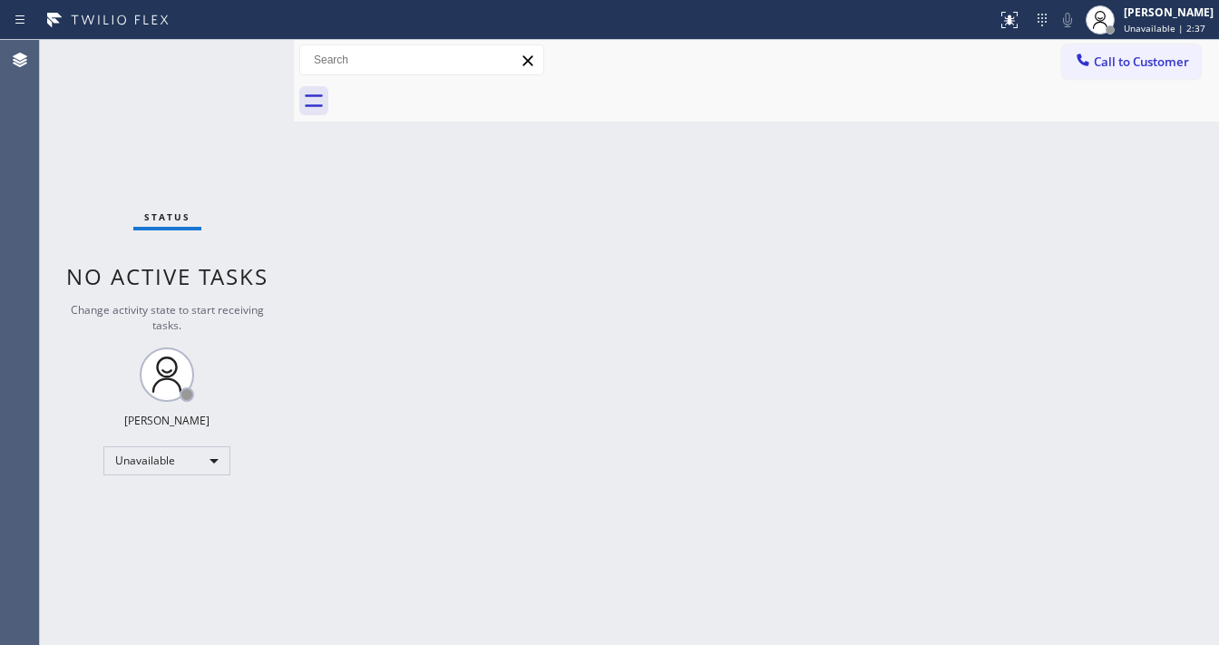
drag, startPoint x: 1203, startPoint y: 33, endPoint x: 1164, endPoint y: 55, distance: 44.3
click at [1203, 33] on span "Unavailable | 2:37" at bounding box center [1165, 28] width 82 height 13
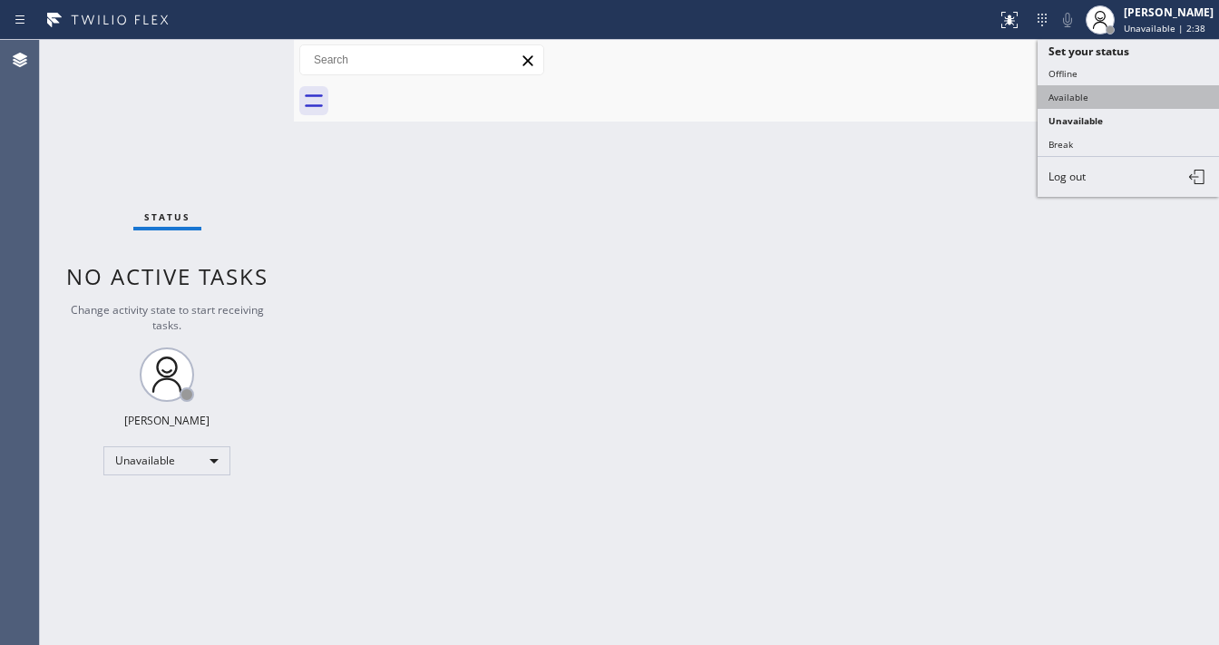
click at [1067, 98] on button "Available" at bounding box center [1127, 97] width 181 height 24
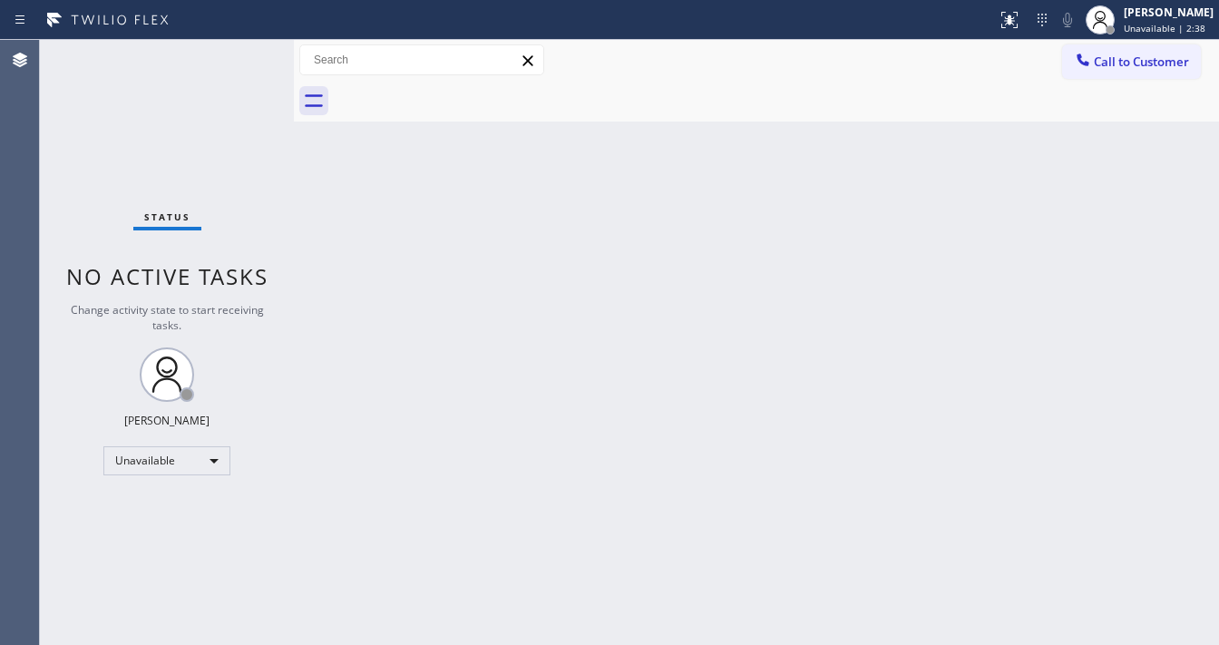
click at [895, 163] on div "Back to Dashboard Change Sender ID Customers Technicians Select a contact Outbo…" at bounding box center [756, 342] width 925 height 605
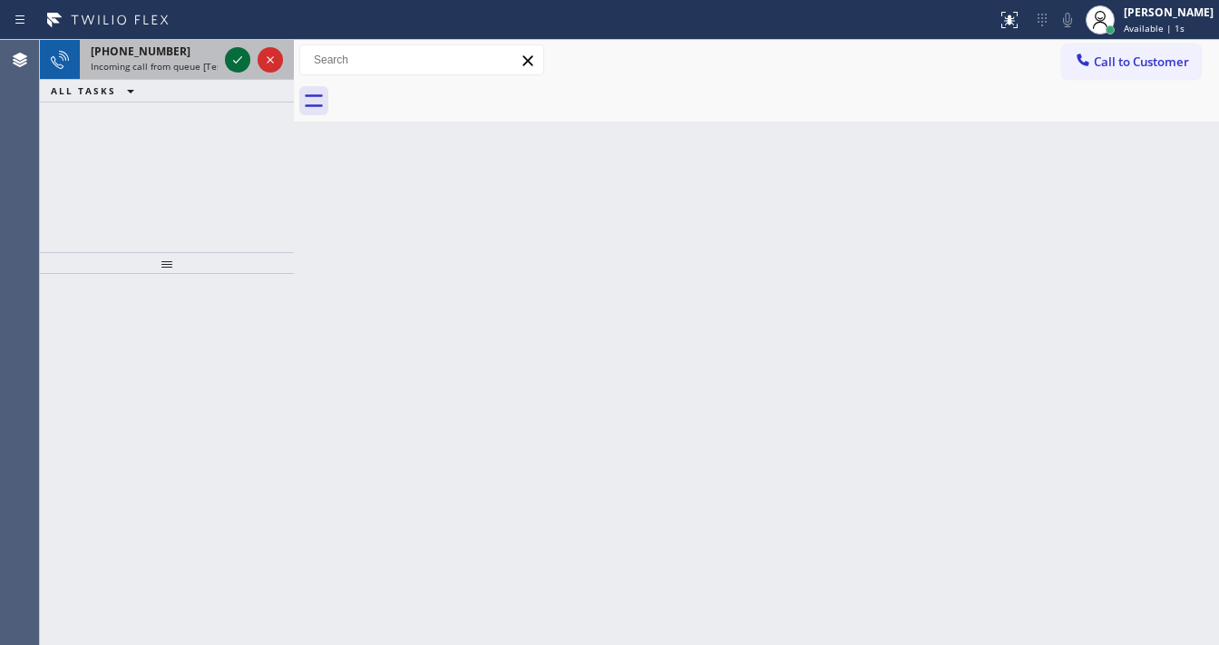
click at [227, 62] on icon at bounding box center [238, 60] width 22 height 22
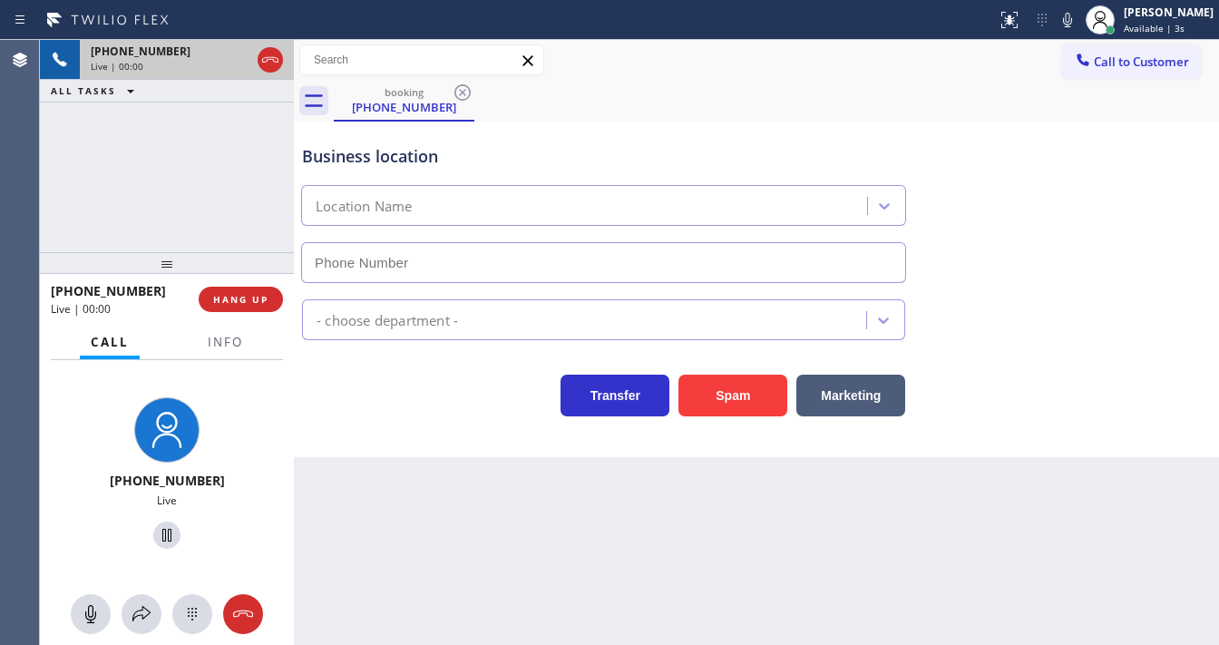
type input "(213) 566-9111"
click at [730, 391] on button "Spam" at bounding box center [732, 396] width 109 height 42
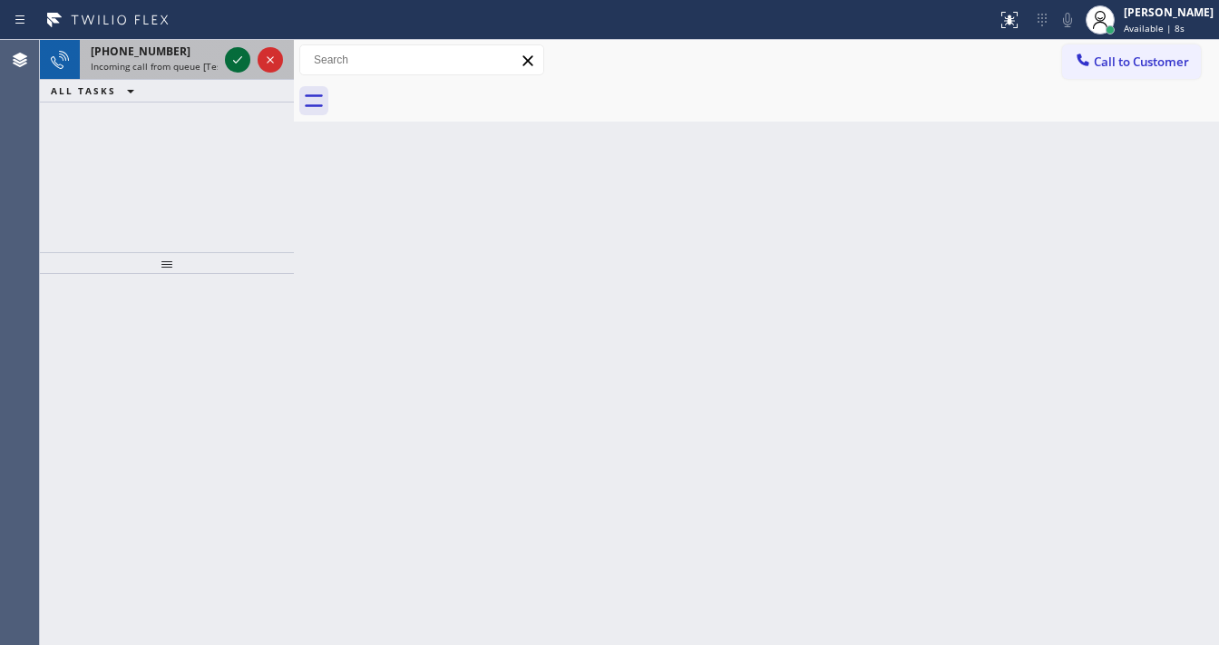
click at [235, 60] on icon at bounding box center [238, 60] width 22 height 22
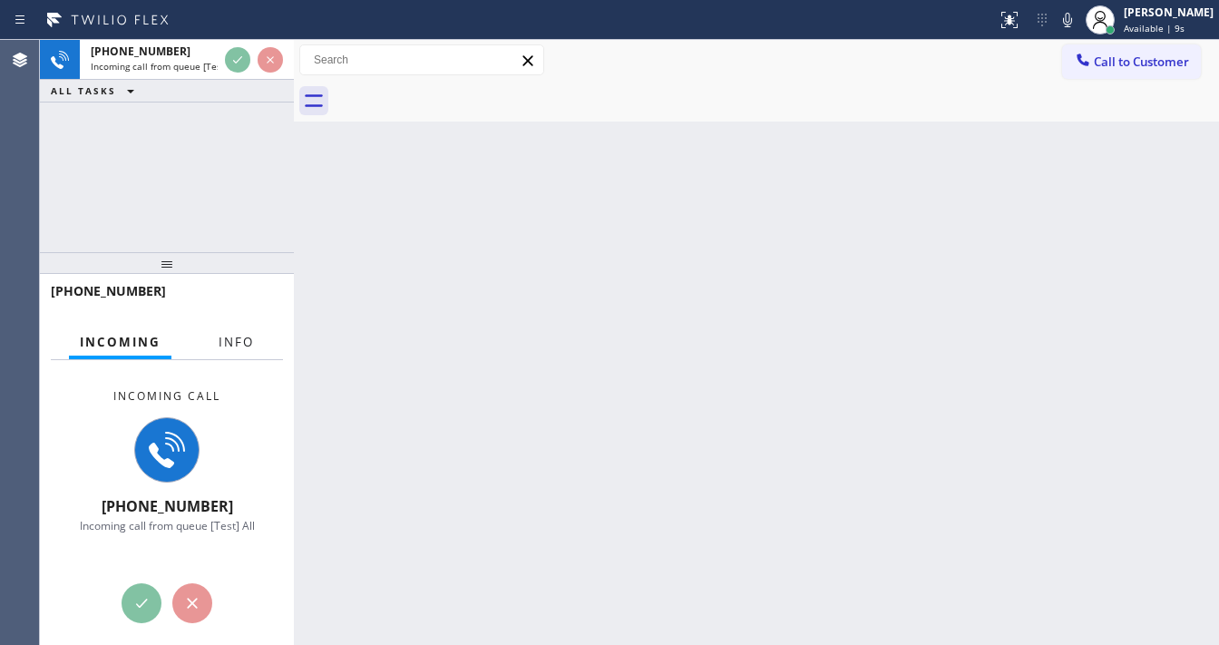
click at [231, 342] on span "Info" at bounding box center [236, 342] width 35 height 16
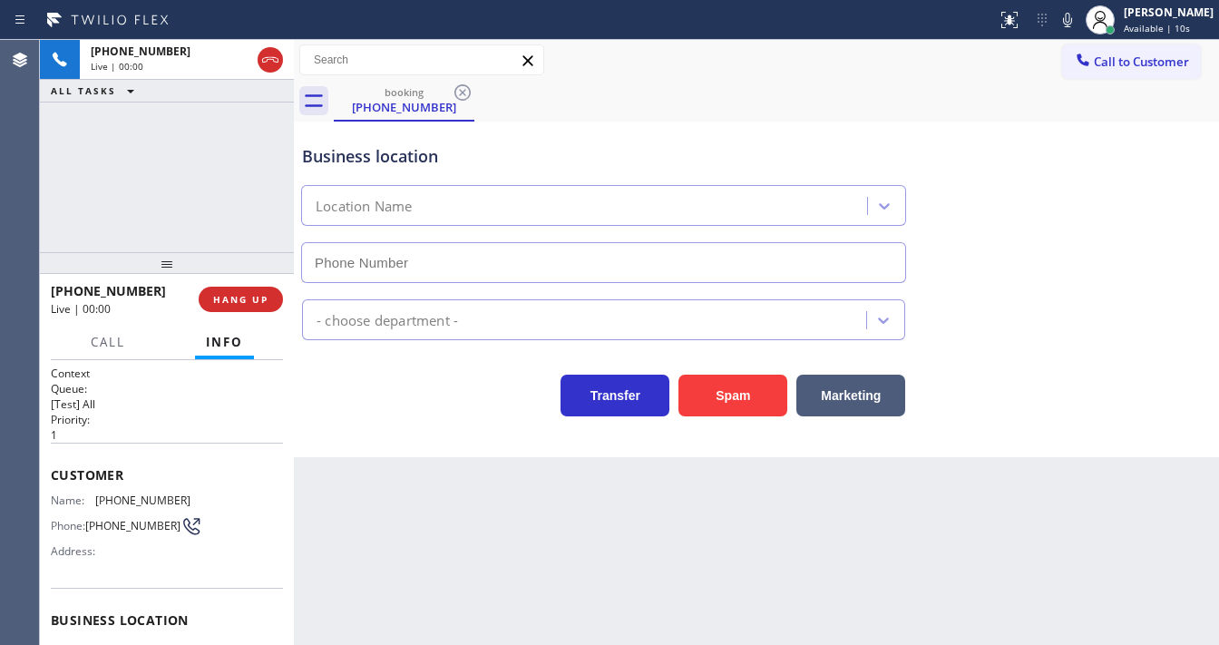
scroll to position [145, 0]
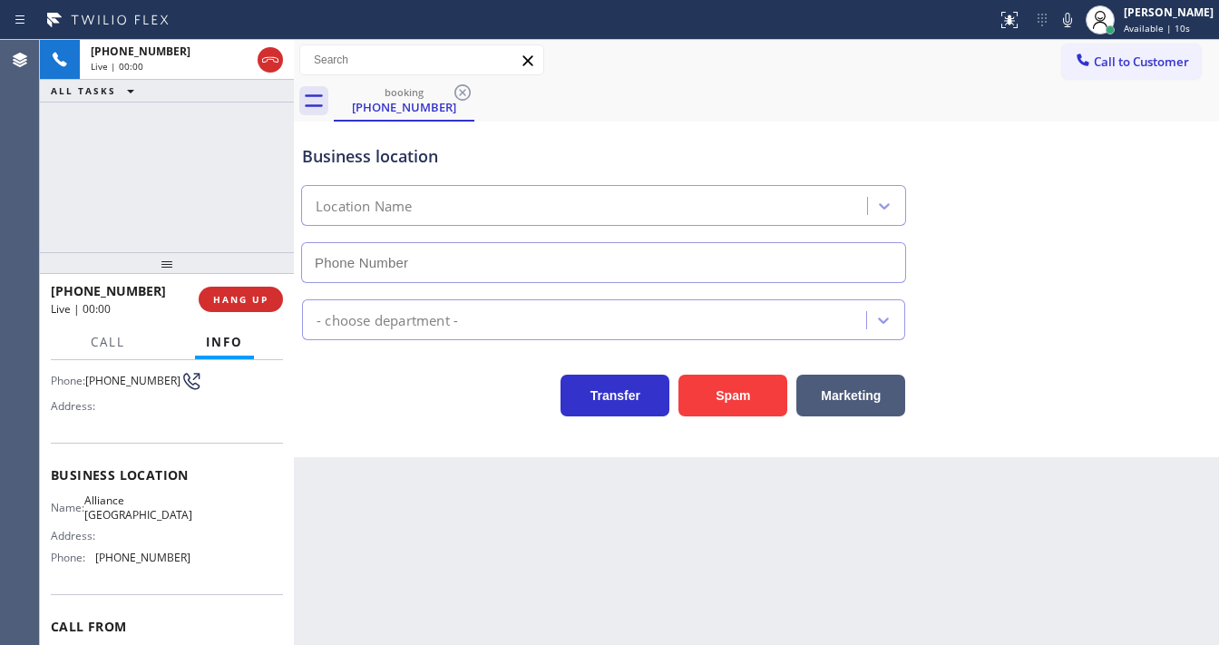
type input "(760) 452-3787"
click at [732, 406] on button "Spam" at bounding box center [732, 396] width 109 height 42
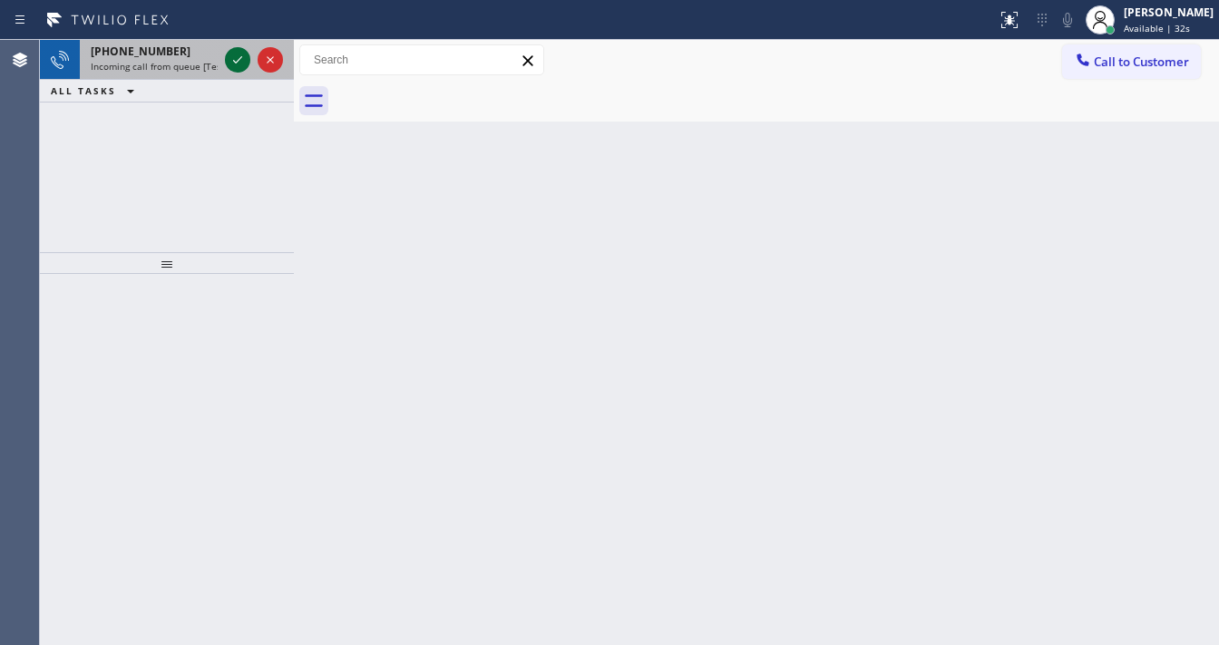
click at [236, 60] on icon at bounding box center [238, 60] width 22 height 22
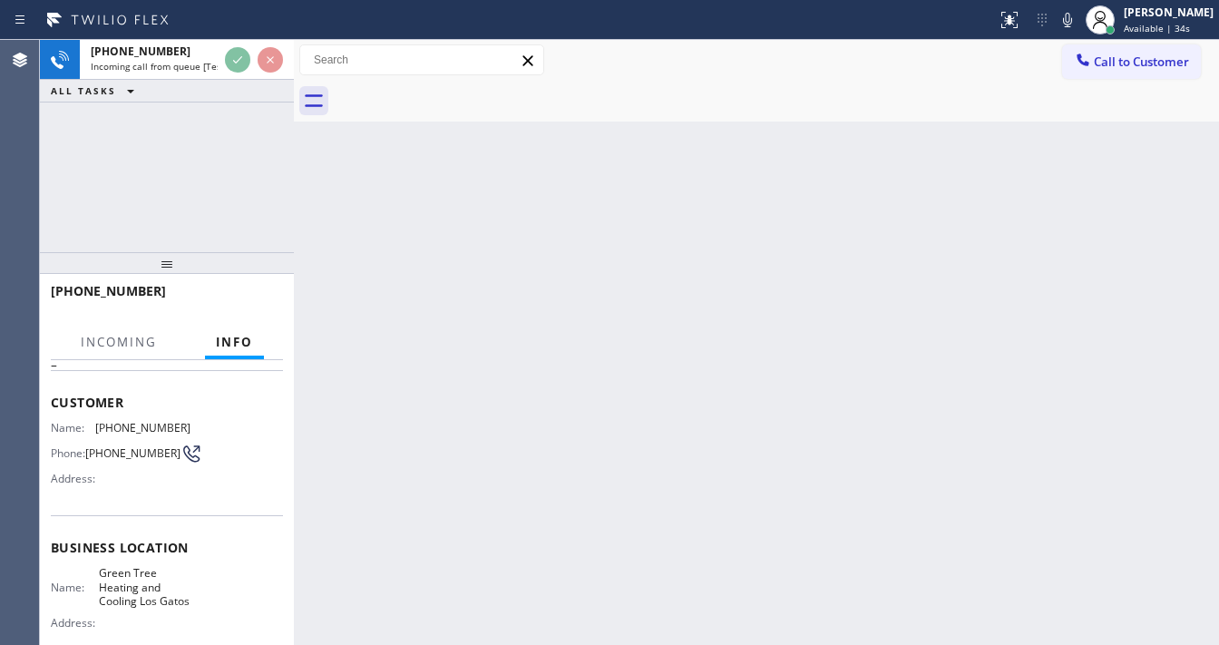
scroll to position [145, 0]
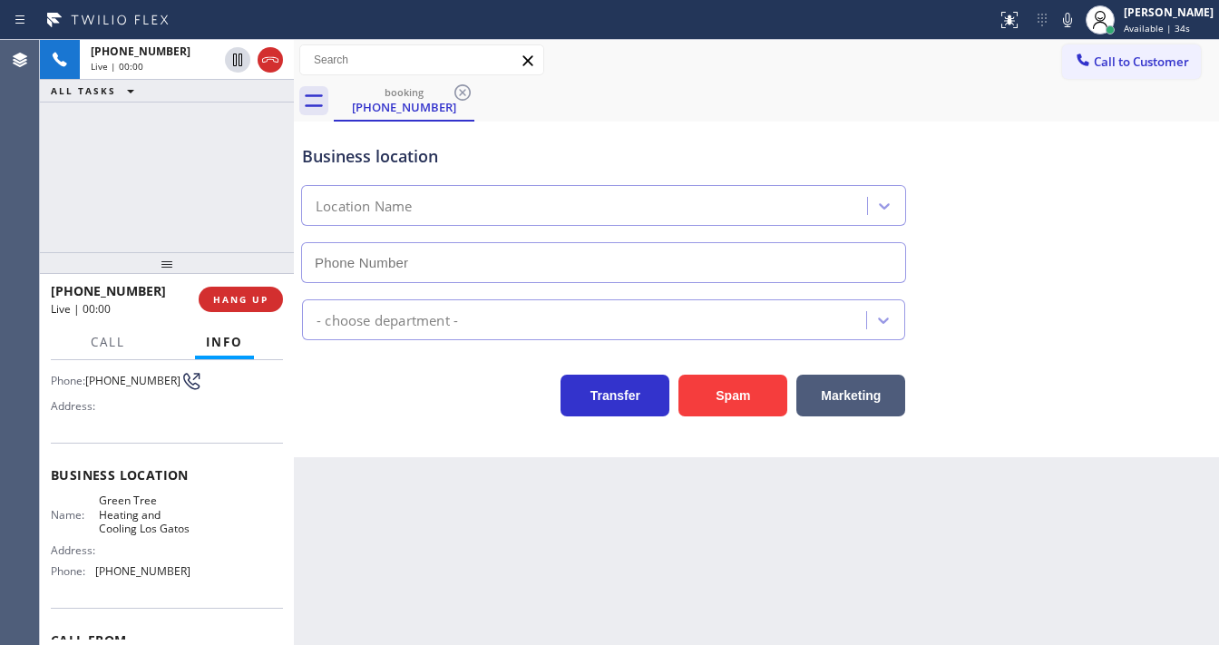
type input "(408) 900-6511"
click at [716, 383] on button "Spam" at bounding box center [732, 396] width 109 height 42
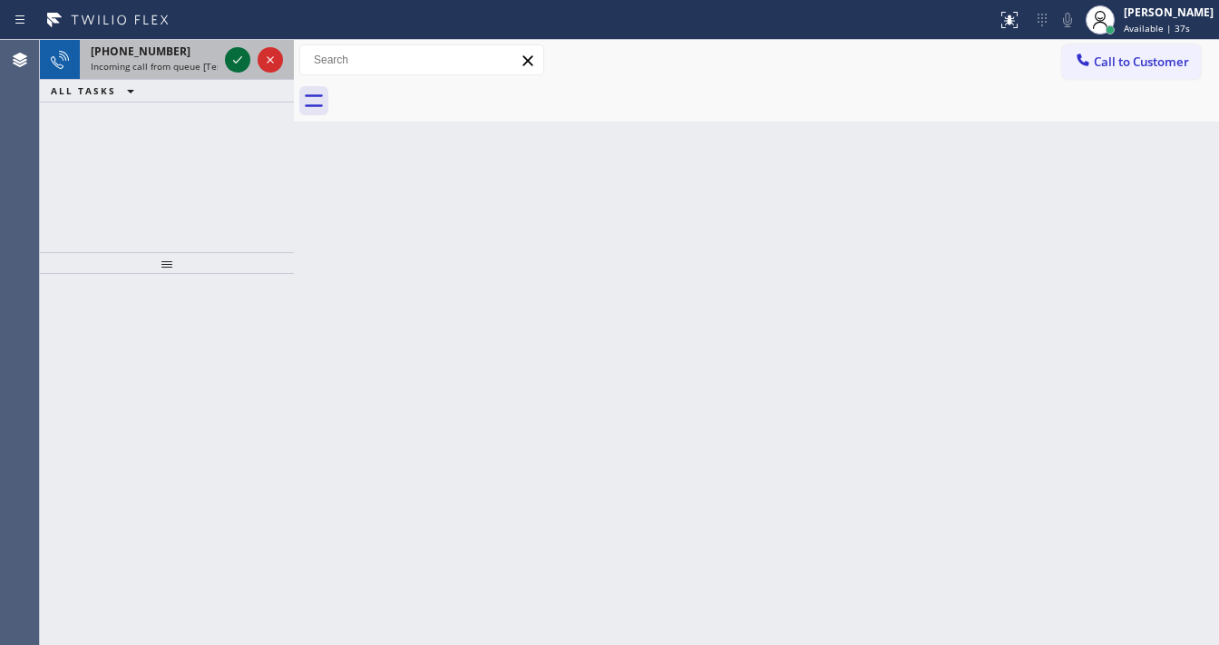
click at [237, 57] on icon at bounding box center [238, 60] width 22 height 22
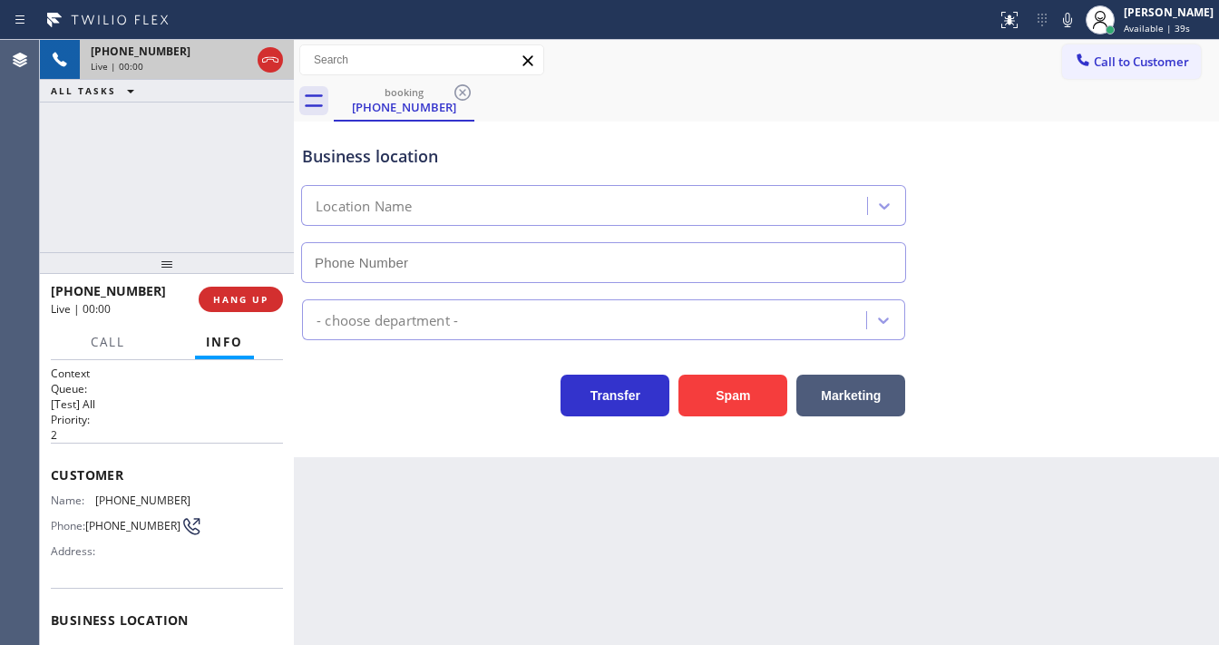
type input "(855) 999-4417"
click at [482, 432] on div "Business location HVAC Alliance Expert (855) 999-4417 HVAC Transfer Spam Market…" at bounding box center [756, 290] width 925 height 336
click at [59, 207] on div "+12139020232 Live | 00:13 ALL TASKS ALL TASKS ACTIVE TASKS TASKS IN WRAP UP" at bounding box center [167, 146] width 254 height 212
click at [718, 392] on button "Spam" at bounding box center [732, 396] width 109 height 42
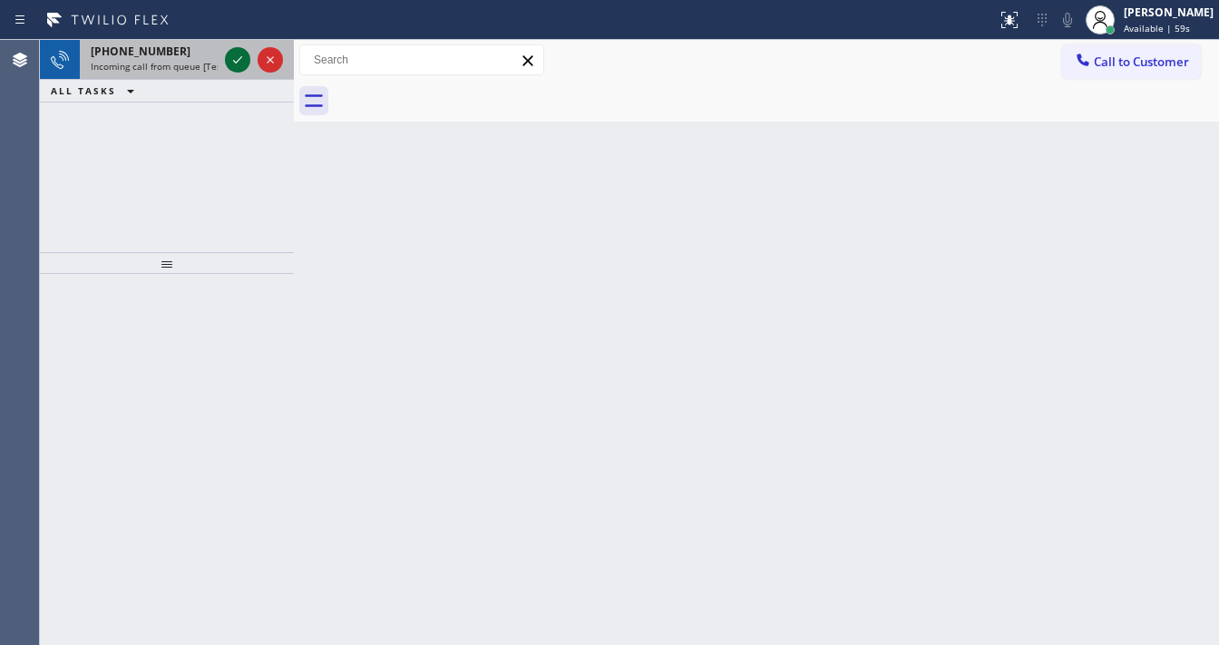
click at [240, 64] on icon at bounding box center [238, 60] width 22 height 22
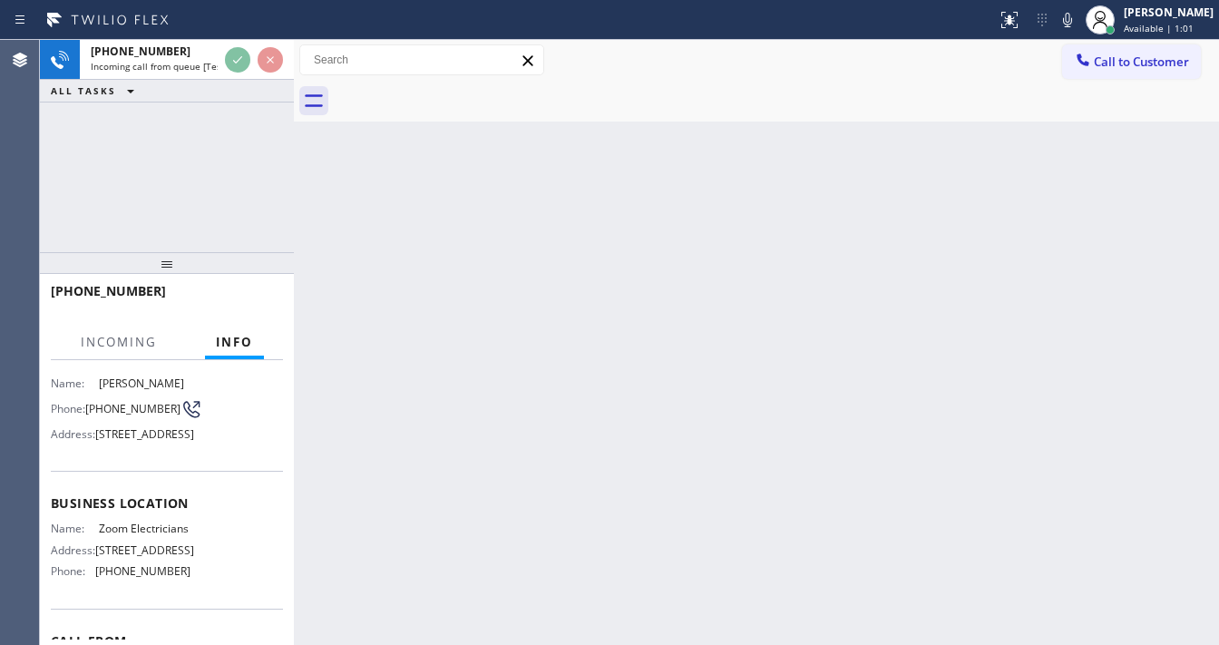
scroll to position [145, 0]
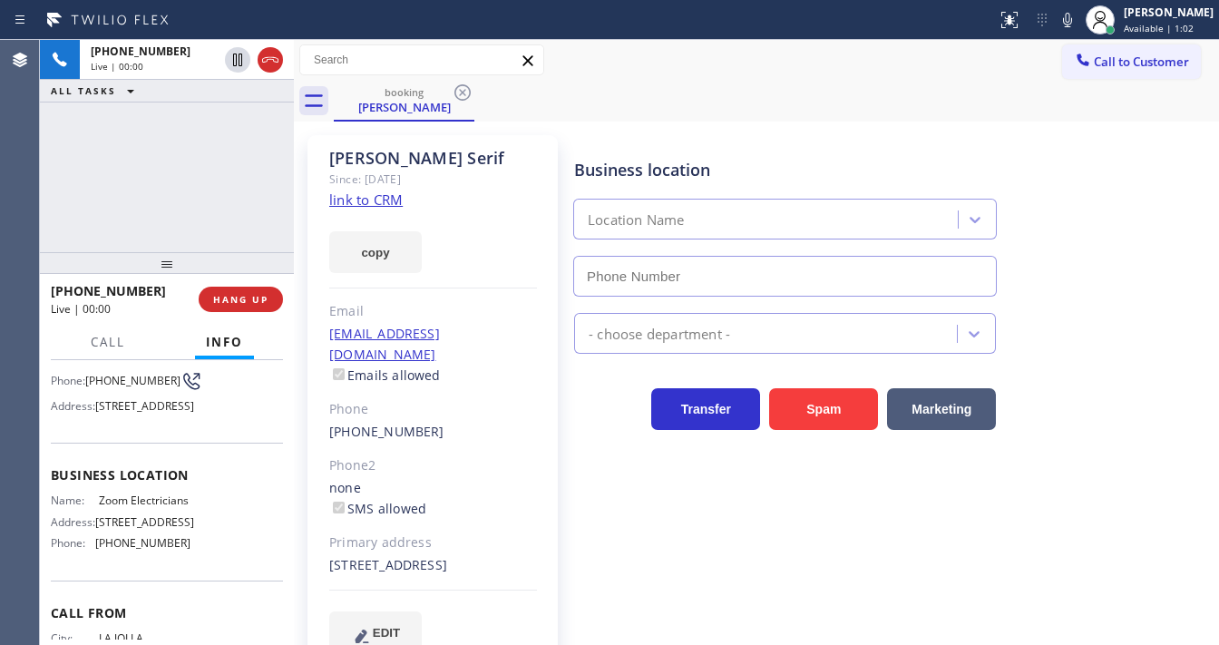
type input "(833) 529-3731"
click at [363, 196] on link "link to CRM" at bounding box center [365, 199] width 73 height 18
click at [205, 178] on div "+18583613913 Live | 00:20 ALL TASKS ALL TASKS ACTIVE TASKS TASKS IN WRAP UP" at bounding box center [167, 146] width 254 height 212
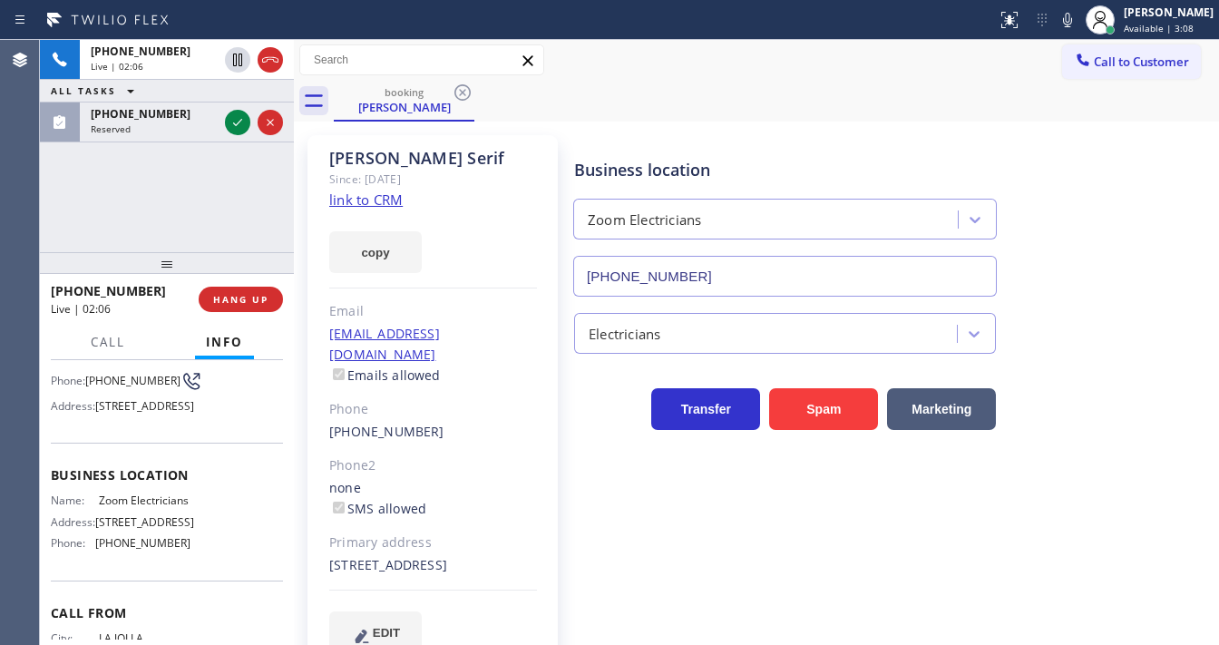
click at [496, 163] on div "Nick Serif" at bounding box center [433, 158] width 208 height 21
click at [200, 196] on div "+18583613913 Live | 02:06 ALL TASKS ALL TASKS ACTIVE TASKS TASKS IN WRAP UP (77…" at bounding box center [167, 146] width 254 height 212
click at [39, 177] on div "Agent Desktop" at bounding box center [20, 342] width 40 height 605
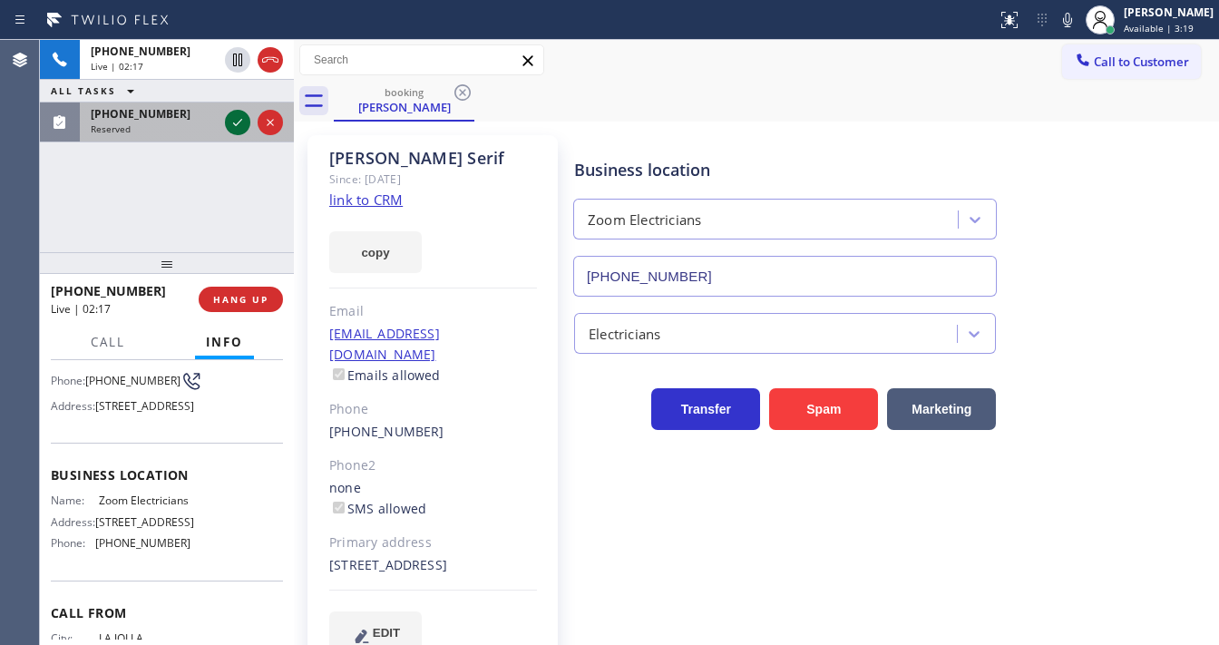
click at [232, 122] on icon at bounding box center [238, 123] width 22 height 22
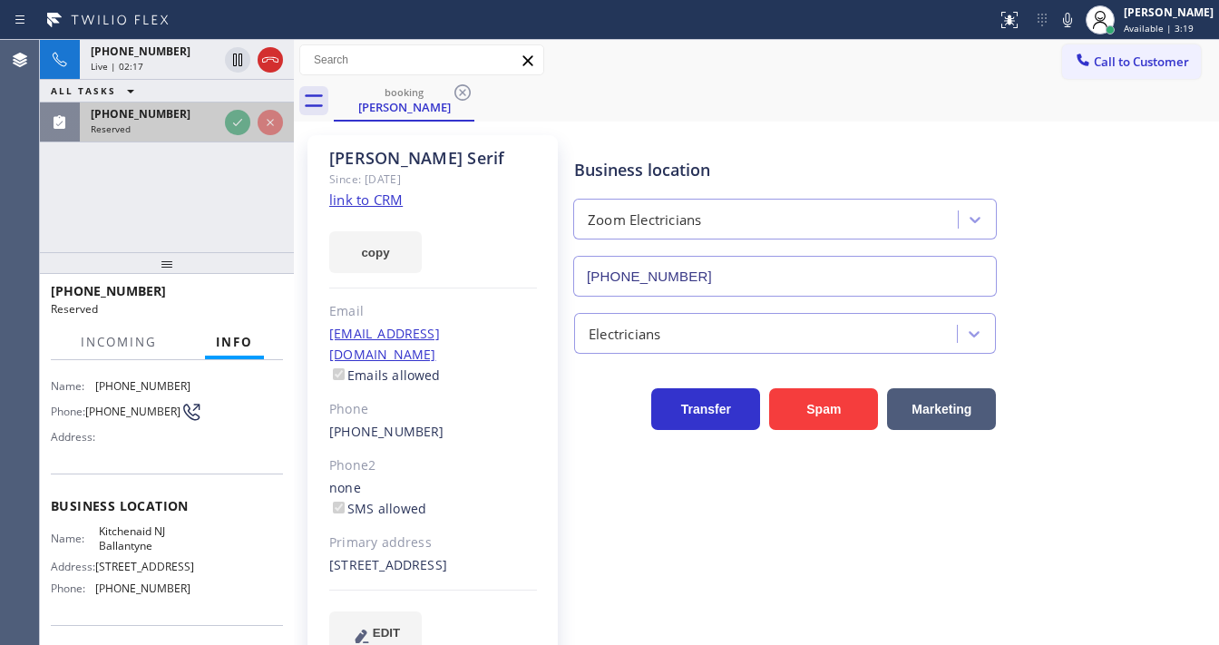
scroll to position [174, 0]
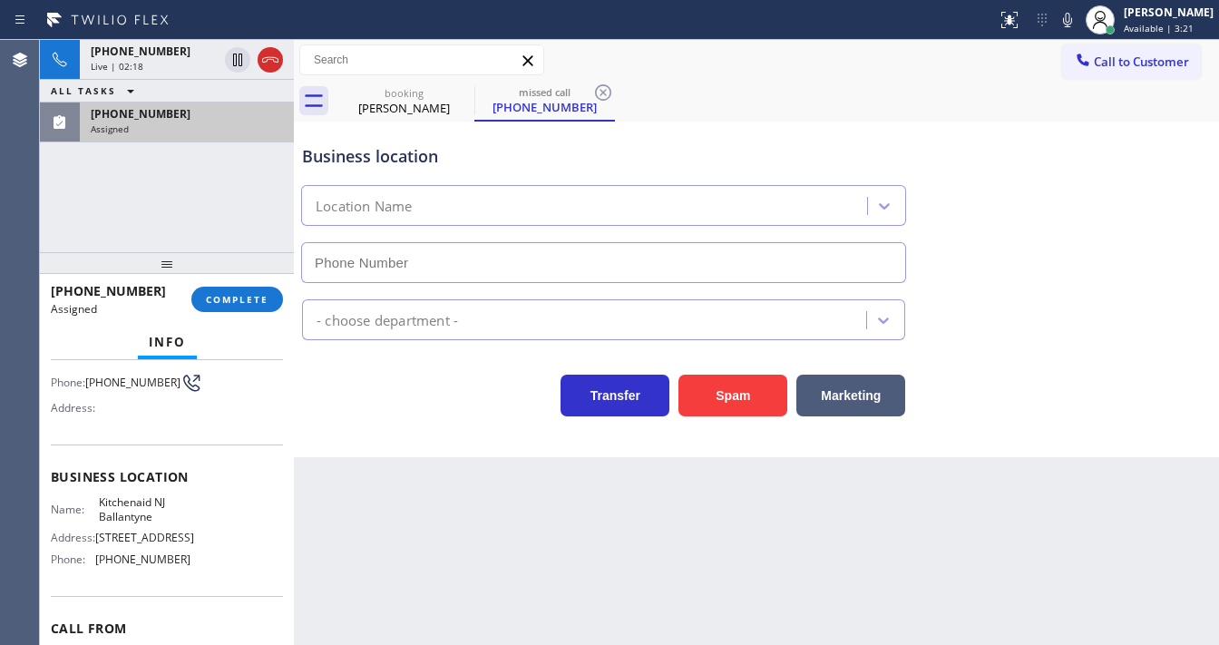
type input "(862) 277-5311"
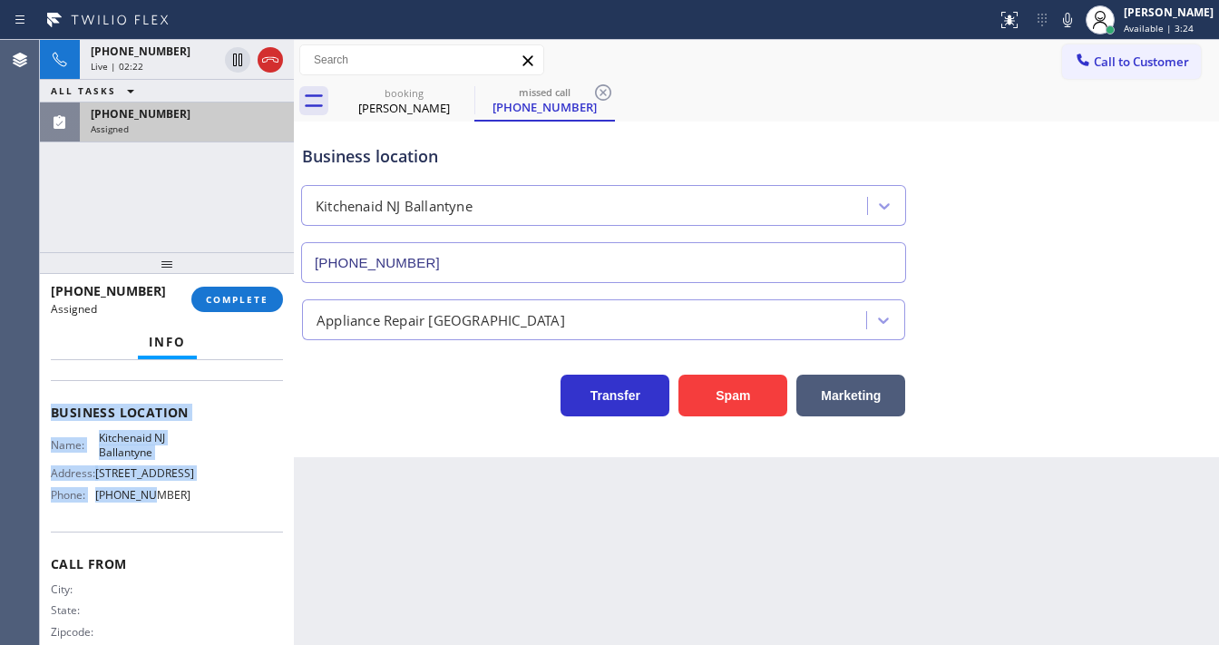
scroll to position [247, 0]
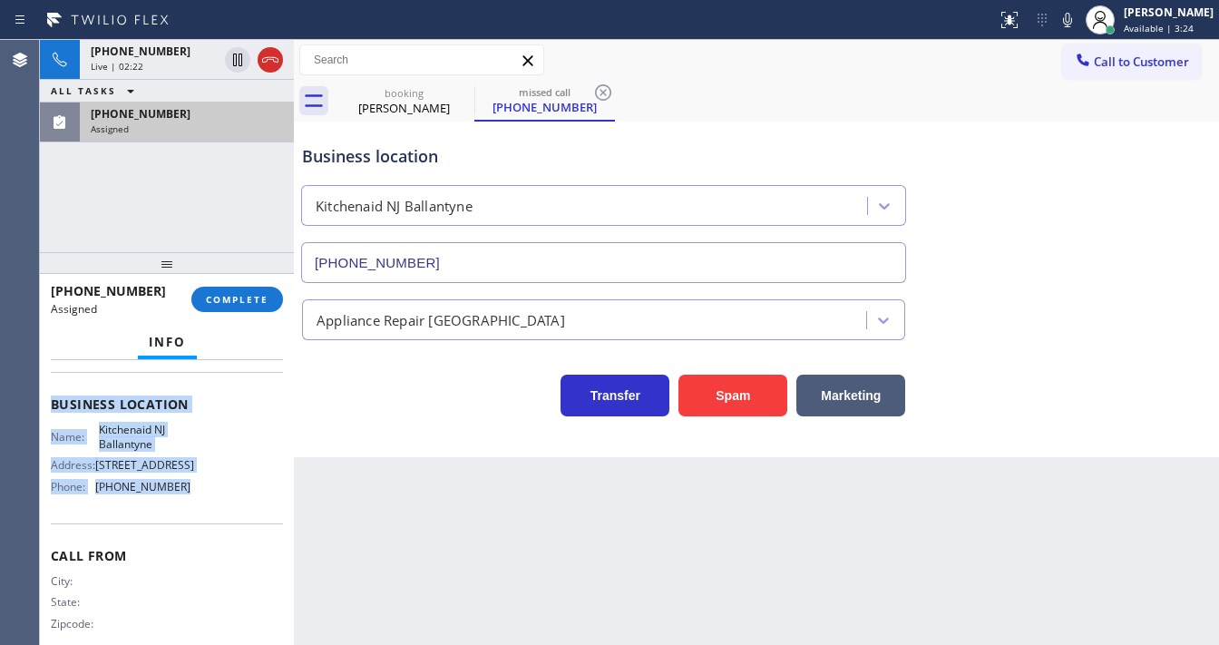
drag, startPoint x: 52, startPoint y: 471, endPoint x: 196, endPoint y: 489, distance: 145.3
click at [196, 489] on div "Context Queue: Appliance Repair High End Priority: 0 Task Age: 1 minute(s) Cust…" at bounding box center [167, 389] width 232 height 541
copy div "Customer Name: (774) 696-4780 Phone: (774) 696-4780 Address: Business location …"
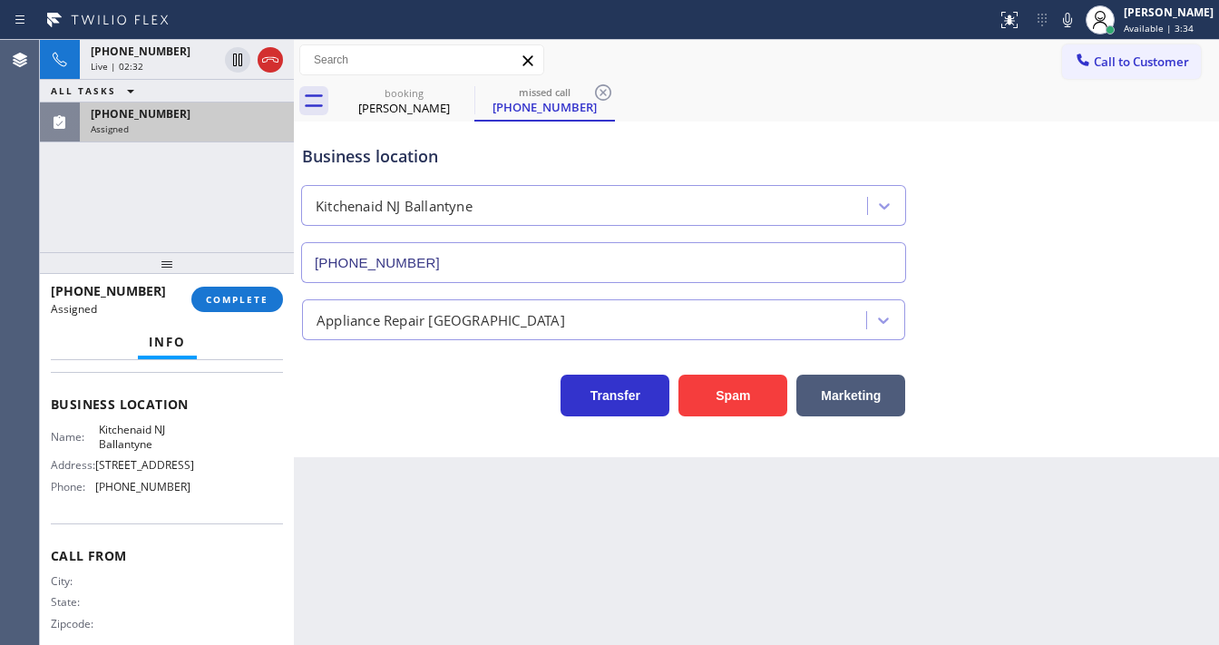
click at [250, 261] on div at bounding box center [167, 263] width 254 height 22
click at [252, 291] on button "COMPLETE" at bounding box center [237, 299] width 92 height 25
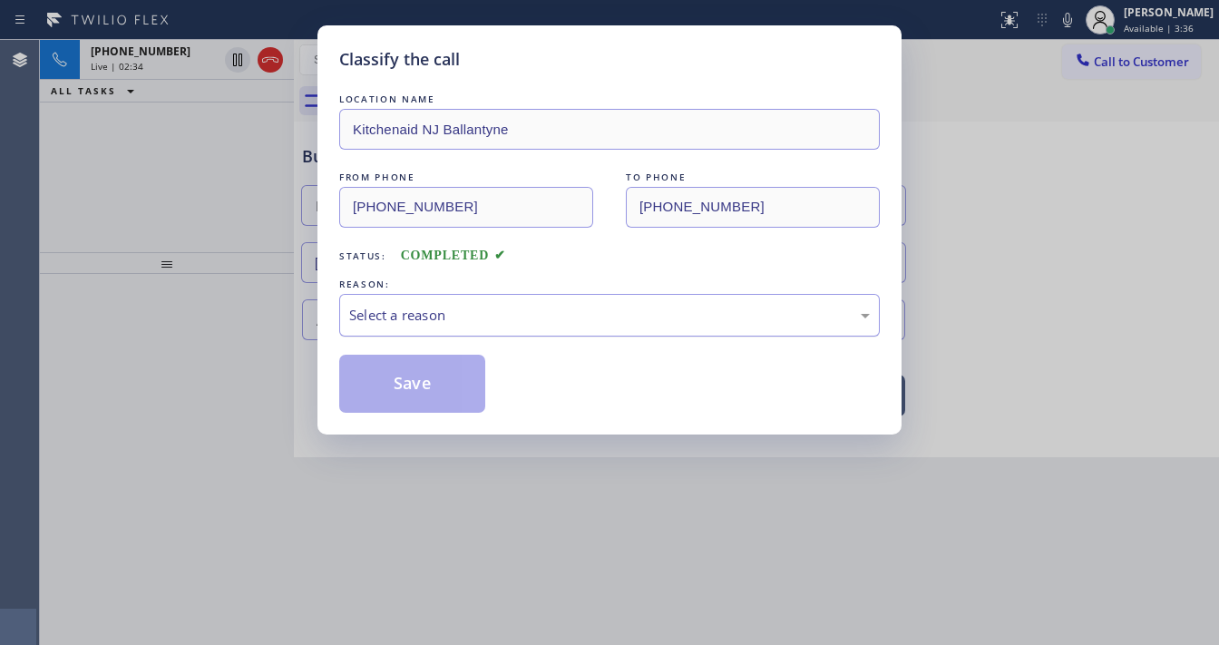
click at [412, 305] on div "Select a reason" at bounding box center [609, 315] width 521 height 21
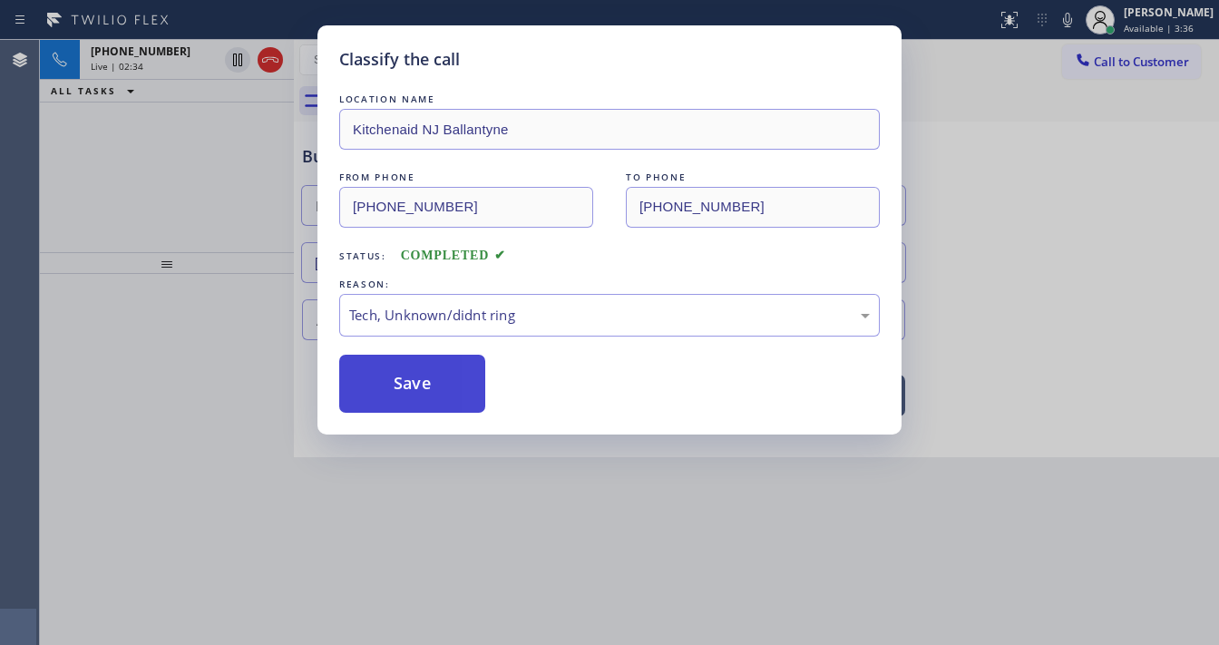
click at [424, 366] on button "Save" at bounding box center [412, 384] width 146 height 58
type input "(833) 529-3731"
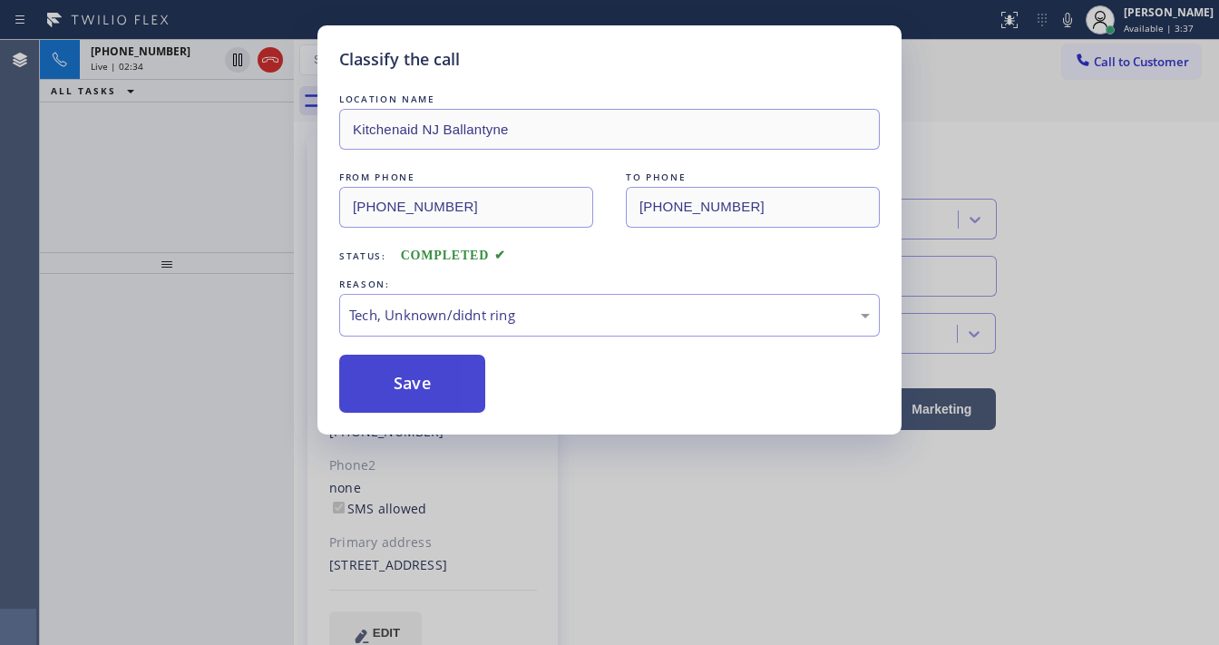
click at [424, 366] on button "Save" at bounding box center [412, 384] width 146 height 58
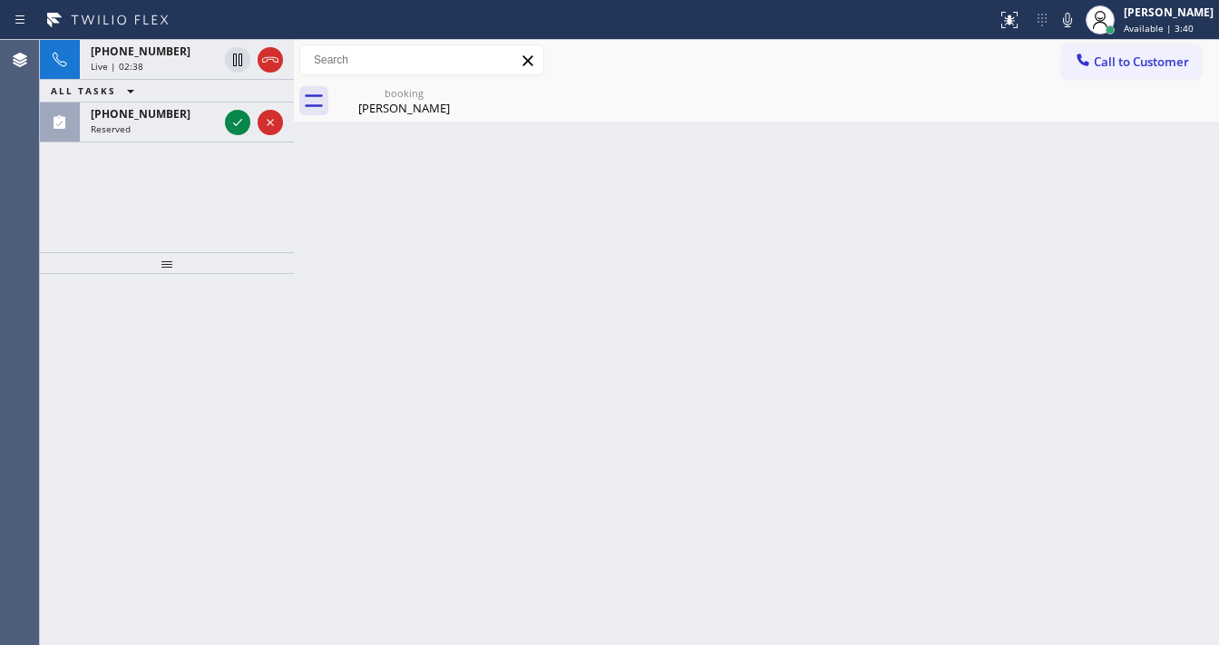
click at [149, 201] on div "+18583613913 Live | 02:38 ALL TASKS ALL TASKS ACTIVE TASKS TASKS IN WRAP UP (86…" at bounding box center [167, 146] width 254 height 212
click at [1078, 18] on icon at bounding box center [1068, 20] width 22 height 22
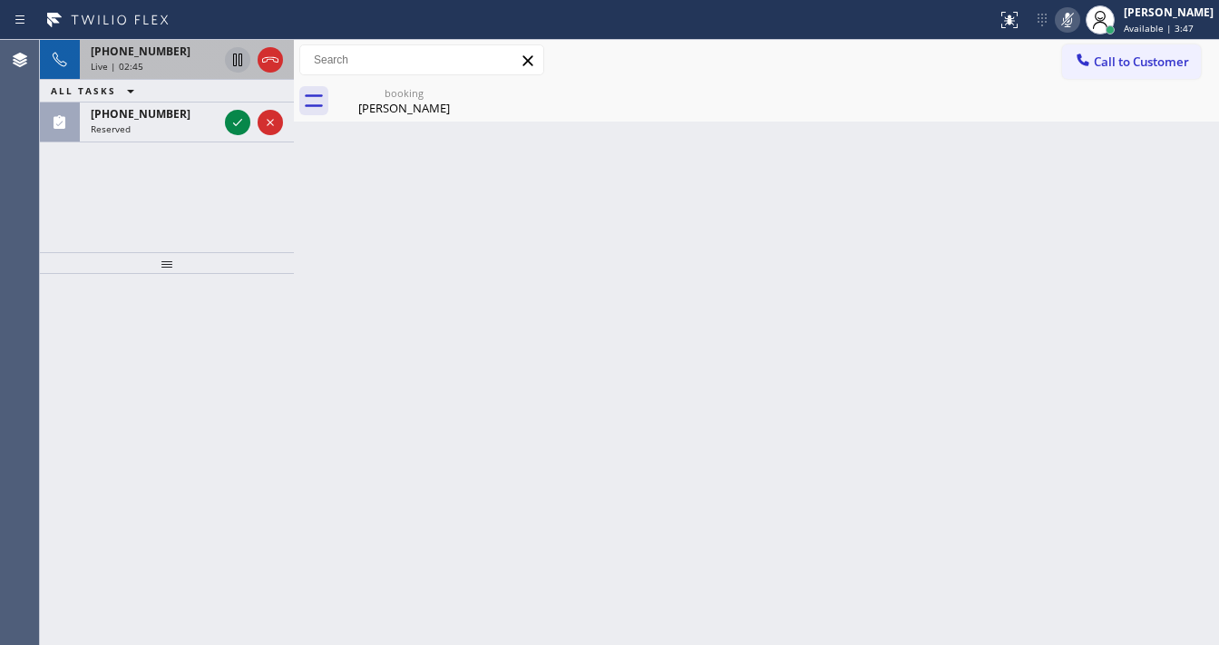
click at [239, 65] on icon at bounding box center [238, 60] width 22 height 22
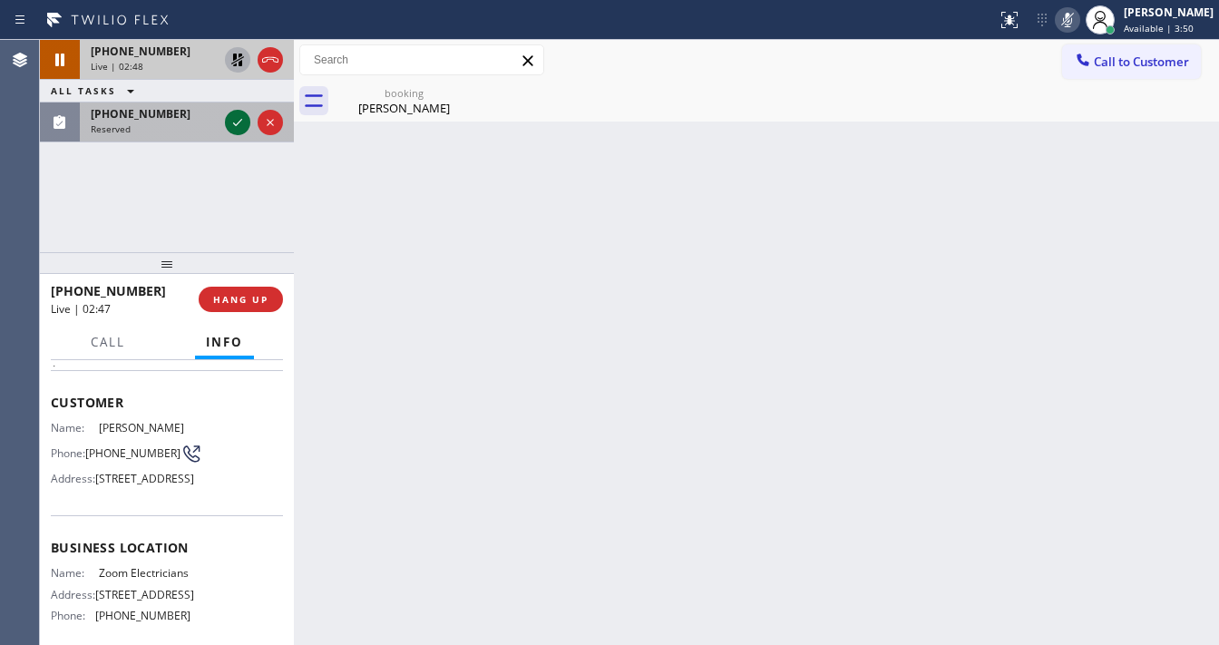
click at [238, 123] on icon at bounding box center [238, 123] width 22 height 22
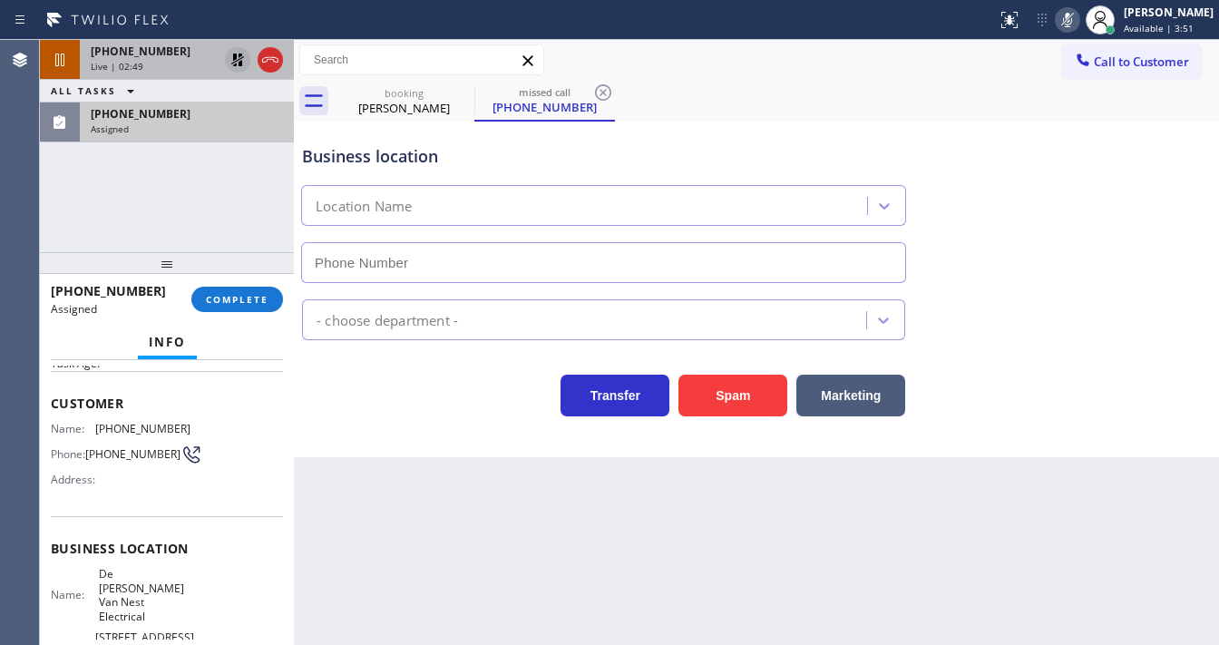
scroll to position [160, 0]
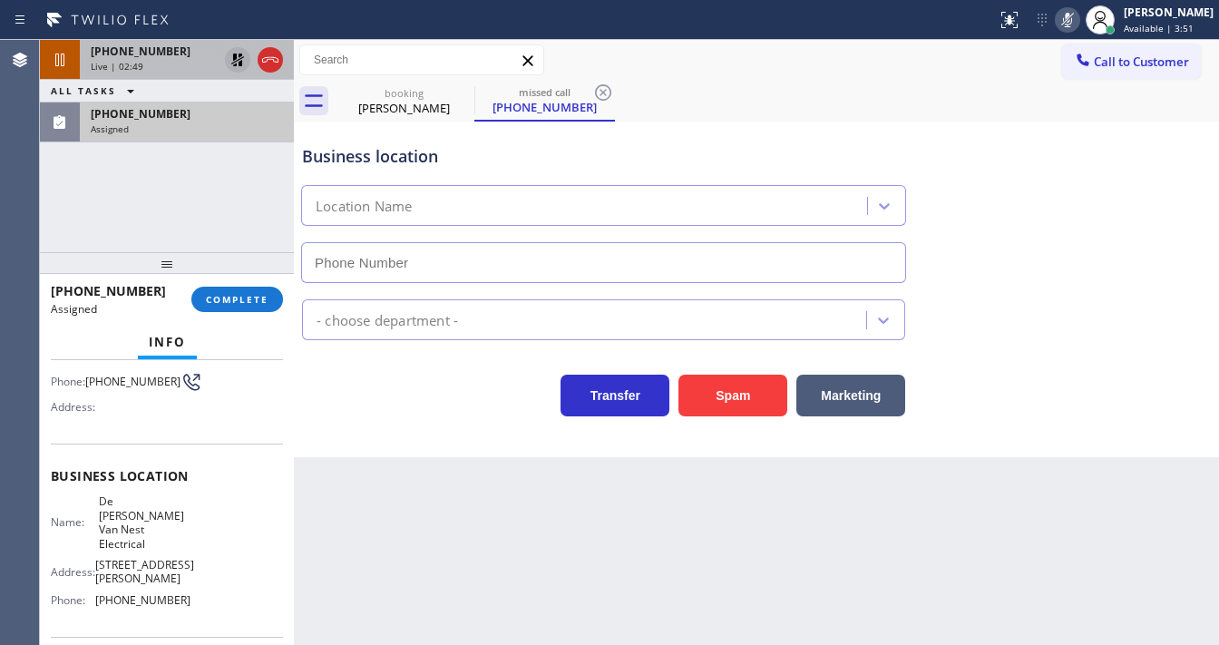
type input "(862) 356-5912"
click at [207, 298] on span "COMPLETE" at bounding box center [237, 299] width 63 height 13
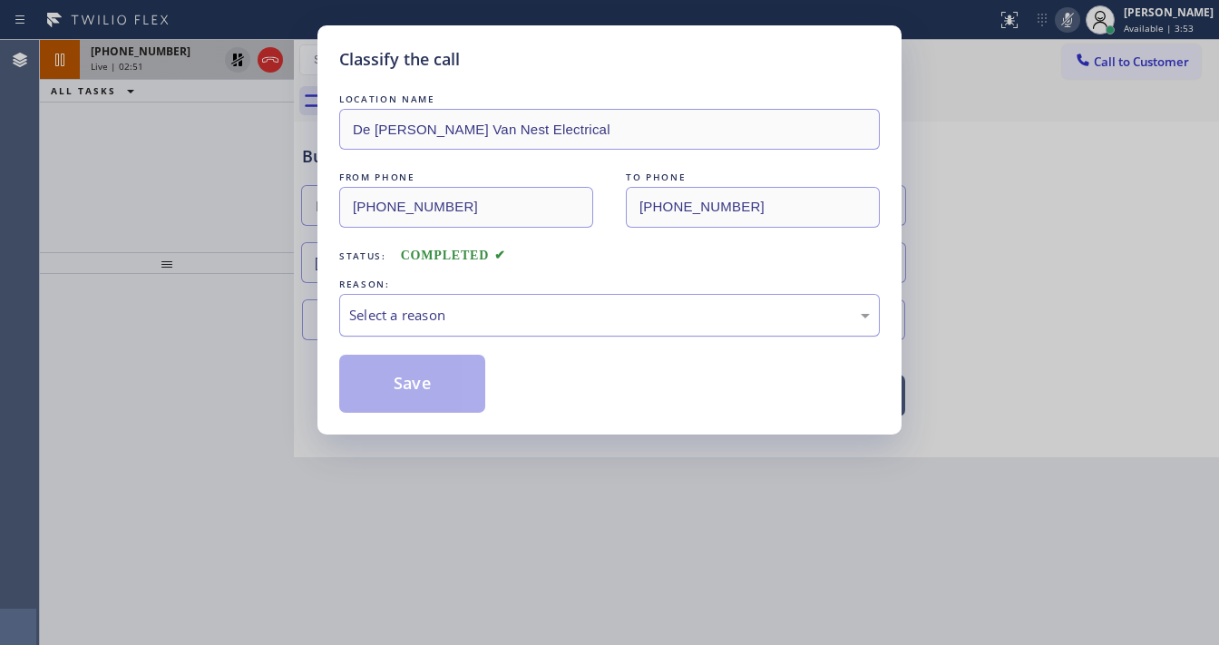
click at [487, 334] on div "Select a reason" at bounding box center [609, 315] width 541 height 43
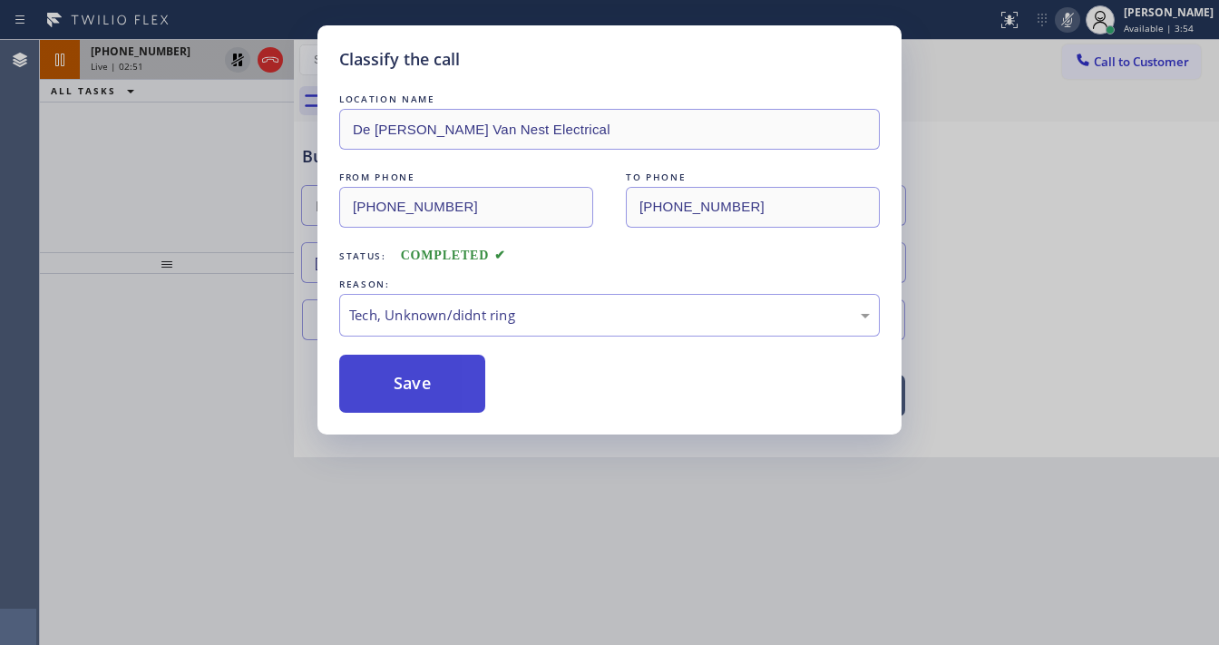
click at [424, 360] on button "Save" at bounding box center [412, 384] width 146 height 58
click at [424, 358] on button "Save" at bounding box center [412, 384] width 146 height 58
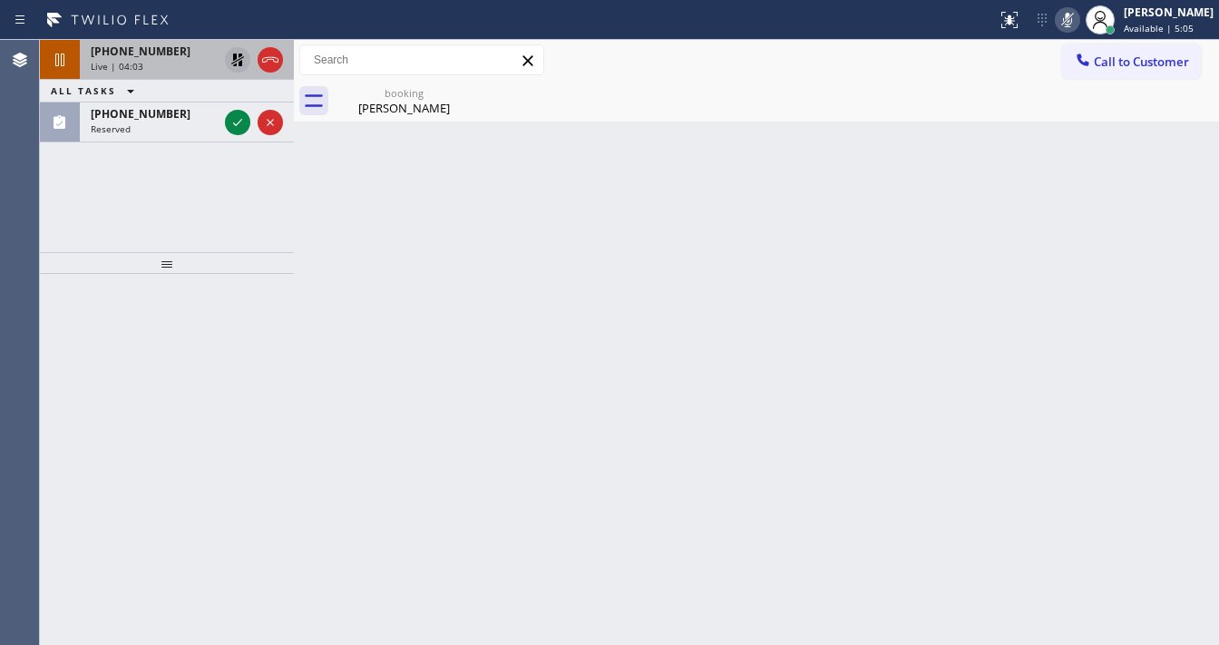
drag, startPoint x: 0, startPoint y: 225, endPoint x: 37, endPoint y: 210, distance: 39.9
click at [7, 227] on div "Agent Desktop" at bounding box center [19, 342] width 39 height 605
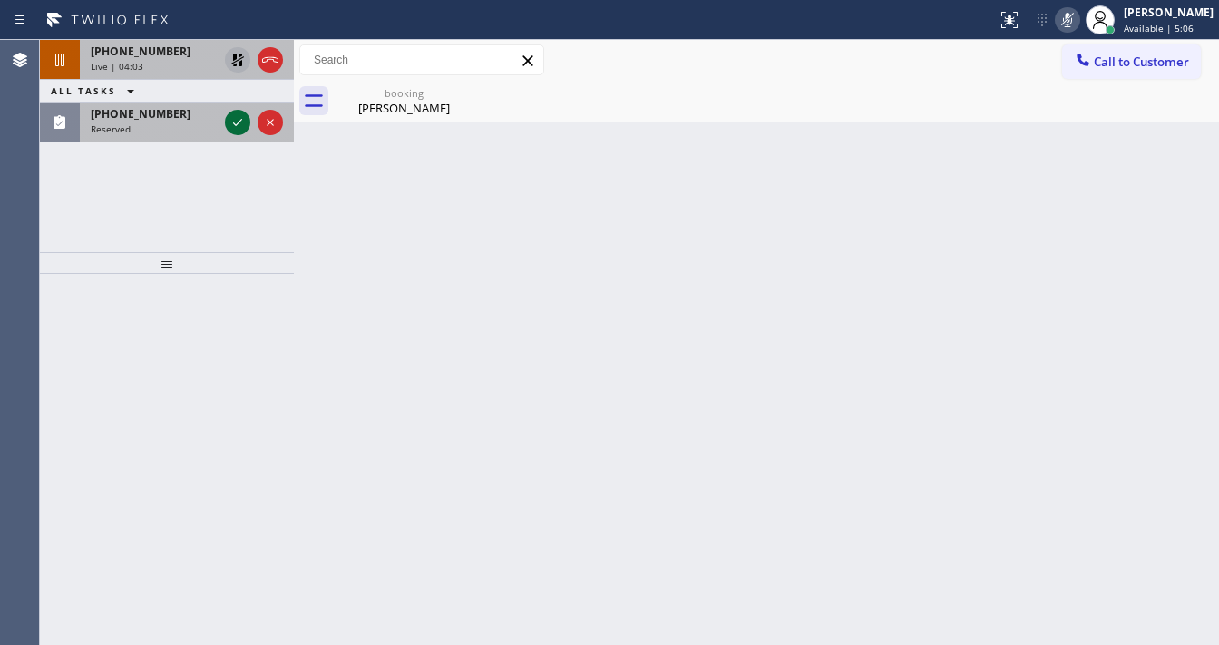
click at [243, 126] on icon at bounding box center [238, 123] width 22 height 22
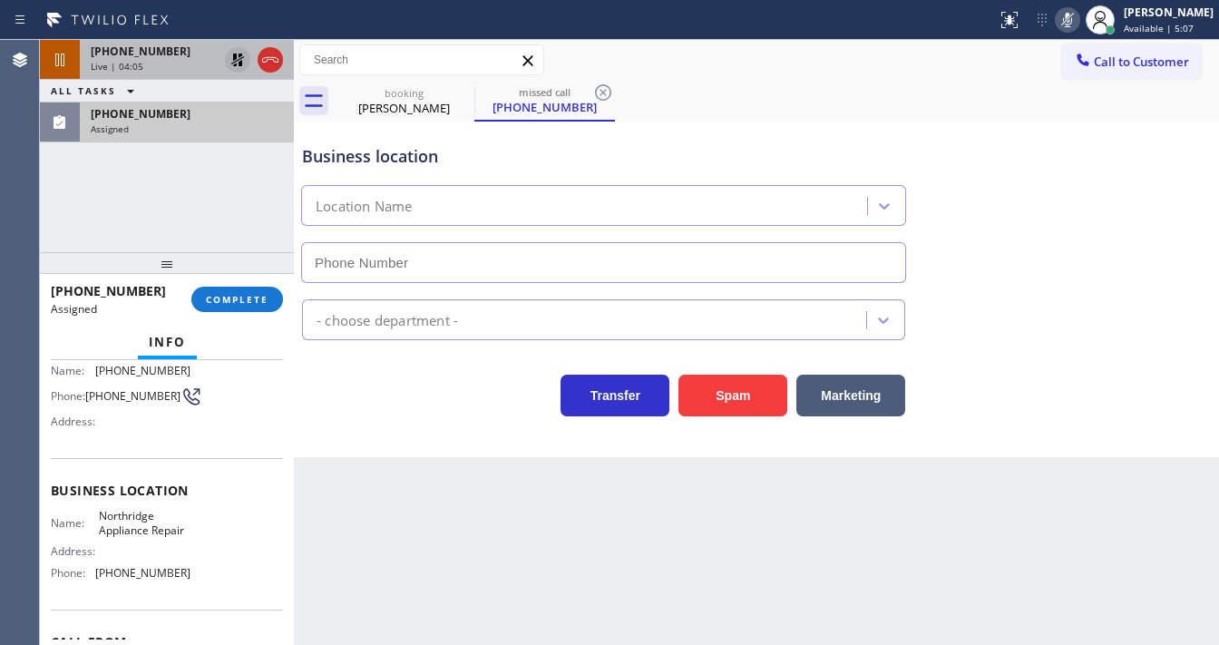
scroll to position [131, 0]
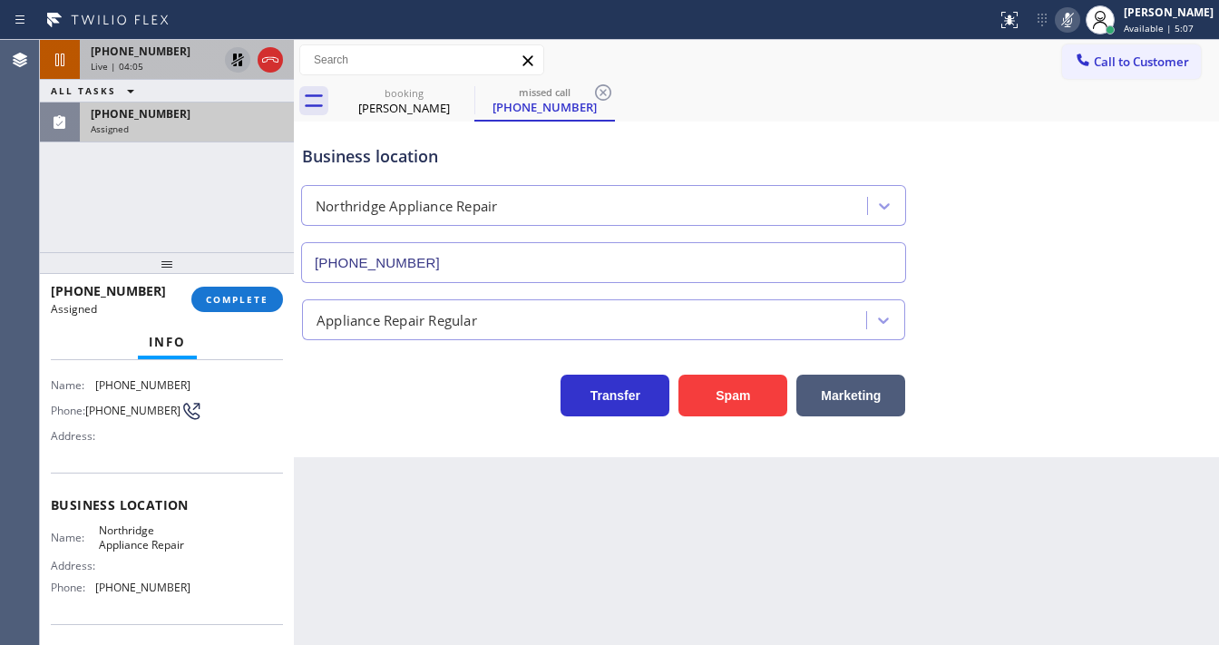
type input "(818) 812-5404"
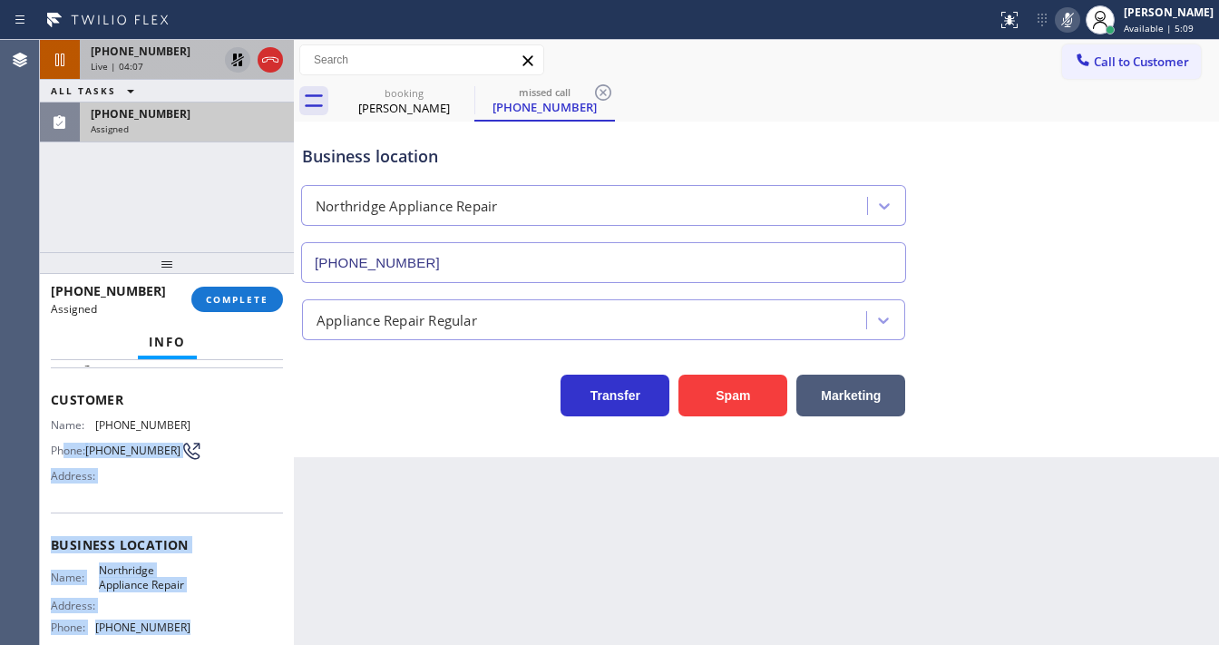
scroll to position [58, 0]
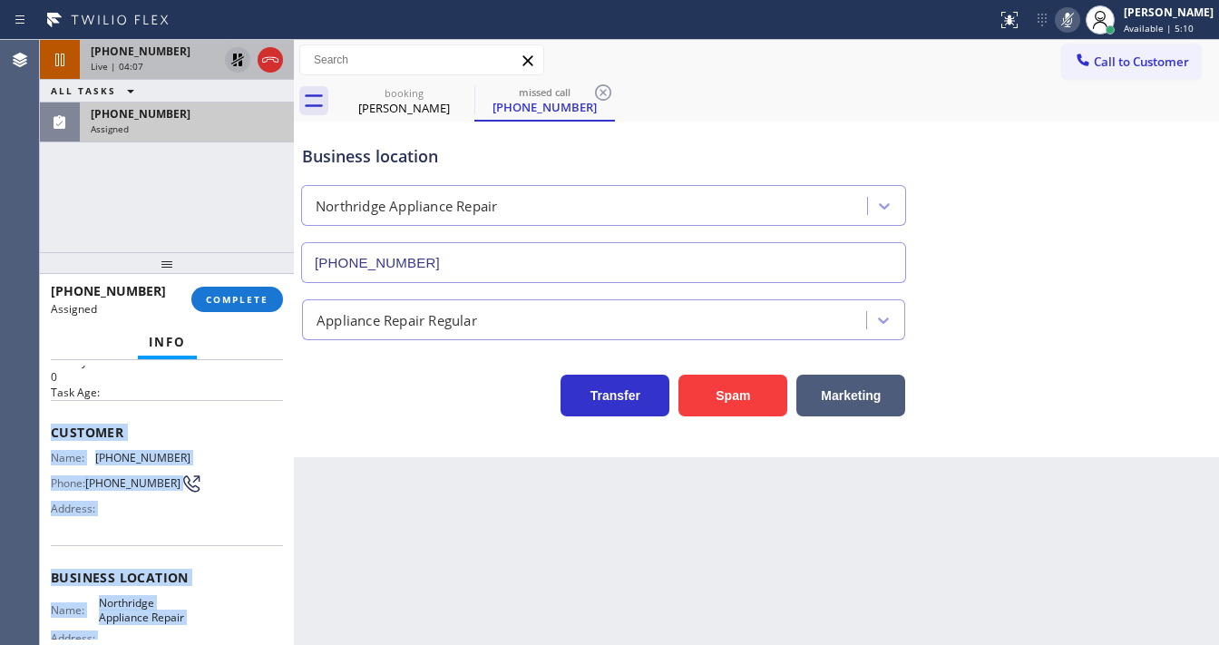
drag, startPoint x: 182, startPoint y: 589, endPoint x: 47, endPoint y: 424, distance: 213.3
click at [47, 424] on div "Context Queue: Appliance Repair Priority: 0 Task Age: Customer Name: (818) 968-…" at bounding box center [167, 502] width 254 height 285
copy div "Customer Name: (818) 968-5322 Phone: (818) 968-5322 Address: Business location …"
click at [249, 296] on span "COMPLETE" at bounding box center [237, 299] width 63 height 13
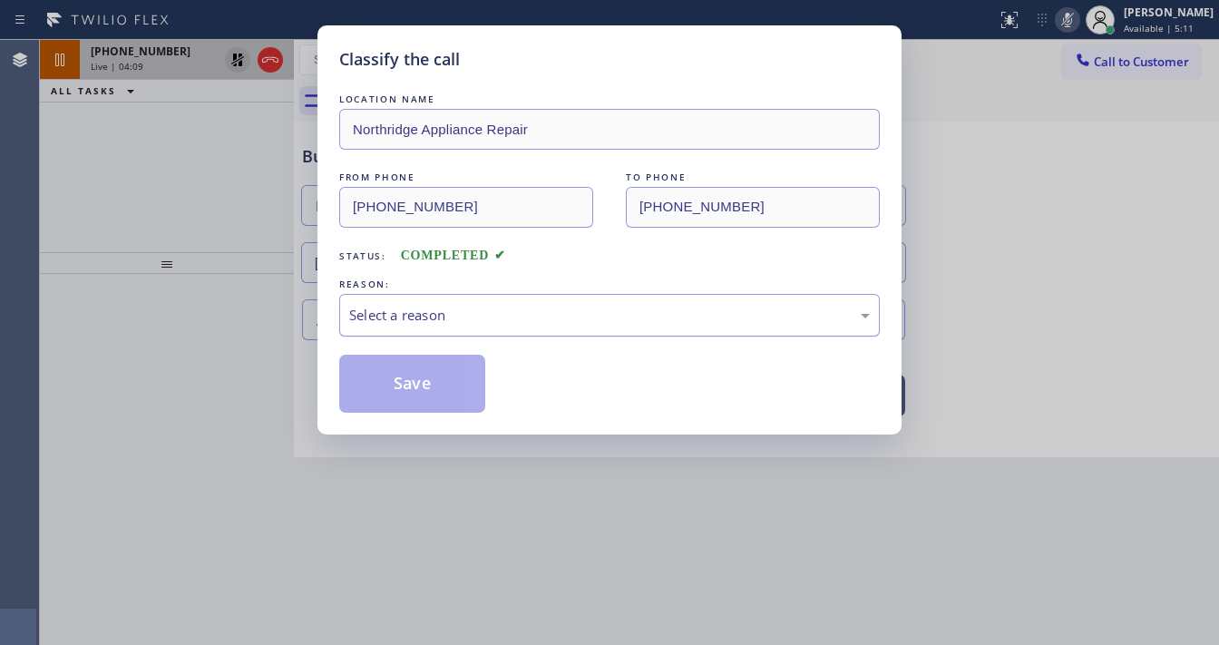
click at [477, 313] on div "Select a reason" at bounding box center [609, 315] width 521 height 21
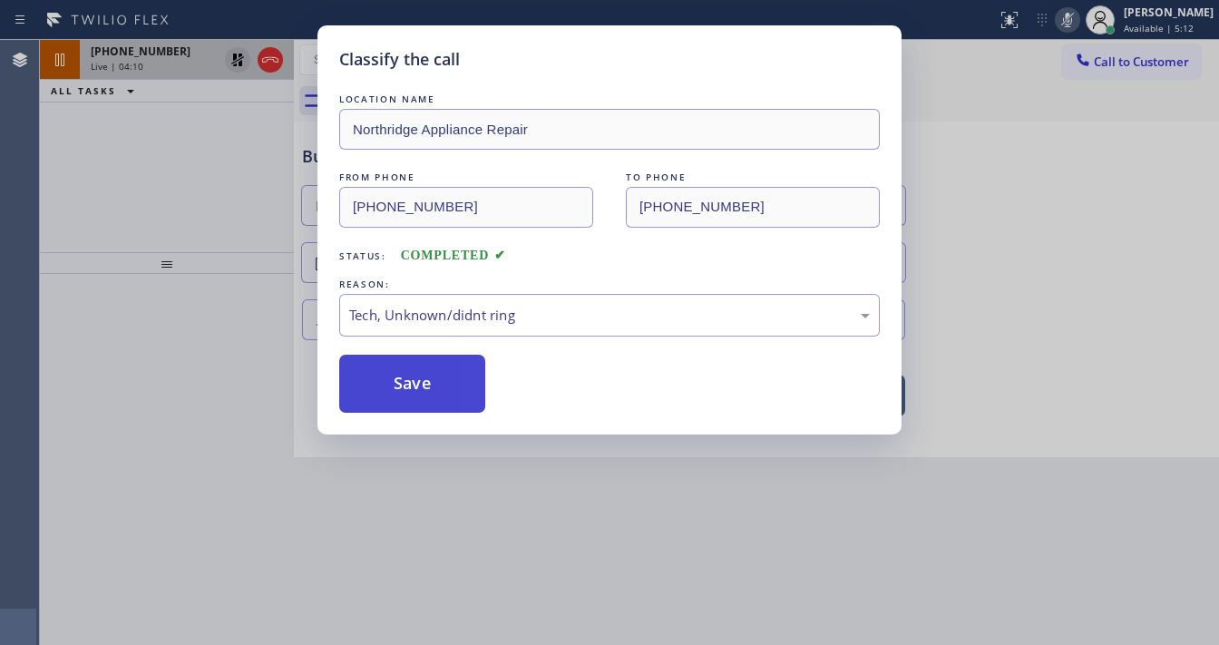
click at [439, 374] on button "Save" at bounding box center [412, 384] width 146 height 58
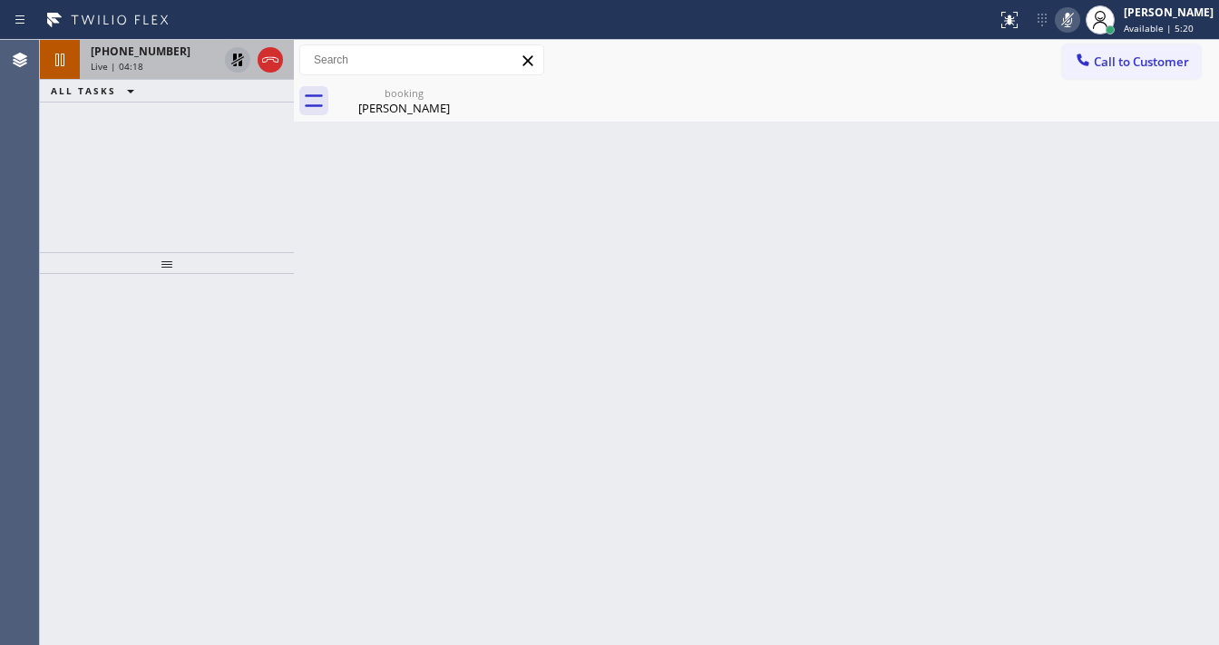
click at [147, 219] on div "+18583613913 Live | 04:18 ALL TASKS ALL TASKS ACTIVE TASKS TASKS IN WRAP UP" at bounding box center [167, 146] width 254 height 212
click at [69, 210] on div "+18583613913 Live | 04:28 ALL TASKS ALL TASKS ACTIVE TASKS TASKS IN WRAP UP (60…" at bounding box center [167, 146] width 254 height 212
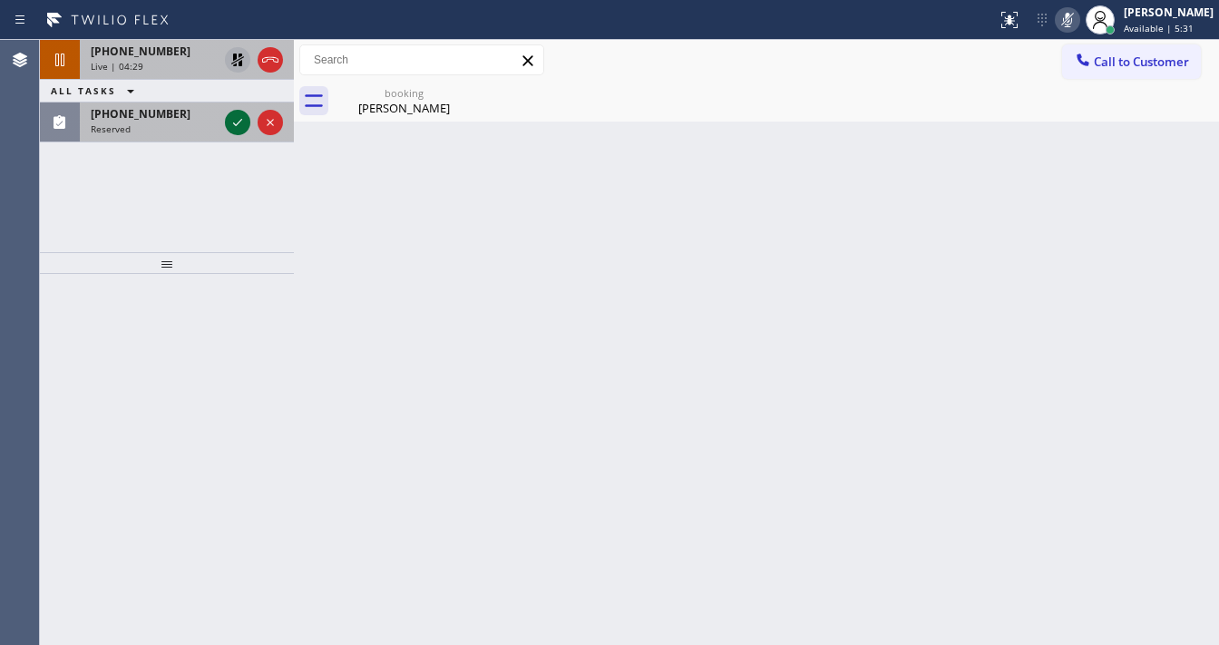
click at [225, 125] on div at bounding box center [237, 123] width 25 height 22
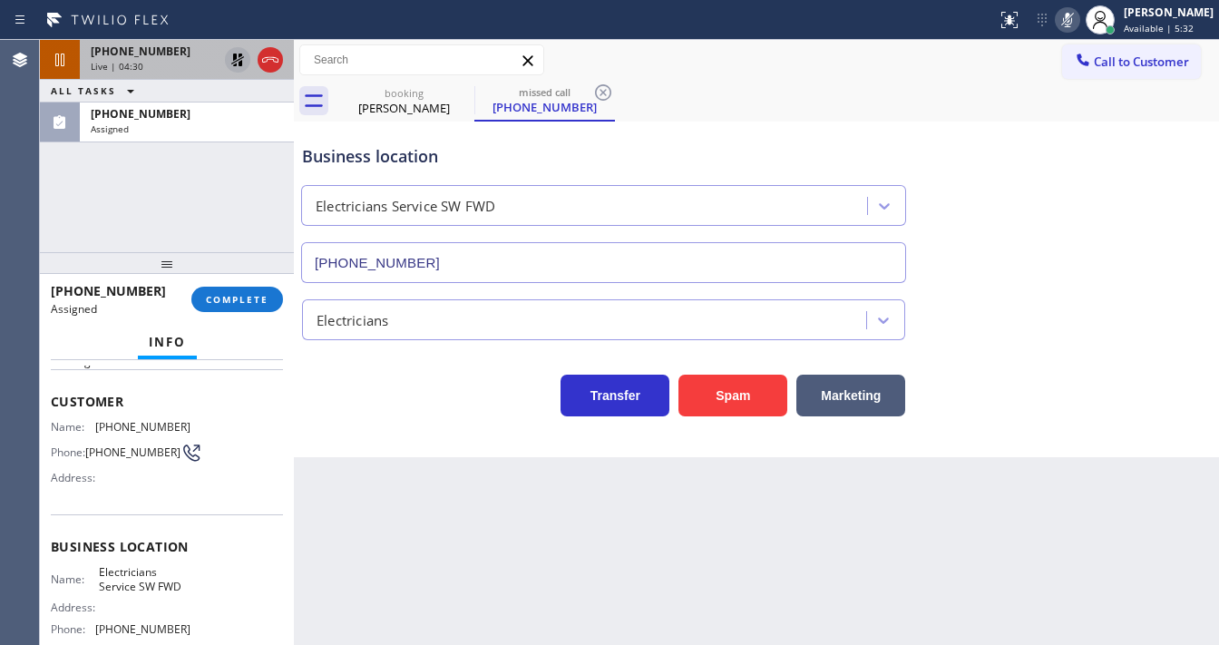
type input "[PHONE_NUMBER]"
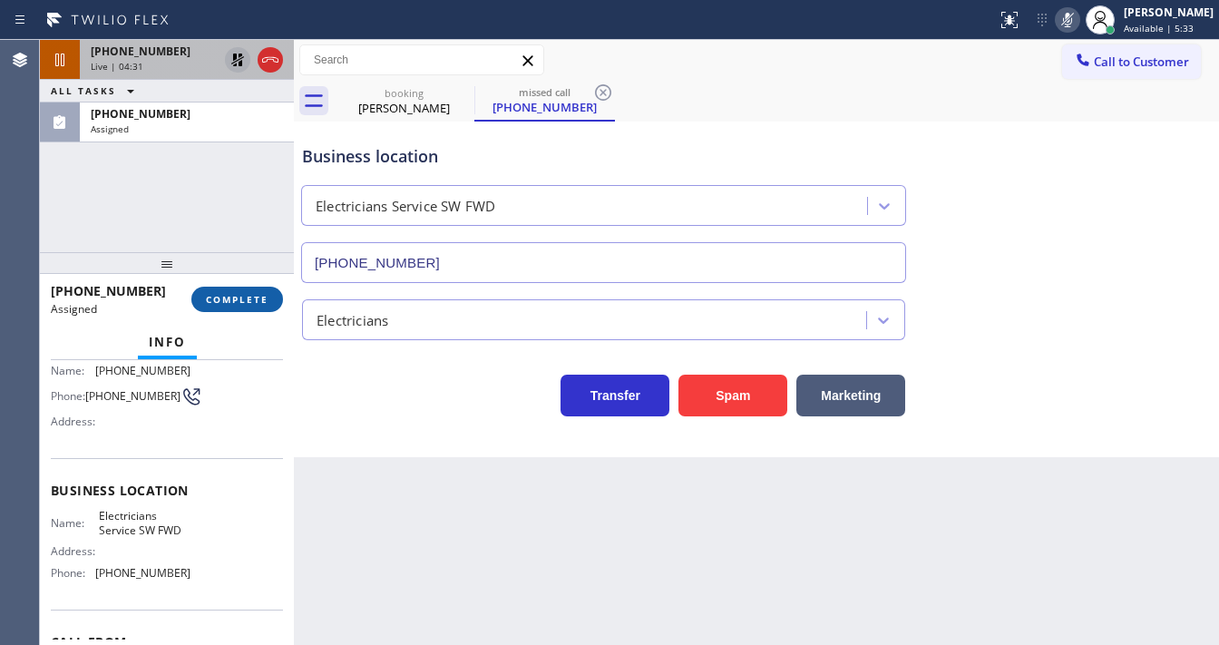
click at [243, 294] on span "COMPLETE" at bounding box center [237, 299] width 63 height 13
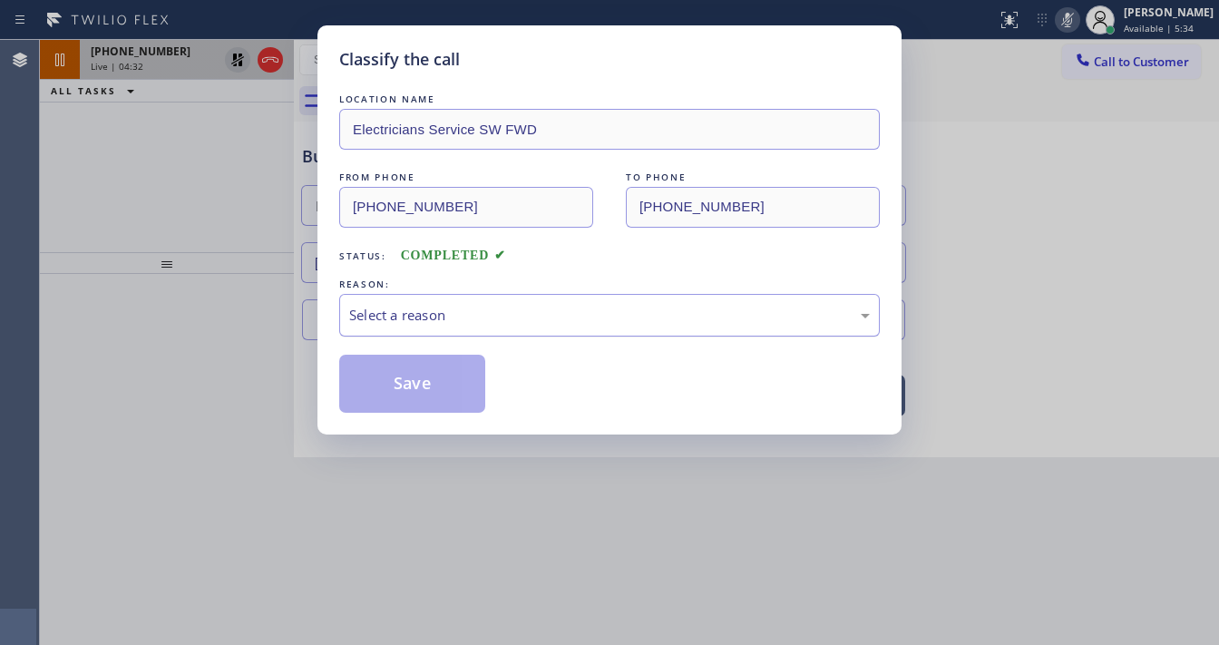
drag, startPoint x: 398, startPoint y: 290, endPoint x: 411, endPoint y: 297, distance: 14.6
click at [406, 293] on div "REASON: Select a reason" at bounding box center [609, 306] width 541 height 62
drag, startPoint x: 414, startPoint y: 302, endPoint x: 429, endPoint y: 321, distance: 24.5
click at [414, 303] on div "Select a reason" at bounding box center [609, 315] width 541 height 43
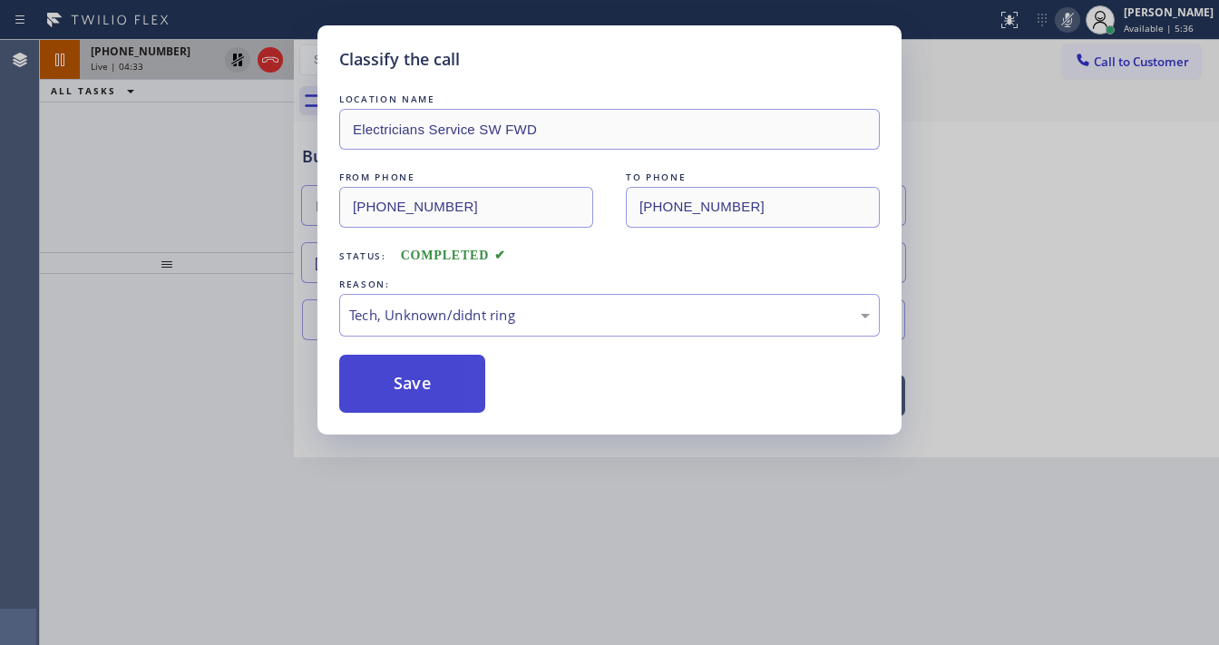
click at [437, 385] on button "Save" at bounding box center [412, 384] width 146 height 58
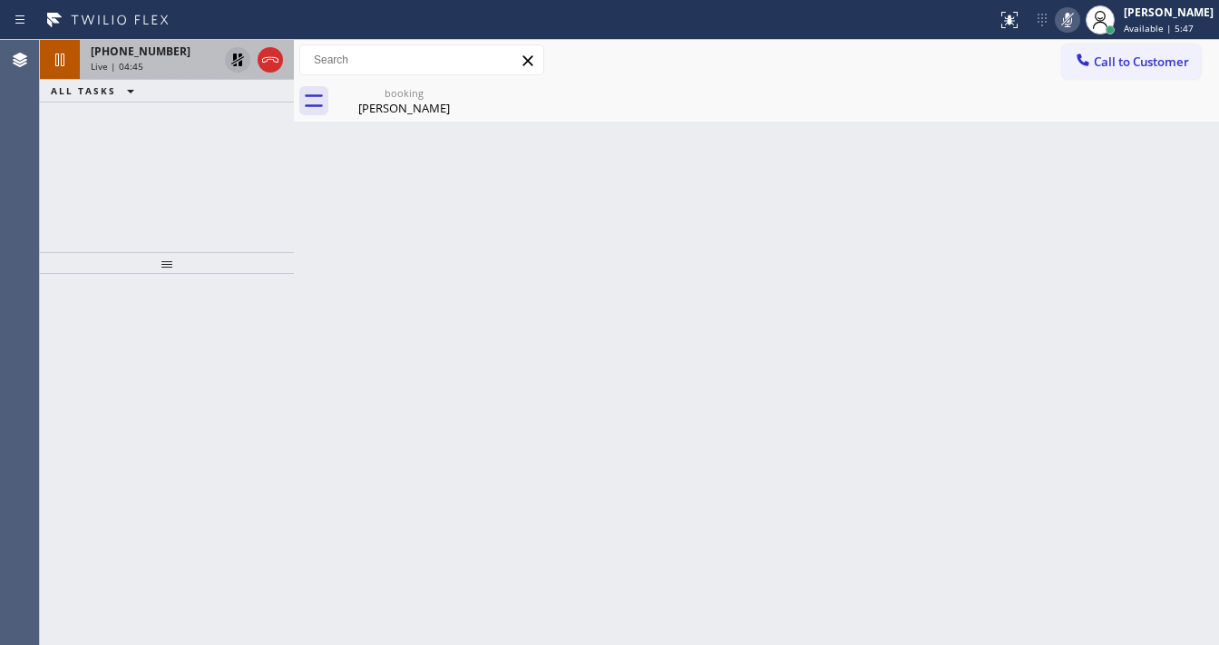
click at [95, 55] on span "+18583613913" at bounding box center [141, 51] width 100 height 15
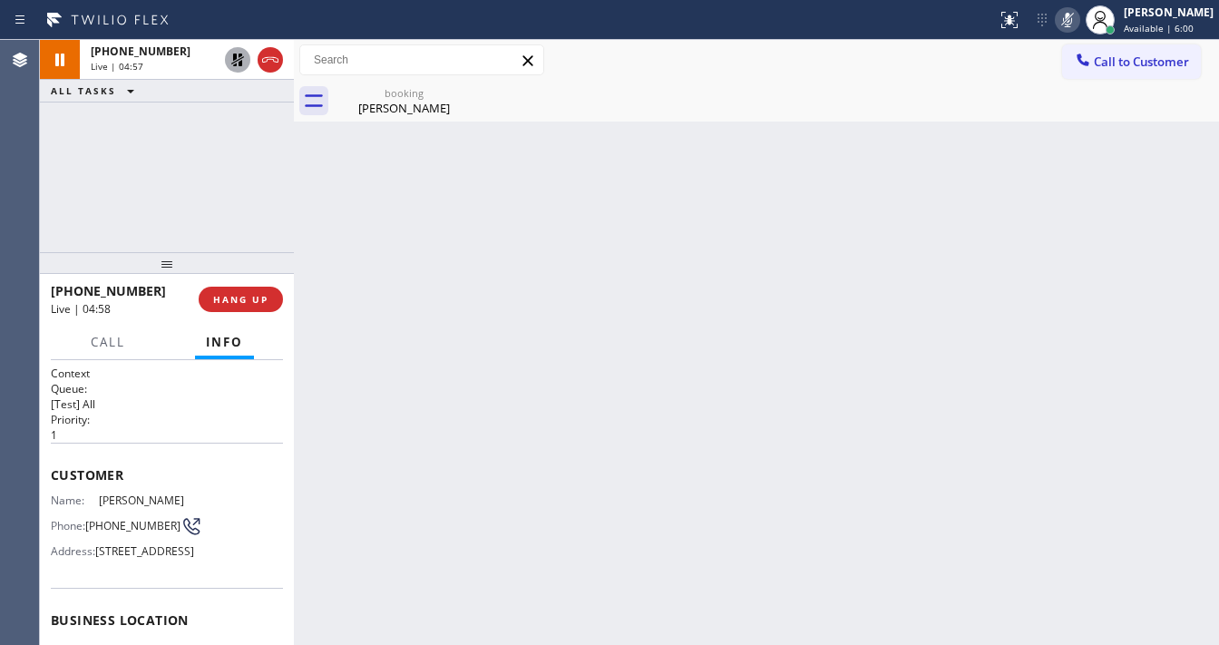
click at [58, 226] on div "+18583613913 Live | 04:57 ALL TASKS ALL TASKS ACTIVE TASKS TASKS IN WRAP UP" at bounding box center [167, 146] width 254 height 212
drag, startPoint x: 891, startPoint y: 24, endPoint x: 990, endPoint y: 34, distance: 99.4
click at [898, 25] on div at bounding box center [498, 19] width 982 height 29
click at [1078, 21] on icon at bounding box center [1068, 20] width 22 height 22
click at [228, 109] on div "+18583613913 Live | 05:22 ALL TASKS ALL TASKS ACTIVE TASKS TASKS IN WRAP UP" at bounding box center [167, 146] width 254 height 212
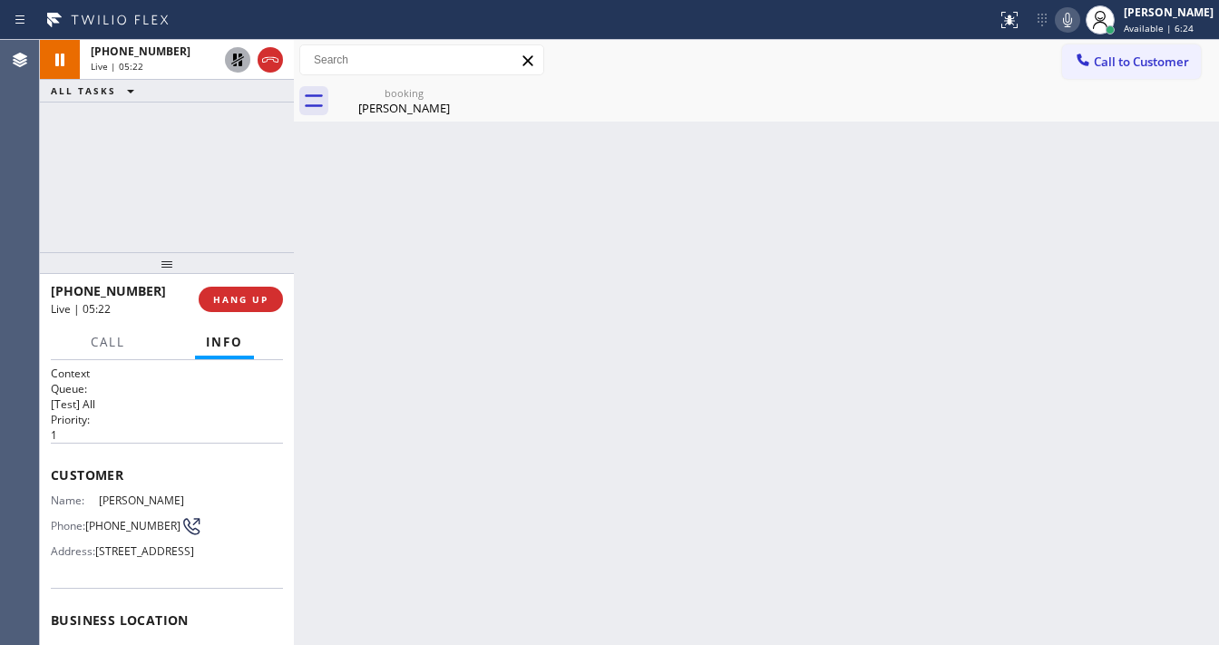
click at [241, 63] on icon at bounding box center [237, 60] width 13 height 13
click at [1078, 18] on icon at bounding box center [1068, 20] width 22 height 22
click at [1074, 18] on rect at bounding box center [1067, 18] width 13 height 13
drag, startPoint x: 0, startPoint y: 223, endPoint x: 54, endPoint y: 236, distance: 55.9
click at [5, 224] on div "Agent Desktop" at bounding box center [19, 342] width 39 height 605
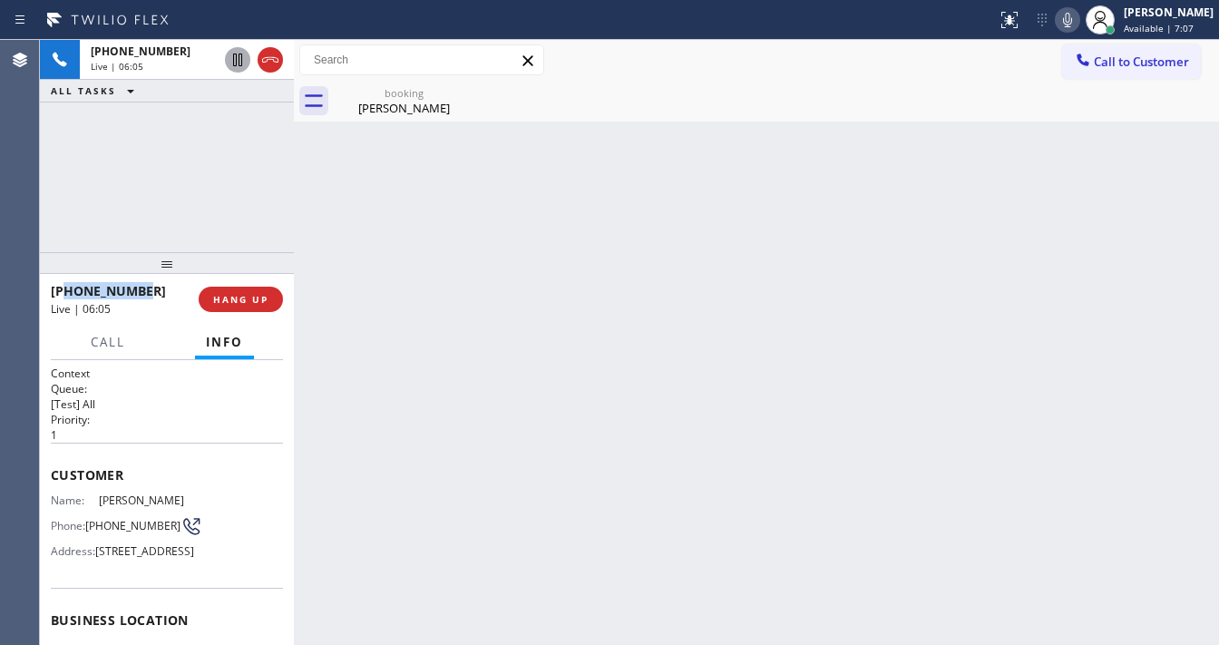
drag, startPoint x: 152, startPoint y: 294, endPoint x: 68, endPoint y: 294, distance: 84.3
click at [68, 294] on div "+18583613913" at bounding box center [118, 290] width 135 height 17
copy span "8583613913"
click at [117, 294] on span "+18583613913" at bounding box center [108, 290] width 115 height 17
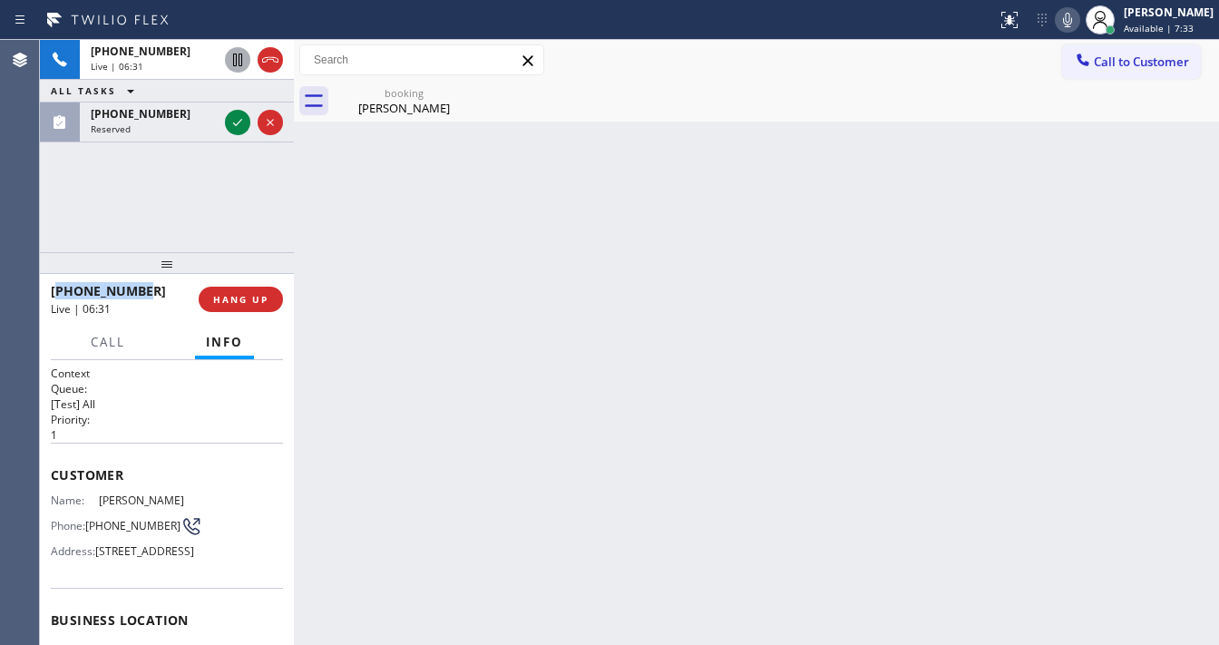
click at [122, 295] on span "+18583613913" at bounding box center [108, 290] width 115 height 17
drag, startPoint x: 210, startPoint y: 207, endPoint x: 240, endPoint y: 147, distance: 66.9
click at [211, 207] on div "+18583613913 Live | 06:35 ALL TASKS ALL TASKS ACTIVE TASKS TASKS IN WRAP UP (83…" at bounding box center [167, 146] width 254 height 212
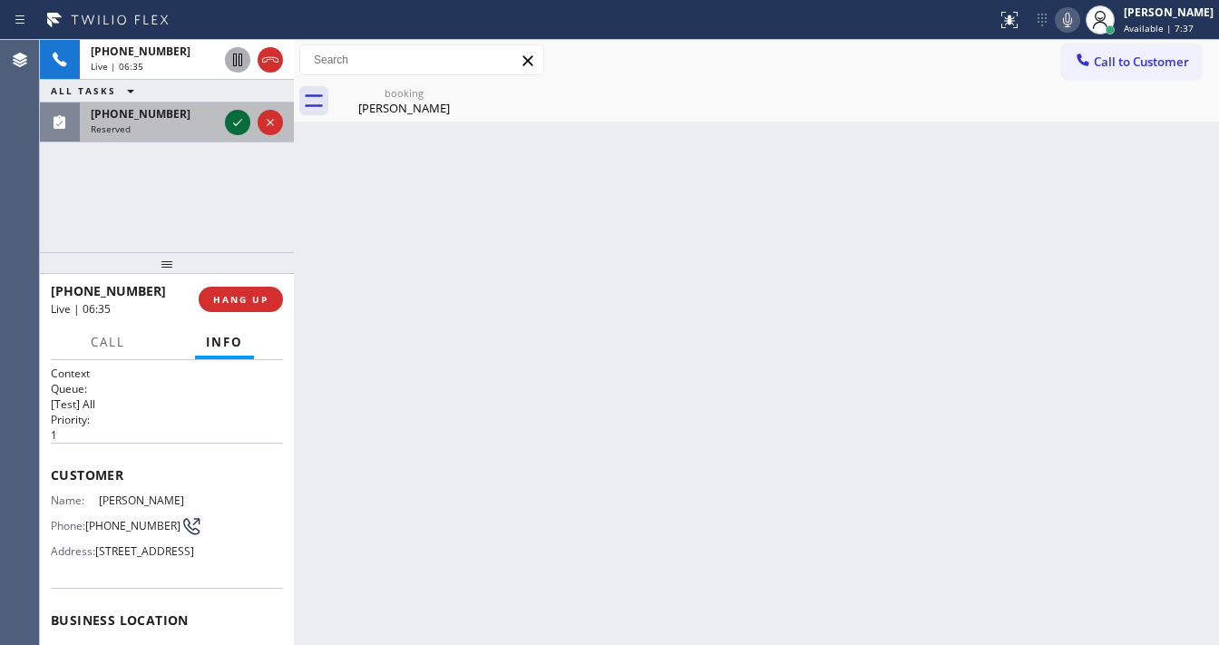
click at [240, 113] on icon at bounding box center [238, 123] width 22 height 22
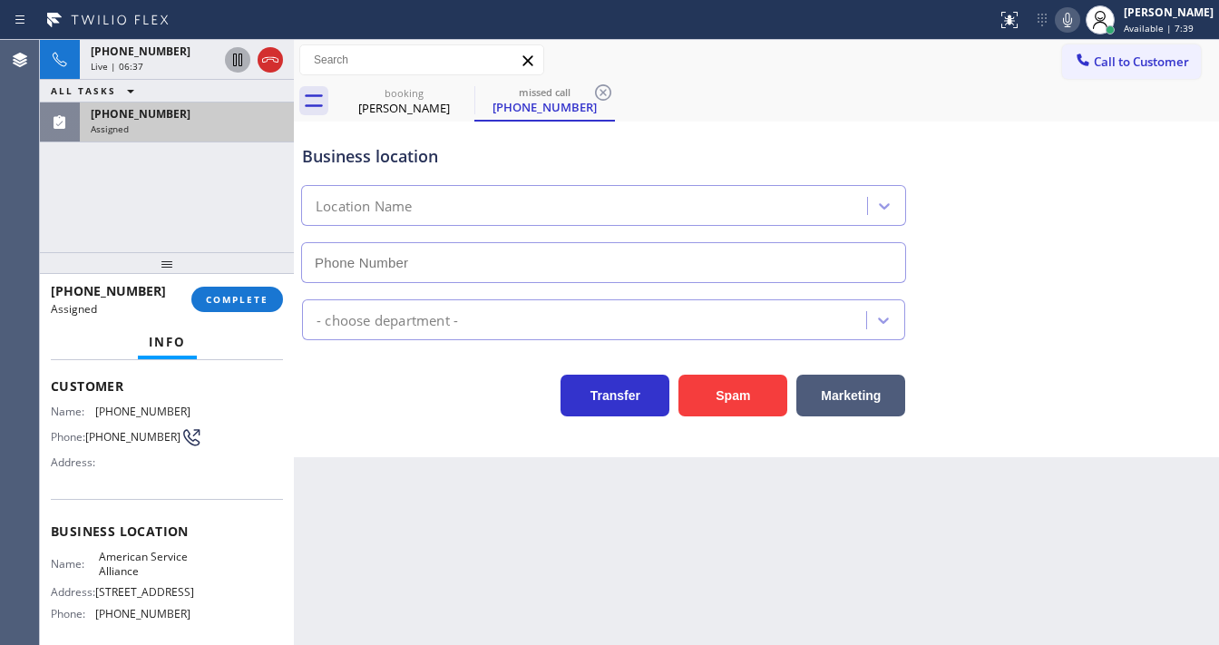
scroll to position [145, 0]
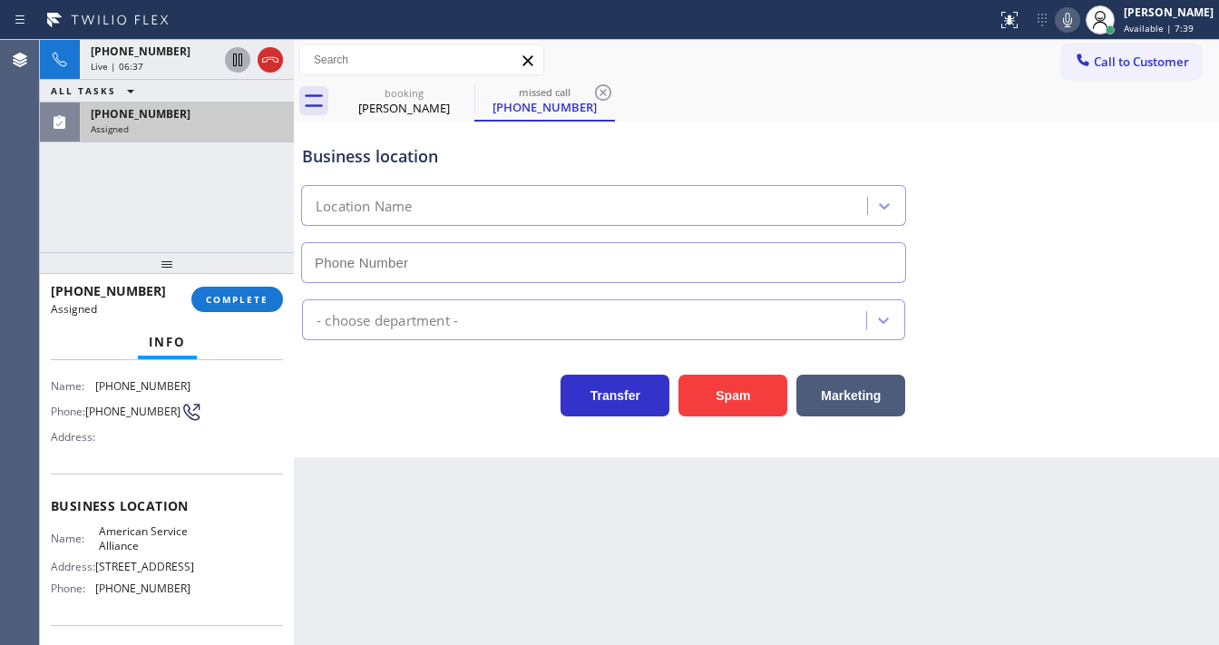
type input "(888) 859-4448"
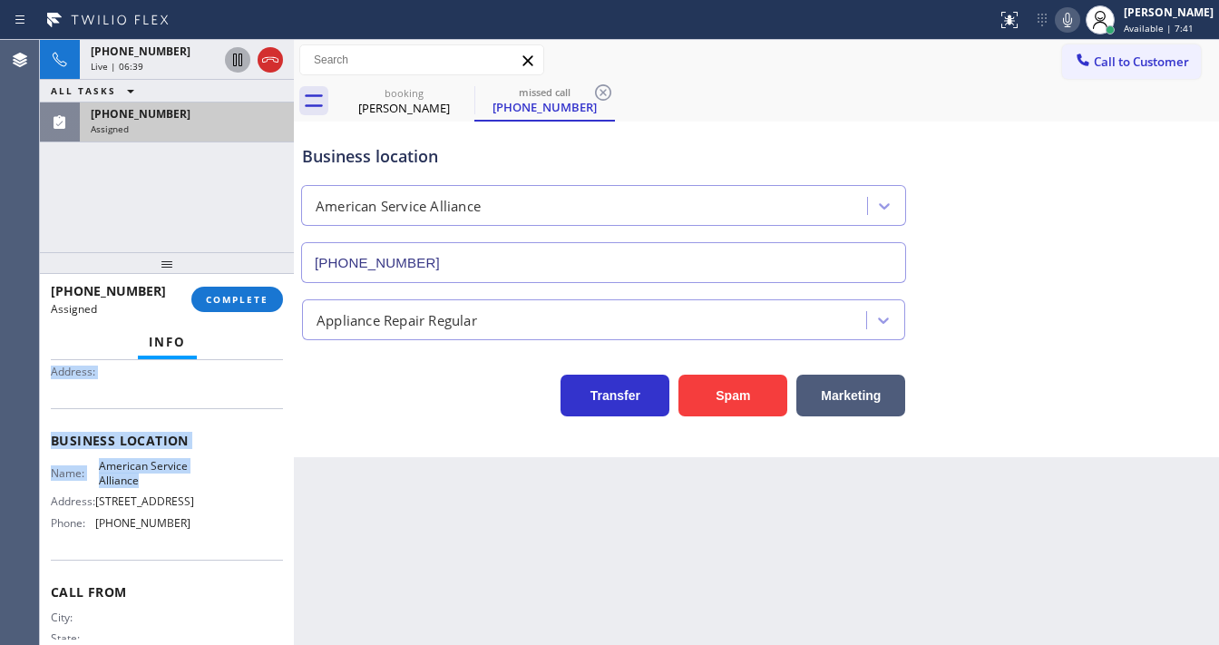
scroll to position [218, 0]
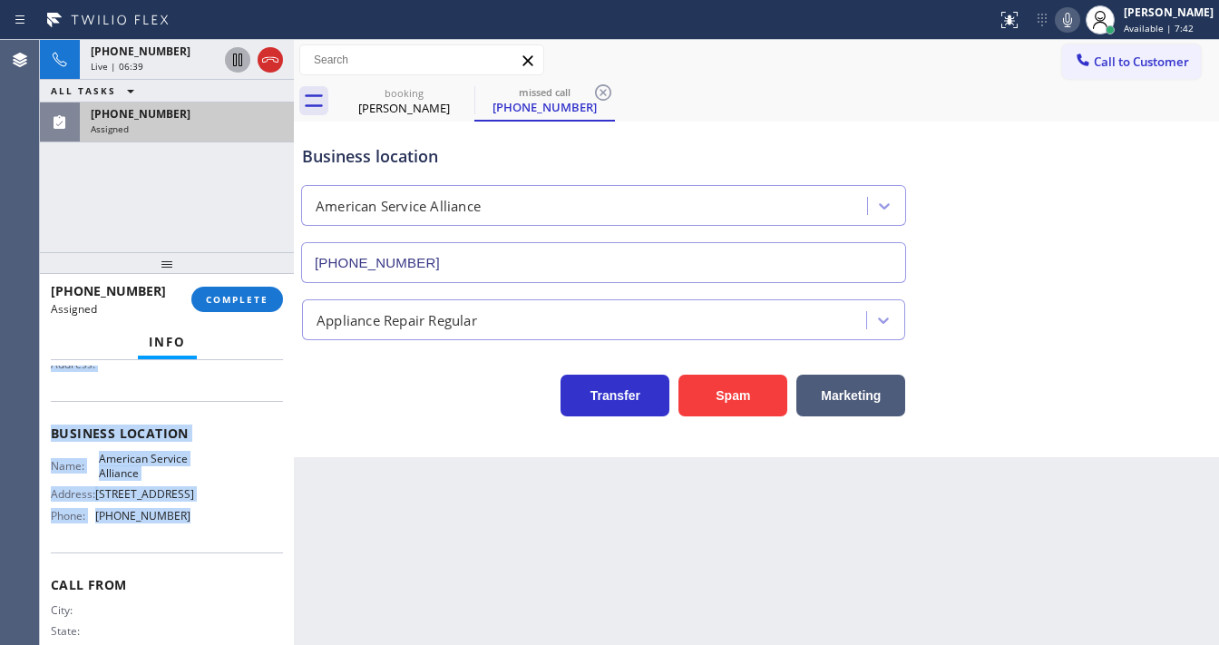
drag, startPoint x: 50, startPoint y: 424, endPoint x: 200, endPoint y: 532, distance: 184.5
click at [200, 532] on div "Context Queue: Appliance Repair Priority: 0 Task Age: 2 minute(s) Customer Name…" at bounding box center [167, 502] width 254 height 285
copy div "Customer Name: (831) 422-6806 Phone: (831) 422-6806 Address: Business location …"
click at [250, 300] on span "COMPLETE" at bounding box center [237, 299] width 63 height 13
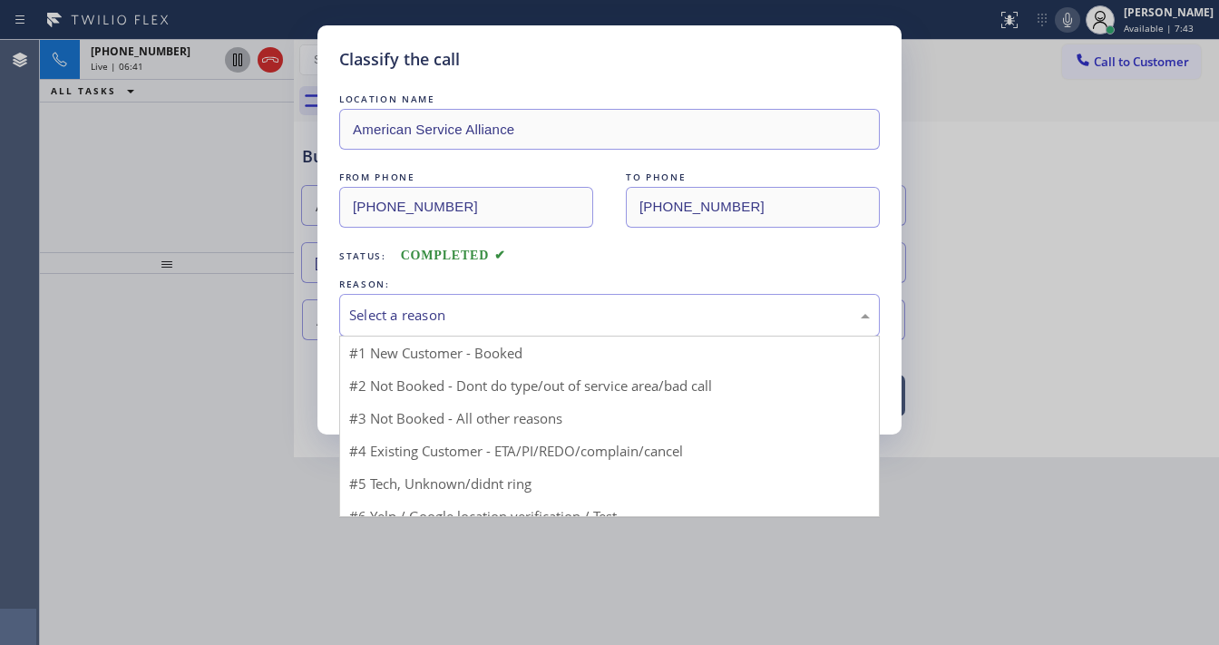
click at [436, 311] on div "Select a reason" at bounding box center [609, 315] width 521 height 21
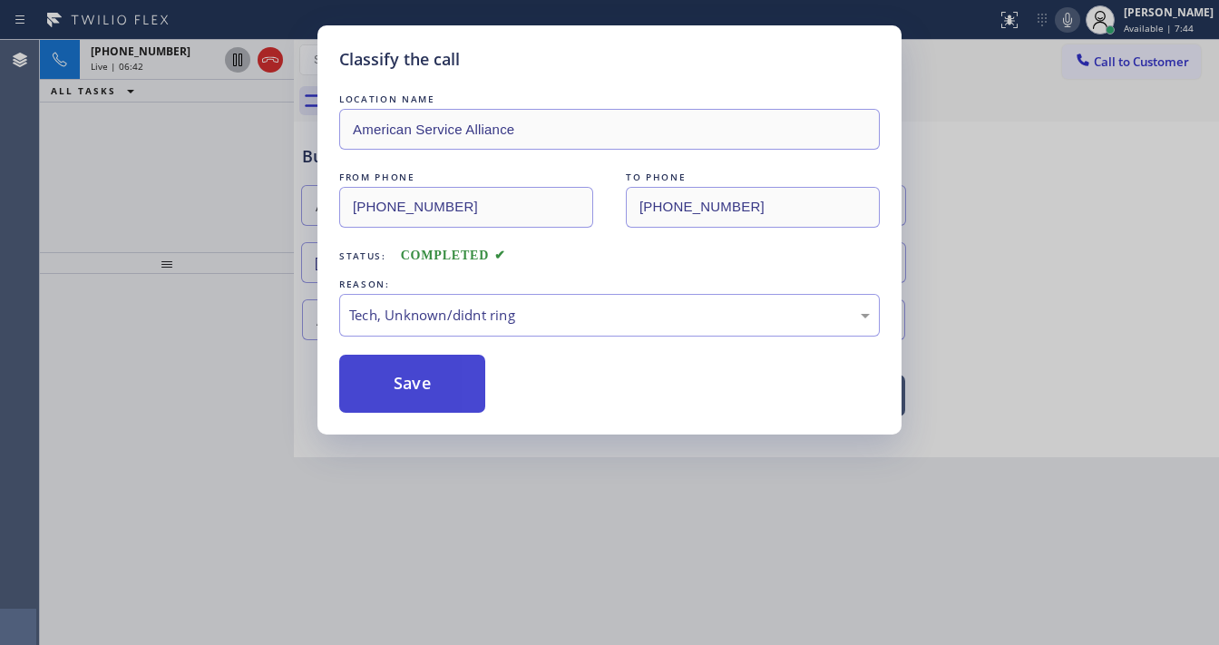
click at [438, 387] on button "Save" at bounding box center [412, 384] width 146 height 58
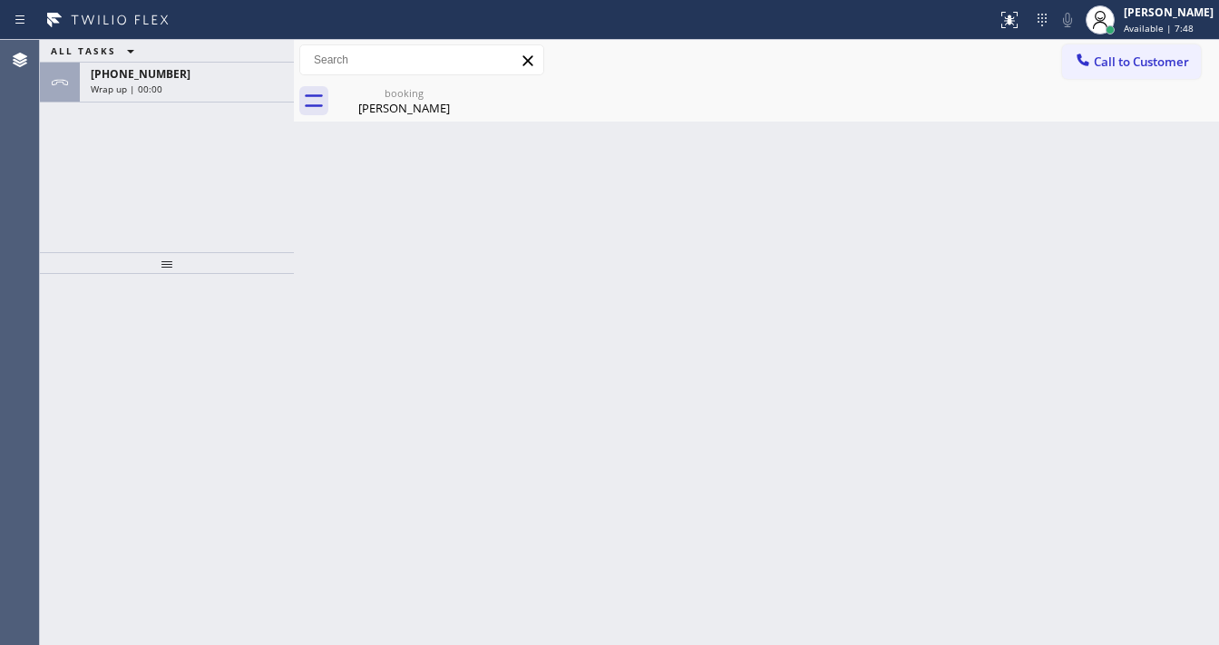
click at [1123, 63] on span "Call to Customer" at bounding box center [1141, 62] width 95 height 16
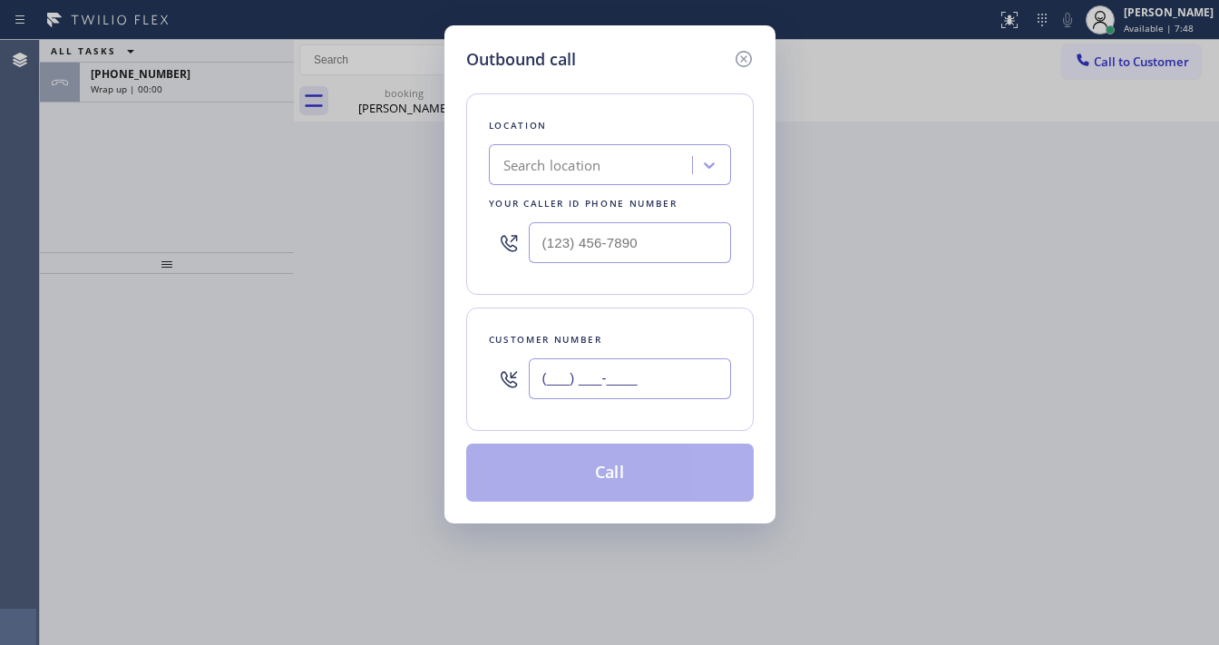
drag, startPoint x: 568, startPoint y: 375, endPoint x: 593, endPoint y: 318, distance: 61.7
click at [570, 374] on input "(___) ___-____" at bounding box center [630, 378] width 202 height 41
paste input "831) 422-6806"
type input "(831) 422-6806"
type input "(___) ___-____"
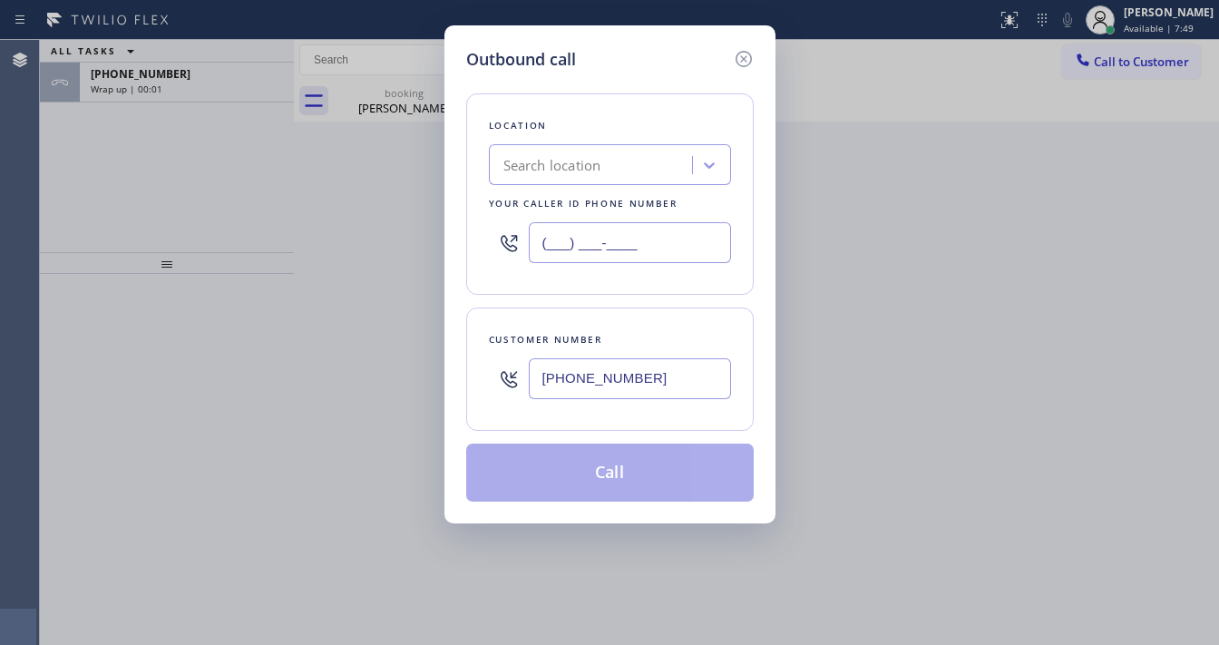
click at [646, 236] on input "(___) ___-____" at bounding box center [630, 242] width 202 height 41
paste input "888) 859-4448"
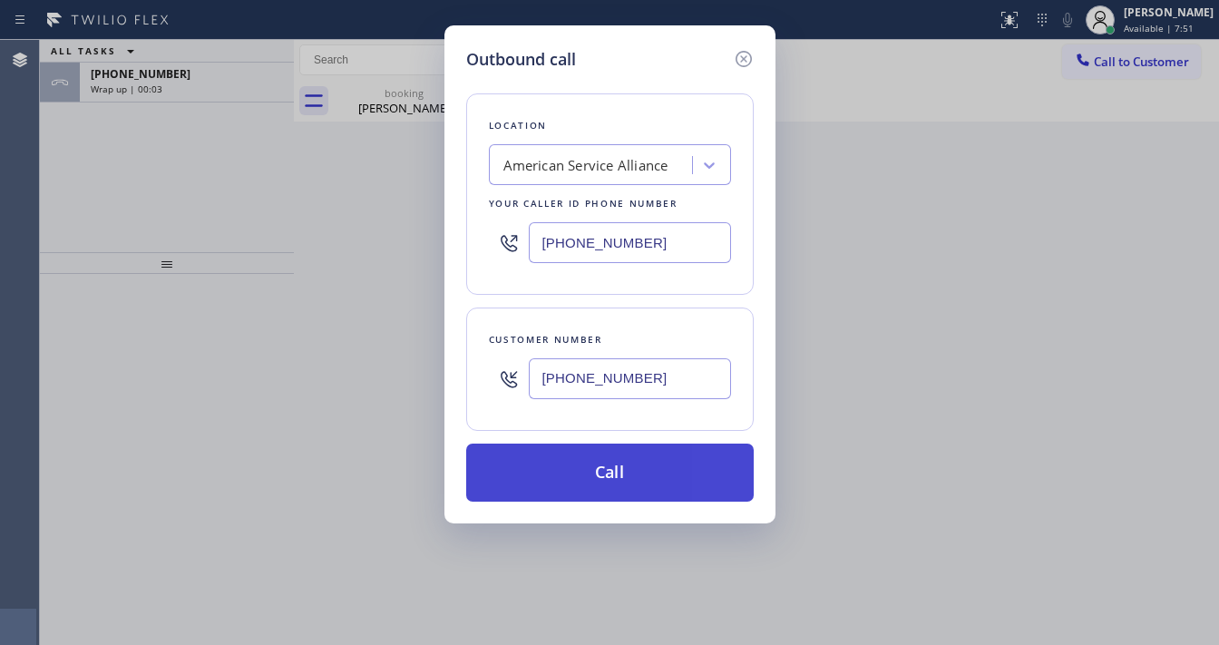
type input "(888) 859-4448"
click at [585, 464] on button "Call" at bounding box center [609, 472] width 287 height 58
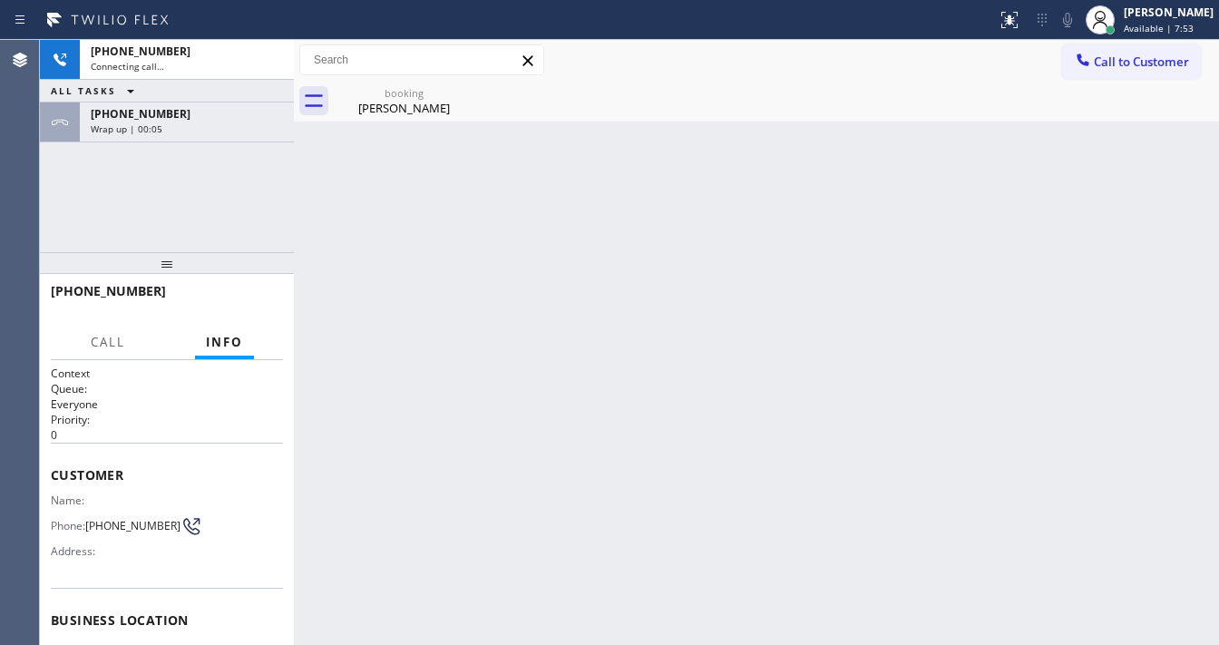
click at [248, 208] on div "+18314226806 Connecting call… ALL TASKS ALL TASKS ACTIVE TASKS TASKS IN WRAP UP…" at bounding box center [167, 146] width 254 height 212
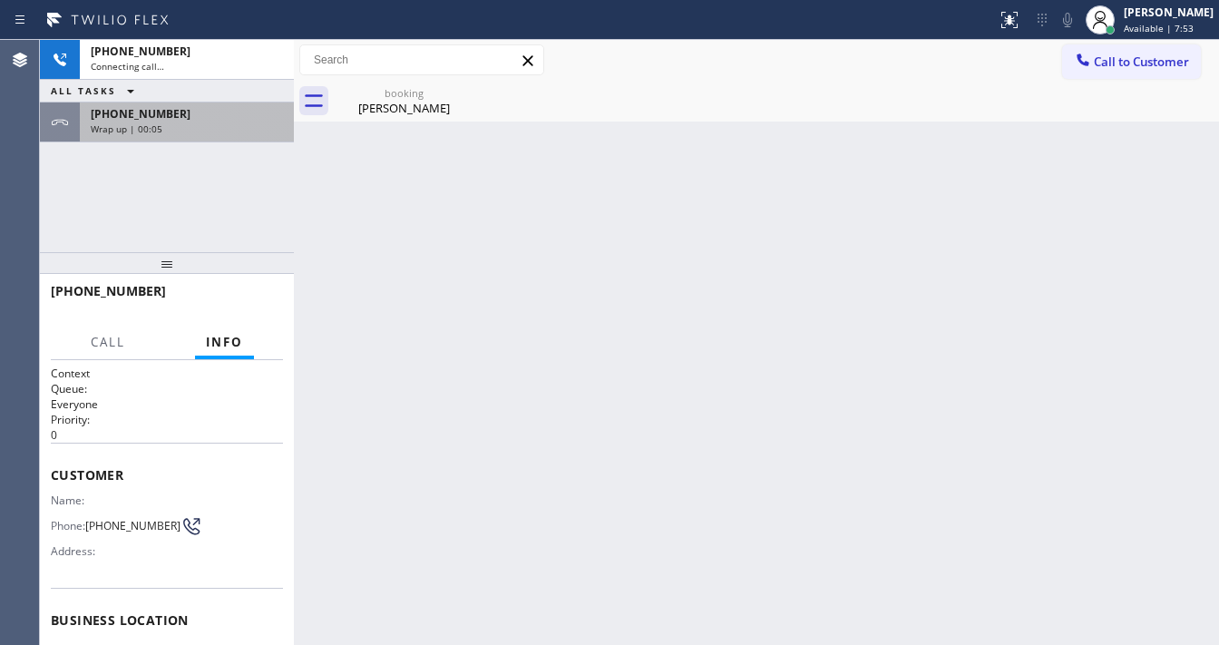
click at [229, 123] on div "Wrap up | 00:05" at bounding box center [187, 128] width 192 height 13
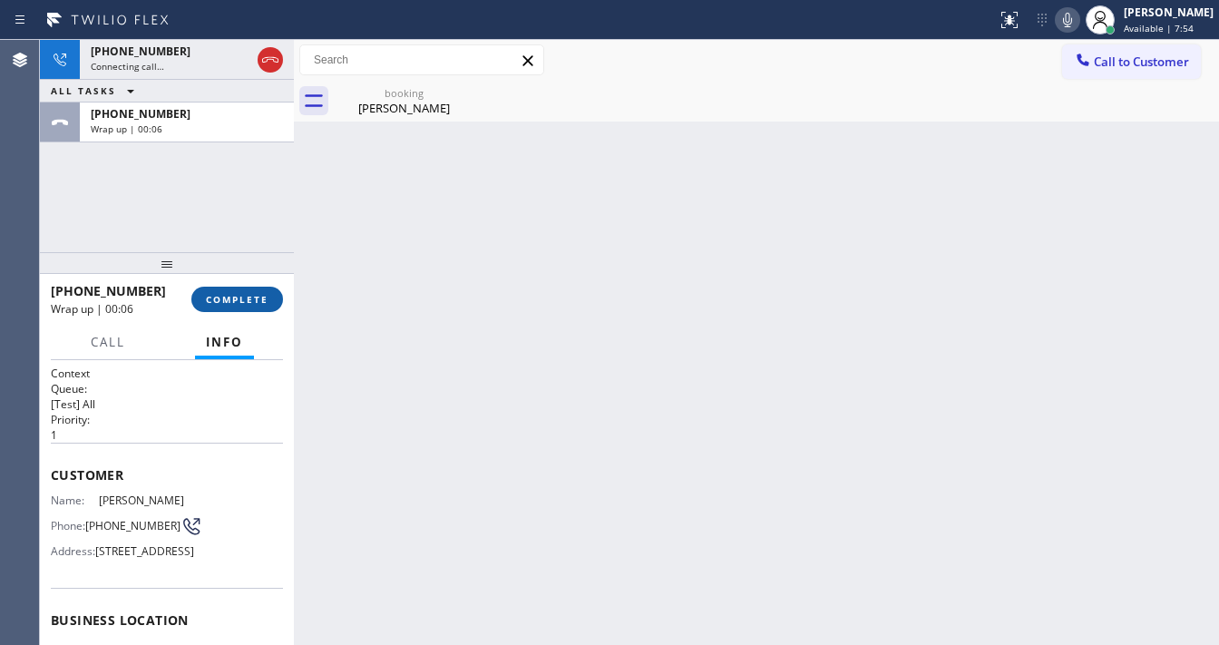
click at [247, 287] on button "COMPLETE" at bounding box center [237, 299] width 92 height 25
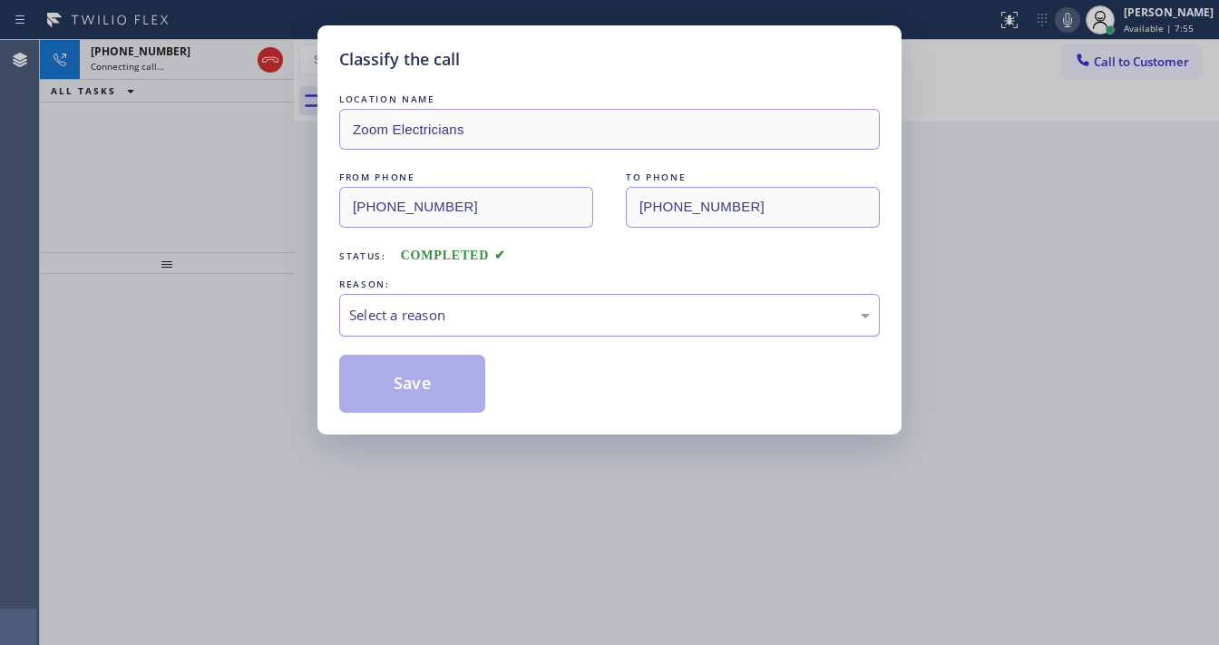
click at [452, 321] on div "Select a reason" at bounding box center [609, 315] width 521 height 21
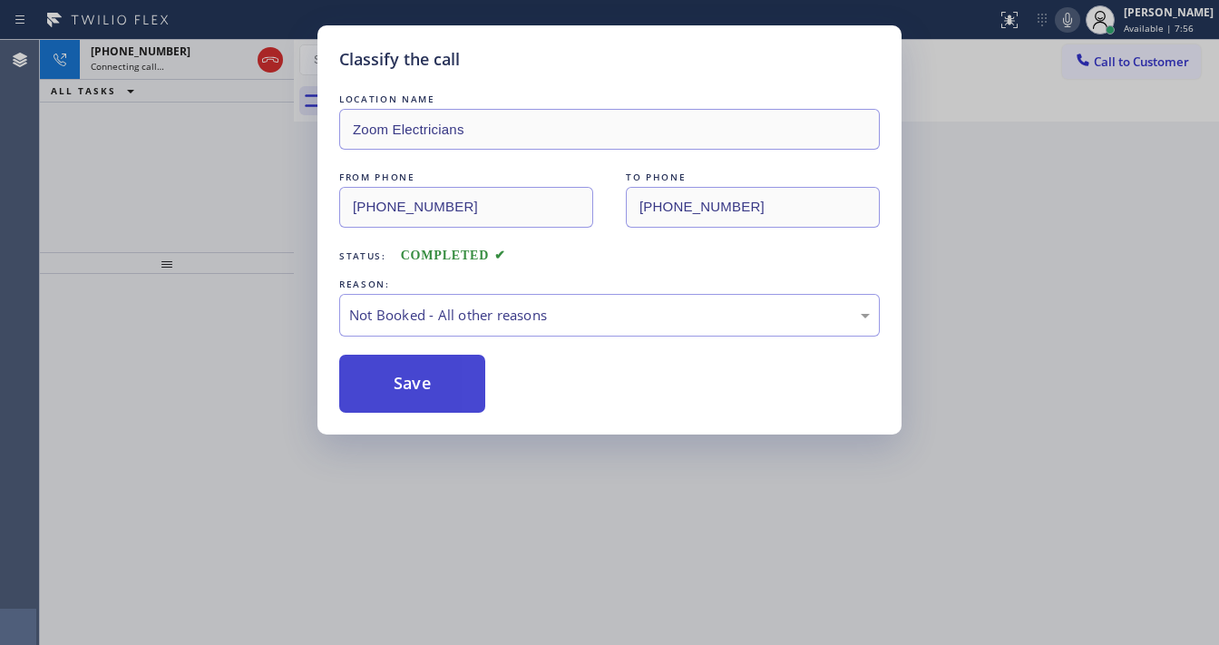
click at [437, 381] on button "Save" at bounding box center [412, 384] width 146 height 58
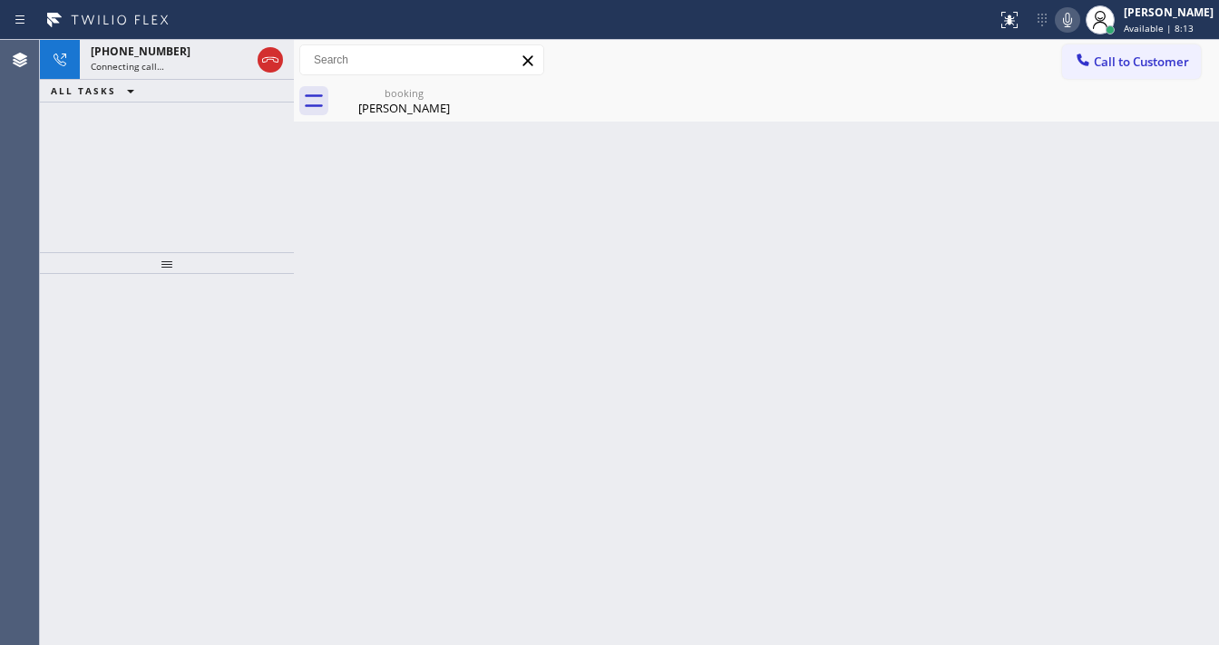
click at [58, 210] on div "+18314226806 Connecting call… ALL TASKS ALL TASKS ACTIVE TASKS TASKS IN WRAP UP" at bounding box center [167, 146] width 254 height 212
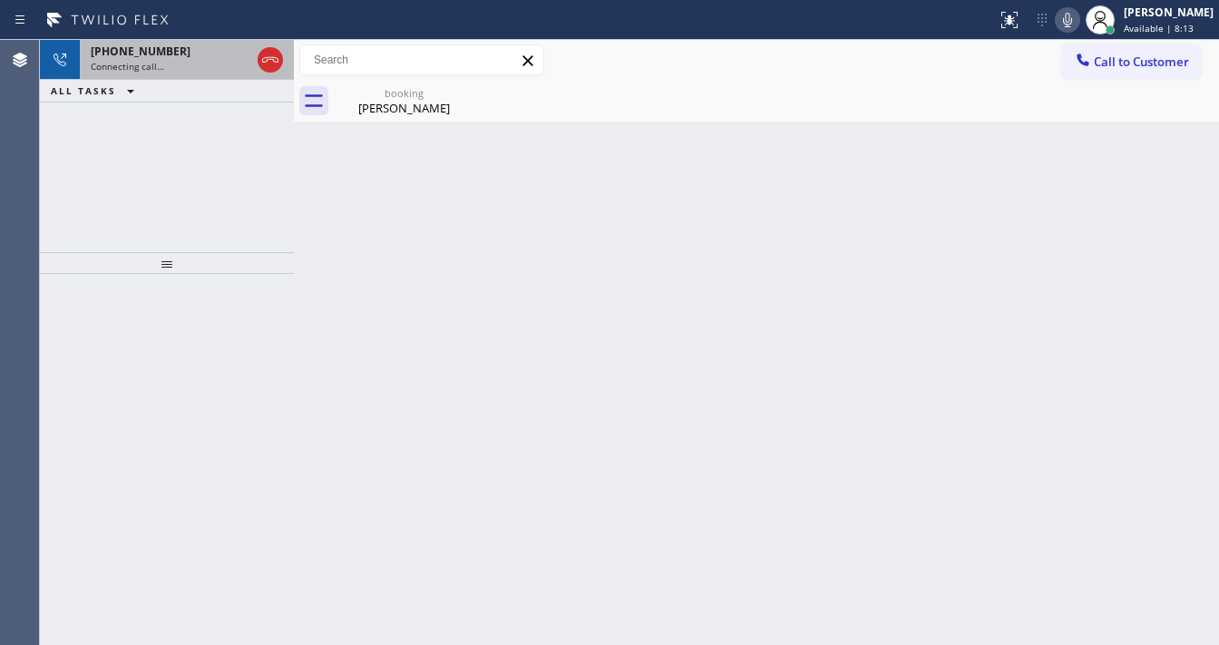
click at [166, 61] on div "Connecting call…" at bounding box center [171, 66] width 160 height 13
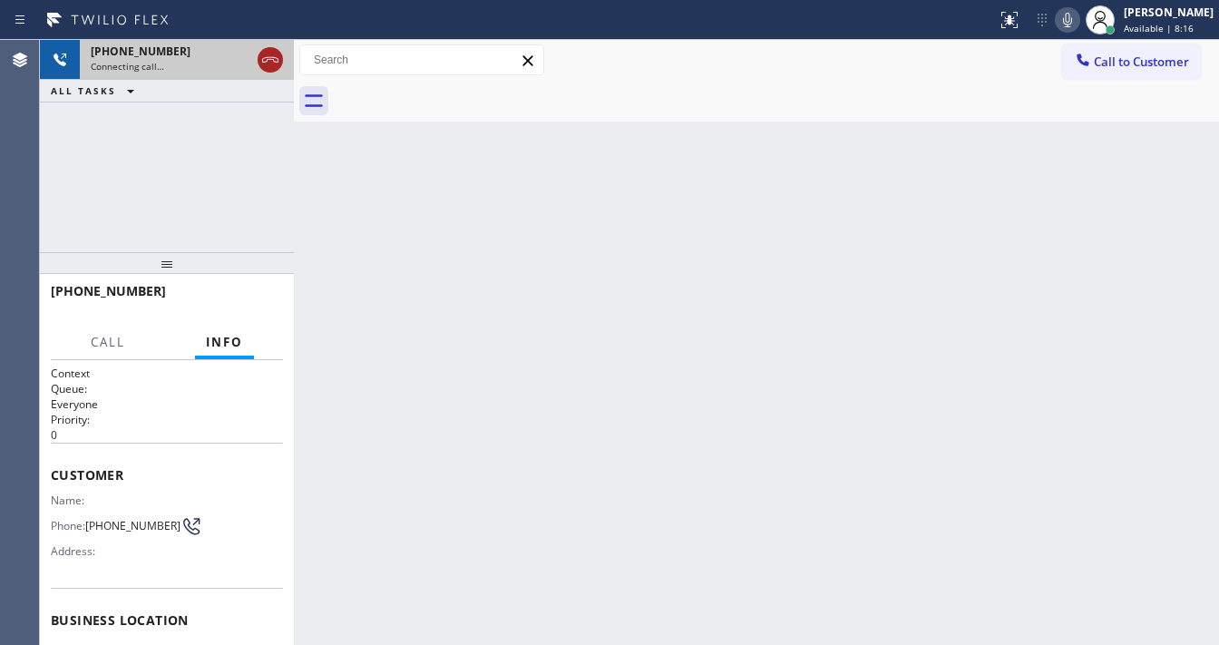
click at [264, 67] on icon at bounding box center [270, 60] width 22 height 22
click at [250, 67] on div "Connecting call…" at bounding box center [171, 66] width 160 height 13
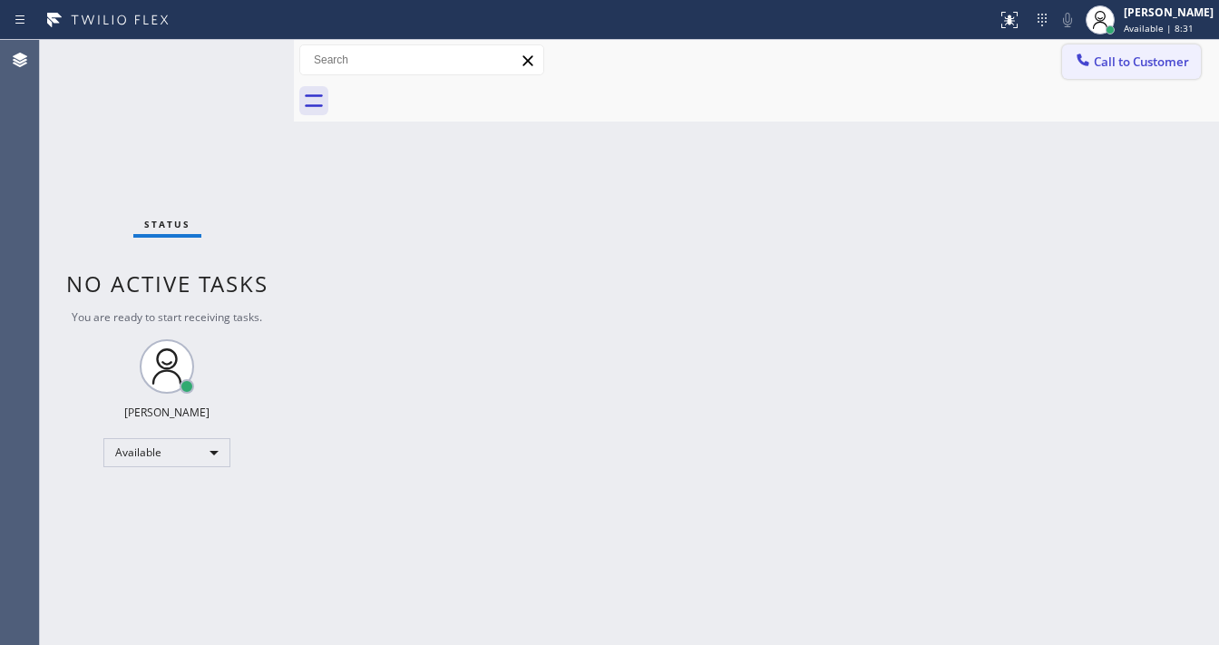
click at [1135, 75] on button "Call to Customer" at bounding box center [1131, 61] width 139 height 34
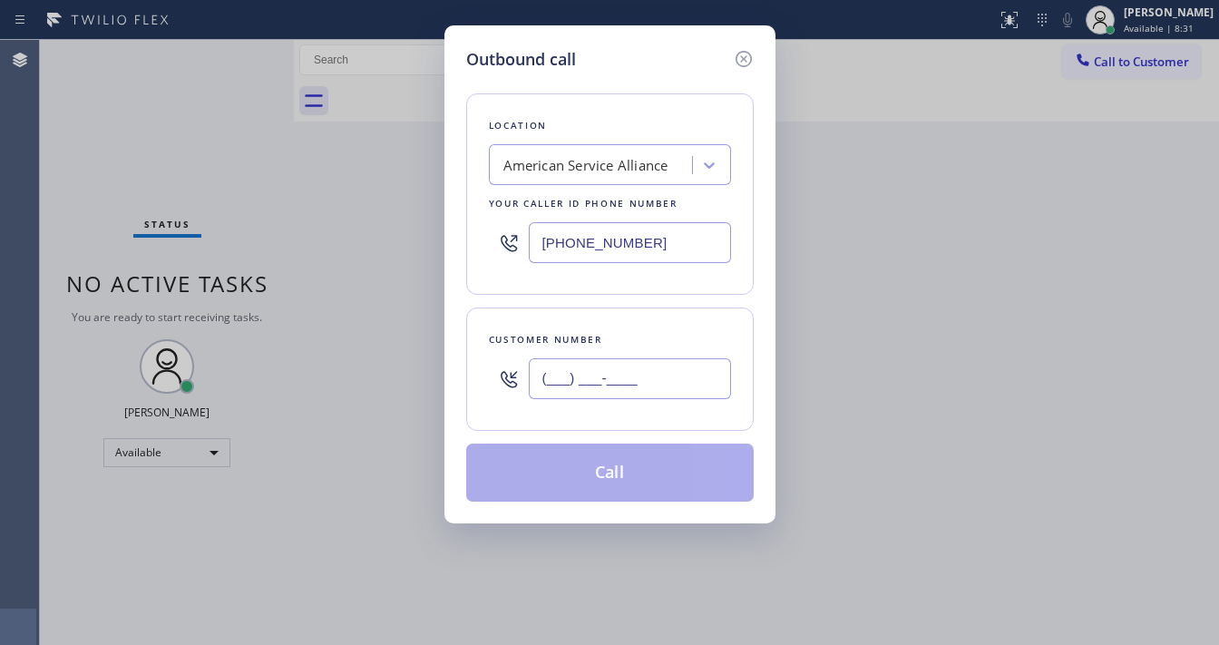
click at [623, 361] on input "(___) ___-____" at bounding box center [630, 378] width 202 height 41
paste input "818) 968-5322"
type input "(818) 968-5322"
click at [659, 256] on input "(888) 859-4448" at bounding box center [630, 242] width 202 height 41
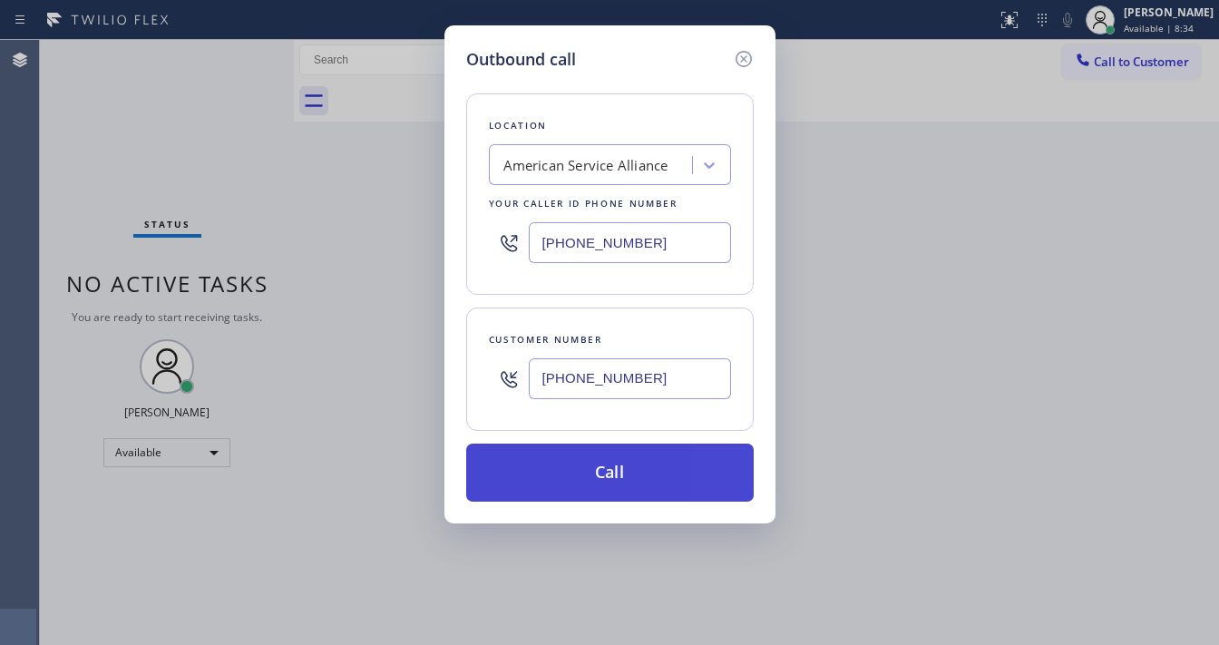
paste input "18) 812-5404"
type input "(818) 812-5404"
click at [610, 482] on button "Call" at bounding box center [609, 472] width 287 height 58
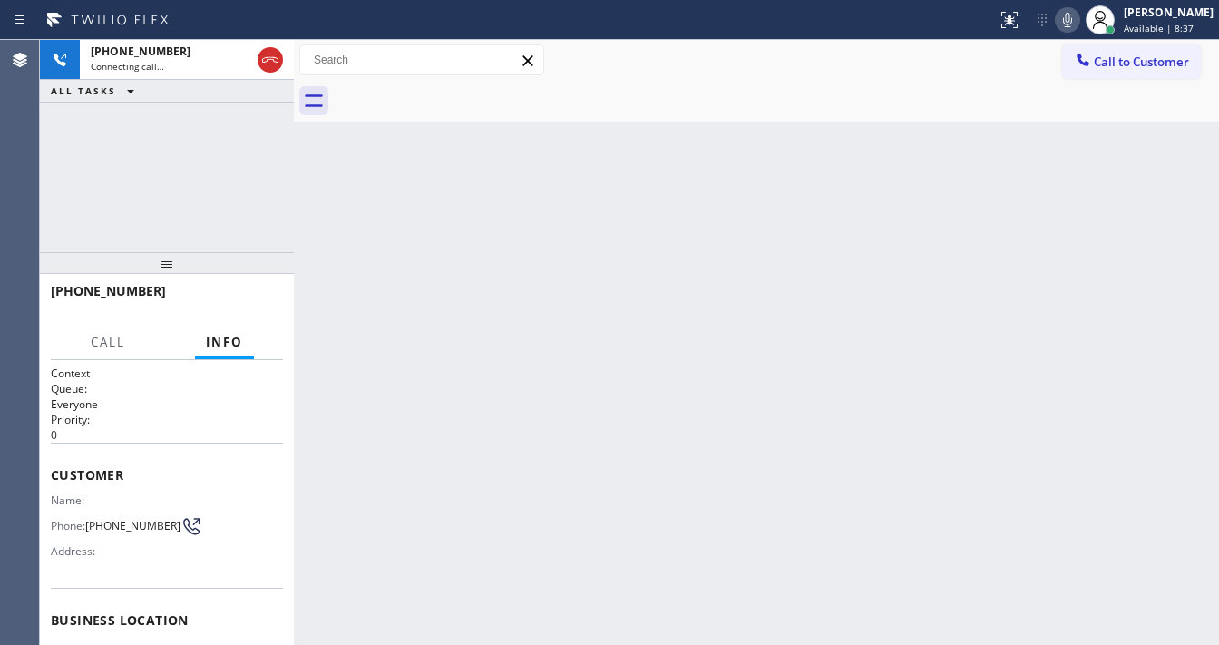
click at [120, 190] on div "+18189685322 Connecting call… ALL TASKS ALL TASKS ACTIVE TASKS TASKS IN WRAP UP" at bounding box center [167, 146] width 254 height 212
click at [80, 203] on div "+18189685322 Connecting call… ALL TASKS ALL TASKS ACTIVE TASKS TASKS IN WRAP UP" at bounding box center [167, 146] width 254 height 212
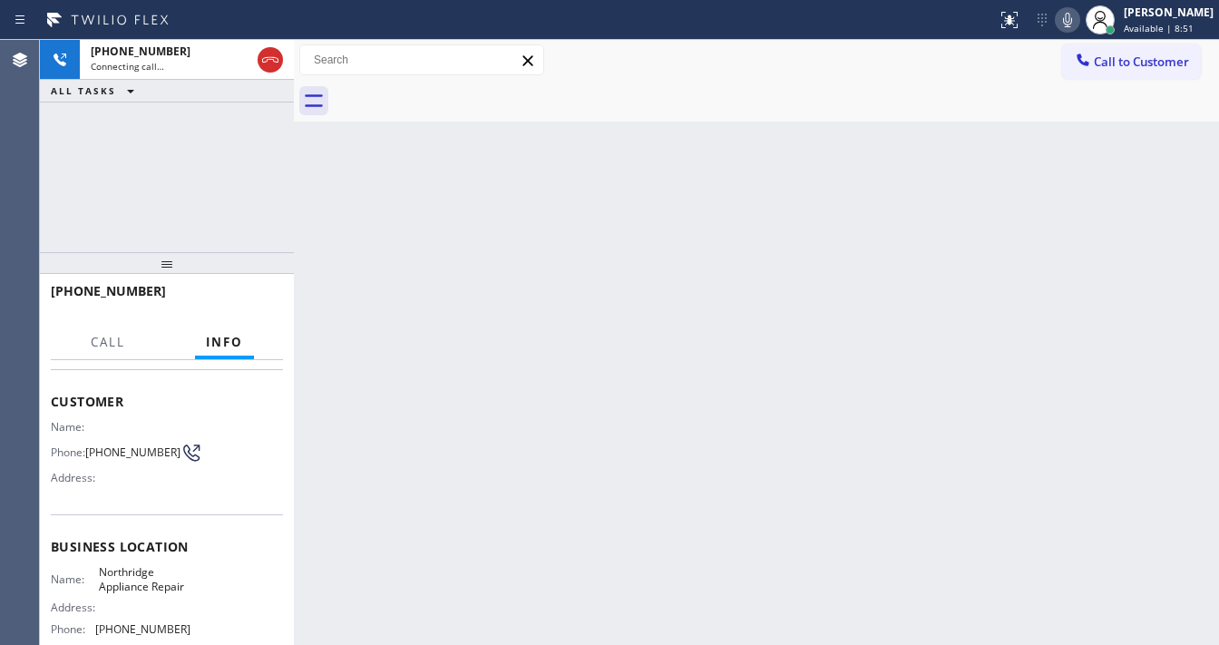
scroll to position [239, 0]
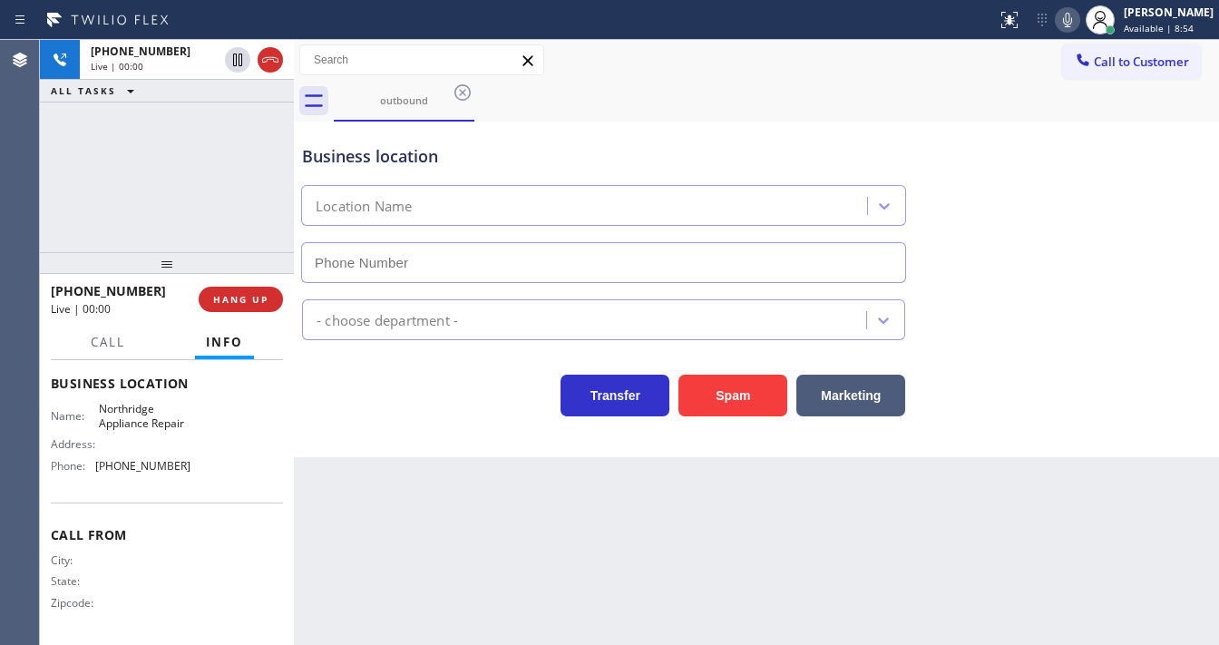
type input "(818) 812-5404"
click at [160, 219] on div "+18189685322 Live | 00:01 ALL TASKS ALL TASKS ACTIVE TASKS TASKS IN WRAP UP" at bounding box center [167, 146] width 254 height 212
click at [180, 219] on div "+18189685322 Live | 00:02 ALL TASKS ALL TASKS ACTIVE TASKS TASKS IN WRAP UP" at bounding box center [167, 146] width 254 height 212
click at [416, 443] on div "Business location Northridge Appliance Repair (818) 812-5404 Appliance Repair R…" at bounding box center [756, 290] width 925 height 336
click at [171, 464] on span "(818) 812-5404" at bounding box center [142, 466] width 95 height 14
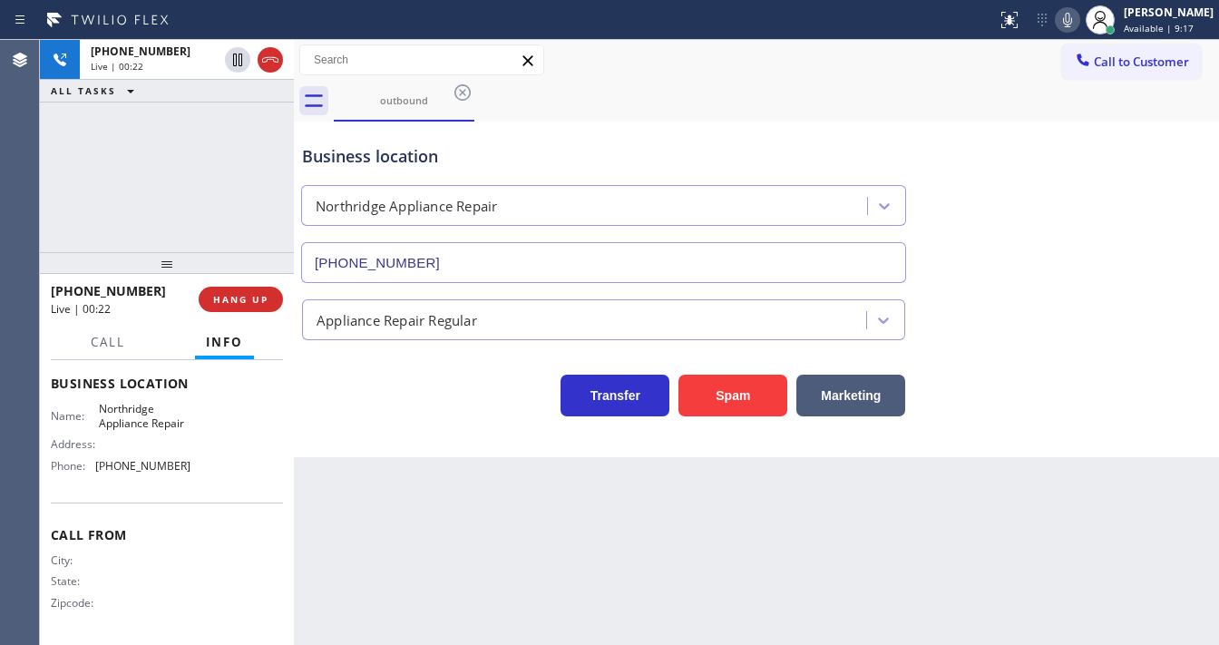
click at [175, 215] on div "+18189685322 Live | 00:22 ALL TASKS ALL TASKS ACTIVE TASKS TASKS IN WRAP UP" at bounding box center [167, 146] width 254 height 212
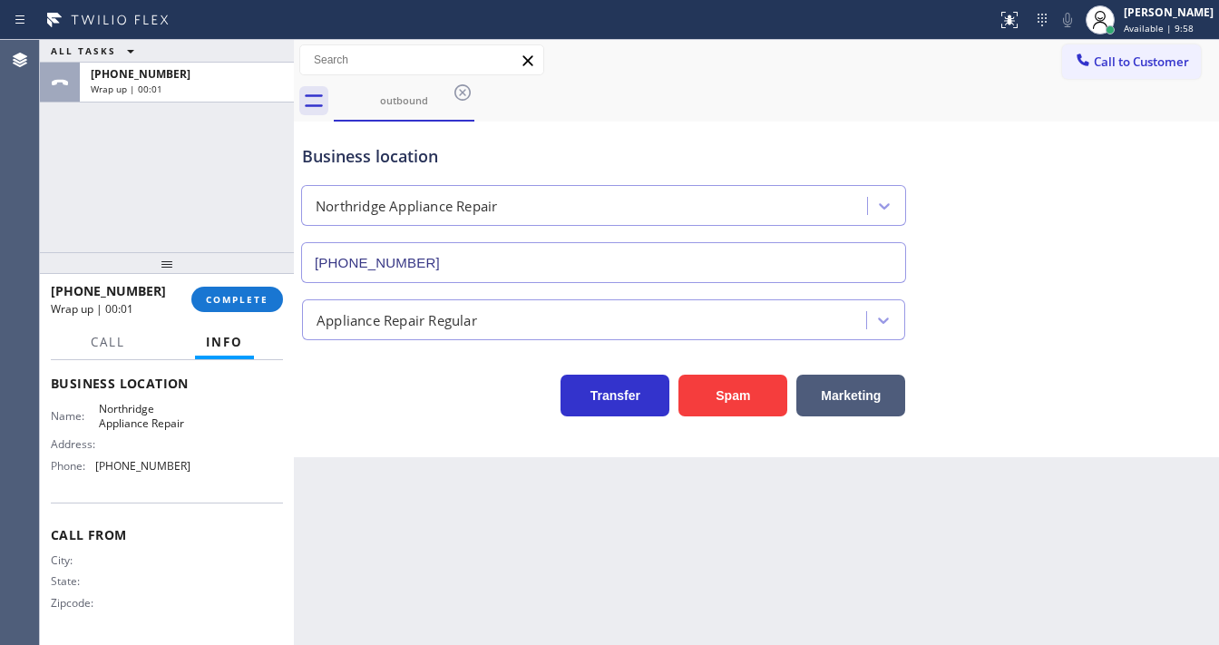
click at [141, 191] on div "ALL TASKS ALL TASKS ACTIVE TASKS TASKS IN WRAP UP +18189685322 Wrap up | 00:01" at bounding box center [167, 146] width 254 height 212
click at [264, 305] on button "COMPLETE" at bounding box center [237, 299] width 92 height 25
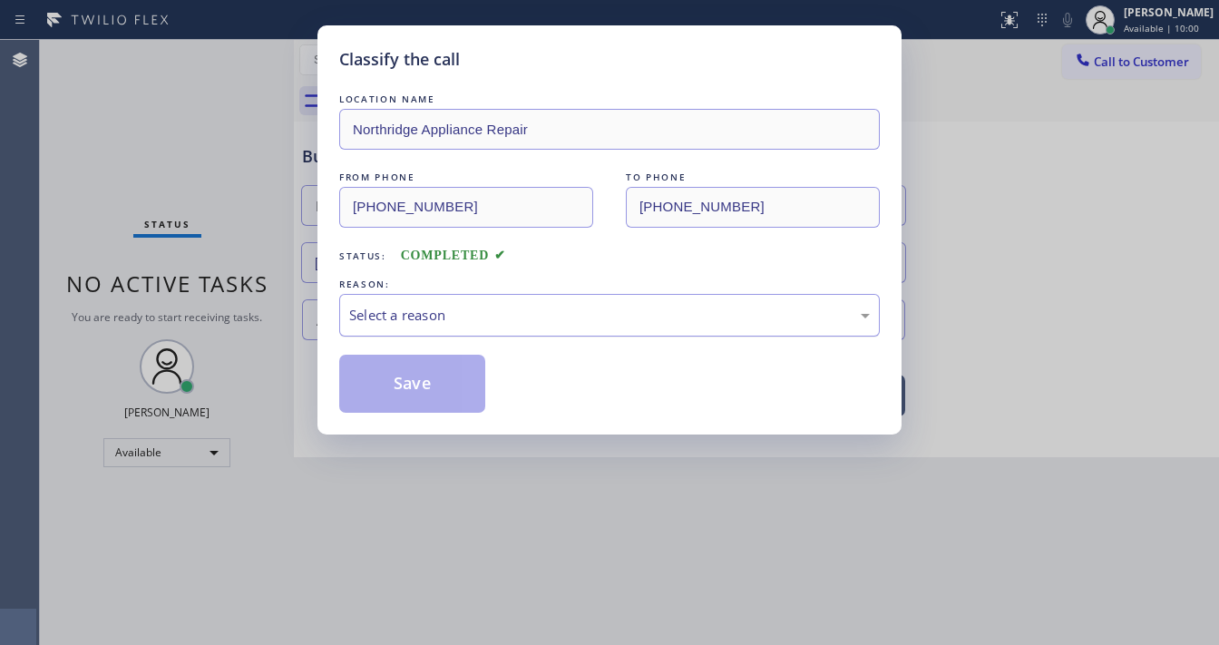
click at [413, 311] on div "Select a reason" at bounding box center [609, 315] width 521 height 21
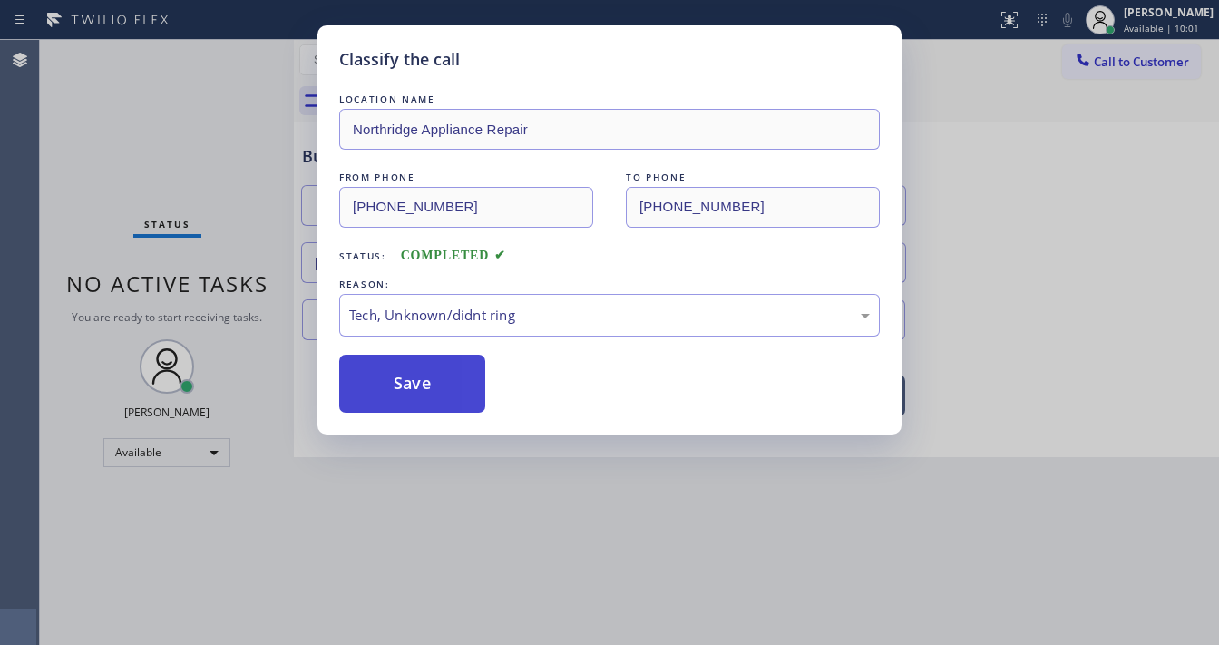
click at [427, 410] on button "Save" at bounding box center [412, 384] width 146 height 58
click at [427, 404] on button "Save" at bounding box center [412, 384] width 146 height 58
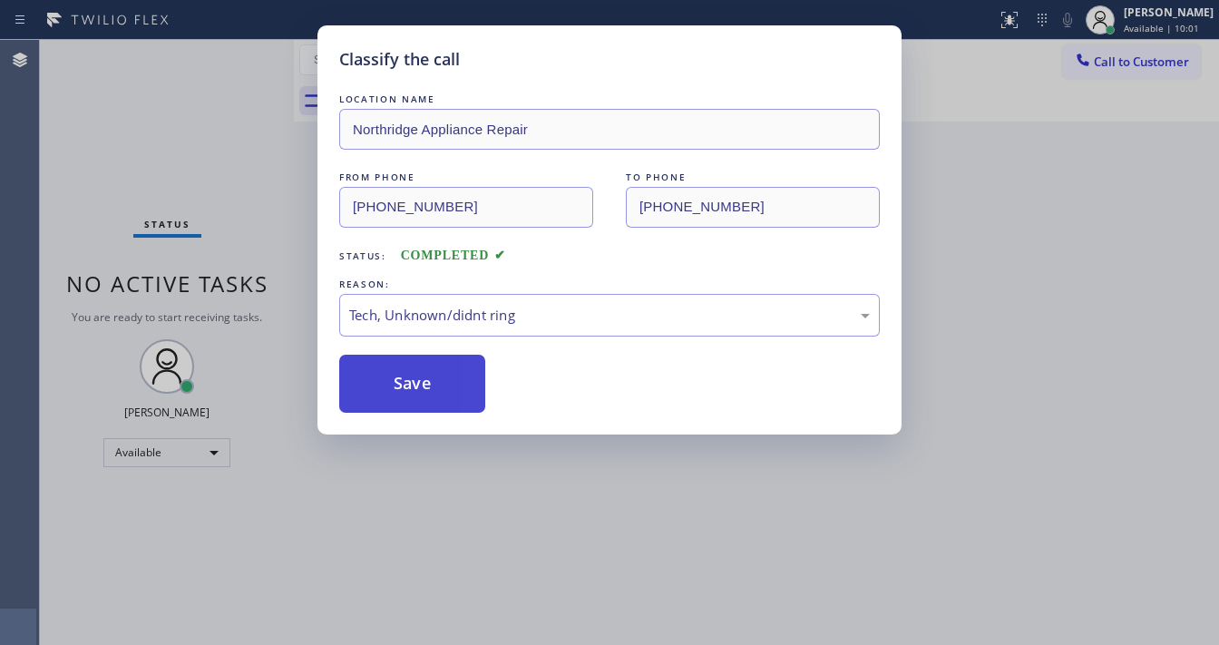
click at [428, 399] on button "Save" at bounding box center [412, 384] width 146 height 58
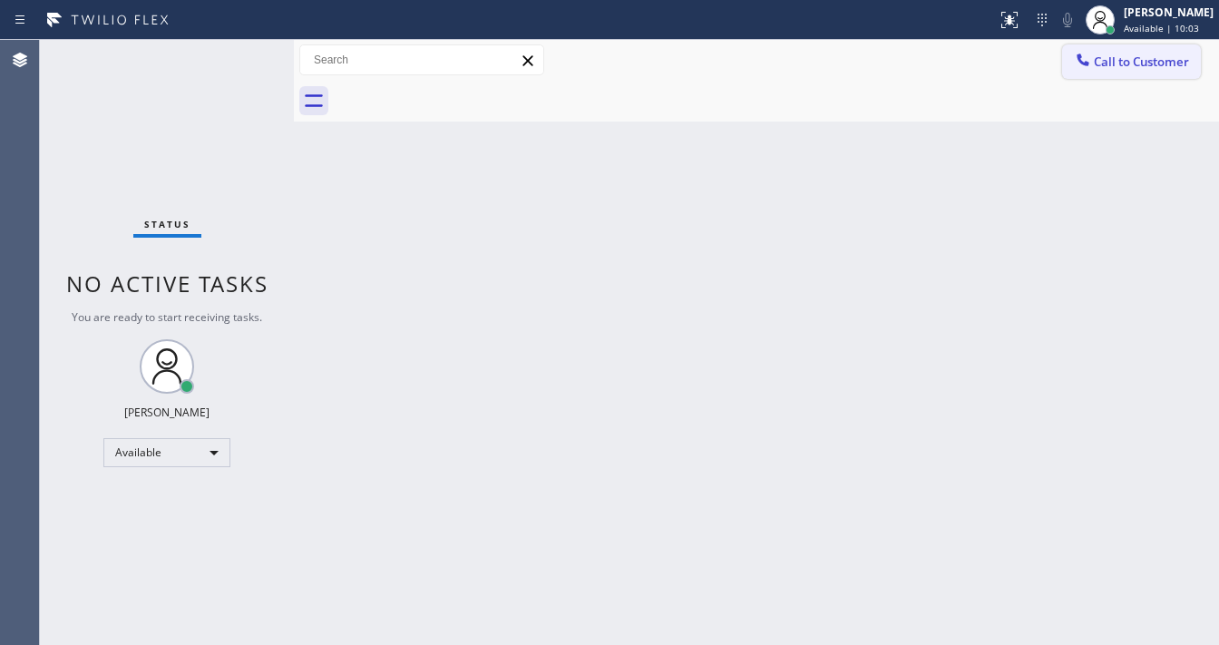
click at [1105, 78] on button "Call to Customer" at bounding box center [1131, 61] width 139 height 34
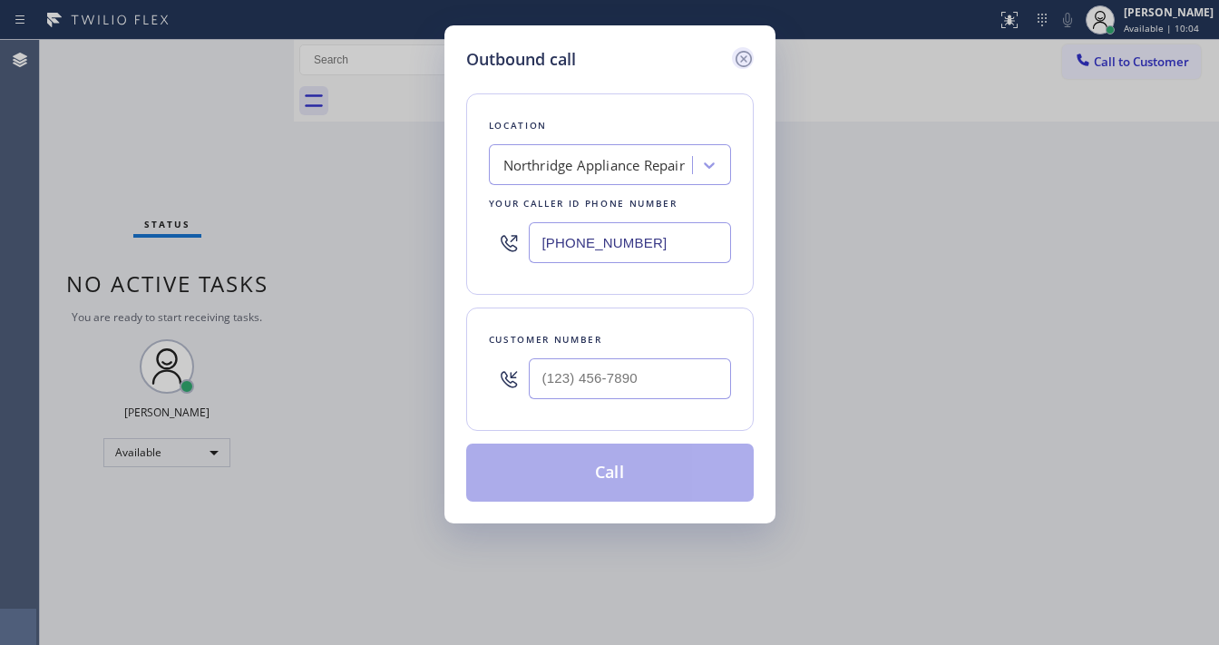
click at [737, 56] on icon at bounding box center [744, 59] width 22 height 22
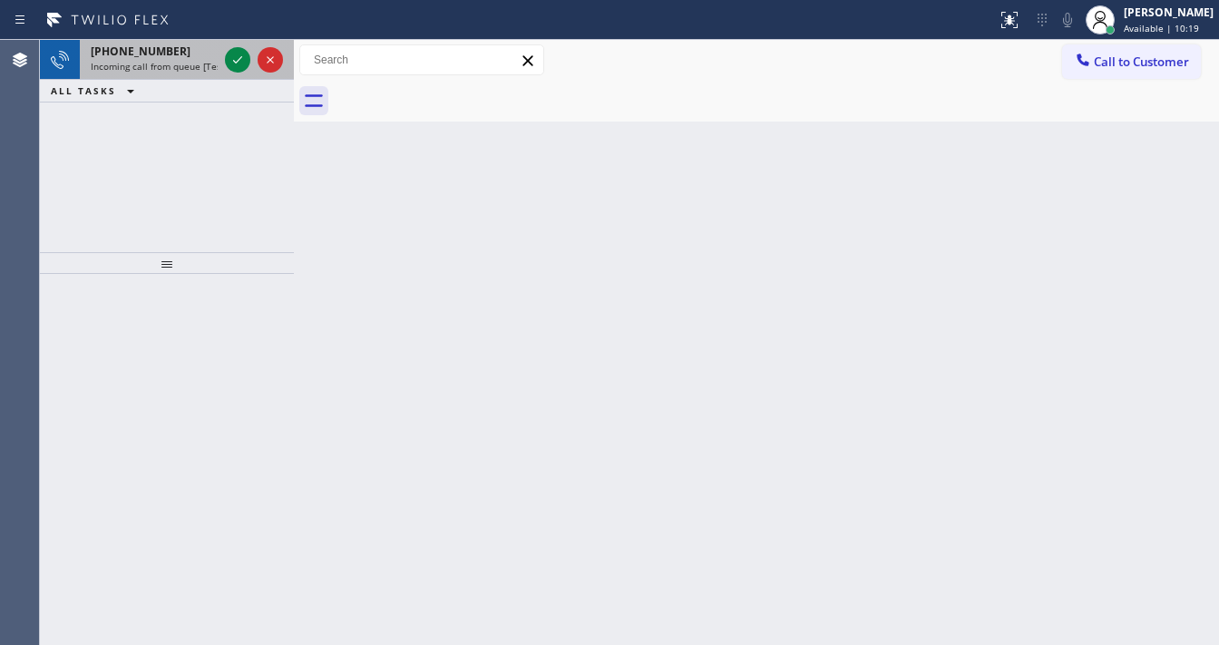
click at [182, 54] on div "+17329566507" at bounding box center [154, 51] width 127 height 15
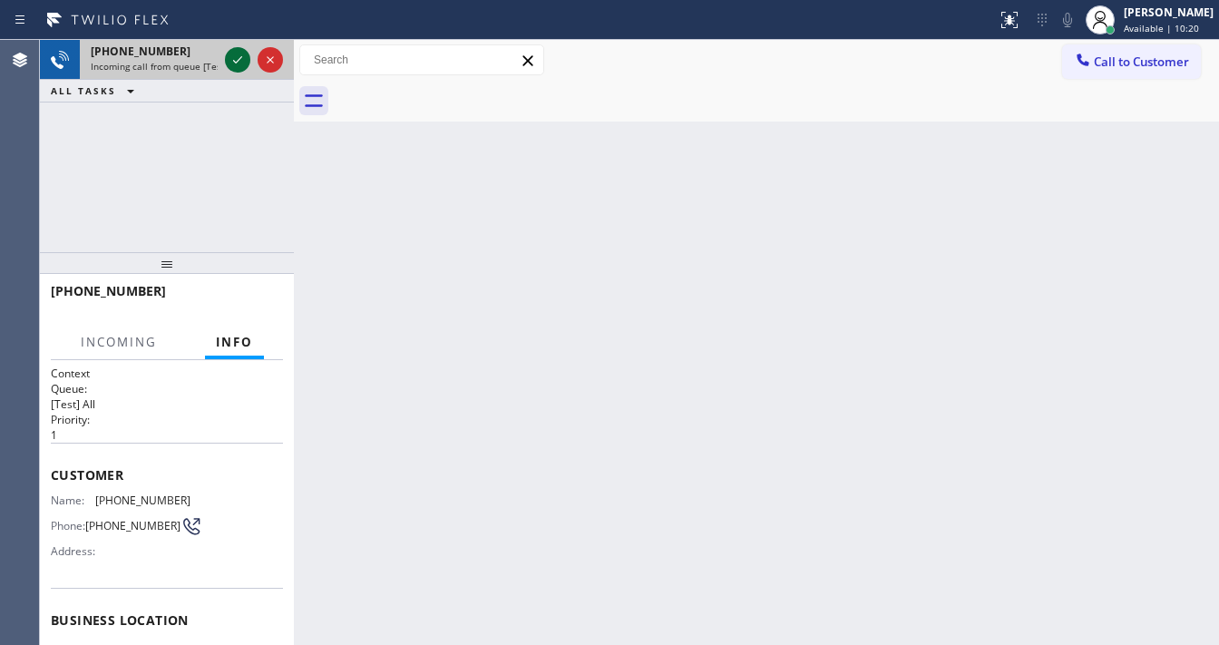
click at [237, 55] on icon at bounding box center [238, 60] width 22 height 22
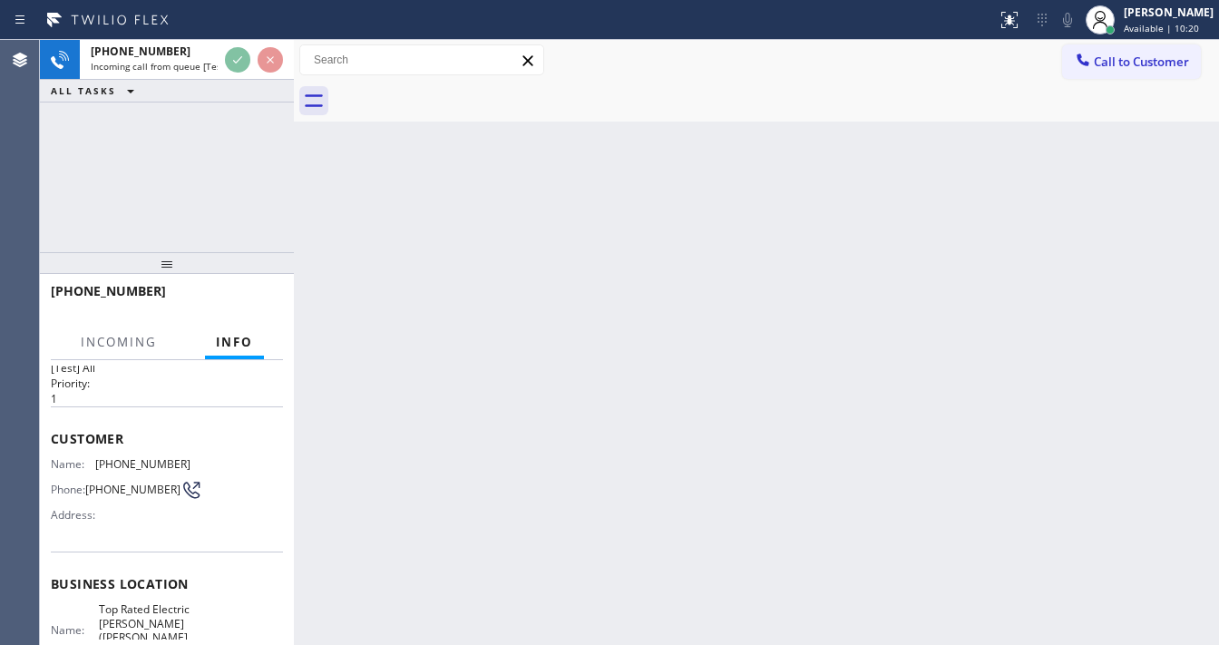
scroll to position [73, 0]
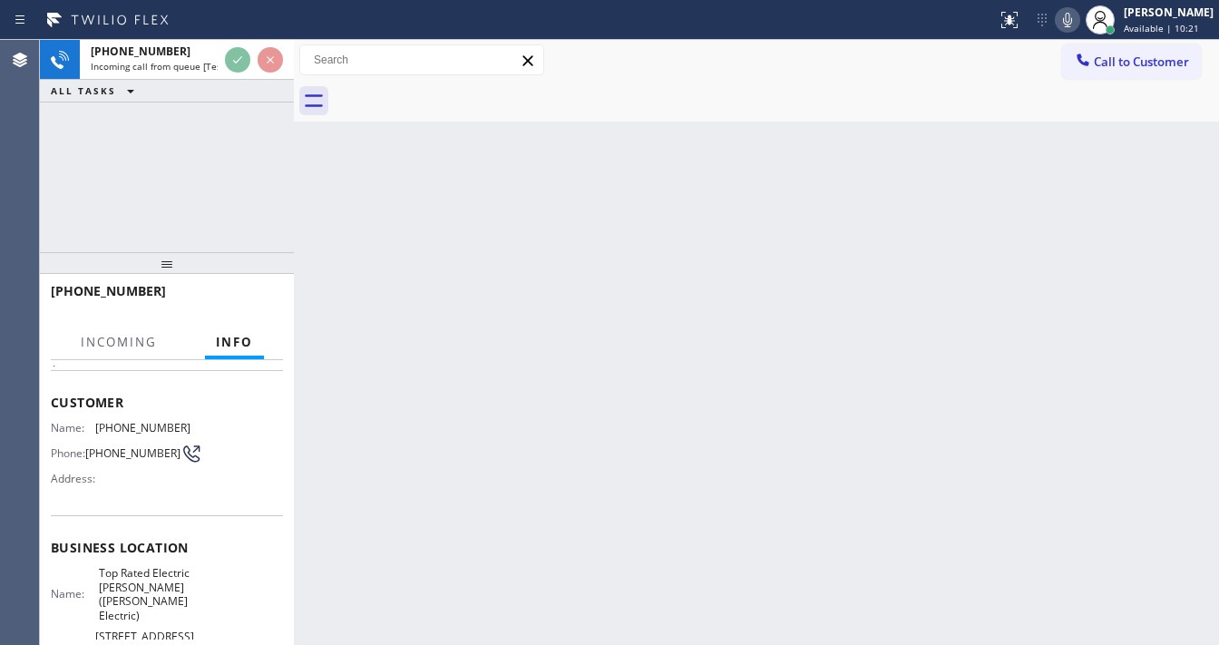
drag, startPoint x: 165, startPoint y: 459, endPoint x: 128, endPoint y: 444, distance: 39.9
click at [123, 450] on span "(732) 956-6507" at bounding box center [132, 453] width 95 height 14
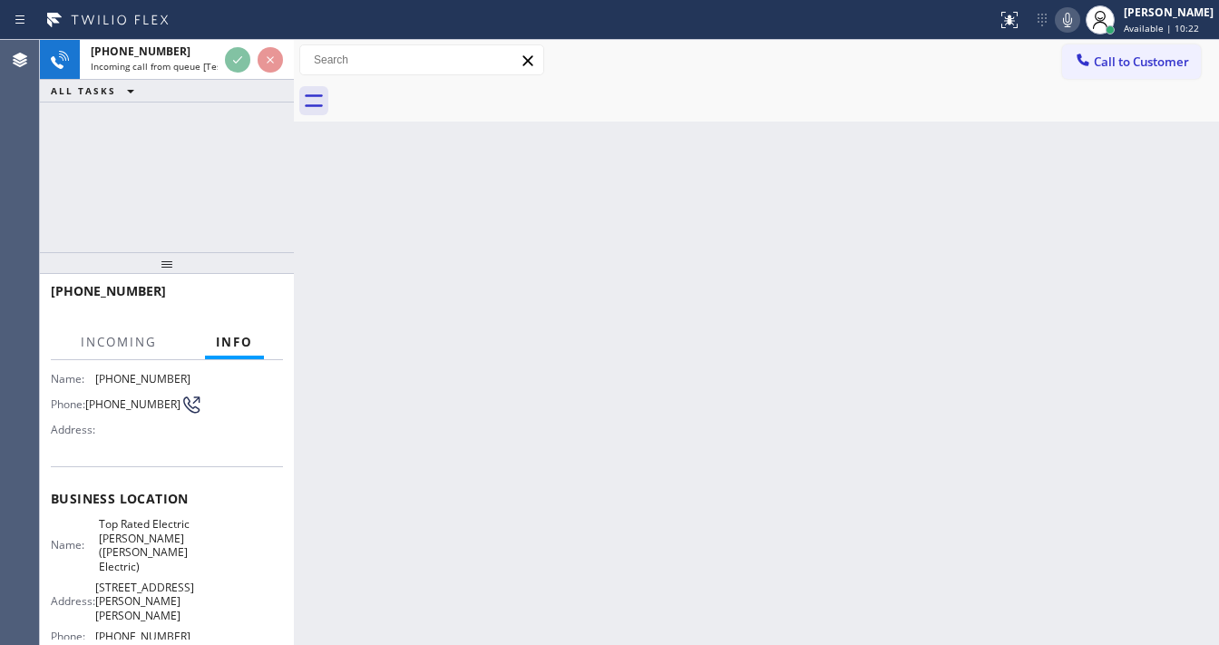
scroll to position [145, 0]
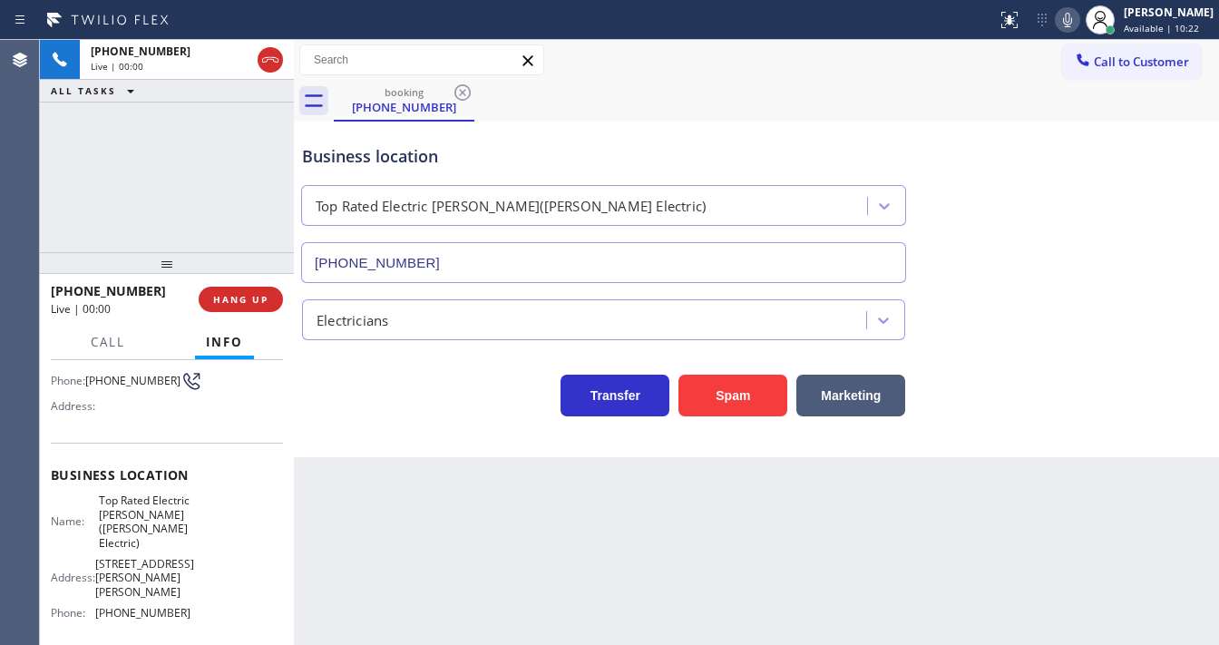
type input "(908) 364-9298"
click at [75, 217] on div "+17329566507 Live | 00:11 ALL TASKS ALL TASKS ACTIVE TASKS TASKS IN WRAP UP" at bounding box center [167, 146] width 254 height 212
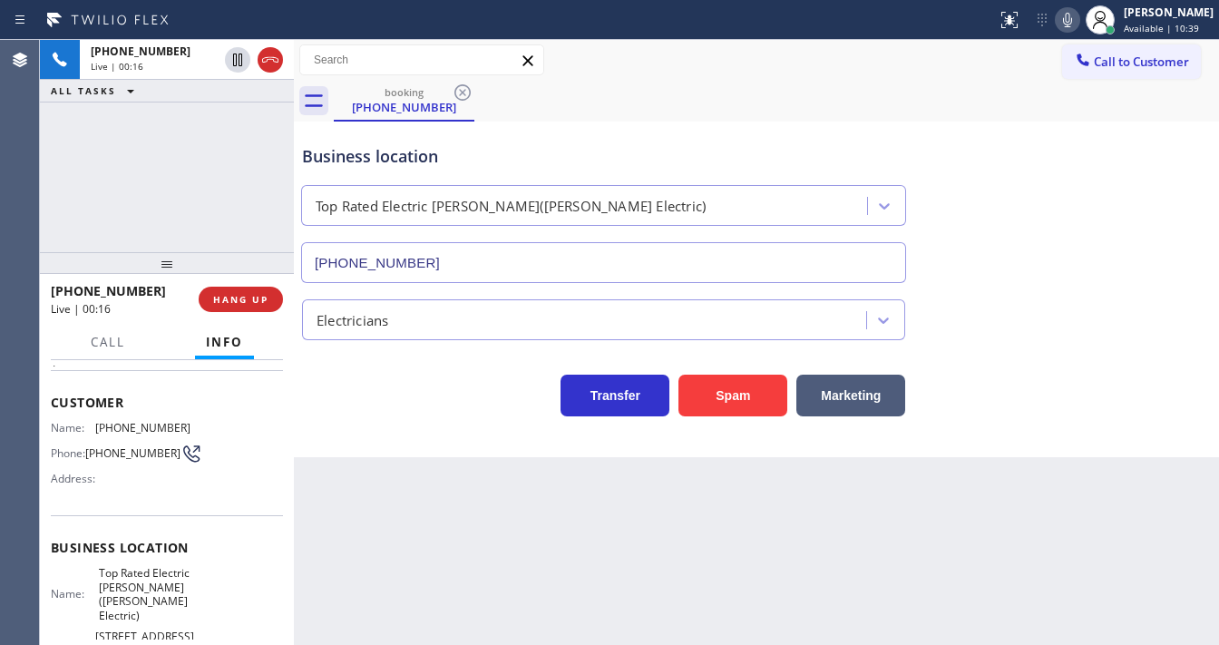
click at [83, 446] on span "Phone:" at bounding box center [68, 453] width 34 height 14
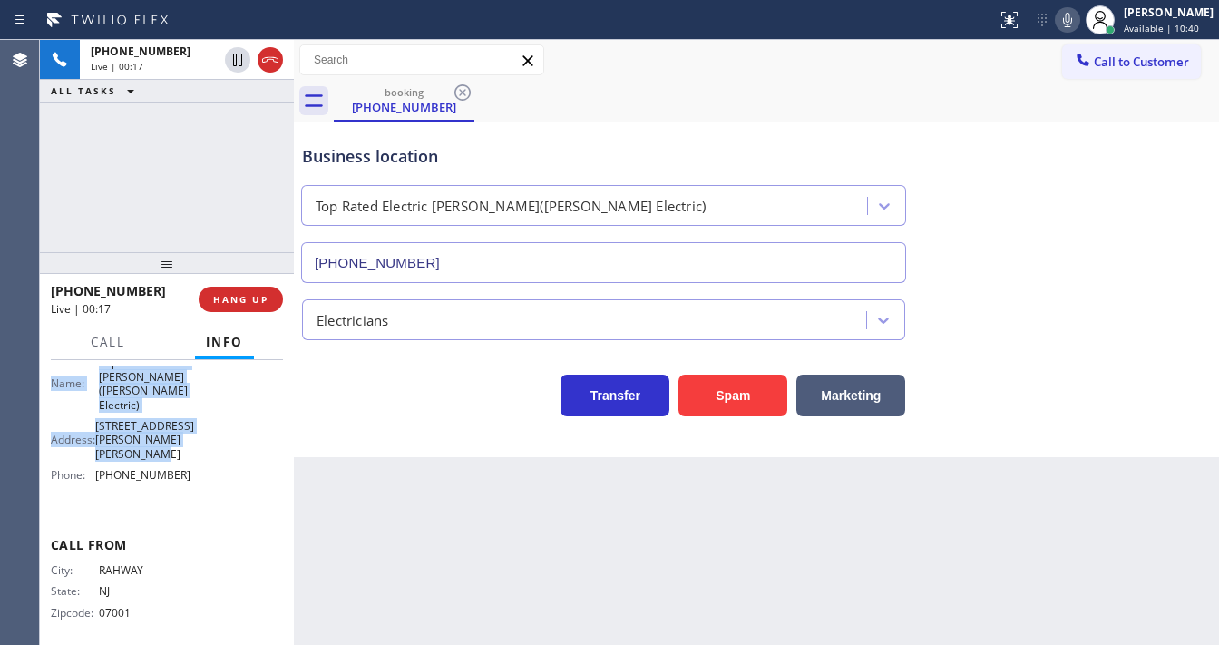
scroll to position [290, 0]
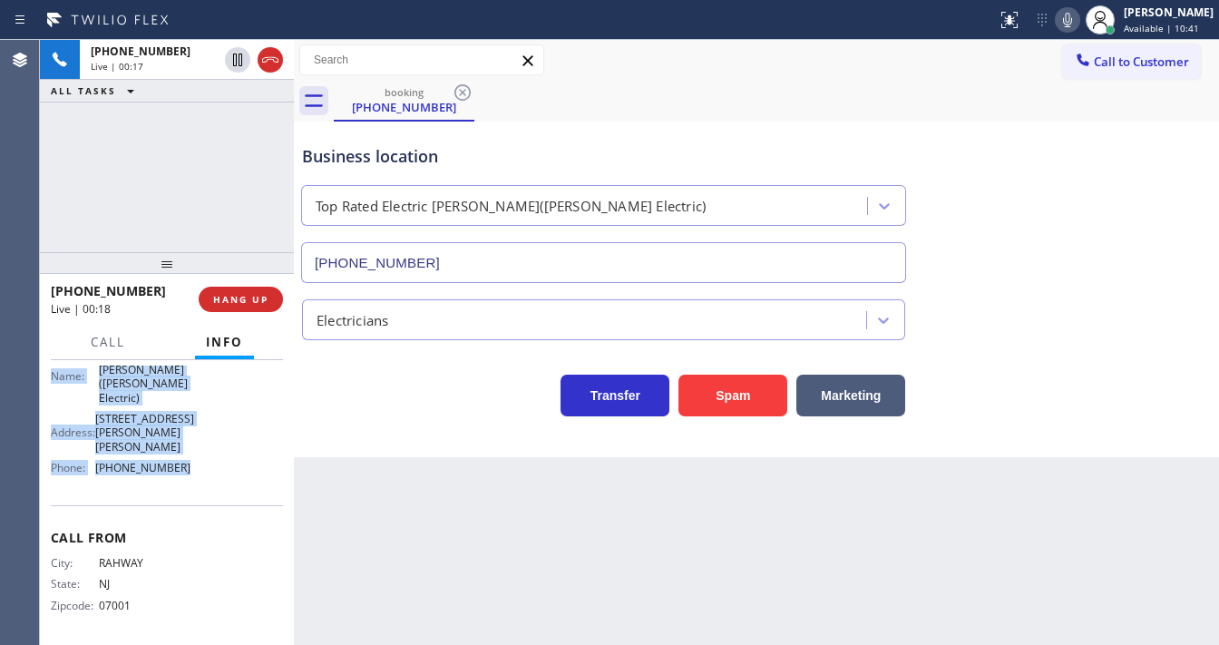
drag, startPoint x: 56, startPoint y: 402, endPoint x: 190, endPoint y: 478, distance: 154.3
click at [190, 478] on div "Context Queue: [Test] All Priority: 1 Customer Name: (732) 956-6507 Phone: (732…" at bounding box center [167, 358] width 232 height 567
copy div "ustomer Name: (732) 956-6507 Phone: (732) 956-6507 Address: Business location N…"
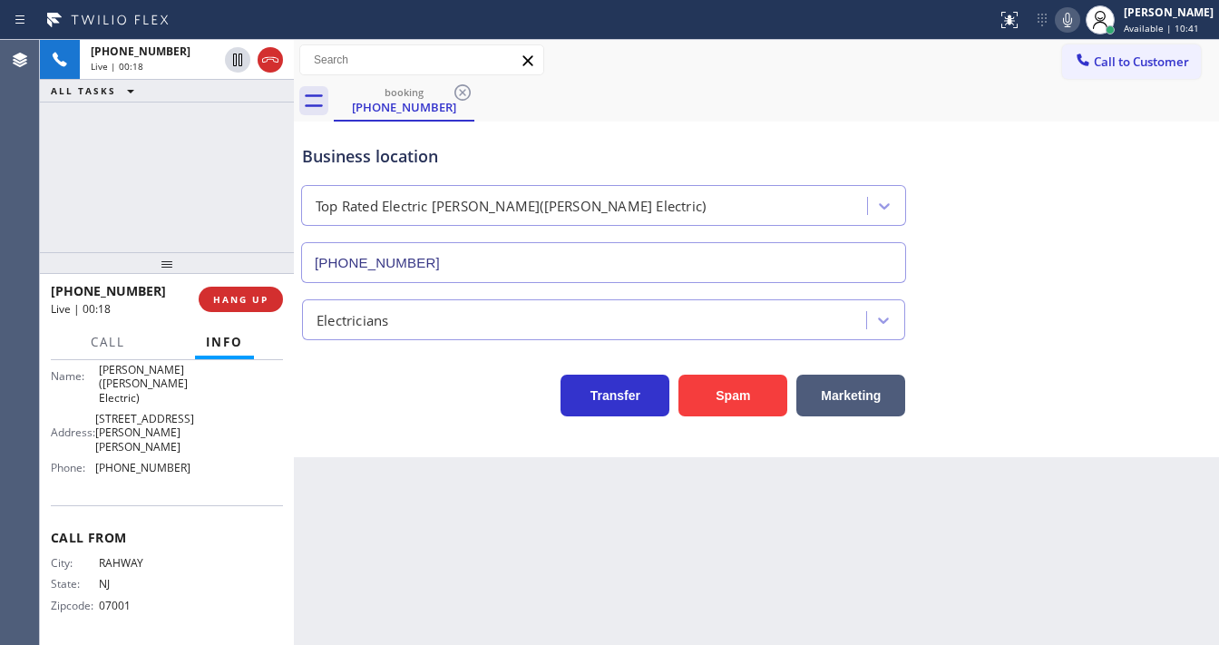
drag, startPoint x: 174, startPoint y: 206, endPoint x: 235, endPoint y: 248, distance: 73.7
click at [174, 206] on div "+17329566507 Live | 00:18 ALL TASKS ALL TASKS ACTIVE TASKS TASKS IN WRAP UP" at bounding box center [167, 146] width 254 height 212
click at [922, 144] on div "Business location Top Rated Electric Warren(Aros Electric) (908) 364-9298" at bounding box center [756, 201] width 916 height 164
click at [1096, 19] on div at bounding box center [1100, 20] width 40 height 40
click at [1078, 22] on icon at bounding box center [1068, 20] width 22 height 22
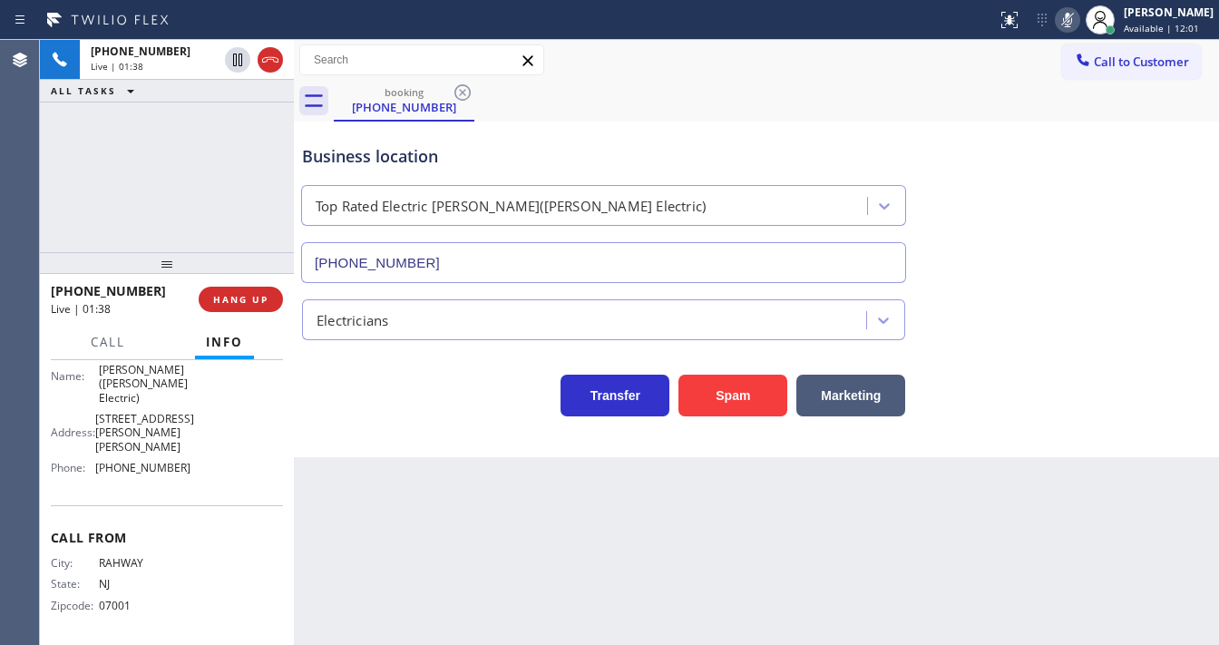
drag, startPoint x: 170, startPoint y: 140, endPoint x: 214, endPoint y: 98, distance: 60.3
click at [179, 134] on div "+17329566507 Live | 01:38 ALL TASKS ALL TASKS ACTIVE TASKS TASKS IN WRAP UP" at bounding box center [167, 146] width 254 height 212
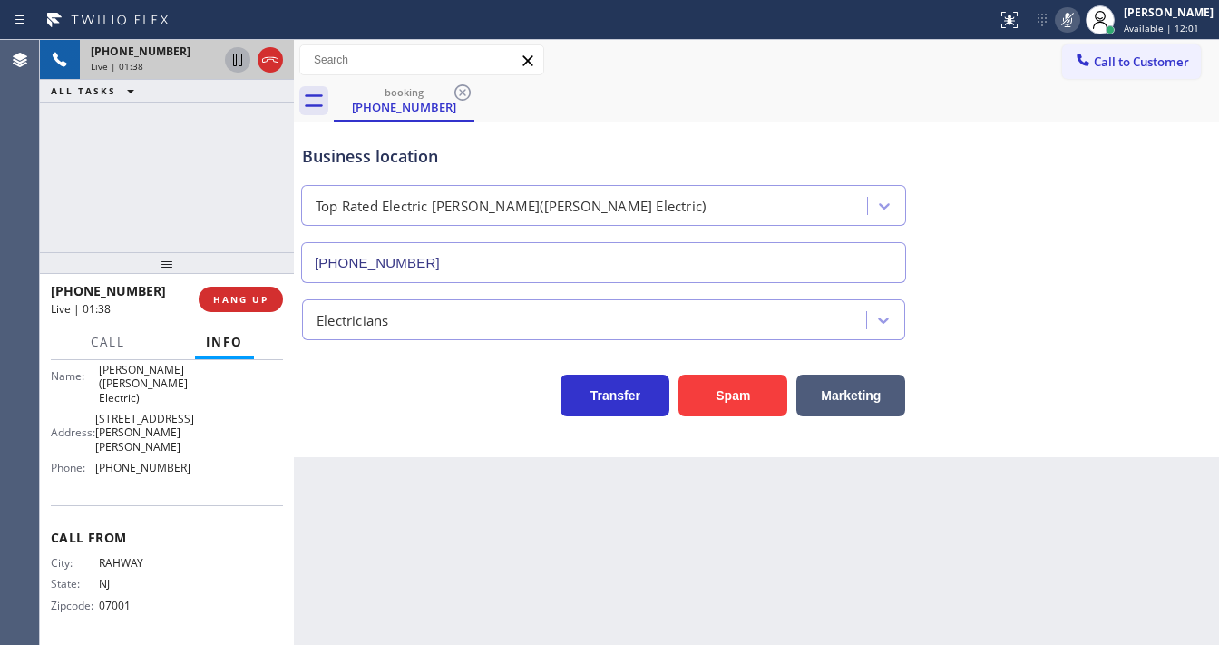
click at [239, 58] on icon at bounding box center [238, 60] width 22 height 22
click at [219, 168] on div "+17329566507 Live | 03:07 ALL TASKS ALL TASKS ACTIVE TASKS TASKS IN WRAP UP" at bounding box center [167, 146] width 254 height 212
click at [41, 177] on div "+17329566507 Live | 03:55 ALL TASKS ALL TASKS ACTIVE TASKS TASKS IN WRAP UP" at bounding box center [167, 146] width 254 height 212
click at [230, 51] on icon at bounding box center [238, 60] width 22 height 22
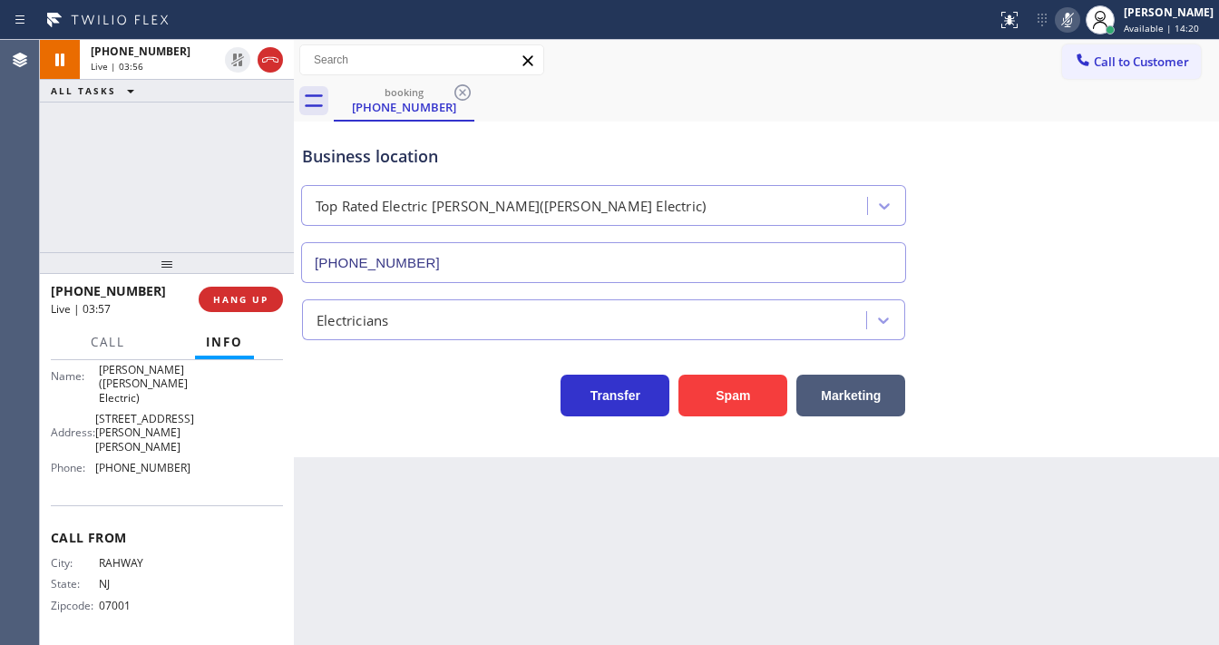
click at [1074, 24] on icon at bounding box center [1068, 20] width 22 height 22
click at [145, 190] on div "+17329566507 Live | 03:57 ALL TASKS ALL TASKS ACTIVE TASKS TASKS IN WRAP UP" at bounding box center [167, 146] width 254 height 212
click at [94, 192] on div "+17329566507 Live | 04:07 ALL TASKS ALL TASKS ACTIVE TASKS TASKS IN WRAP UP" at bounding box center [167, 146] width 254 height 212
click at [903, 58] on div "Call to Customer Outbound call Location Northridge Appliance Repair Your caller…" at bounding box center [756, 60] width 925 height 32
click at [838, 94] on div "booking (732) 956-6507" at bounding box center [776, 101] width 885 height 41
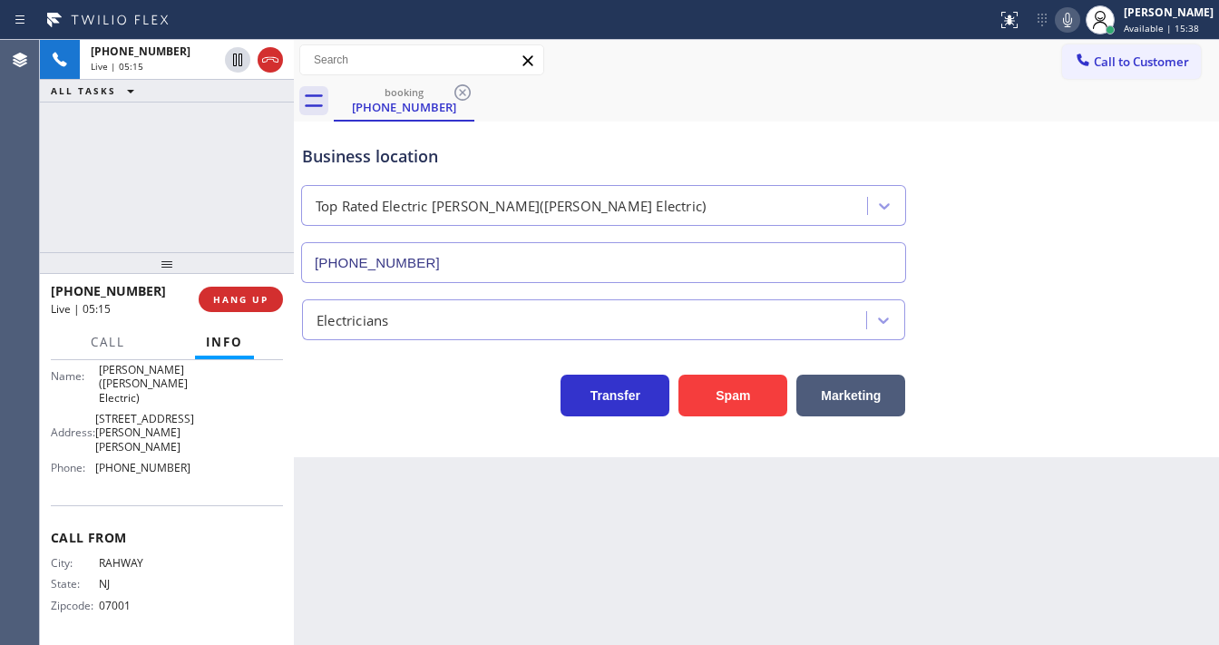
click at [1076, 25] on icon at bounding box center [1068, 20] width 22 height 22
drag, startPoint x: 147, startPoint y: 181, endPoint x: 201, endPoint y: 102, distance: 95.8
click at [149, 175] on div "+17329566507 Live | 05:16 ALL TASKS ALL TASKS ACTIVE TASKS TASKS IN WRAP UP" at bounding box center [167, 146] width 254 height 212
drag, startPoint x: 241, startPoint y: 63, endPoint x: 246, endPoint y: 81, distance: 18.7
click at [241, 62] on icon at bounding box center [237, 60] width 9 height 13
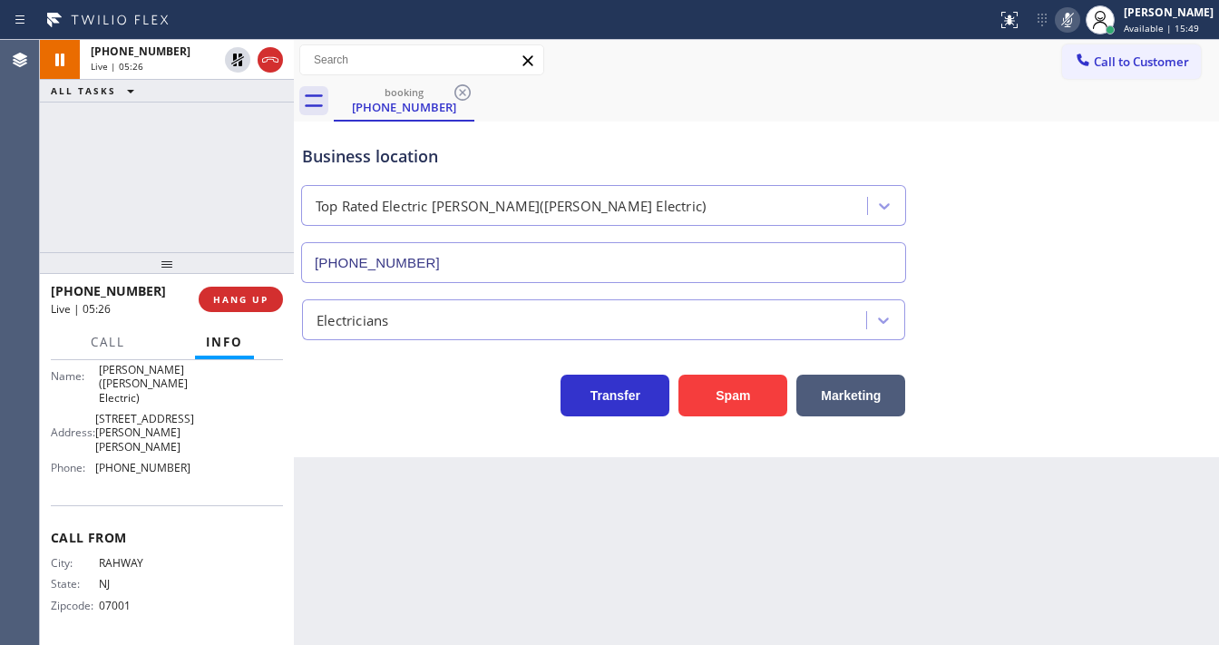
click at [1077, 23] on icon at bounding box center [1068, 20] width 22 height 22
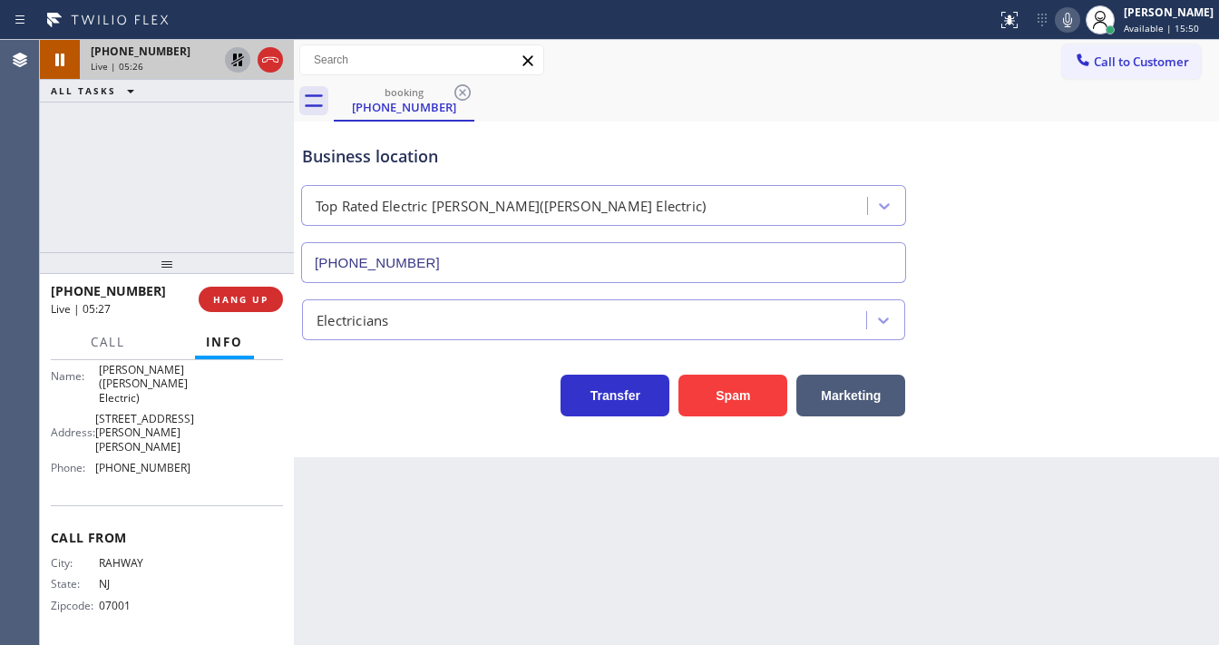
drag, startPoint x: 256, startPoint y: 111, endPoint x: 245, endPoint y: 52, distance: 59.9
click at [256, 105] on div "+17329566507 Live | 05:26 ALL TASKS ALL TASKS ACTIVE TASKS TASKS IN WRAP UP" at bounding box center [167, 146] width 254 height 212
click at [233, 58] on icon at bounding box center [237, 60] width 13 height 13
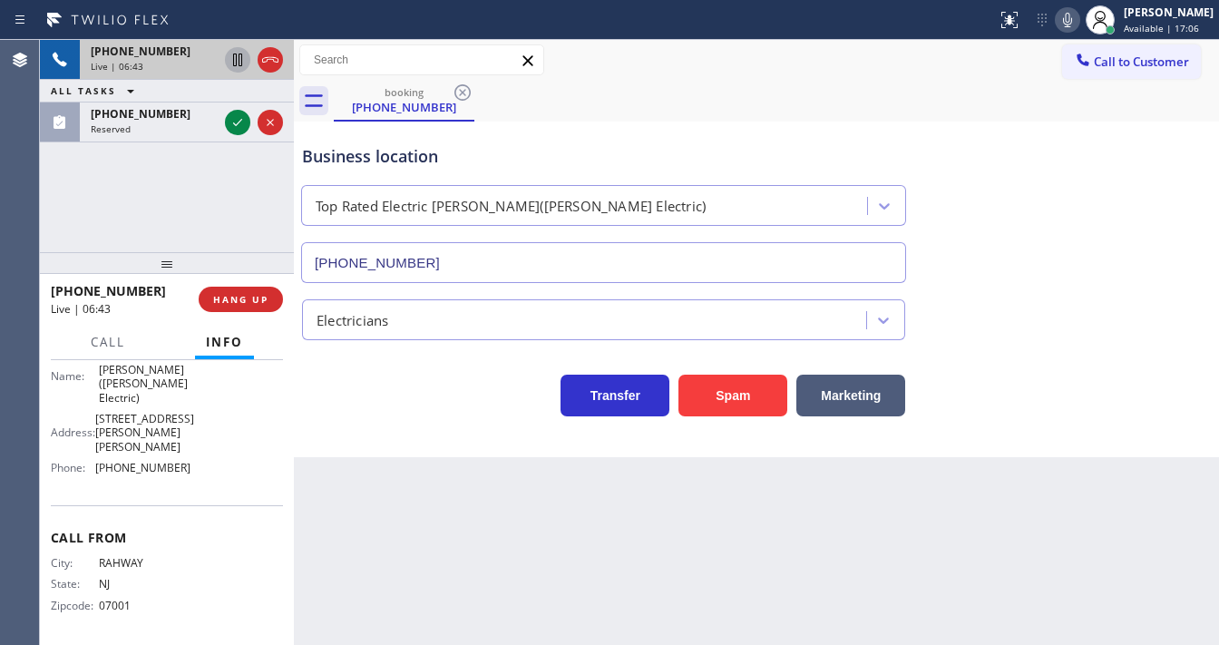
click at [867, 145] on div "Business location" at bounding box center [603, 156] width 603 height 24
click at [1074, 20] on icon at bounding box center [1068, 20] width 22 height 22
click at [174, 213] on div "+17329566507 Live | 06:45 ALL TASKS ALL TASKS ACTIVE TASKS TASKS IN WRAP UP (34…" at bounding box center [167, 146] width 254 height 212
click at [237, 61] on icon at bounding box center [238, 60] width 22 height 22
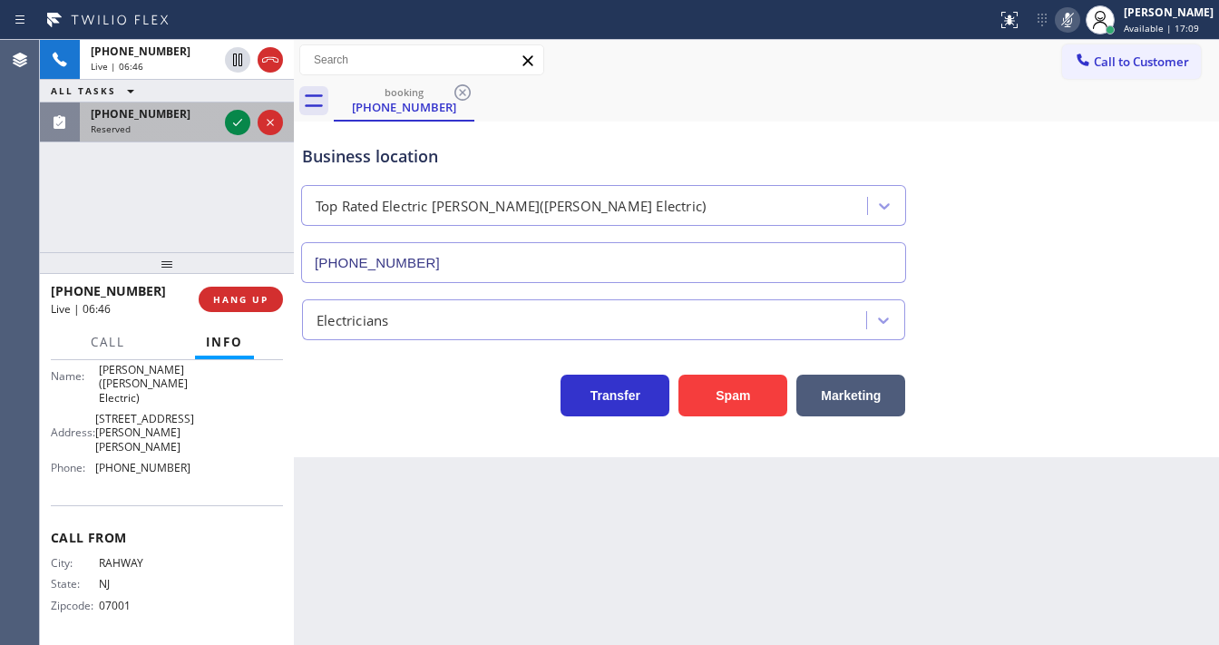
click at [232, 108] on div at bounding box center [253, 122] width 65 height 40
click at [236, 112] on button at bounding box center [237, 122] width 25 height 25
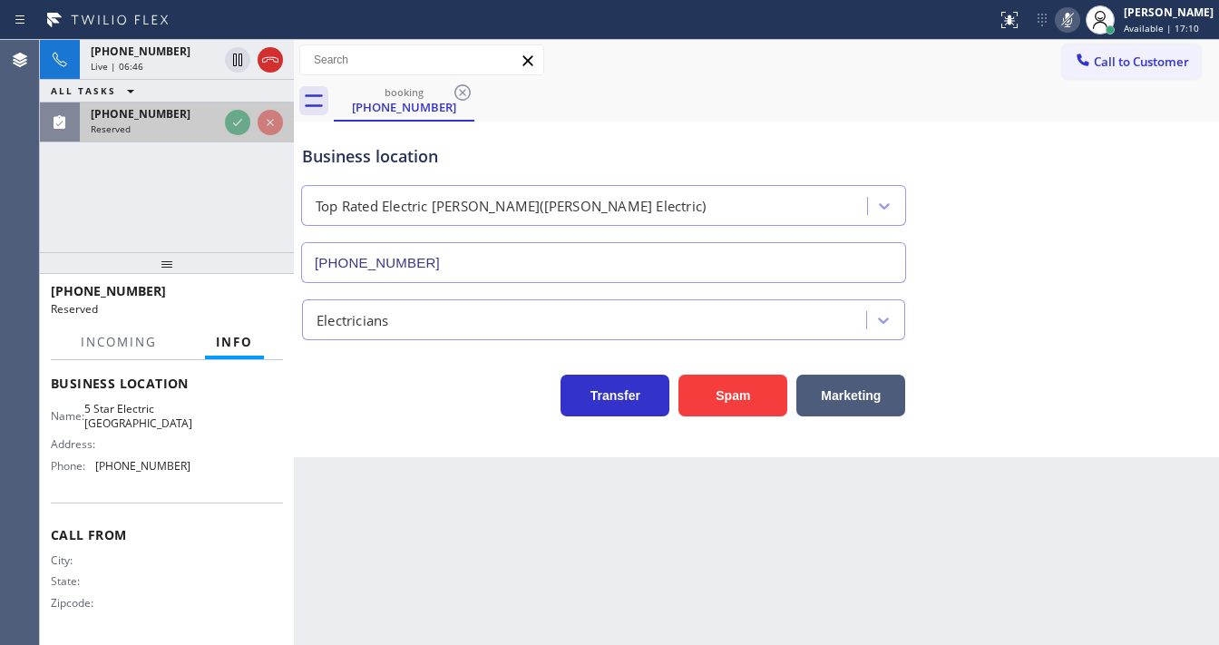
scroll to position [280, 0]
click at [218, 114] on div "(347) 683-9669" at bounding box center [154, 113] width 127 height 15
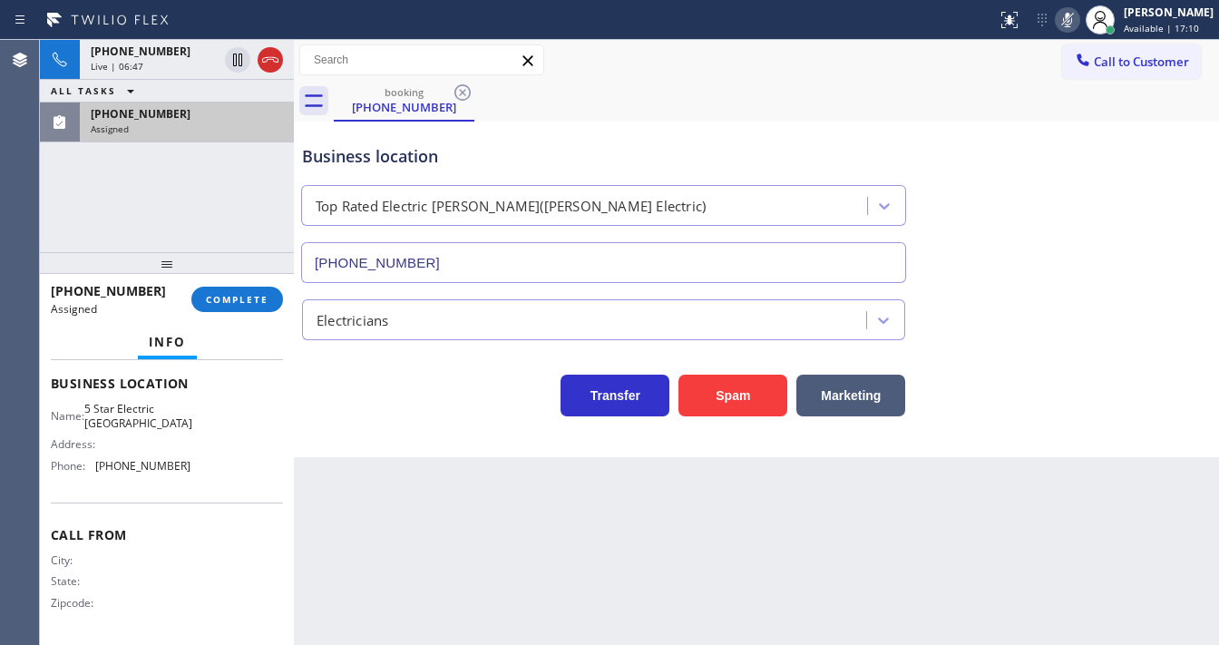
click at [236, 115] on div "(347) 683-9669" at bounding box center [187, 113] width 192 height 15
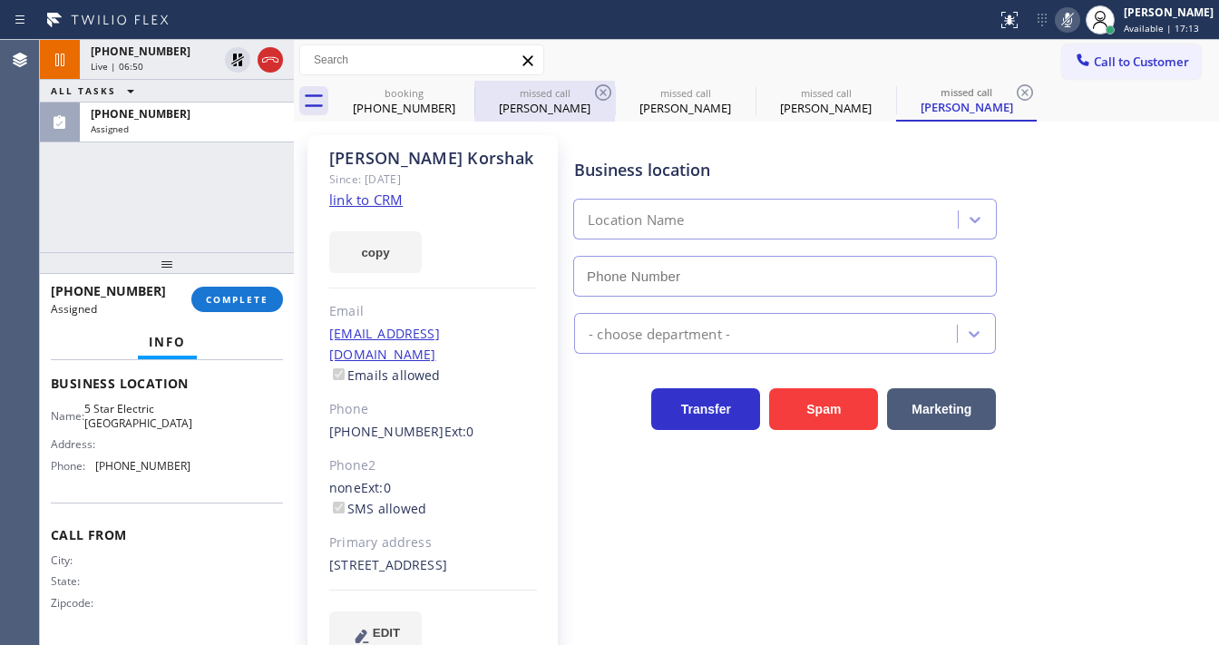
click at [580, 93] on div "missed call" at bounding box center [544, 93] width 137 height 14
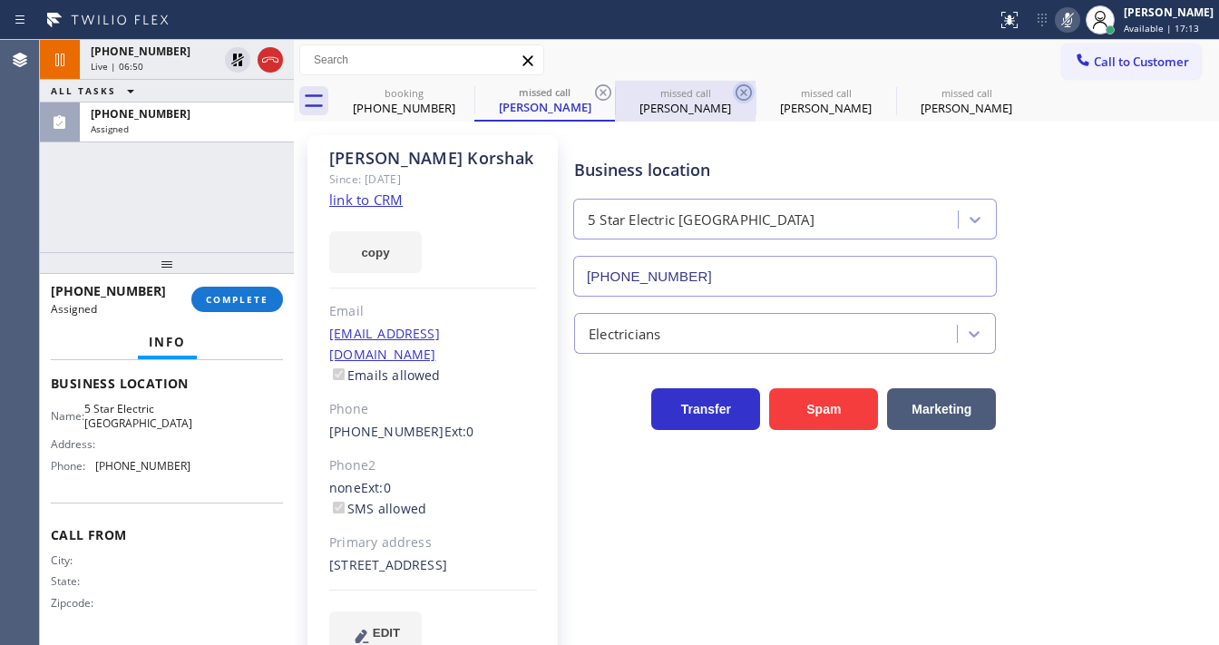
click at [602, 90] on icon at bounding box center [603, 93] width 22 height 22
click at [733, 90] on icon at bounding box center [744, 93] width 22 height 22
click at [0, 0] on icon at bounding box center [0, 0] width 0 height 0
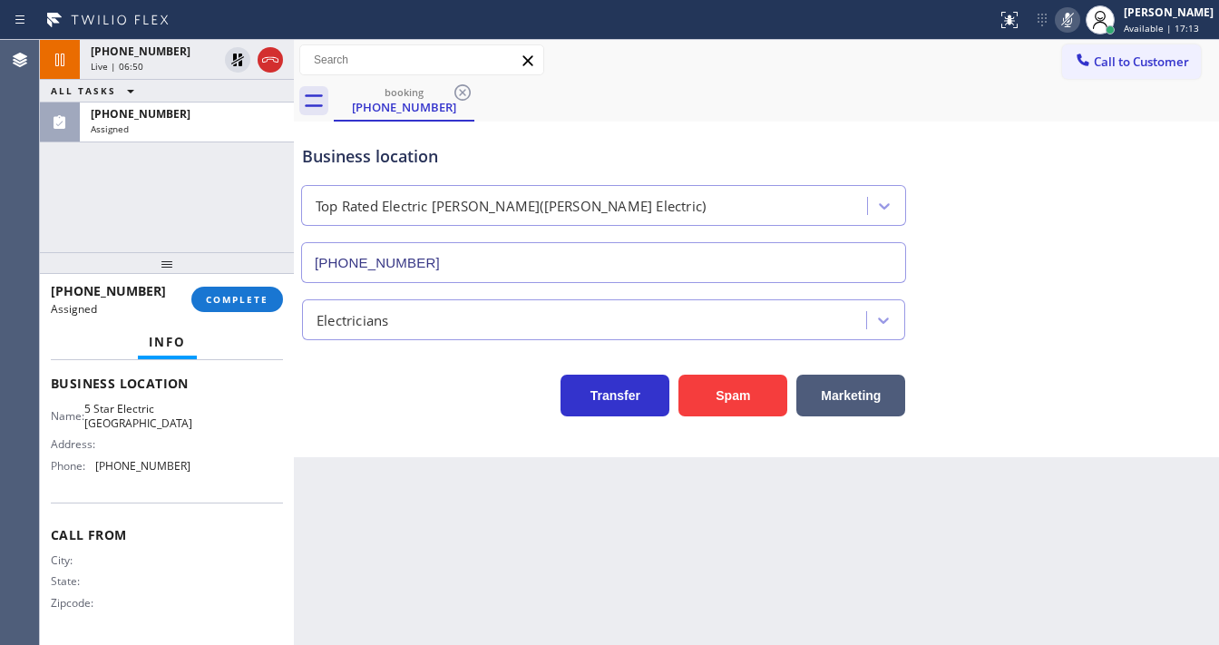
click at [603, 90] on div "booking (732) 956-6507" at bounding box center [776, 101] width 885 height 41
click at [239, 300] on span "COMPLETE" at bounding box center [237, 299] width 63 height 13
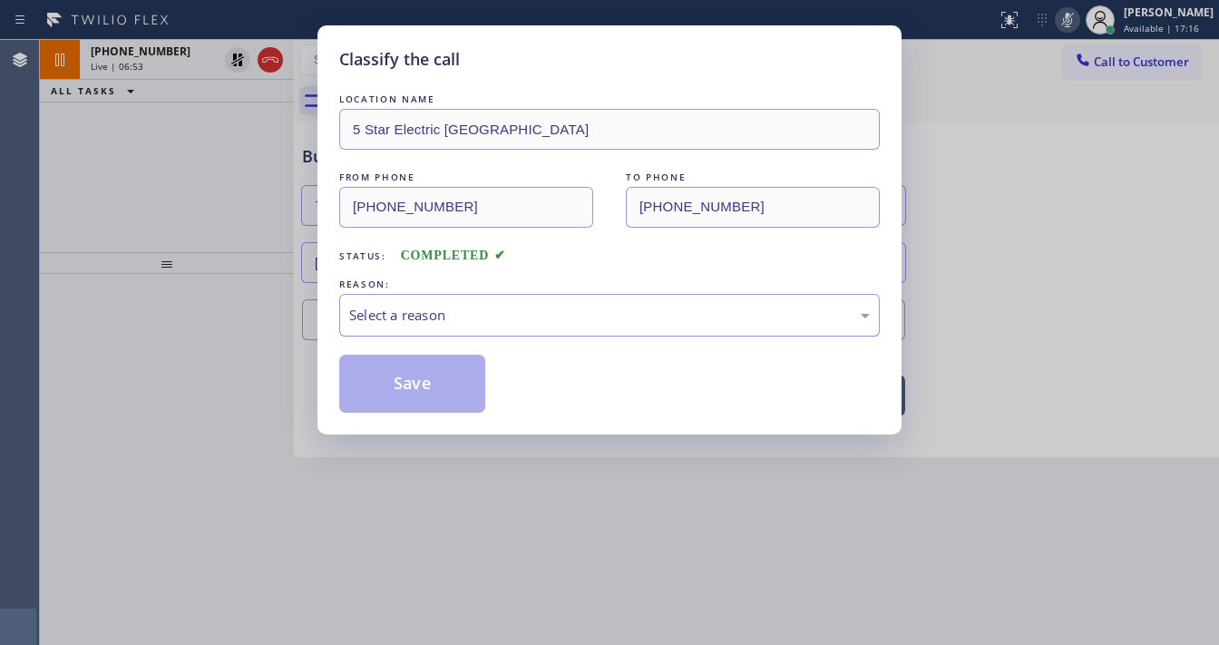
click at [462, 316] on div "Select a reason" at bounding box center [609, 315] width 521 height 21
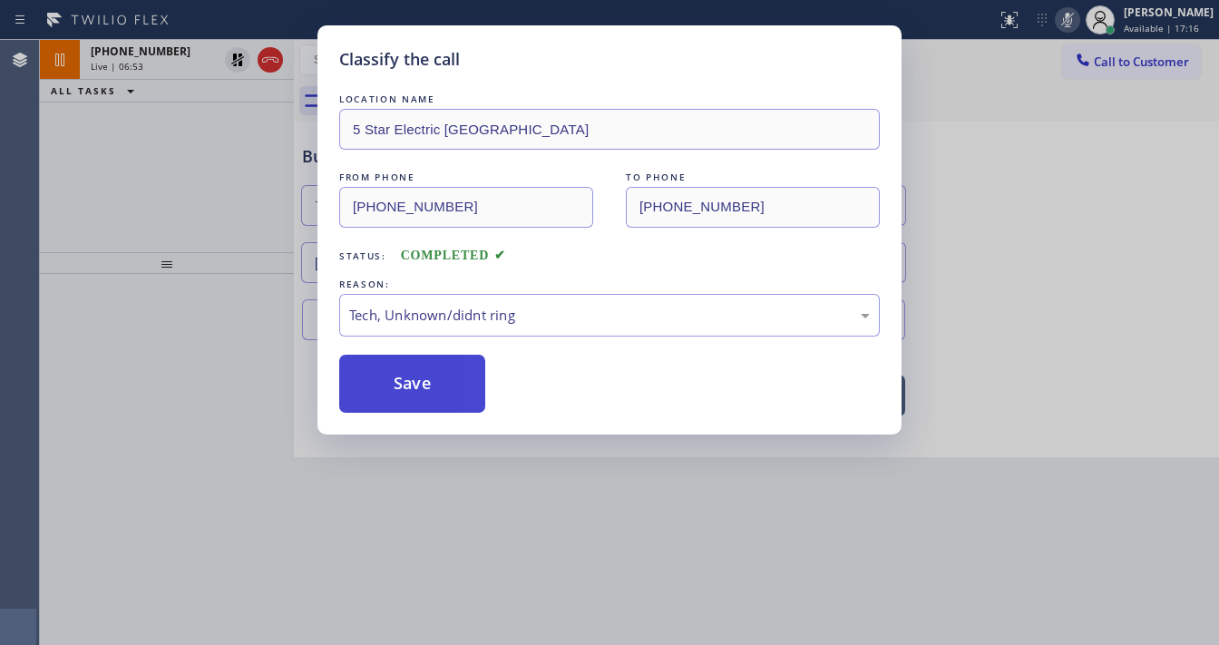
click at [423, 367] on button "Save" at bounding box center [412, 384] width 146 height 58
drag, startPoint x: 423, startPoint y: 367, endPoint x: 631, endPoint y: 641, distance: 344.3
click at [428, 370] on button "Save" at bounding box center [412, 384] width 146 height 58
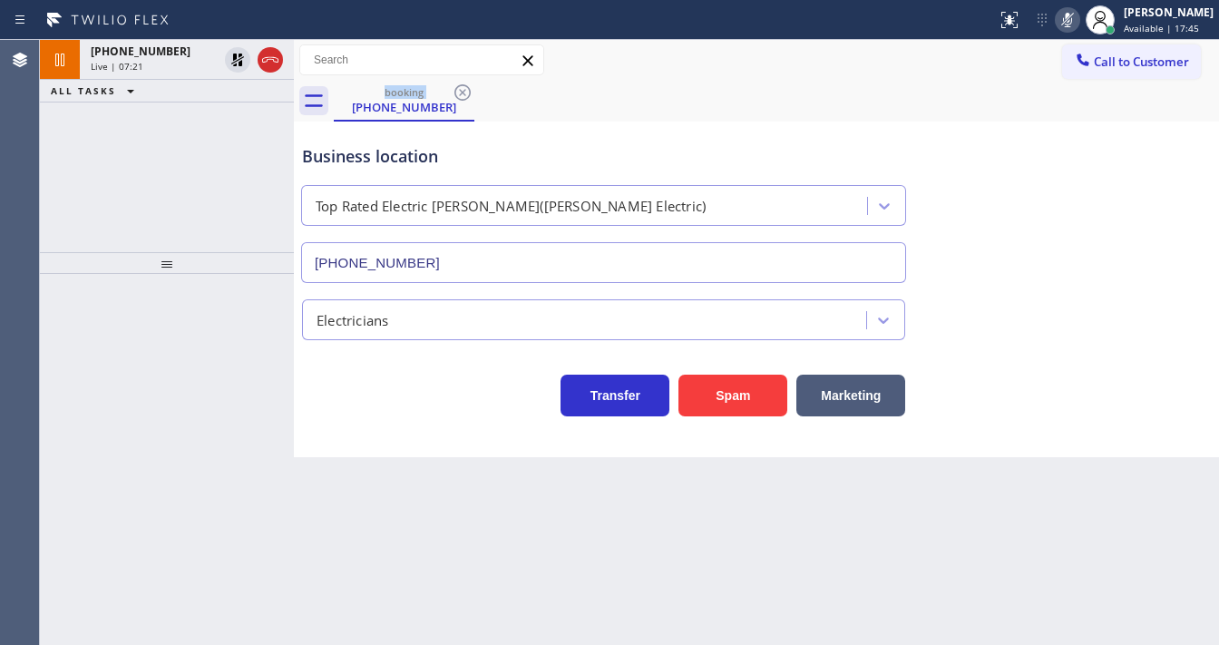
click at [932, 73] on div "Call to Customer Outbound call Location Northridge Appliance Repair Your caller…" at bounding box center [756, 60] width 925 height 32
click at [1076, 36] on div "Status report No issues detected If you experience an issue, please download th…" at bounding box center [1103, 20] width 229 height 40
click at [1074, 26] on icon at bounding box center [1068, 20] width 22 height 22
click at [181, 151] on div "+17329566507 Live | 07:23 ALL TASKS ALL TASKS ACTIVE TASKS TASKS IN WRAP UP" at bounding box center [167, 146] width 254 height 212
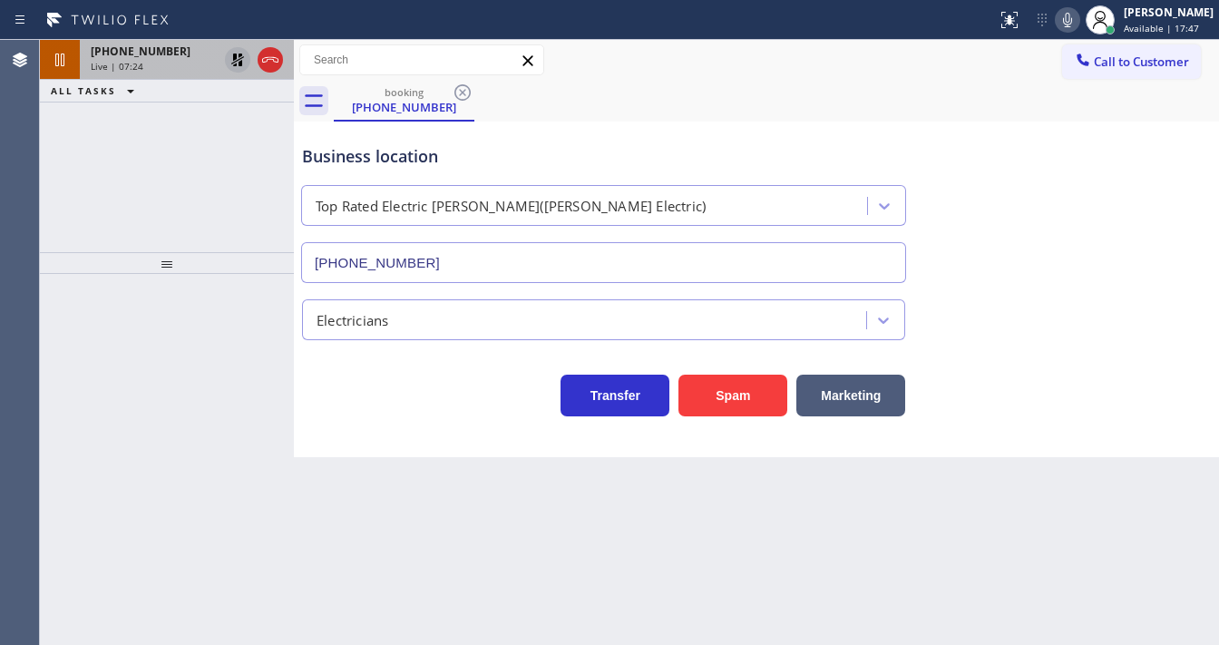
click at [232, 60] on icon at bounding box center [238, 60] width 22 height 22
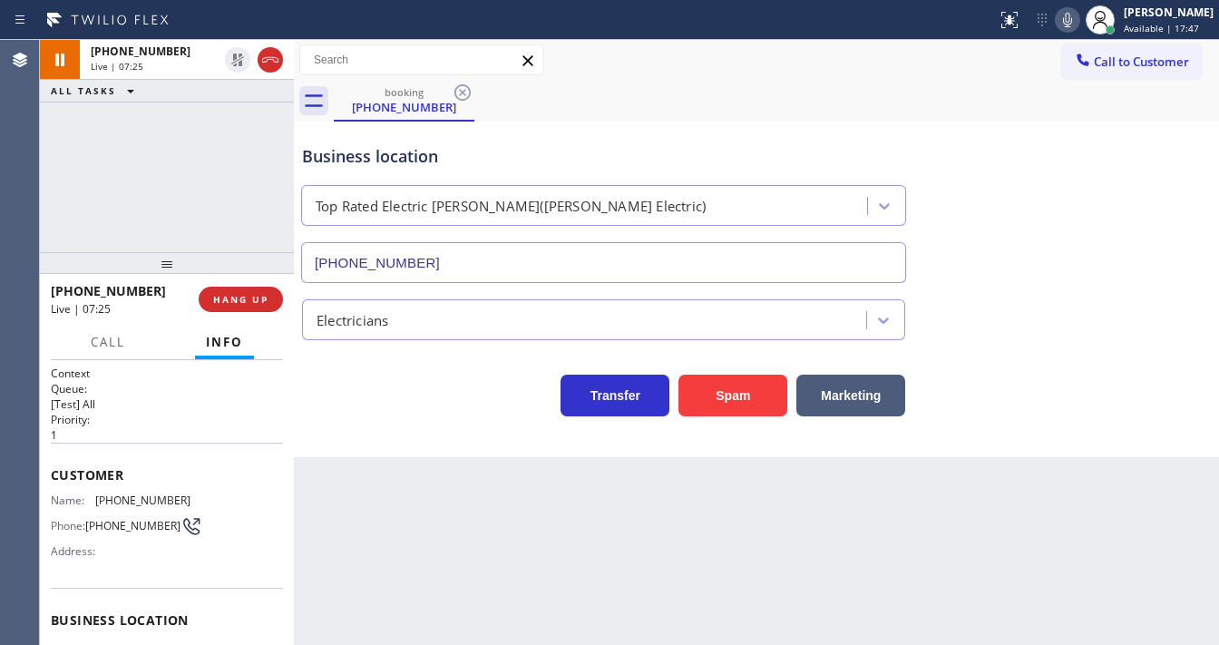
click at [218, 156] on div "+17329566507 Live | 07:25 ALL TASKS ALL TASKS ACTIVE TASKS TASKS IN WRAP UP" at bounding box center [167, 146] width 254 height 212
click at [76, 200] on div "+17329566507 Live | 07:27 ALL TASKS ALL TASKS ACTIVE TASKS TASKS IN WRAP UP" at bounding box center [167, 146] width 254 height 212
drag, startPoint x: 123, startPoint y: 168, endPoint x: 109, endPoint y: 186, distance: 23.2
click at [116, 179] on div "+17329566507 Live | 07:30 ALL TASKS ALL TASKS ACTIVE TASKS TASKS IN WRAP UP" at bounding box center [167, 146] width 254 height 212
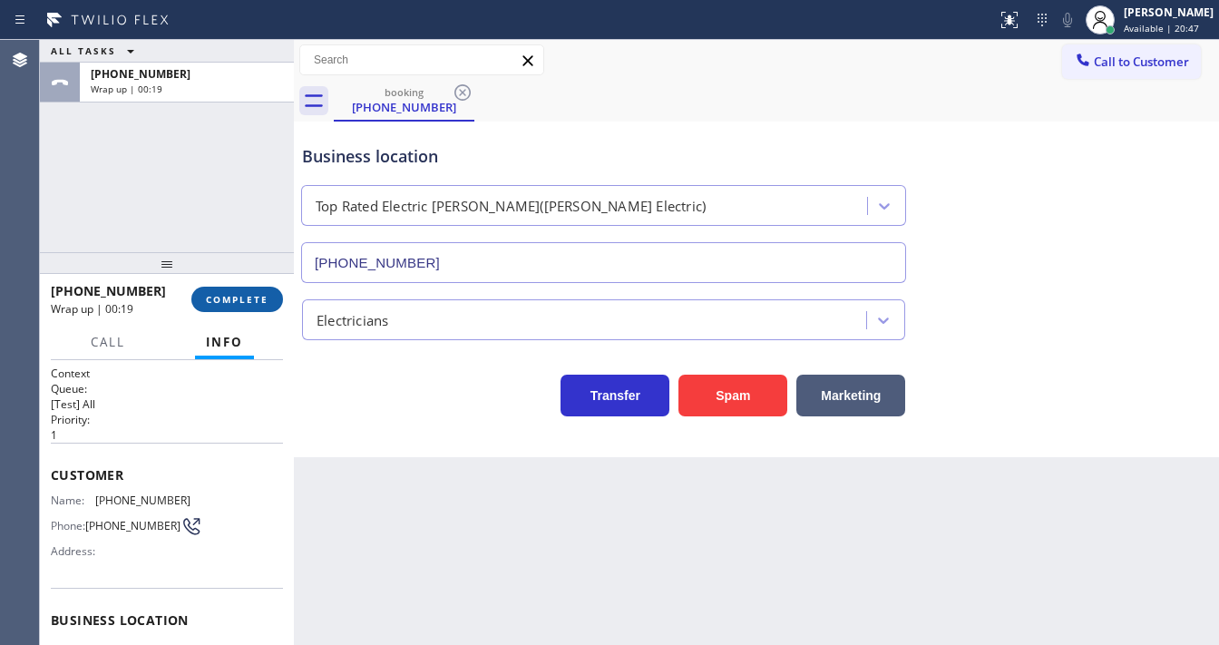
click at [247, 297] on span "COMPLETE" at bounding box center [237, 299] width 63 height 13
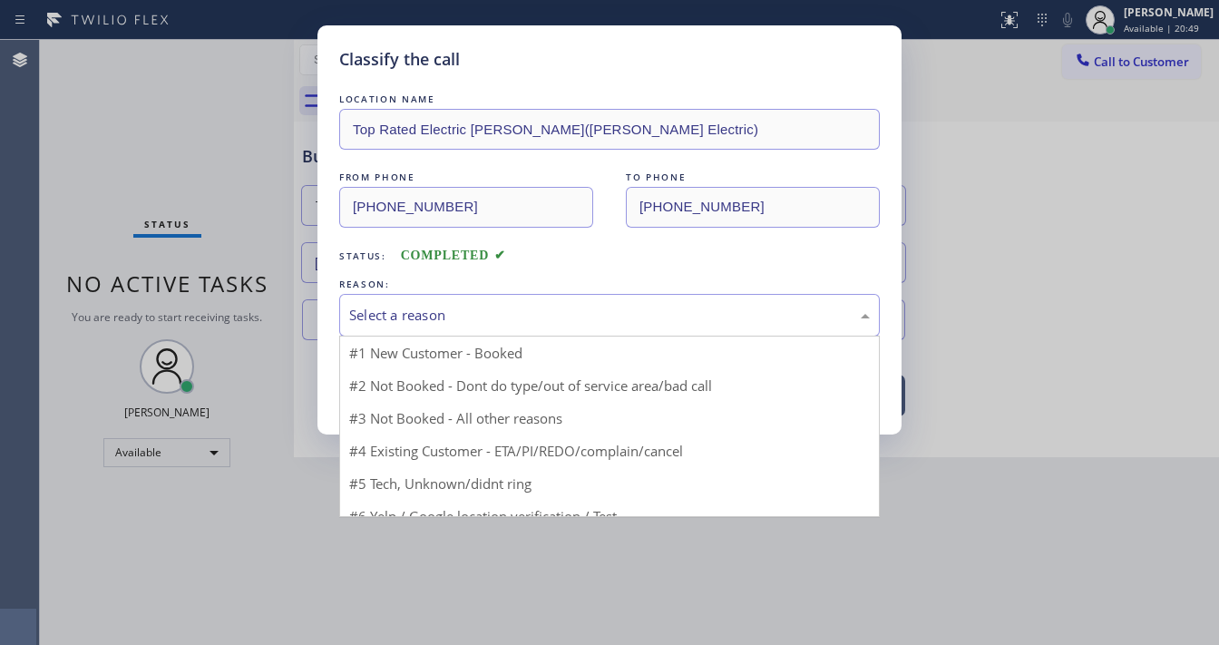
drag, startPoint x: 390, startPoint y: 317, endPoint x: 398, endPoint y: 328, distance: 14.3
click at [393, 317] on div "Select a reason" at bounding box center [609, 315] width 521 height 21
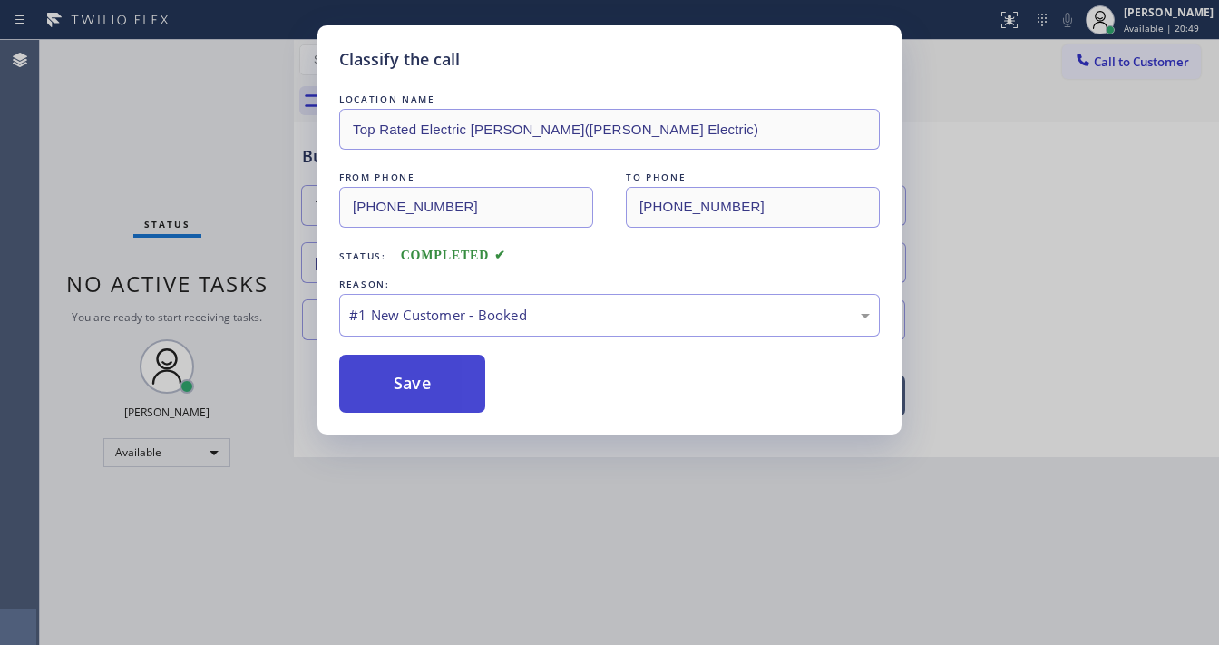
click at [396, 379] on button "Save" at bounding box center [412, 384] width 146 height 58
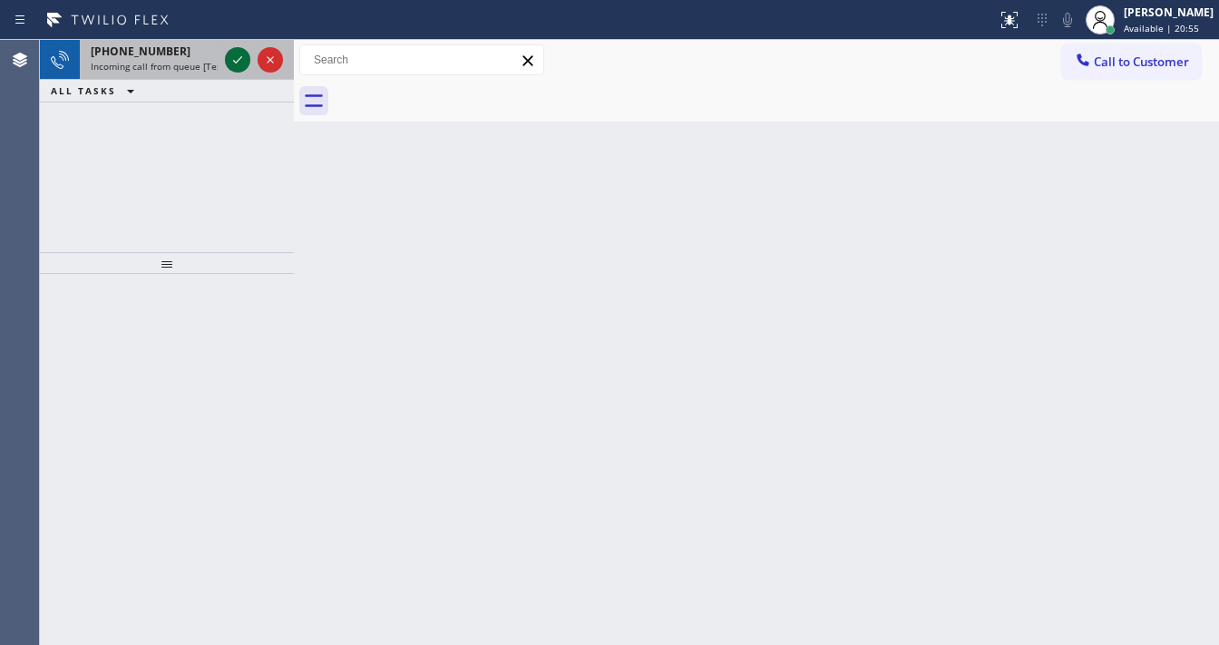
click at [236, 61] on icon at bounding box center [238, 60] width 22 height 22
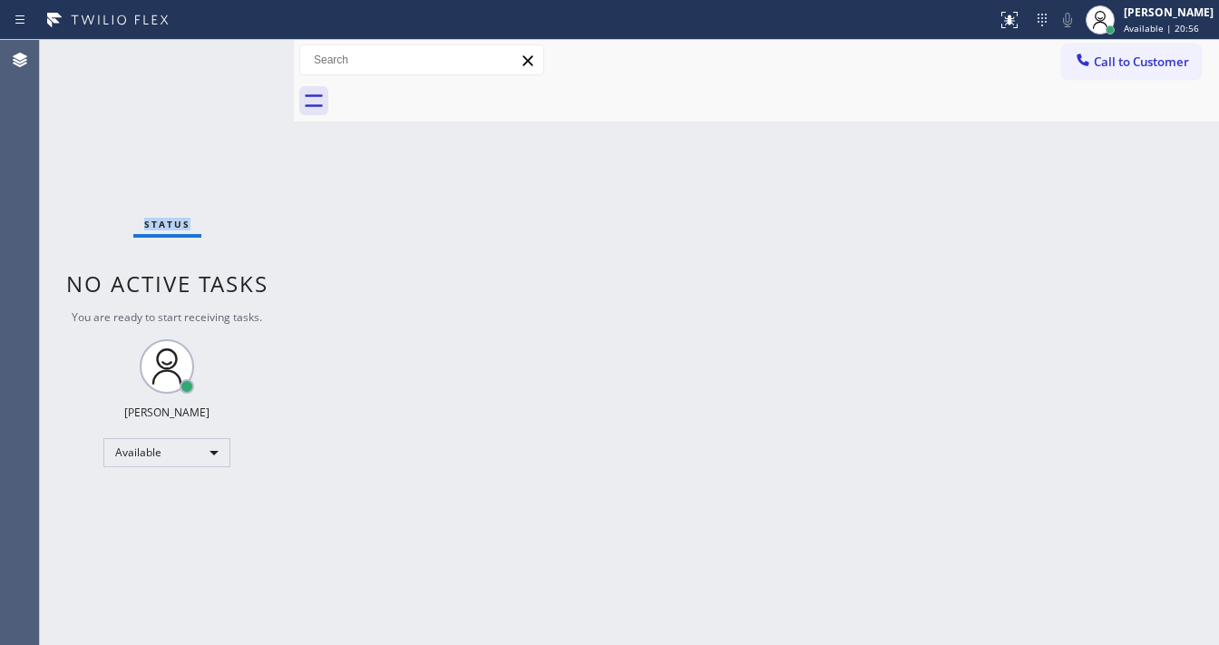
drag, startPoint x: 236, startPoint y: 61, endPoint x: 218, endPoint y: 160, distance: 100.5
click at [235, 61] on div "Status No active tasks You are ready to start receiving tasks. [PERSON_NAME]" at bounding box center [167, 342] width 254 height 605
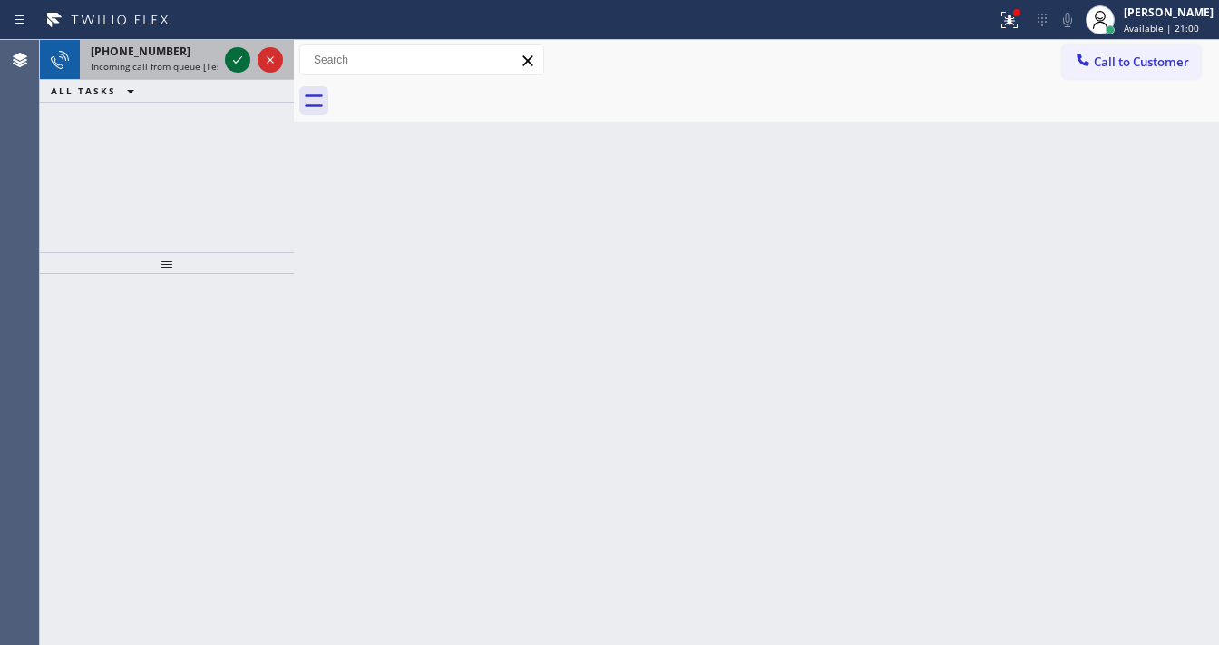
drag, startPoint x: 230, startPoint y: 67, endPoint x: 236, endPoint y: 59, distance: 9.8
click at [233, 63] on icon at bounding box center [238, 60] width 22 height 22
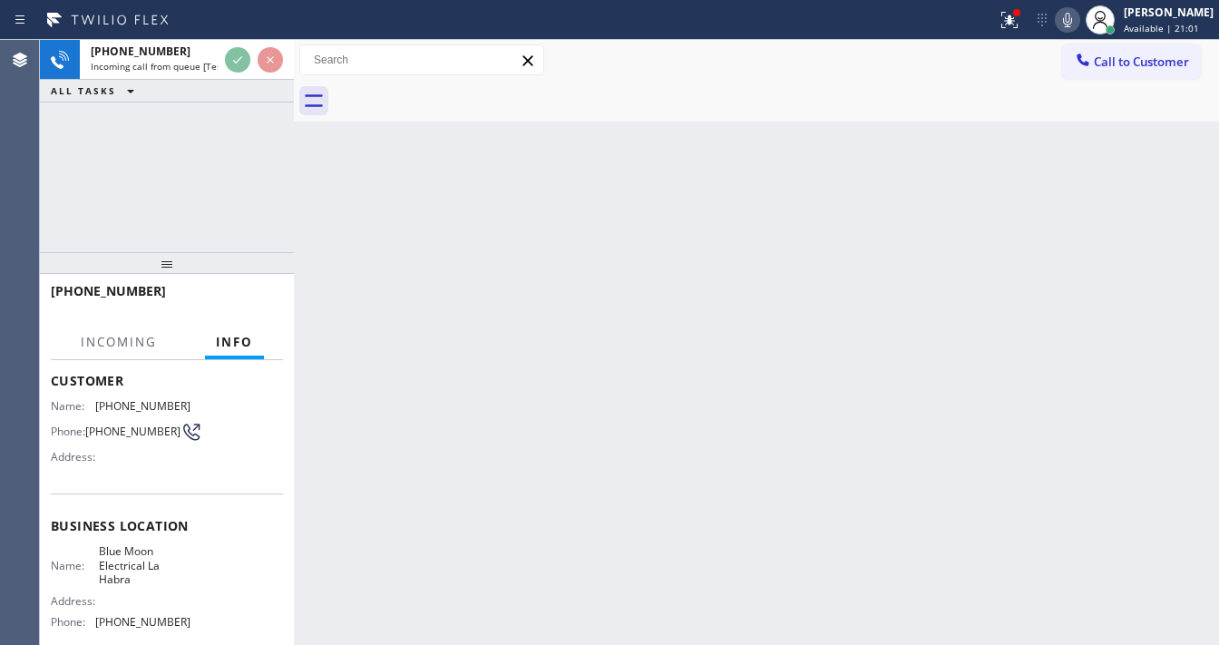
scroll to position [218, 0]
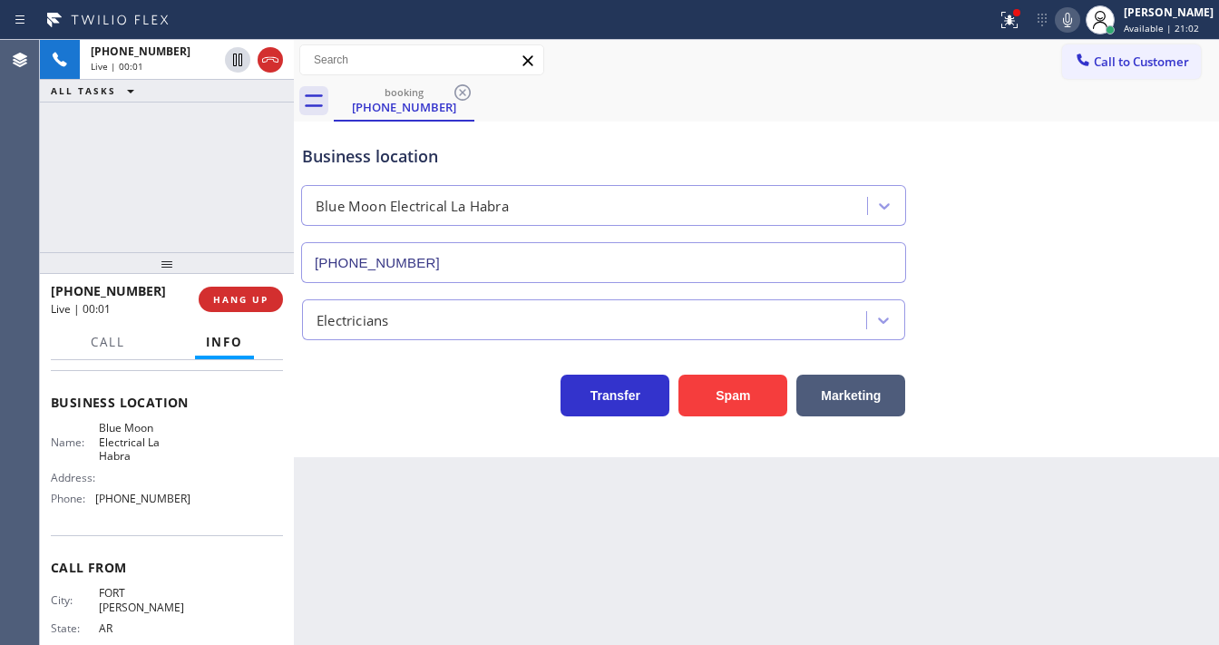
type input "(562) 358-5959"
click at [200, 222] on div "+14794144637 Live | 00:02 ALL TASKS ALL TASKS ACTIVE TASKS TASKS IN WRAP UP" at bounding box center [167, 146] width 254 height 212
click at [215, 208] on div "+14794144637 Live | 00:02 ALL TASKS ALL TASKS ACTIVE TASKS TASKS IN WRAP UP" at bounding box center [167, 146] width 254 height 212
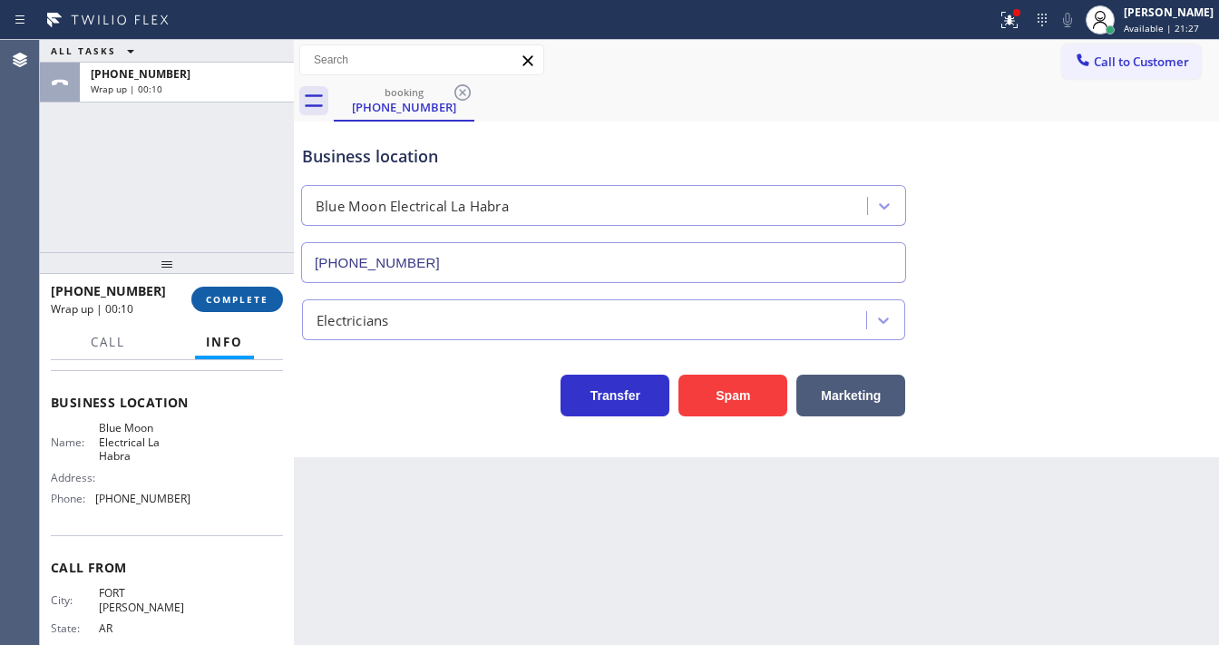
click at [252, 294] on span "COMPLETE" at bounding box center [237, 299] width 63 height 13
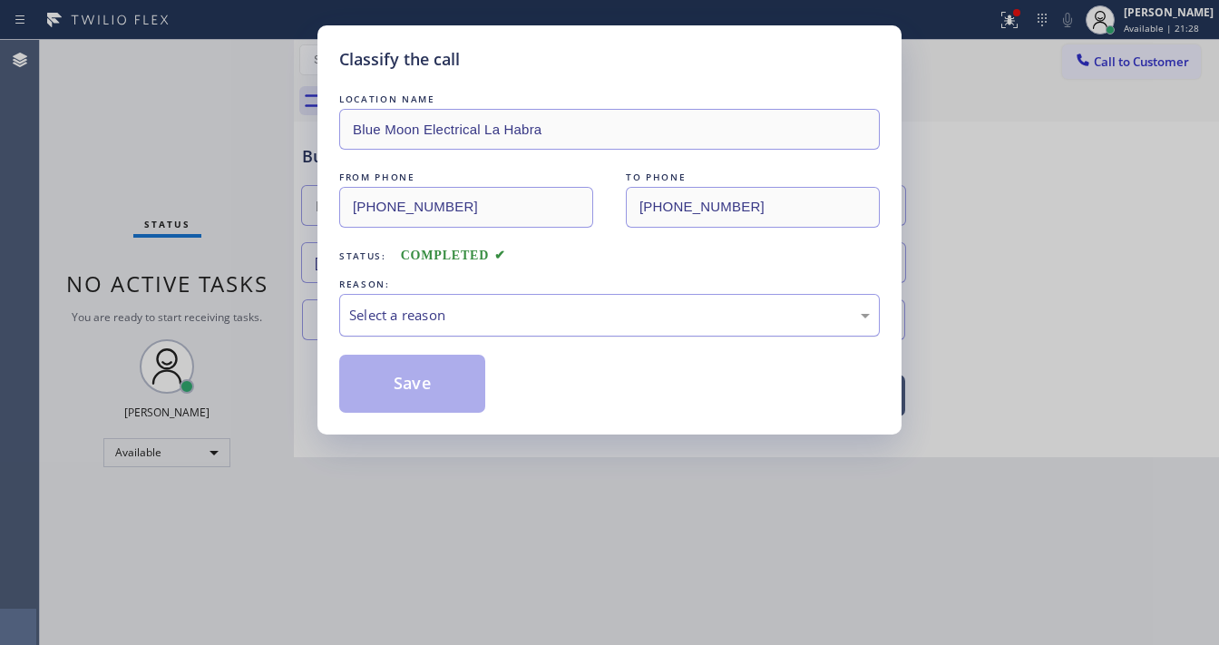
click at [443, 315] on div "Select a reason" at bounding box center [609, 315] width 521 height 21
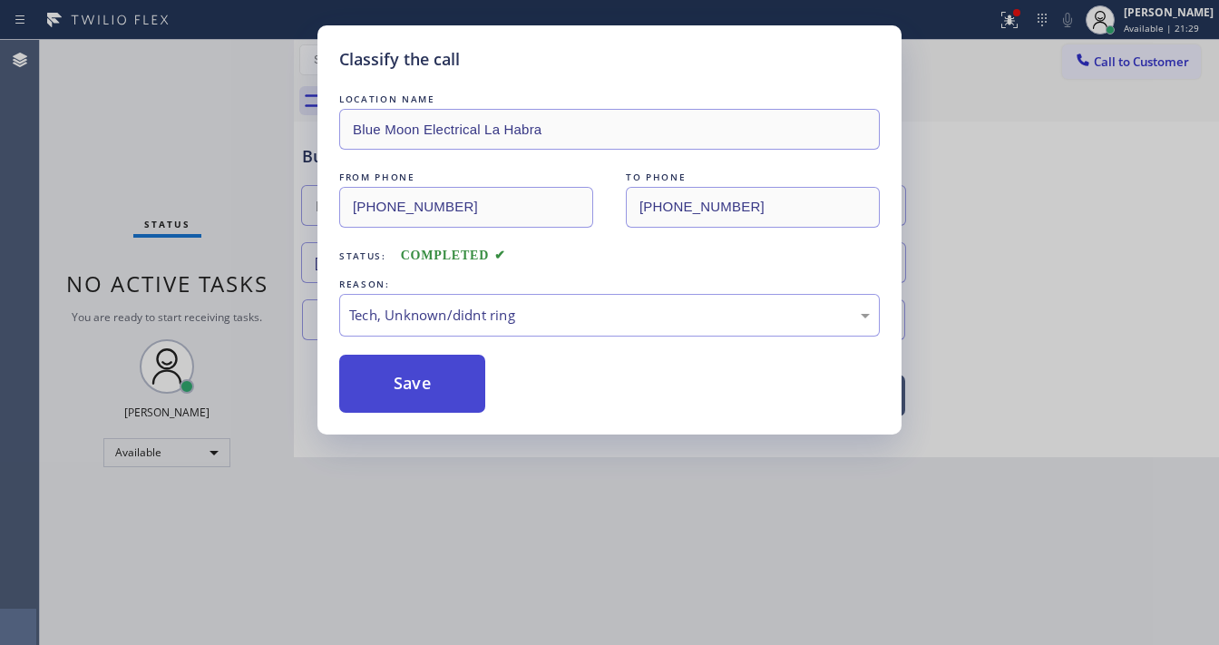
click at [424, 397] on button "Save" at bounding box center [412, 384] width 146 height 58
click at [424, 395] on button "Save" at bounding box center [412, 384] width 146 height 58
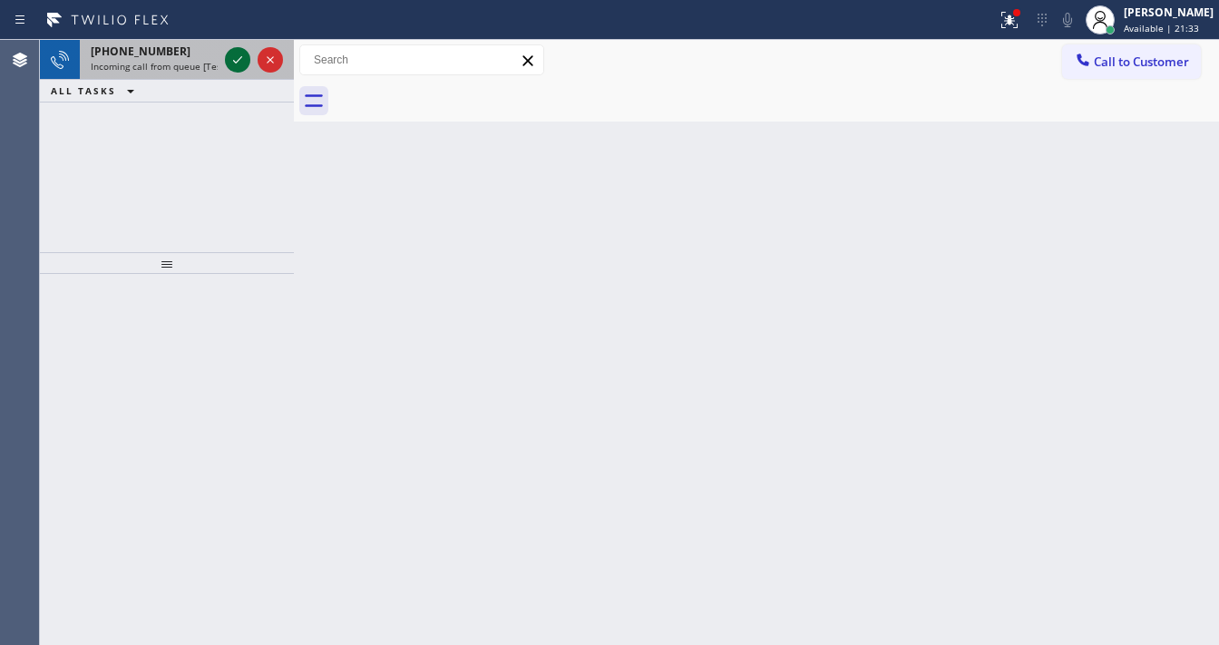
click at [222, 54] on div at bounding box center [253, 60] width 65 height 40
click at [227, 54] on icon at bounding box center [238, 60] width 22 height 22
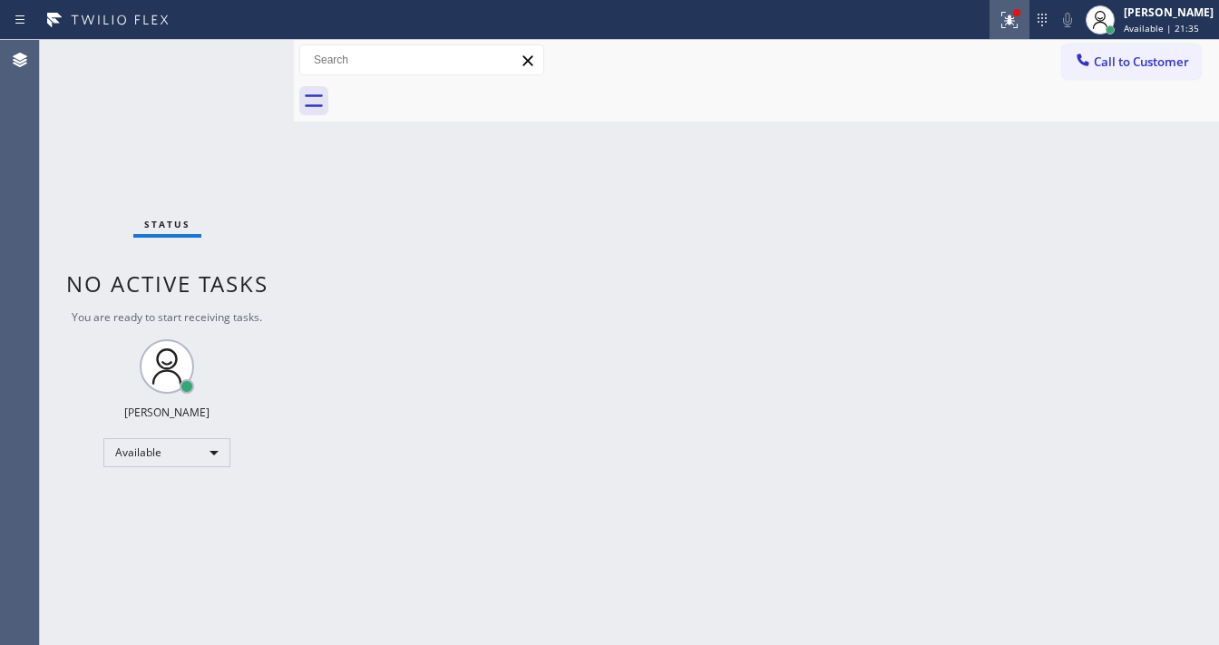
click at [1020, 24] on icon at bounding box center [1009, 20] width 22 height 22
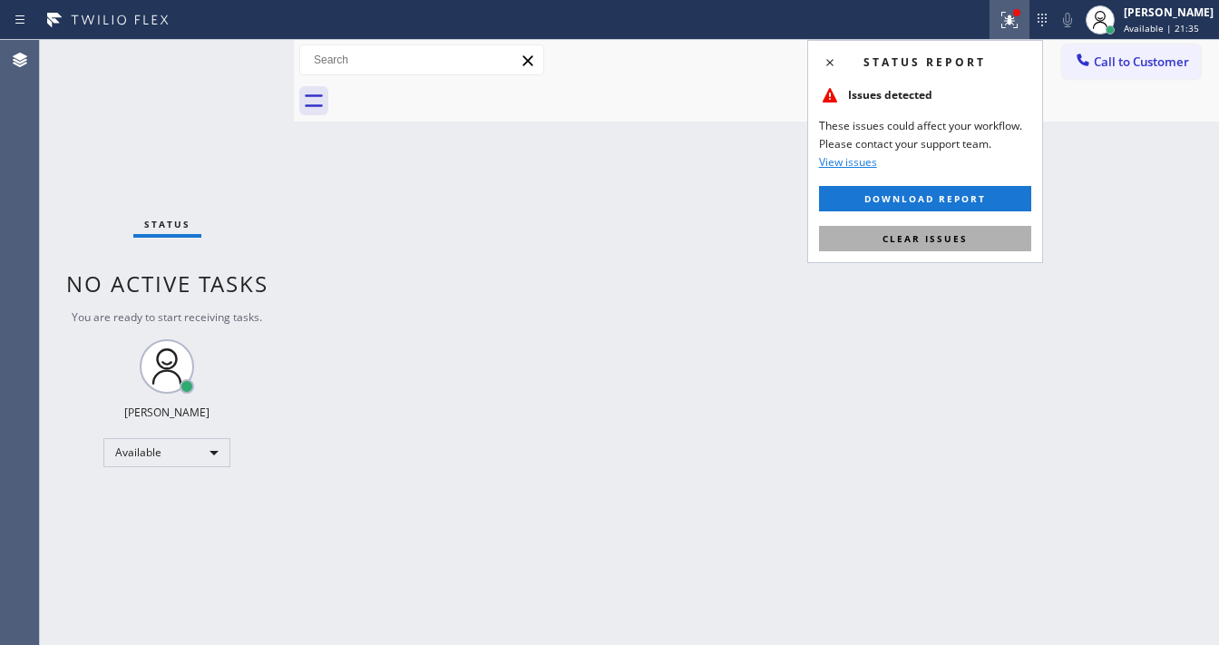
click at [935, 236] on span "Clear issues" at bounding box center [924, 238] width 85 height 13
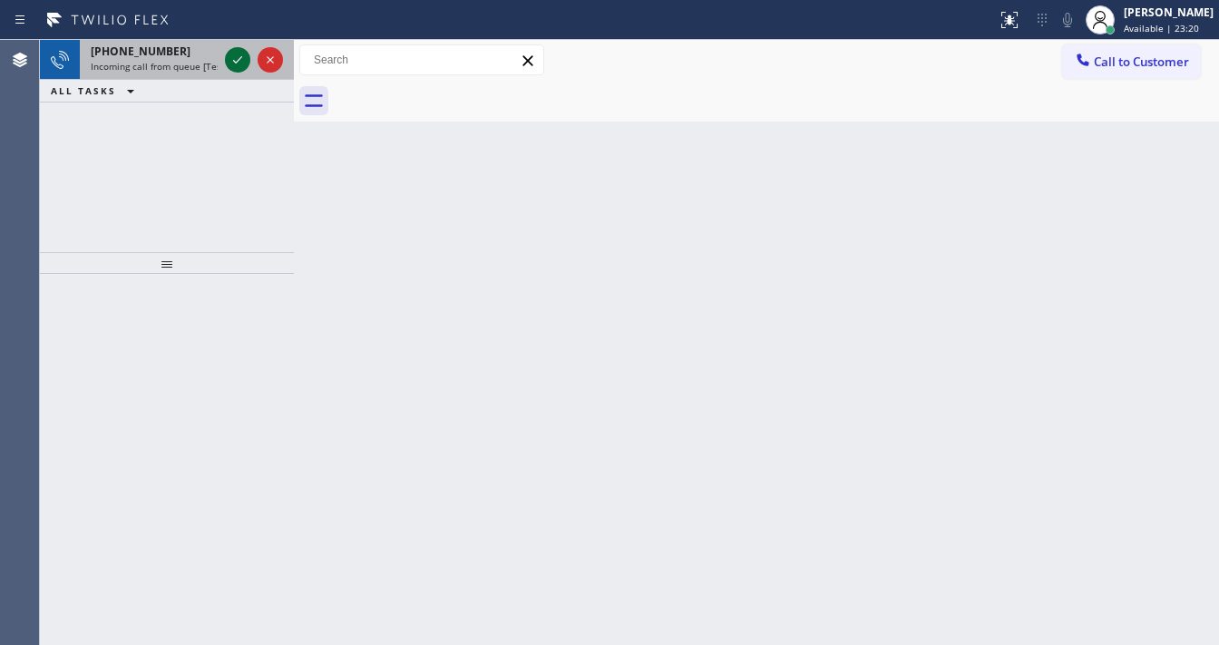
click at [239, 62] on icon at bounding box center [238, 60] width 22 height 22
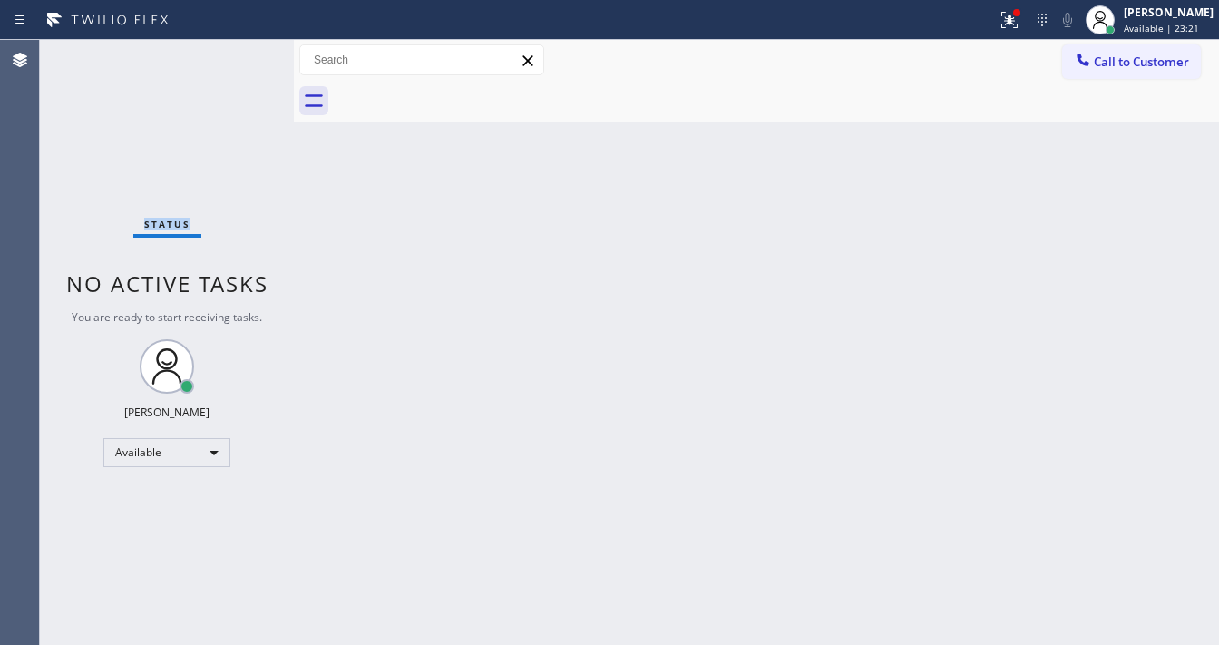
click at [237, 61] on div "Status No active tasks You are ready to start receiving tasks. [PERSON_NAME]" at bounding box center [167, 342] width 254 height 605
click at [1022, 16] on div at bounding box center [1016, 12] width 11 height 11
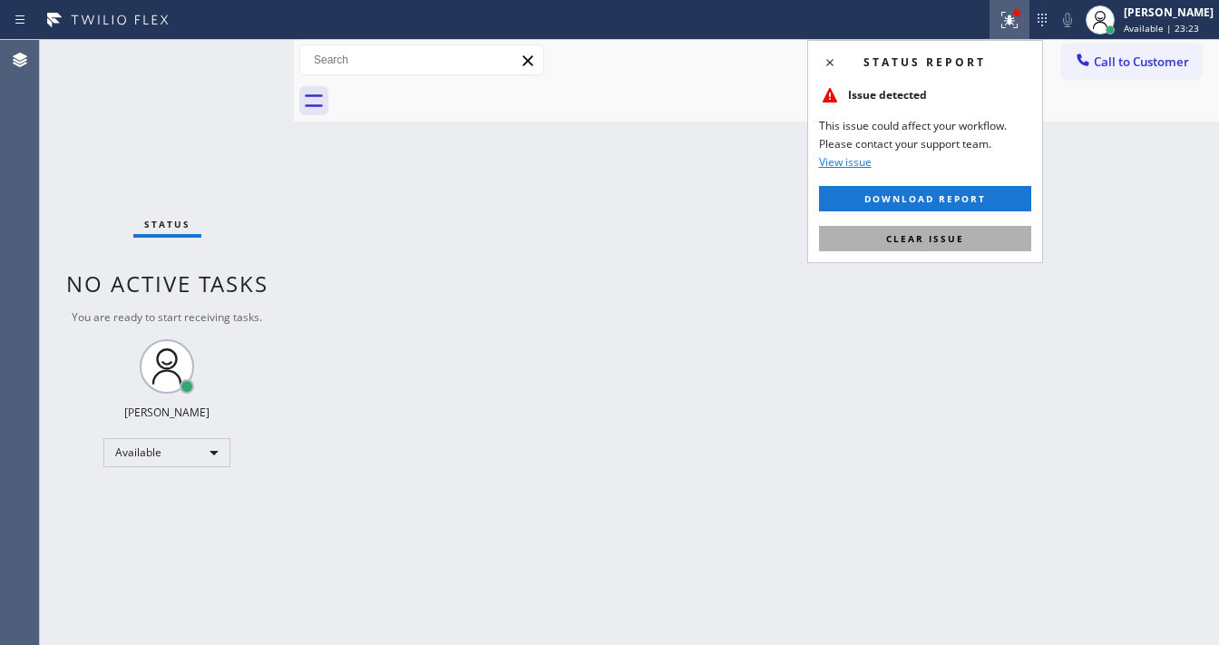
click at [950, 226] on button "Clear issue" at bounding box center [925, 238] width 212 height 25
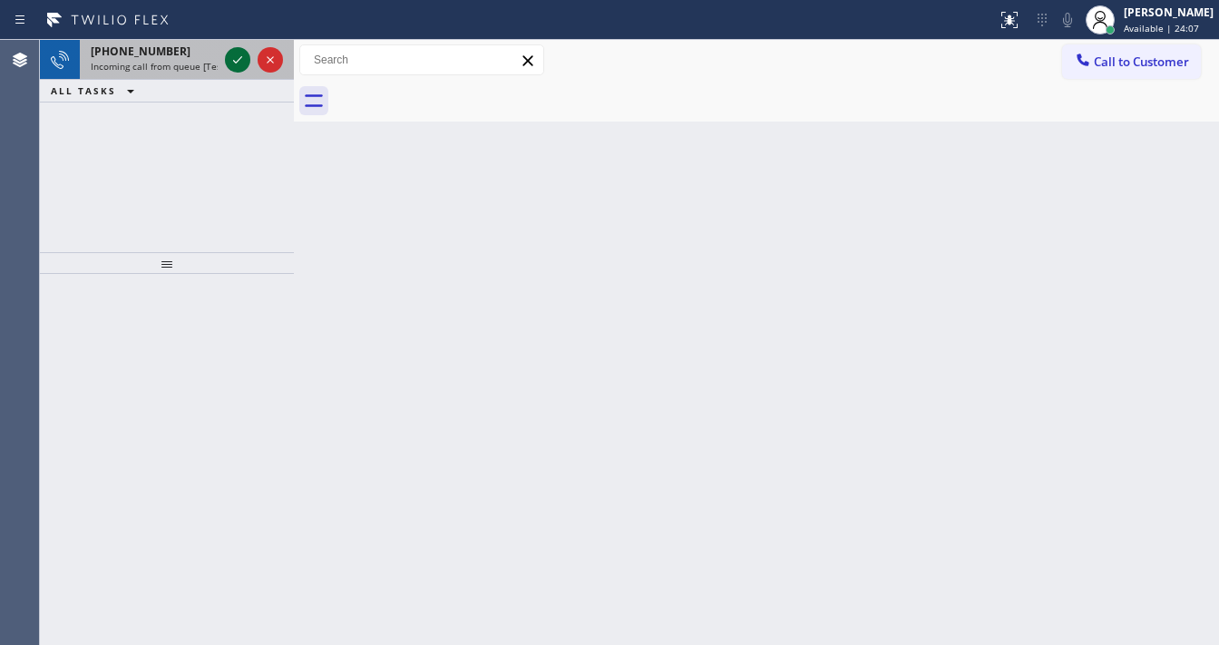
click at [230, 50] on div at bounding box center [253, 60] width 65 height 40
click at [231, 53] on icon at bounding box center [238, 60] width 22 height 22
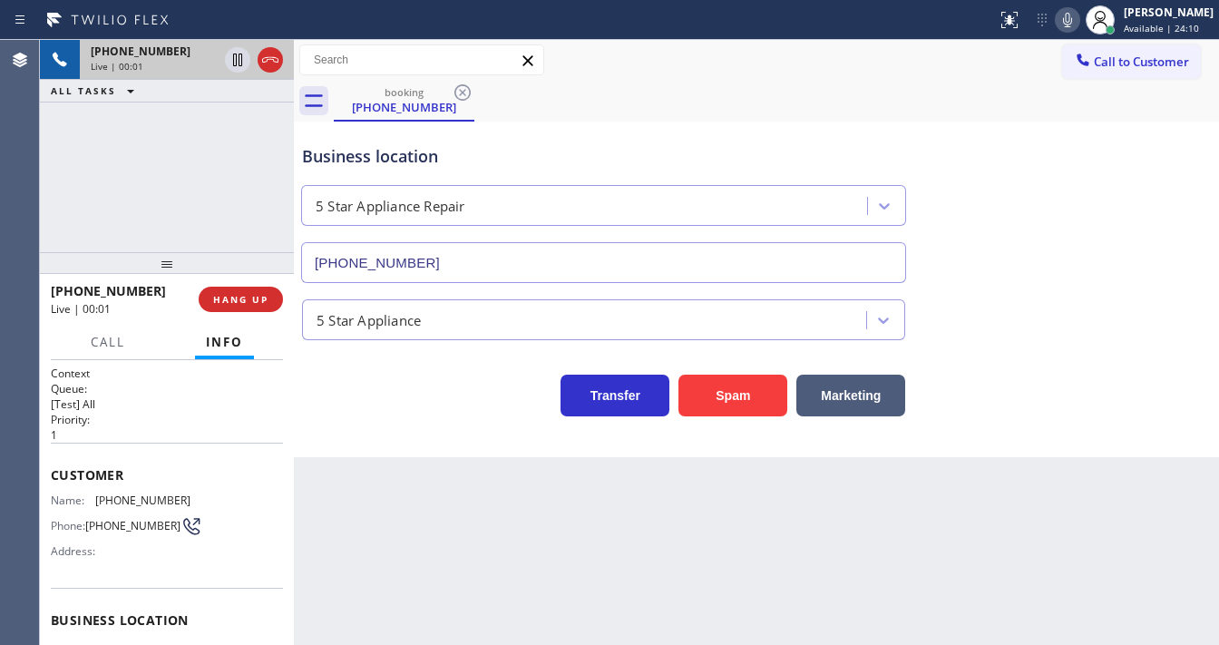
type input "[PHONE_NUMBER]"
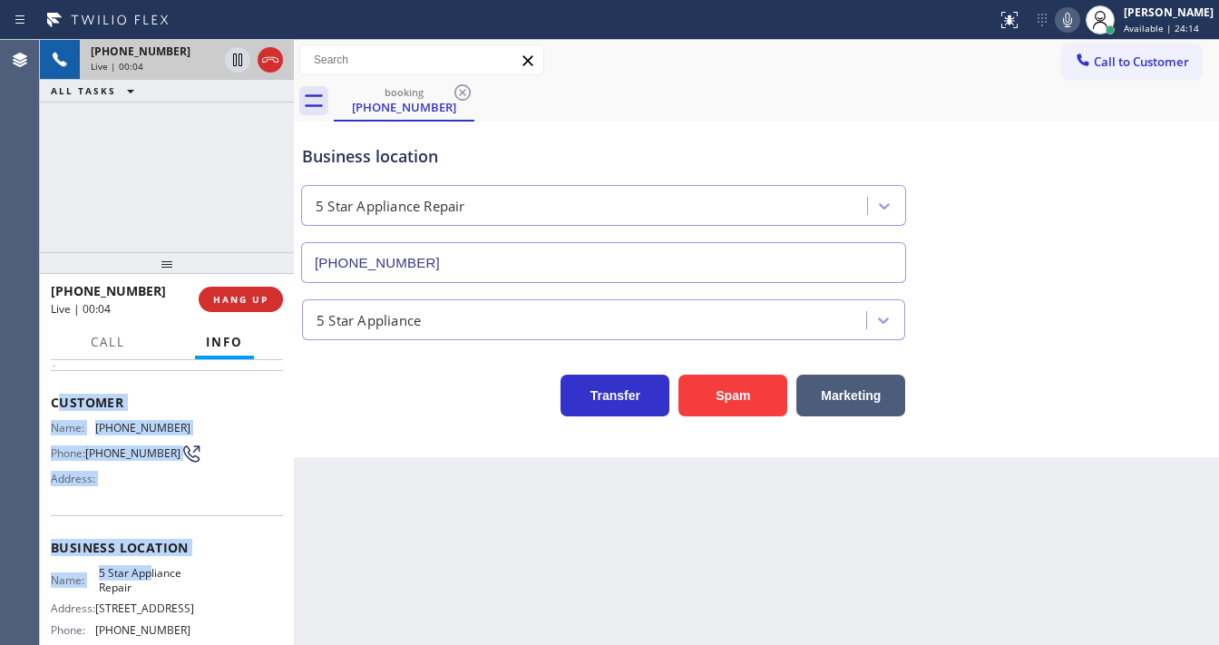
scroll to position [218, 0]
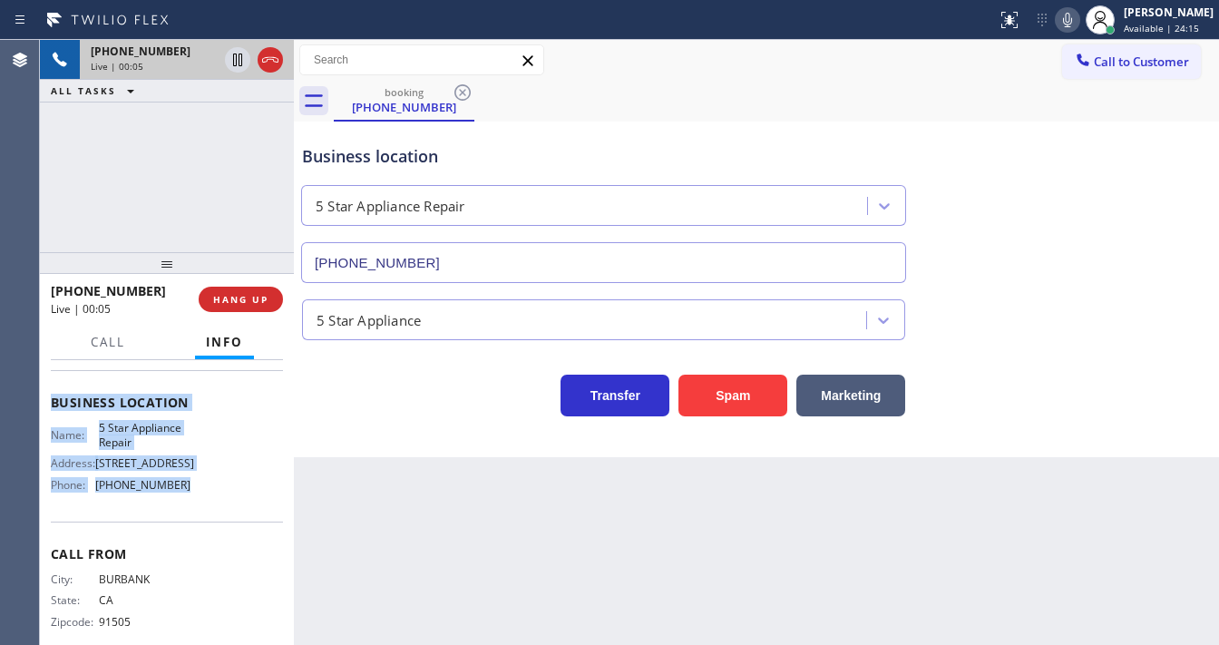
drag, startPoint x: 55, startPoint y: 468, endPoint x: 180, endPoint y: 503, distance: 129.2
click at [180, 503] on div "Context Queue: [Test] All Priority: 1 Customer Name: (626) 232-5331 Phone: (626…" at bounding box center [167, 403] width 232 height 511
copy div "ustomer Name: (626) 232-5331 Phone: (626) 232-5331 Address: Business location N…"
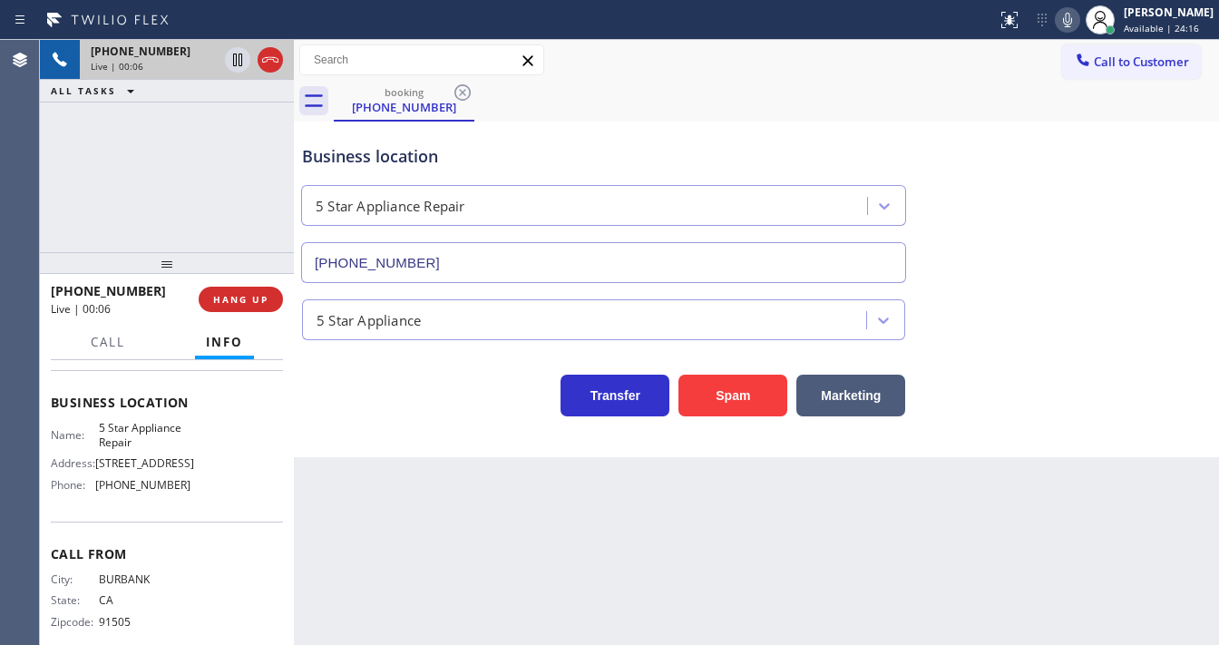
click at [158, 207] on div "+16262325331 Live | 00:06 ALL TASKS ALL TASKS ACTIVE TASKS TASKS IN WRAP UP" at bounding box center [167, 146] width 254 height 212
click at [1076, 20] on icon at bounding box center [1068, 20] width 22 height 22
click at [1070, 18] on icon at bounding box center [1068, 20] width 22 height 22
click at [1077, 27] on icon at bounding box center [1068, 20] width 22 height 22
click at [1078, 24] on icon at bounding box center [1068, 20] width 22 height 22
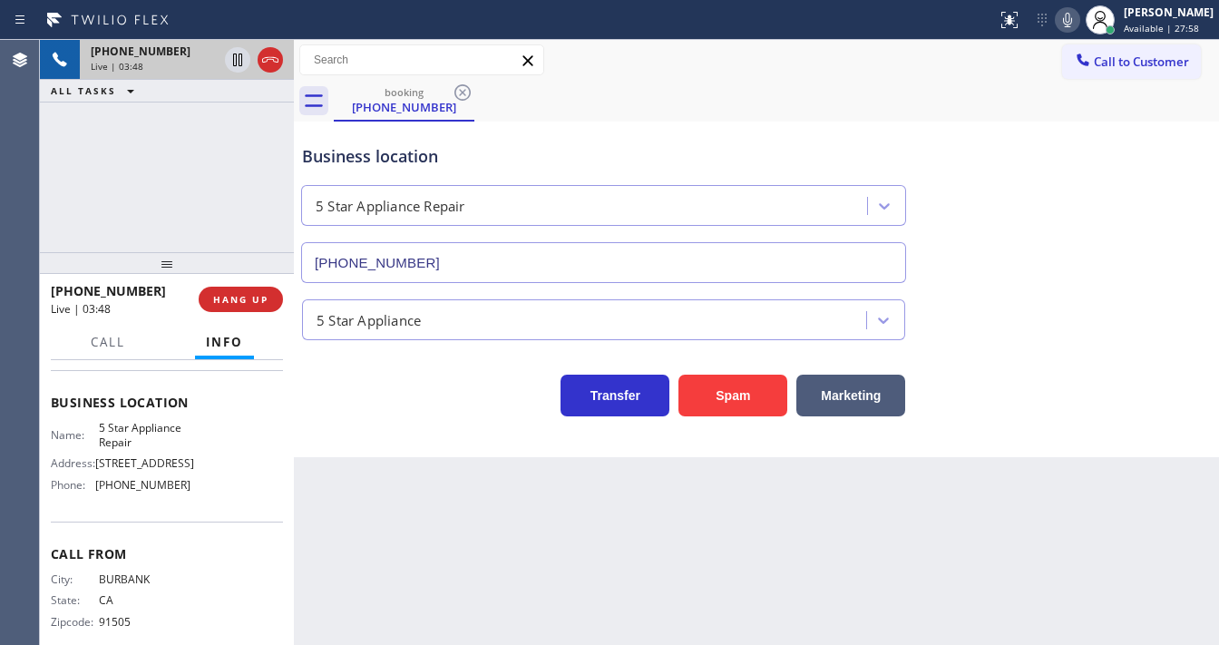
click at [55, 231] on div "+16262325331 Live | 03:48 ALL TASKS ALL TASKS ACTIVE TASKS TASKS IN WRAP UP" at bounding box center [167, 146] width 254 height 212
click at [232, 192] on div "+16262325331 Live | 05:03 ALL TASKS ALL TASKS ACTIVE TASKS TASKS IN WRAP UP (60…" at bounding box center [167, 146] width 254 height 212
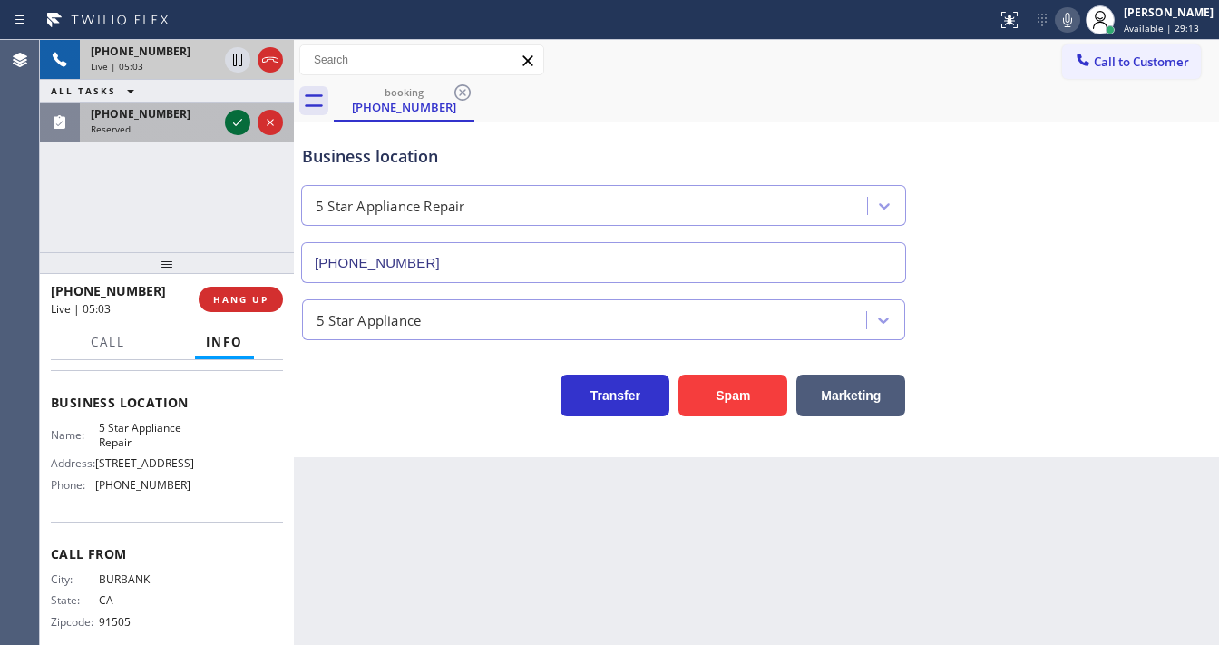
click at [233, 116] on icon at bounding box center [238, 123] width 22 height 22
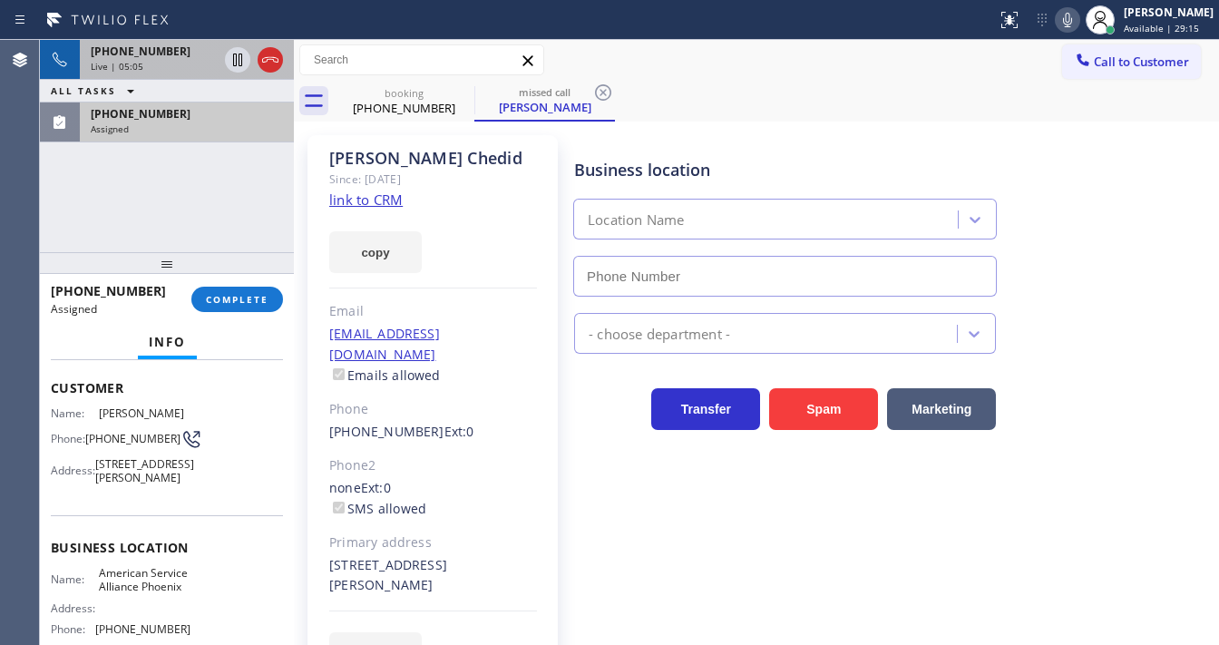
scroll to position [87, 0]
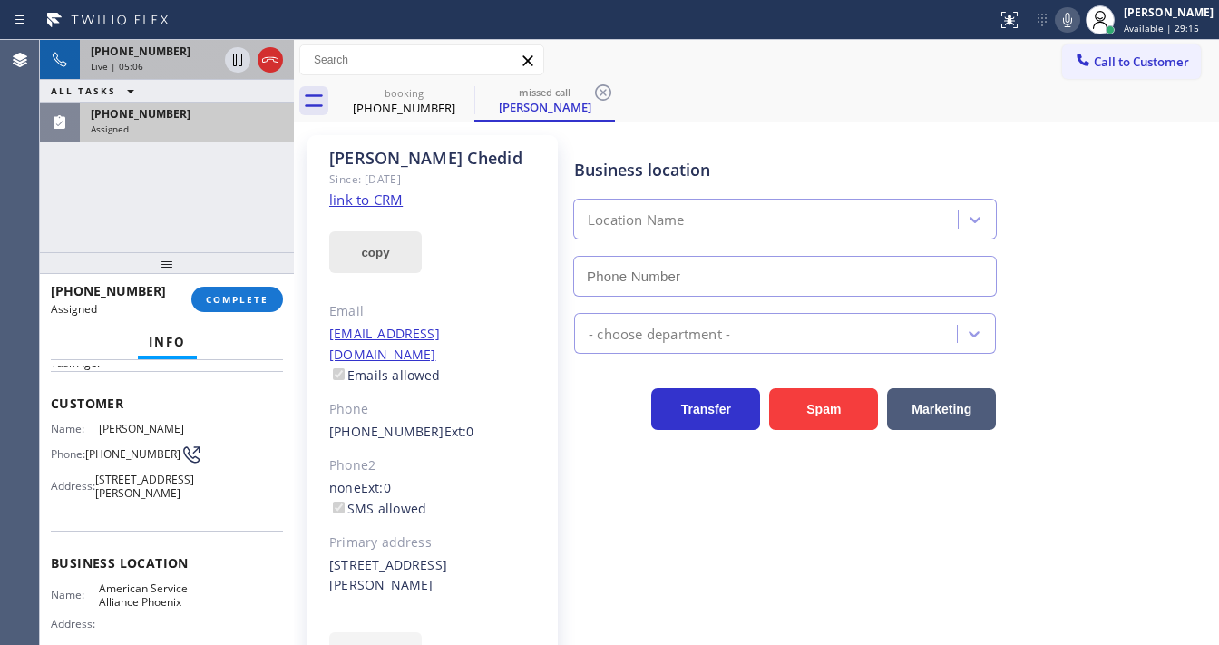
type input "(602) 536-8383"
click at [356, 200] on link "link to CRM" at bounding box center [365, 199] width 73 height 18
click at [167, 201] on div "+16262325331 Live | 05:18 ALL TASKS ALL TASKS ACTIVE TASKS TASKS IN WRAP UP (60…" at bounding box center [167, 146] width 254 height 212
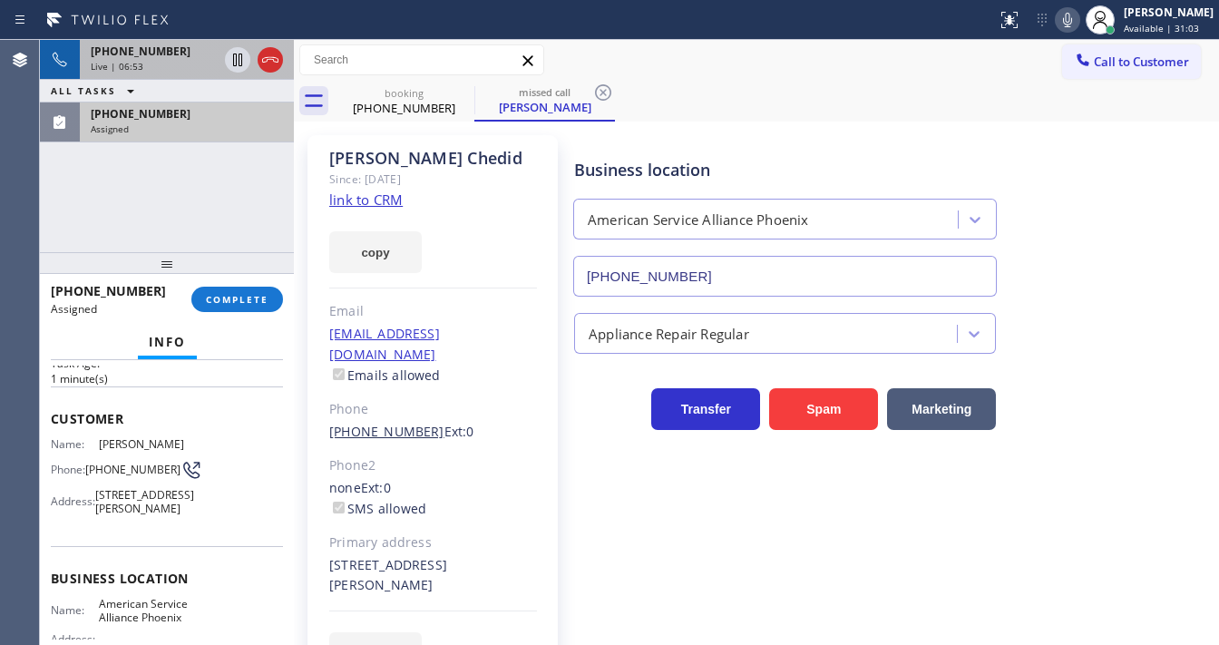
scroll to position [102, 0]
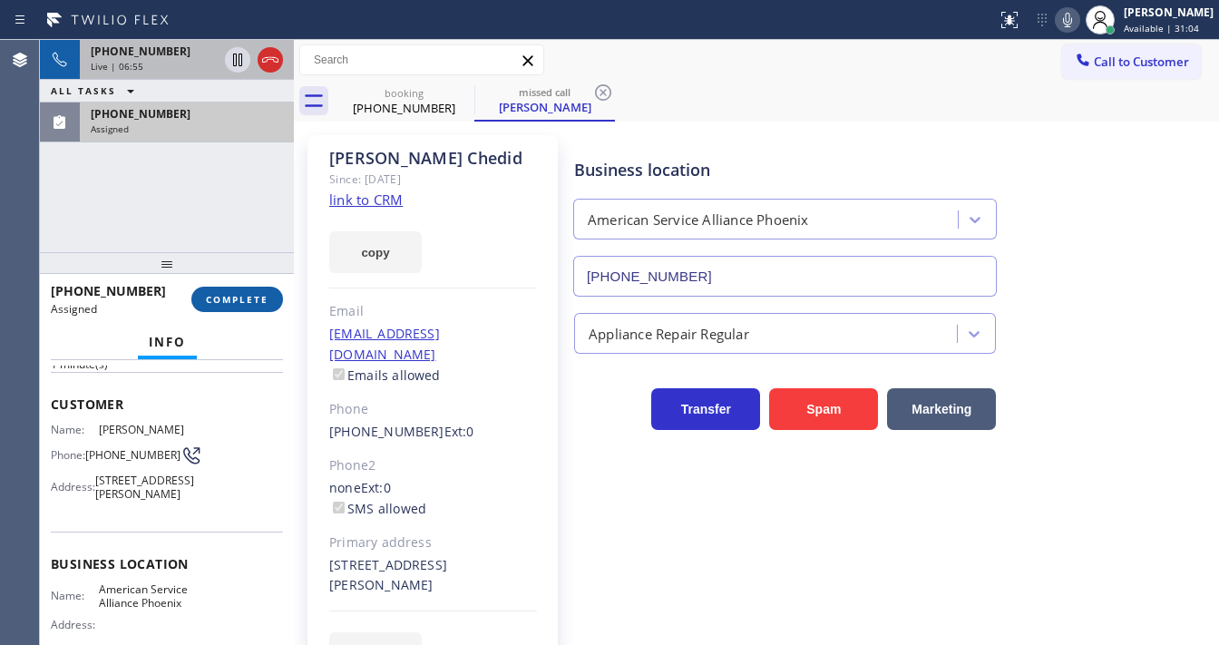
click at [250, 301] on span "COMPLETE" at bounding box center [237, 299] width 63 height 13
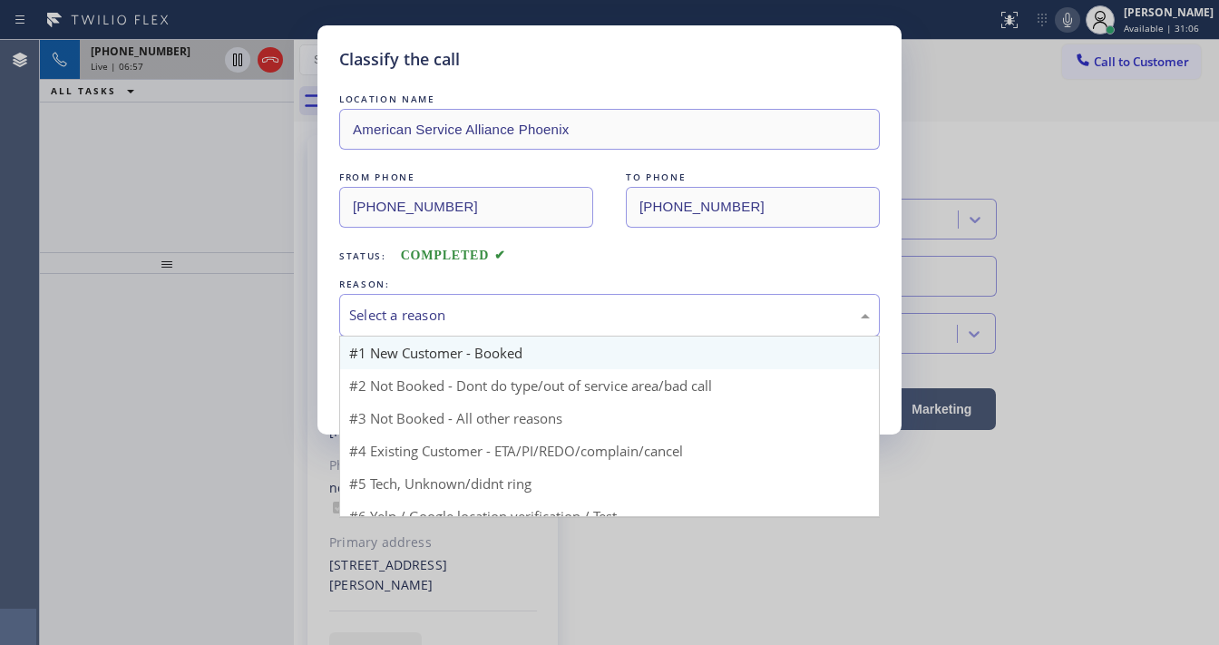
drag, startPoint x: 455, startPoint y: 313, endPoint x: 464, endPoint y: 336, distance: 24.4
click at [458, 317] on div "Select a reason" at bounding box center [609, 315] width 521 height 21
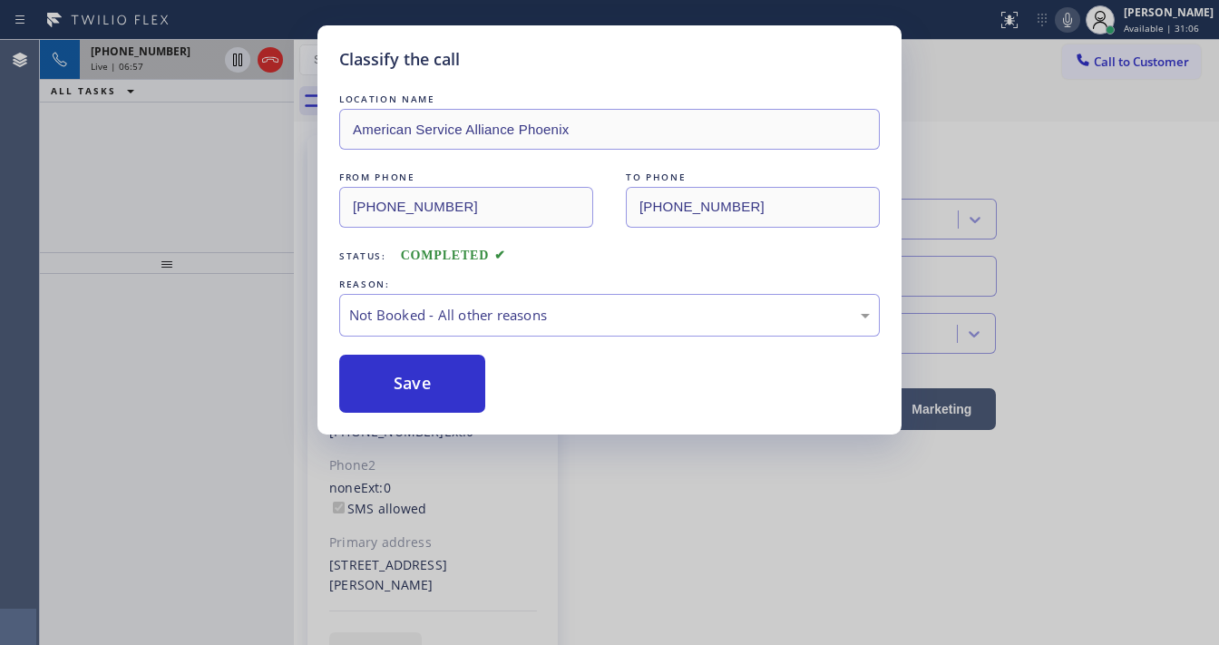
click at [417, 381] on button "Save" at bounding box center [412, 384] width 146 height 58
click at [417, 380] on button "Save" at bounding box center [412, 384] width 146 height 58
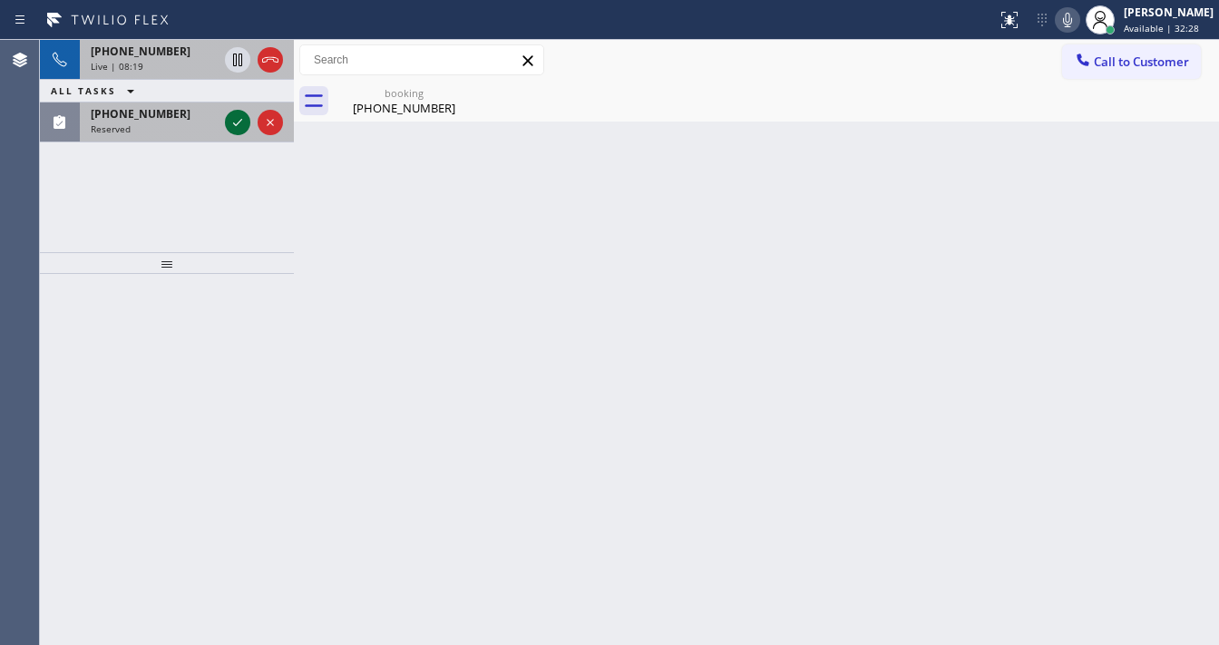
click at [236, 124] on icon at bounding box center [238, 123] width 22 height 22
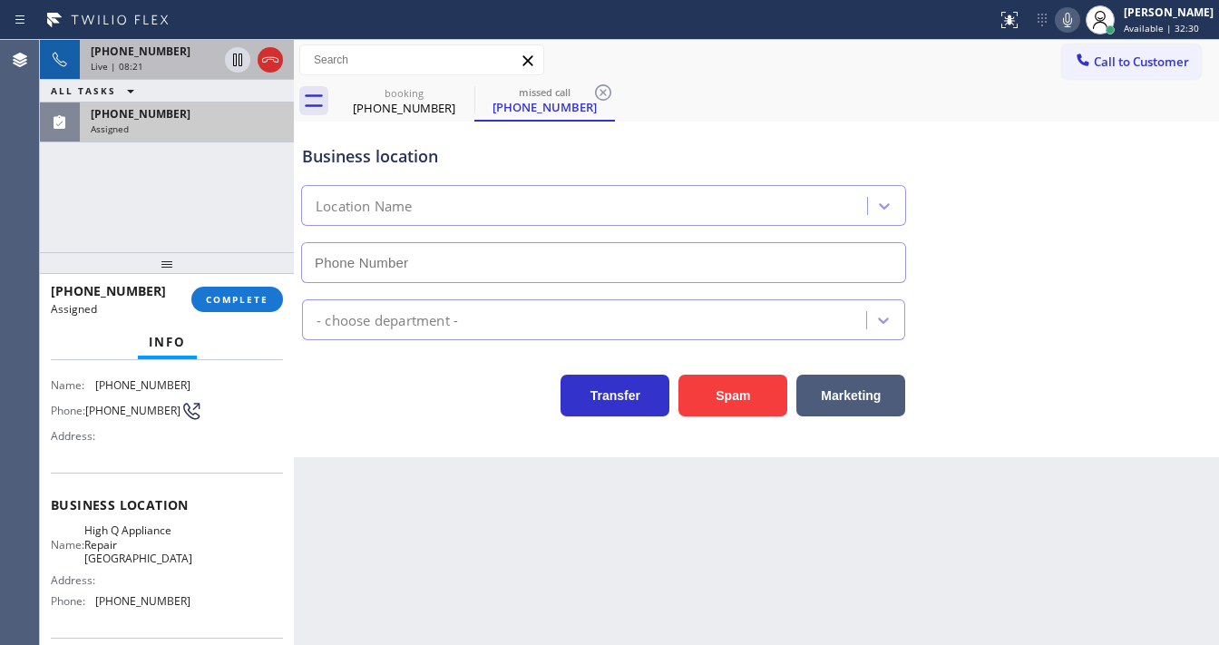
type input "(917) 924-4602"
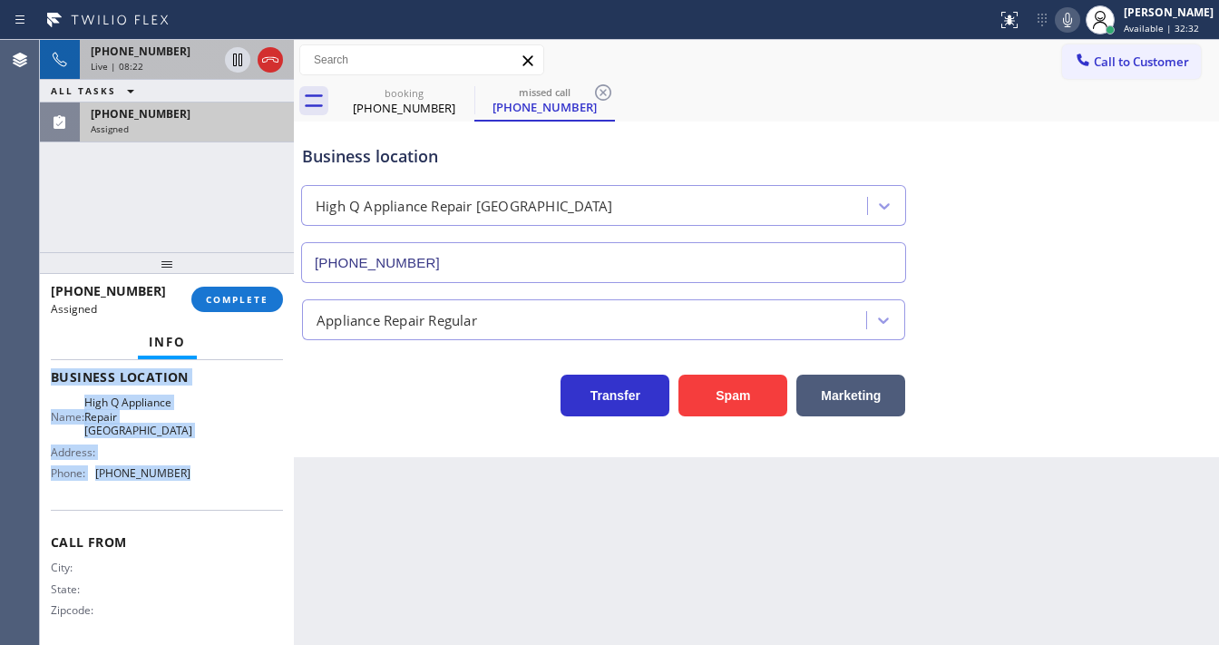
scroll to position [267, 0]
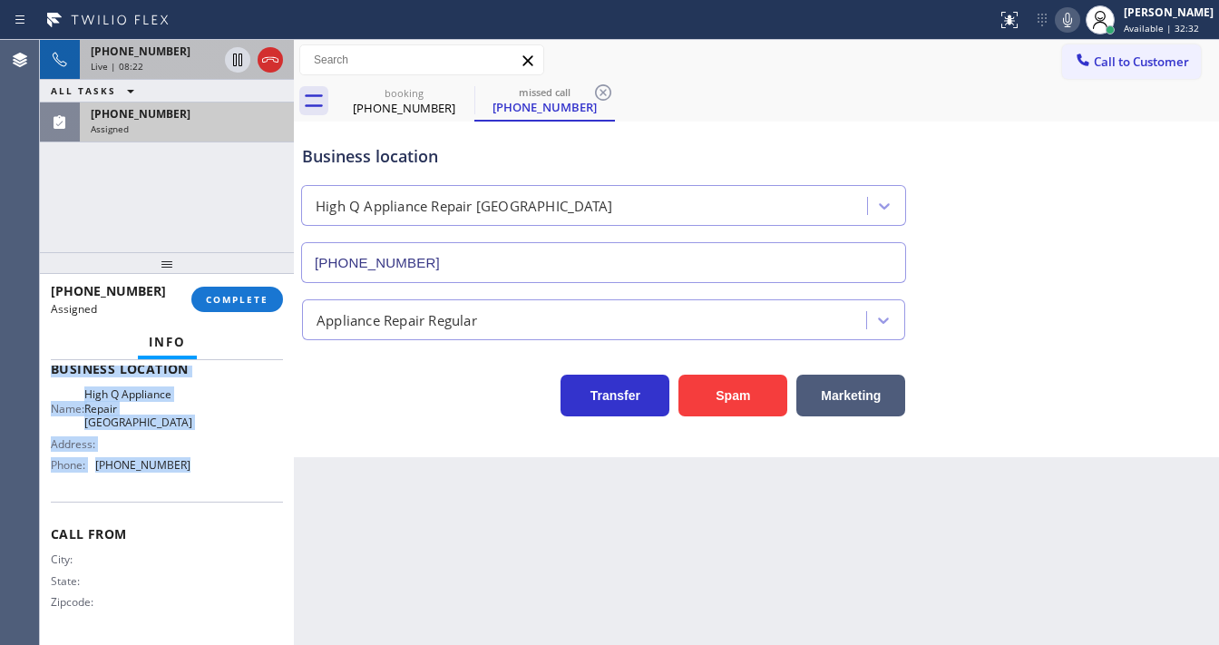
drag, startPoint x: 54, startPoint y: 428, endPoint x: 183, endPoint y: 482, distance: 140.6
click at [183, 482] on div "Context Queue: Appliance Repair Priority: 0 Task Age: Customer Name: (914) 427-…" at bounding box center [167, 369] width 232 height 541
copy div "Customer Name: (914) 427-7104 Phone: (914) 427-7104 Address: Business location …"
click at [240, 299] on span "COMPLETE" at bounding box center [237, 299] width 63 height 13
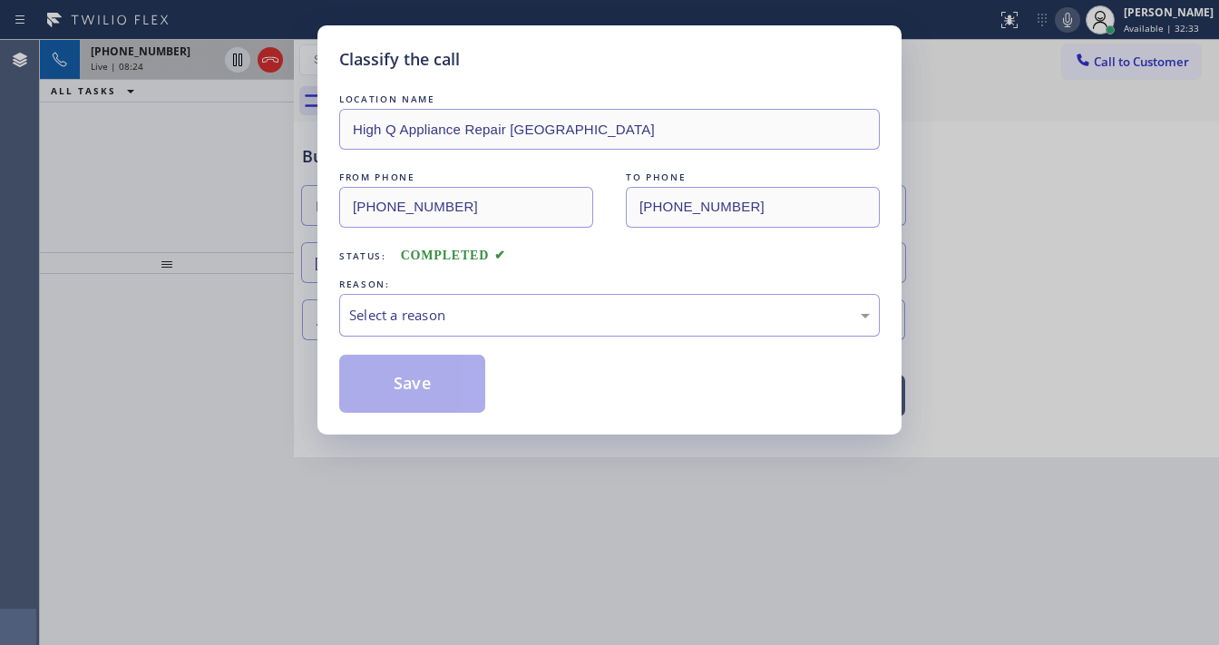
drag, startPoint x: 447, startPoint y: 317, endPoint x: 457, endPoint y: 330, distance: 16.9
click at [448, 317] on div "Select a reason" at bounding box center [609, 315] width 521 height 21
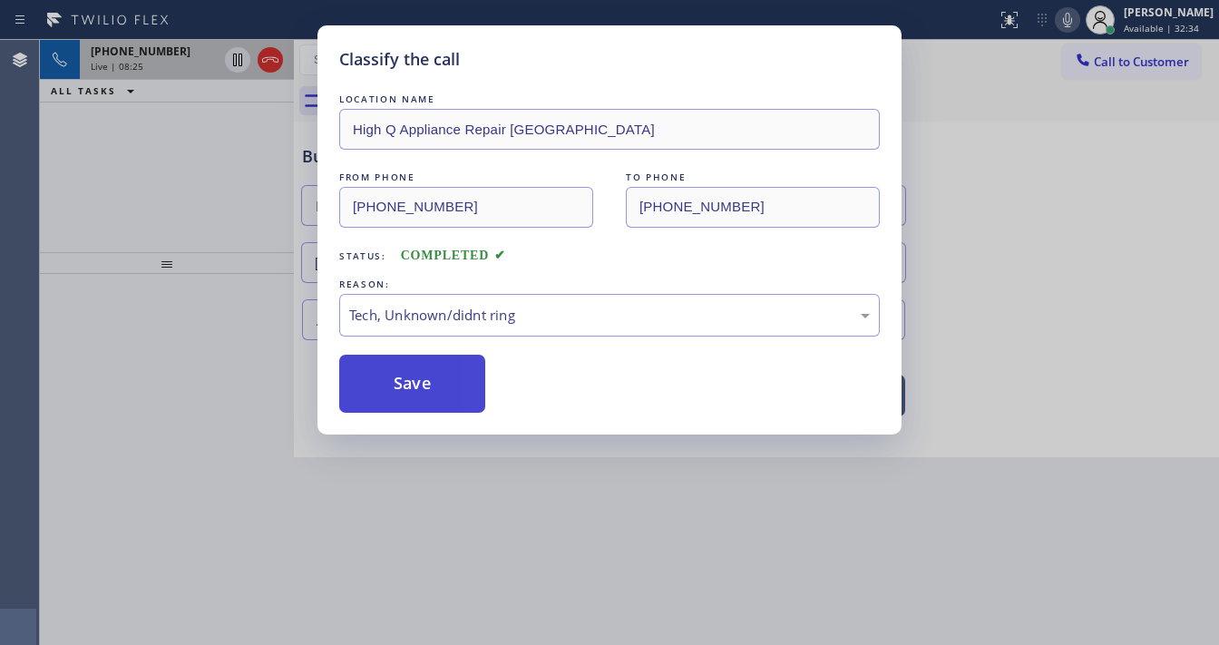
click at [414, 390] on button "Save" at bounding box center [412, 384] width 146 height 58
click at [196, 239] on div "Classify the call LOCATION NAME High Q Appliance Repair Brooklyn FROM PHONE (91…" at bounding box center [609, 322] width 1219 height 645
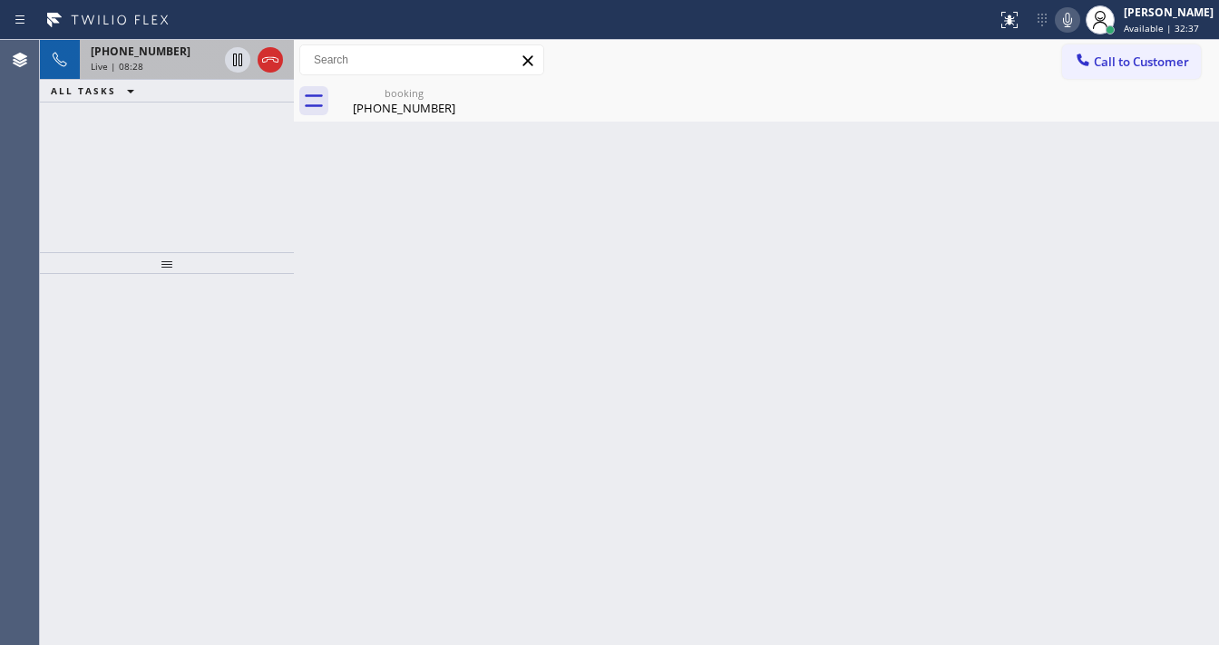
click at [161, 185] on div "+16262325331 Live | 08:28 ALL TASKS ALL TASKS ACTIVE TASKS TASKS IN WRAP UP" at bounding box center [167, 146] width 254 height 212
click at [274, 62] on icon at bounding box center [270, 60] width 22 height 22
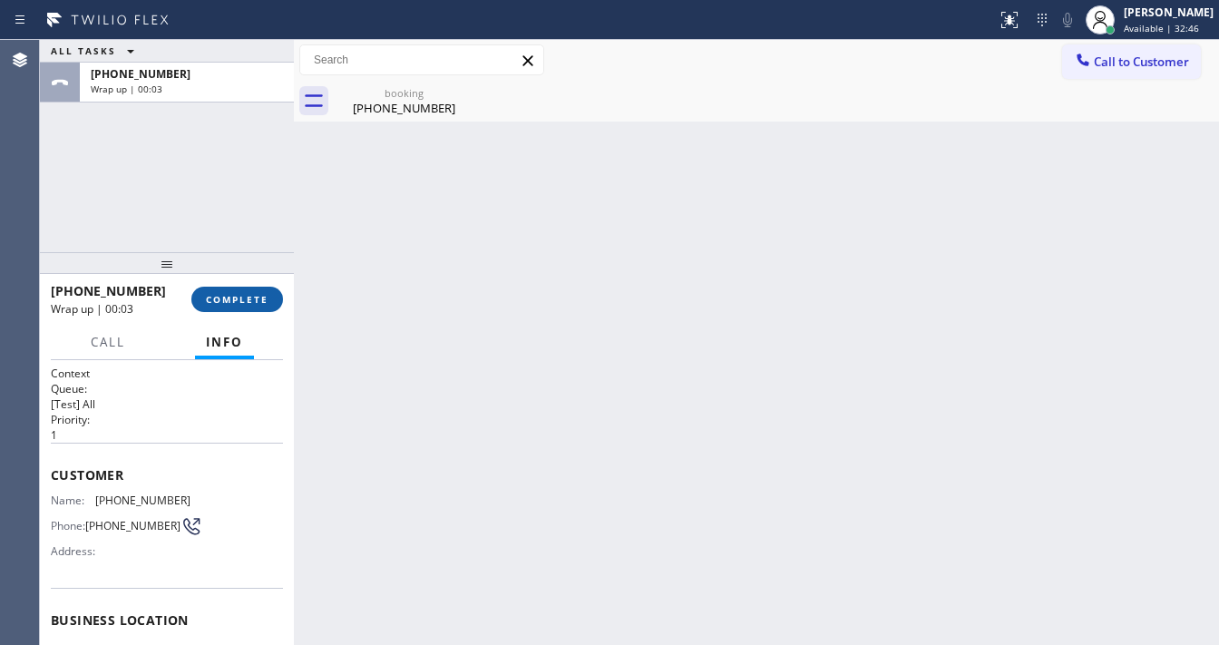
click at [249, 289] on button "COMPLETE" at bounding box center [237, 299] width 92 height 25
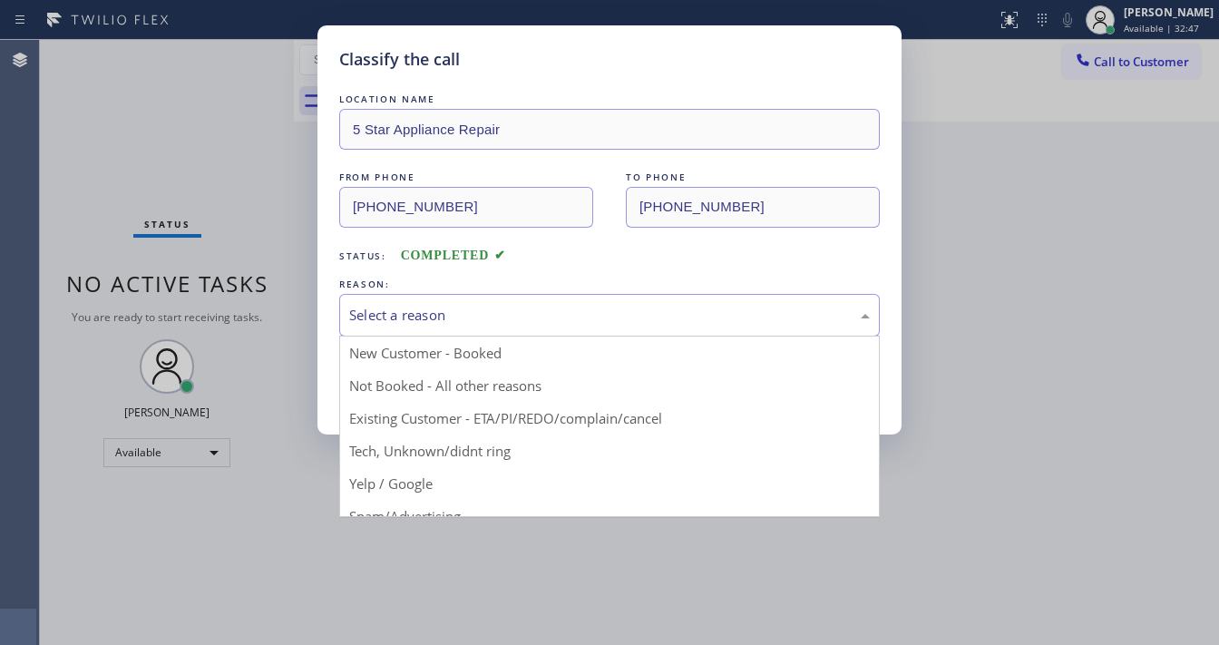
click at [470, 315] on div "Select a reason" at bounding box center [609, 315] width 521 height 21
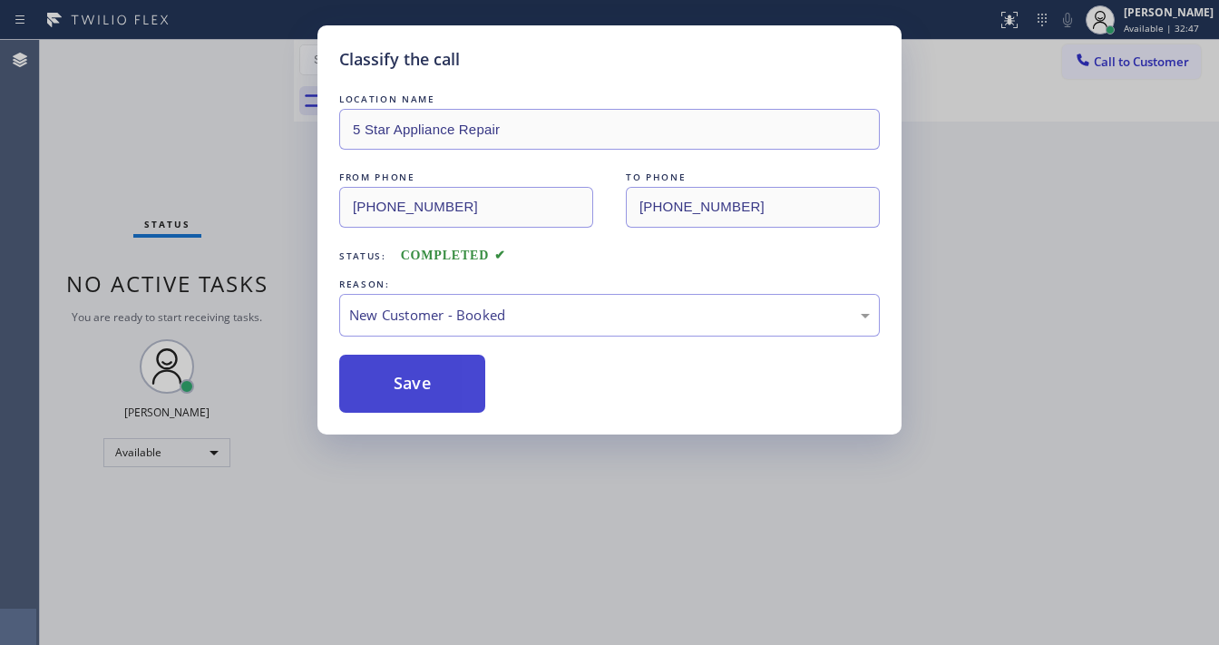
click at [412, 379] on button "Save" at bounding box center [412, 384] width 146 height 58
click at [412, 380] on button "Save" at bounding box center [412, 384] width 146 height 58
click at [412, 381] on button "Save" at bounding box center [412, 384] width 146 height 58
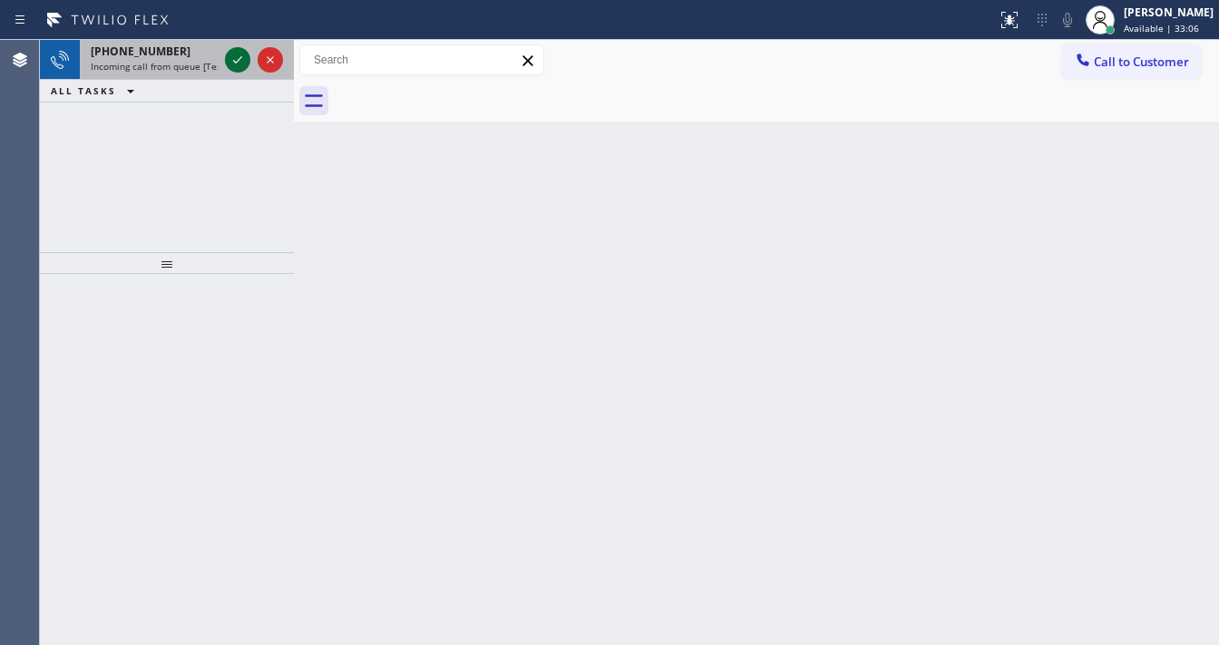
click at [232, 59] on icon at bounding box center [238, 60] width 22 height 22
click at [234, 47] on div at bounding box center [253, 60] width 65 height 40
click at [236, 54] on icon at bounding box center [238, 60] width 22 height 22
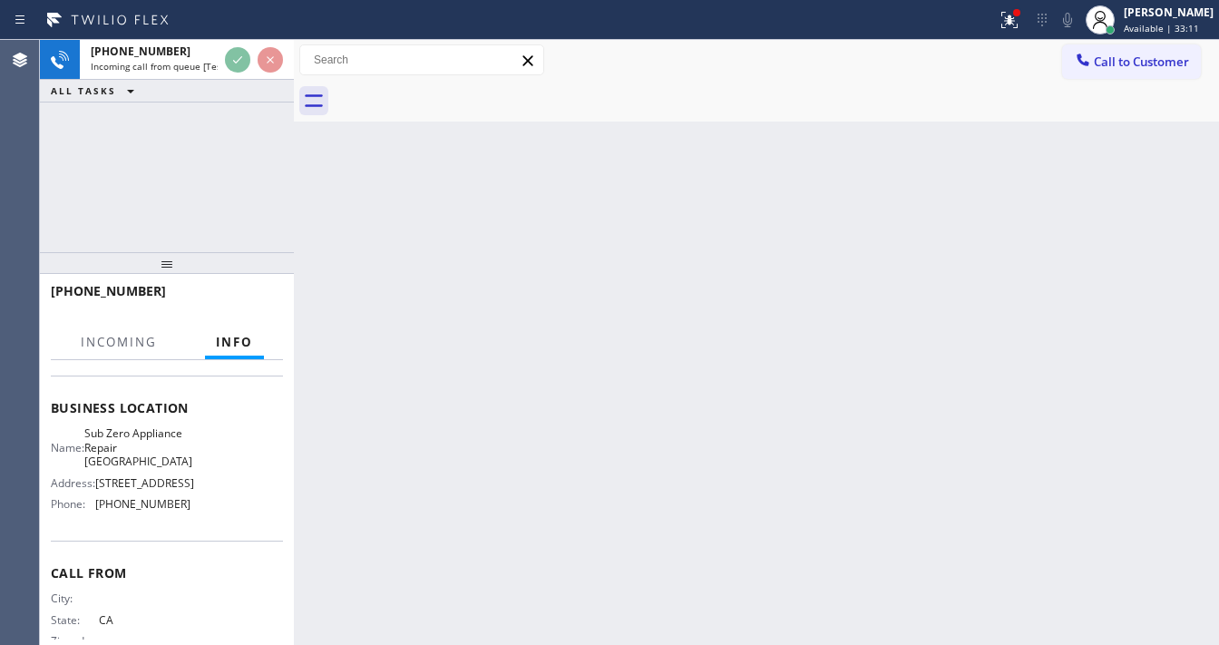
scroll to position [266, 0]
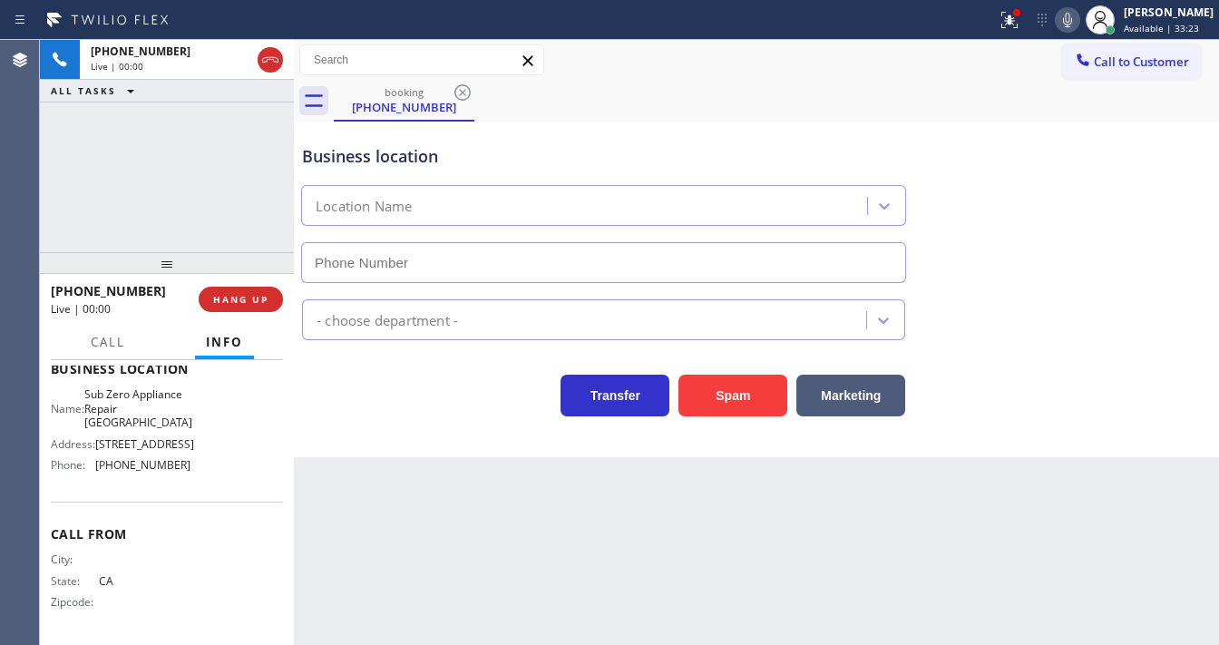
type input "(754) 802-2459"
click at [191, 170] on div "[PHONE_NUMBER] Live | 00:02 ALL TASKS ALL TASKS ACTIVE TASKS TASKS IN WRAP UP" at bounding box center [167, 146] width 254 height 212
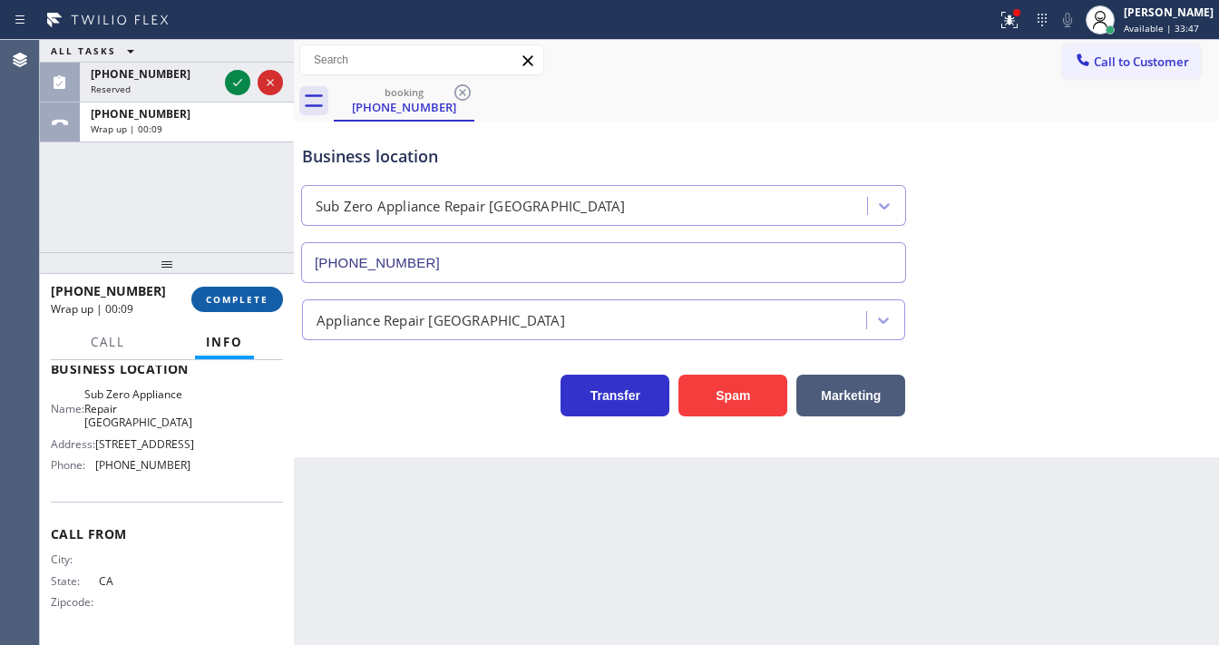
click at [248, 301] on span "COMPLETE" at bounding box center [237, 299] width 63 height 13
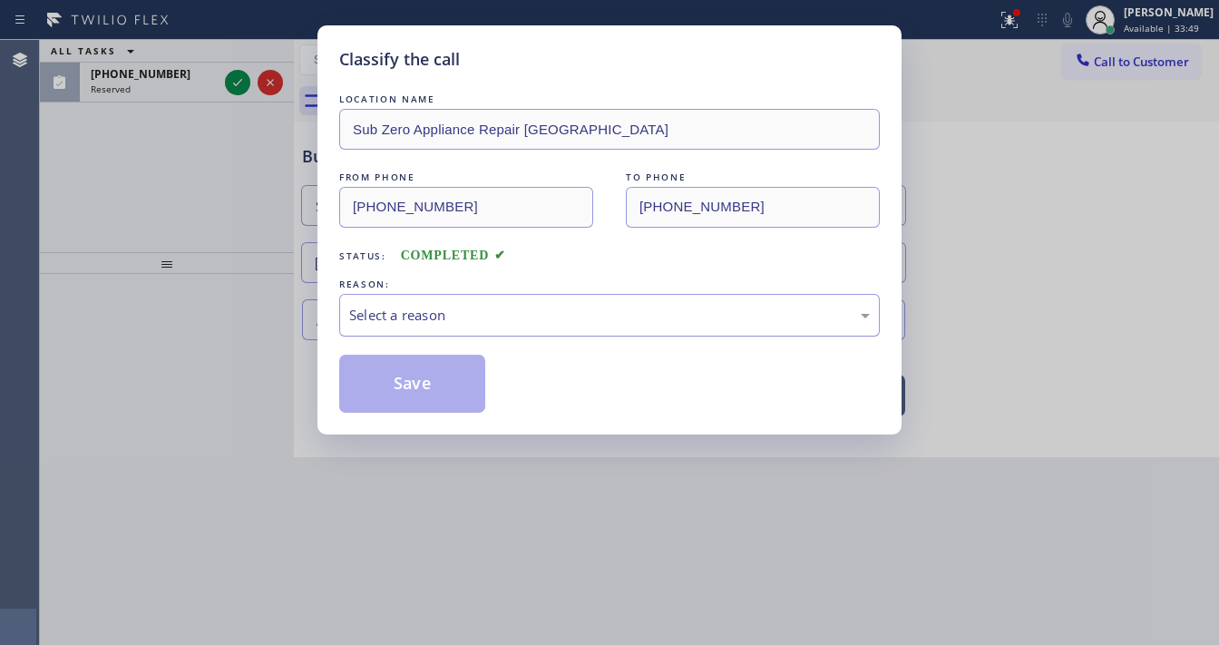
click at [424, 308] on div "Select a reason" at bounding box center [609, 315] width 521 height 21
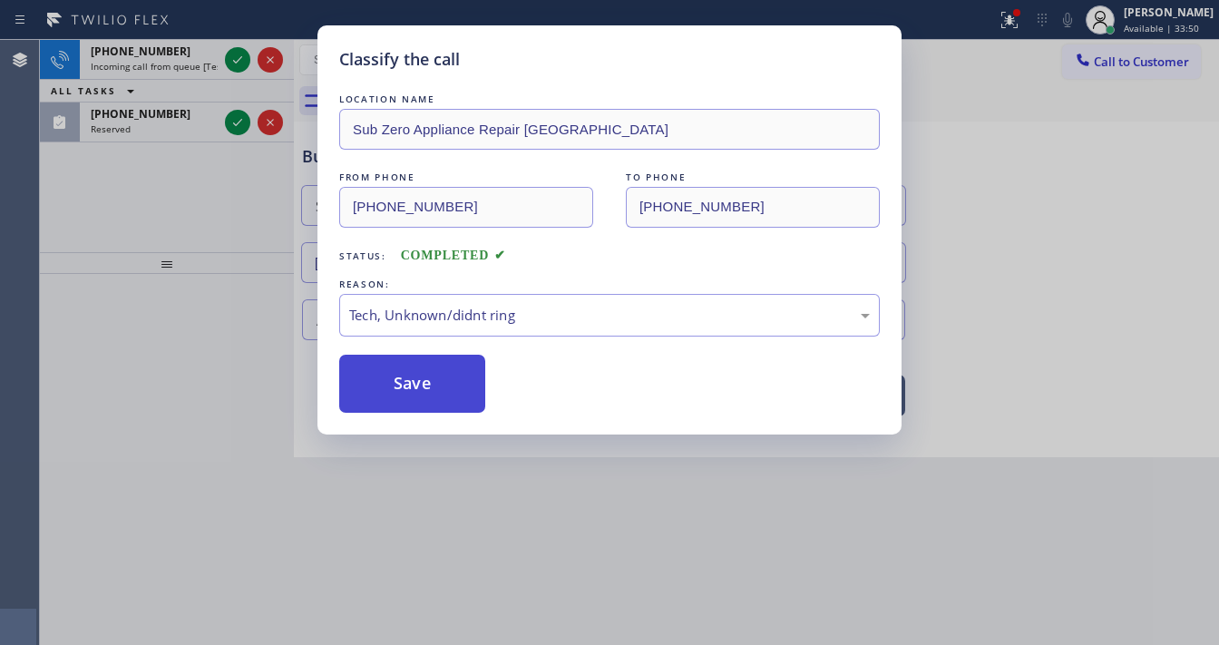
click at [433, 385] on button "Save" at bounding box center [412, 384] width 146 height 58
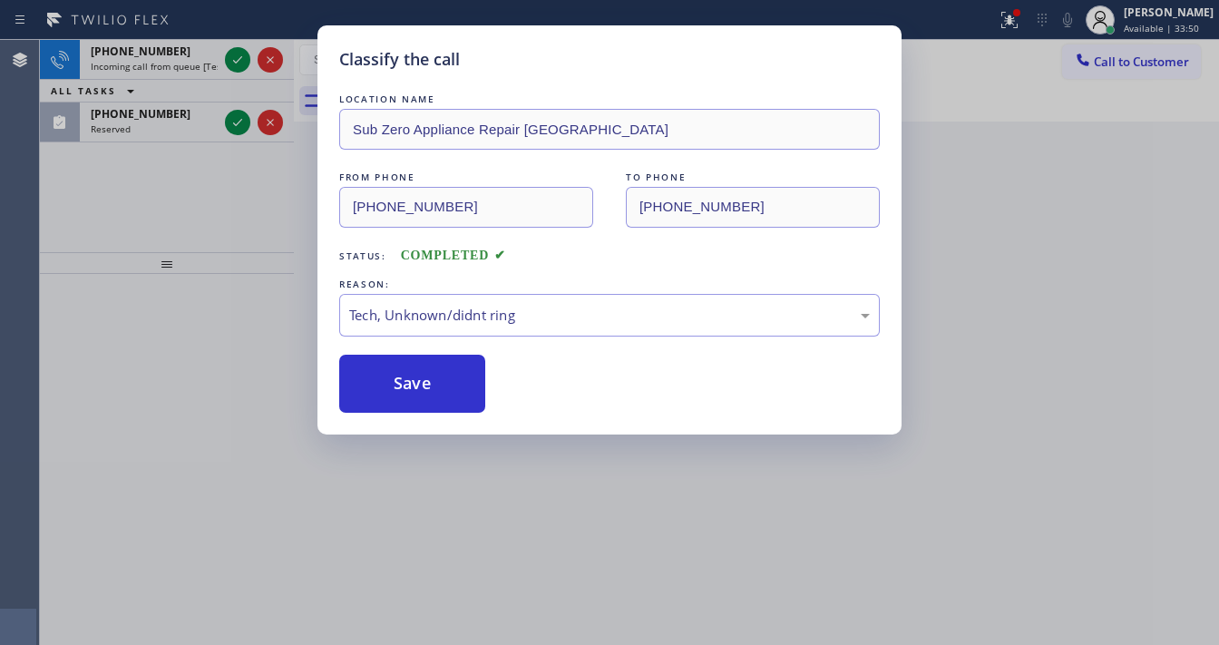
click at [232, 287] on div "Classify the call LOCATION NAME Sub Zero Appliance Repair Fort Lauderdale FROM …" at bounding box center [609, 322] width 1219 height 645
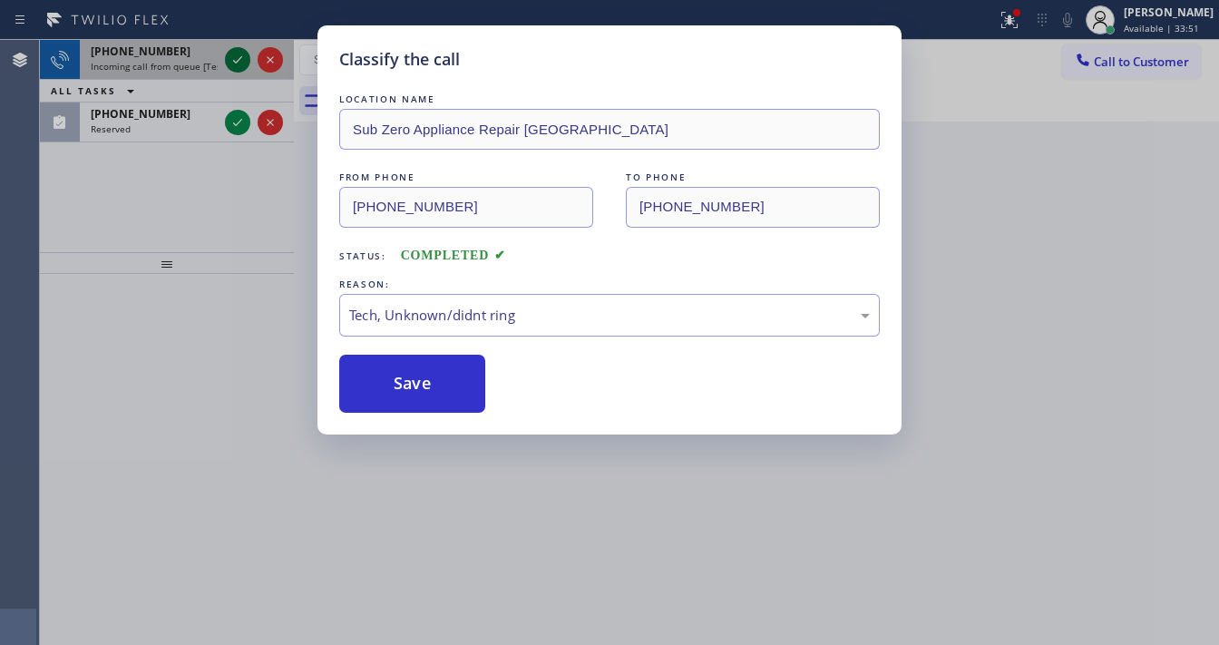
click at [232, 71] on div at bounding box center [253, 60] width 65 height 40
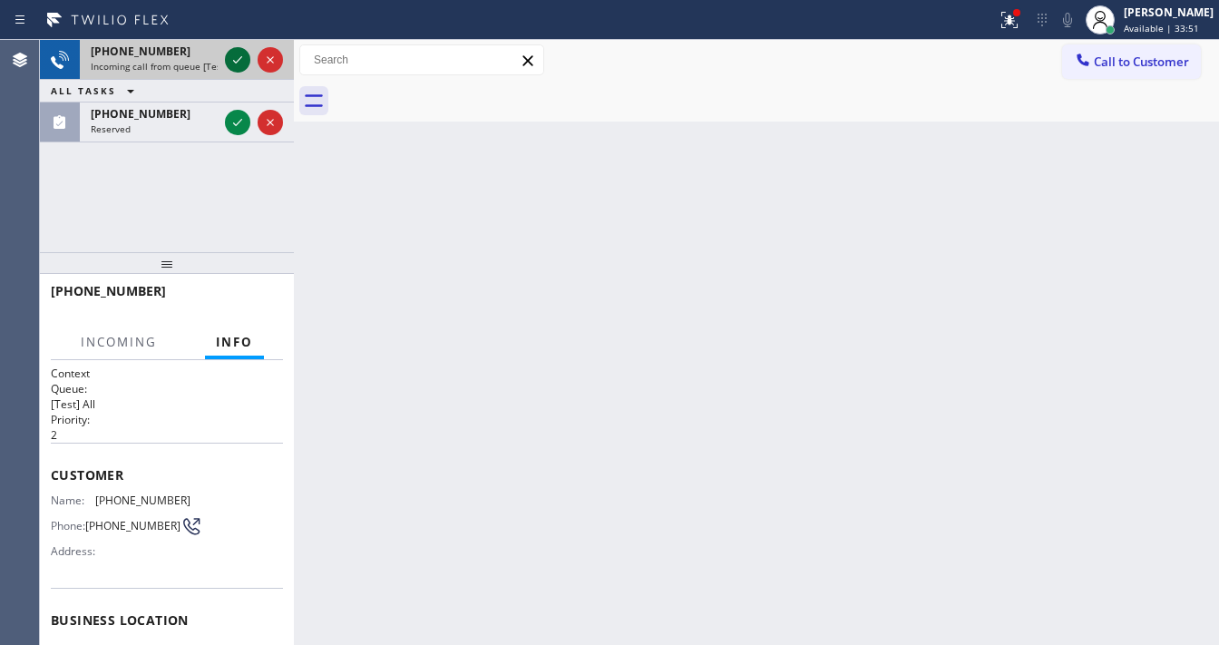
click at [235, 65] on icon at bounding box center [238, 60] width 22 height 22
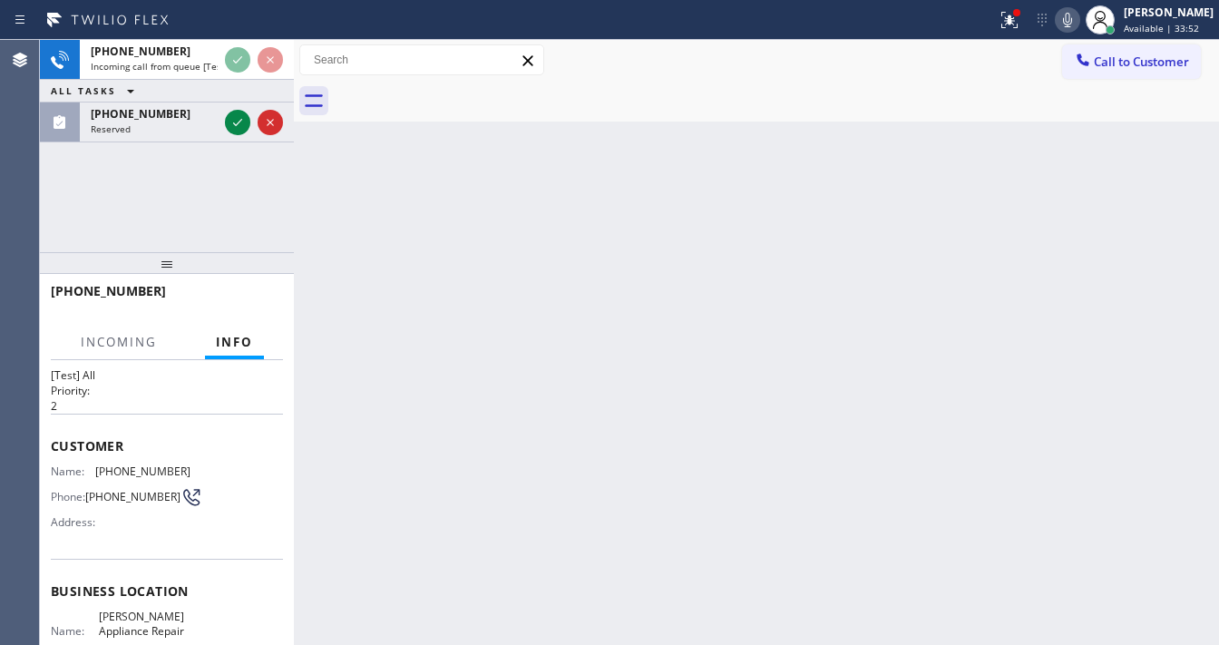
scroll to position [73, 0]
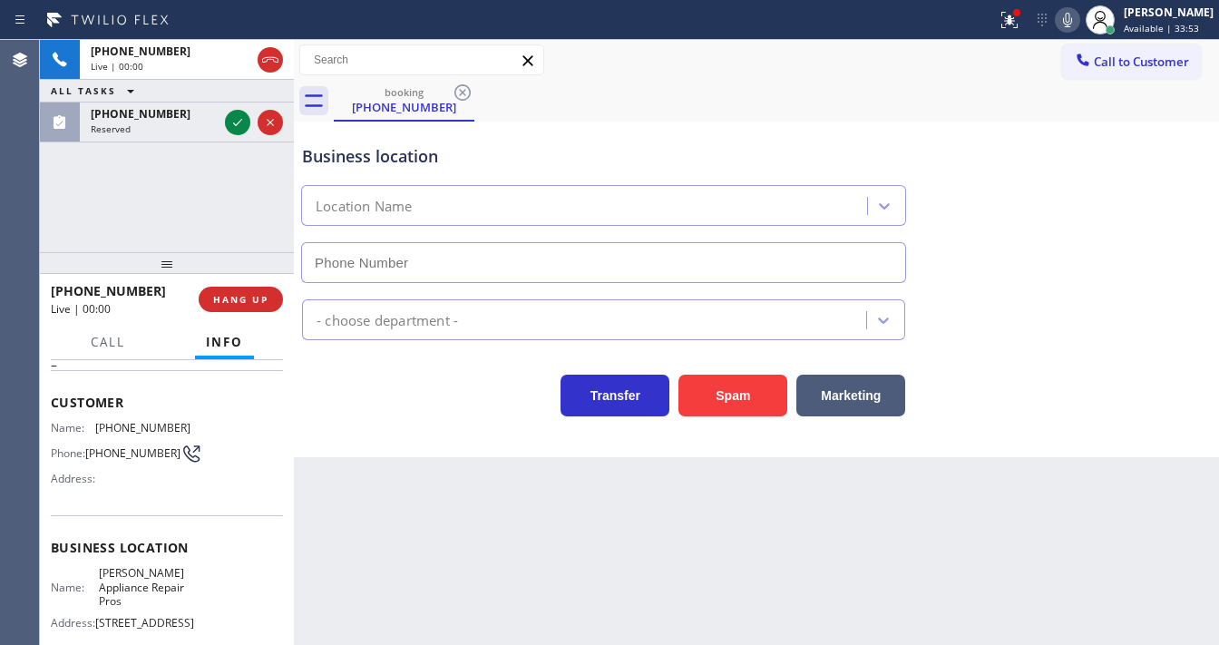
type input "(203) 424-2726"
click at [218, 196] on div "+12032492389 Live | 00:03 ALL TASKS ALL TASKS ACTIVE TASKS TASKS IN WRAP UP (91…" at bounding box center [167, 146] width 254 height 212
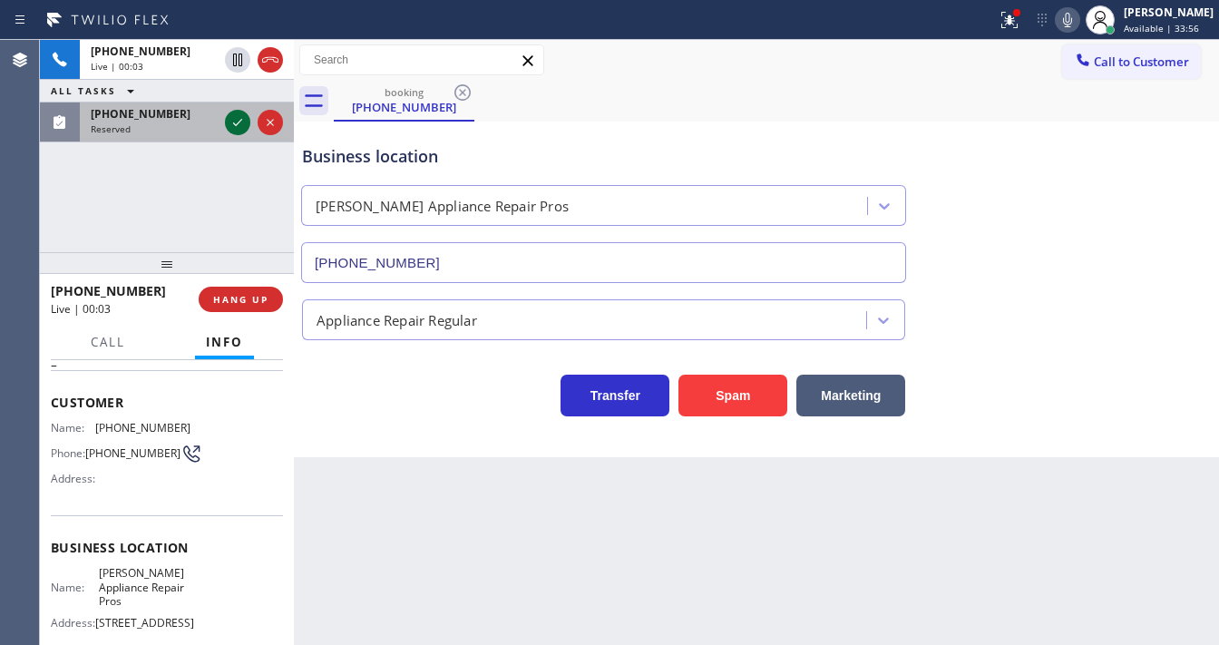
click at [236, 120] on icon at bounding box center [238, 123] width 22 height 22
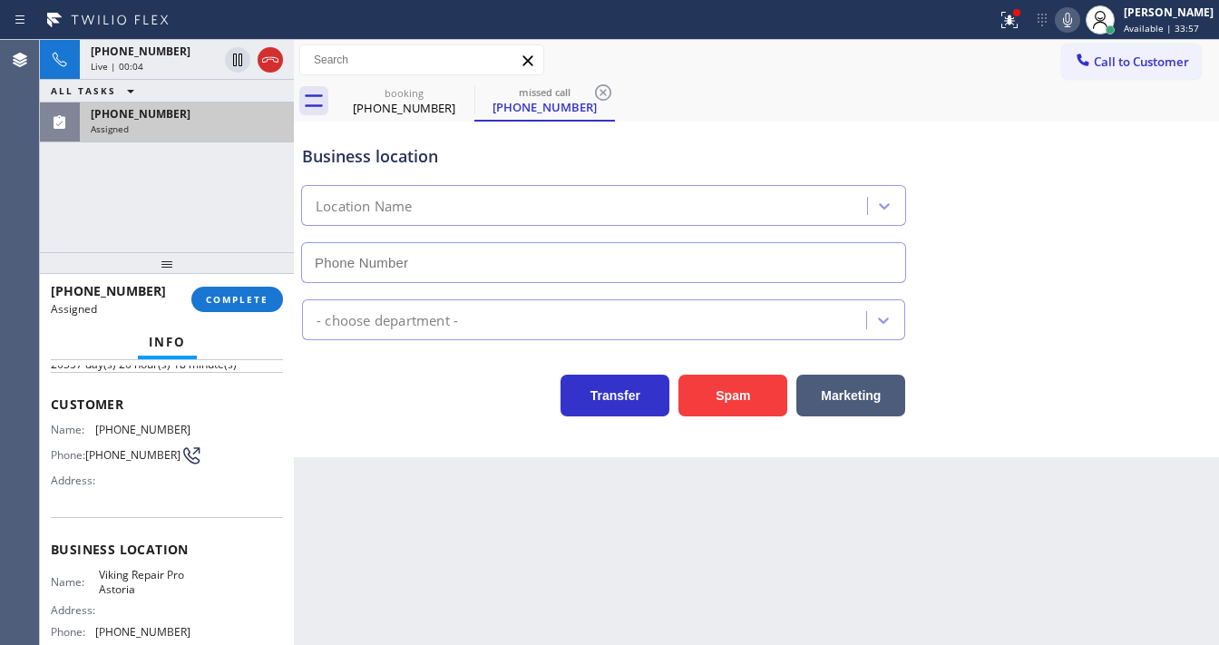
scroll to position [247, 0]
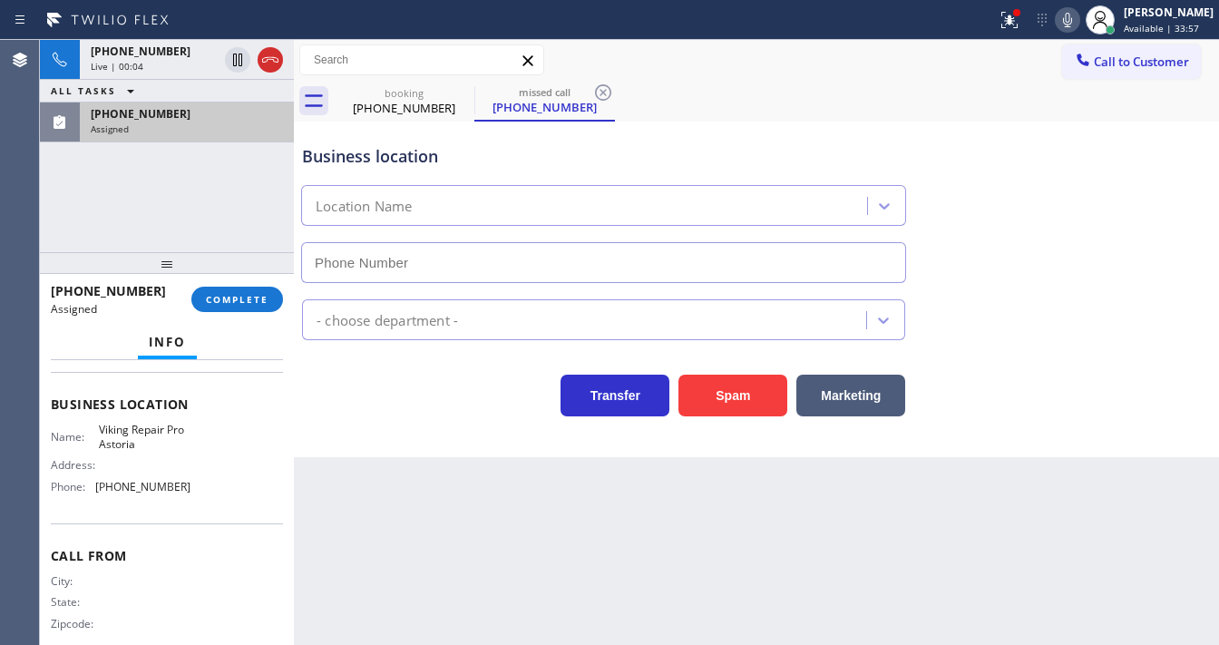
type input "(929) 410-5499"
click at [232, 301] on span "COMPLETE" at bounding box center [237, 299] width 63 height 13
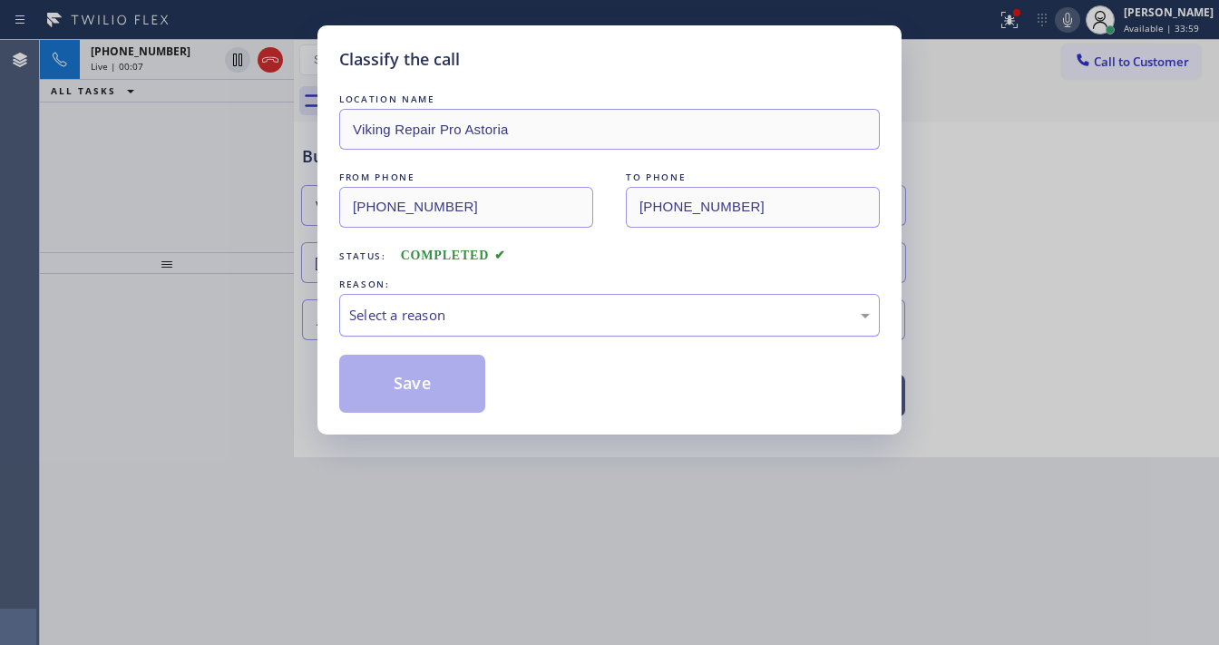
click at [440, 308] on div "Select a reason" at bounding box center [609, 315] width 521 height 21
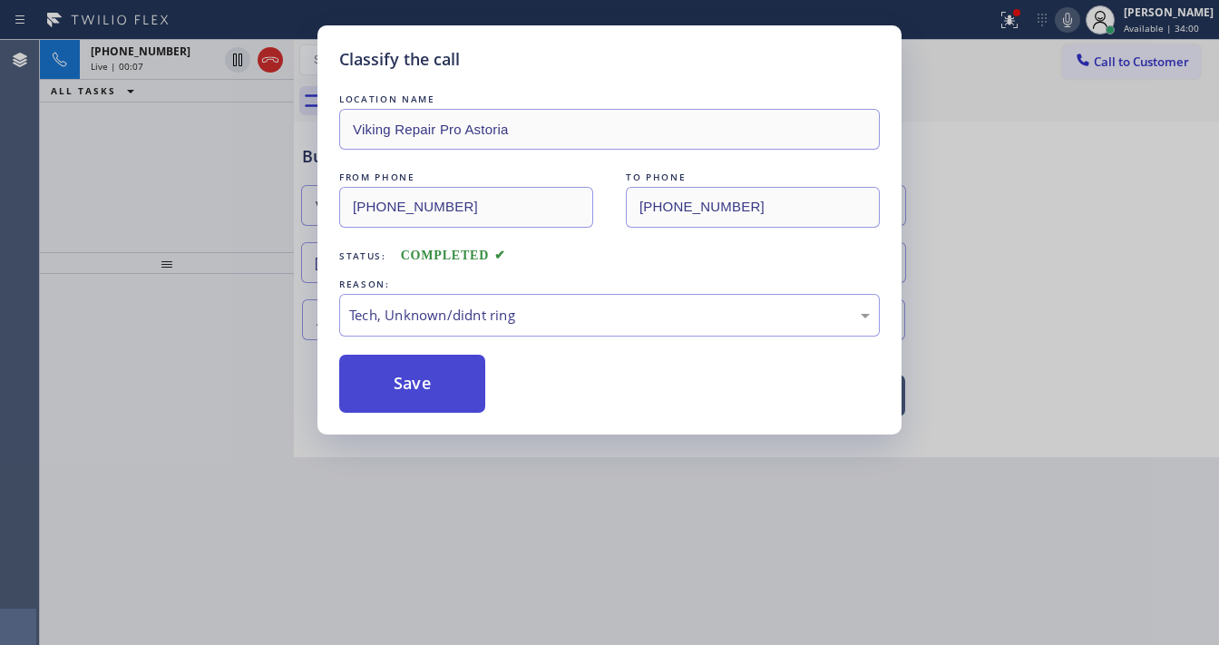
click at [414, 383] on button "Save" at bounding box center [412, 384] width 146 height 58
click at [176, 239] on div "Classify the call LOCATION NAME Viking Repair Pro Astoria FROM PHONE (914) 427-…" at bounding box center [609, 322] width 1219 height 645
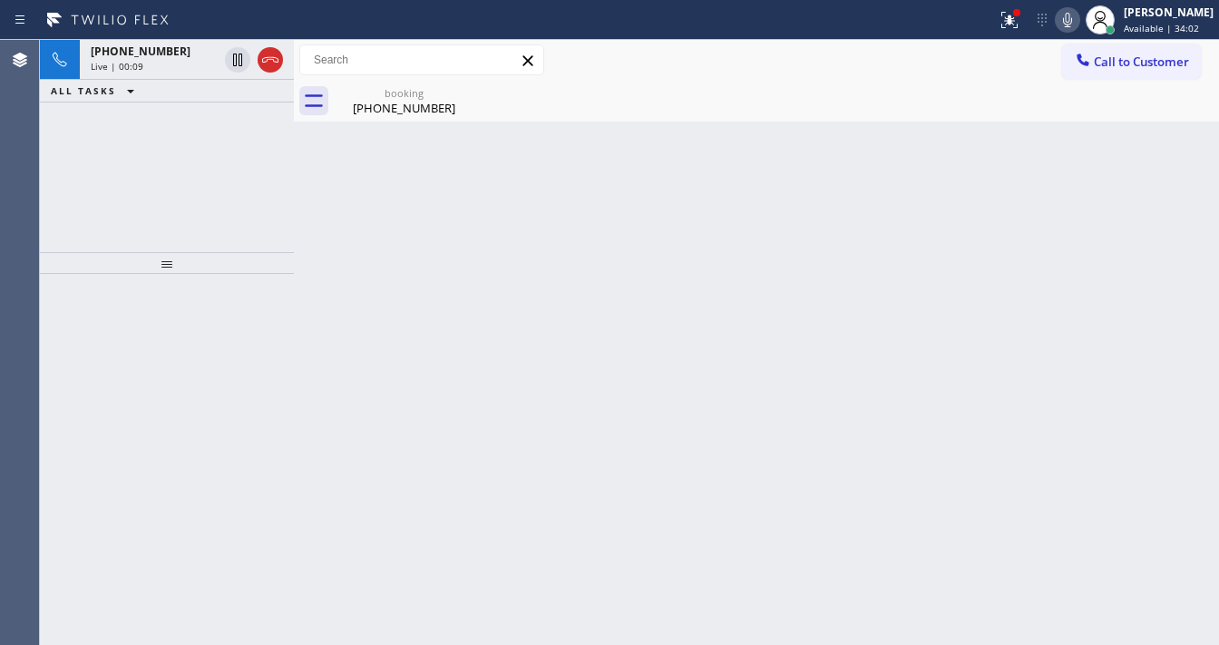
click at [406, 122] on div "Back to Dashboard Change Sender ID Customers Technicians Select a contact Outbo…" at bounding box center [756, 342] width 925 height 605
click at [401, 102] on div "(203) 249-2389" at bounding box center [404, 108] width 137 height 16
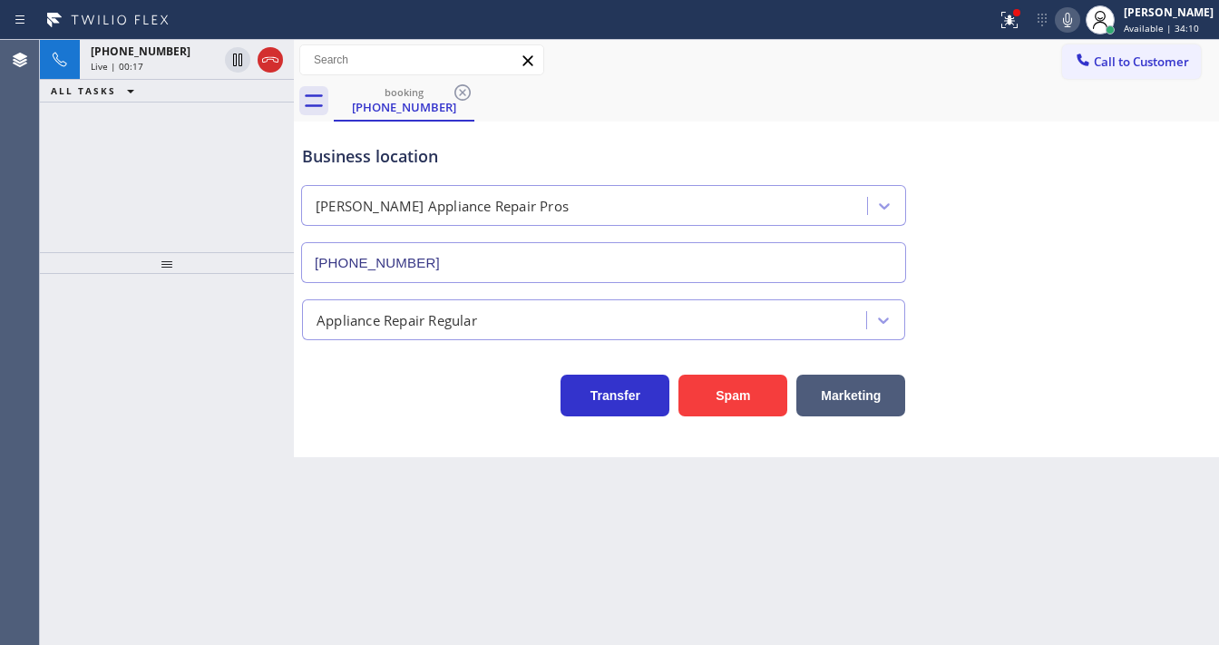
click at [136, 210] on div "+12032492389 Live | 00:17 ALL TASKS ALL TASKS ACTIVE TASKS TASKS IN WRAP UP" at bounding box center [167, 146] width 254 height 212
click at [723, 388] on button "Spam" at bounding box center [732, 396] width 109 height 42
click at [1012, 20] on icon at bounding box center [1006, 18] width 11 height 13
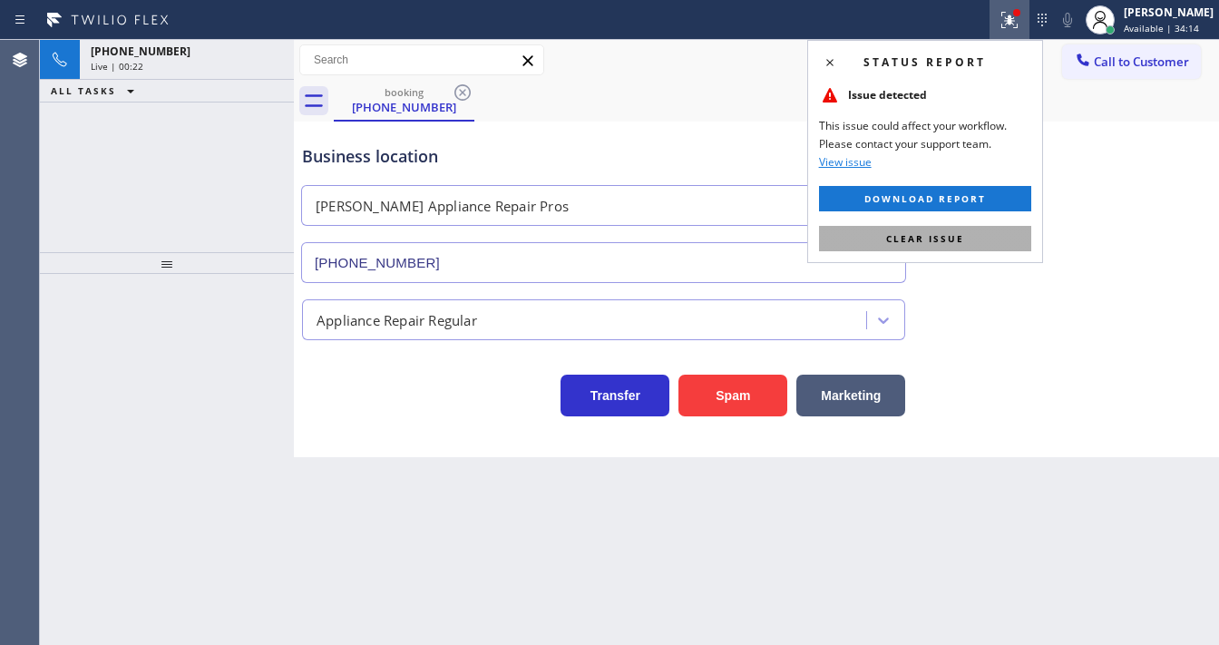
click at [969, 239] on button "Clear issue" at bounding box center [925, 238] width 212 height 25
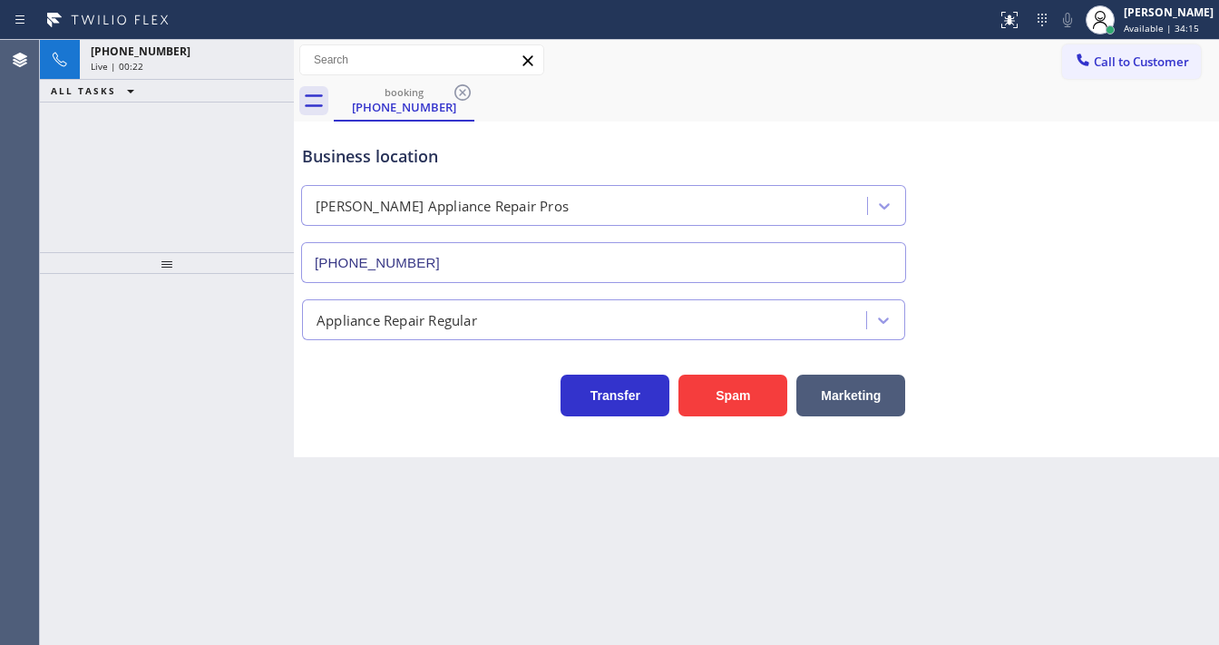
drag, startPoint x: 1039, startPoint y: 239, endPoint x: 1095, endPoint y: 100, distance: 150.2
click at [1043, 235] on div "Business location Stanley Appliance Repair Pros (203) 424-2726" at bounding box center [756, 201] width 916 height 164
click at [1134, 65] on span "Call to Customer" at bounding box center [1141, 62] width 95 height 16
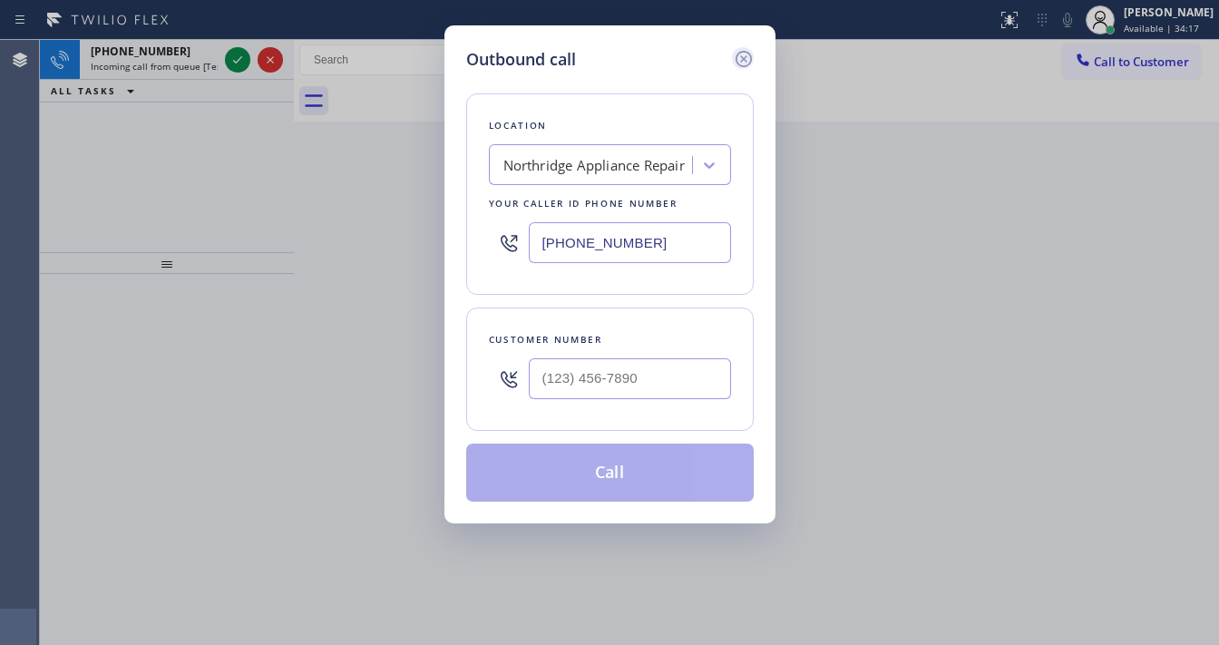
click at [742, 58] on icon at bounding box center [744, 59] width 22 height 22
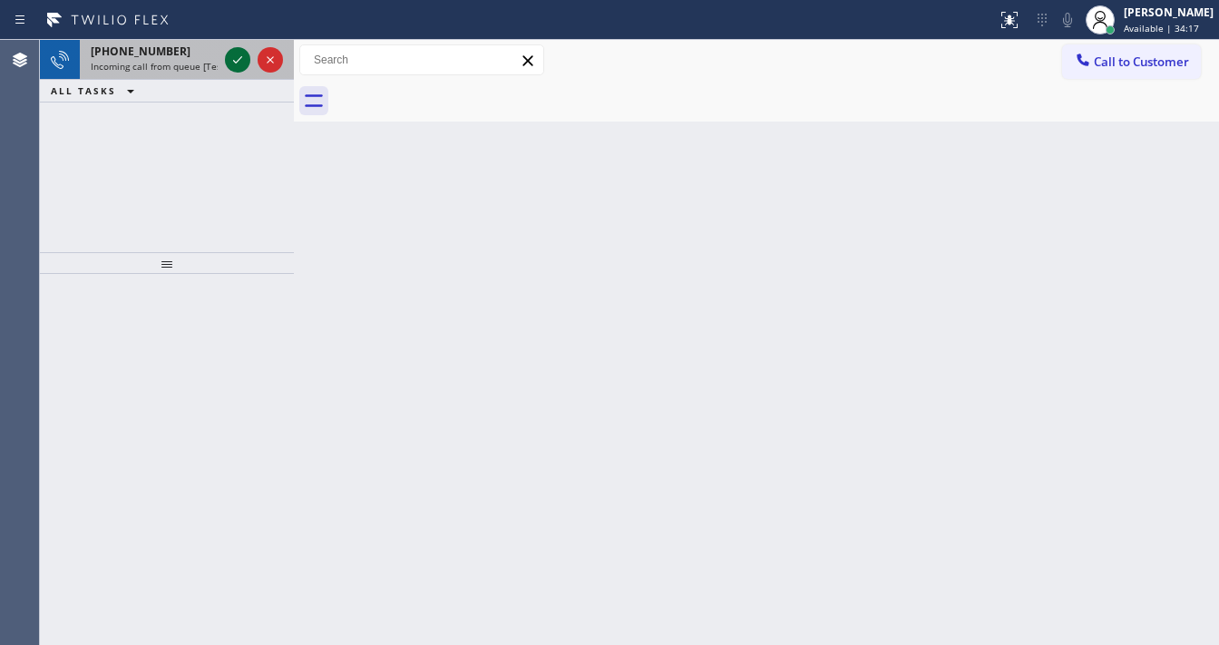
click at [229, 60] on icon at bounding box center [238, 60] width 22 height 22
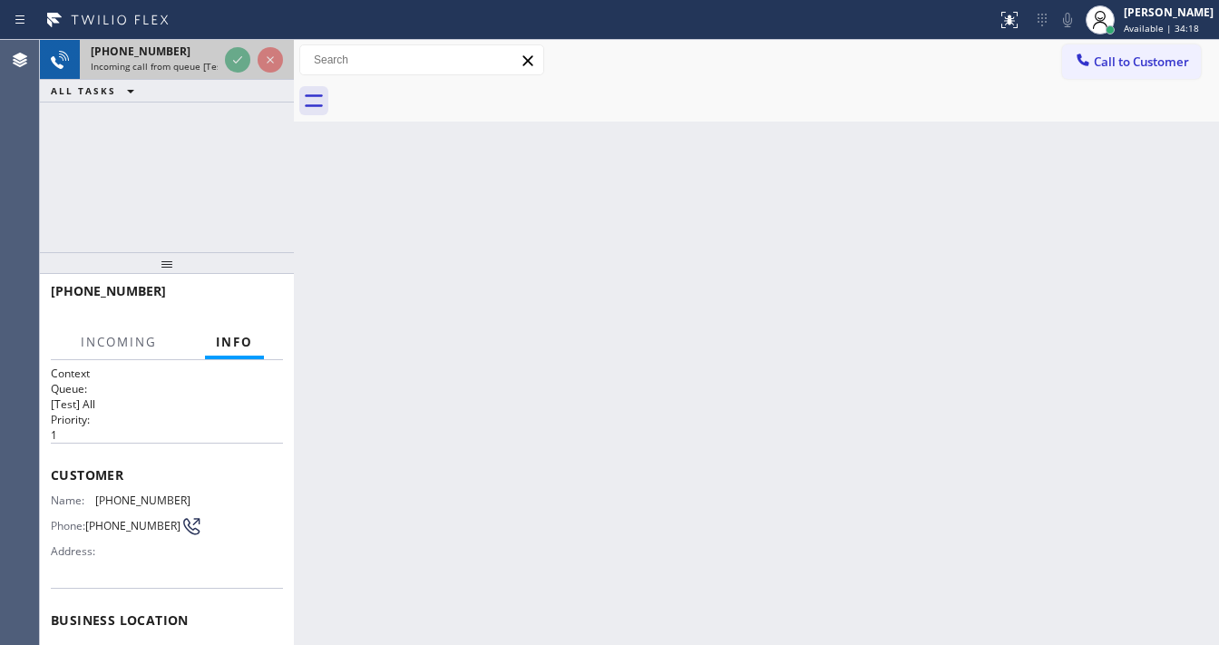
click at [221, 73] on div at bounding box center [253, 60] width 65 height 40
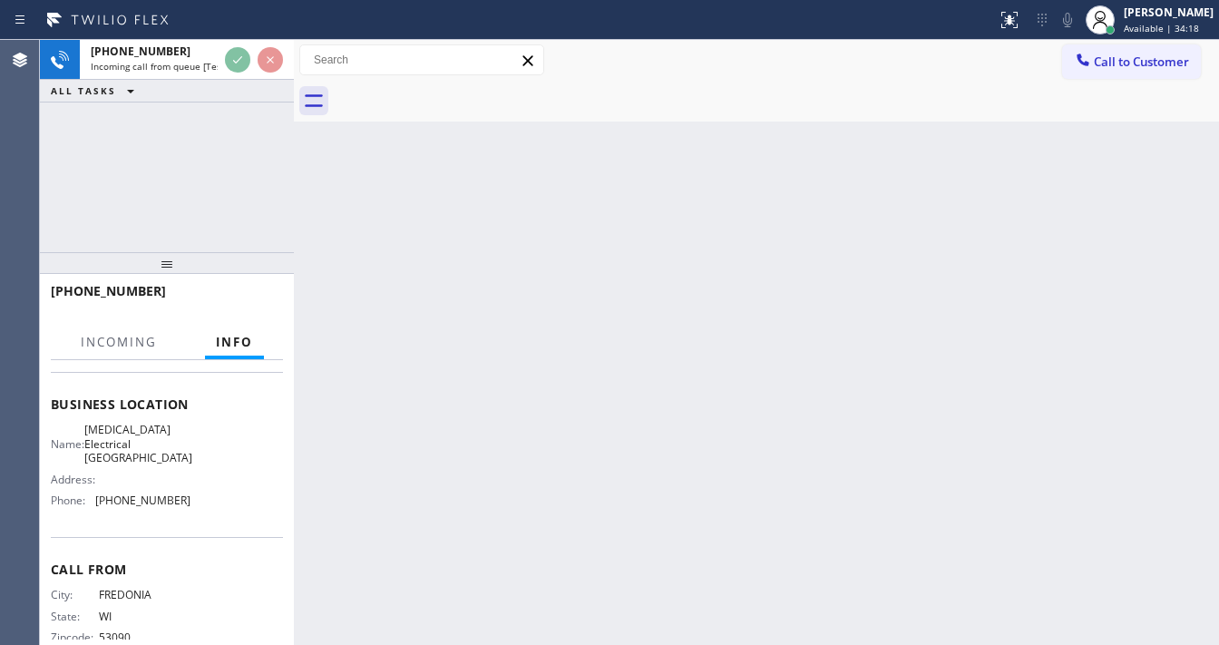
scroll to position [218, 0]
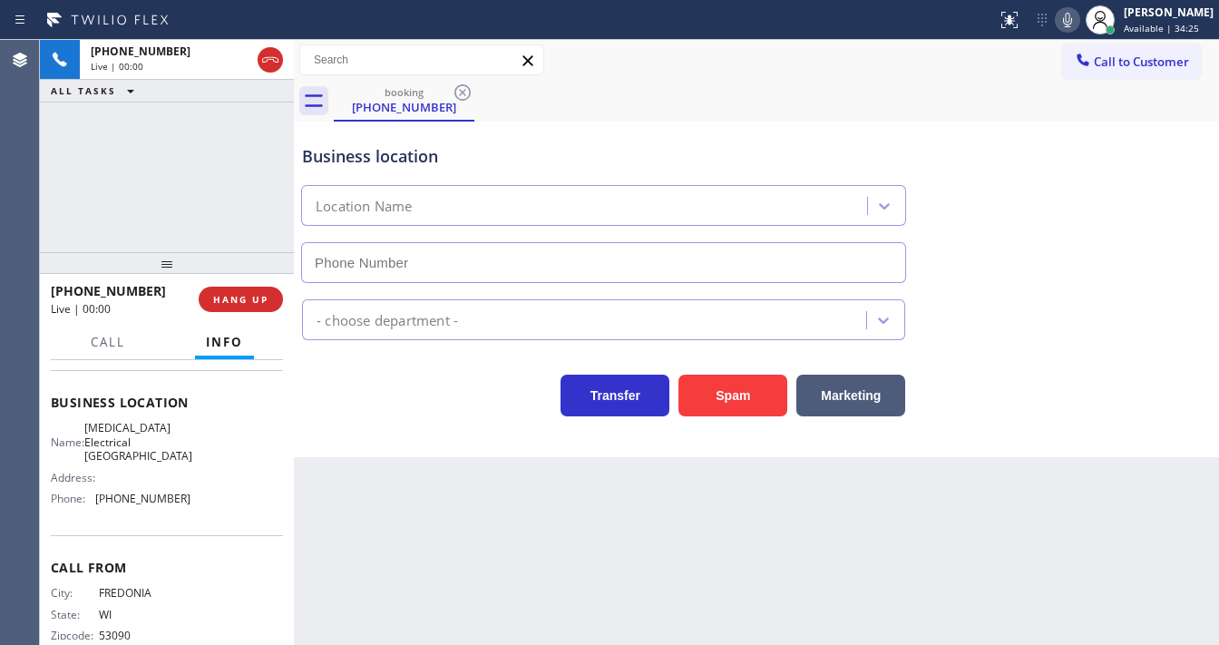
click at [134, 141] on div "+12624834220 Live | 00:00 ALL TASKS ALL TASKS ACTIVE TASKS TASKS IN WRAP UP" at bounding box center [167, 146] width 254 height 212
type input "(760) 388-9800"
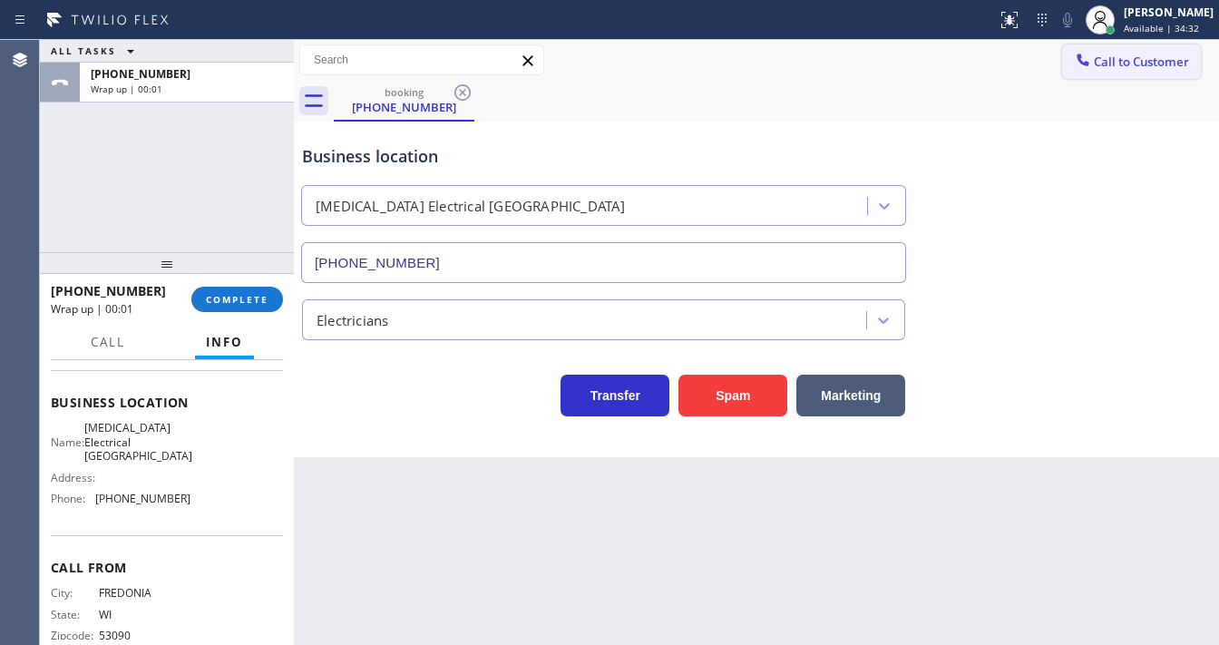
drag, startPoint x: 1116, startPoint y: 65, endPoint x: 881, endPoint y: 139, distance: 246.1
click at [1117, 65] on span "Call to Customer" at bounding box center [1141, 62] width 95 height 16
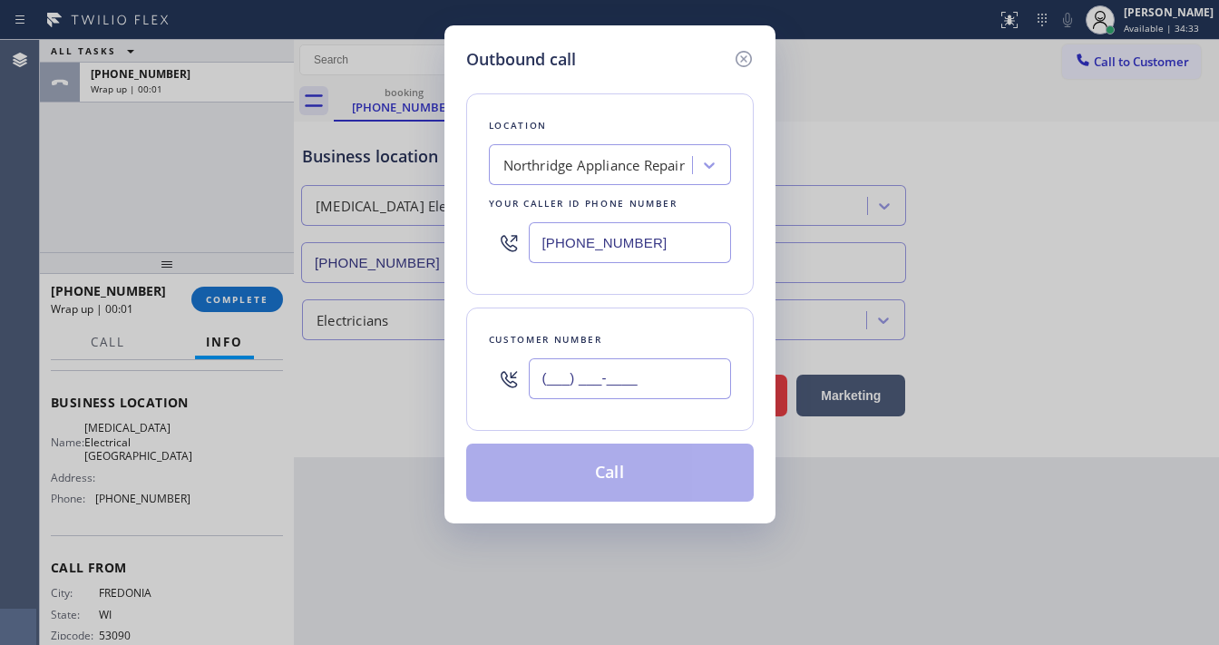
click at [599, 379] on input "(___) ___-____" at bounding box center [630, 378] width 202 height 41
paste input "9144"
click at [665, 248] on input "(818) 812-5404" at bounding box center [630, 242] width 202 height 41
click at [603, 375] on input "(___) ___-9144" at bounding box center [630, 378] width 202 height 41
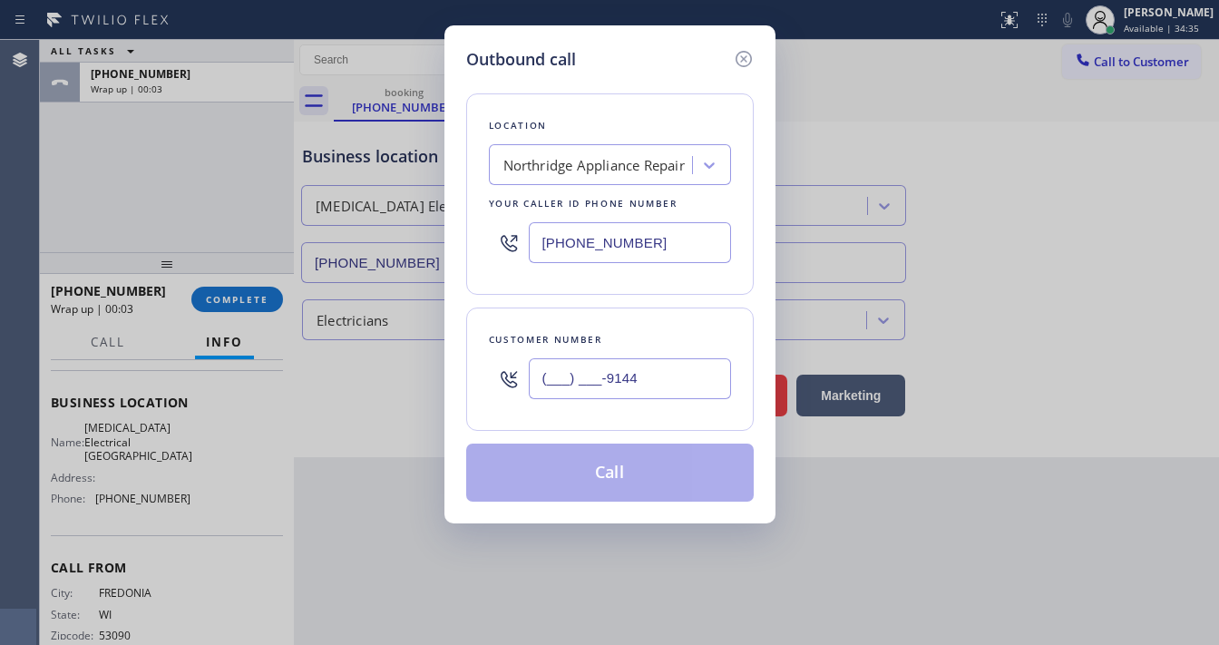
click at [603, 375] on input "(___) ___-9144" at bounding box center [630, 378] width 202 height 41
paste input "914) 427-710"
type input "(914) 427-7104"
click at [657, 242] on input "(818) 812-5404" at bounding box center [630, 242] width 202 height 41
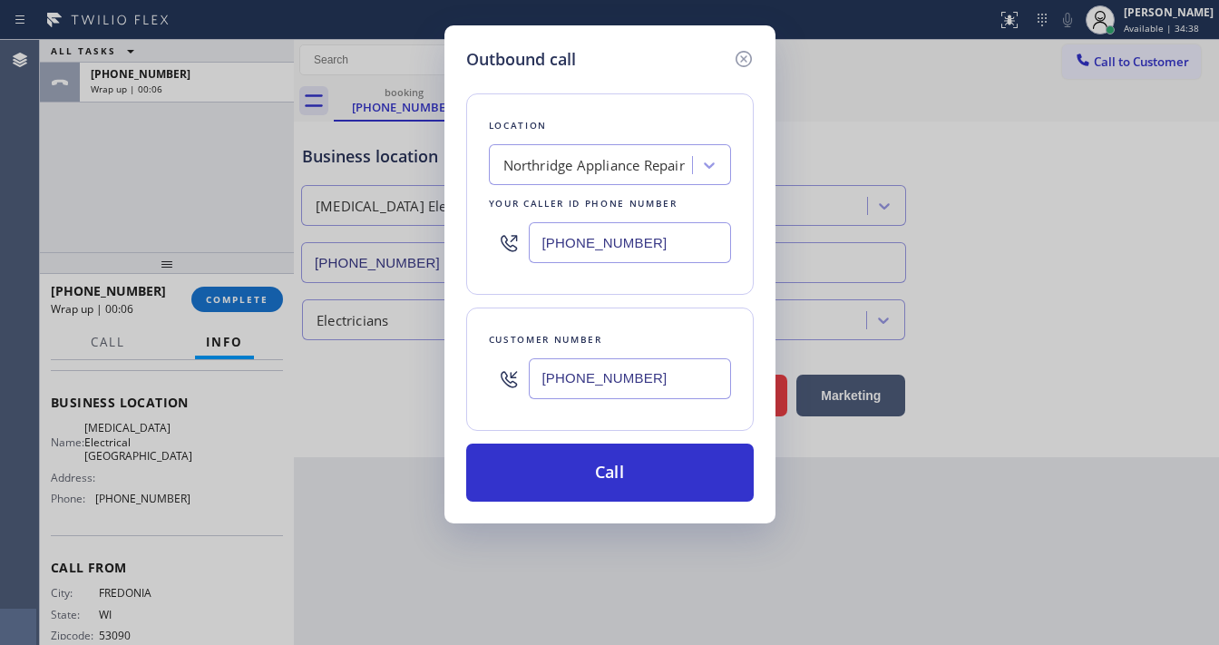
paste input "917) 924-4602"
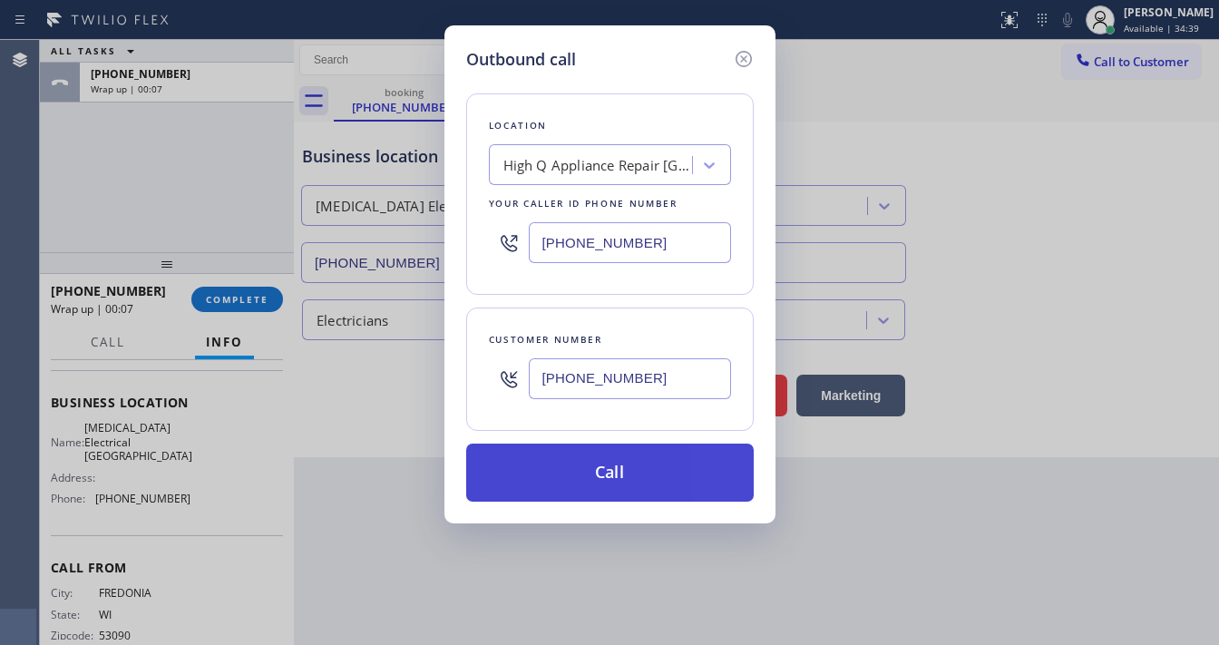
type input "(917) 924-4602"
click at [615, 466] on button "Call" at bounding box center [609, 472] width 287 height 58
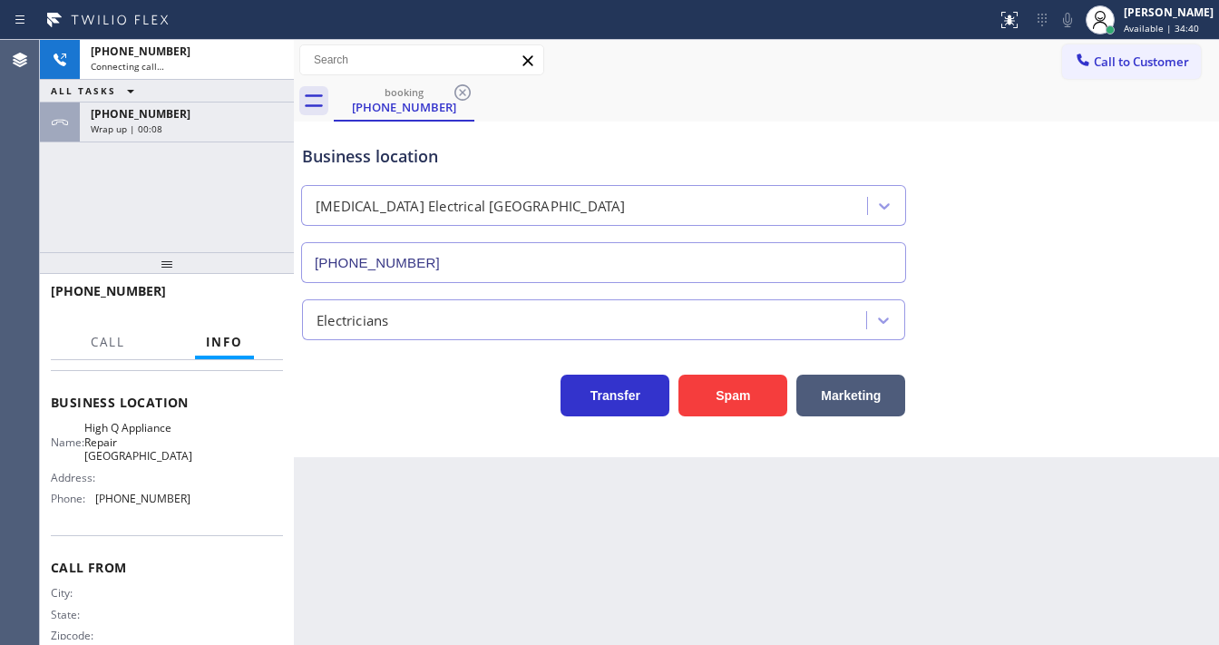
click at [219, 223] on div "+19144277104 Connecting call… ALL TASKS ALL TASKS ACTIVE TASKS TASKS IN WRAP UP…" at bounding box center [167, 146] width 254 height 212
click at [232, 118] on div "+12624834220" at bounding box center [187, 113] width 192 height 15
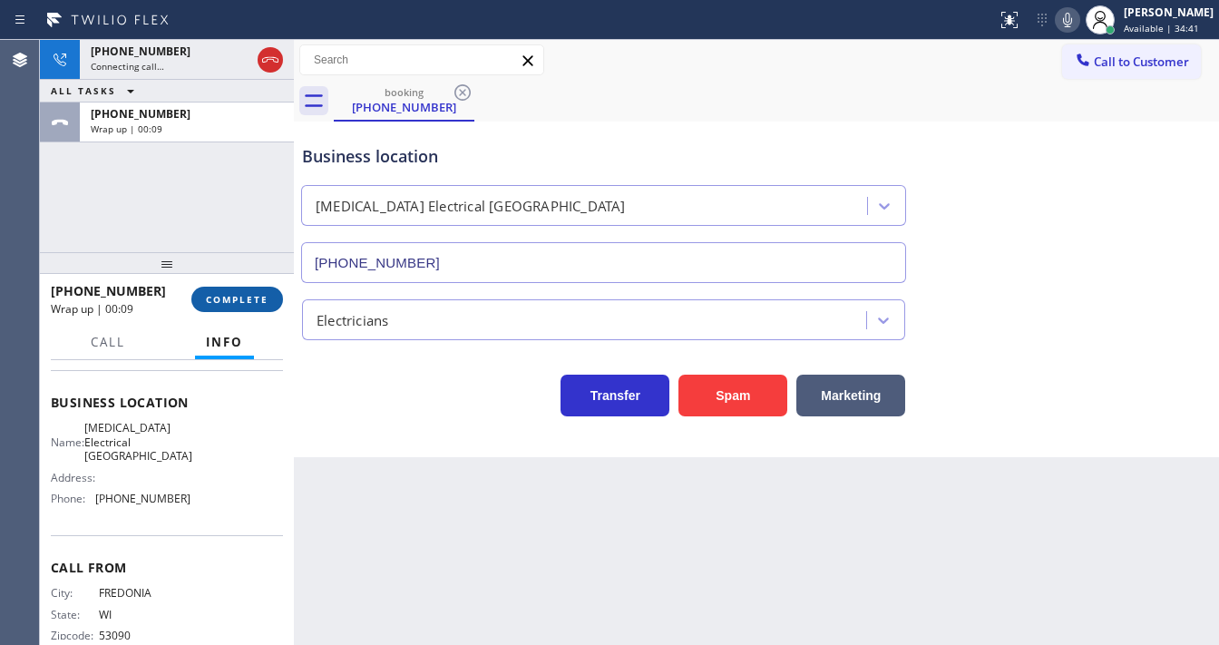
click at [273, 295] on button "COMPLETE" at bounding box center [237, 299] width 92 height 25
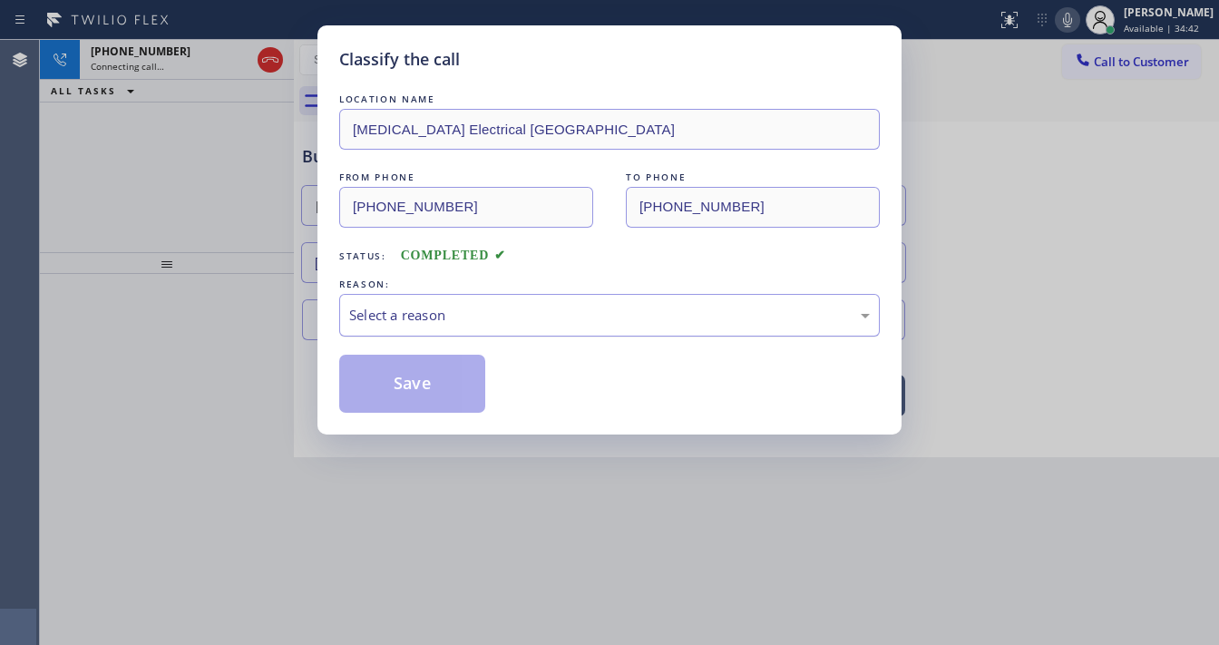
click at [424, 308] on div "Select a reason" at bounding box center [609, 315] width 521 height 21
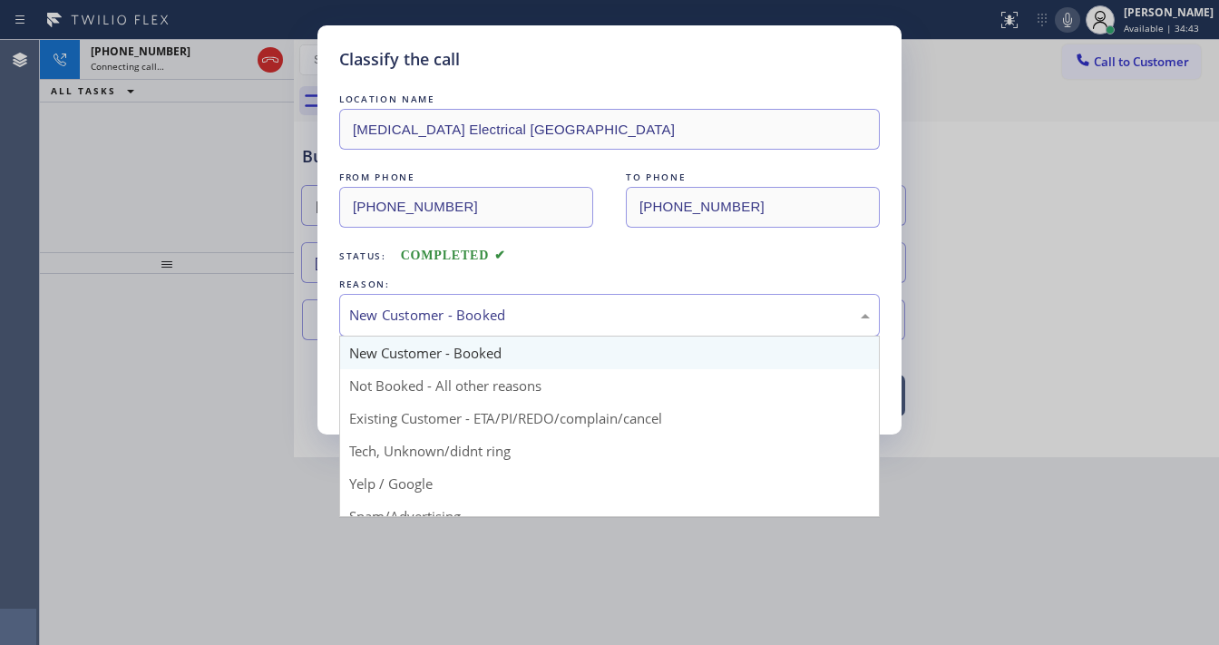
click at [442, 317] on div "New Customer - Booked" at bounding box center [609, 315] width 521 height 21
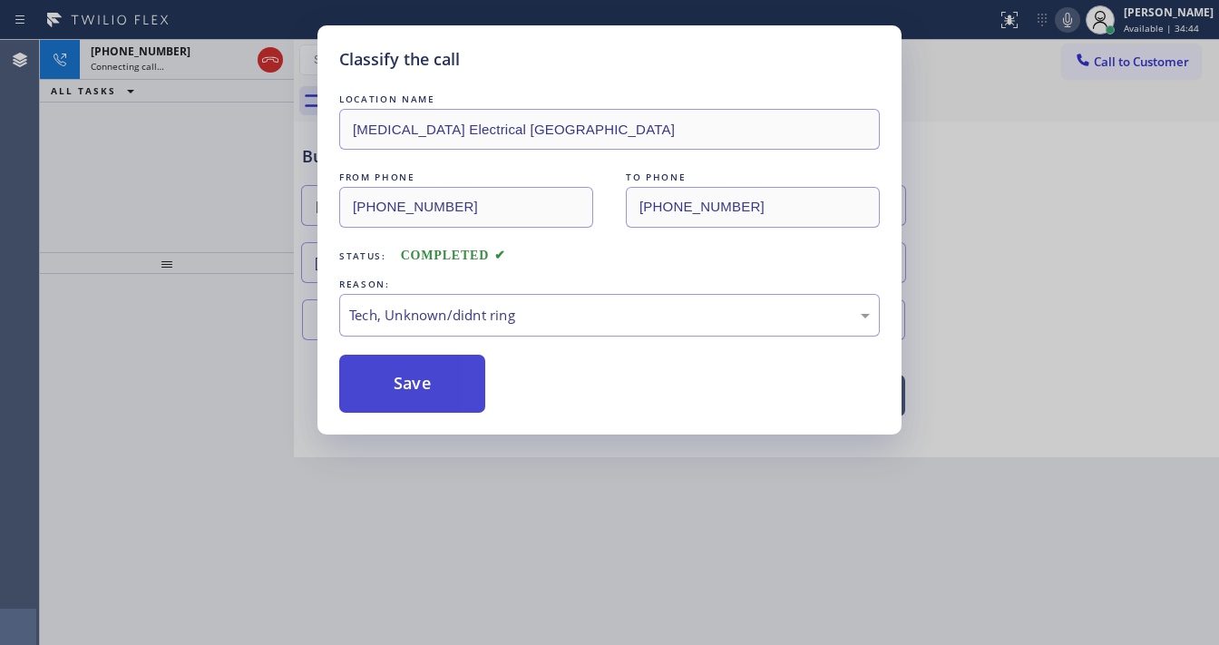
click at [410, 389] on button "Save" at bounding box center [412, 384] width 146 height 58
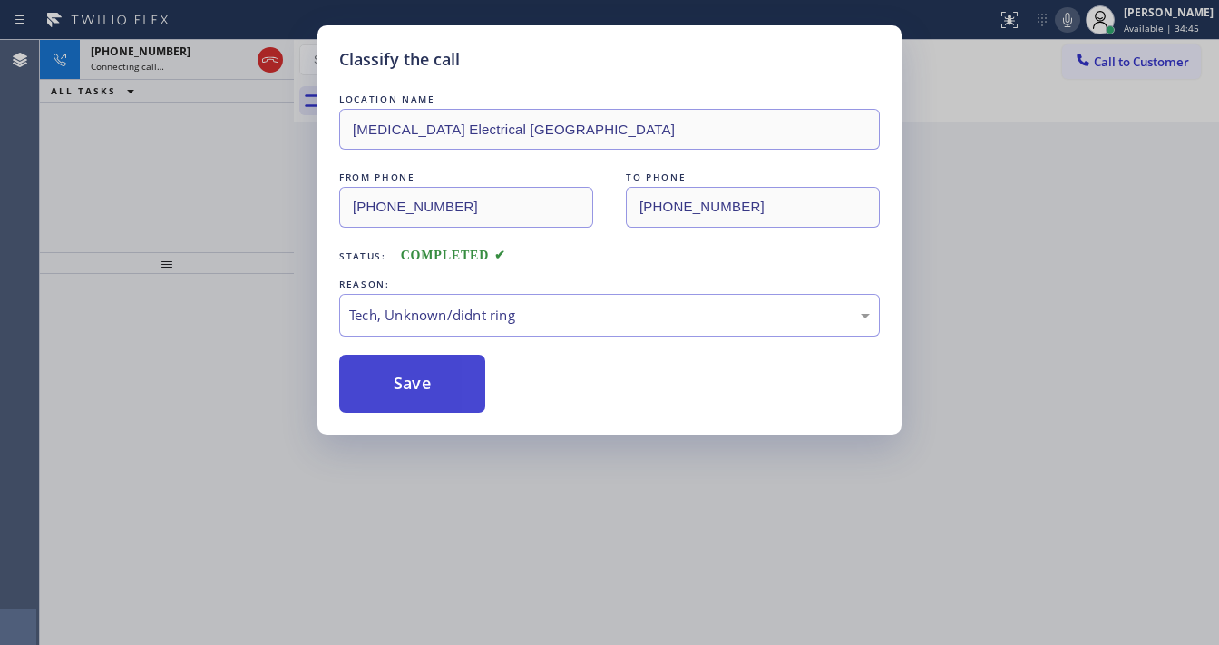
click at [410, 389] on button "Save" at bounding box center [412, 384] width 146 height 58
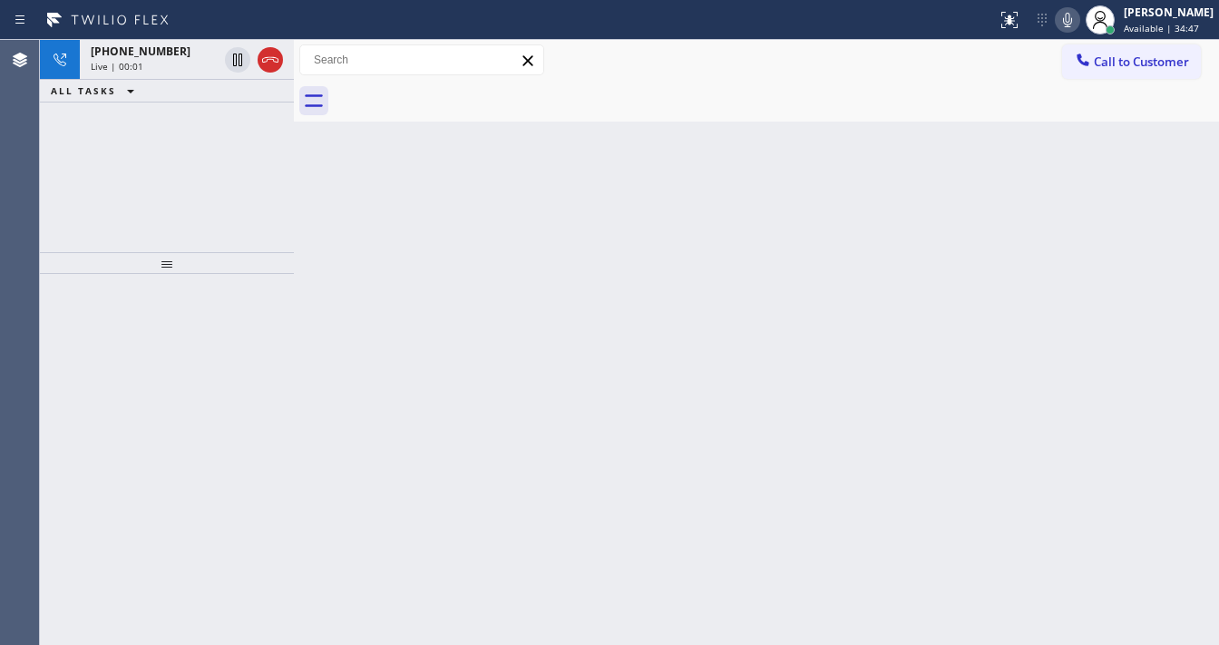
click at [1075, 19] on icon at bounding box center [1068, 20] width 22 height 22
click at [1068, 19] on div at bounding box center [1067, 20] width 25 height 22
drag, startPoint x: 259, startPoint y: 56, endPoint x: 813, endPoint y: 550, distance: 742.5
click at [261, 57] on icon at bounding box center [270, 60] width 22 height 22
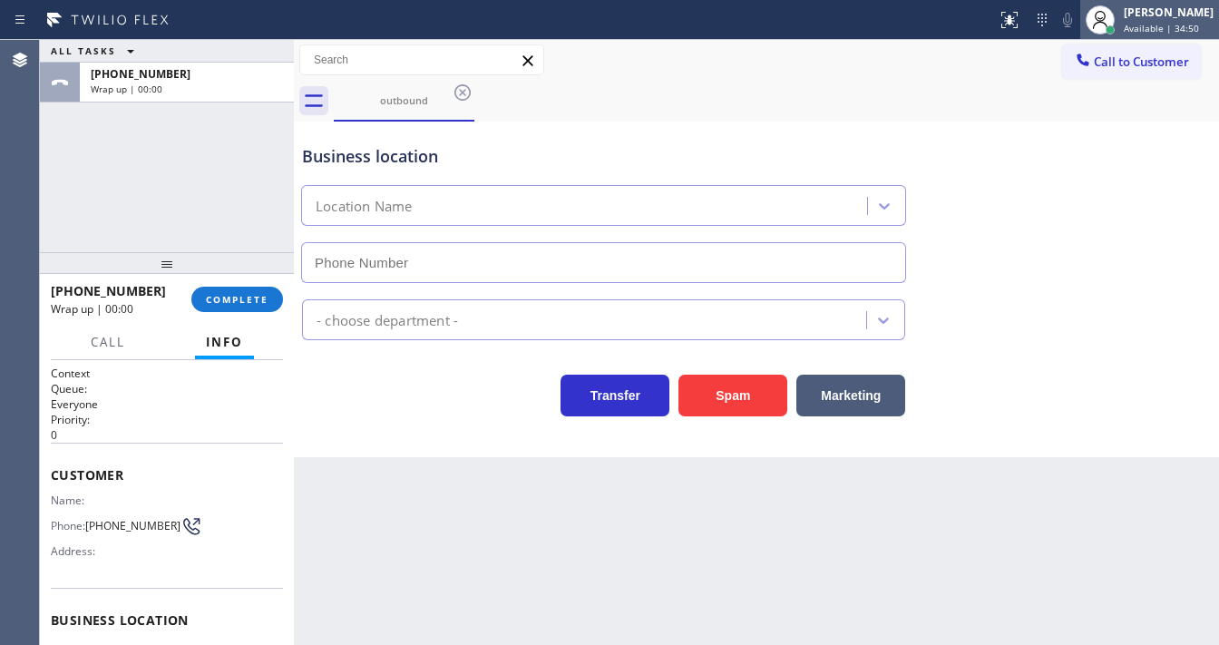
click at [1147, 18] on div "[PERSON_NAME]" at bounding box center [1169, 12] width 90 height 15
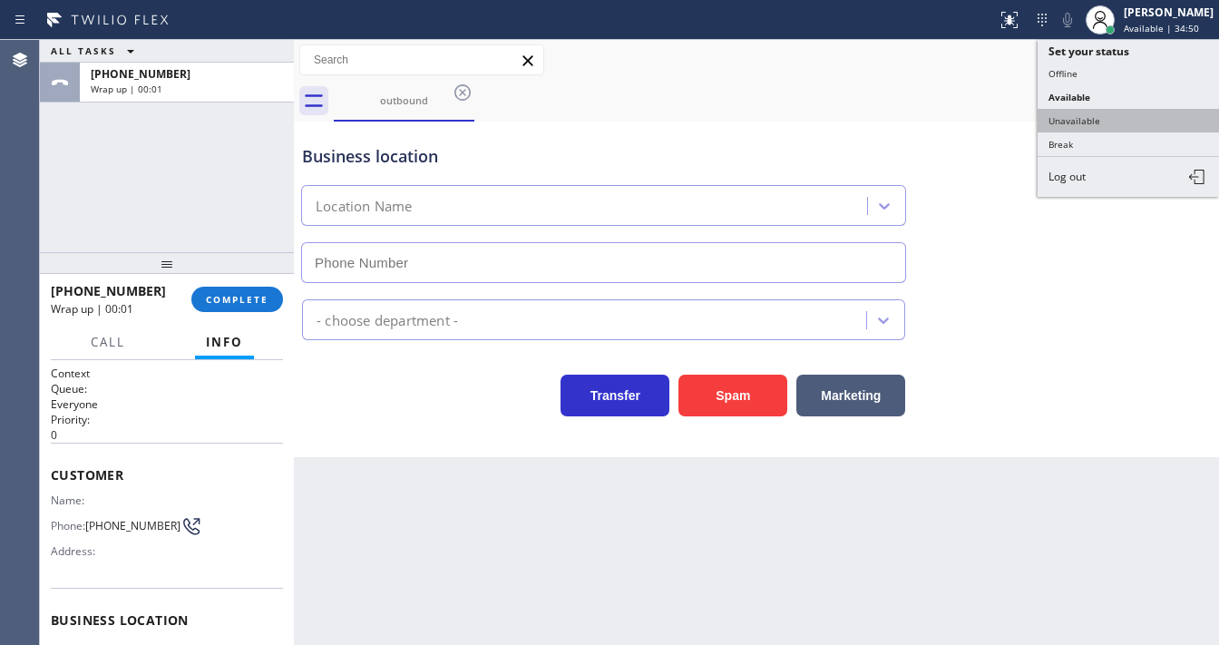
type input "(917) 924-4602"
click at [1097, 112] on button "Unavailable" at bounding box center [1127, 121] width 181 height 24
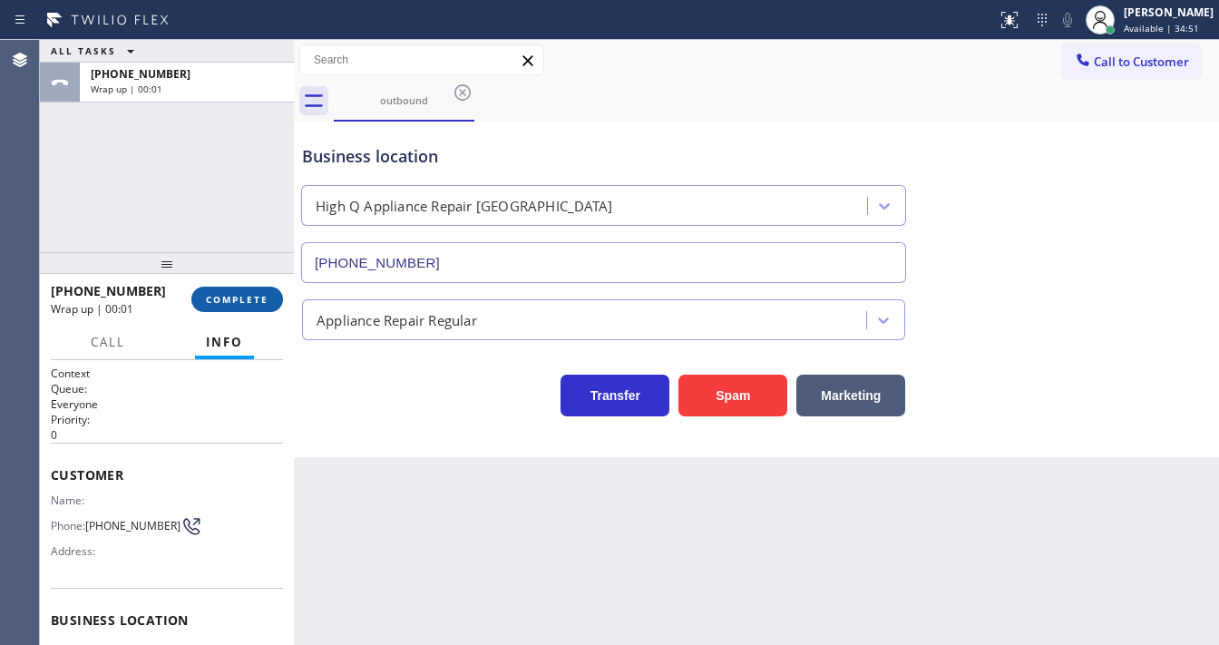
click at [265, 294] on span "COMPLETE" at bounding box center [237, 299] width 63 height 13
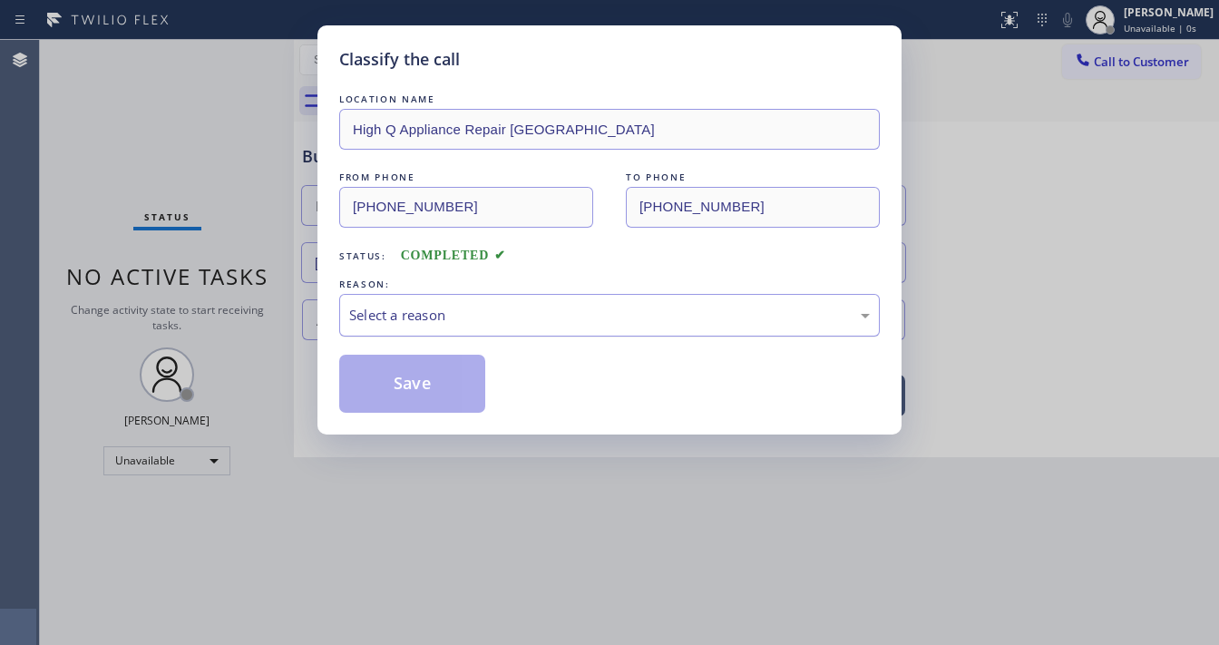
click at [441, 318] on div "Select a reason" at bounding box center [609, 315] width 521 height 21
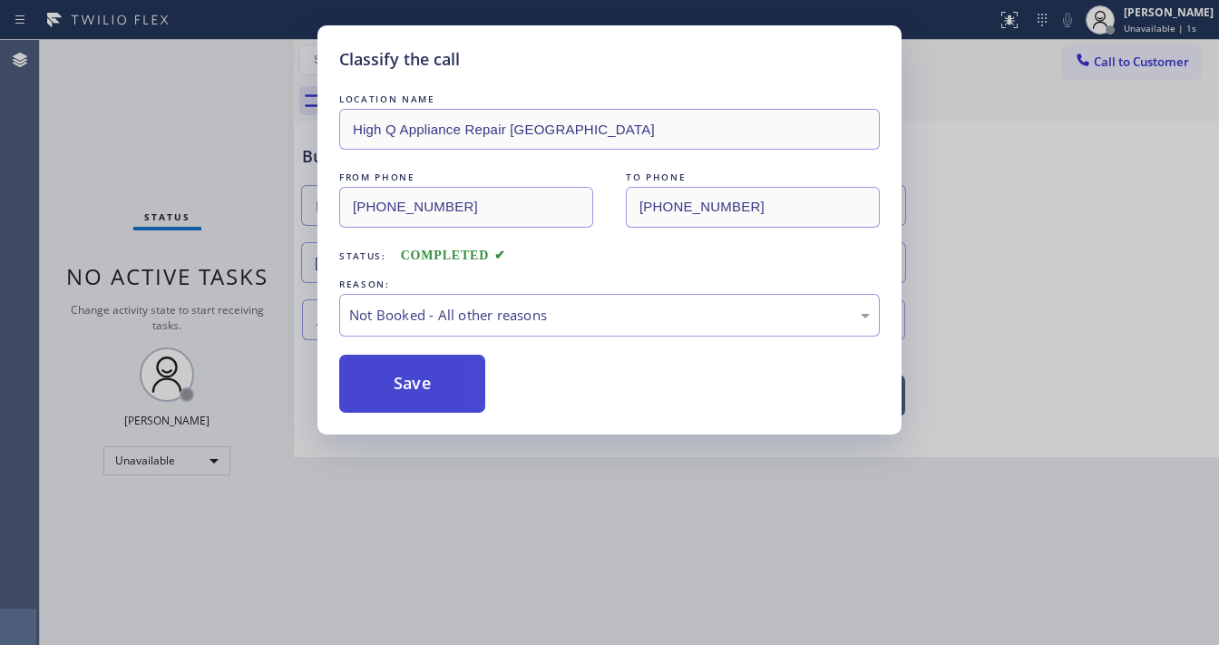
click at [415, 379] on button "Save" at bounding box center [412, 384] width 146 height 58
click at [417, 381] on button "Save" at bounding box center [412, 384] width 146 height 58
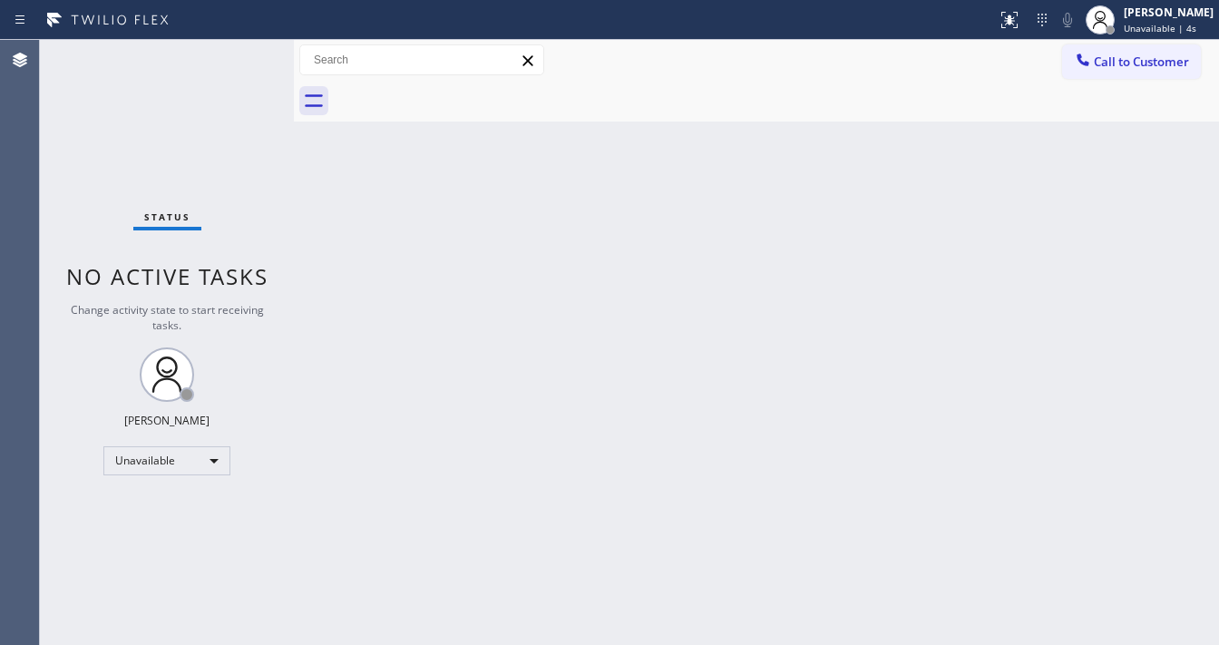
click at [146, 206] on div "Status No active tasks Change activity state to start receiving tasks. Michael …" at bounding box center [167, 342] width 254 height 605
click at [1150, 22] on span "Unavailable | 5s" at bounding box center [1160, 28] width 73 height 13
click at [1146, 27] on span "Unavailable | 7s" at bounding box center [1160, 28] width 73 height 13
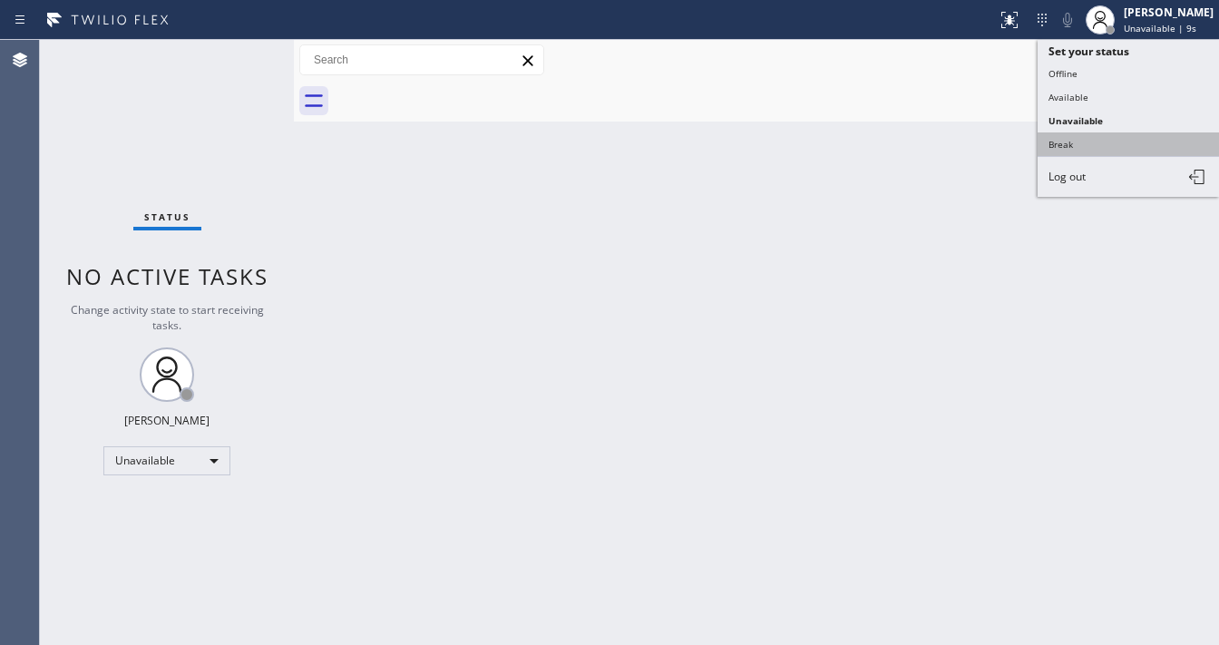
click at [1077, 148] on button "Break" at bounding box center [1127, 144] width 181 height 24
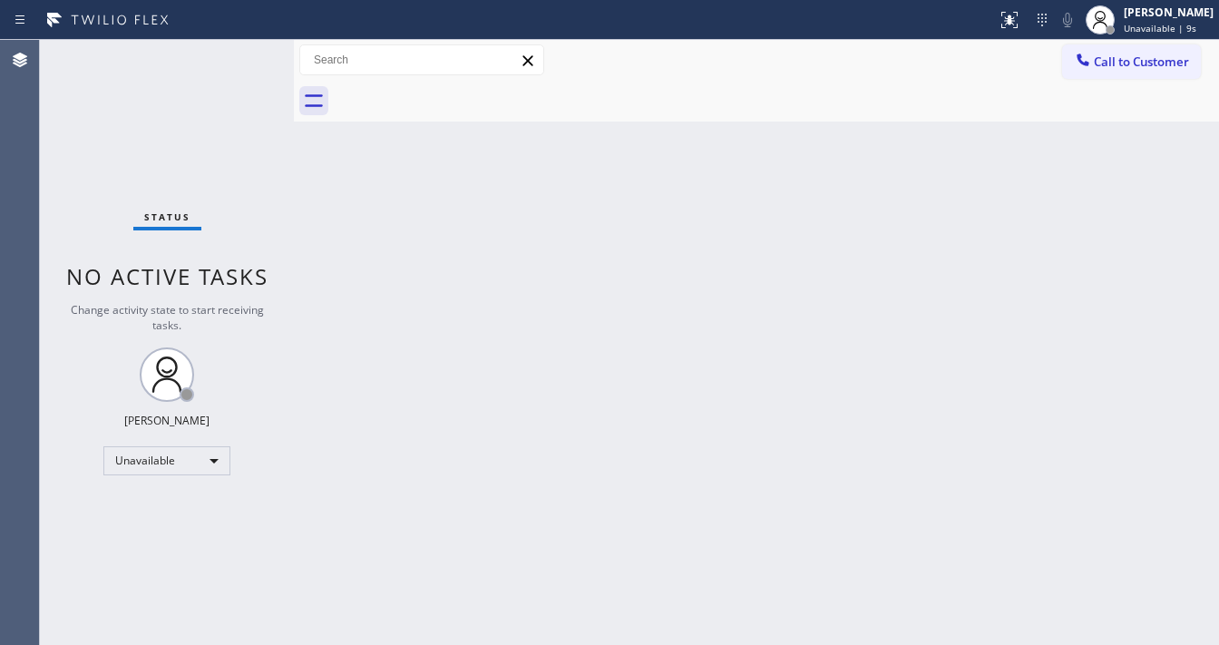
click at [783, 175] on div "Back to Dashboard Change Sender ID Customers Technicians Select a contact Outbo…" at bounding box center [756, 342] width 925 height 605
